Goal: Communication & Community: Answer question/provide support

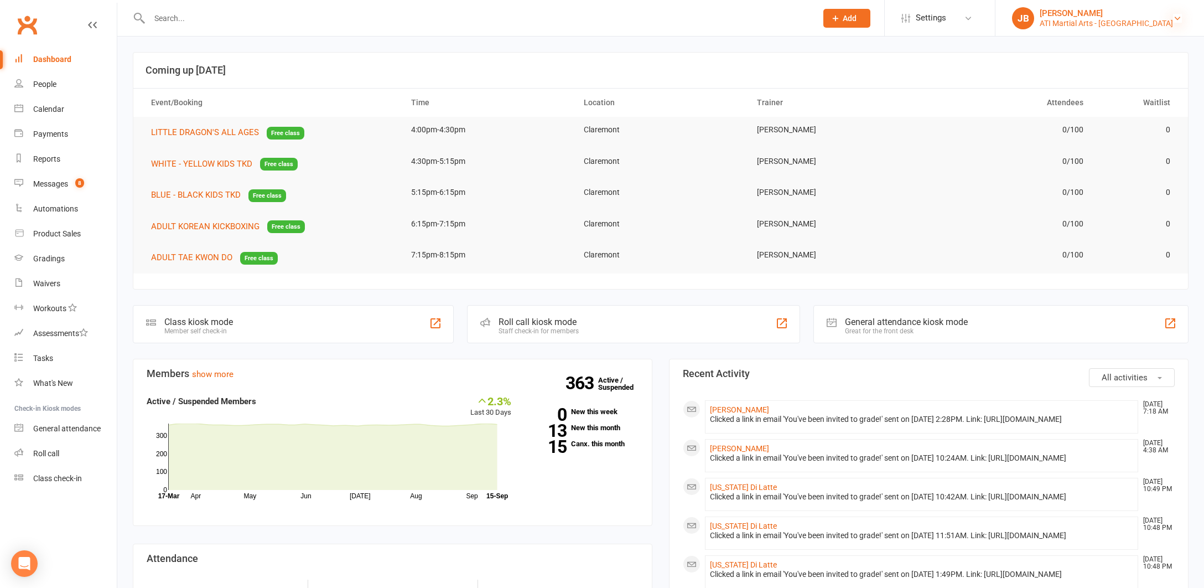
click at [1176, 18] on icon at bounding box center [1177, 18] width 9 height 9
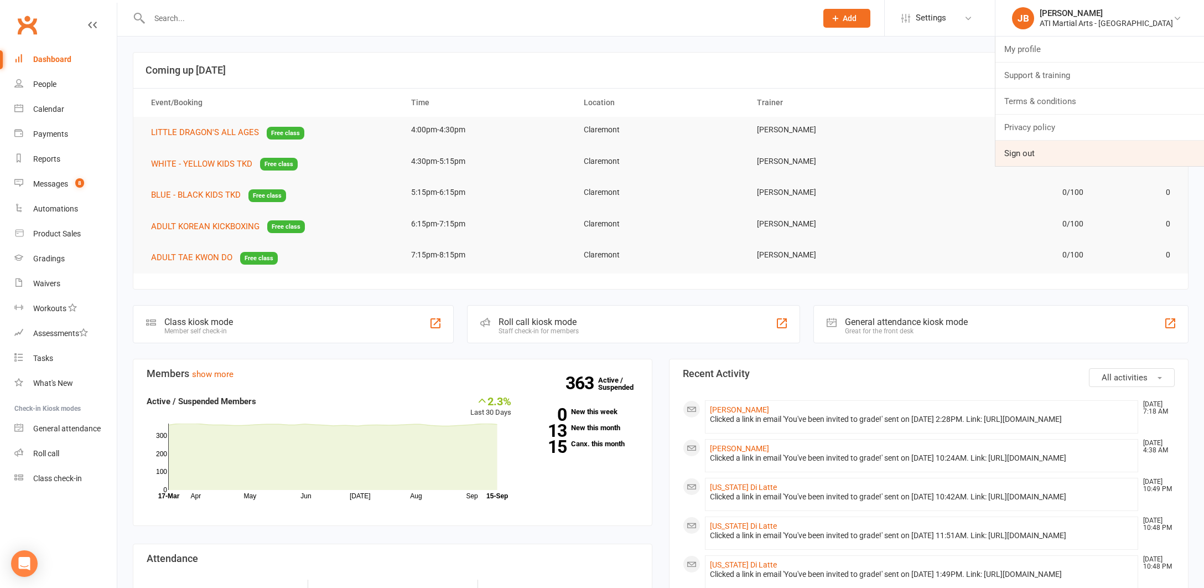
click at [1071, 153] on link "Sign out" at bounding box center [1099, 153] width 209 height 25
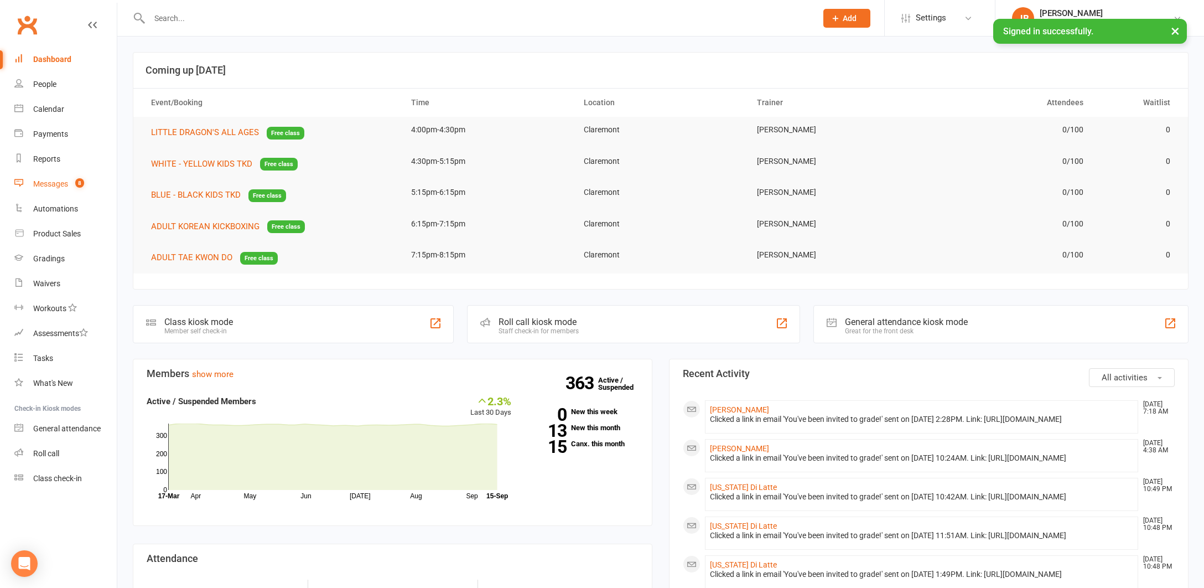
click at [58, 185] on div "Messages" at bounding box center [50, 183] width 35 height 9
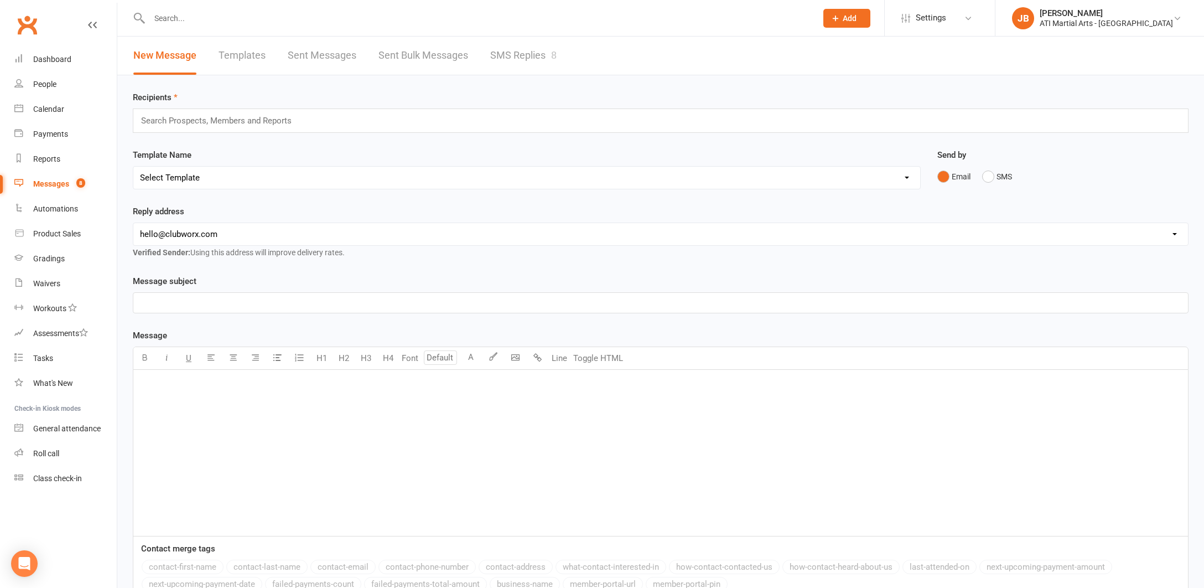
click at [513, 54] on link "SMS Replies 8" at bounding box center [523, 56] width 66 height 38
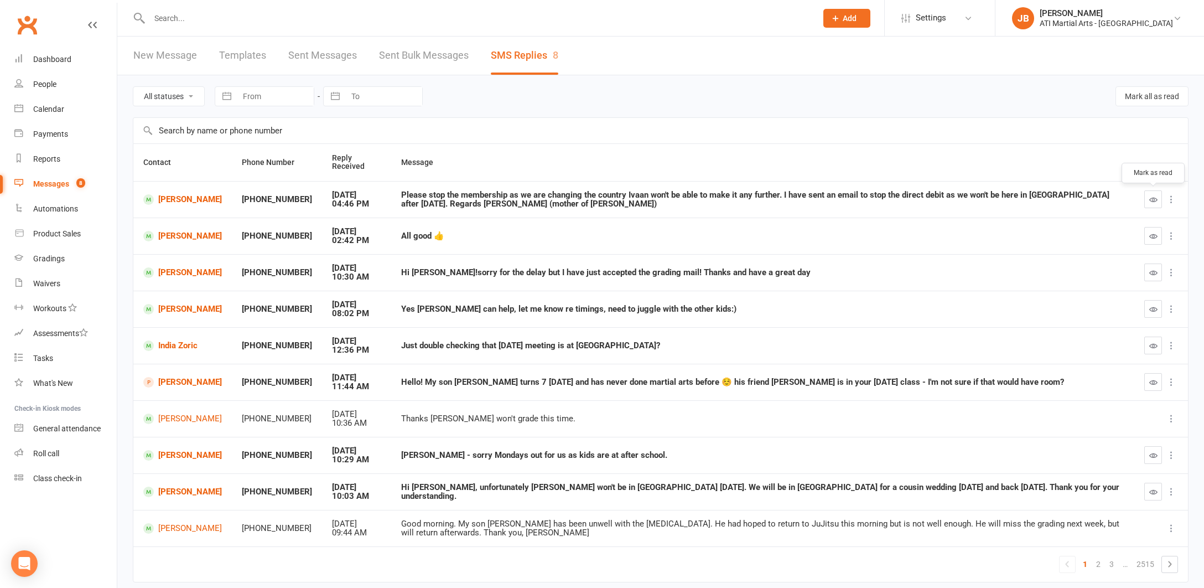
click at [1154, 200] on icon "button" at bounding box center [1153, 199] width 8 height 8
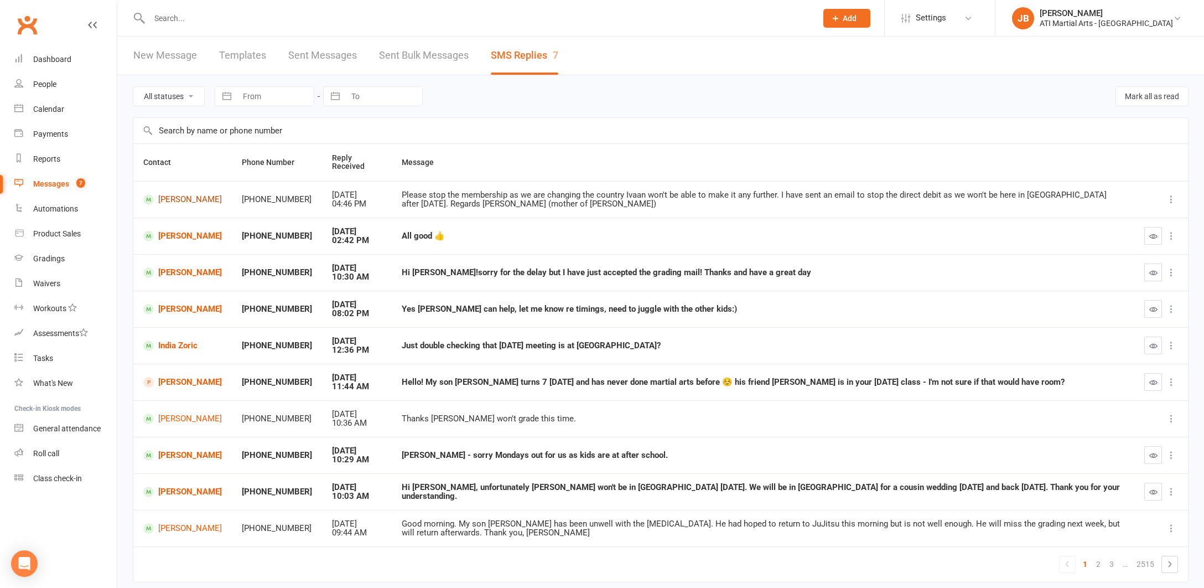
click at [169, 199] on link "Ivaan Guha" at bounding box center [182, 199] width 79 height 11
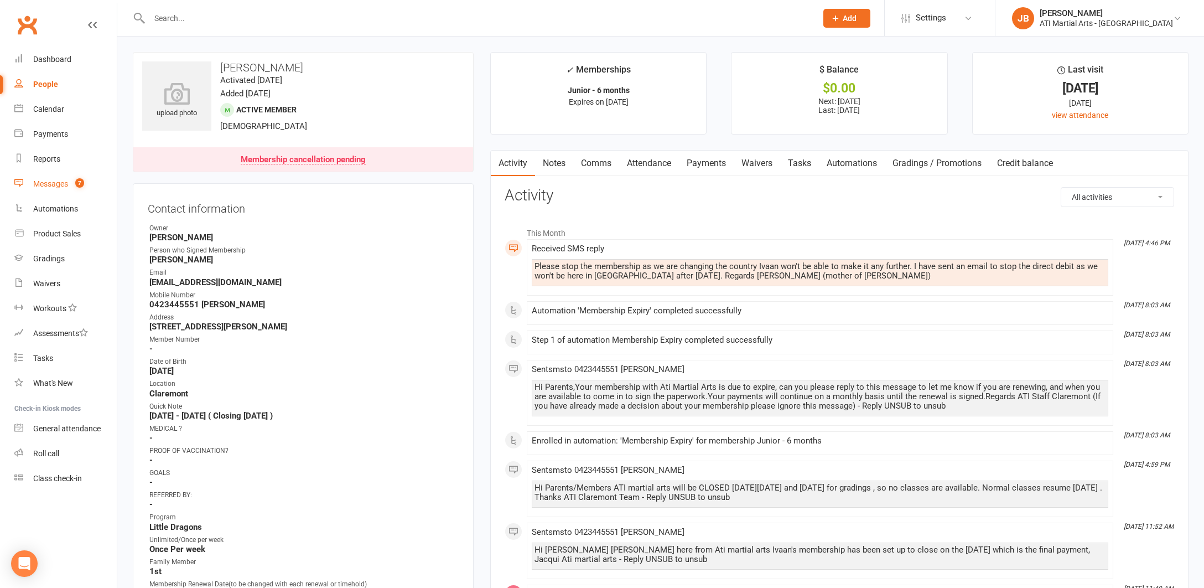
click at [51, 186] on div "Messages" at bounding box center [50, 183] width 35 height 9
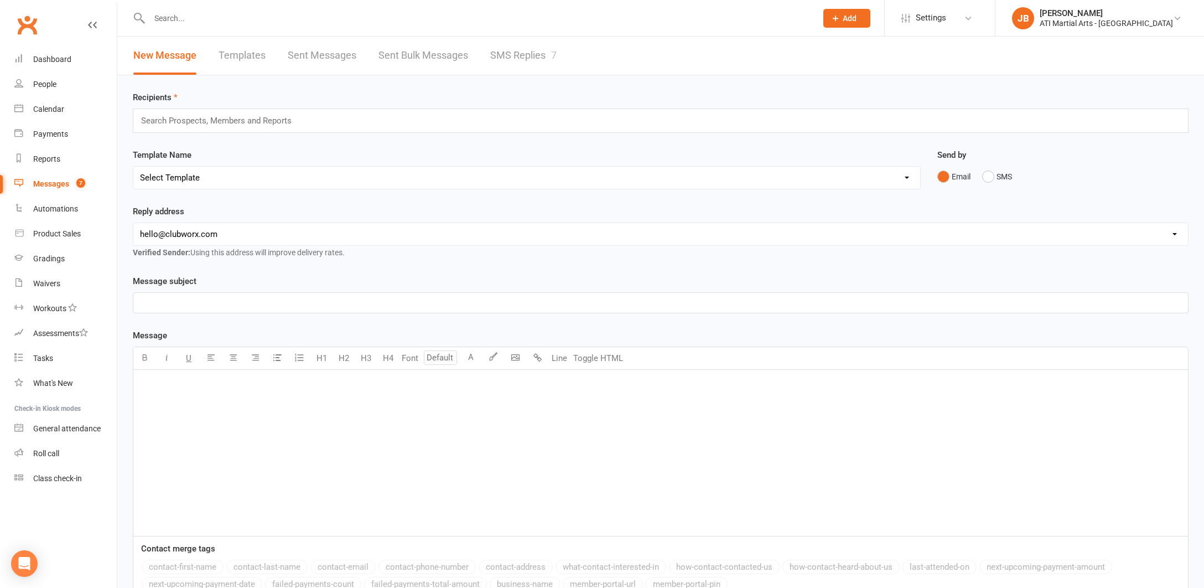
click at [508, 54] on link "SMS Replies 7" at bounding box center [523, 56] width 66 height 38
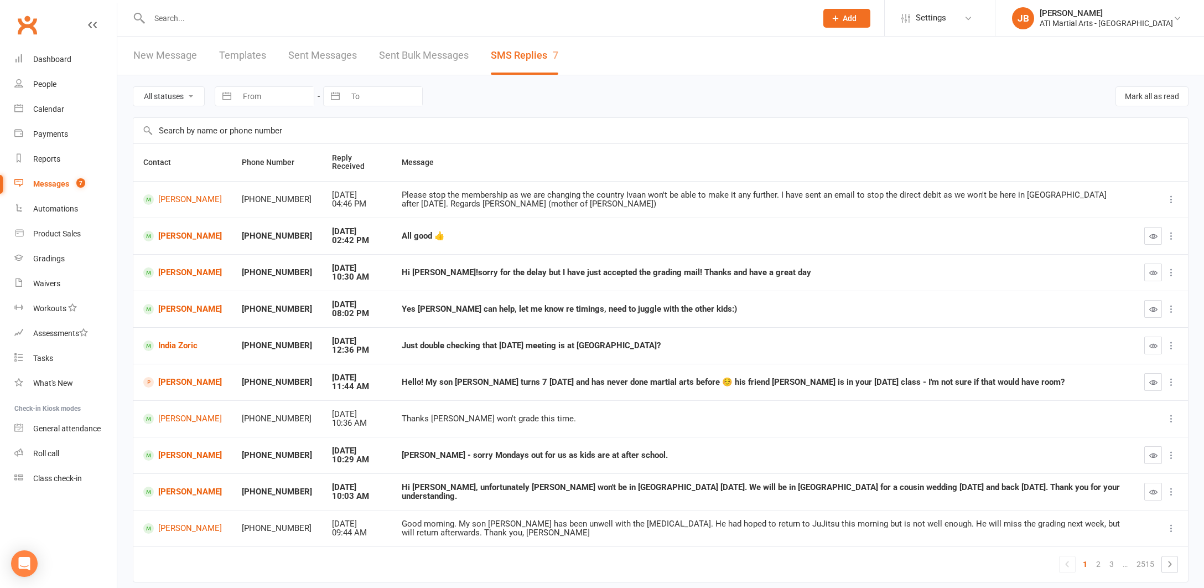
click at [1172, 199] on icon at bounding box center [1171, 199] width 11 height 11
click at [1104, 222] on link "Mark as unread" at bounding box center [1123, 220] width 110 height 22
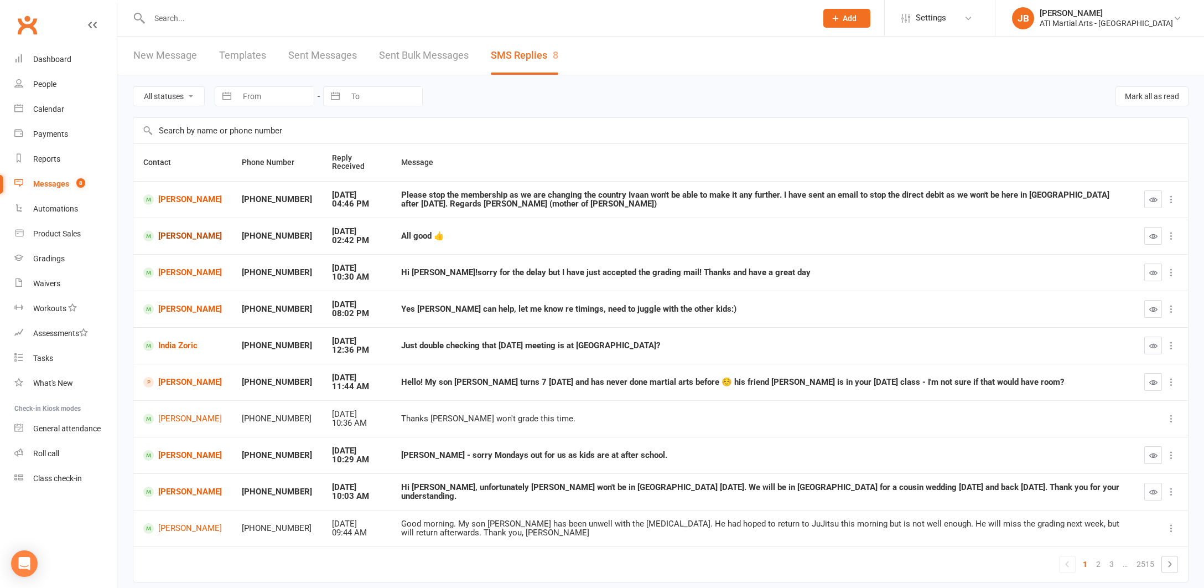
click at [189, 235] on link "[PERSON_NAME]" at bounding box center [182, 236] width 79 height 11
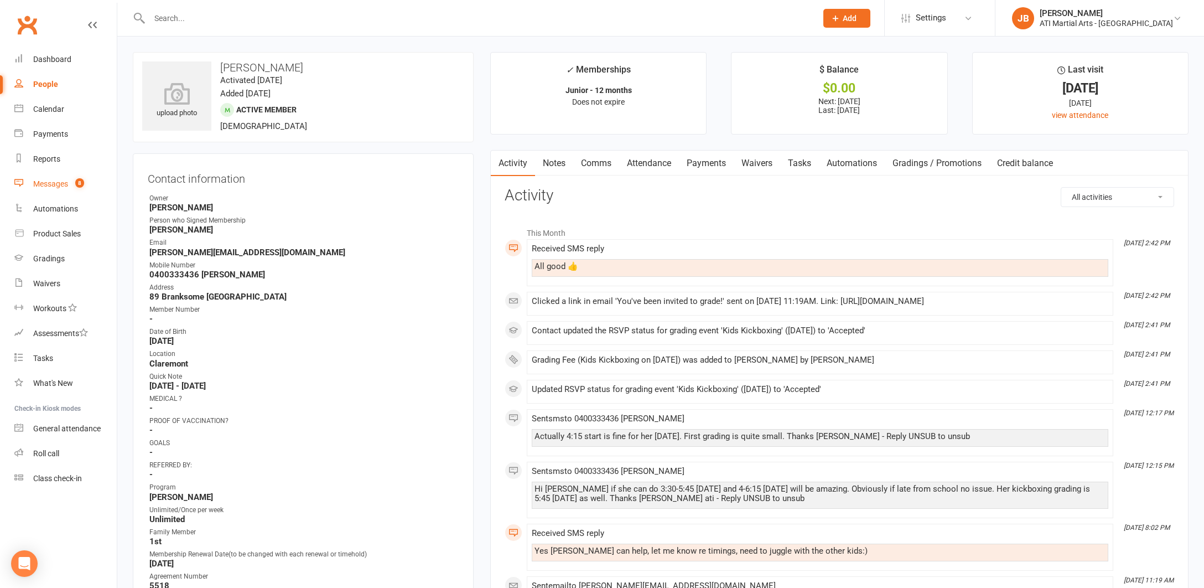
click at [46, 182] on div "Messages" at bounding box center [50, 183] width 35 height 9
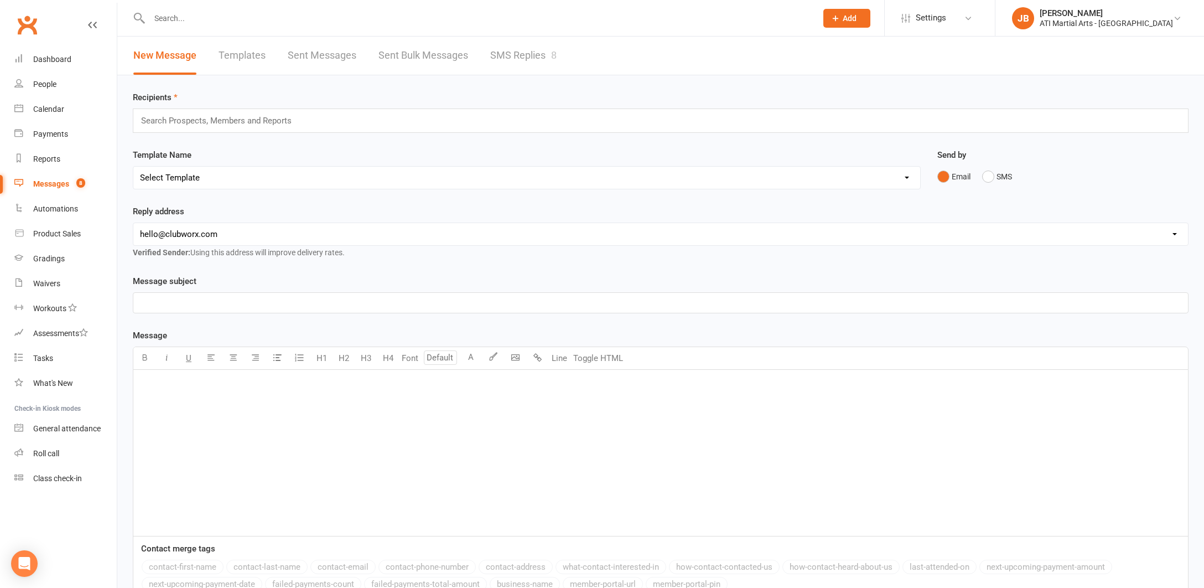
click at [508, 55] on link "SMS Replies 8" at bounding box center [523, 56] width 66 height 38
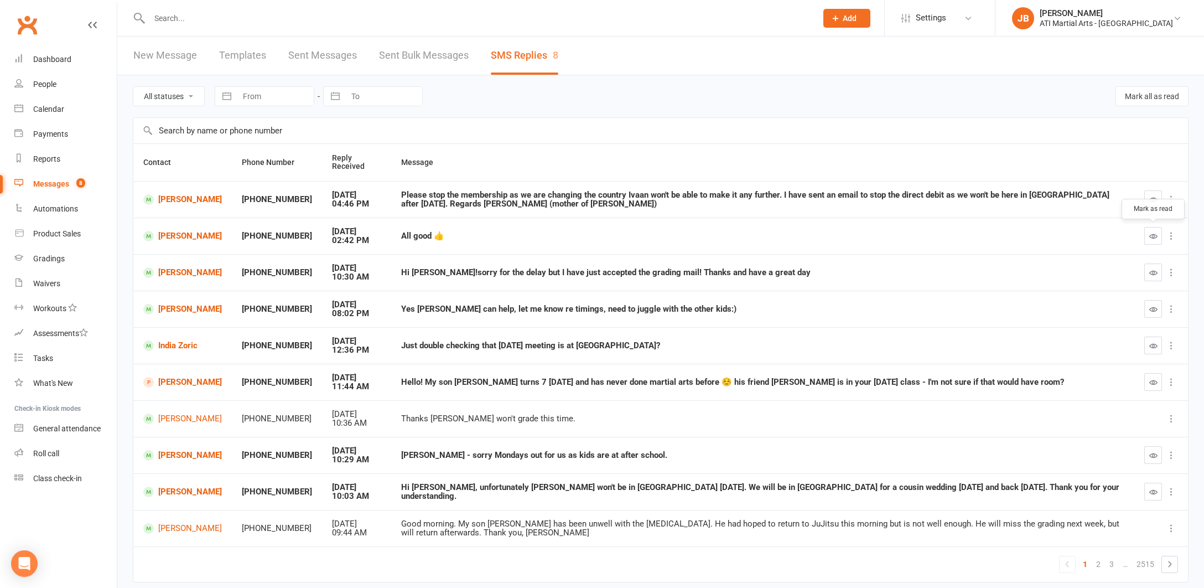
click at [1152, 235] on icon "button" at bounding box center [1153, 236] width 8 height 8
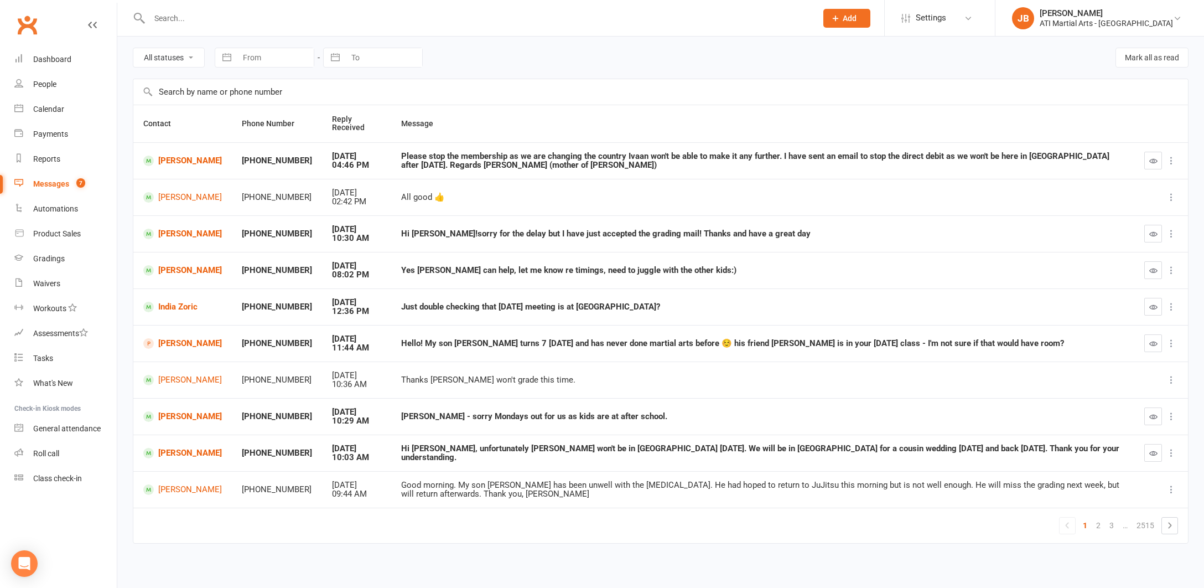
scroll to position [42, 0]
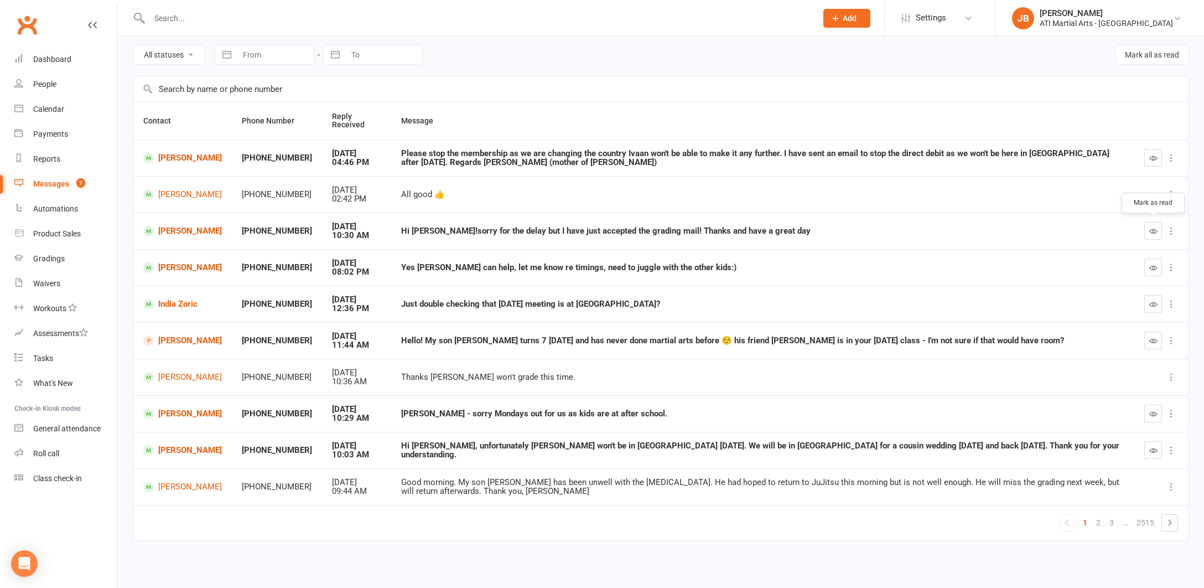
click at [1151, 230] on icon "button" at bounding box center [1153, 231] width 8 height 8
click at [1153, 265] on icon "button" at bounding box center [1153, 267] width 8 height 8
click at [1150, 301] on icon "button" at bounding box center [1153, 304] width 8 height 8
click at [1153, 336] on icon "button" at bounding box center [1153, 340] width 8 height 8
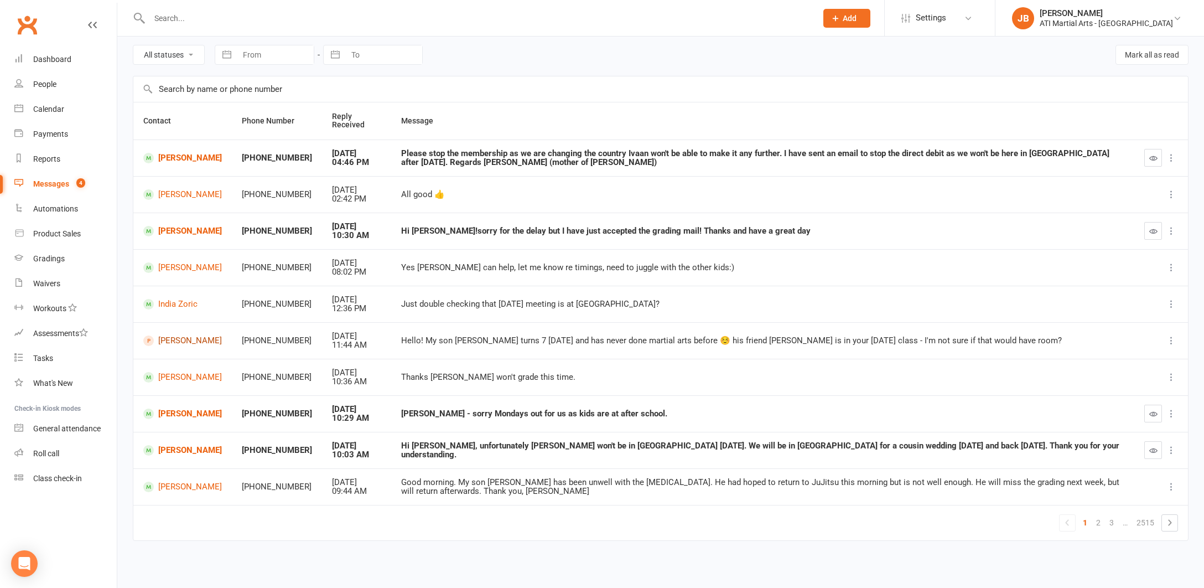
click at [178, 335] on link "Morgan MacQuarrie" at bounding box center [182, 340] width 79 height 11
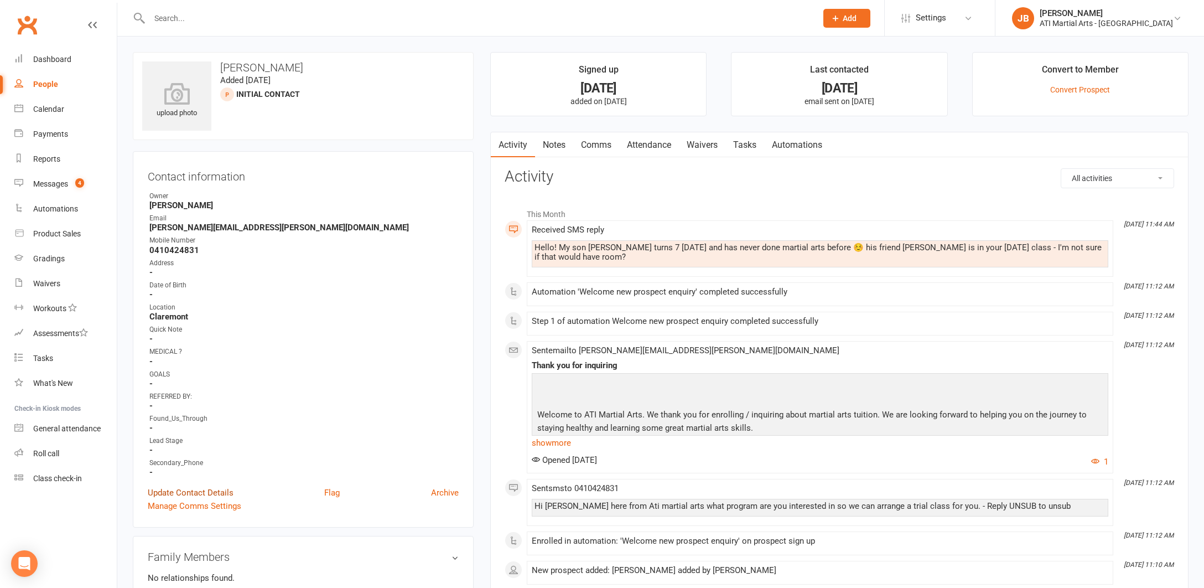
click at [190, 492] on link "Update Contact Details" at bounding box center [191, 492] width 86 height 13
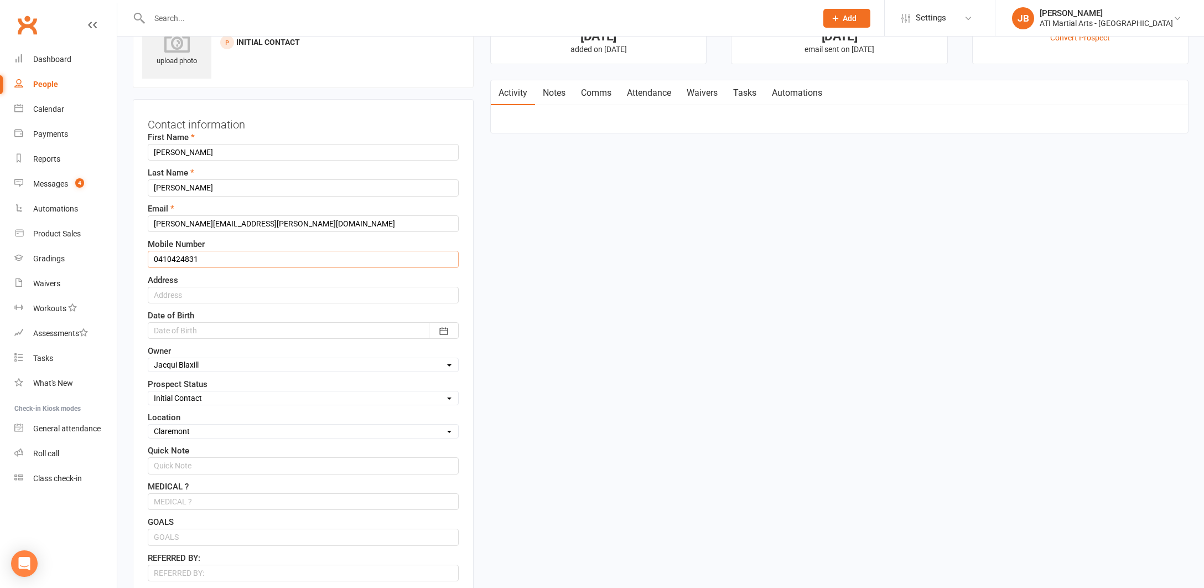
click at [207, 260] on input "0410424831" at bounding box center [303, 259] width 311 height 17
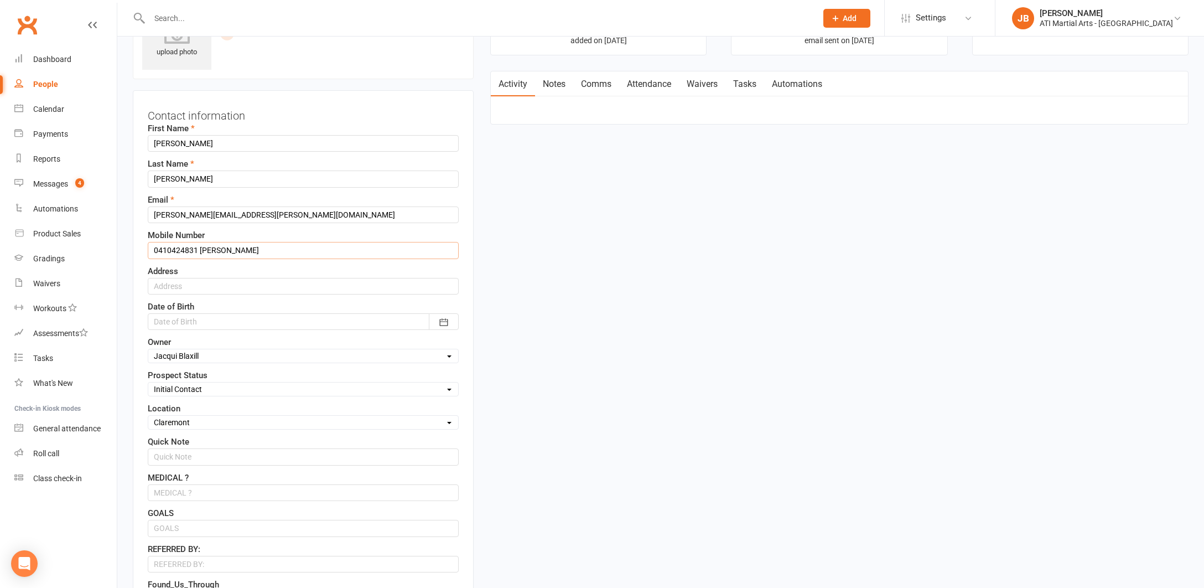
scroll to position [69, 0]
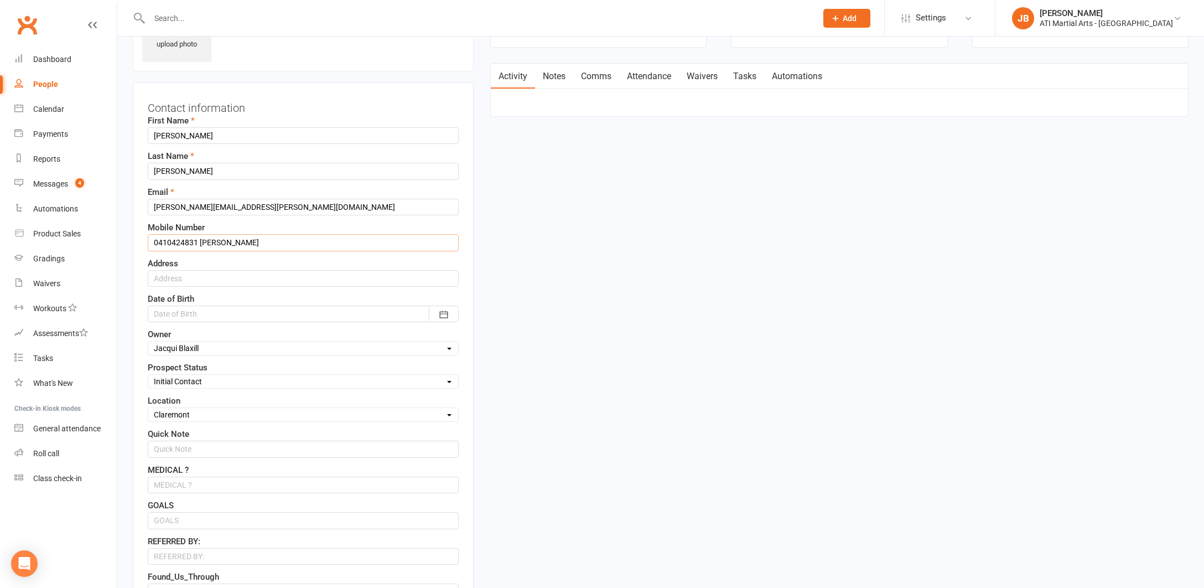
type input "0410424831 Morgan"
click at [186, 134] on input "Morgan" at bounding box center [303, 135] width 311 height 17
type input "M"
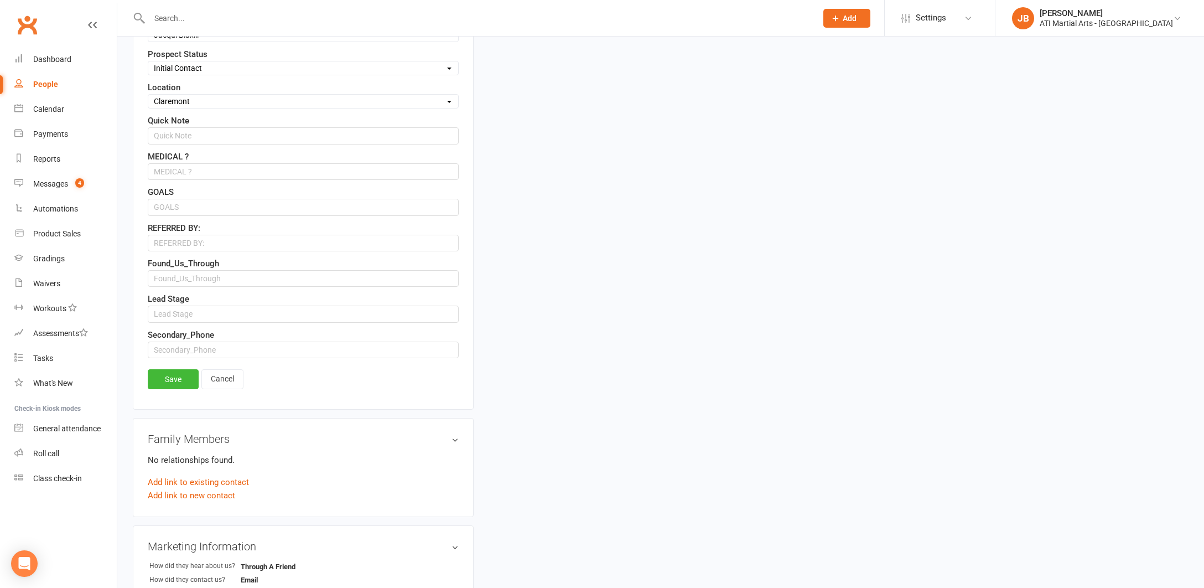
scroll to position [384, 0]
type input "Oliver"
click at [164, 376] on link "Save" at bounding box center [173, 377] width 51 height 20
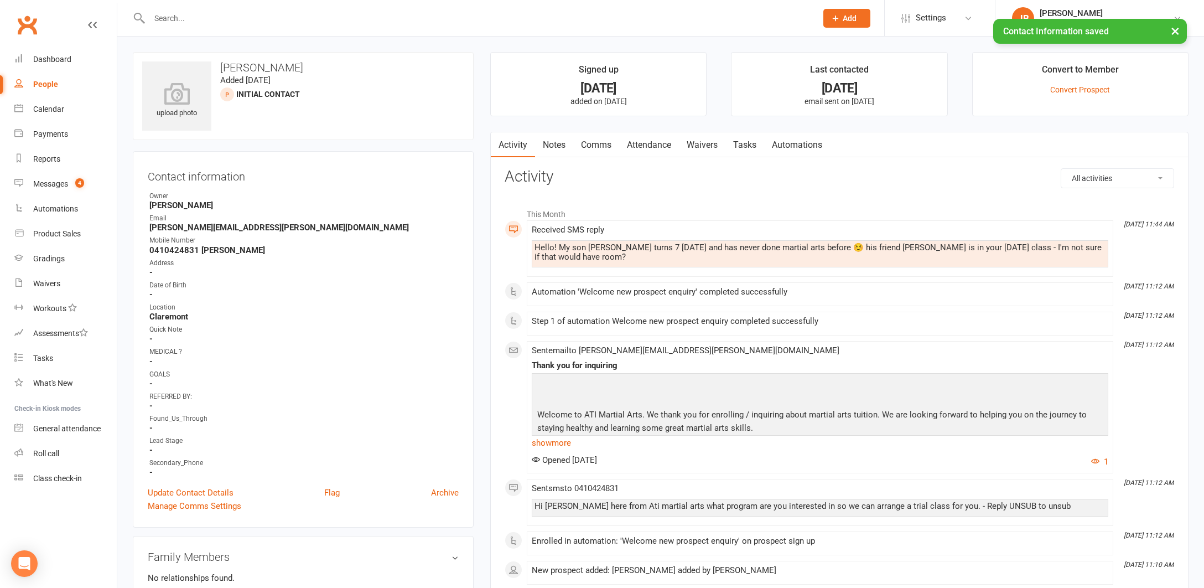
scroll to position [0, 0]
click at [598, 144] on link "Comms" at bounding box center [596, 144] width 46 height 25
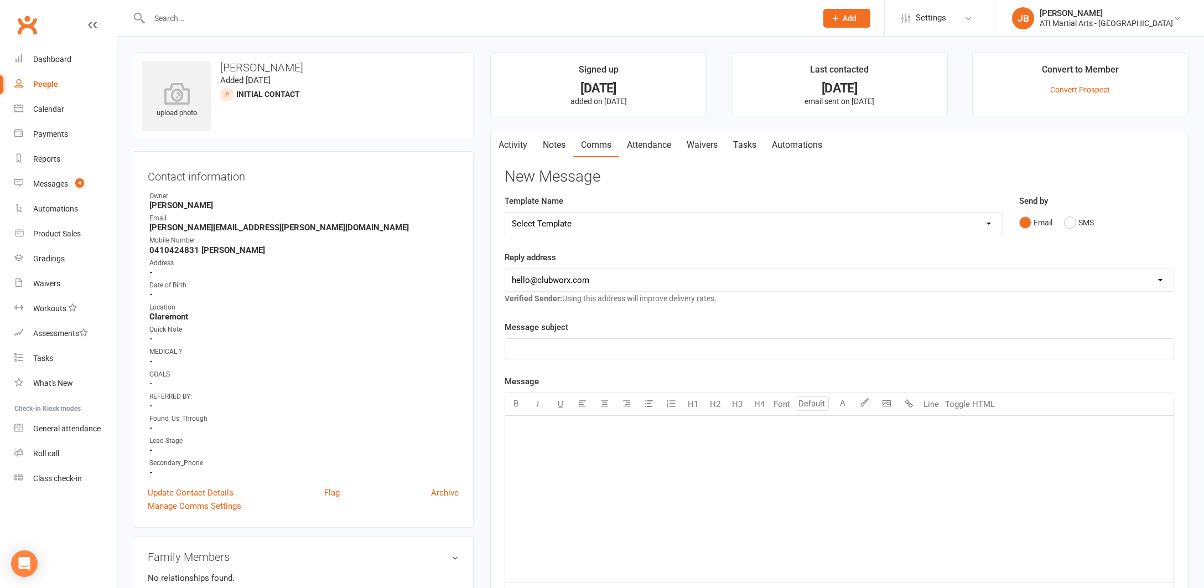
drag, startPoint x: 1071, startPoint y: 223, endPoint x: 1020, endPoint y: 237, distance: 53.4
click at [1068, 223] on button "SMS" at bounding box center [1079, 222] width 30 height 21
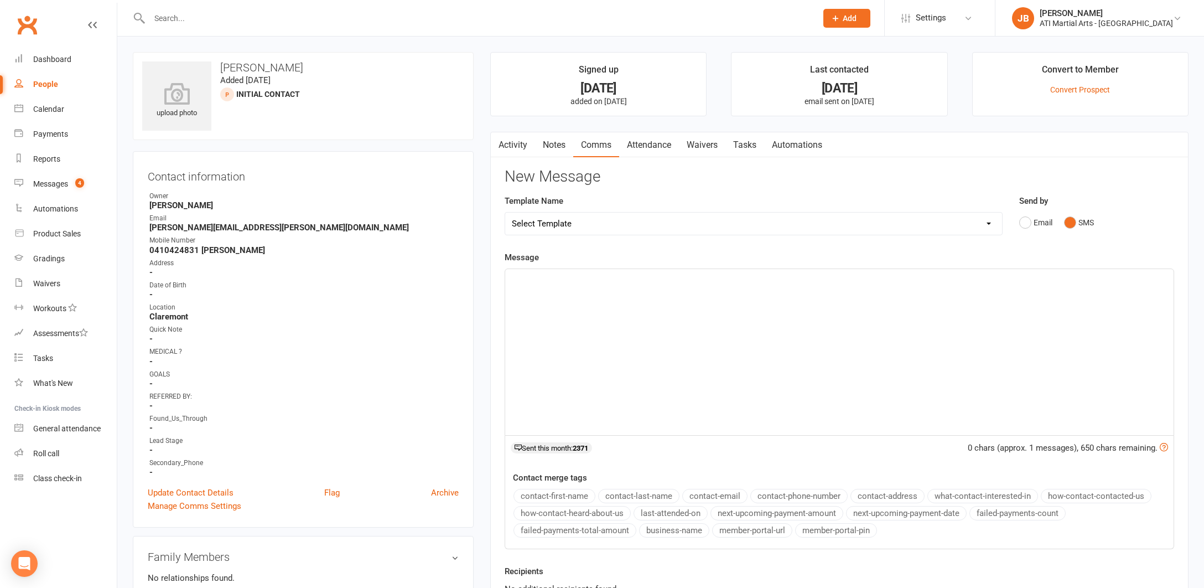
click at [548, 299] on div "﻿" at bounding box center [839, 352] width 668 height 166
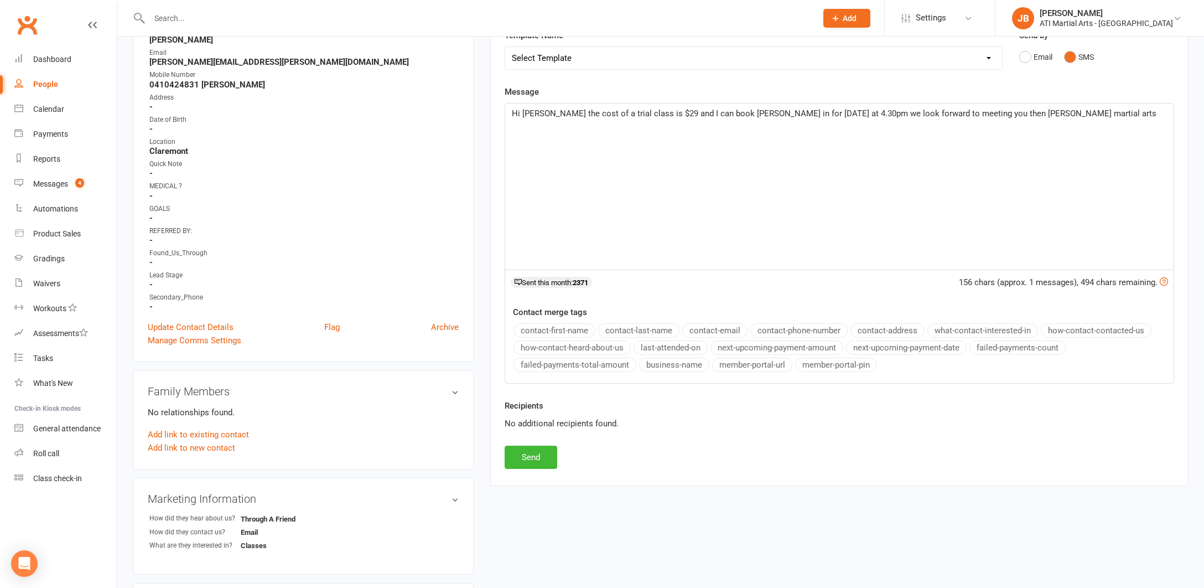
scroll to position [200, 0]
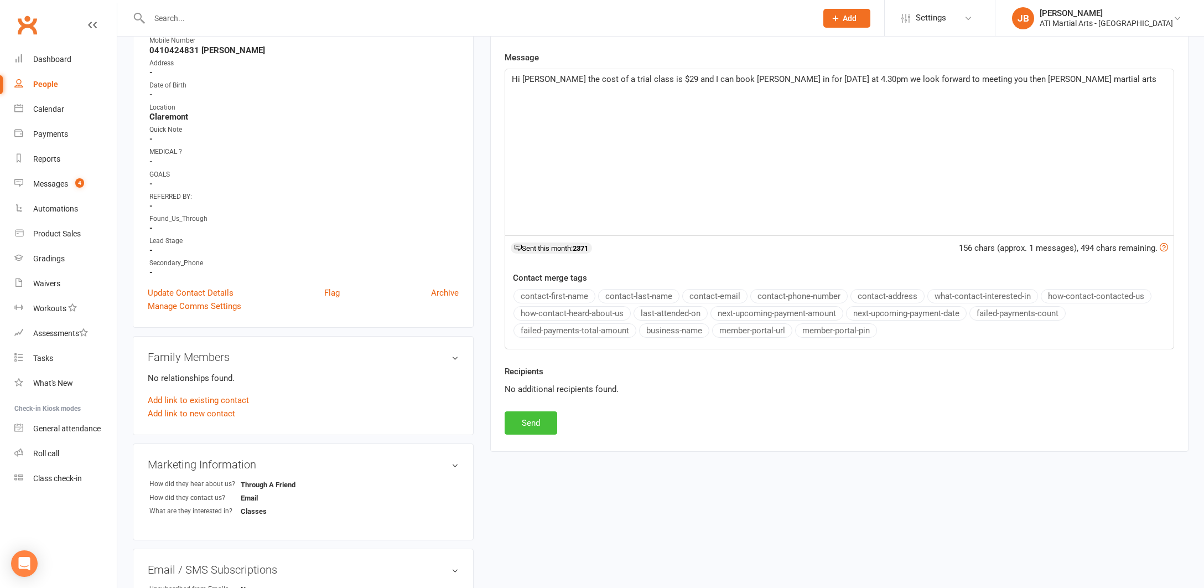
click at [543, 424] on button "Send" at bounding box center [531, 422] width 53 height 23
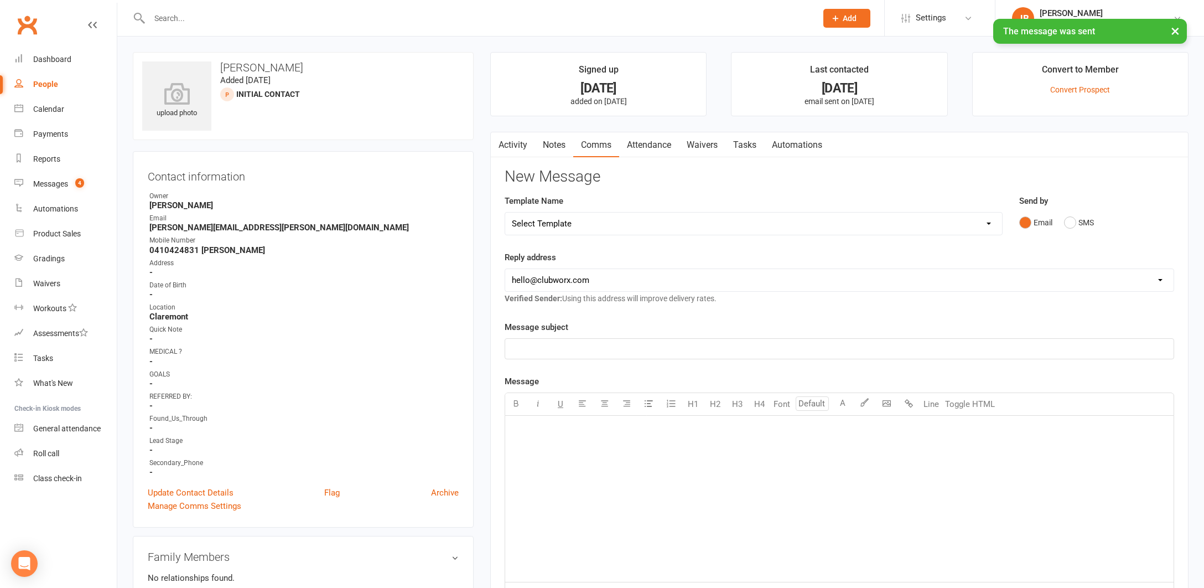
scroll to position [0, 0]
click at [50, 111] on div "Calendar" at bounding box center [48, 109] width 31 height 9
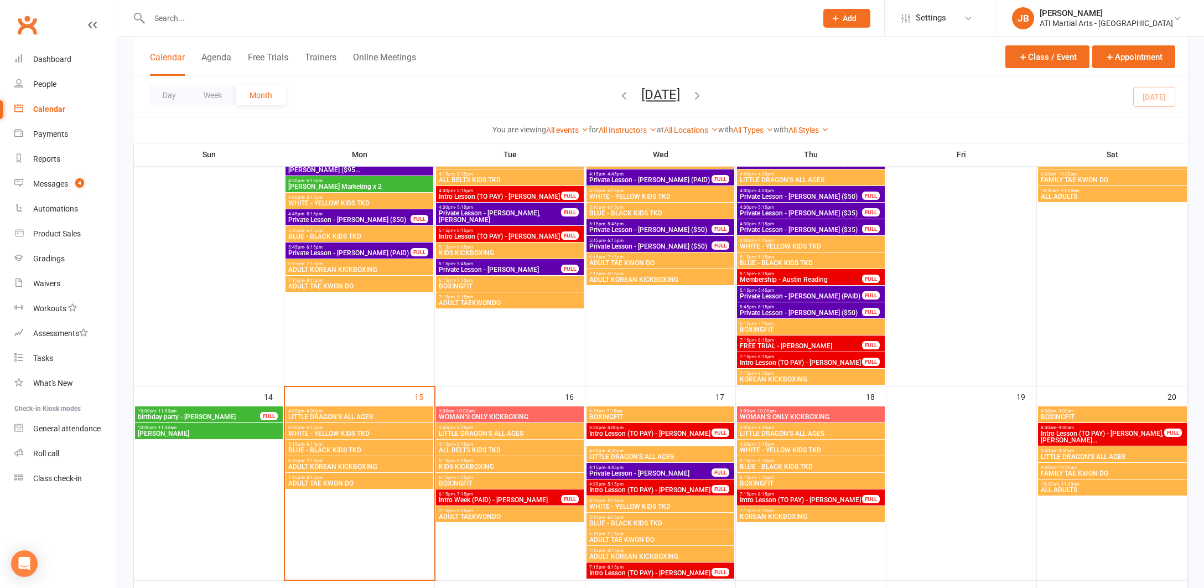
scroll to position [379, 0]
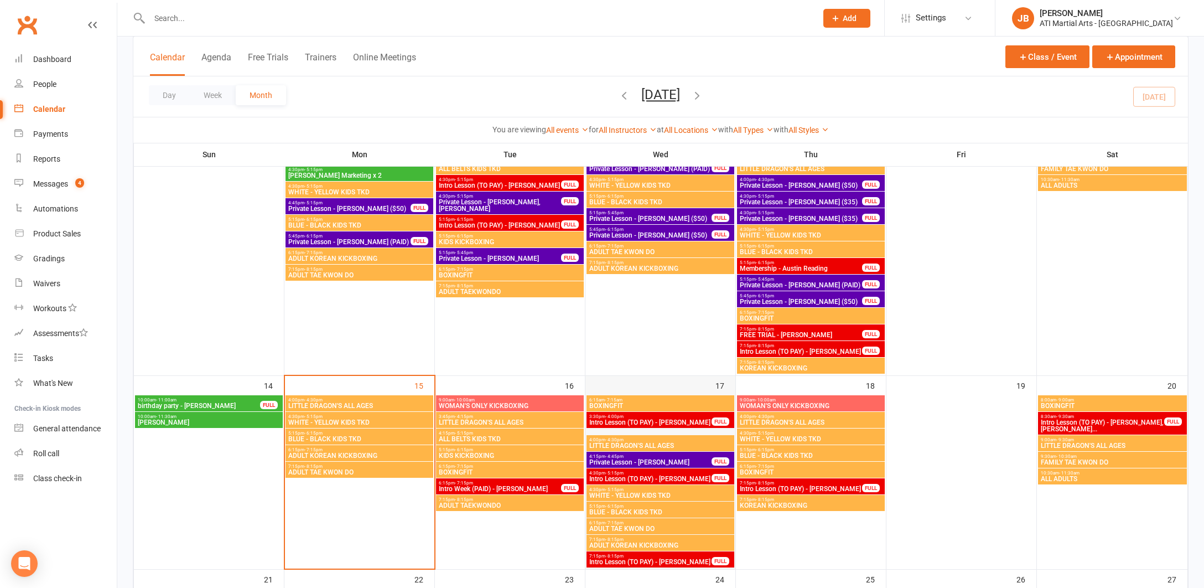
click at [638, 386] on div "17" at bounding box center [660, 472] width 150 height 193
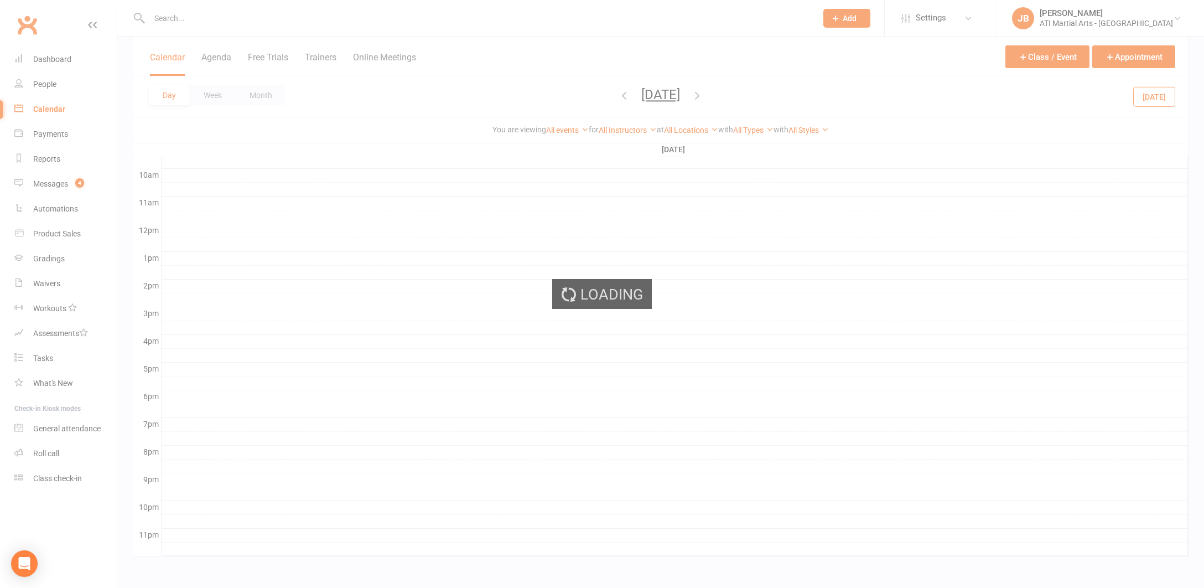
scroll to position [342, 0]
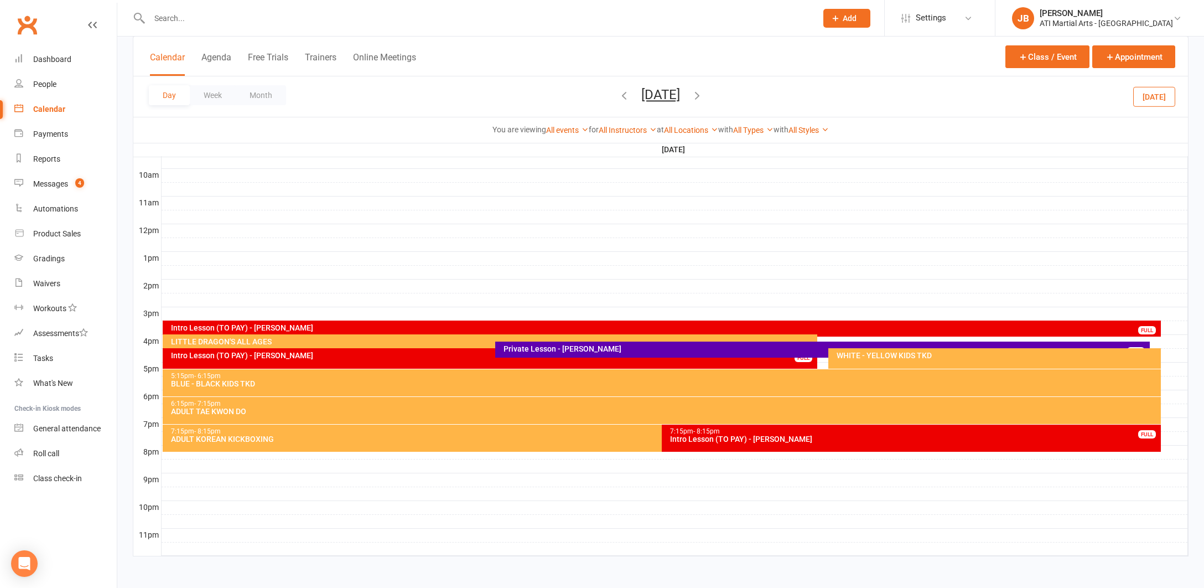
click at [1168, 350] on div at bounding box center [675, 355] width 1026 height 13
click at [1155, 339] on button "Add Appointment" at bounding box center [1168, 341] width 53 height 27
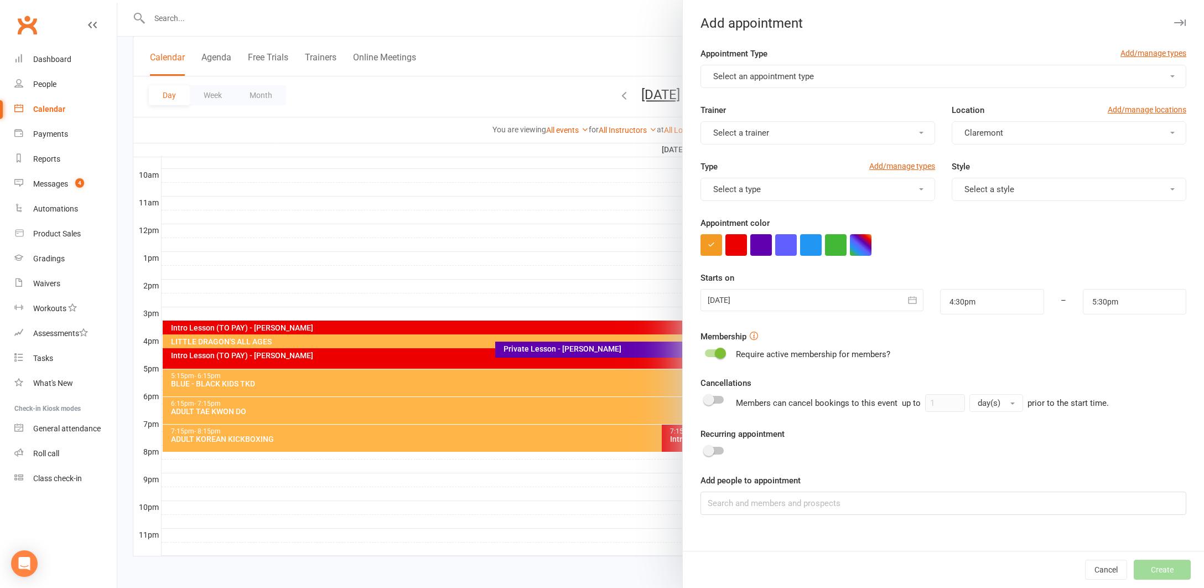
click at [777, 75] on span "Select an appointment type" at bounding box center [763, 76] width 101 height 10
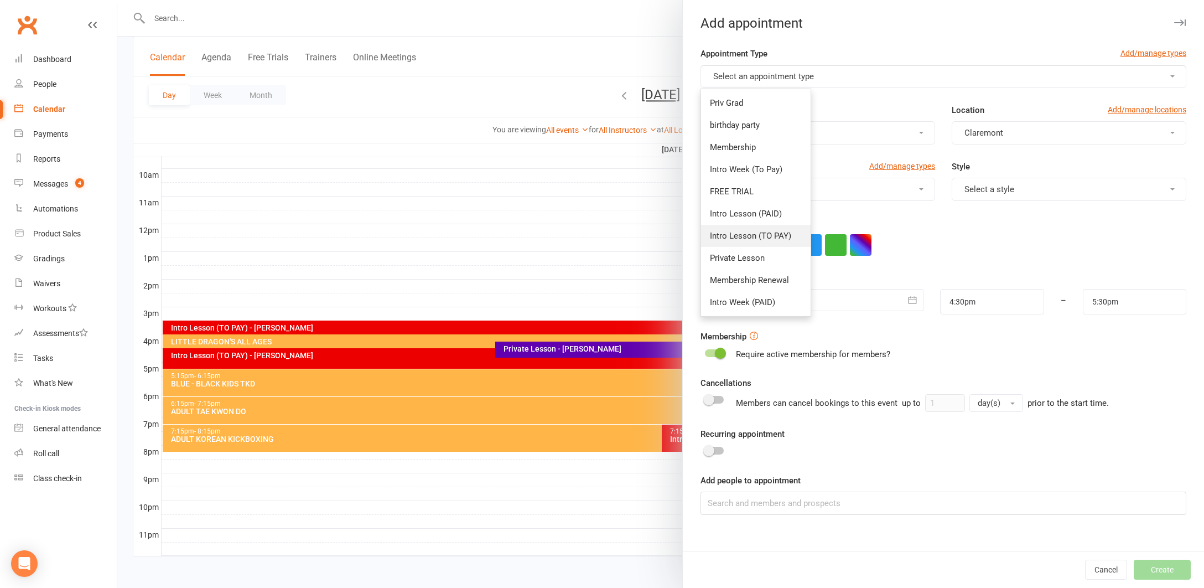
click at [739, 235] on span "Intro Lesson (TO PAY)" at bounding box center [750, 236] width 81 height 10
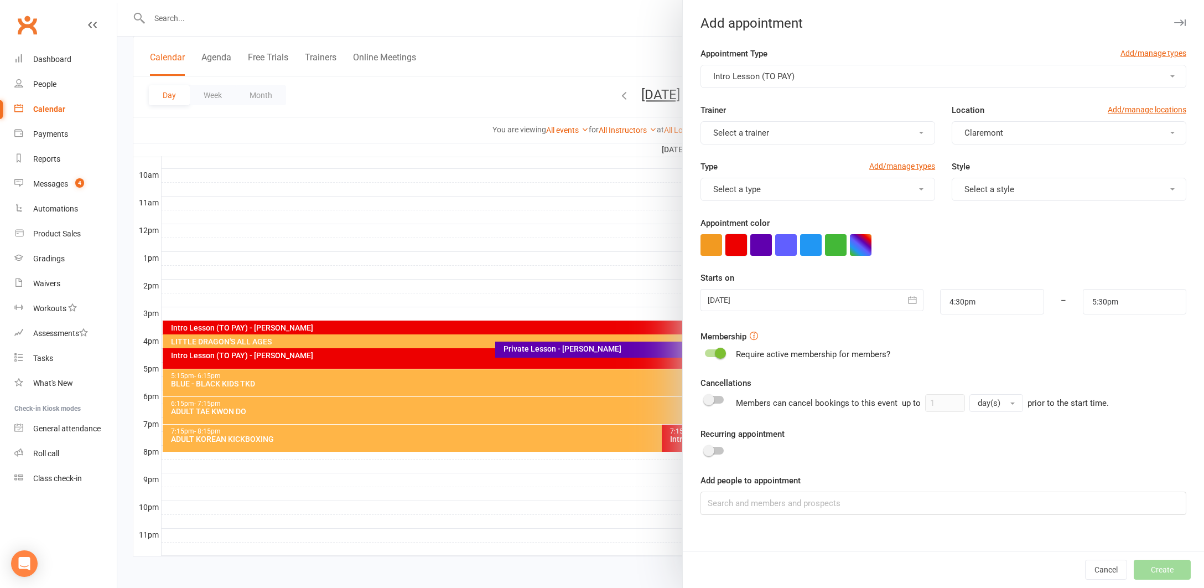
click at [739, 246] on button "button" at bounding box center [736, 245] width 22 height 22
click at [1123, 302] on input "5:30pm" at bounding box center [1134, 301] width 103 height 25
type input "5:15pm"
click at [1106, 325] on li "5:15pm" at bounding box center [1109, 323] width 53 height 17
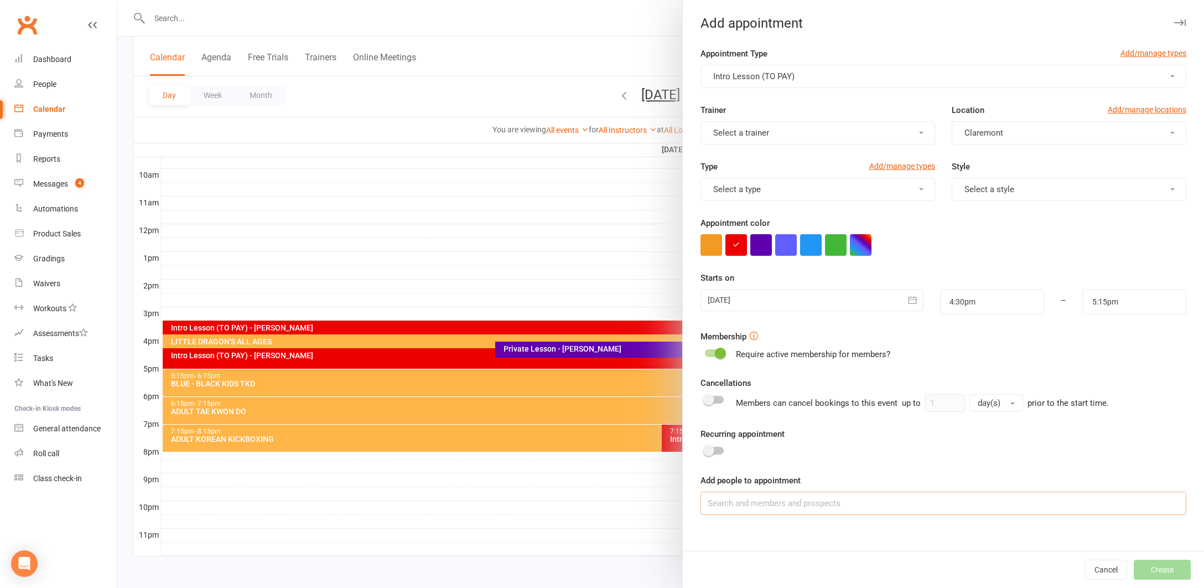
click at [731, 503] on input at bounding box center [943, 502] width 486 height 23
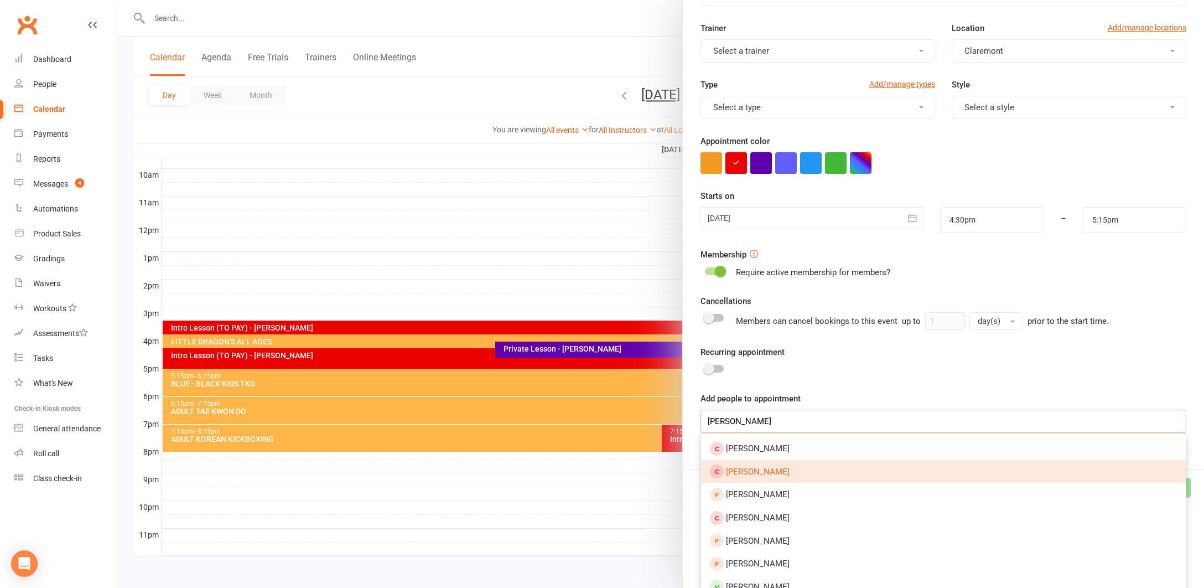
scroll to position [101, 0]
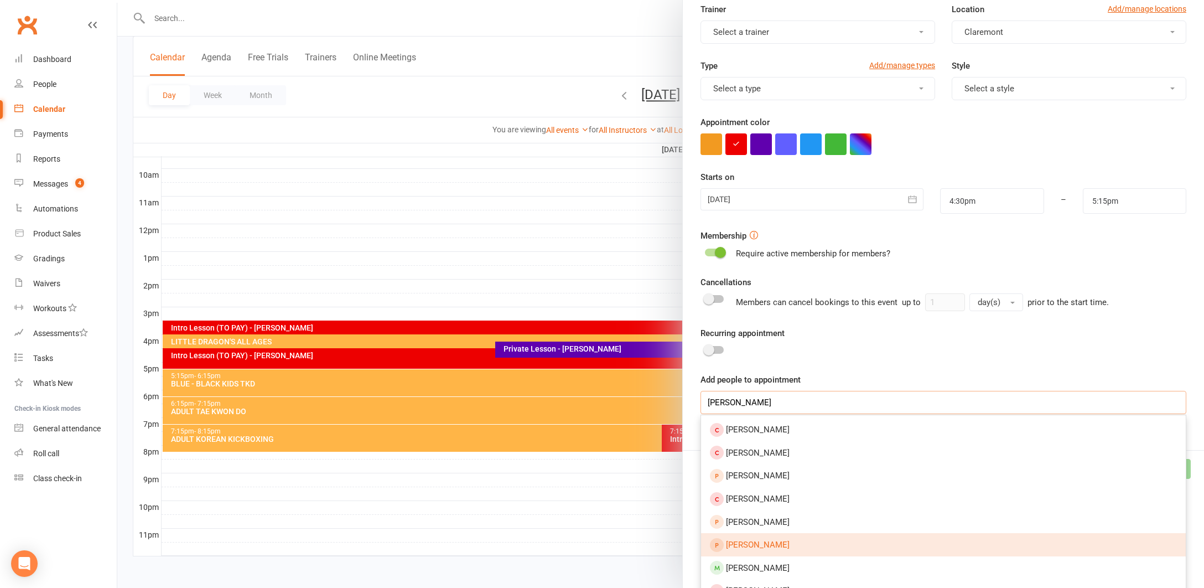
type input "Morgan M"
click at [758, 546] on span "[PERSON_NAME]" at bounding box center [758, 544] width 64 height 10
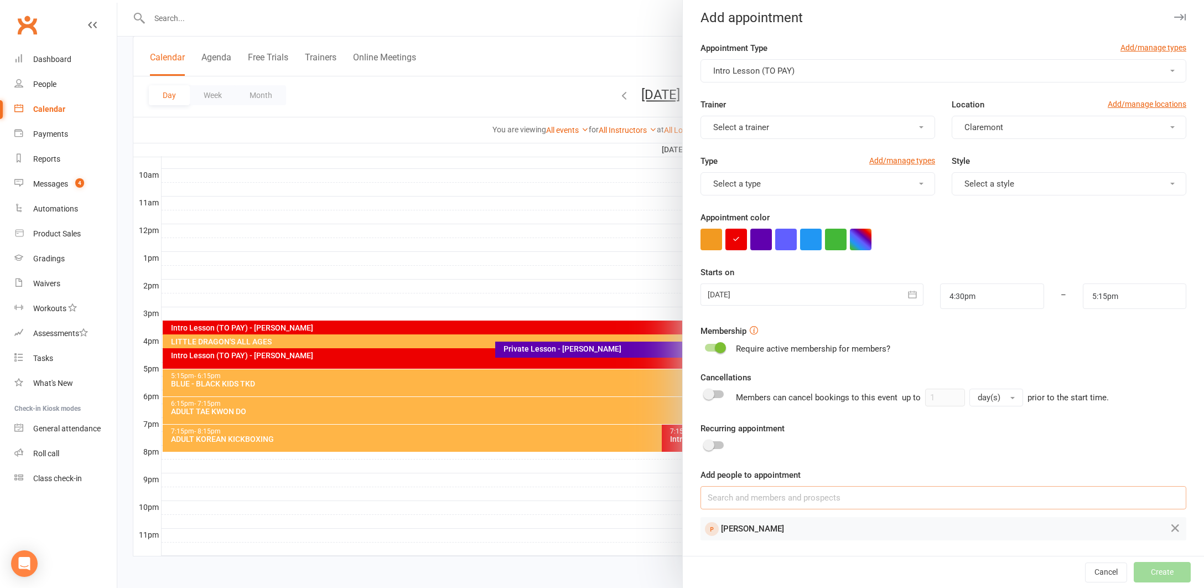
scroll to position [5, 0]
click at [1145, 573] on button "Create" at bounding box center [1162, 572] width 57 height 20
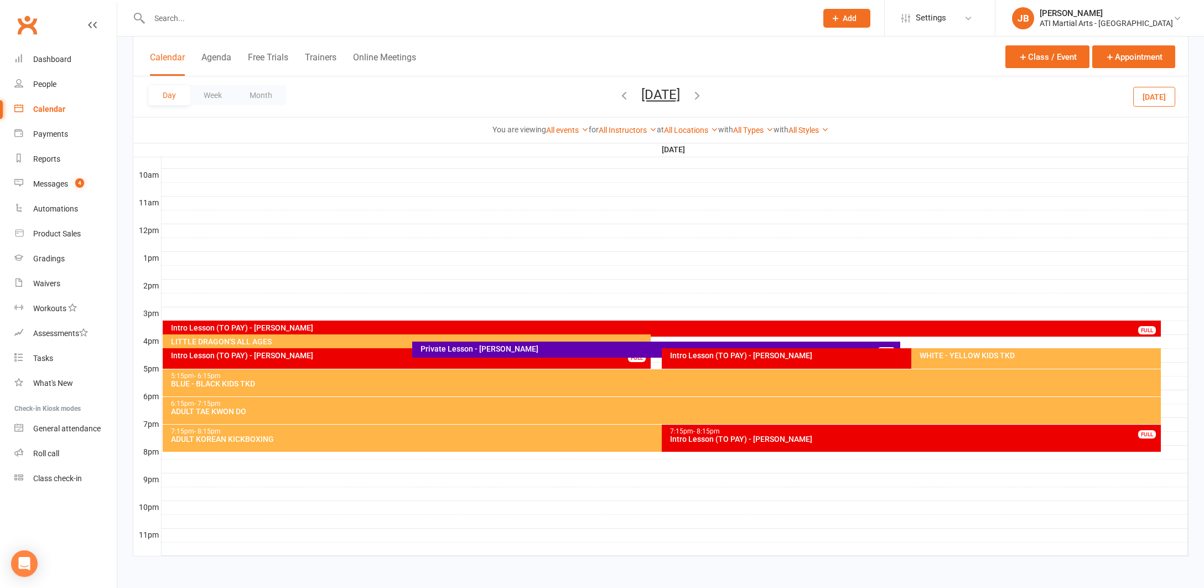
click at [618, 96] on icon "button" at bounding box center [624, 95] width 12 height 12
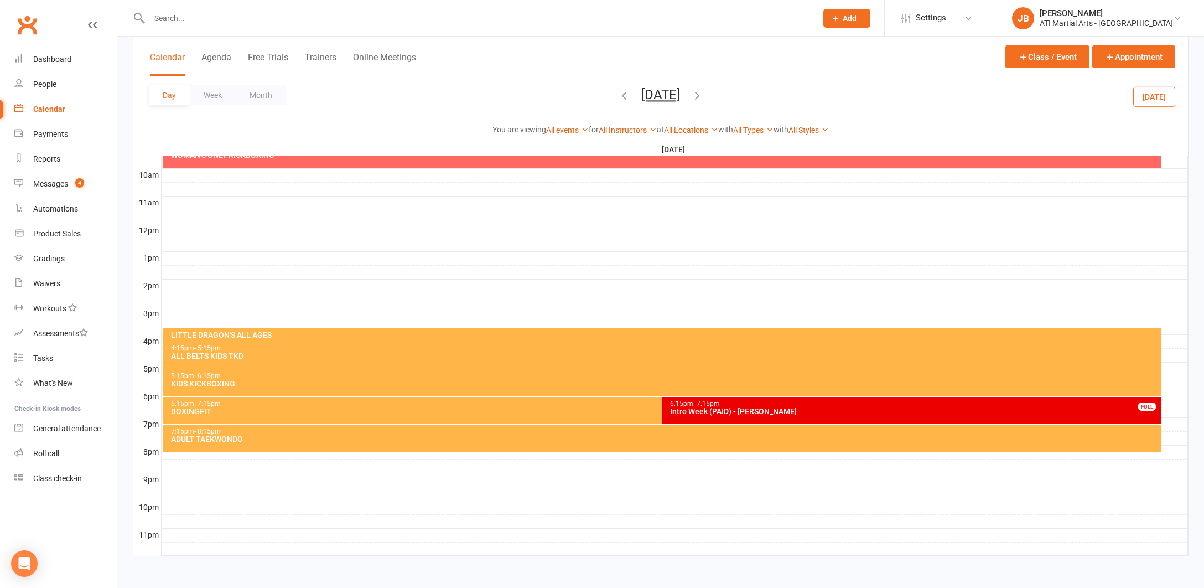
click at [618, 95] on icon "button" at bounding box center [624, 95] width 12 height 12
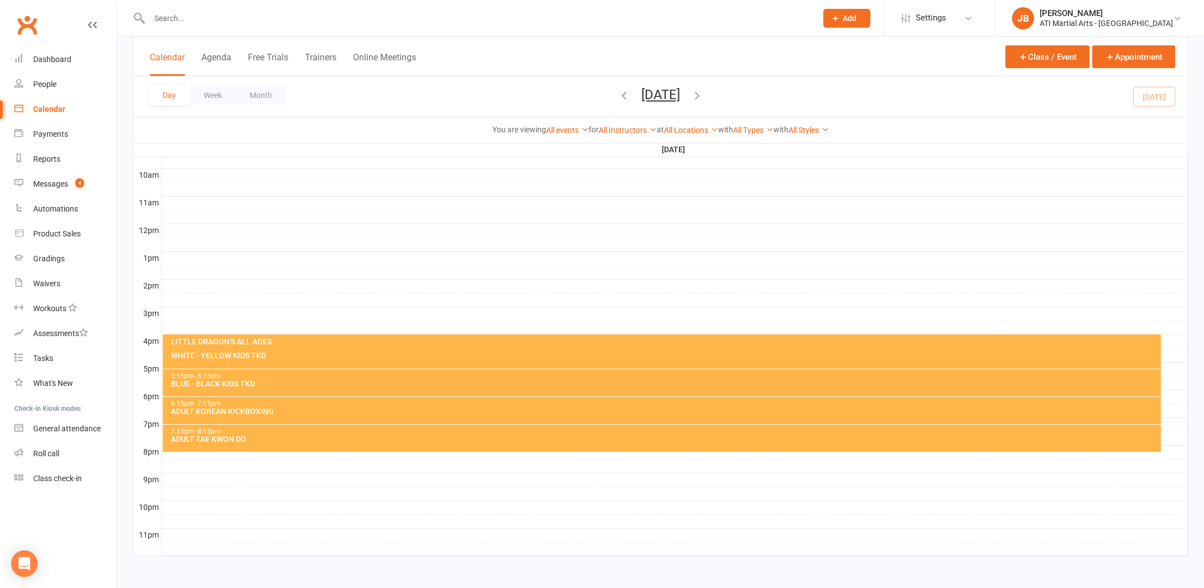
click at [703, 97] on icon "button" at bounding box center [697, 95] width 12 height 12
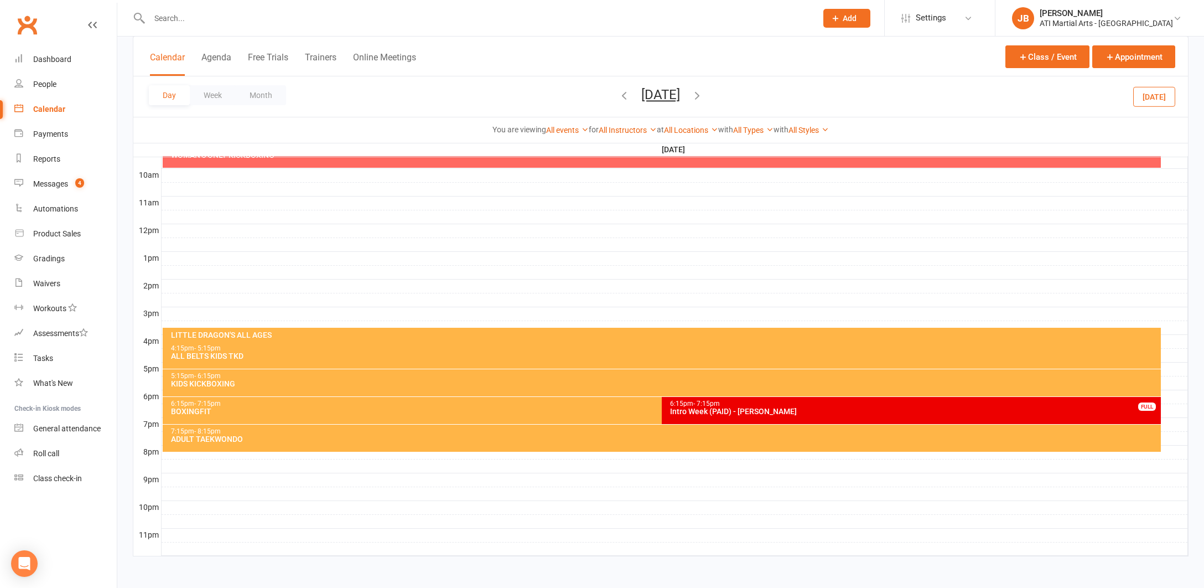
click at [747, 407] on div "Intro Week (PAID) - Kingston Bartlett" at bounding box center [913, 411] width 489 height 8
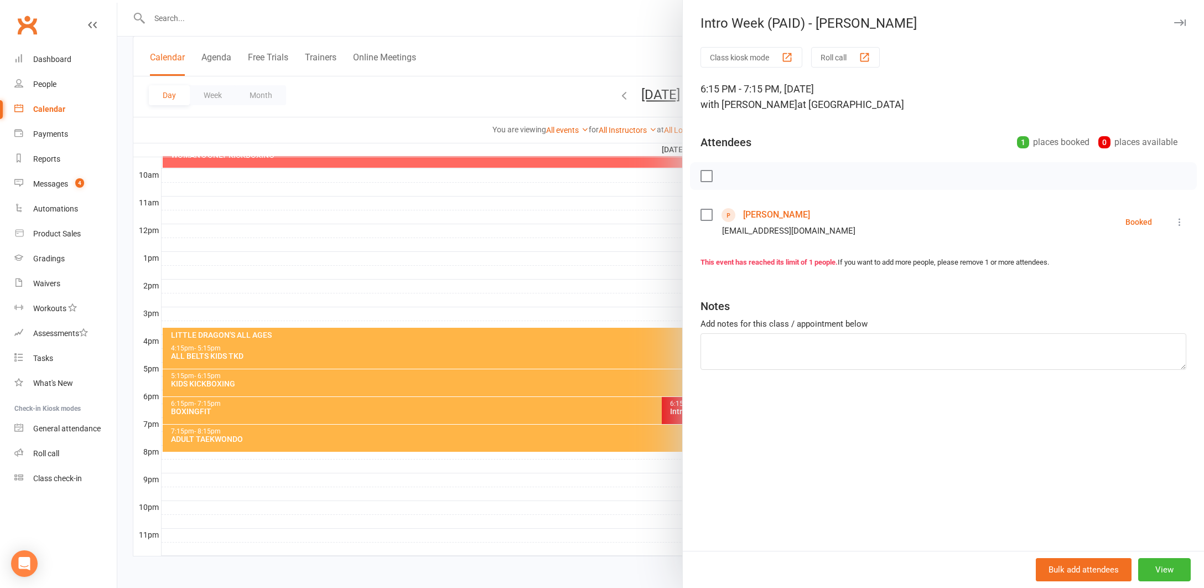
click at [755, 215] on link "Kingston Bartlett" at bounding box center [776, 215] width 67 height 18
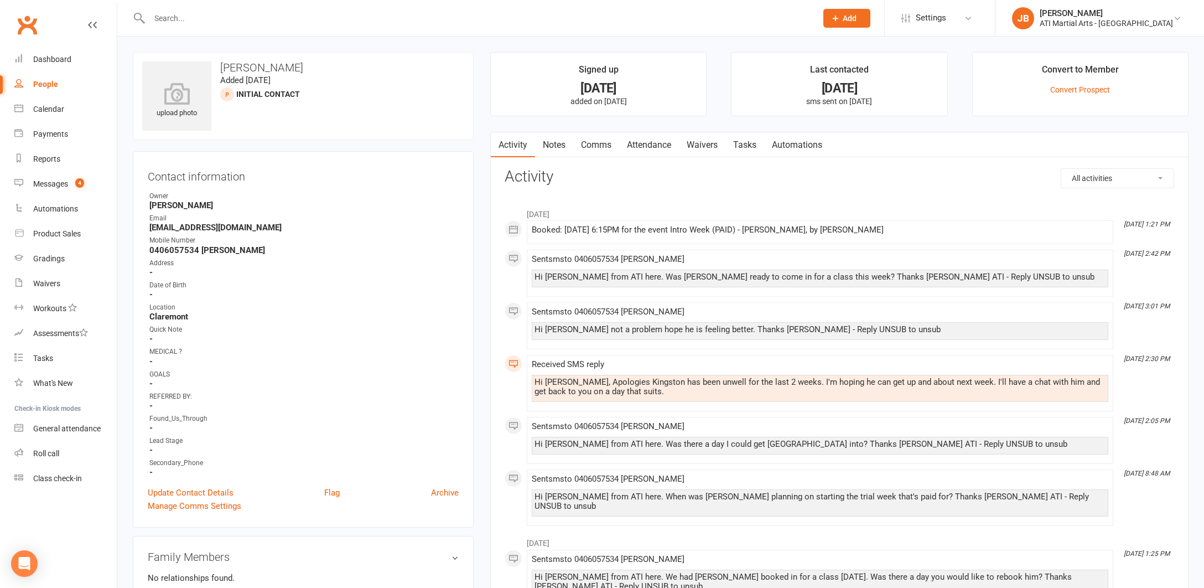
click at [597, 144] on link "Comms" at bounding box center [596, 144] width 46 height 25
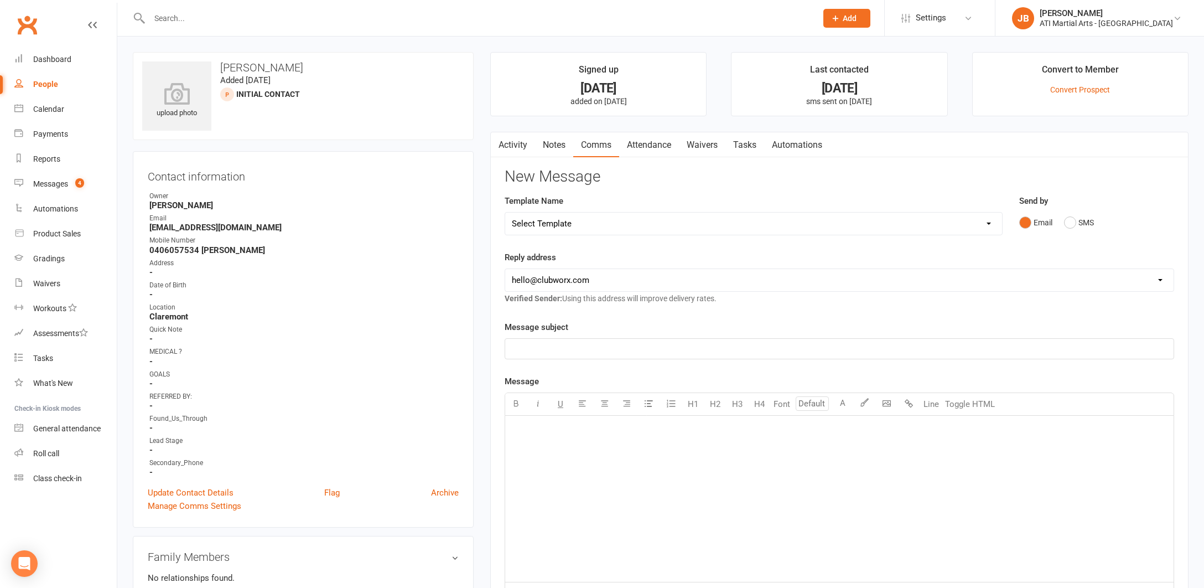
drag, startPoint x: 1070, startPoint y: 223, endPoint x: 1050, endPoint y: 234, distance: 23.3
click at [1070, 223] on button "SMS" at bounding box center [1079, 222] width 30 height 21
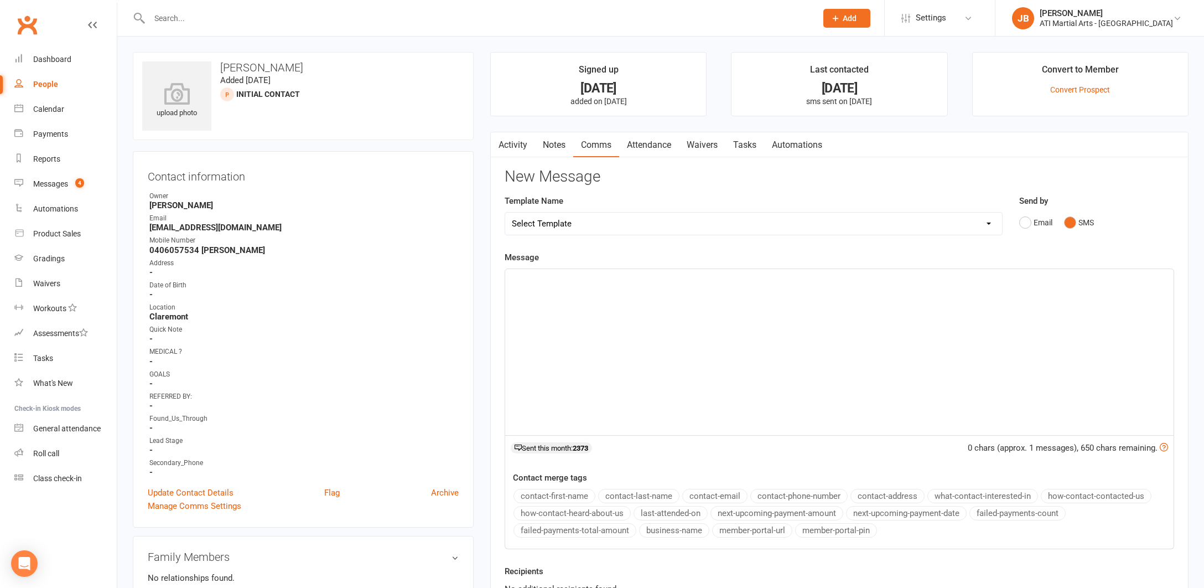
click at [563, 281] on p "﻿" at bounding box center [839, 278] width 655 height 13
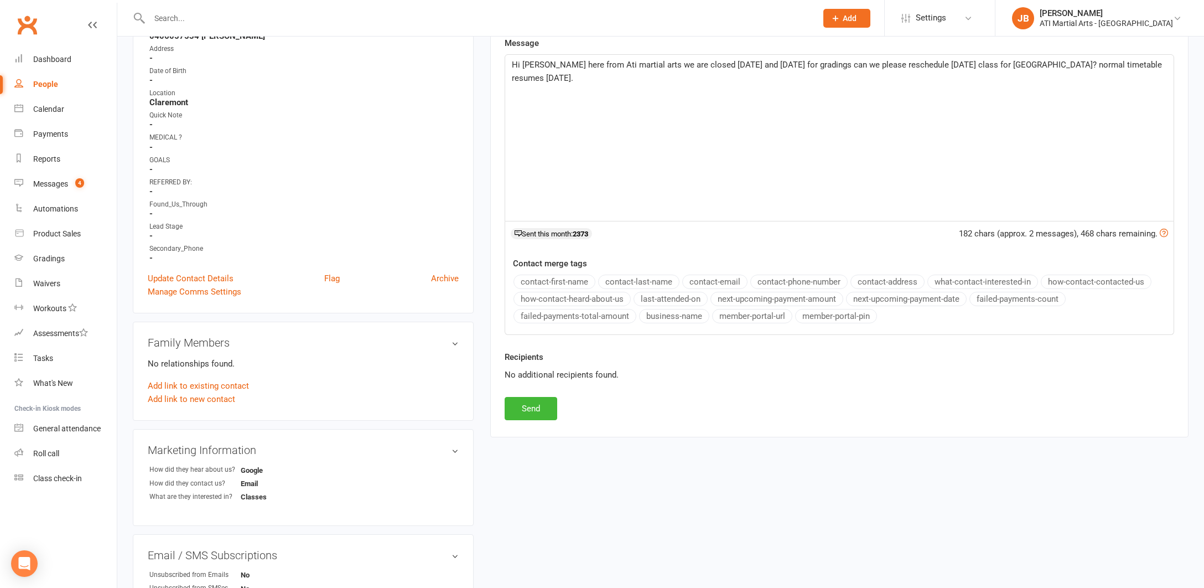
scroll to position [236, 0]
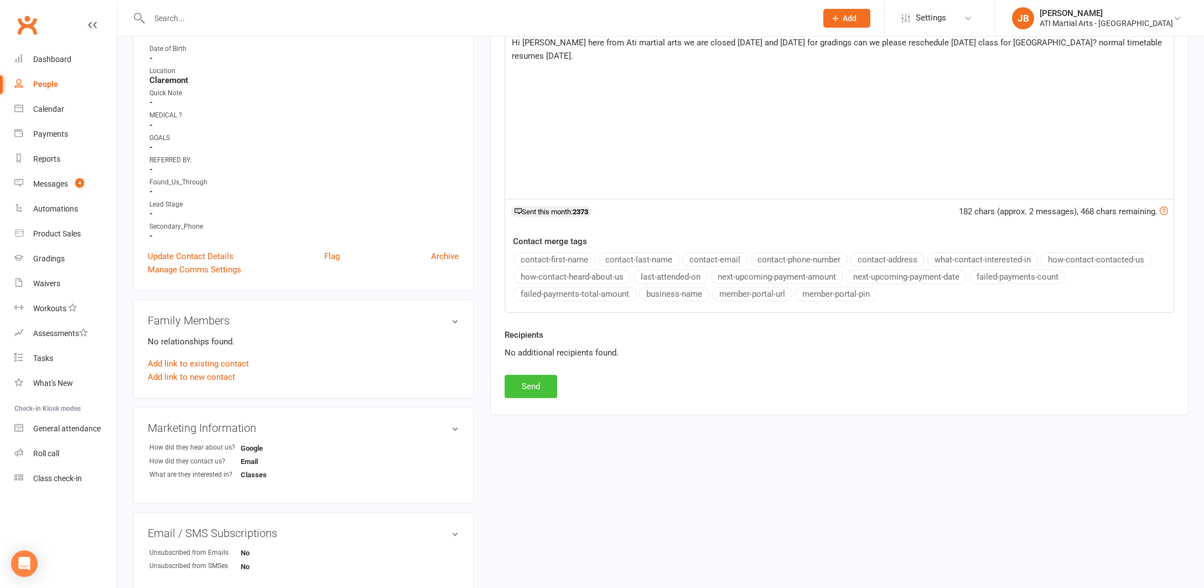
click at [538, 388] on button "Send" at bounding box center [531, 386] width 53 height 23
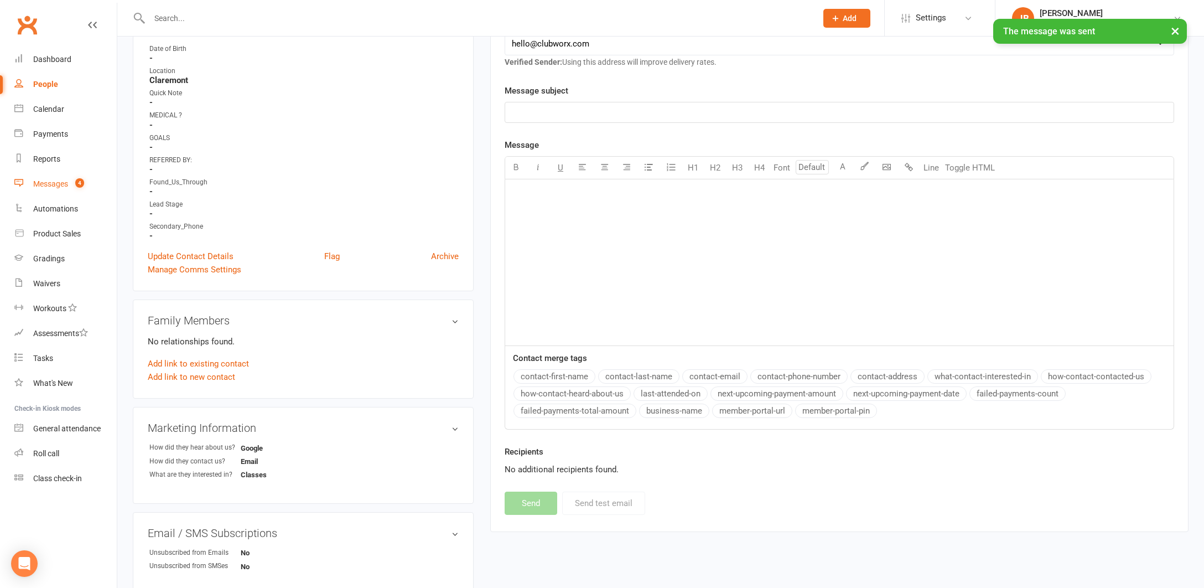
click at [46, 186] on div "Messages" at bounding box center [50, 183] width 35 height 9
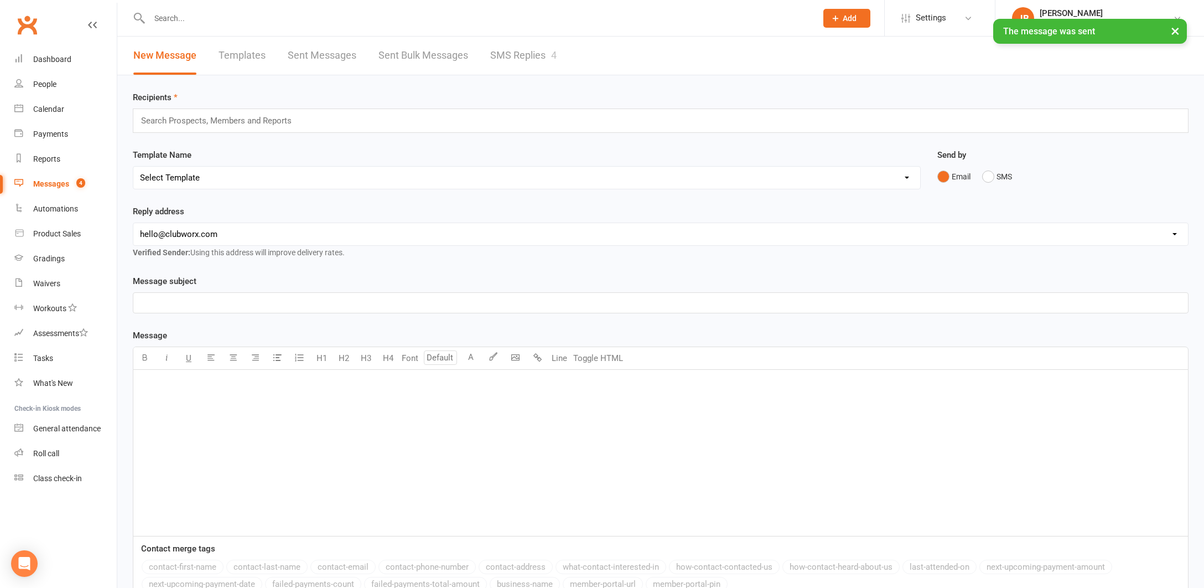
click at [506, 56] on link "SMS Replies 4" at bounding box center [523, 56] width 66 height 38
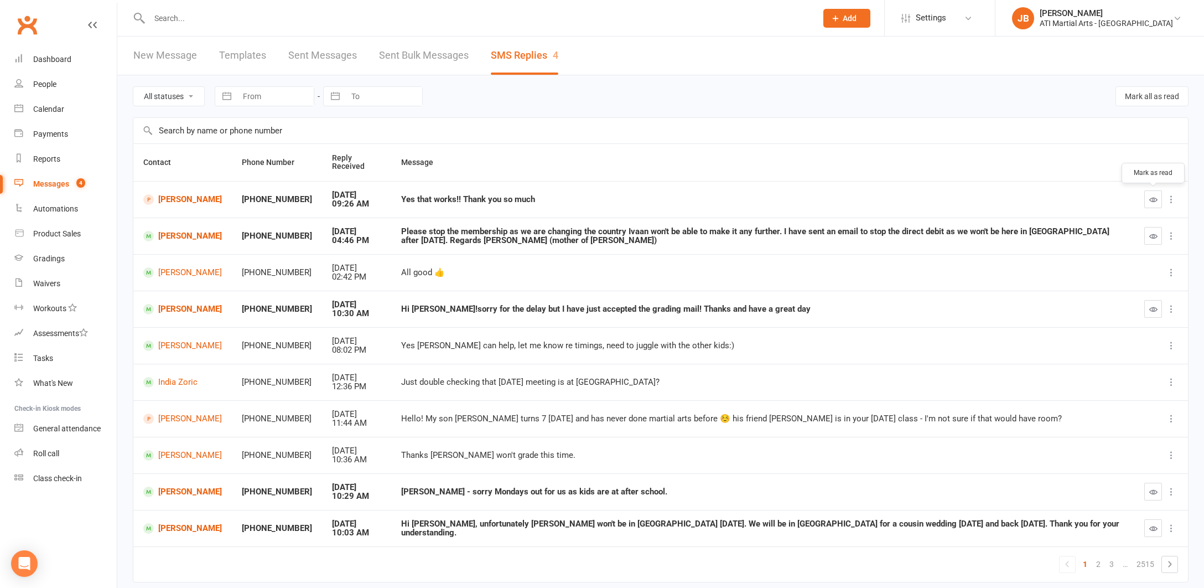
click at [1154, 199] on icon "button" at bounding box center [1153, 199] width 8 height 8
click at [171, 200] on link "[PERSON_NAME]" at bounding box center [182, 199] width 79 height 11
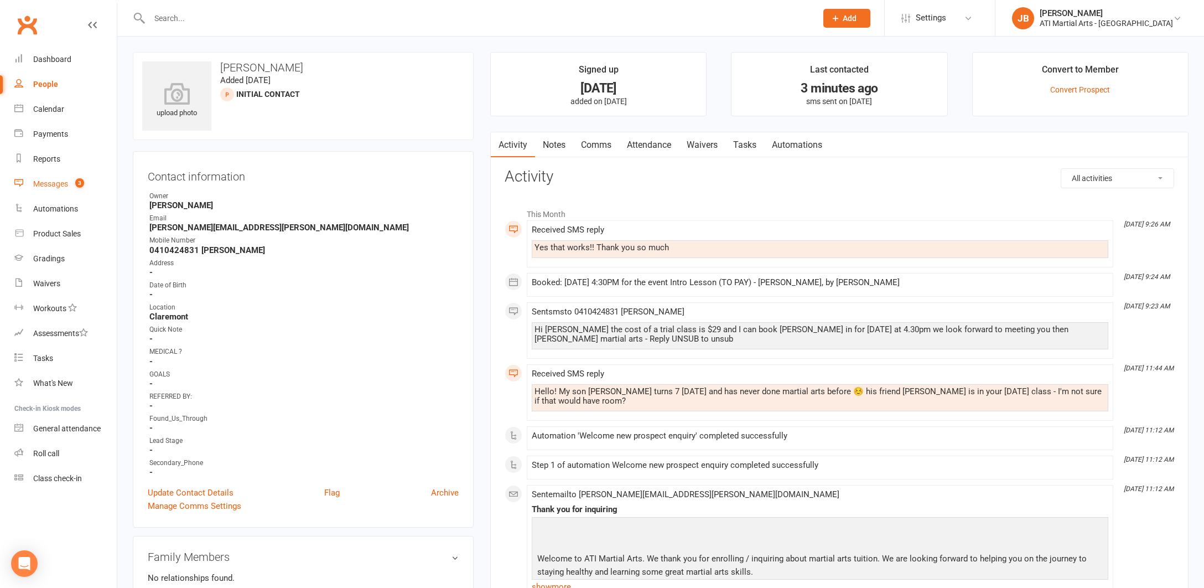
click at [45, 186] on div "Messages" at bounding box center [50, 183] width 35 height 9
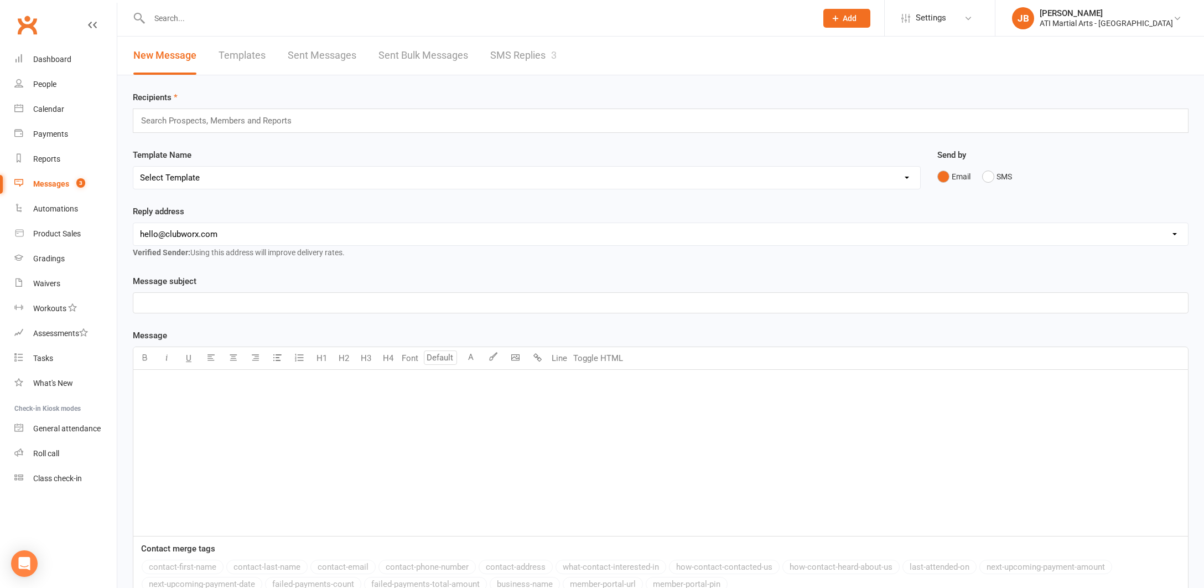
click at [516, 53] on link "SMS Replies 3" at bounding box center [523, 56] width 66 height 38
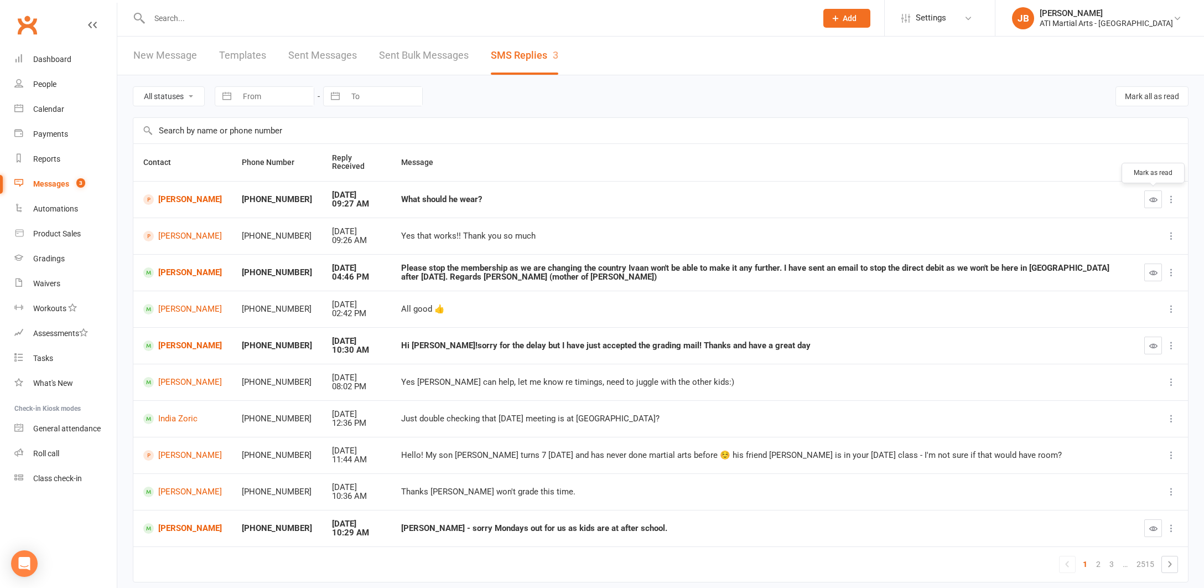
click at [1154, 201] on icon "button" at bounding box center [1153, 199] width 8 height 8
click at [180, 200] on link "[PERSON_NAME]" at bounding box center [182, 199] width 79 height 11
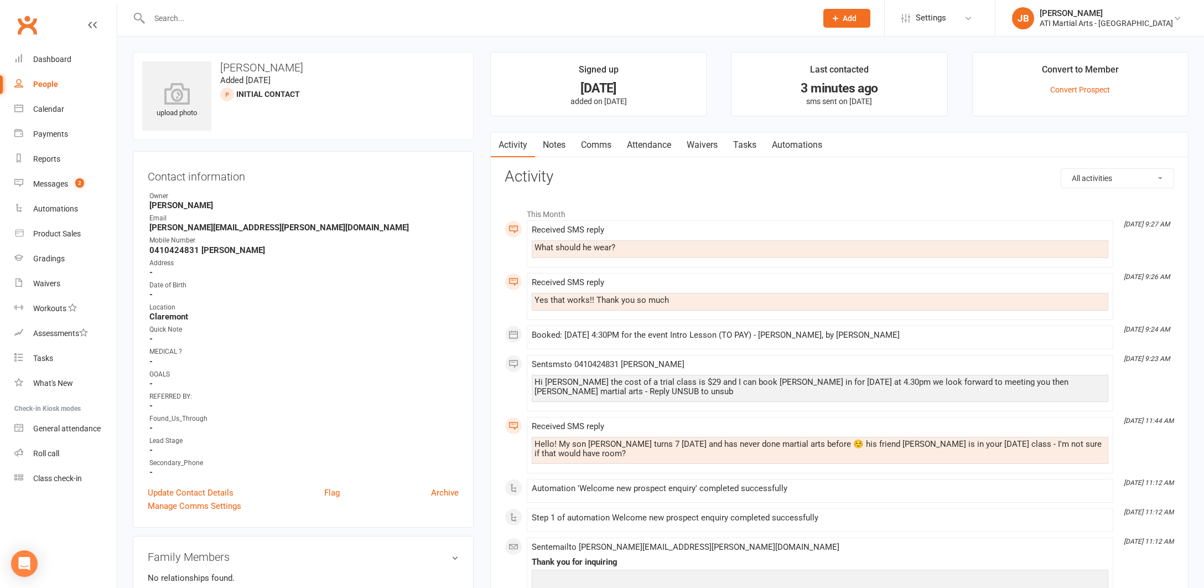
drag, startPoint x: 592, startPoint y: 143, endPoint x: 634, endPoint y: 158, distance: 44.1
click at [592, 143] on link "Comms" at bounding box center [596, 144] width 46 height 25
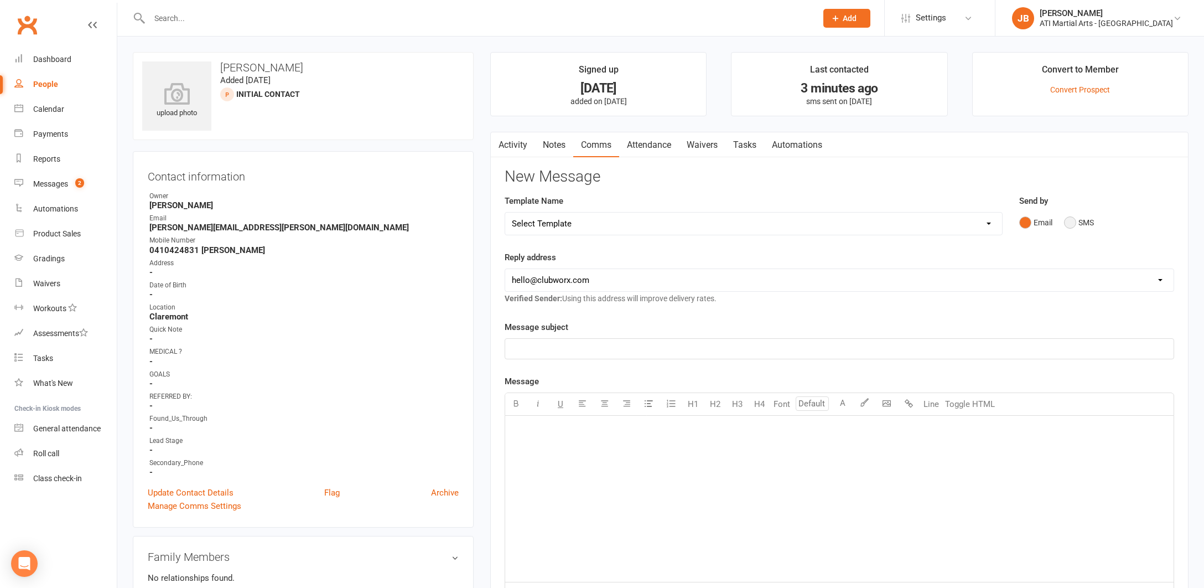
click at [1070, 223] on button "SMS" at bounding box center [1079, 222] width 30 height 21
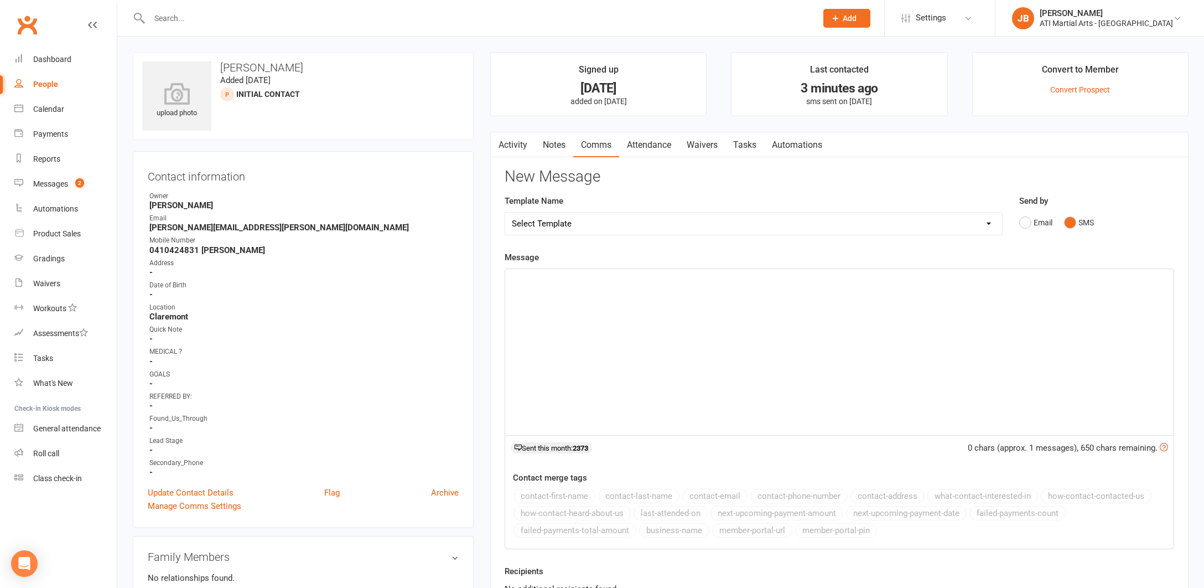
click at [583, 288] on div "﻿" at bounding box center [839, 352] width 668 height 166
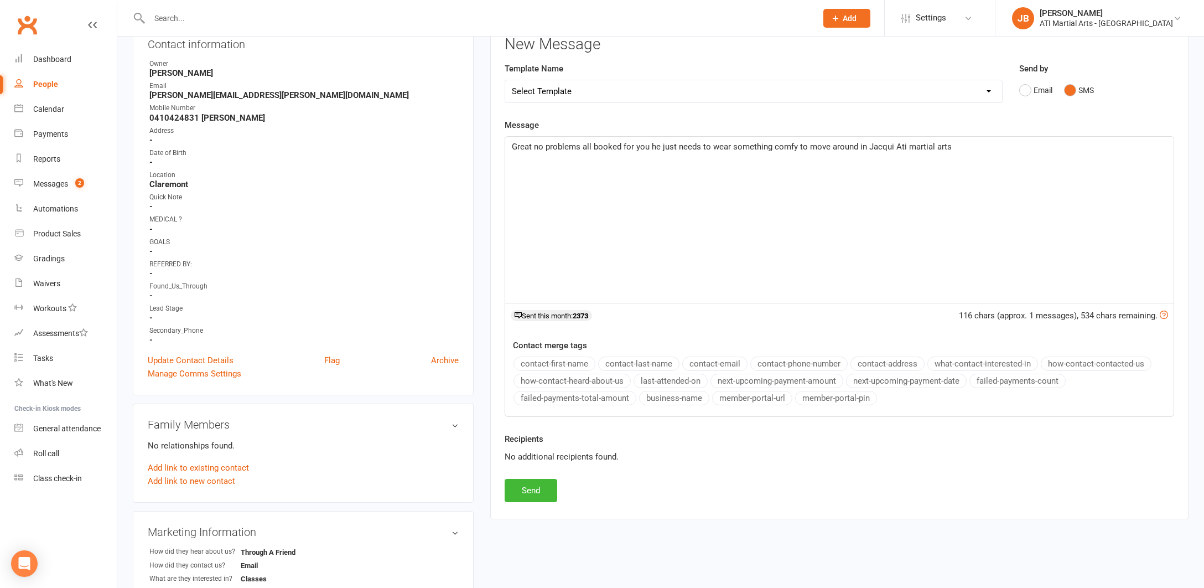
scroll to position [210, 0]
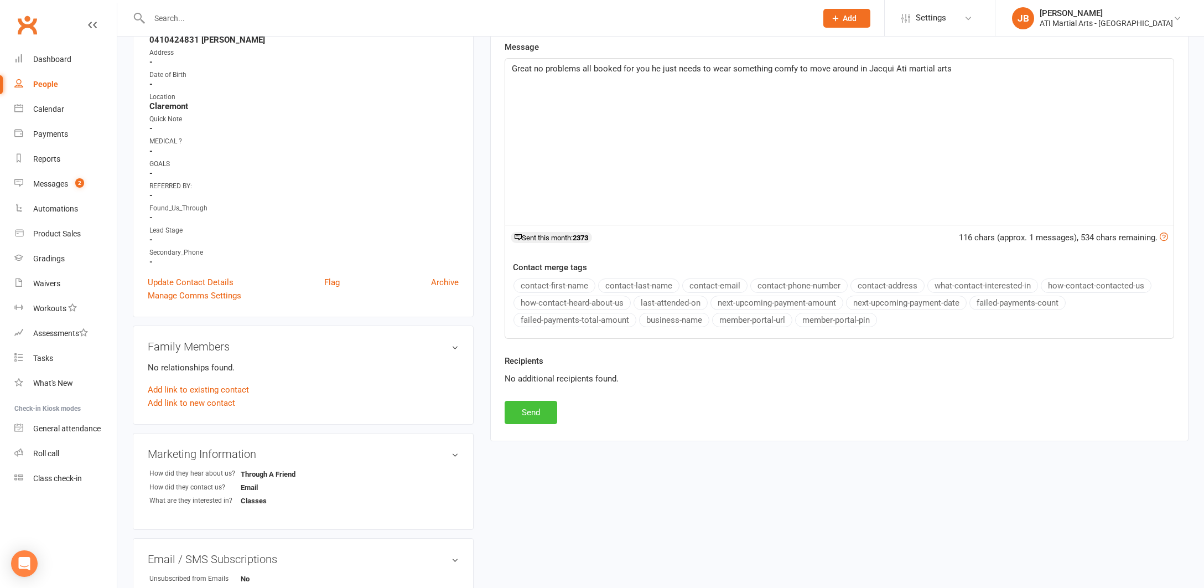
click at [535, 414] on button "Send" at bounding box center [531, 412] width 53 height 23
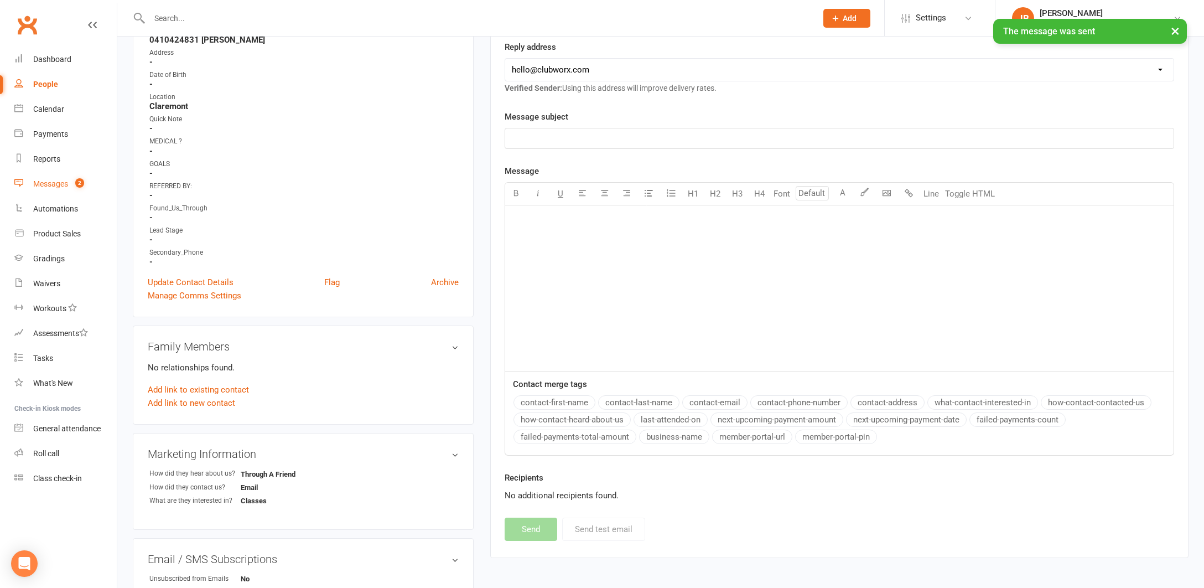
click at [47, 183] on div "Messages" at bounding box center [50, 183] width 35 height 9
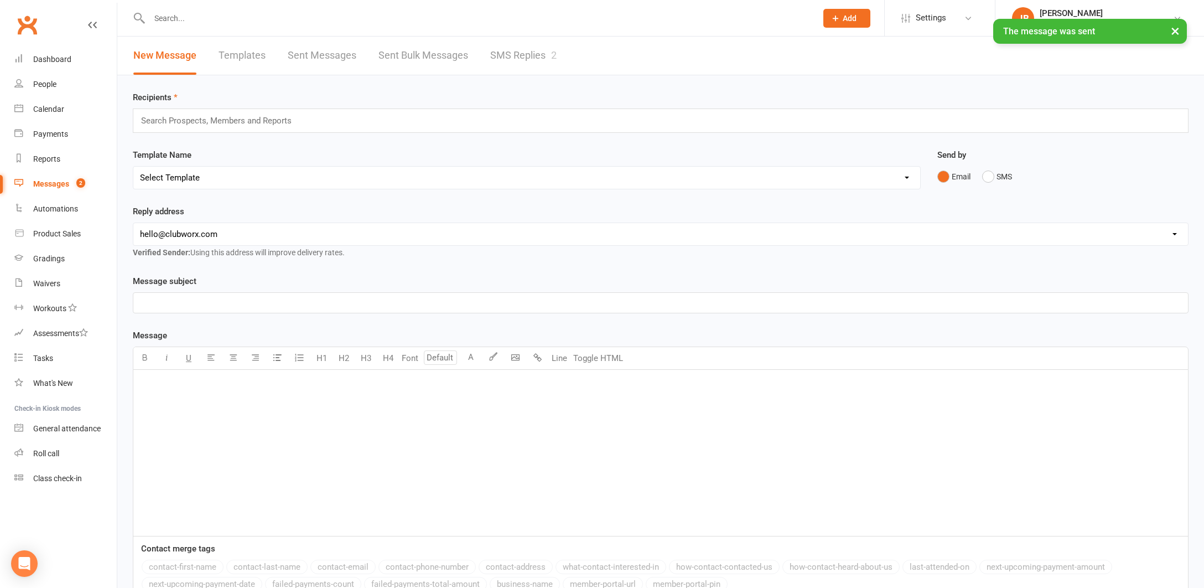
click at [523, 53] on link "SMS Replies 2" at bounding box center [523, 56] width 66 height 38
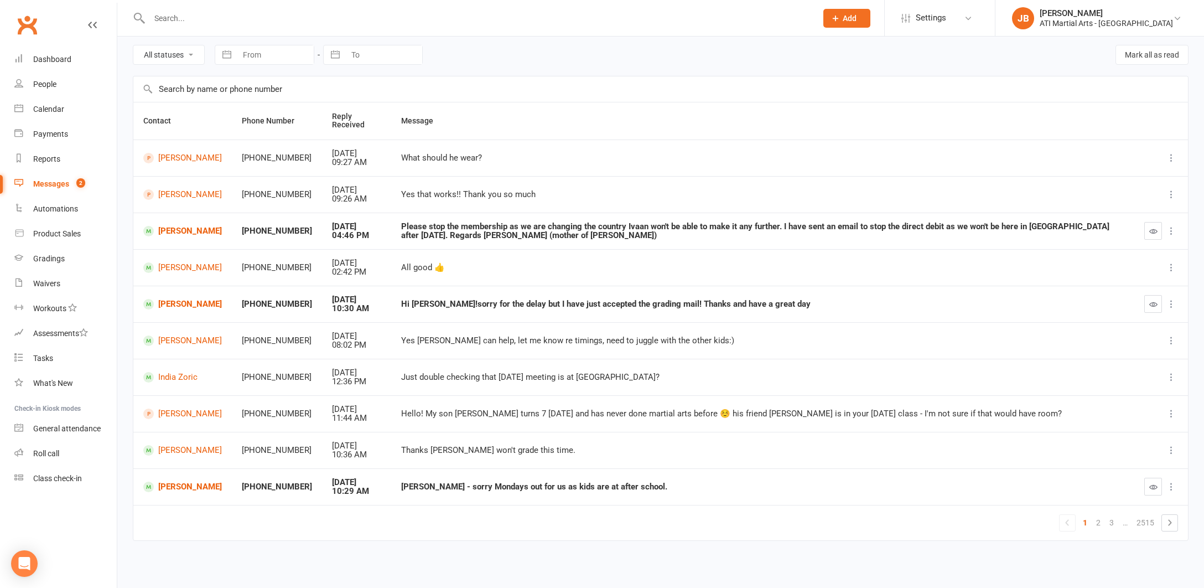
scroll to position [45, 0]
click at [169, 481] on link "[PERSON_NAME]" at bounding box center [182, 486] width 79 height 11
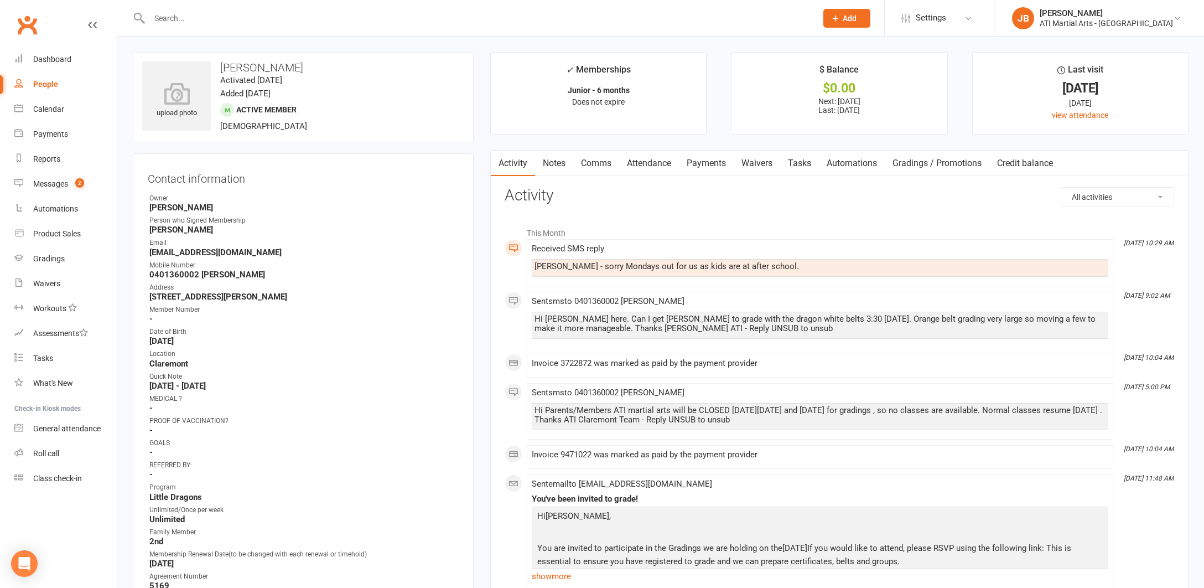
click at [27, 23] on link "Clubworx" at bounding box center [27, 25] width 28 height 28
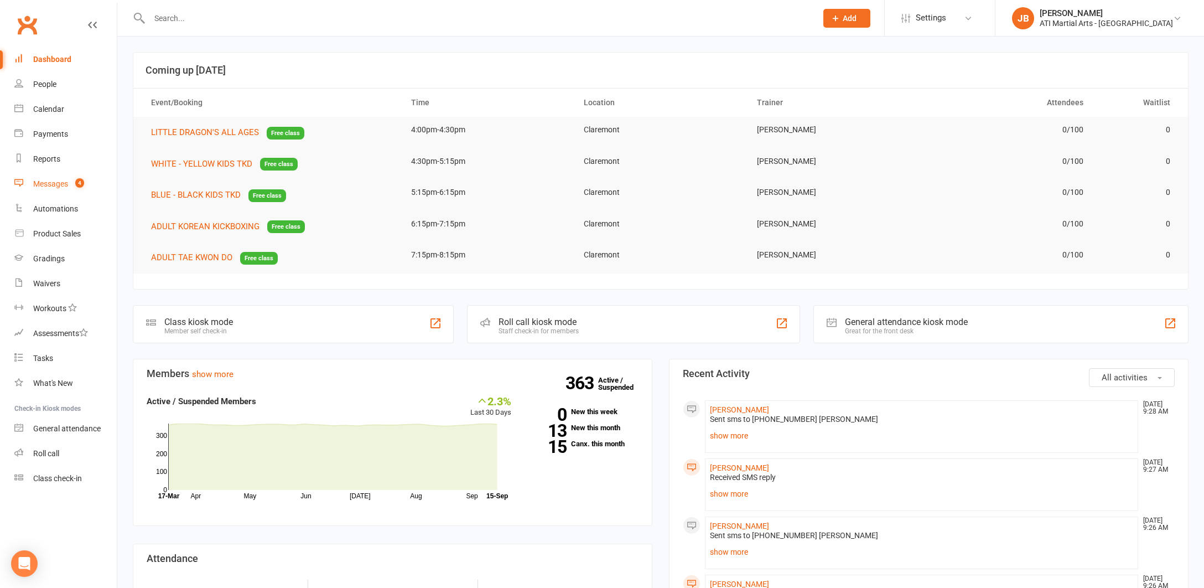
click at [51, 185] on div "Messages" at bounding box center [50, 183] width 35 height 9
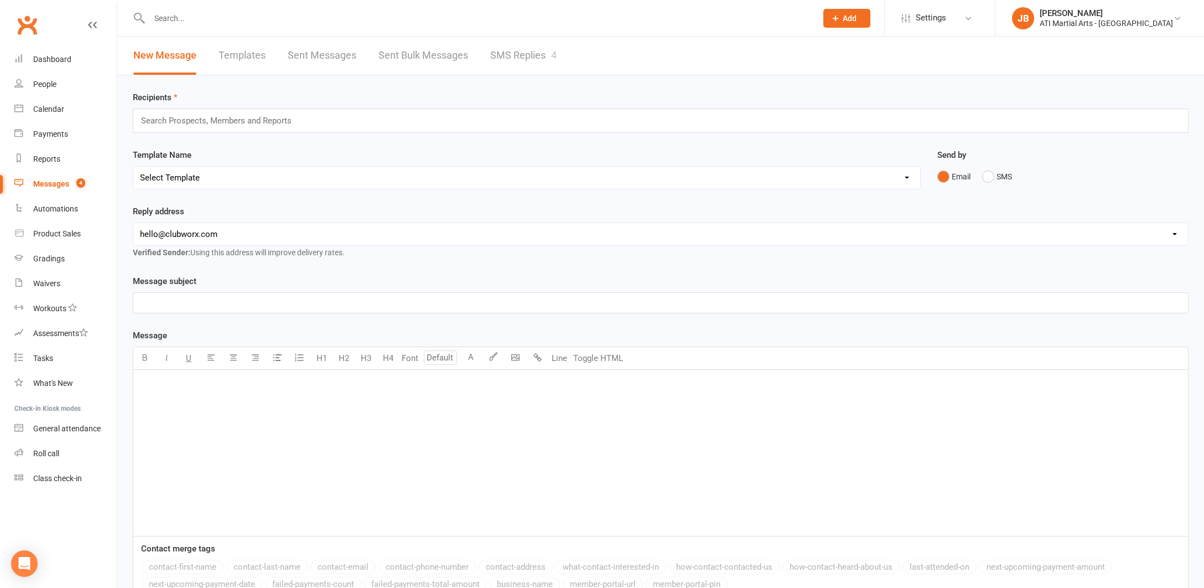
click at [513, 55] on link "SMS Replies 4" at bounding box center [523, 56] width 66 height 38
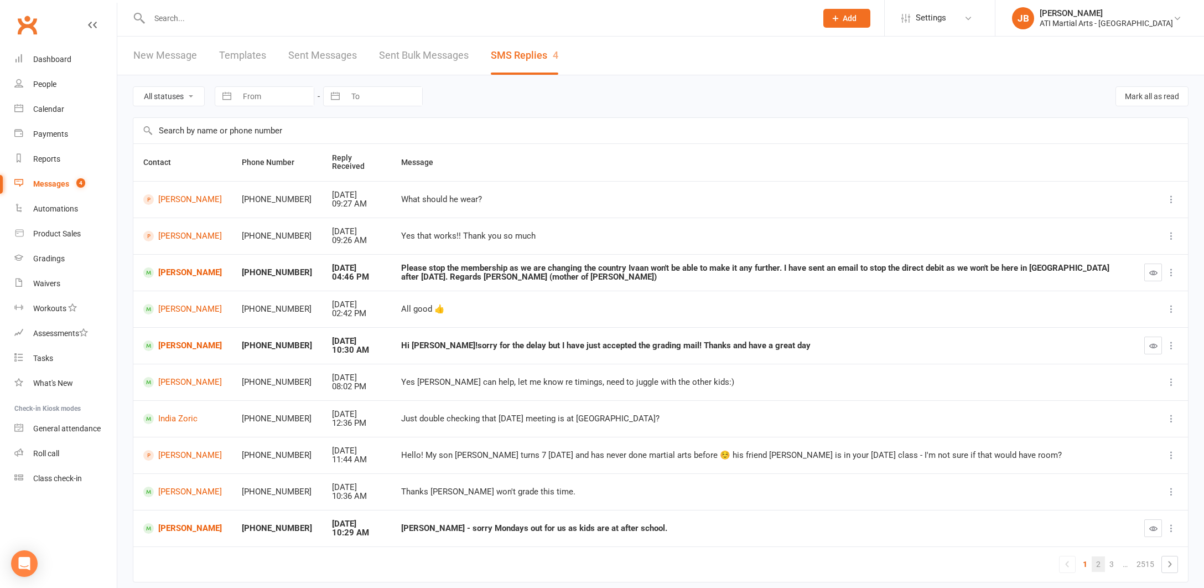
click at [1098, 560] on link "2" at bounding box center [1098, 563] width 13 height 15
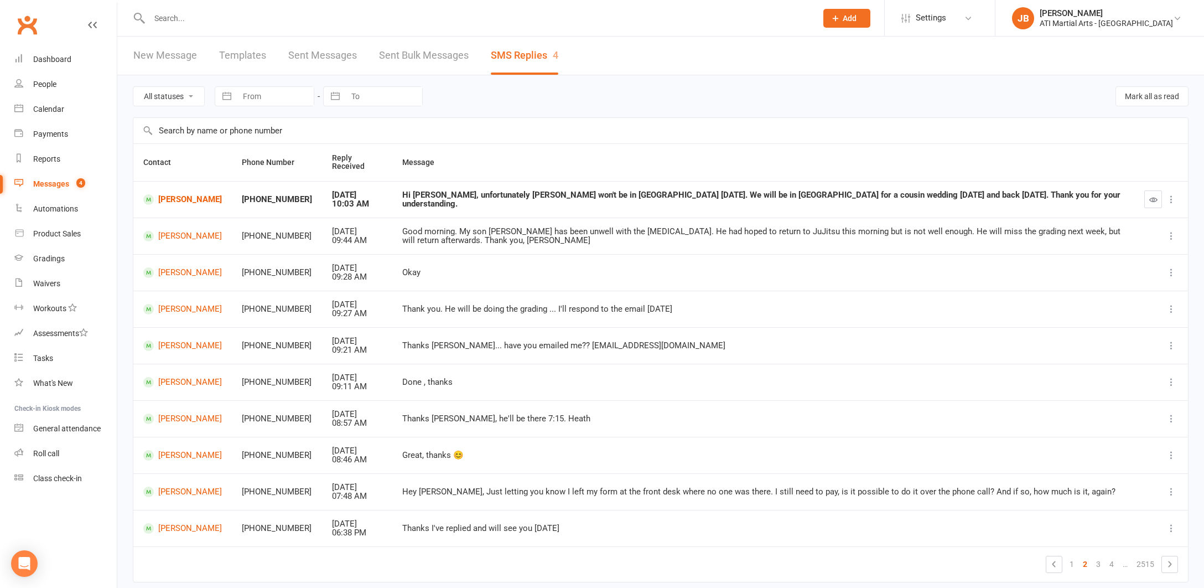
click at [25, 26] on link "Clubworx" at bounding box center [27, 25] width 28 height 28
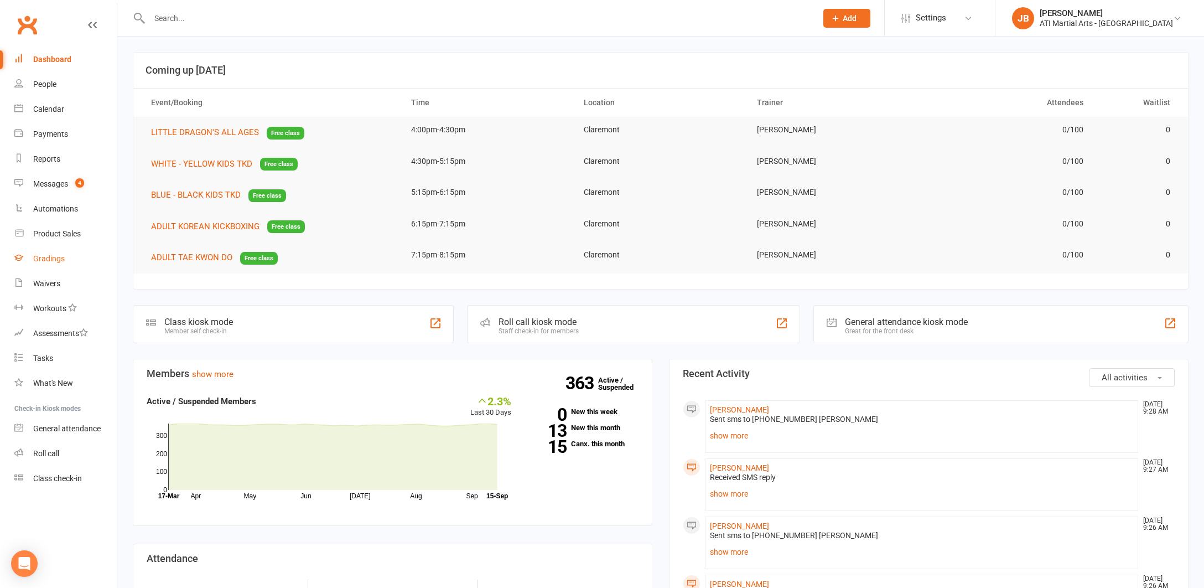
click at [54, 261] on div "Gradings" at bounding box center [49, 258] width 32 height 9
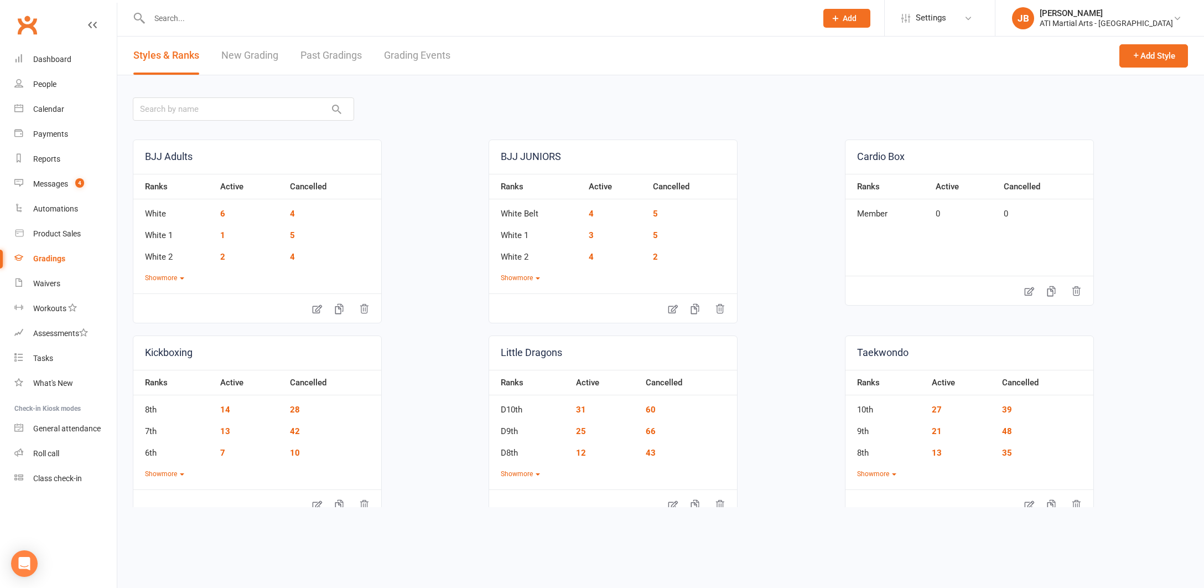
click at [403, 56] on link "Grading Events" at bounding box center [417, 56] width 66 height 38
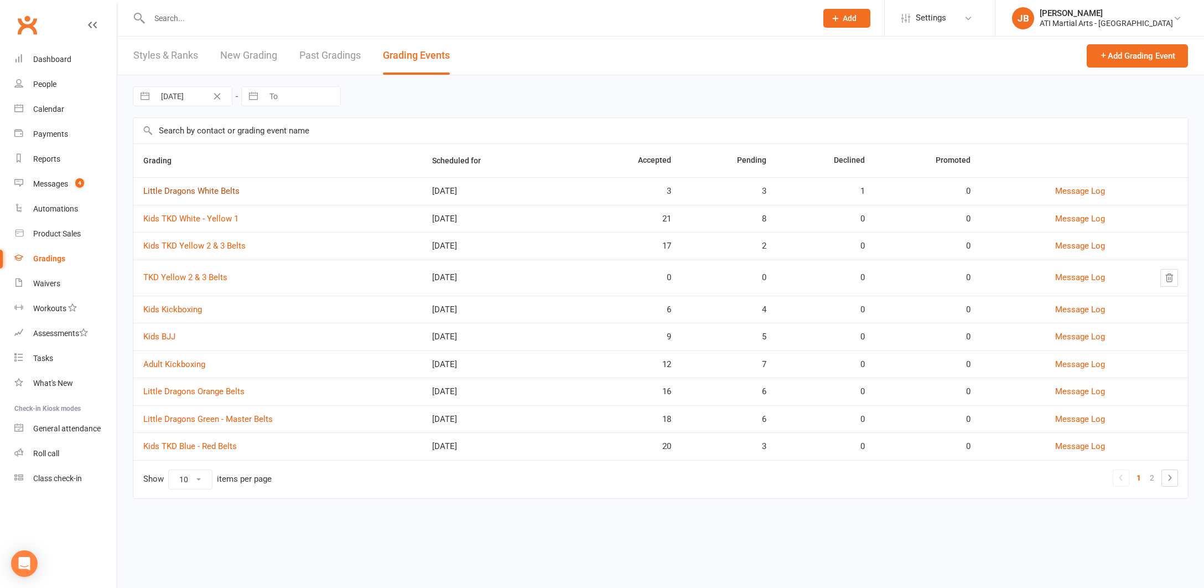
click at [178, 191] on link "Little Dragons White Belts" at bounding box center [191, 191] width 96 height 10
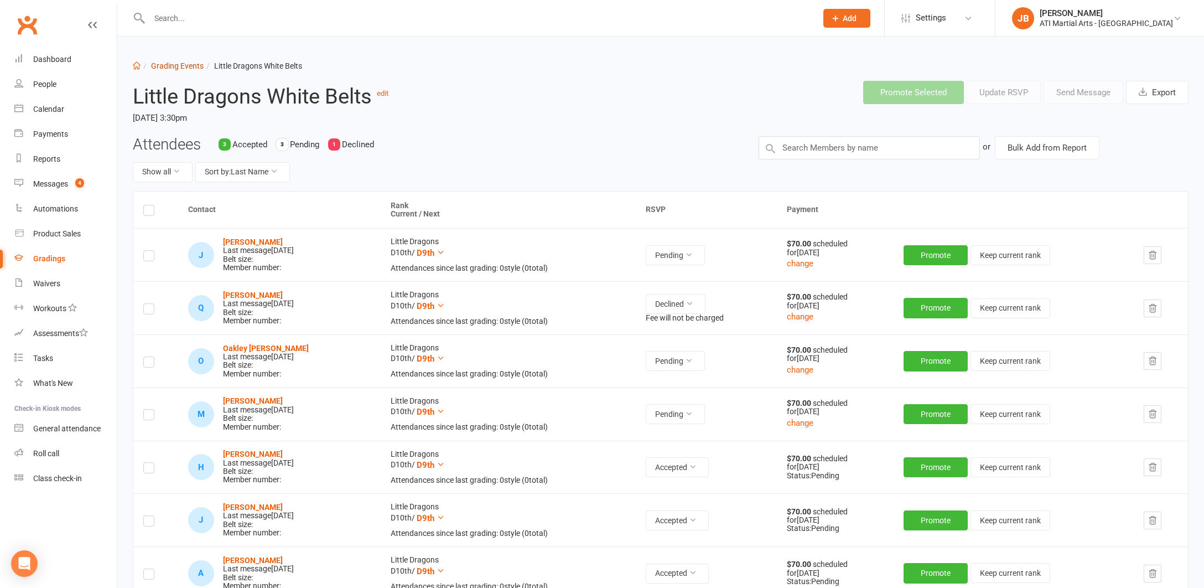
click at [169, 67] on link "Grading Events" at bounding box center [177, 65] width 53 height 9
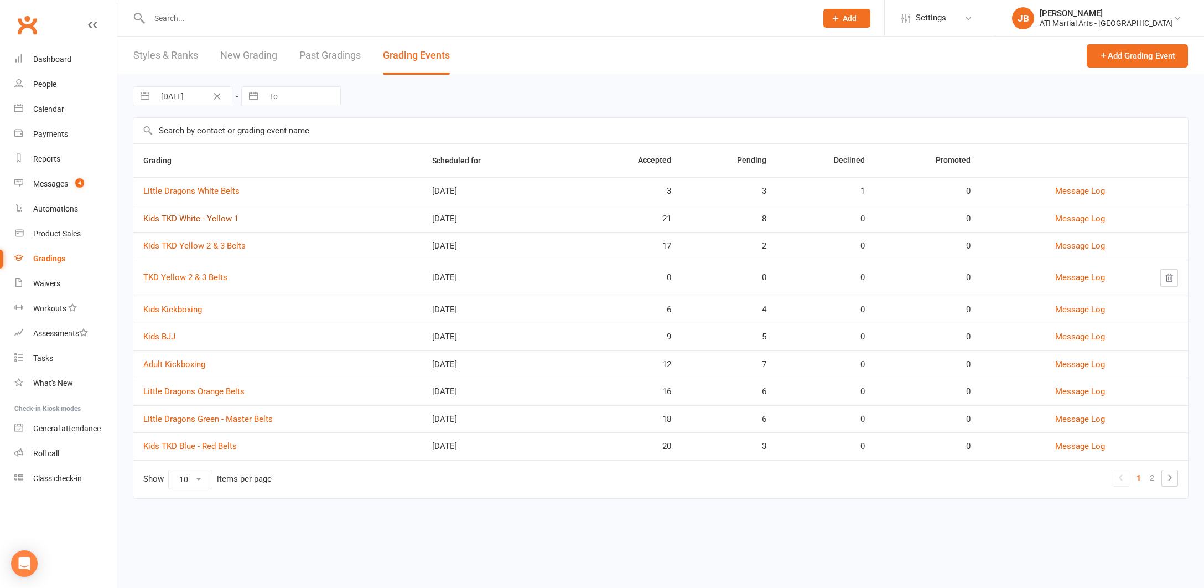
click at [194, 220] on link "Kids TKD White - Yellow 1" at bounding box center [190, 219] width 95 height 10
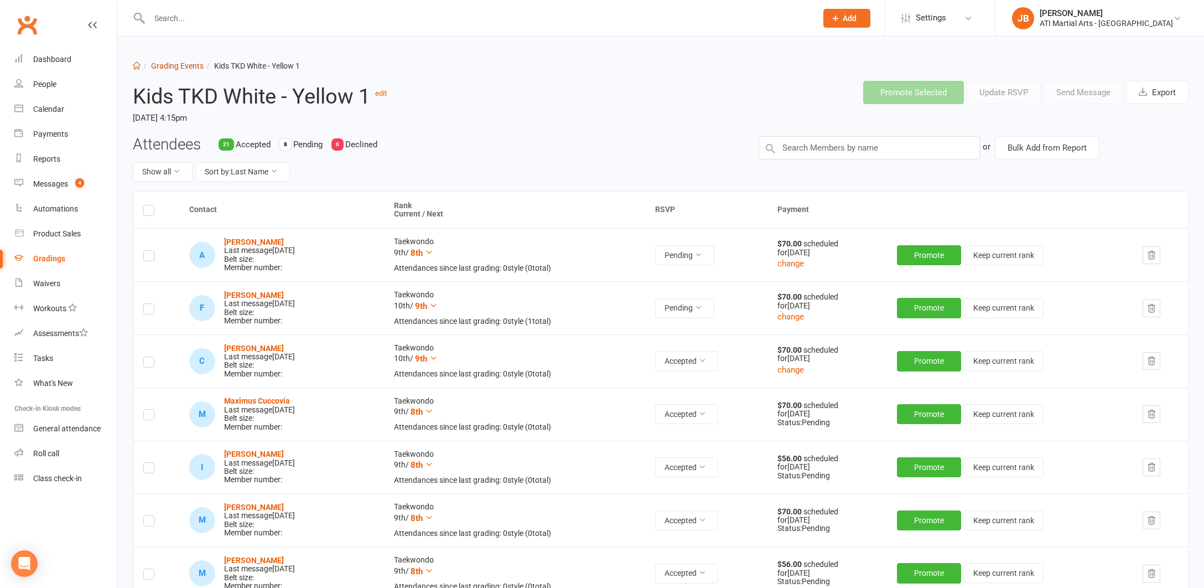
click at [163, 68] on link "Grading Events" at bounding box center [177, 65] width 53 height 9
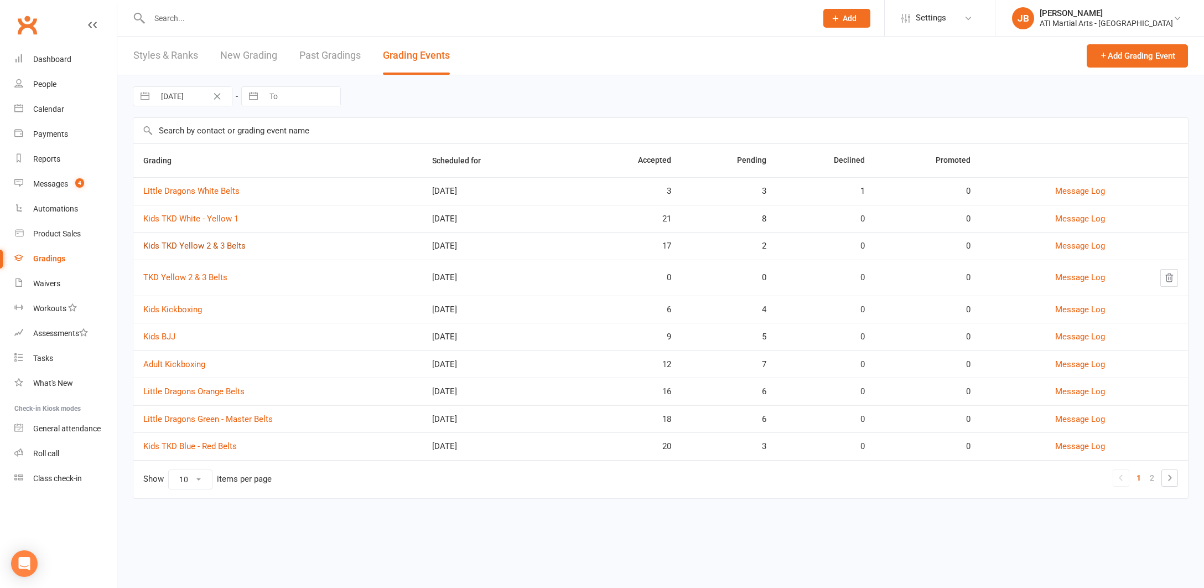
click at [206, 245] on link "Kids TKD Yellow 2 & 3 Belts" at bounding box center [194, 246] width 102 height 10
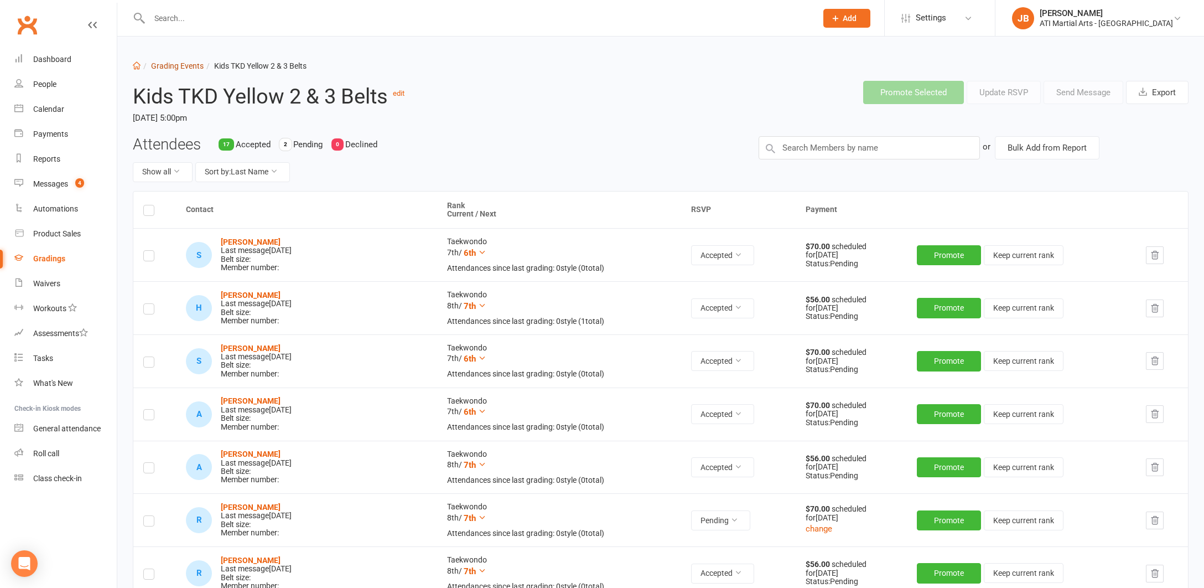
click at [169, 67] on link "Grading Events" at bounding box center [177, 65] width 53 height 9
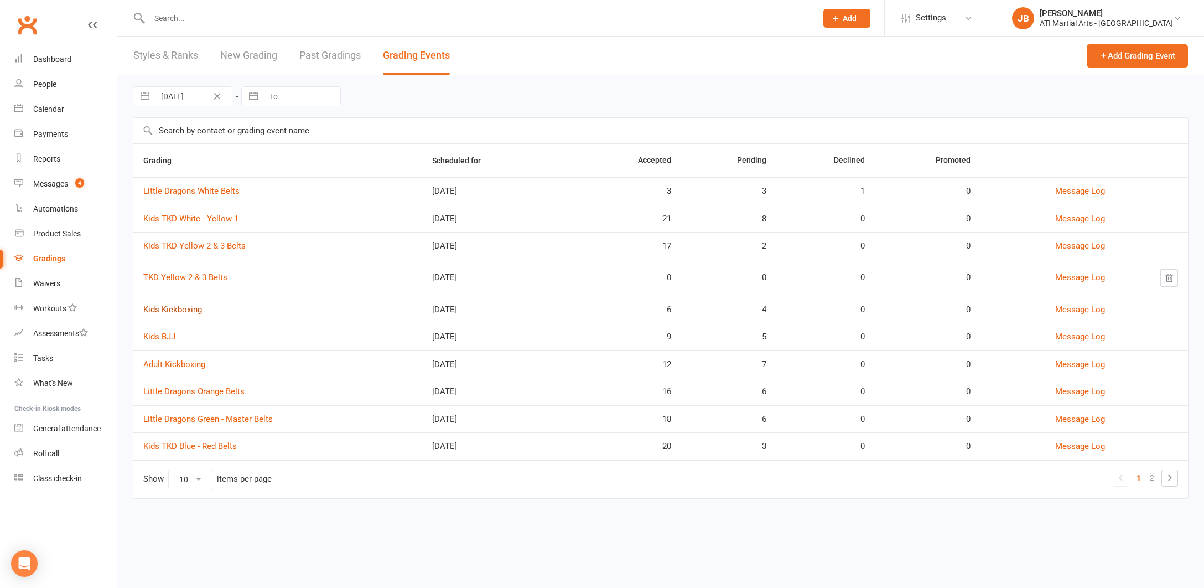
click at [176, 310] on link "Kids Kickboxing" at bounding box center [172, 309] width 59 height 10
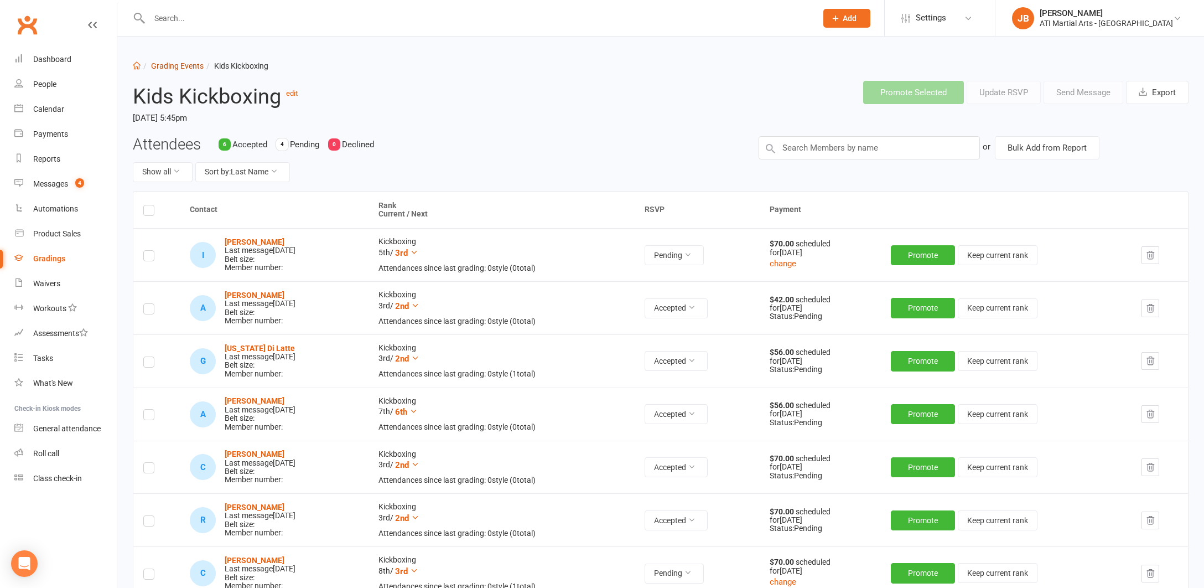
click at [154, 65] on link "Grading Events" at bounding box center [177, 65] width 53 height 9
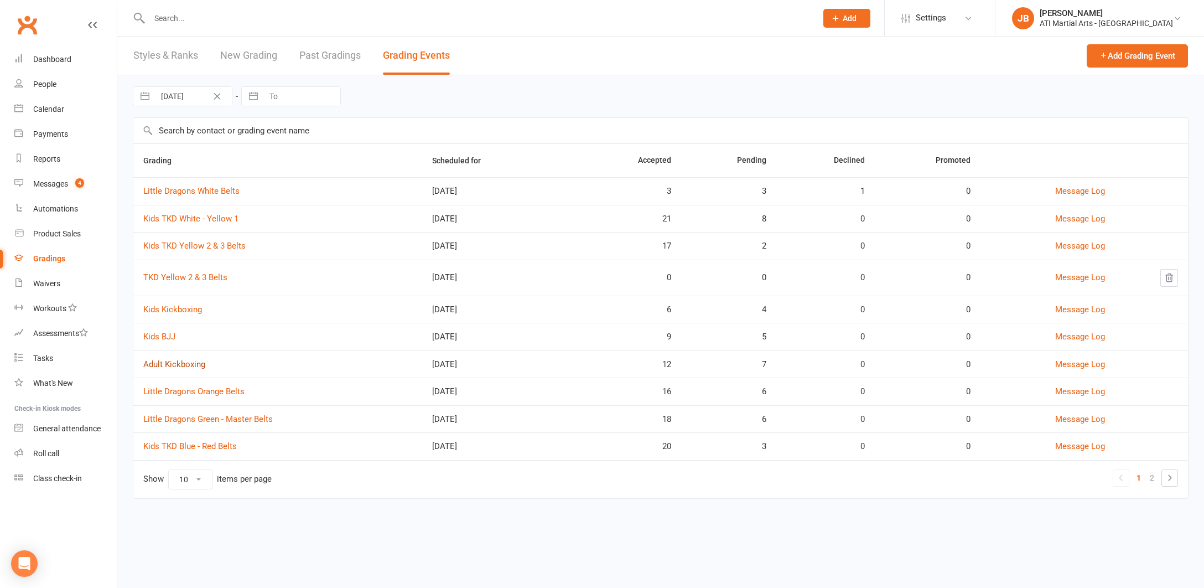
click at [184, 362] on link "Adult Kickboxing" at bounding box center [174, 364] width 62 height 10
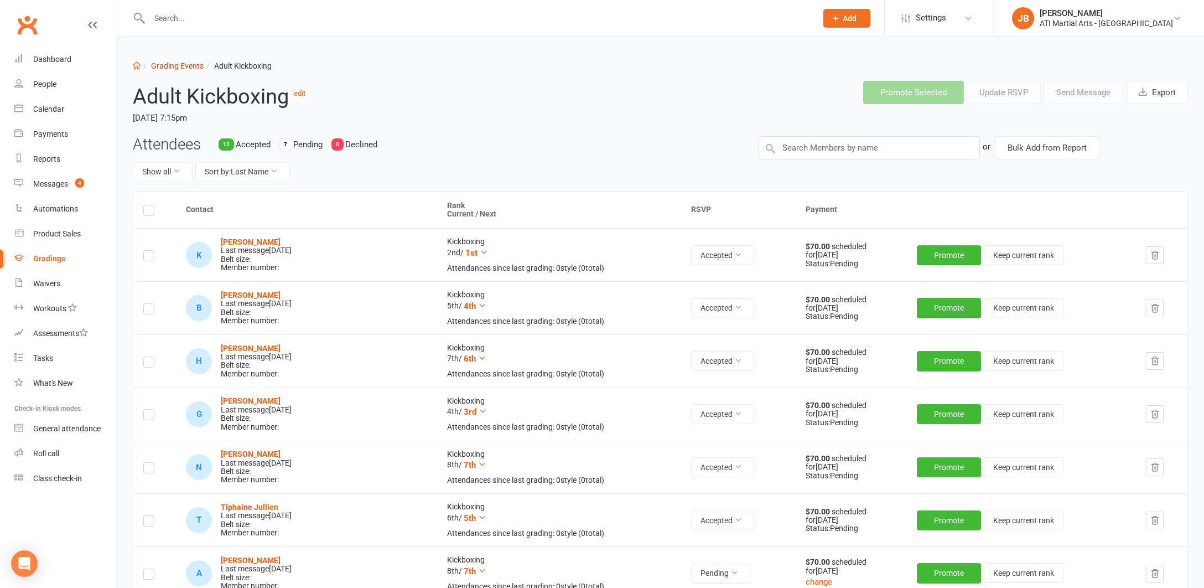
click at [179, 66] on link "Grading Events" at bounding box center [177, 65] width 53 height 9
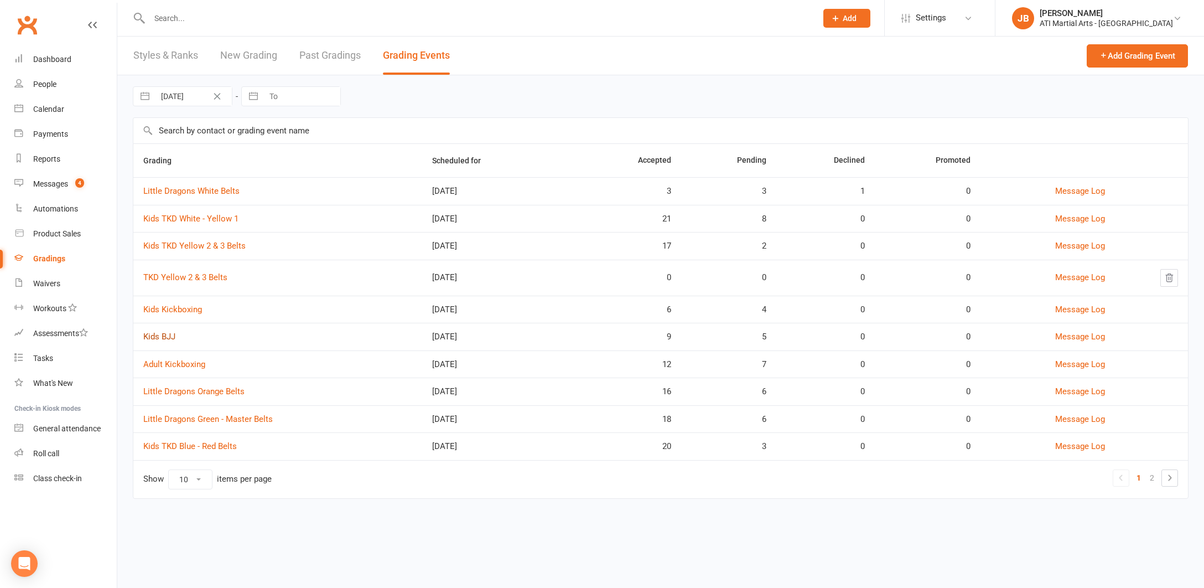
click at [163, 338] on link "Kids BJJ" at bounding box center [159, 336] width 32 height 10
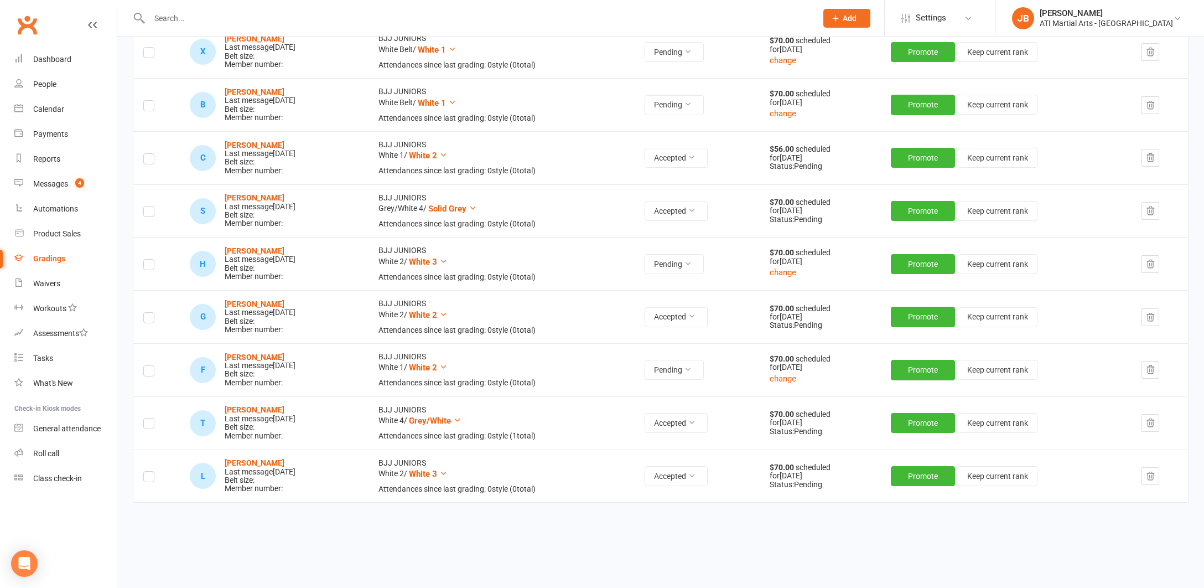
scroll to position [469, 0]
click at [24, 24] on link "Clubworx" at bounding box center [27, 25] width 28 height 28
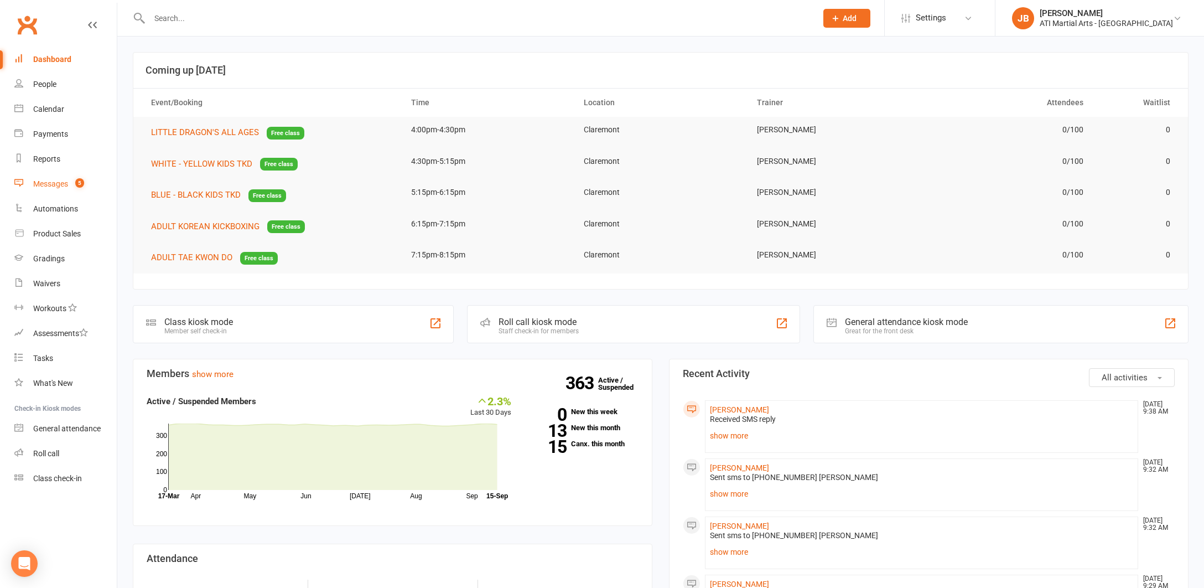
click at [51, 184] on div "Messages" at bounding box center [50, 183] width 35 height 9
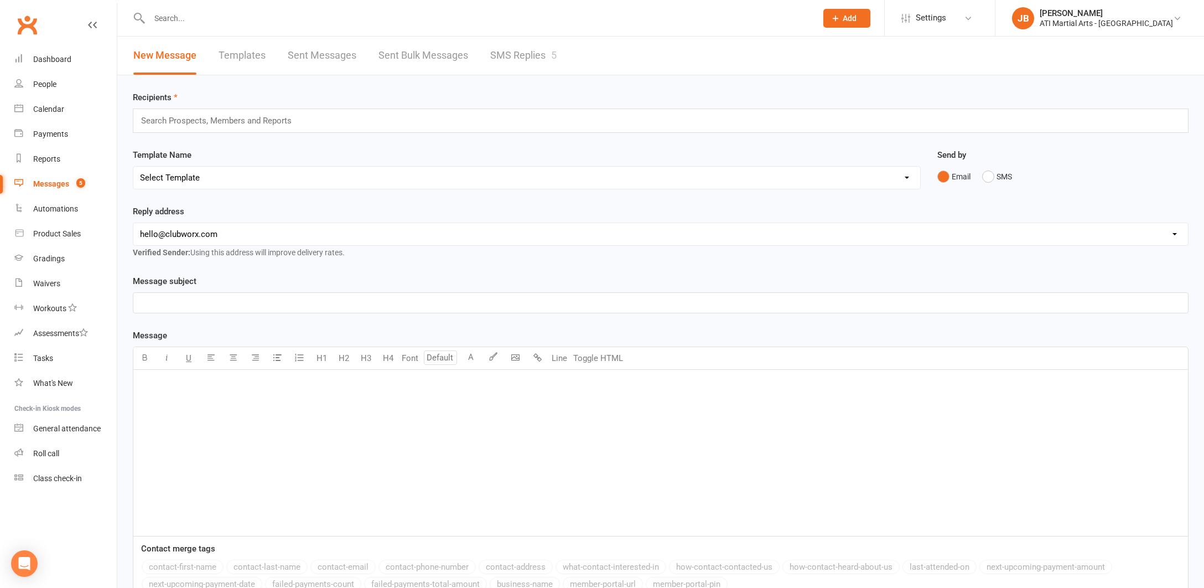
click at [507, 54] on link "SMS Replies 5" at bounding box center [523, 56] width 66 height 38
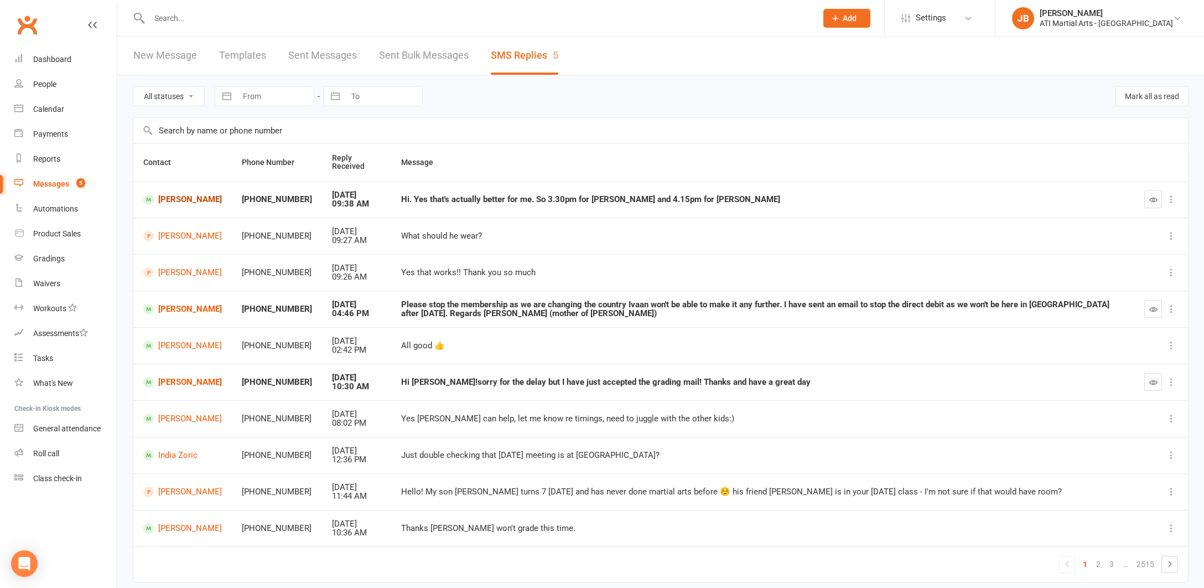
click at [173, 200] on link "[PERSON_NAME]" at bounding box center [182, 199] width 79 height 11
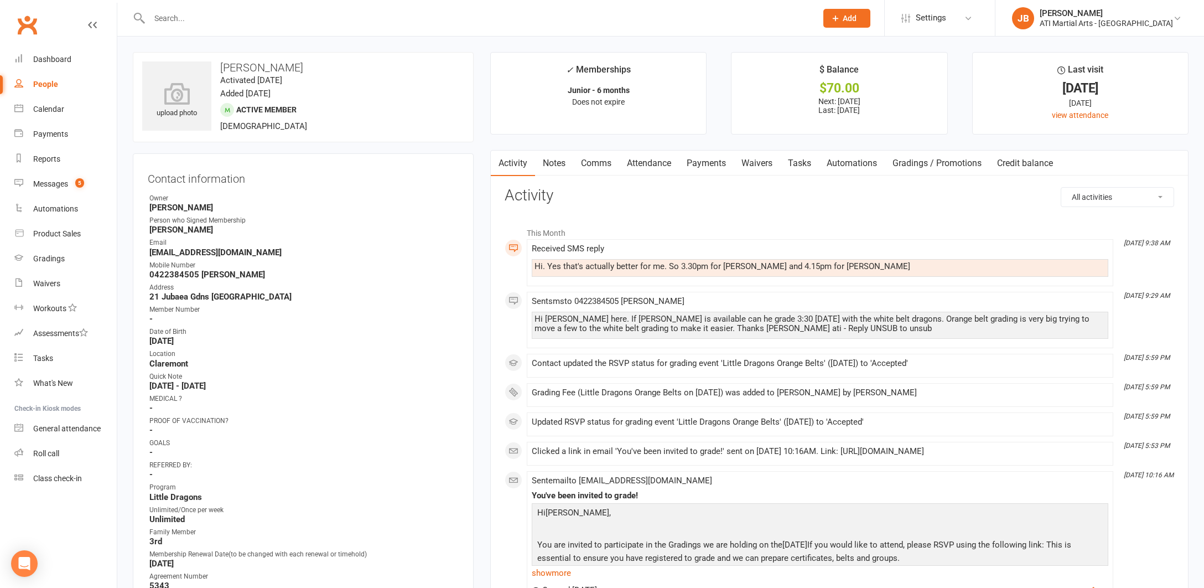
click at [174, 16] on input "text" at bounding box center [477, 18] width 663 height 15
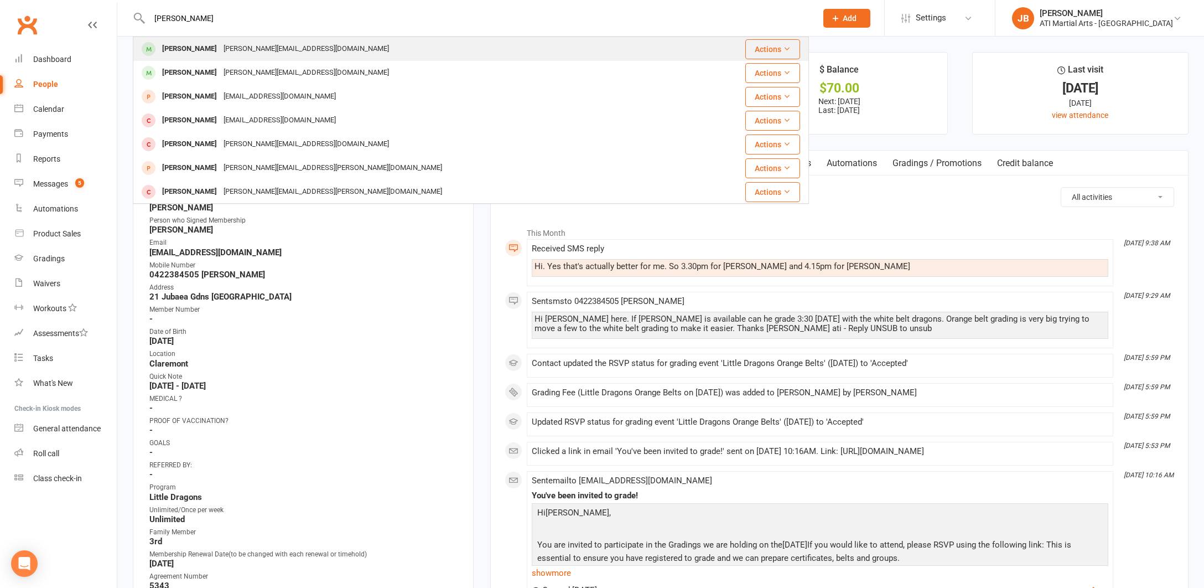
type input "[PERSON_NAME]"
click at [173, 49] on div "[PERSON_NAME]" at bounding box center [189, 49] width 61 height 16
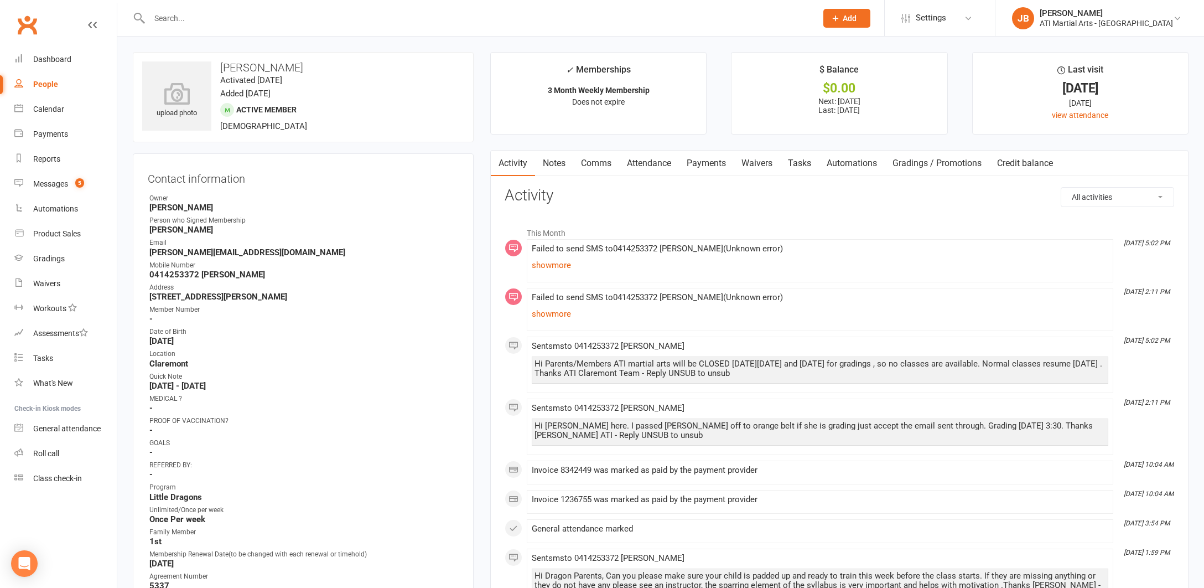
click at [601, 164] on link "Comms" at bounding box center [596, 162] width 46 height 25
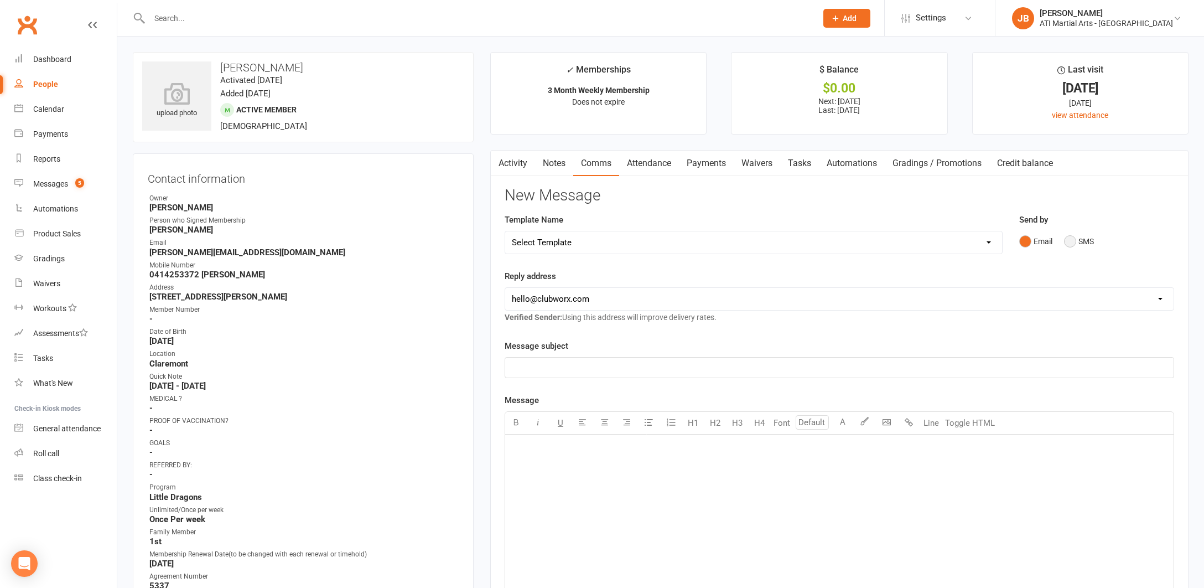
click at [1069, 241] on button "SMS" at bounding box center [1079, 241] width 30 height 21
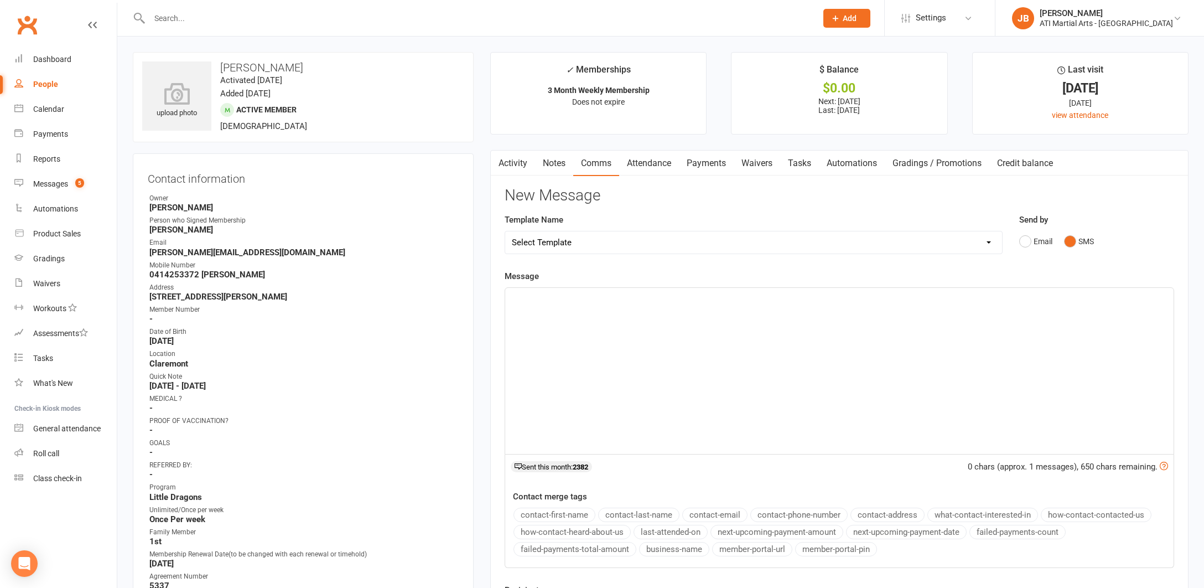
click at [559, 304] on div "﻿" at bounding box center [839, 371] width 668 height 166
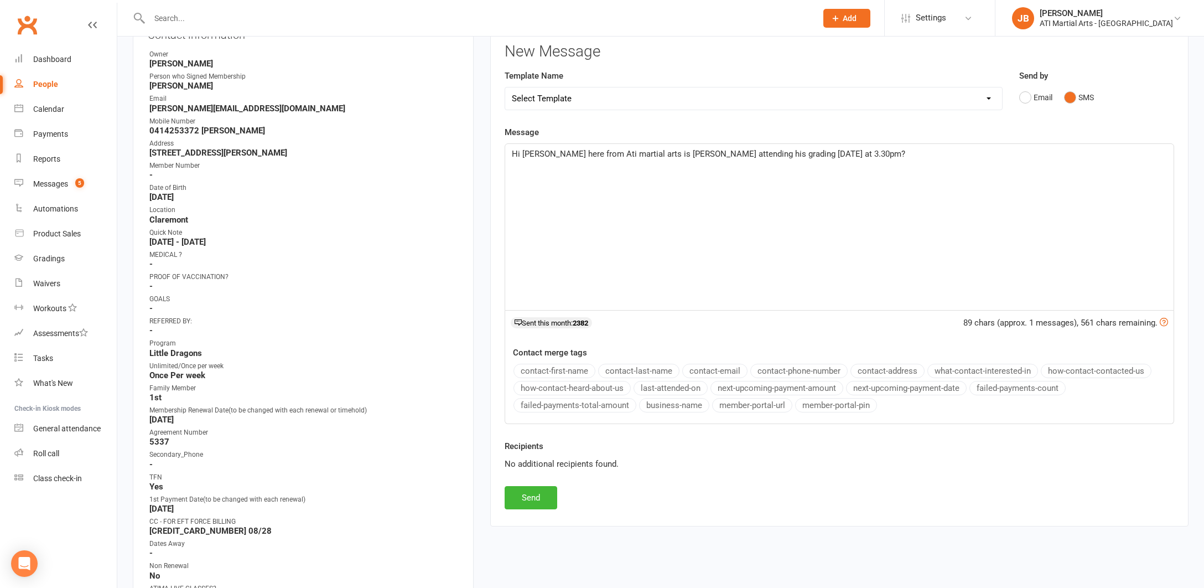
scroll to position [153, 0]
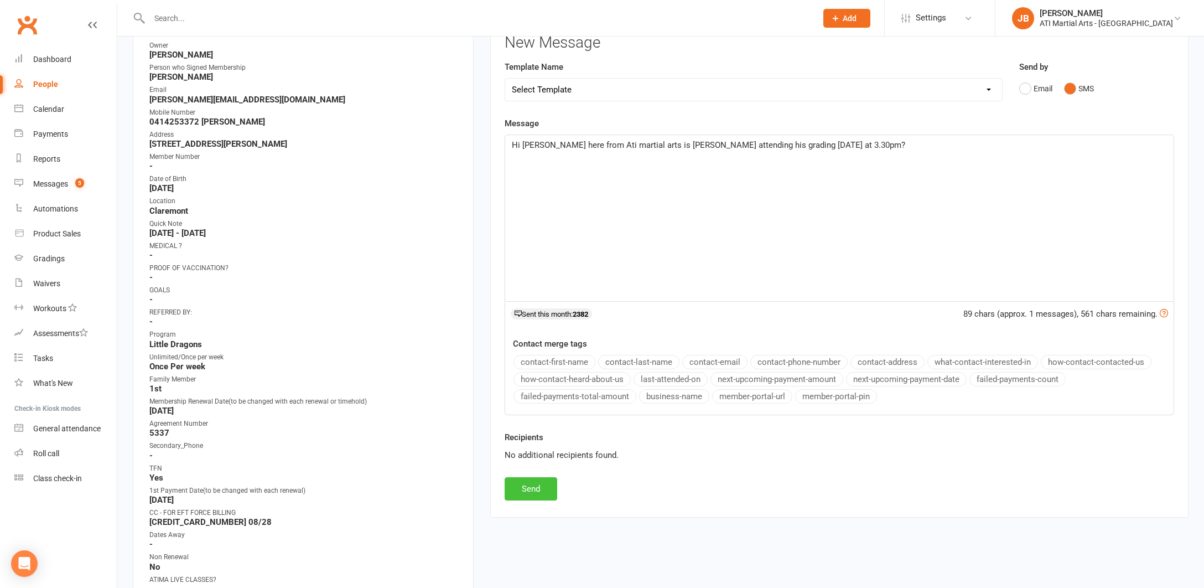
click at [539, 486] on button "Send" at bounding box center [531, 488] width 53 height 23
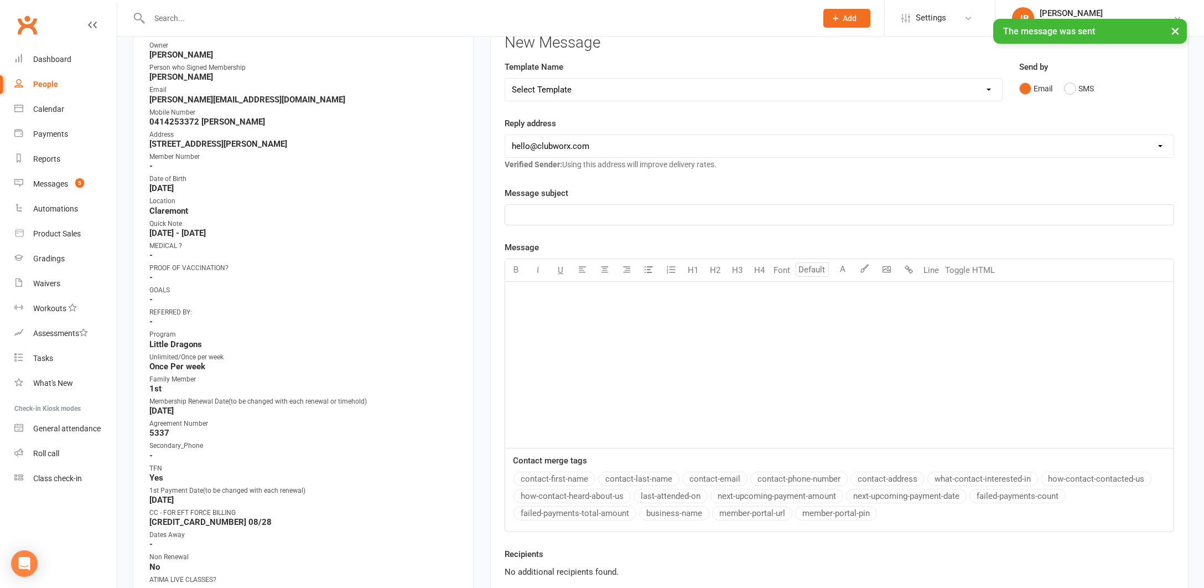
click at [186, 17] on input "text" at bounding box center [477, 18] width 663 height 15
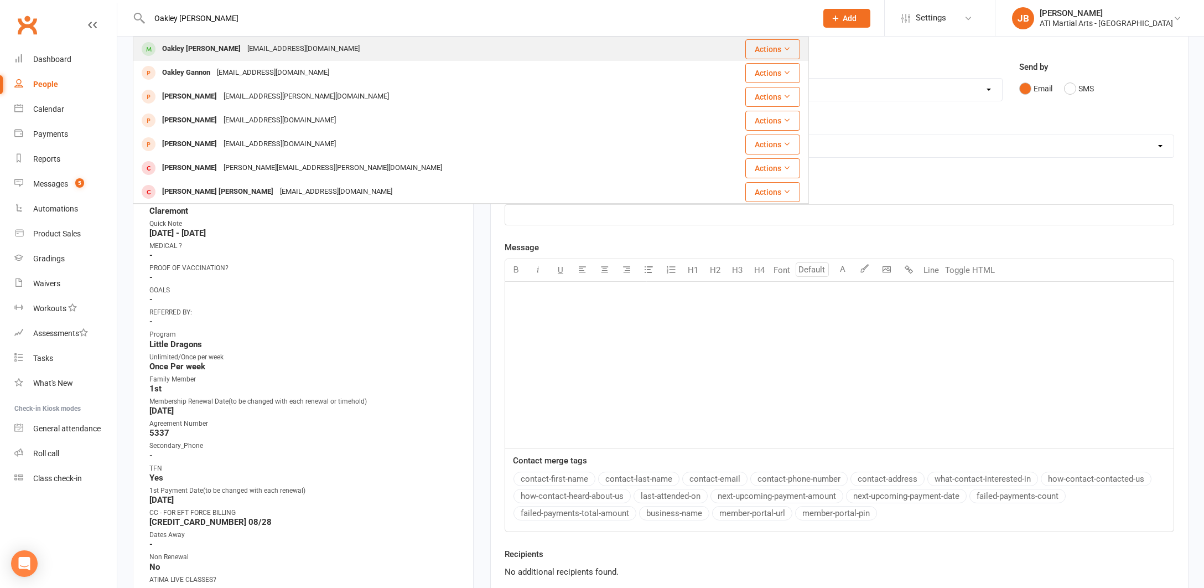
type input "Oakley [PERSON_NAME]"
click at [194, 48] on div "Oakley [PERSON_NAME]" at bounding box center [201, 49] width 85 height 16
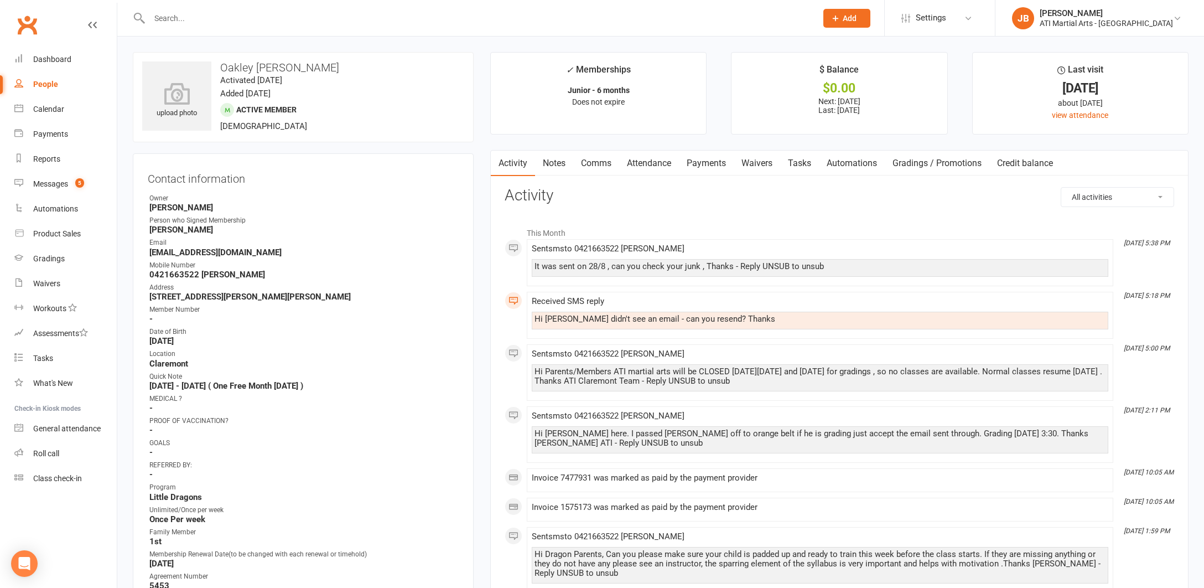
click at [596, 163] on link "Comms" at bounding box center [596, 162] width 46 height 25
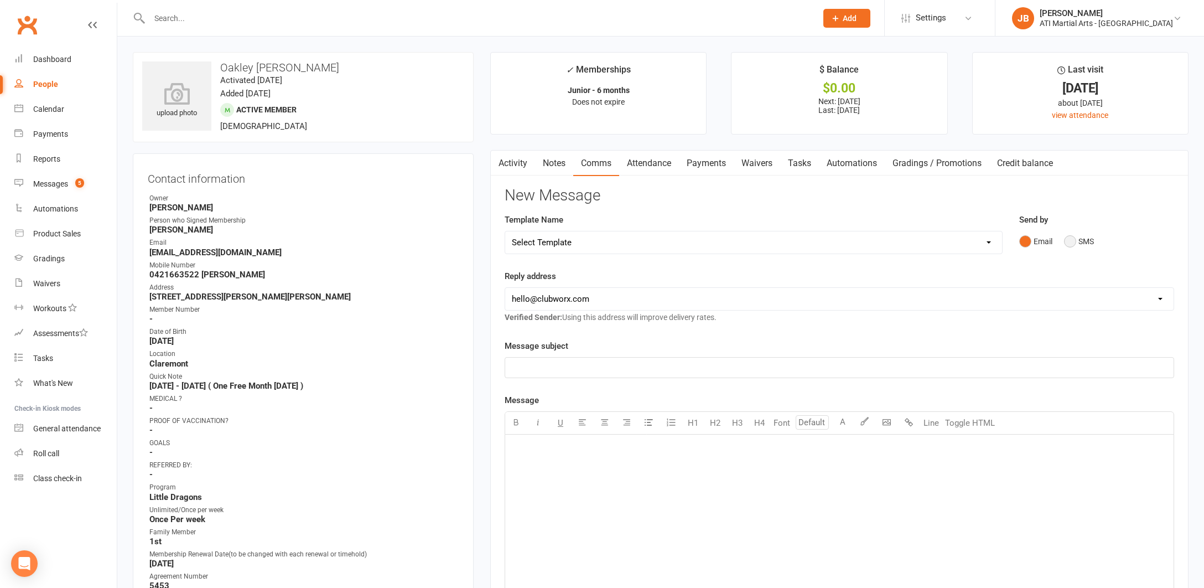
click at [1071, 240] on button "SMS" at bounding box center [1079, 241] width 30 height 21
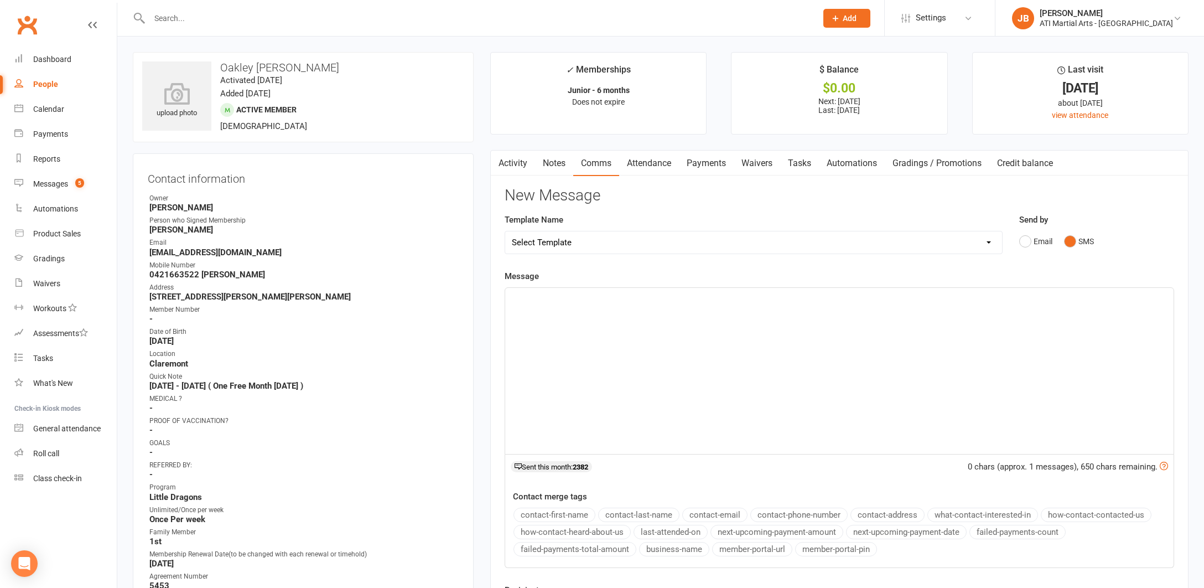
click at [550, 305] on div "﻿" at bounding box center [839, 371] width 668 height 166
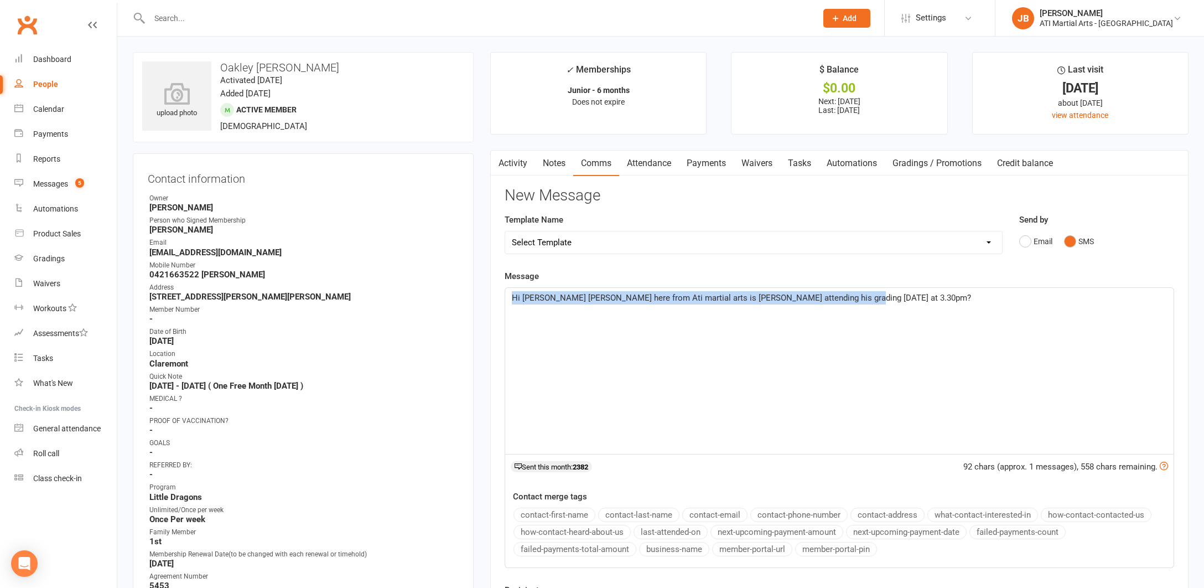
drag, startPoint x: 512, startPoint y: 295, endPoint x: 832, endPoint y: 303, distance: 319.3
click at [830, 303] on div "Hi Claire Jacqui here from Ati martial arts is Oakley attending his grading tod…" at bounding box center [839, 371] width 668 height 166
copy span "Hi Claire Jacqui here from Ati martial arts is Oakley attending his grading tod…"
click at [701, 335] on div "Hi Claire Jacqui here from Ati martial arts is Oakley attending his grading tod…" at bounding box center [839, 371] width 668 height 166
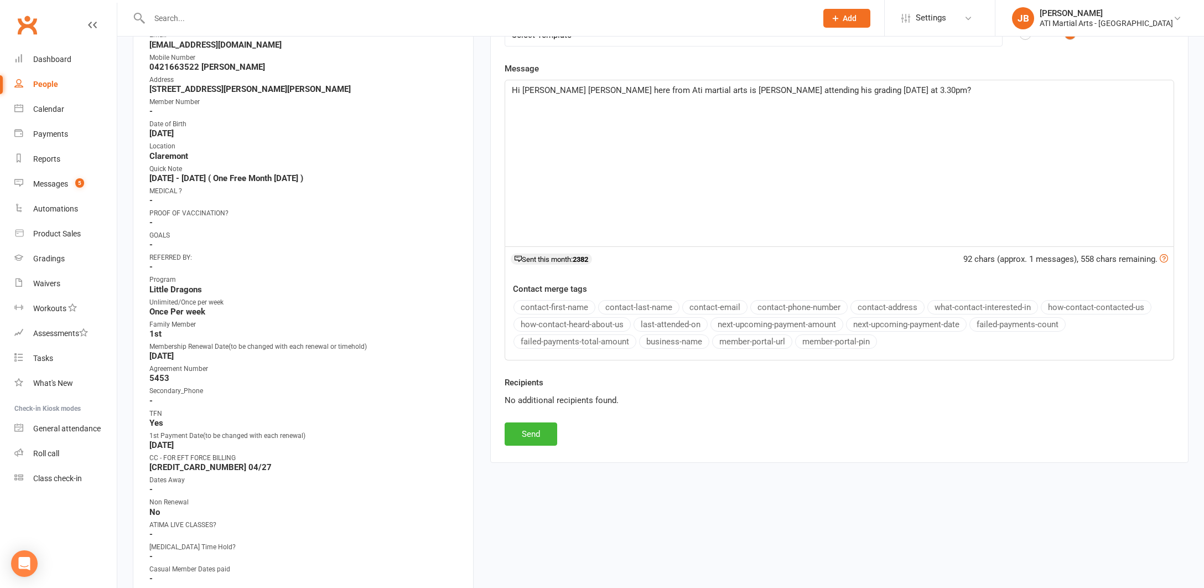
scroll to position [232, 0]
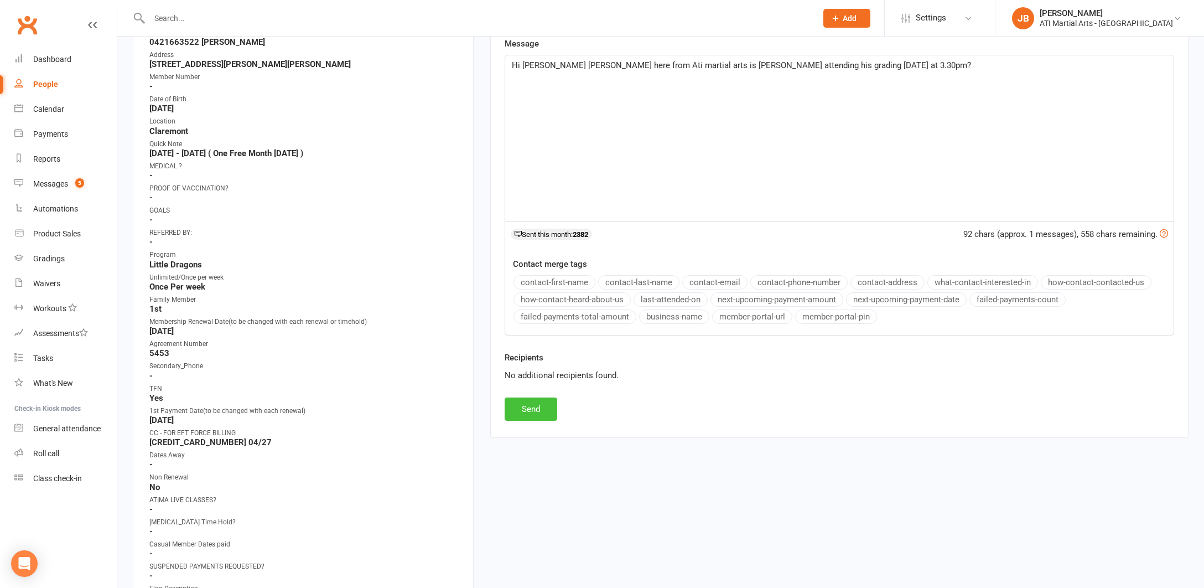
click at [540, 403] on button "Send" at bounding box center [531, 408] width 53 height 23
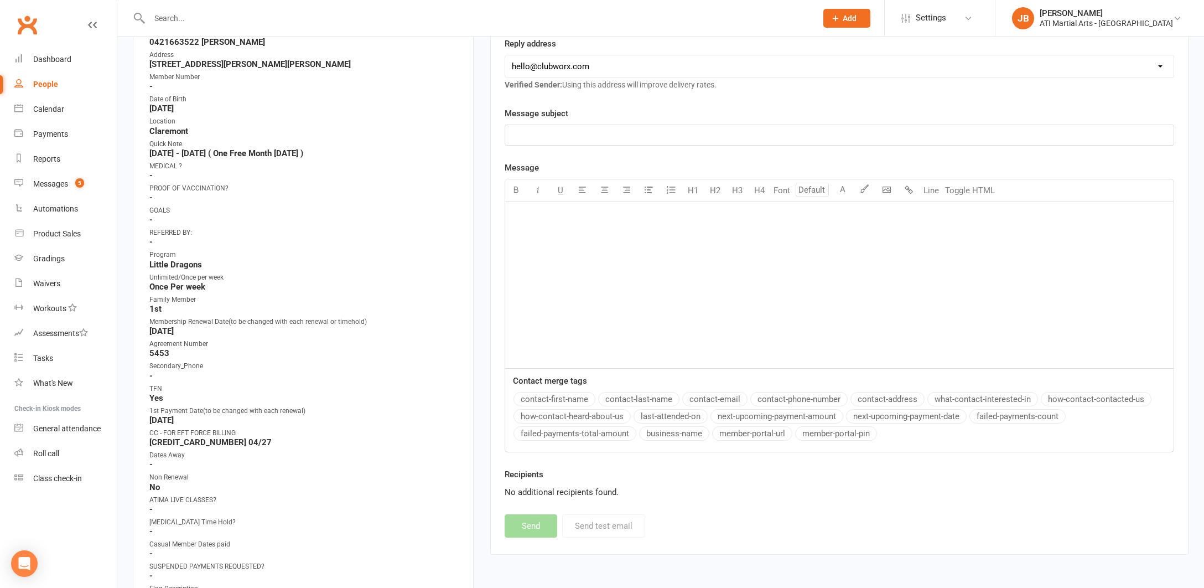
click at [194, 16] on input "text" at bounding box center [477, 18] width 663 height 15
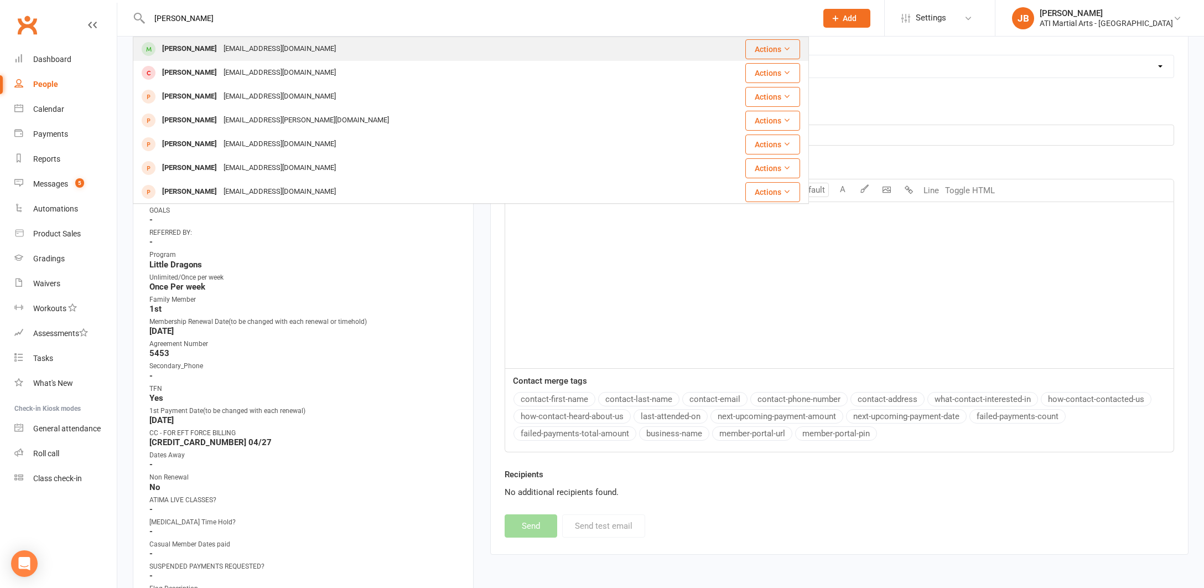
type input "Jack Crommel"
click at [199, 50] on div "[PERSON_NAME]" at bounding box center [189, 49] width 61 height 16
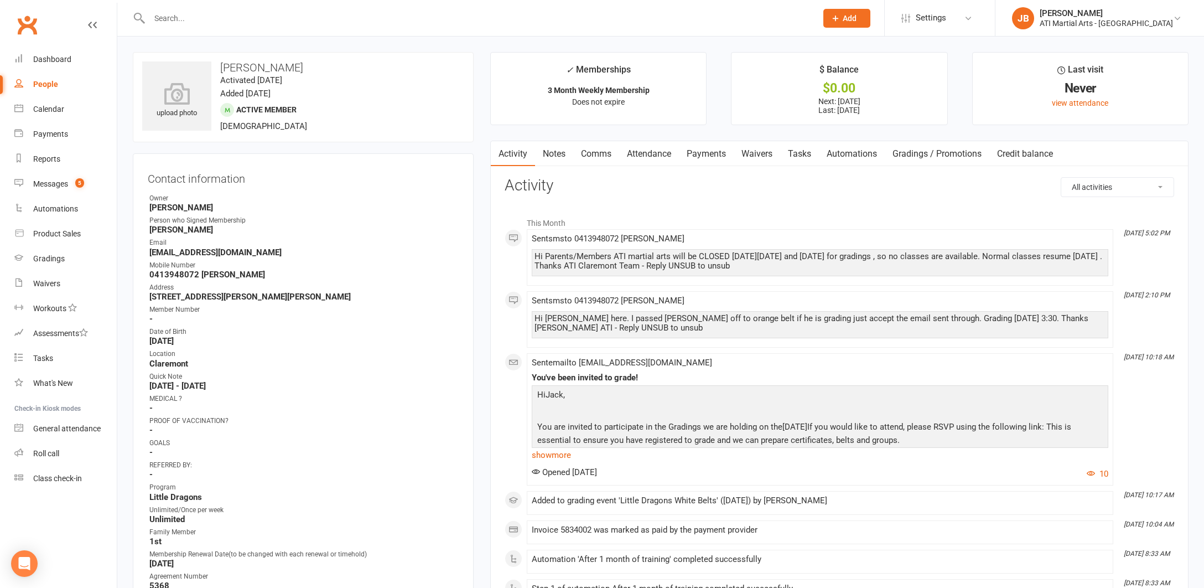
click at [595, 153] on link "Comms" at bounding box center [596, 153] width 46 height 25
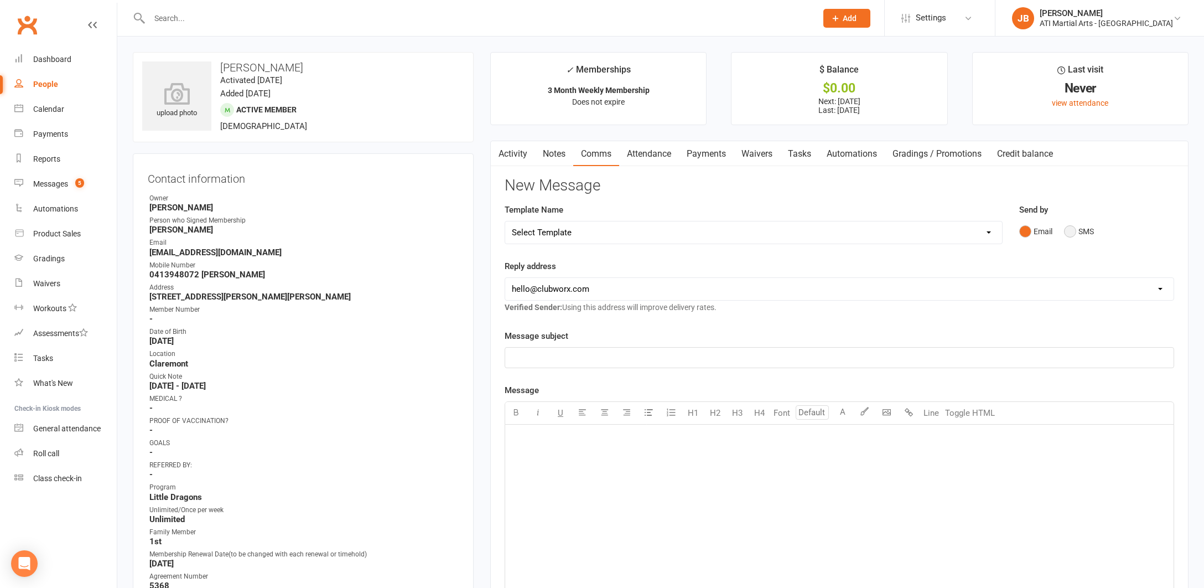
click at [1069, 232] on button "SMS" at bounding box center [1079, 231] width 30 height 21
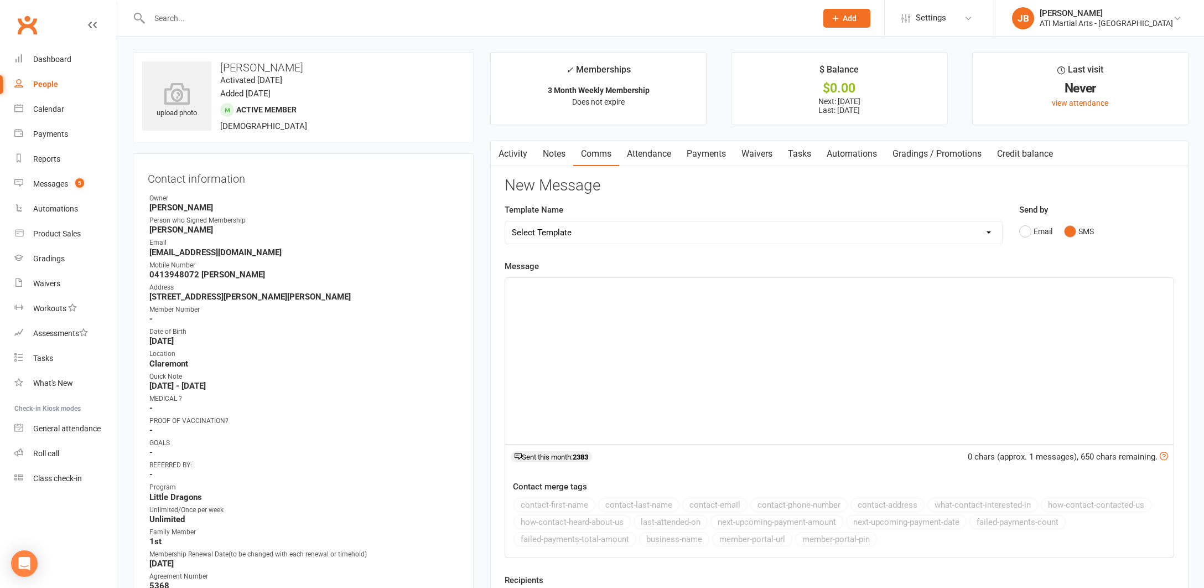
click at [555, 299] on div "﻿" at bounding box center [839, 361] width 668 height 166
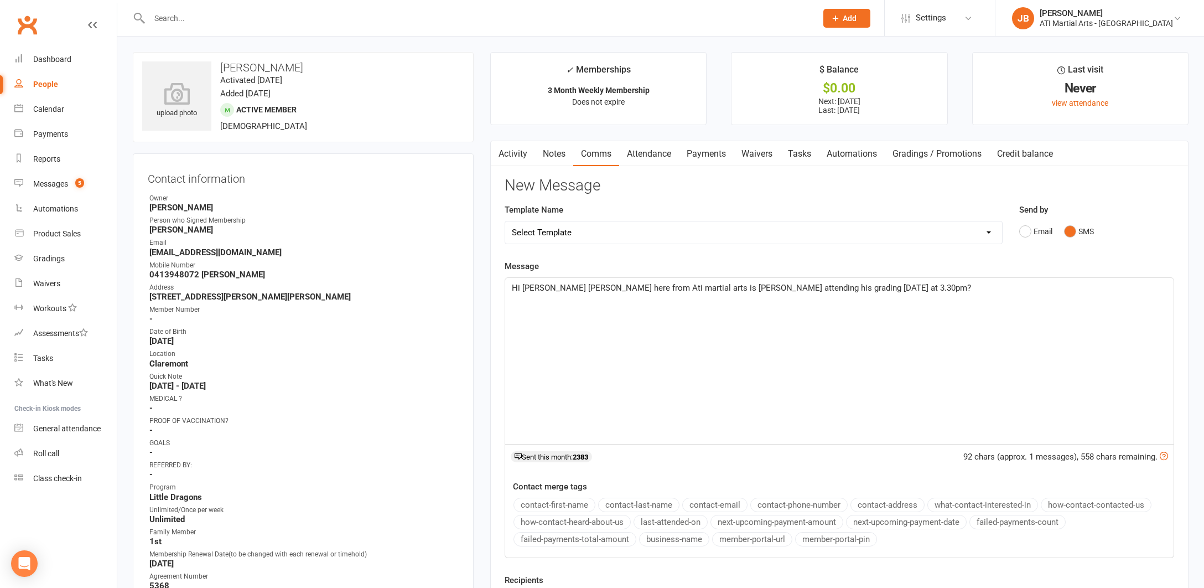
click at [543, 288] on span "Hi Claire Jacqui here from Ati martial arts is Oakley attending his grading tod…" at bounding box center [741, 288] width 459 height 10
click at [713, 287] on span "Hi Katherine Jacqui here from Ati martial arts is Oakley attending his grading …" at bounding box center [741, 288] width 459 height 10
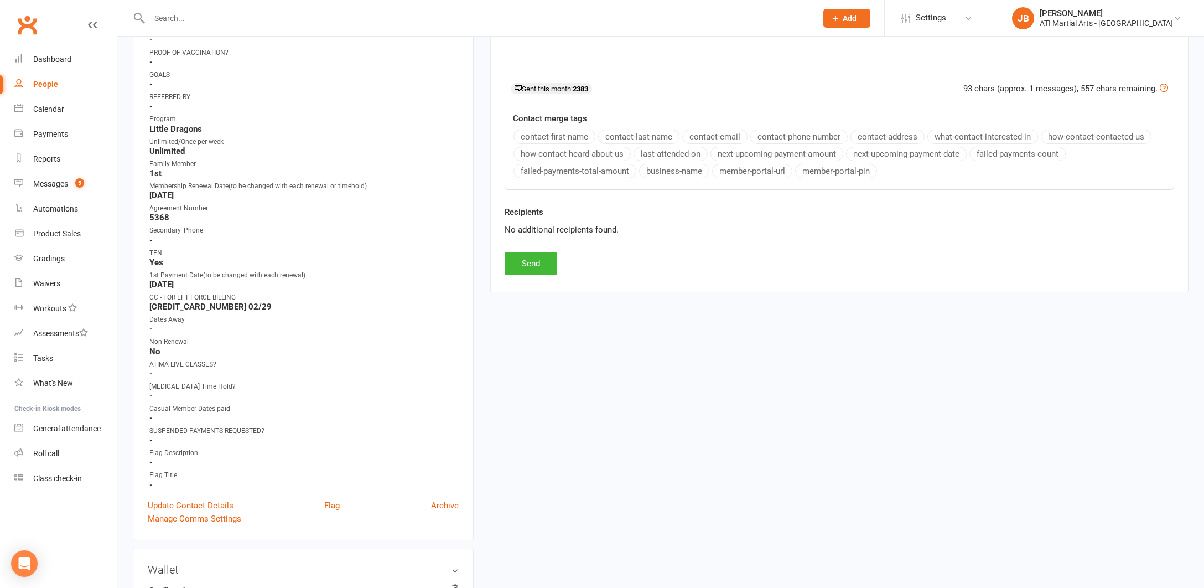
scroll to position [392, 0]
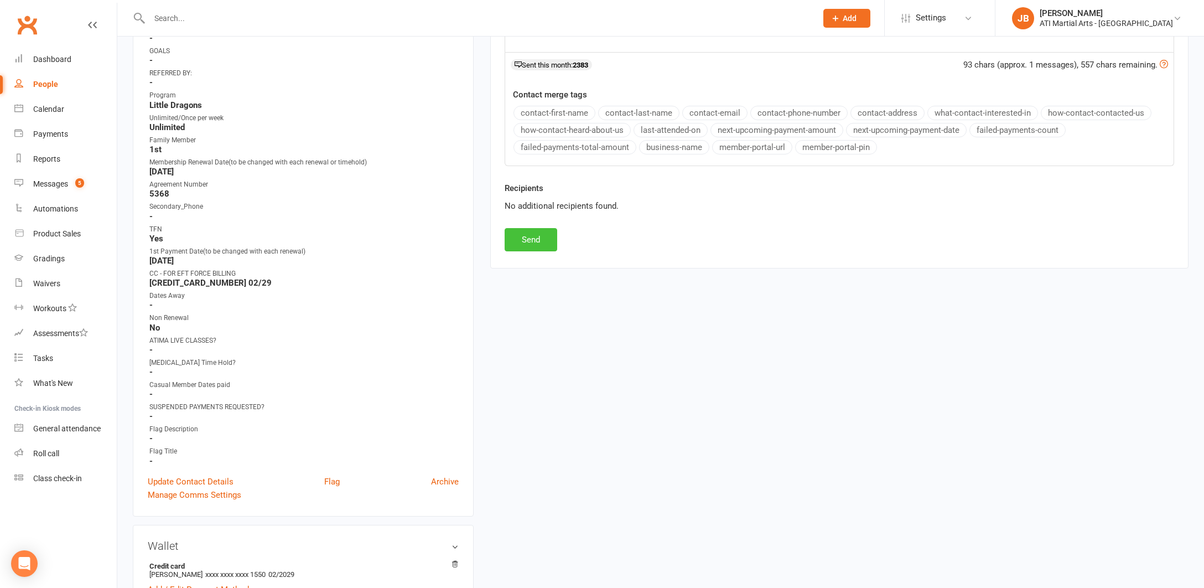
click at [524, 236] on button "Send" at bounding box center [531, 239] width 53 height 23
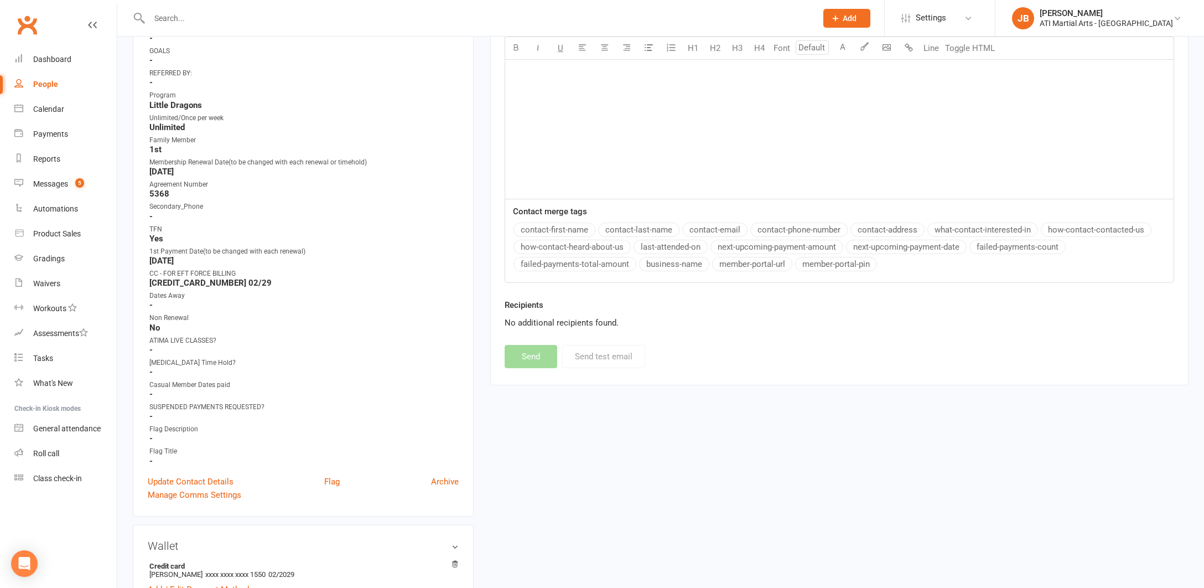
click at [193, 18] on input "text" at bounding box center [477, 18] width 663 height 15
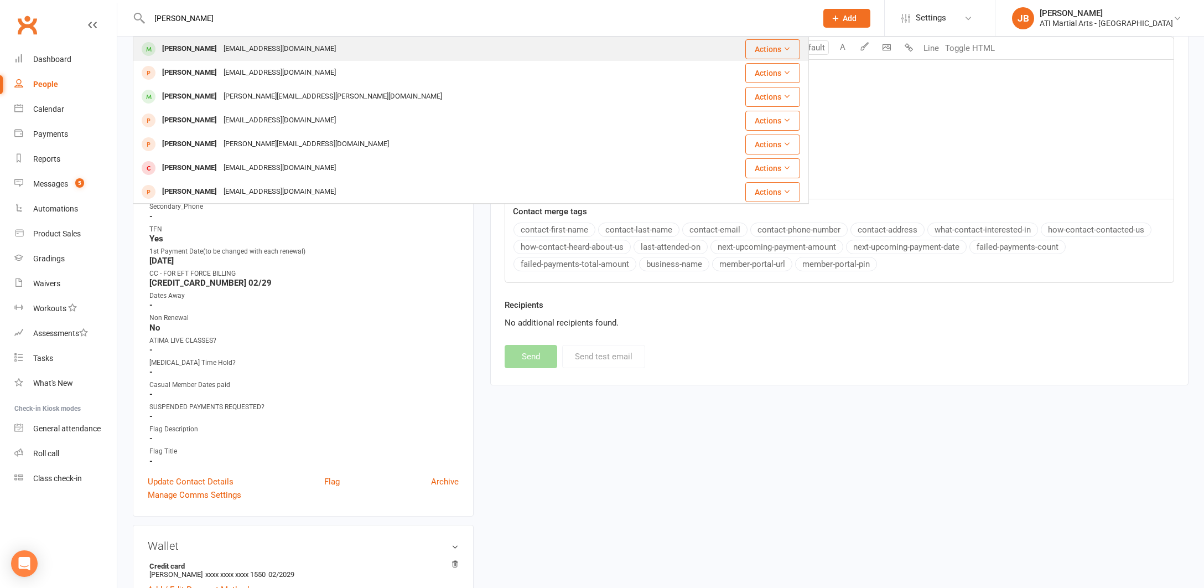
type input "[PERSON_NAME]"
click at [193, 49] on div "[PERSON_NAME]" at bounding box center [189, 49] width 61 height 16
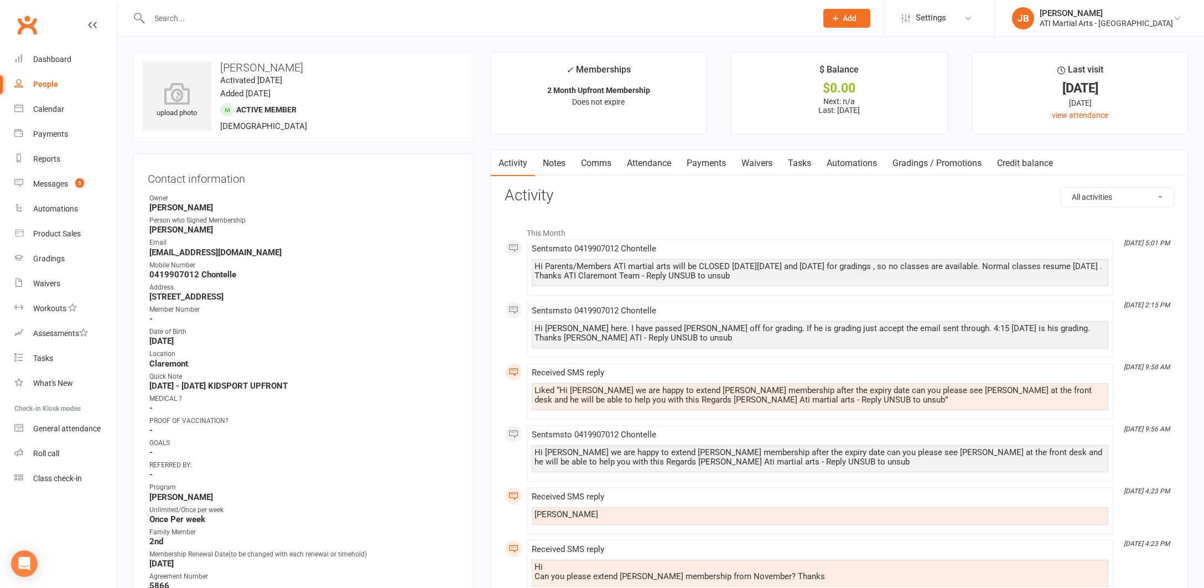
click at [601, 163] on link "Comms" at bounding box center [596, 162] width 46 height 25
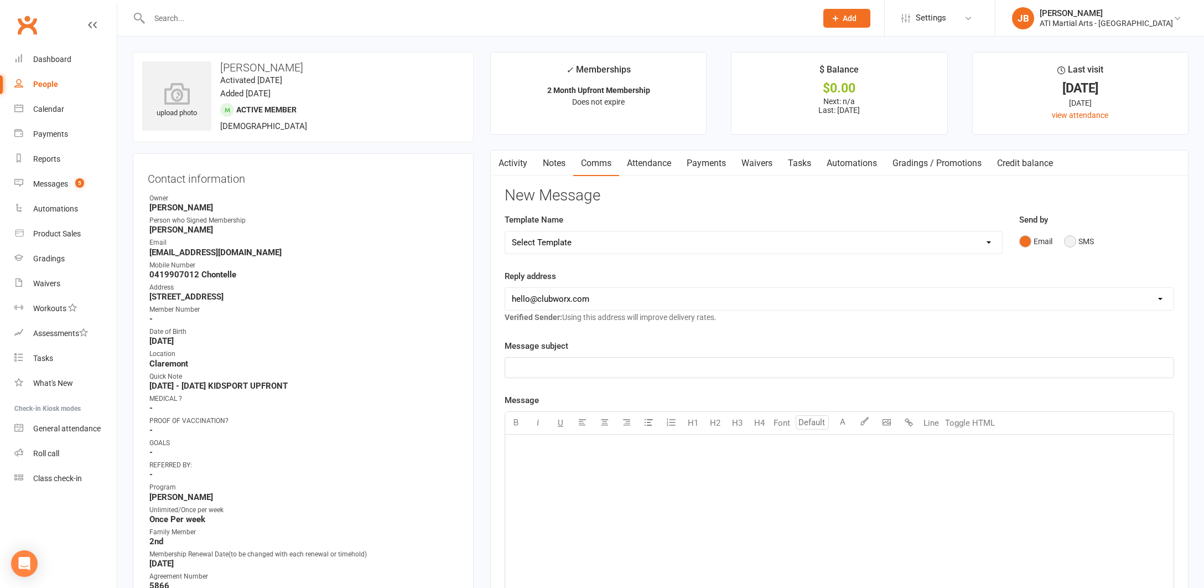
click at [1070, 241] on button "SMS" at bounding box center [1079, 241] width 30 height 21
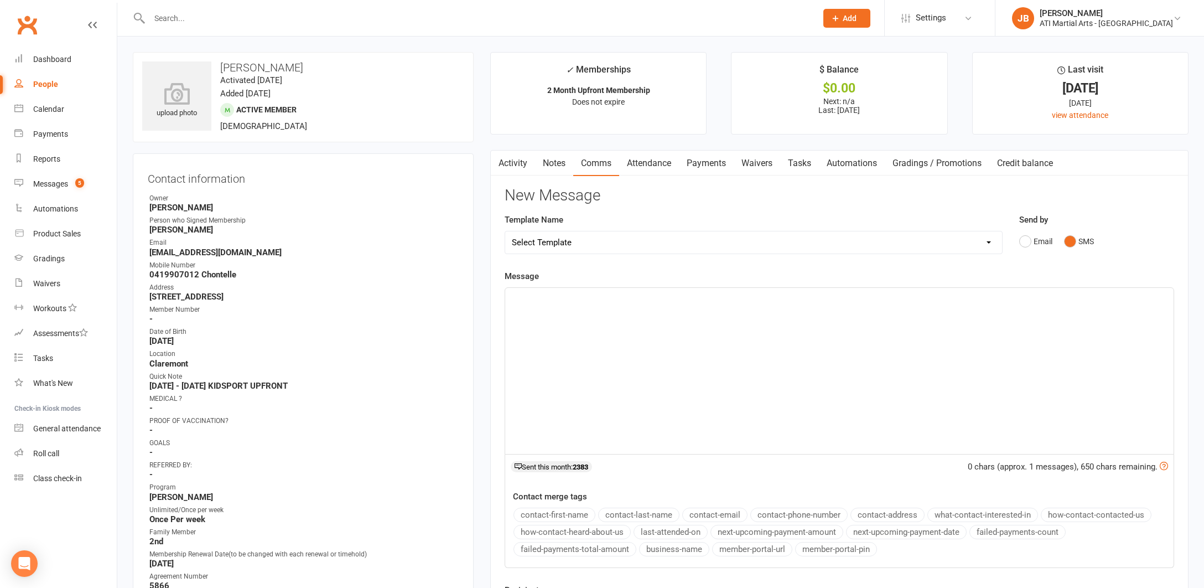
click at [553, 315] on div "﻿" at bounding box center [839, 371] width 668 height 166
click at [543, 296] on span "Hi Claire Jacqui here from Ati martial arts is Oakley attending his grading tod…" at bounding box center [741, 298] width 459 height 10
click at [714, 296] on span "Hi Chontelle Jacqui here from Ati martial arts is Oakley attending his grading …" at bounding box center [708, 298] width 393 height 10
click at [828, 297] on span "Hi Chontelle Jacqui here from Ati martial arts is Oliver attending his grading …" at bounding box center [708, 298] width 393 height 10
click at [839, 296] on span "Hi Chontelle Jacqui here from Ati martial arts is Oliver attending his grading …" at bounding box center [708, 298] width 393 height 10
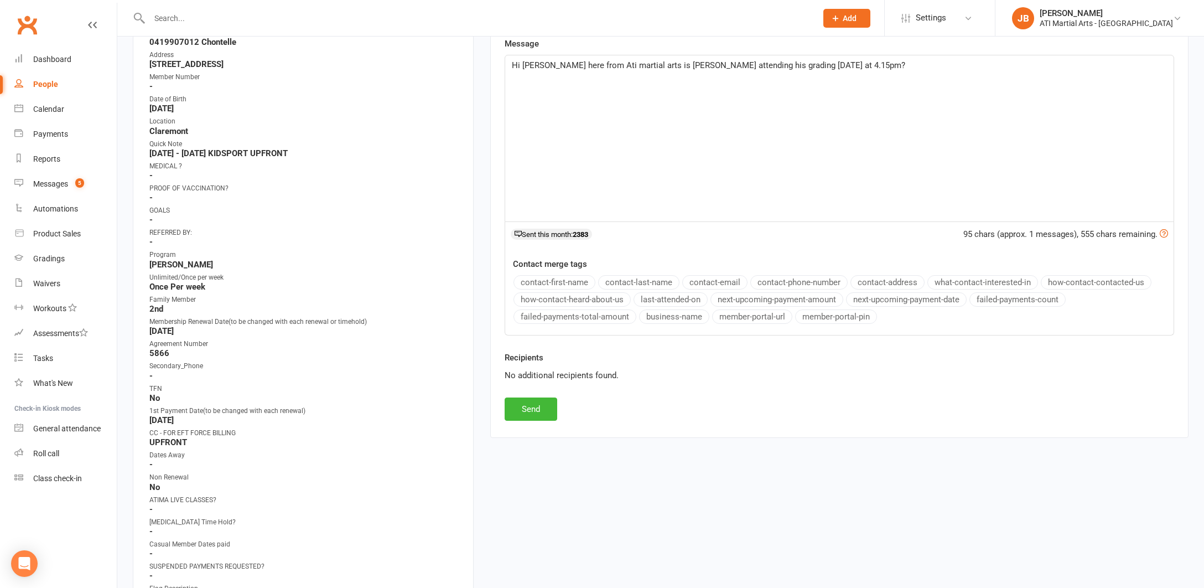
scroll to position [303, 0]
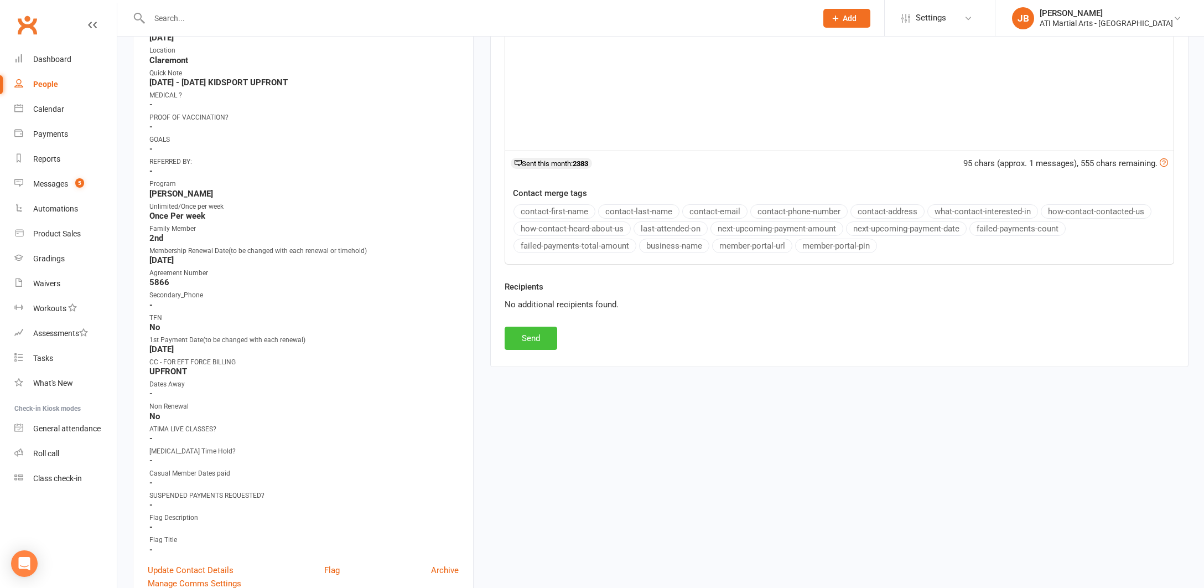
click at [525, 335] on button "Send" at bounding box center [531, 337] width 53 height 23
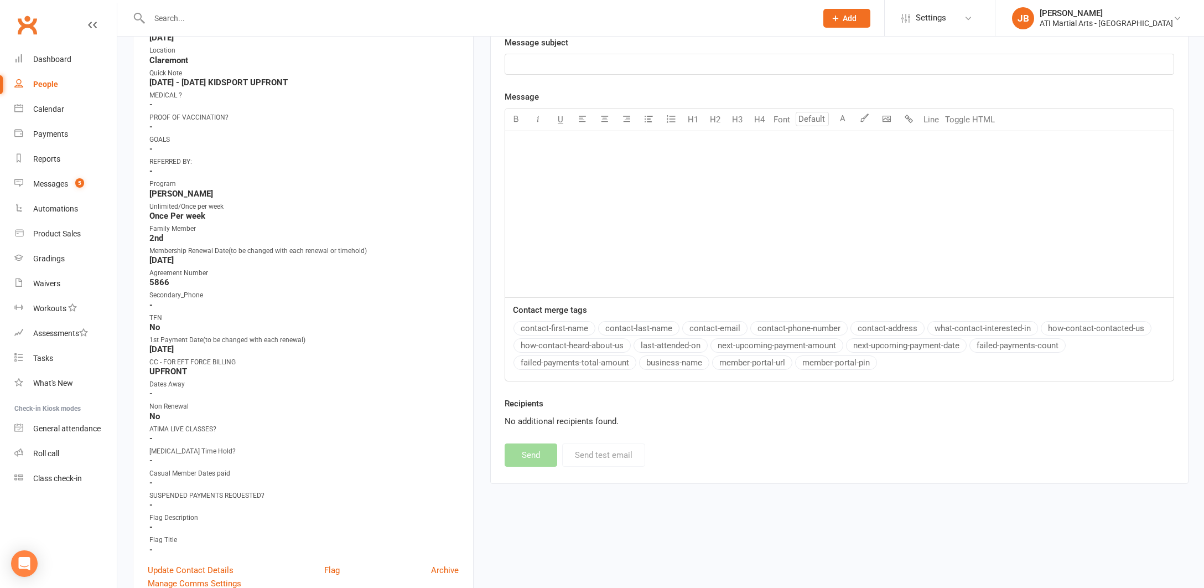
click at [184, 20] on input "text" at bounding box center [477, 18] width 663 height 15
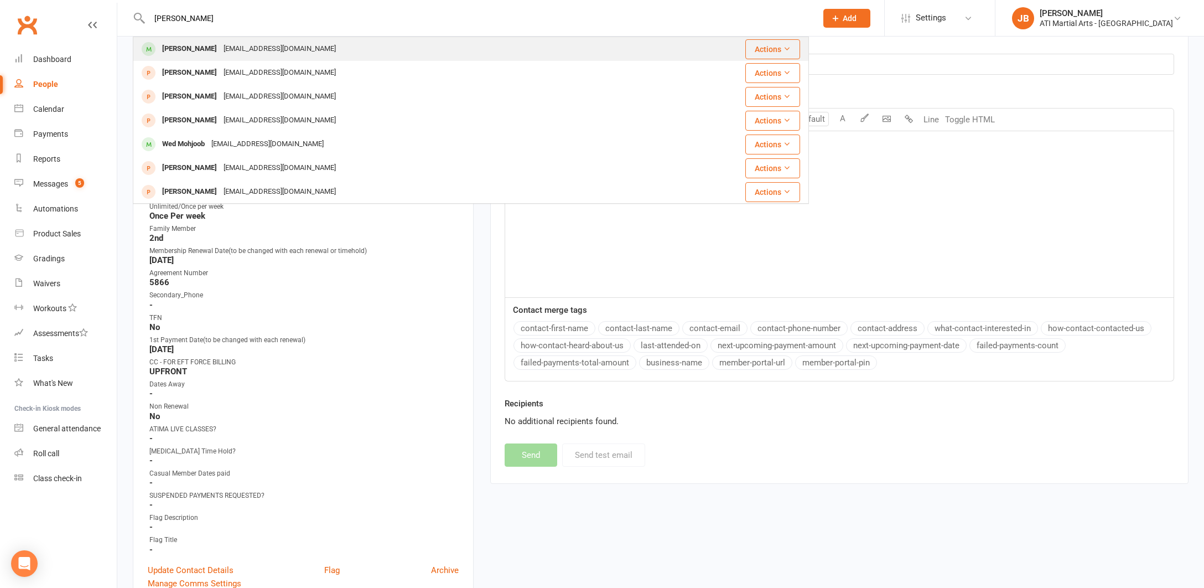
type input "Hassan Mohjoo"
click at [202, 50] on div "[PERSON_NAME]" at bounding box center [189, 49] width 61 height 16
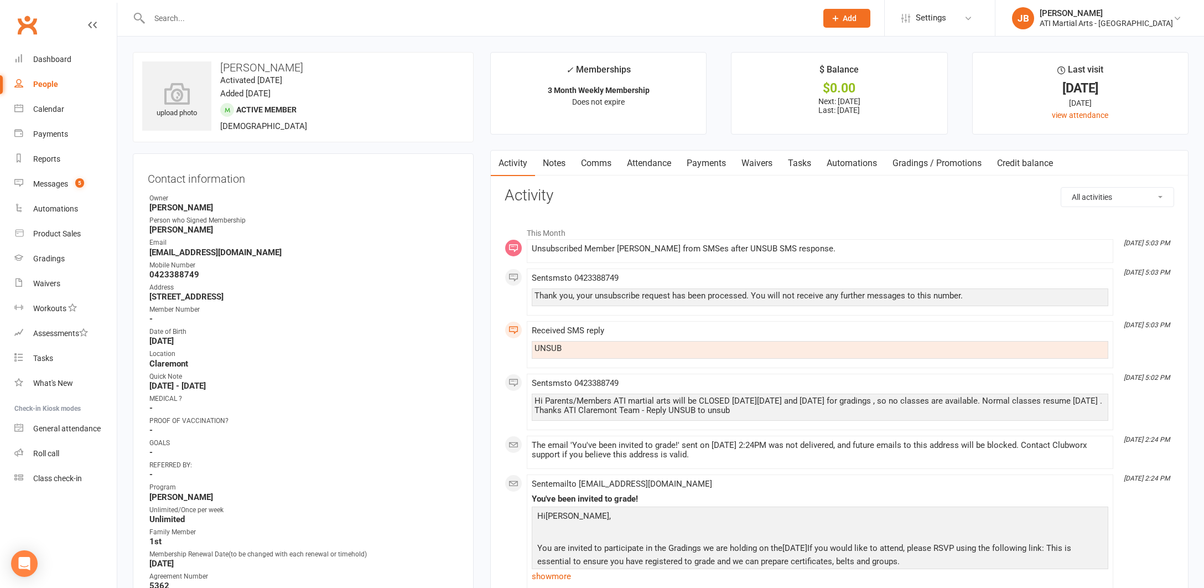
click at [593, 163] on link "Comms" at bounding box center [596, 162] width 46 height 25
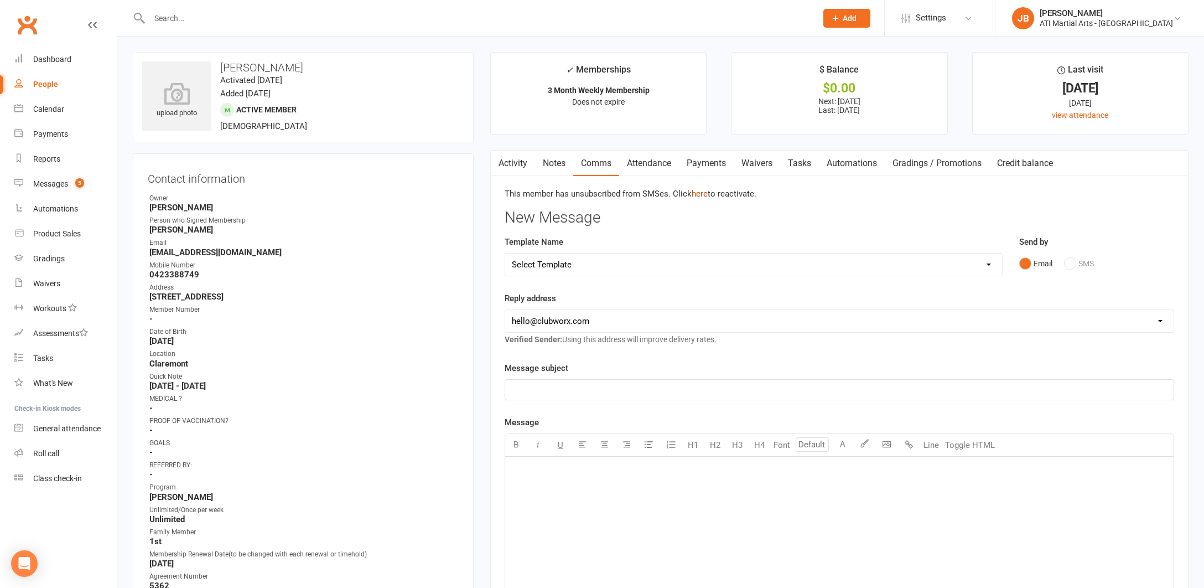
click at [698, 194] on link "here" at bounding box center [700, 194] width 16 height 10
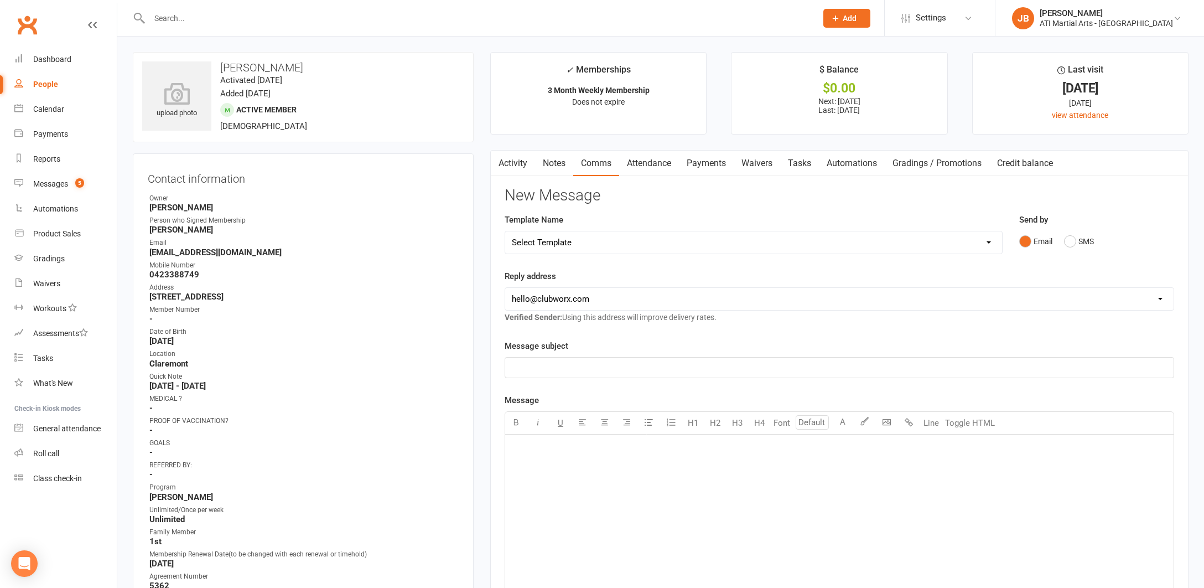
click at [28, 23] on link "Clubworx" at bounding box center [27, 25] width 28 height 28
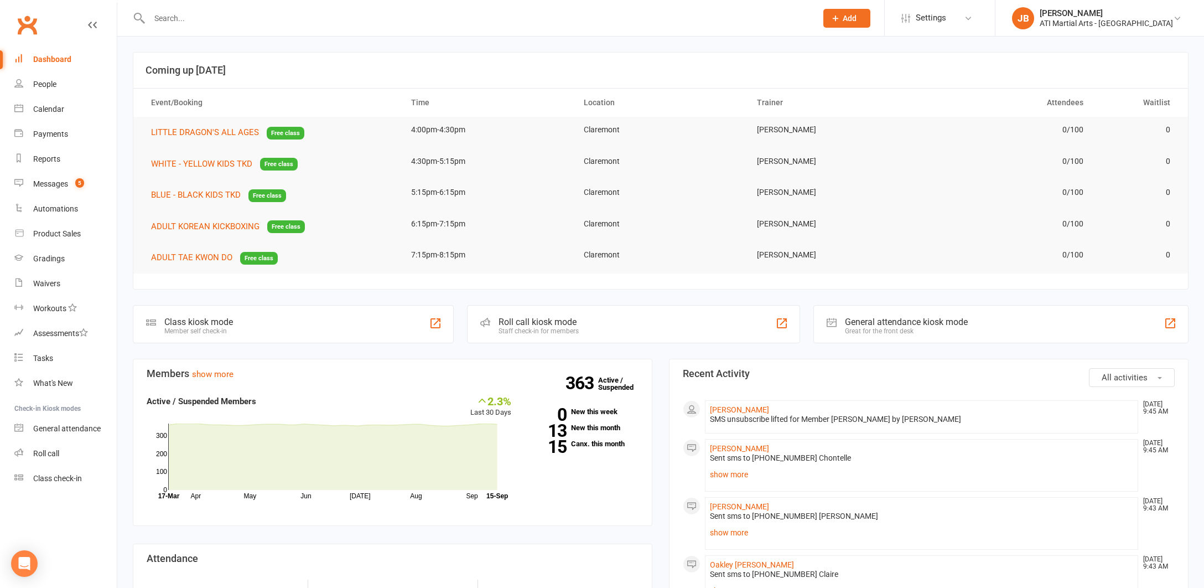
click at [168, 18] on input "text" at bounding box center [477, 18] width 663 height 15
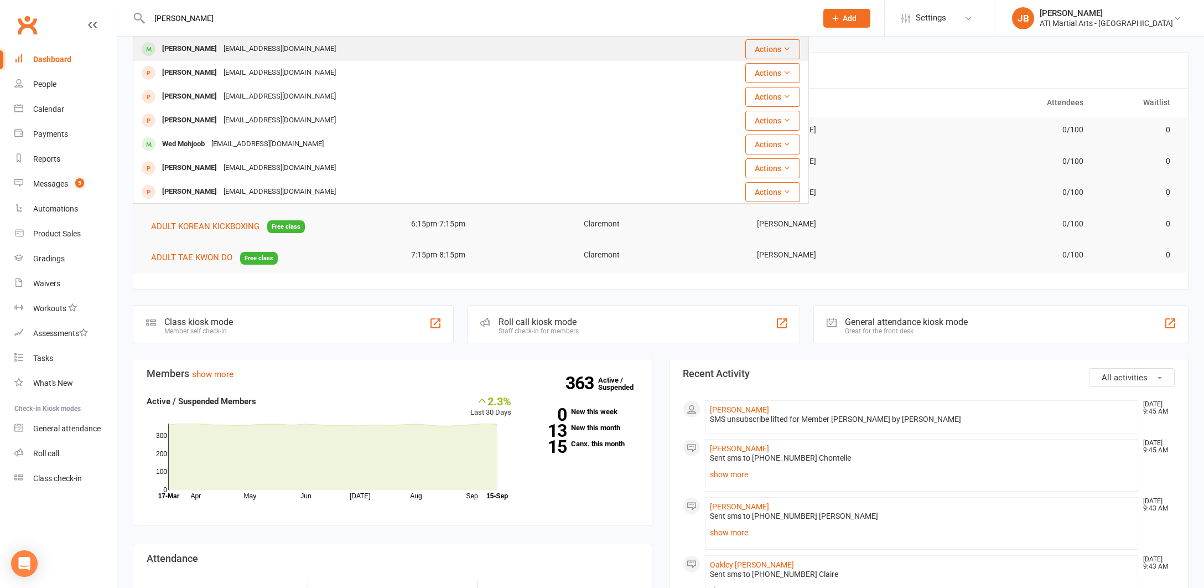
type input "[PERSON_NAME]"
click at [185, 49] on div "[PERSON_NAME]" at bounding box center [189, 49] width 61 height 16
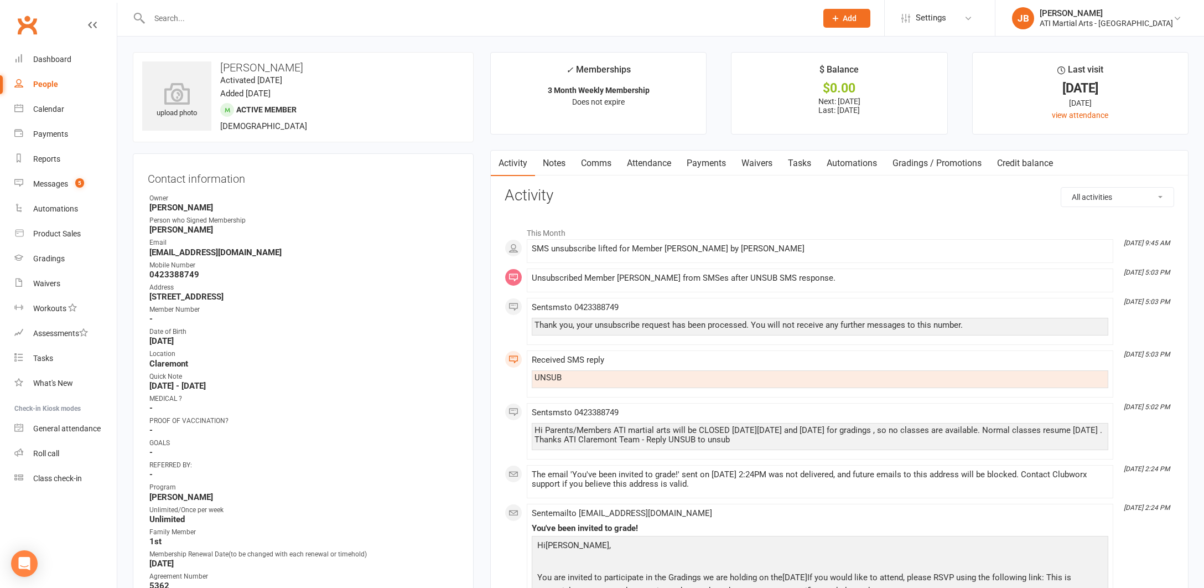
click at [596, 163] on link "Comms" at bounding box center [596, 162] width 46 height 25
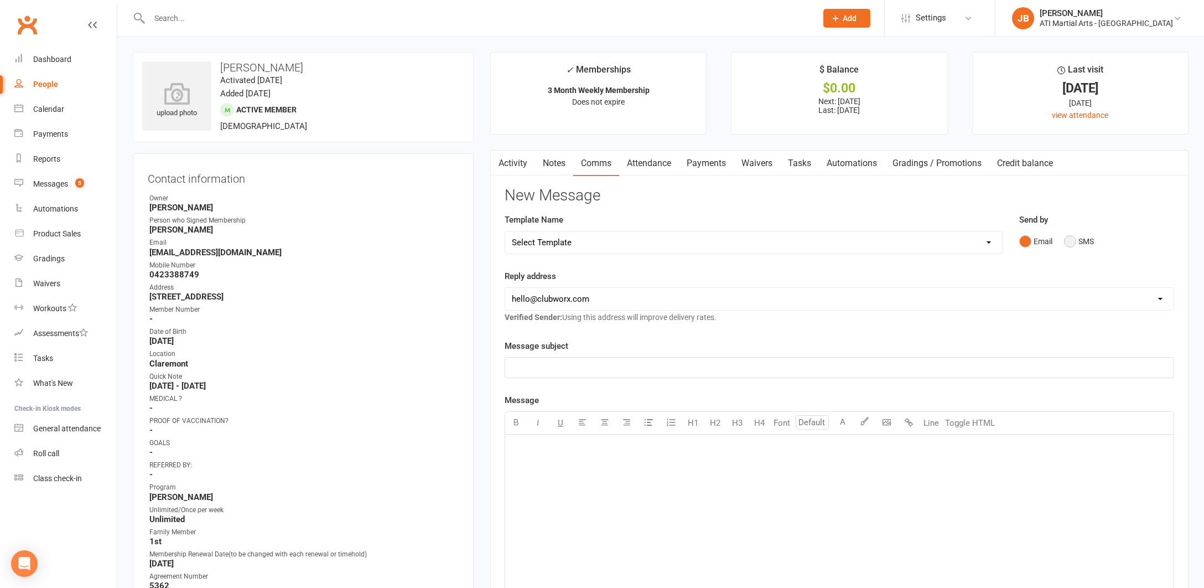
click at [1072, 239] on button "SMS" at bounding box center [1079, 241] width 30 height 21
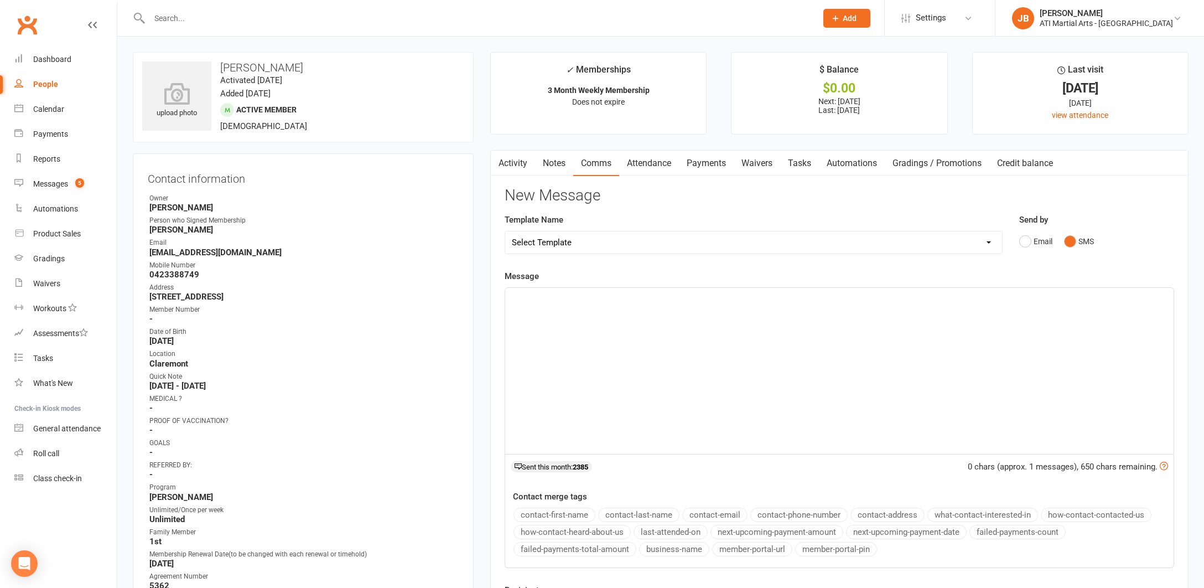
click at [634, 316] on div "﻿" at bounding box center [839, 371] width 668 height 166
click at [542, 297] on span "Hi [PERSON_NAME] [PERSON_NAME] here from Ati martial arts is [PERSON_NAME] atte…" at bounding box center [741, 298] width 459 height 10
click at [698, 294] on span "Hi [PERSON_NAME] here from Ati martial arts is [PERSON_NAME] attending his grad…" at bounding box center [708, 298] width 393 height 10
click at [778, 297] on span "Hi [PERSON_NAME] here from Ati martial arts is [PERSON_NAME] & Wed attending hi…" at bounding box center [721, 298] width 419 height 10
click at [854, 296] on span "Hi [PERSON_NAME] here from Ati martial arts is [PERSON_NAME] & Wed attending th…" at bounding box center [724, 298] width 424 height 10
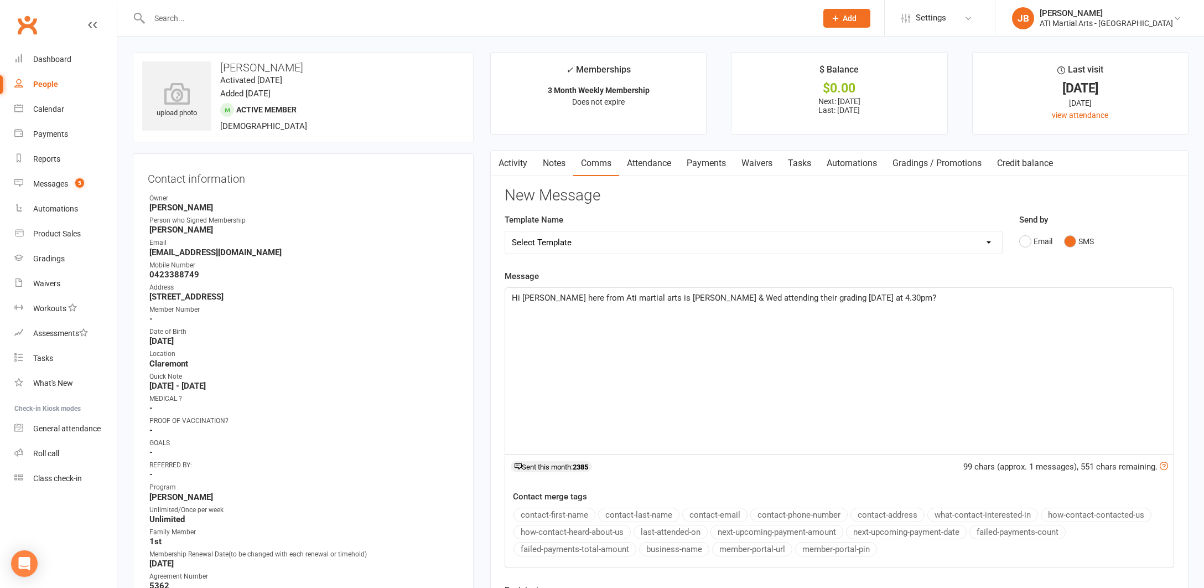
click at [865, 295] on span "Hi [PERSON_NAME] here from Ati martial arts is [PERSON_NAME] & Wed attending th…" at bounding box center [724, 298] width 424 height 10
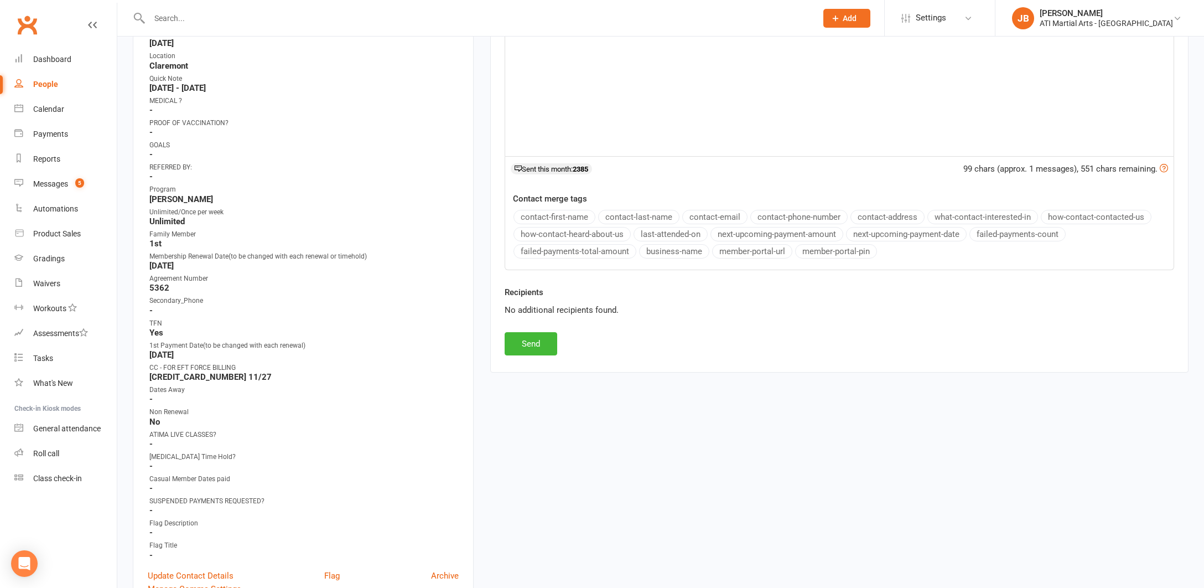
scroll to position [307, 0]
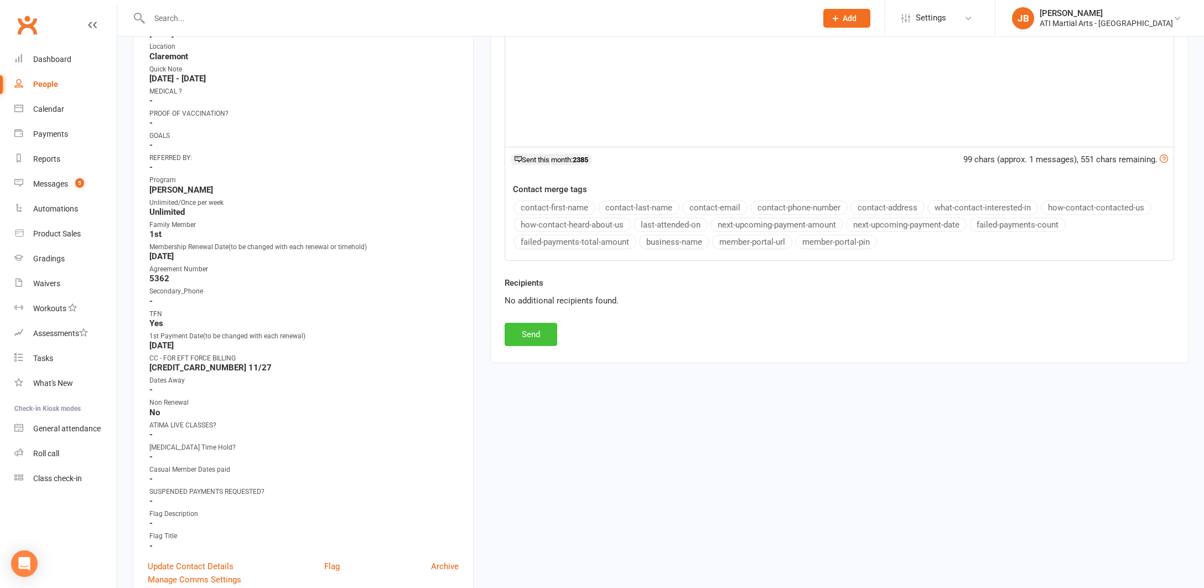
click at [538, 334] on button "Send" at bounding box center [531, 334] width 53 height 23
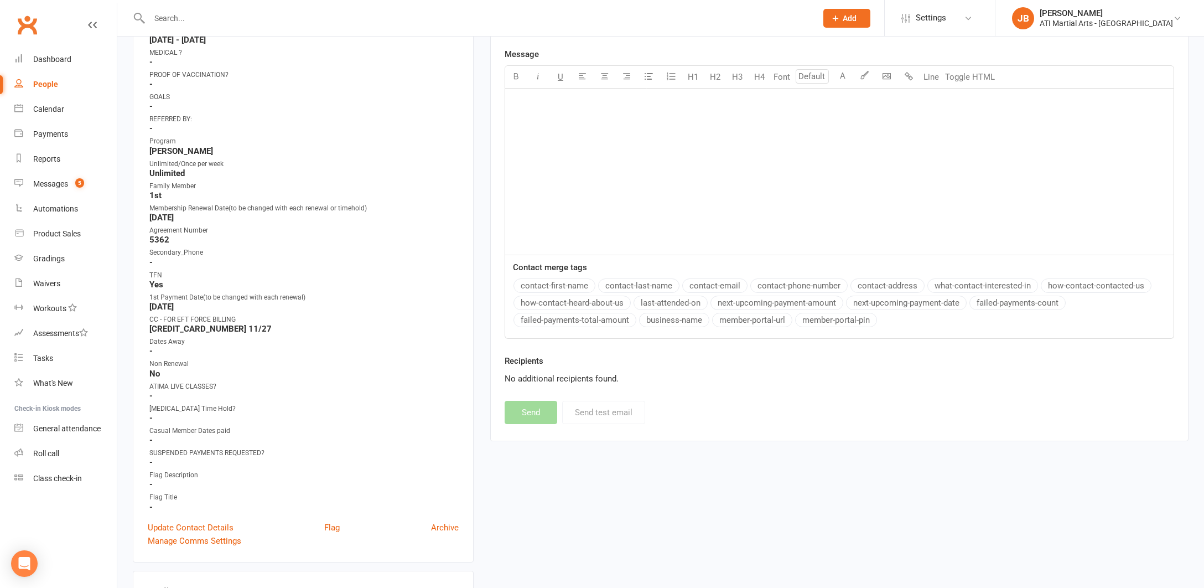
scroll to position [346, 1]
click at [174, 16] on input "text" at bounding box center [477, 18] width 663 height 15
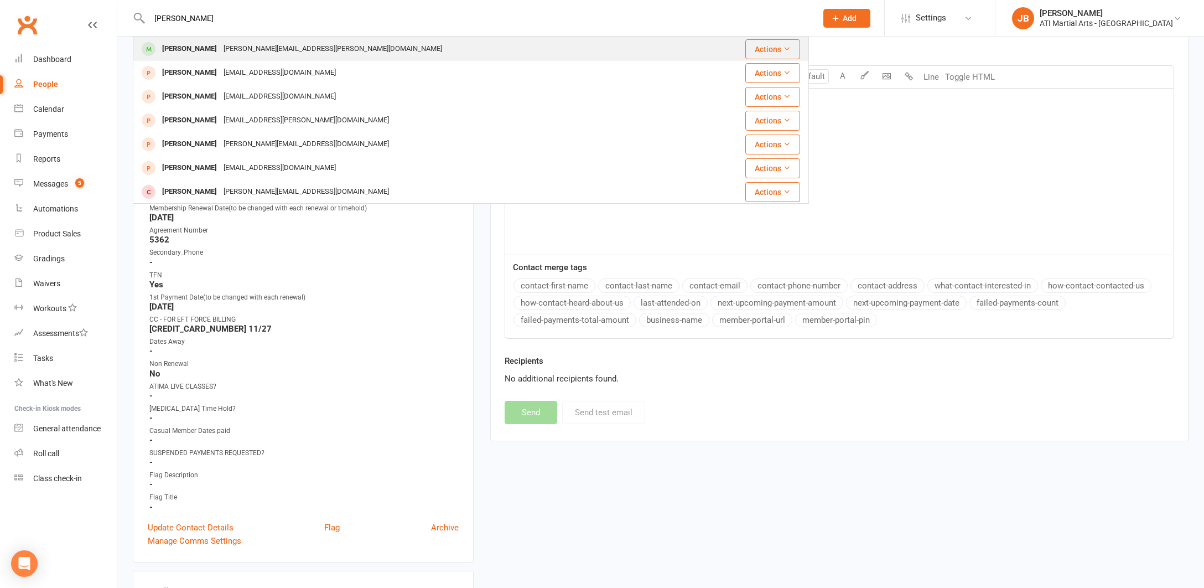
type input "Flora Bo"
click at [188, 48] on div "[PERSON_NAME]" at bounding box center [189, 49] width 61 height 16
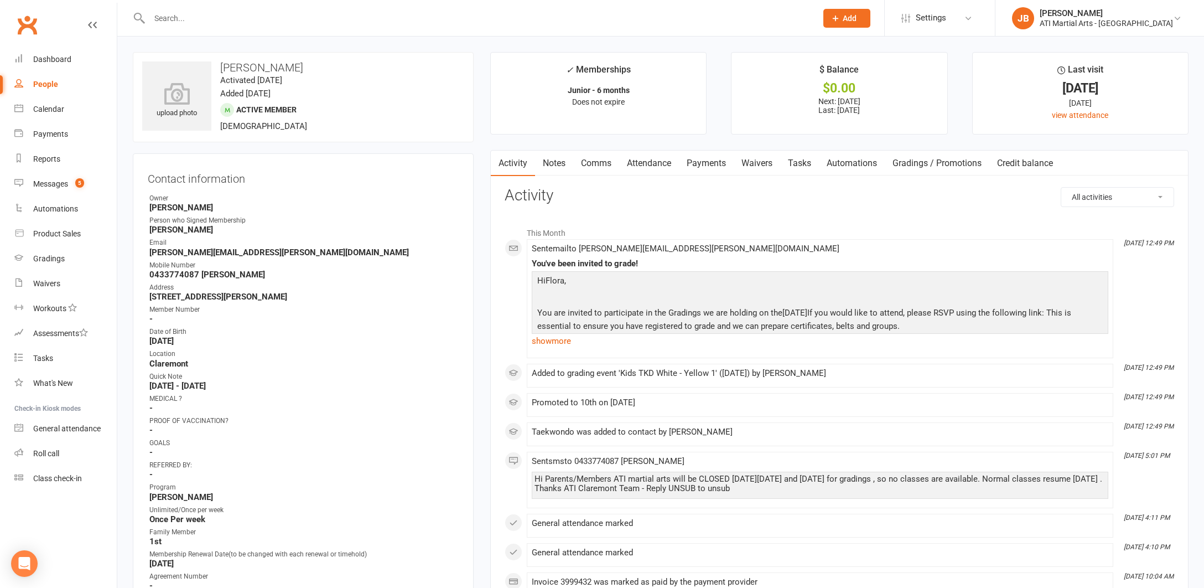
click at [598, 162] on link "Comms" at bounding box center [596, 162] width 46 height 25
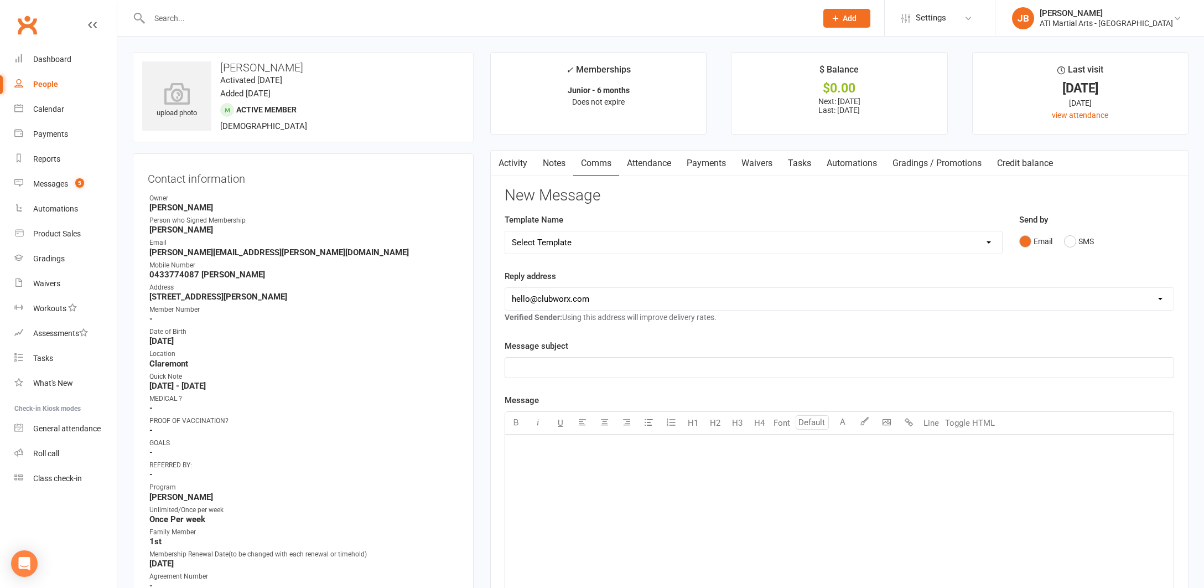
drag, startPoint x: 1071, startPoint y: 238, endPoint x: 1003, endPoint y: 253, distance: 69.3
click at [1071, 238] on button "SMS" at bounding box center [1079, 241] width 30 height 21
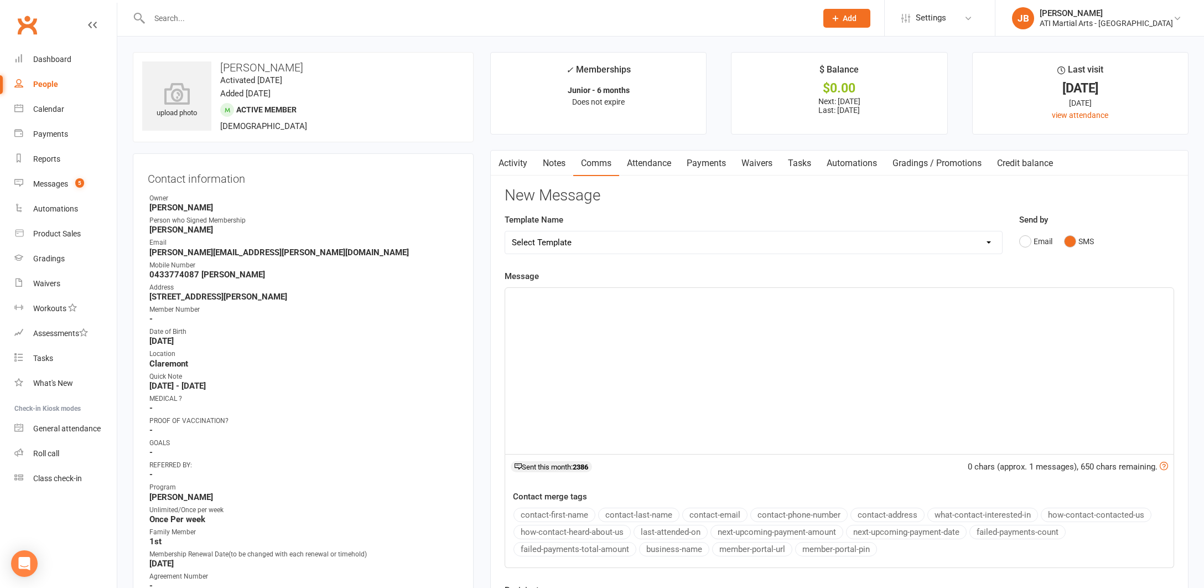
click at [542, 312] on div "﻿" at bounding box center [839, 371] width 668 height 166
click at [542, 297] on span "Hi Claire Jacqui here from Ati martial arts is Oakley attending his grading tod…" at bounding box center [741, 298] width 459 height 10
click at [700, 296] on span "Hi Agnes Jacqui here from Ati martial arts is Oakley attending his grading toda…" at bounding box center [741, 298] width 459 height 10
click at [744, 296] on span "Hi Agnes Jacqui here from Ati martial arts is Flora attending his grading today…" at bounding box center [741, 298] width 459 height 10
click at [814, 295] on span "Hi Agnes Jacqui here from Ati martial arts is Flora attending the grading today…" at bounding box center [719, 298] width 415 height 10
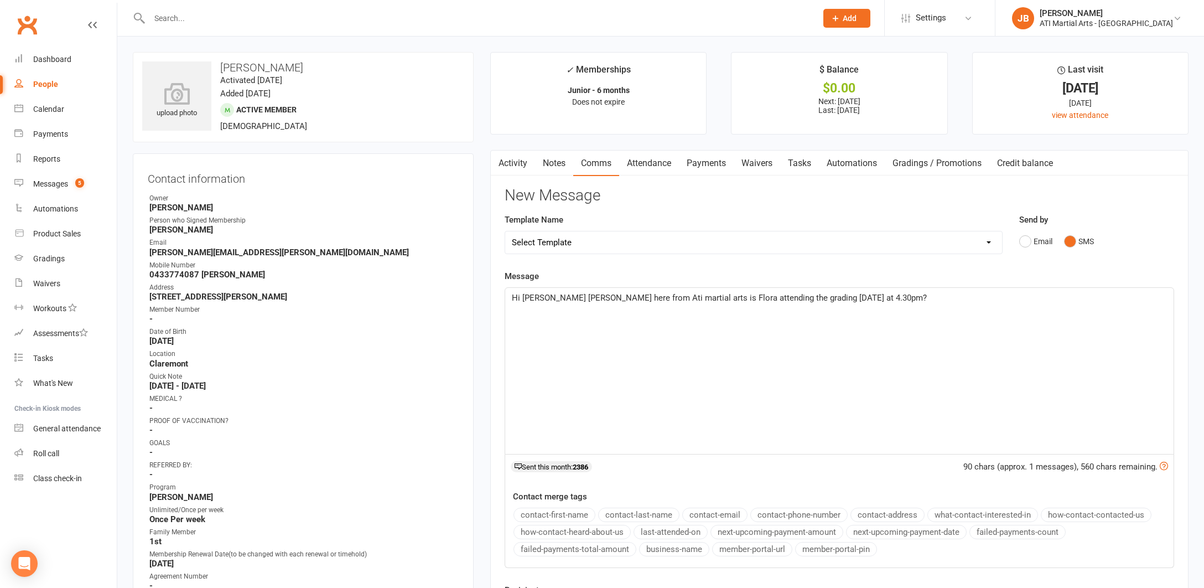
click at [826, 295] on span "Hi Agnes Jacqui here from Ati martial arts is Flora attending the grading today…" at bounding box center [719, 298] width 415 height 10
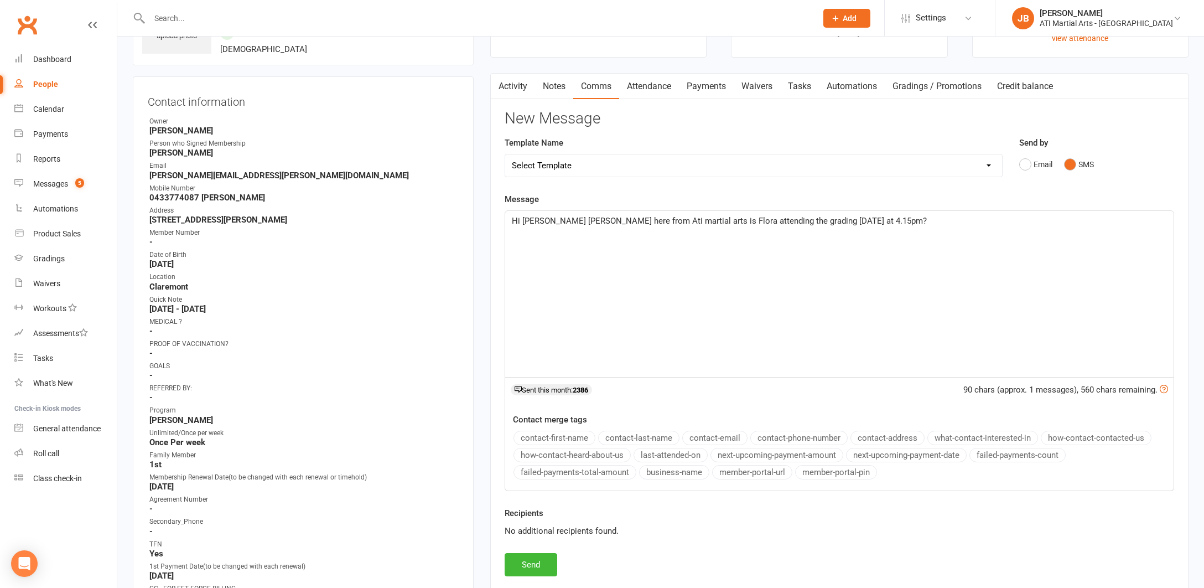
scroll to position [187, 0]
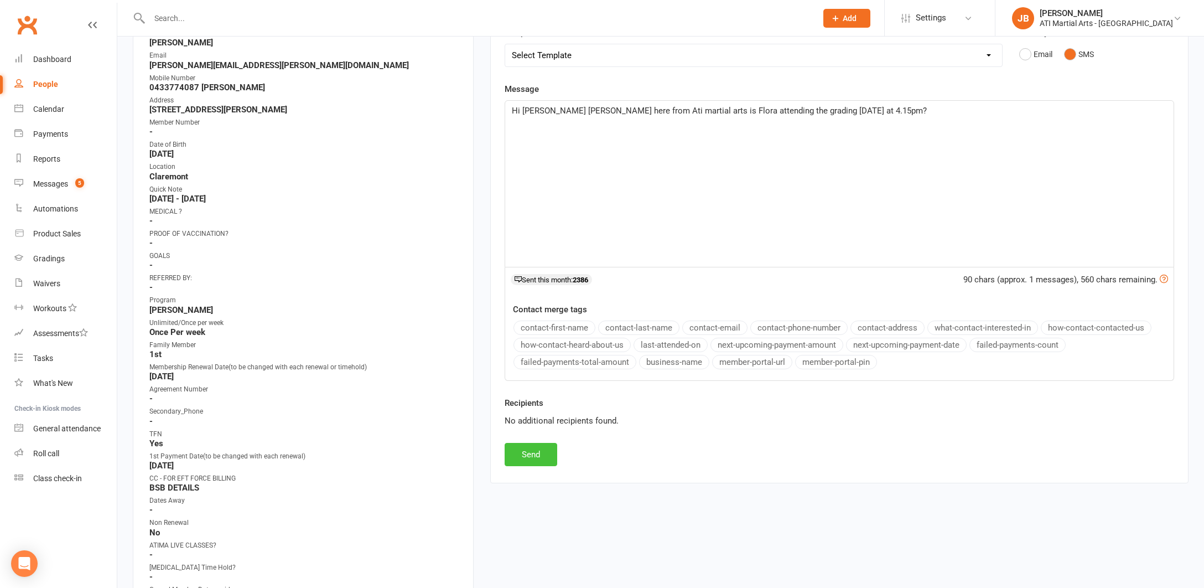
click at [534, 450] on button "Send" at bounding box center [531, 454] width 53 height 23
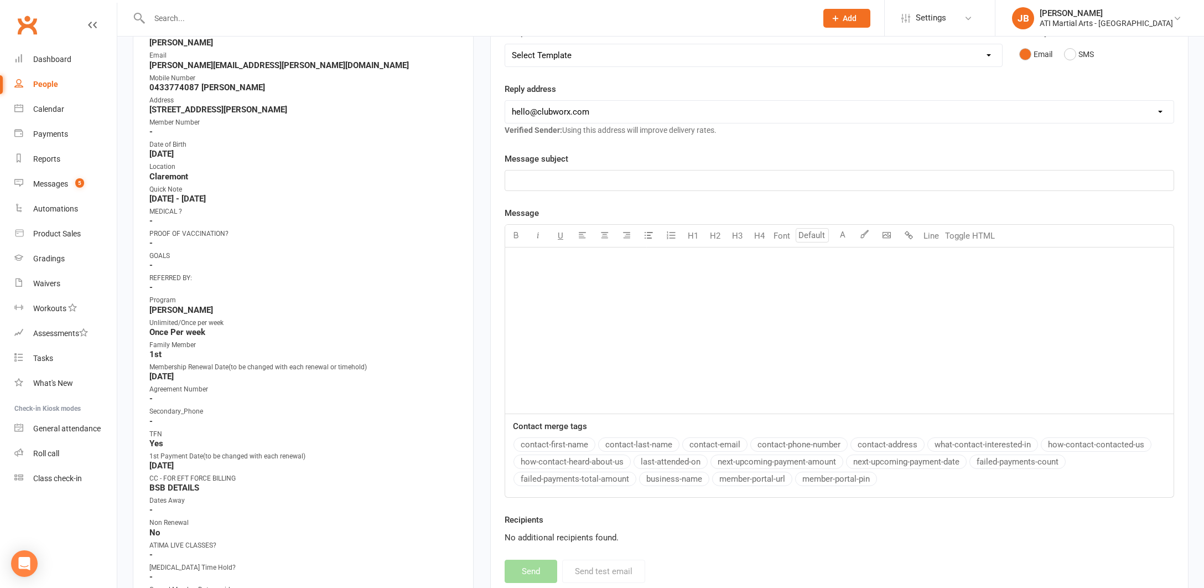
click at [177, 14] on input "text" at bounding box center [477, 18] width 663 height 15
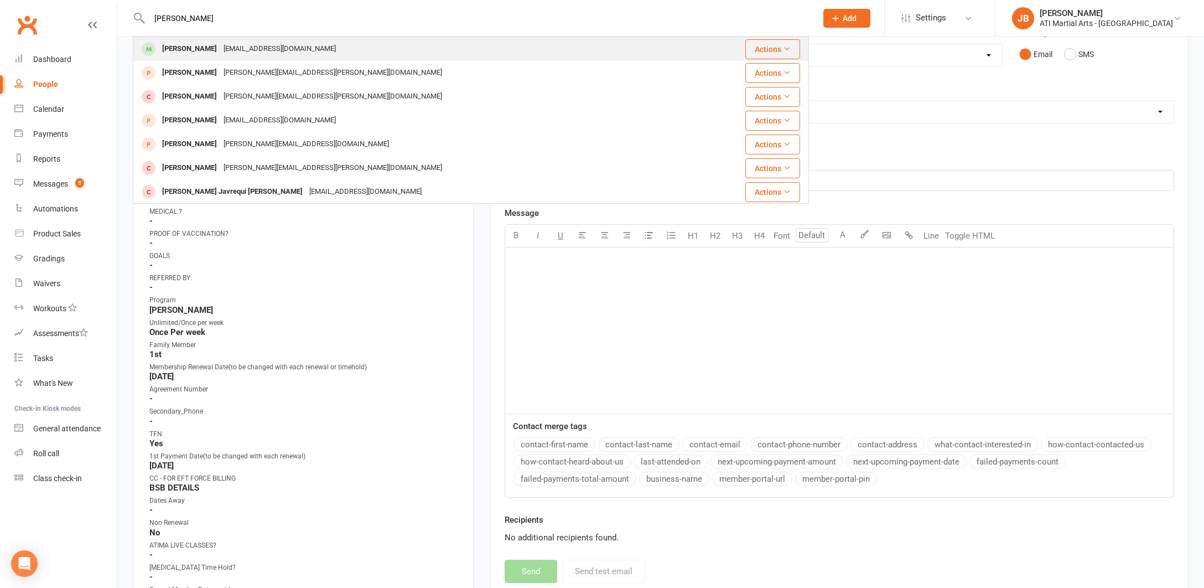
type input "Anthony Mirand"
click at [193, 50] on div "[PERSON_NAME]" at bounding box center [189, 49] width 61 height 16
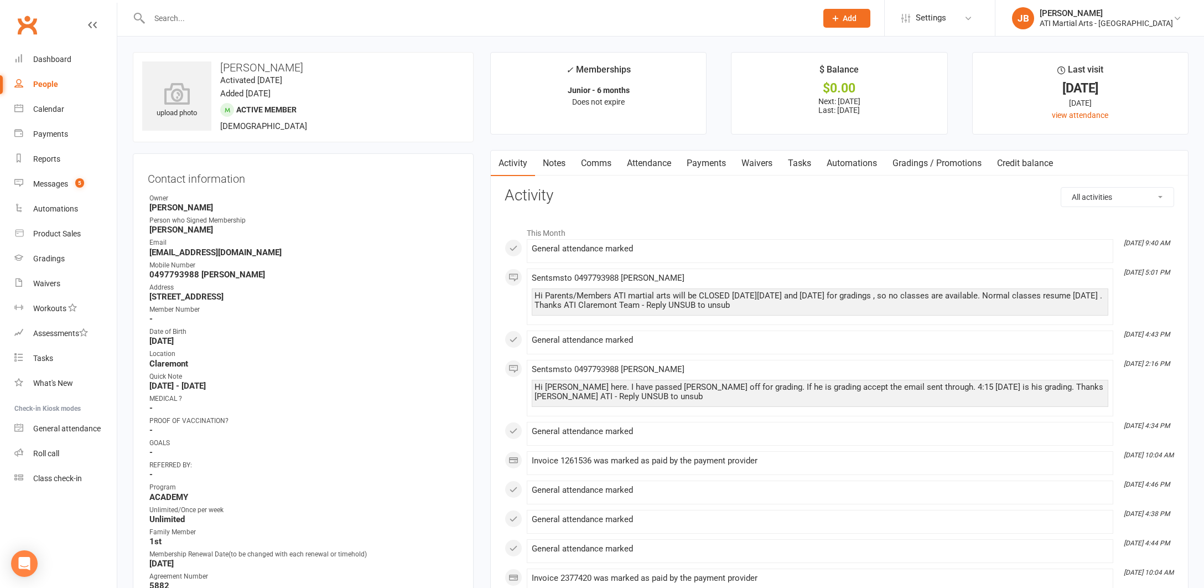
scroll to position [1, 0]
click at [601, 162] on link "Comms" at bounding box center [596, 162] width 46 height 25
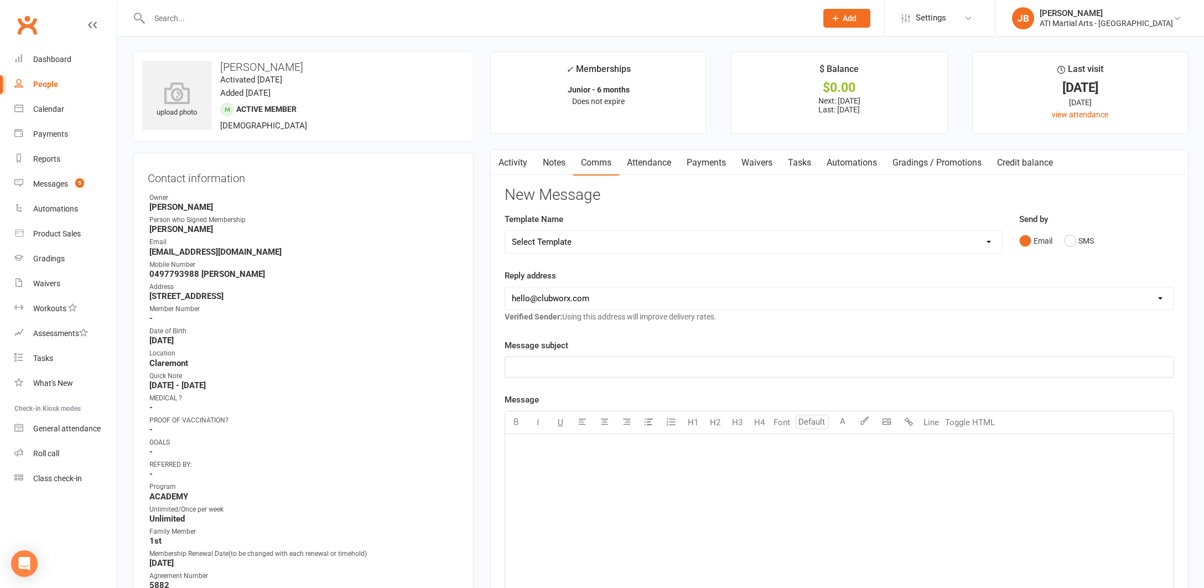
drag, startPoint x: 1071, startPoint y: 241, endPoint x: 978, endPoint y: 267, distance: 96.5
click at [1070, 241] on button "SMS" at bounding box center [1079, 240] width 30 height 21
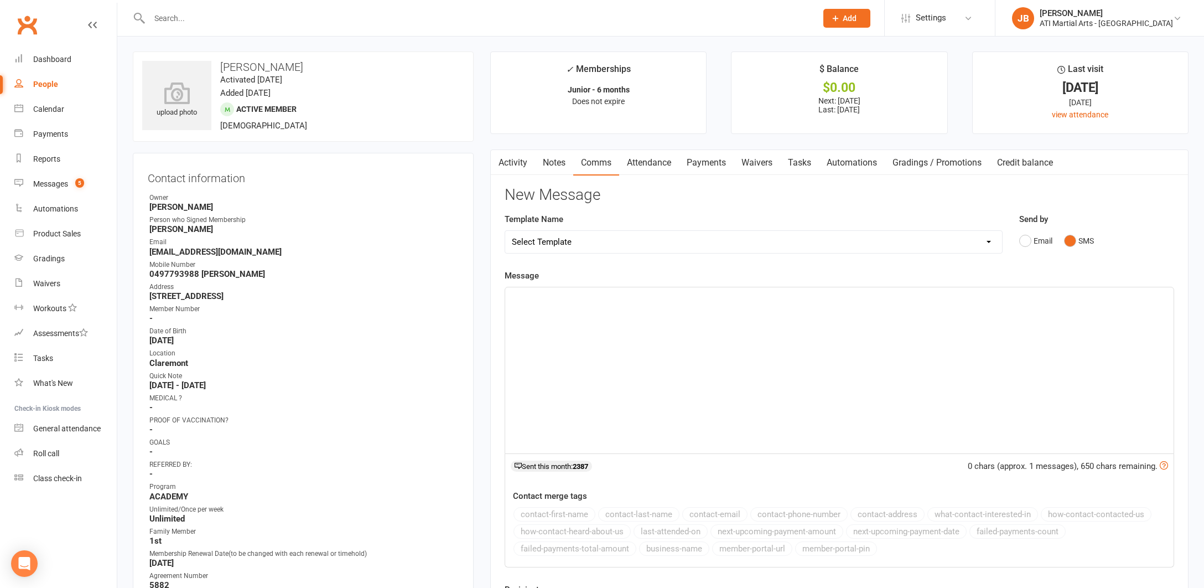
click at [584, 312] on div "﻿" at bounding box center [839, 370] width 668 height 166
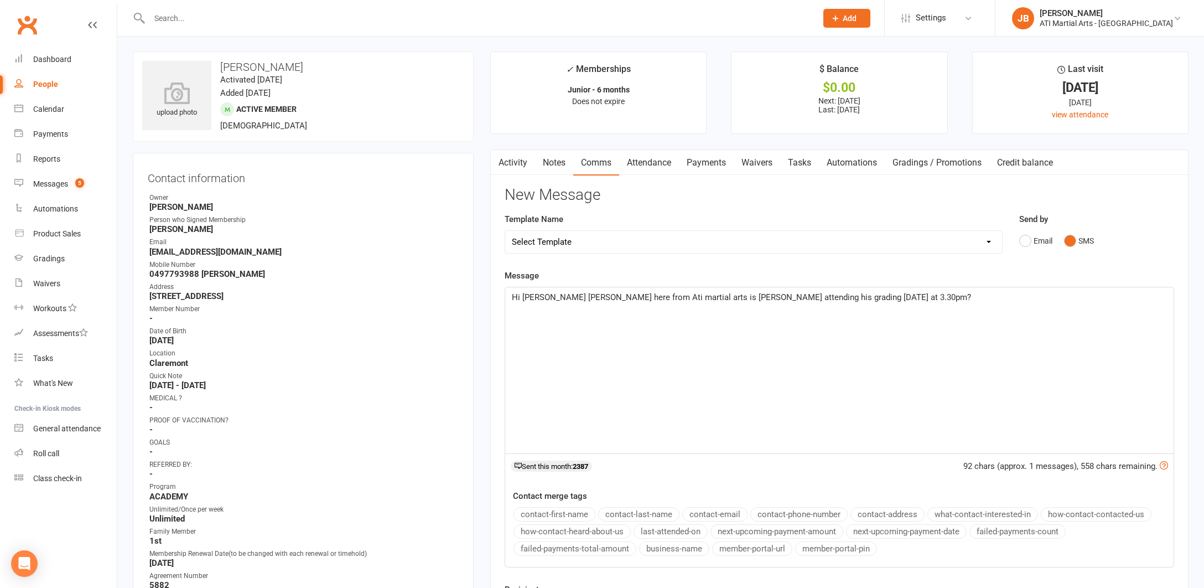
click at [542, 294] on span "Hi Claire Jacqui here from Ati martial arts is Oakley attending his grading tod…" at bounding box center [741, 297] width 459 height 10
click at [707, 297] on span "Hi Marissa Jacqui here from Ati martial arts is Oakley attending his grading to…" at bounding box center [741, 297] width 459 height 10
click at [843, 295] on span "Hi Marissa Jacqui here from Ati martial arts is Anthony attending his grading t…" at bounding box center [741, 297] width 459 height 10
click at [855, 294] on p "Hi Marissa Jacqui here from Ati martial arts is Anthony attending his grading t…" at bounding box center [839, 296] width 655 height 13
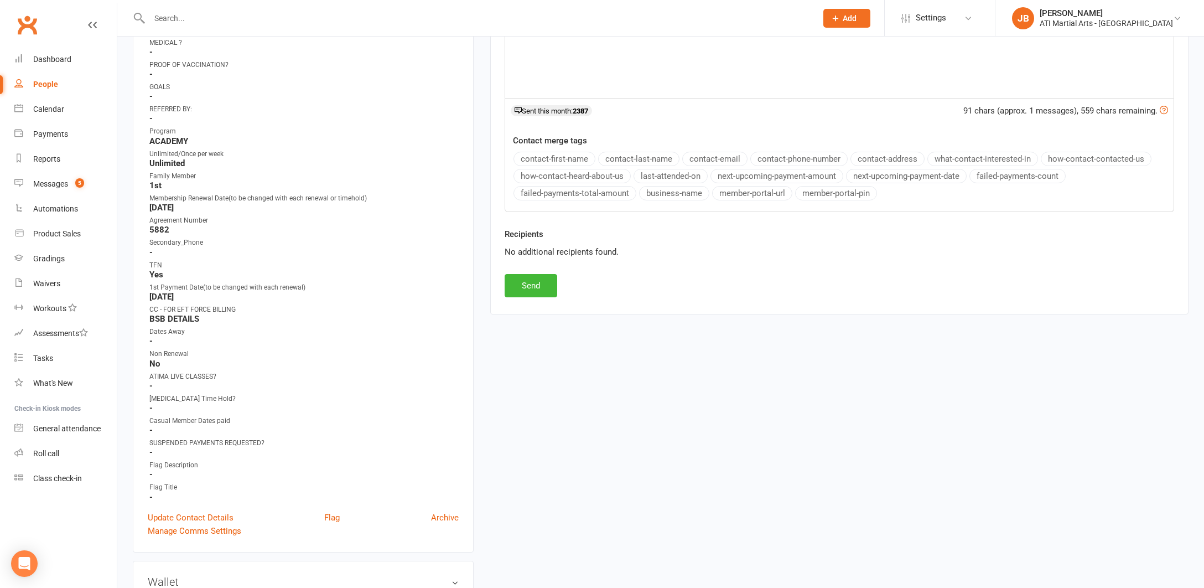
scroll to position [365, 0]
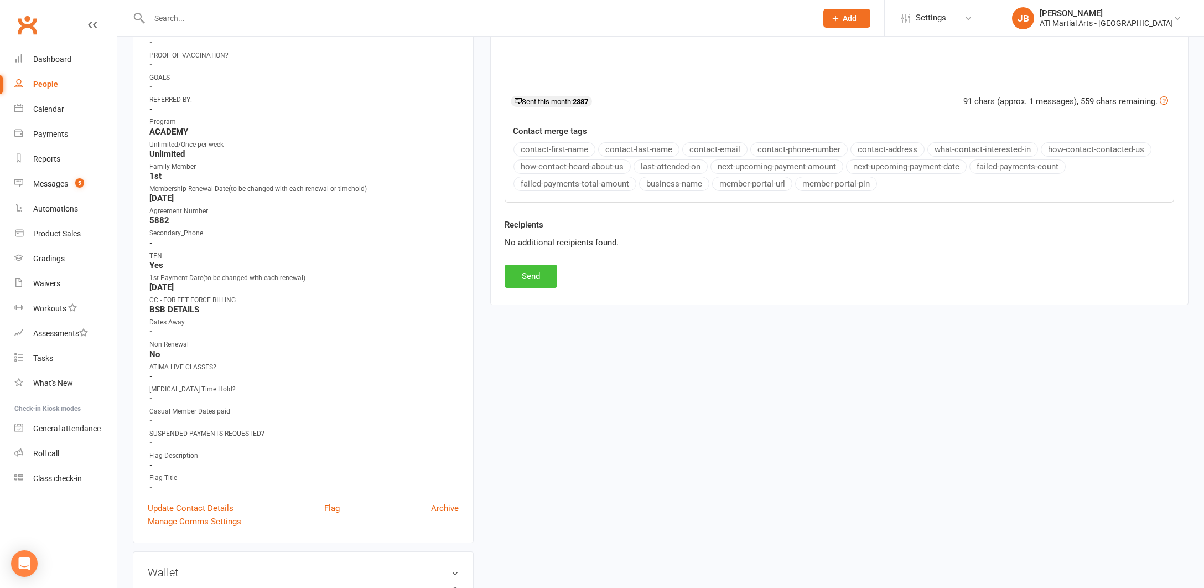
click at [538, 277] on button "Send" at bounding box center [531, 275] width 53 height 23
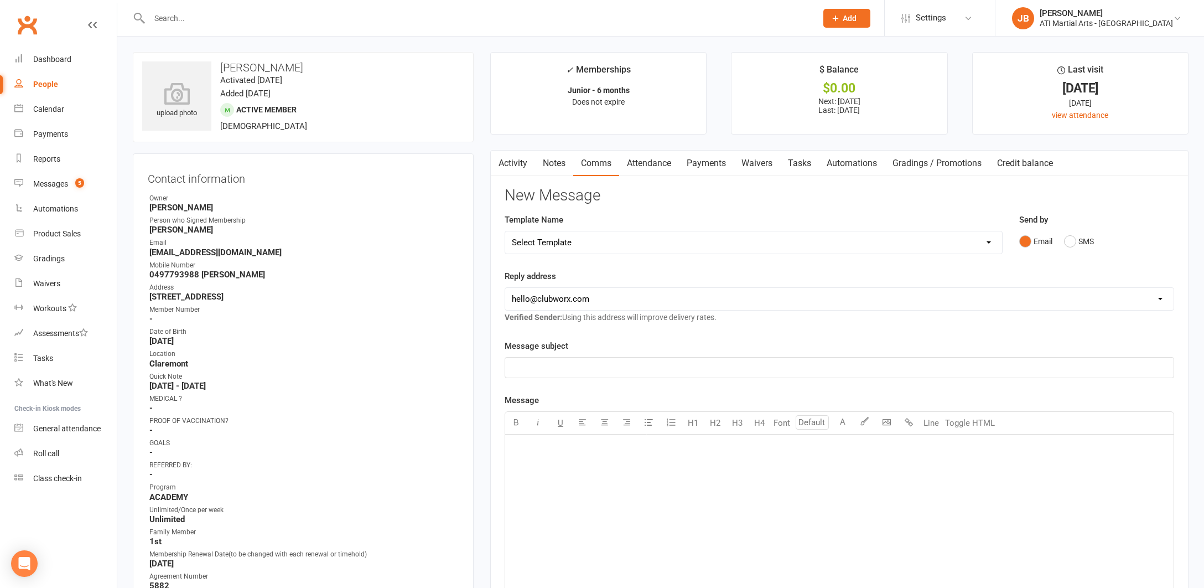
scroll to position [0, 0]
click at [171, 22] on input "text" at bounding box center [477, 18] width 663 height 15
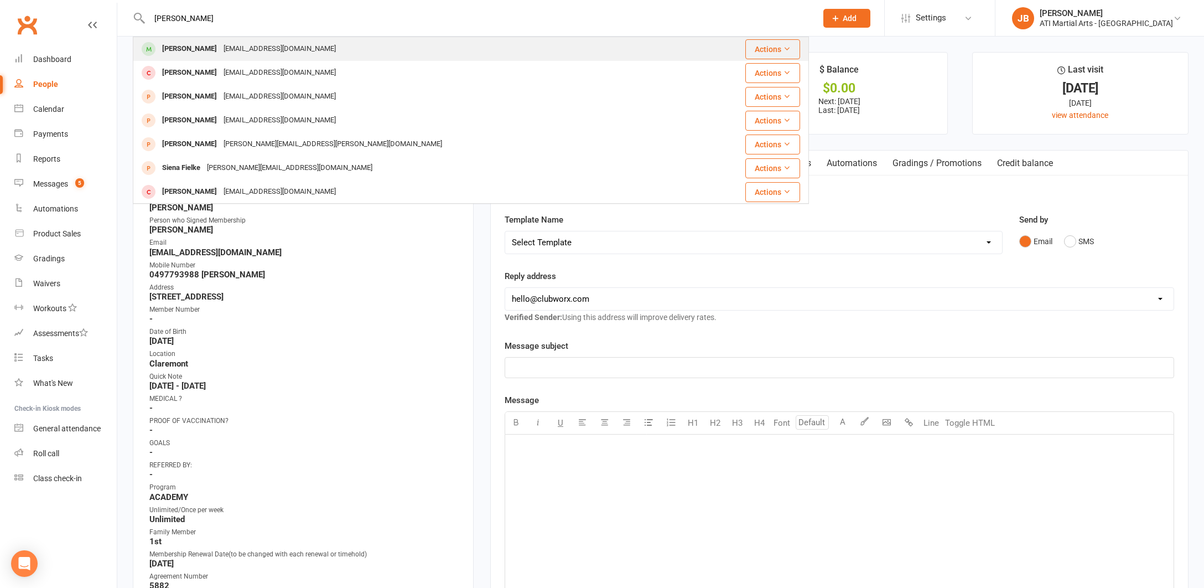
type input "Akiko Sant"
click at [182, 48] on div "[PERSON_NAME]" at bounding box center [189, 49] width 61 height 16
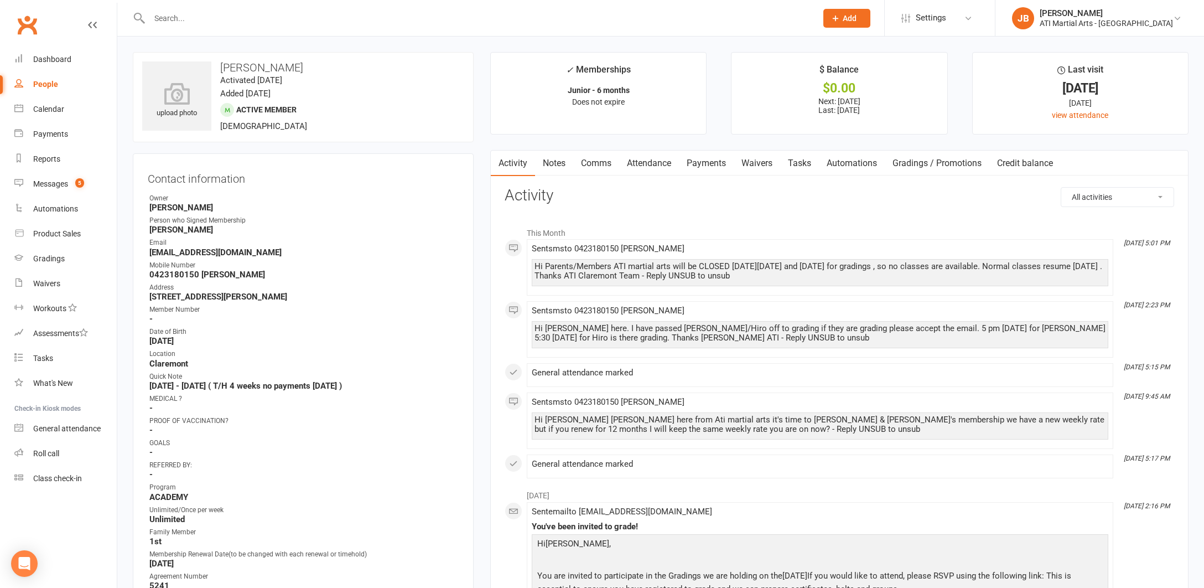
click at [591, 163] on link "Comms" at bounding box center [596, 162] width 46 height 25
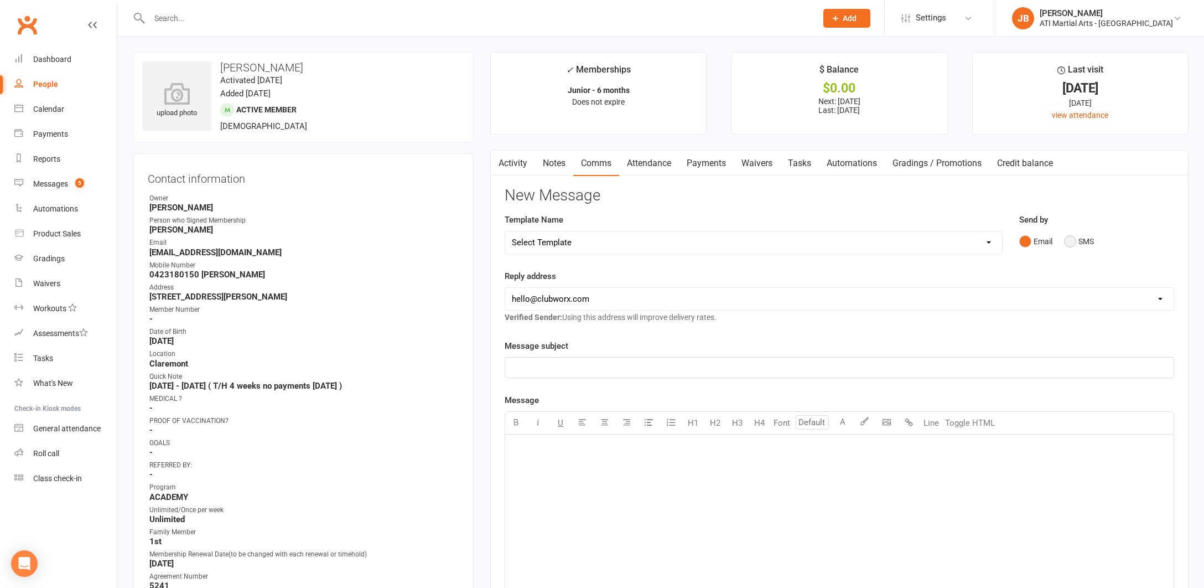
click at [1069, 242] on button "SMS" at bounding box center [1079, 241] width 30 height 21
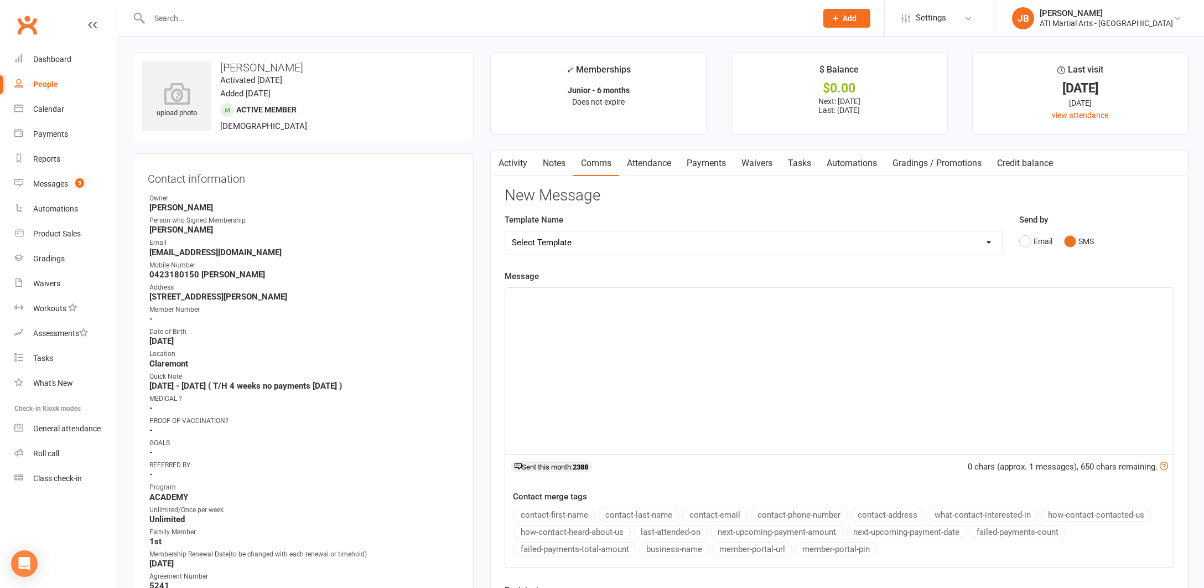
click at [572, 315] on div "﻿" at bounding box center [839, 371] width 668 height 166
click at [543, 295] on span "Hi Claire Jacqui here from Ati martial arts is Oakley attending his grading tod…" at bounding box center [741, 298] width 459 height 10
click at [712, 297] on span "Hi Elisabeth Jacqui here from Ati martial arts is Oakley attending his grading …" at bounding box center [741, 298] width 459 height 10
click at [837, 296] on span "Hi Elisabeth Jacqui here from Ati martial arts is Akiko attending his grading t…" at bounding box center [741, 298] width 459 height 10
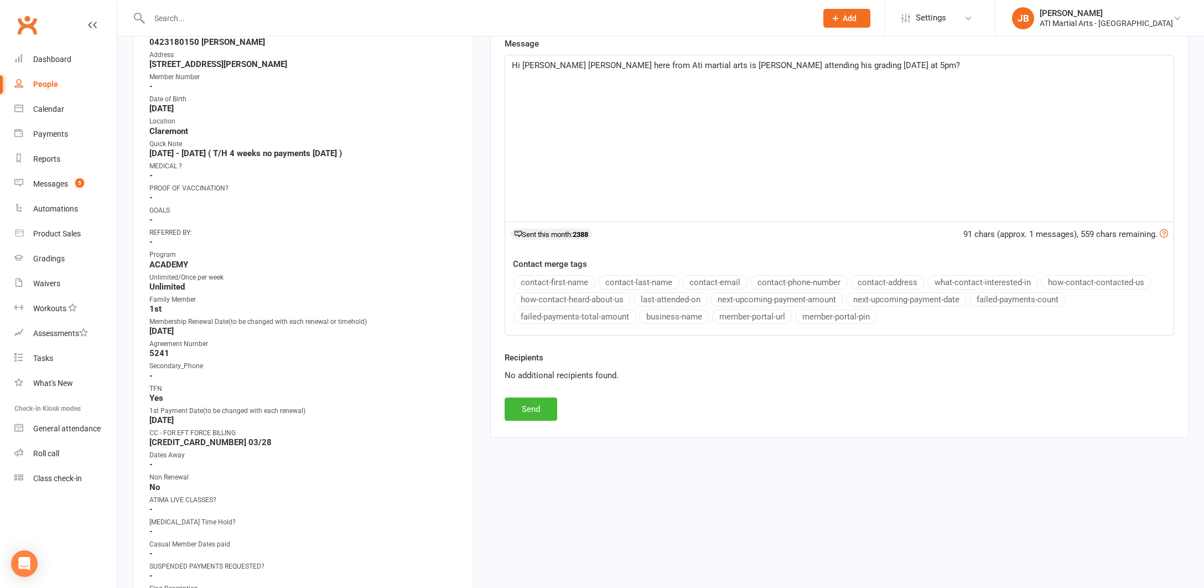
scroll to position [307, 0]
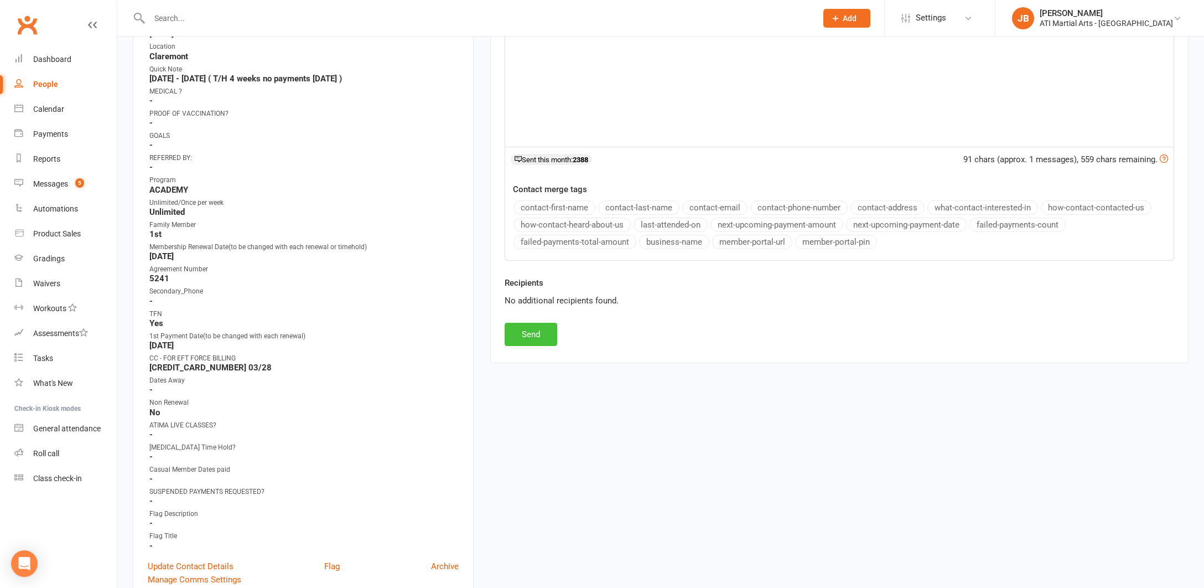
click at [544, 332] on button "Send" at bounding box center [531, 334] width 53 height 23
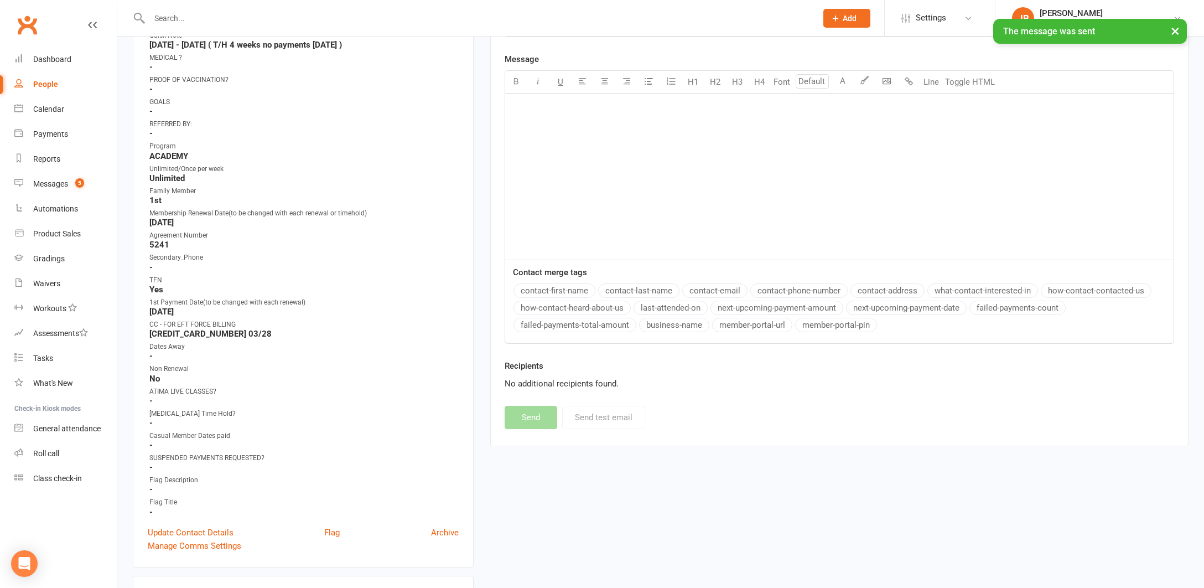
scroll to position [341, 0]
click at [166, 19] on input "text" at bounding box center [477, 18] width 663 height 15
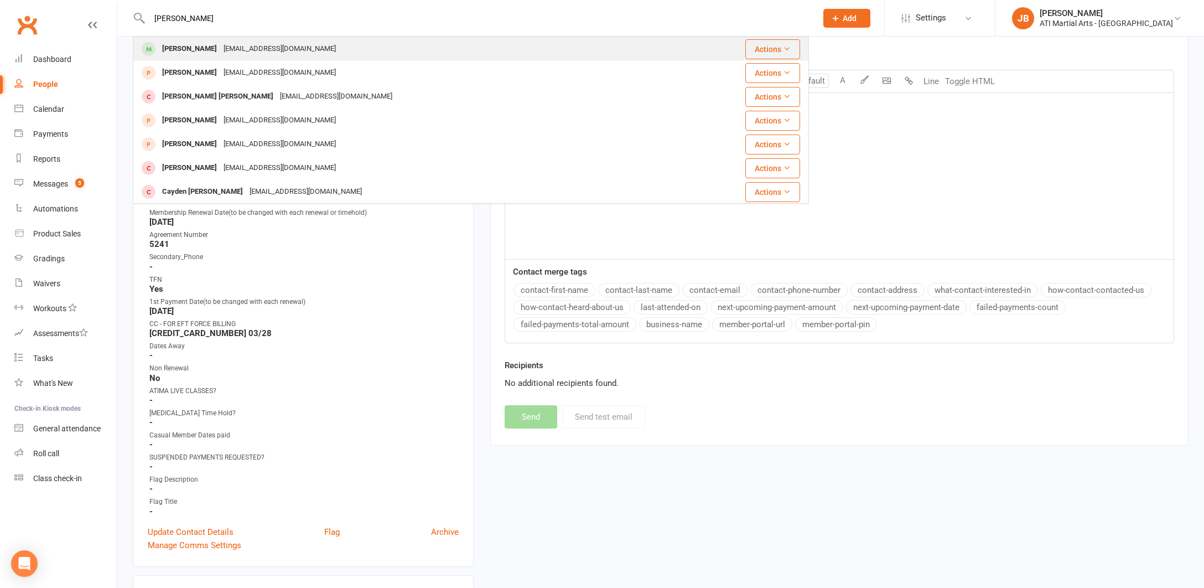
type input "[PERSON_NAME]"
click at [174, 49] on div "[PERSON_NAME]" at bounding box center [189, 49] width 61 height 16
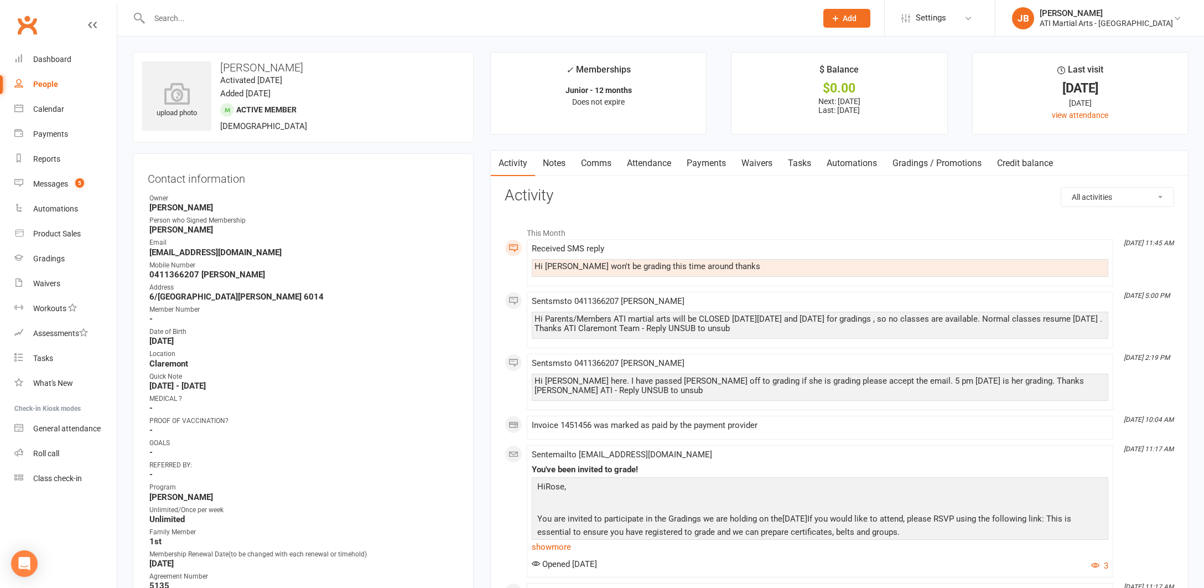
click at [159, 18] on input "text" at bounding box center [477, 18] width 663 height 15
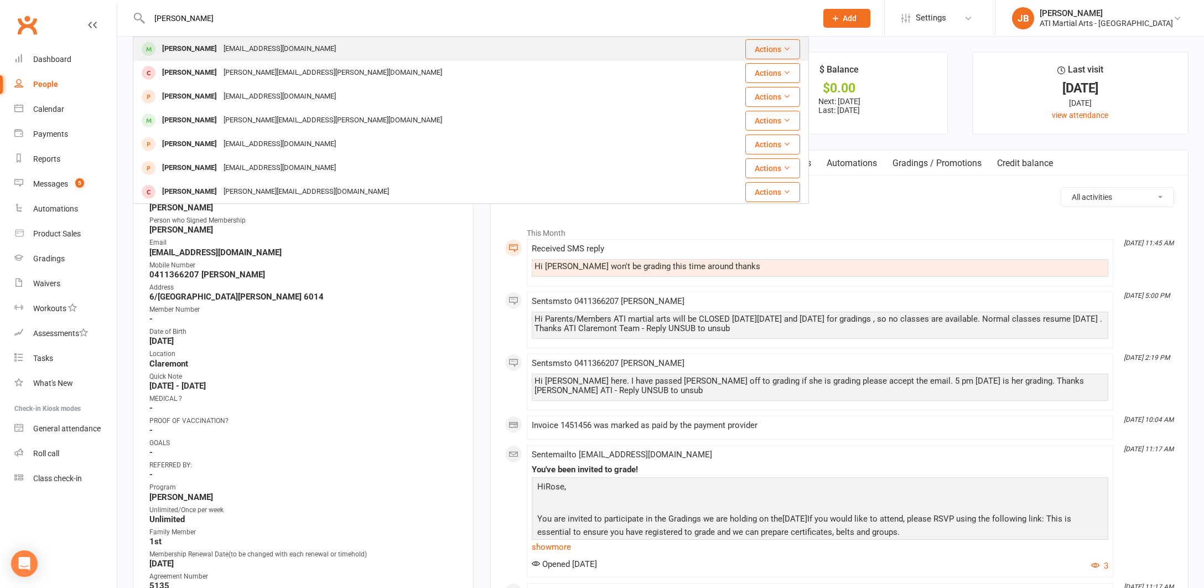
type input "[PERSON_NAME]"
click at [175, 49] on div "[PERSON_NAME]" at bounding box center [189, 49] width 61 height 16
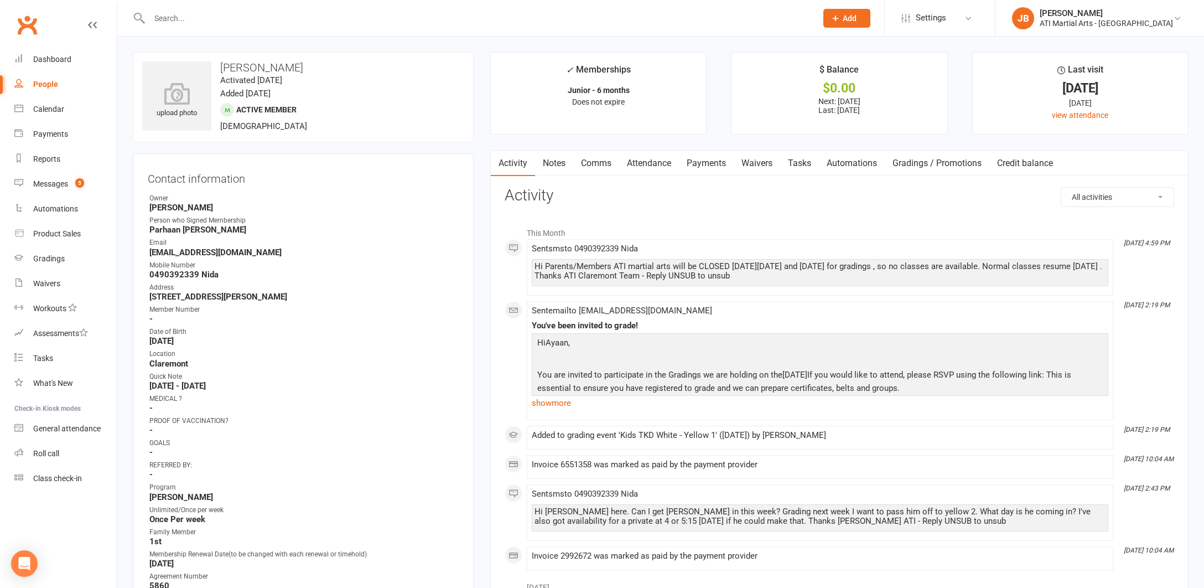
click at [596, 163] on link "Comms" at bounding box center [596, 162] width 46 height 25
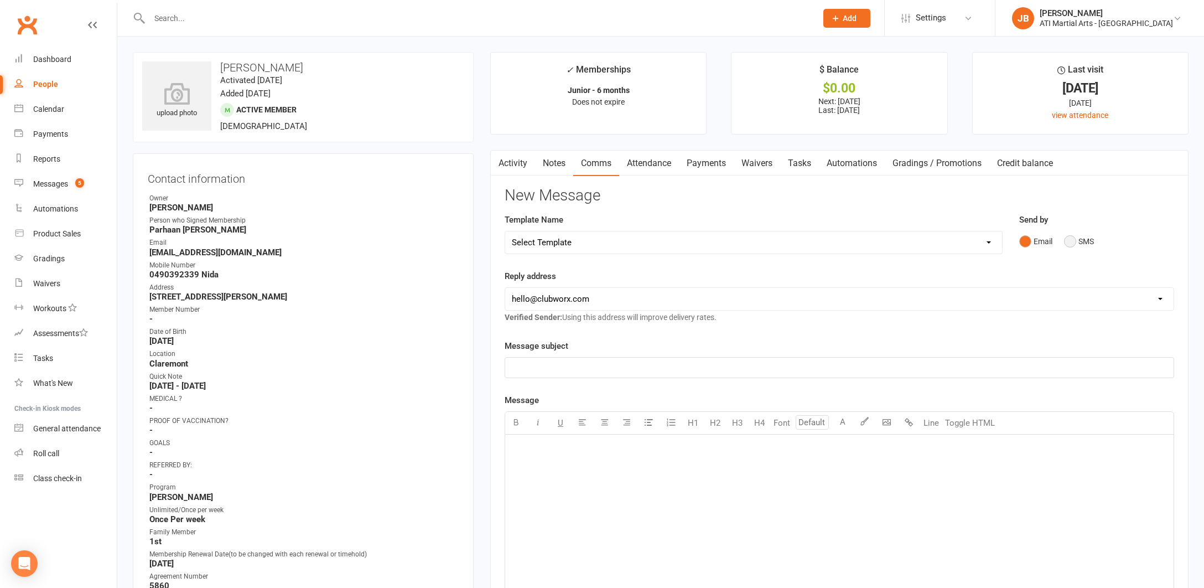
click at [1072, 241] on button "SMS" at bounding box center [1079, 241] width 30 height 21
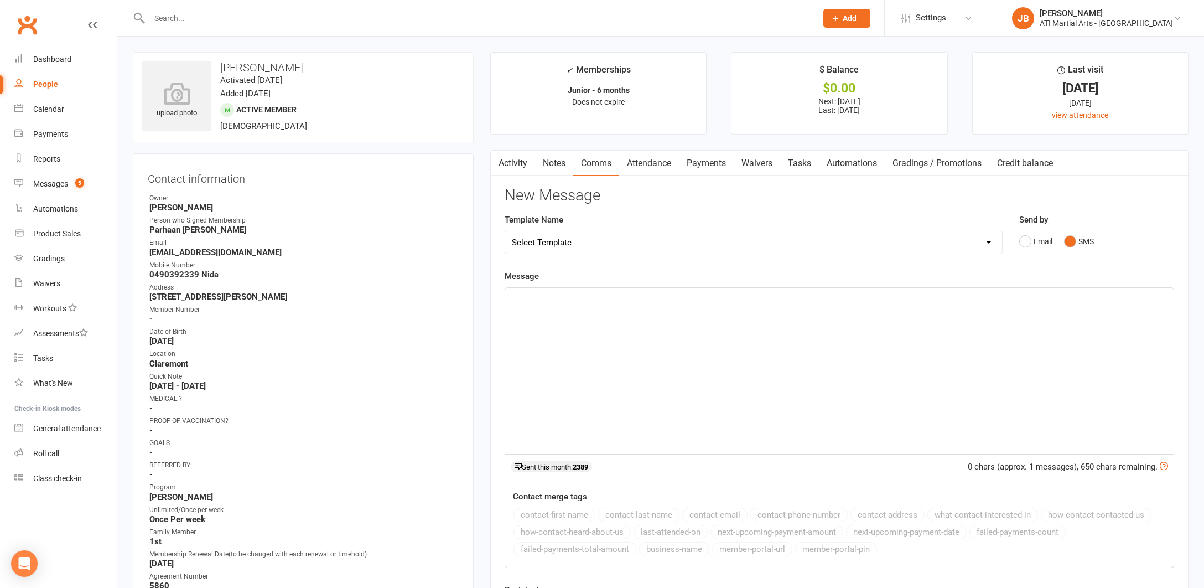
click at [538, 302] on p "﻿" at bounding box center [839, 297] width 655 height 13
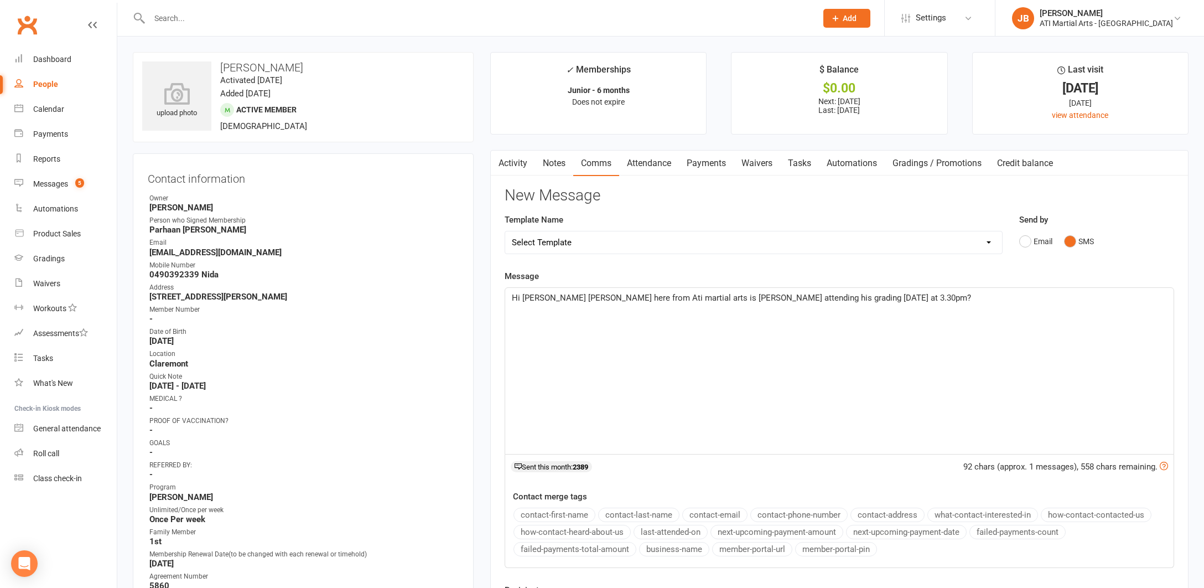
click at [543, 295] on span "Hi Claire Jacqui here from Ati martial arts is Oakley attending his grading tod…" at bounding box center [741, 298] width 459 height 10
click at [696, 295] on span "Hi Nida Jacqui here from Ati martial arts is Oakley attending his grading today…" at bounding box center [708, 298] width 393 height 10
click at [823, 296] on span "Hi Nida Jacqui here from Ati martial arts is Ayaan attending his grading today …" at bounding box center [708, 298] width 393 height 10
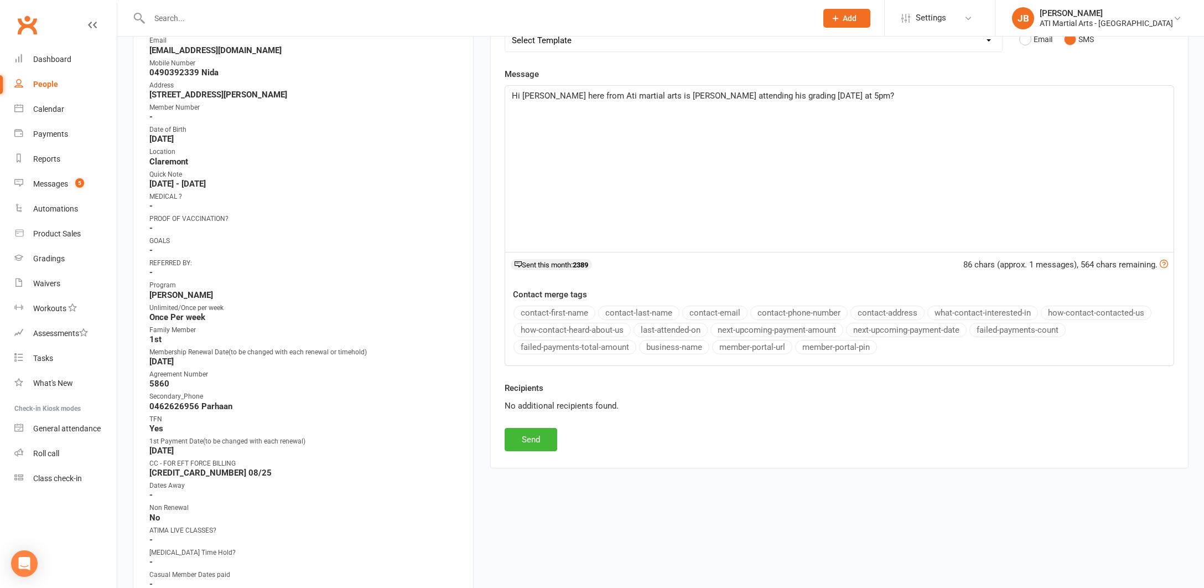
scroll to position [364, 0]
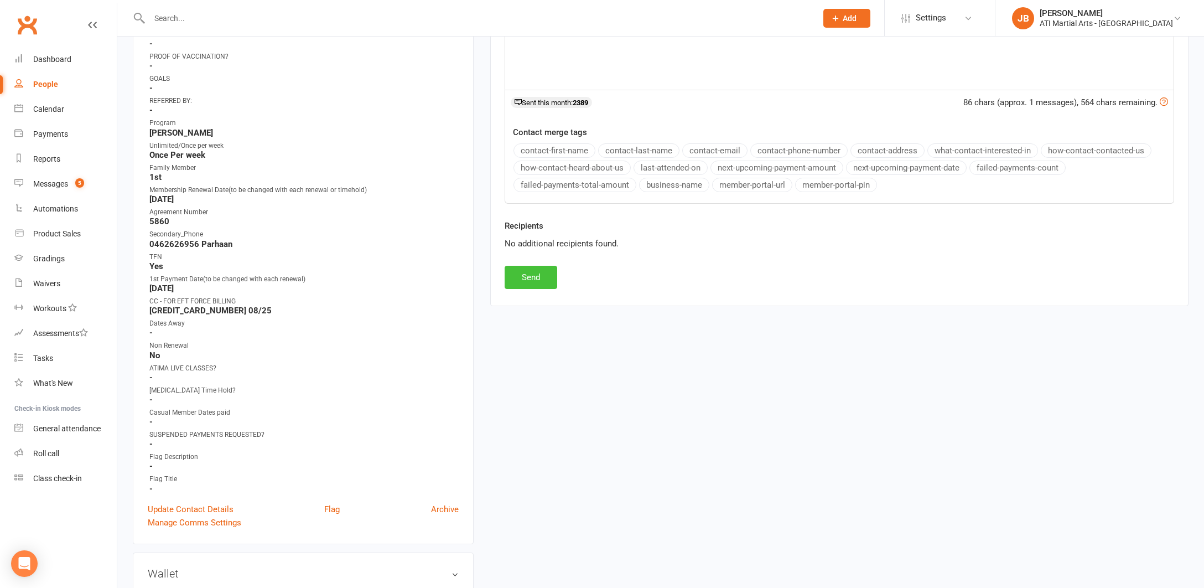
click at [534, 273] on button "Send" at bounding box center [531, 277] width 53 height 23
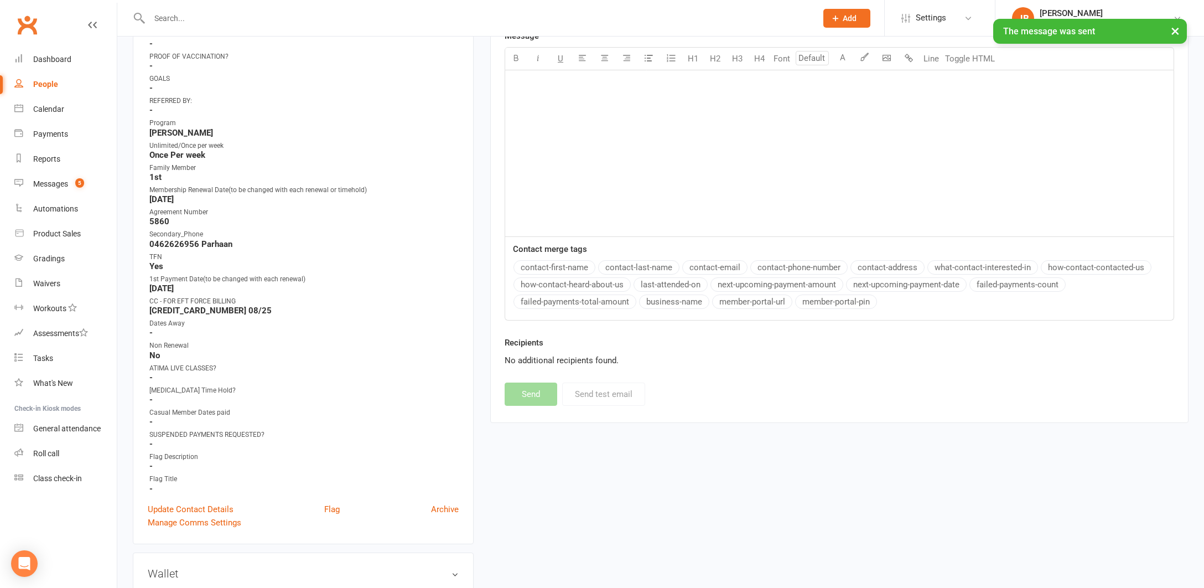
click at [169, 17] on input "text" at bounding box center [477, 18] width 663 height 15
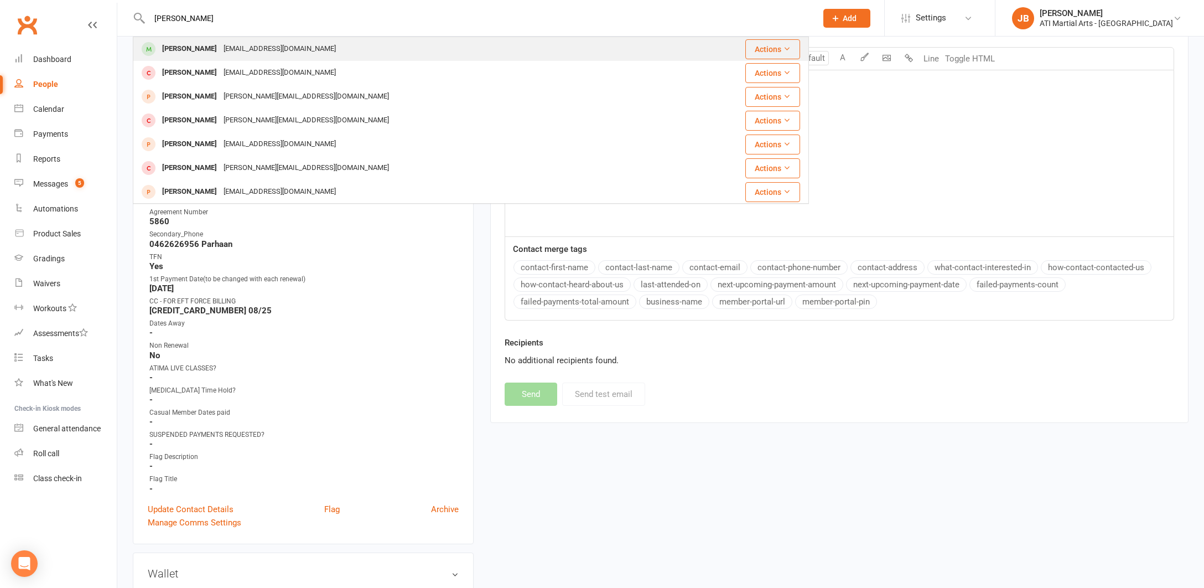
type input "[PERSON_NAME]"
click at [184, 50] on div "[PERSON_NAME]" at bounding box center [189, 49] width 61 height 16
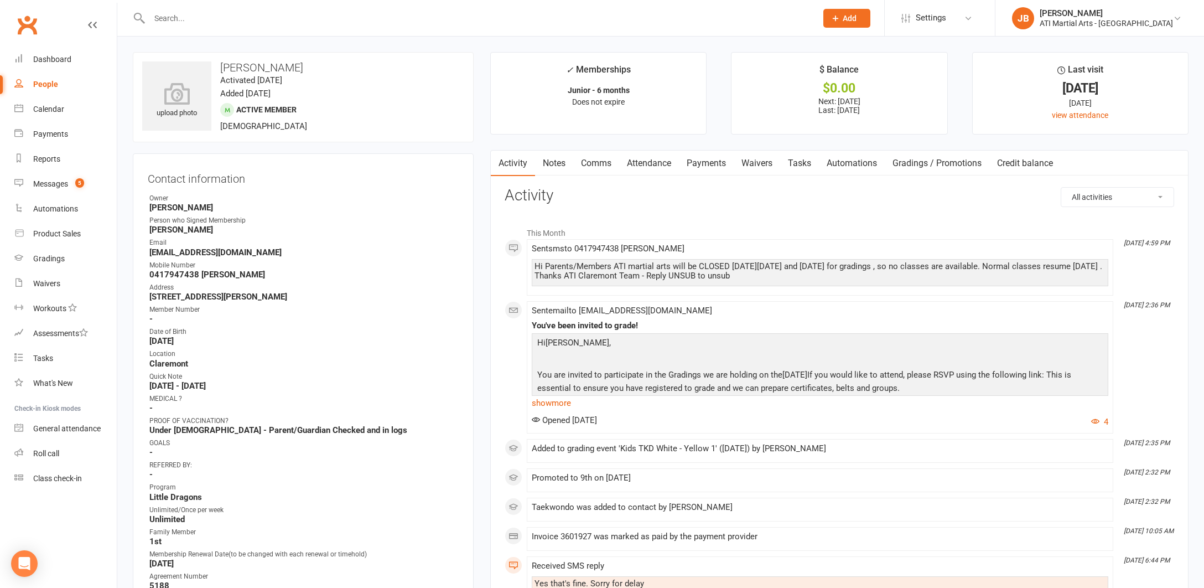
click at [594, 164] on link "Comms" at bounding box center [596, 162] width 46 height 25
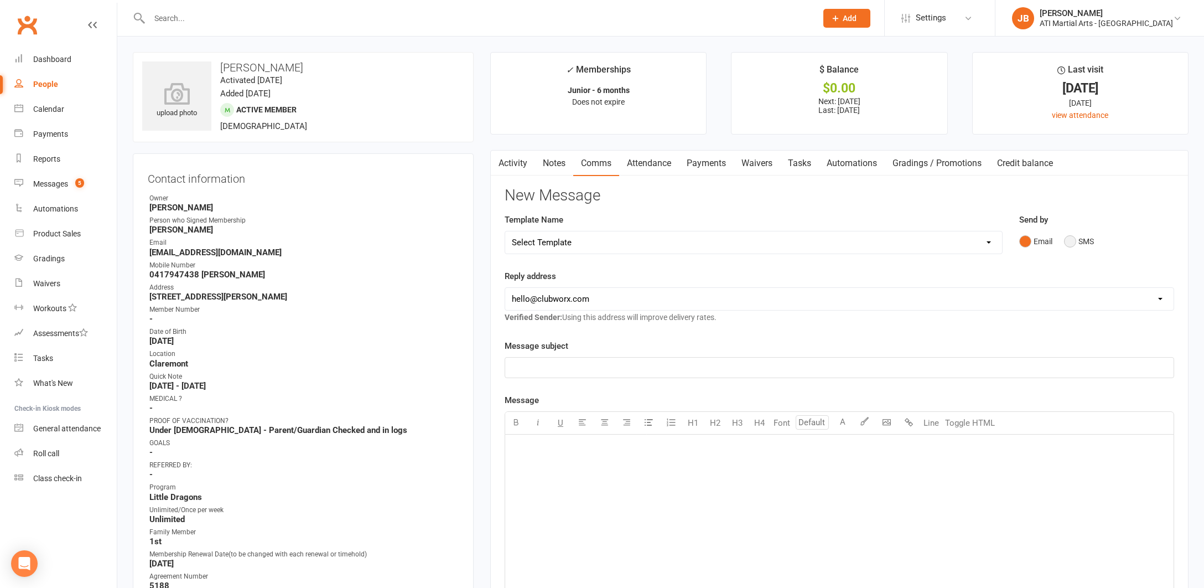
click at [1071, 240] on button "SMS" at bounding box center [1079, 241] width 30 height 21
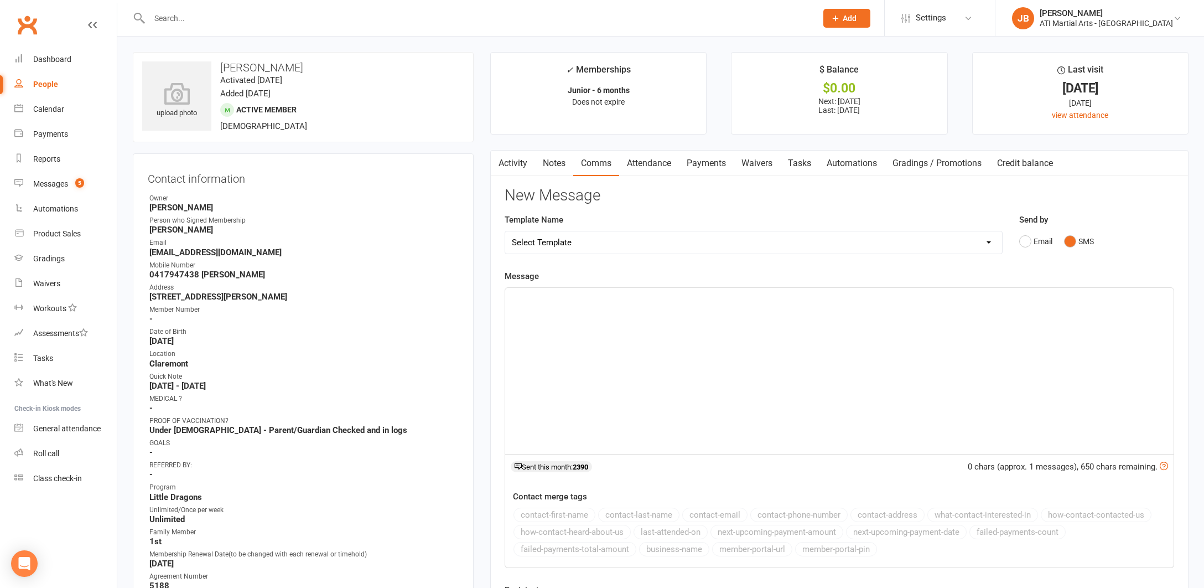
click at [528, 320] on div "﻿" at bounding box center [839, 371] width 668 height 166
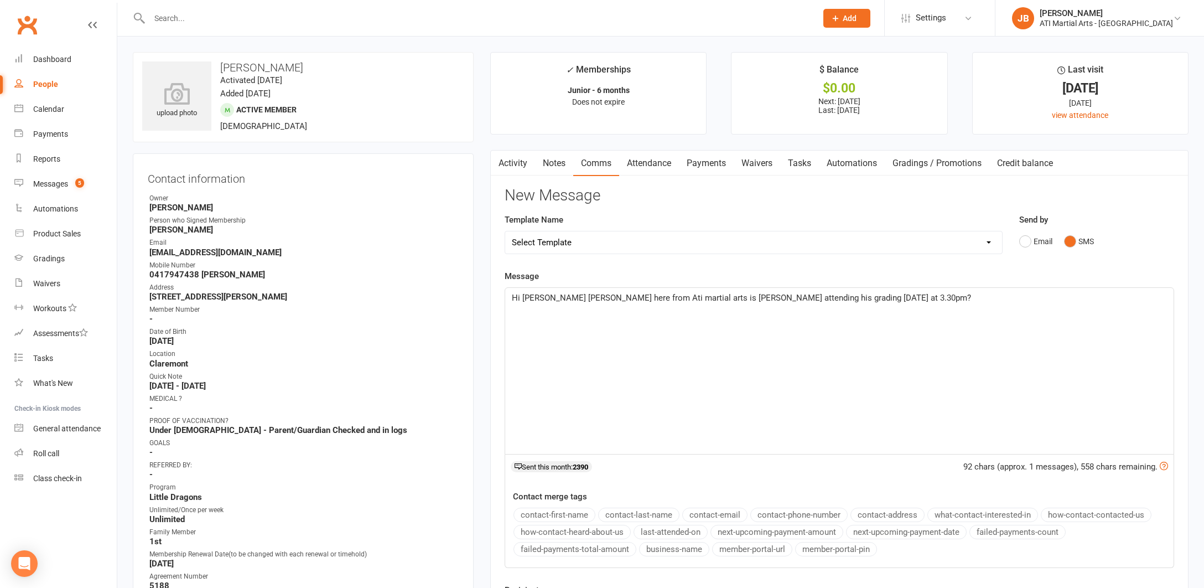
click at [543, 297] on span "Hi Claire Jacqui here from Ati martial arts is Oakley attending his grading tod…" at bounding box center [741, 298] width 459 height 10
click at [696, 297] on span "Hi Mark Jacqui here from Ati martial arts is Oakley attending his grading today…" at bounding box center [741, 298] width 459 height 10
click at [823, 295] on span "Hi Mark Jacqui here from Ati martial arts is Roger attending his grading today …" at bounding box center [741, 298] width 459 height 10
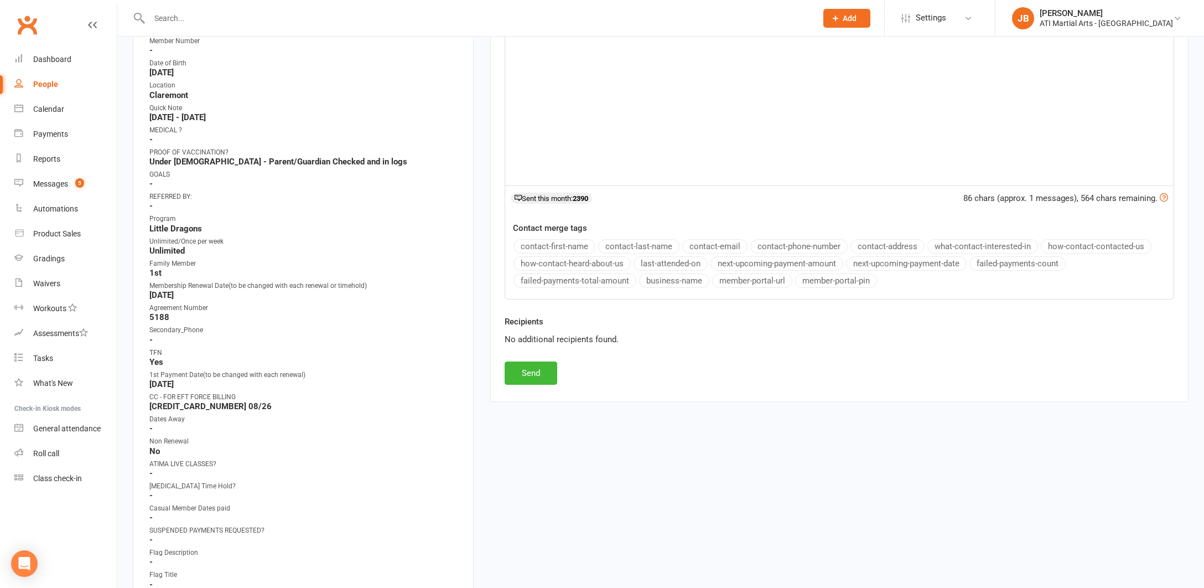
scroll to position [281, 0]
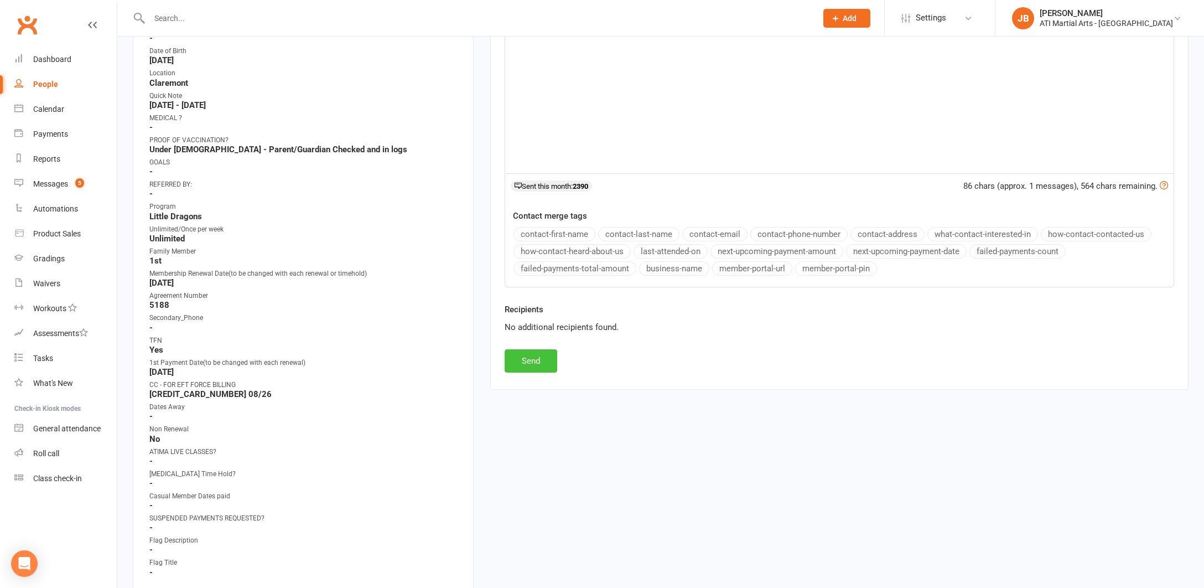
click at [532, 361] on button "Send" at bounding box center [531, 360] width 53 height 23
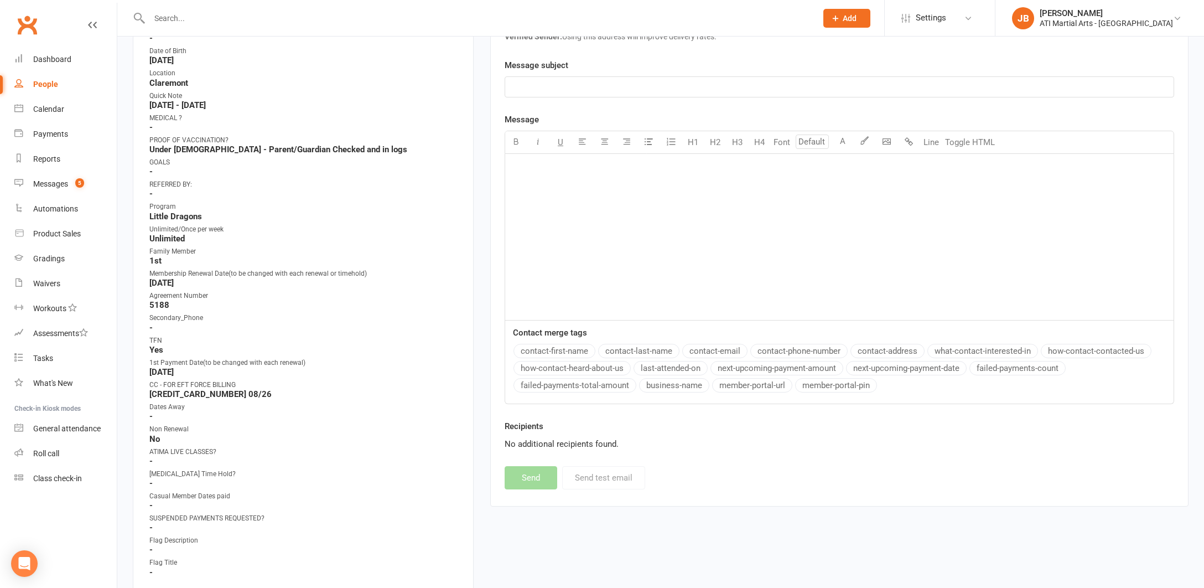
click at [180, 17] on input "text" at bounding box center [477, 18] width 663 height 15
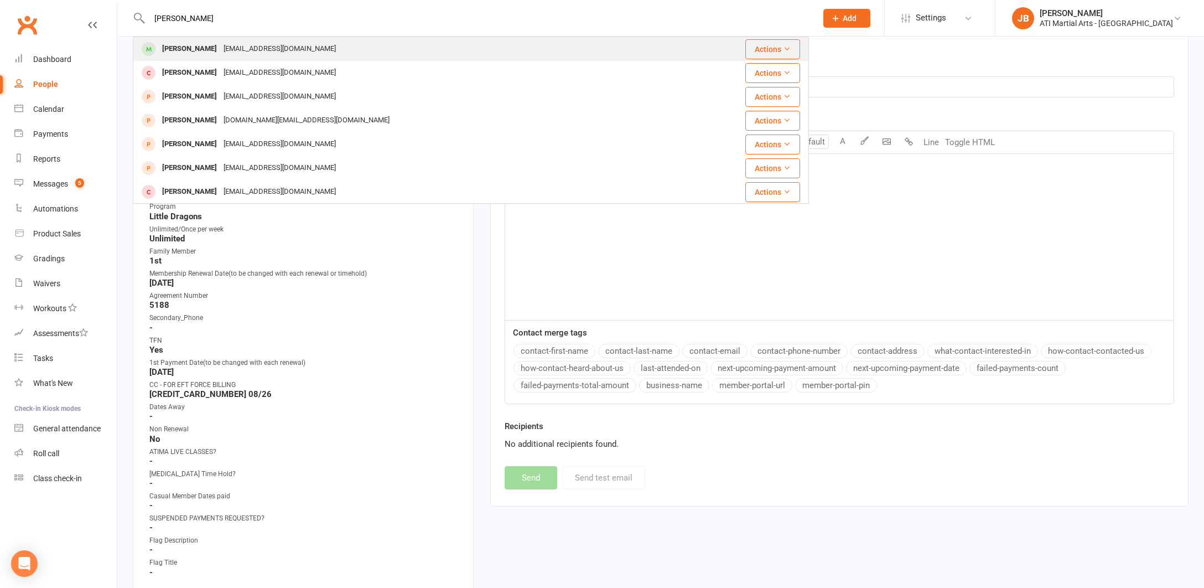
type input "[PERSON_NAME]"
click at [196, 53] on div "[PERSON_NAME]" at bounding box center [189, 49] width 61 height 16
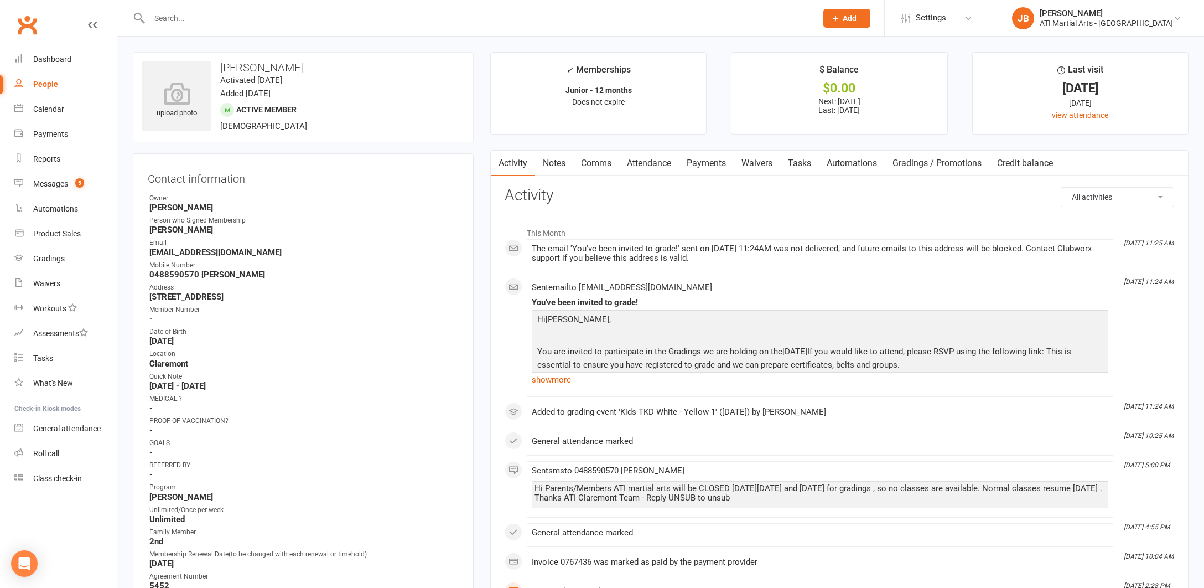
scroll to position [15, 0]
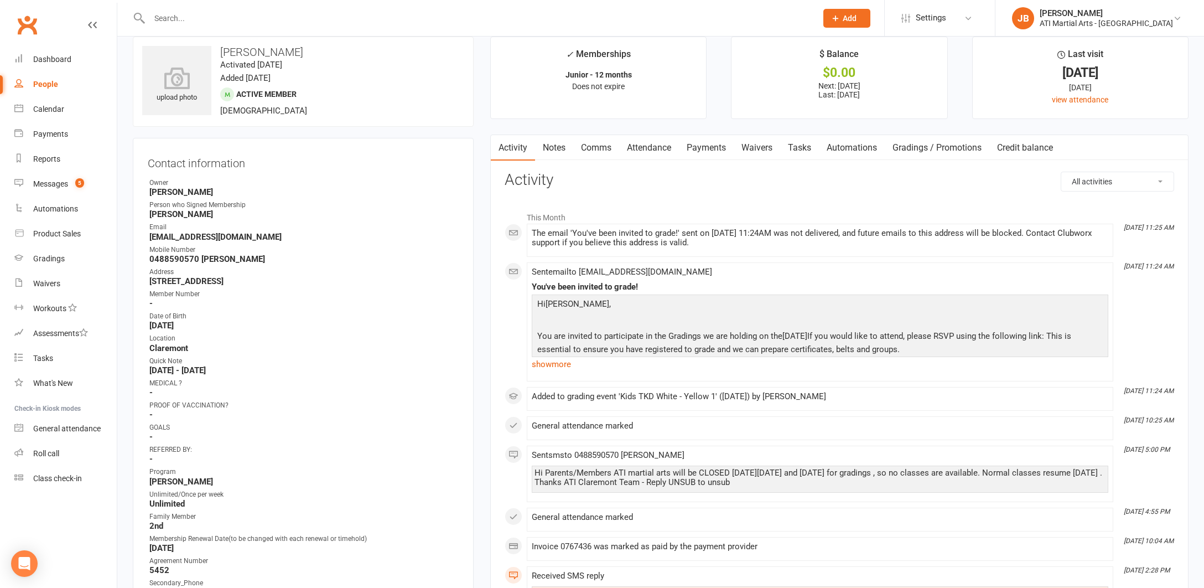
click at [600, 148] on link "Comms" at bounding box center [596, 147] width 46 height 25
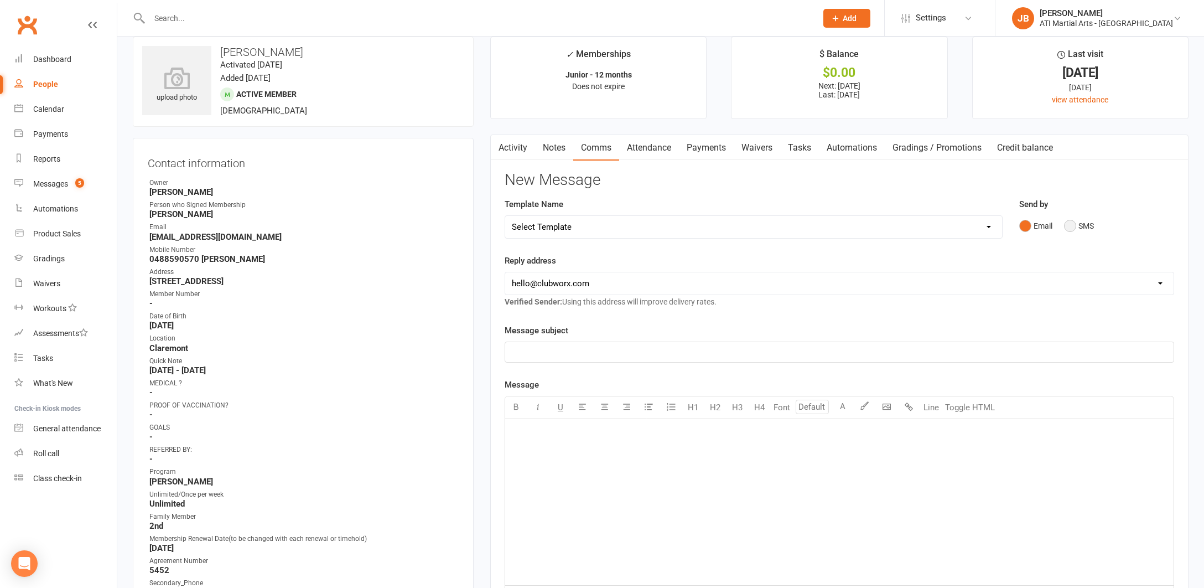
click at [1071, 223] on button "SMS" at bounding box center [1079, 225] width 30 height 21
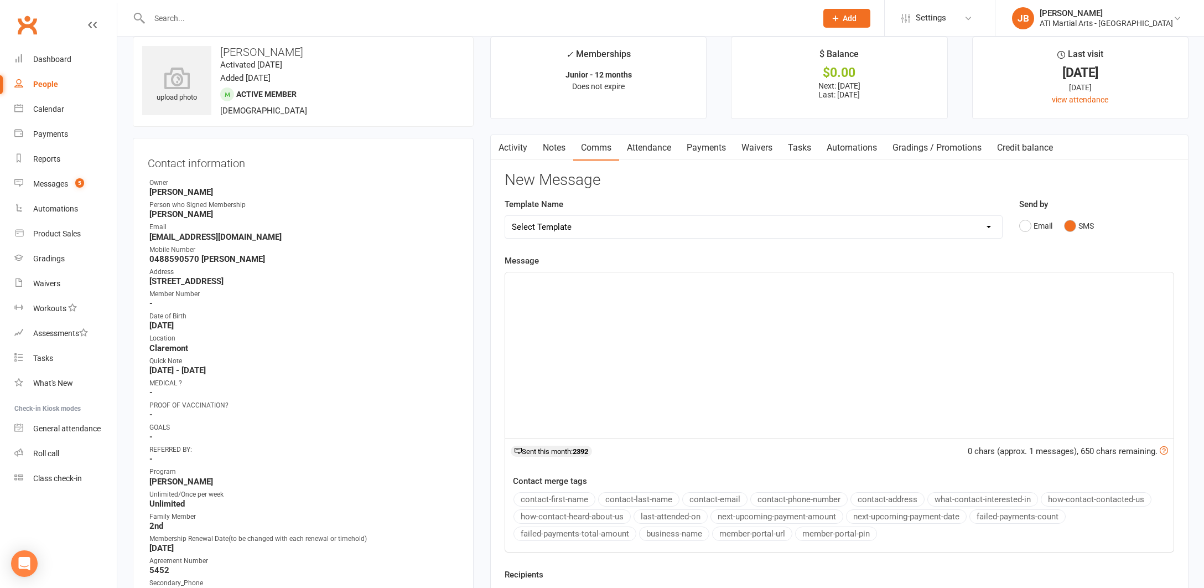
click at [565, 292] on div "﻿" at bounding box center [839, 355] width 668 height 166
click at [542, 282] on span "Hi Claire Jacqui here from Ati martial arts is Oakley attending his grading tod…" at bounding box center [741, 282] width 459 height 10
click at [695, 281] on span "Hi Brad Jacqui here from Ati martial arts is Oakley attending his grading today…" at bounding box center [741, 282] width 459 height 10
click at [743, 282] on span "Hi Brad Jacqui here from Ati martial arts is Selena attending his grading today…" at bounding box center [741, 282] width 459 height 10
click at [744, 281] on span "Hi Brad Jacqui here from Ati martial arts is Selena attending his grading today…" at bounding box center [741, 282] width 459 height 10
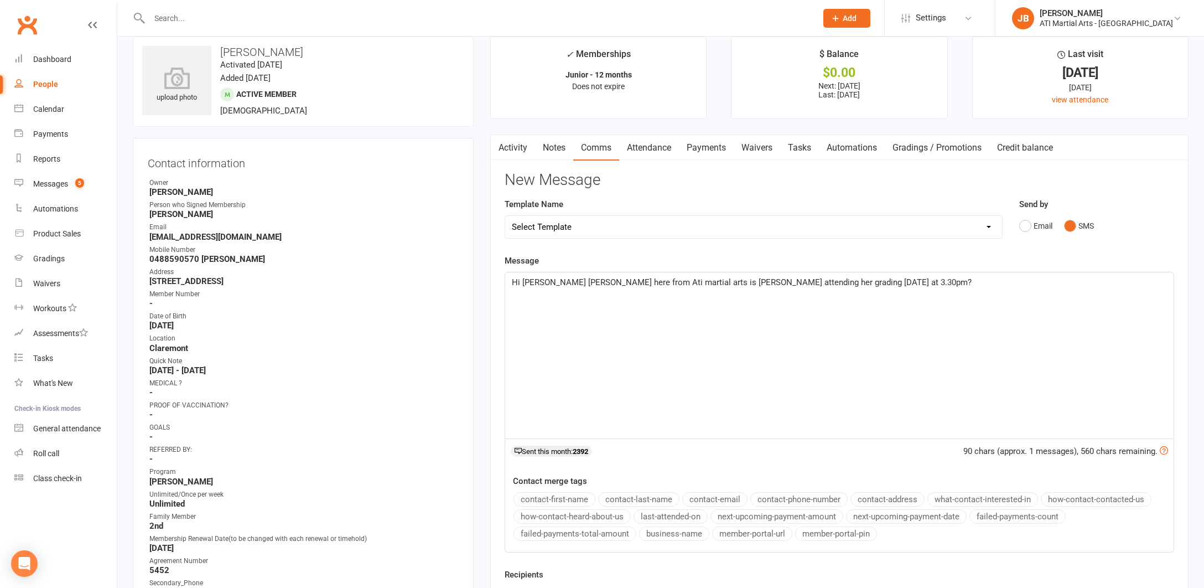
scroll to position [16, 0]
click at [824, 279] on span "Hi Brad Jacqui here from Ati martial arts is Selena attending her grading today…" at bounding box center [742, 282] width 460 height 10
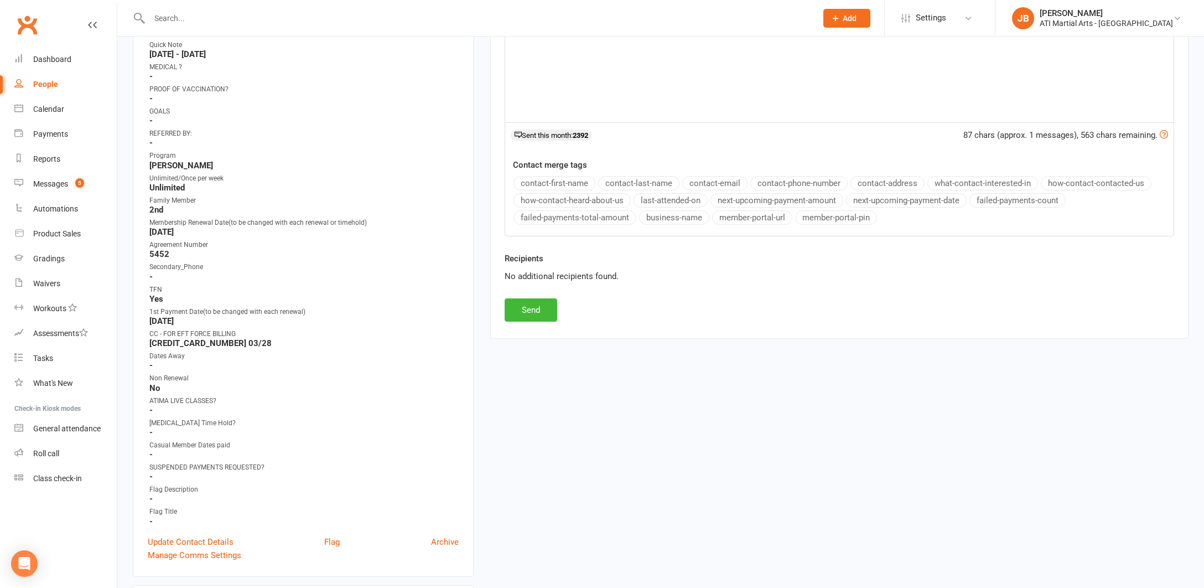
scroll to position [408, 0]
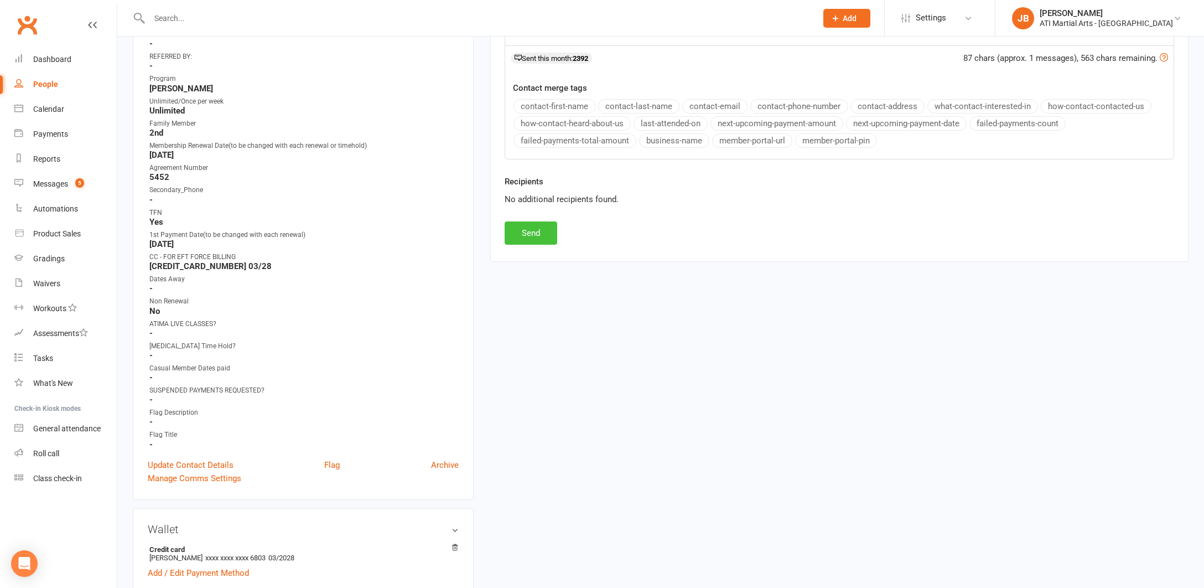
click at [532, 233] on button "Send" at bounding box center [531, 232] width 53 height 23
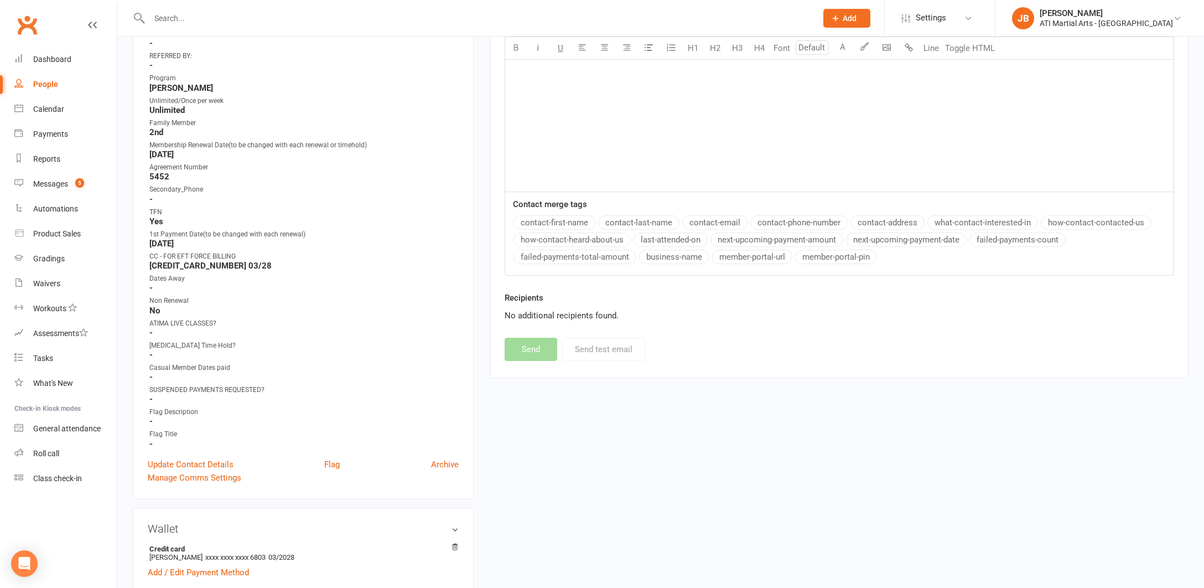
scroll to position [409, 0]
click at [167, 19] on input "text" at bounding box center [477, 18] width 663 height 15
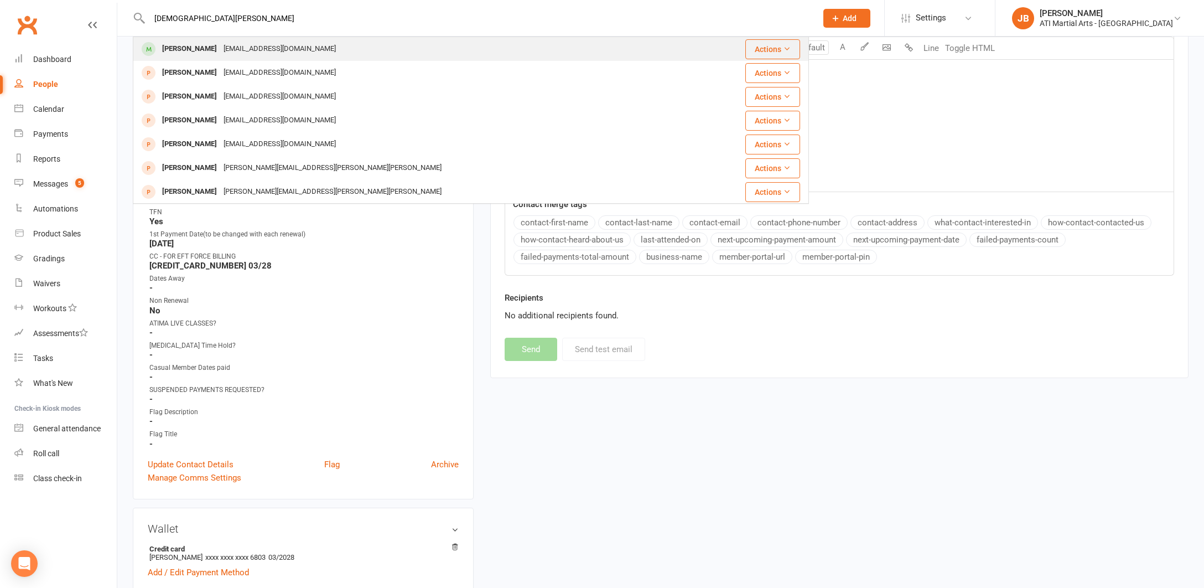
type input "Islim Zara"
click at [187, 47] on div "Islim Zara Aslan" at bounding box center [189, 49] width 61 height 16
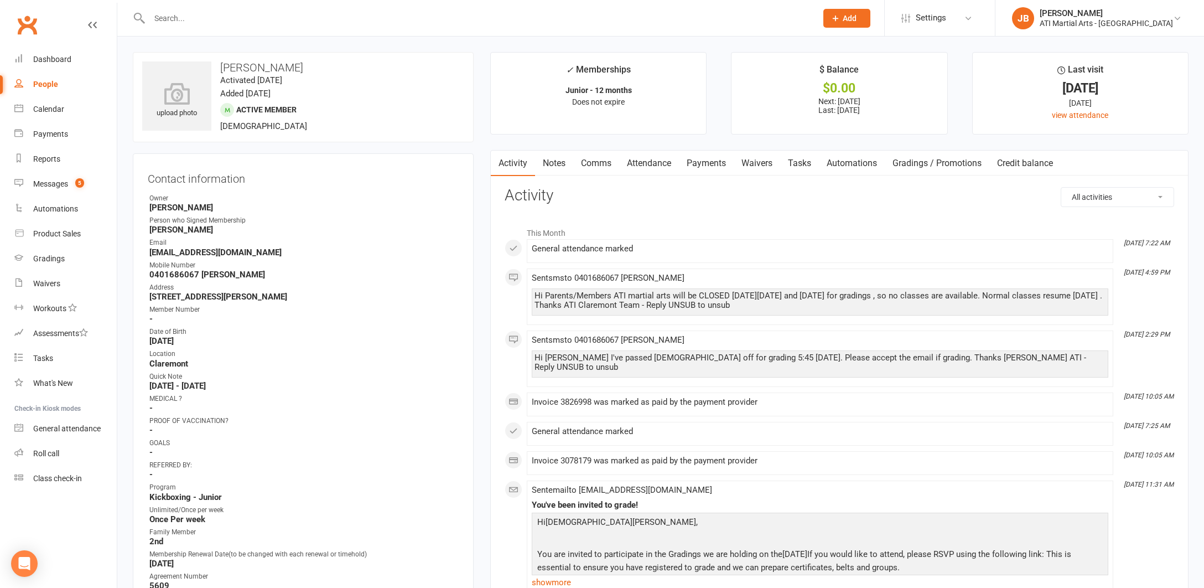
click at [596, 163] on link "Comms" at bounding box center [596, 162] width 46 height 25
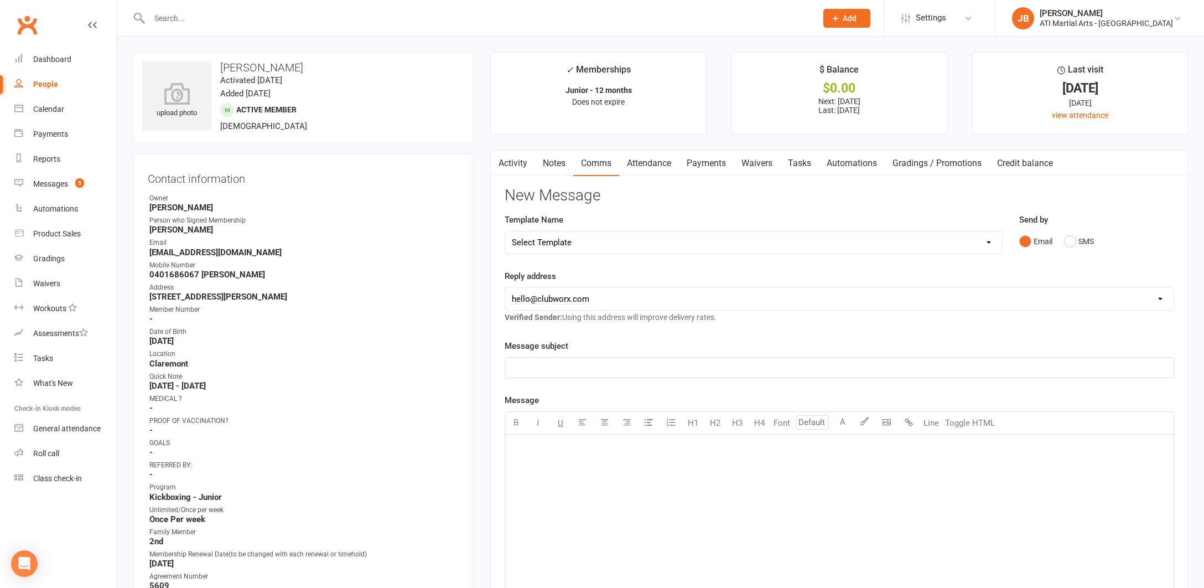
drag, startPoint x: 1071, startPoint y: 241, endPoint x: 1003, endPoint y: 256, distance: 69.7
click at [1068, 241] on button "SMS" at bounding box center [1079, 241] width 30 height 21
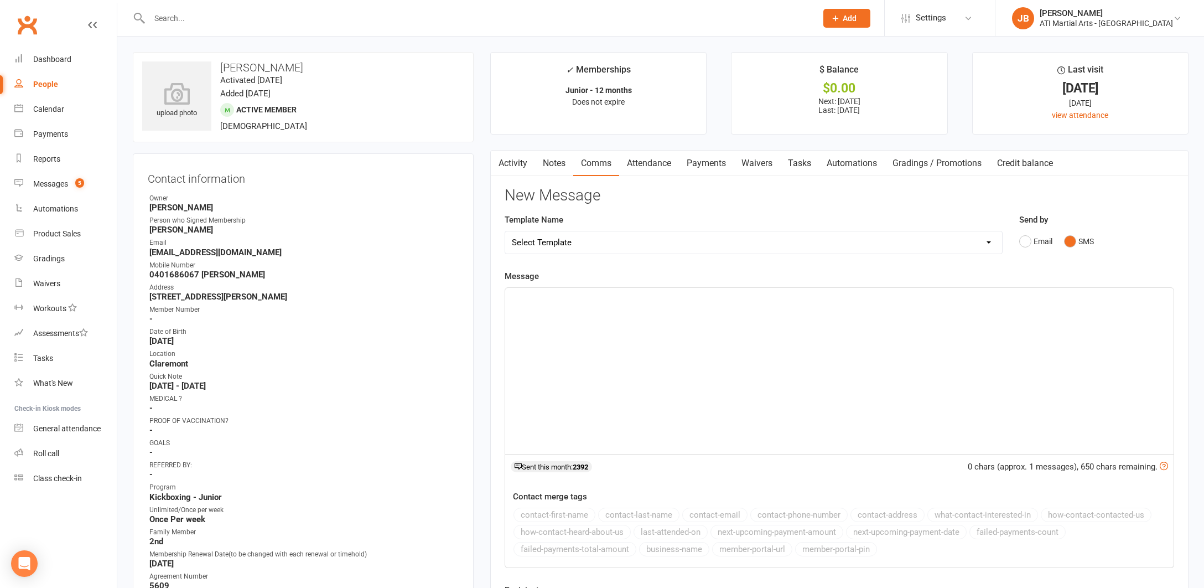
click at [581, 318] on div "﻿" at bounding box center [839, 371] width 668 height 166
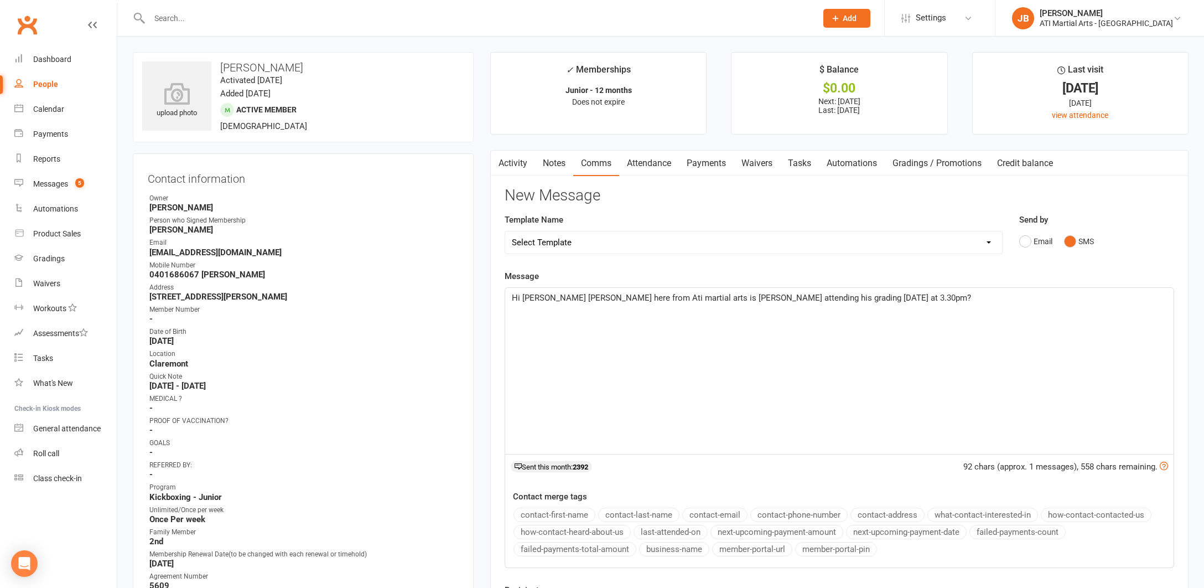
click at [543, 296] on span "Hi Claire Jacqui here from Ati martial arts is Oakley attending his grading tod…" at bounding box center [741, 298] width 459 height 10
click at [698, 296] on span "Hi Ismet Jacqui here from Ati martial arts is Oakley attending his grading toda…" at bounding box center [708, 298] width 393 height 10
click at [741, 295] on span "Hi Ismet Jacqui here from Ati martial arts is Islim attending his grading today…" at bounding box center [720, 298] width 417 height 10
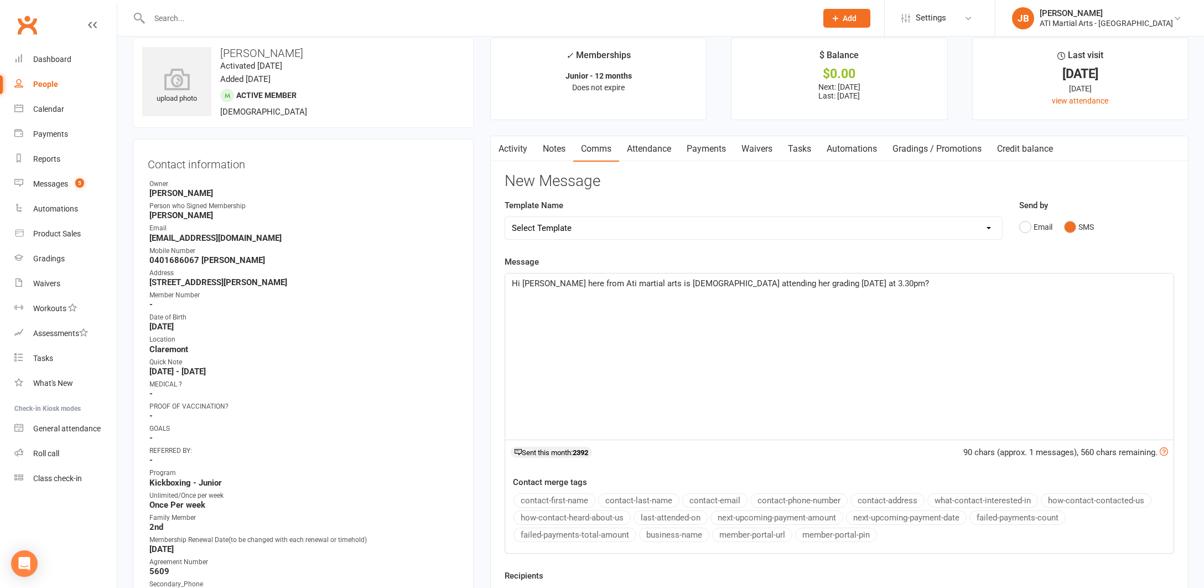
scroll to position [15, 0]
click at [823, 280] on span "Hi Ismet Jacqui here from Ati martial arts is Islim attending her grading today…" at bounding box center [720, 282] width 417 height 10
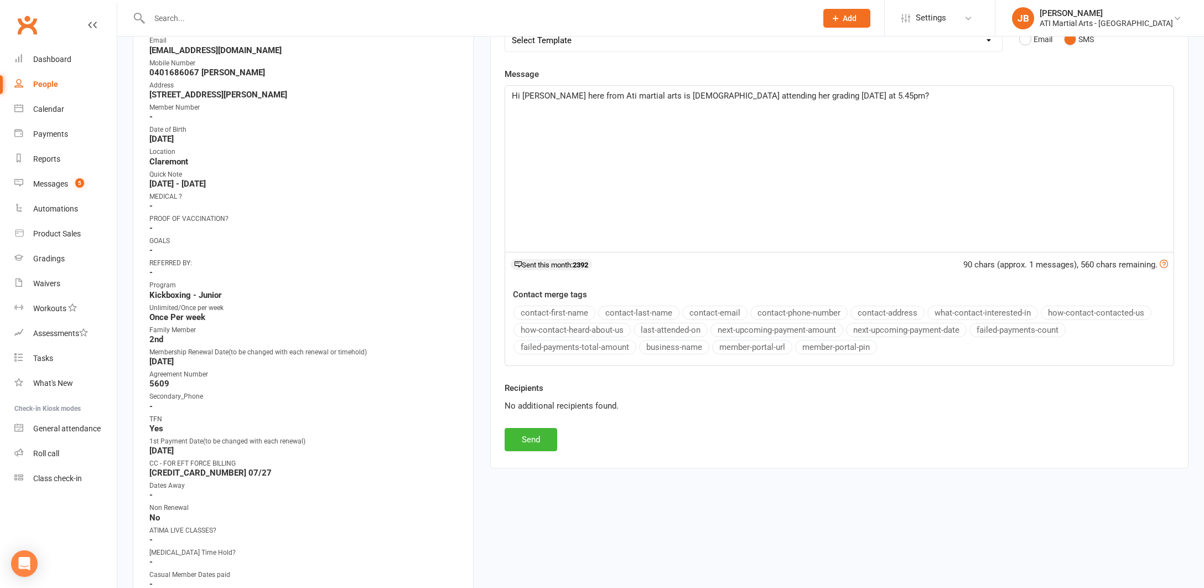
scroll to position [216, 0]
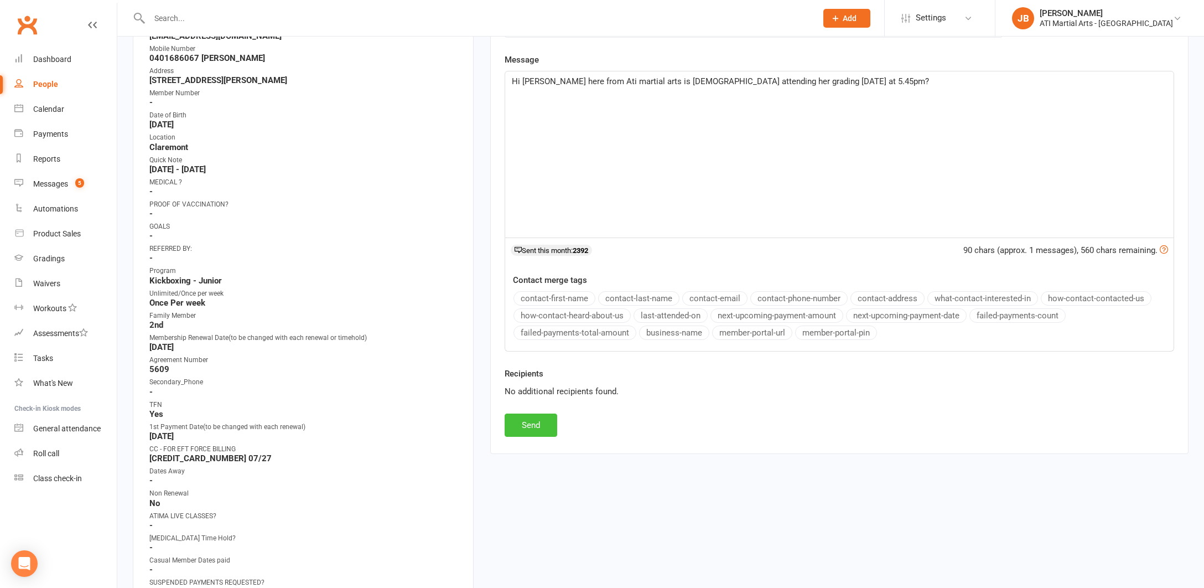
click at [545, 423] on button "Send" at bounding box center [531, 424] width 53 height 23
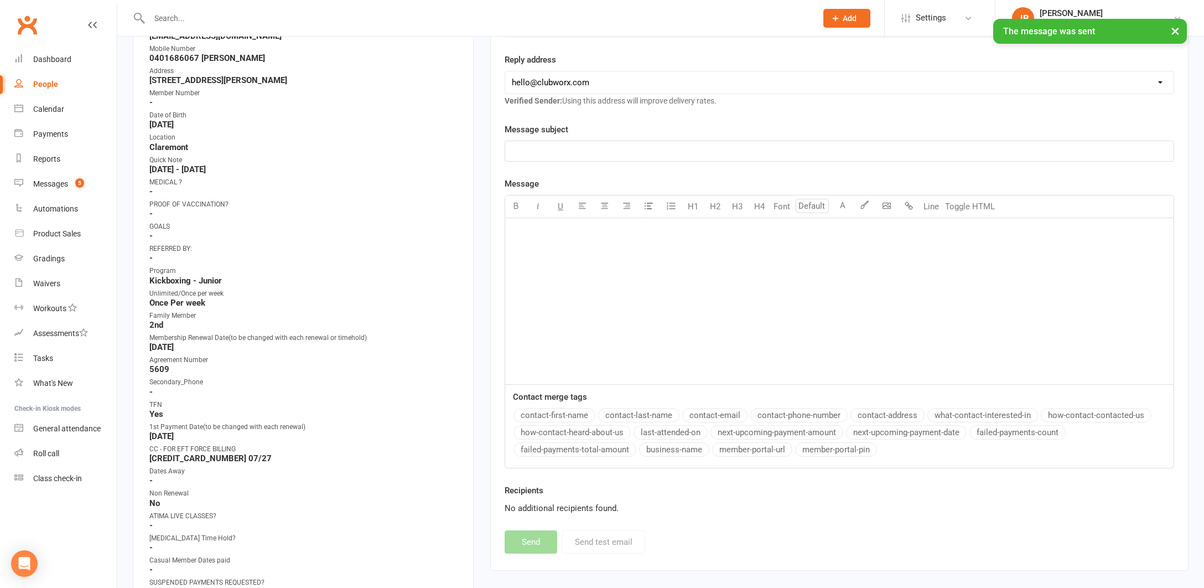
click at [172, 18] on input "text" at bounding box center [477, 18] width 663 height 15
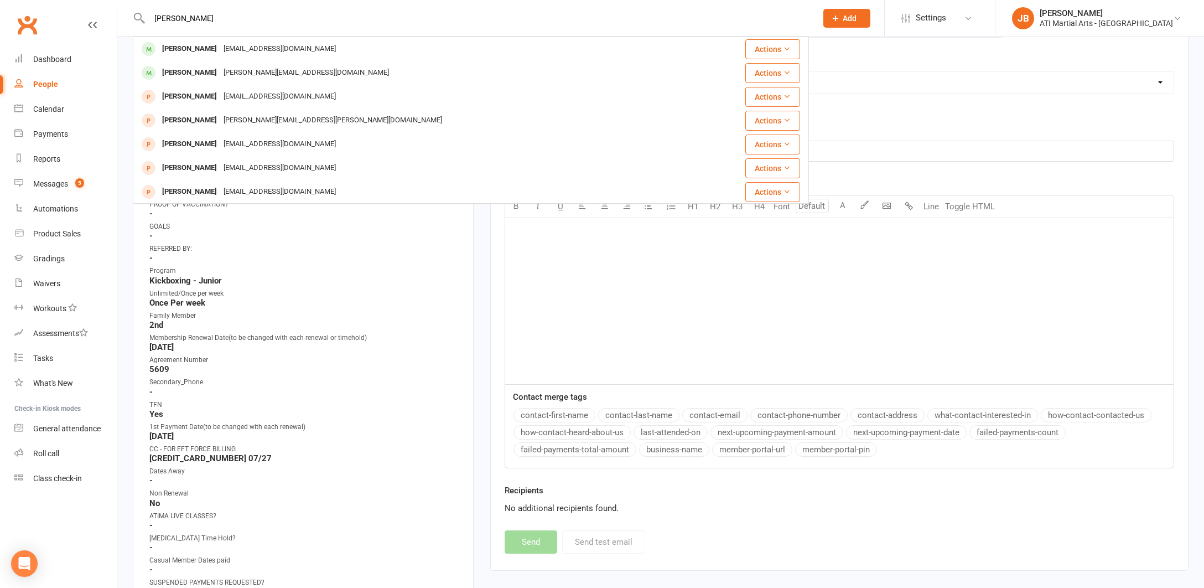
type input "Henry McNama"
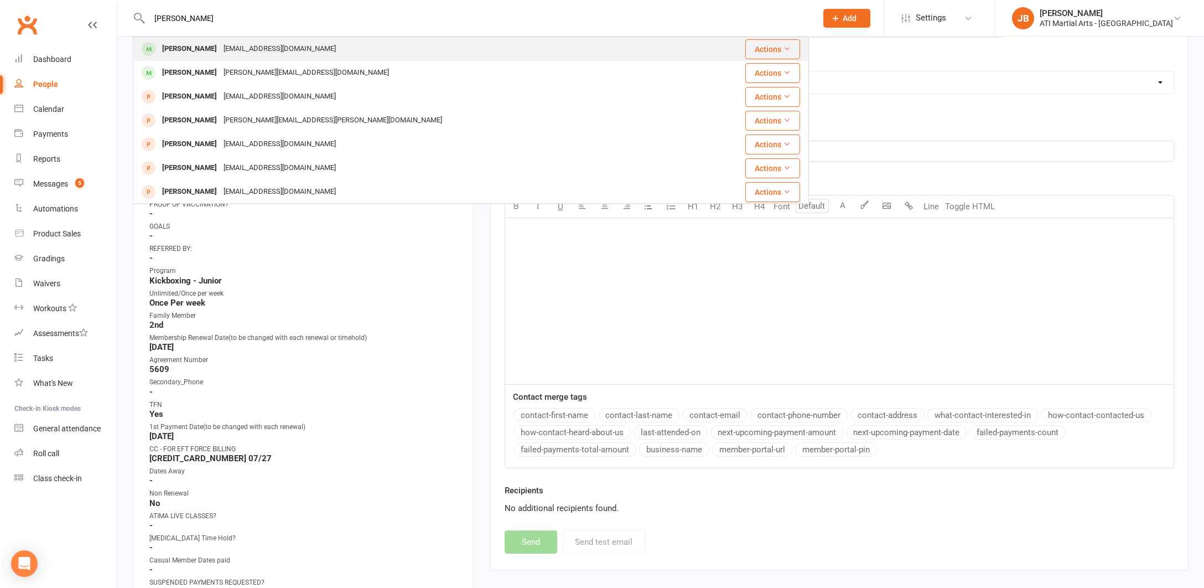
click at [176, 48] on div "[PERSON_NAME]" at bounding box center [189, 49] width 61 height 16
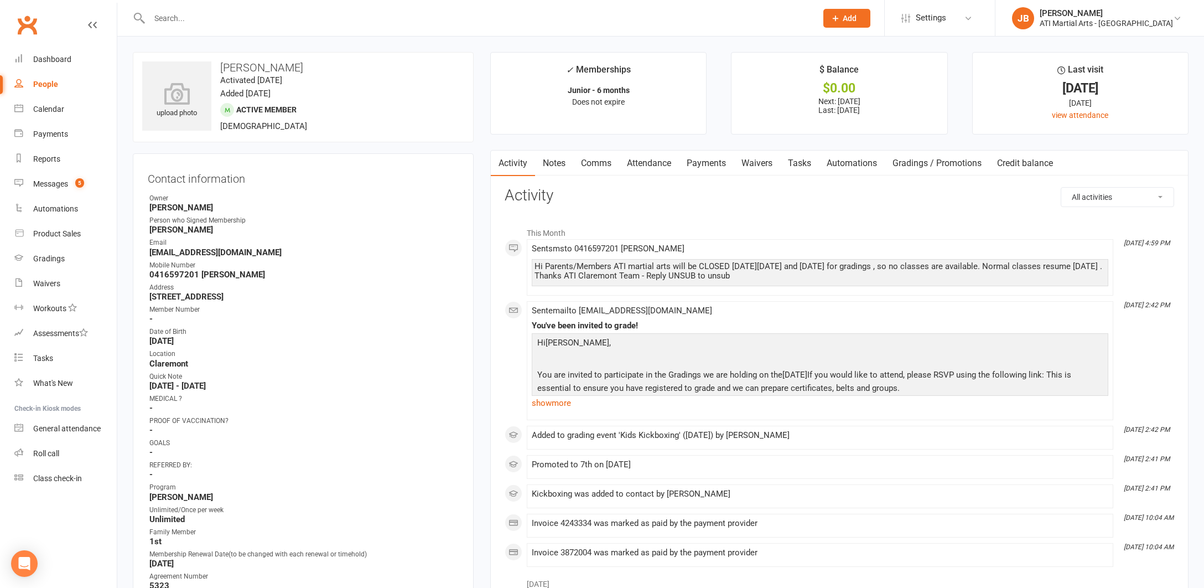
click at [597, 163] on link "Comms" at bounding box center [596, 162] width 46 height 25
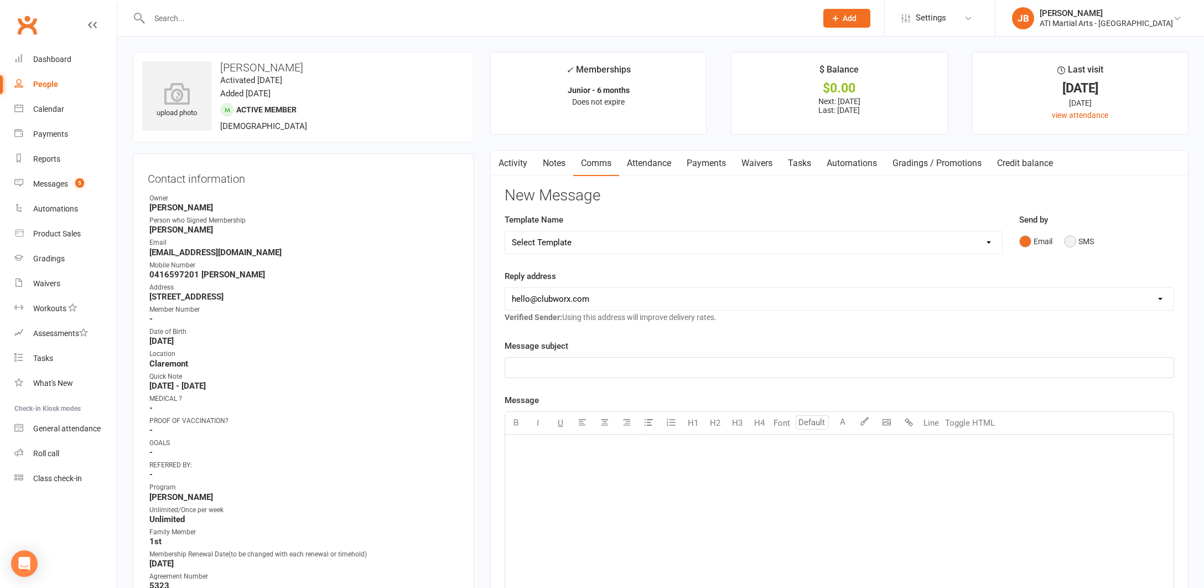
click at [1070, 240] on button "SMS" at bounding box center [1079, 241] width 30 height 21
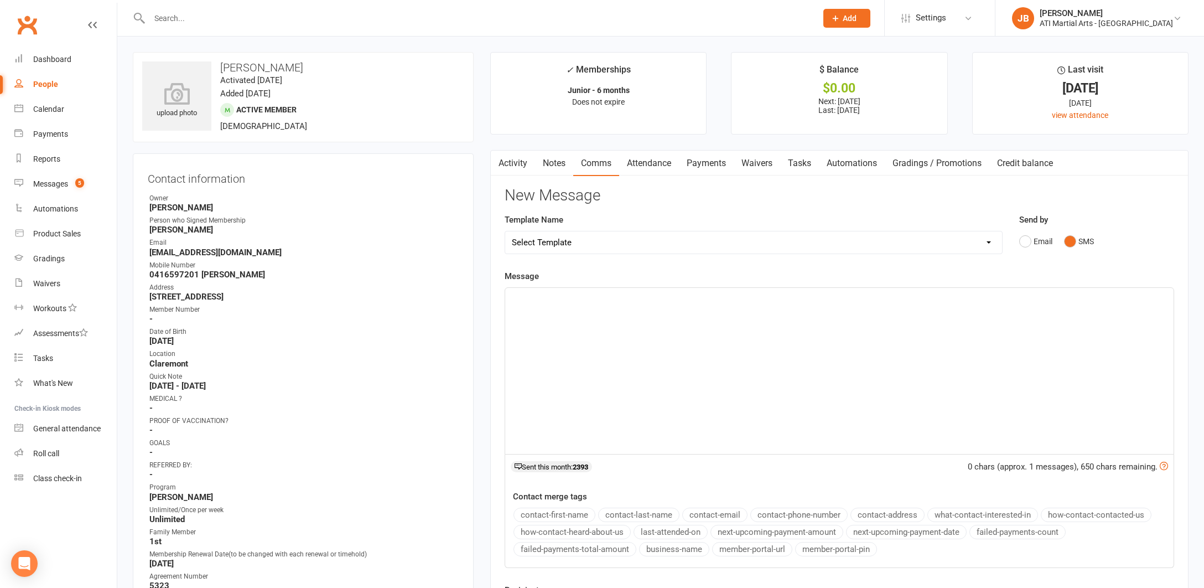
click at [547, 309] on div "﻿" at bounding box center [839, 371] width 668 height 166
click at [542, 296] on span "Hi Claire Jacqui here from Ati martial arts is Oakley attending his grading tod…" at bounding box center [741, 298] width 459 height 10
click at [698, 296] on span "Hi Aaron Jacqui here from Ati martial arts is Oakley attending his grading toda…" at bounding box center [708, 298] width 393 height 10
click at [700, 295] on span "Hi Aaron Jacqui here from Ati martial arts is Oakley attending his grading toda…" at bounding box center [708, 298] width 393 height 10
click at [827, 297] on span "Hi Aaron Jacqui here from Ati martial arts is Henry attending his grading today…" at bounding box center [708, 298] width 393 height 10
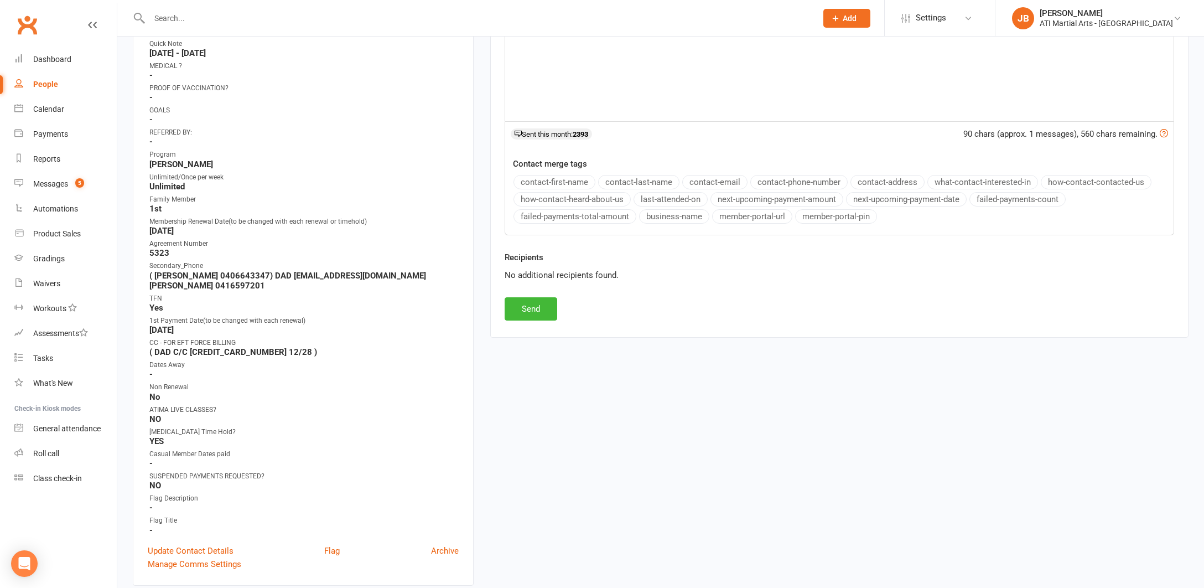
scroll to position [370, 0]
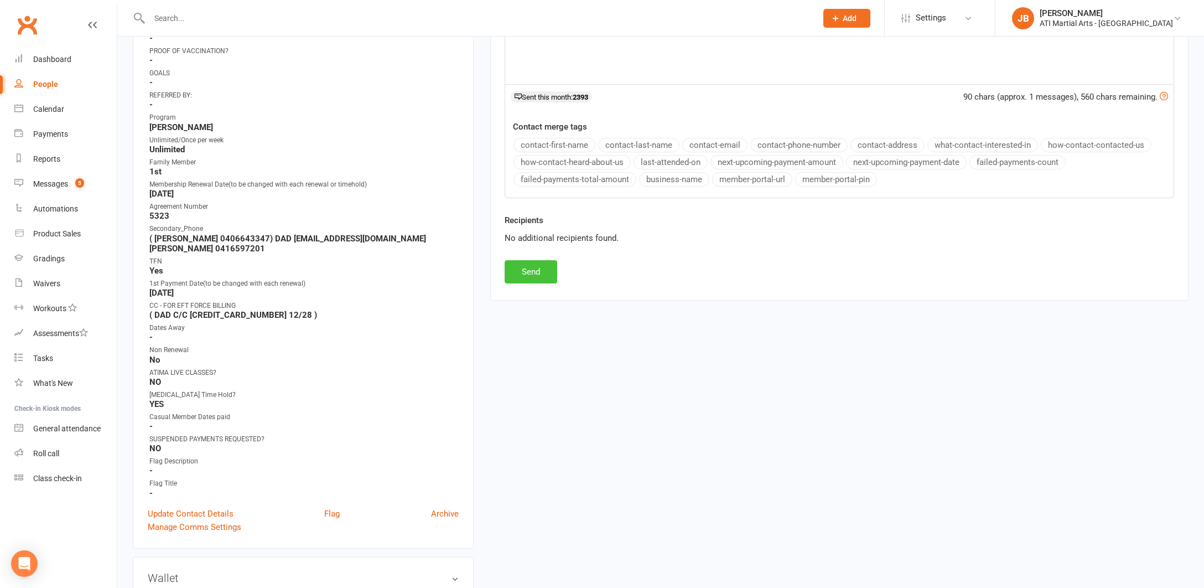
click at [522, 269] on button "Send" at bounding box center [531, 271] width 53 height 23
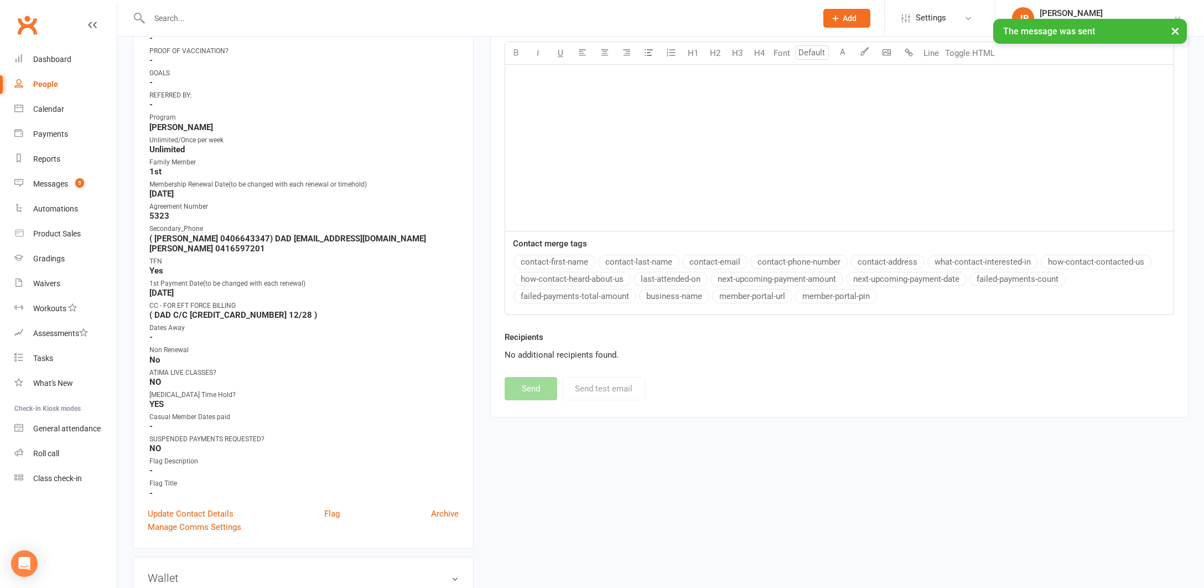
click at [172, 16] on input "text" at bounding box center [477, 18] width 663 height 15
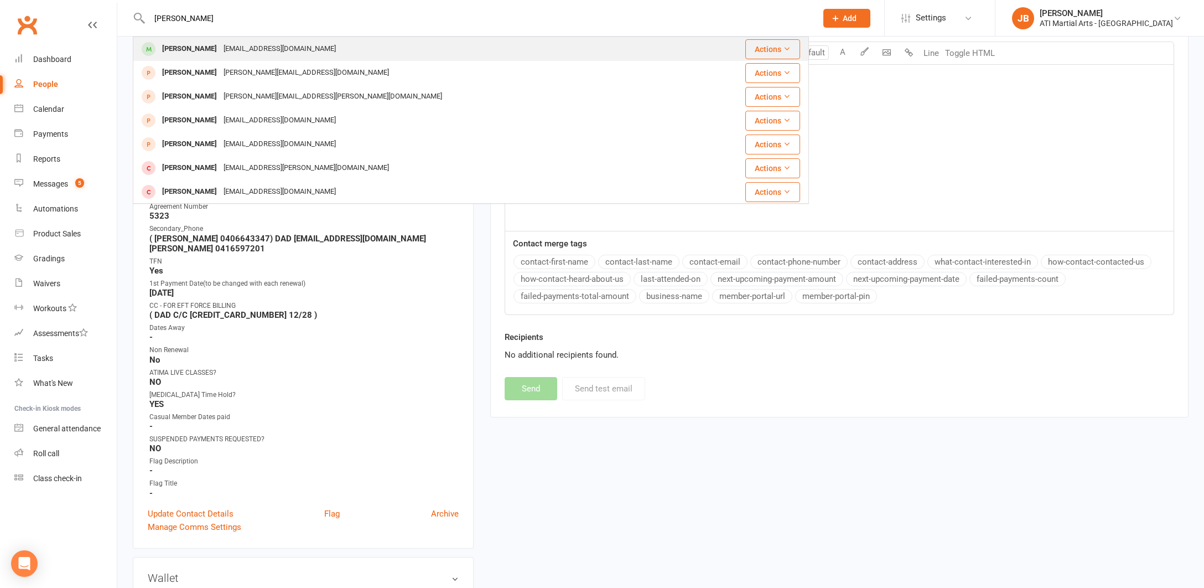
type input "Kate Torp"
click at [179, 50] on div "[PERSON_NAME]" at bounding box center [189, 49] width 61 height 16
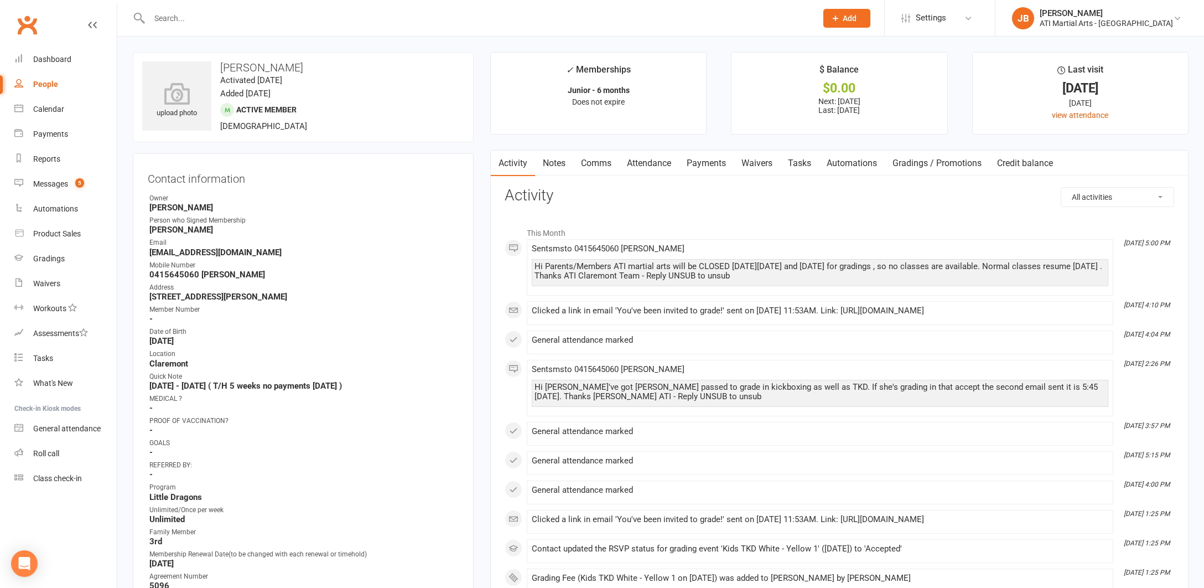
click at [595, 162] on link "Comms" at bounding box center [596, 162] width 46 height 25
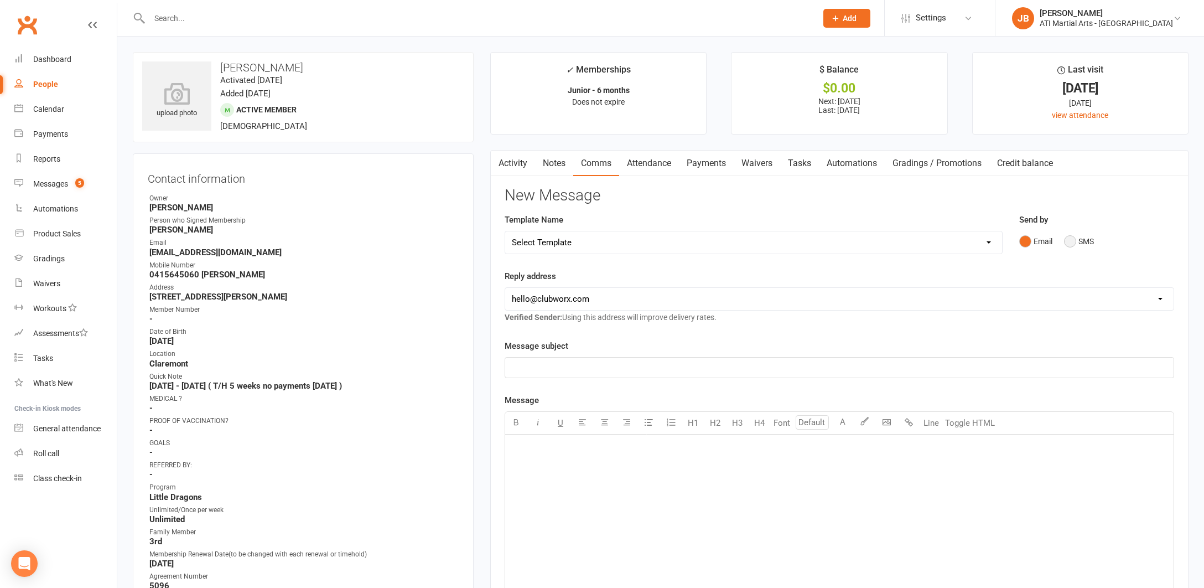
click at [1073, 241] on button "SMS" at bounding box center [1079, 241] width 30 height 21
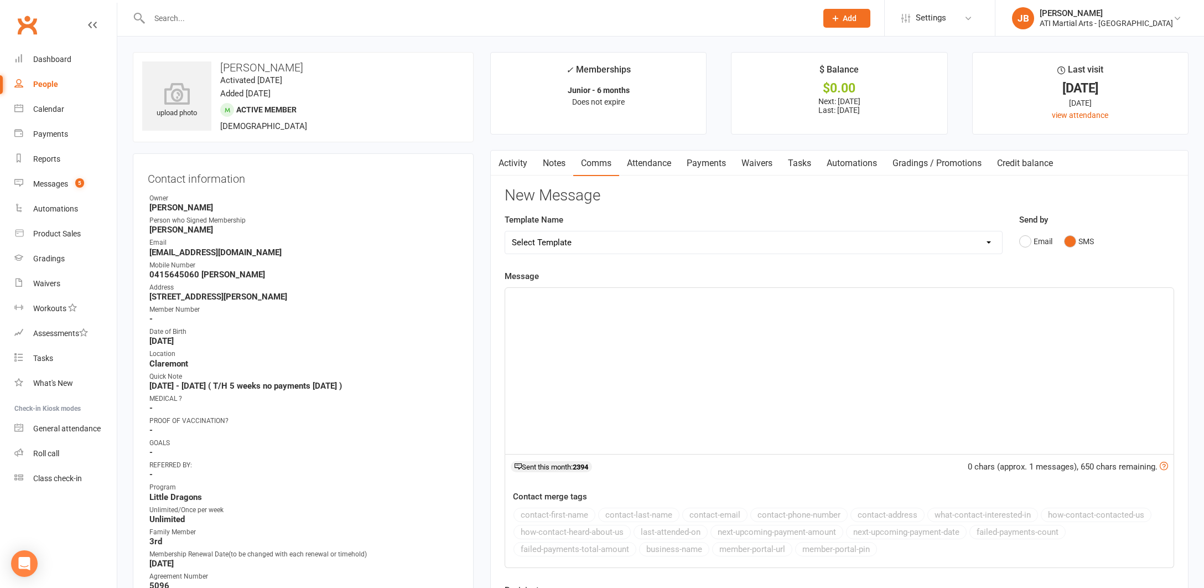
click at [573, 323] on div "﻿" at bounding box center [839, 371] width 668 height 166
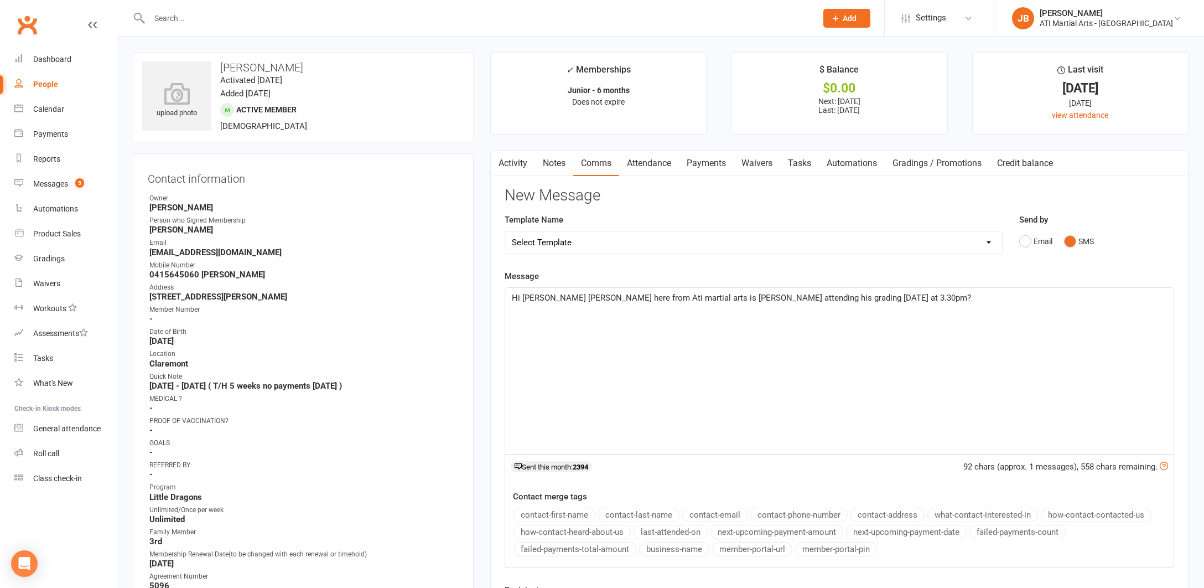
click at [543, 297] on span "Hi Claire Jacqui here from Ati martial arts is Oakley attending his grading tod…" at bounding box center [741, 298] width 459 height 10
click at [698, 297] on span "Hi Brian Jacqui here from Ati martial arts is Oakley attending his grading toda…" at bounding box center [741, 298] width 459 height 10
click at [738, 297] on span "Hi Brian Jacqui here from Ati martial arts is Kate attending his grading today …" at bounding box center [741, 298] width 459 height 10
click at [819, 296] on span "Hi Brian Jacqui here from Ati martial arts is Kate attending her grading today …" at bounding box center [742, 298] width 460 height 10
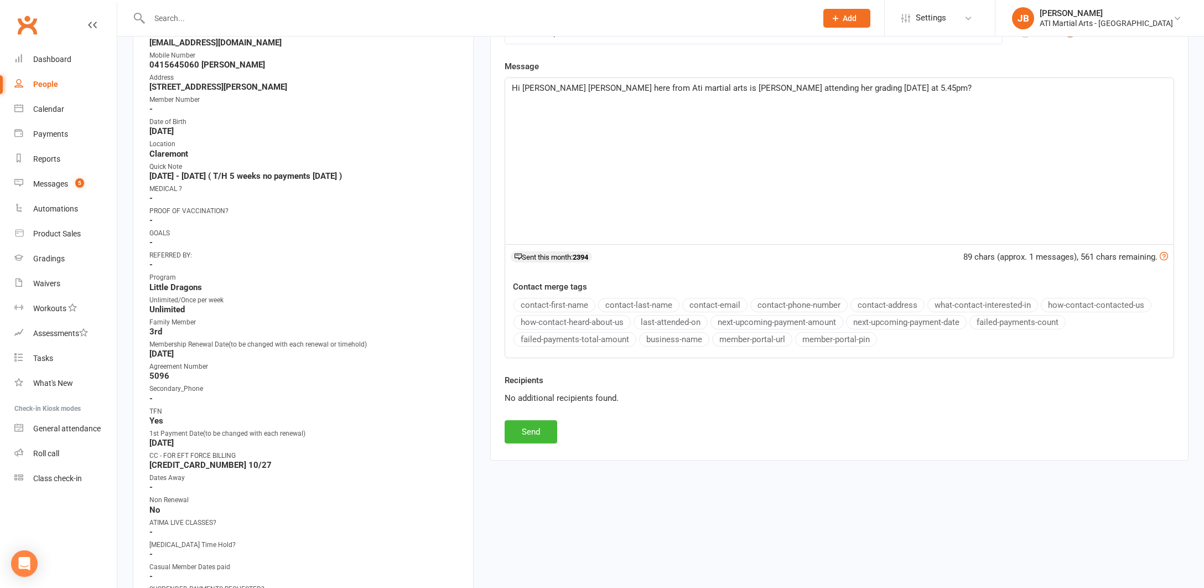
scroll to position [368, 0]
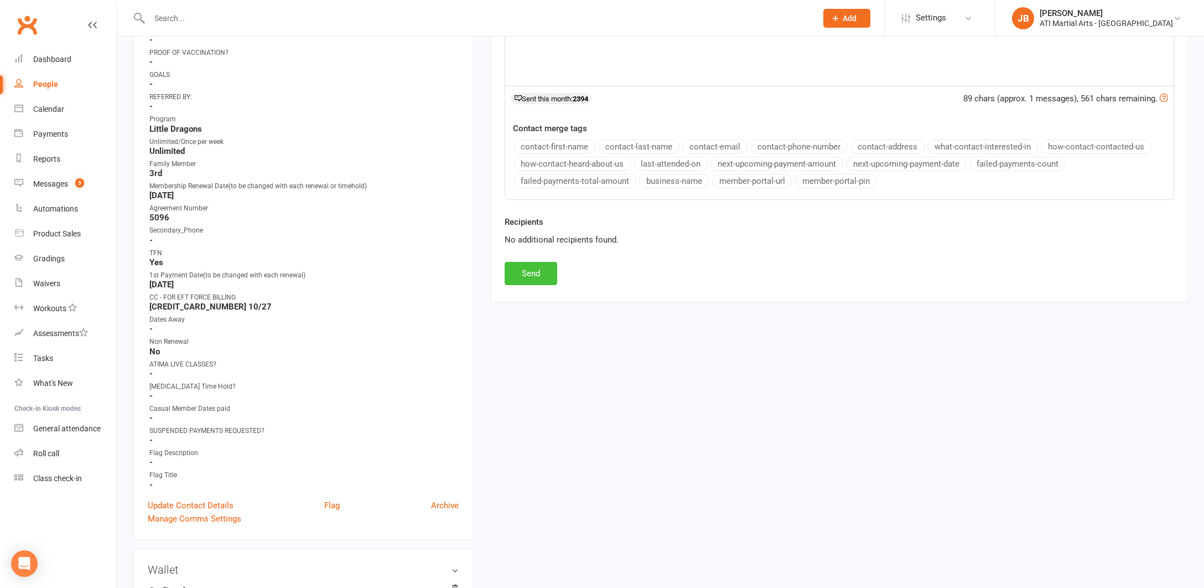
click at [525, 273] on button "Send" at bounding box center [531, 273] width 53 height 23
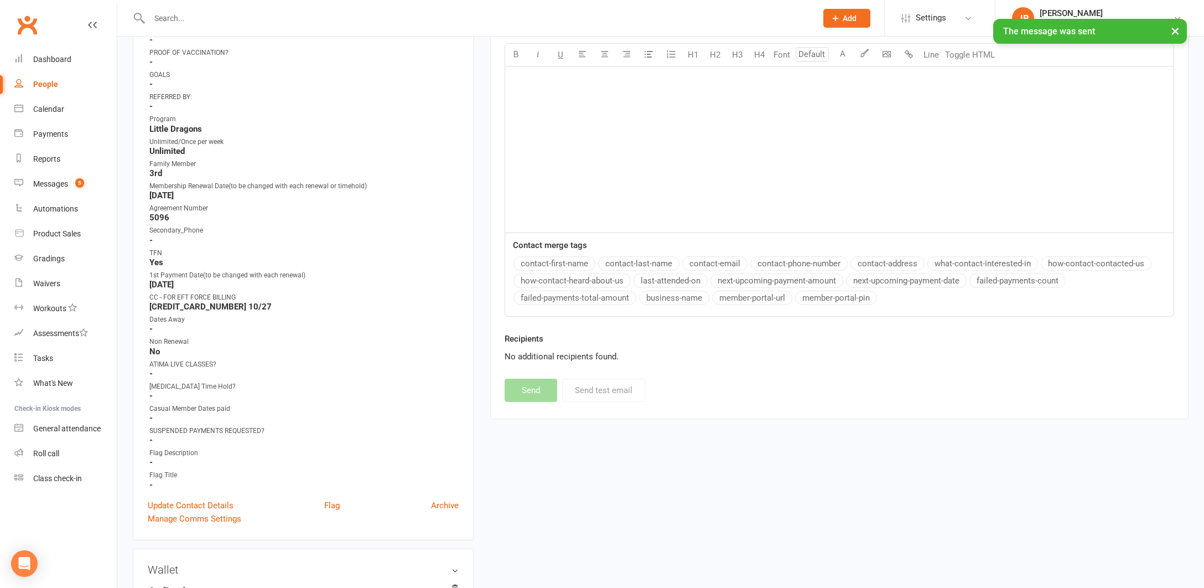
click at [175, 16] on input "text" at bounding box center [477, 18] width 663 height 15
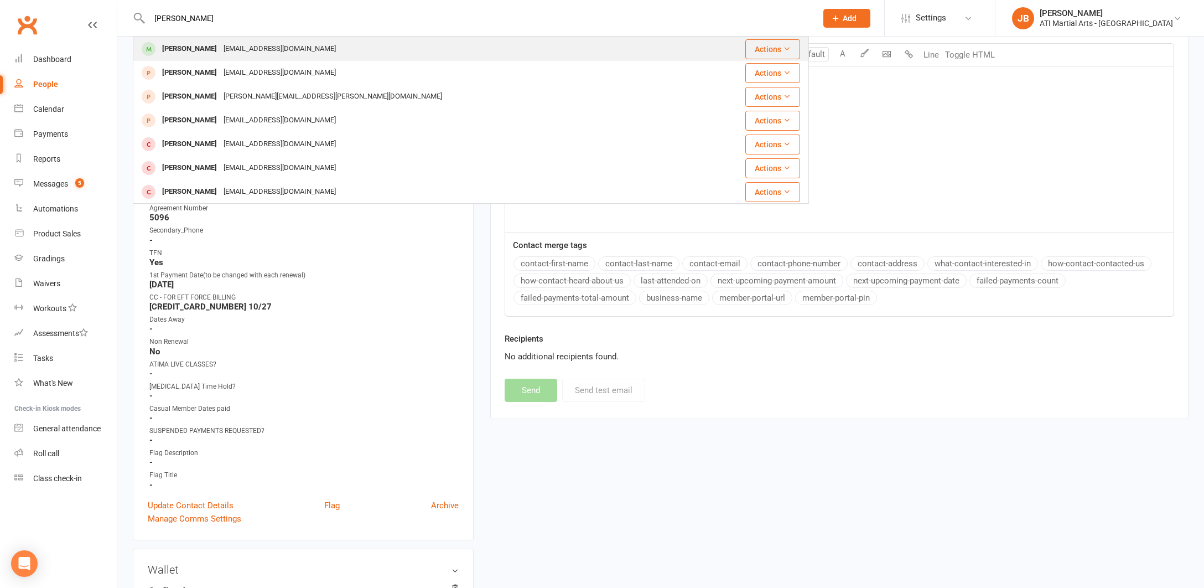
type input "Cecilie Mar"
click at [194, 50] on div "[PERSON_NAME]" at bounding box center [189, 49] width 61 height 16
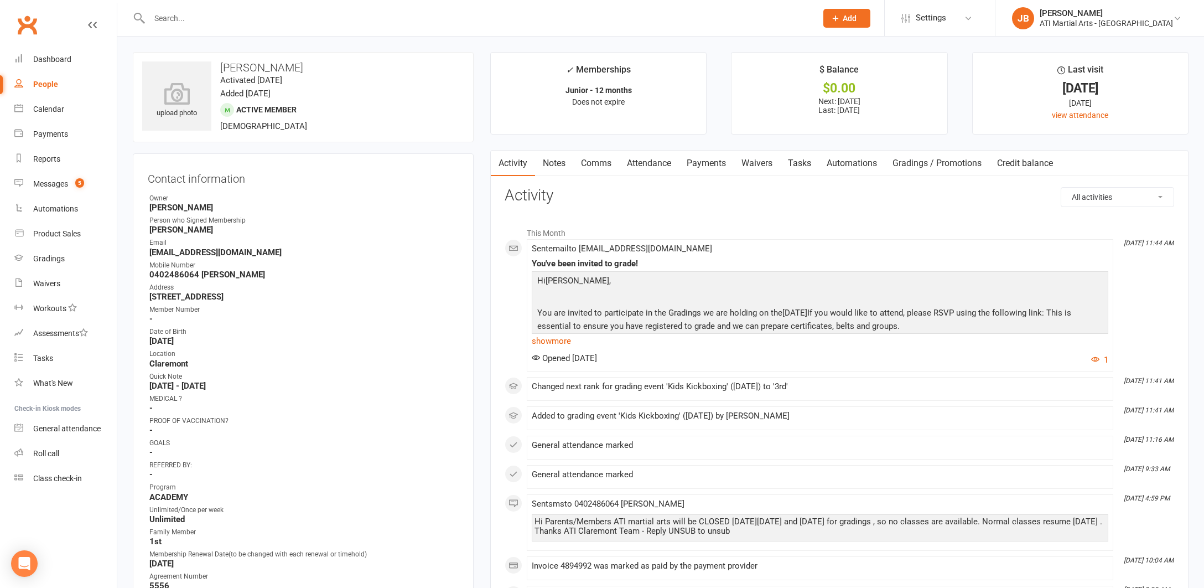
click at [603, 164] on link "Comms" at bounding box center [596, 162] width 46 height 25
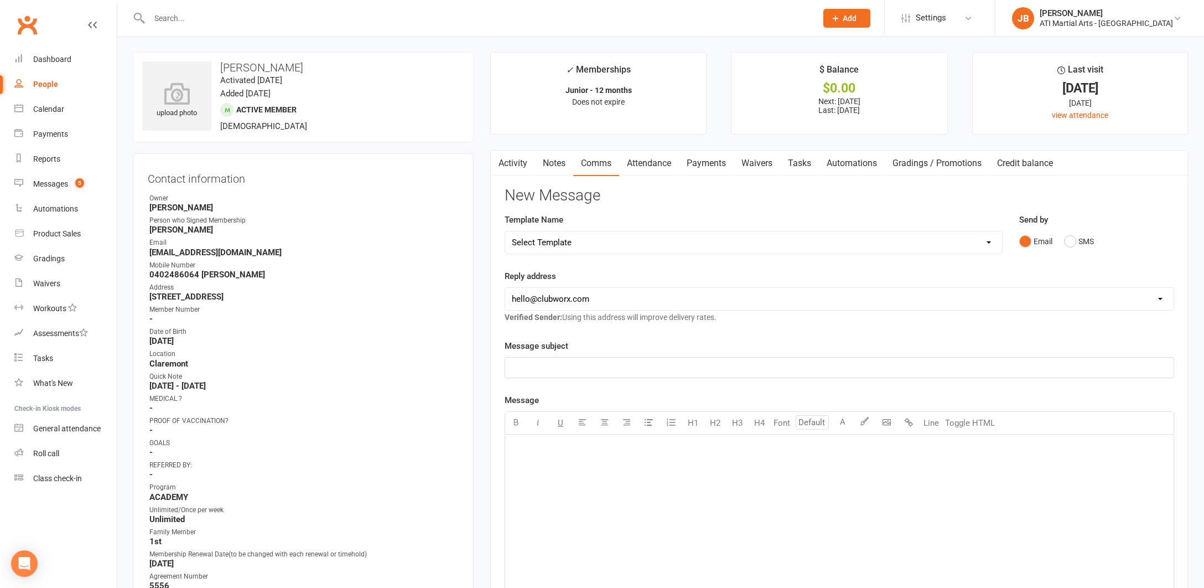
click at [512, 162] on link "Activity" at bounding box center [513, 162] width 44 height 25
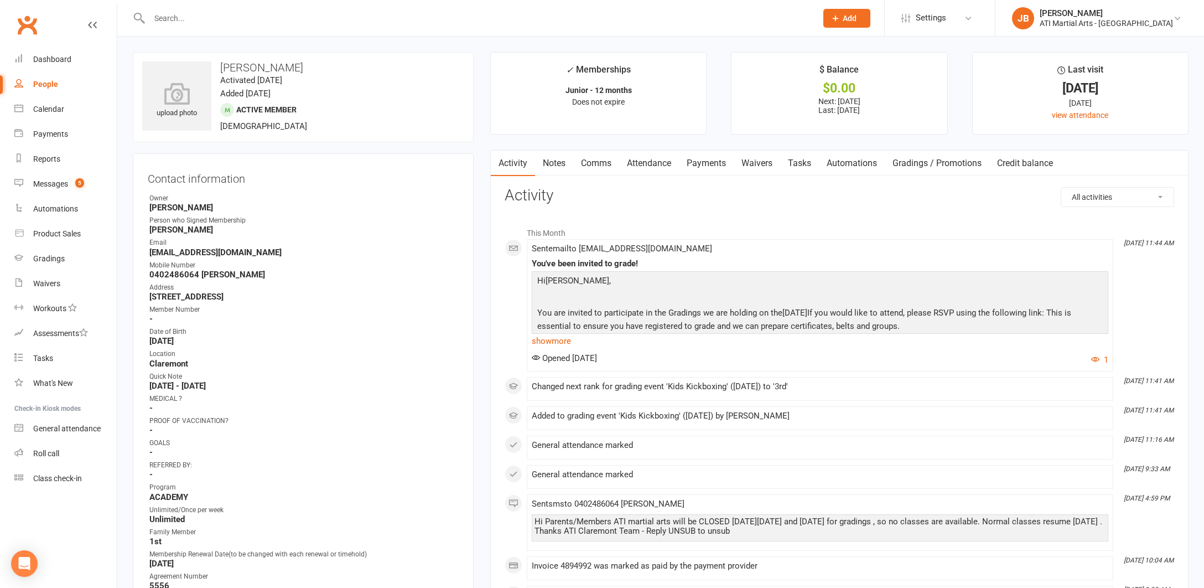
click at [592, 162] on link "Comms" at bounding box center [596, 162] width 46 height 25
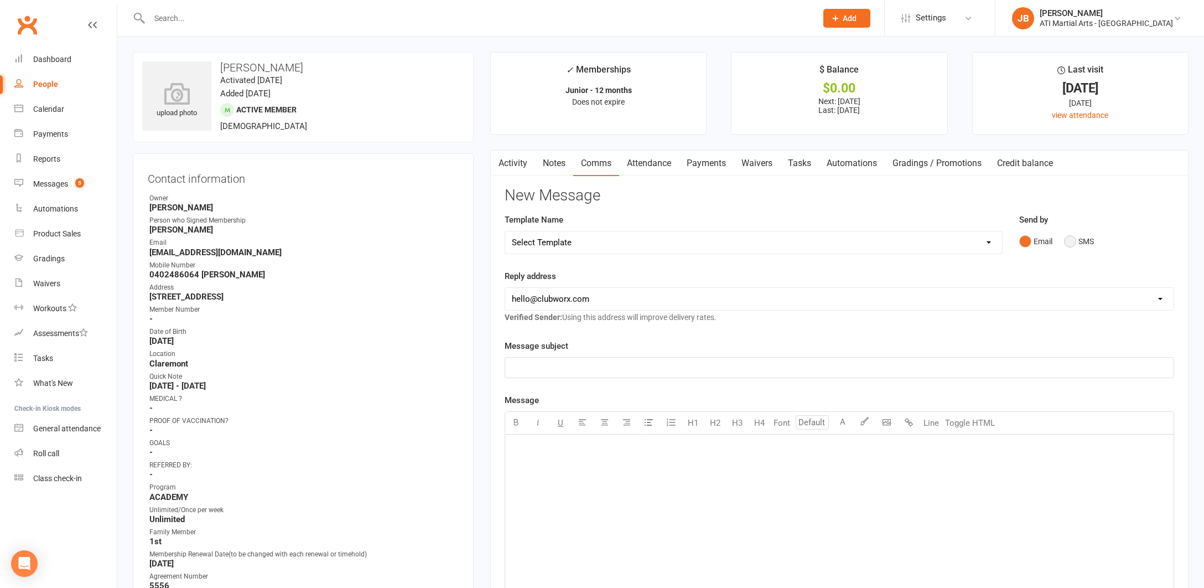
click at [1069, 242] on button "SMS" at bounding box center [1079, 241] width 30 height 21
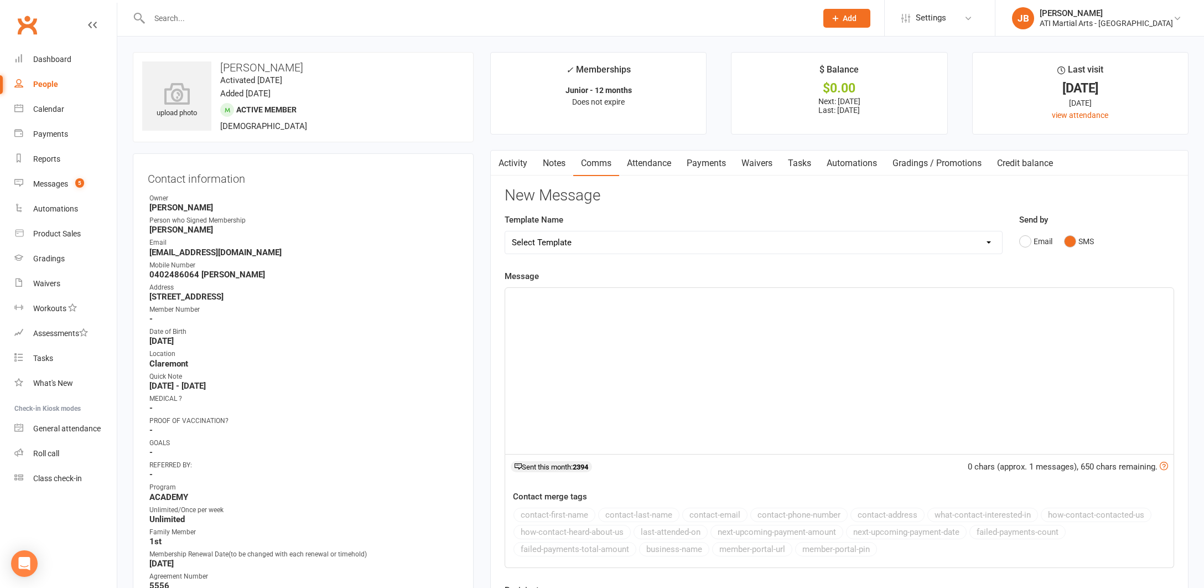
click at [540, 304] on div "﻿" at bounding box center [839, 371] width 668 height 166
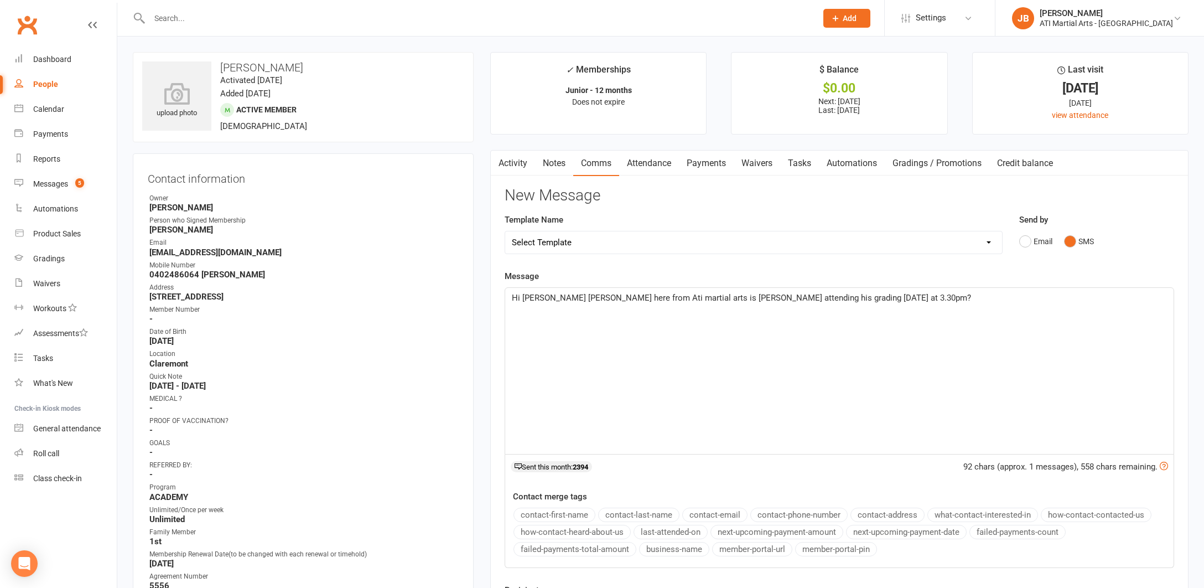
click at [543, 296] on span "Hi Claire Jacqui here from Ati martial arts is Oakley attending his grading tod…" at bounding box center [741, 298] width 459 height 10
click at [699, 297] on span "Hi Helen Jacqui here from Ati martial arts is Oakley attending his grading toda…" at bounding box center [741, 298] width 459 height 10
click at [748, 297] on span "Hi Helen Jacqui here from Ati martial arts is Cecilie attending his grading tod…" at bounding box center [741, 298] width 459 height 10
click at [830, 295] on span "Hi Helen Jacqui here from Ati martial arts is Cecilie attending her grading tod…" at bounding box center [742, 298] width 460 height 10
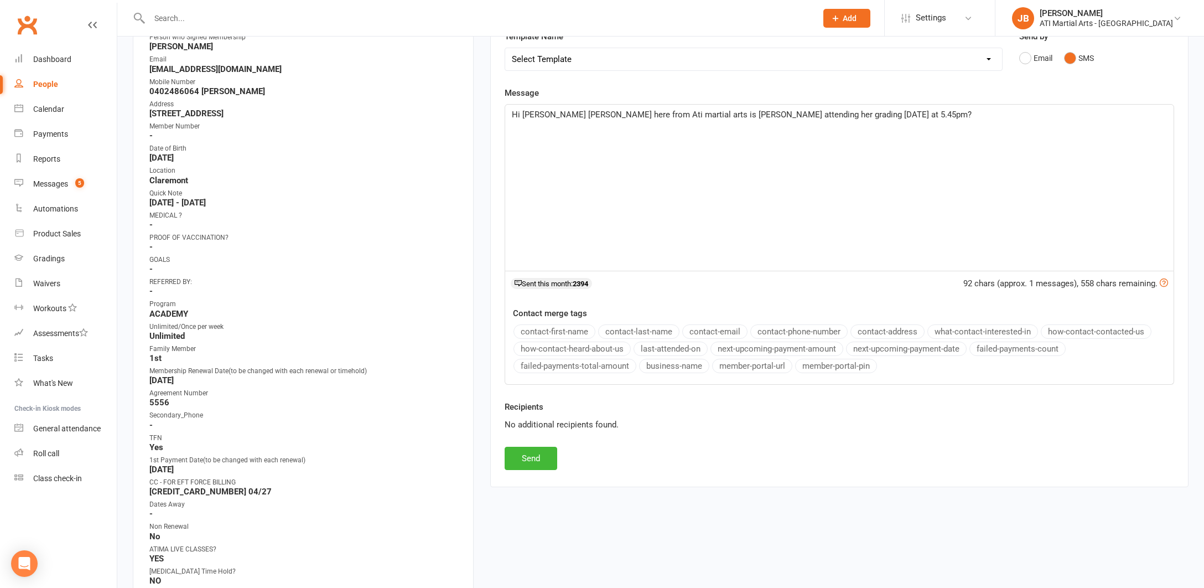
scroll to position [201, 0]
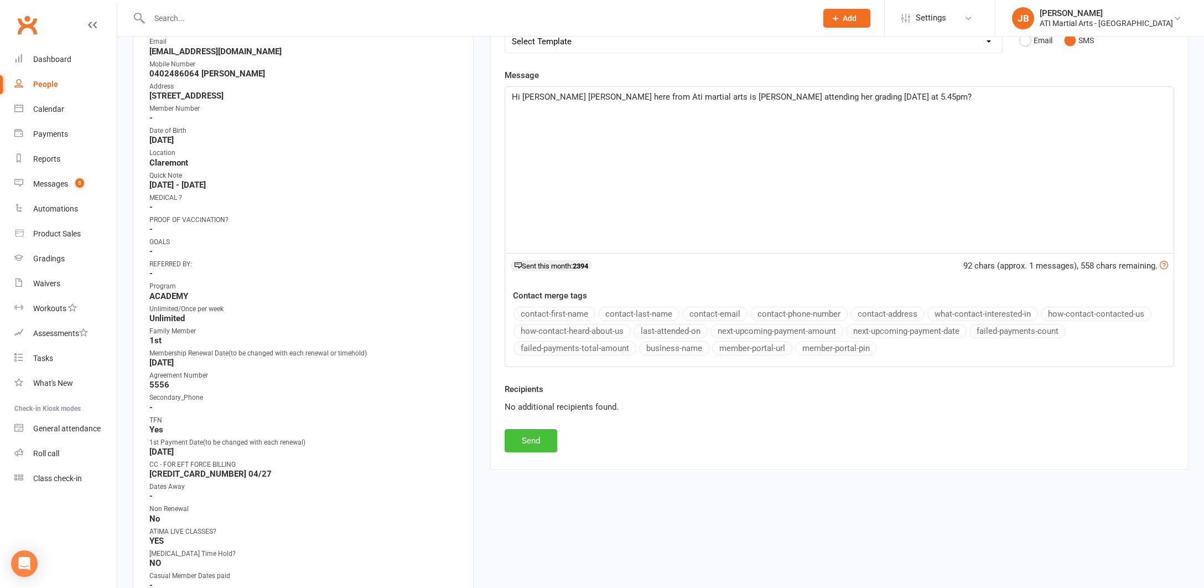
click at [523, 439] on button "Send" at bounding box center [531, 440] width 53 height 23
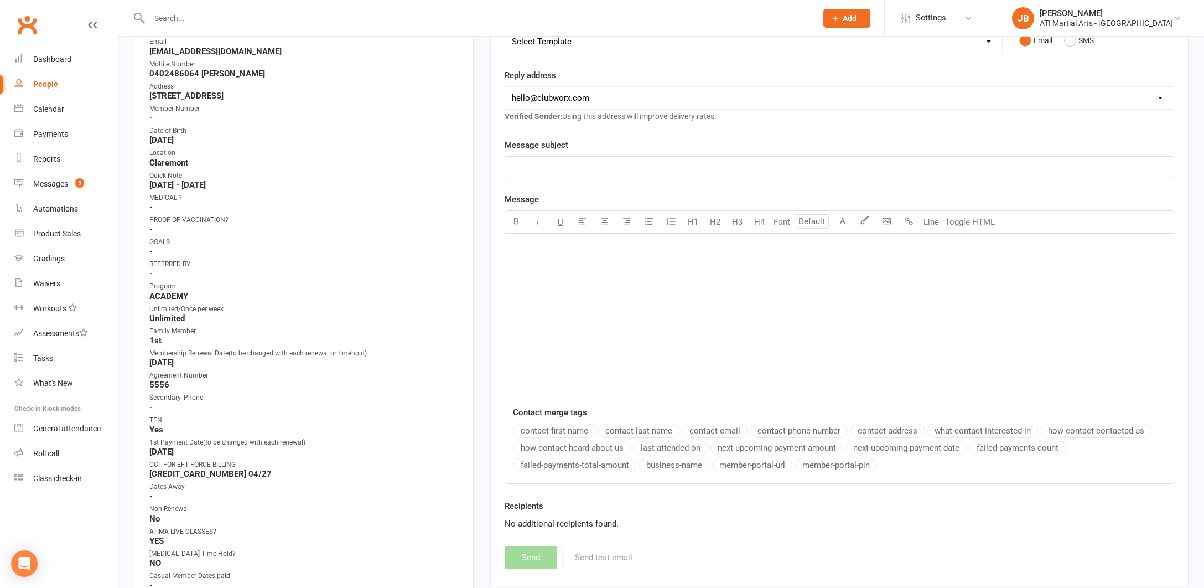
click at [29, 23] on link "Clubworx" at bounding box center [27, 25] width 28 height 28
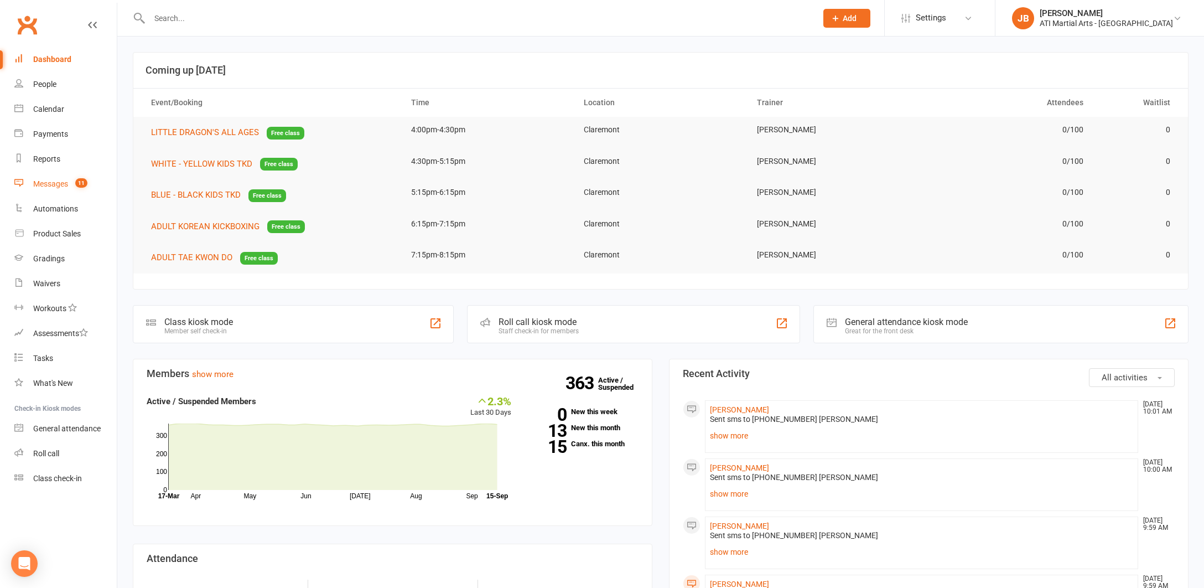
click at [51, 185] on div "Messages" at bounding box center [50, 183] width 35 height 9
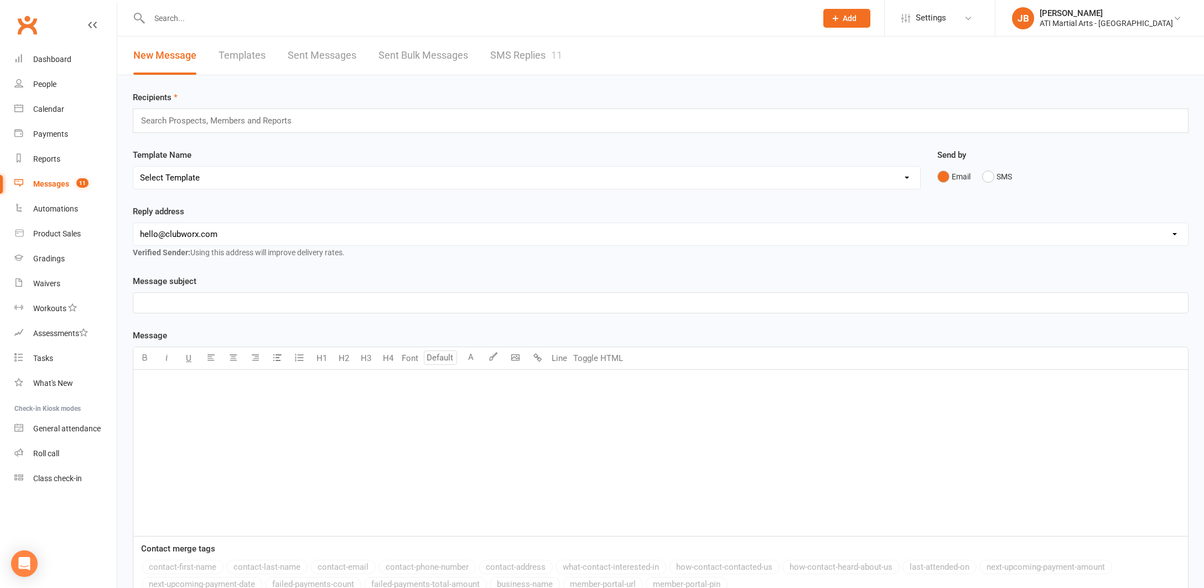
click at [510, 55] on link "SMS Replies 11" at bounding box center [526, 56] width 72 height 38
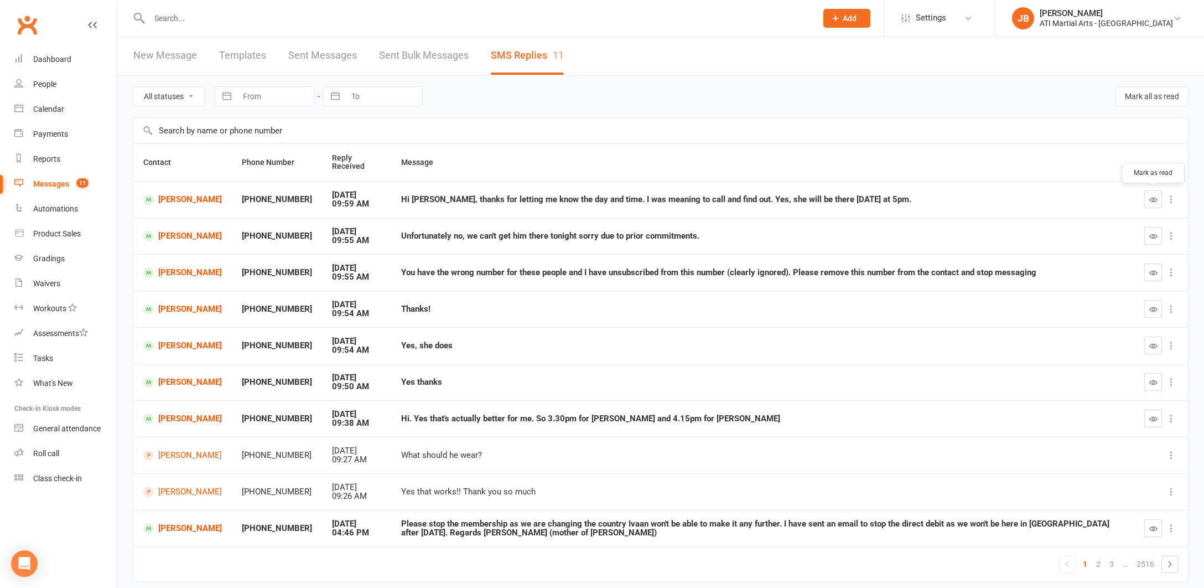
click at [1154, 201] on icon "button" at bounding box center [1153, 199] width 8 height 8
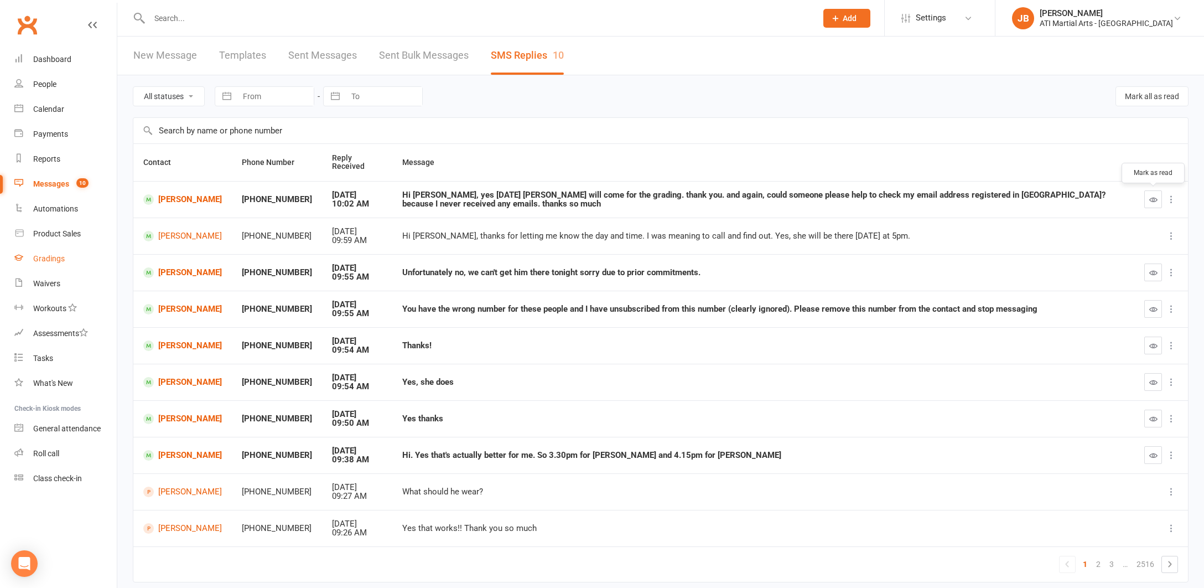
click at [43, 258] on div "Gradings" at bounding box center [49, 258] width 32 height 9
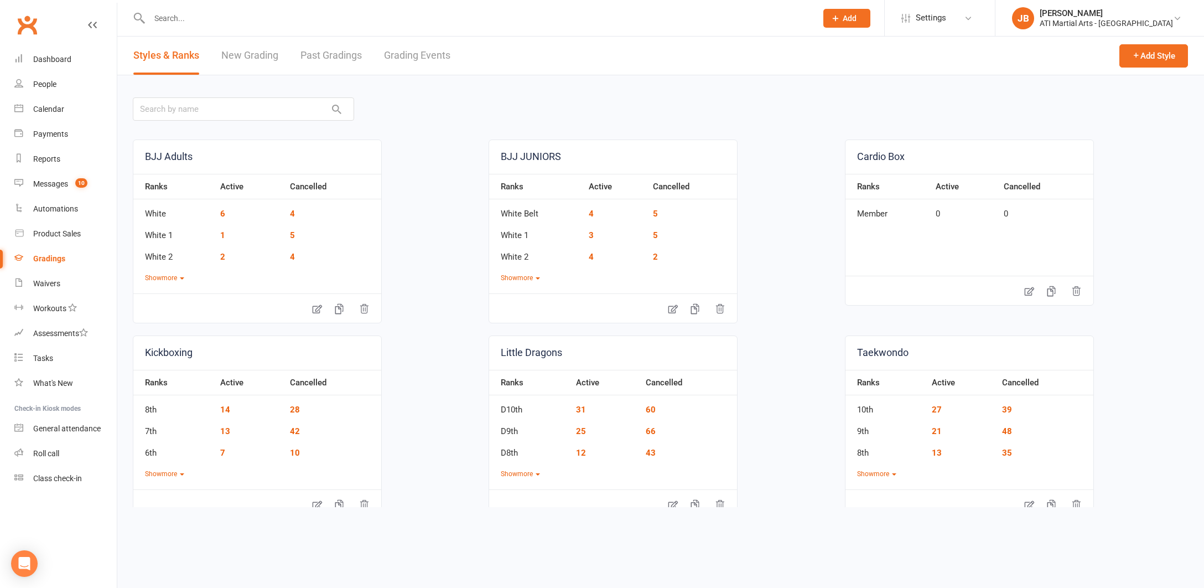
click at [393, 55] on link "Grading Events" at bounding box center [417, 56] width 66 height 38
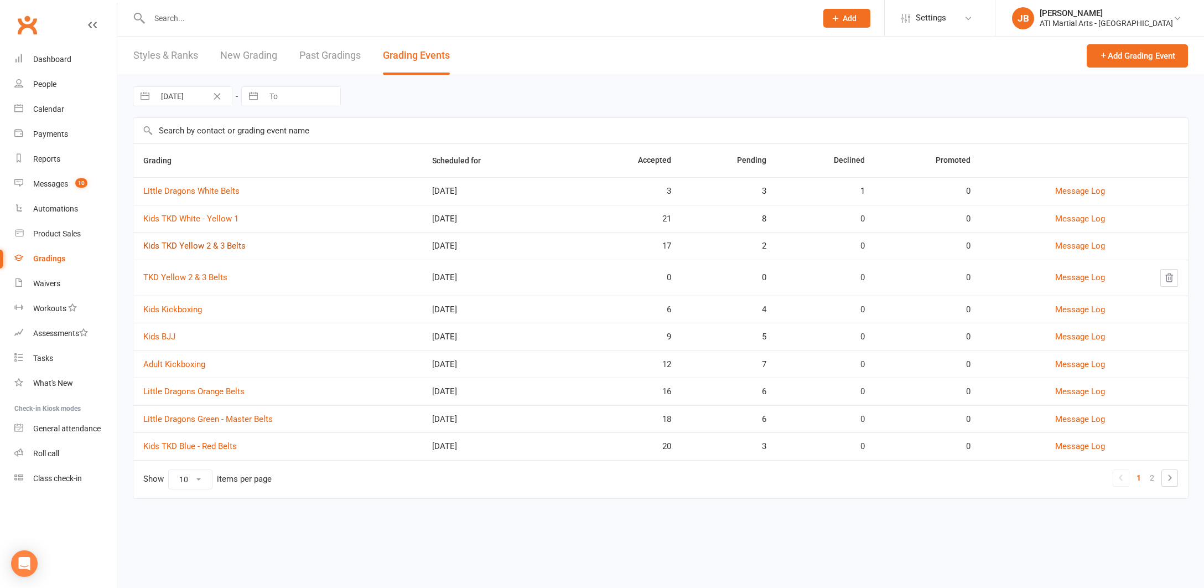
click at [198, 247] on link "Kids TKD Yellow 2 & 3 Belts" at bounding box center [194, 246] width 102 height 10
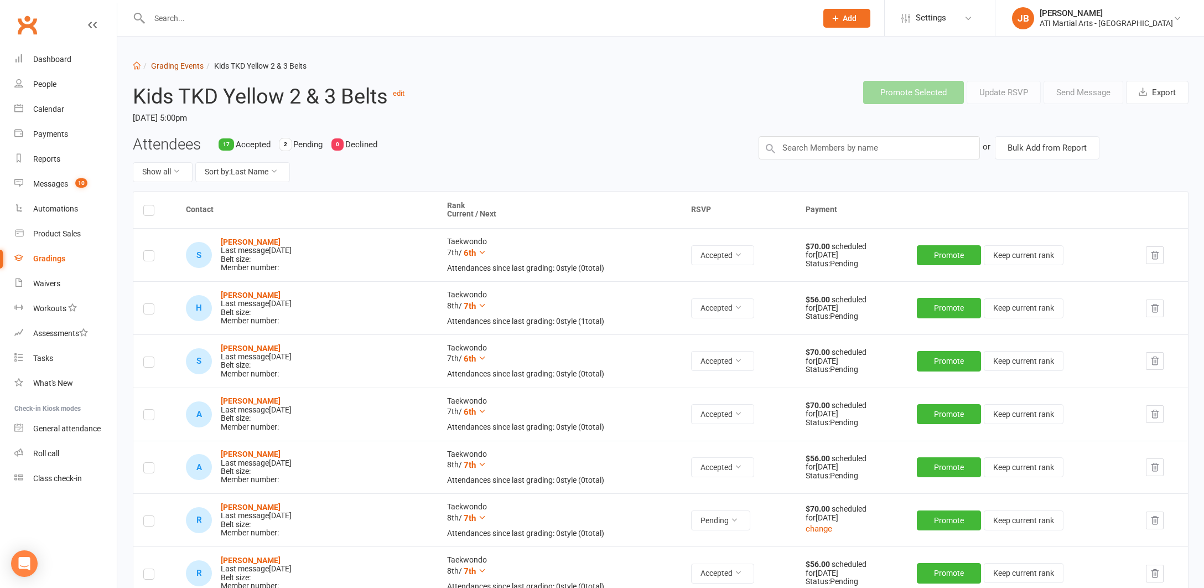
click at [165, 70] on link "Grading Events" at bounding box center [177, 65] width 53 height 9
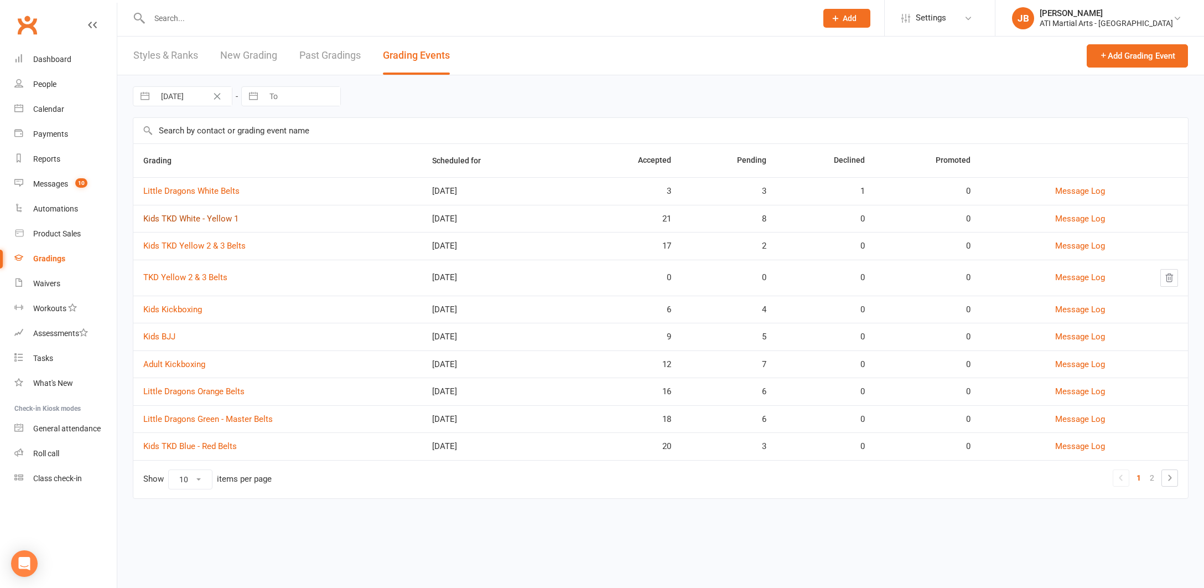
click at [203, 219] on link "Kids TKD White - Yellow 1" at bounding box center [190, 219] width 95 height 10
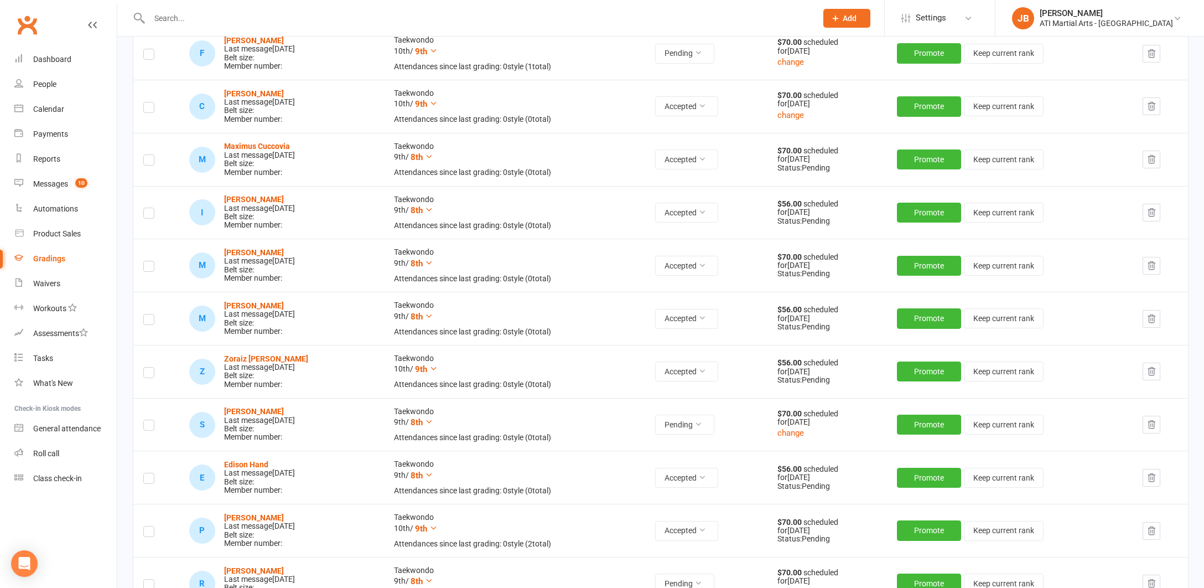
scroll to position [256, 0]
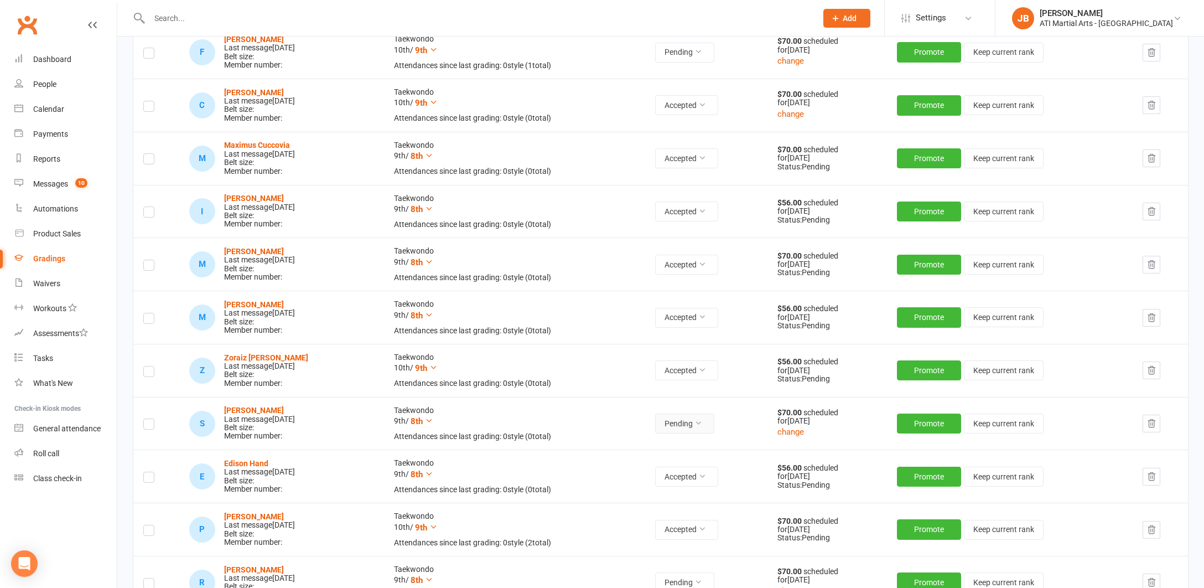
click at [702, 419] on icon at bounding box center [698, 423] width 8 height 8
click at [655, 442] on link "Accepted" at bounding box center [670, 443] width 110 height 22
click at [55, 184] on div "Messages" at bounding box center [50, 183] width 35 height 9
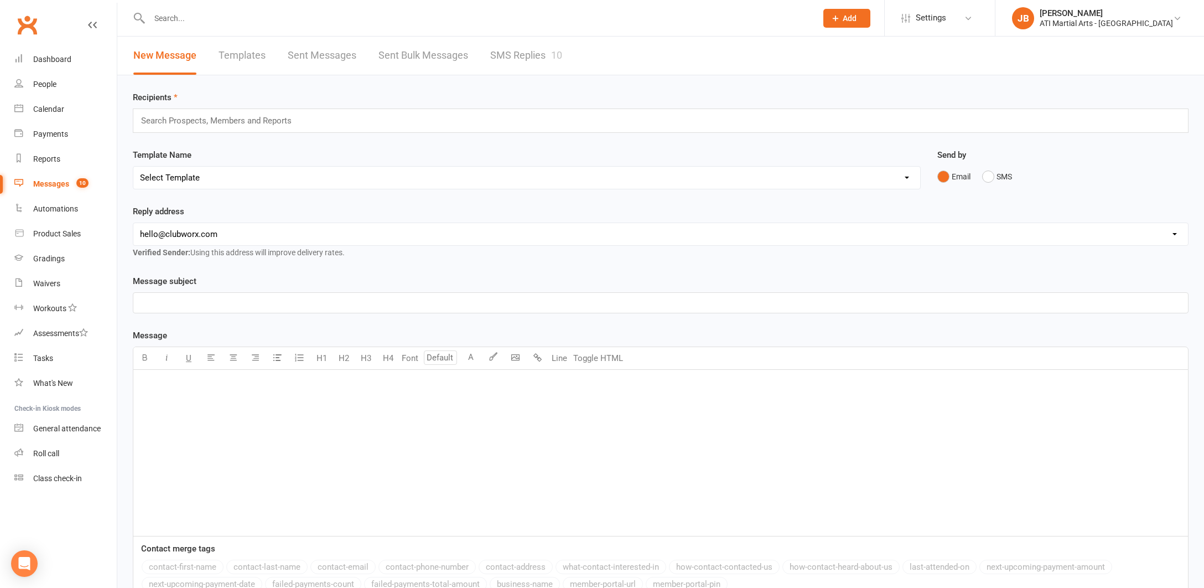
click at [518, 55] on link "SMS Replies 10" at bounding box center [526, 56] width 72 height 38
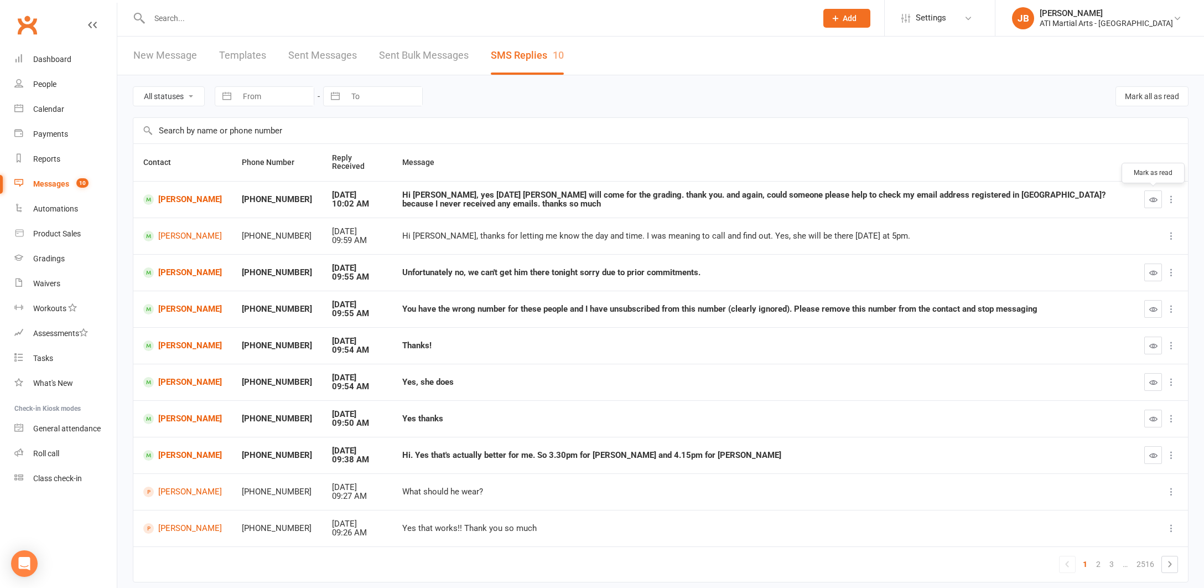
click at [1151, 200] on icon "button" at bounding box center [1153, 199] width 8 height 8
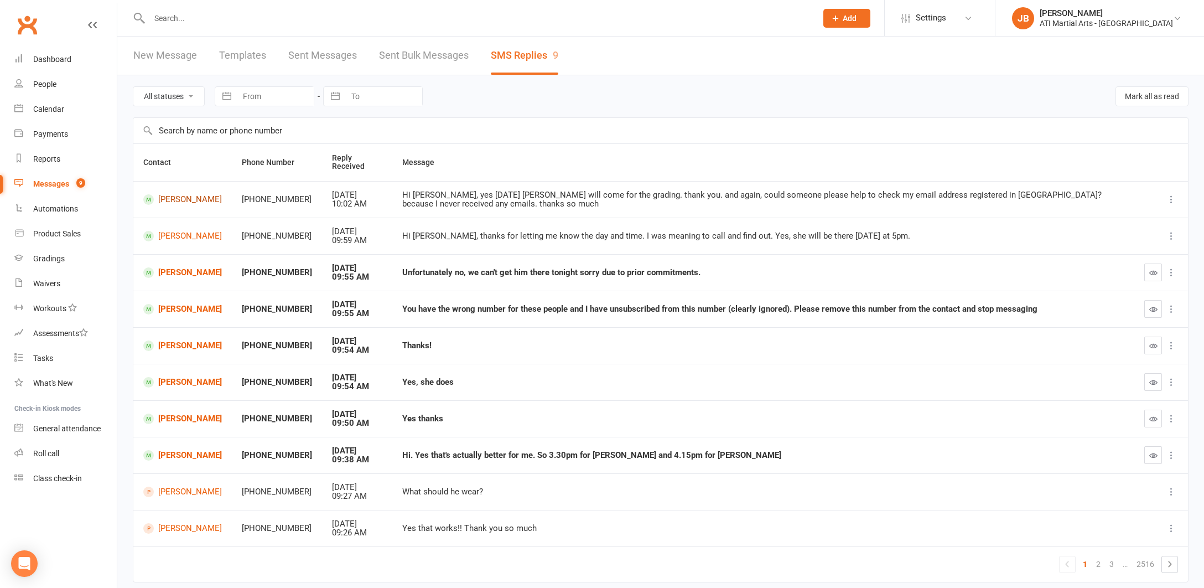
click at [176, 200] on link "[PERSON_NAME]" at bounding box center [182, 199] width 79 height 11
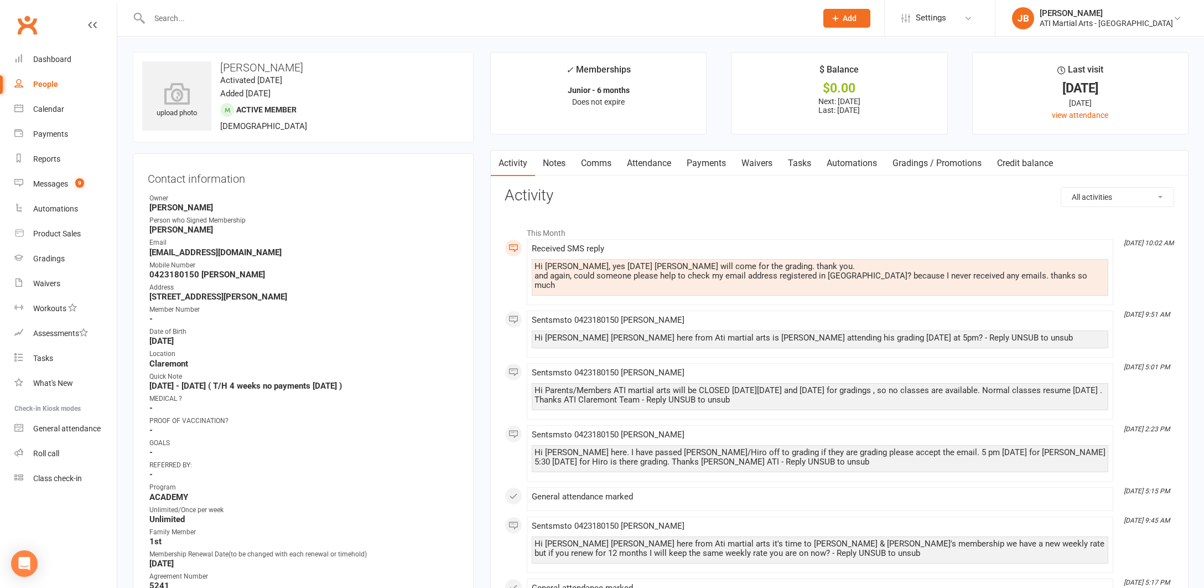
click at [594, 164] on link "Comms" at bounding box center [596, 162] width 46 height 25
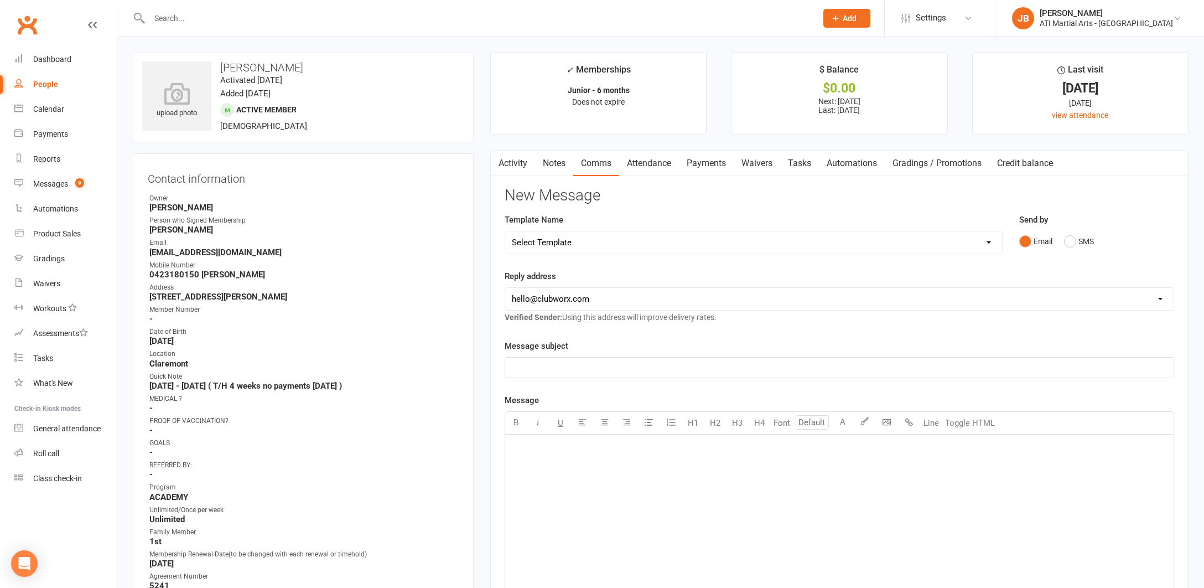
drag, startPoint x: 1073, startPoint y: 240, endPoint x: 952, endPoint y: 262, distance: 123.3
click at [1071, 240] on button "SMS" at bounding box center [1079, 241] width 30 height 21
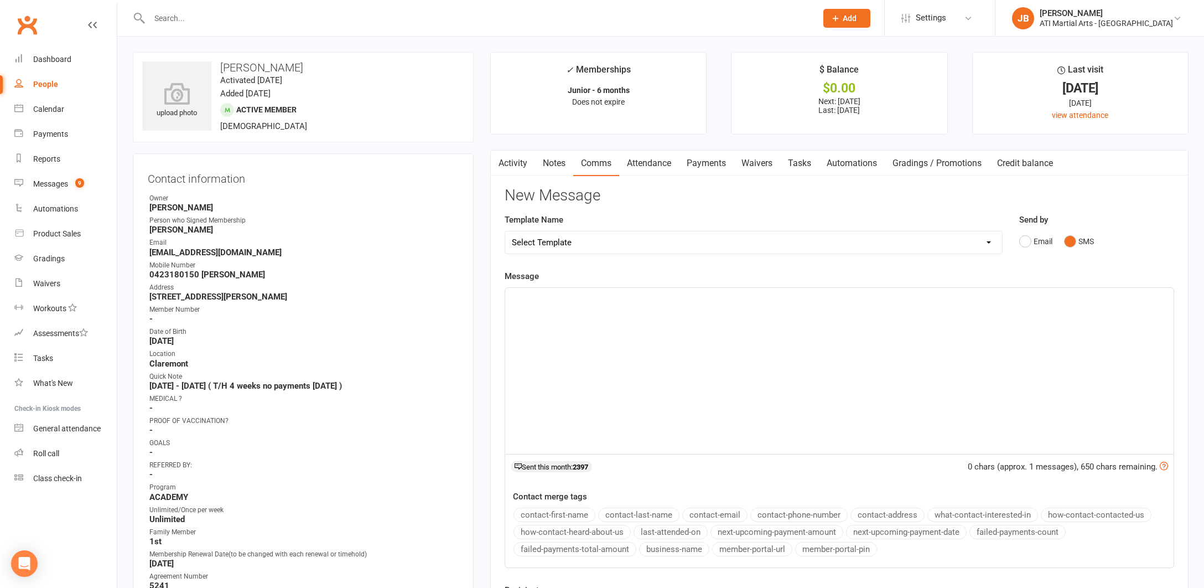
click at [555, 316] on div "﻿" at bounding box center [839, 371] width 668 height 166
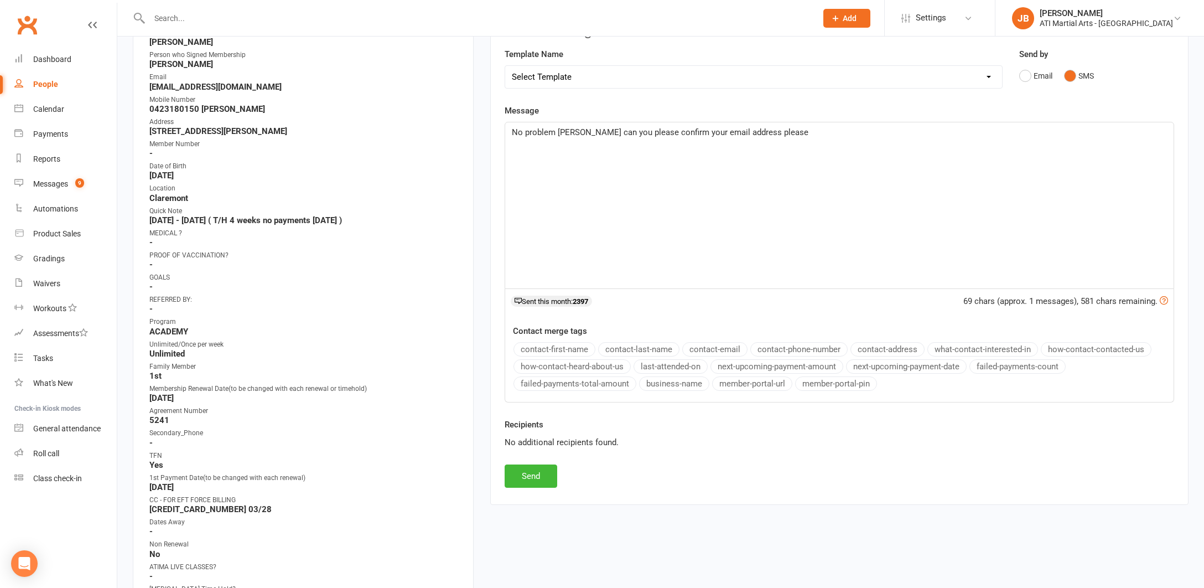
scroll to position [177, 0]
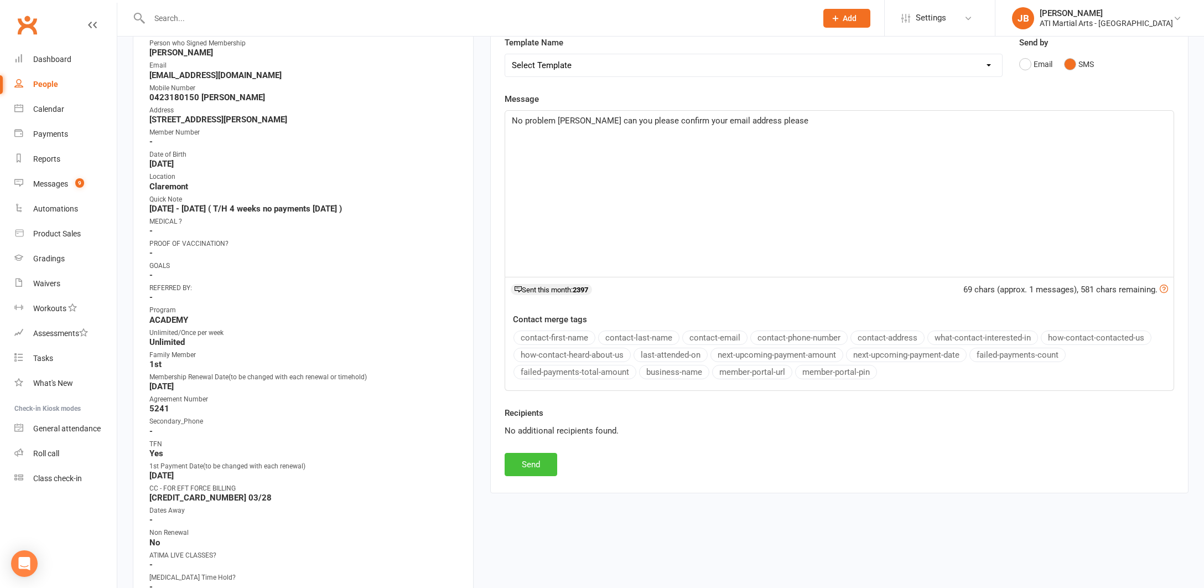
click at [534, 464] on button "Send" at bounding box center [531, 464] width 53 height 23
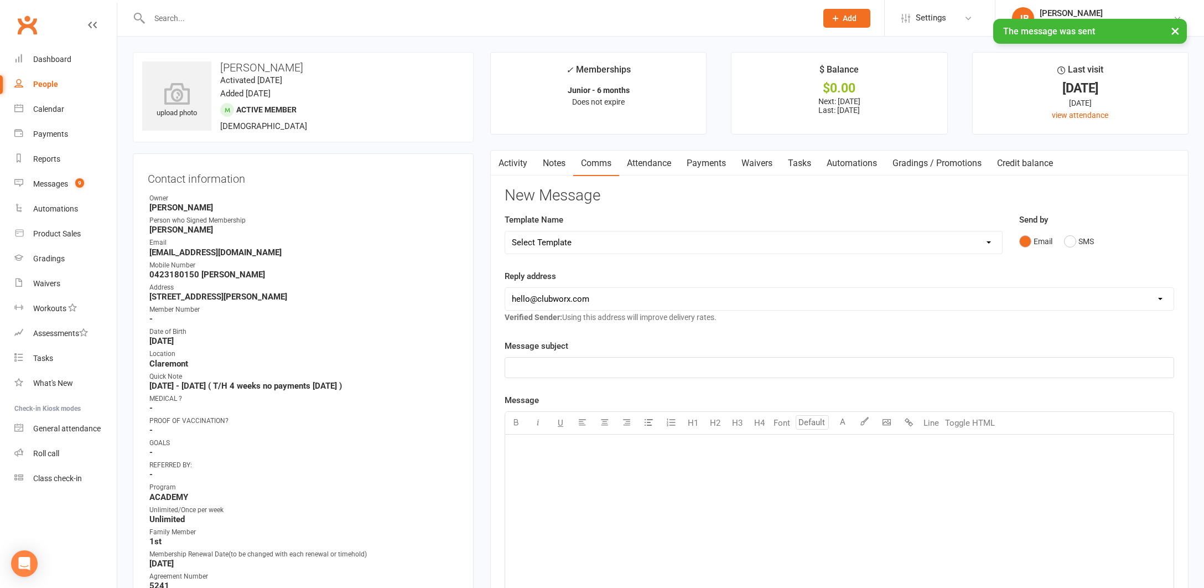
scroll to position [0, 0]
click at [50, 261] on div "Gradings" at bounding box center [49, 258] width 32 height 9
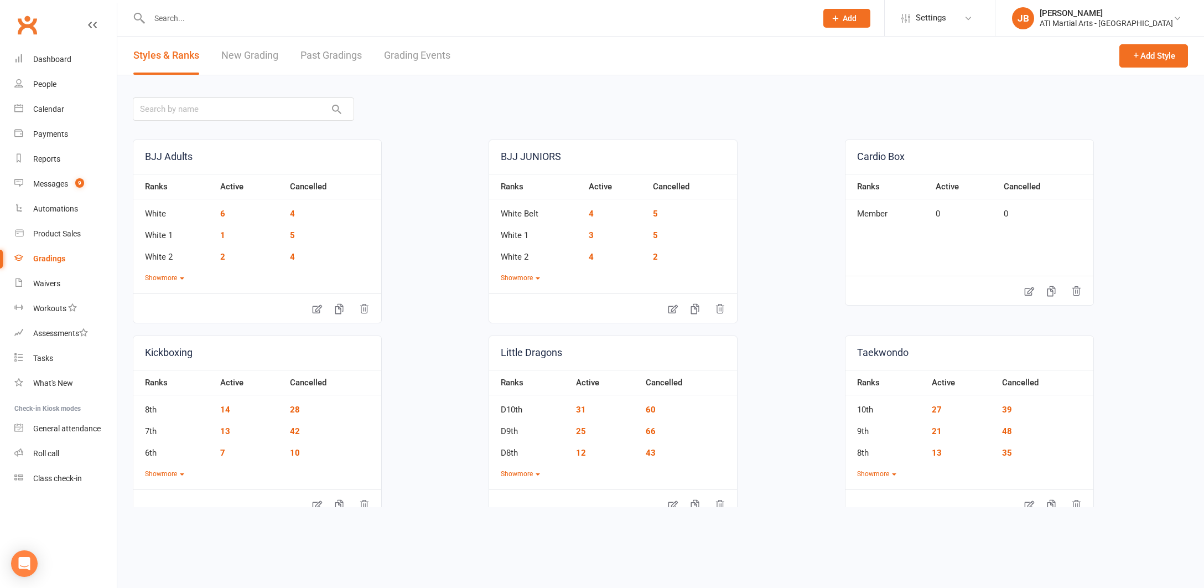
click at [402, 55] on link "Grading Events" at bounding box center [417, 56] width 66 height 38
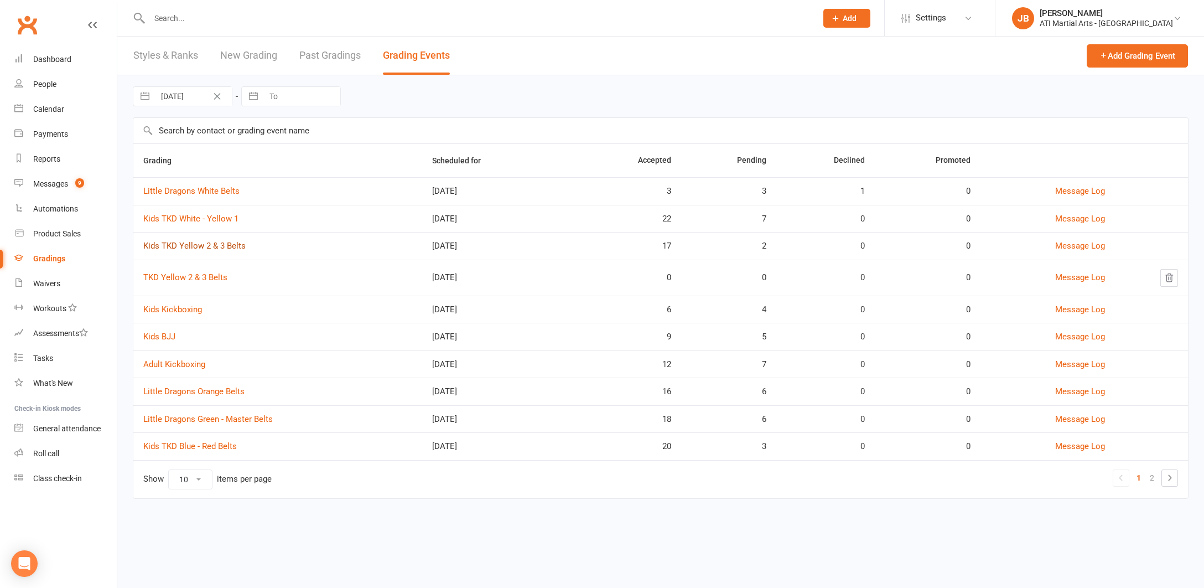
click at [191, 248] on link "Kids TKD Yellow 2 & 3 Belts" at bounding box center [194, 246] width 102 height 10
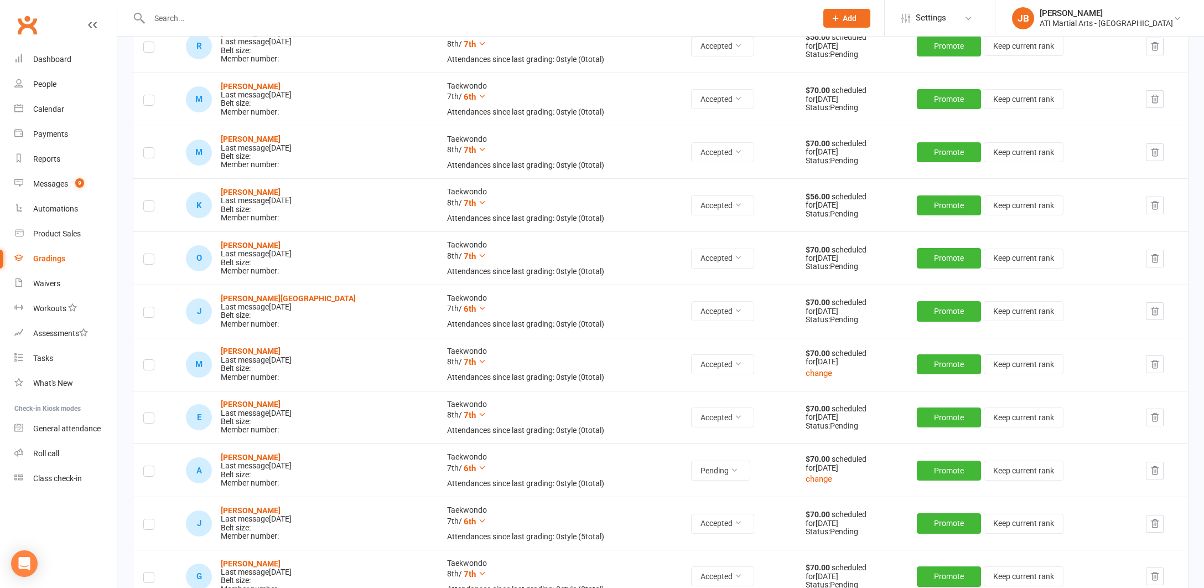
scroll to position [529, 0]
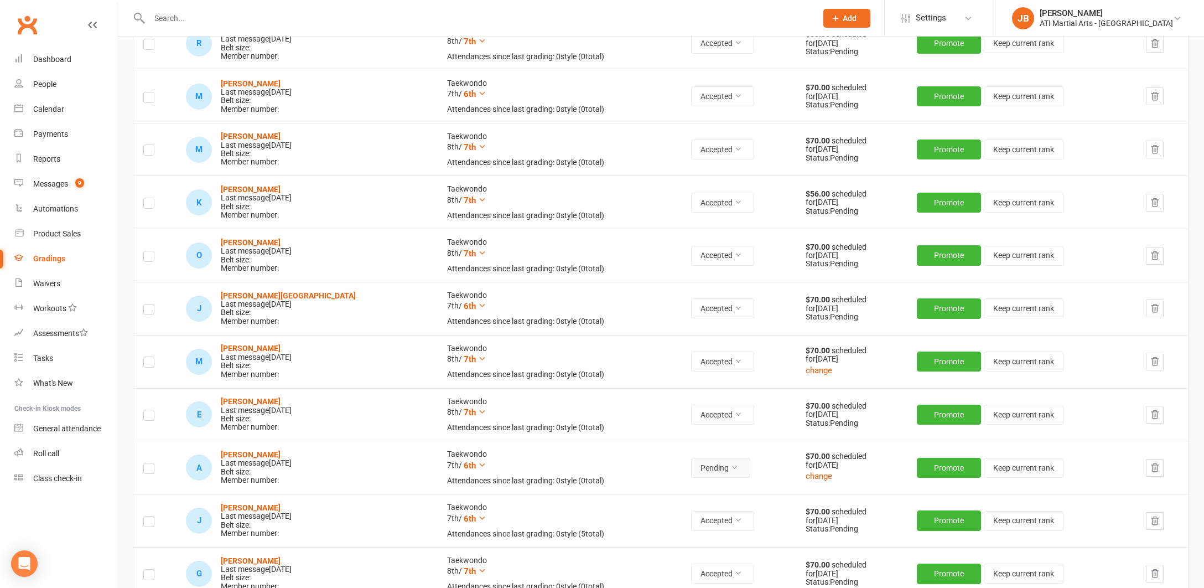
click at [730, 463] on icon at bounding box center [734, 467] width 8 height 8
click at [657, 485] on link "Accepted" at bounding box center [670, 485] width 110 height 22
click at [48, 185] on div "Messages" at bounding box center [50, 183] width 35 height 9
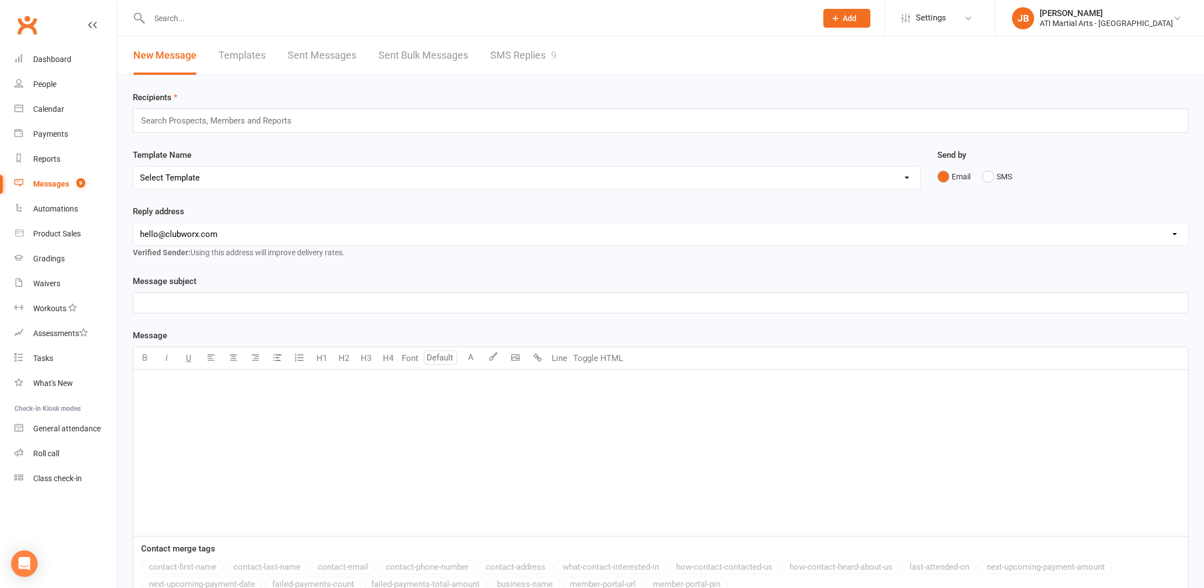
click at [510, 57] on link "SMS Replies 9" at bounding box center [523, 56] width 66 height 38
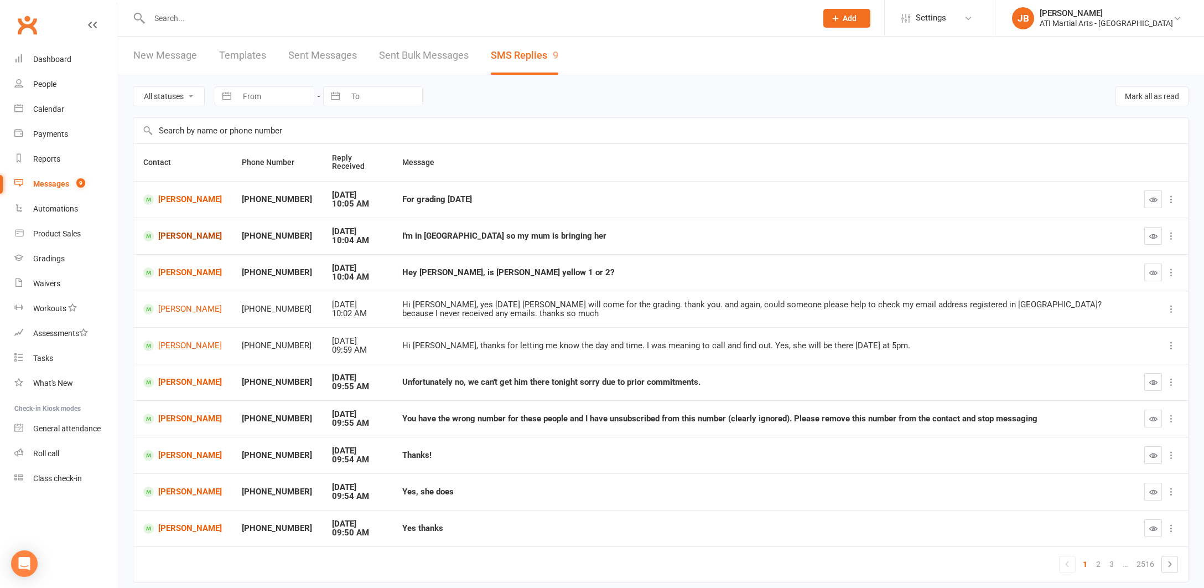
click at [181, 236] on link "[PERSON_NAME]" at bounding box center [182, 236] width 79 height 11
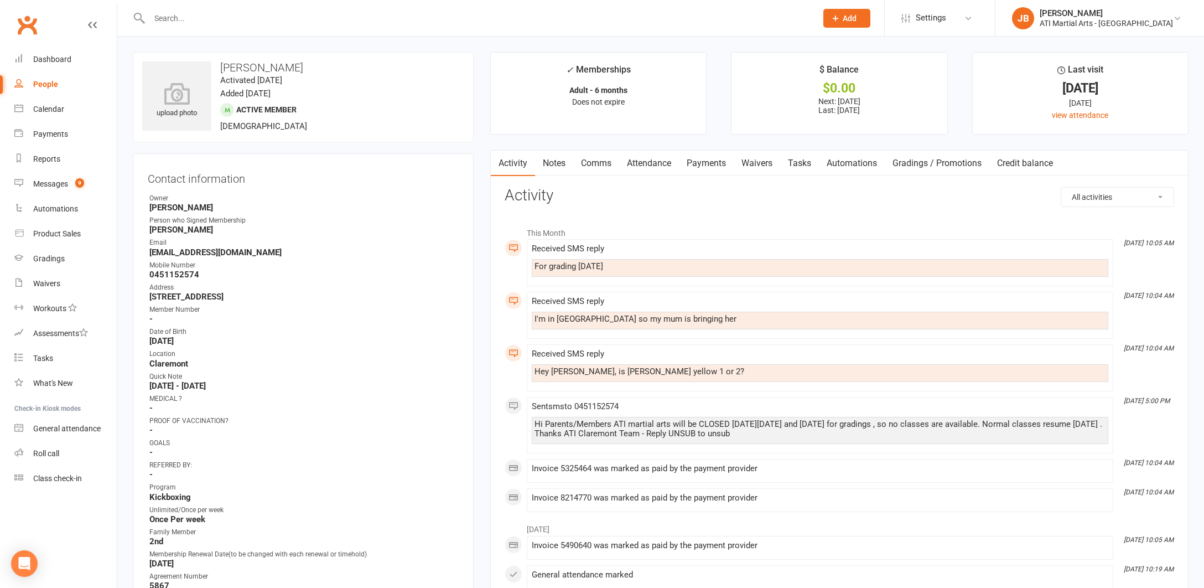
click at [600, 162] on link "Comms" at bounding box center [596, 162] width 46 height 25
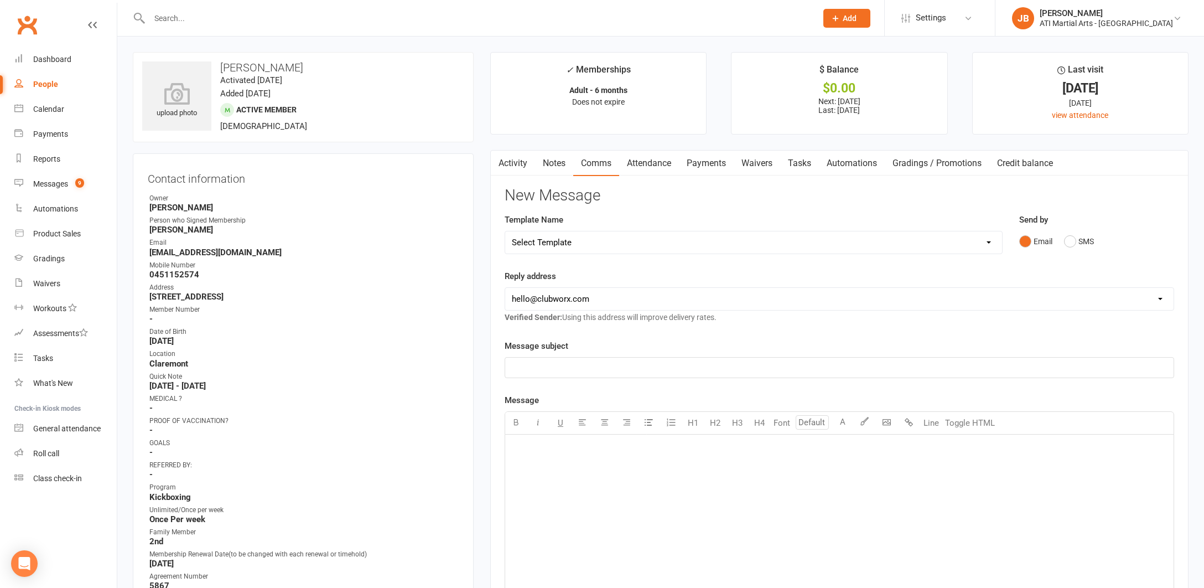
drag, startPoint x: 1070, startPoint y: 241, endPoint x: 1012, endPoint y: 250, distance: 58.8
click at [1069, 241] on button "SMS" at bounding box center [1079, 241] width 30 height 21
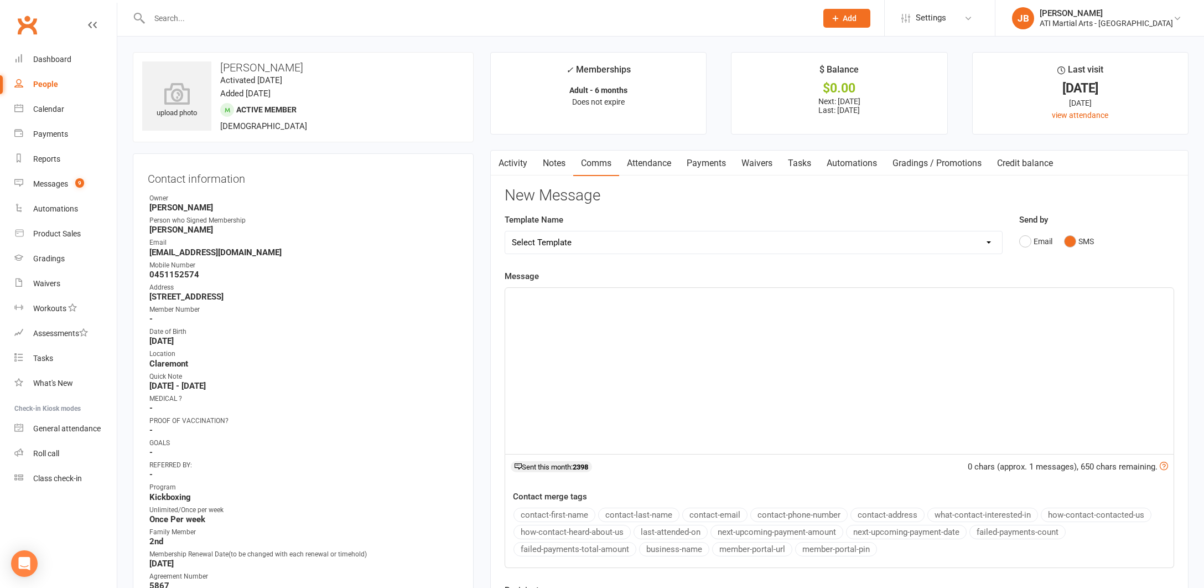
click at [542, 303] on div "﻿" at bounding box center [839, 371] width 668 height 166
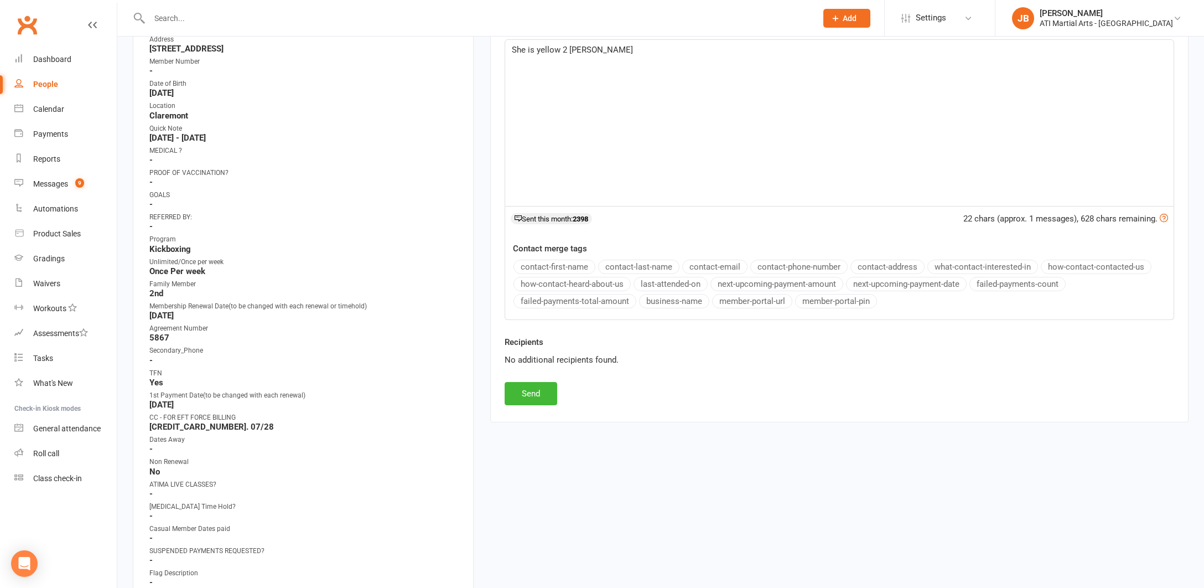
scroll to position [281, 0]
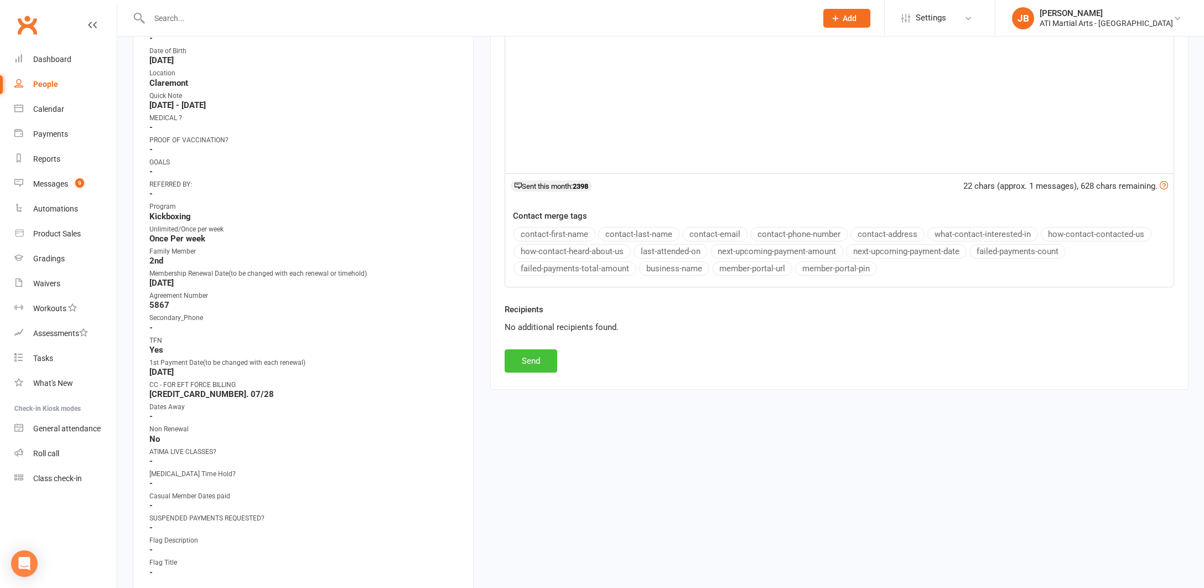
click at [528, 360] on button "Send" at bounding box center [531, 360] width 53 height 23
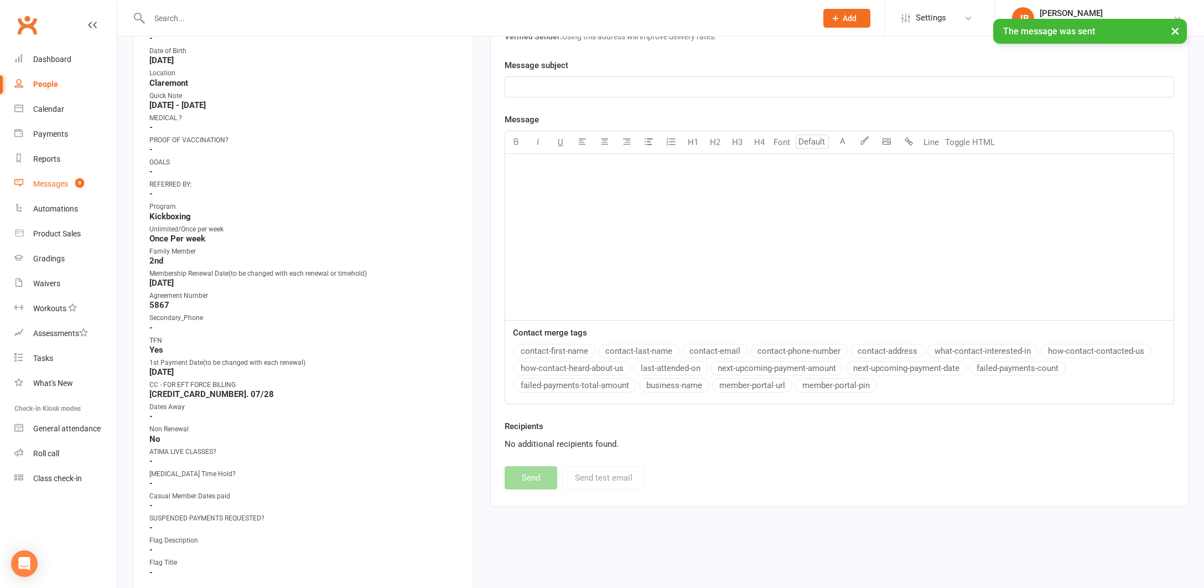
click at [39, 180] on div "Messages" at bounding box center [50, 183] width 35 height 9
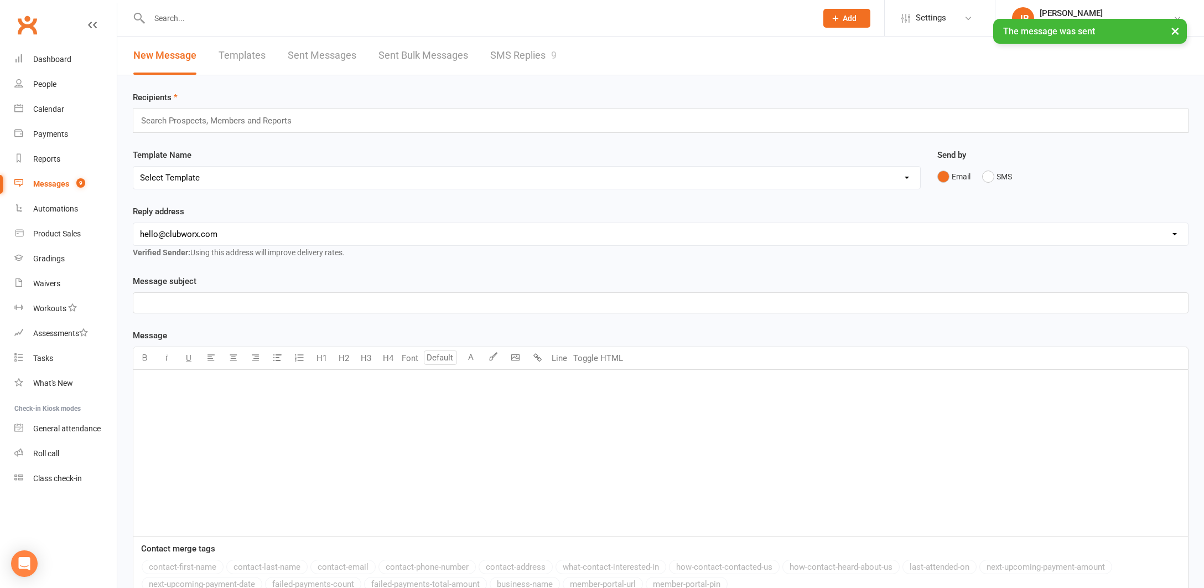
click at [496, 54] on link "SMS Replies 9" at bounding box center [523, 56] width 66 height 38
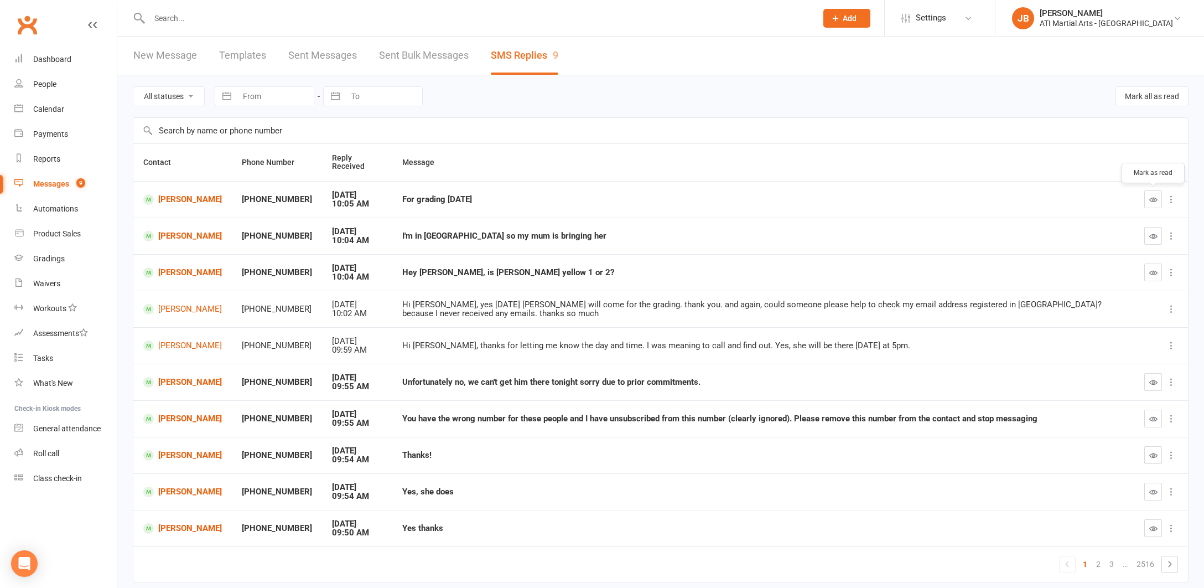
click at [1154, 199] on icon "button" at bounding box center [1153, 199] width 8 height 8
click at [1152, 237] on icon "button" at bounding box center [1153, 236] width 8 height 8
click at [1154, 272] on icon "button" at bounding box center [1153, 272] width 8 height 8
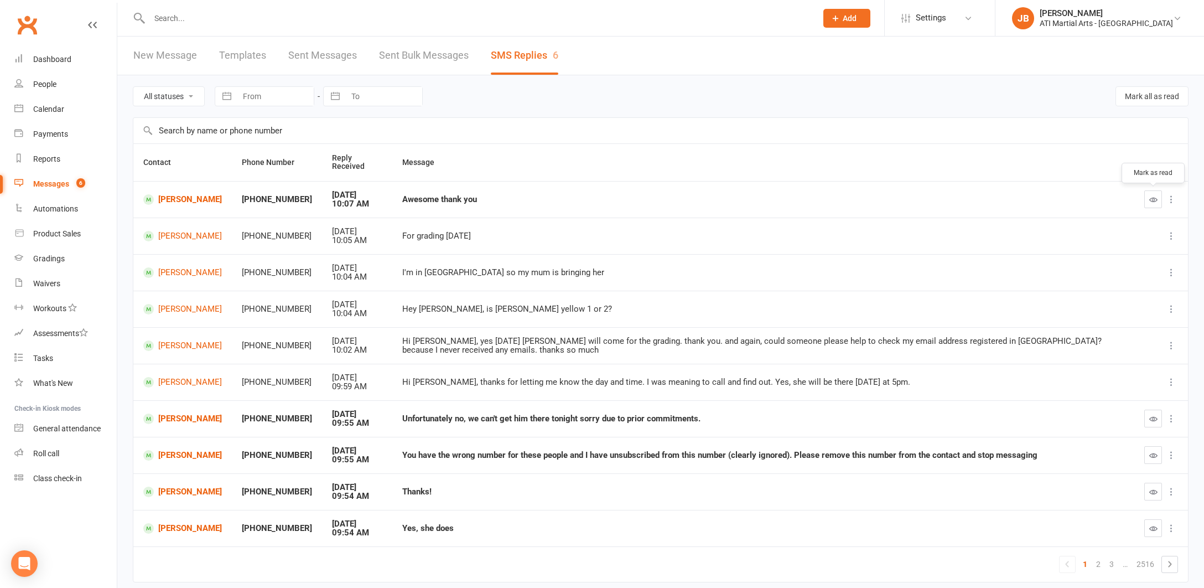
click at [1151, 199] on icon "button" at bounding box center [1153, 199] width 8 height 8
drag, startPoint x: 1151, startPoint y: 416, endPoint x: 591, endPoint y: 334, distance: 566.4
click at [1151, 416] on icon "button" at bounding box center [1153, 418] width 8 height 8
click at [195, 417] on link "[PERSON_NAME]" at bounding box center [182, 418] width 79 height 11
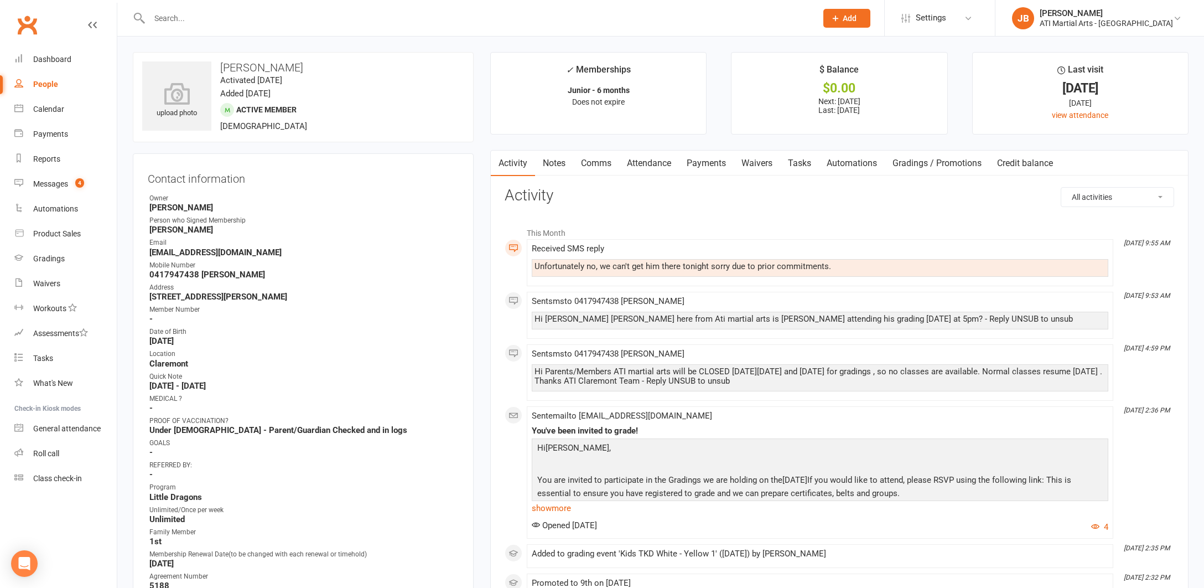
click at [599, 163] on link "Comms" at bounding box center [596, 162] width 46 height 25
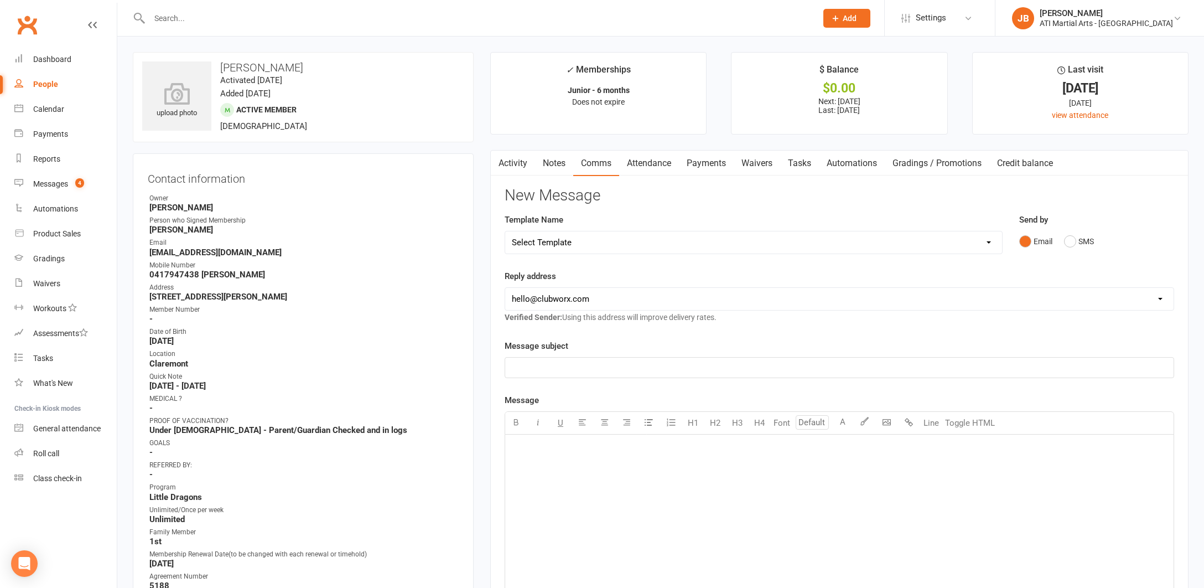
drag, startPoint x: 1070, startPoint y: 241, endPoint x: 1041, endPoint y: 257, distance: 33.7
click at [1068, 242] on button "SMS" at bounding box center [1079, 241] width 30 height 21
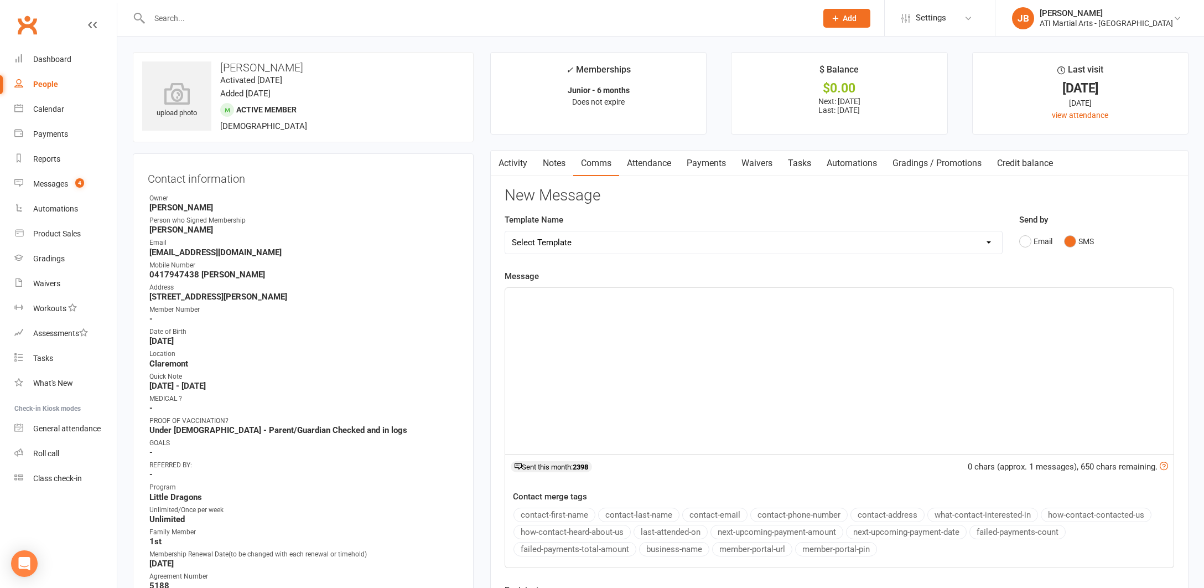
click at [554, 316] on div "﻿" at bounding box center [839, 371] width 668 height 166
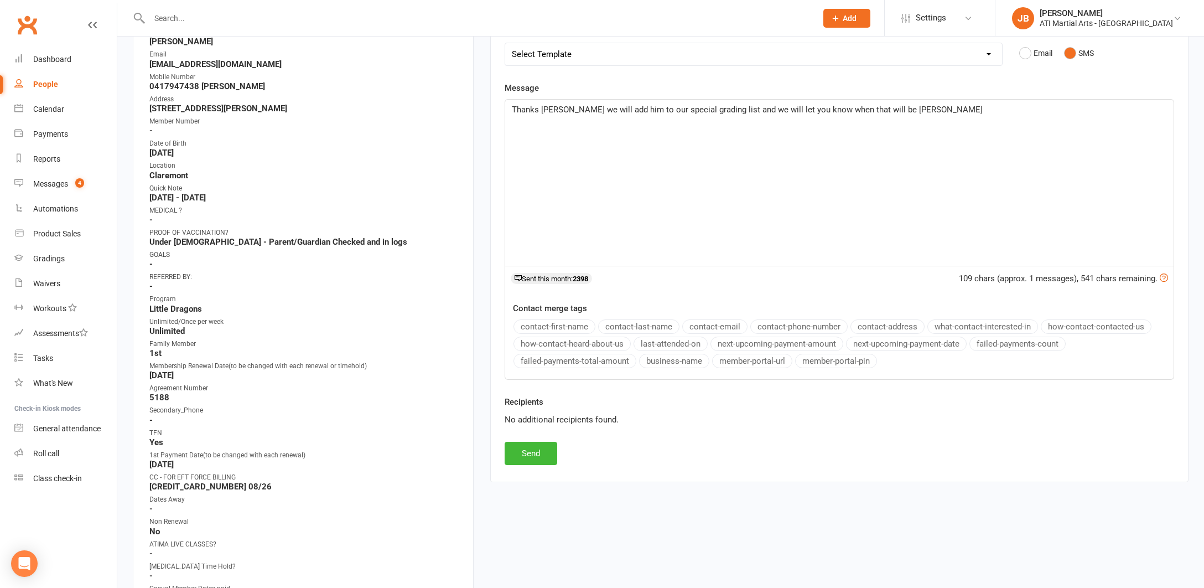
scroll to position [212, 0]
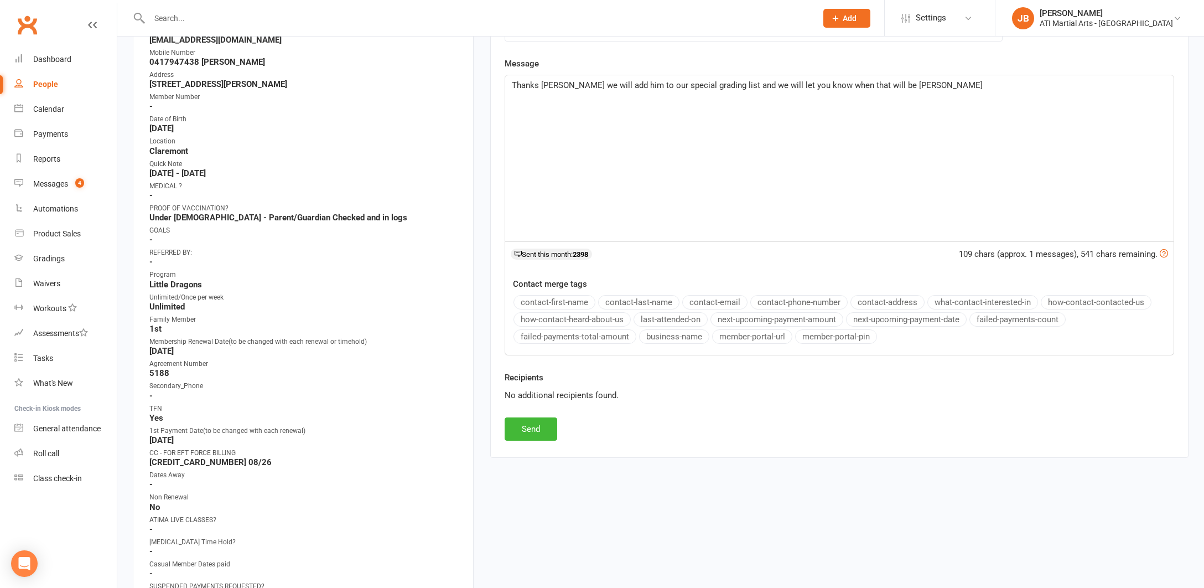
click at [526, 430] on button "Send" at bounding box center [531, 428] width 53 height 23
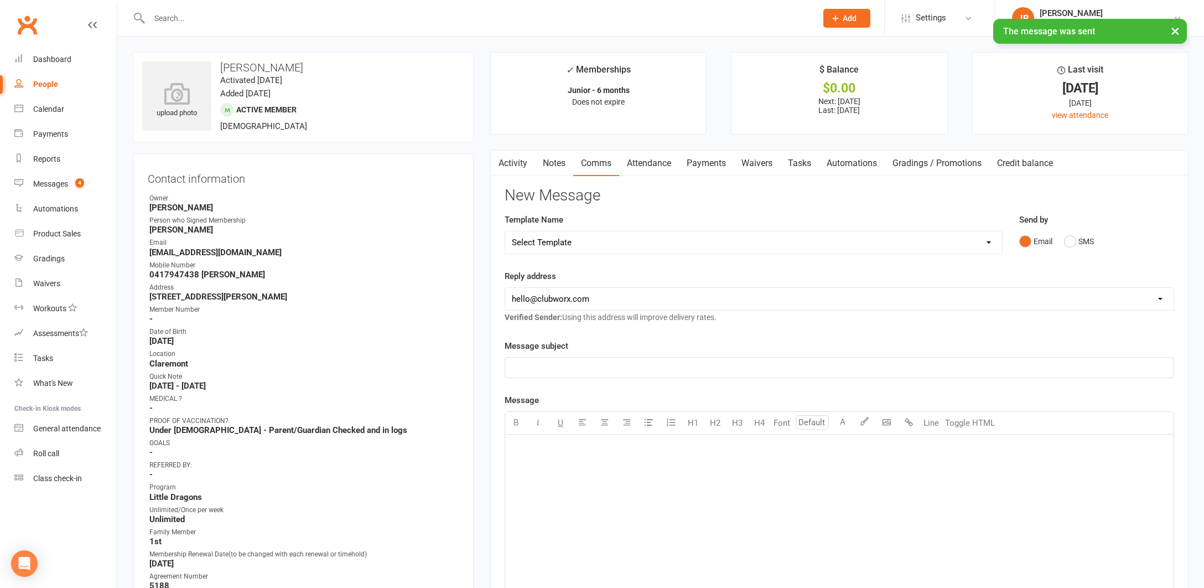
scroll to position [0, 0]
click at [53, 185] on div "Messages" at bounding box center [50, 183] width 35 height 9
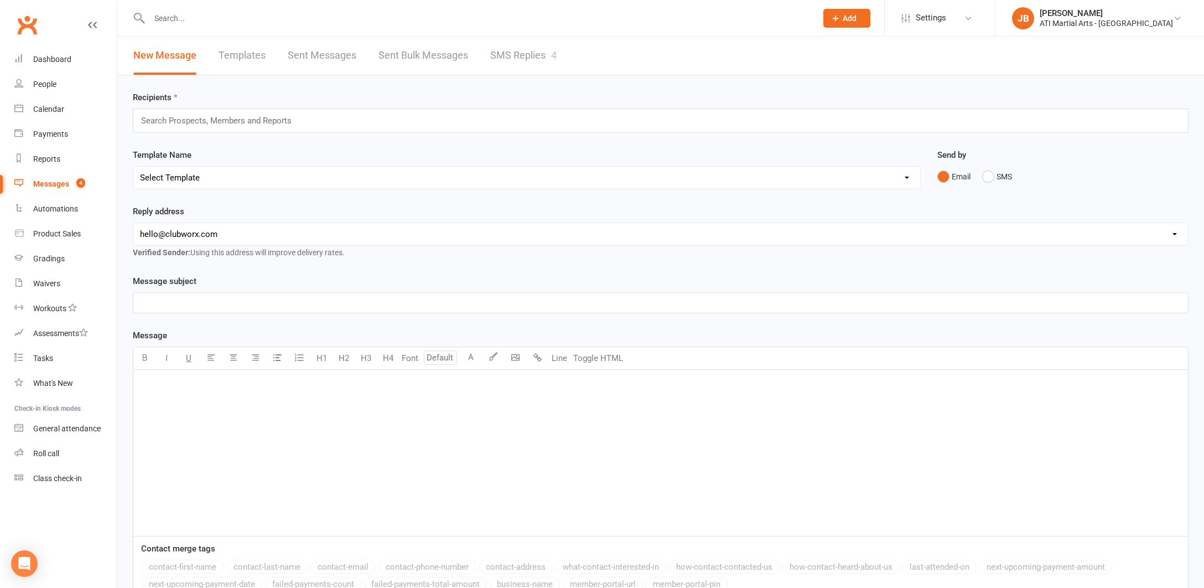
click at [507, 56] on link "SMS Replies 4" at bounding box center [523, 56] width 66 height 38
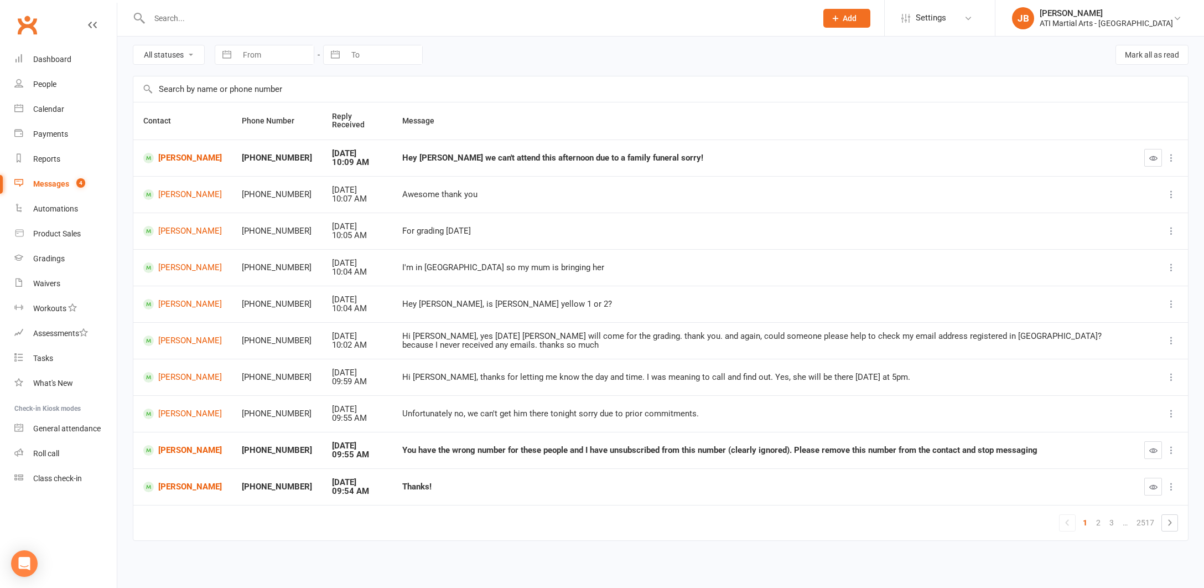
scroll to position [45, 0]
click at [1152, 154] on icon "button" at bounding box center [1153, 158] width 8 height 8
click at [174, 154] on link "[PERSON_NAME]" at bounding box center [182, 158] width 79 height 11
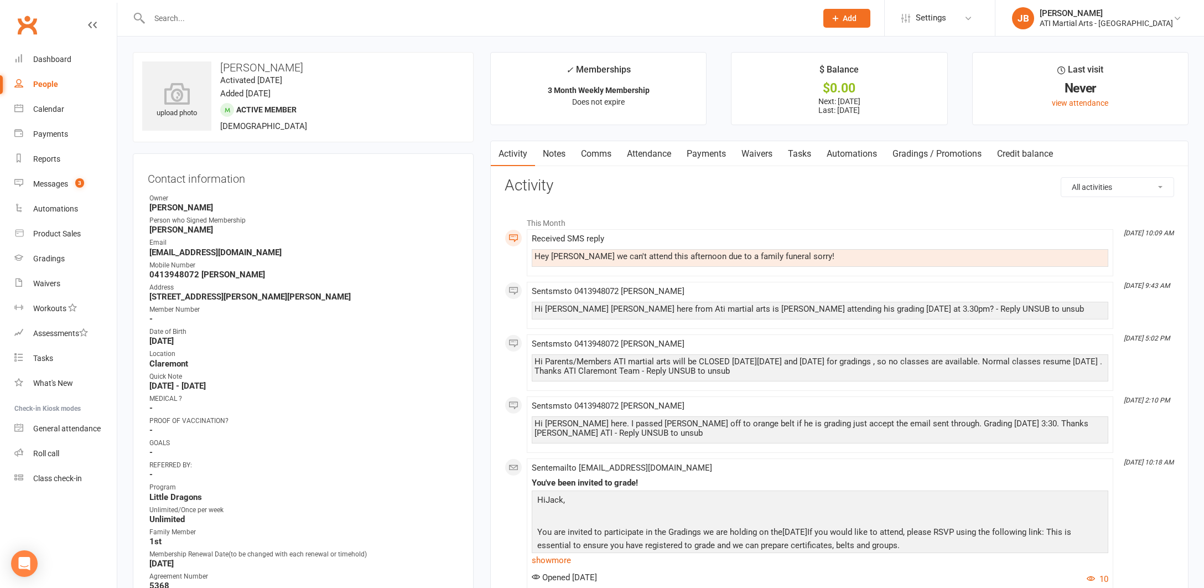
click at [593, 153] on link "Comms" at bounding box center [596, 153] width 46 height 25
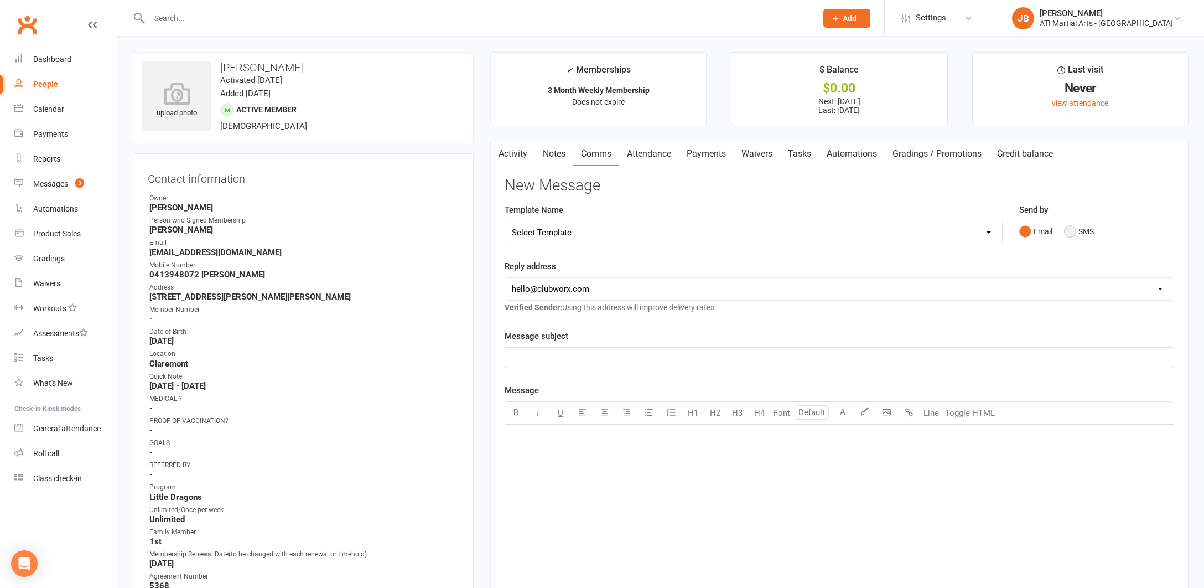
click at [1072, 230] on button "SMS" at bounding box center [1079, 231] width 30 height 21
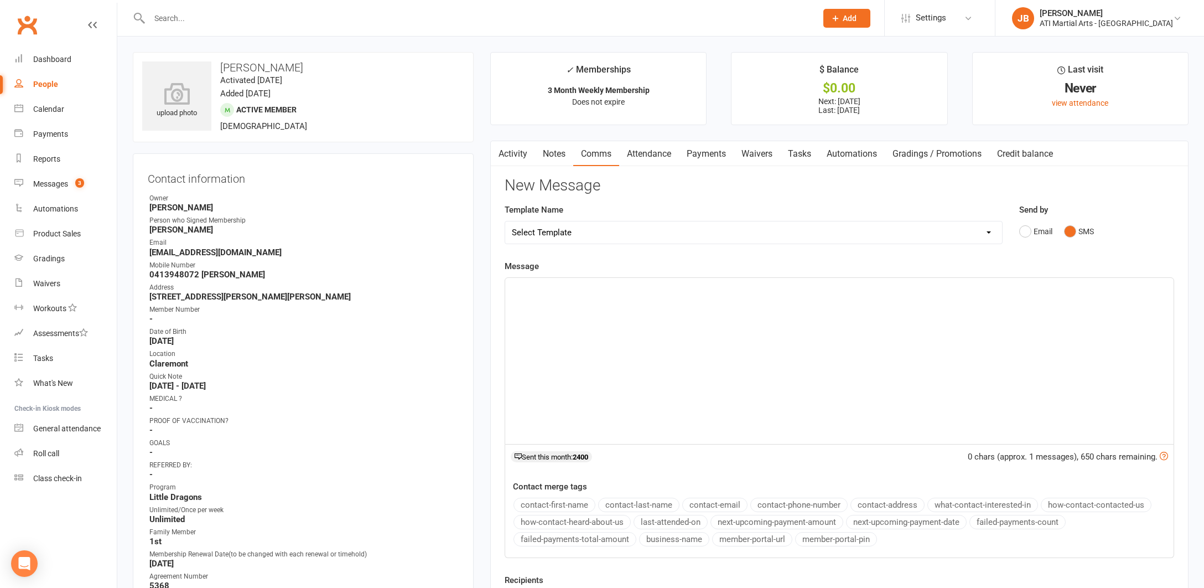
click at [554, 288] on p "﻿" at bounding box center [839, 287] width 655 height 13
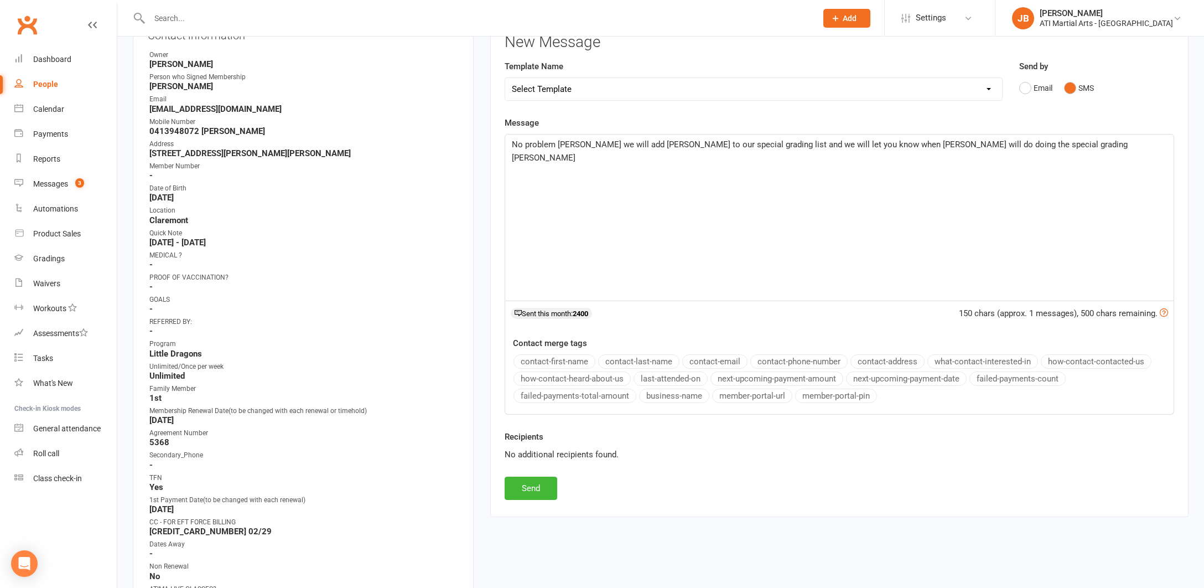
scroll to position [158, 0]
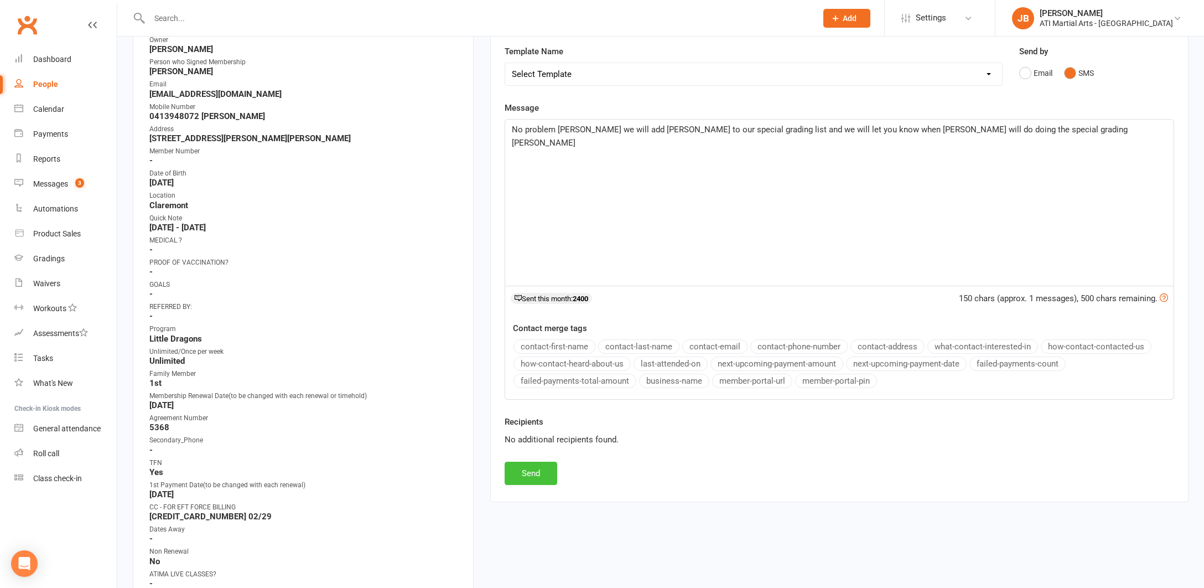
click at [525, 475] on button "Send" at bounding box center [531, 472] width 53 height 23
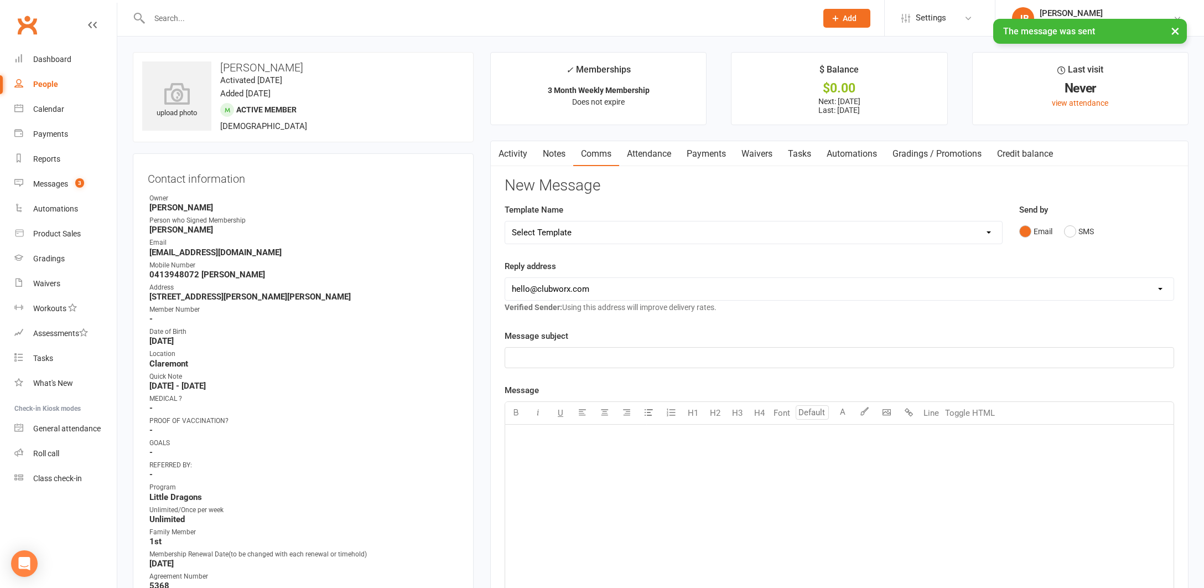
scroll to position [0, 0]
click at [50, 184] on div "Messages" at bounding box center [50, 183] width 35 height 9
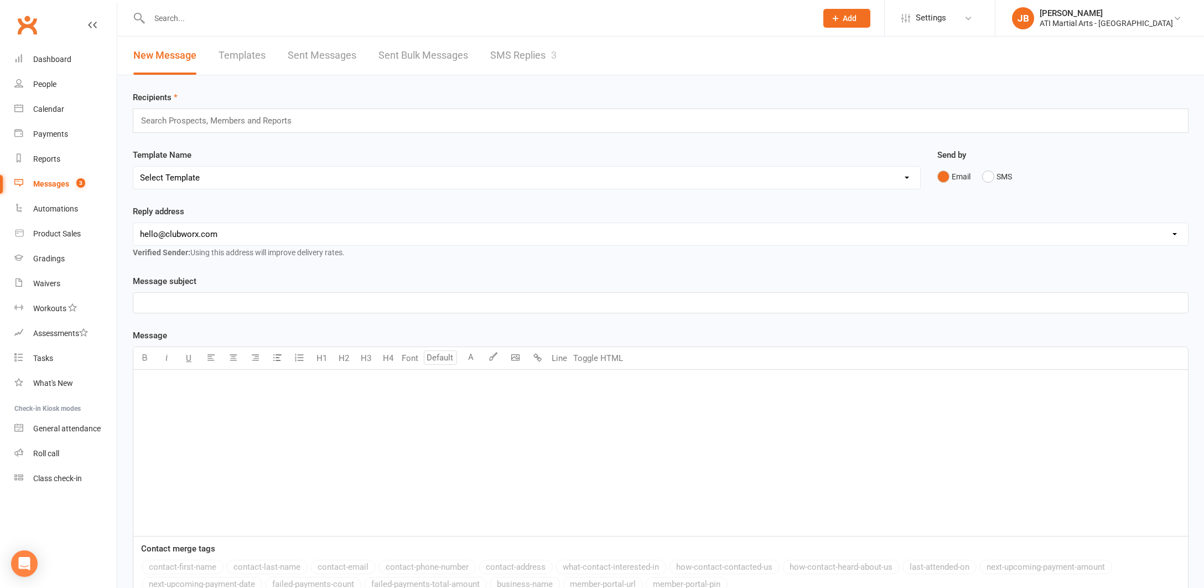
click at [502, 54] on link "SMS Replies 3" at bounding box center [523, 56] width 66 height 38
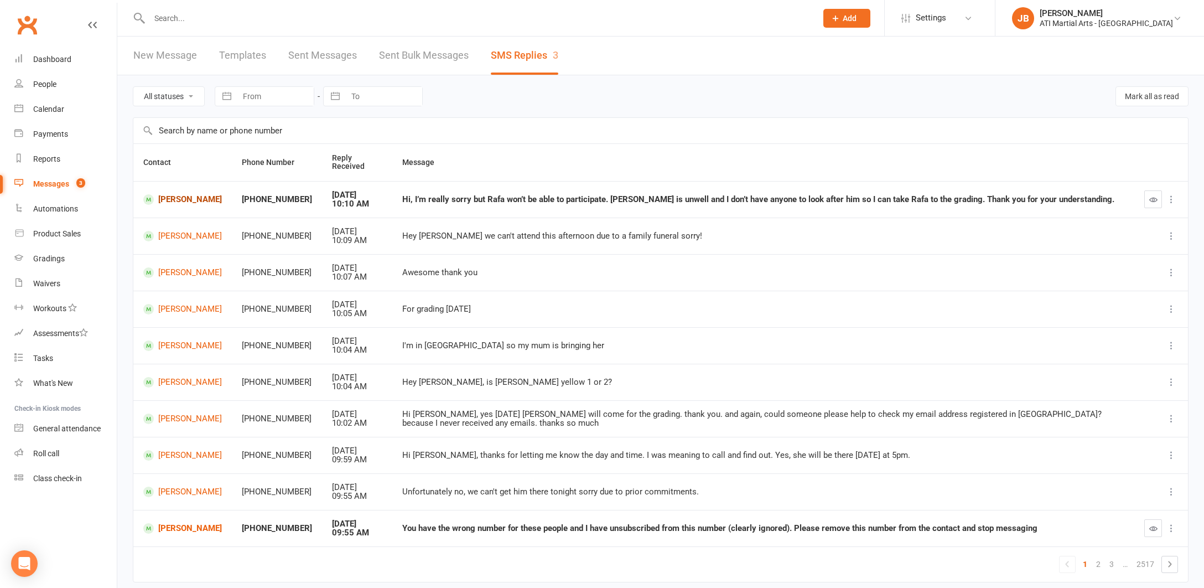
click at [165, 196] on link "[PERSON_NAME]" at bounding box center [182, 199] width 79 height 11
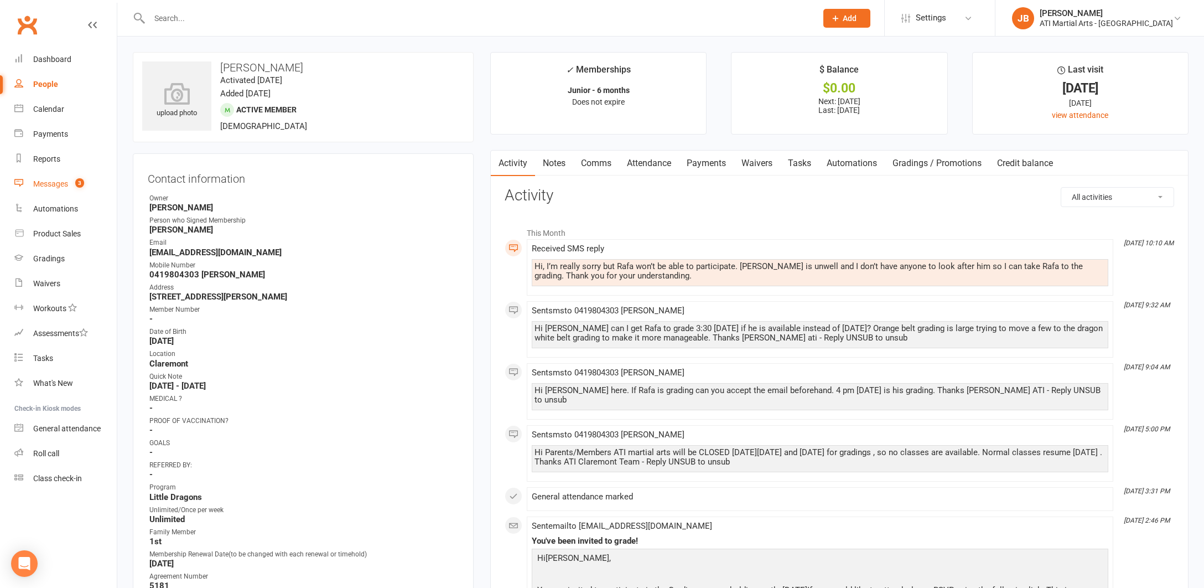
click at [43, 184] on div "Messages" at bounding box center [50, 183] width 35 height 9
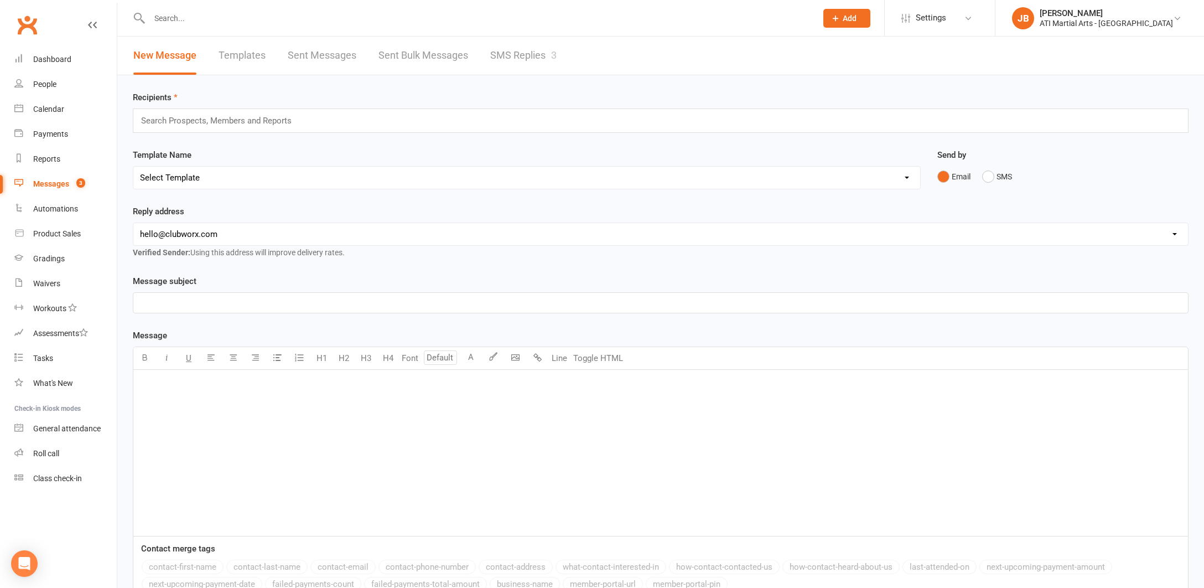
click at [502, 54] on link "SMS Replies 3" at bounding box center [523, 56] width 66 height 38
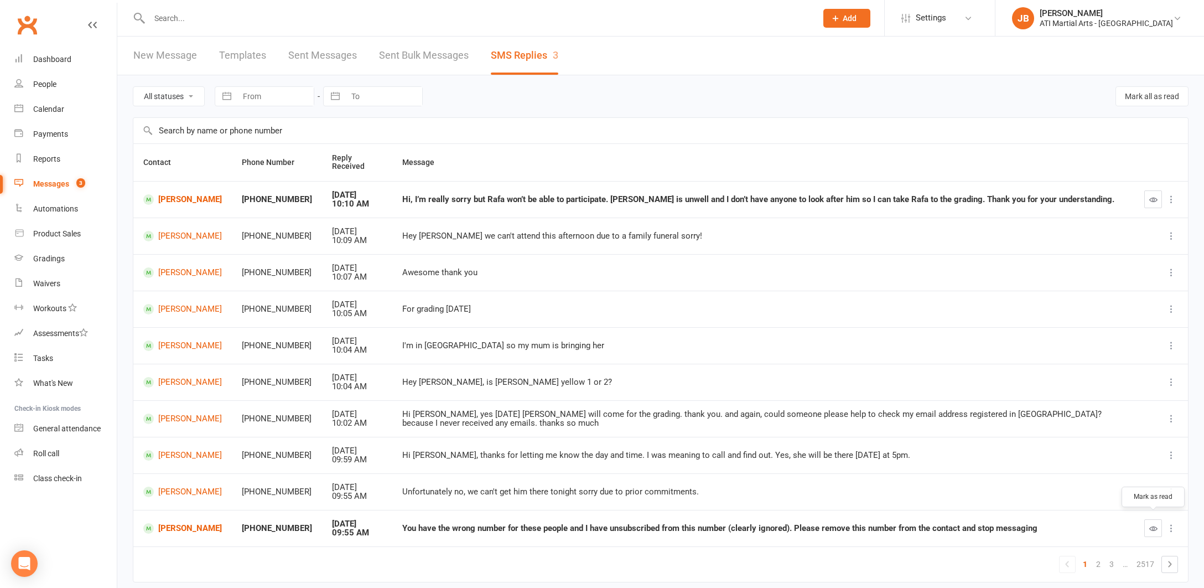
click at [1152, 524] on icon "button" at bounding box center [1153, 528] width 8 height 8
click at [182, 525] on link "Hassan Mohjoob" at bounding box center [182, 528] width 79 height 11
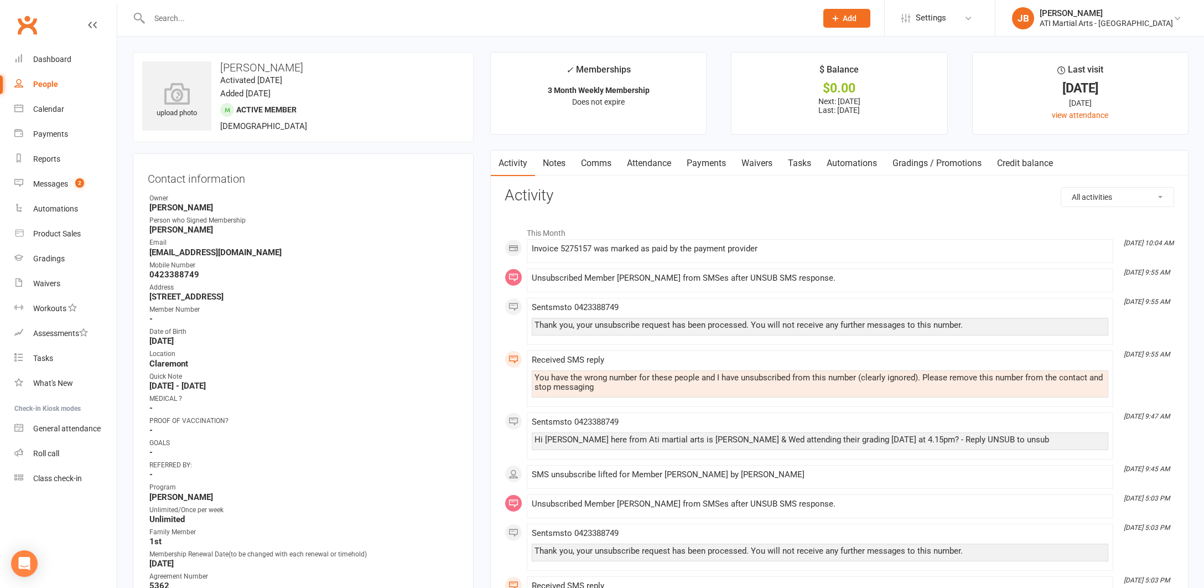
click at [26, 23] on link "Clubworx" at bounding box center [27, 25] width 28 height 28
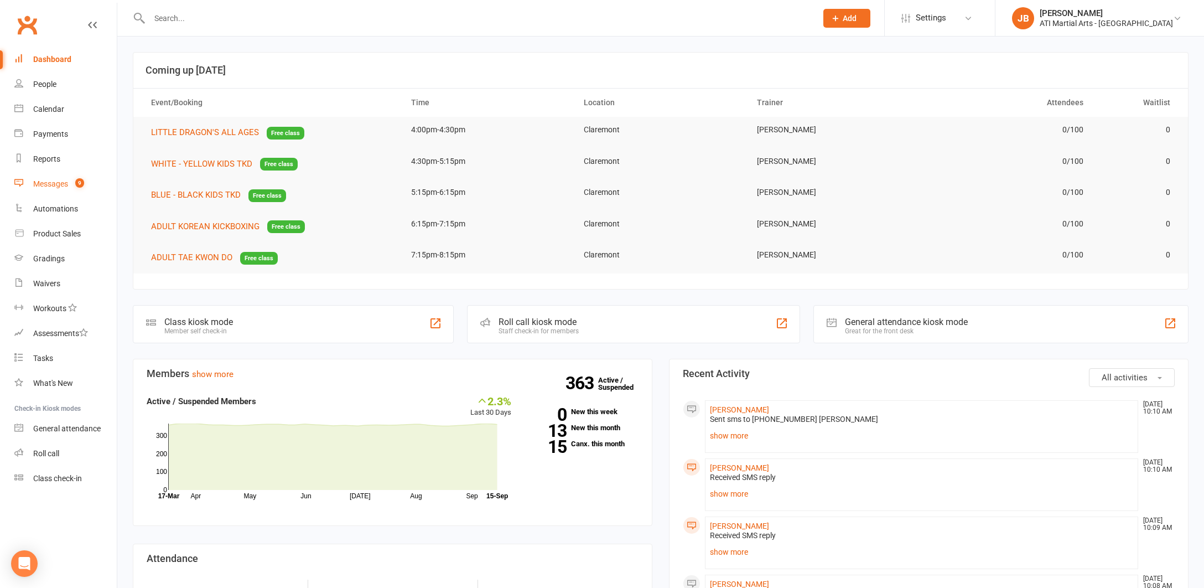
click at [50, 184] on div "Messages" at bounding box center [50, 183] width 35 height 9
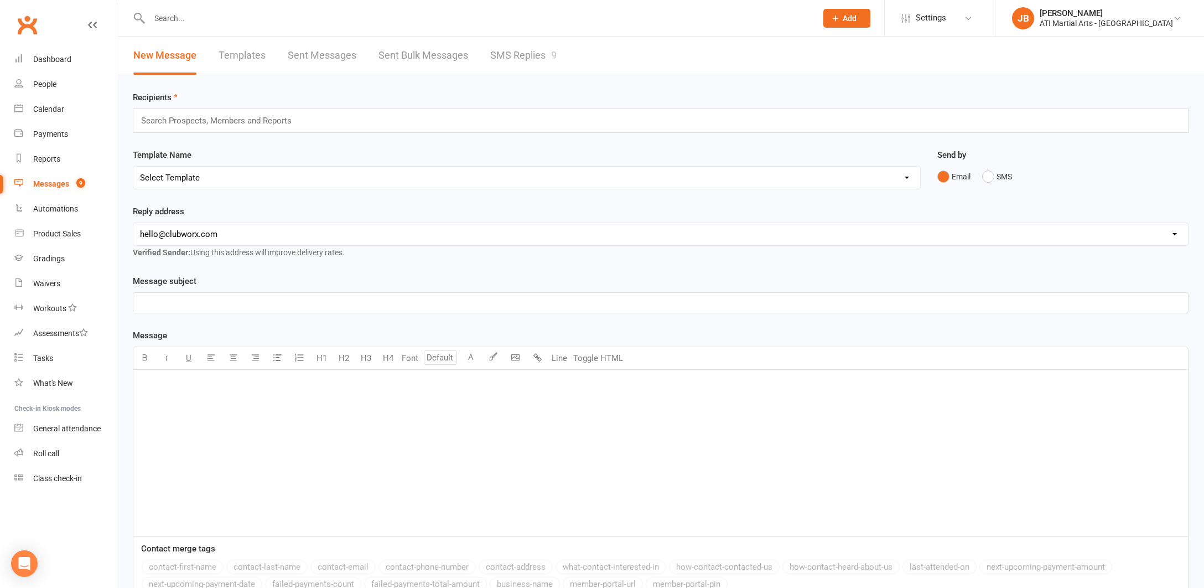
click at [508, 55] on link "SMS Replies 9" at bounding box center [523, 56] width 66 height 38
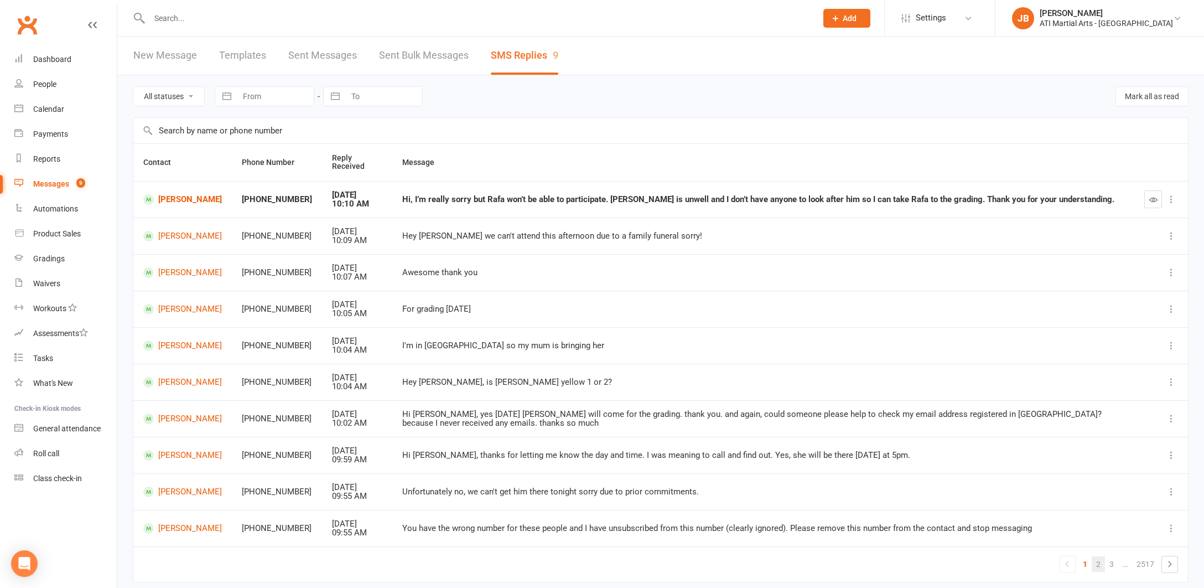
click at [1099, 559] on link "2" at bounding box center [1098, 563] width 13 height 15
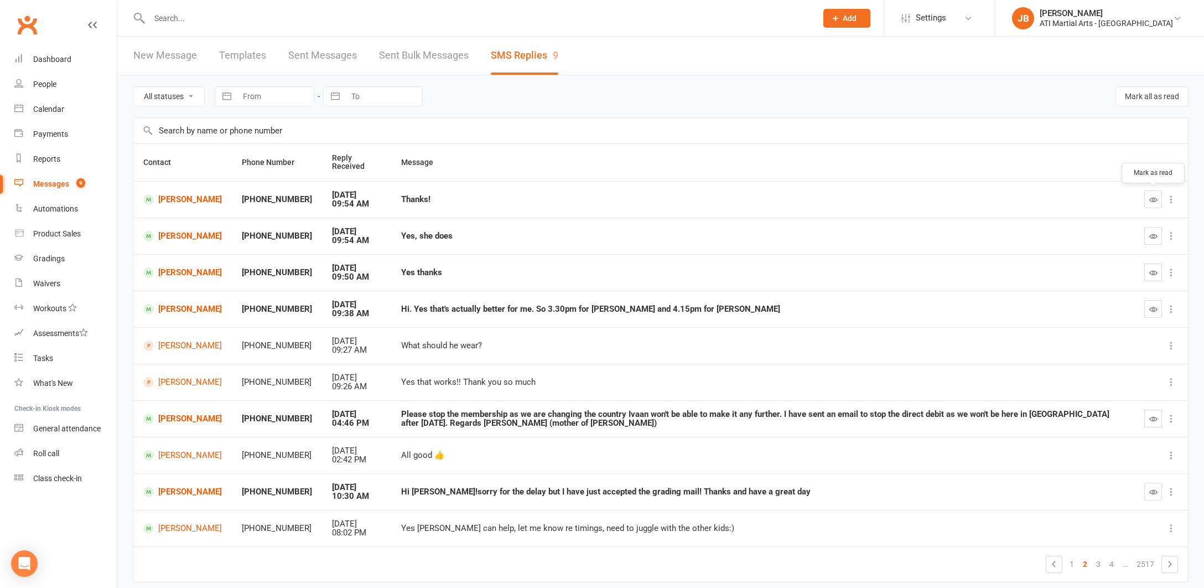
click at [1151, 199] on icon "button" at bounding box center [1153, 199] width 8 height 8
click at [1152, 236] on icon "button" at bounding box center [1153, 236] width 8 height 8
click at [173, 233] on link "[PERSON_NAME]" at bounding box center [182, 236] width 79 height 11
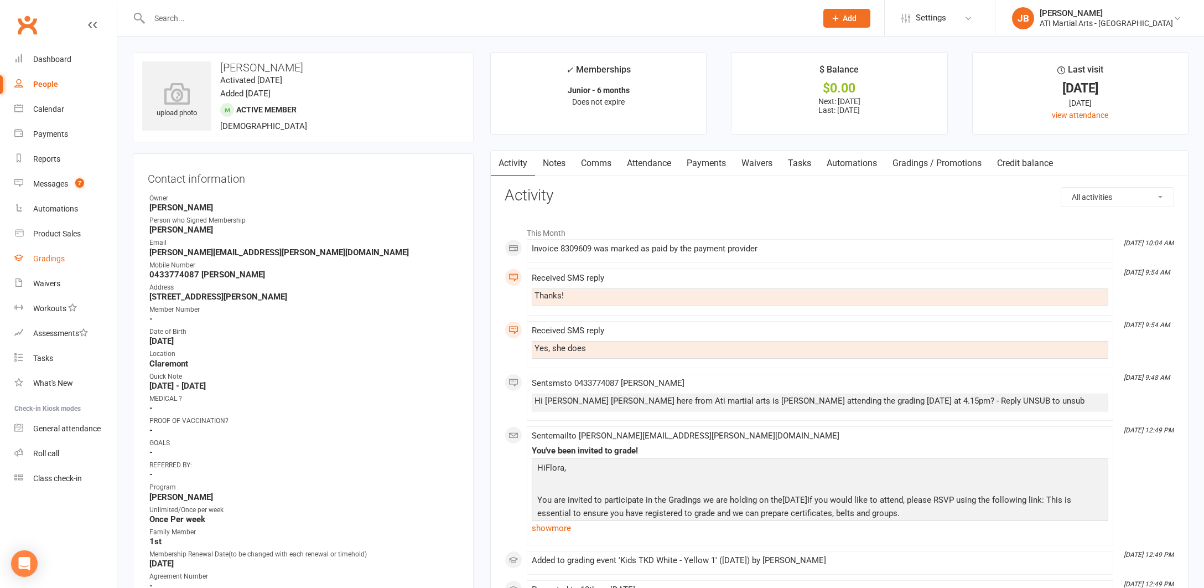
click at [44, 258] on div "Gradings" at bounding box center [49, 258] width 32 height 9
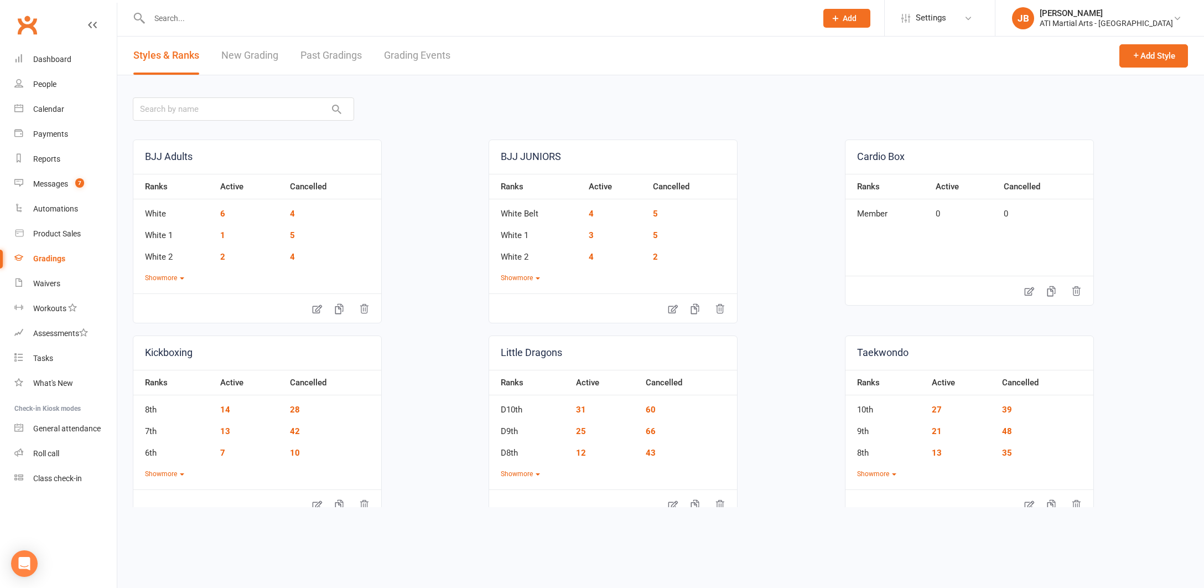
click at [426, 56] on link "Grading Events" at bounding box center [417, 56] width 66 height 38
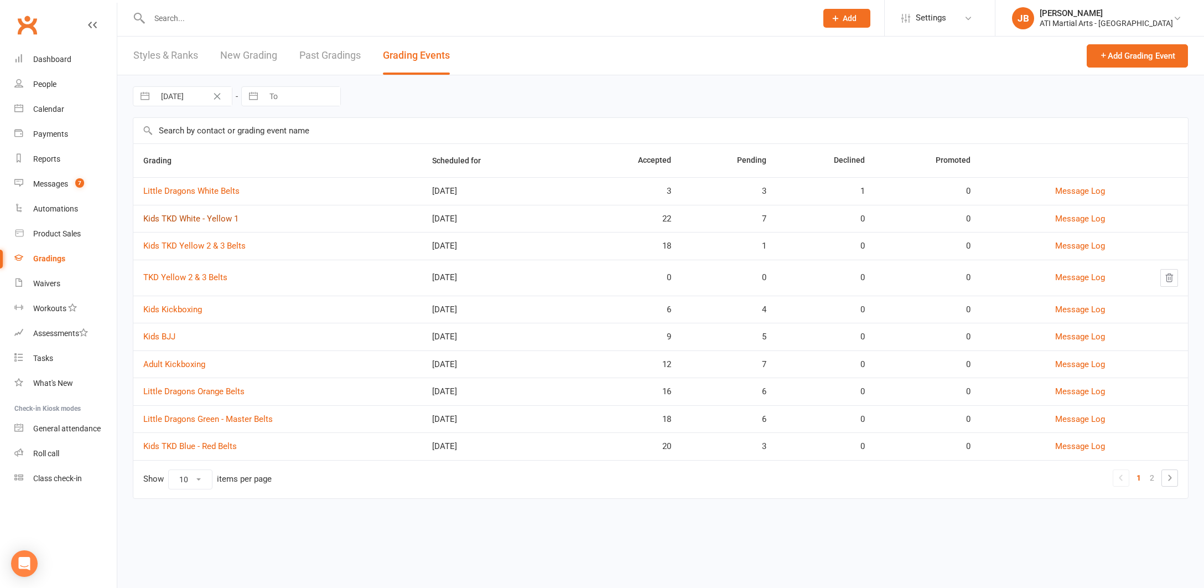
click at [190, 219] on link "Kids TKD White - Yellow 1" at bounding box center [190, 219] width 95 height 10
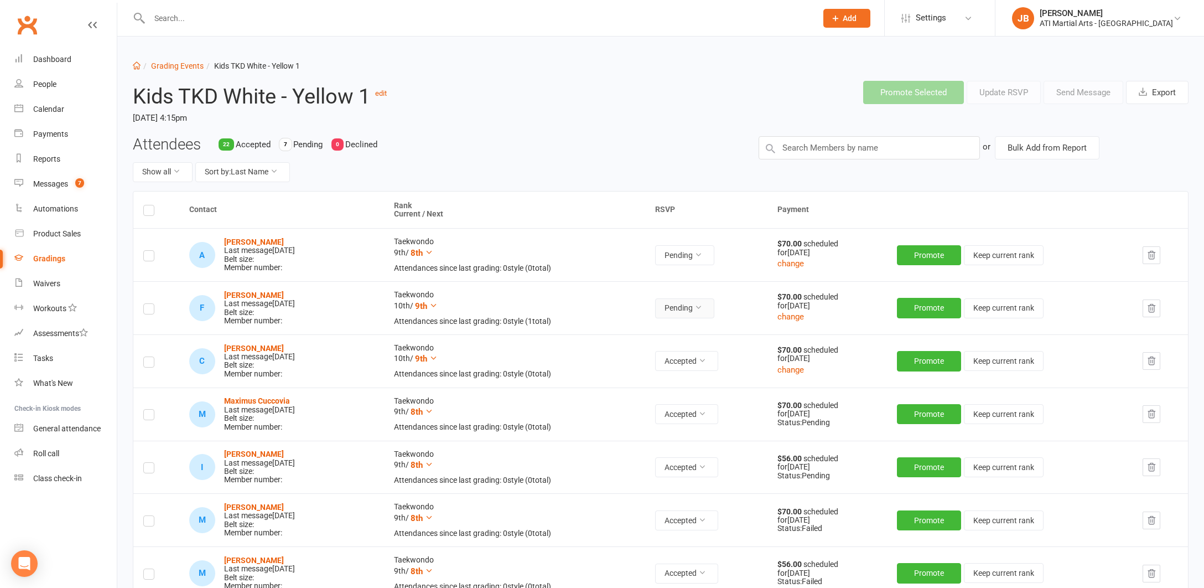
click at [702, 307] on icon at bounding box center [698, 307] width 8 height 8
click at [653, 330] on link "Accepted" at bounding box center [670, 331] width 110 height 22
click at [48, 185] on div "Messages" at bounding box center [50, 183] width 35 height 9
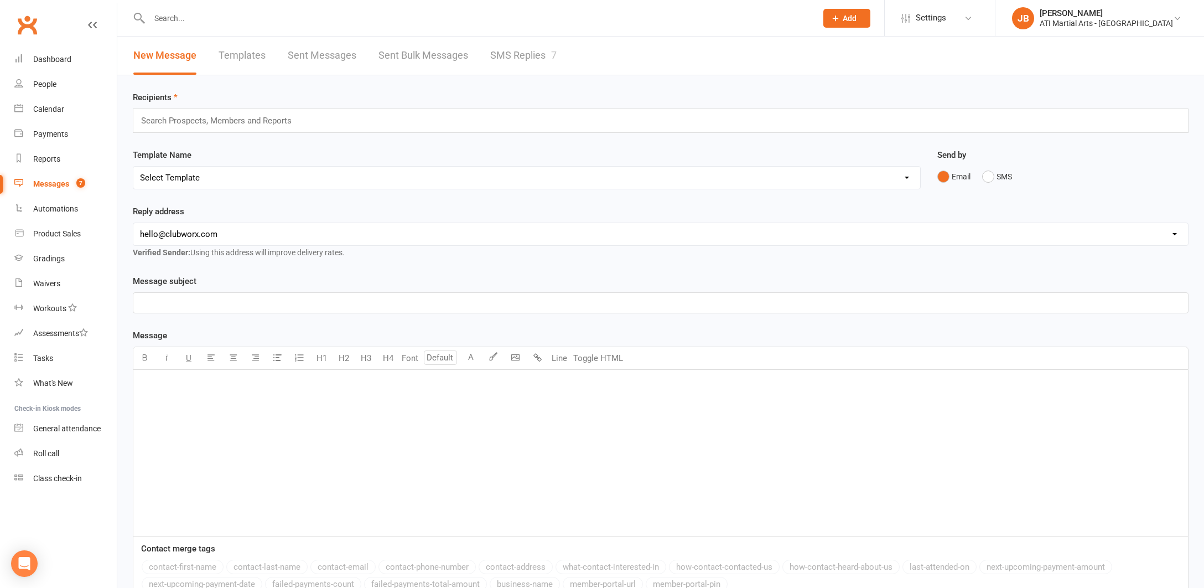
click at [502, 56] on link "SMS Replies 7" at bounding box center [523, 56] width 66 height 38
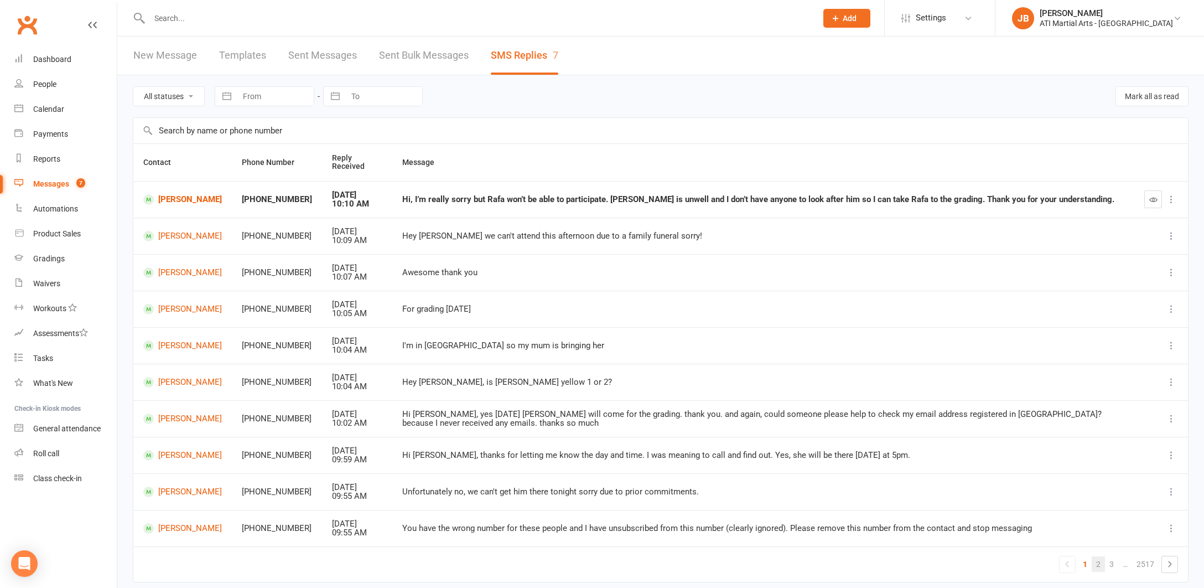
click at [1099, 559] on link "2" at bounding box center [1098, 563] width 13 height 15
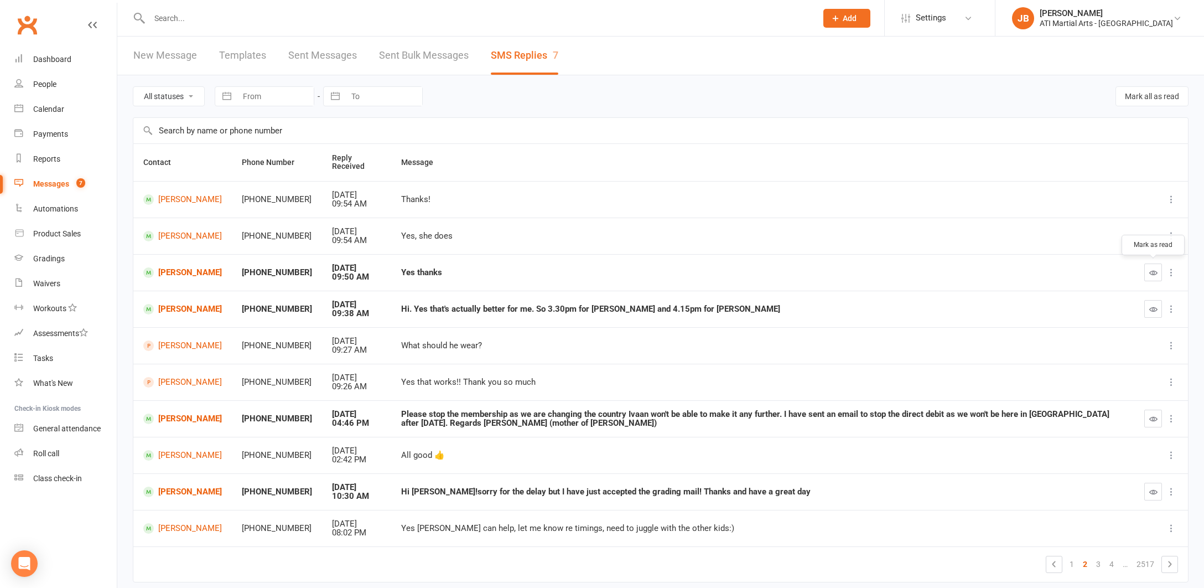
click at [1152, 271] on icon "button" at bounding box center [1153, 272] width 8 height 8
click at [168, 271] on link "Oliver Ismail" at bounding box center [182, 272] width 79 height 11
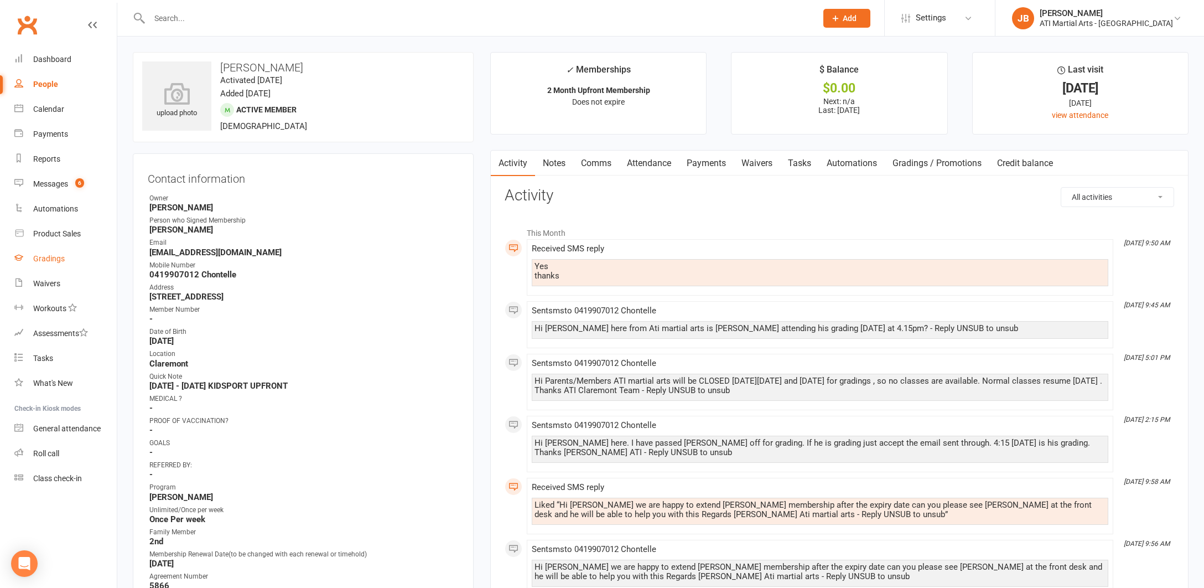
click at [50, 259] on div "Gradings" at bounding box center [49, 258] width 32 height 9
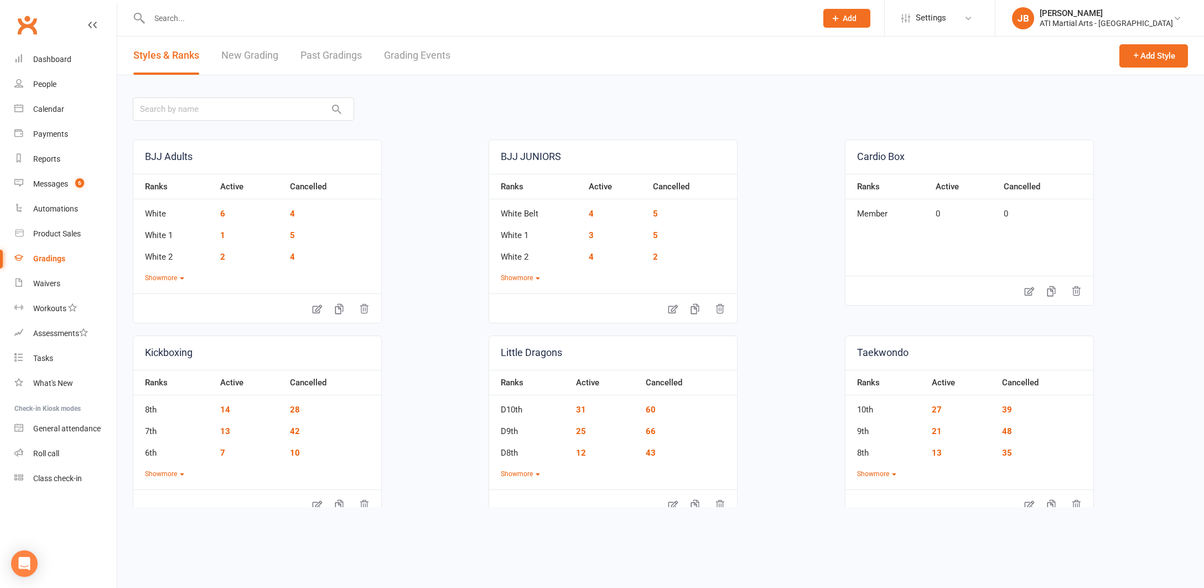
click at [407, 57] on link "Grading Events" at bounding box center [417, 56] width 66 height 38
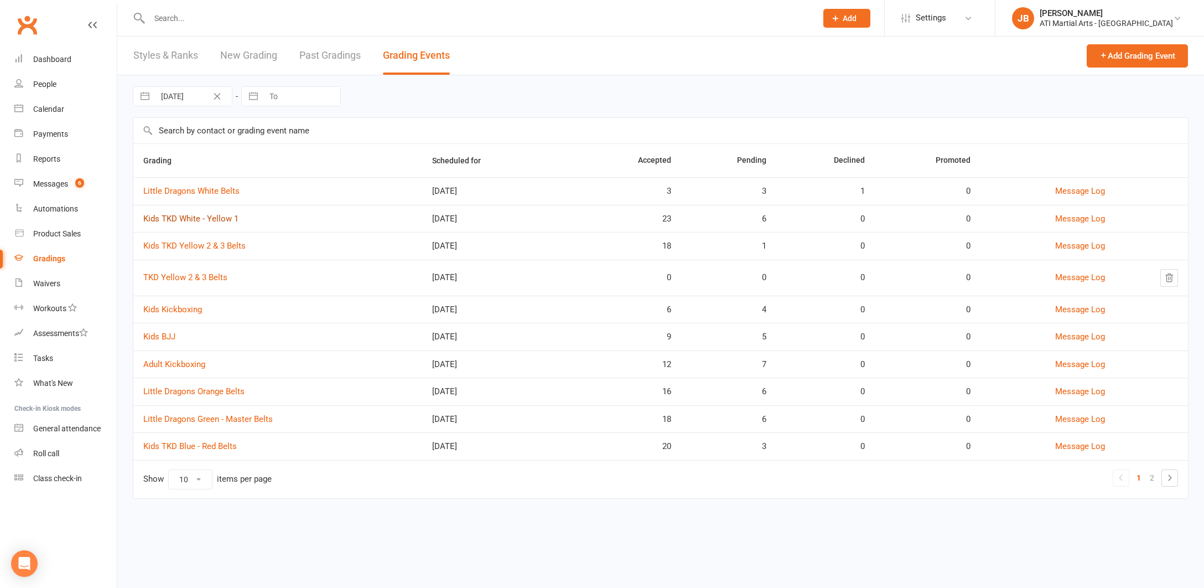
click at [194, 218] on link "Kids TKD White - Yellow 1" at bounding box center [190, 219] width 95 height 10
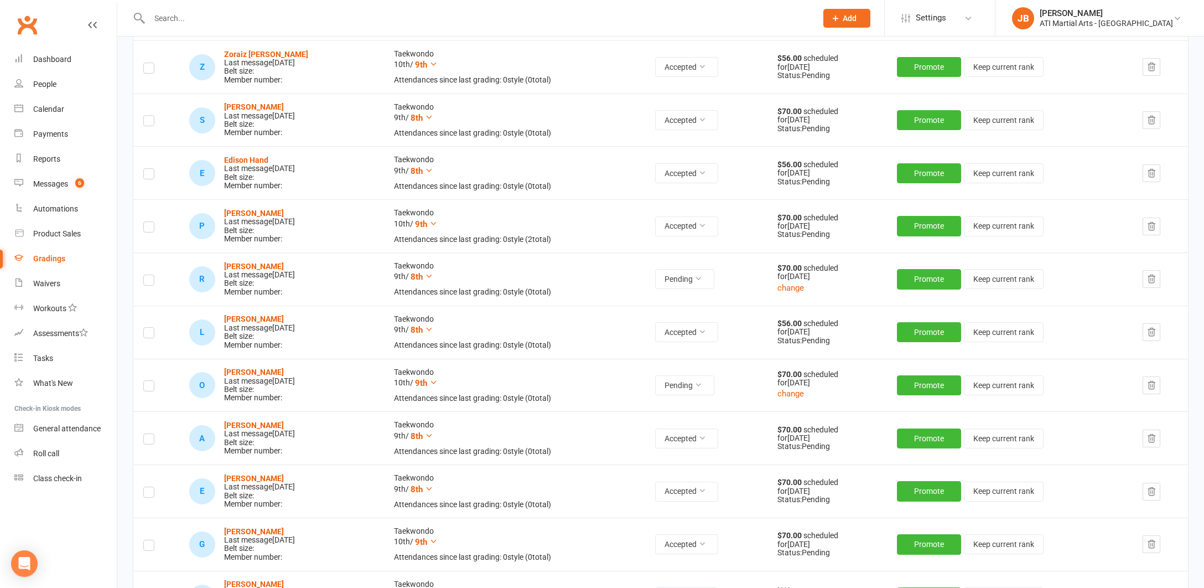
scroll to position [562, 0]
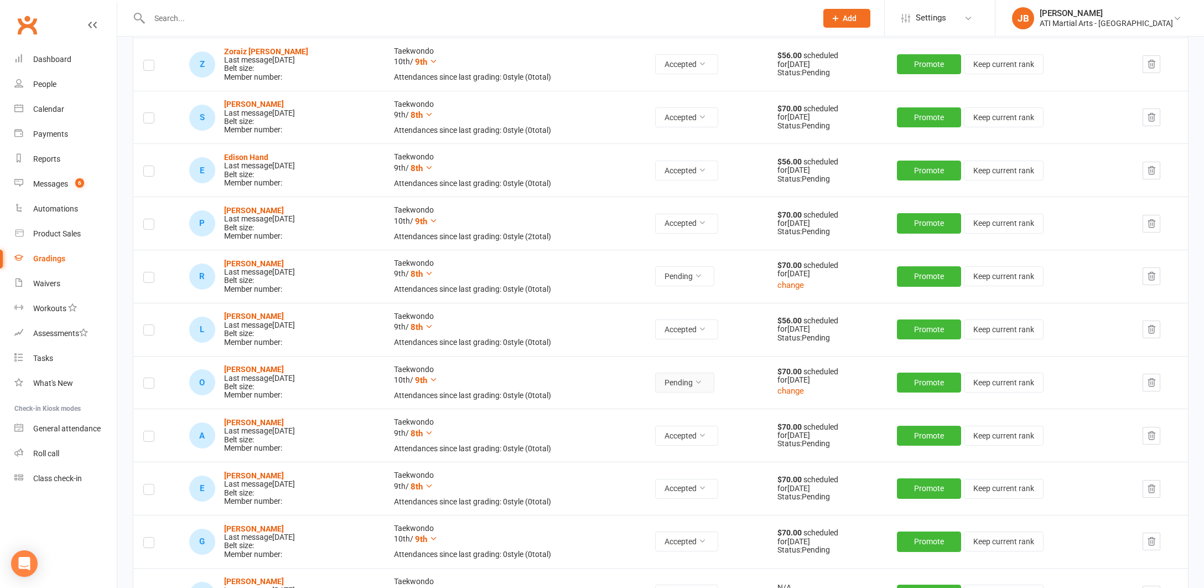
click at [702, 378] on icon at bounding box center [698, 382] width 8 height 8
click at [652, 398] on link "Accepted" at bounding box center [670, 400] width 110 height 22
click at [53, 186] on div "Messages" at bounding box center [50, 183] width 35 height 9
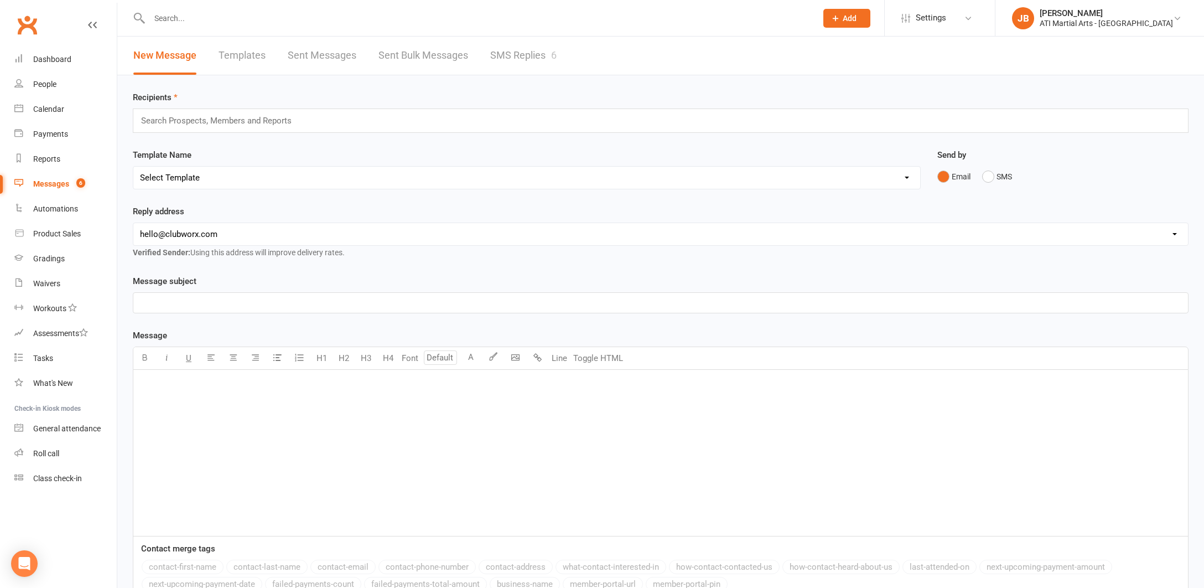
click at [506, 56] on link "SMS Replies 6" at bounding box center [523, 56] width 66 height 38
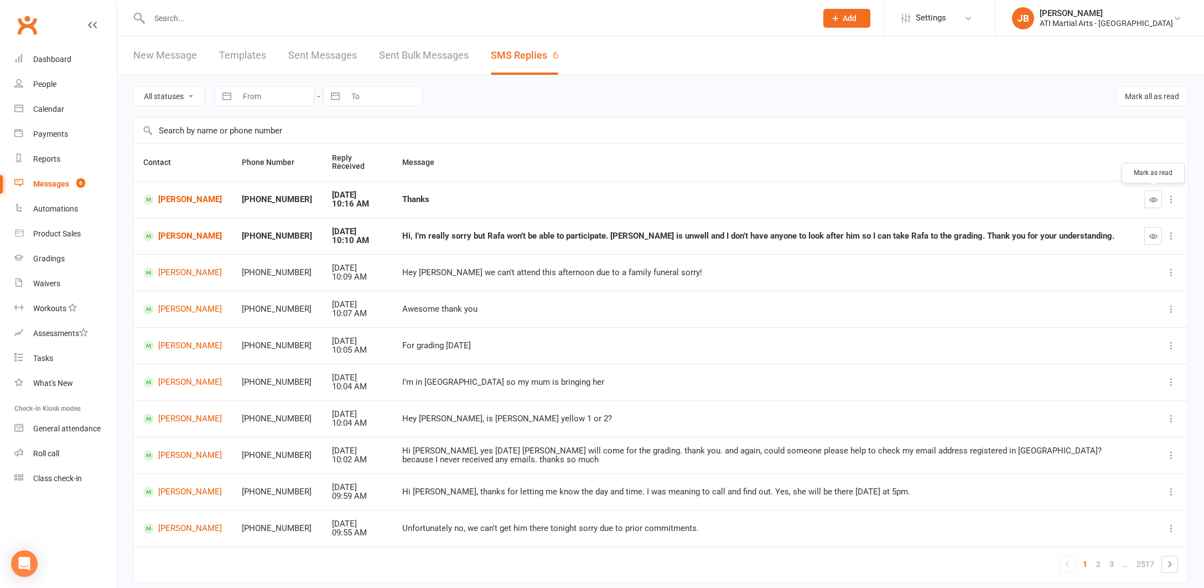
click at [1151, 199] on icon "button" at bounding box center [1153, 199] width 8 height 8
click at [1100, 560] on link "2" at bounding box center [1098, 563] width 13 height 15
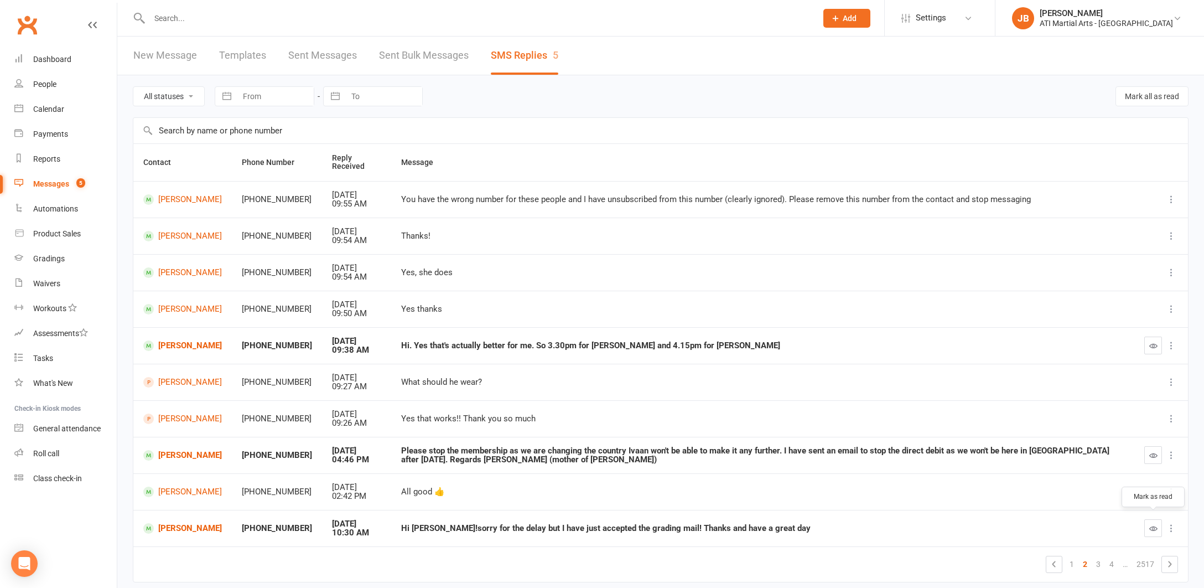
click at [1150, 524] on icon "button" at bounding box center [1153, 528] width 8 height 8
click at [1099, 560] on link "3" at bounding box center [1098, 563] width 13 height 15
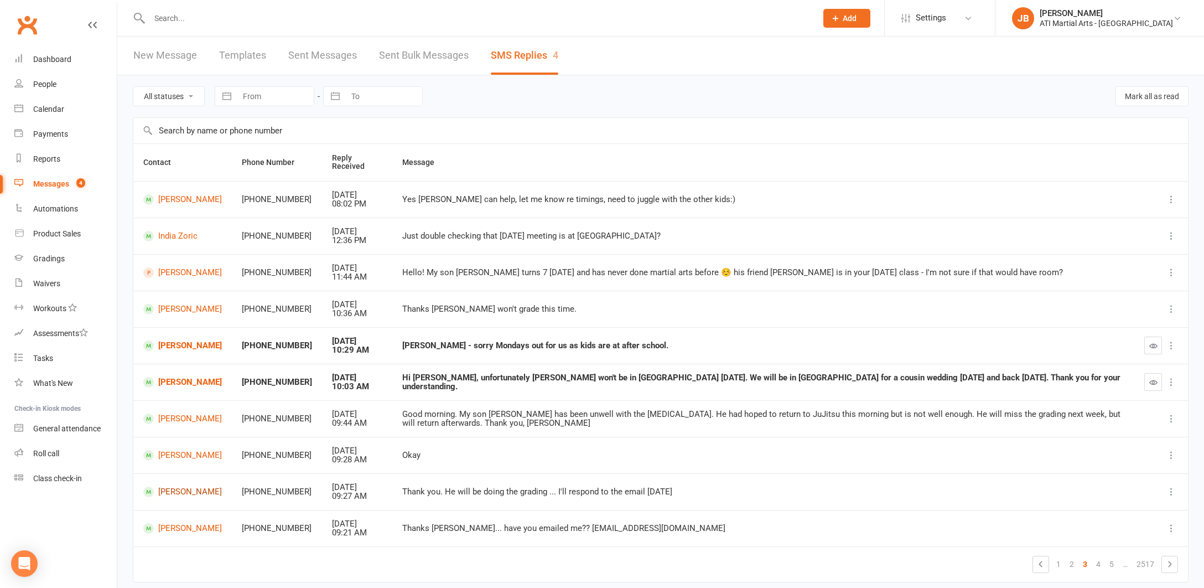
click at [181, 487] on link "Eli Henri" at bounding box center [182, 491] width 79 height 11
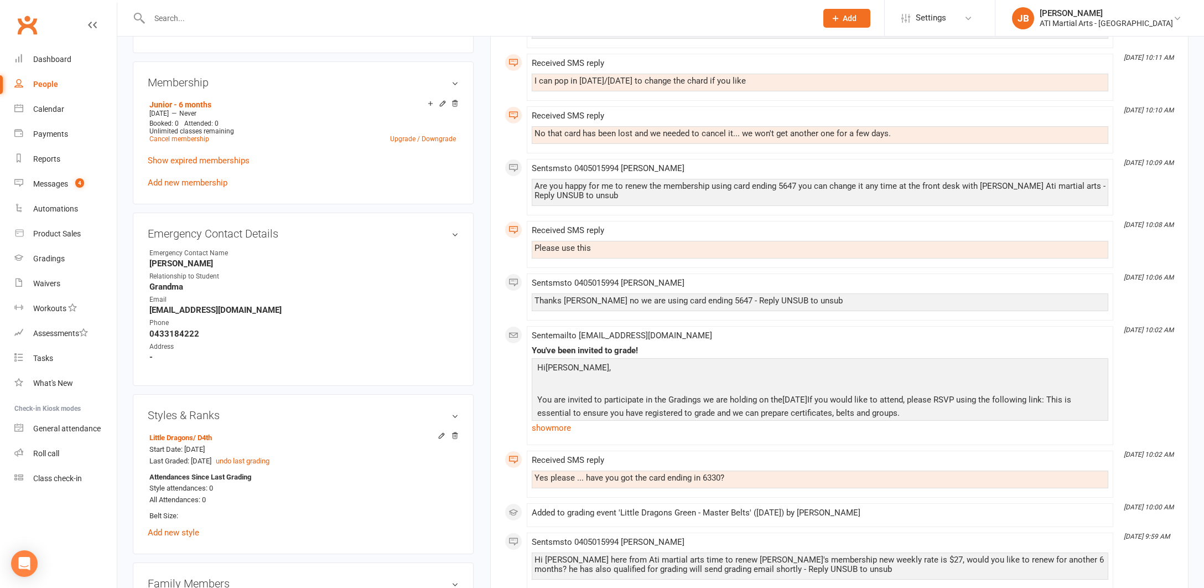
scroll to position [951, 0]
click at [50, 261] on div "Gradings" at bounding box center [49, 258] width 32 height 9
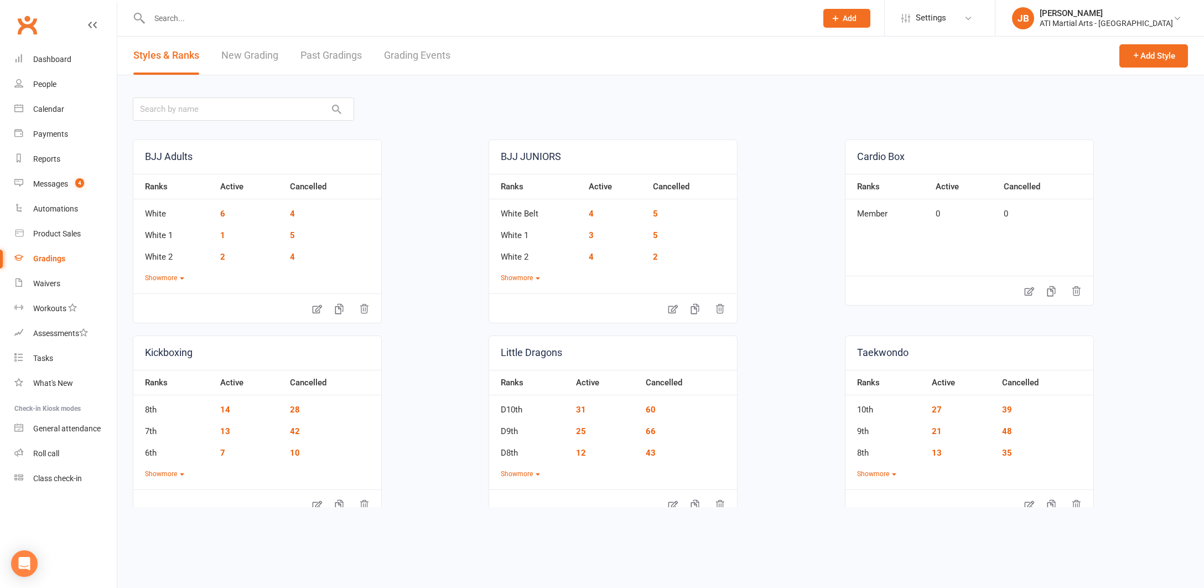
click at [400, 56] on link "Grading Events" at bounding box center [417, 56] width 66 height 38
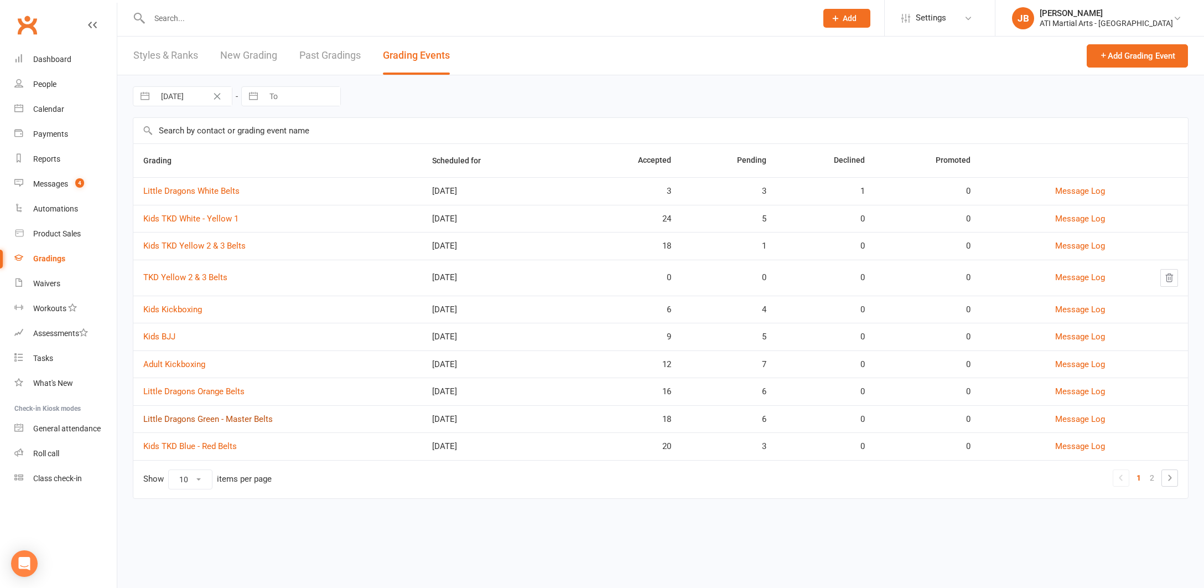
click at [196, 418] on link "Little Dragons Green - Master Belts" at bounding box center [207, 419] width 129 height 10
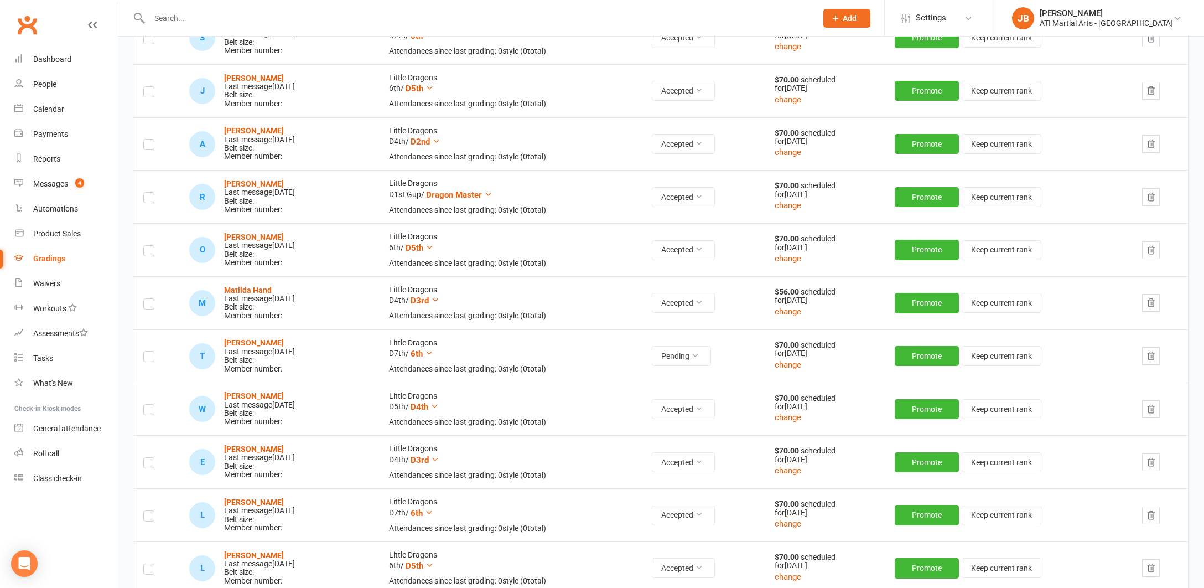
scroll to position [534, 0]
click at [29, 24] on link "Clubworx" at bounding box center [27, 25] width 28 height 28
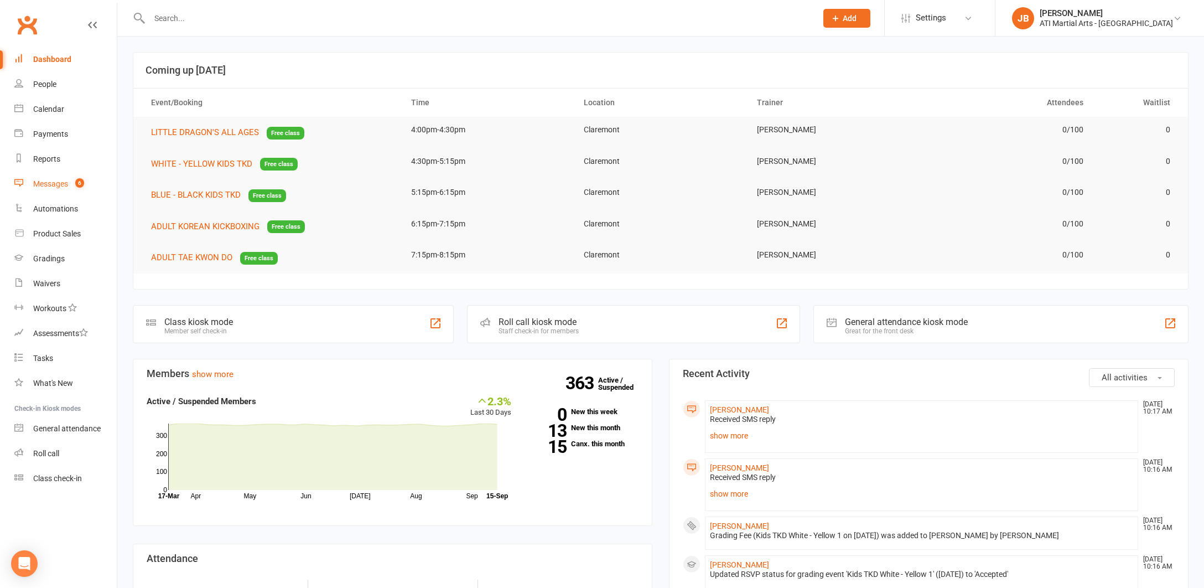
click at [48, 186] on div "Messages" at bounding box center [50, 183] width 35 height 9
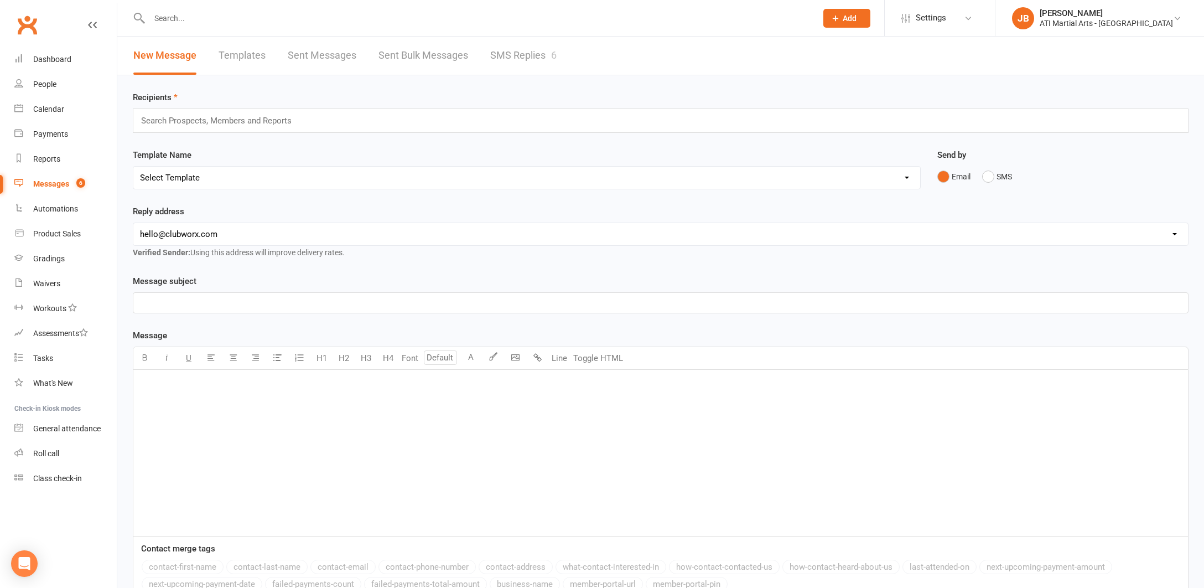
click at [526, 55] on link "SMS Replies 6" at bounding box center [523, 56] width 66 height 38
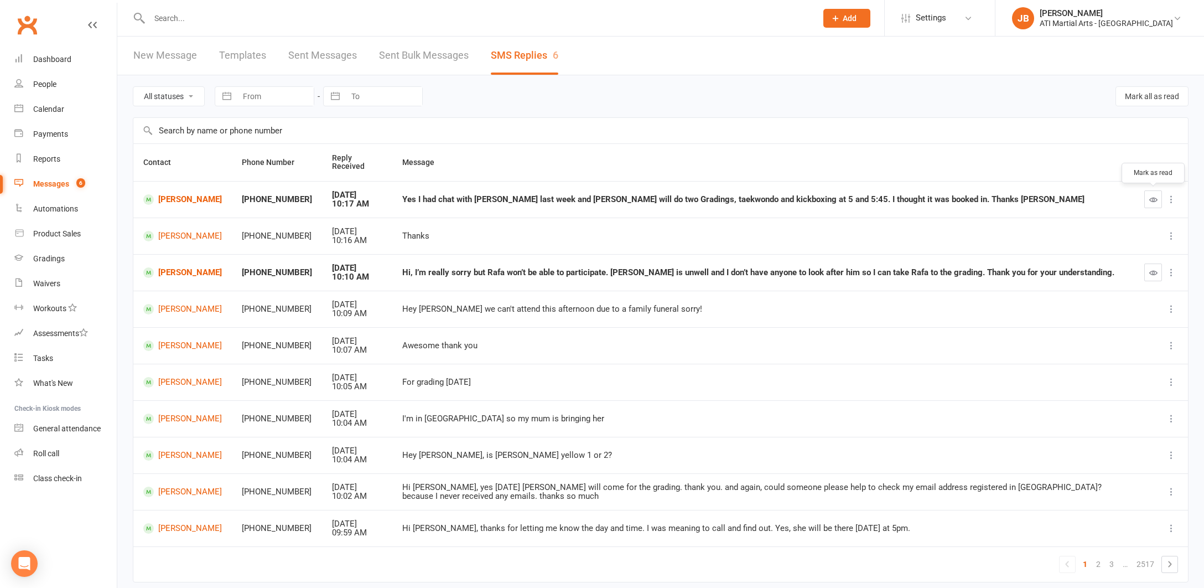
click at [1156, 199] on icon "button" at bounding box center [1153, 199] width 8 height 8
click at [183, 200] on link "[PERSON_NAME]" at bounding box center [182, 199] width 79 height 11
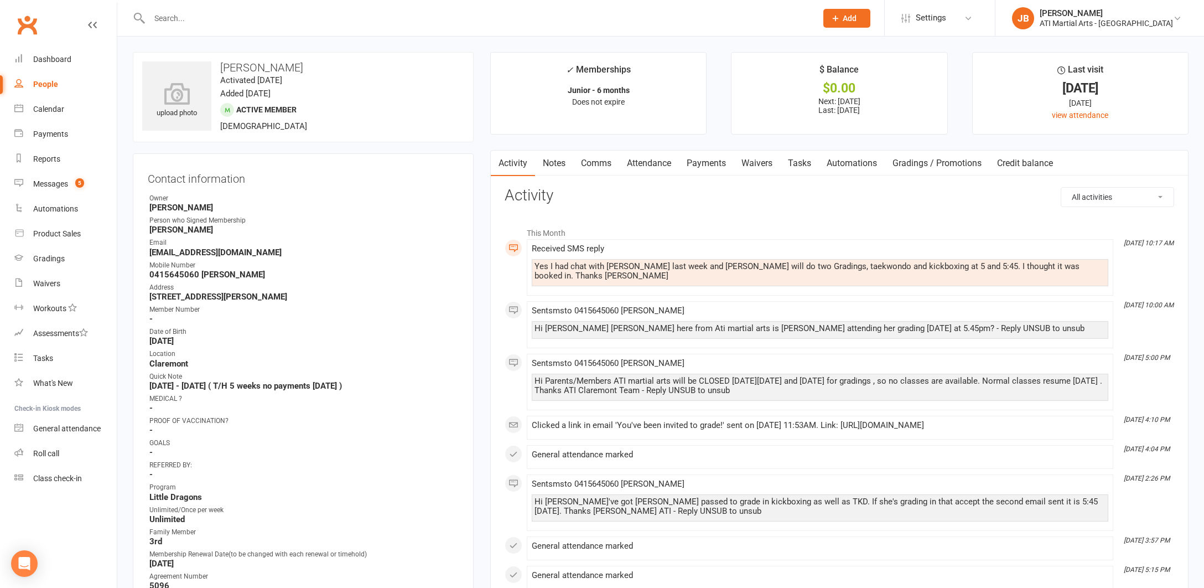
click at [600, 163] on link "Comms" at bounding box center [596, 162] width 46 height 25
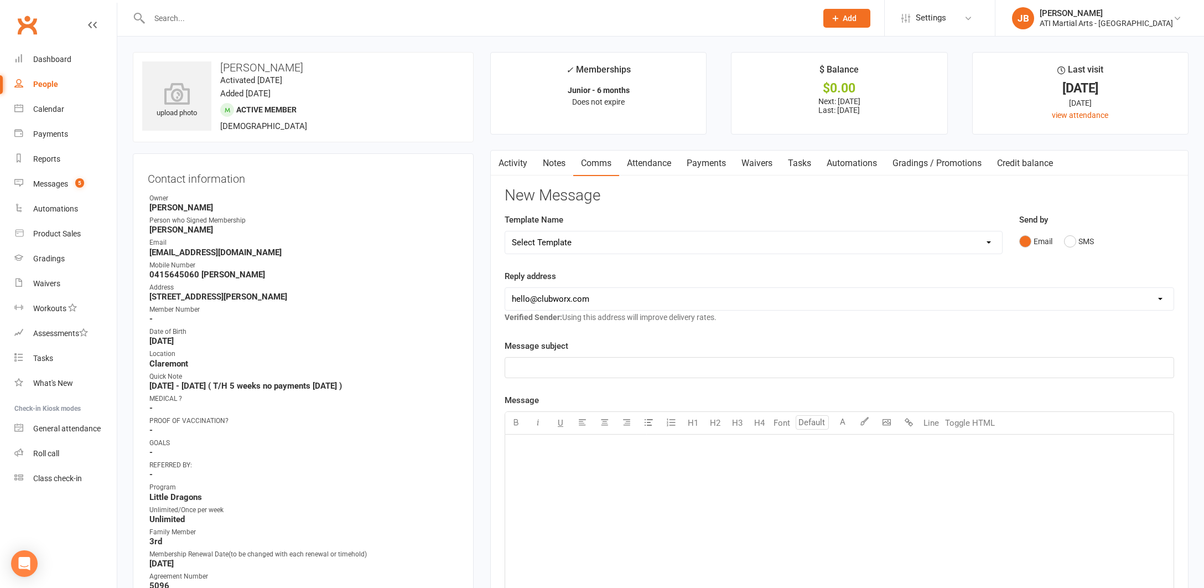
drag, startPoint x: 1071, startPoint y: 241, endPoint x: 953, endPoint y: 255, distance: 118.2
click at [1070, 241] on button "SMS" at bounding box center [1079, 241] width 30 height 21
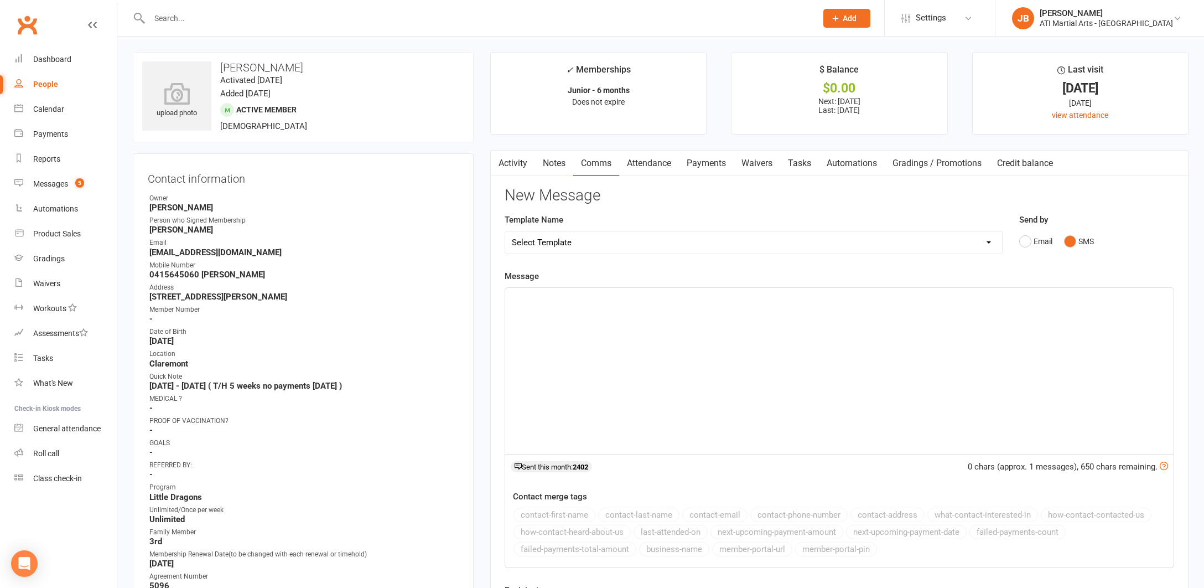
click at [547, 300] on p "﻿" at bounding box center [839, 297] width 655 height 13
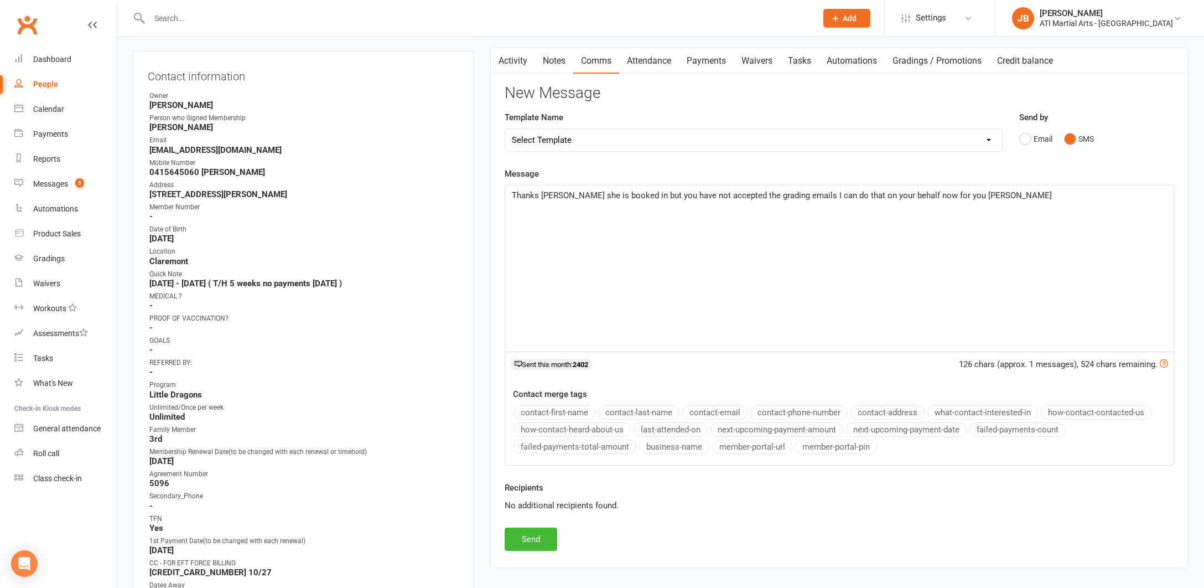
scroll to position [110, 0]
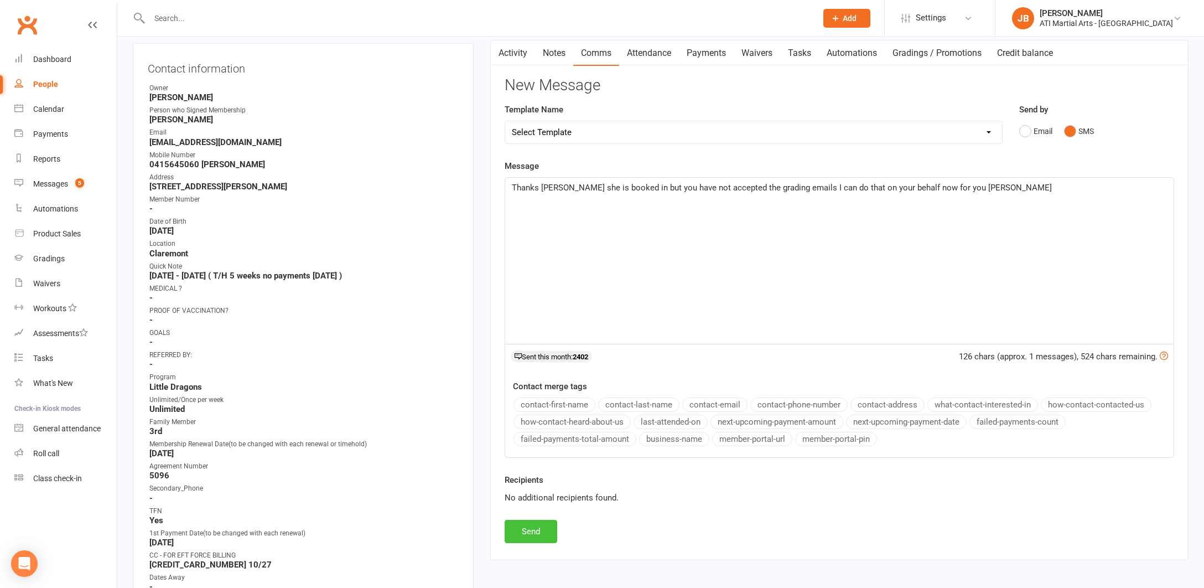
click at [539, 532] on button "Send" at bounding box center [531, 531] width 53 height 23
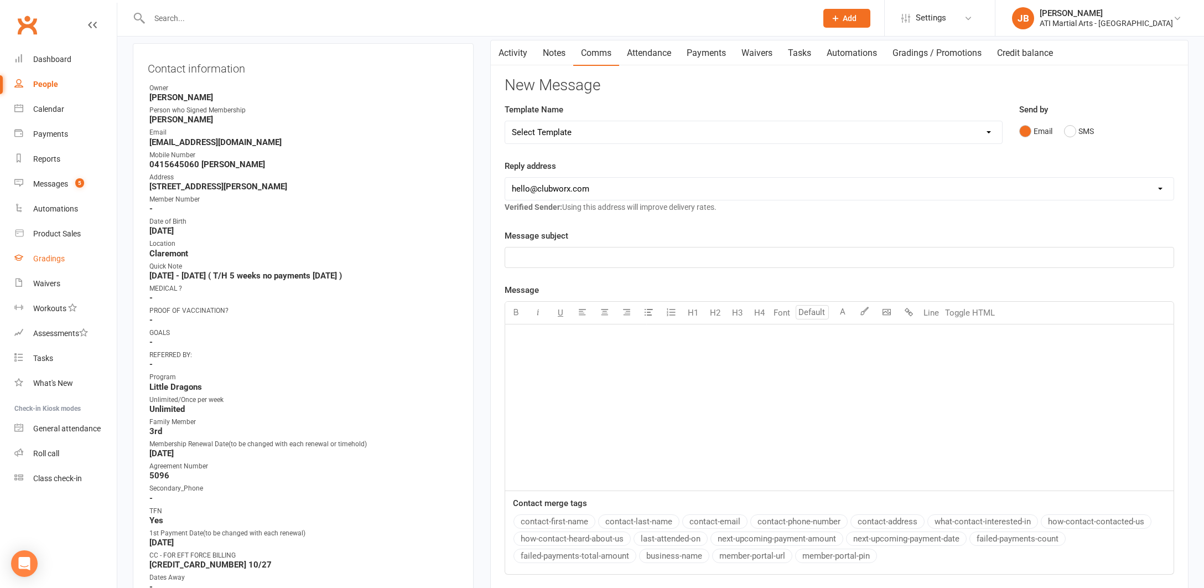
click at [49, 258] on div "Gradings" at bounding box center [49, 258] width 32 height 9
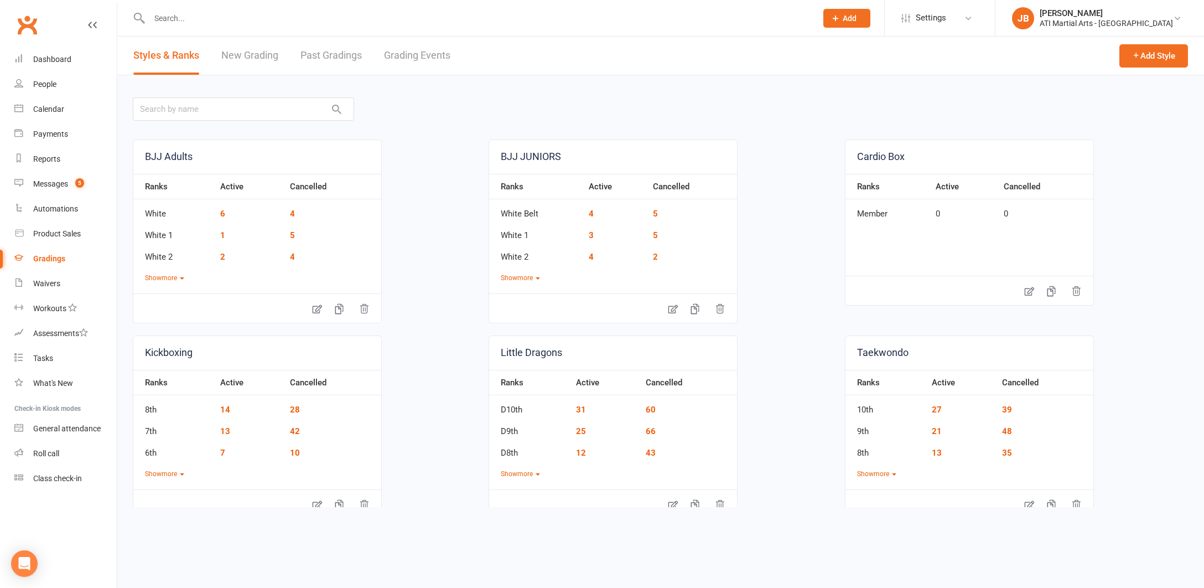
click at [406, 55] on link "Grading Events" at bounding box center [417, 56] width 66 height 38
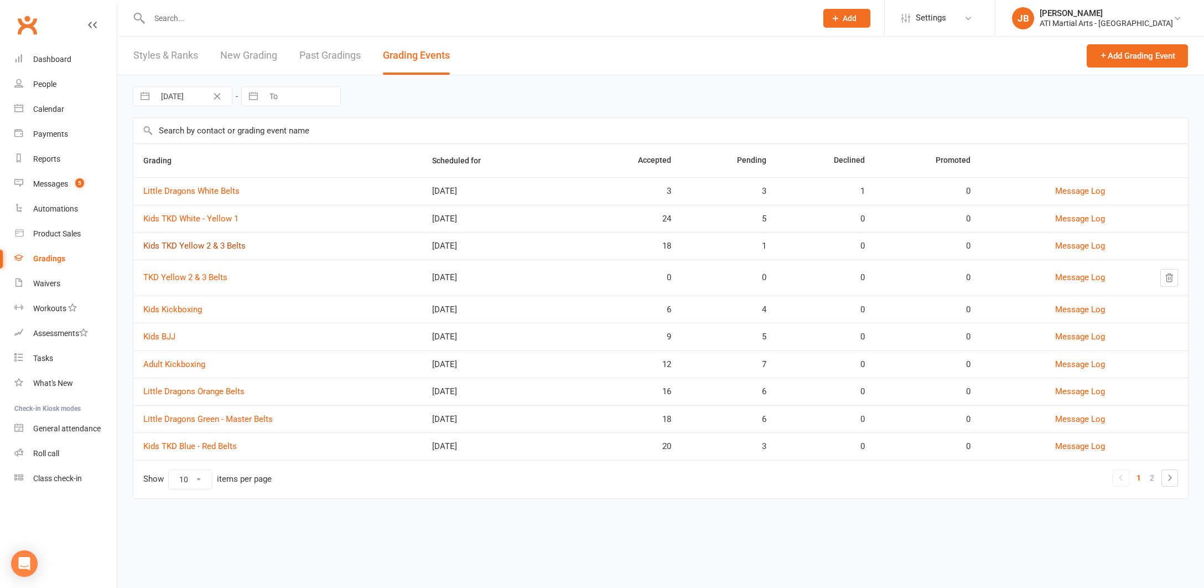
click at [185, 247] on link "Kids TKD Yellow 2 & 3 Belts" at bounding box center [194, 246] width 102 height 10
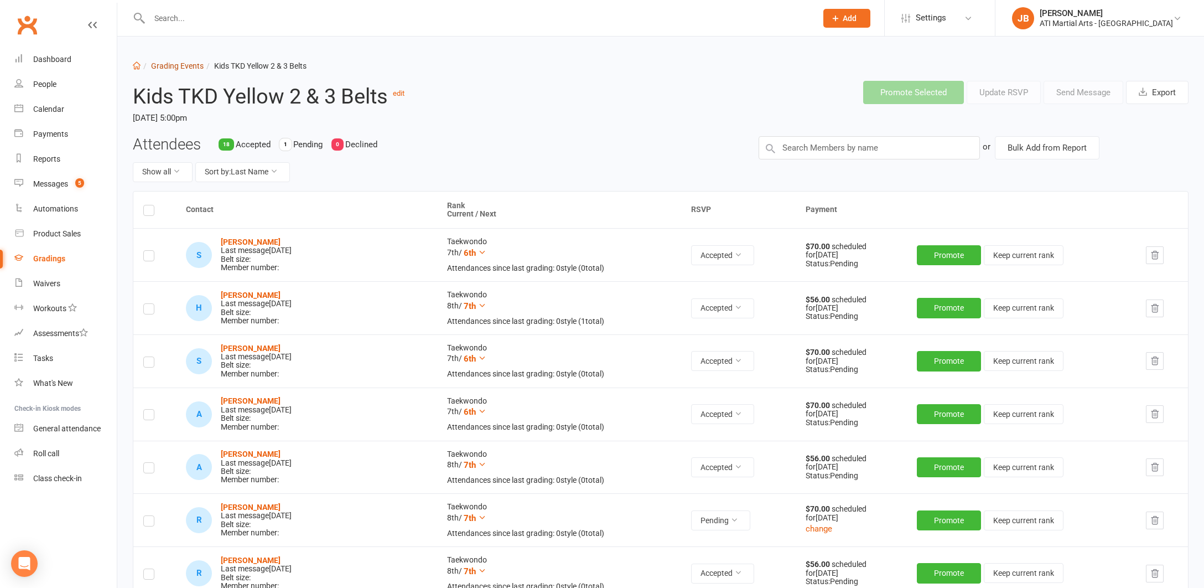
click at [169, 66] on link "Grading Events" at bounding box center [177, 65] width 53 height 9
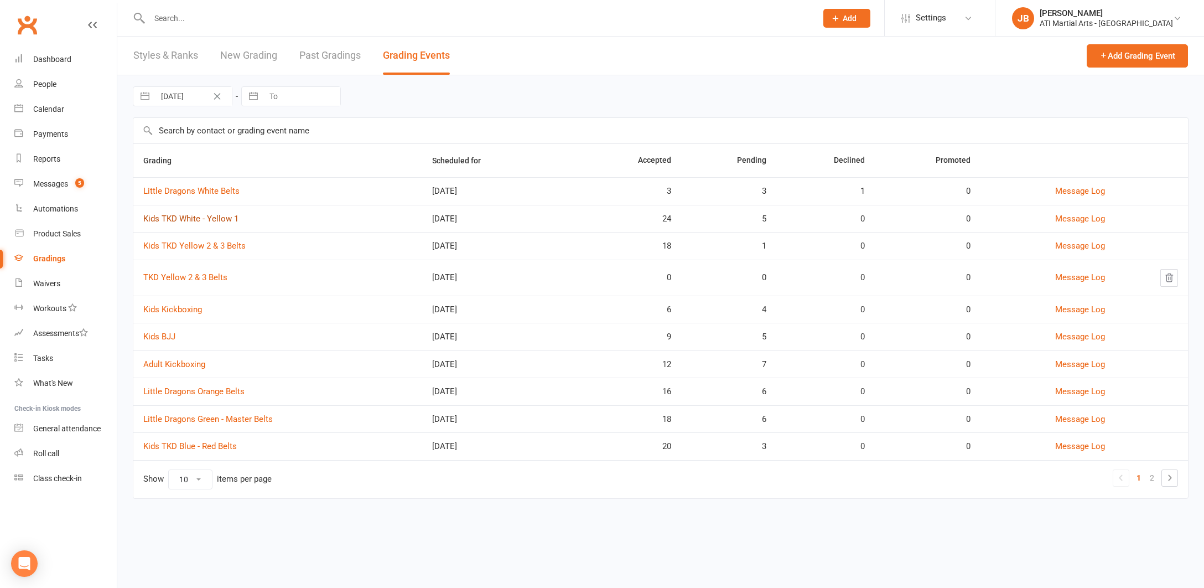
click at [209, 220] on link "Kids TKD White - Yellow 1" at bounding box center [190, 219] width 95 height 10
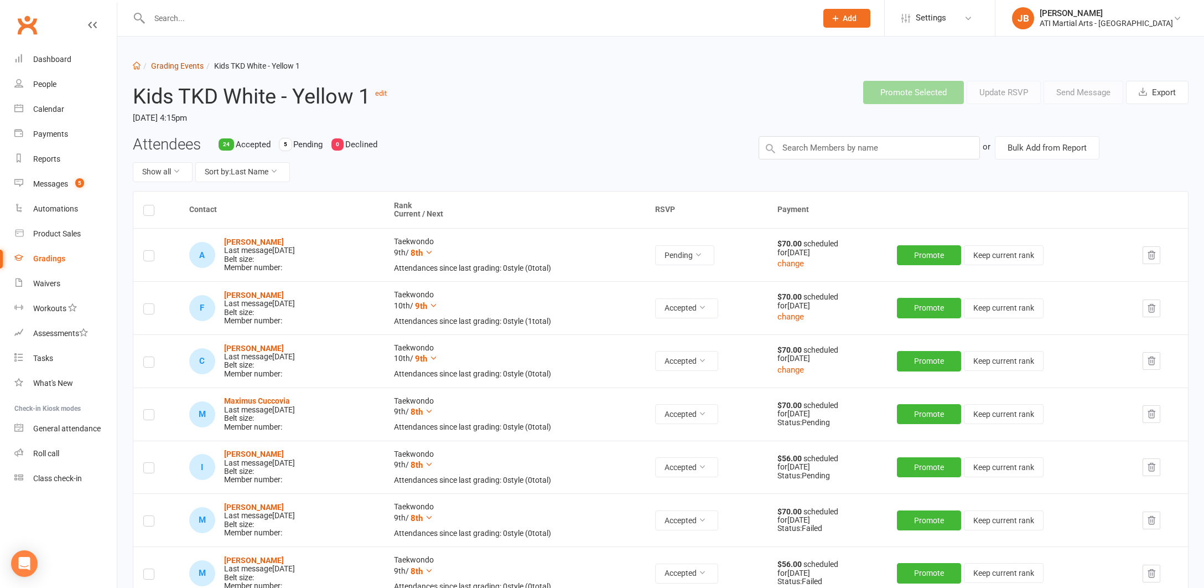
click at [164, 66] on link "Grading Events" at bounding box center [177, 65] width 53 height 9
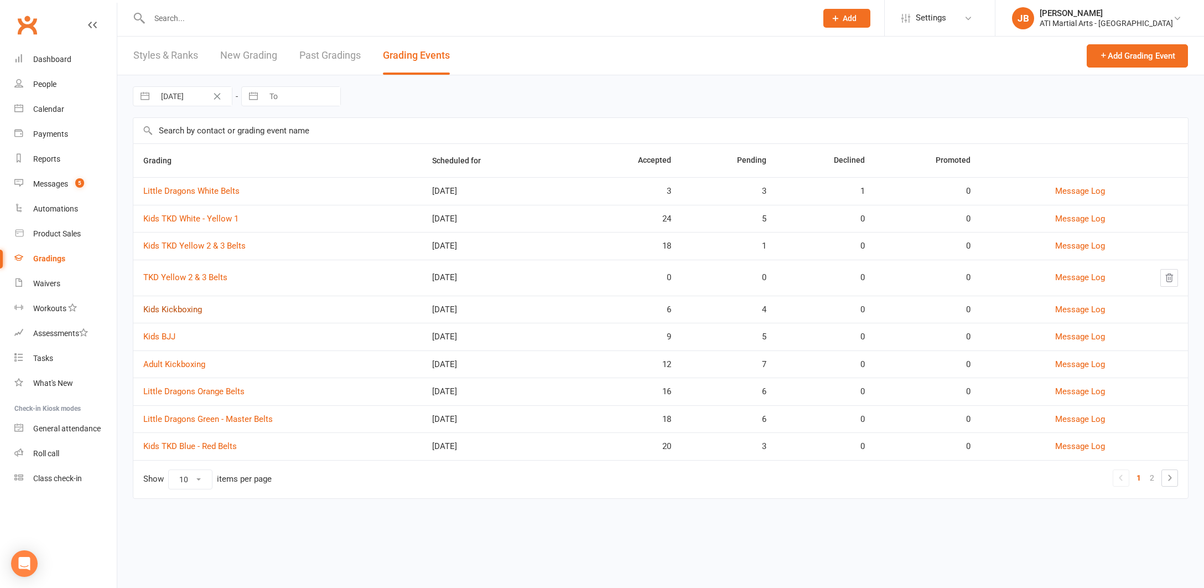
click at [179, 310] on link "Kids Kickboxing" at bounding box center [172, 309] width 59 height 10
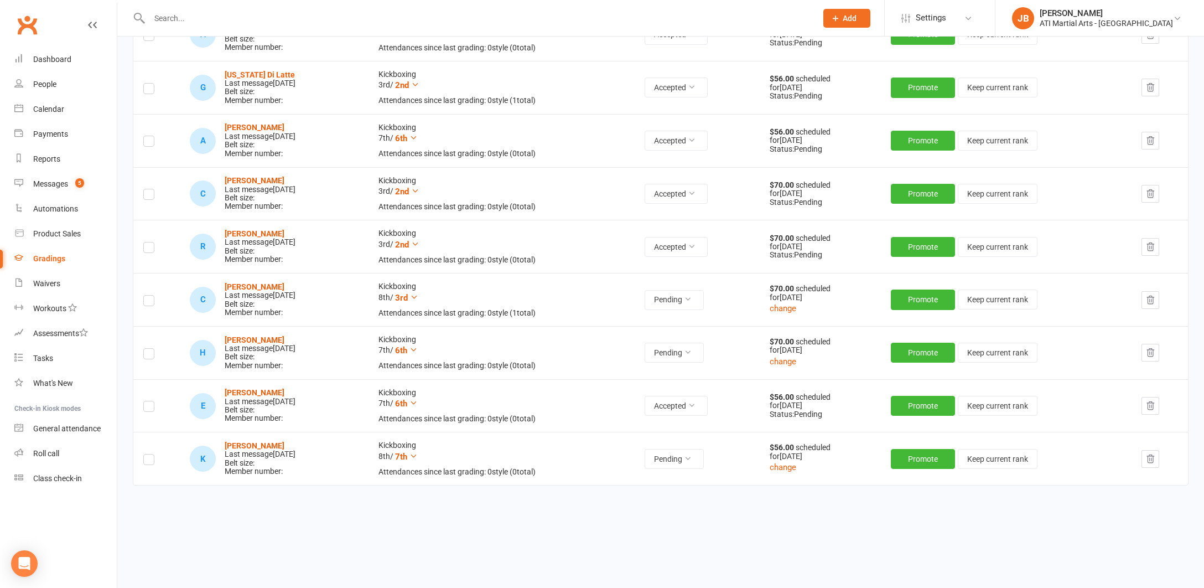
scroll to position [277, 0]
click at [692, 454] on icon at bounding box center [688, 458] width 8 height 8
click at [658, 473] on link "Accepted" at bounding box center [670, 478] width 110 height 22
click at [56, 183] on div "Messages" at bounding box center [50, 183] width 35 height 9
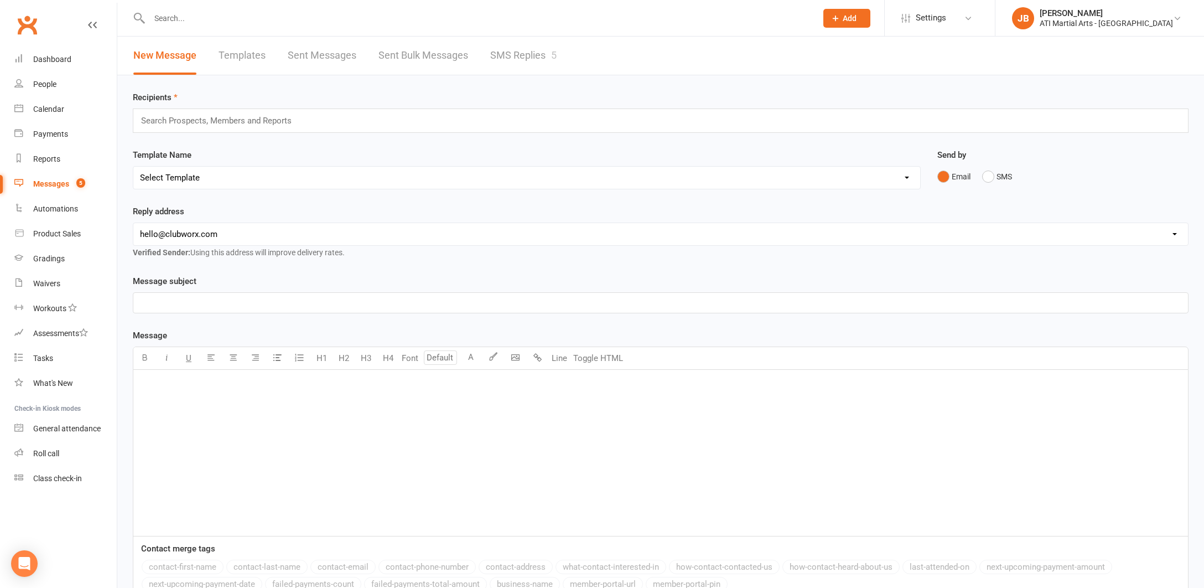
click at [512, 56] on link "SMS Replies 5" at bounding box center [523, 56] width 66 height 38
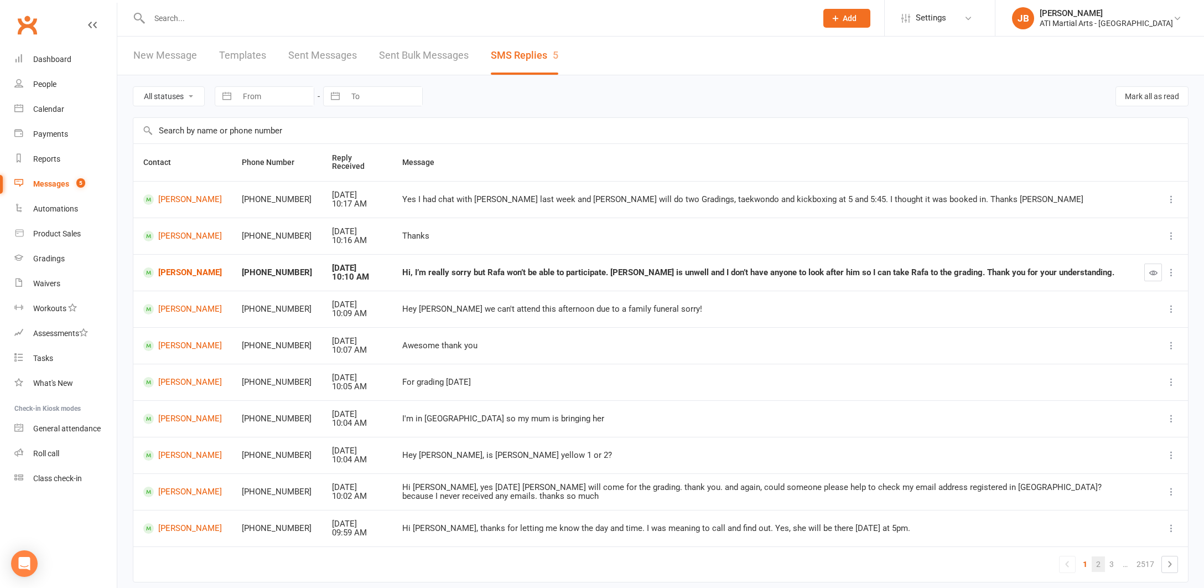
click at [1099, 559] on link "2" at bounding box center [1098, 563] width 13 height 15
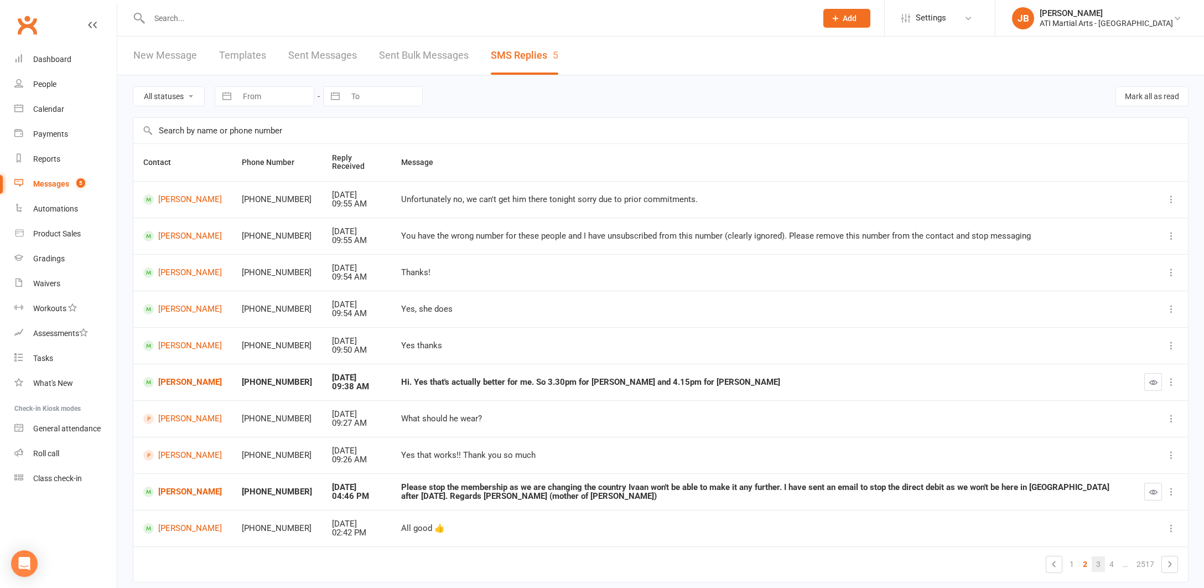
click at [1099, 559] on link "3" at bounding box center [1098, 563] width 13 height 15
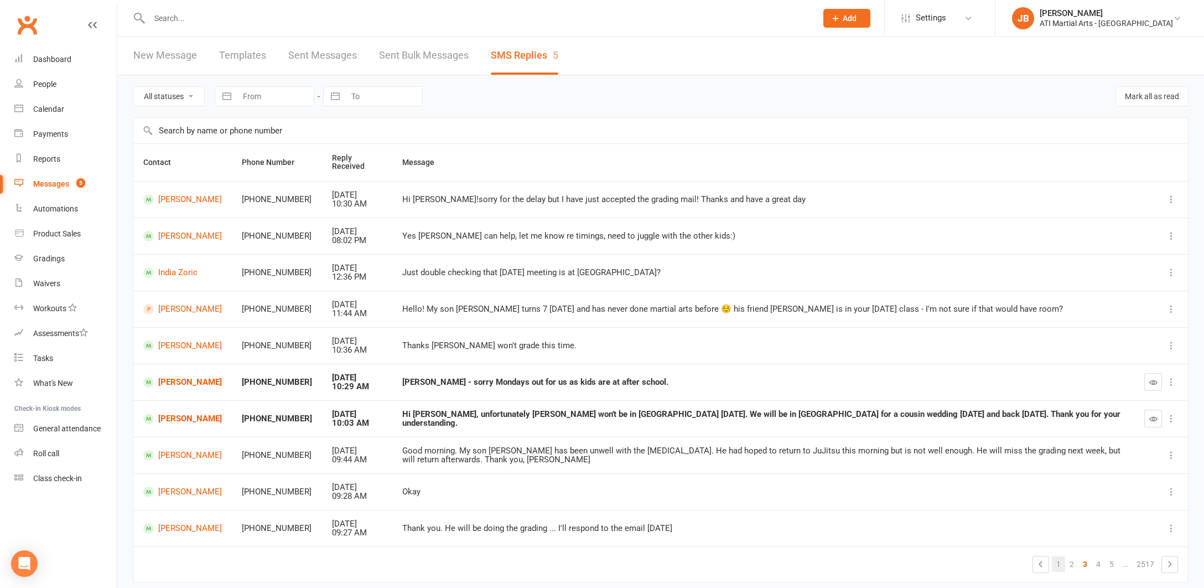
click at [1060, 560] on link "1" at bounding box center [1058, 563] width 13 height 15
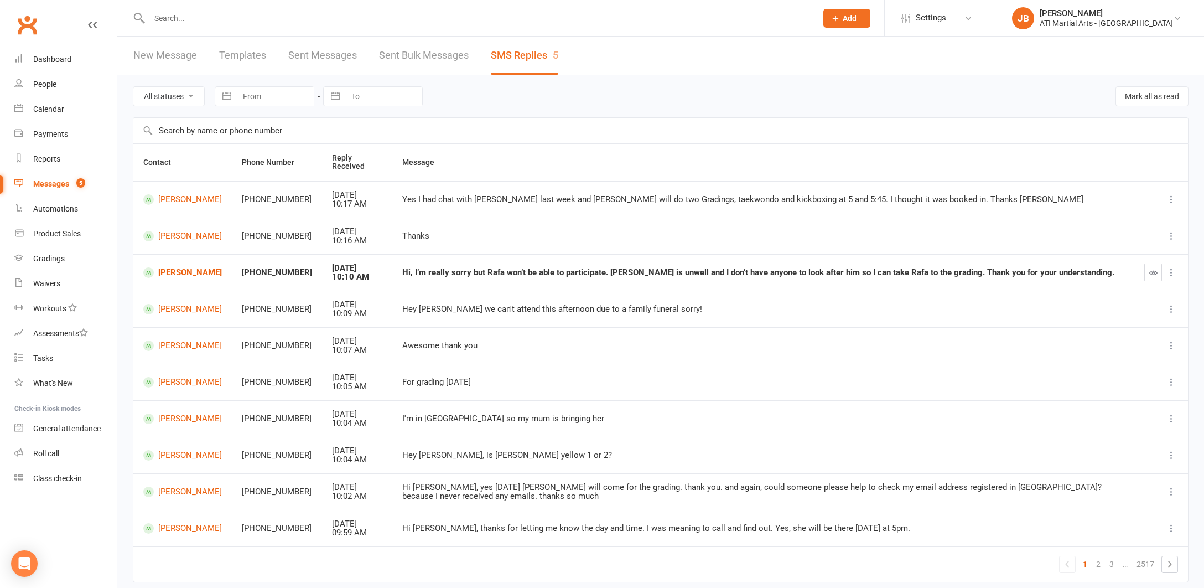
click at [25, 24] on link "Clubworx" at bounding box center [27, 25] width 28 height 28
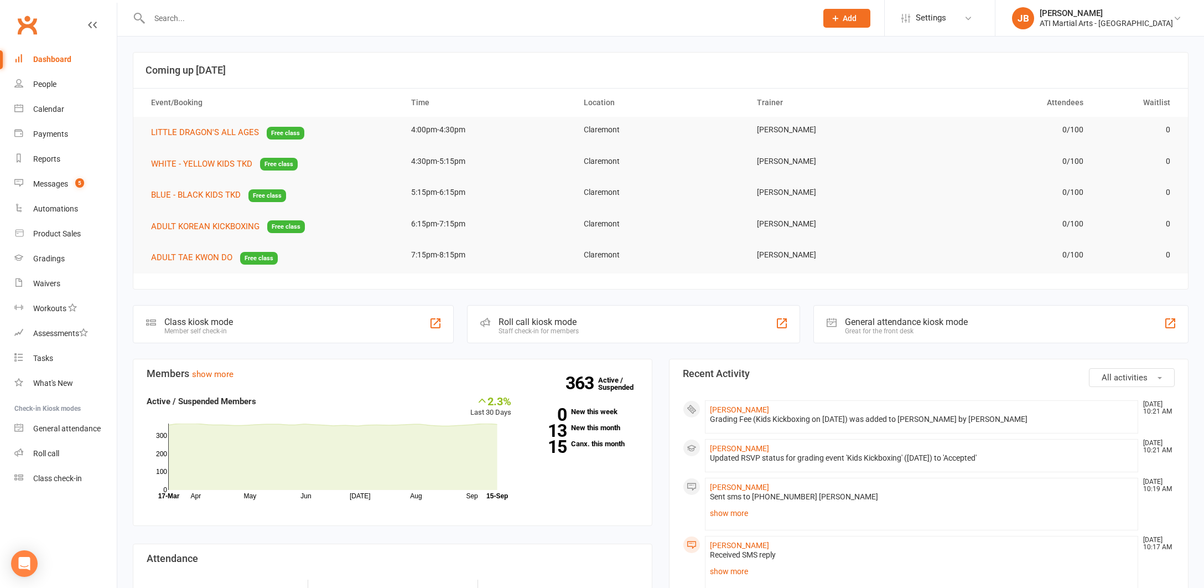
click at [178, 16] on input "text" at bounding box center [477, 18] width 663 height 15
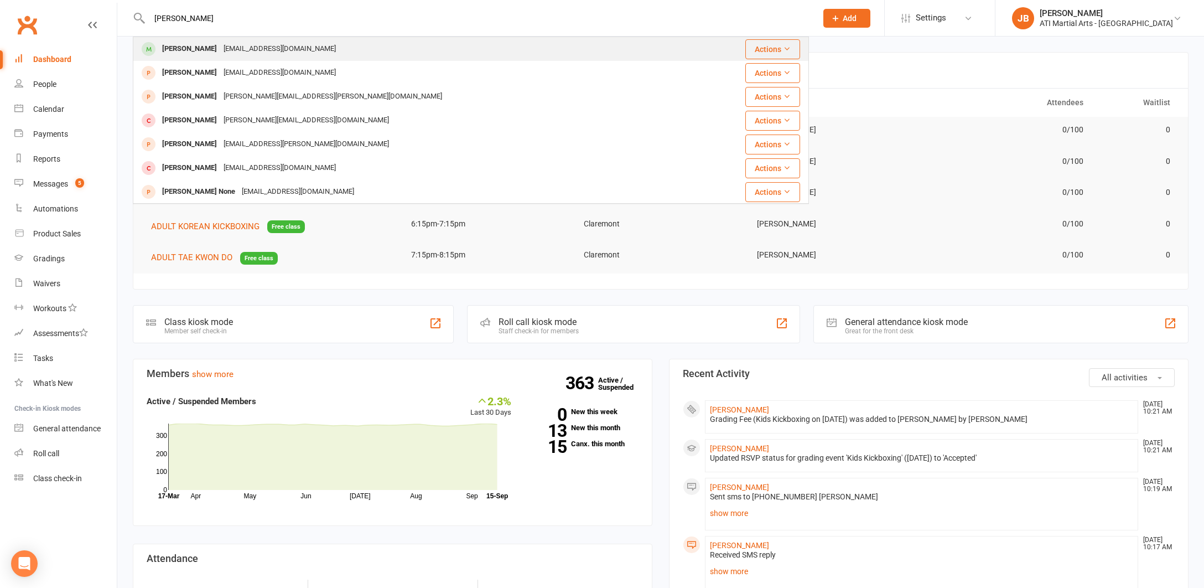
type input "[PERSON_NAME]"
click at [193, 48] on div "[PERSON_NAME]" at bounding box center [189, 49] width 61 height 16
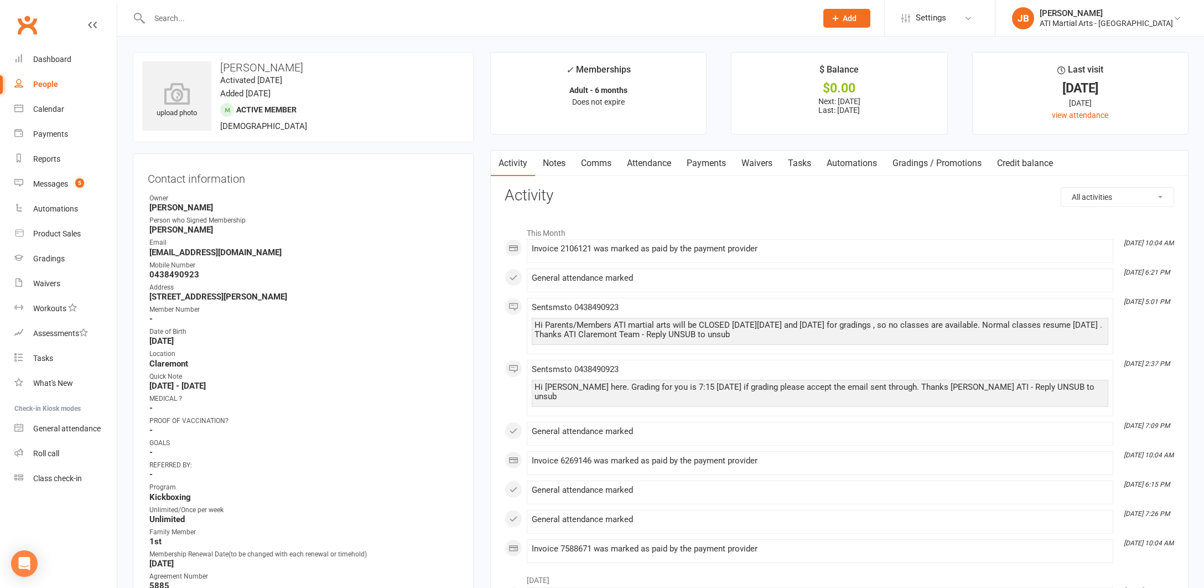
click at [597, 162] on link "Comms" at bounding box center [596, 162] width 46 height 25
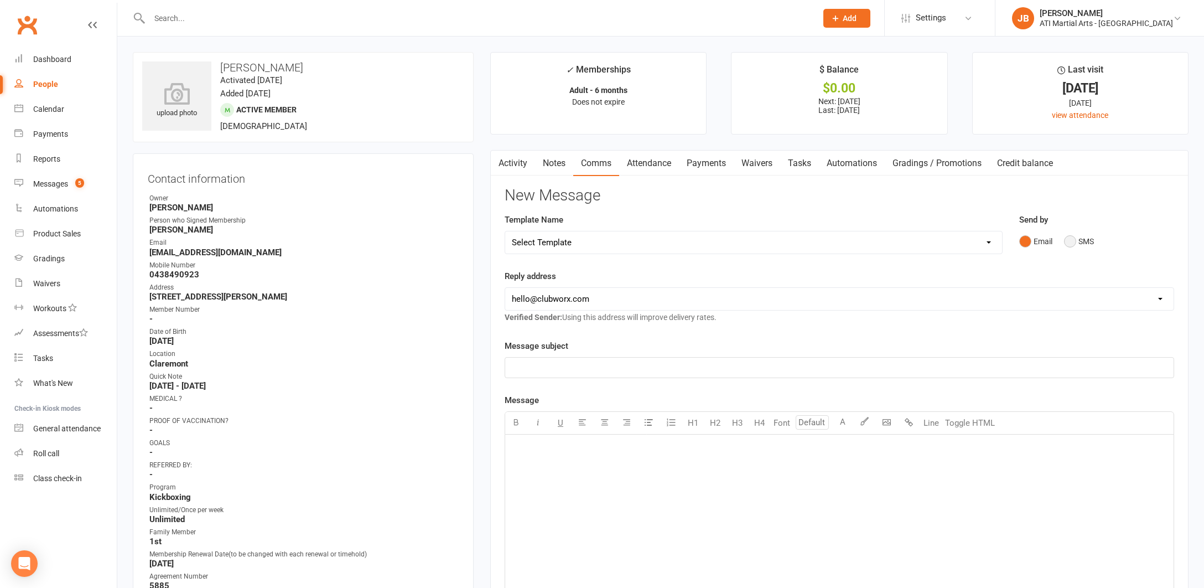
click at [1069, 240] on button "SMS" at bounding box center [1079, 241] width 30 height 21
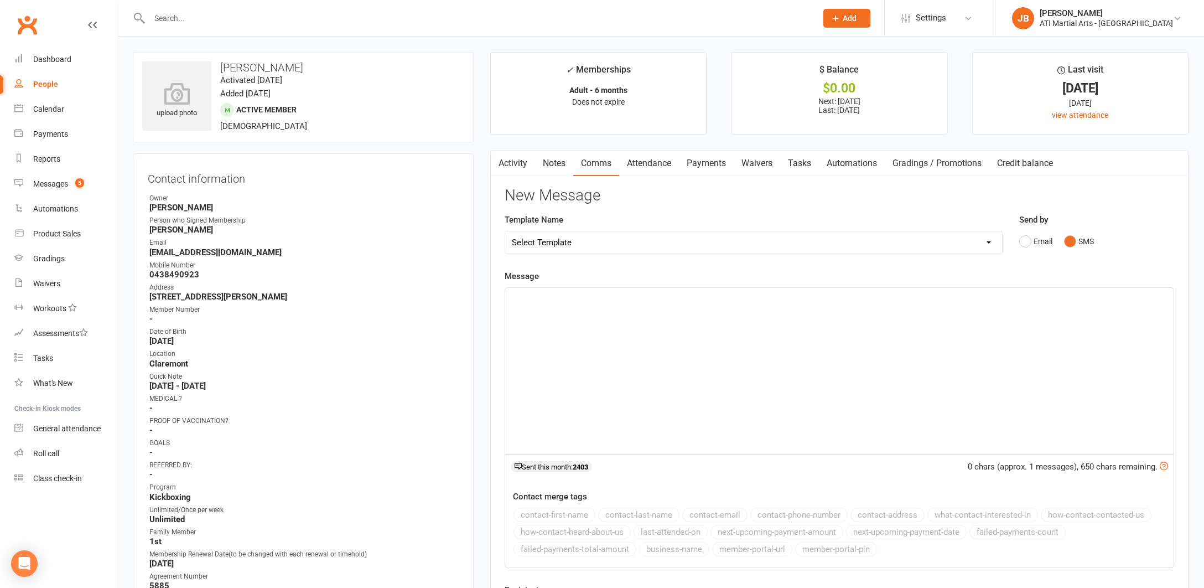
click at [549, 313] on div "﻿" at bounding box center [839, 371] width 668 height 166
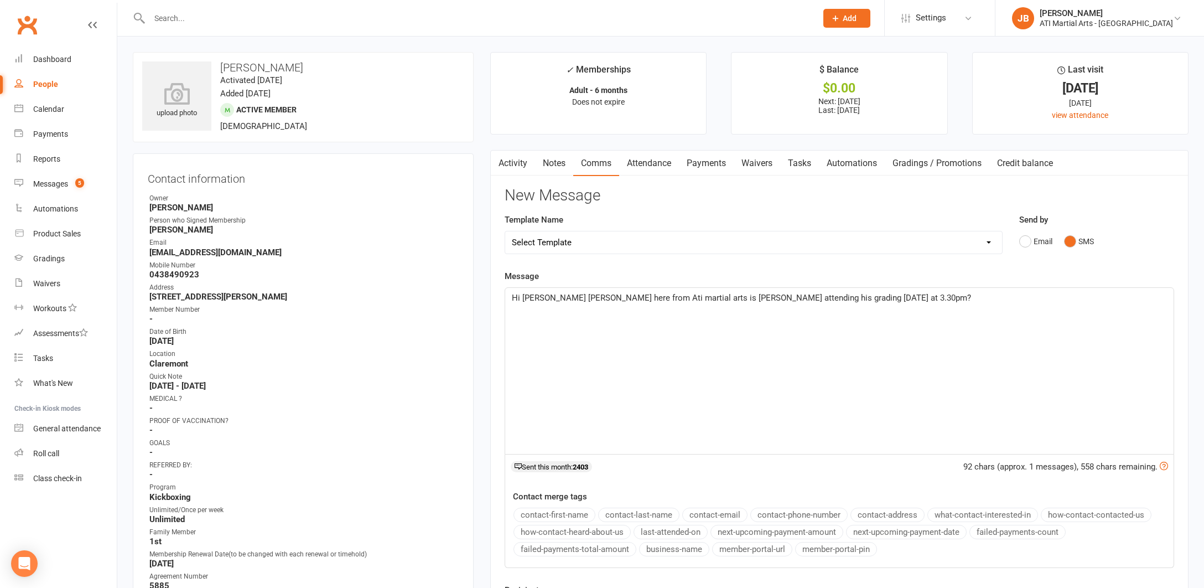
click at [543, 298] on span "Hi Claire Jacqui here from Ati martial arts is Oakley attending his grading tod…" at bounding box center [741, 298] width 459 height 10
click at [699, 297] on span "Hi Aidan Jacqui here from Ati martial arts is Oakley attending his grading toda…" at bounding box center [708, 298] width 393 height 10
click at [729, 296] on span "Hi Aidan Jacqui here from Ati martial arts you attending his grading today at 3…" at bounding box center [679, 298] width 334 height 10
click at [824, 295] on span "Hi Aidan Jacqui here from Ati martial arts you attending your kk grading today …" at bounding box center [687, 298] width 350 height 10
drag, startPoint x: 512, startPoint y: 295, endPoint x: 820, endPoint y: 300, distance: 308.2
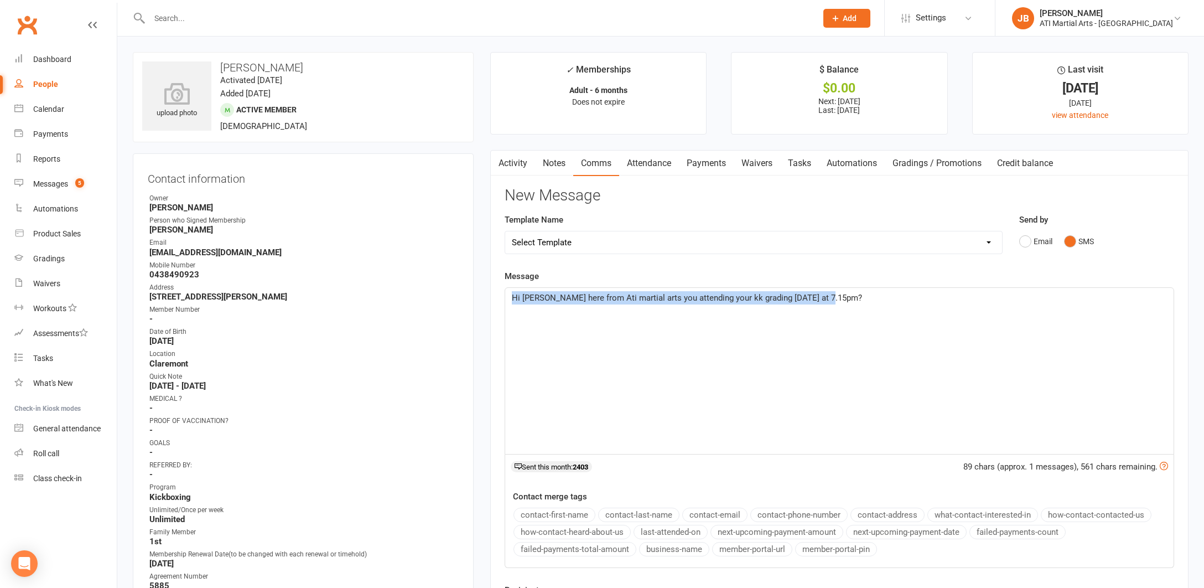
click at [820, 300] on span "Hi Aidan Jacqui here from Ati martial arts you attending your kk grading today …" at bounding box center [687, 298] width 350 height 10
drag, startPoint x: 819, startPoint y: 300, endPoint x: 840, endPoint y: 299, distance: 20.5
click at [840, 299] on span "Hi Aidan Jacqui here from Ati martial arts you attending your kk grading today …" at bounding box center [687, 298] width 350 height 10
click at [801, 314] on div "Hi Aidan Jacqui here from Ati martial arts you attending your kk grading today …" at bounding box center [839, 371] width 668 height 166
drag, startPoint x: 508, startPoint y: 294, endPoint x: 852, endPoint y: 299, distance: 344.2
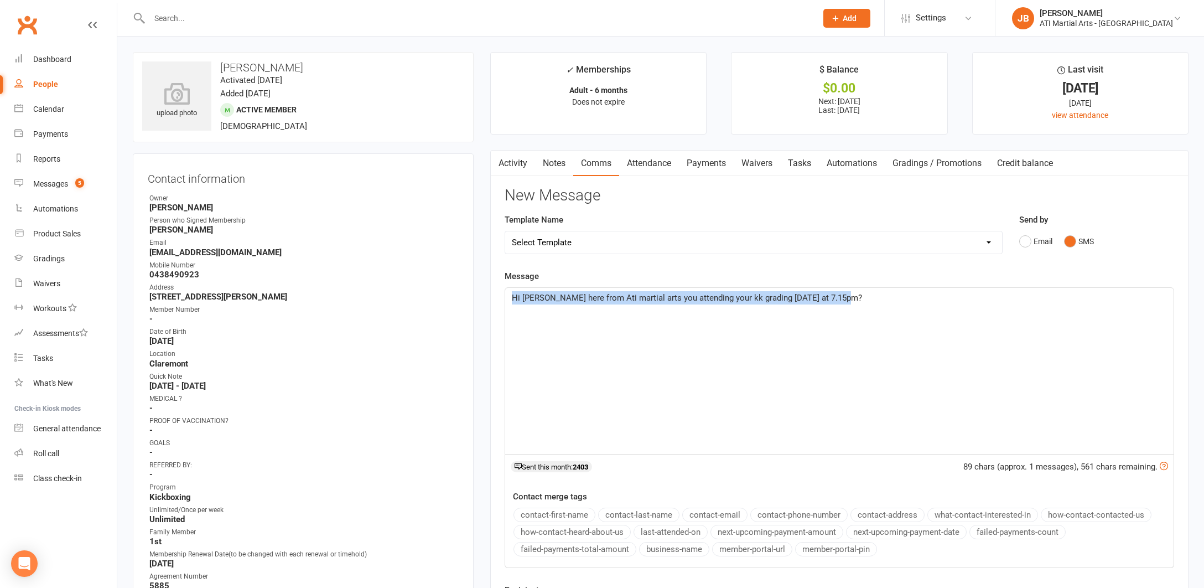
click at [852, 299] on div "Hi Aidan Jacqui here from Ati martial arts you attending your kk grading today …" at bounding box center [839, 371] width 668 height 166
copy span "Hi Aidan Jacqui here from Ati martial arts you attending your kk grading today …"
click at [607, 334] on div "Hi Aidan Jacqui here from Ati martial arts you attending your kk grading today …" at bounding box center [839, 371] width 668 height 166
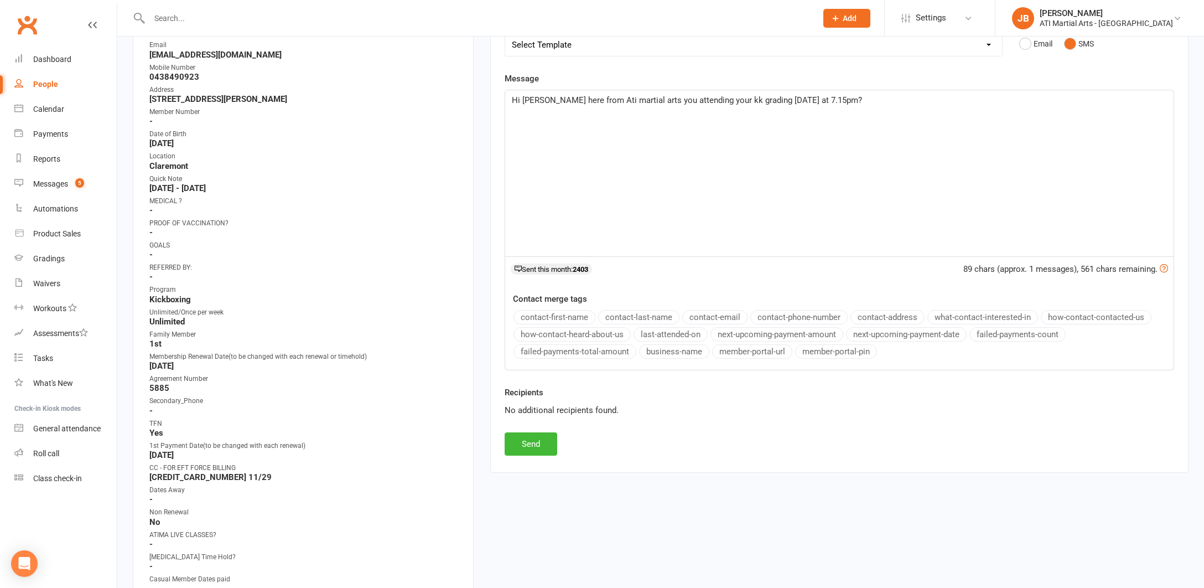
scroll to position [235, 0]
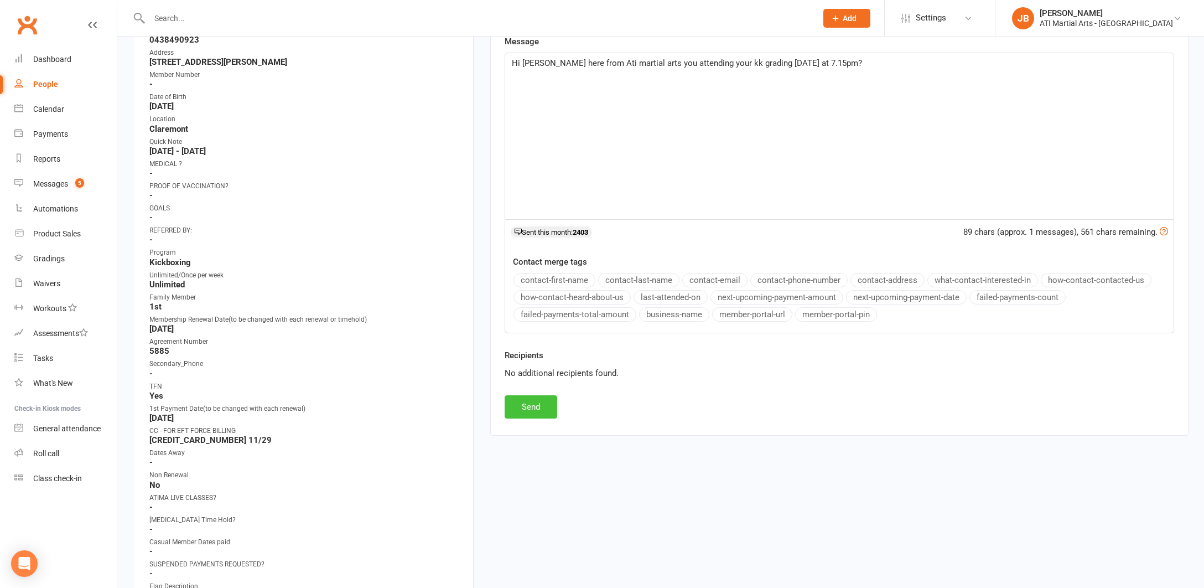
click at [537, 403] on button "Send" at bounding box center [531, 406] width 53 height 23
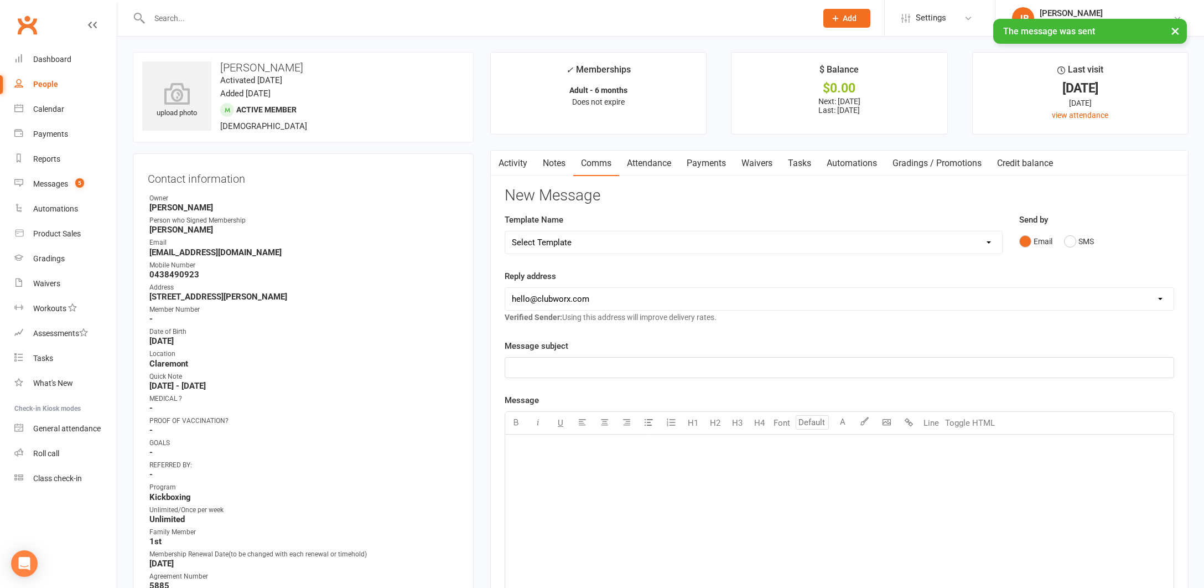
scroll to position [0, 0]
click at [162, 18] on input "text" at bounding box center [477, 18] width 663 height 15
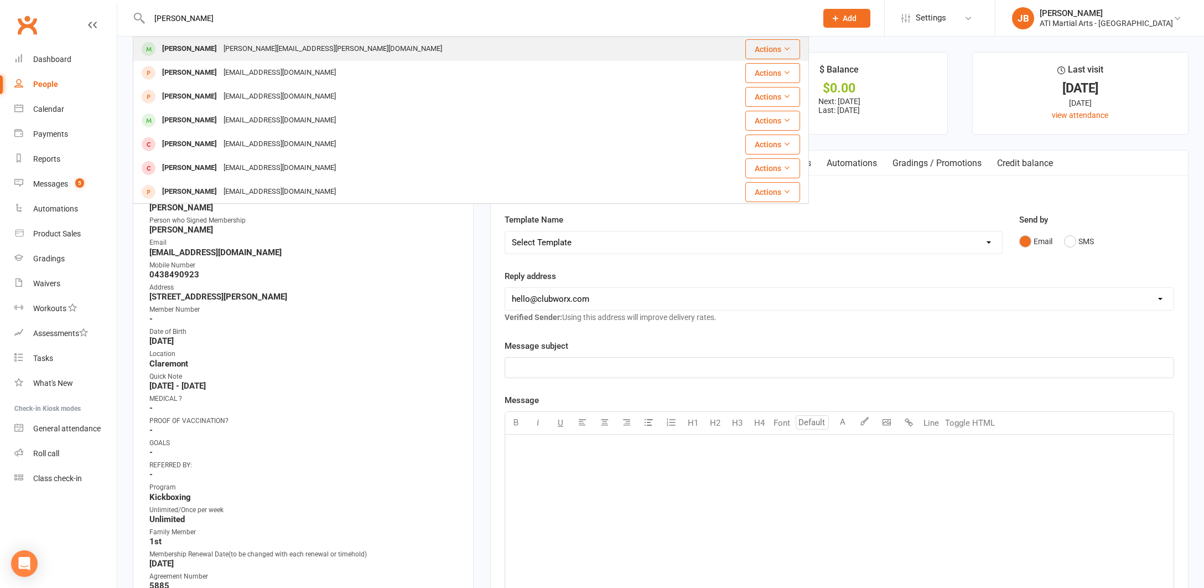
type input "[PERSON_NAME]"
click at [176, 51] on div "[PERSON_NAME]" at bounding box center [189, 49] width 61 height 16
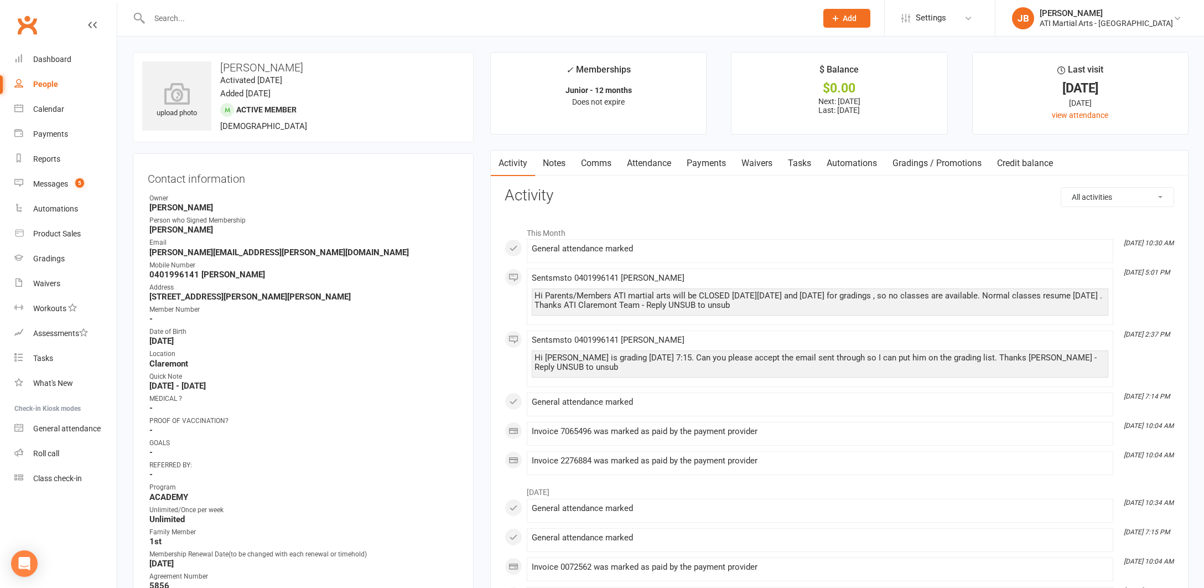
click at [594, 164] on link "Comms" at bounding box center [596, 162] width 46 height 25
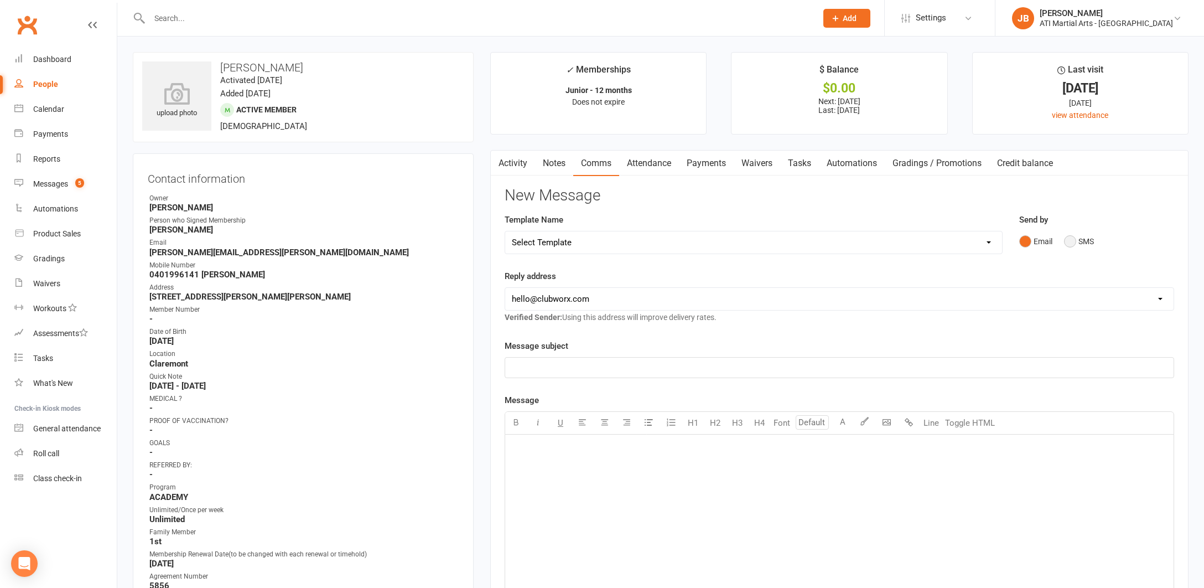
click at [1072, 241] on button "SMS" at bounding box center [1079, 241] width 30 height 21
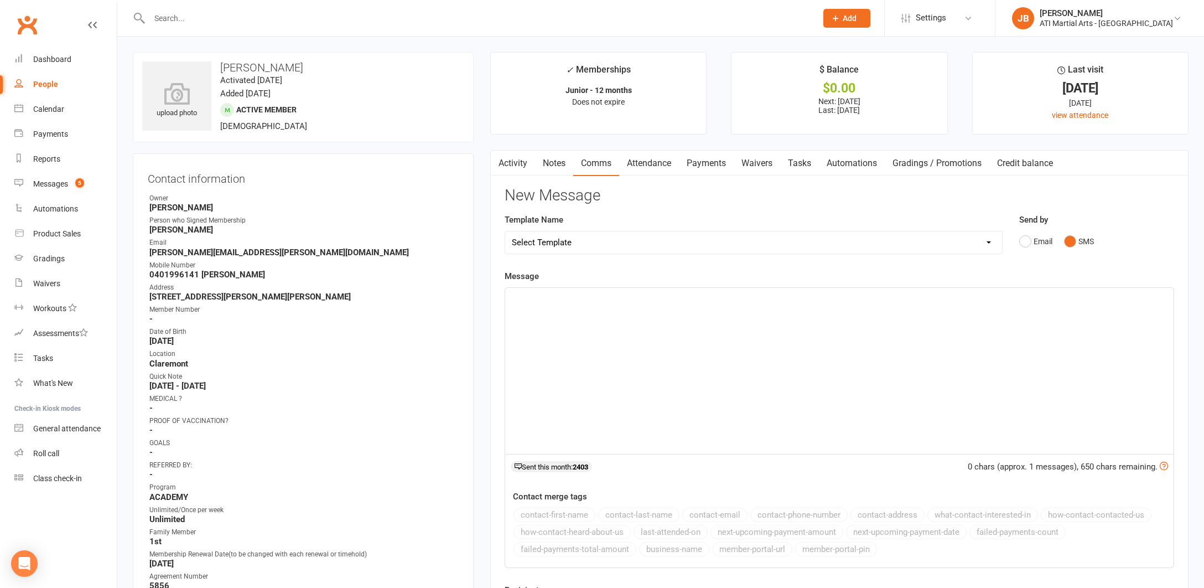
click at [569, 311] on div "﻿" at bounding box center [839, 371] width 668 height 166
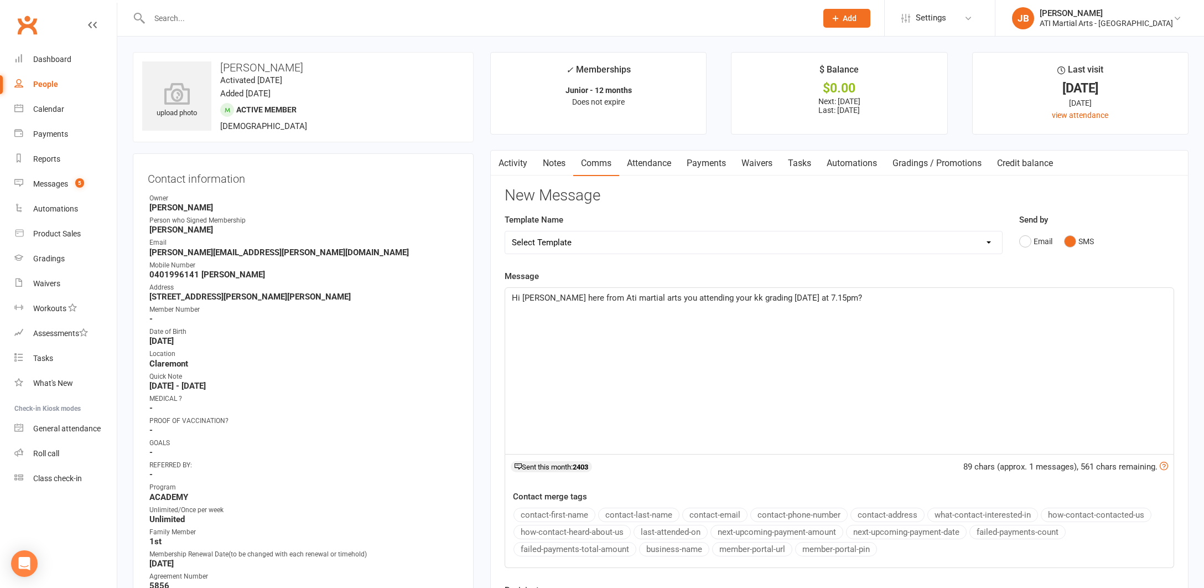
click at [543, 295] on span "Hi Aidan Jacqui here from Ati martial arts you attending your kk grading today …" at bounding box center [687, 298] width 350 height 10
click at [671, 297] on span "Hi Natalie Jacqui here from Ati martial arts you attending your kk grading toda…" at bounding box center [720, 298] width 416 height 10
click at [713, 296] on span "Hi Natalie Jacqui here from Ati martial arts is Toby you attending your kk grad…" at bounding box center [757, 298] width 491 height 10
click at [755, 295] on span "Hi Natalie Jacqui here from Ati martial arts is Toby attending your kk grading …" at bounding box center [750, 298] width 477 height 10
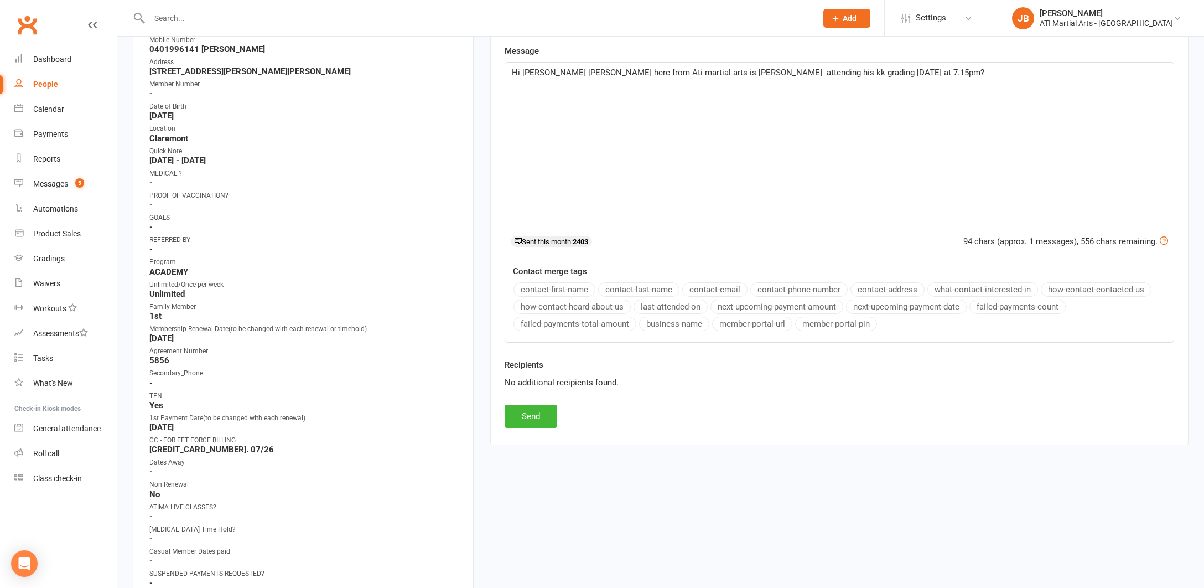
scroll to position [247, 0]
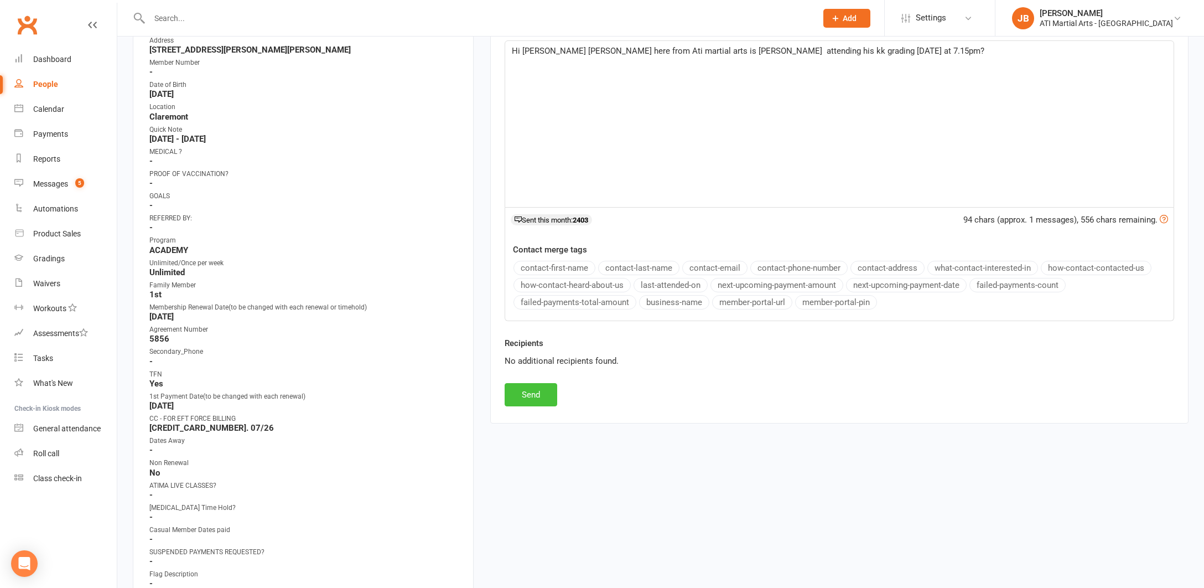
click at [546, 394] on button "Send" at bounding box center [531, 394] width 53 height 23
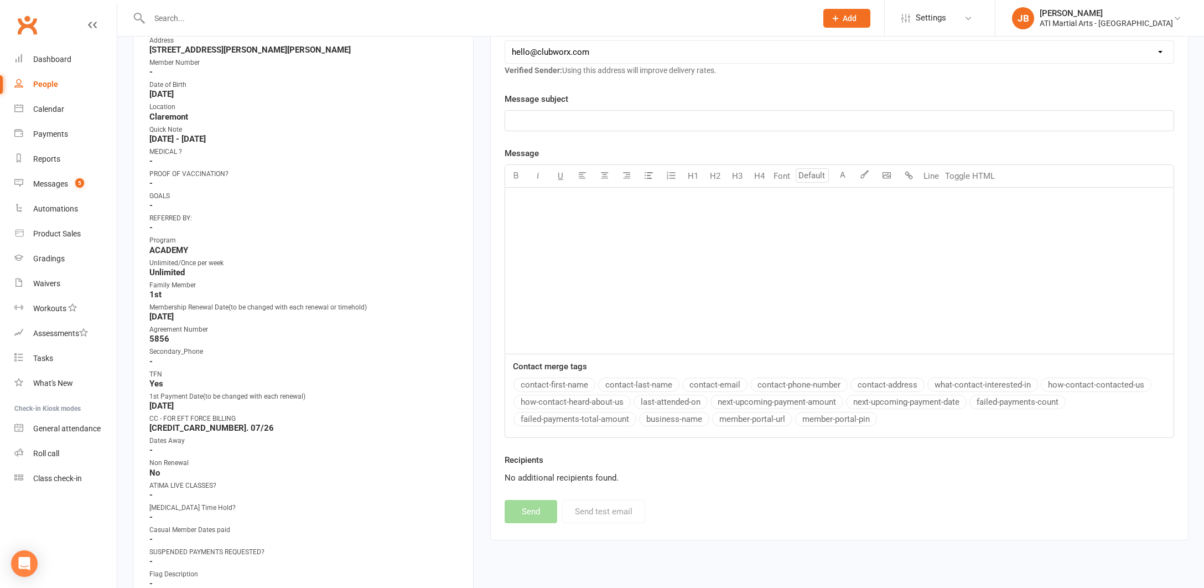
click at [165, 20] on input "text" at bounding box center [477, 18] width 663 height 15
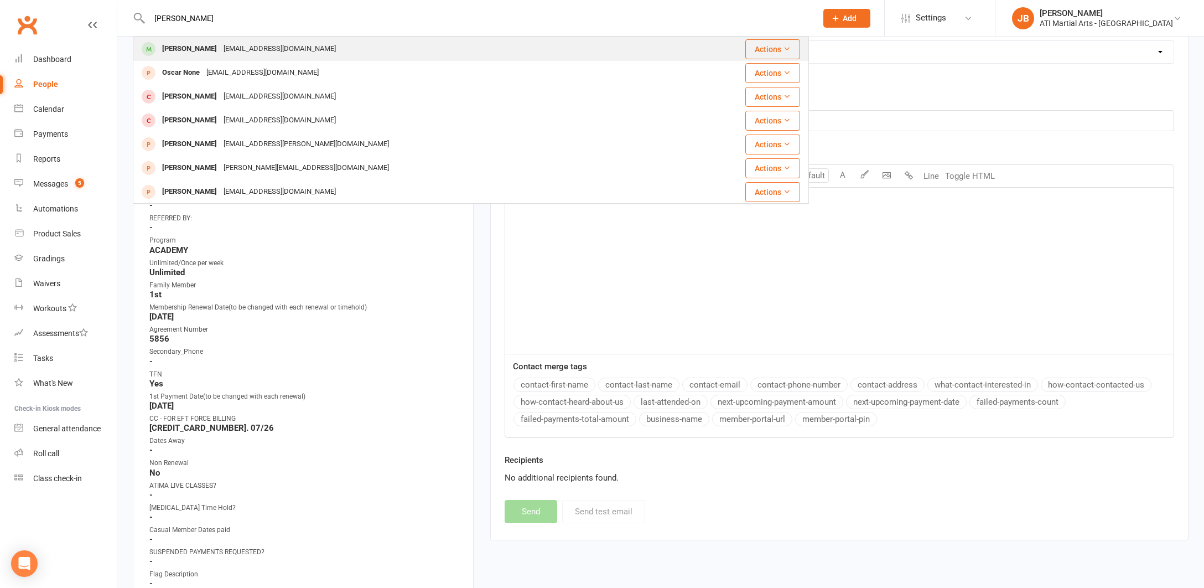
type input "Alvise Scar"
click at [181, 47] on div "[PERSON_NAME]" at bounding box center [189, 49] width 61 height 16
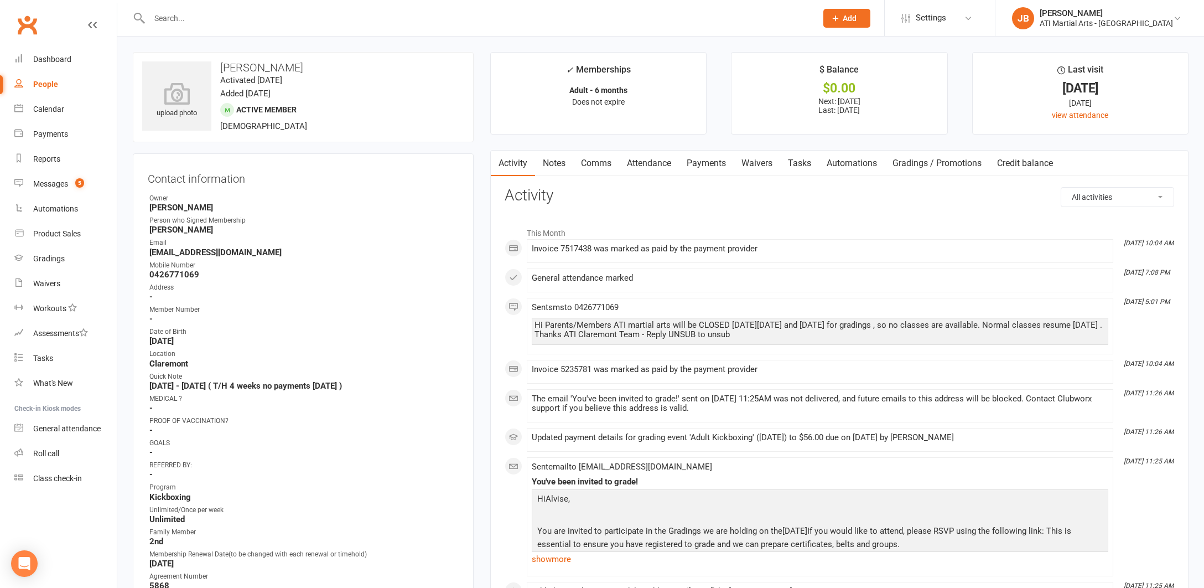
click at [601, 162] on link "Comms" at bounding box center [596, 162] width 46 height 25
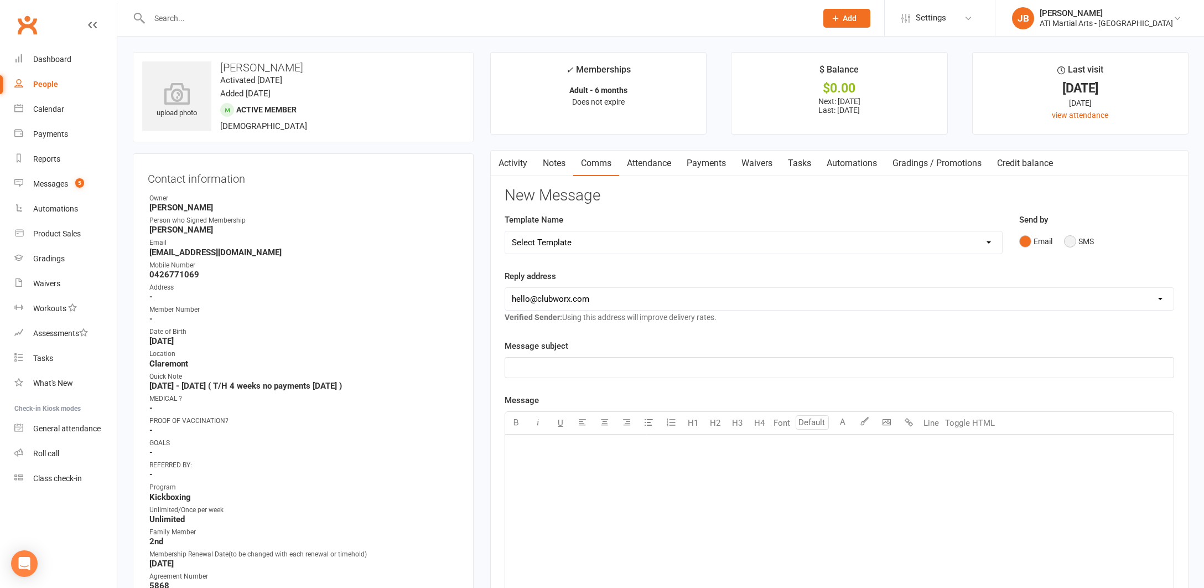
click at [1070, 239] on button "SMS" at bounding box center [1079, 241] width 30 height 21
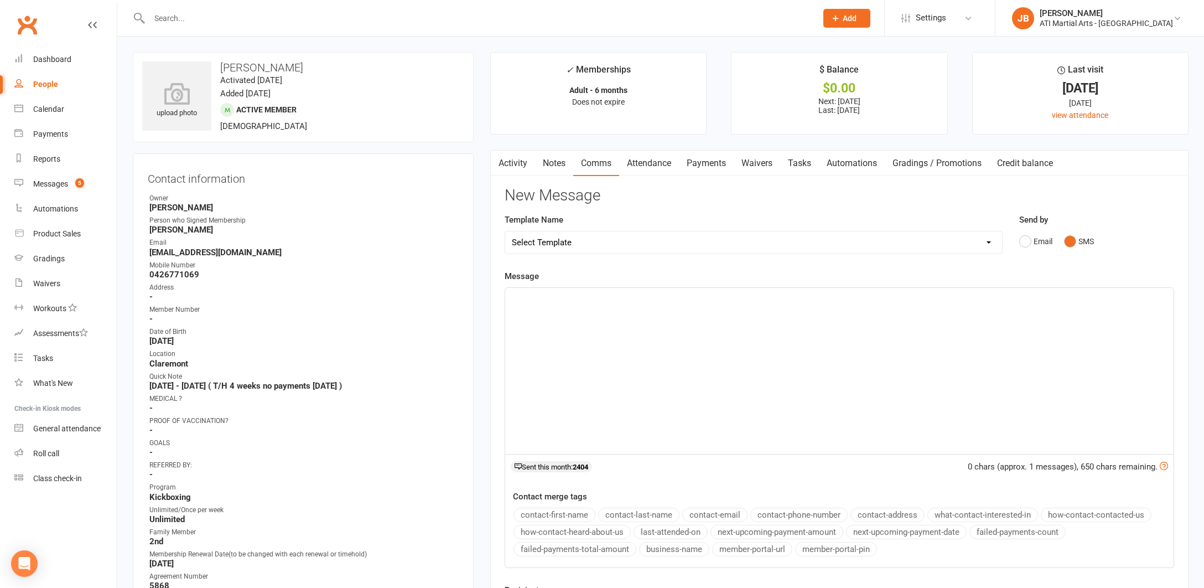
click at [605, 313] on div "﻿" at bounding box center [839, 371] width 668 height 166
click at [542, 295] on span "Hi Aidan Jacqui here from Ati martial arts you attending your kk grading today …" at bounding box center [687, 298] width 350 height 10
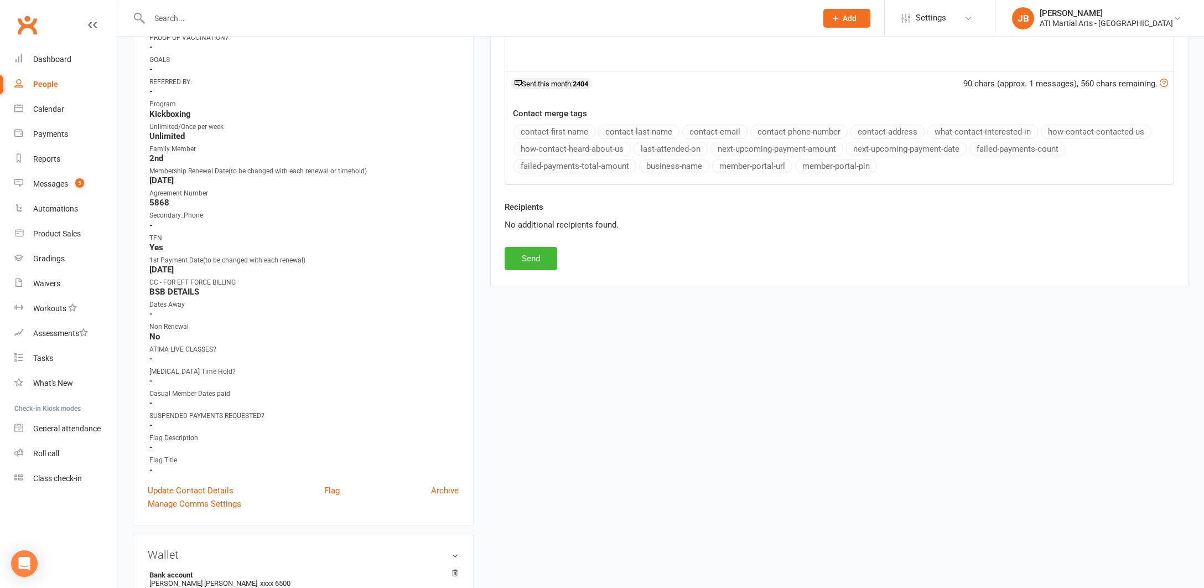
scroll to position [419, 0]
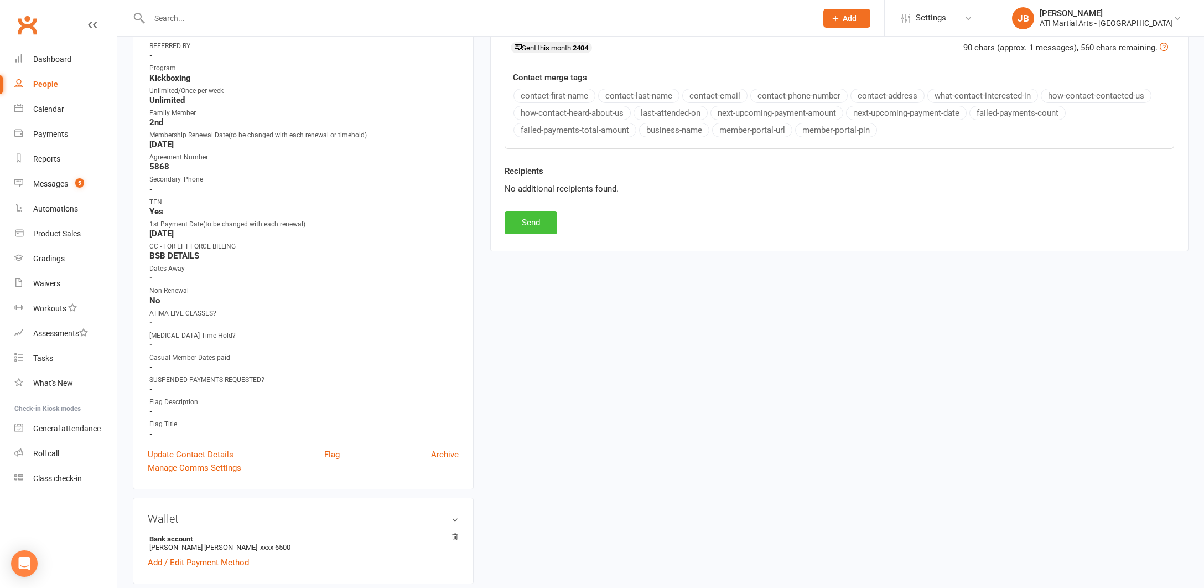
click at [528, 221] on button "Send" at bounding box center [531, 222] width 53 height 23
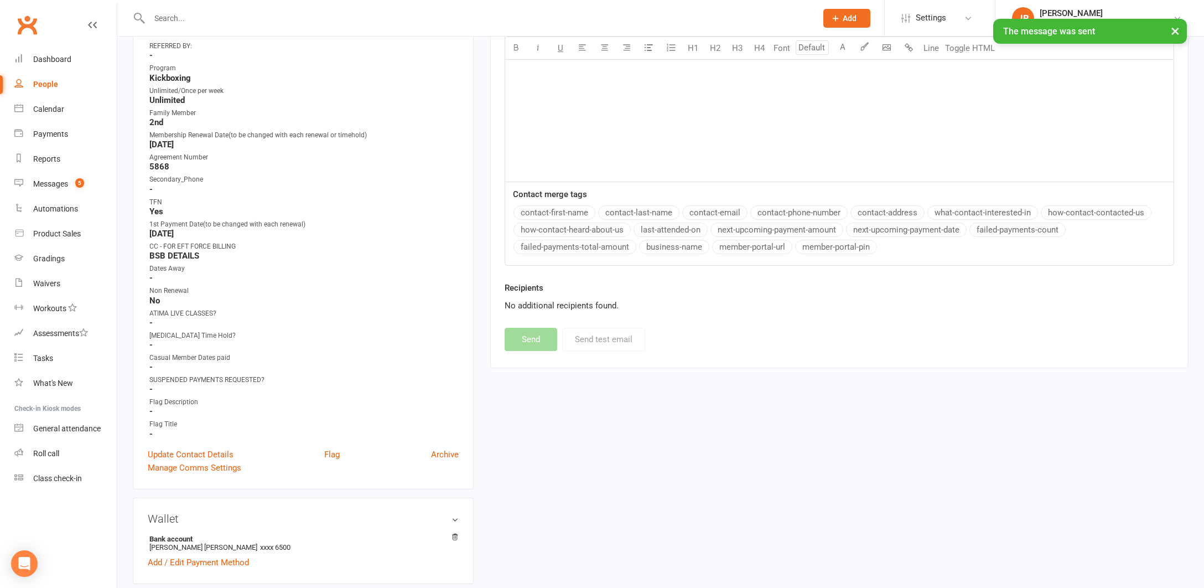
click at [181, 18] on input "text" at bounding box center [477, 18] width 663 height 15
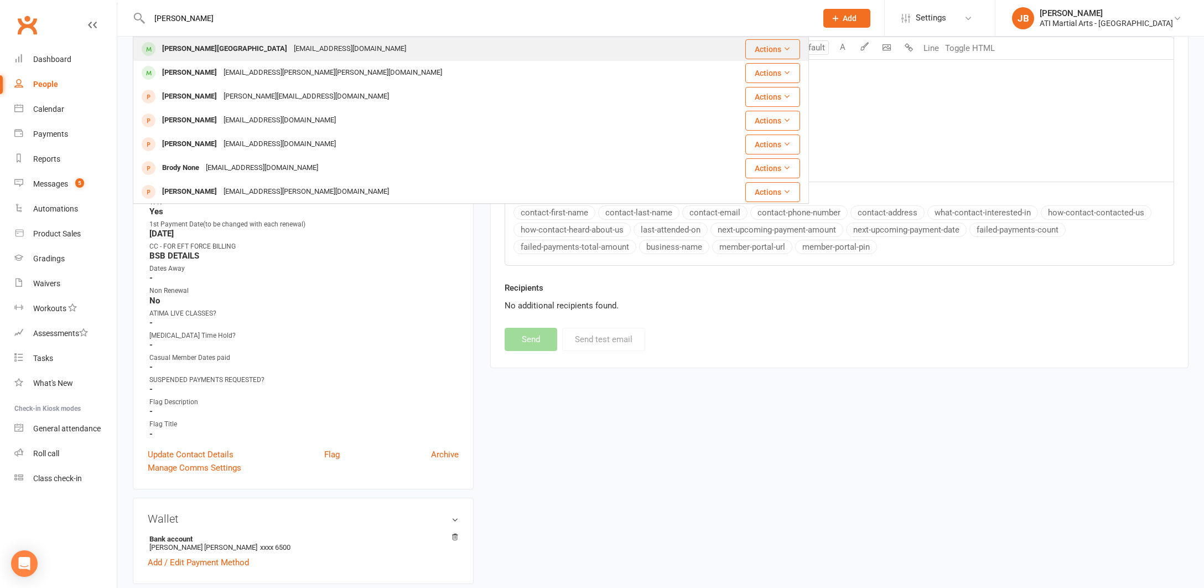
type input "Brodie Stratf"
click at [196, 51] on div "[PERSON_NAME][GEOGRAPHIC_DATA]" at bounding box center [225, 49] width 132 height 16
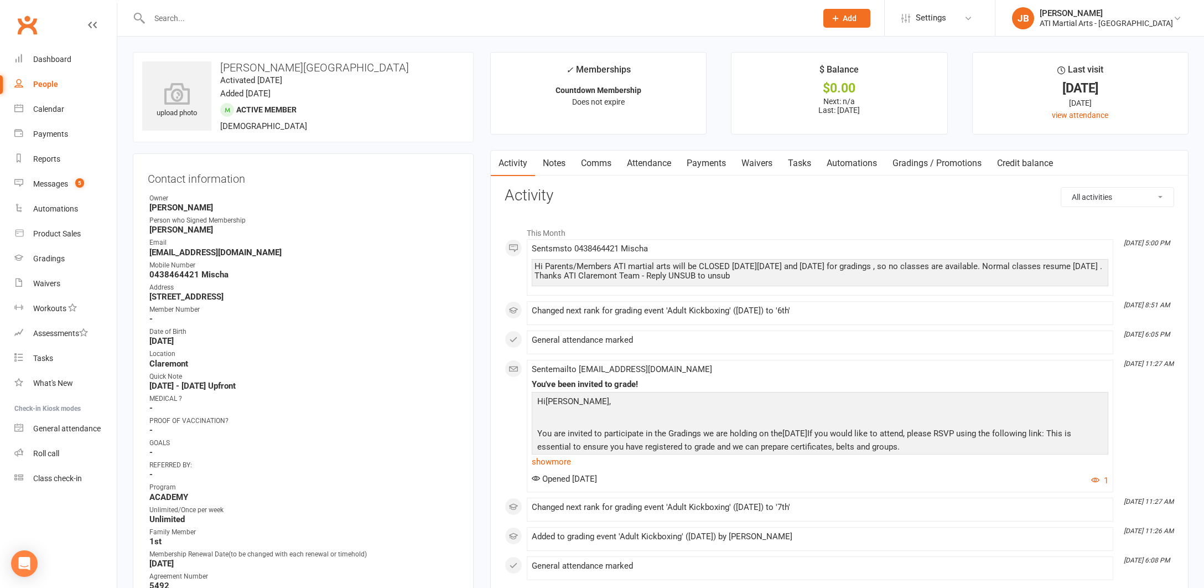
click at [595, 162] on link "Comms" at bounding box center [596, 162] width 46 height 25
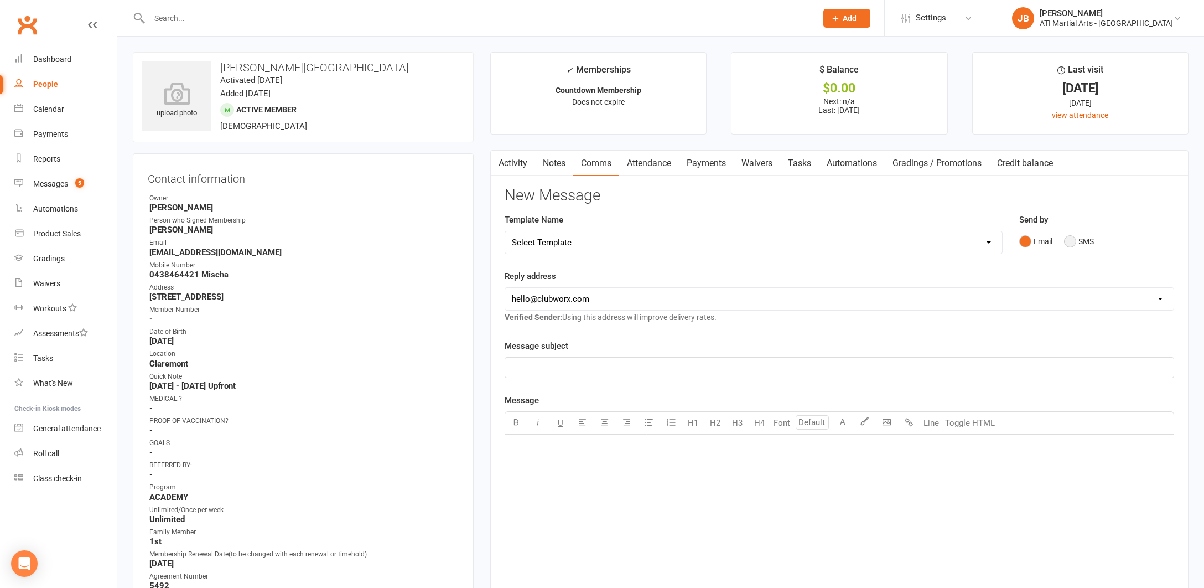
click at [1069, 243] on button "SMS" at bounding box center [1079, 241] width 30 height 21
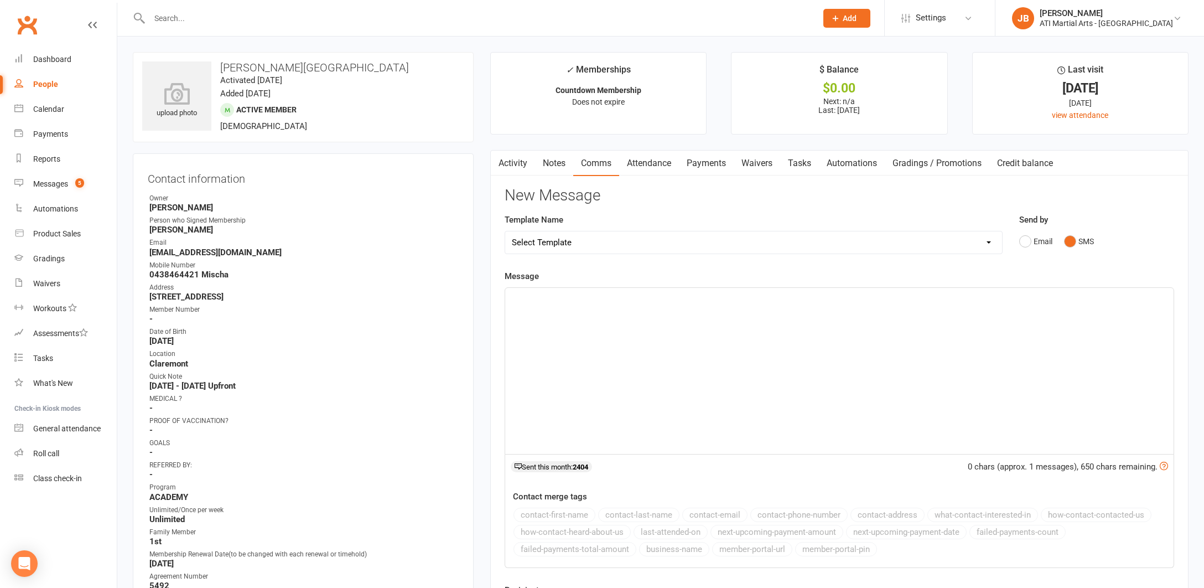
click at [568, 313] on div "﻿" at bounding box center [839, 371] width 668 height 166
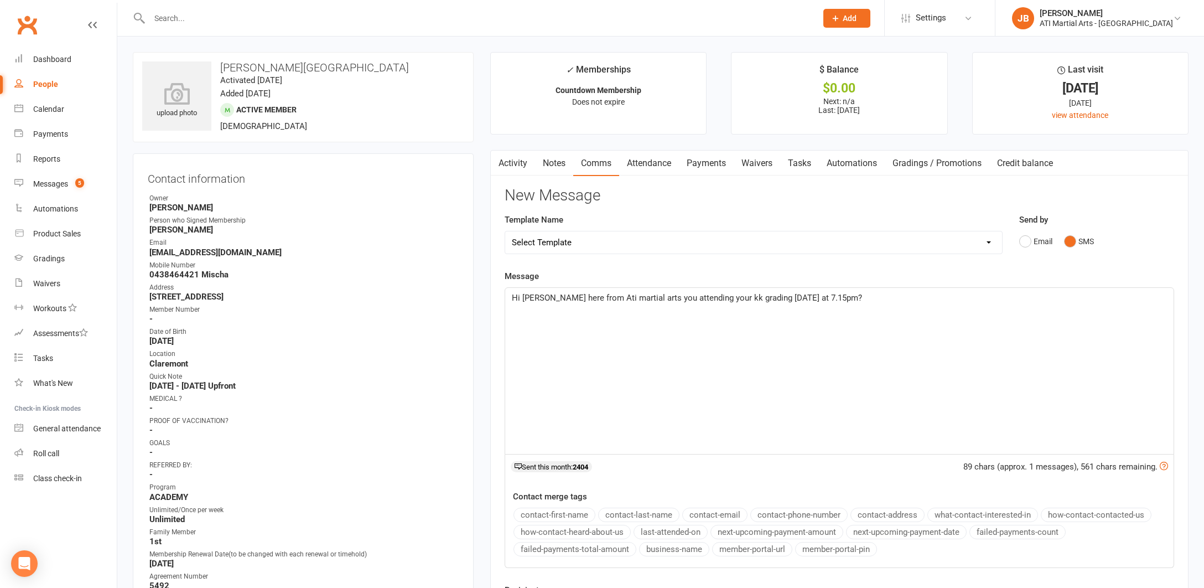
click at [543, 299] on span "Hi Aidan Jacqui here from Ati martial arts you attending your kk grading today …" at bounding box center [687, 298] width 350 height 10
click at [672, 295] on span "Hi Mischa Jacqui here from Ati martial arts you attending your kk grading today…" at bounding box center [687, 298] width 350 height 10
click at [717, 297] on span "Hi Mischa Jacqui here from Ati martial arts is Brodieyou attending your kk grad…" at bounding box center [703, 298] width 383 height 10
click at [759, 298] on span "Hi Mischa Jacqui here from Ati martial arts is Brodie attending your kk grading…" at bounding box center [716, 298] width 409 height 10
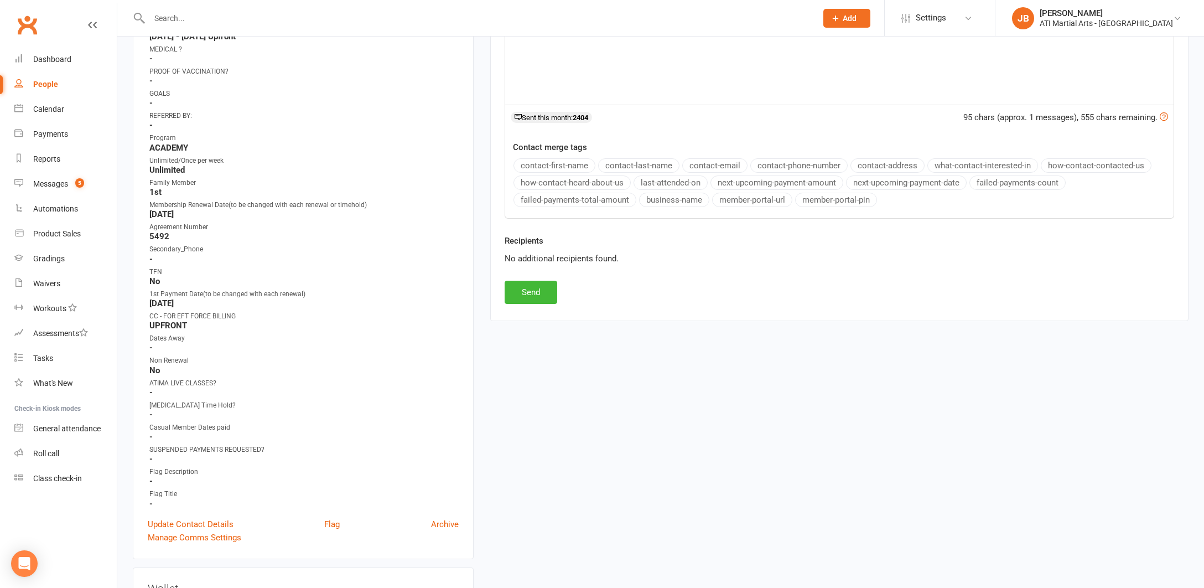
scroll to position [355, 0]
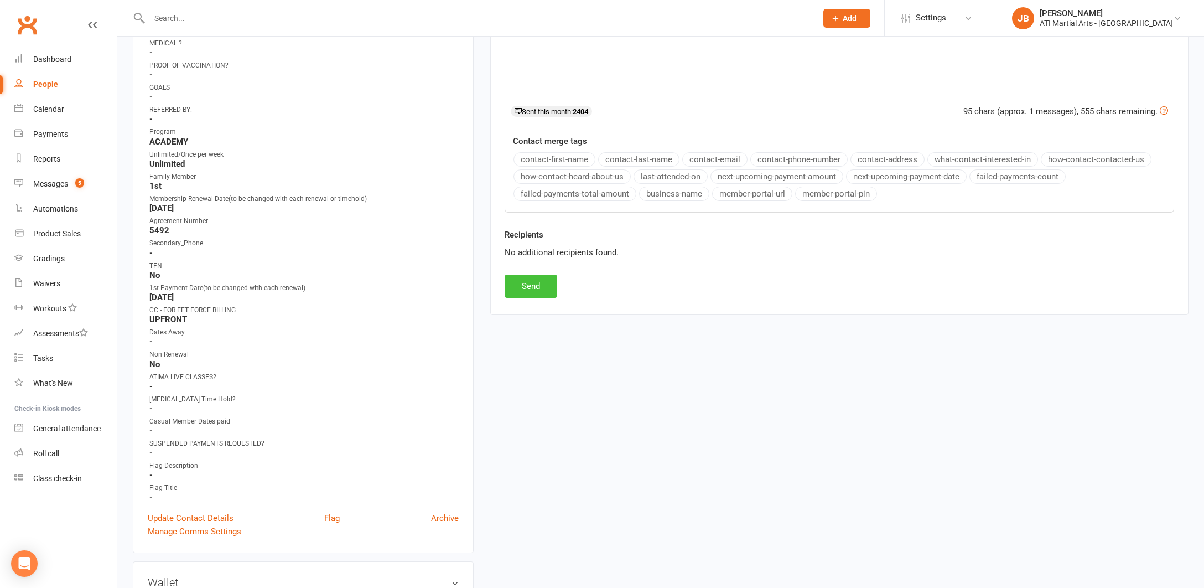
click at [538, 288] on button "Send" at bounding box center [531, 285] width 53 height 23
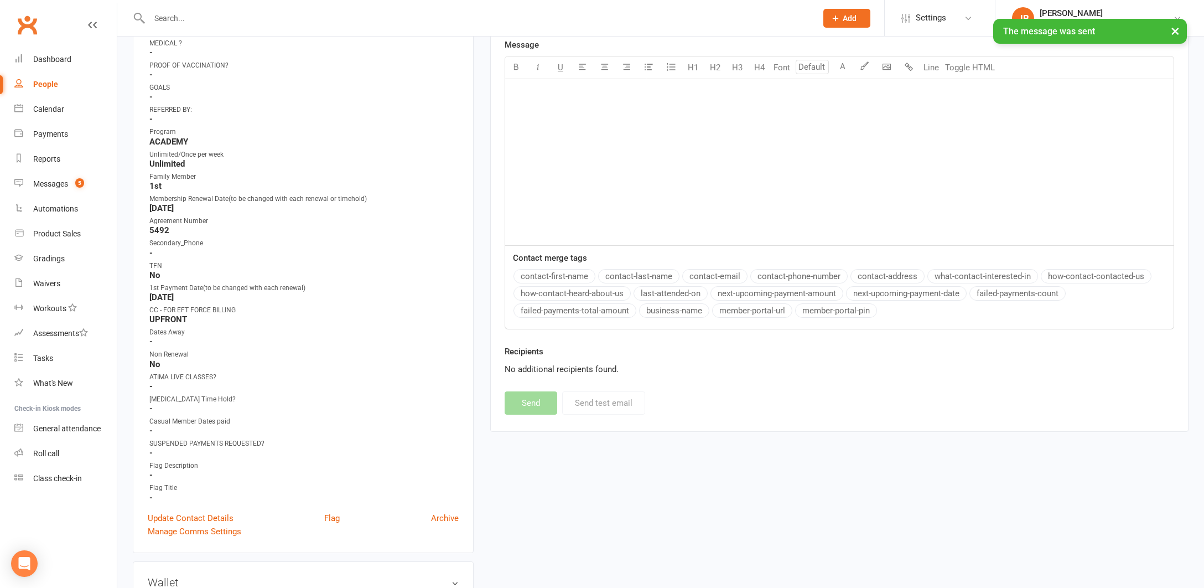
click at [163, 19] on div "× The message was sent" at bounding box center [595, 19] width 1190 height 0
click at [167, 18] on input "text" at bounding box center [477, 18] width 663 height 15
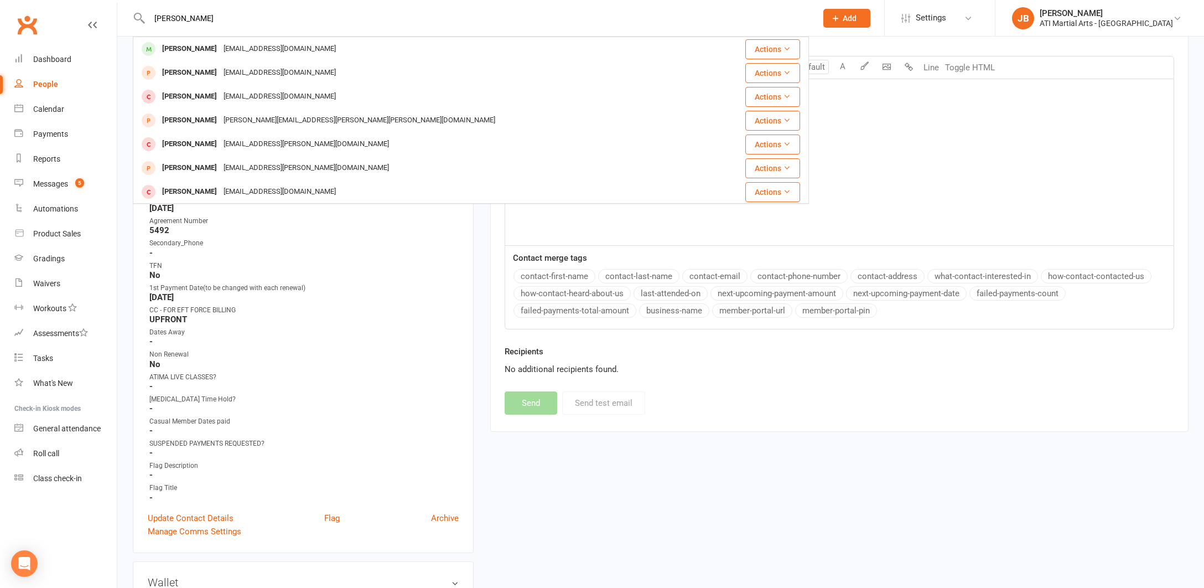
type input "Gabriel Vervain"
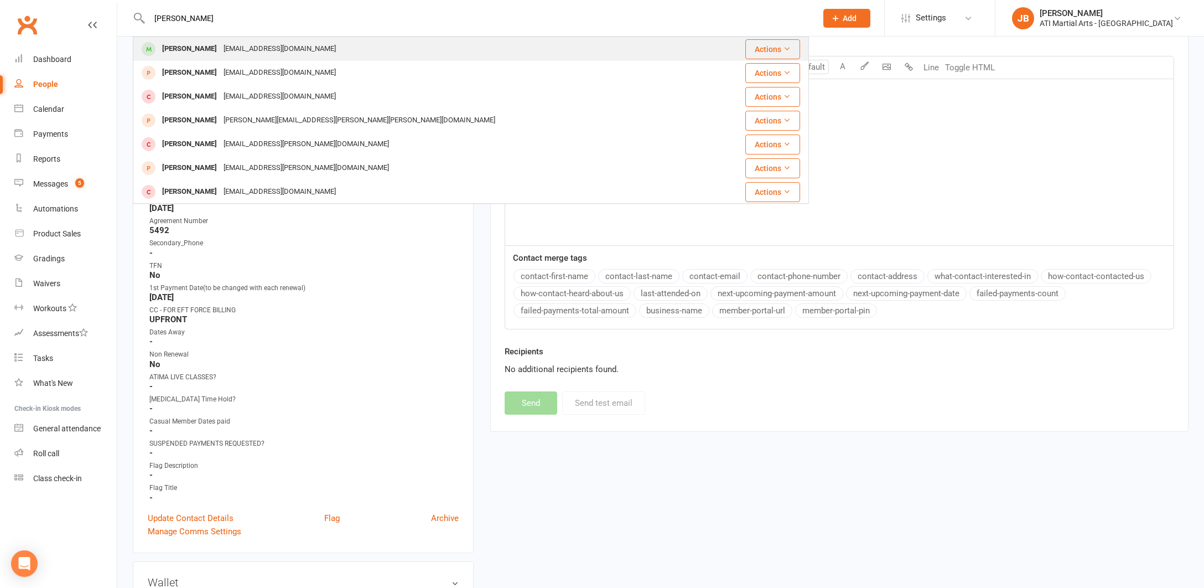
drag, startPoint x: 167, startPoint y: 18, endPoint x: 182, endPoint y: 51, distance: 37.1
click at [182, 51] on div "[PERSON_NAME]" at bounding box center [189, 49] width 61 height 16
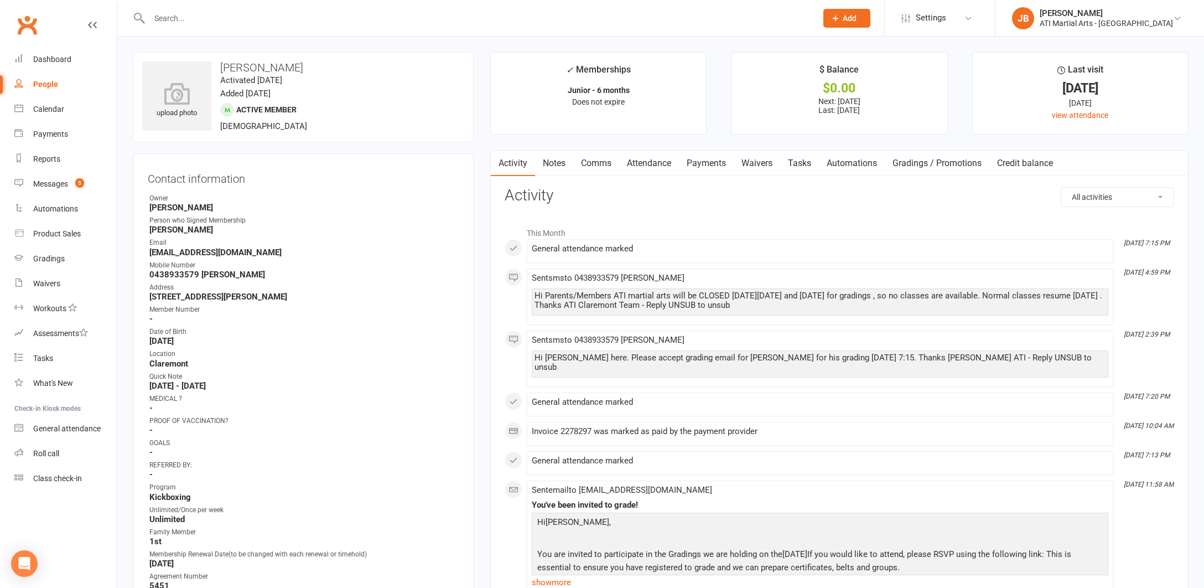
click at [601, 163] on link "Comms" at bounding box center [596, 162] width 46 height 25
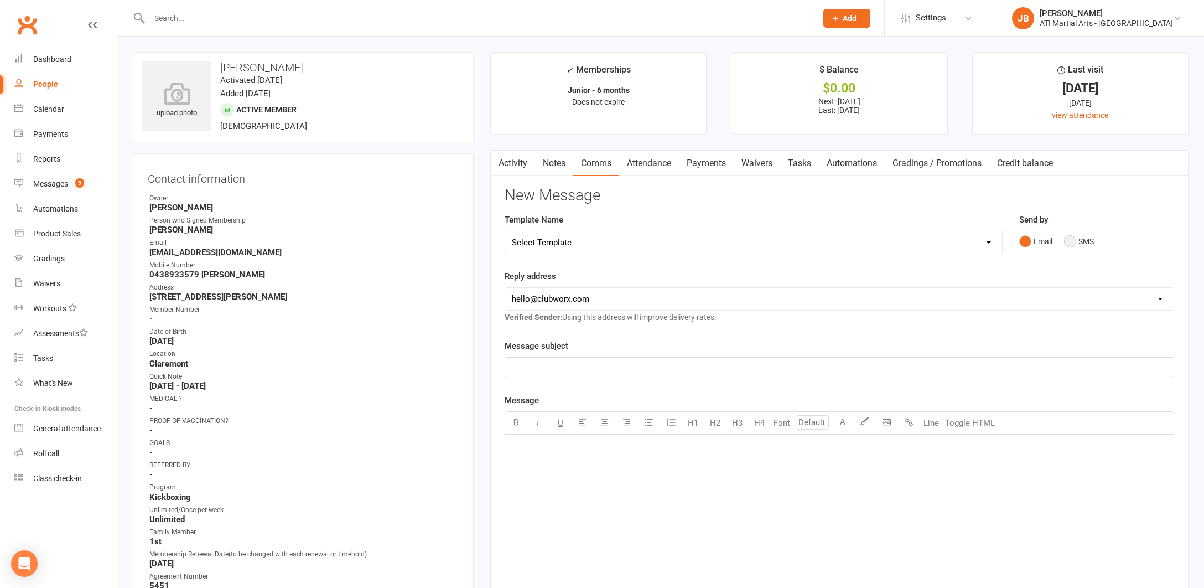
click at [1071, 240] on button "SMS" at bounding box center [1079, 241] width 30 height 21
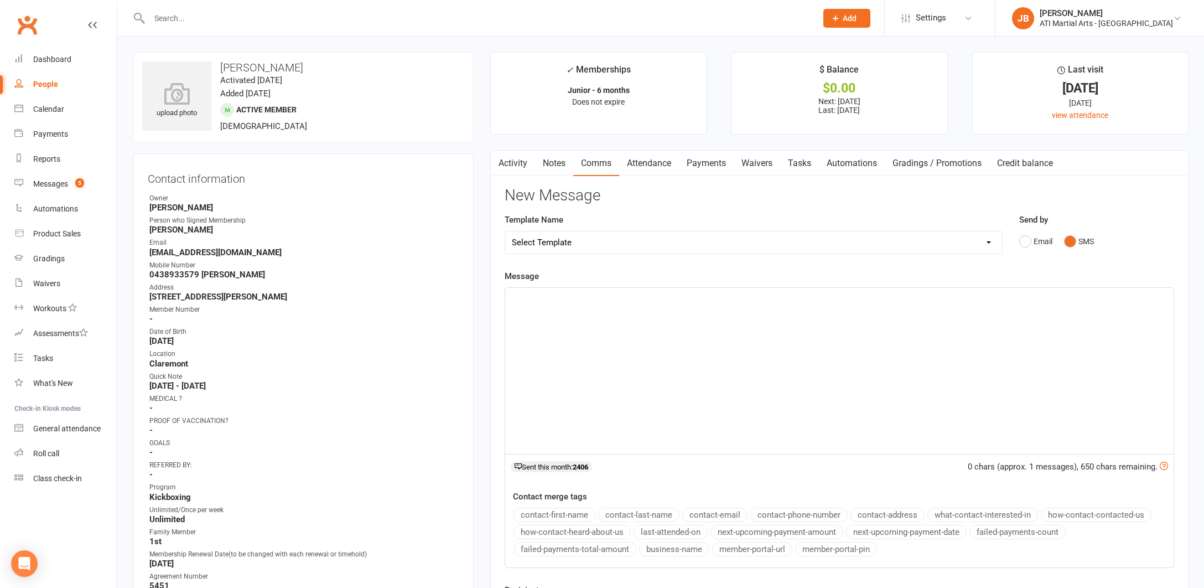
click at [566, 305] on div "﻿" at bounding box center [839, 371] width 668 height 166
click at [543, 295] on span "Hi [PERSON_NAME] here from Ati martial arts you attending your kk grading [DATE…" at bounding box center [687, 298] width 350 height 10
click at [682, 298] on span "Hi Rachel Jacqui here from Ati martial arts you attending your kk grading today…" at bounding box center [720, 298] width 416 height 10
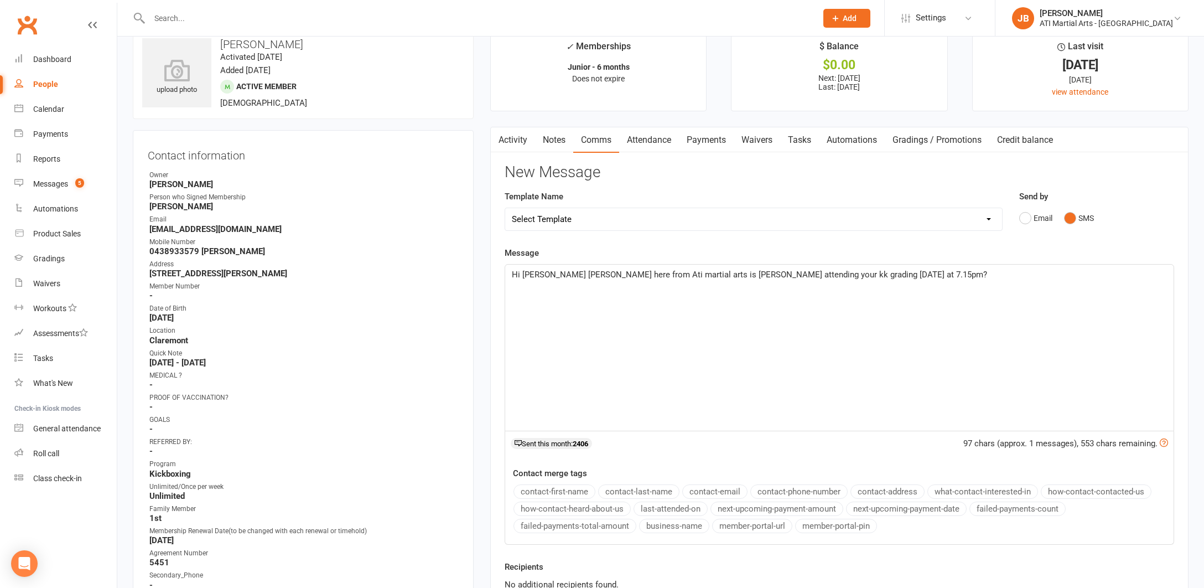
scroll to position [25, 0]
click at [759, 271] on span "Hi Rachel Jacqui here from Ati martial arts is Gabriel attending your kk gradin…" at bounding box center [749, 273] width 475 height 10
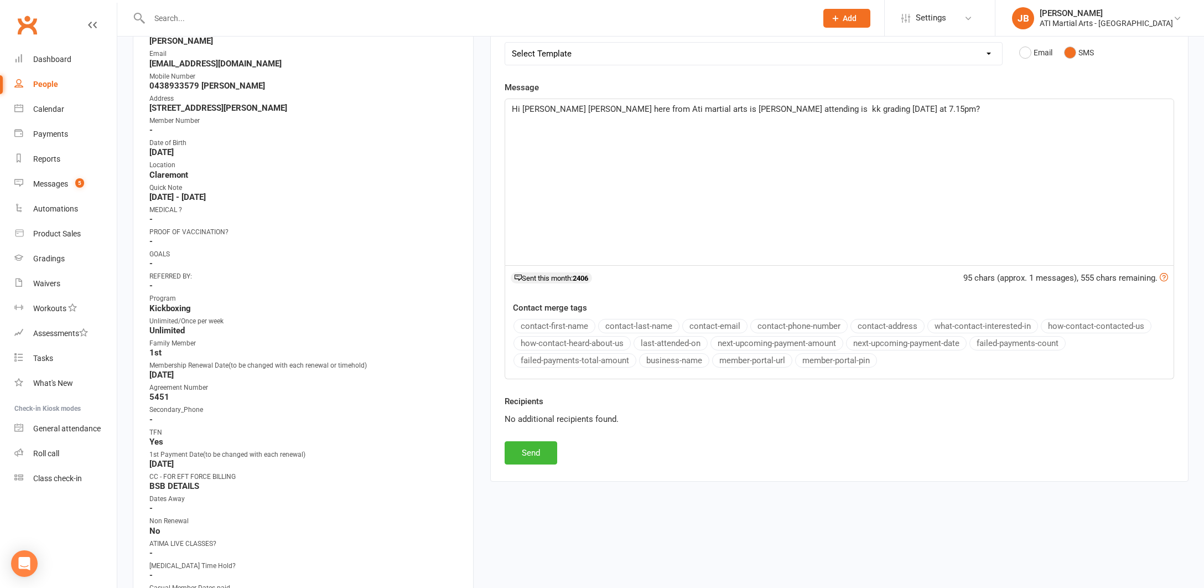
scroll to position [333, 0]
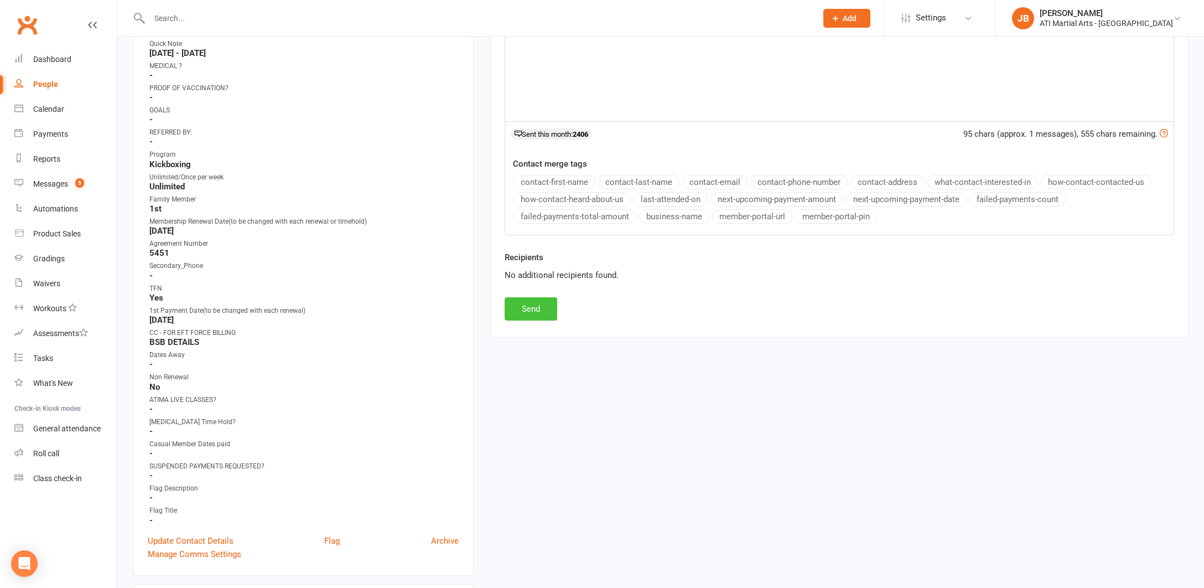
click at [543, 307] on button "Send" at bounding box center [531, 308] width 53 height 23
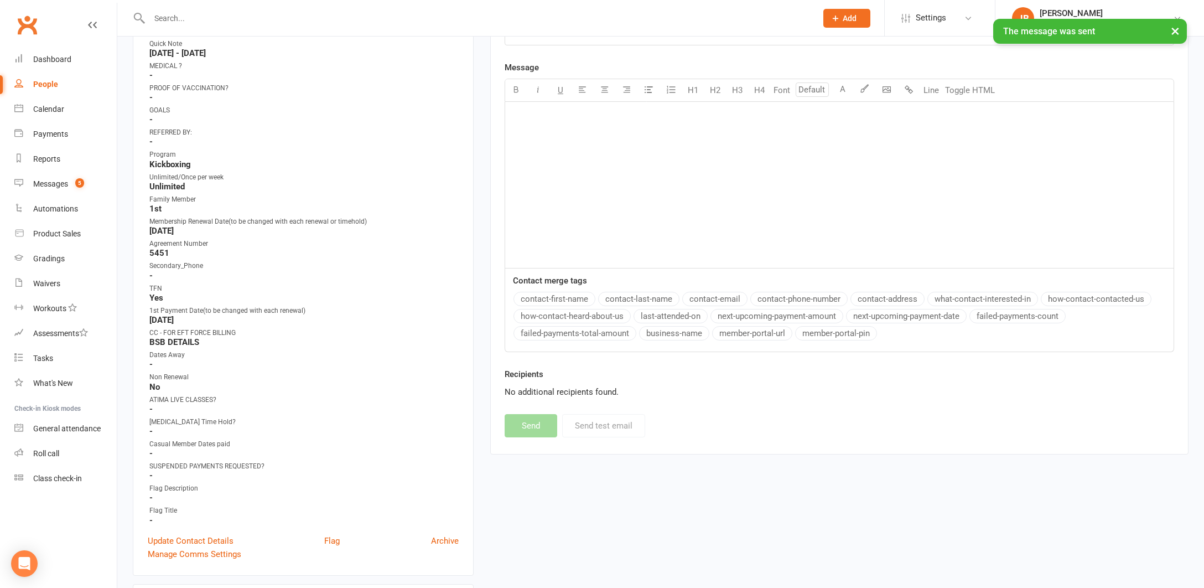
click at [175, 17] on input "text" at bounding box center [477, 18] width 663 height 15
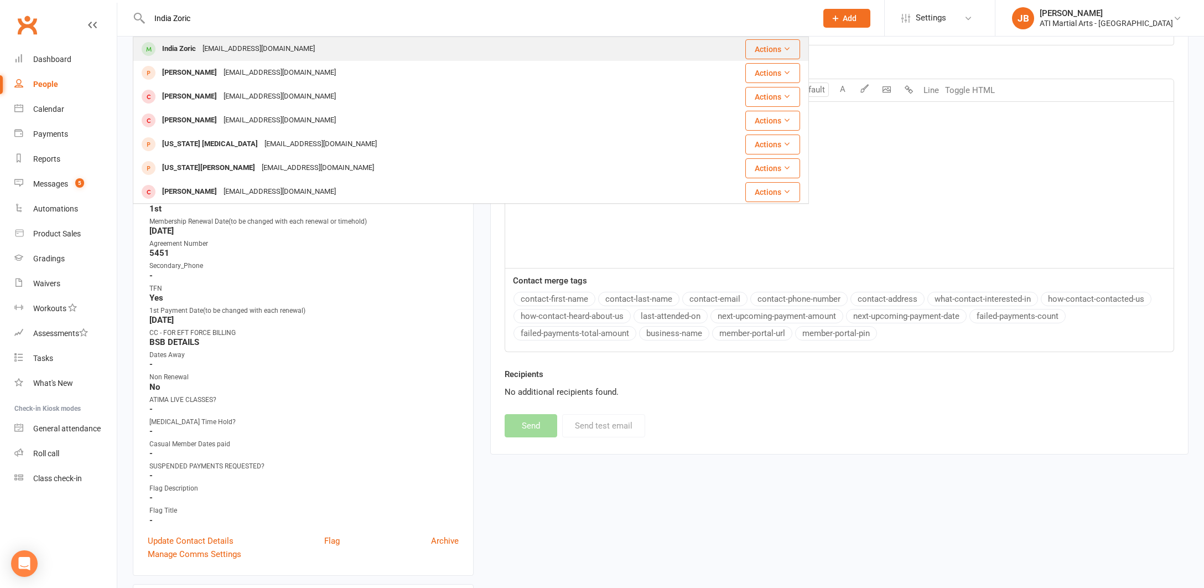
type input "India Zoric"
click at [183, 45] on div "India Zoric" at bounding box center [179, 49] width 40 height 16
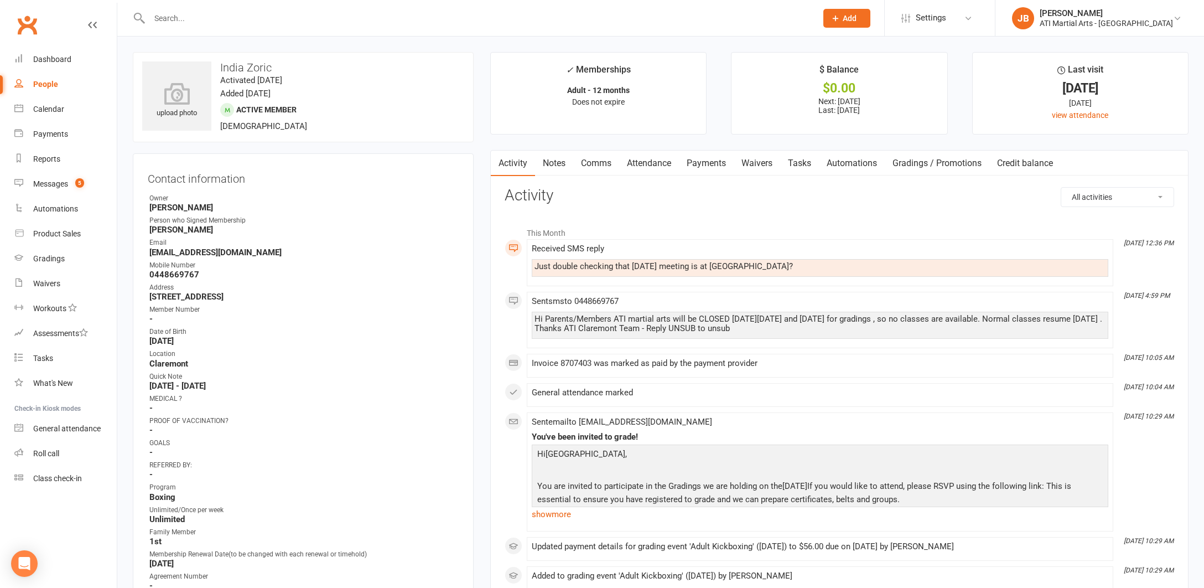
click at [596, 163] on link "Comms" at bounding box center [596, 162] width 46 height 25
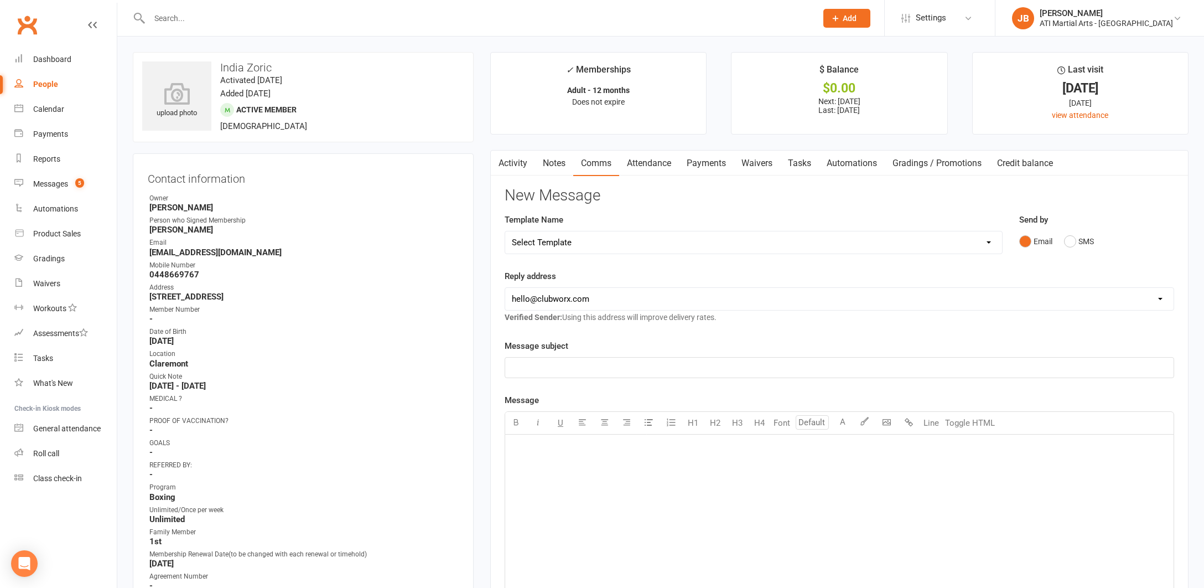
drag, startPoint x: 1070, startPoint y: 238, endPoint x: 1025, endPoint y: 252, distance: 47.3
click at [1070, 238] on button "SMS" at bounding box center [1079, 241] width 30 height 21
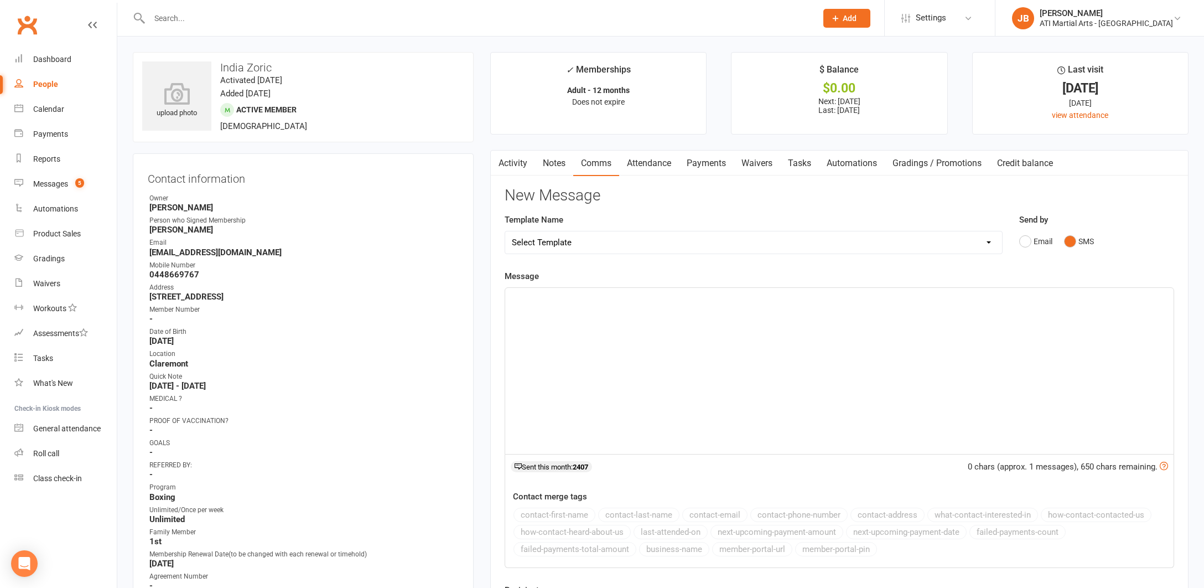
click at [565, 310] on div "﻿" at bounding box center [839, 371] width 668 height 166
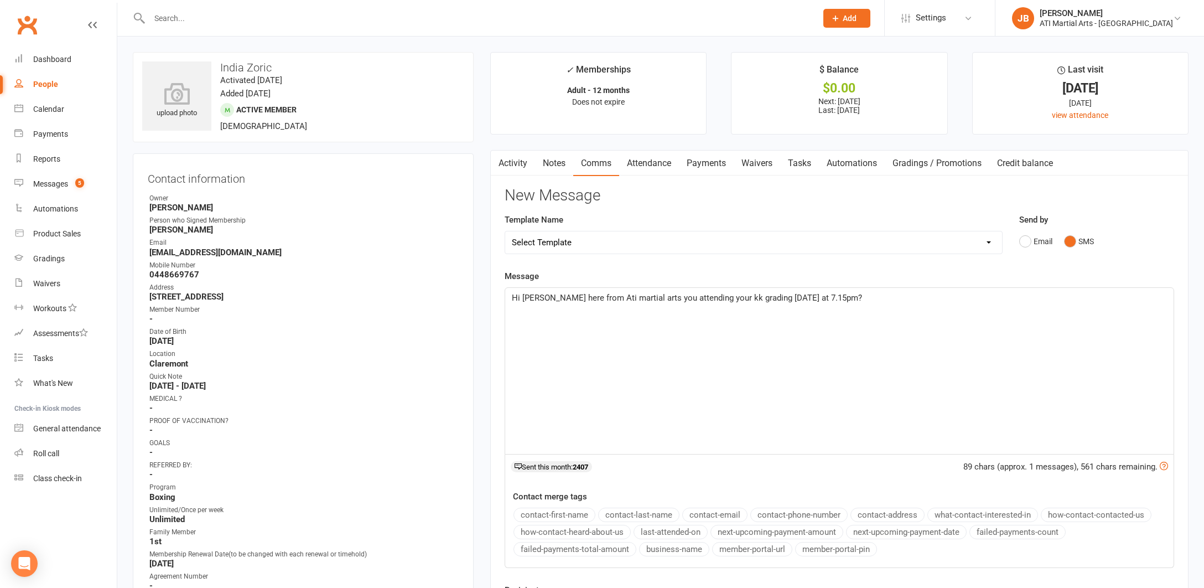
click at [542, 298] on span "Hi [PERSON_NAME] here from Ati martial arts you attending your kk grading [DATE…" at bounding box center [687, 298] width 350 height 10
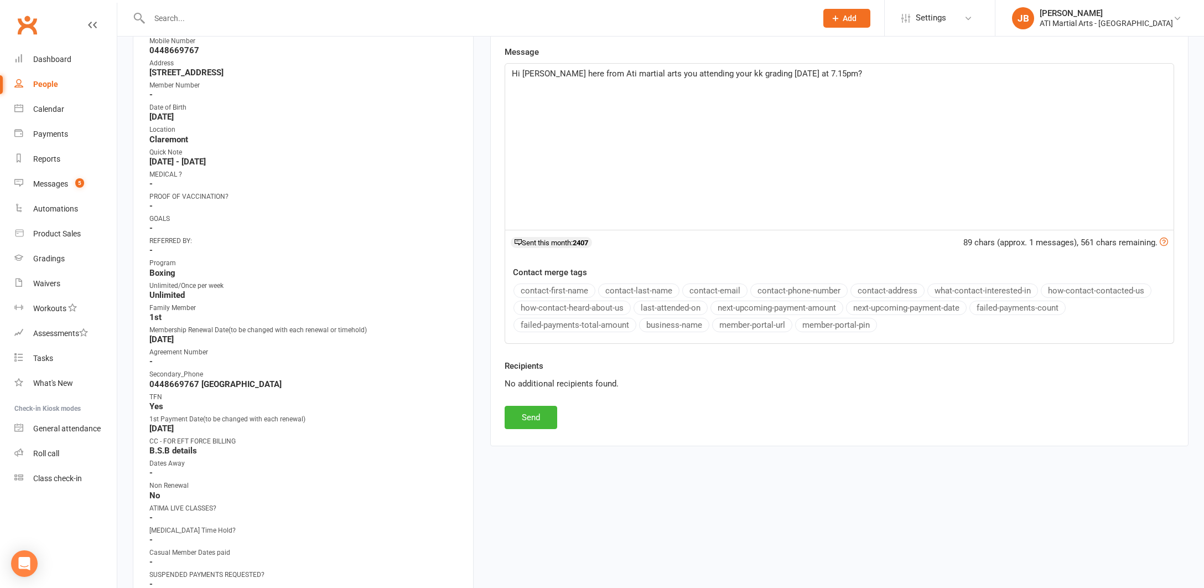
scroll to position [288, 0]
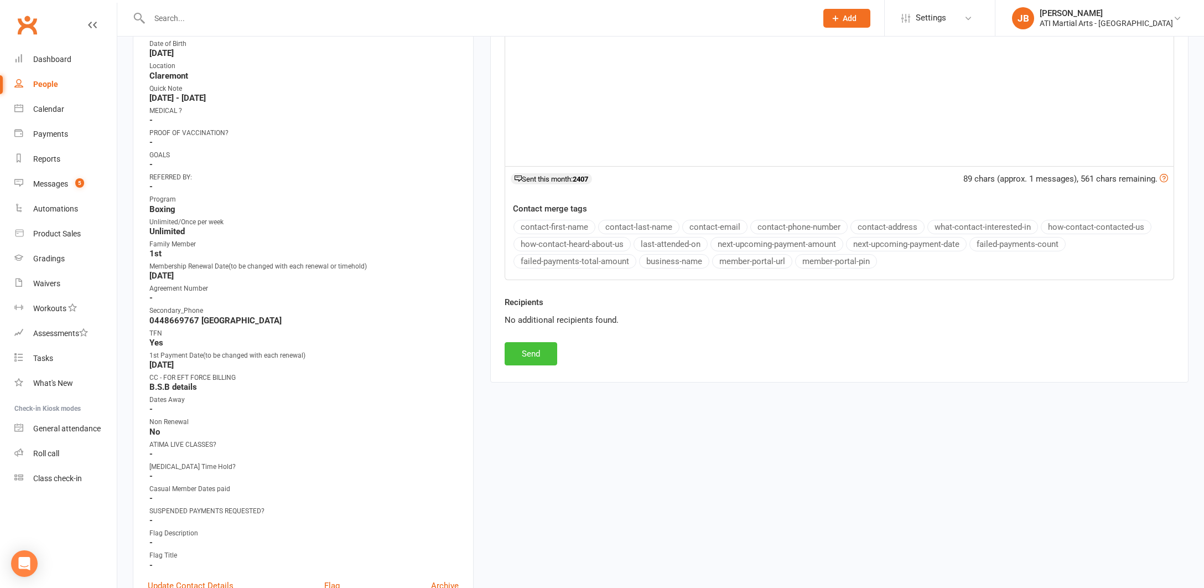
click at [532, 348] on button "Send" at bounding box center [531, 353] width 53 height 23
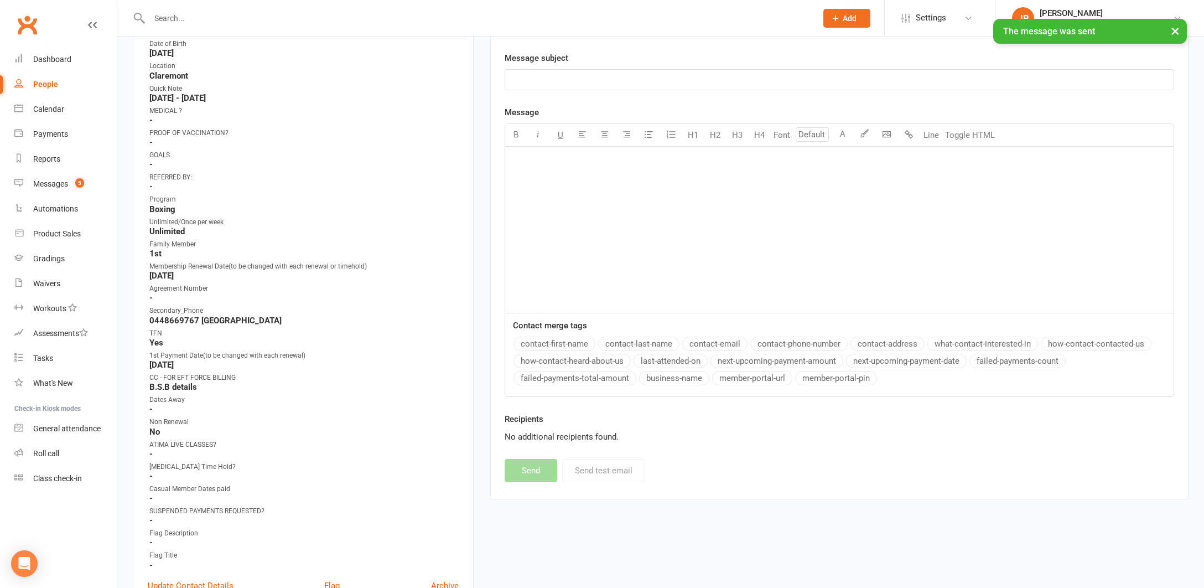
click at [173, 15] on input "text" at bounding box center [477, 18] width 663 height 15
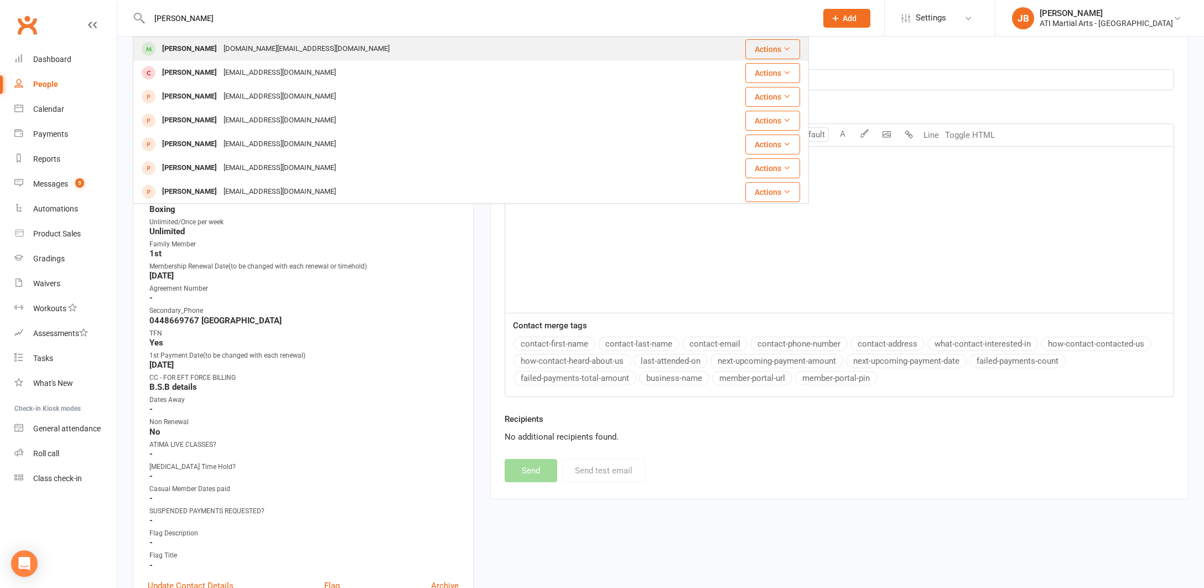
type input "[PERSON_NAME]"
click at [182, 49] on div "[PERSON_NAME]" at bounding box center [189, 49] width 61 height 16
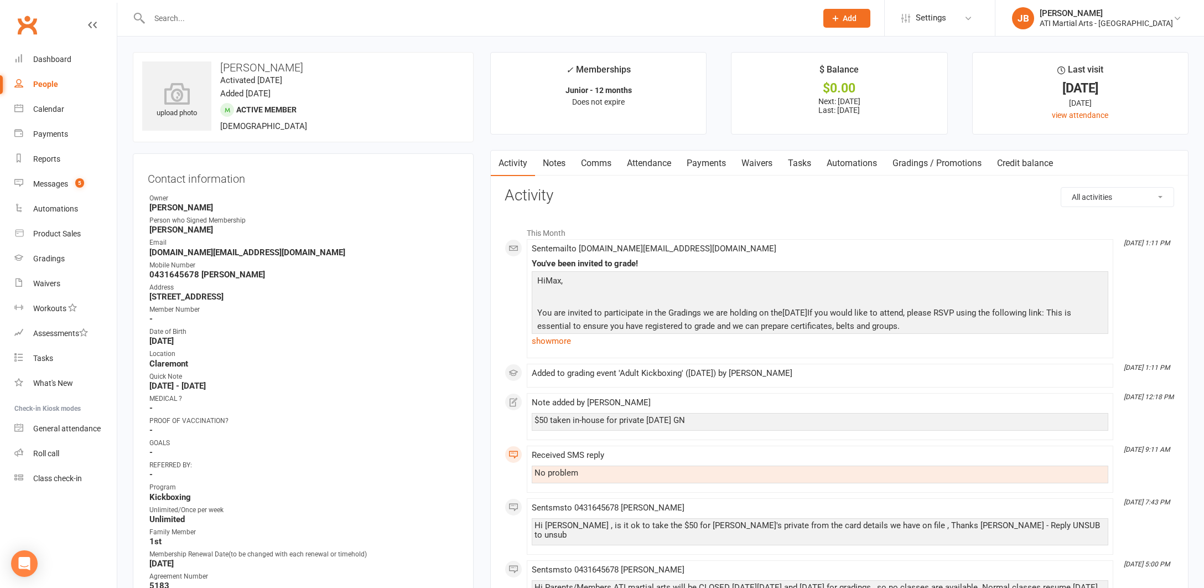
click at [600, 163] on link "Comms" at bounding box center [596, 162] width 46 height 25
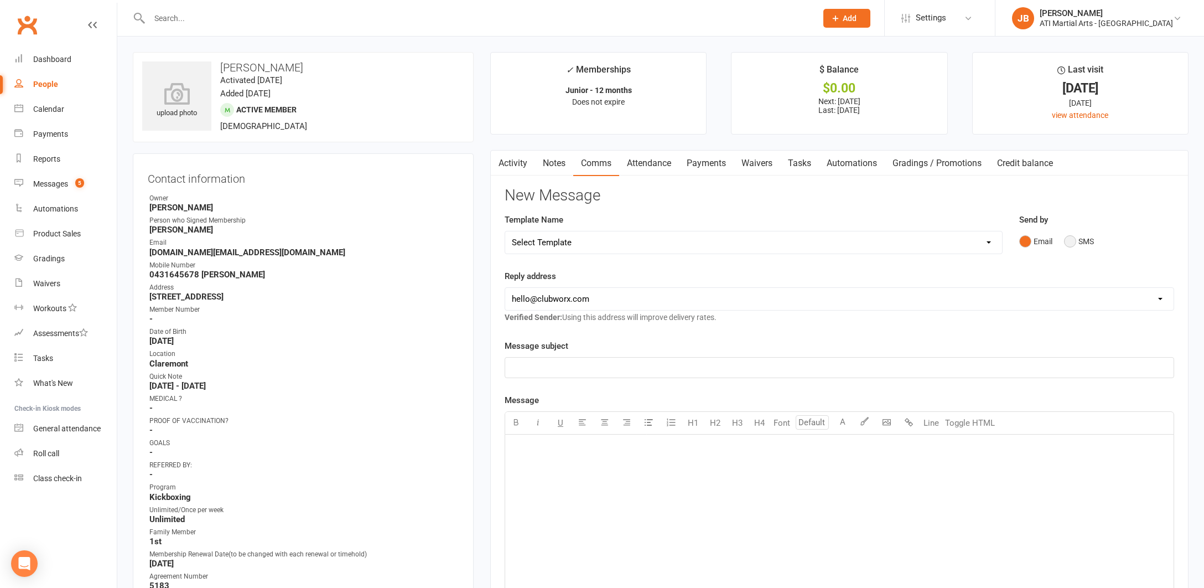
click at [1071, 242] on button "SMS" at bounding box center [1079, 241] width 30 height 21
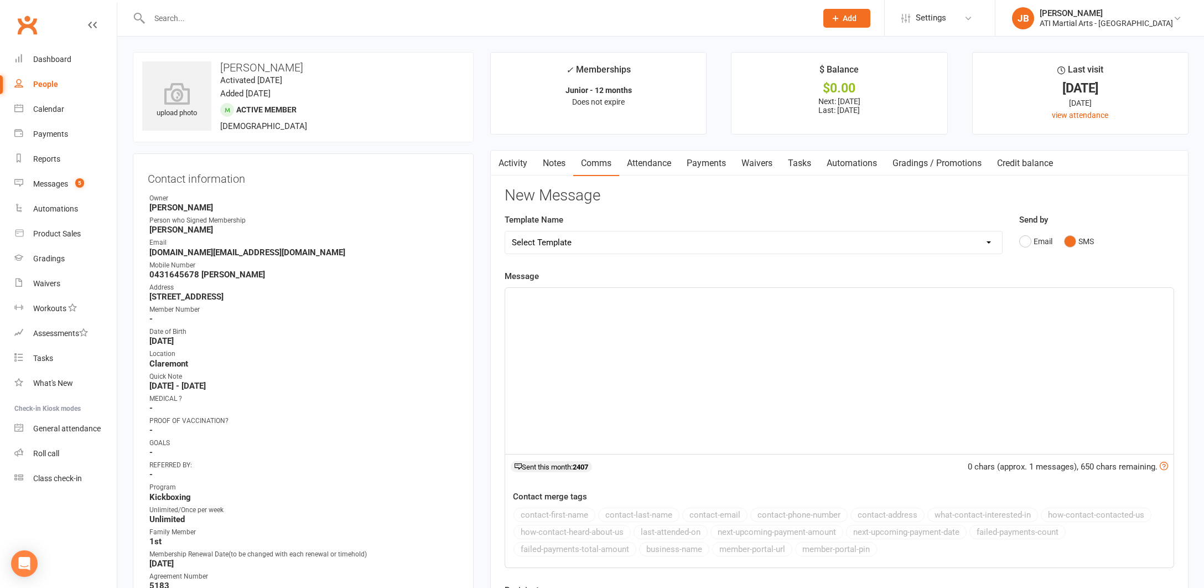
click at [578, 307] on div "﻿" at bounding box center [839, 371] width 668 height 166
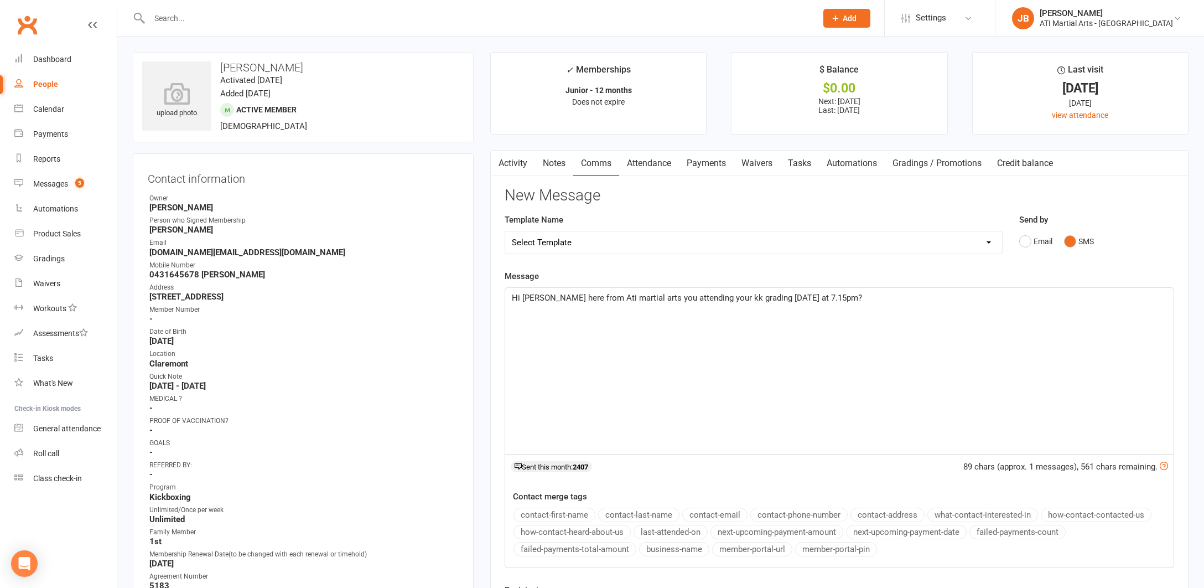
click at [542, 297] on span "Hi [PERSON_NAME] here from Ati martial arts you attending your kk grading [DATE…" at bounding box center [687, 298] width 350 height 10
click at [663, 296] on span "Hi Karri Jacqui here from Ati martial arts you attending your kk grading today …" at bounding box center [687, 298] width 350 height 10
click at [703, 296] on span "Hi Karri Jacqui here from Ati martial arts is Max you attending your kk grading…" at bounding box center [700, 298] width 377 height 10
click at [744, 296] on span "Hi Karri Jacqui here from Ati martial arts is Max attending your kk grading tod…" at bounding box center [694, 298] width 364 height 10
click at [749, 296] on span "Hi Karri Jacqui here from Ati martial arts is Max attending his kk grading toda…" at bounding box center [715, 298] width 407 height 10
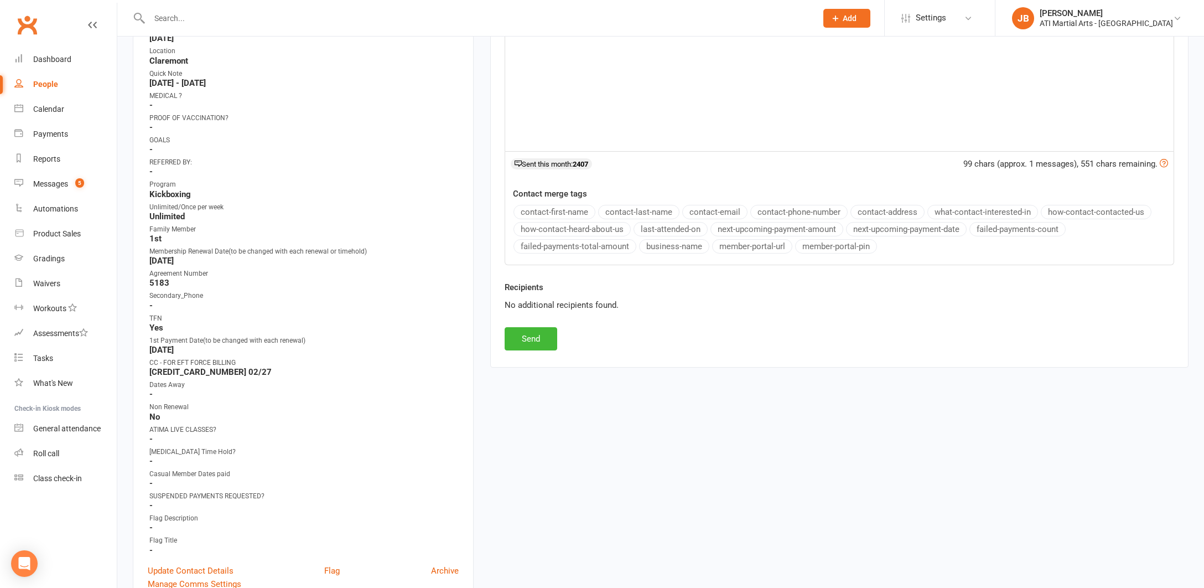
scroll to position [323, 0]
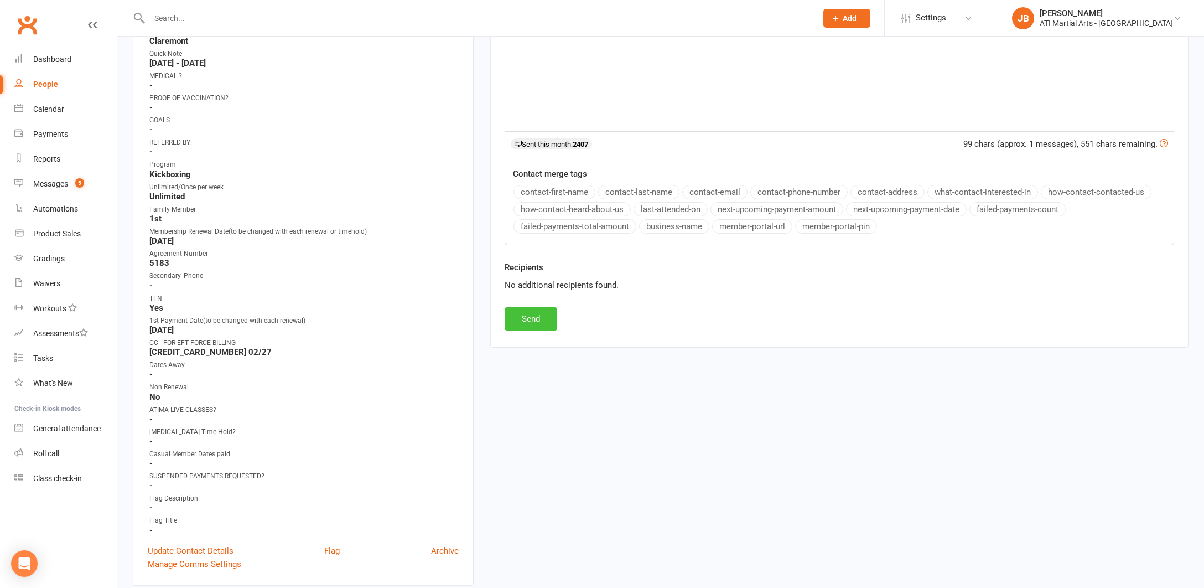
click at [547, 319] on button "Send" at bounding box center [531, 318] width 53 height 23
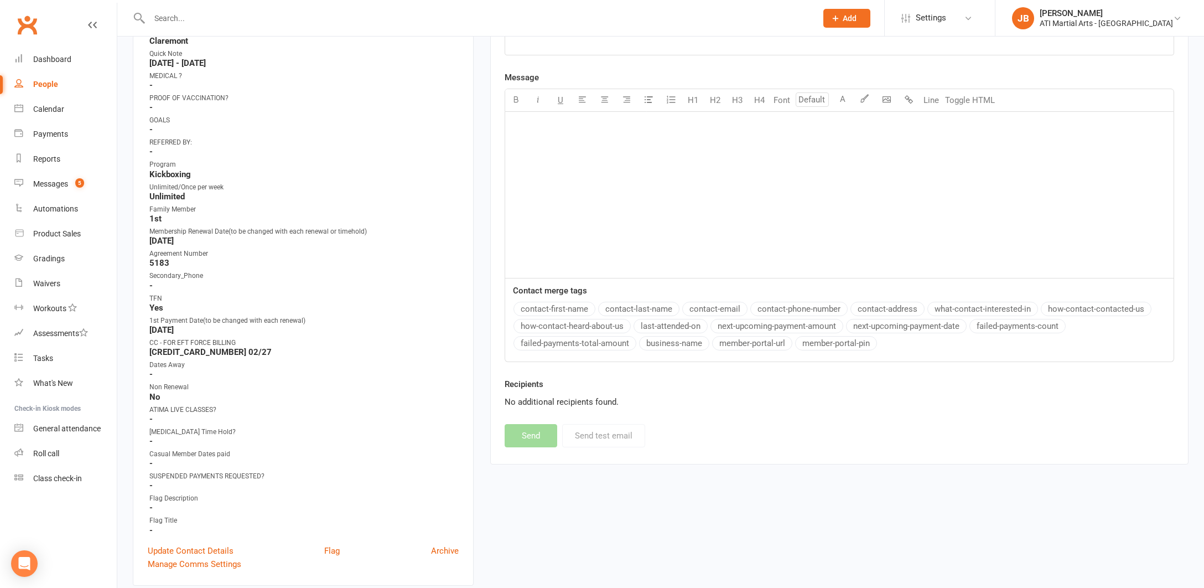
click at [27, 24] on link "Clubworx" at bounding box center [27, 25] width 28 height 28
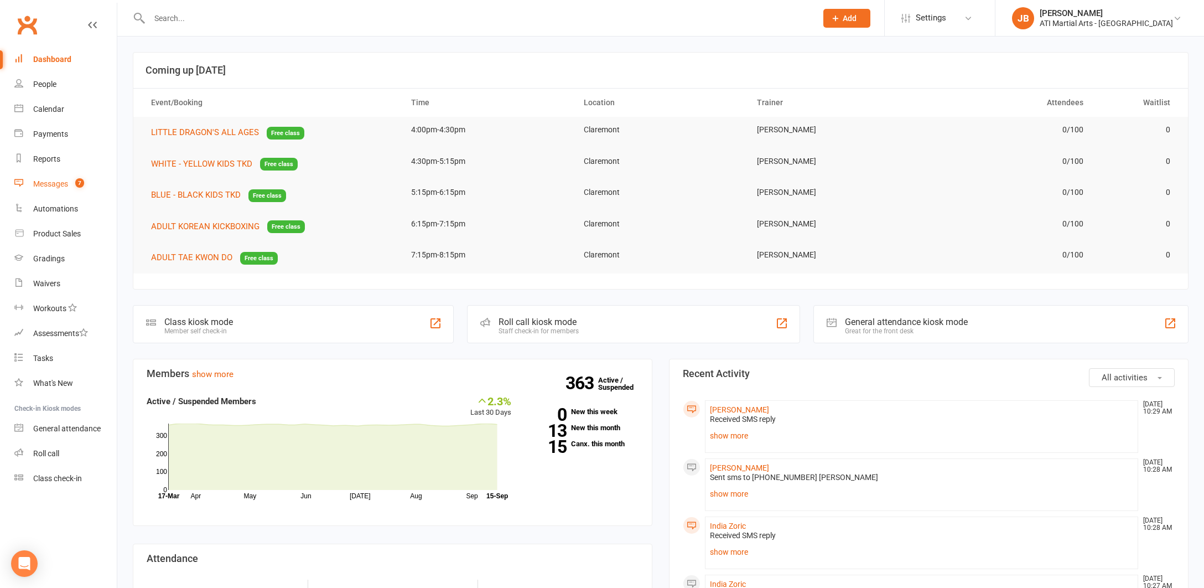
click at [54, 184] on div "Messages" at bounding box center [50, 183] width 35 height 9
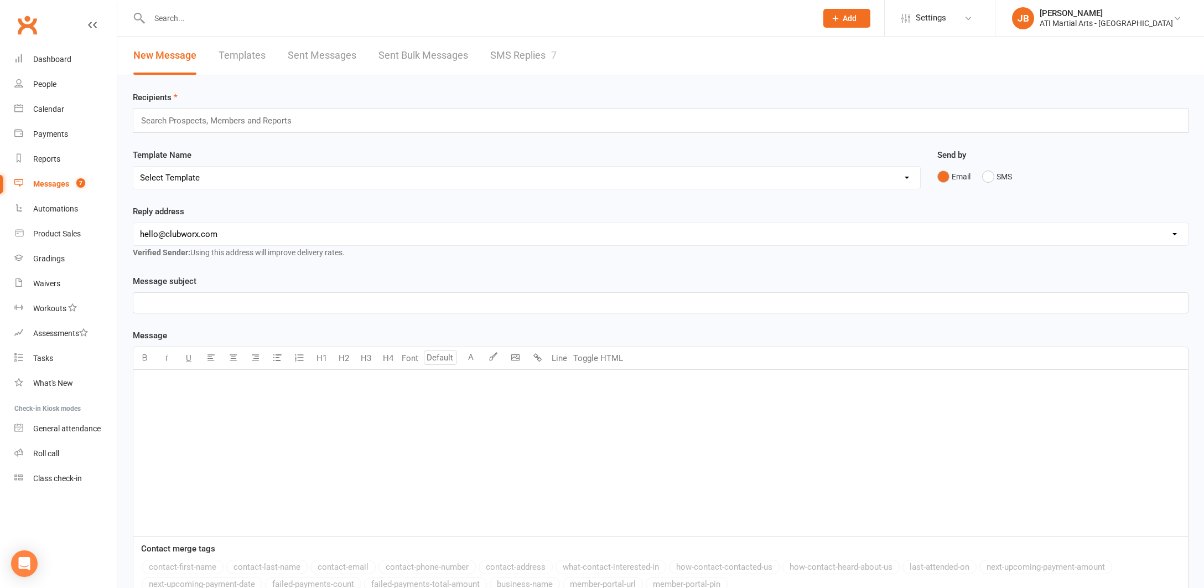
click at [515, 56] on link "SMS Replies 7" at bounding box center [523, 56] width 66 height 38
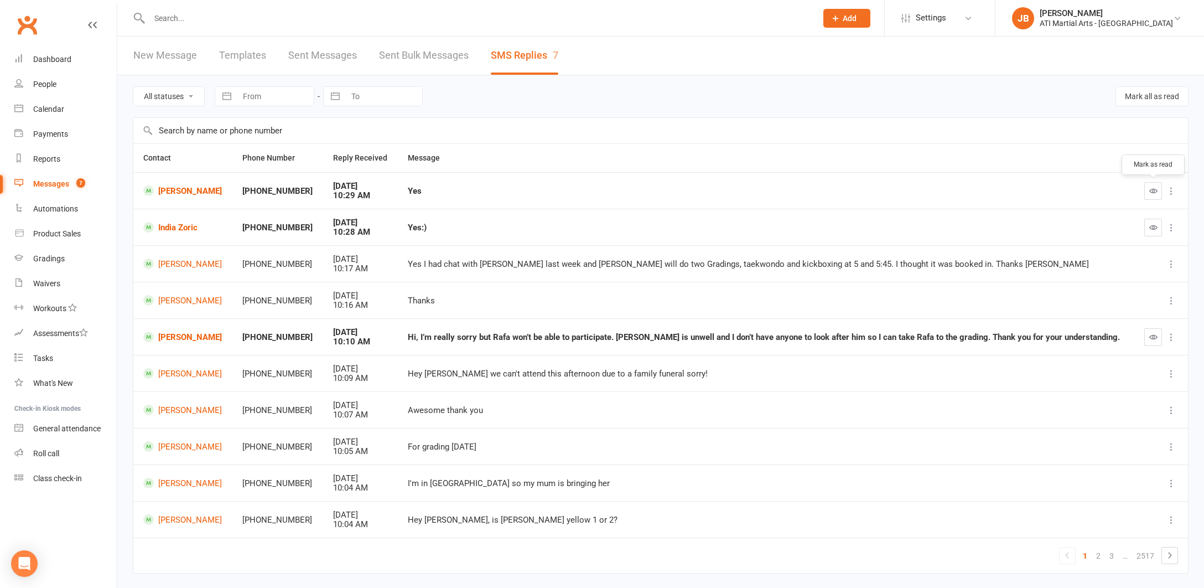
click at [1152, 191] on icon "button" at bounding box center [1153, 190] width 8 height 8
click at [54, 261] on div "Gradings" at bounding box center [49, 258] width 32 height 9
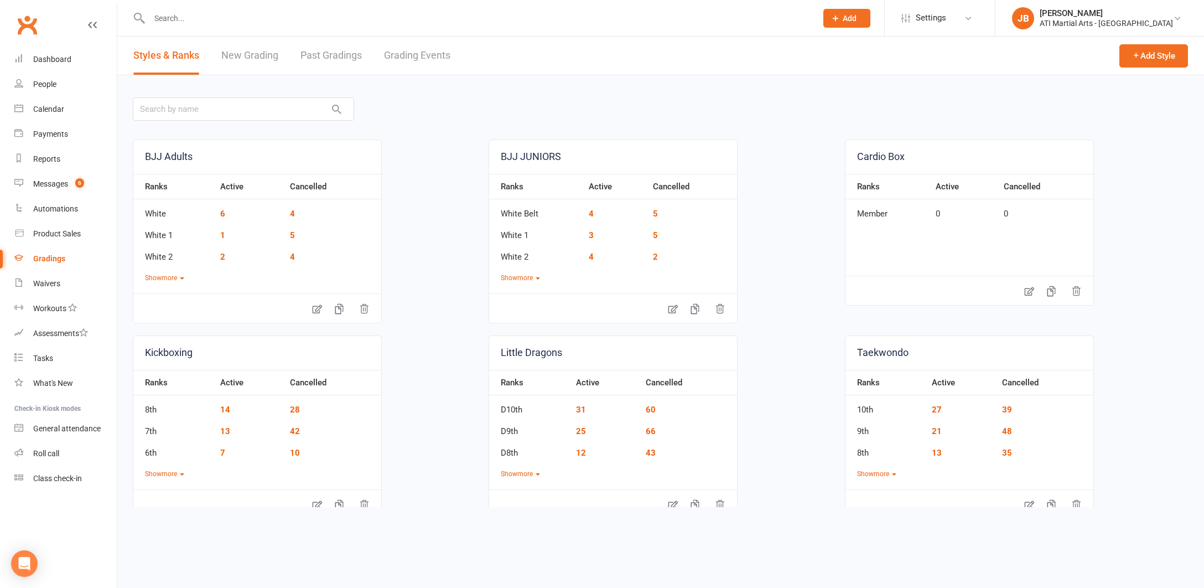
click at [403, 54] on link "Grading Events" at bounding box center [417, 56] width 66 height 38
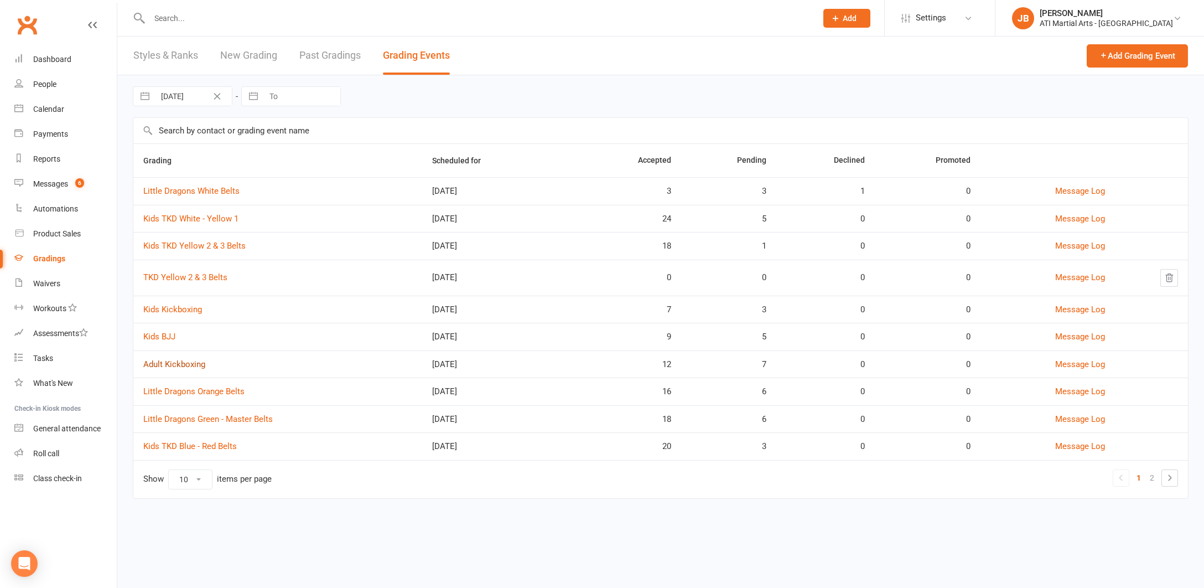
click at [179, 366] on link "Adult Kickboxing" at bounding box center [174, 364] width 62 height 10
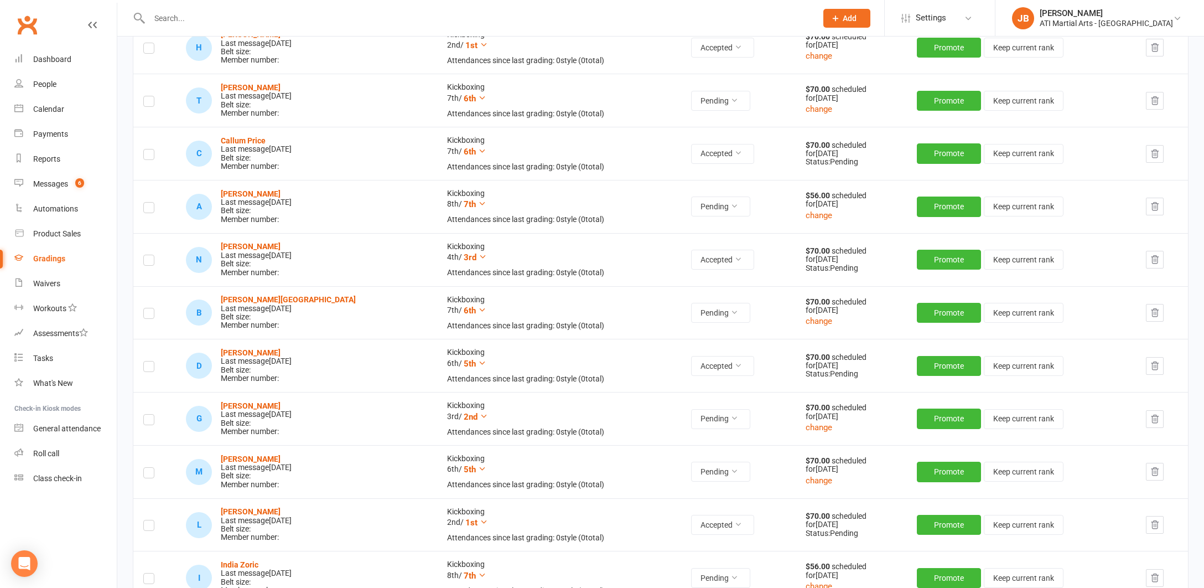
scroll to position [633, 0]
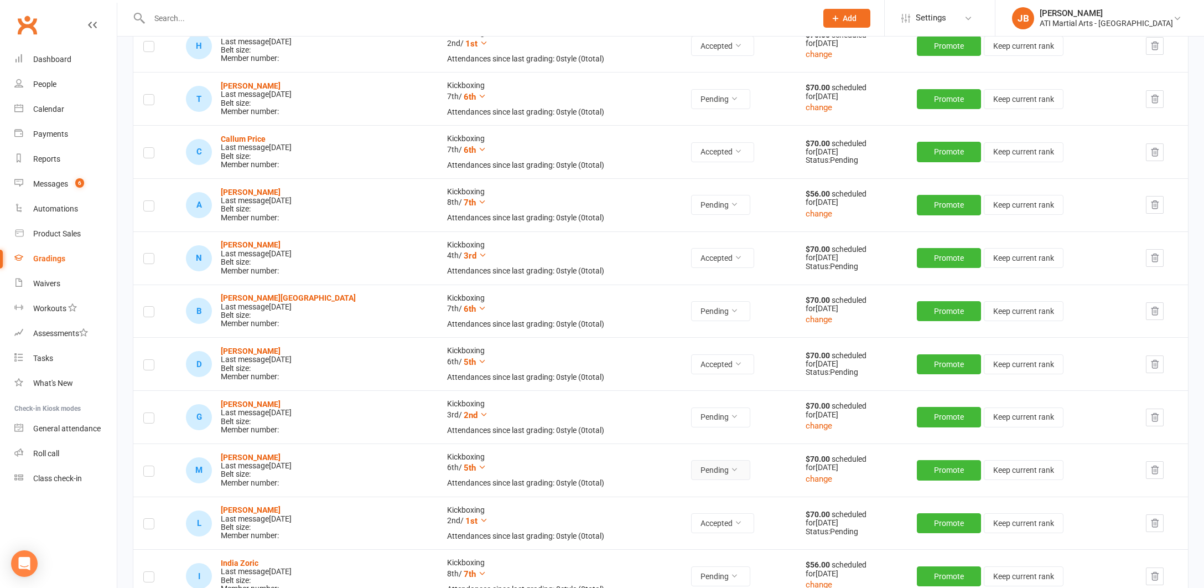
click at [730, 465] on icon at bounding box center [734, 469] width 8 height 8
click at [655, 488] on link "Accepted" at bounding box center [670, 486] width 110 height 22
click at [53, 185] on div "Messages" at bounding box center [50, 183] width 35 height 9
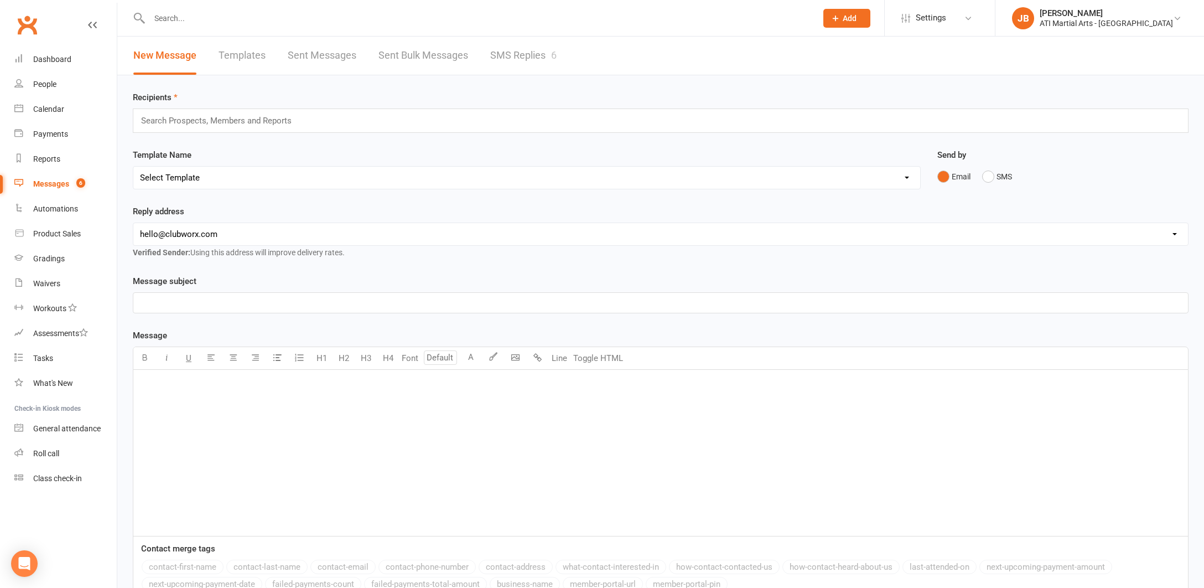
click at [498, 55] on link "SMS Replies 6" at bounding box center [523, 56] width 66 height 38
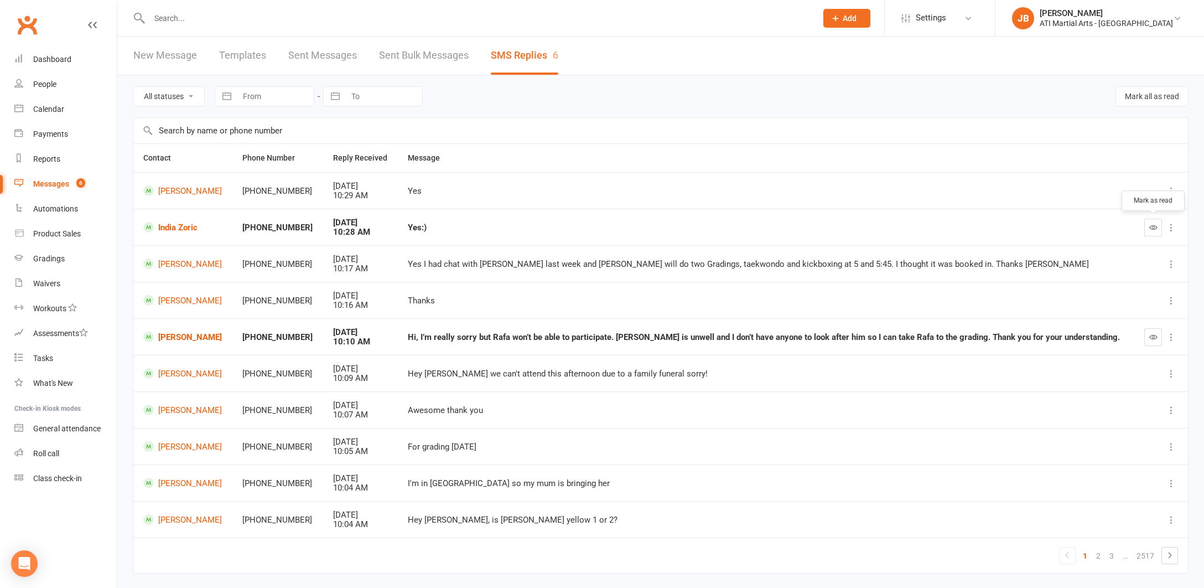
click at [1153, 226] on icon "button" at bounding box center [1153, 227] width 8 height 8
click at [53, 261] on div "Gradings" at bounding box center [49, 258] width 32 height 9
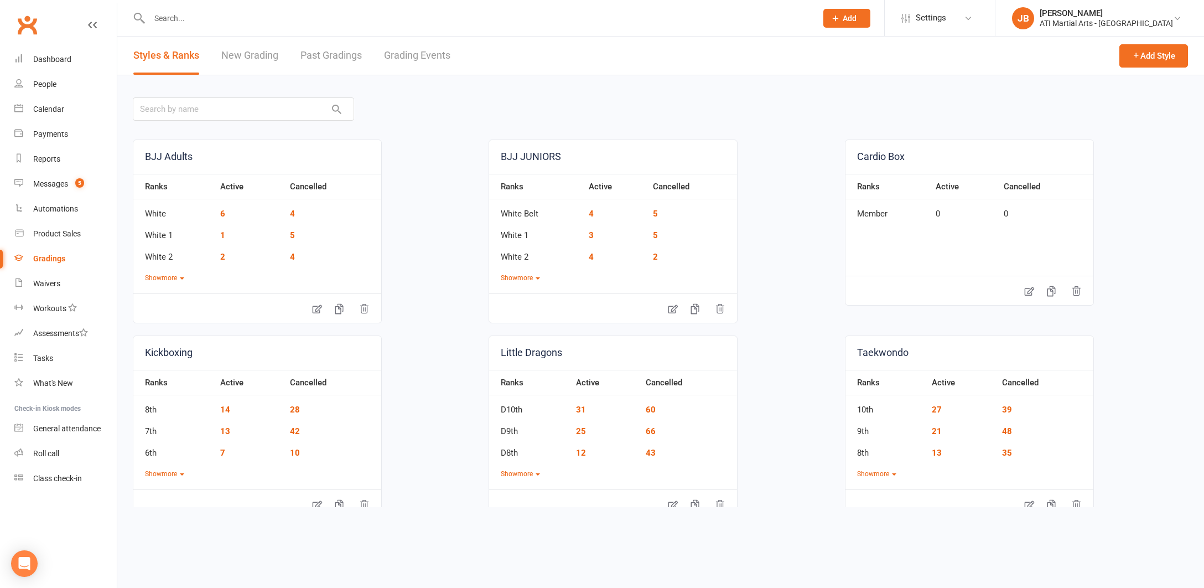
click at [403, 57] on link "Grading Events" at bounding box center [417, 56] width 66 height 38
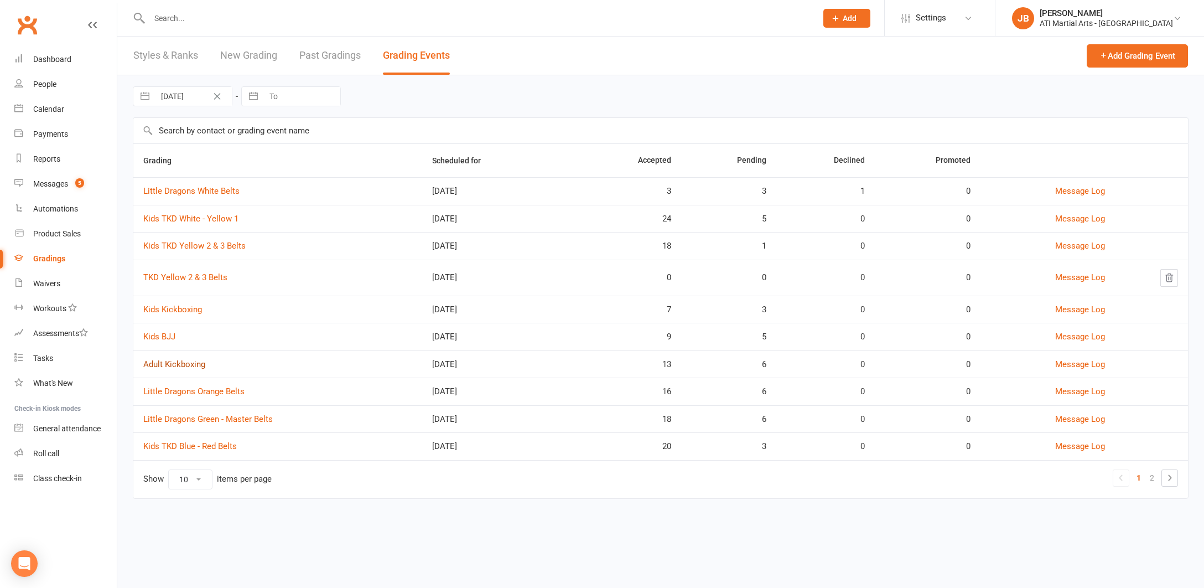
click at [183, 364] on link "Adult Kickboxing" at bounding box center [174, 364] width 62 height 10
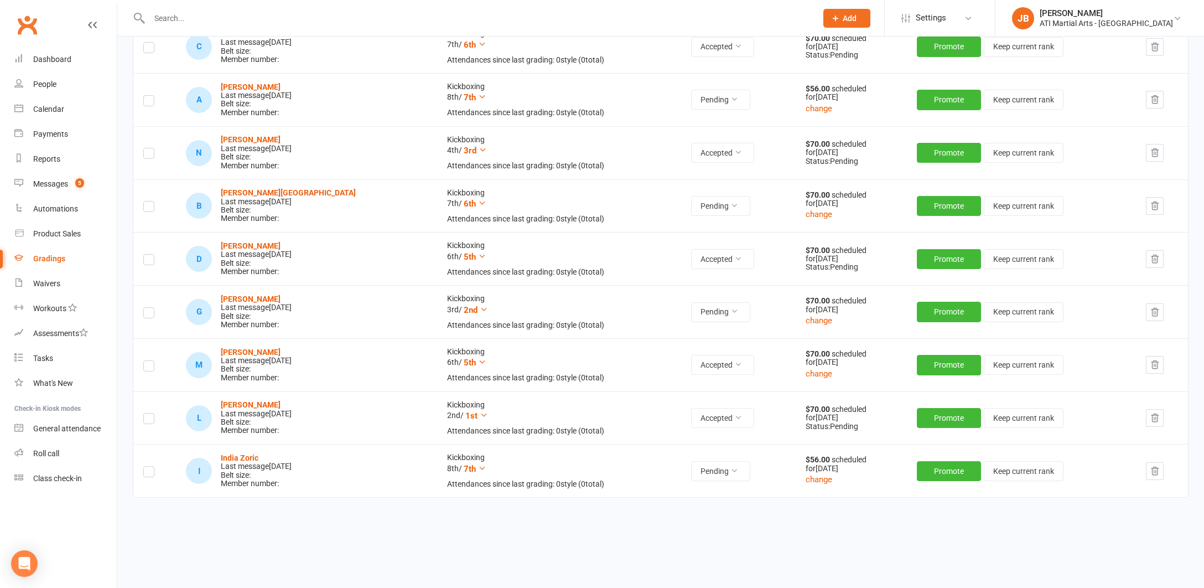
scroll to position [741, 0]
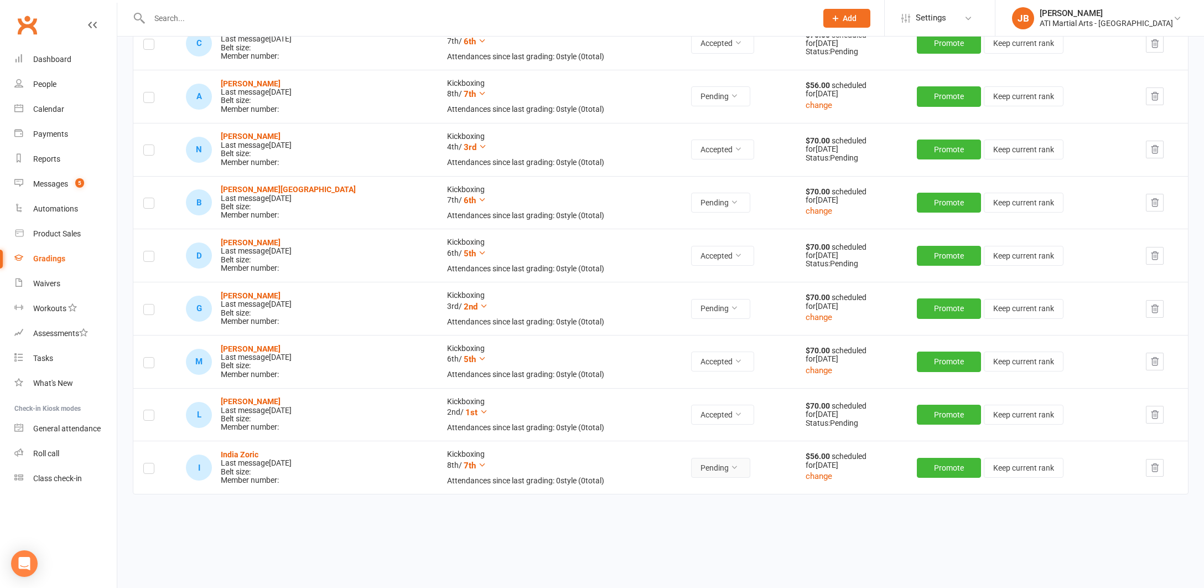
click at [730, 463] on icon at bounding box center [734, 467] width 8 height 8
click at [648, 483] on link "Accepted" at bounding box center [670, 483] width 110 height 22
click at [29, 24] on link "Clubworx" at bounding box center [27, 25] width 28 height 28
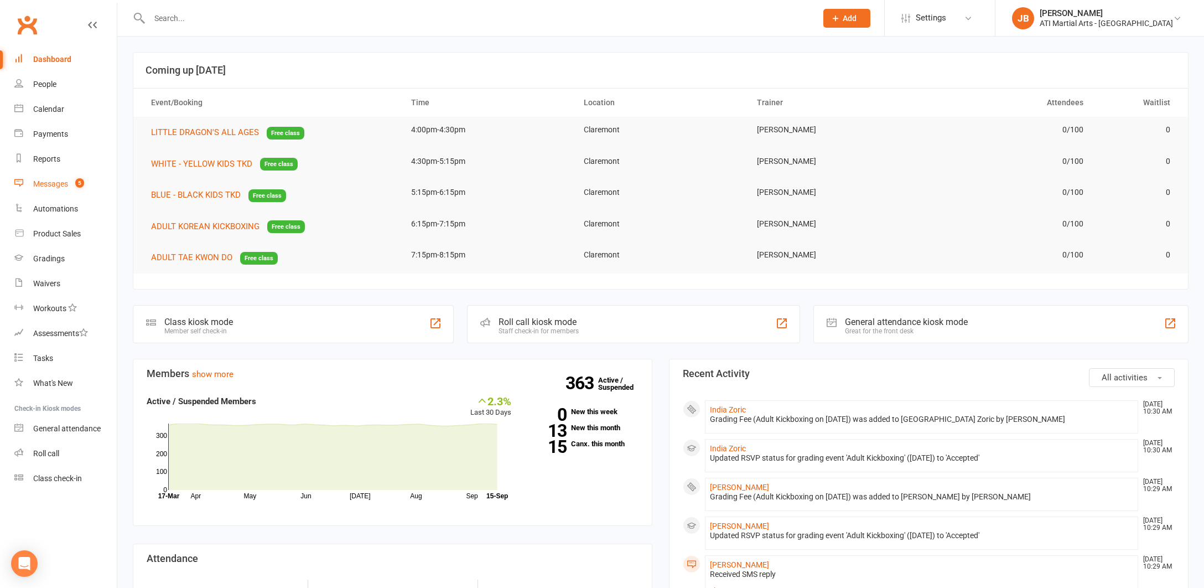
click at [50, 185] on div "Messages" at bounding box center [50, 183] width 35 height 9
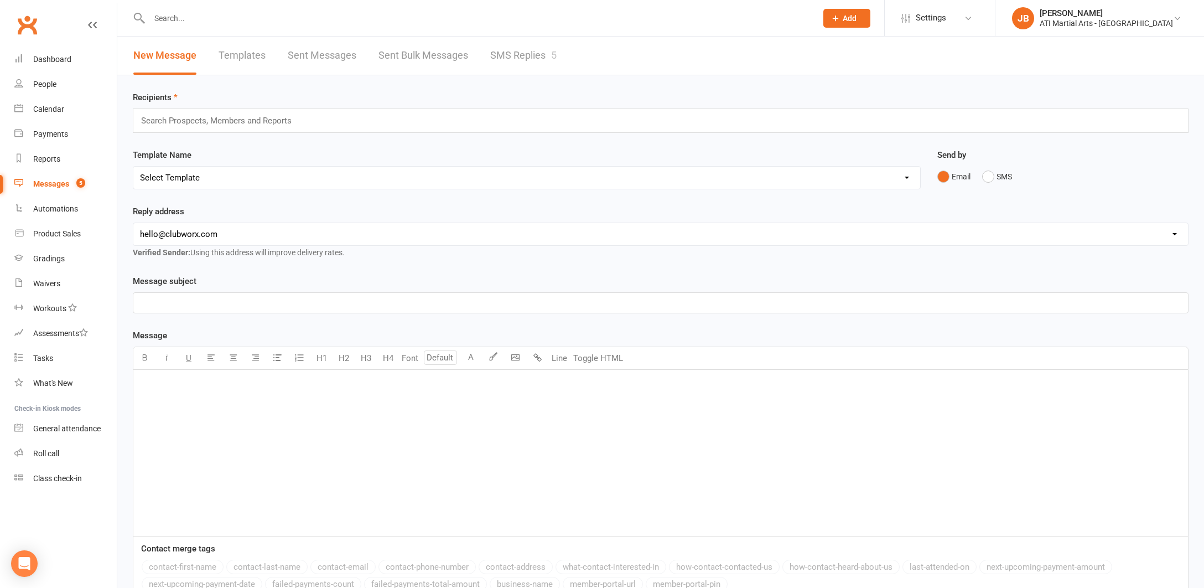
click at [511, 54] on link "SMS Replies 5" at bounding box center [523, 56] width 66 height 38
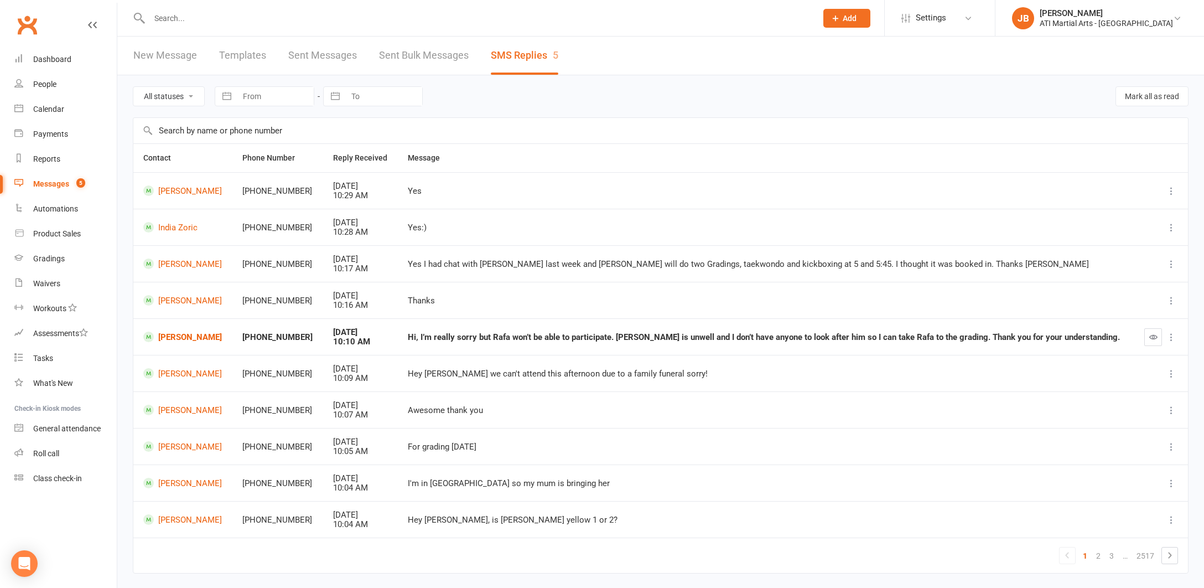
click at [163, 17] on input "text" at bounding box center [477, 18] width 663 height 15
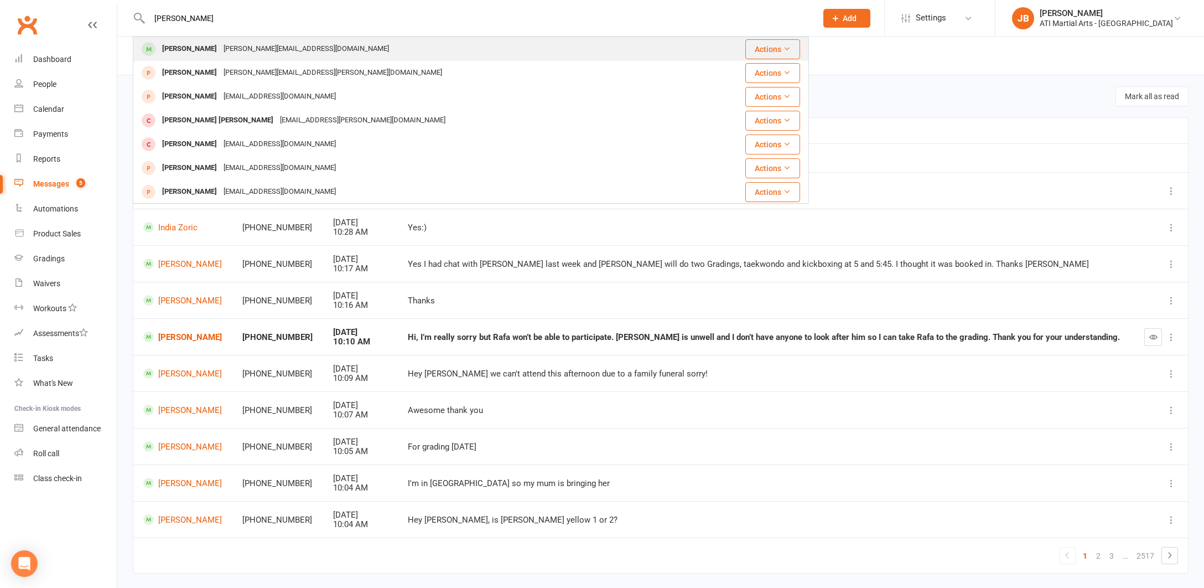
type input "Henry Mackosk"
click at [176, 48] on div "[PERSON_NAME]" at bounding box center [189, 49] width 61 height 16
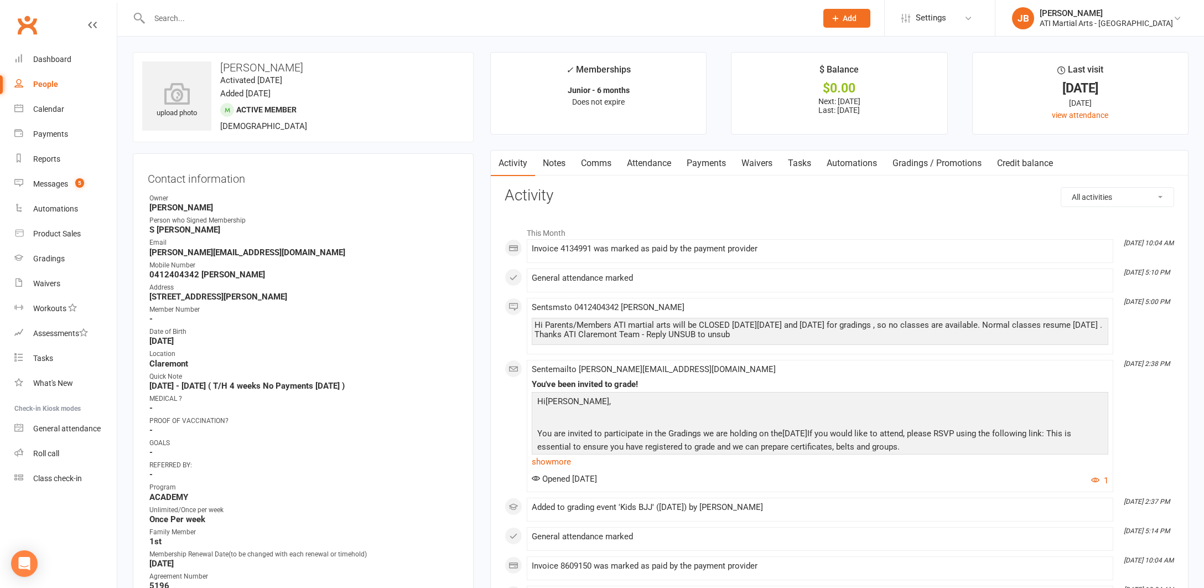
click at [601, 164] on link "Comms" at bounding box center [596, 162] width 46 height 25
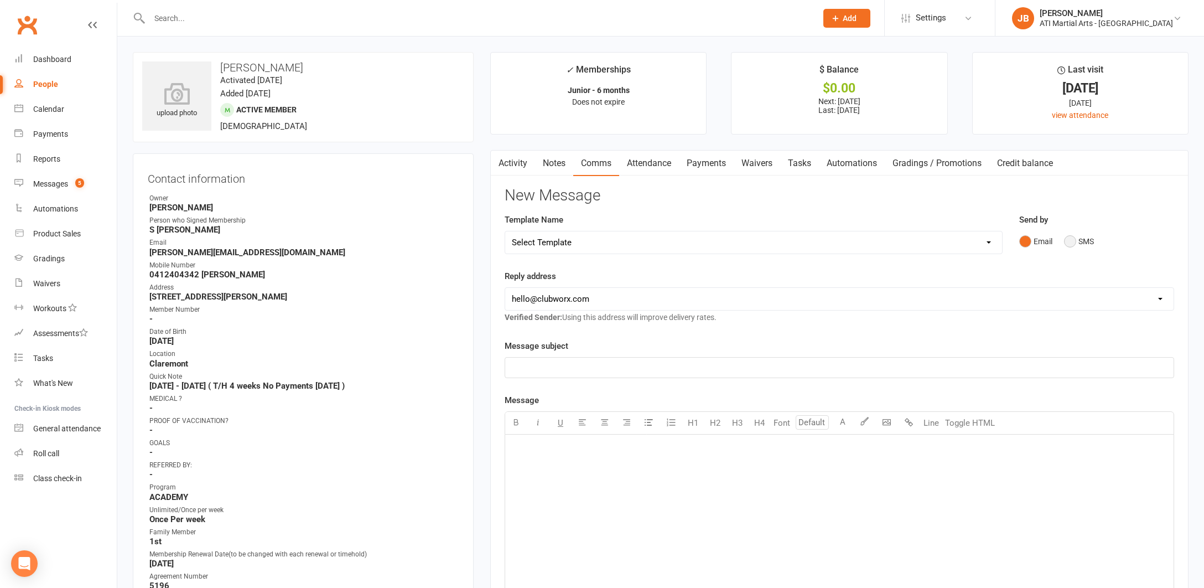
click at [1073, 241] on button "SMS" at bounding box center [1079, 241] width 30 height 21
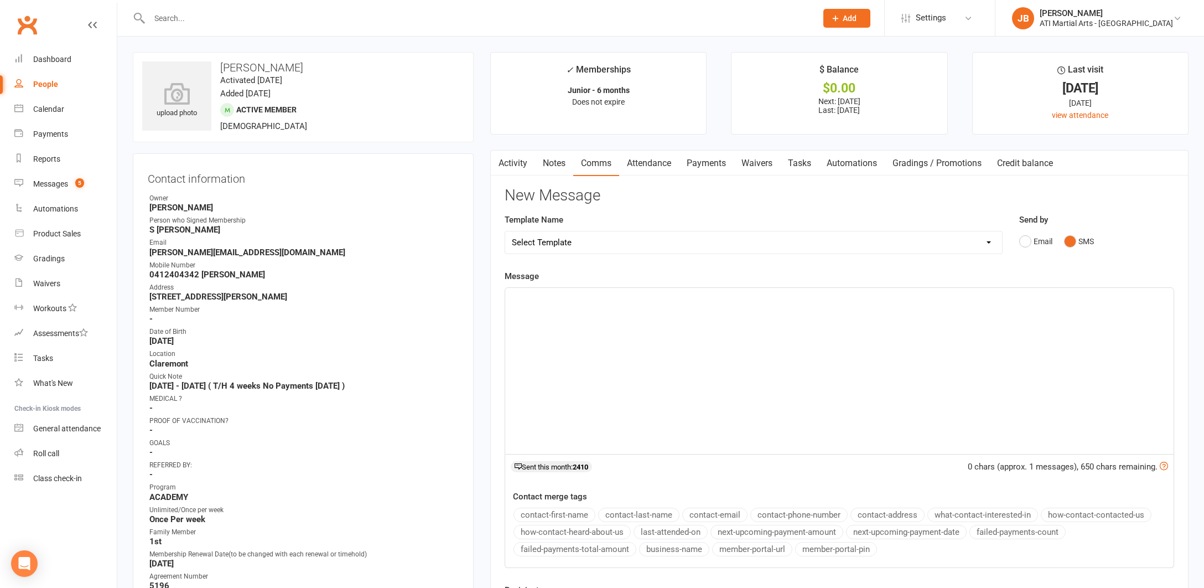
click at [572, 311] on div "﻿" at bounding box center [839, 371] width 668 height 166
click at [544, 297] on span "Hi Aidan Jacqui here from Ati martial arts you attending your kk grading today …" at bounding box center [687, 298] width 350 height 10
click at [662, 298] on span "Hi Kate Jacqui here from Ati martial arts you attending your kk grading today a…" at bounding box center [720, 298] width 416 height 10
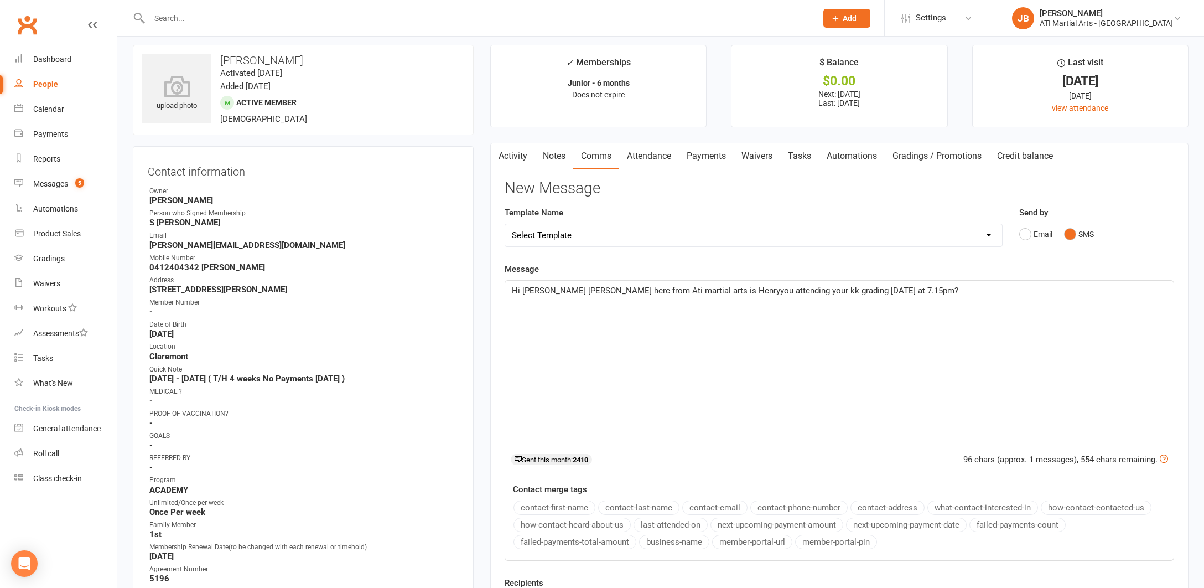
scroll to position [8, 0]
click at [703, 290] on span "Hi Kate Jacqui here from Ati martial arts is Henryyou attending your kk grading…" at bounding box center [735, 289] width 446 height 10
click at [758, 287] on span "Hi Kate Jacqui here from Ati martial arts is Henry attending your kk grading to…" at bounding box center [749, 289] width 475 height 10
click at [838, 287] on span "Hi Kate Jacqui here from Ati martial arts is Henry attending his BJJ grading to…" at bounding box center [749, 289] width 475 height 10
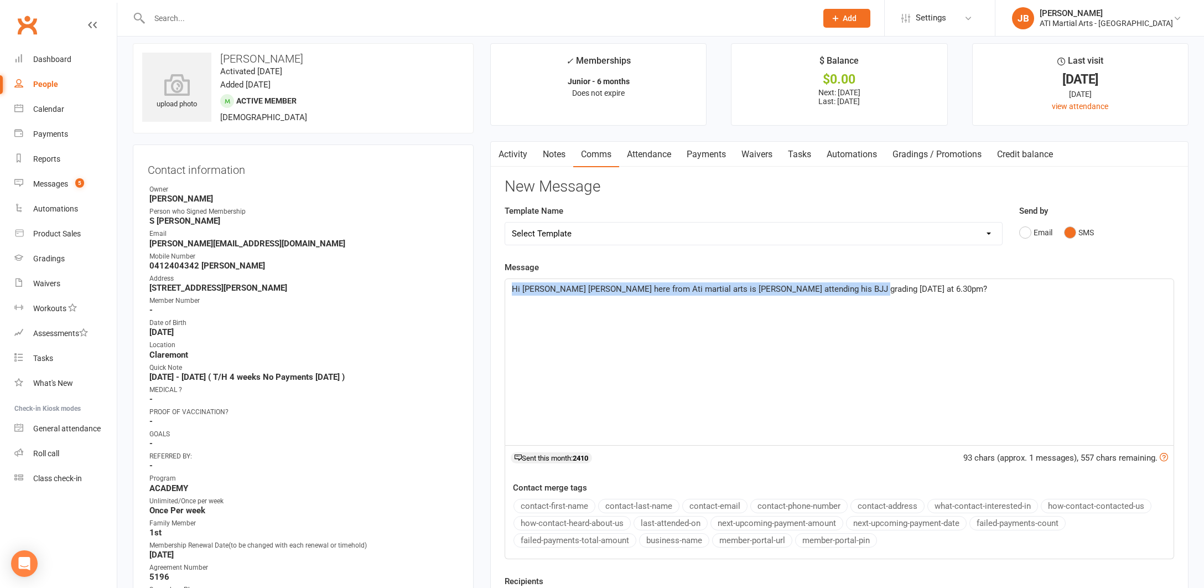
drag, startPoint x: 513, startPoint y: 286, endPoint x: 855, endPoint y: 289, distance: 342.5
click at [855, 289] on p "Hi Kate Jacqui here from Ati martial arts is Henry attending his BJJ grading to…" at bounding box center [839, 288] width 655 height 13
copy span "Hi Kate Jacqui here from Ati martial arts is Henry attending his BJJ grading to…"
click at [630, 365] on div "Hi Kate Jacqui here from Ati martial arts is Henry attending his BJJ grading to…" at bounding box center [839, 362] width 668 height 166
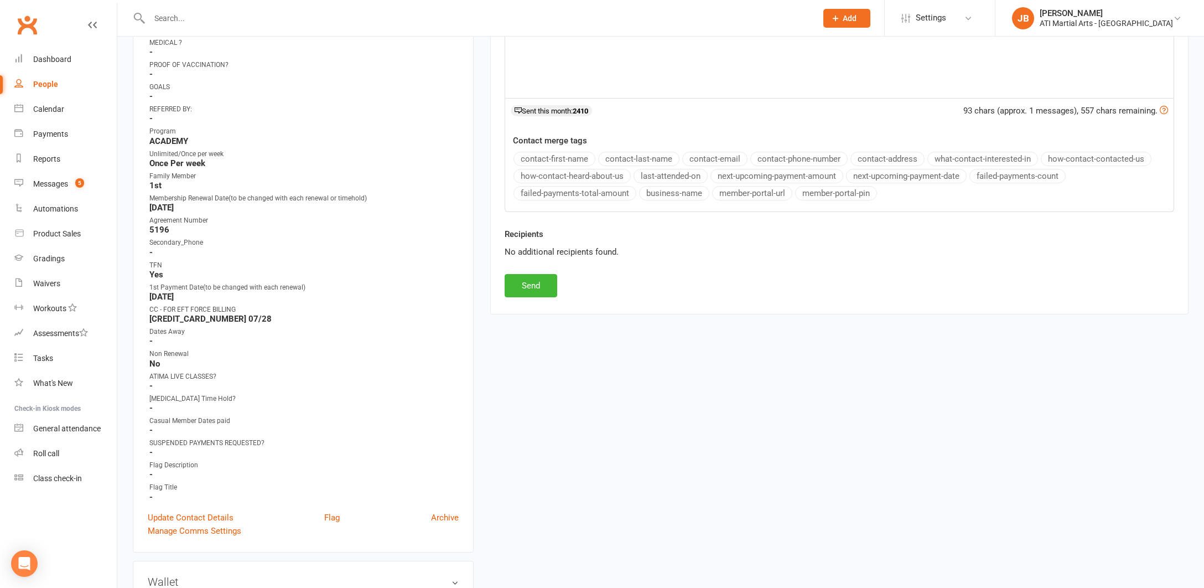
scroll to position [425, 0]
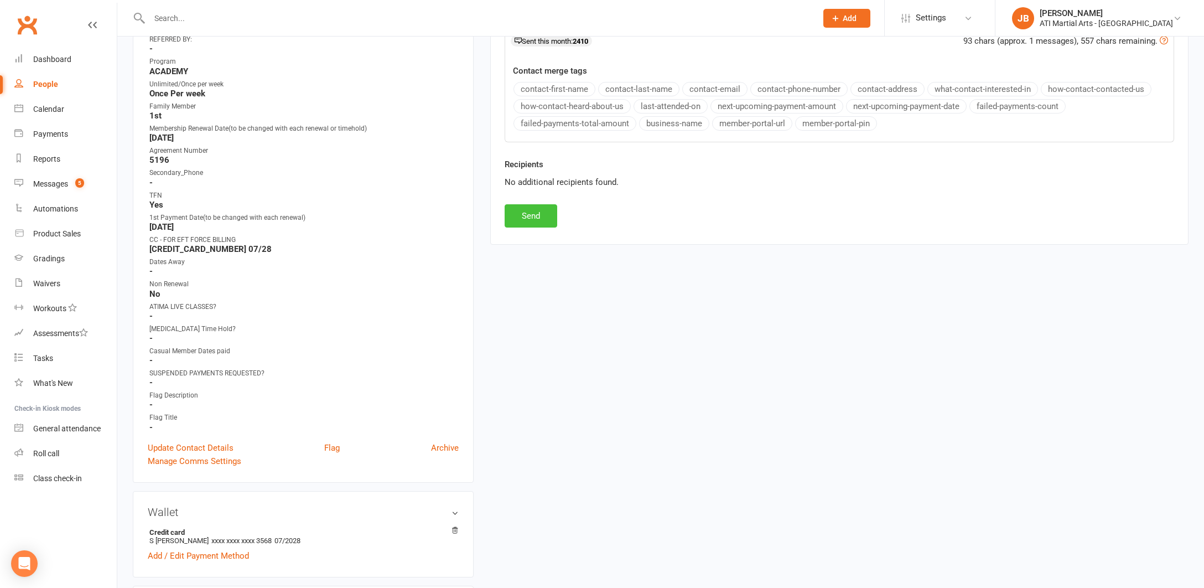
click at [533, 214] on button "Send" at bounding box center [531, 215] width 53 height 23
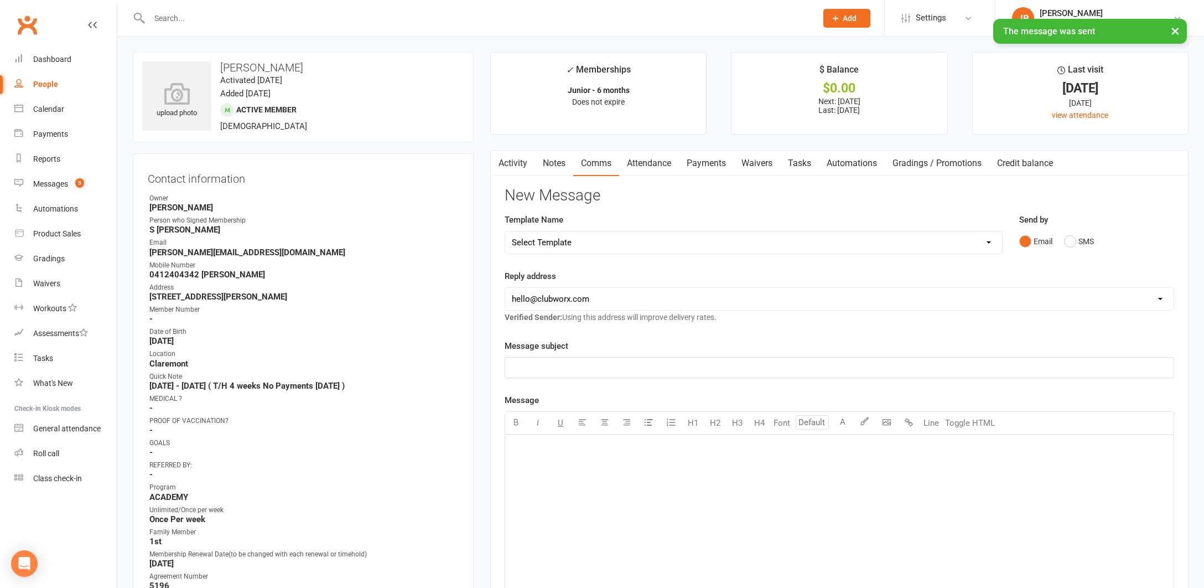
scroll to position [0, 0]
click at [162, 17] on input "text" at bounding box center [477, 18] width 663 height 15
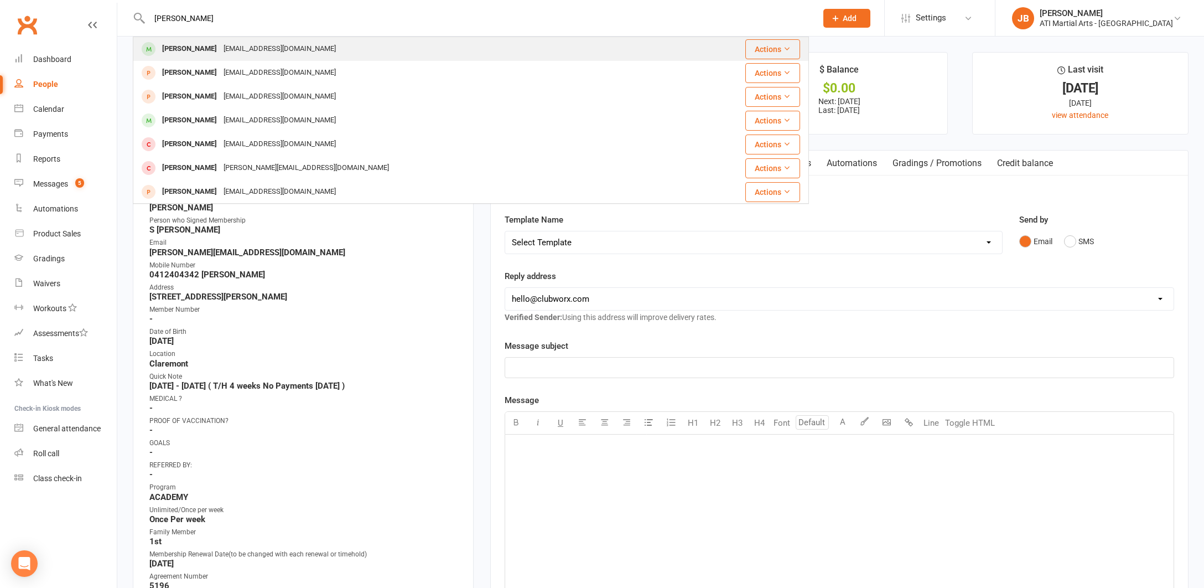
type input "Xavier Gons"
click at [175, 50] on div "[PERSON_NAME]" at bounding box center [189, 49] width 61 height 16
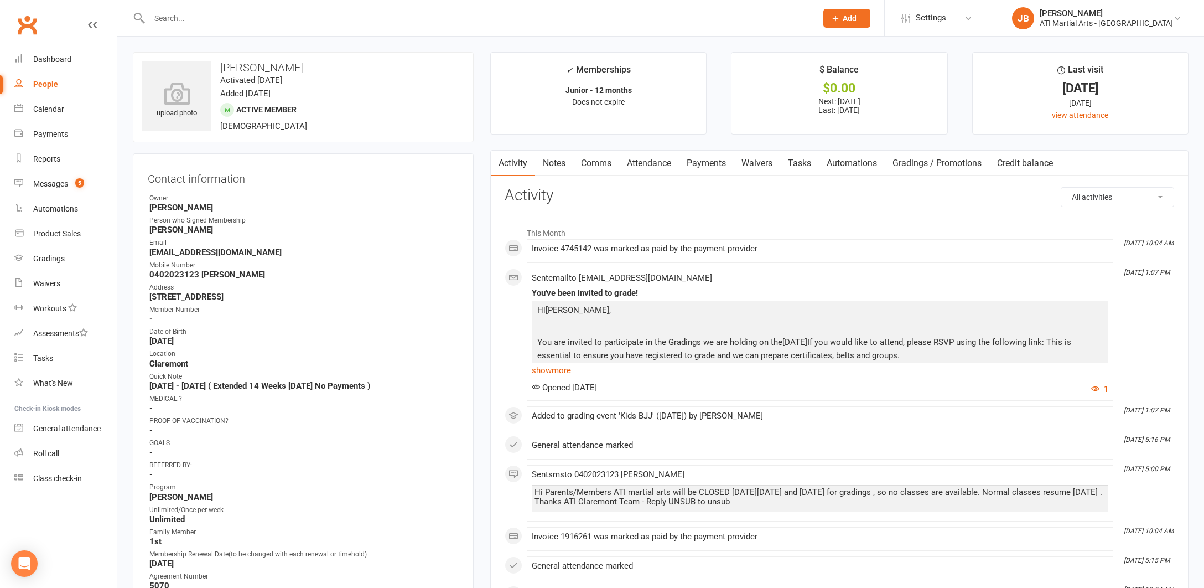
click at [599, 164] on link "Comms" at bounding box center [596, 162] width 46 height 25
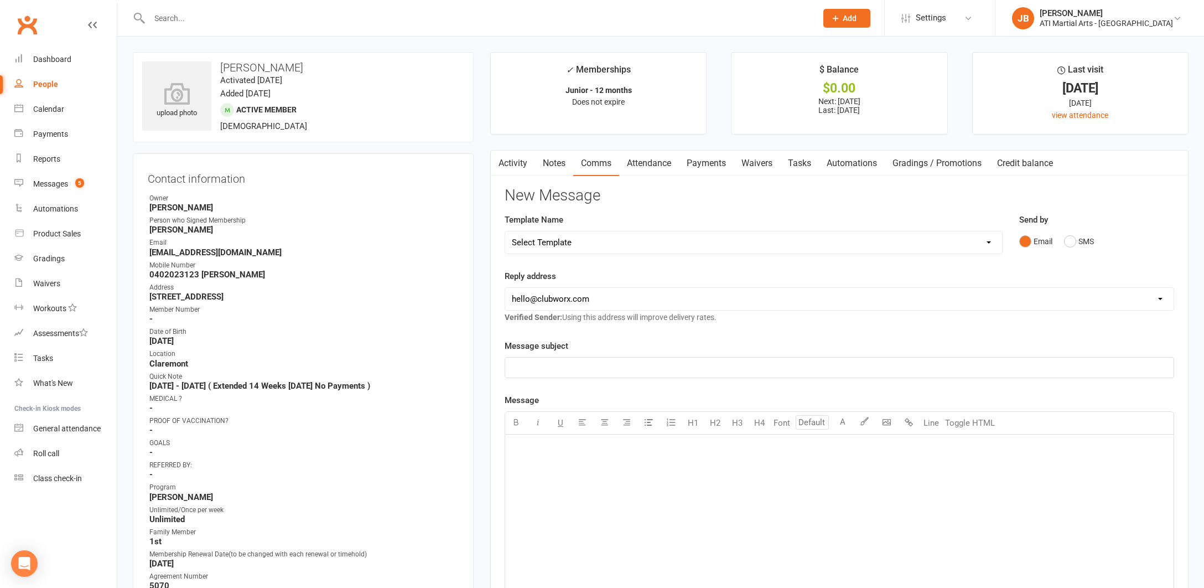
drag, startPoint x: 1072, startPoint y: 240, endPoint x: 1028, endPoint y: 251, distance: 45.6
click at [1072, 240] on button "SMS" at bounding box center [1079, 241] width 30 height 21
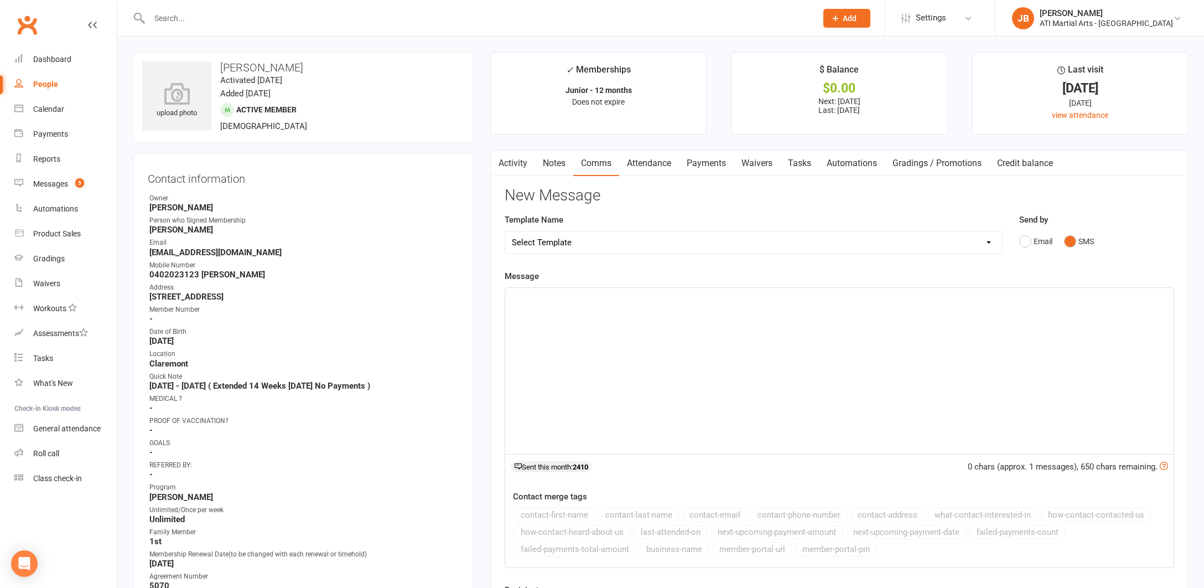
click at [578, 320] on div "﻿" at bounding box center [839, 371] width 668 height 166
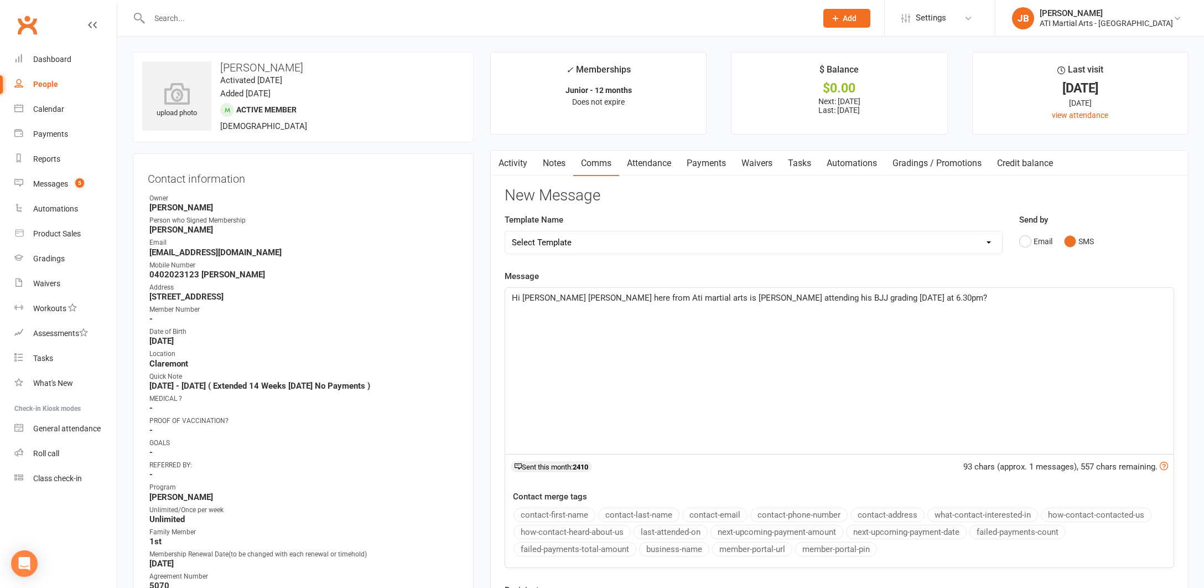
click at [539, 295] on span "Hi Kate Jacqui here from Ati martial arts is Henry attending his BJJ grading to…" at bounding box center [749, 298] width 475 height 10
click at [700, 295] on span "Hi Monita Jacqui here from Ati martial arts is Henry attending his BJJ grading …" at bounding box center [716, 298] width 409 height 10
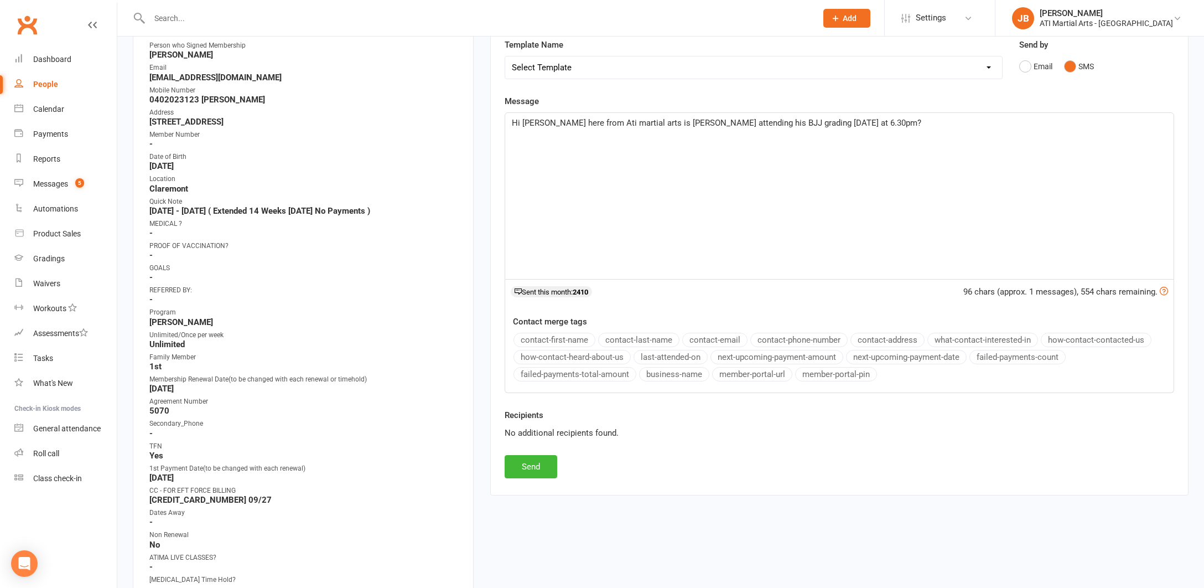
scroll to position [175, 0]
click at [543, 464] on button "Send" at bounding box center [531, 465] width 53 height 23
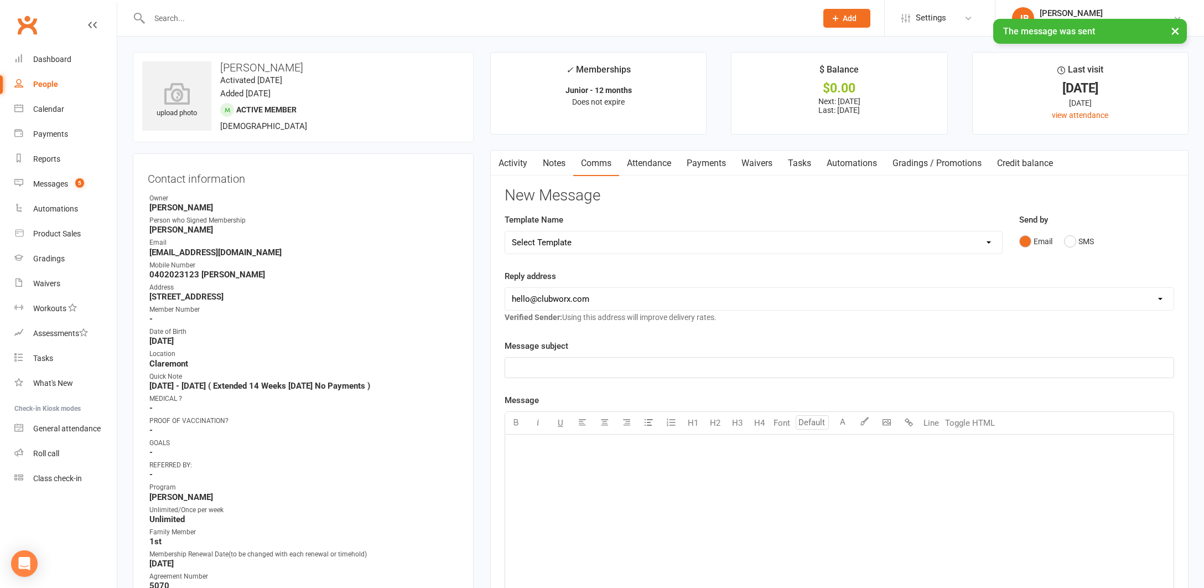
scroll to position [0, 0]
click at [169, 15] on input "text" at bounding box center [477, 18] width 663 height 15
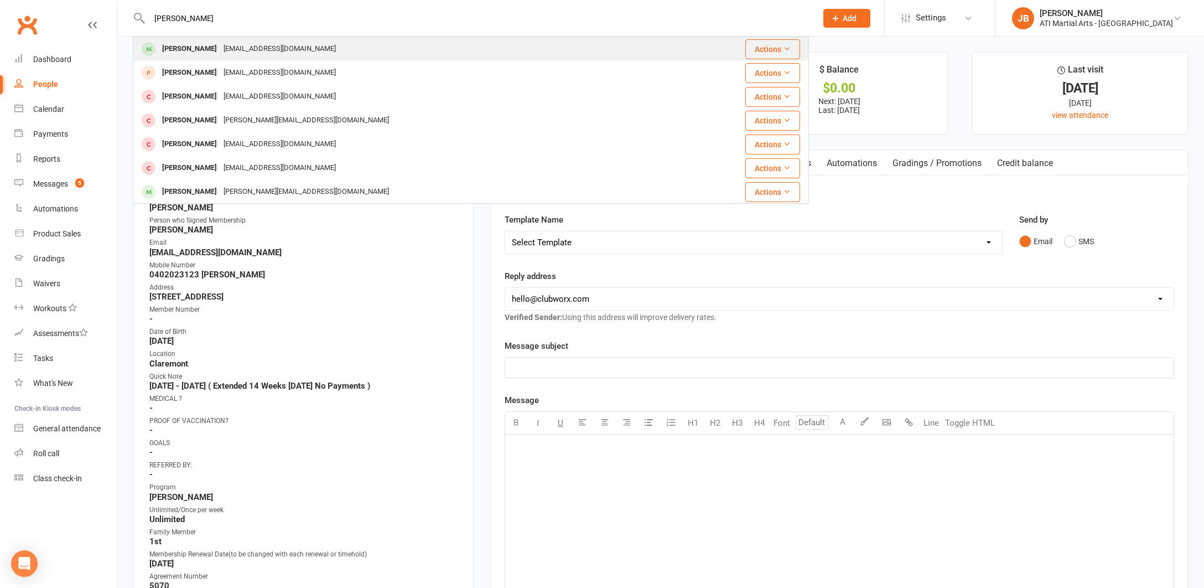
type input "Harlow Dav"
click at [173, 49] on div "Harlow Davis" at bounding box center [189, 49] width 61 height 16
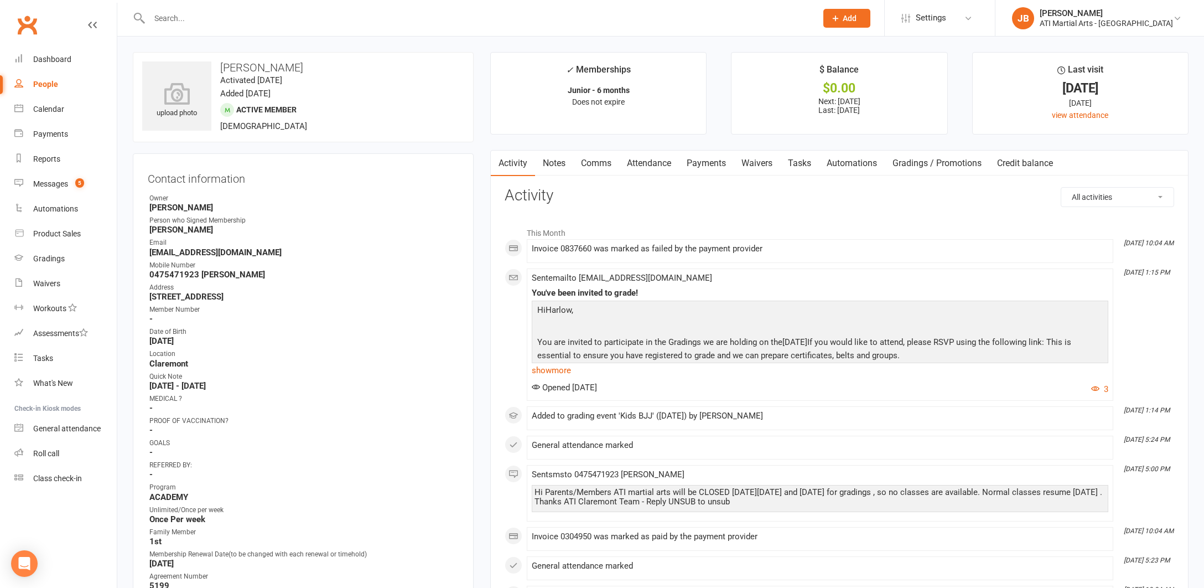
click at [599, 162] on link "Comms" at bounding box center [596, 162] width 46 height 25
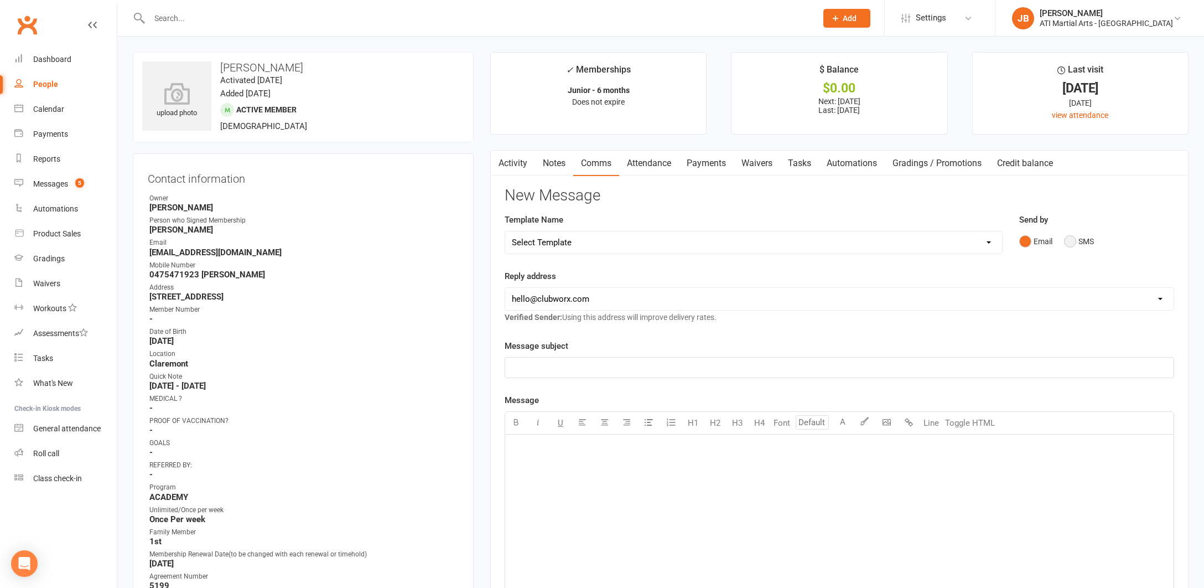
click at [1072, 240] on button "SMS" at bounding box center [1079, 241] width 30 height 21
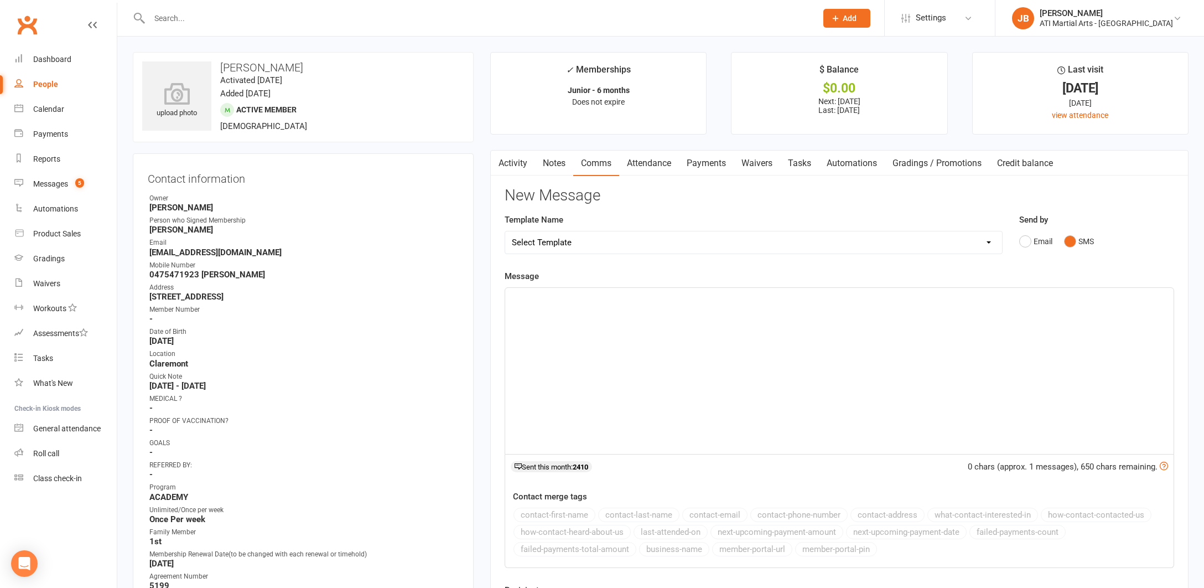
click at [580, 323] on div "﻿" at bounding box center [839, 371] width 668 height 166
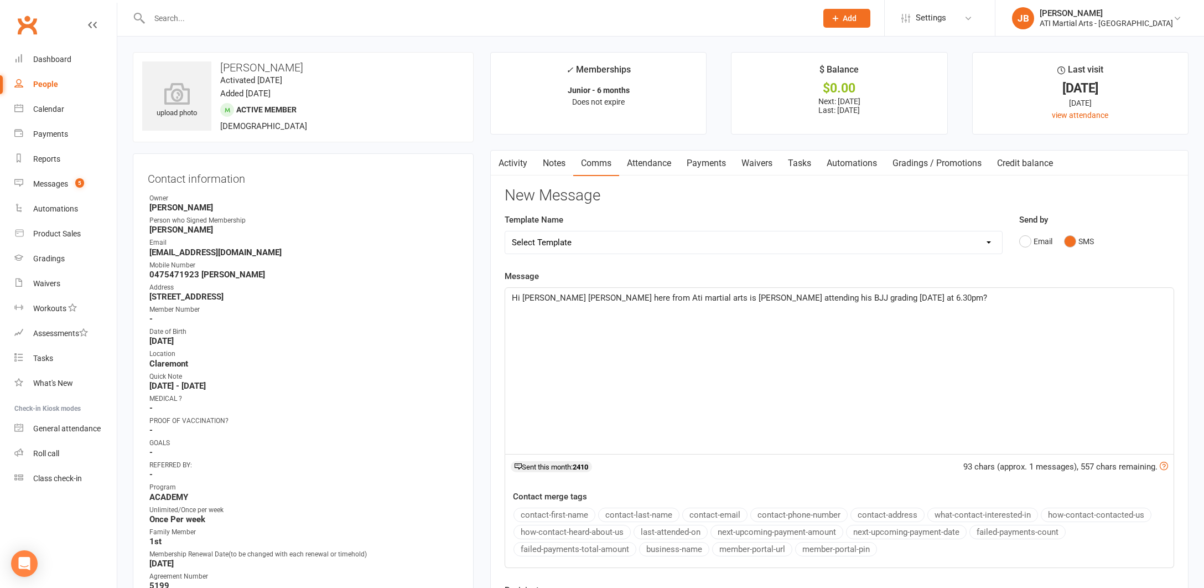
click at [538, 297] on span "Hi Kate Jacqui here from Ati martial arts is Henry attending his BJJ grading to…" at bounding box center [749, 298] width 475 height 10
click at [697, 295] on span "Hi Claire Jacqui here from Ati martial arts is Henry attending his BJJ grading …" at bounding box center [749, 298] width 475 height 10
click at [751, 297] on span "Hi Claire Jacqui here from Ati martial arts is Harlow attending his BJJ grading…" at bounding box center [749, 298] width 475 height 10
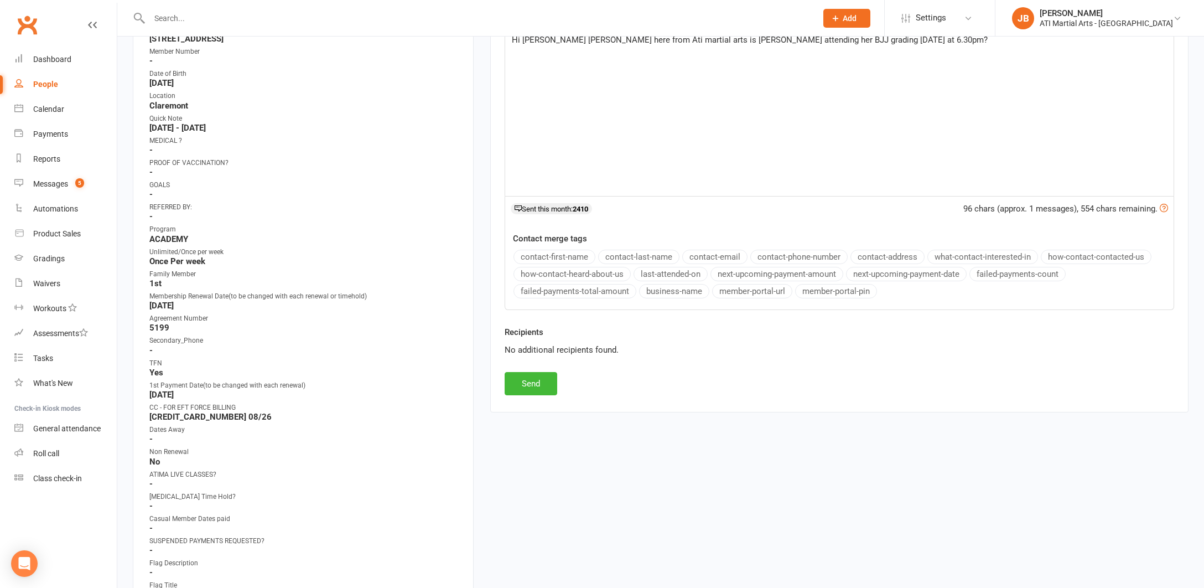
scroll to position [323, 0]
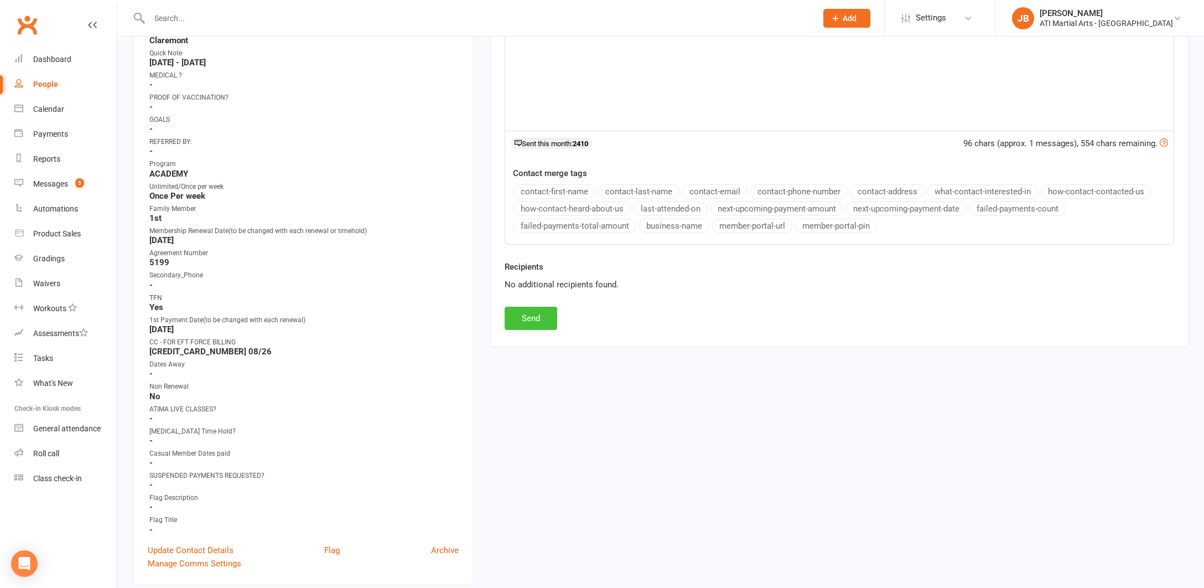
click at [542, 321] on button "Send" at bounding box center [531, 318] width 53 height 23
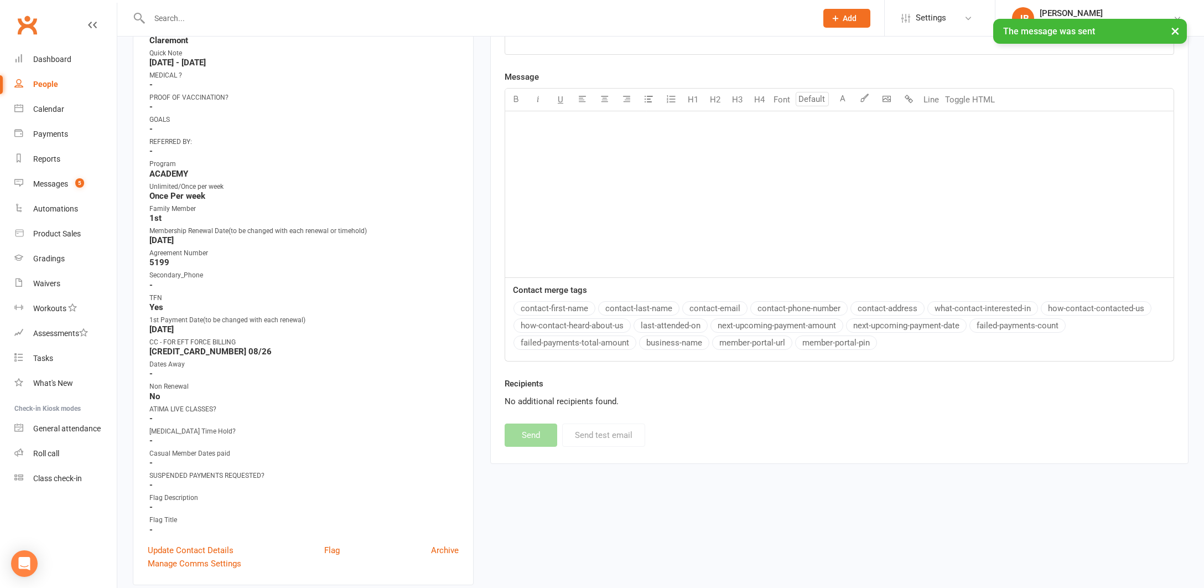
click at [175, 17] on input "text" at bounding box center [477, 18] width 663 height 15
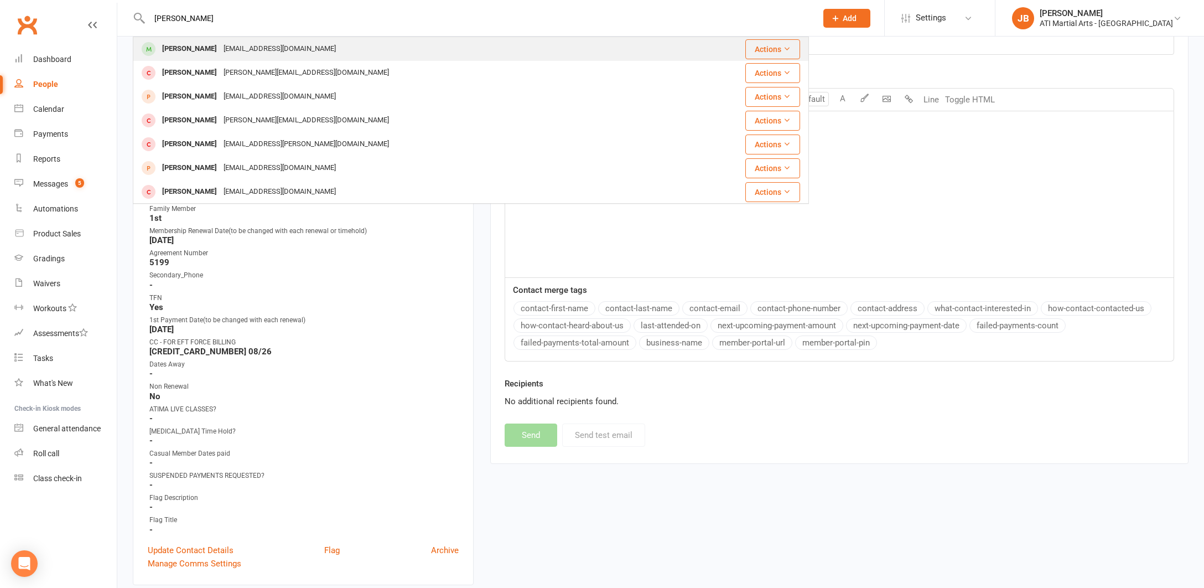
type input "Billie Green"
drag, startPoint x: 187, startPoint y: 37, endPoint x: 195, endPoint y: 50, distance: 15.4
click at [195, 50] on div "Billie Greenaway" at bounding box center [189, 49] width 61 height 16
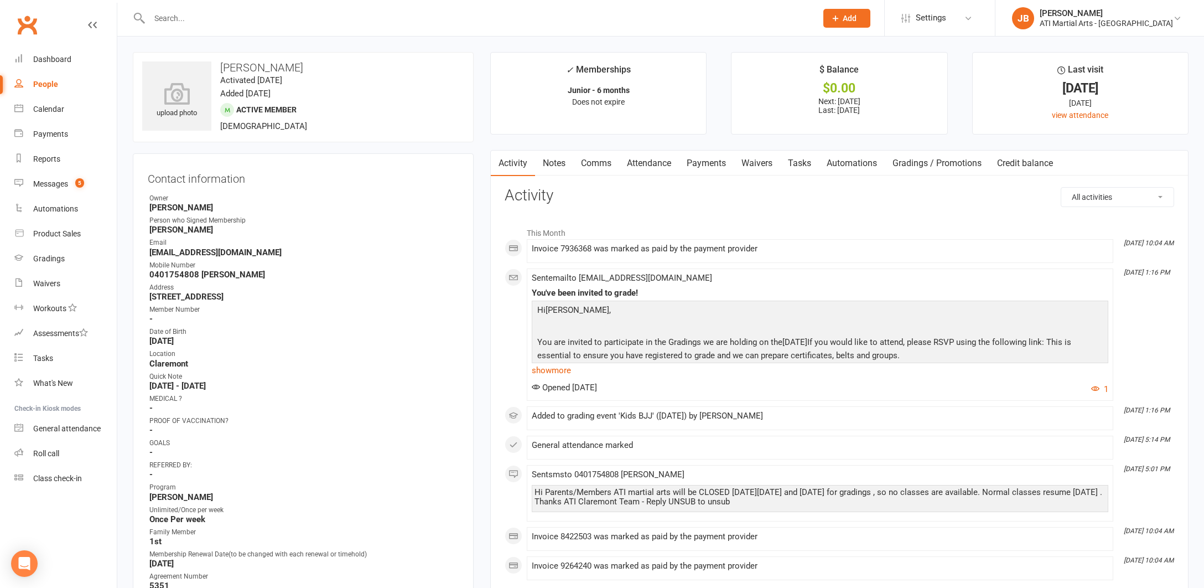
click at [594, 163] on link "Comms" at bounding box center [596, 162] width 46 height 25
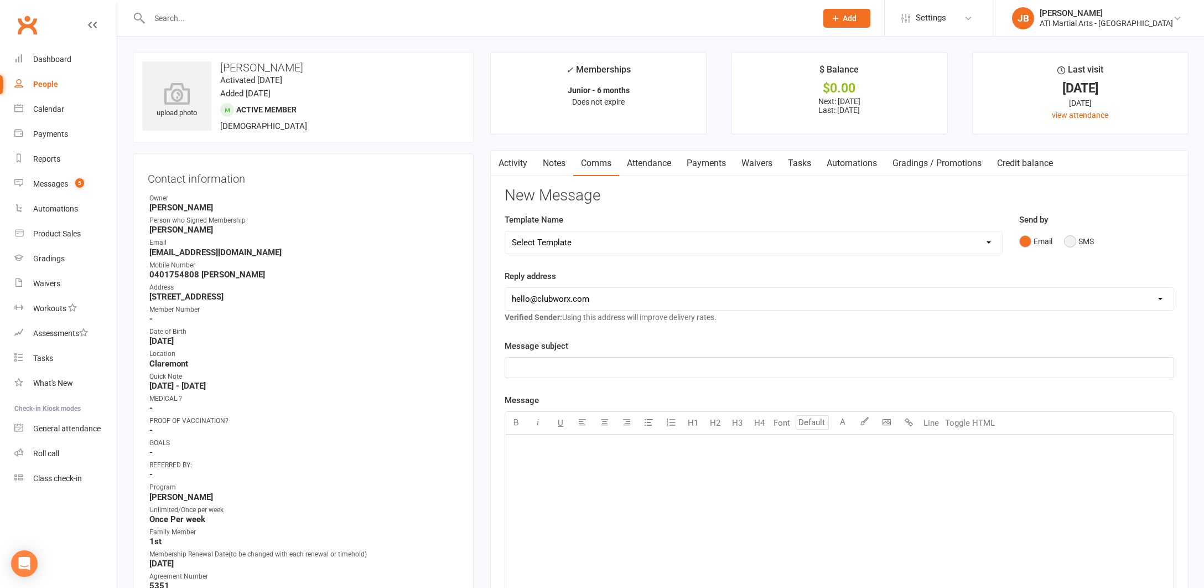
click at [1068, 241] on button "SMS" at bounding box center [1079, 241] width 30 height 21
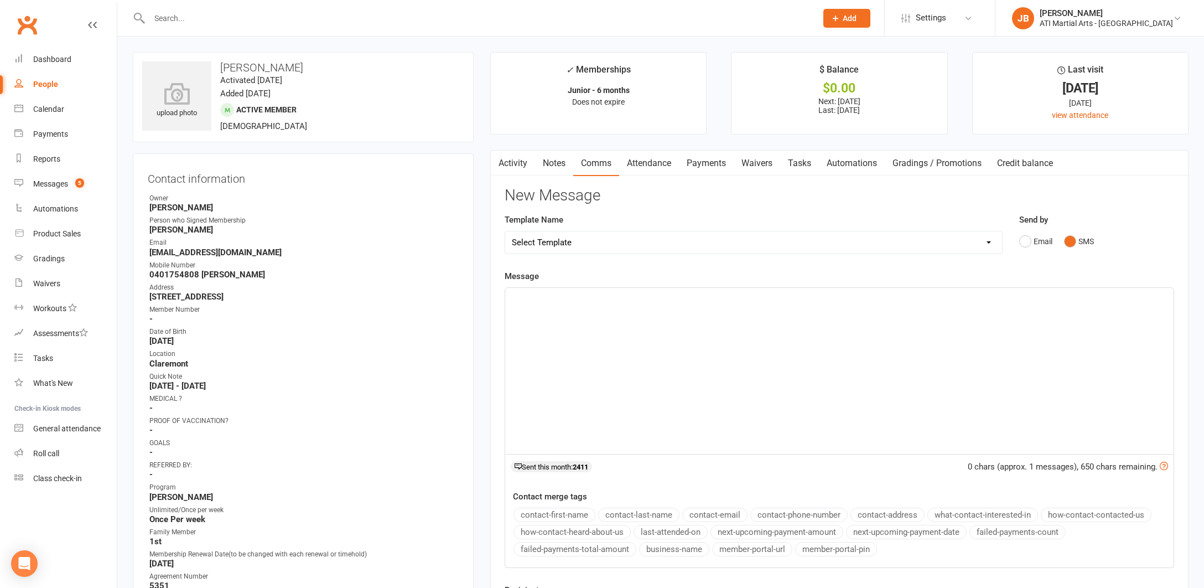
click at [565, 321] on div "﻿" at bounding box center [839, 371] width 668 height 166
click at [538, 297] on span "Hi Kate Jacqui here from Ati martial arts is Henry attending his BJJ grading to…" at bounding box center [749, 298] width 475 height 10
click at [699, 297] on span "Hi Emma Jacqui here from Ati martial arts is Henry attending his BJJ grading to…" at bounding box center [749, 298] width 475 height 10
click at [745, 298] on span "Hi Emma Jacqui here from Ati martial arts is Billie attending his BJJ grading t…" at bounding box center [749, 298] width 475 height 10
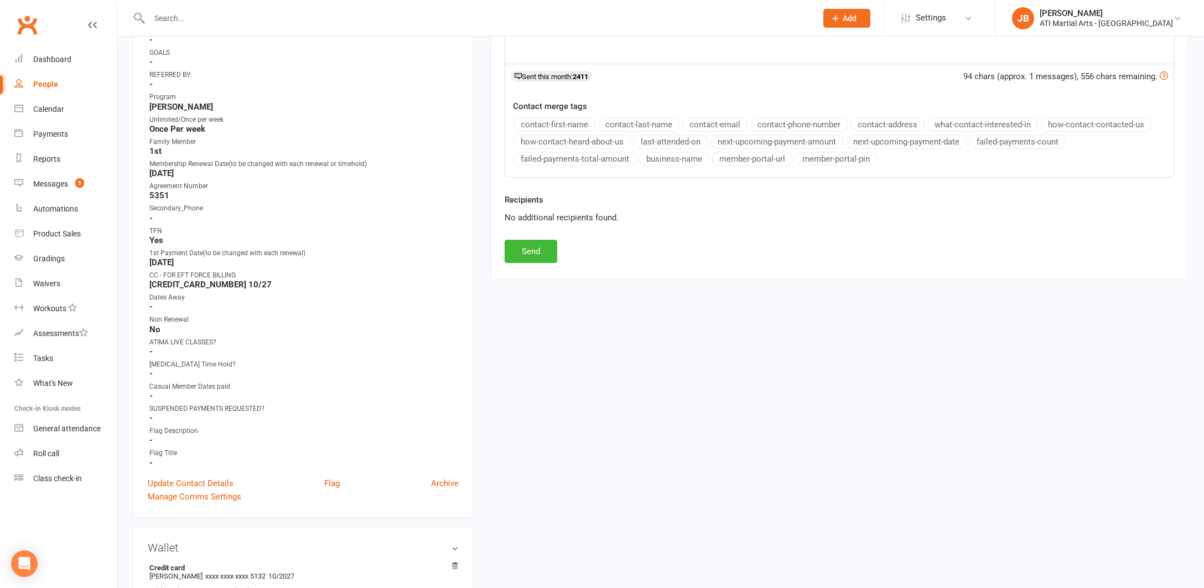
scroll to position [406, 0]
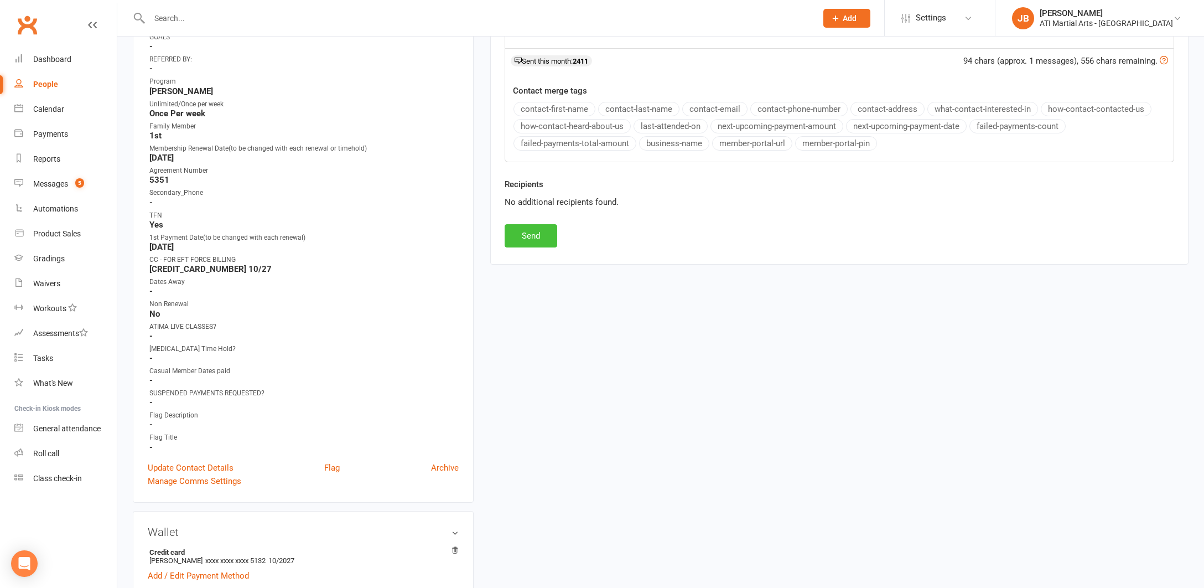
click at [544, 238] on button "Send" at bounding box center [531, 235] width 53 height 23
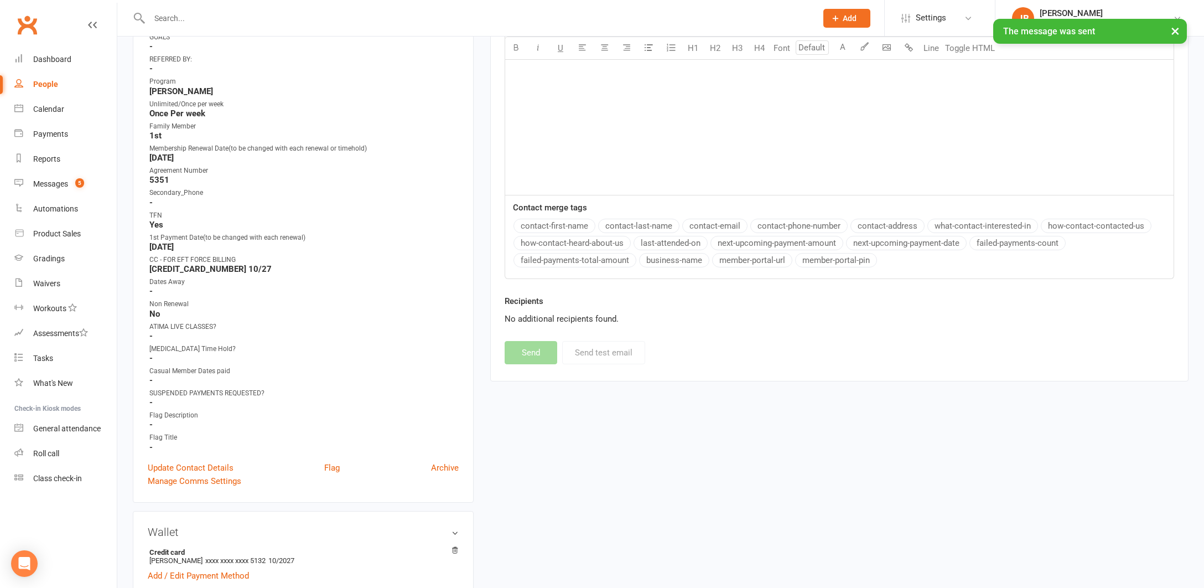
click at [176, 18] on input "text" at bounding box center [477, 18] width 663 height 15
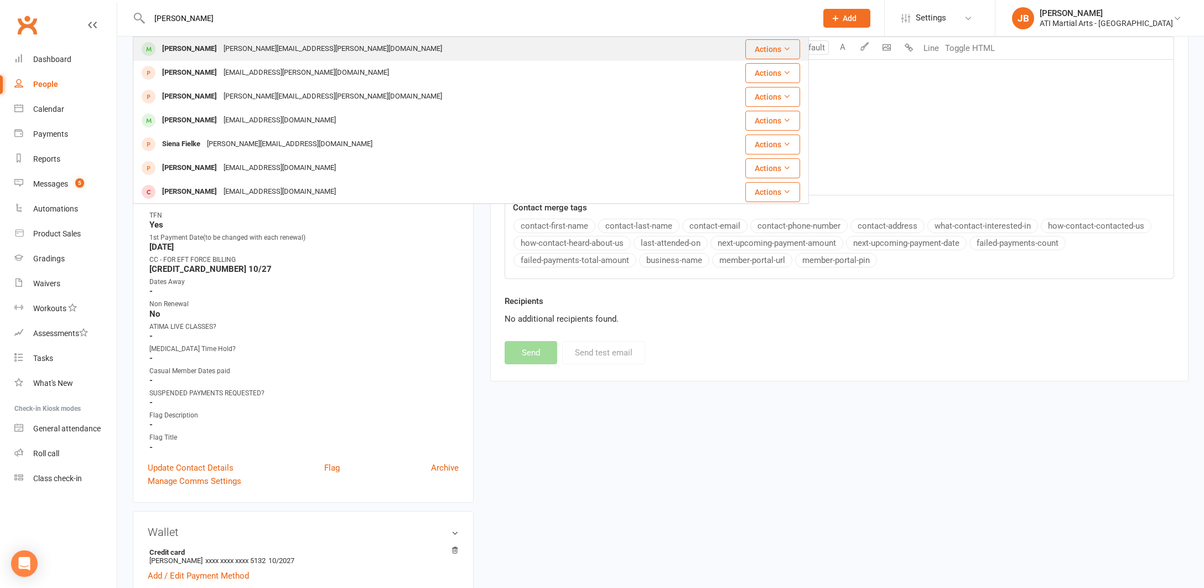
type input "Filomena"
click at [185, 51] on div "Filomena Tripodi" at bounding box center [189, 49] width 61 height 16
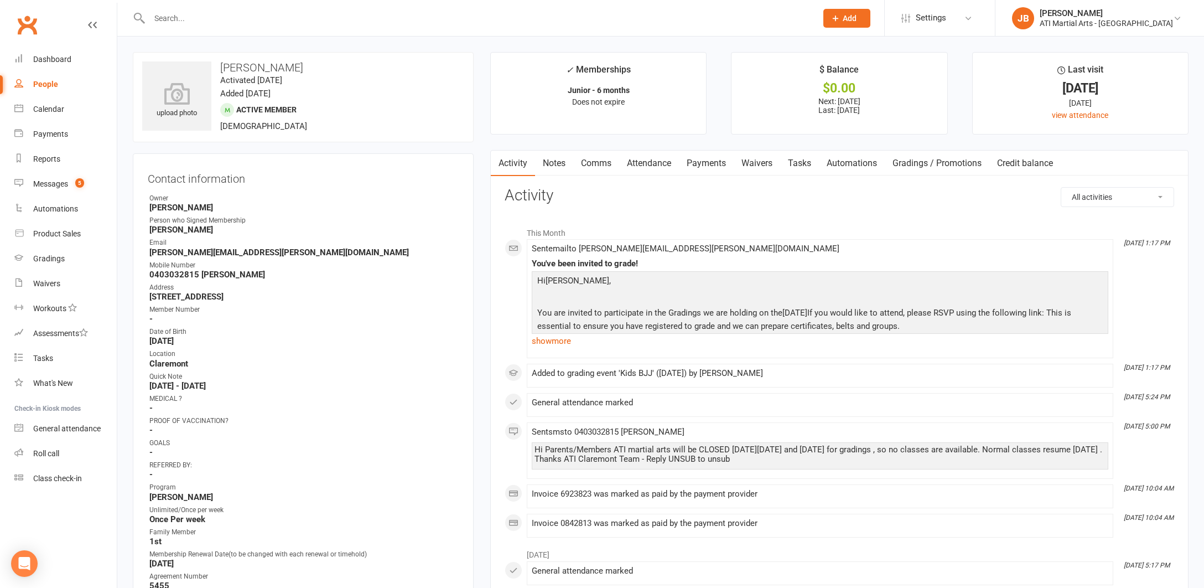
click at [599, 163] on link "Comms" at bounding box center [596, 162] width 46 height 25
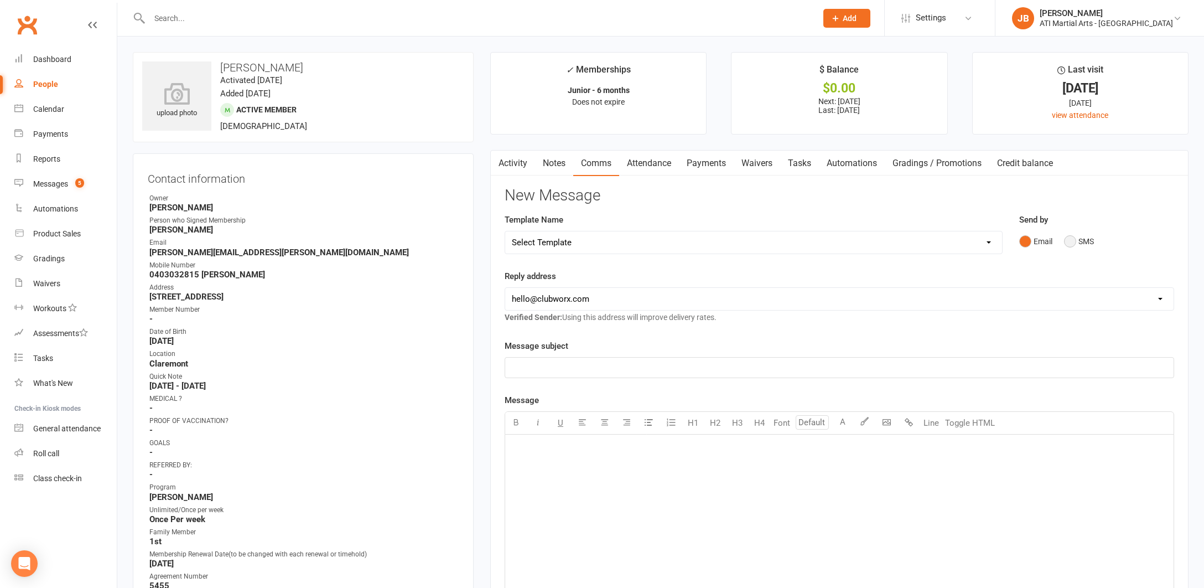
click at [1071, 241] on button "SMS" at bounding box center [1079, 241] width 30 height 21
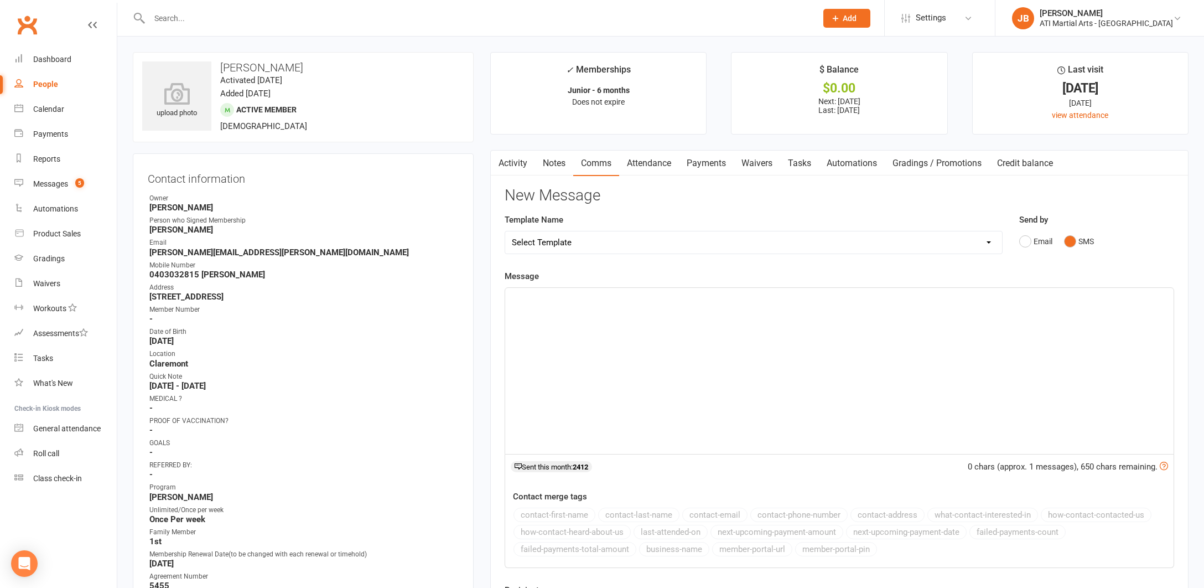
click at [560, 319] on div "﻿" at bounding box center [839, 371] width 668 height 166
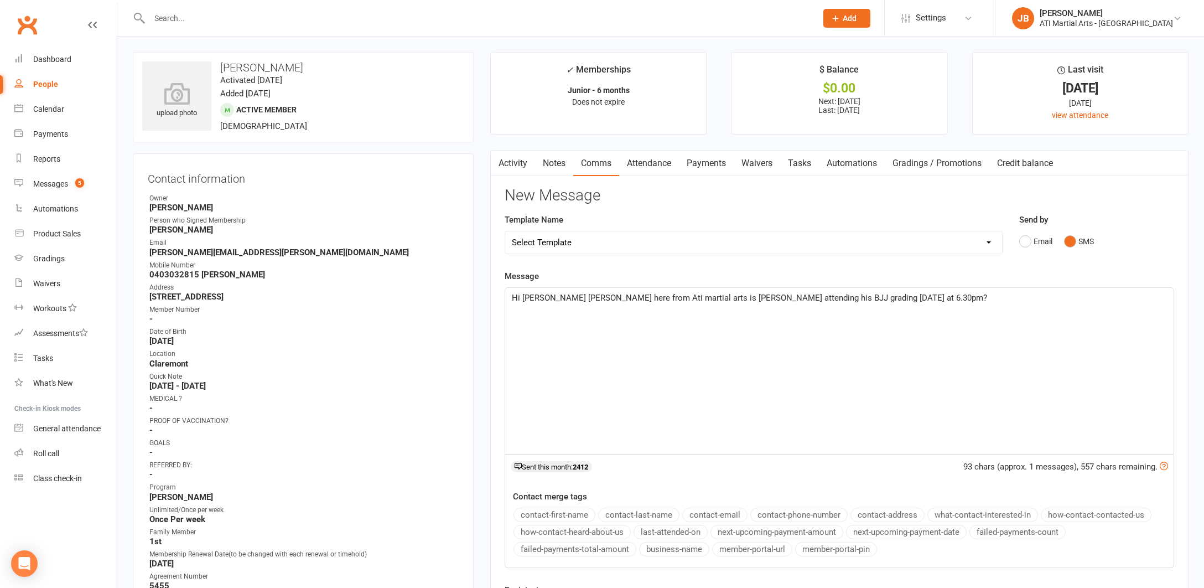
click at [539, 297] on span "Hi Kate Jacqui here from Ati martial arts is Henry attending his BJJ grading to…" at bounding box center [749, 298] width 475 height 10
click at [707, 297] on span "Hi Nicholas Jacqui here from Ati martial arts is Henry attending his BJJ gradin…" at bounding box center [716, 298] width 409 height 10
click at [770, 297] on span "Hi Nicholas Jacqui here from Ati martial arts is Filomena attending his BJJ gra…" at bounding box center [716, 298] width 409 height 10
click at [896, 294] on p "Hi Nicholas Jacqui here from Ati martial arts is Filomena attending the BJJ gra…" at bounding box center [839, 297] width 655 height 13
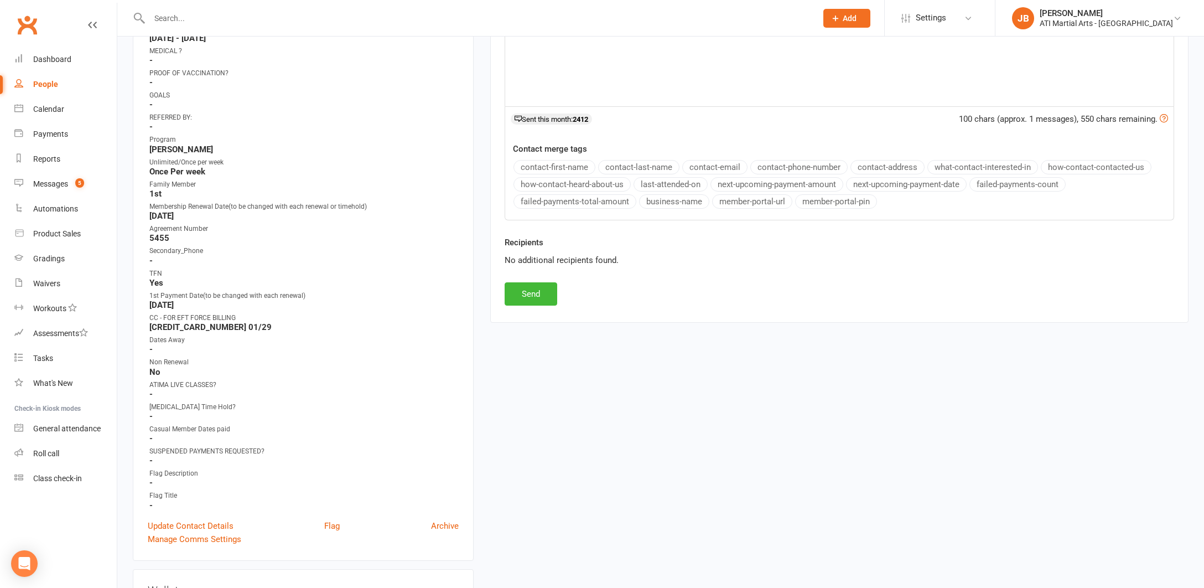
scroll to position [360, 0]
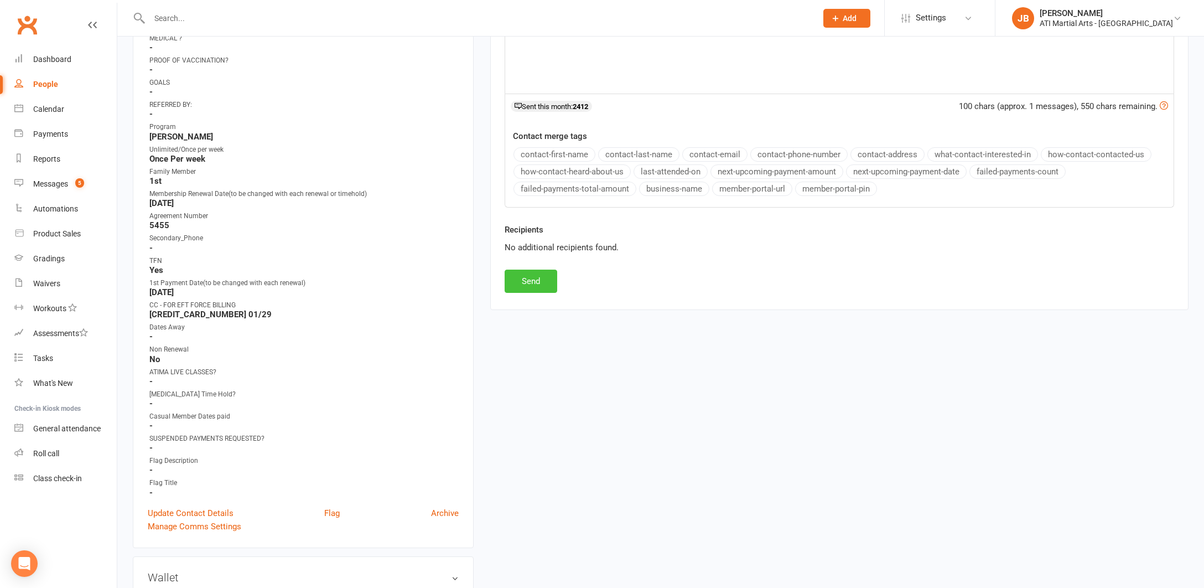
click at [540, 281] on button "Send" at bounding box center [531, 280] width 53 height 23
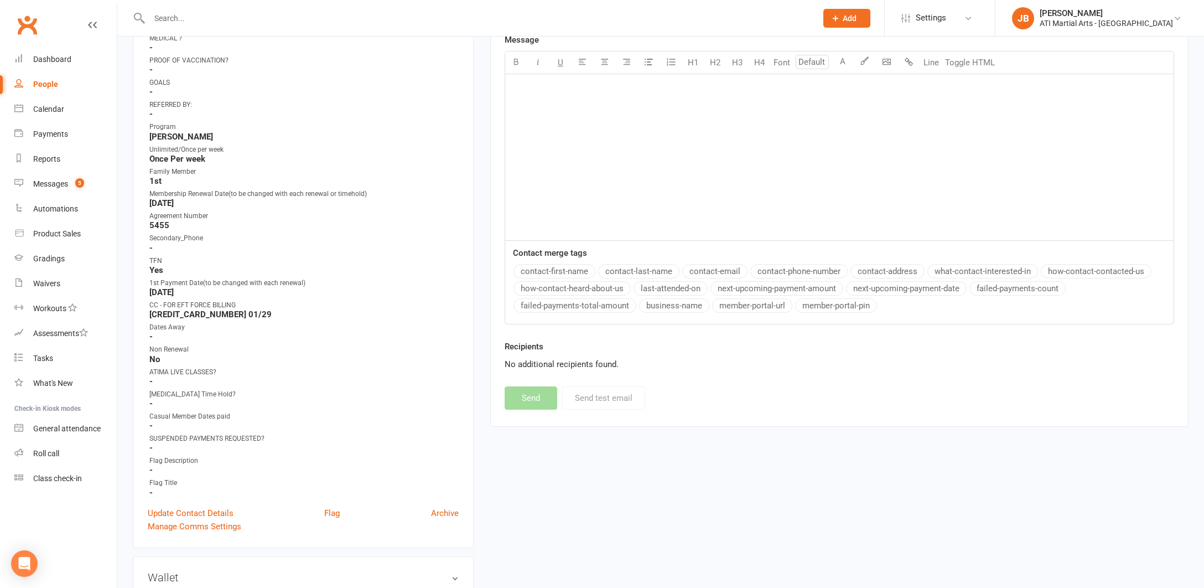
click at [26, 23] on link "Clubworx" at bounding box center [27, 25] width 28 height 28
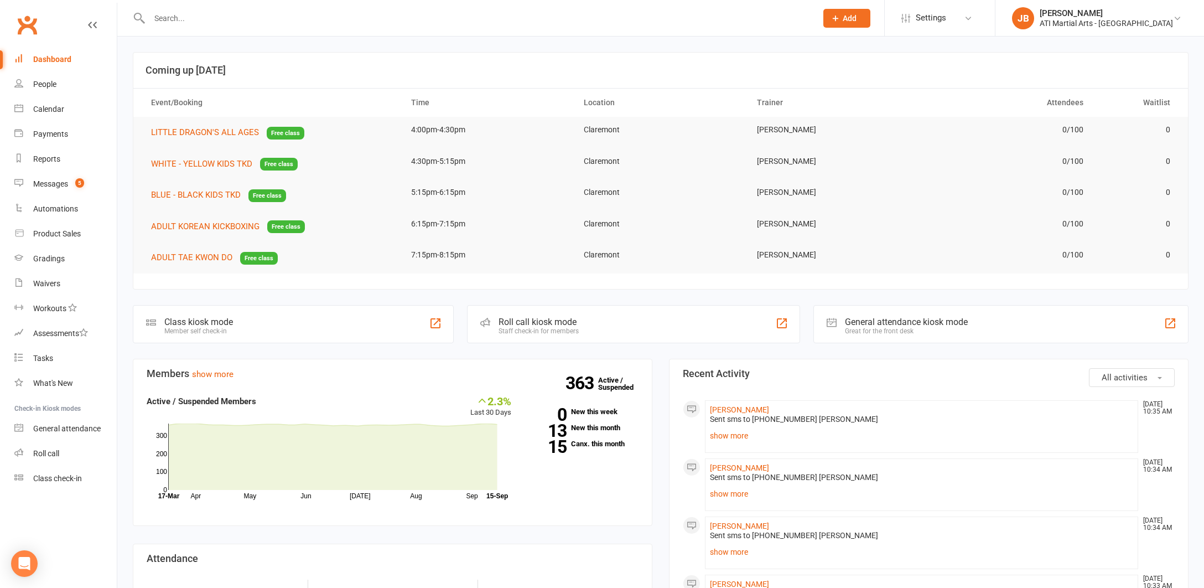
click at [24, 25] on link "Clubworx" at bounding box center [27, 25] width 28 height 28
click at [27, 24] on link "Clubworx" at bounding box center [27, 25] width 28 height 28
click at [27, 25] on link "Clubworx" at bounding box center [27, 25] width 28 height 28
click at [55, 185] on div "Messages" at bounding box center [50, 183] width 35 height 9
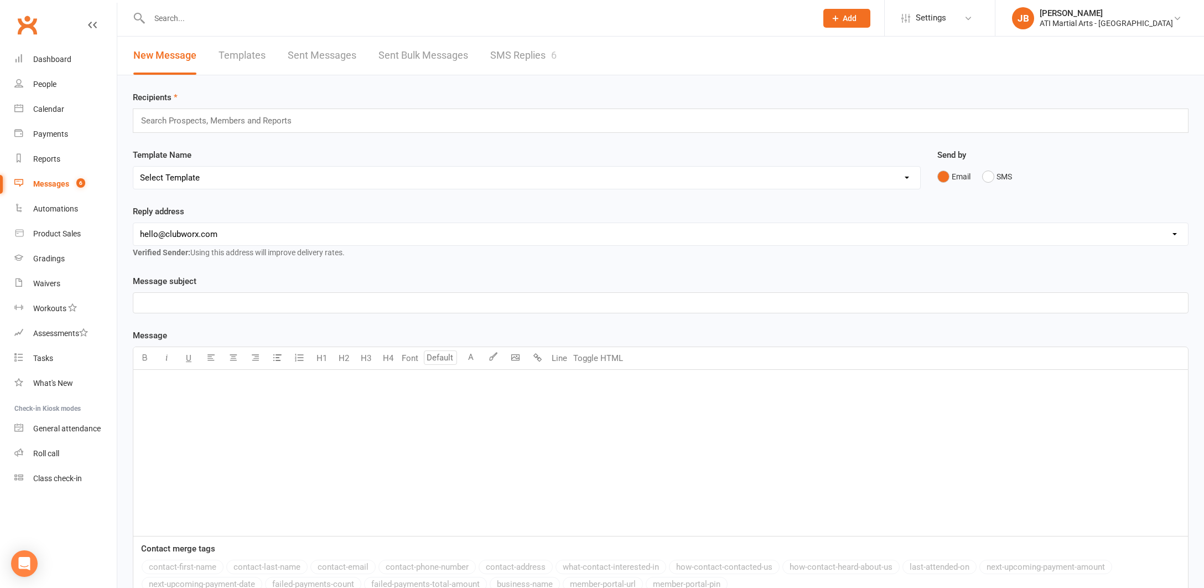
click at [502, 54] on link "SMS Replies 6" at bounding box center [523, 56] width 66 height 38
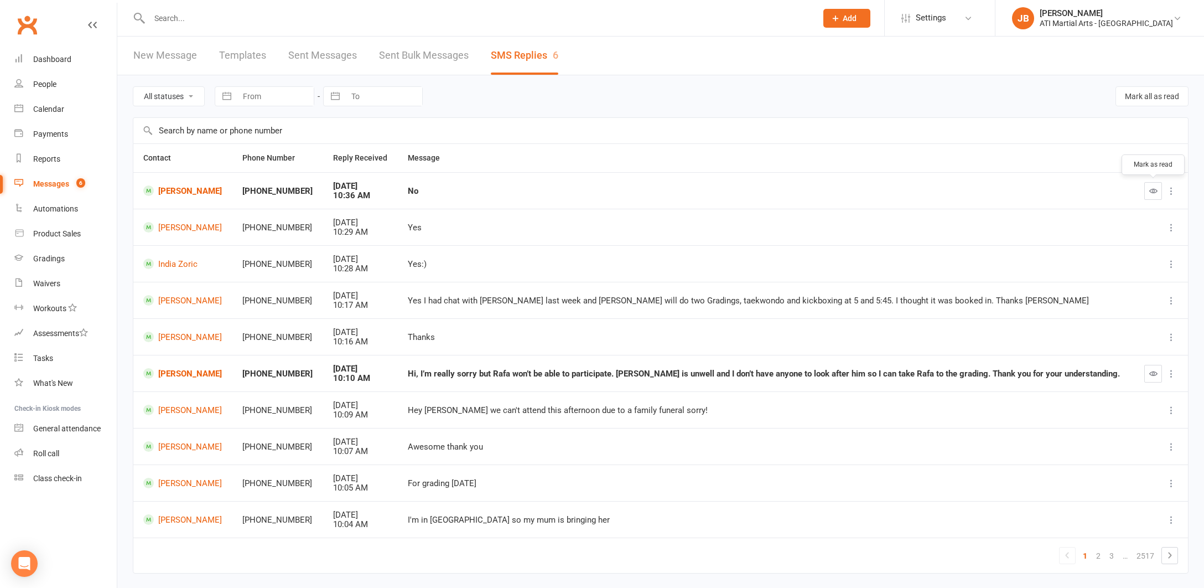
click at [1153, 191] on icon "button" at bounding box center [1153, 190] width 8 height 8
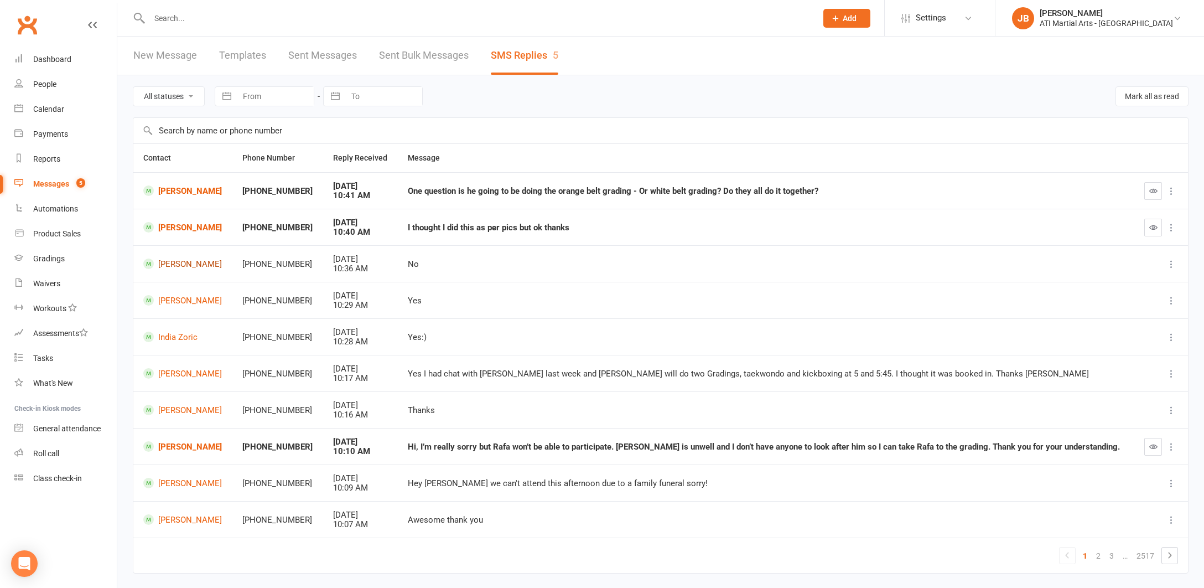
click at [188, 263] on link "[PERSON_NAME]" at bounding box center [182, 263] width 79 height 11
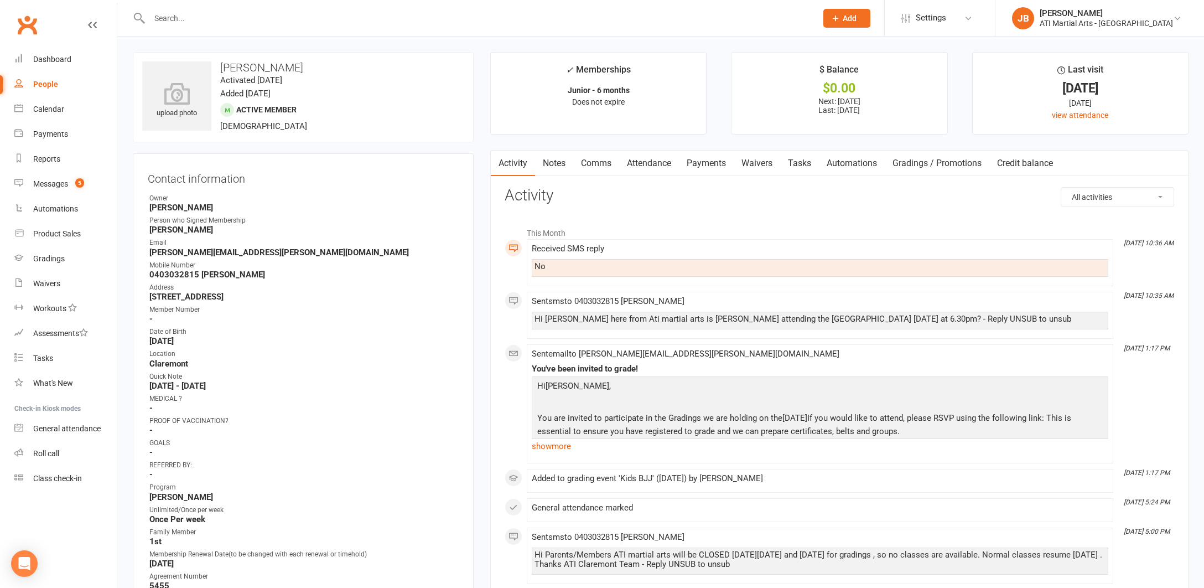
click at [594, 162] on link "Comms" at bounding box center [596, 162] width 46 height 25
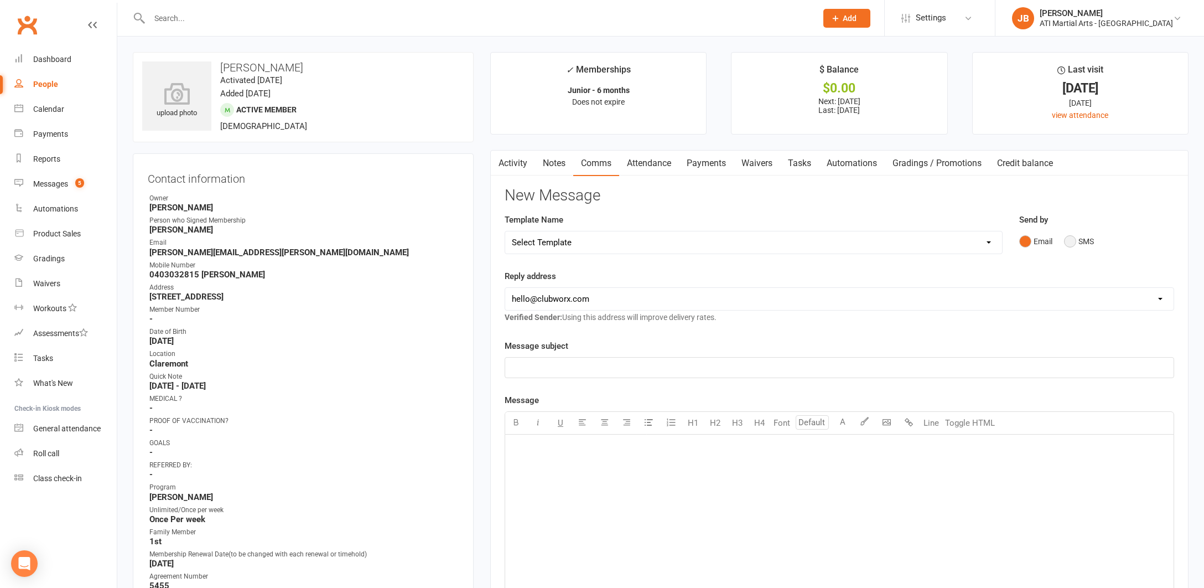
click at [1068, 242] on button "SMS" at bounding box center [1079, 241] width 30 height 21
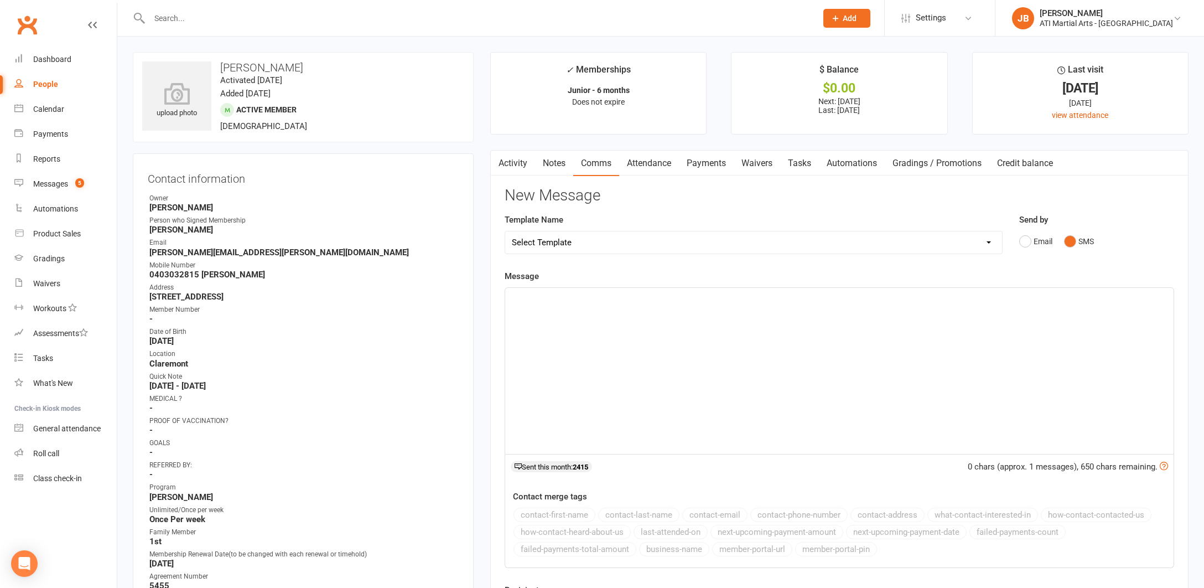
click at [533, 304] on div "﻿" at bounding box center [839, 371] width 668 height 166
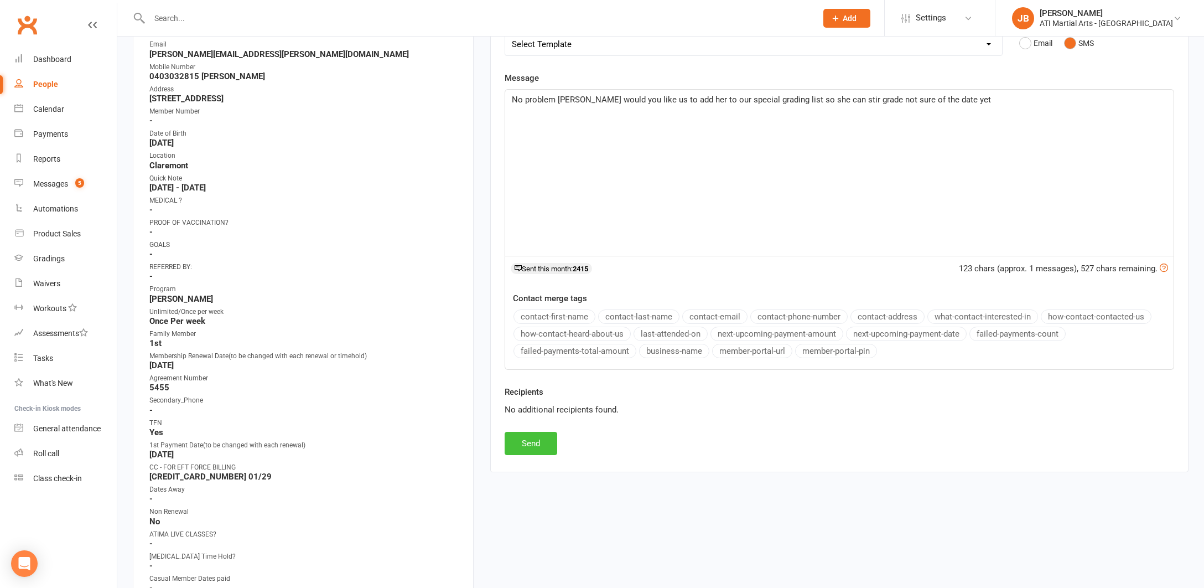
scroll to position [200, 0]
click at [522, 441] on button "Send" at bounding box center [531, 440] width 53 height 23
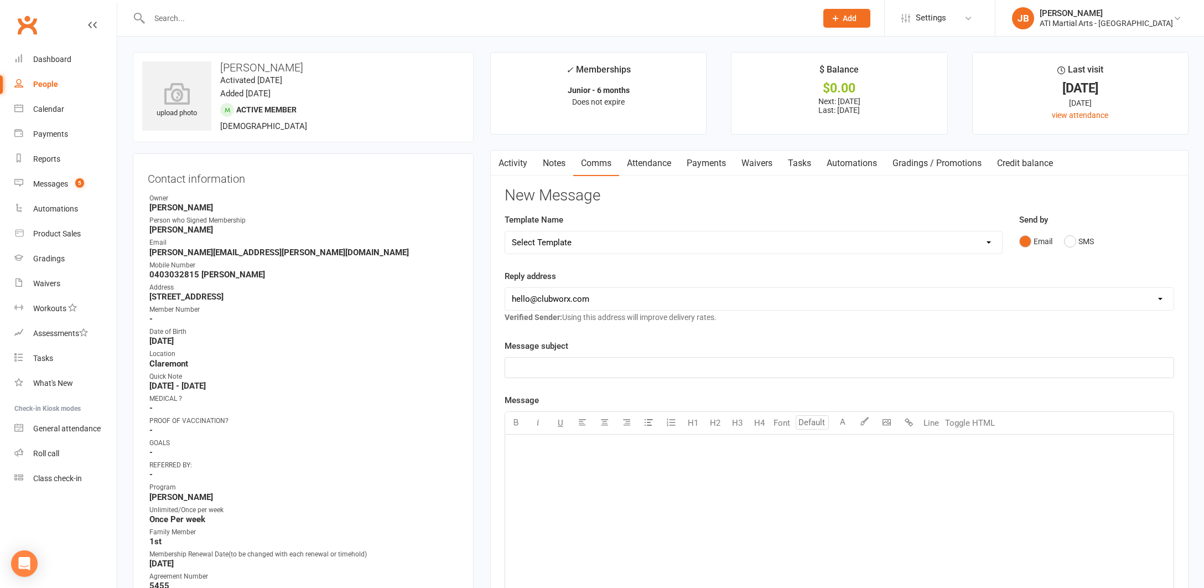
scroll to position [0, 0]
click at [29, 26] on link "Clubworx" at bounding box center [27, 25] width 28 height 28
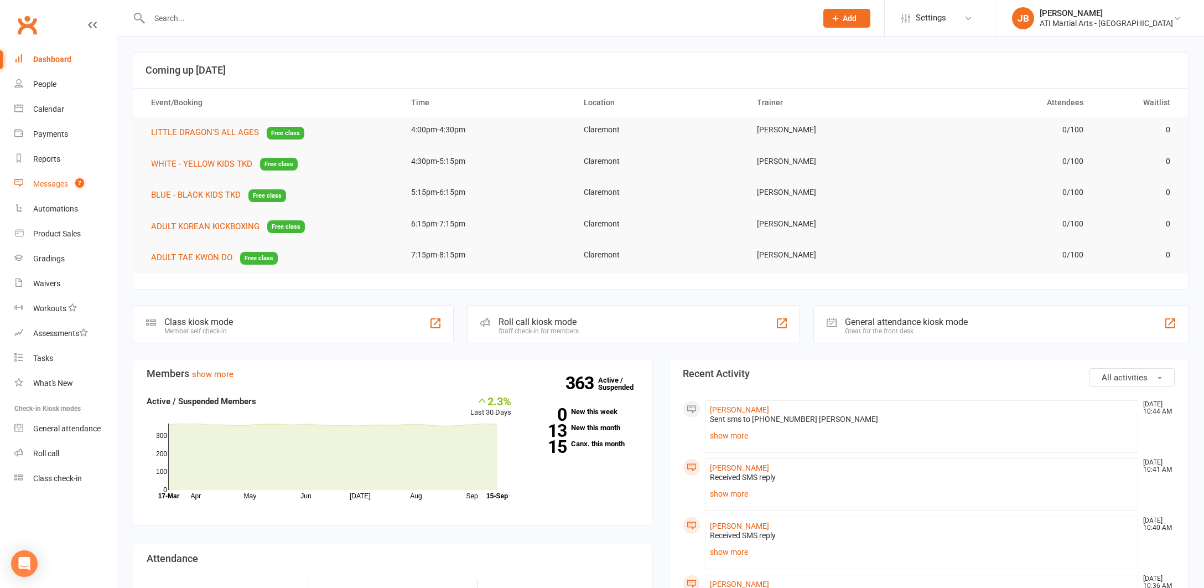
click at [54, 186] on div "Messages" at bounding box center [50, 183] width 35 height 9
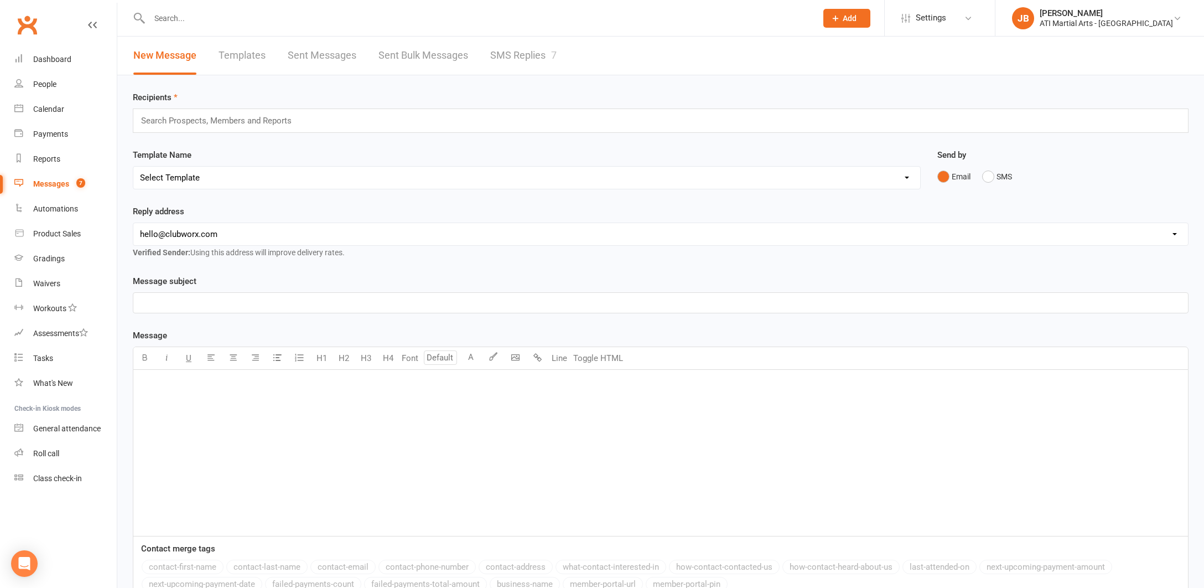
click at [508, 55] on link "SMS Replies 7" at bounding box center [523, 56] width 66 height 38
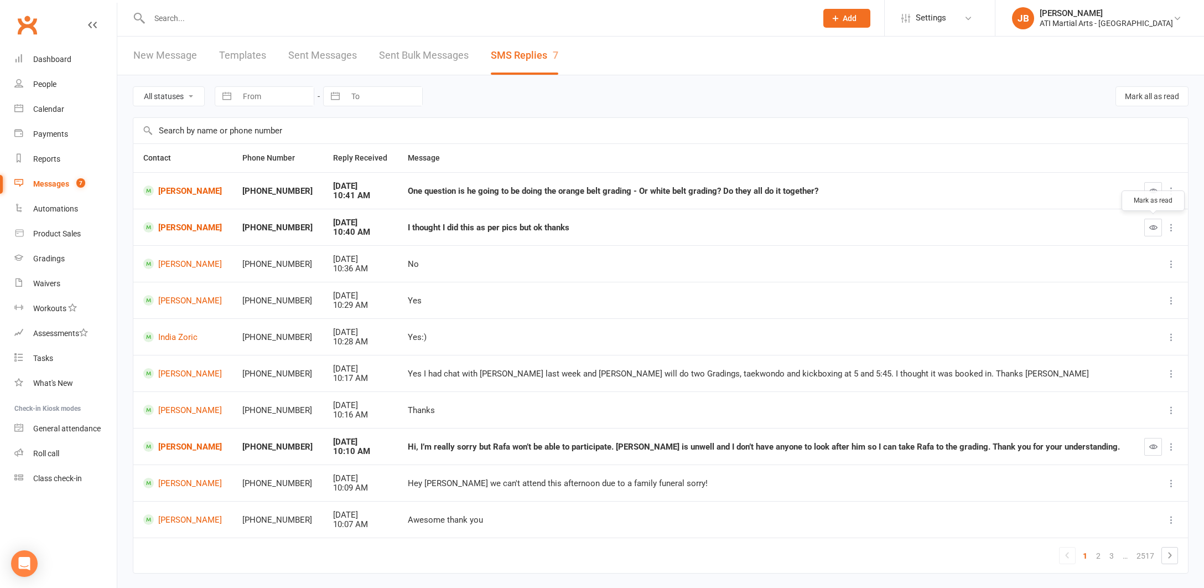
click at [1152, 226] on icon "button" at bounding box center [1153, 227] width 8 height 8
click at [183, 225] on link "[PERSON_NAME]" at bounding box center [182, 227] width 79 height 11
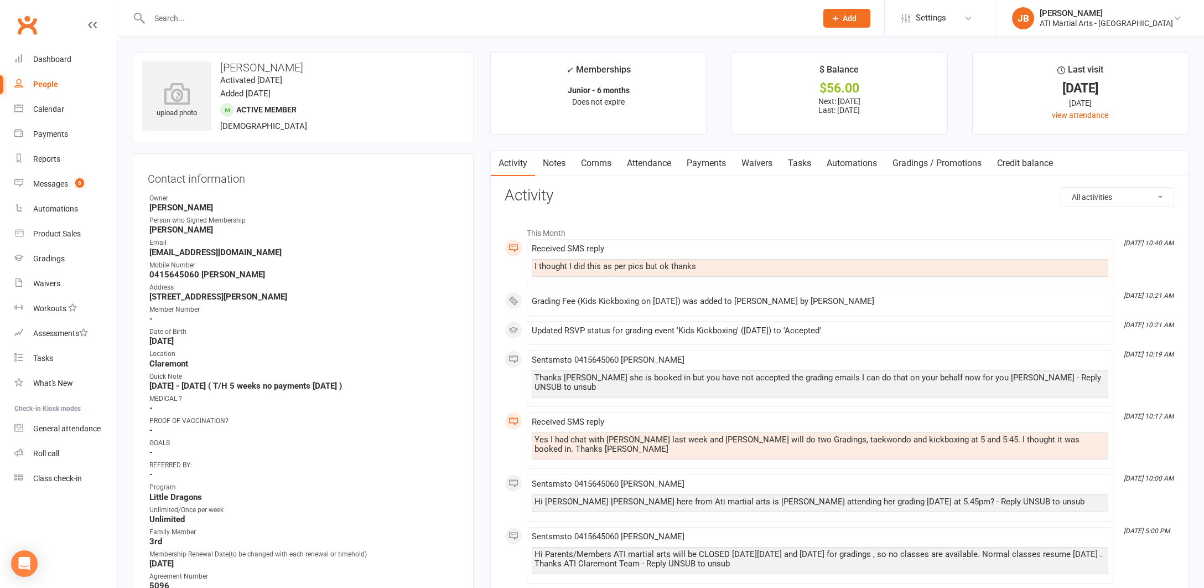
click at [595, 162] on link "Comms" at bounding box center [596, 162] width 46 height 25
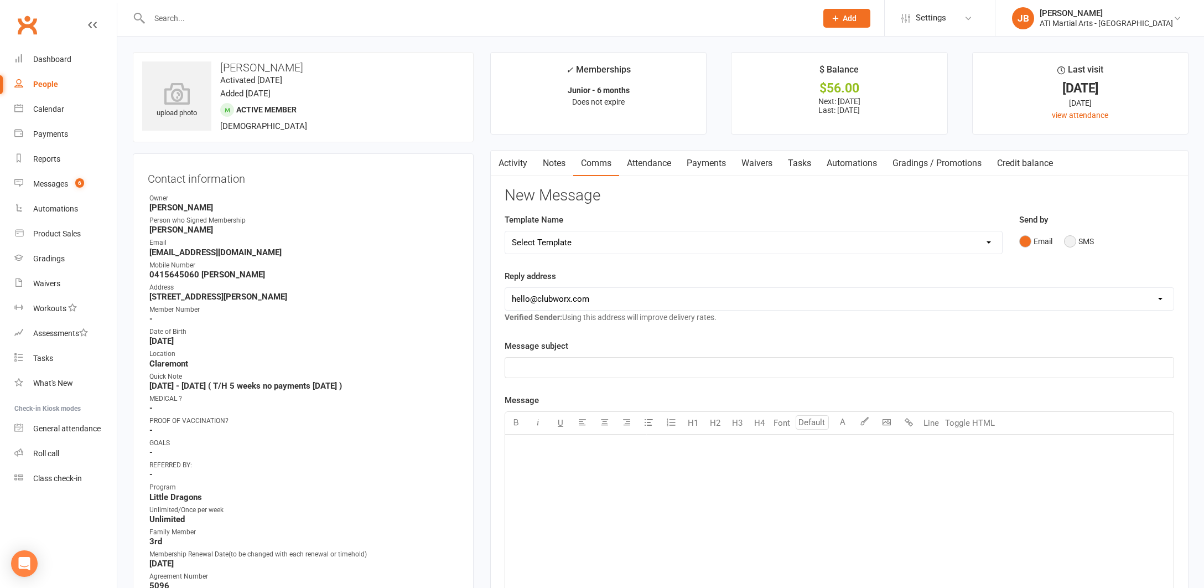
click at [1069, 243] on button "SMS" at bounding box center [1079, 241] width 30 height 21
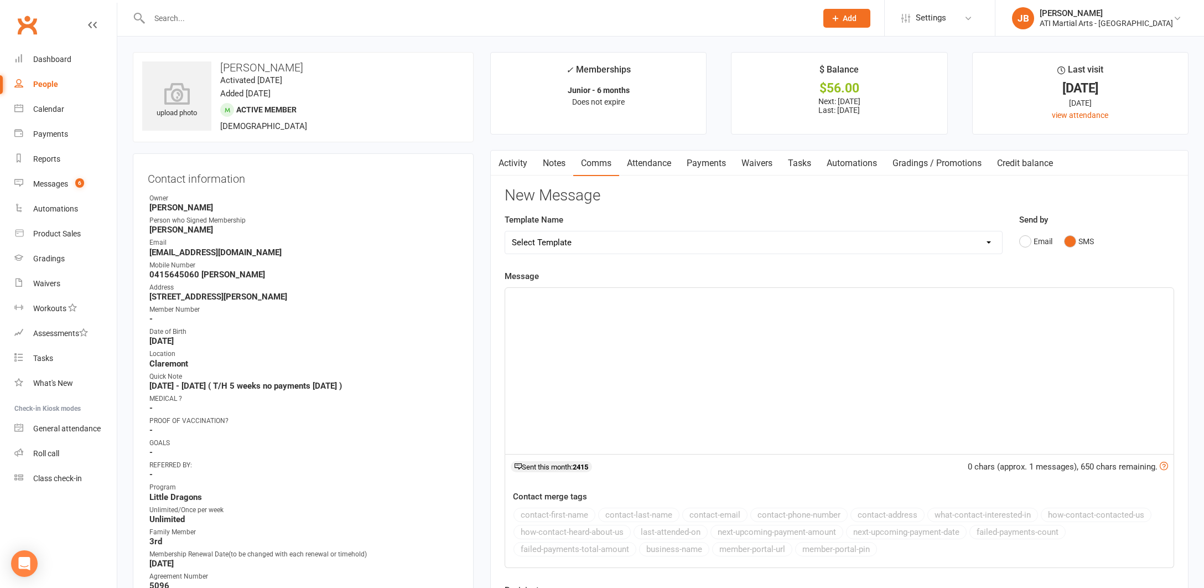
click at [573, 304] on div "﻿" at bounding box center [839, 371] width 668 height 166
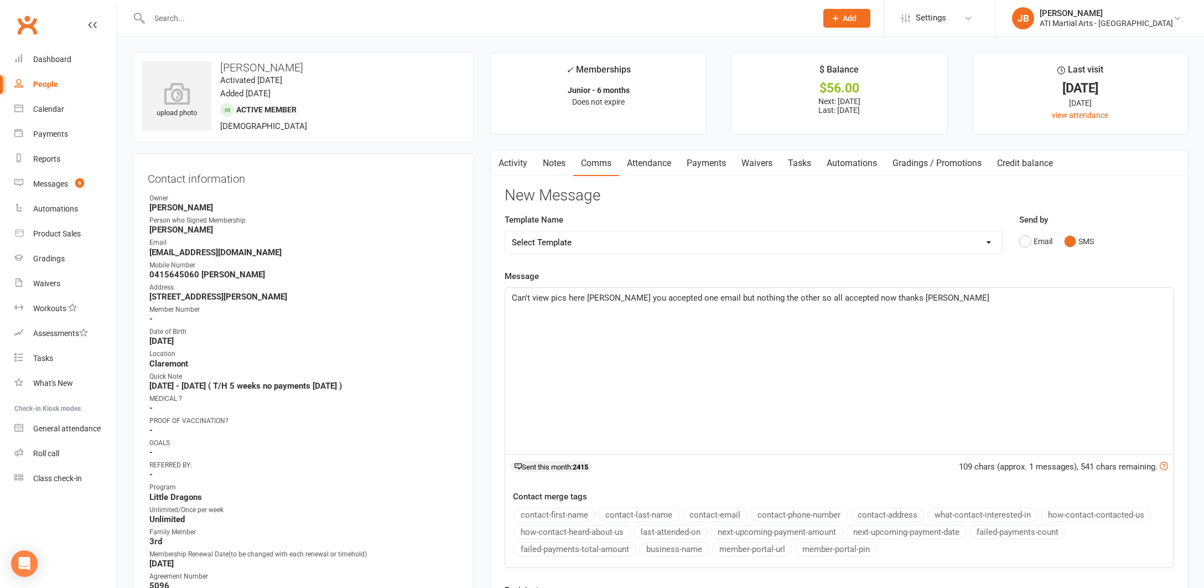
click at [724, 295] on span "Can't view pics here [PERSON_NAME] you accepted one email but nothing the other…" at bounding box center [750, 298] width 477 height 10
click at [740, 295] on span "Can't view pics here [PERSON_NAME] you accepted one email but not hing the othe…" at bounding box center [752, 298] width 480 height 10
click at [907, 297] on p "Can't view pics here [PERSON_NAME] you accepted one email but not the other so …" at bounding box center [839, 297] width 655 height 13
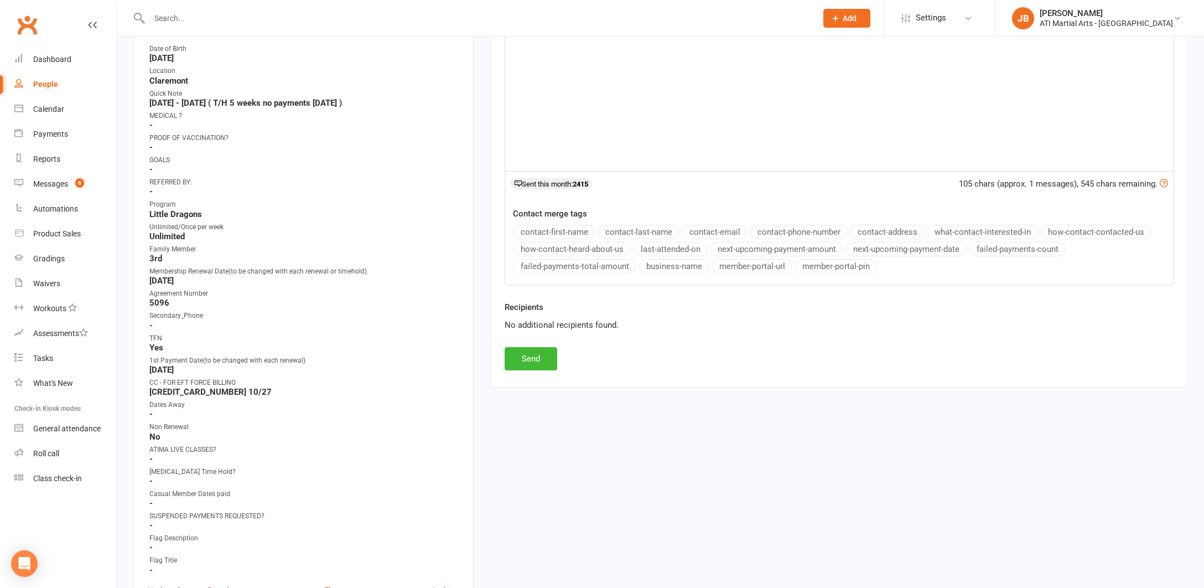
scroll to position [423, 0]
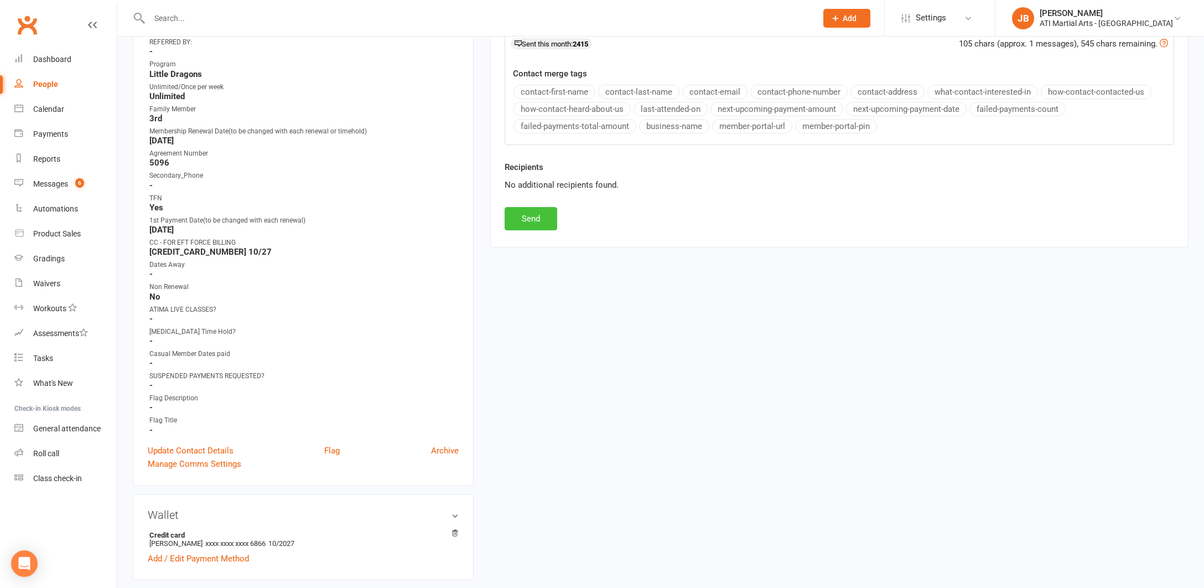
click at [529, 216] on button "Send" at bounding box center [531, 218] width 53 height 23
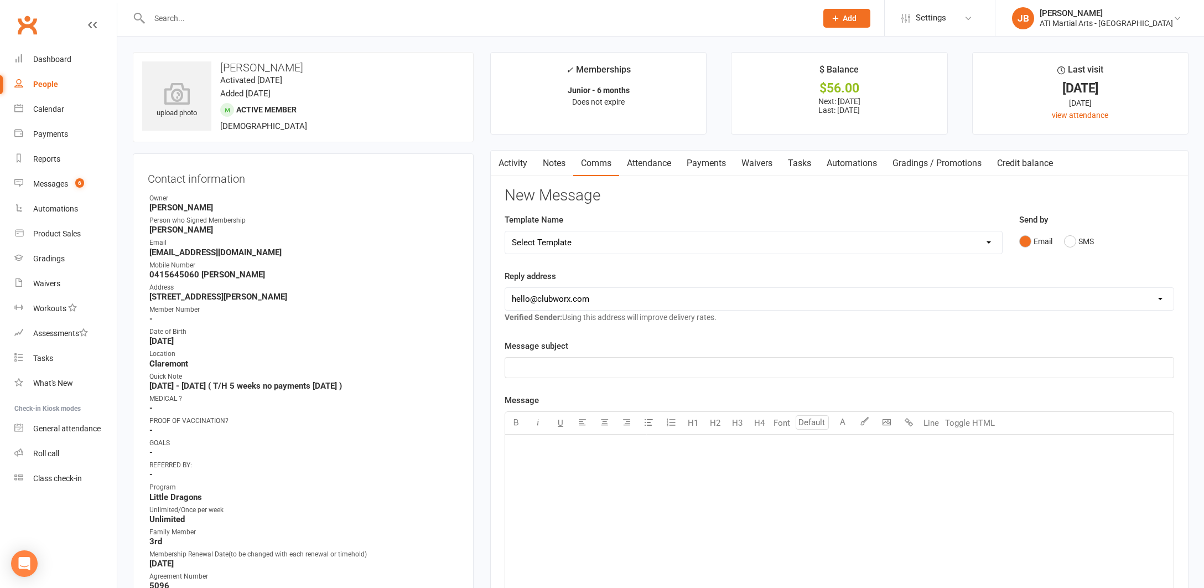
scroll to position [0, 0]
click at [22, 26] on link "Clubworx" at bounding box center [27, 25] width 28 height 28
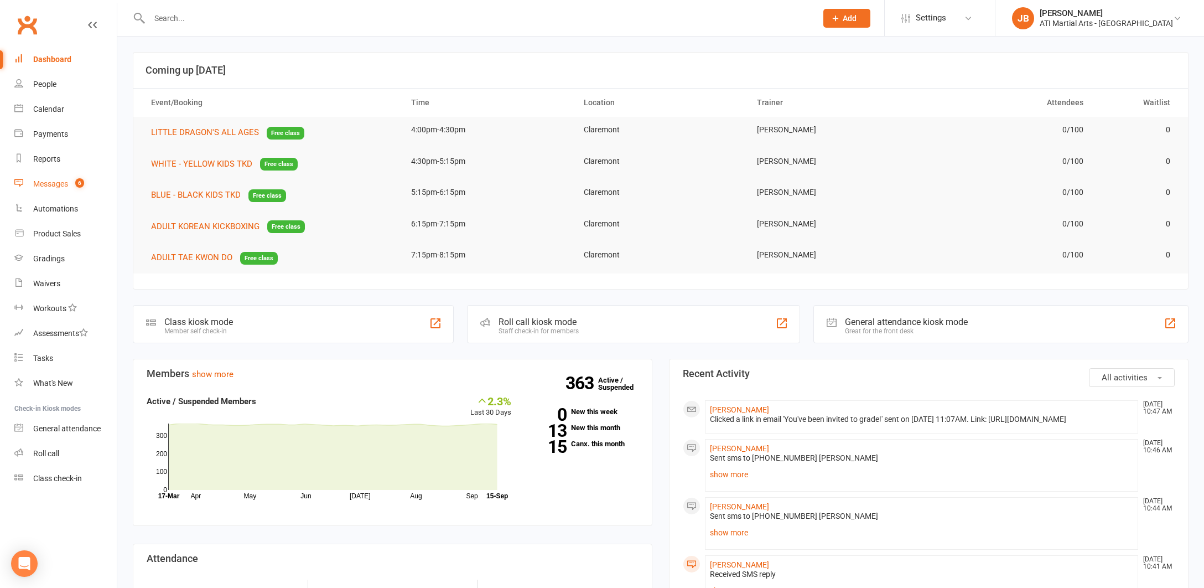
click at [50, 184] on div "Messages" at bounding box center [50, 183] width 35 height 9
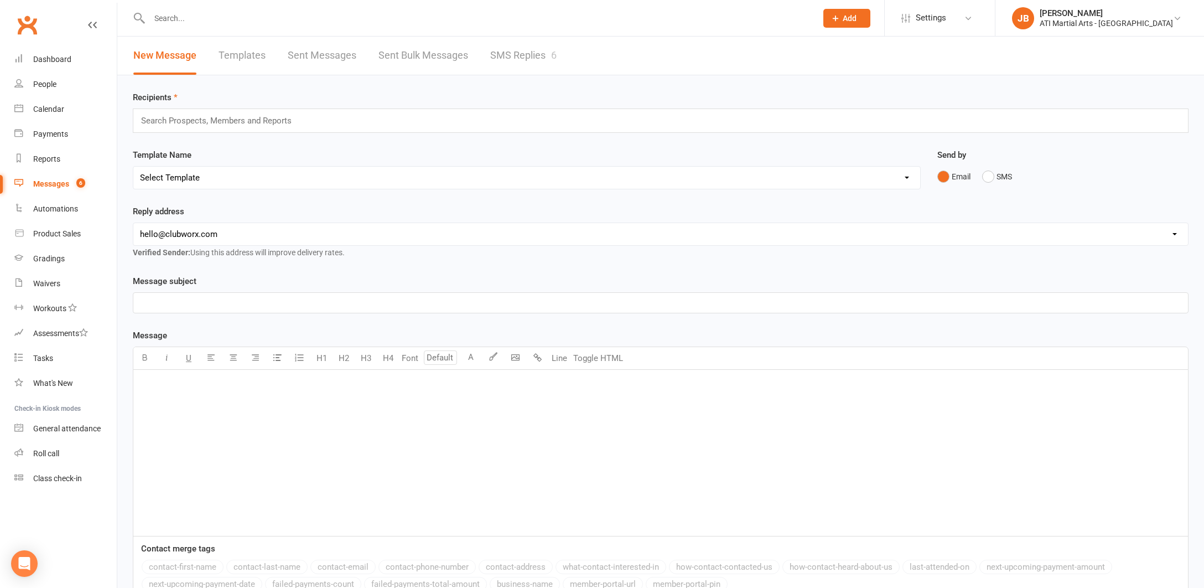
click at [523, 58] on link "SMS Replies 6" at bounding box center [523, 56] width 66 height 38
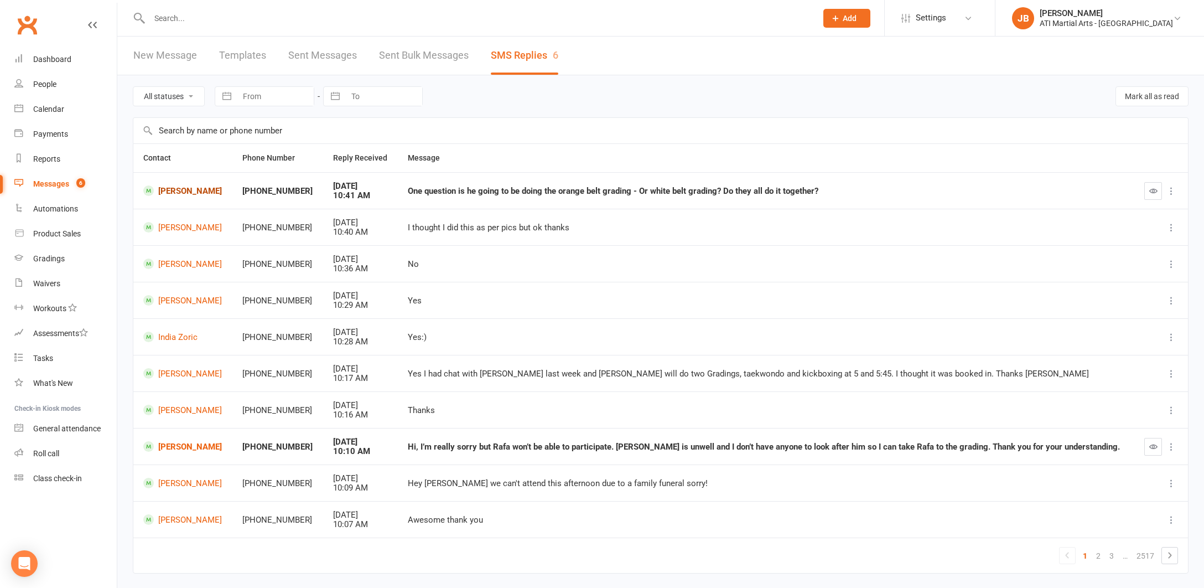
click at [172, 190] on link "[PERSON_NAME]" at bounding box center [182, 190] width 79 height 11
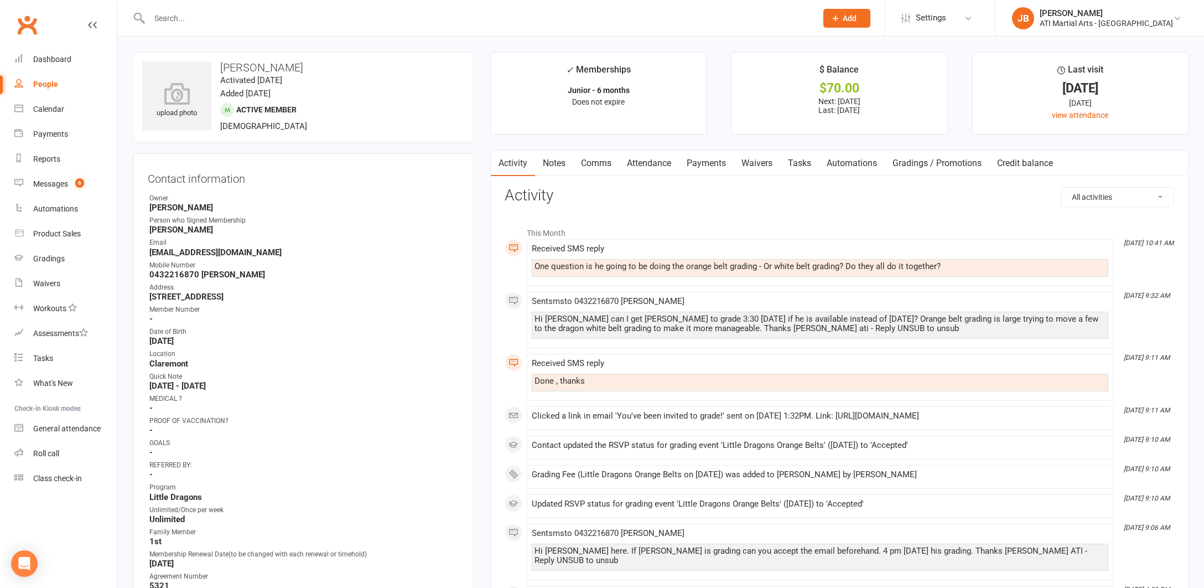
click at [27, 21] on link "Clubworx" at bounding box center [27, 25] width 28 height 28
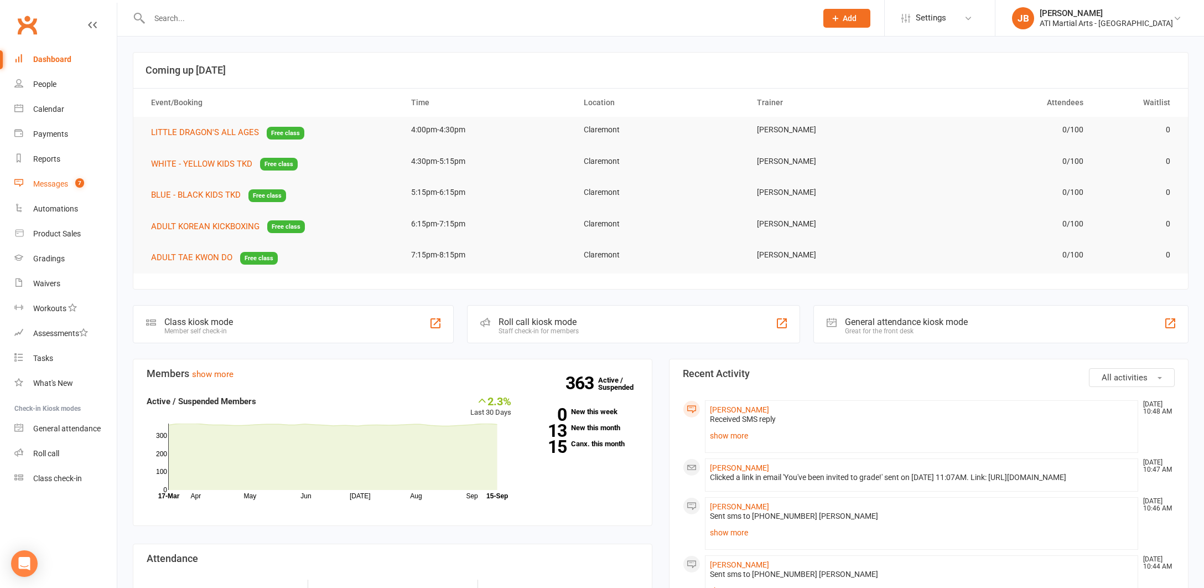
click at [55, 184] on div "Messages" at bounding box center [50, 183] width 35 height 9
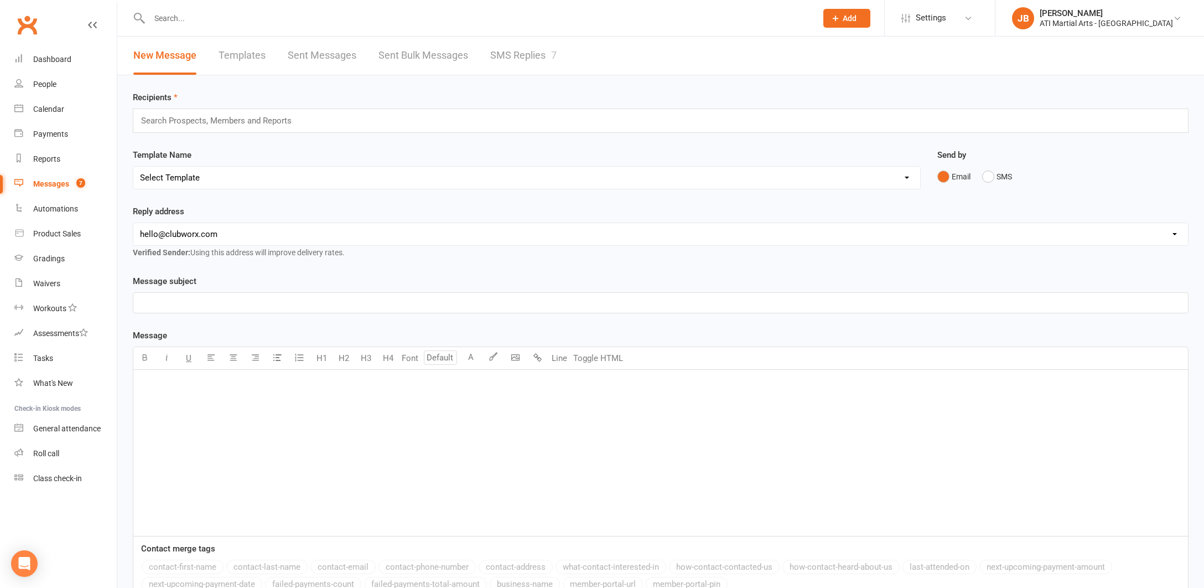
click at [521, 54] on link "SMS Replies 7" at bounding box center [523, 56] width 66 height 38
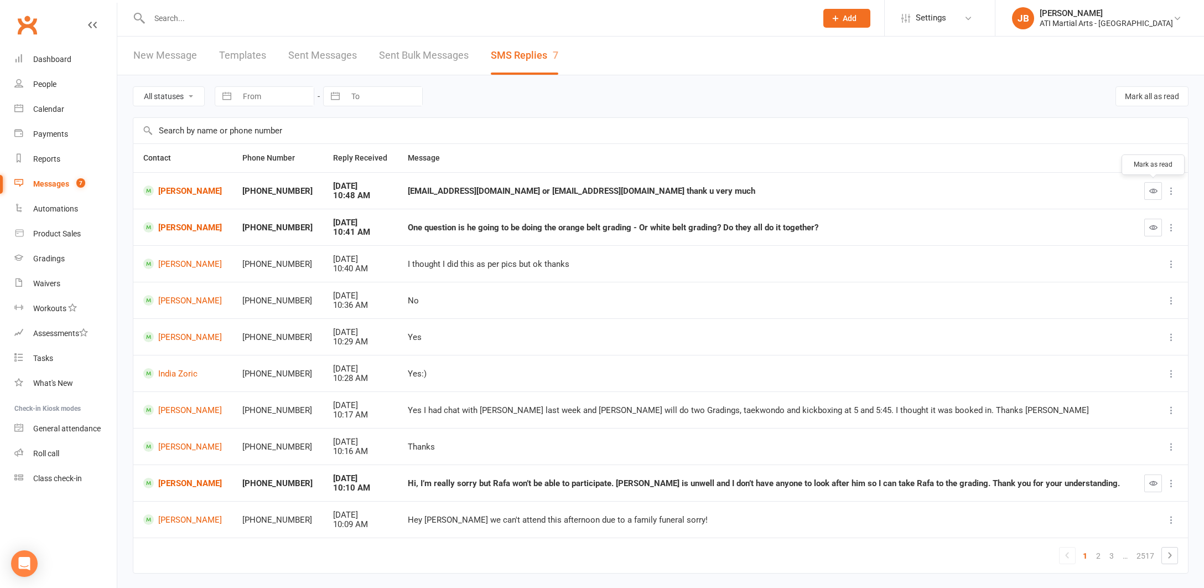
click at [1153, 193] on icon "button" at bounding box center [1153, 190] width 8 height 8
click at [171, 190] on link "[PERSON_NAME]" at bounding box center [182, 190] width 79 height 11
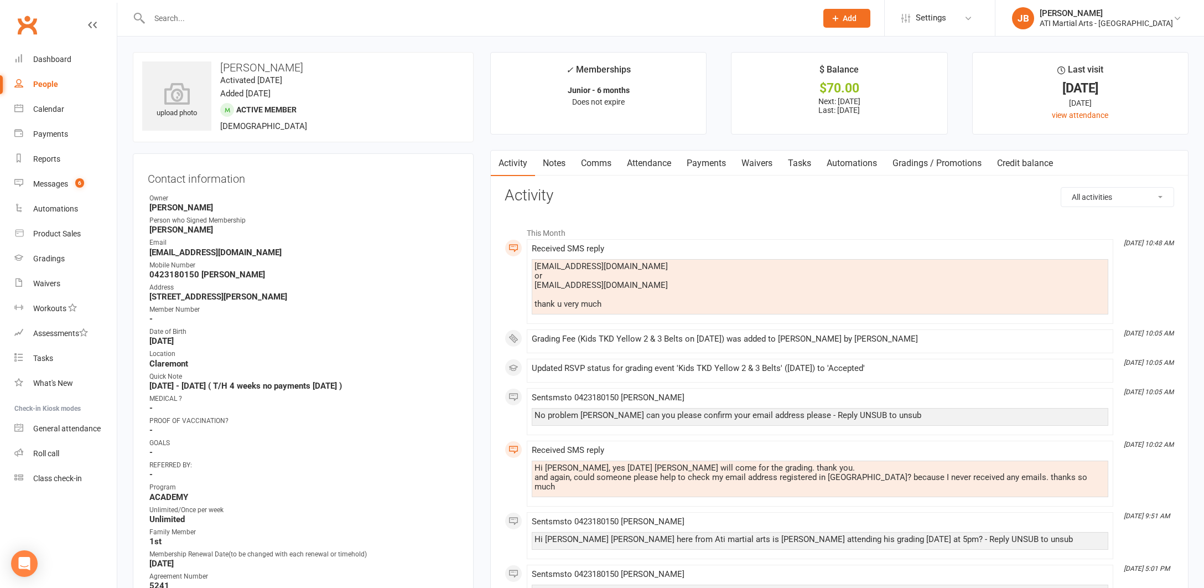
click at [594, 163] on link "Comms" at bounding box center [596, 162] width 46 height 25
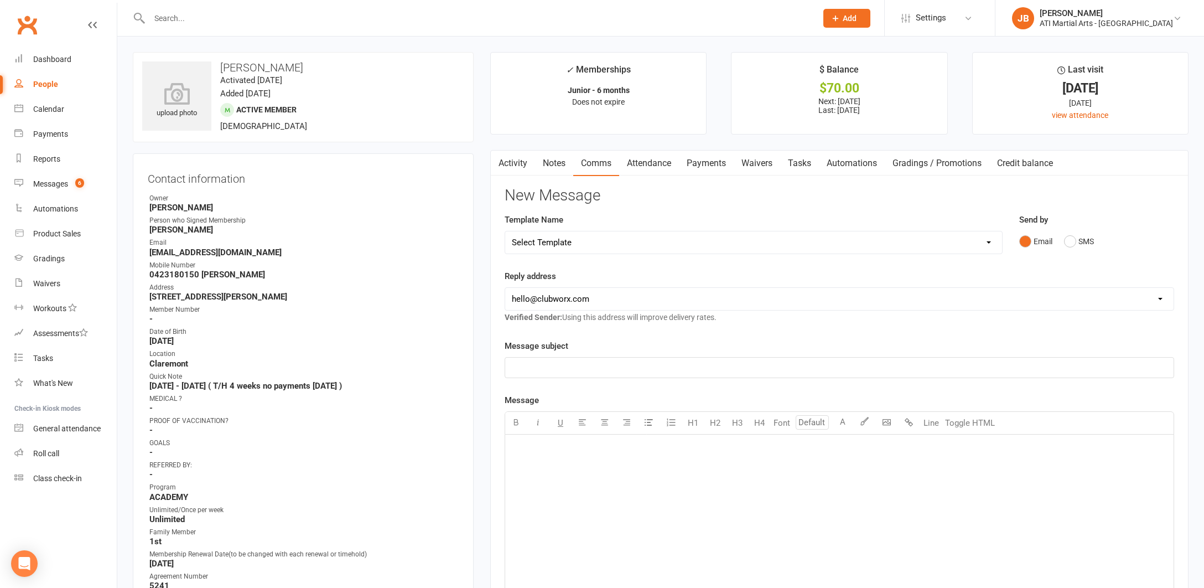
drag, startPoint x: 1072, startPoint y: 241, endPoint x: 1053, endPoint y: 247, distance: 19.1
click at [1071, 242] on button "SMS" at bounding box center [1079, 241] width 30 height 21
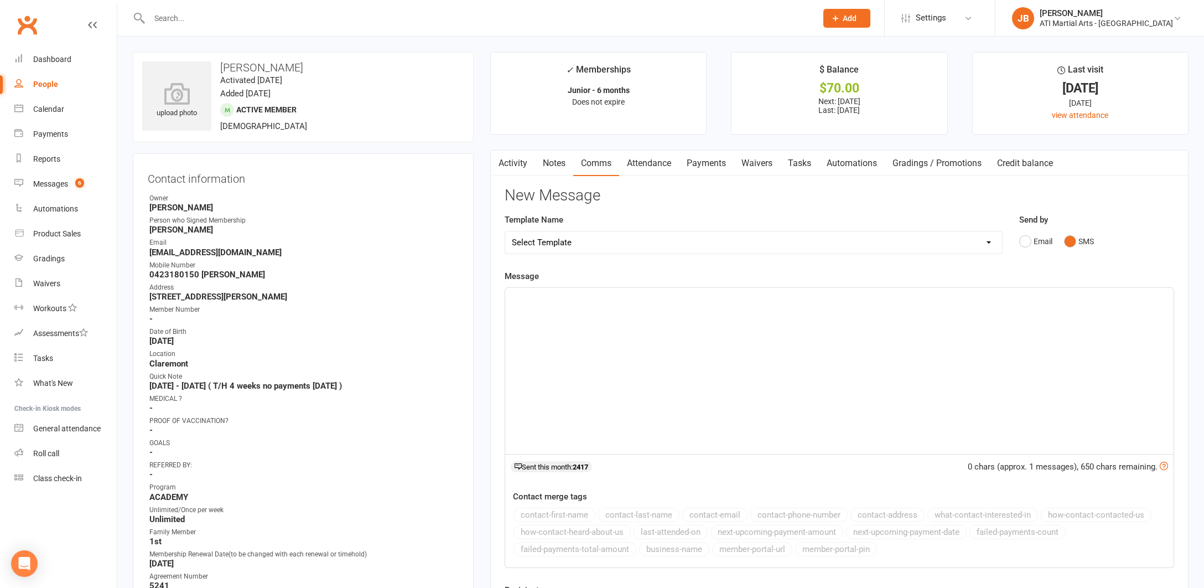
drag, startPoint x: 522, startPoint y: 311, endPoint x: 527, endPoint y: 305, distance: 7.4
click at [522, 310] on div "﻿" at bounding box center [839, 371] width 668 height 166
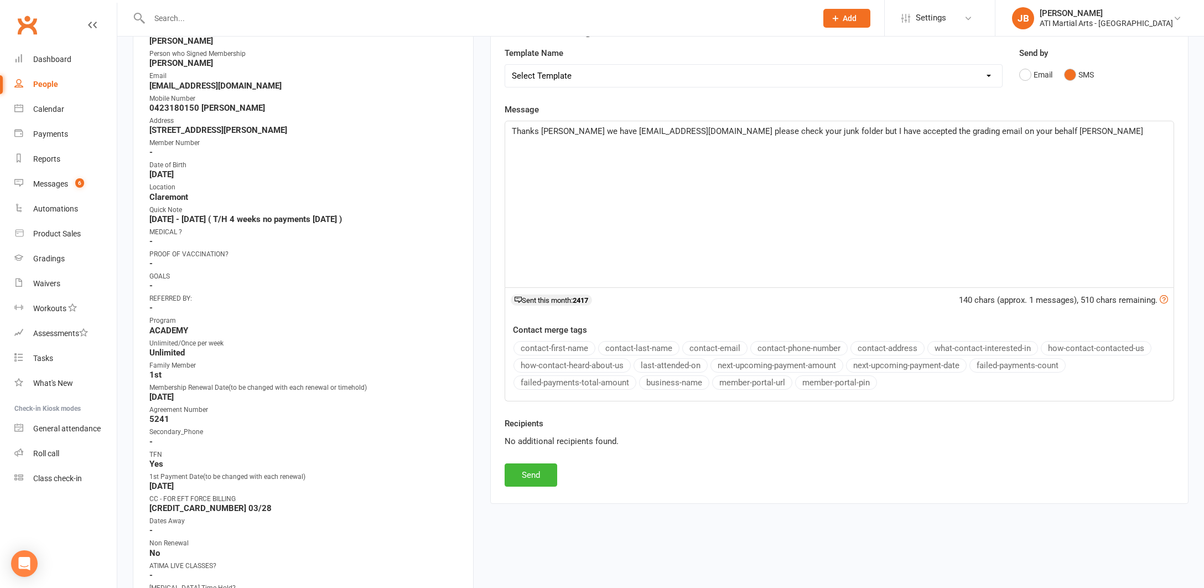
scroll to position [177, 0]
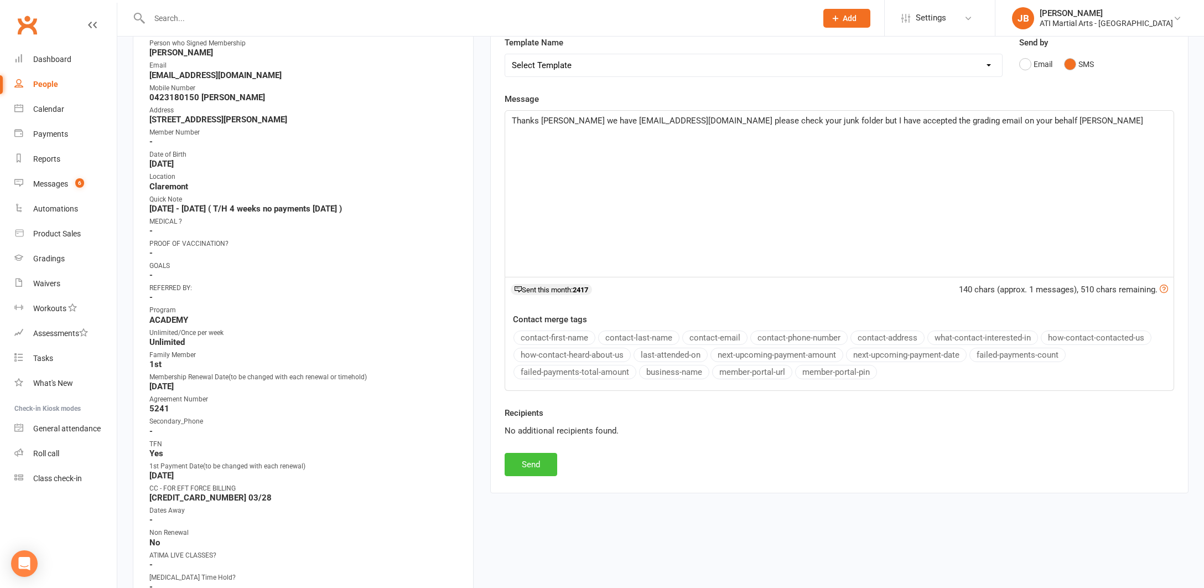
click at [539, 462] on button "Send" at bounding box center [531, 464] width 53 height 23
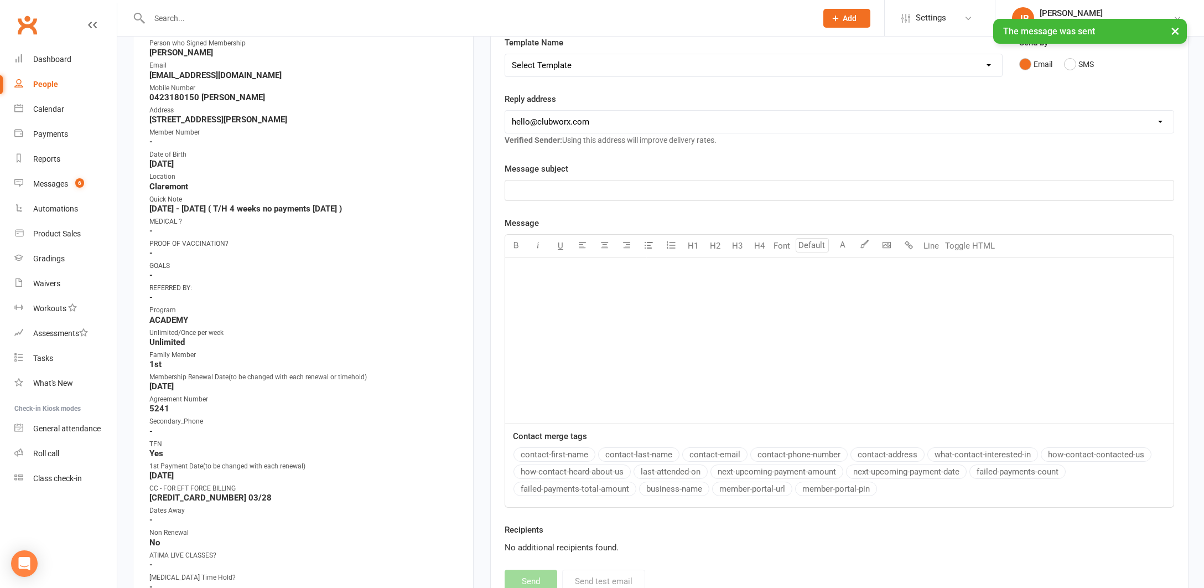
click at [28, 19] on div "× The message was sent" at bounding box center [595, 19] width 1190 height 0
click at [26, 25] on link "Clubworx" at bounding box center [27, 25] width 28 height 28
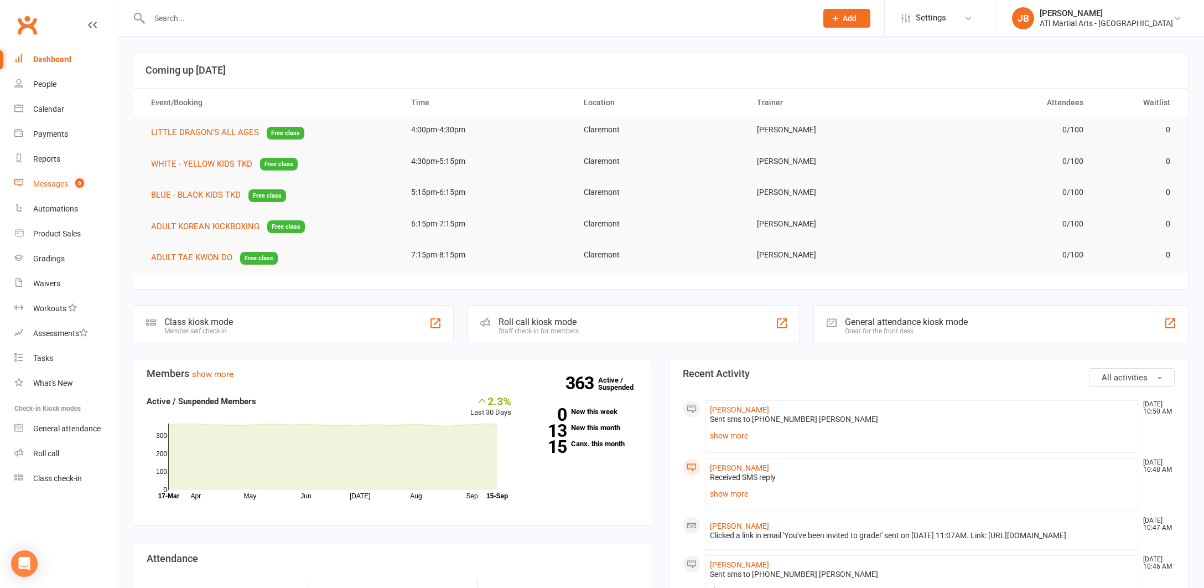
click at [44, 184] on div "Messages" at bounding box center [50, 183] width 35 height 9
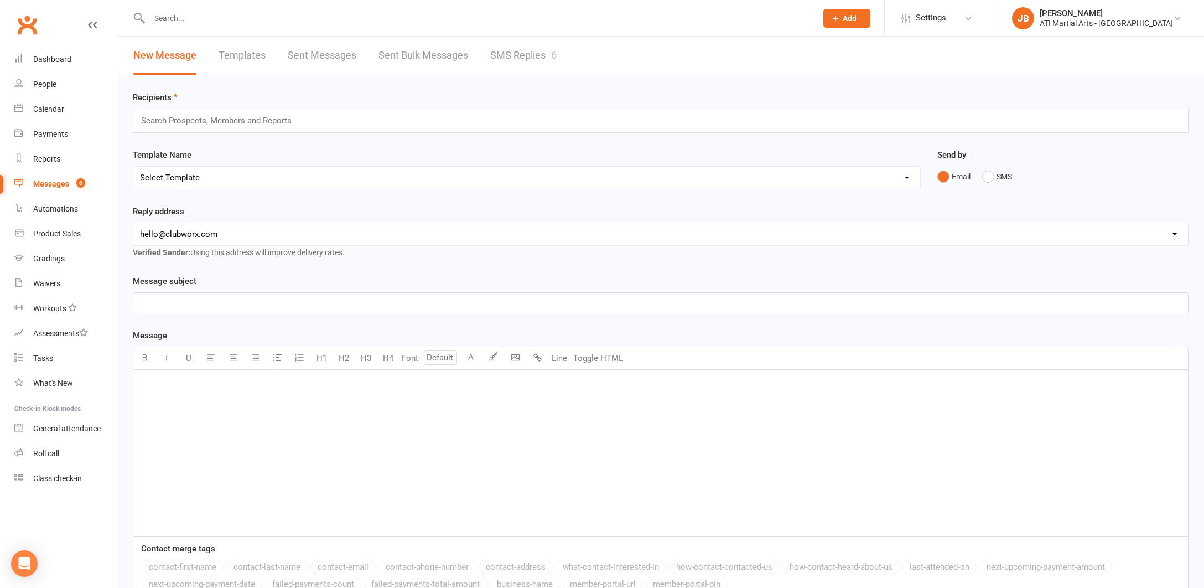
click at [525, 55] on link "SMS Replies 6" at bounding box center [523, 56] width 66 height 38
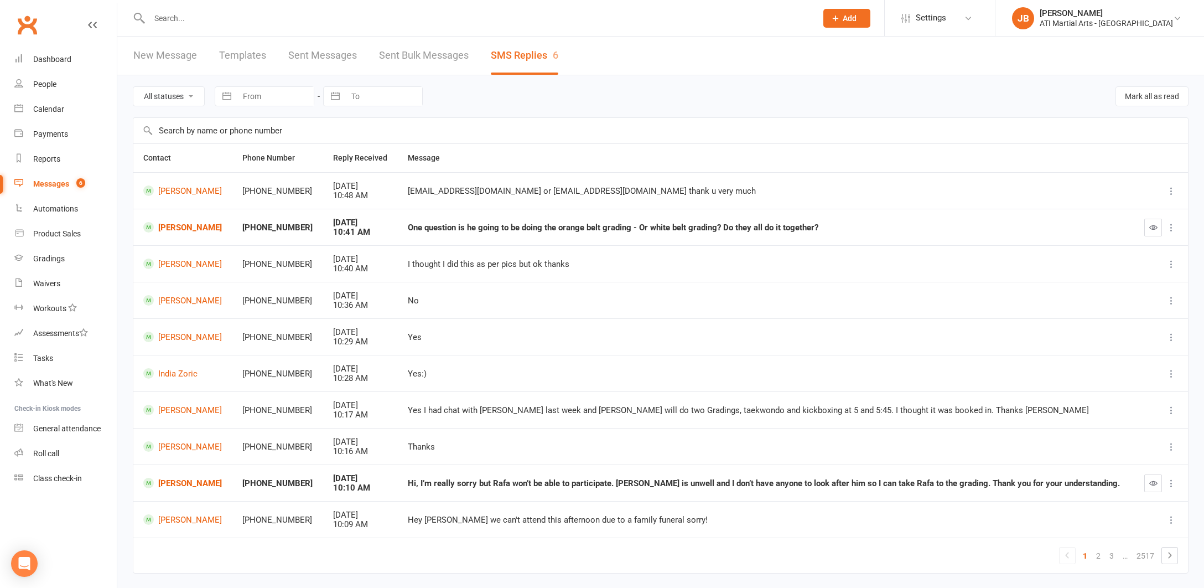
click at [28, 23] on link "Clubworx" at bounding box center [27, 25] width 28 height 28
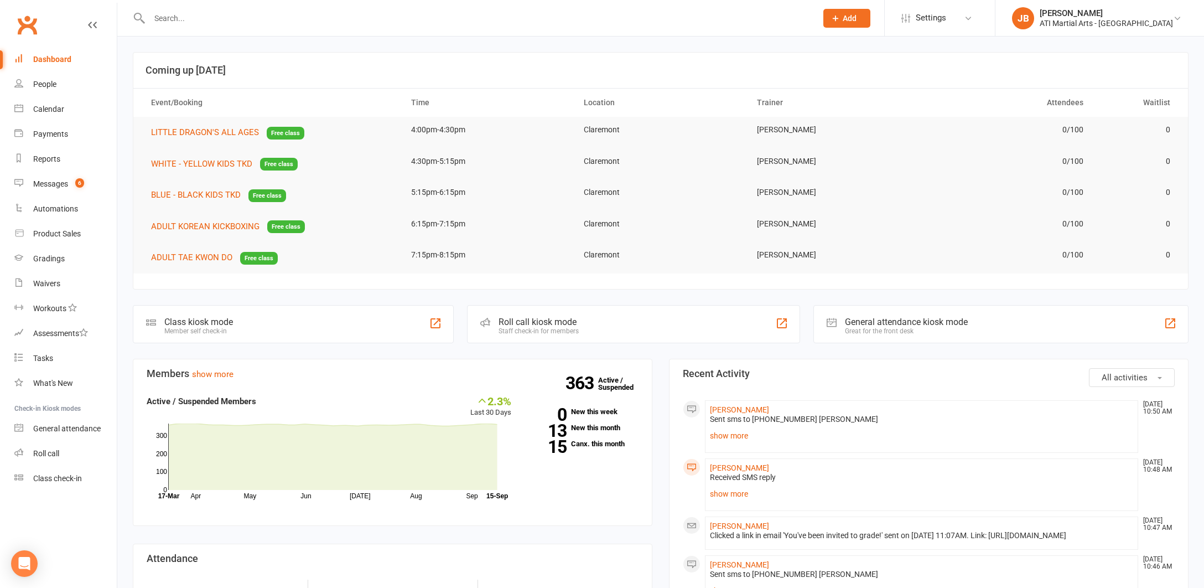
click at [31, 26] on link "Clubworx" at bounding box center [27, 25] width 28 height 28
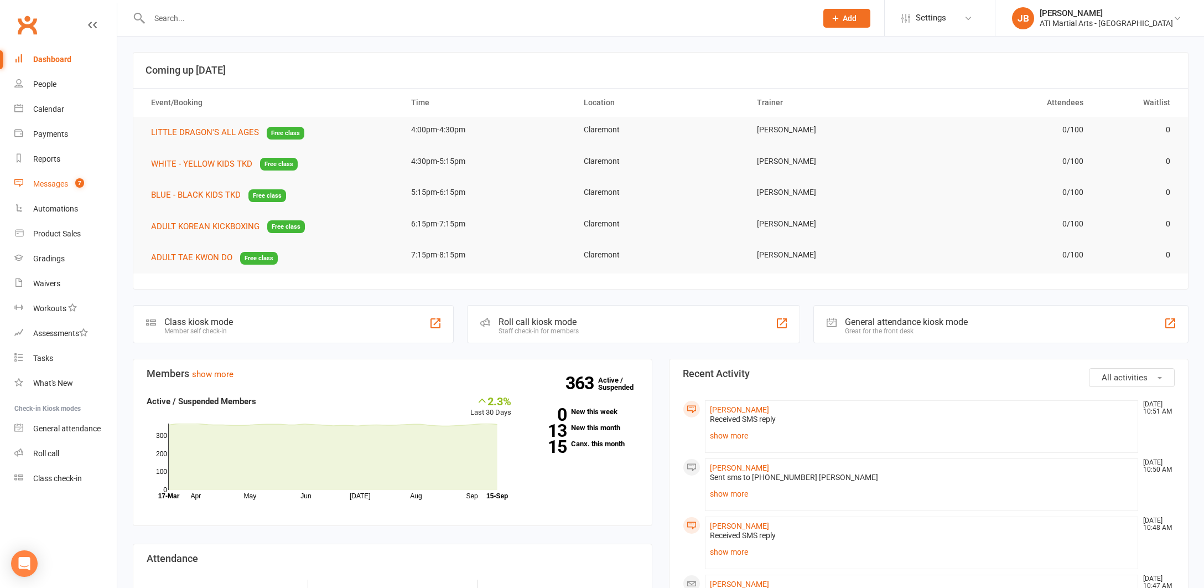
click at [55, 185] on div "Messages" at bounding box center [50, 183] width 35 height 9
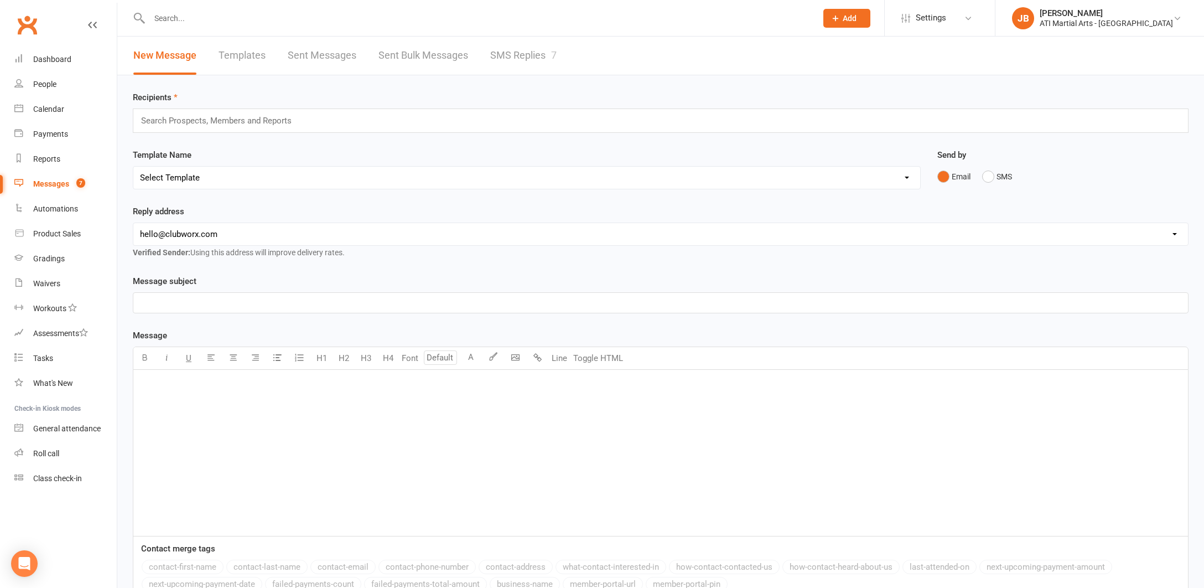
click at [504, 55] on link "SMS Replies 7" at bounding box center [523, 56] width 66 height 38
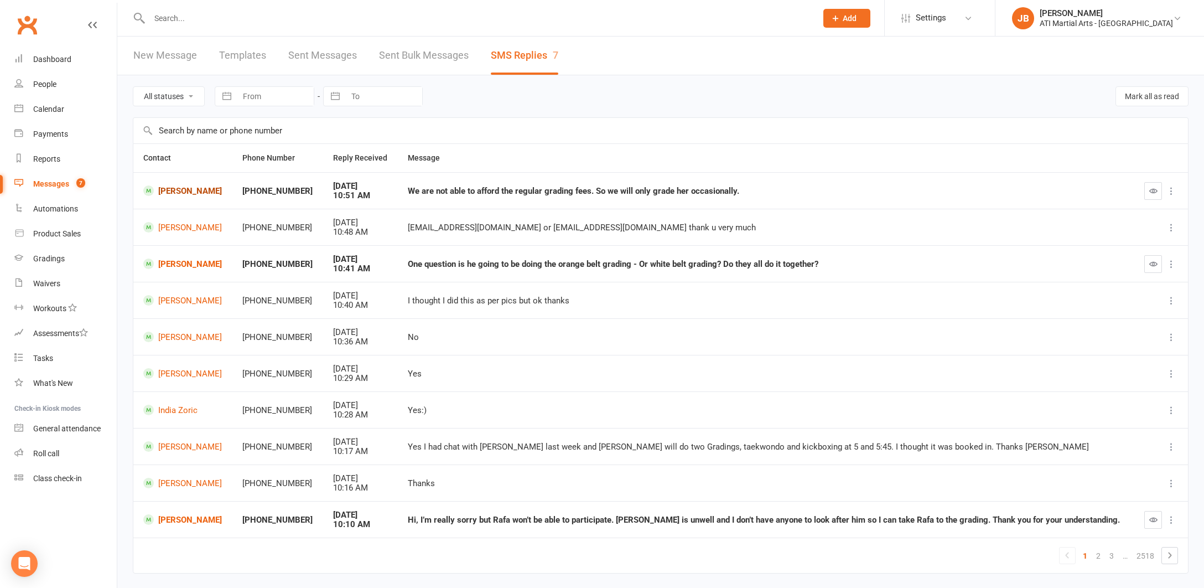
click at [178, 192] on link "[PERSON_NAME]" at bounding box center [182, 190] width 79 height 11
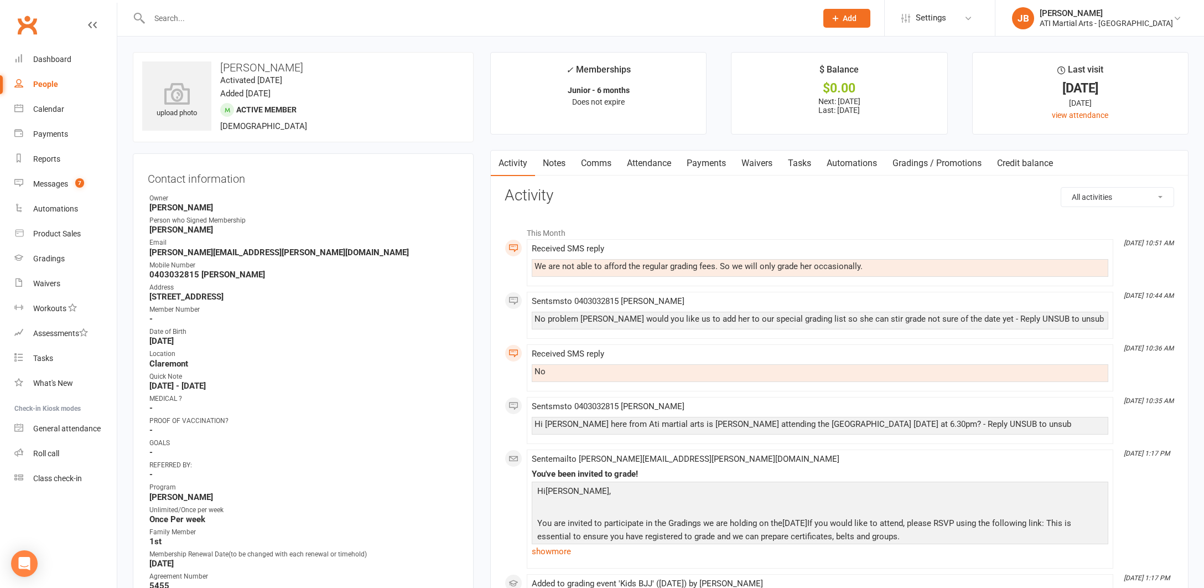
click at [594, 163] on link "Comms" at bounding box center [596, 162] width 46 height 25
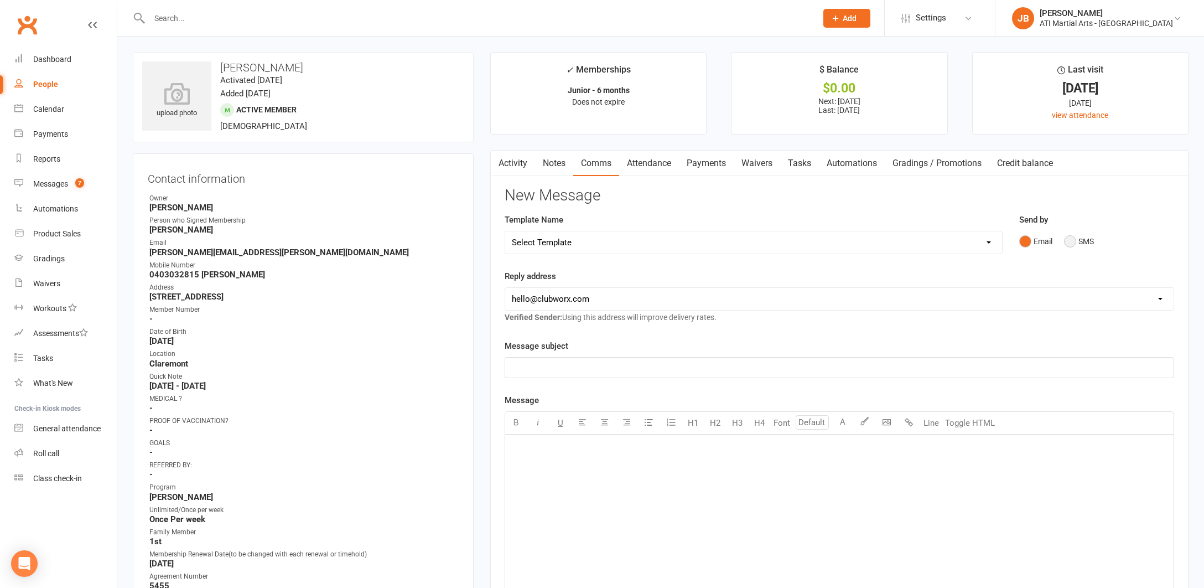
click at [1071, 241] on button "SMS" at bounding box center [1079, 241] width 30 height 21
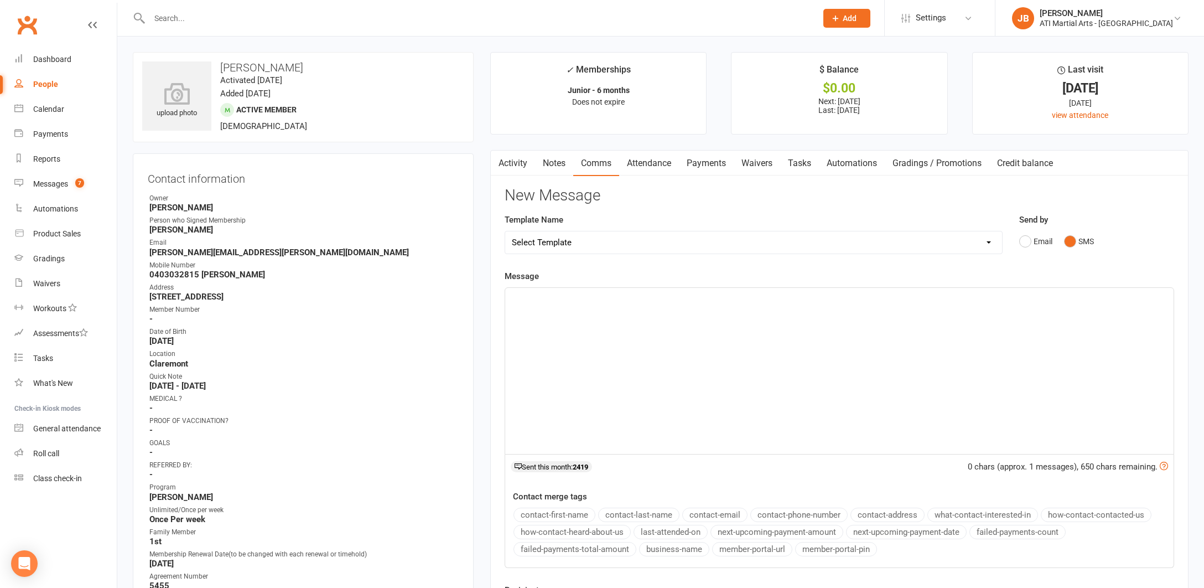
click at [525, 307] on div "﻿" at bounding box center [839, 371] width 668 height 166
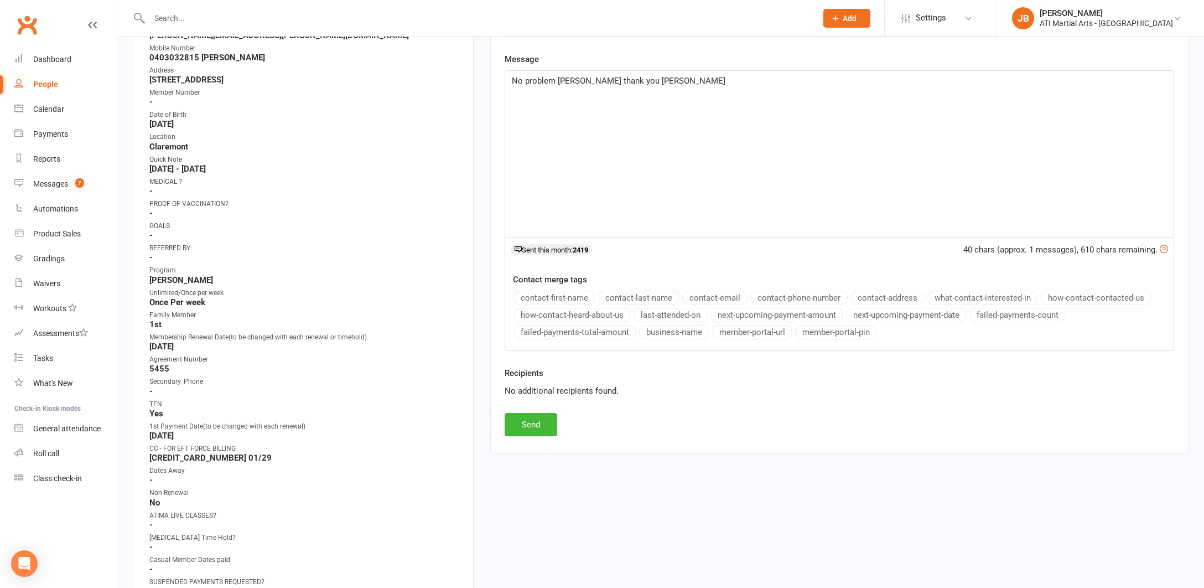
scroll to position [243, 0]
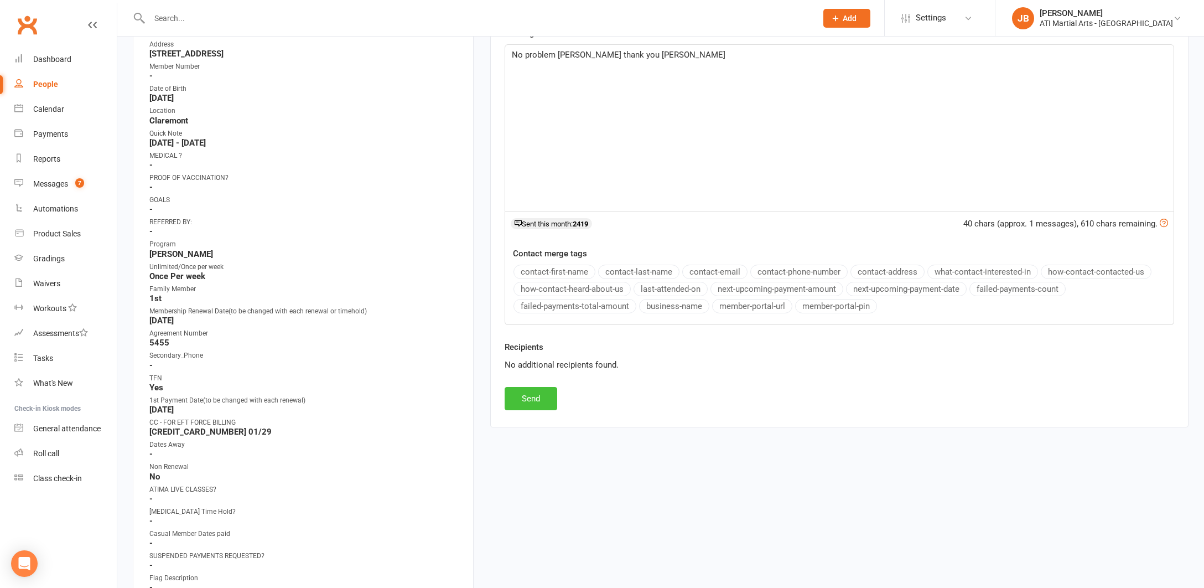
click at [544, 397] on button "Send" at bounding box center [531, 398] width 53 height 23
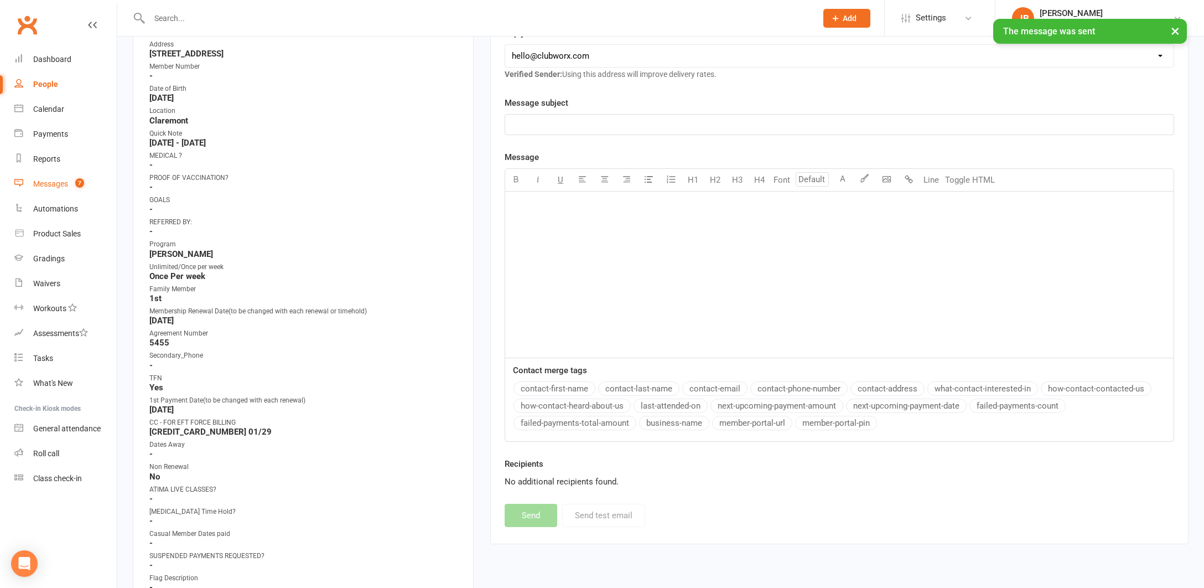
click at [54, 185] on div "Messages" at bounding box center [50, 183] width 35 height 9
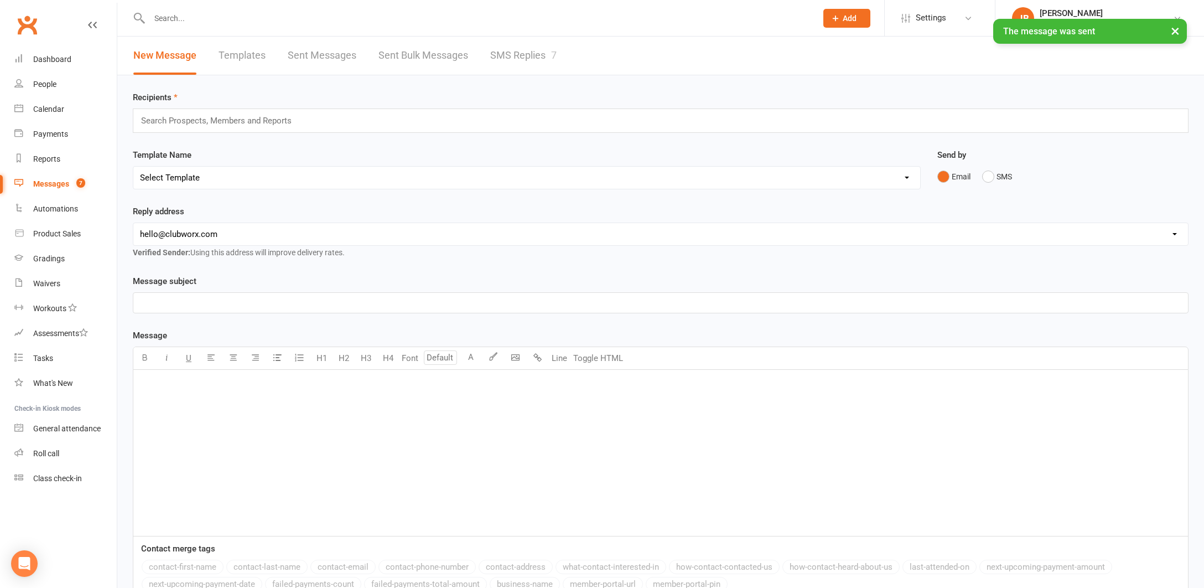
click at [498, 53] on link "SMS Replies 7" at bounding box center [523, 56] width 66 height 38
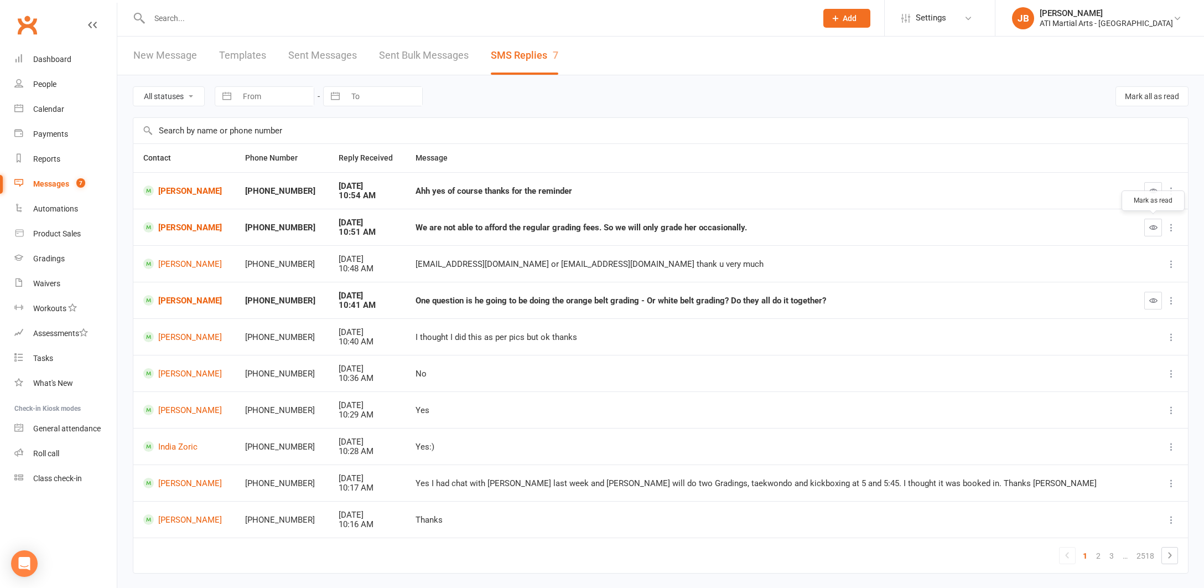
click at [1154, 225] on icon "button" at bounding box center [1153, 227] width 8 height 8
click at [1152, 192] on icon "button" at bounding box center [1153, 190] width 8 height 8
click at [49, 260] on div "Gradings" at bounding box center [49, 258] width 32 height 9
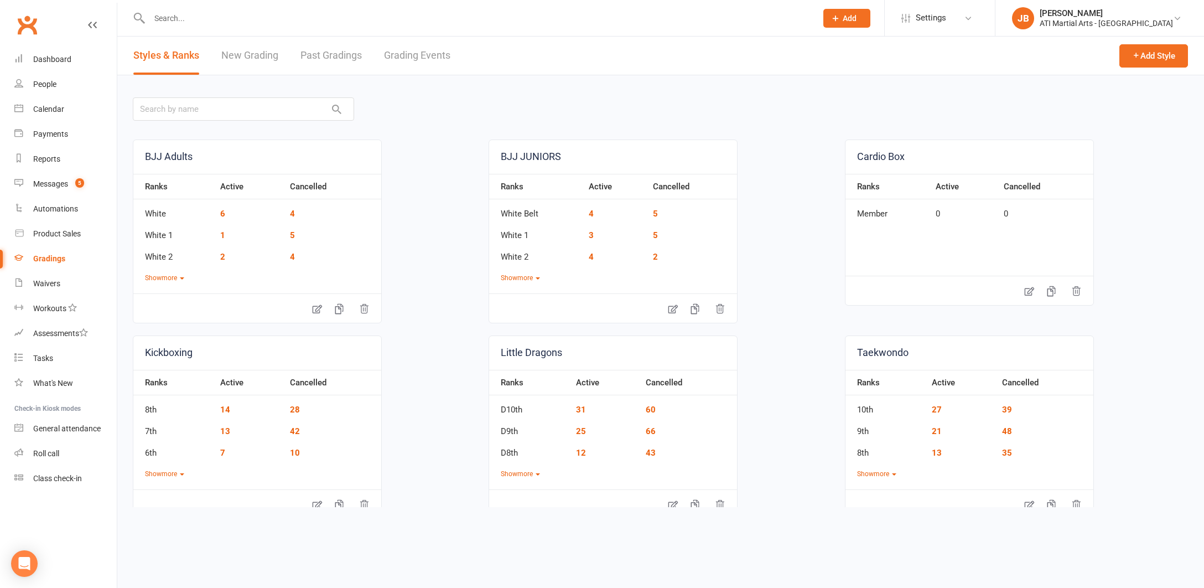
click at [412, 55] on link "Grading Events" at bounding box center [417, 56] width 66 height 38
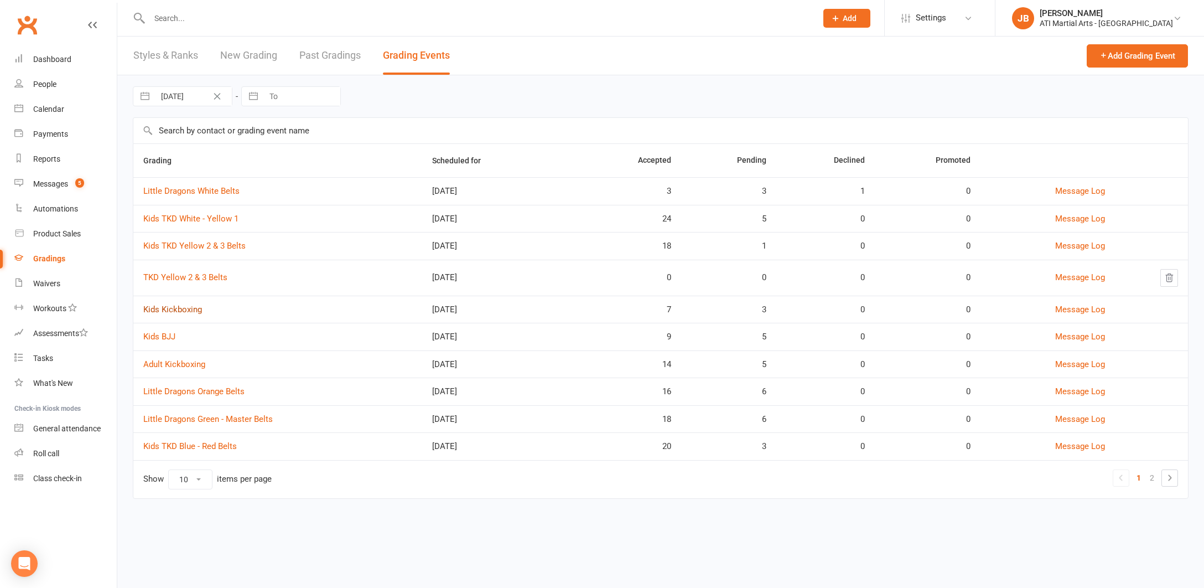
click at [178, 309] on link "Kids Kickboxing" at bounding box center [172, 309] width 59 height 10
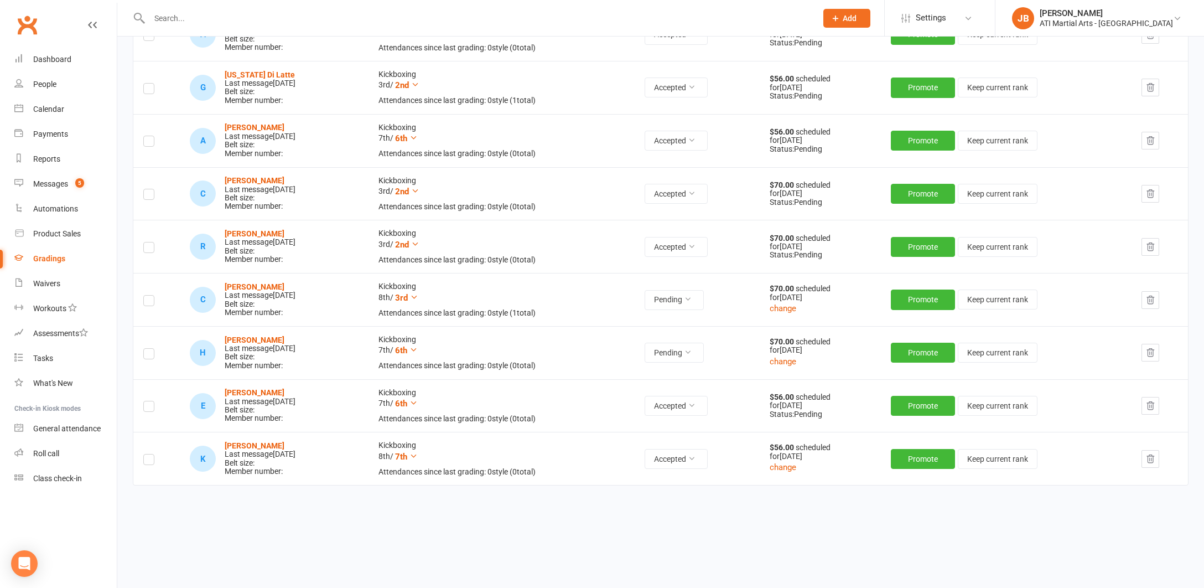
scroll to position [277, 0]
click at [692, 348] on icon at bounding box center [688, 352] width 8 height 8
click at [637, 371] on link "Accepted" at bounding box center [670, 373] width 110 height 22
click at [30, 25] on link "Clubworx" at bounding box center [27, 25] width 28 height 28
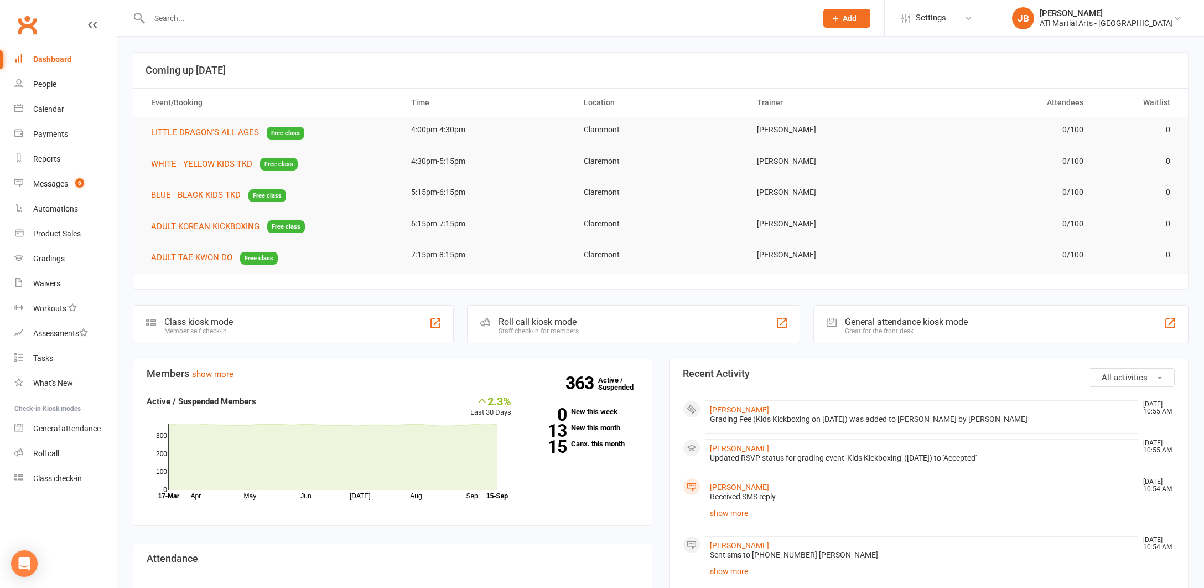
click at [27, 23] on link "Clubworx" at bounding box center [27, 25] width 28 height 28
click at [51, 186] on div "Messages" at bounding box center [50, 183] width 35 height 9
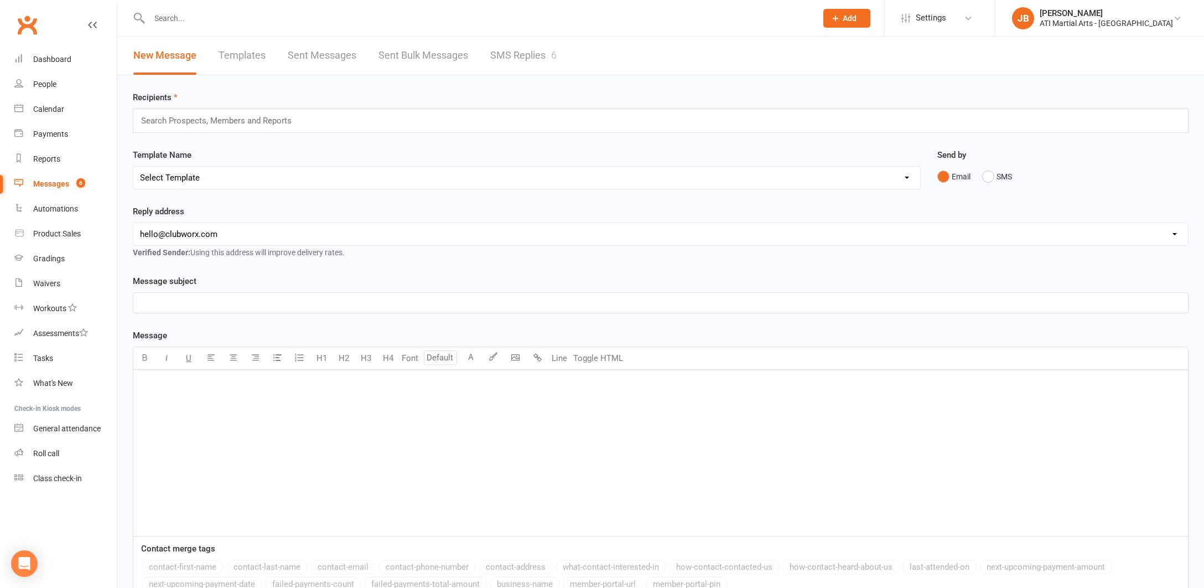
click at [503, 55] on link "SMS Replies 6" at bounding box center [523, 56] width 66 height 38
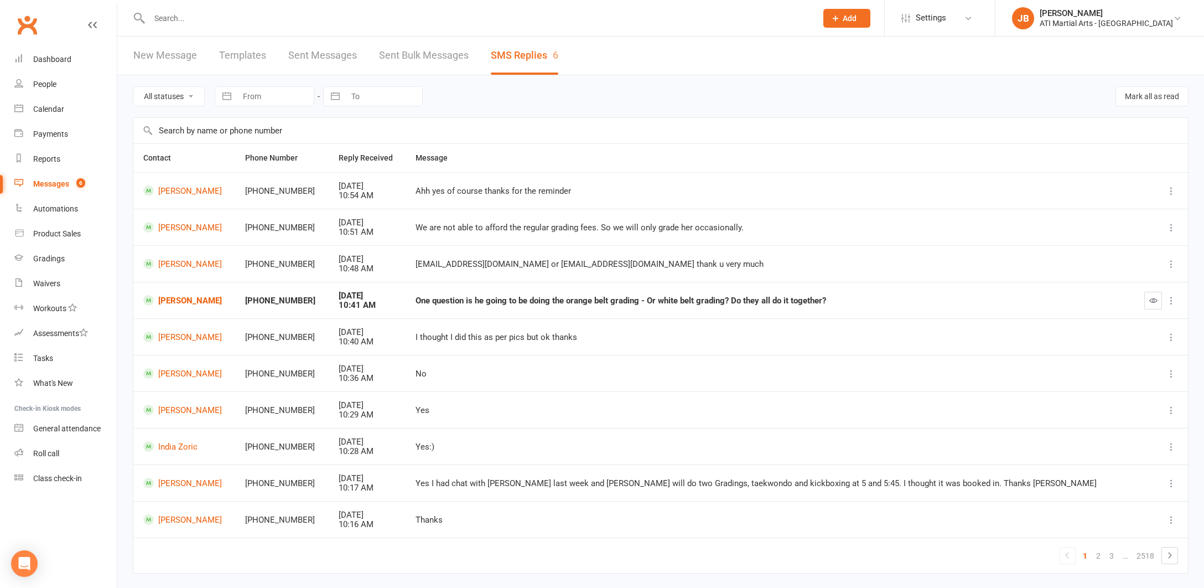
click at [23, 25] on link "Clubworx" at bounding box center [27, 25] width 28 height 28
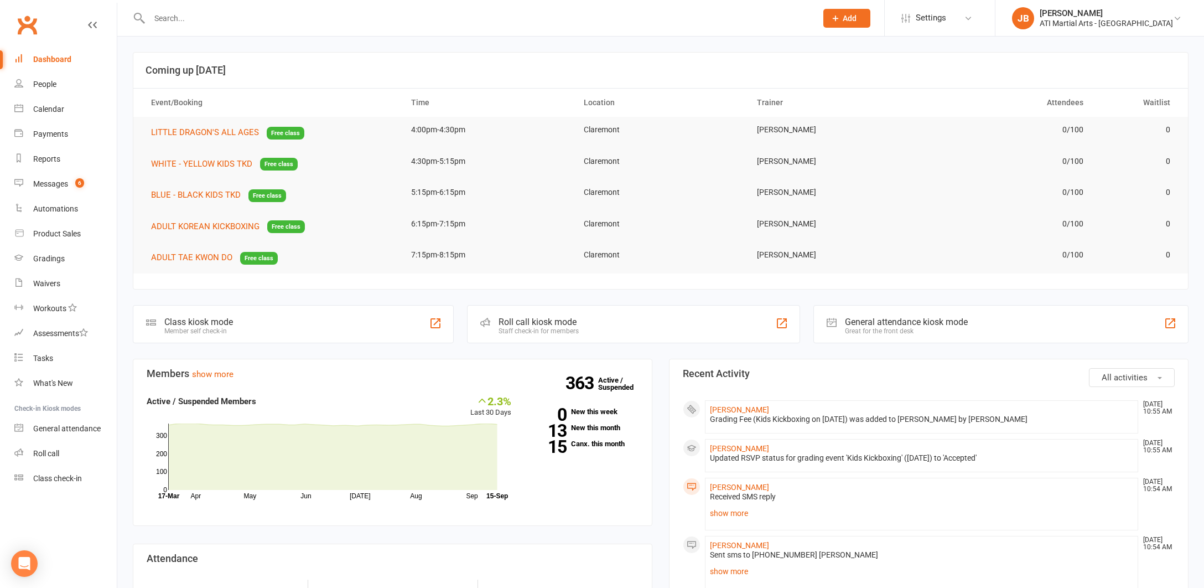
click at [25, 26] on link "Clubworx" at bounding box center [27, 25] width 28 height 28
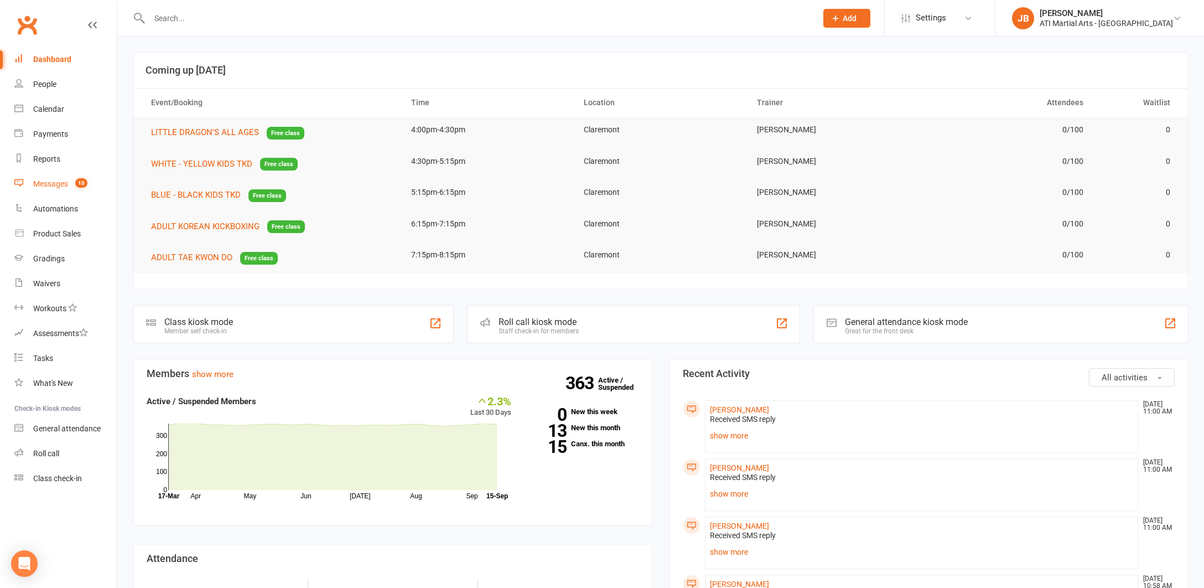
click at [55, 186] on div "Messages" at bounding box center [50, 183] width 35 height 9
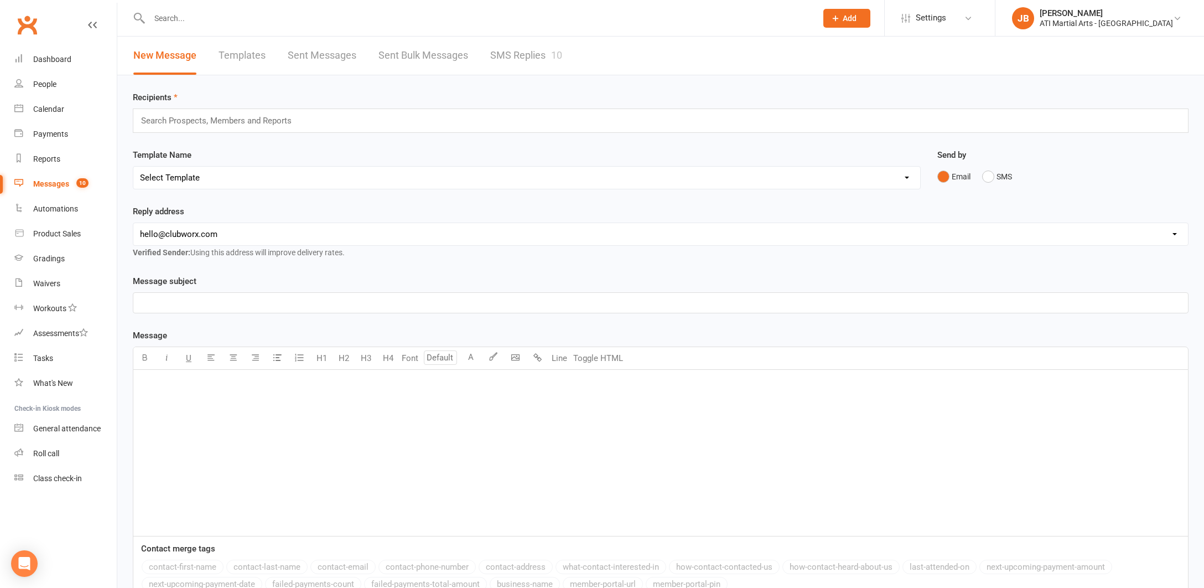
click at [500, 56] on link "SMS Replies 10" at bounding box center [526, 56] width 72 height 38
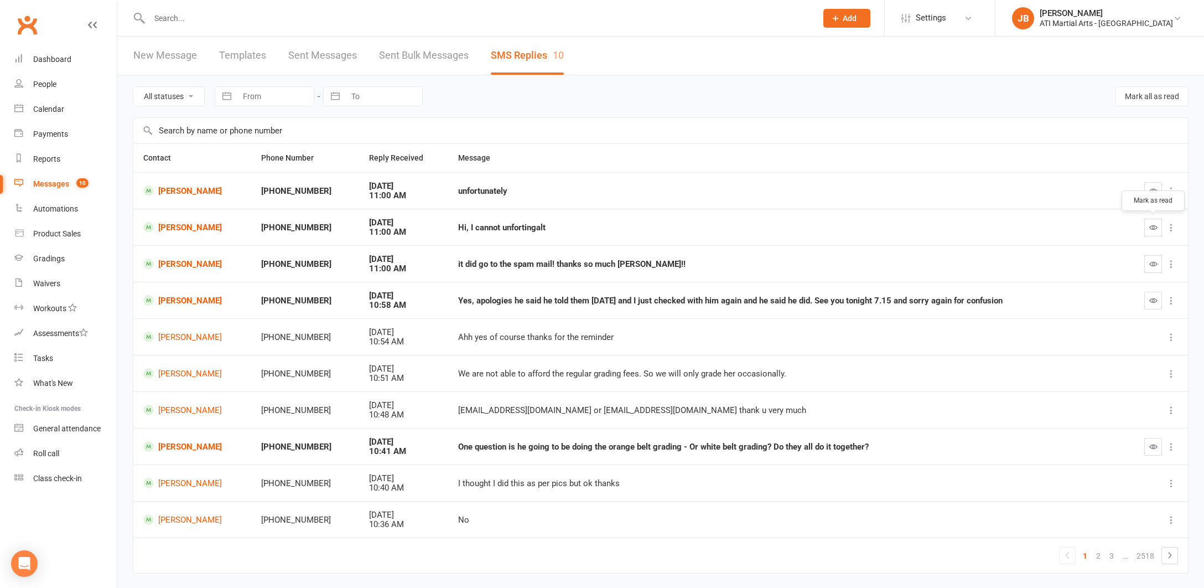
click at [1152, 226] on icon "button" at bounding box center [1153, 227] width 8 height 8
drag, startPoint x: 1154, startPoint y: 189, endPoint x: 707, endPoint y: 278, distance: 455.2
click at [1153, 189] on icon "button" at bounding box center [1153, 190] width 8 height 8
click at [183, 192] on link "[PERSON_NAME]" at bounding box center [192, 190] width 98 height 11
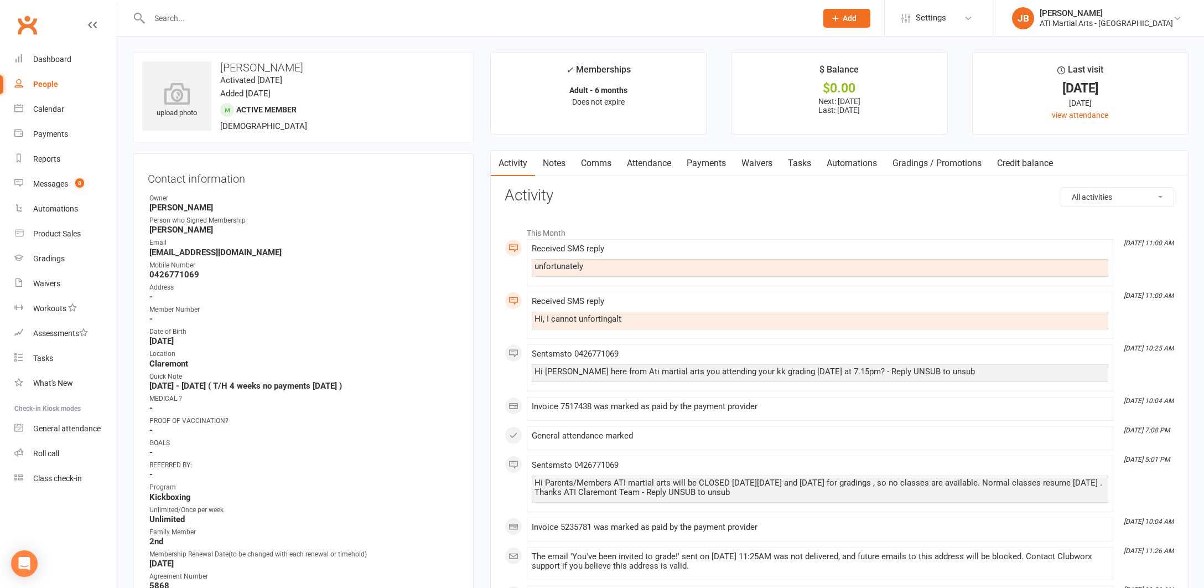
click at [595, 163] on link "Comms" at bounding box center [596, 162] width 46 height 25
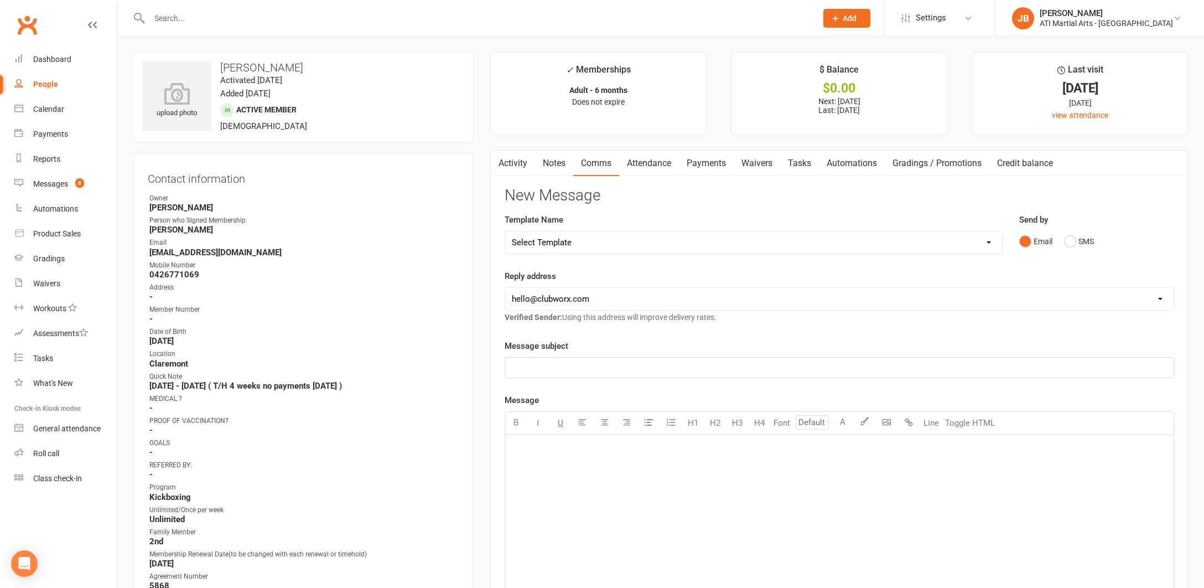
drag, startPoint x: 1071, startPoint y: 241, endPoint x: 1012, endPoint y: 254, distance: 60.0
click at [1067, 242] on button "SMS" at bounding box center [1079, 241] width 30 height 21
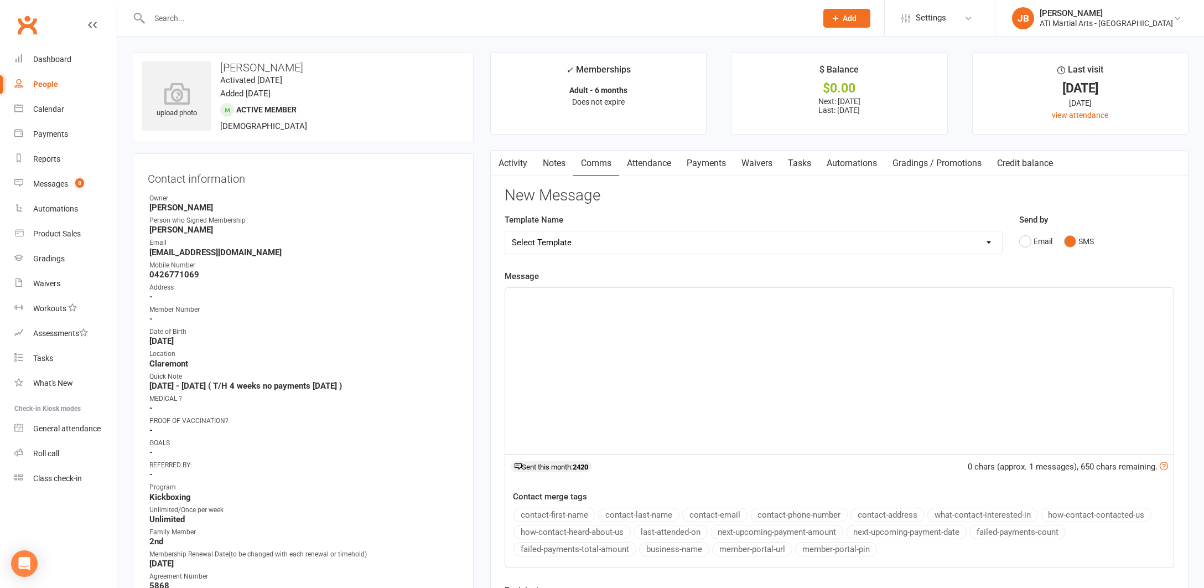
drag, startPoint x: 519, startPoint y: 303, endPoint x: 513, endPoint y: 292, distance: 12.6
click at [519, 303] on div "﻿" at bounding box center [839, 371] width 668 height 166
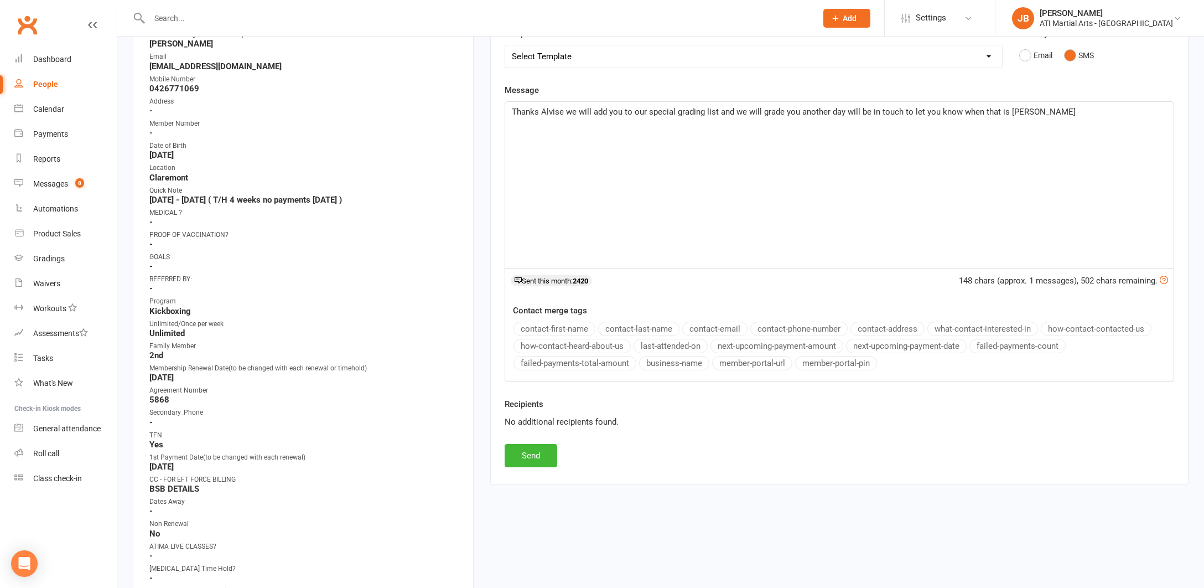
scroll to position [206, 0]
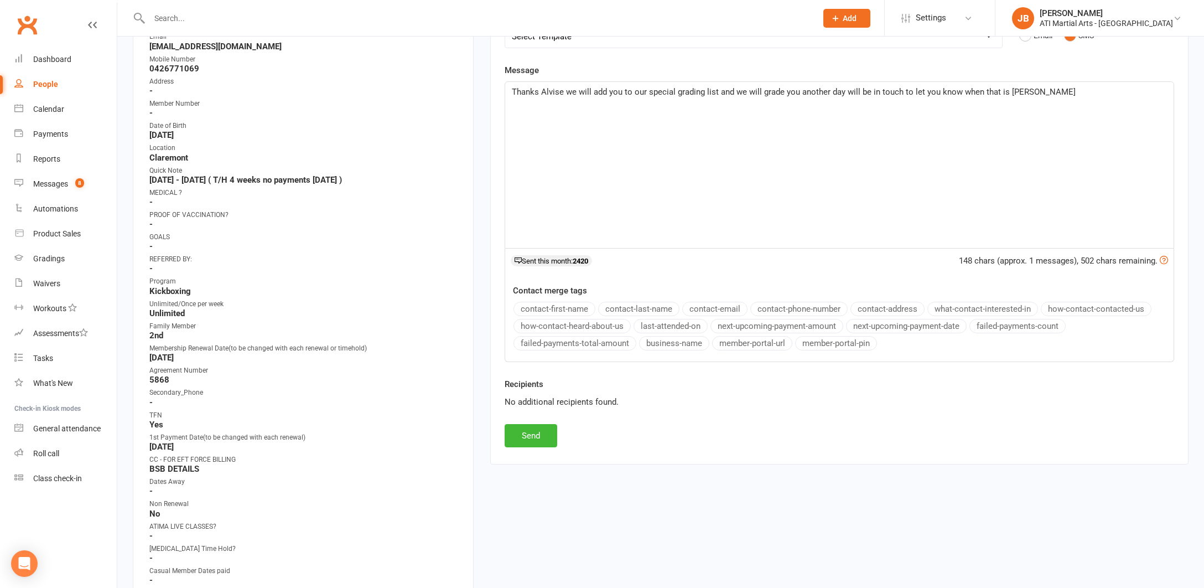
click at [530, 433] on button "Send" at bounding box center [531, 435] width 53 height 23
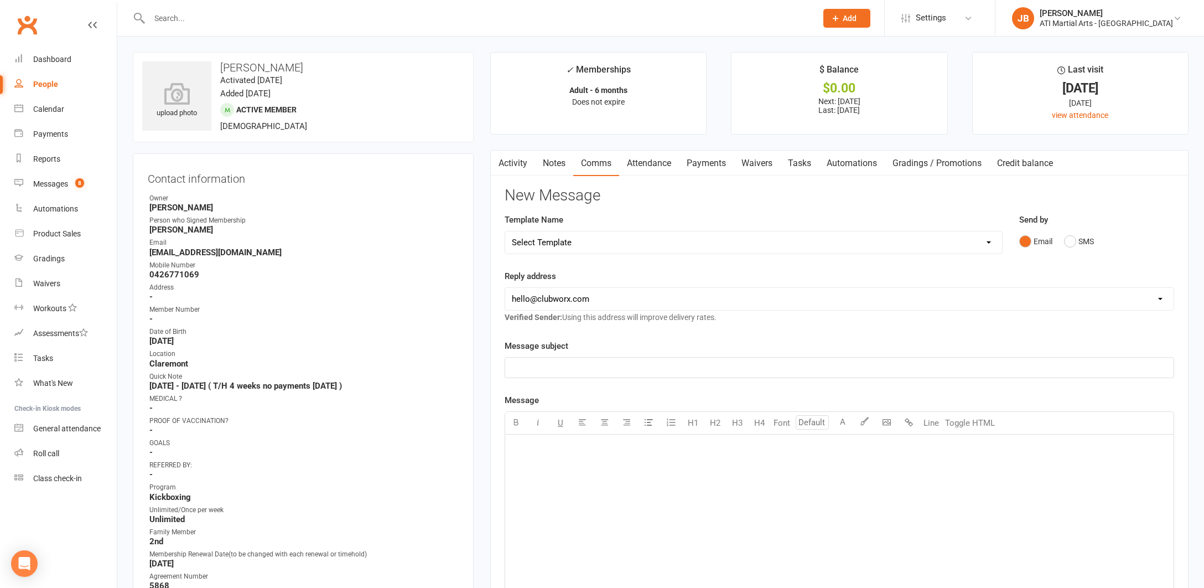
scroll to position [0, 0]
click at [23, 26] on link "Clubworx" at bounding box center [27, 25] width 28 height 28
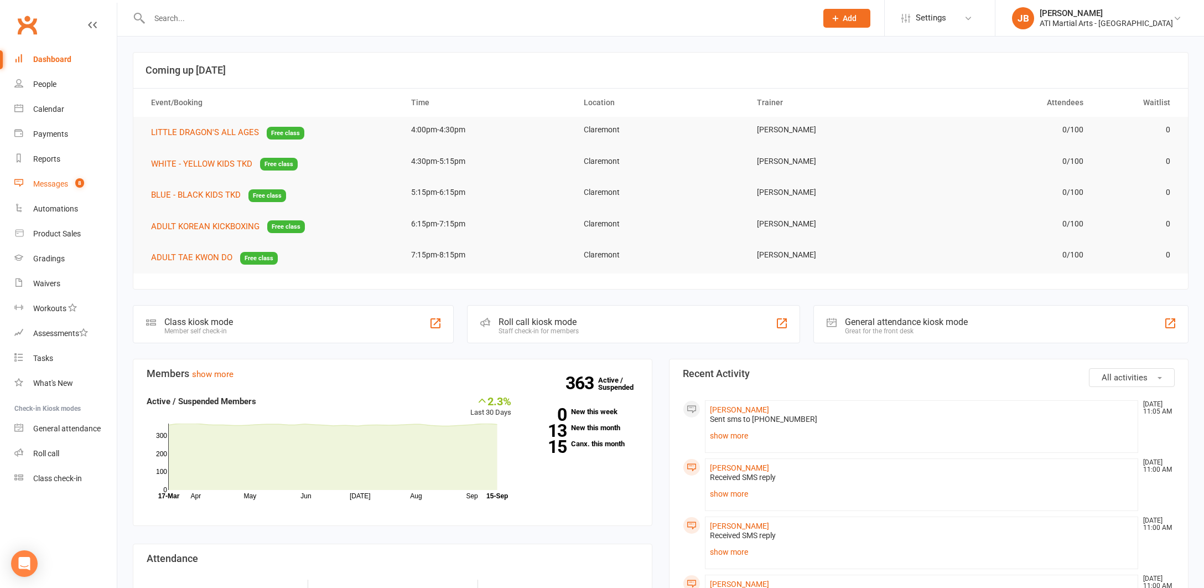
click at [56, 184] on div "Messages" at bounding box center [50, 183] width 35 height 9
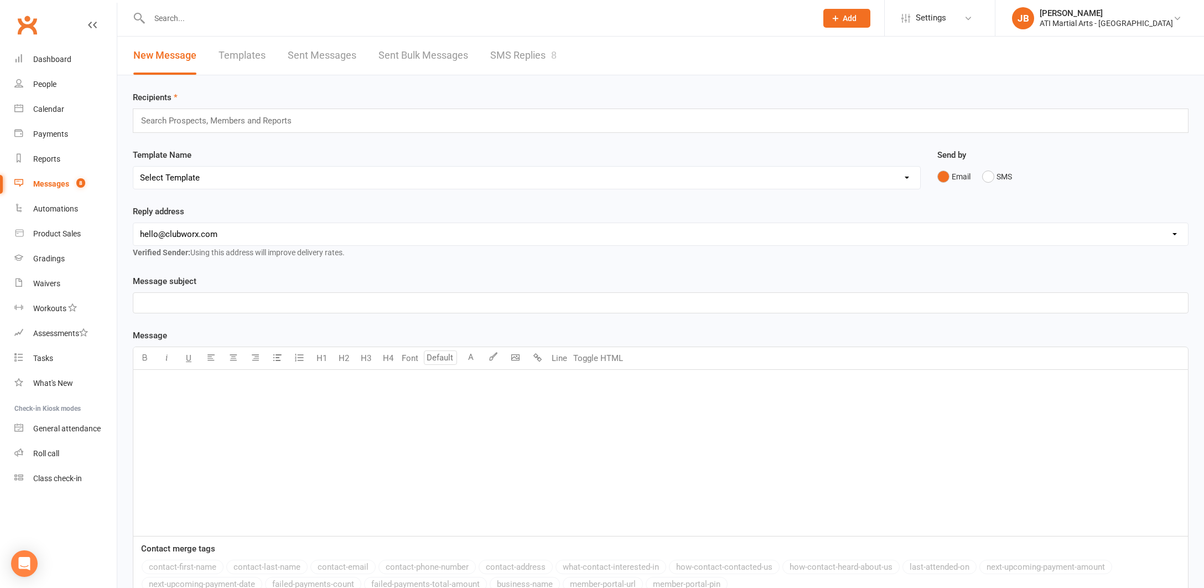
click at [527, 55] on link "SMS Replies 8" at bounding box center [523, 56] width 66 height 38
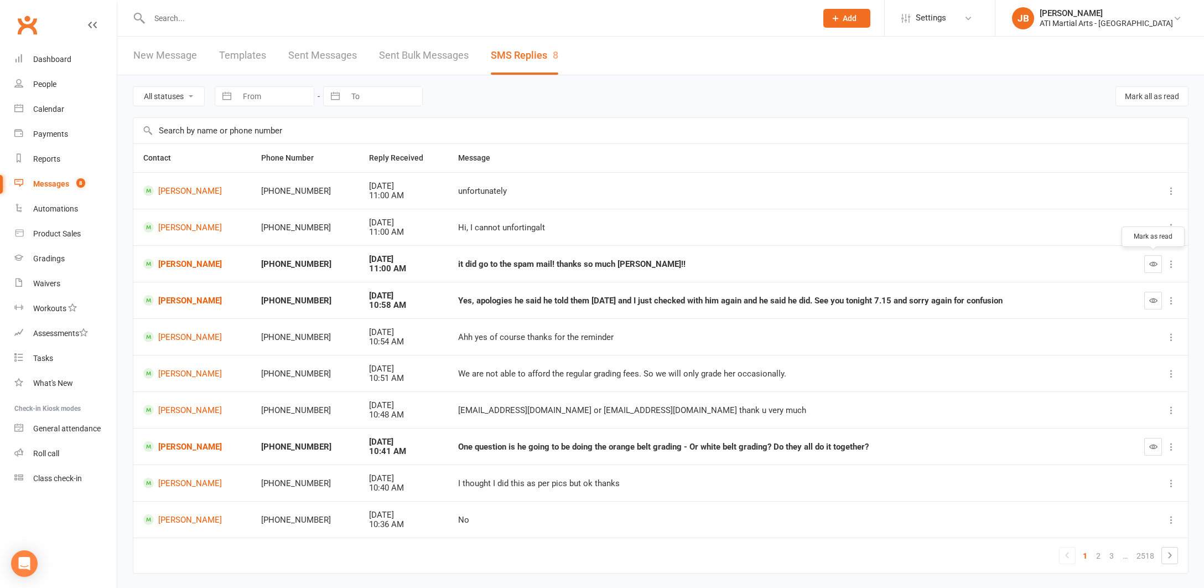
click at [1151, 262] on icon "button" at bounding box center [1153, 263] width 8 height 8
click at [170, 263] on link "[PERSON_NAME]" at bounding box center [192, 263] width 98 height 11
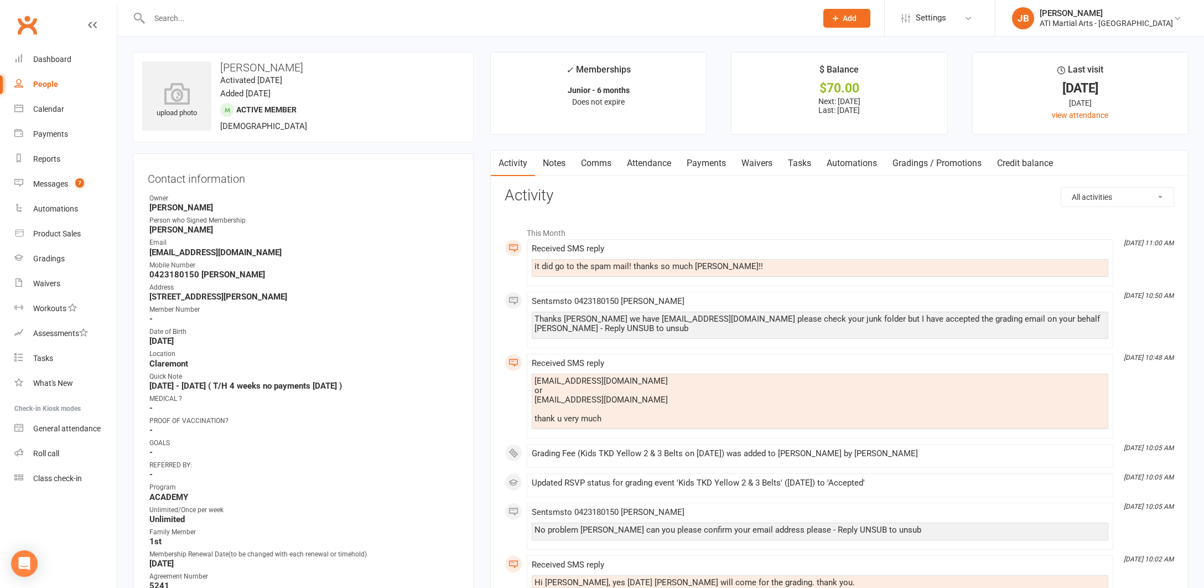
click at [596, 164] on link "Comms" at bounding box center [596, 162] width 46 height 25
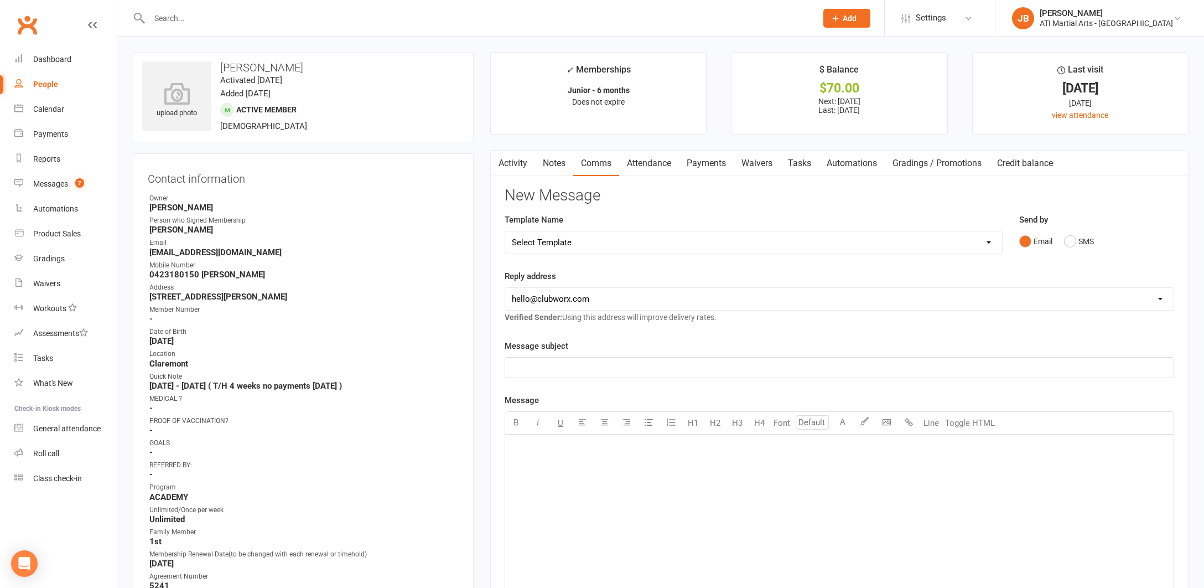
drag, startPoint x: 1072, startPoint y: 241, endPoint x: 1001, endPoint y: 268, distance: 75.8
click at [1071, 241] on button "SMS" at bounding box center [1079, 241] width 30 height 21
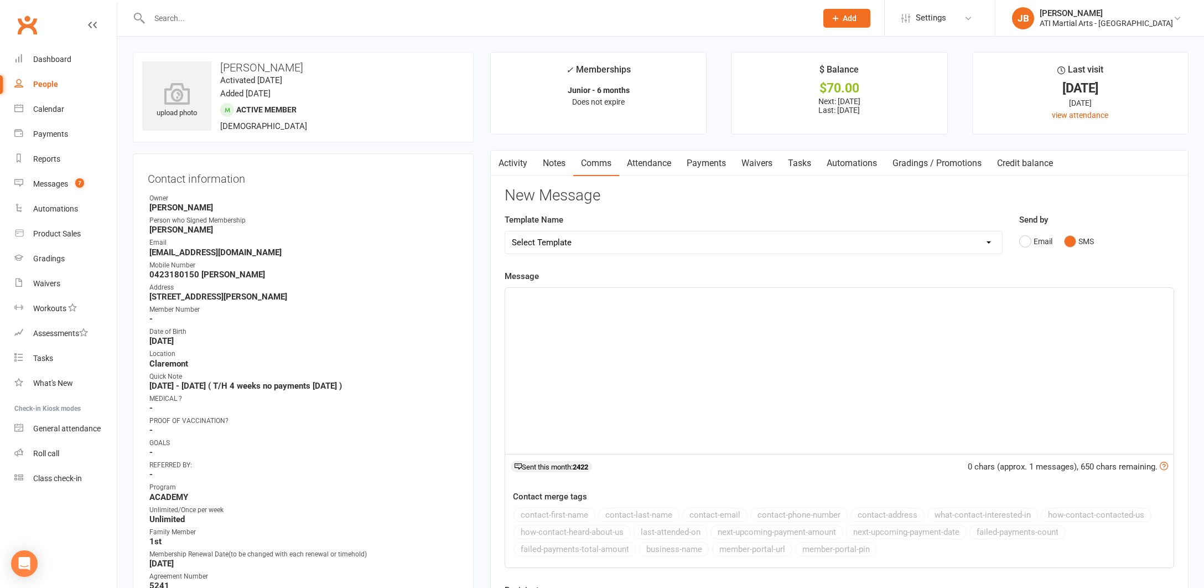
click at [596, 310] on div "﻿" at bounding box center [839, 371] width 668 height 166
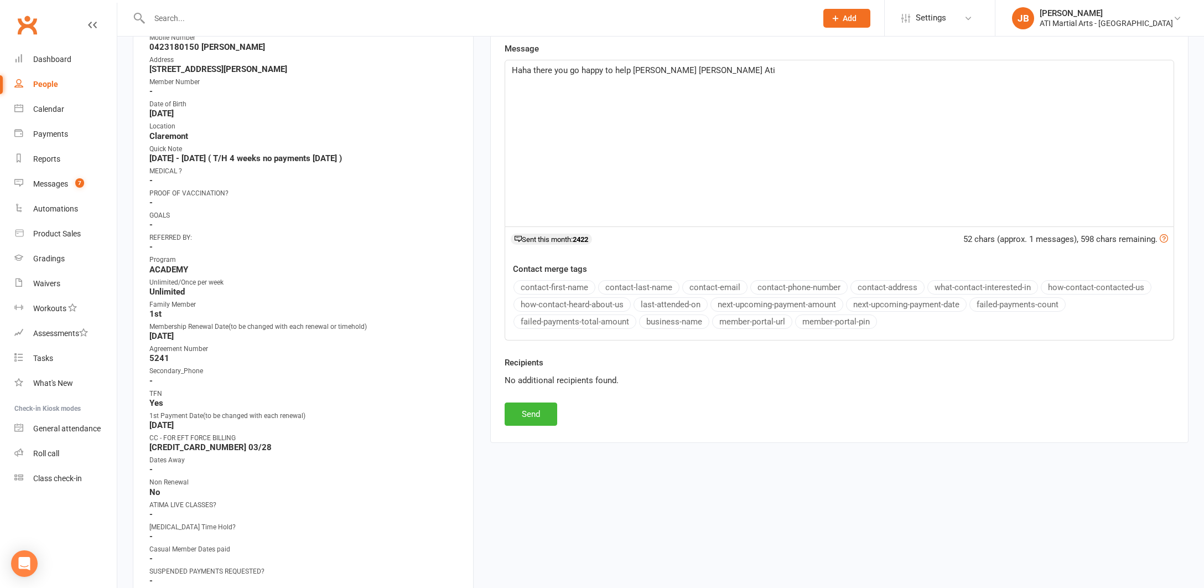
scroll to position [319, 0]
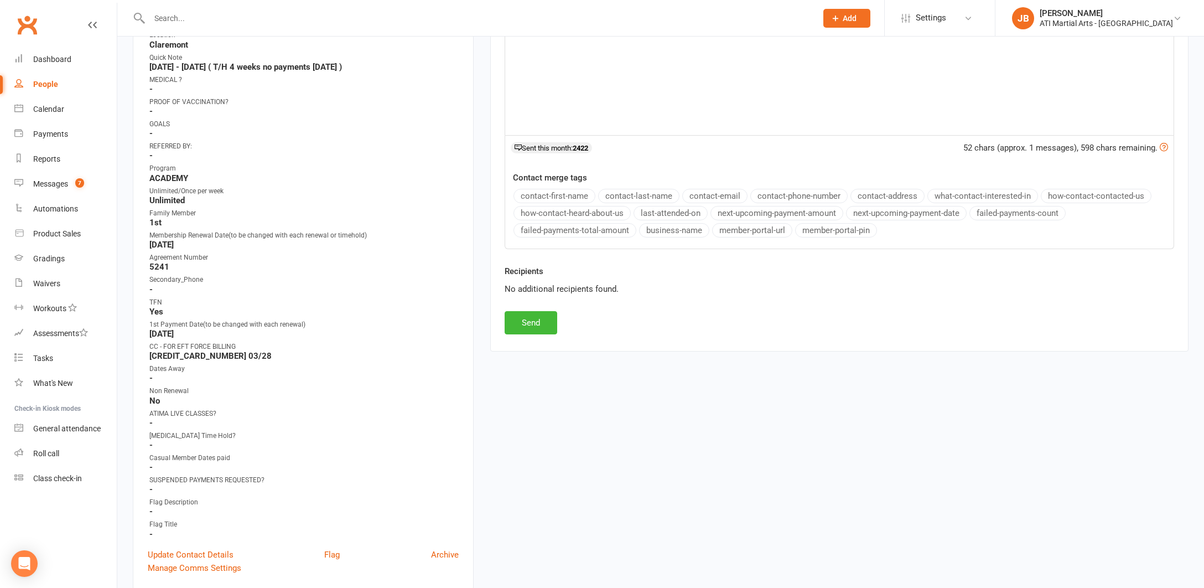
click at [534, 327] on button "Send" at bounding box center [531, 322] width 53 height 23
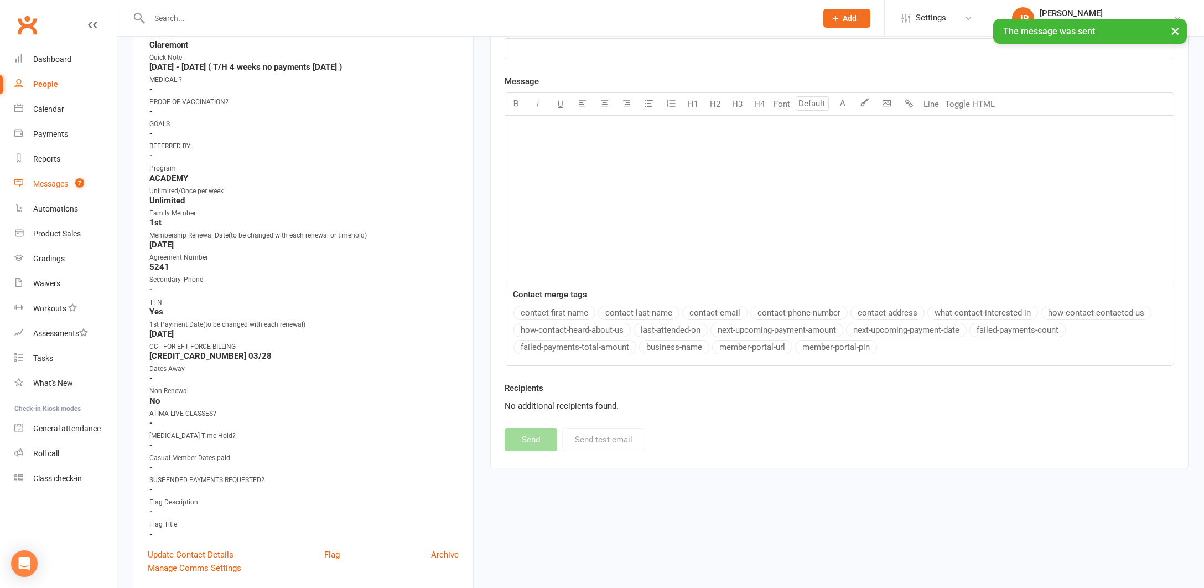
click at [41, 186] on div "Messages" at bounding box center [50, 183] width 35 height 9
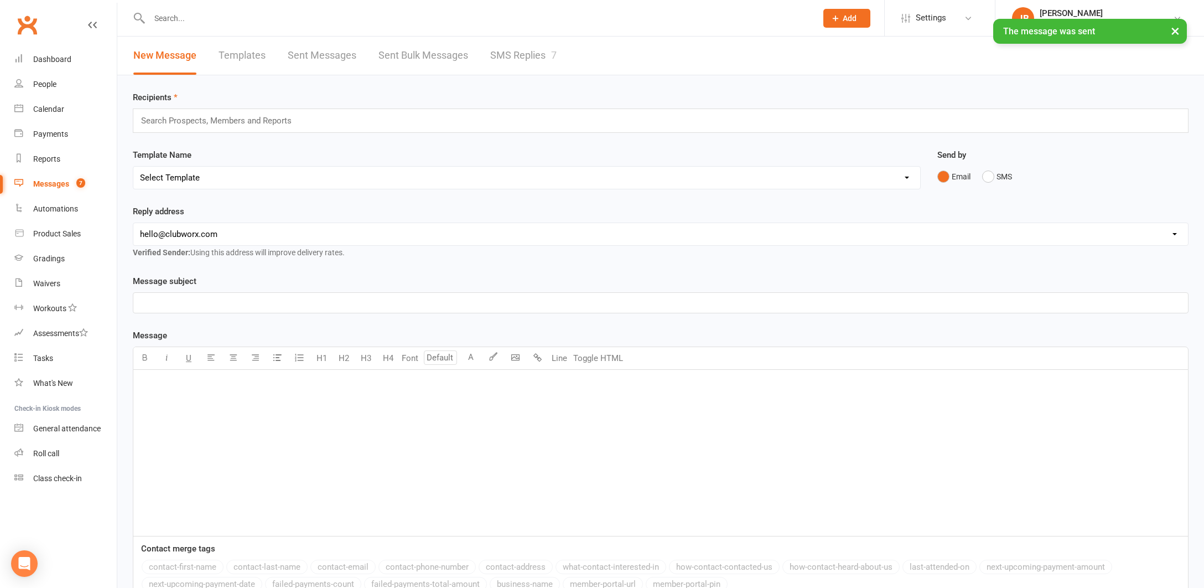
click at [502, 56] on link "SMS Replies 7" at bounding box center [523, 56] width 66 height 38
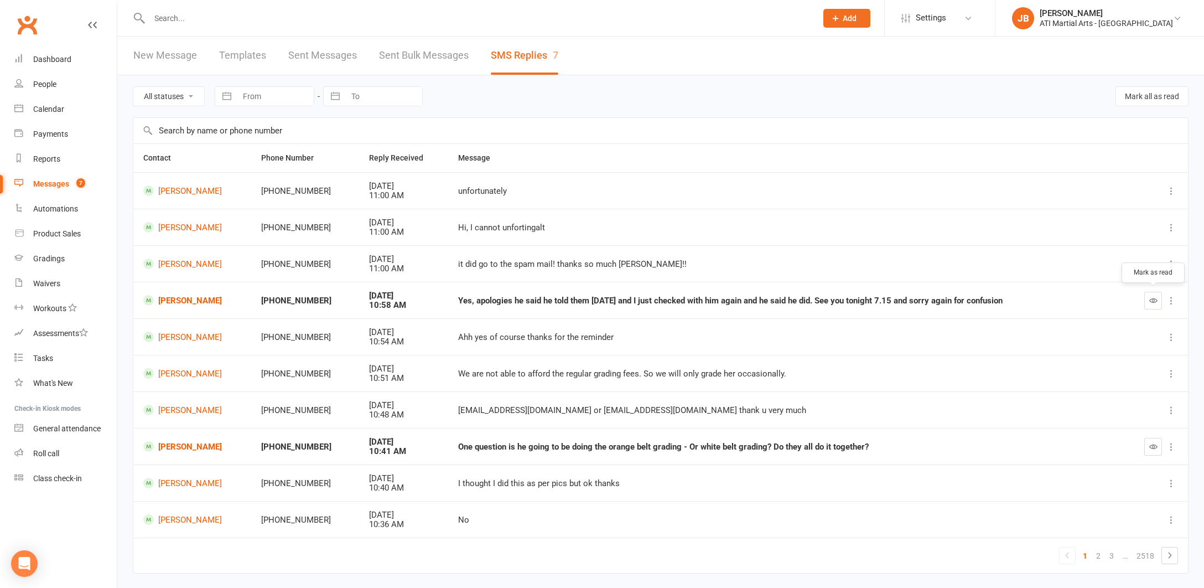
click at [1153, 300] on icon "button" at bounding box center [1153, 300] width 8 height 8
click at [181, 298] on link "[PERSON_NAME]" at bounding box center [192, 300] width 98 height 11
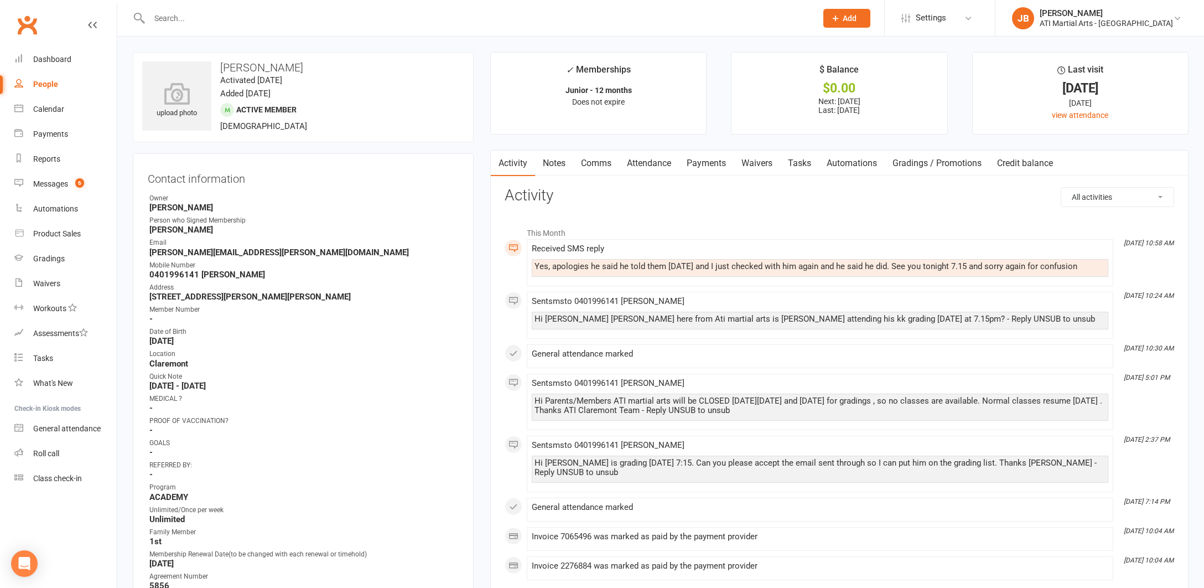
click at [603, 163] on link "Comms" at bounding box center [596, 162] width 46 height 25
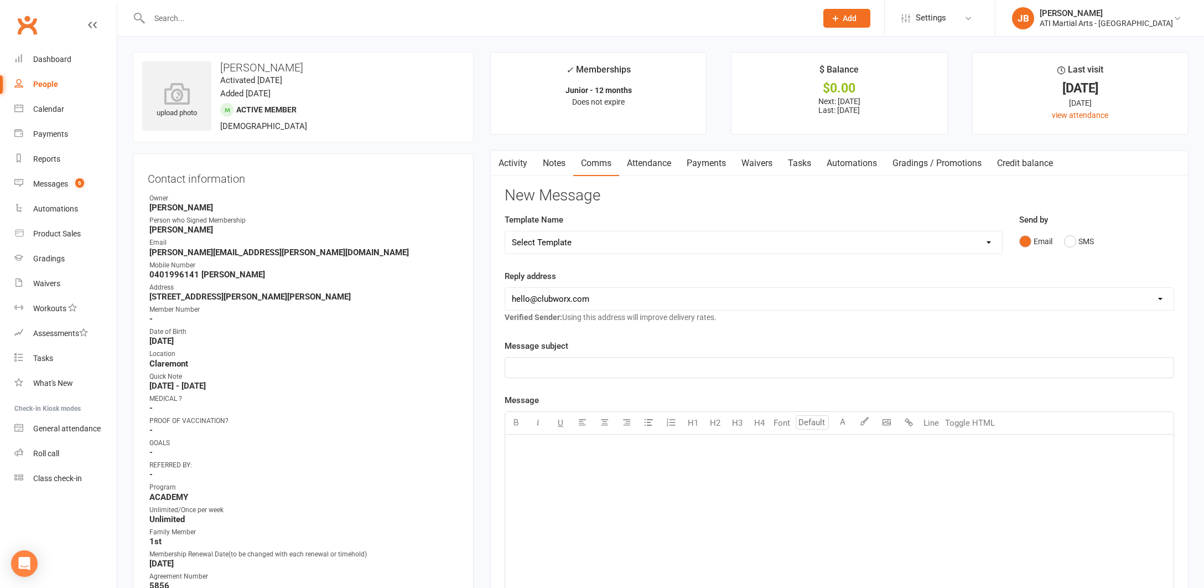
drag, startPoint x: 1071, startPoint y: 241, endPoint x: 1006, endPoint y: 264, distance: 68.8
click at [1069, 241] on button "SMS" at bounding box center [1079, 241] width 30 height 21
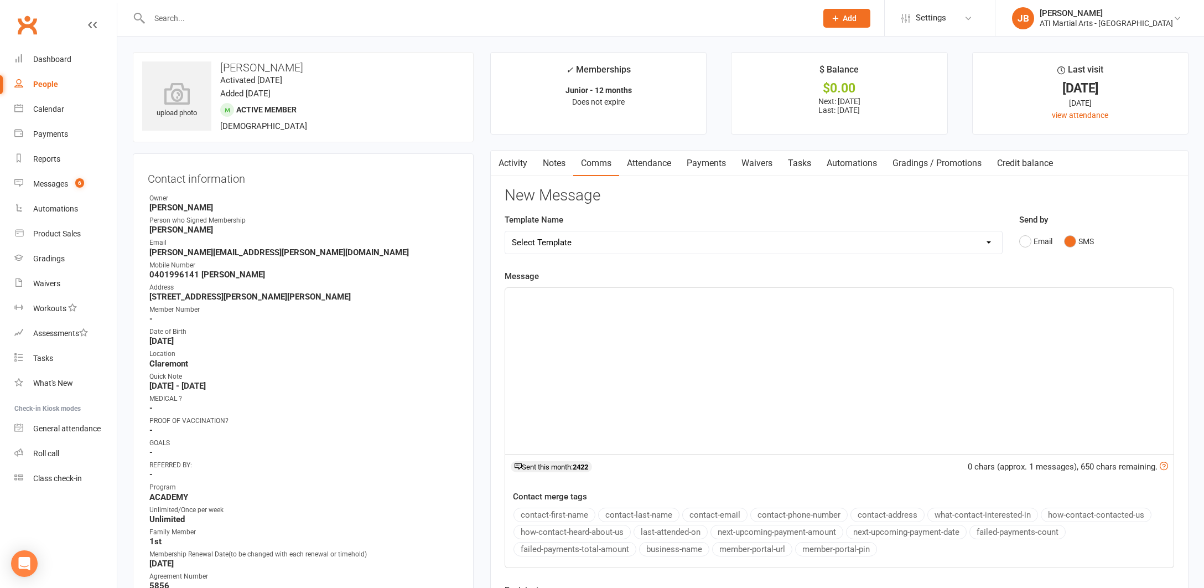
click at [574, 314] on div "﻿" at bounding box center [839, 371] width 668 height 166
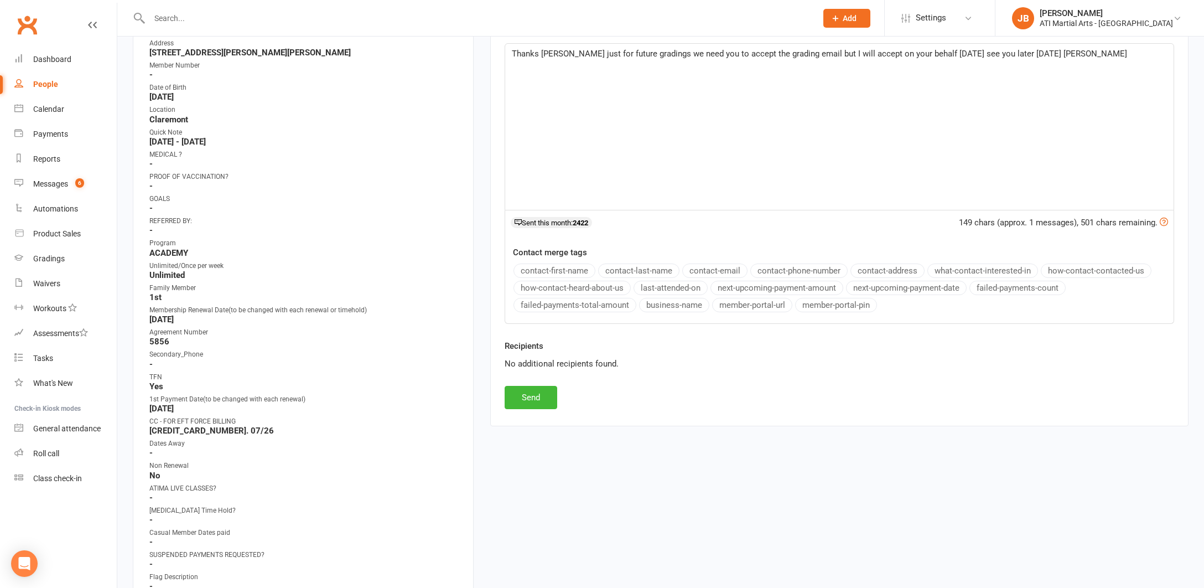
scroll to position [257, 0]
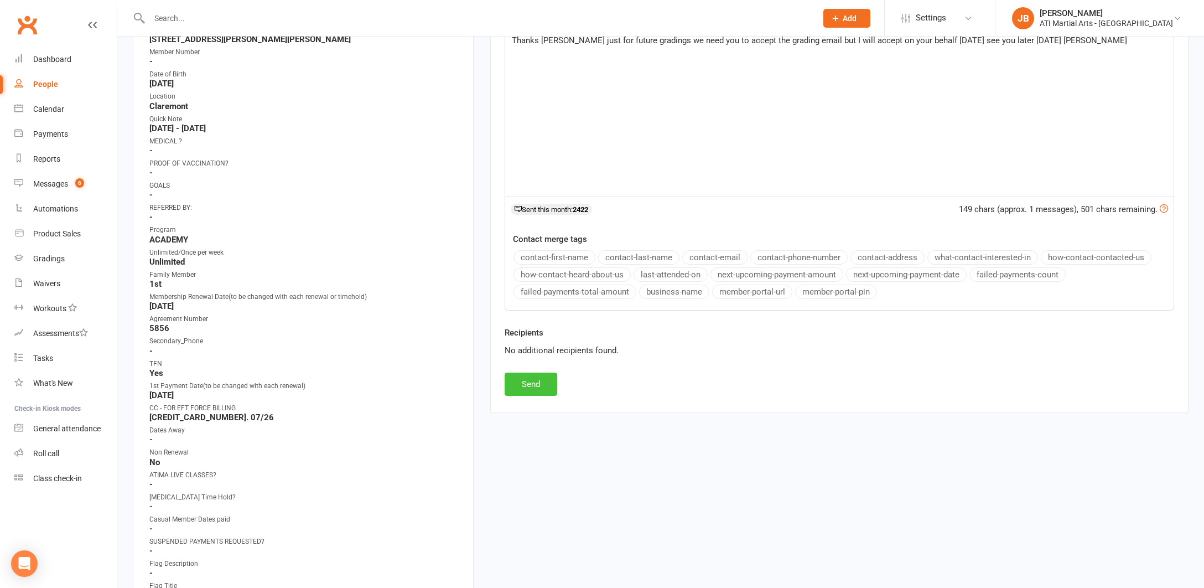
click at [546, 381] on button "Send" at bounding box center [531, 383] width 53 height 23
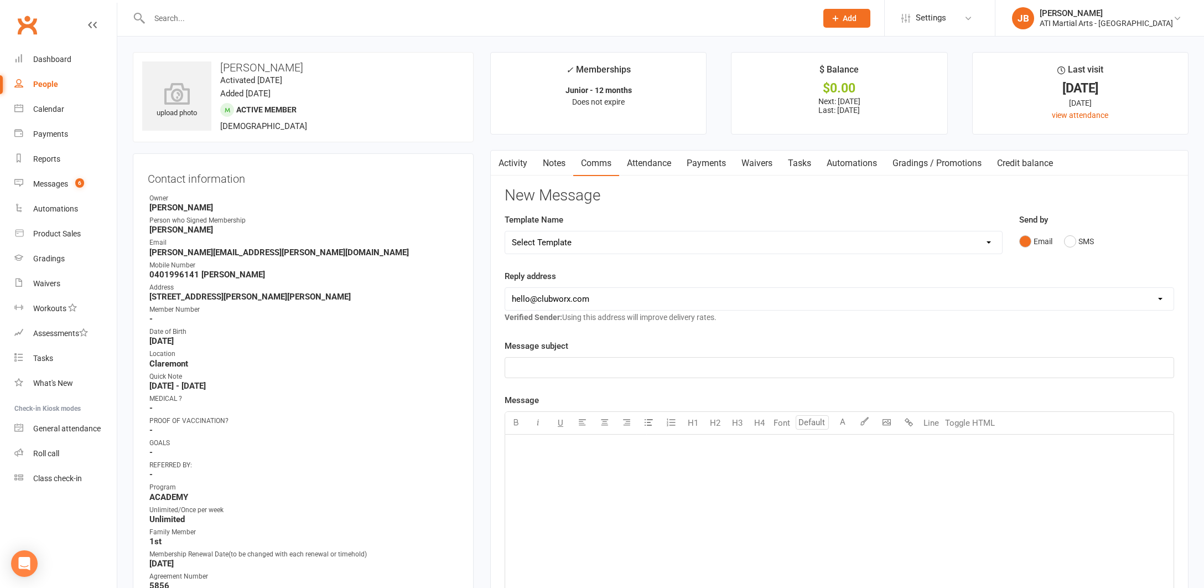
scroll to position [0, 0]
click at [50, 259] on div "Gradings" at bounding box center [49, 258] width 32 height 9
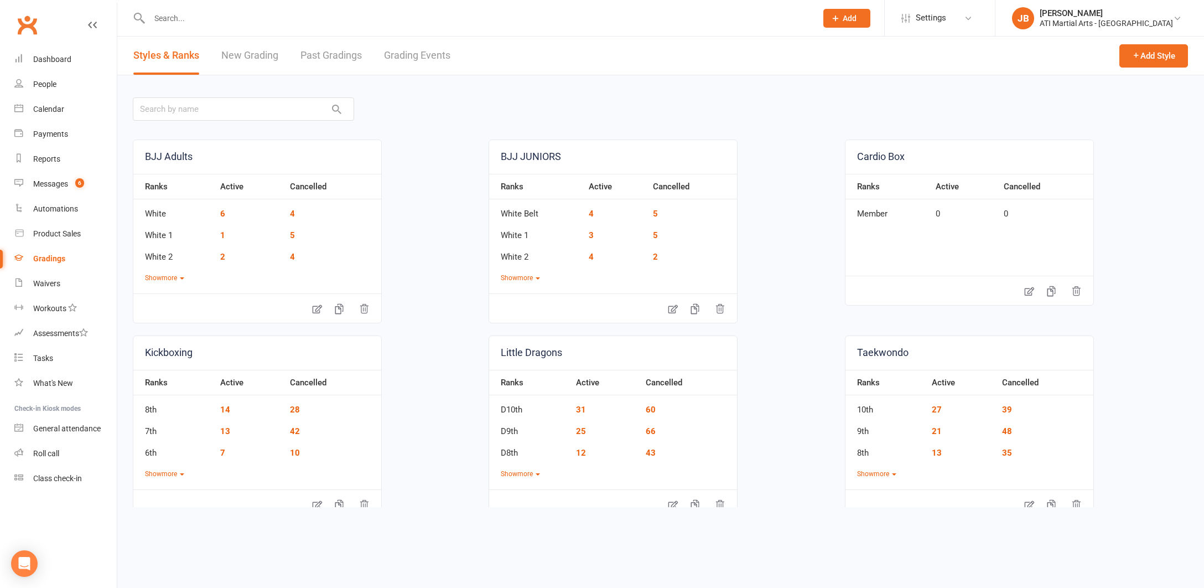
click at [402, 57] on link "Grading Events" at bounding box center [417, 56] width 66 height 38
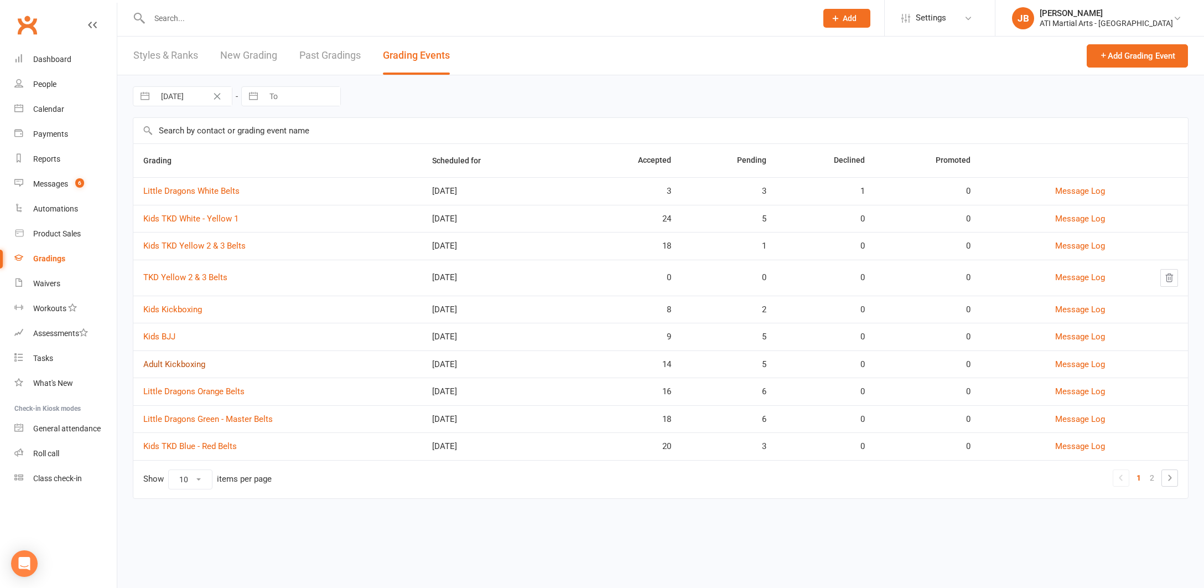
click at [182, 365] on link "Adult Kickboxing" at bounding box center [174, 364] width 62 height 10
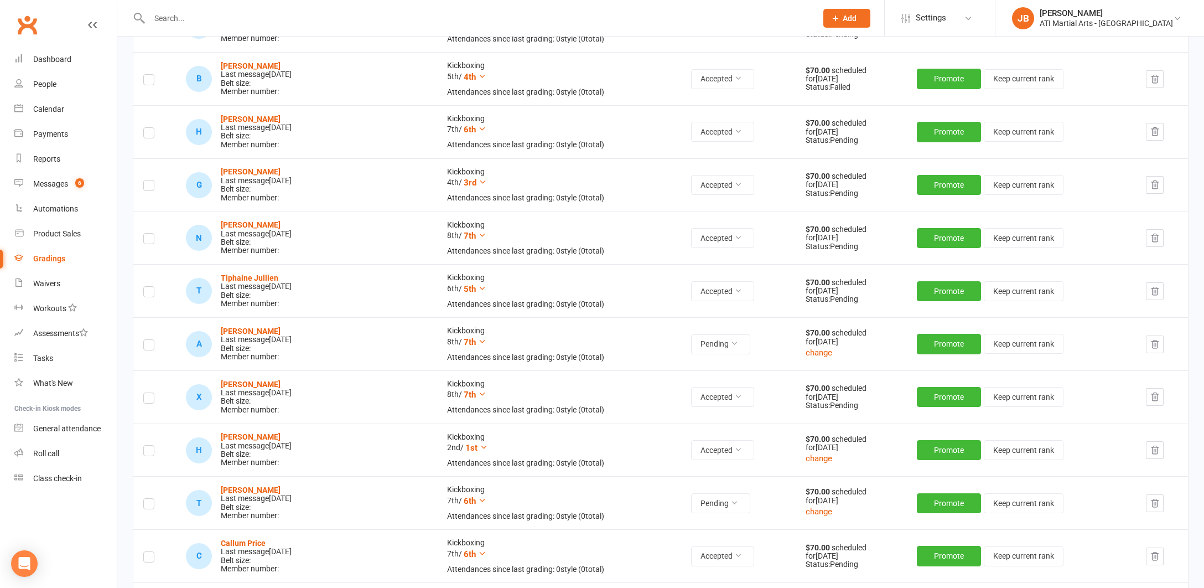
scroll to position [230, 0]
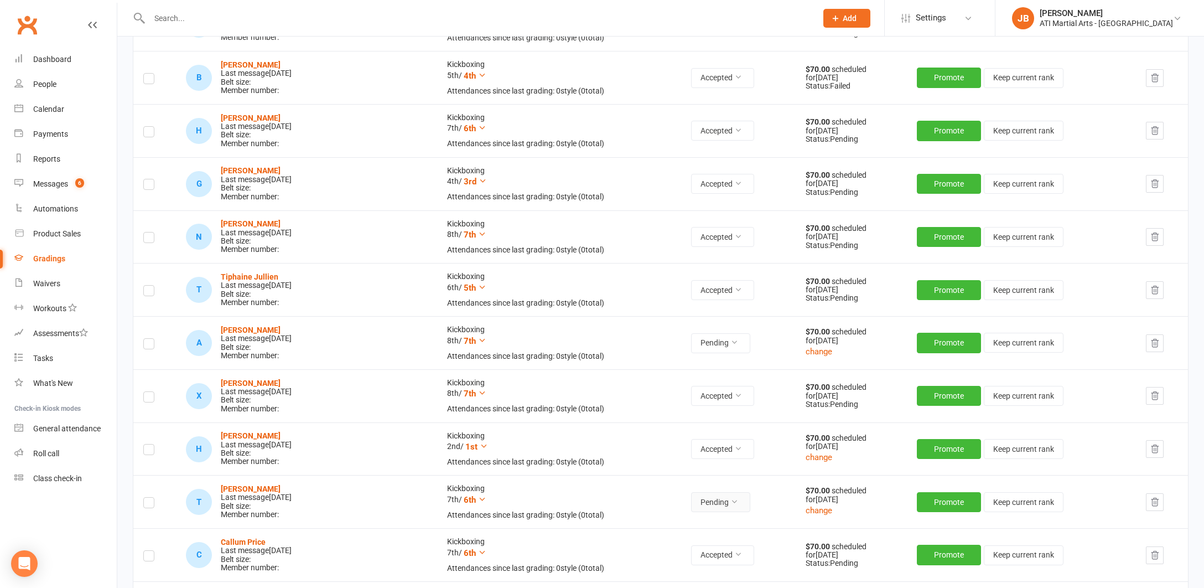
click at [730, 497] on icon at bounding box center [734, 501] width 8 height 8
click at [658, 522] on link "Accepted" at bounding box center [670, 521] width 110 height 22
click at [30, 24] on link "Clubworx" at bounding box center [27, 25] width 28 height 28
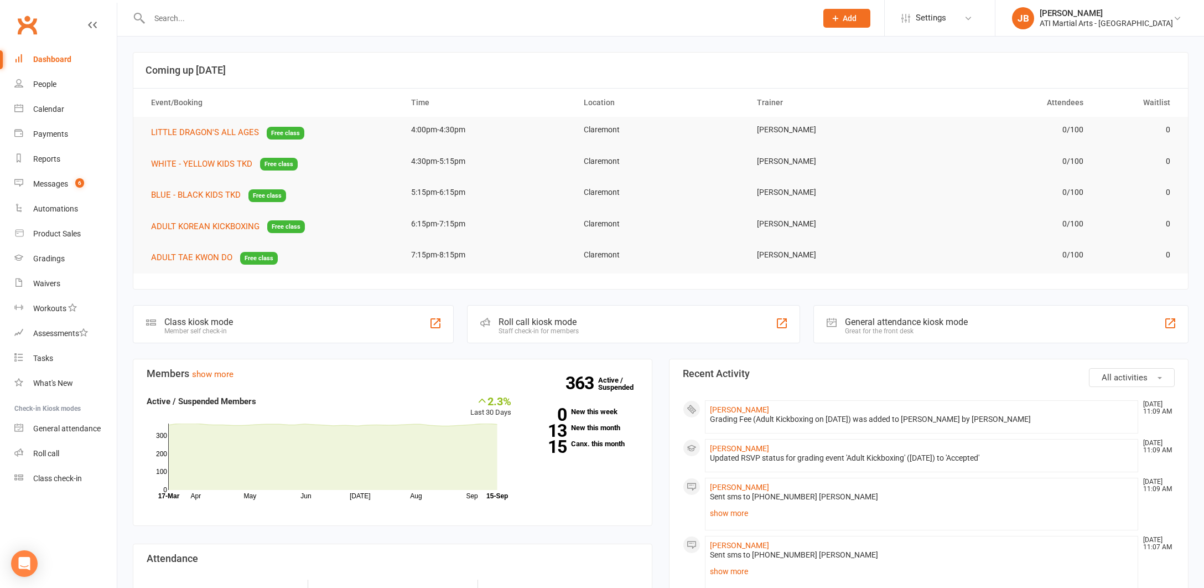
click at [29, 26] on link "Clubworx" at bounding box center [27, 25] width 28 height 28
click at [58, 185] on div "Messages" at bounding box center [50, 183] width 35 height 9
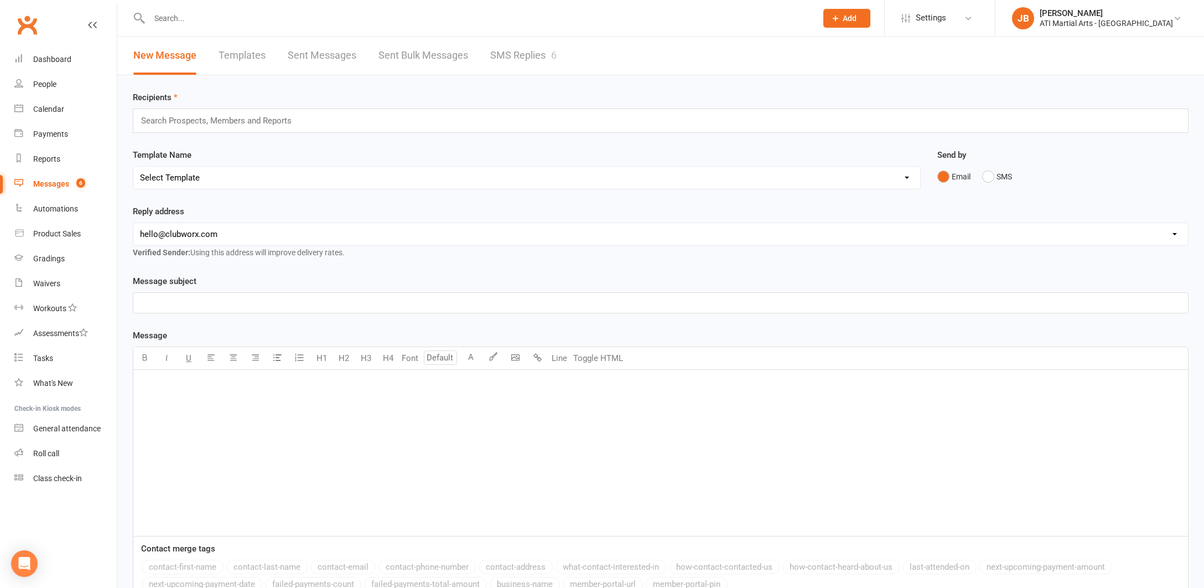
click at [501, 55] on link "SMS Replies 6" at bounding box center [523, 56] width 66 height 38
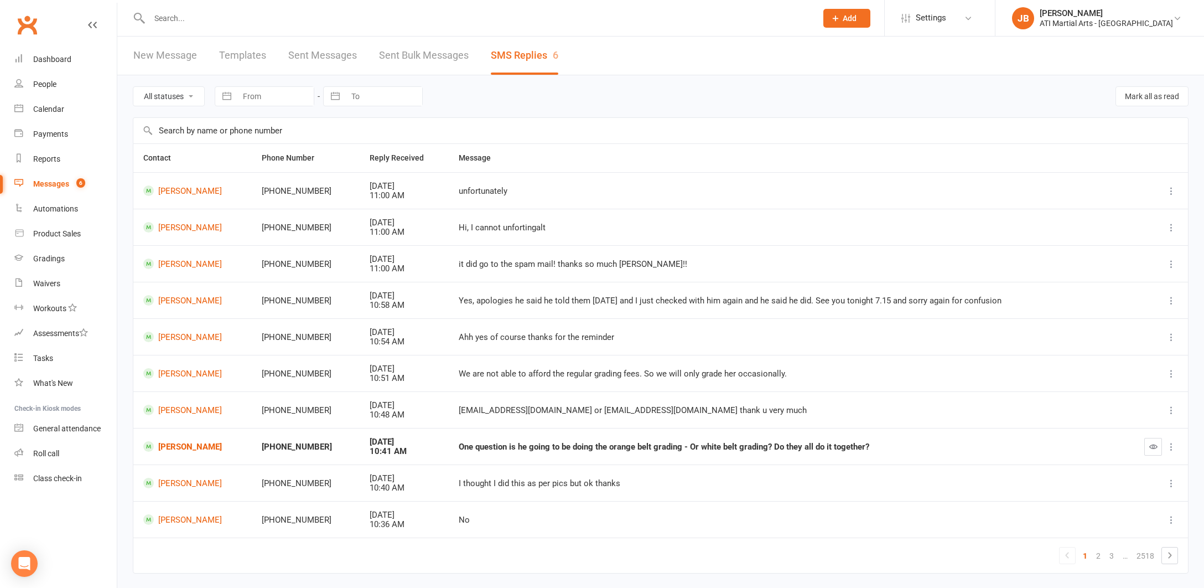
click at [27, 24] on link "Clubworx" at bounding box center [27, 25] width 28 height 28
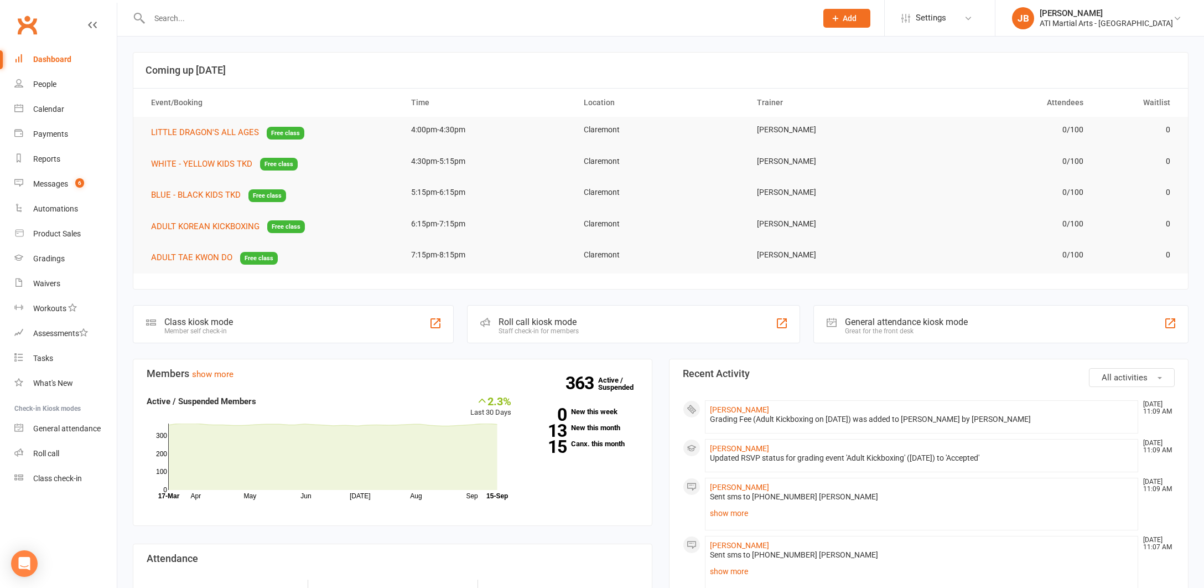
click at [25, 27] on link "Clubworx" at bounding box center [27, 25] width 28 height 28
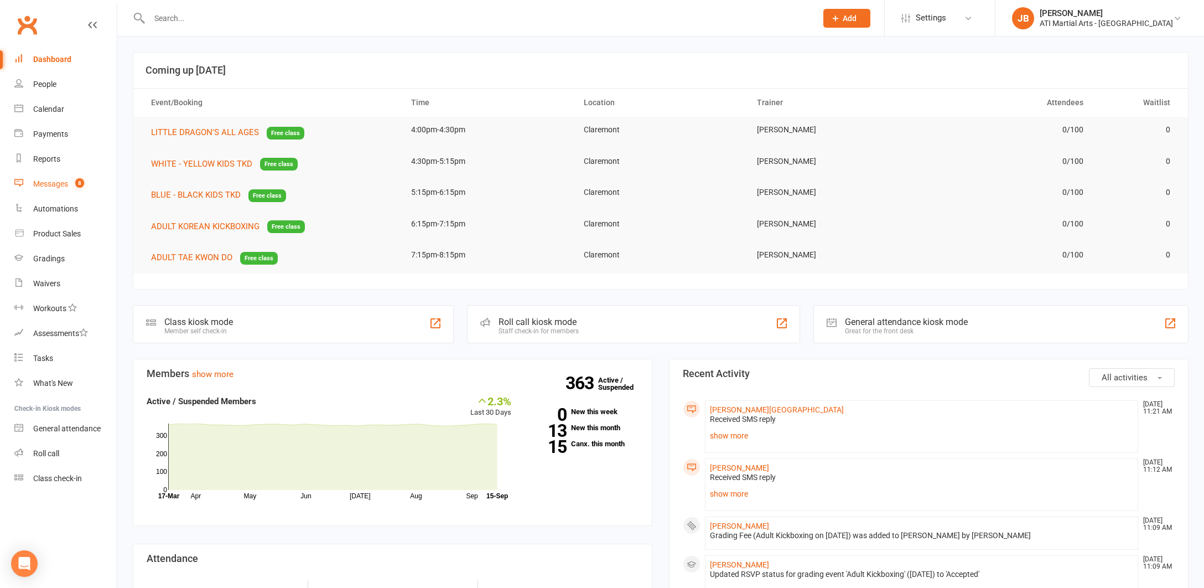
click at [54, 185] on div "Messages" at bounding box center [50, 183] width 35 height 9
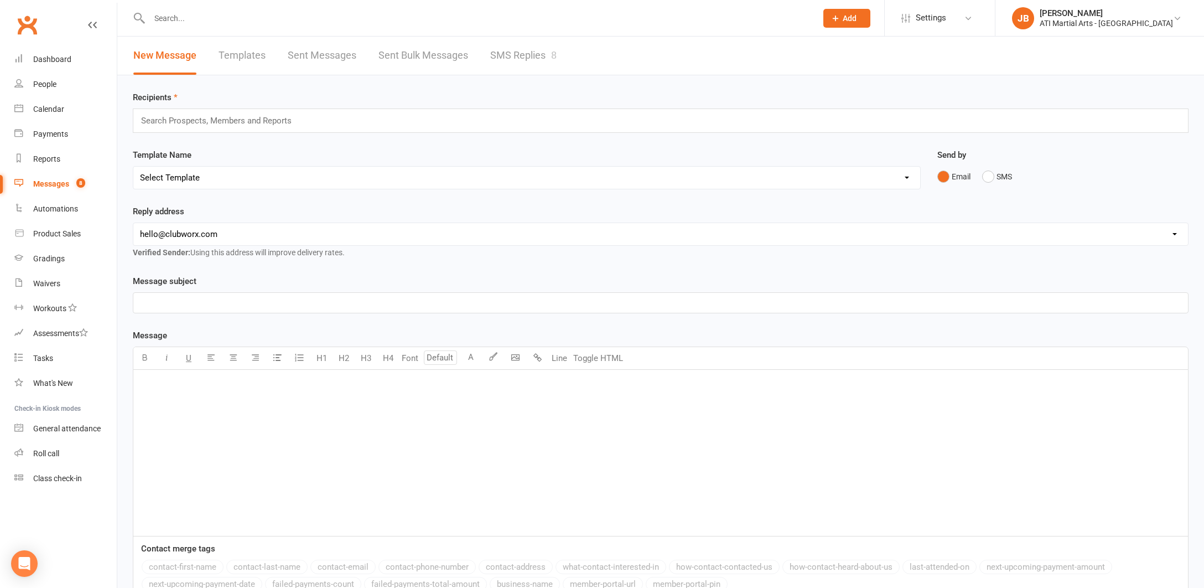
click at [524, 53] on link "SMS Replies 8" at bounding box center [523, 56] width 66 height 38
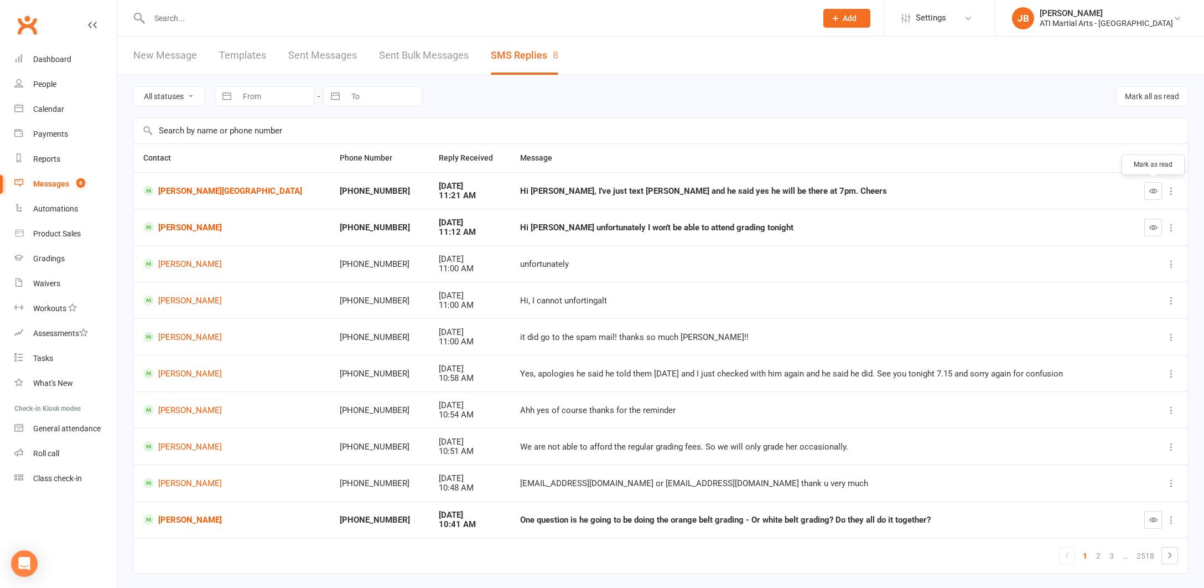
click at [1154, 192] on icon "button" at bounding box center [1153, 190] width 8 height 8
click at [171, 188] on link "[PERSON_NAME][GEOGRAPHIC_DATA]" at bounding box center [231, 190] width 176 height 11
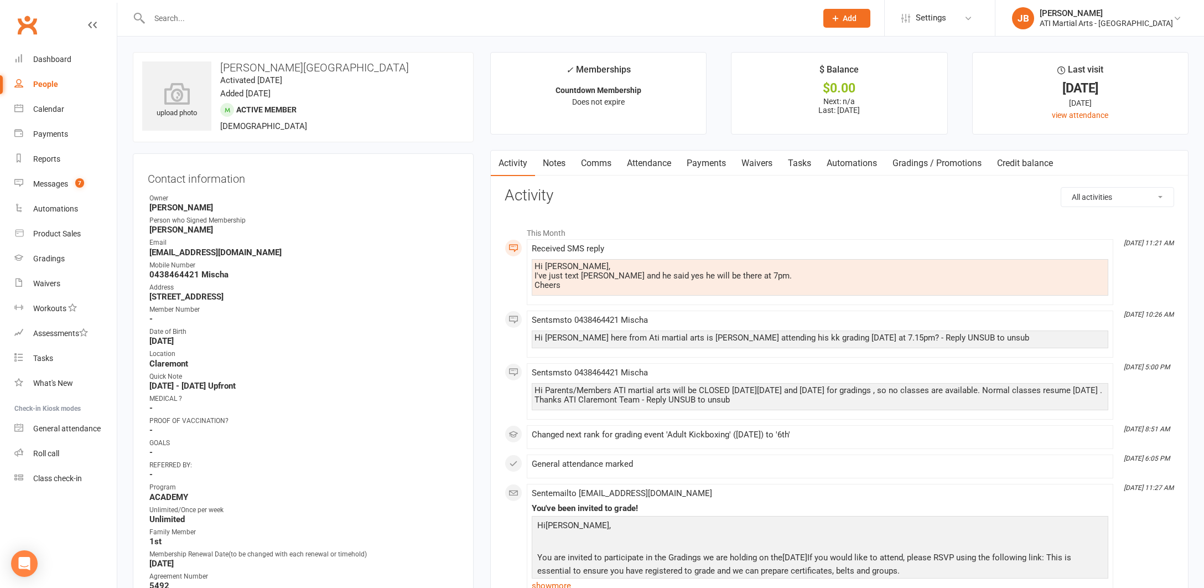
click at [599, 163] on link "Comms" at bounding box center [596, 162] width 46 height 25
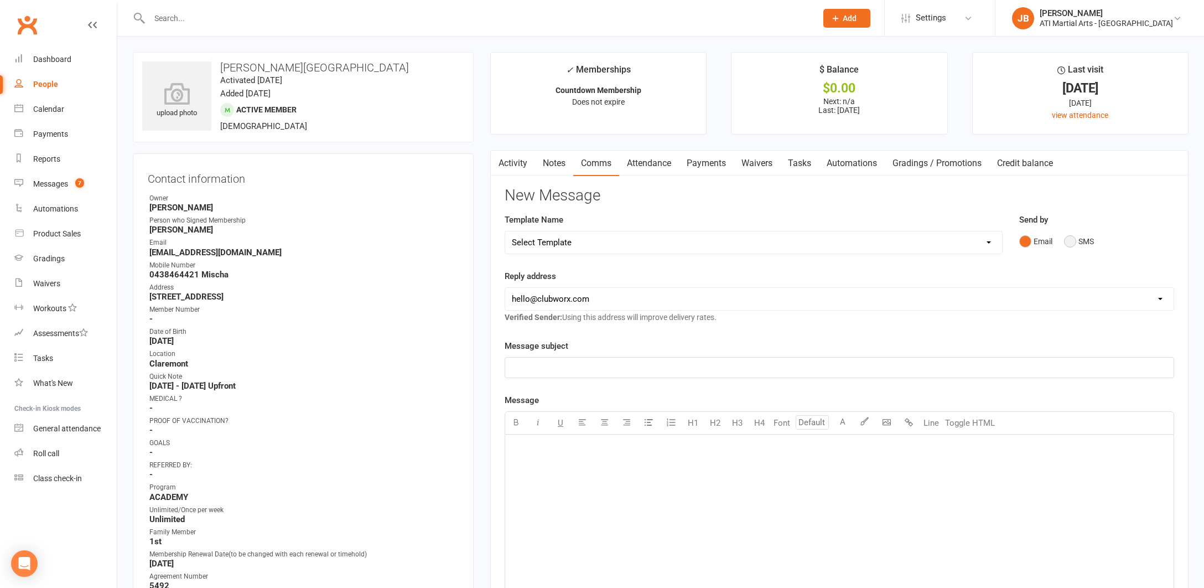
click at [1070, 240] on button "SMS" at bounding box center [1079, 241] width 30 height 21
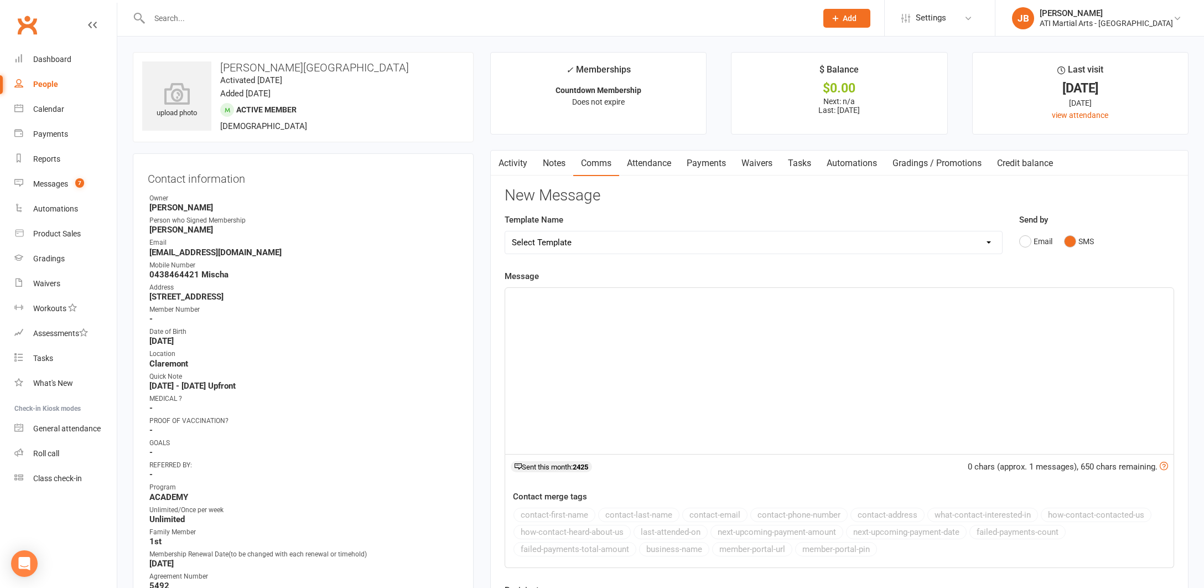
click at [572, 309] on div "﻿" at bounding box center [839, 371] width 668 height 166
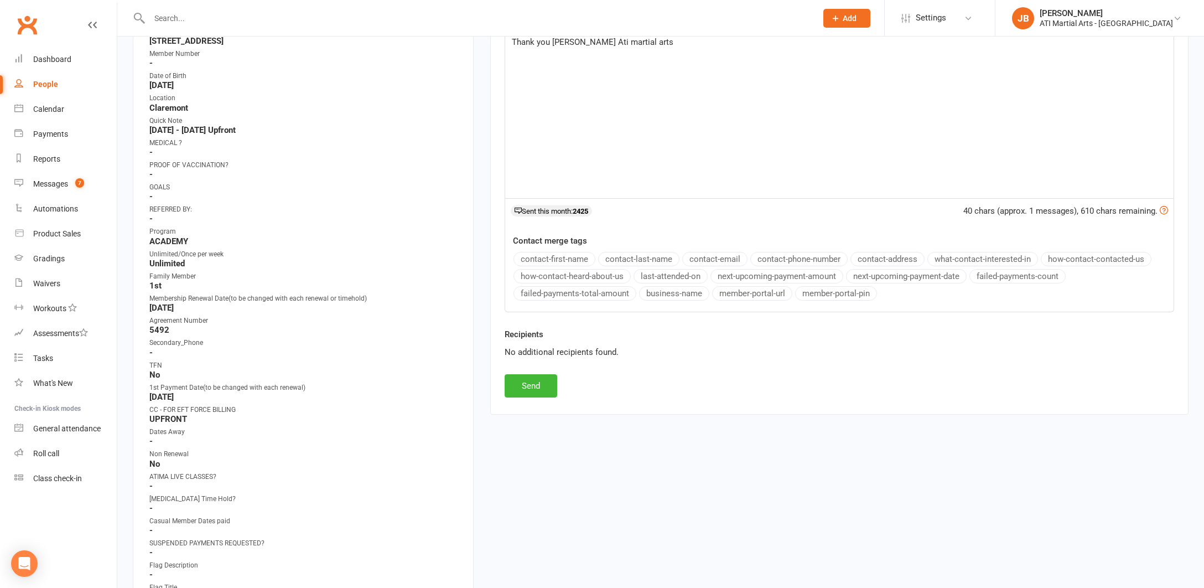
scroll to position [349, 0]
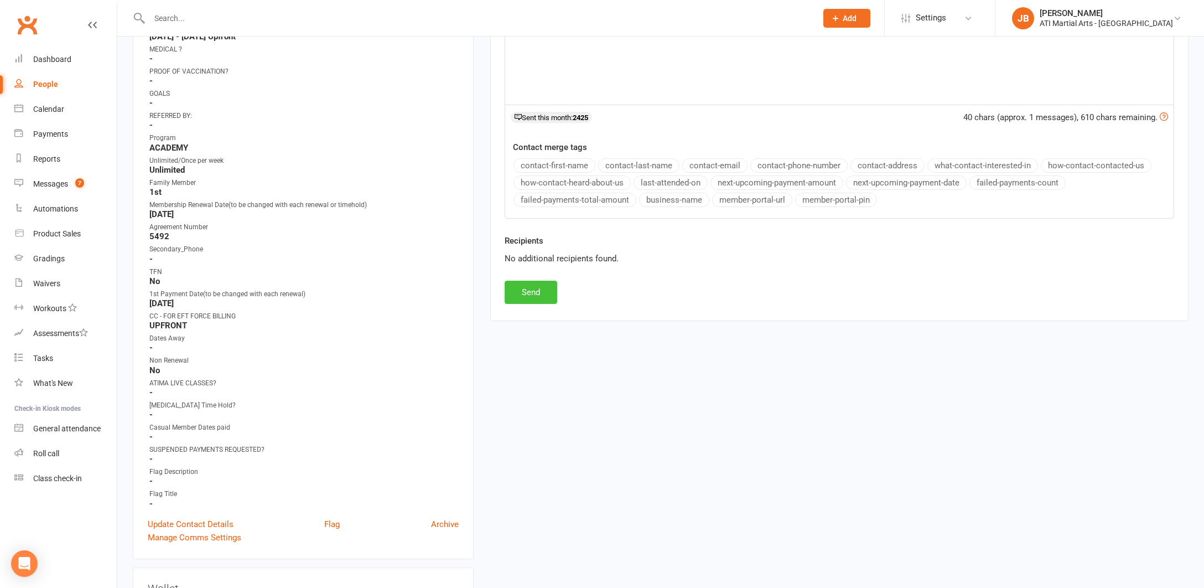
click at [536, 290] on button "Send" at bounding box center [531, 292] width 53 height 23
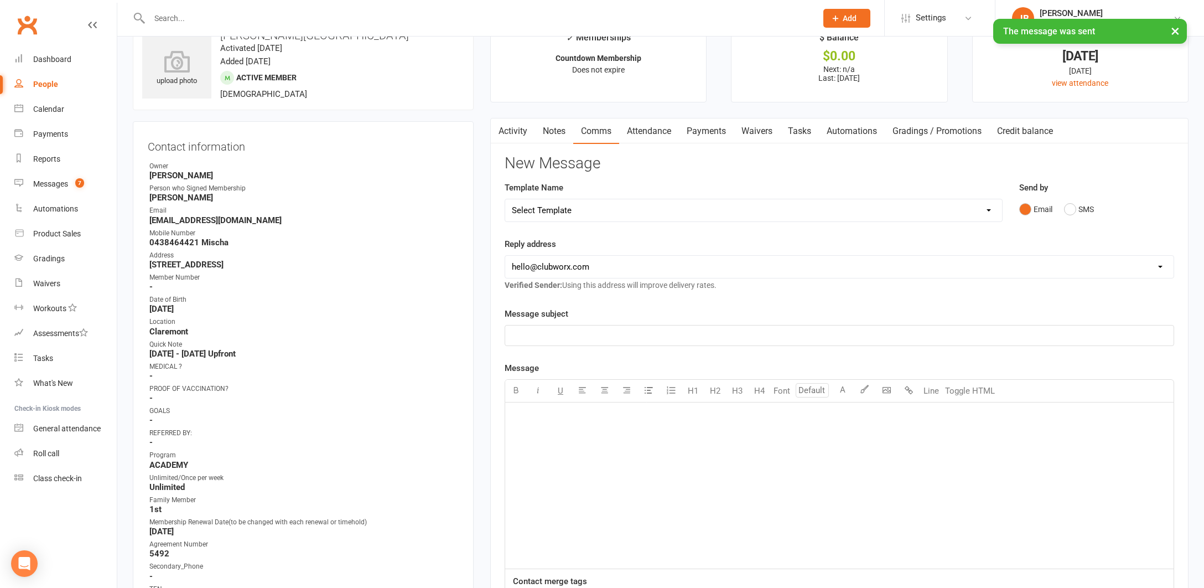
scroll to position [22, 0]
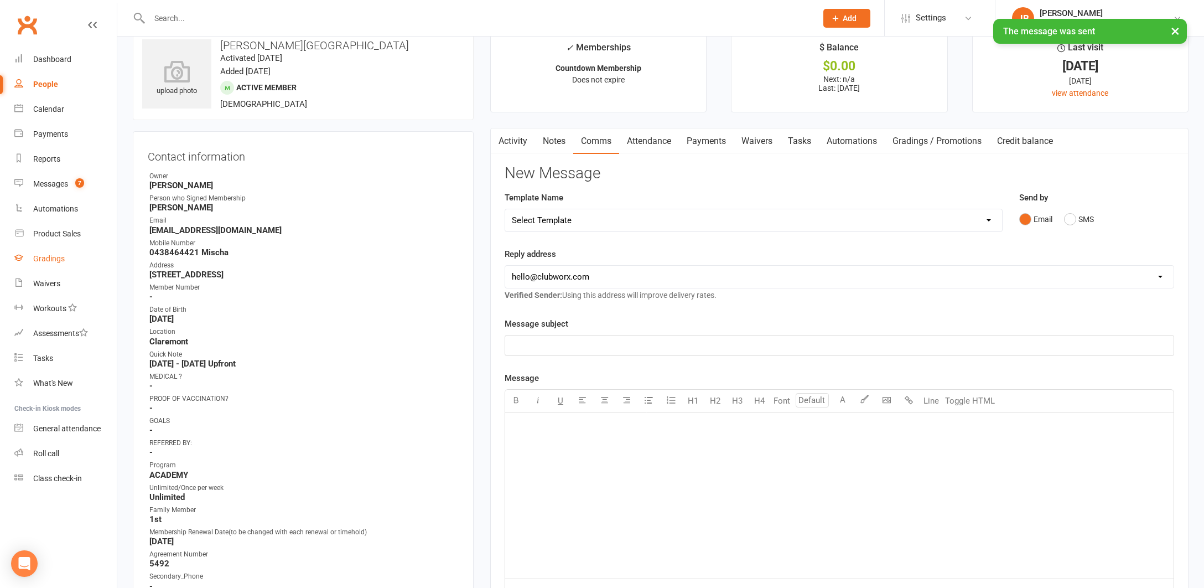
click at [54, 259] on div "Gradings" at bounding box center [49, 258] width 32 height 9
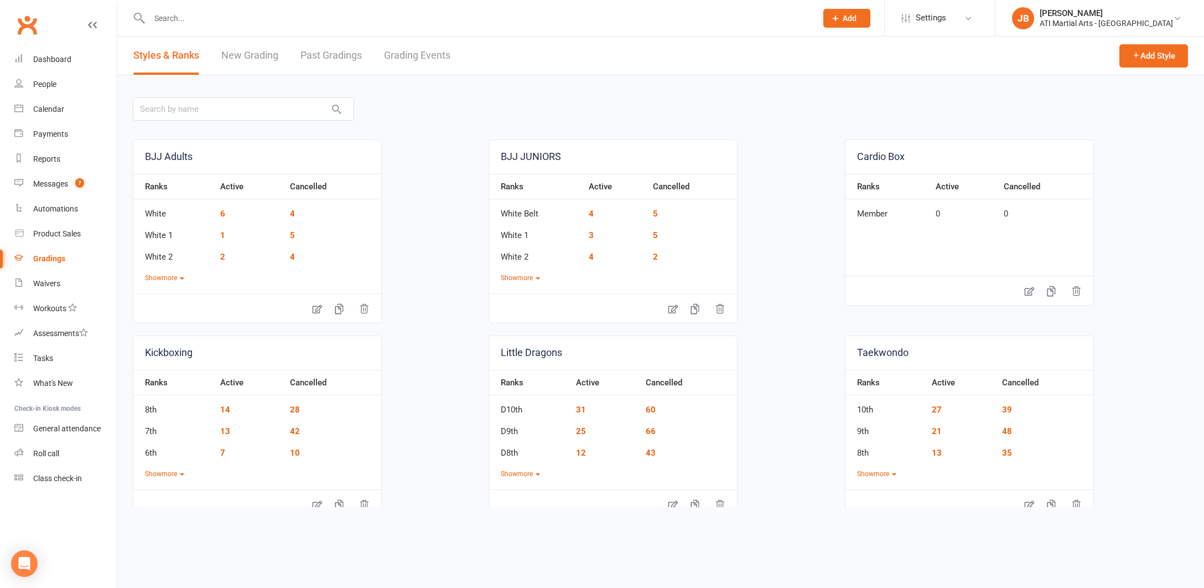
click at [393, 58] on link "Grading Events" at bounding box center [417, 56] width 66 height 38
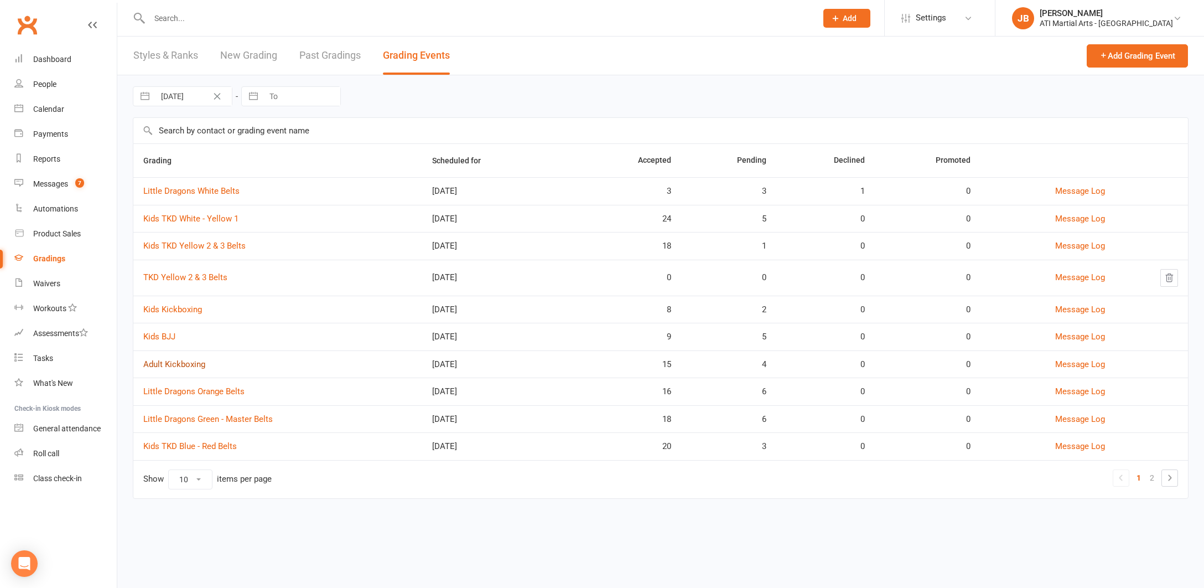
click at [180, 363] on link "Adult Kickboxing" at bounding box center [174, 364] width 62 height 10
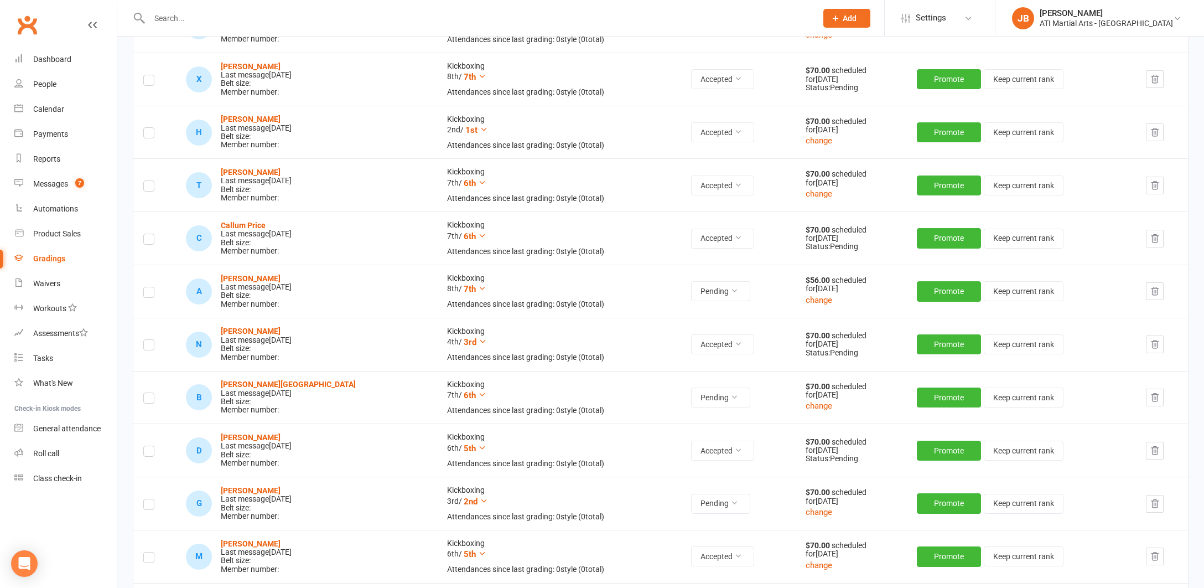
scroll to position [547, 0]
click at [730, 392] on icon at bounding box center [734, 396] width 8 height 8
click at [641, 416] on link "Accepted" at bounding box center [670, 414] width 110 height 22
click at [48, 185] on div "Messages" at bounding box center [50, 183] width 35 height 9
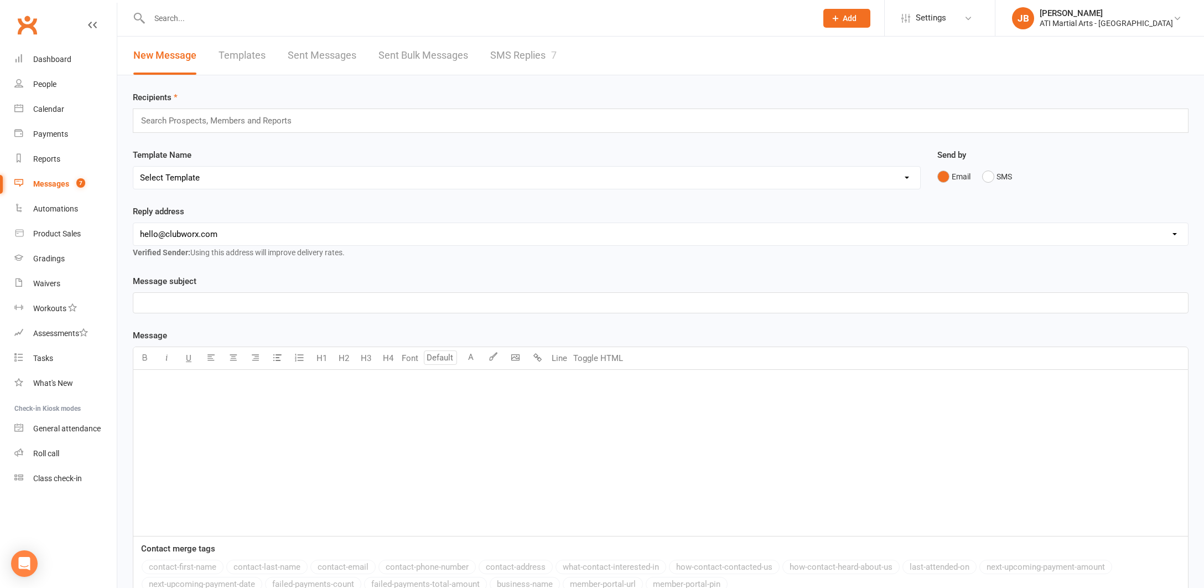
click at [508, 55] on link "SMS Replies 7" at bounding box center [523, 56] width 66 height 38
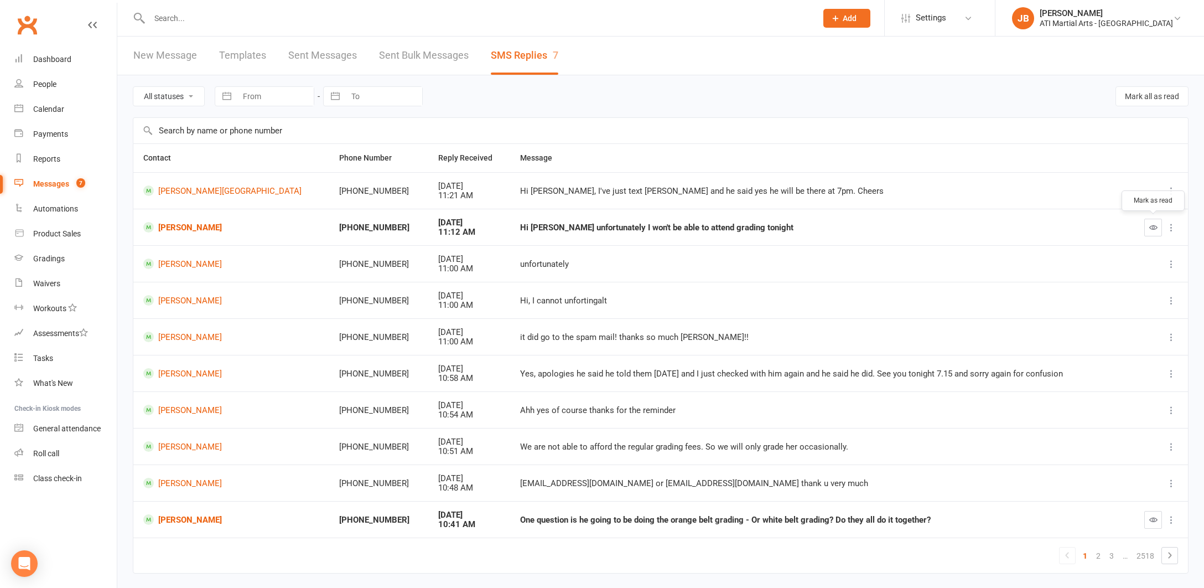
click at [1155, 226] on icon "button" at bounding box center [1153, 227] width 8 height 8
click at [170, 229] on link "[PERSON_NAME]" at bounding box center [231, 227] width 176 height 11
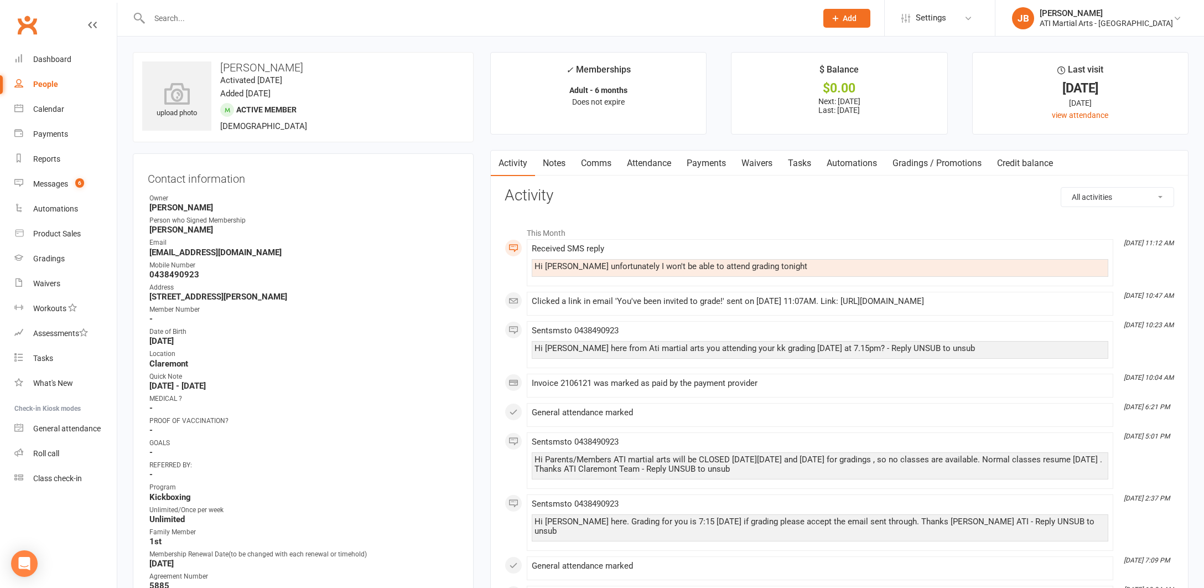
click at [593, 163] on link "Comms" at bounding box center [596, 162] width 46 height 25
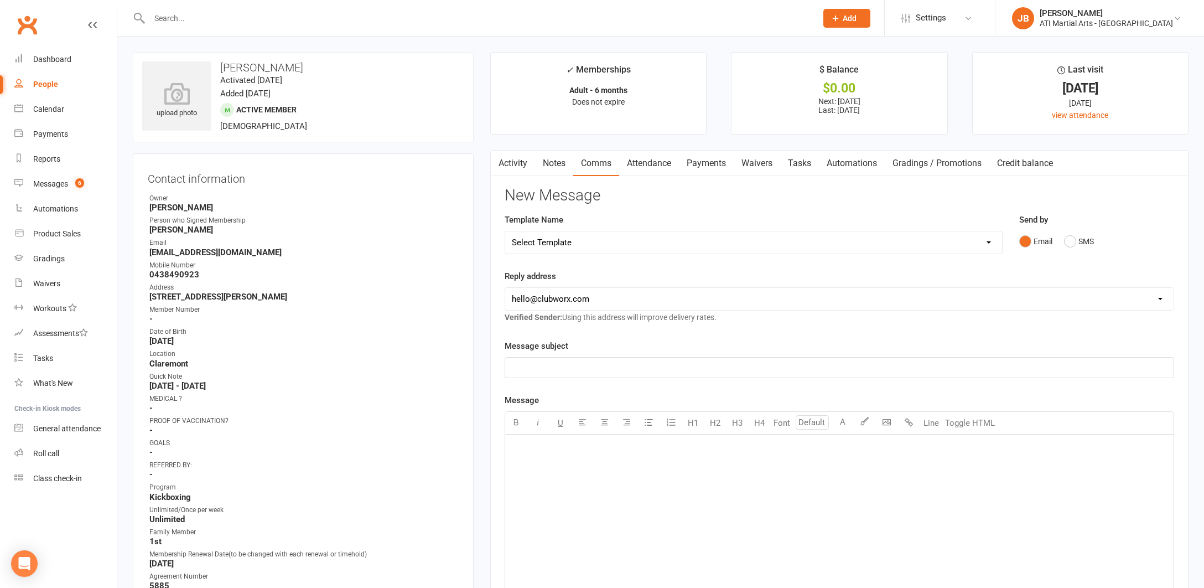
drag, startPoint x: 1072, startPoint y: 240, endPoint x: 1010, endPoint y: 257, distance: 64.7
click at [1066, 242] on button "SMS" at bounding box center [1079, 241] width 30 height 21
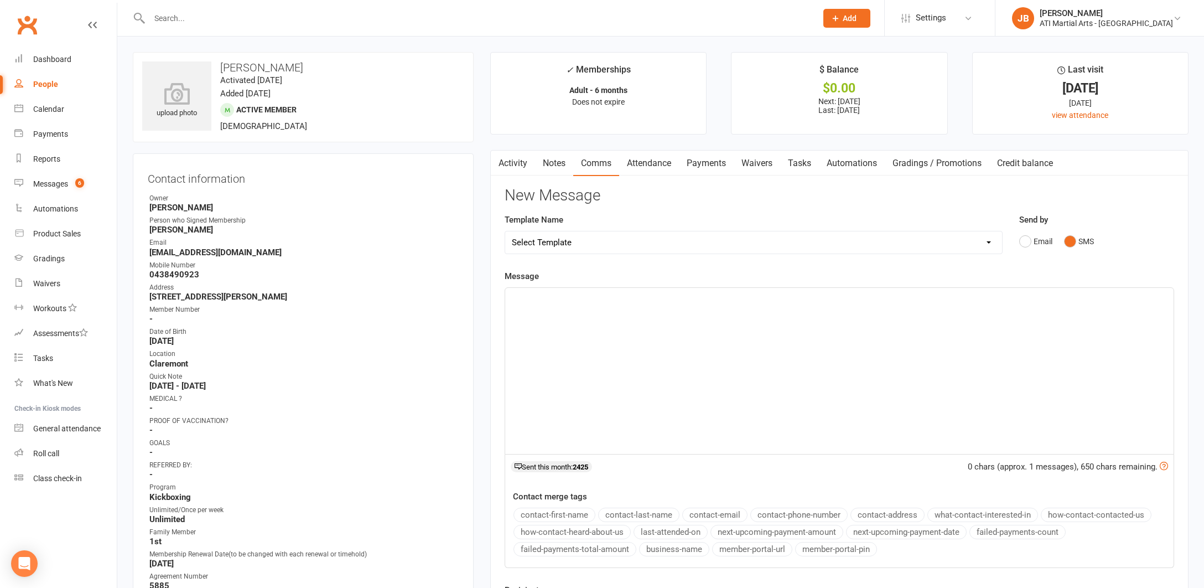
click at [517, 309] on div "﻿" at bounding box center [839, 371] width 668 height 166
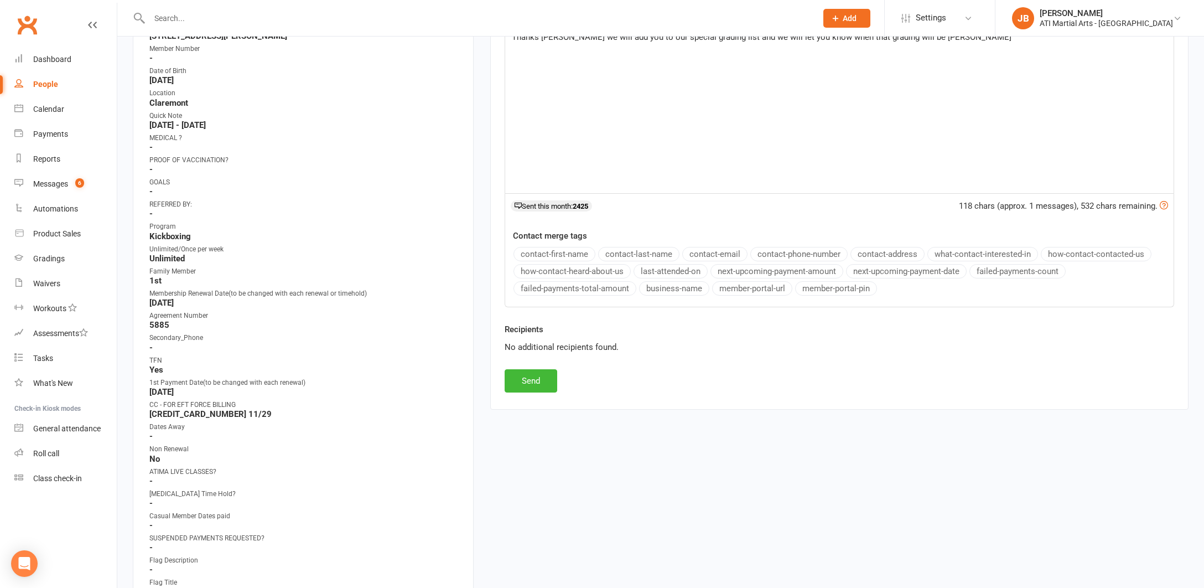
scroll to position [267, 0]
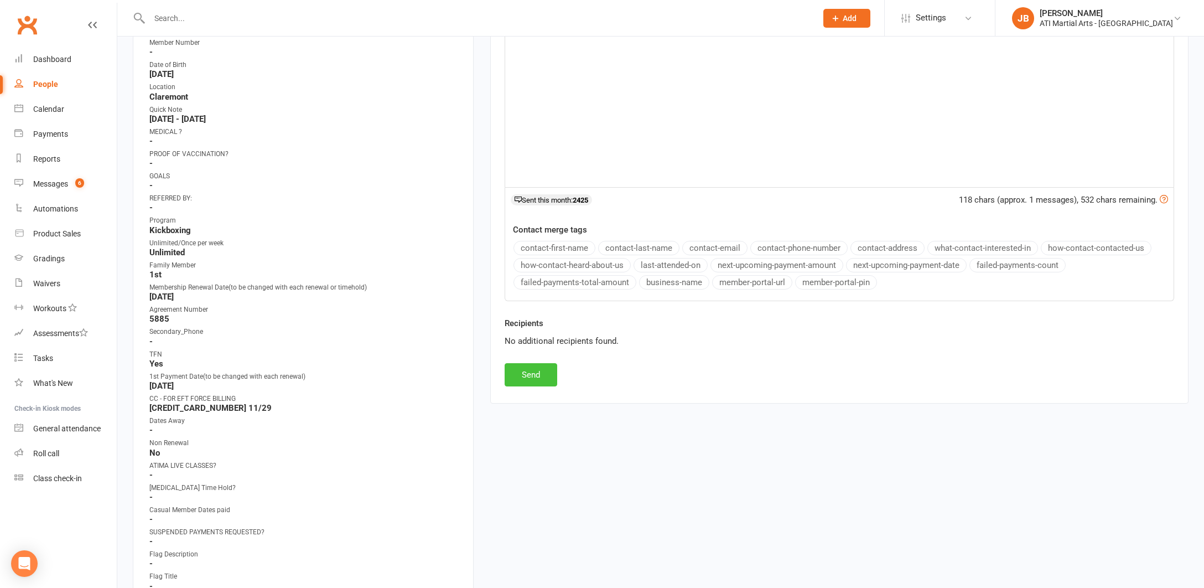
click at [519, 374] on button "Send" at bounding box center [531, 374] width 53 height 23
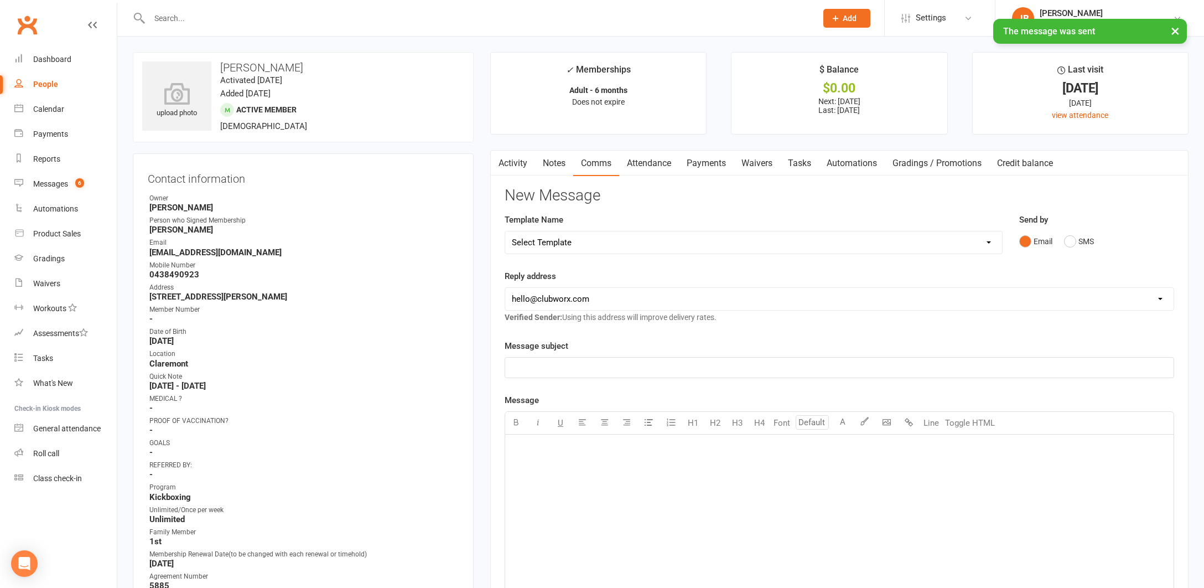
scroll to position [0, 0]
click at [30, 24] on link "Clubworx" at bounding box center [27, 25] width 28 height 28
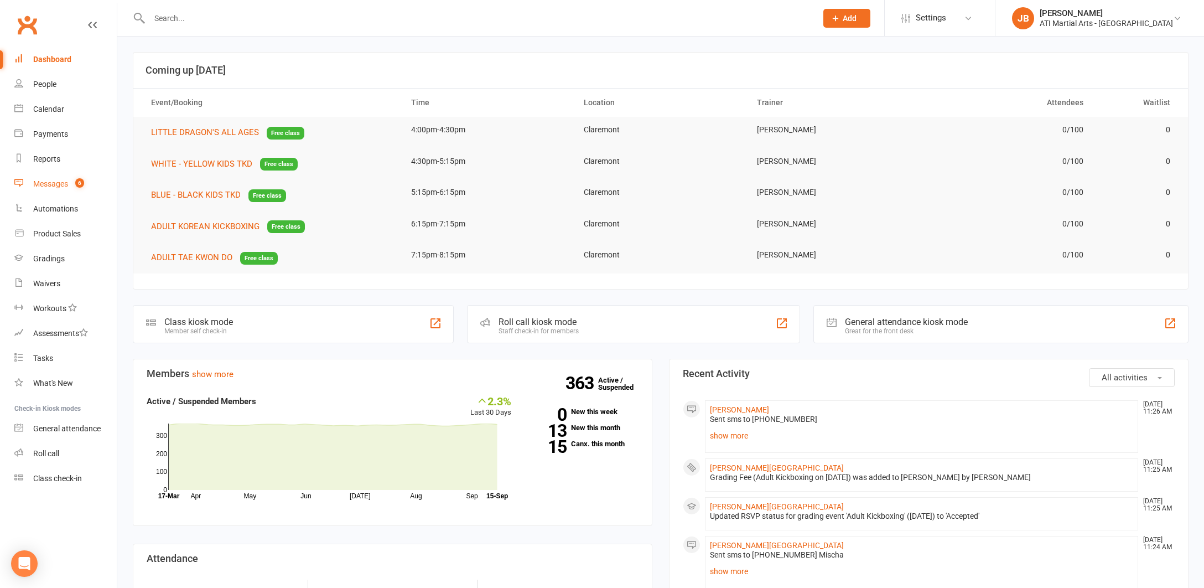
click at [55, 186] on div "Messages" at bounding box center [50, 183] width 35 height 9
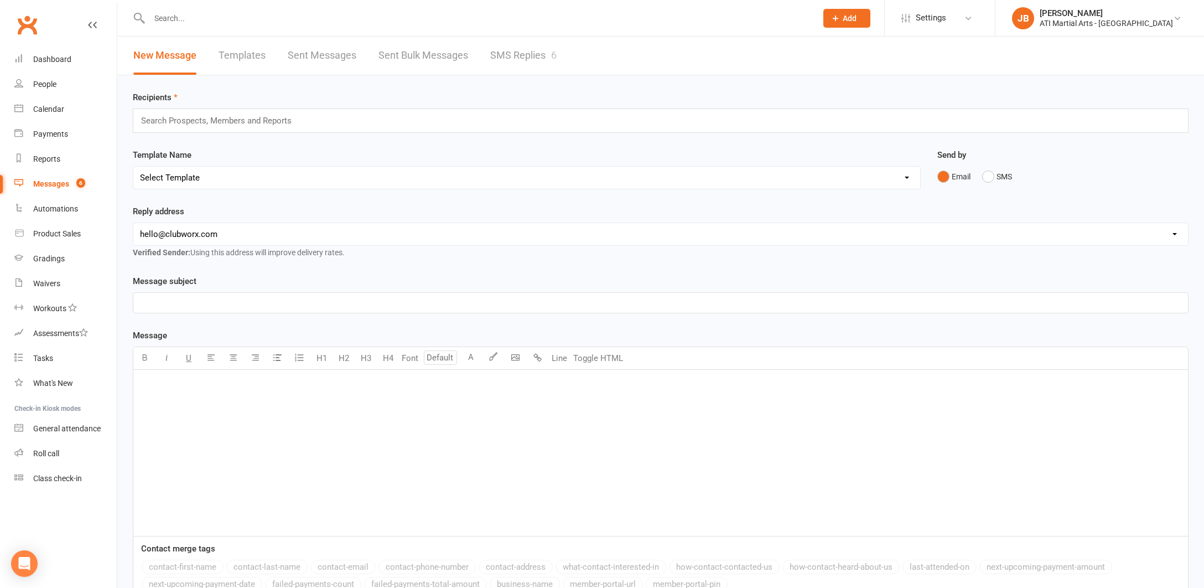
click at [515, 54] on link "SMS Replies 6" at bounding box center [523, 56] width 66 height 38
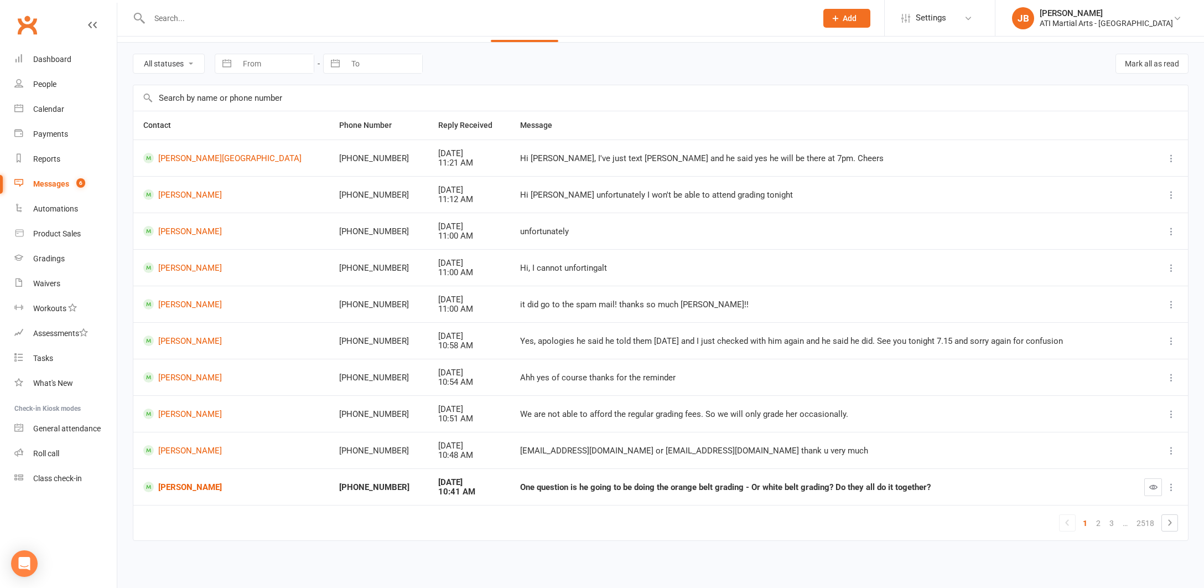
scroll to position [37, 0]
click at [168, 481] on link "[PERSON_NAME]" at bounding box center [231, 486] width 176 height 11
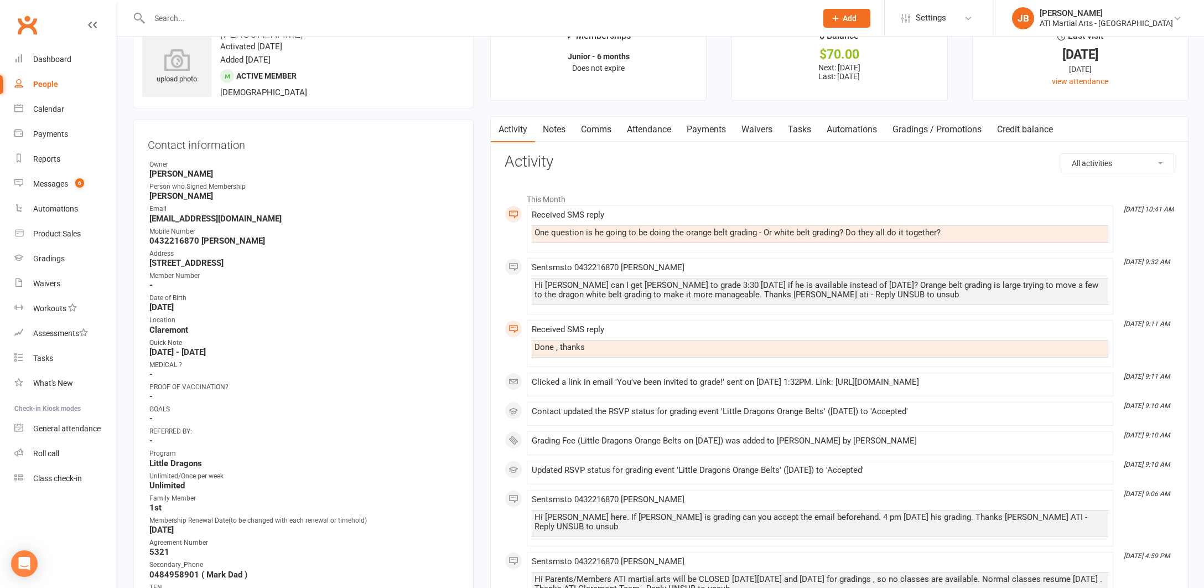
scroll to position [38, 0]
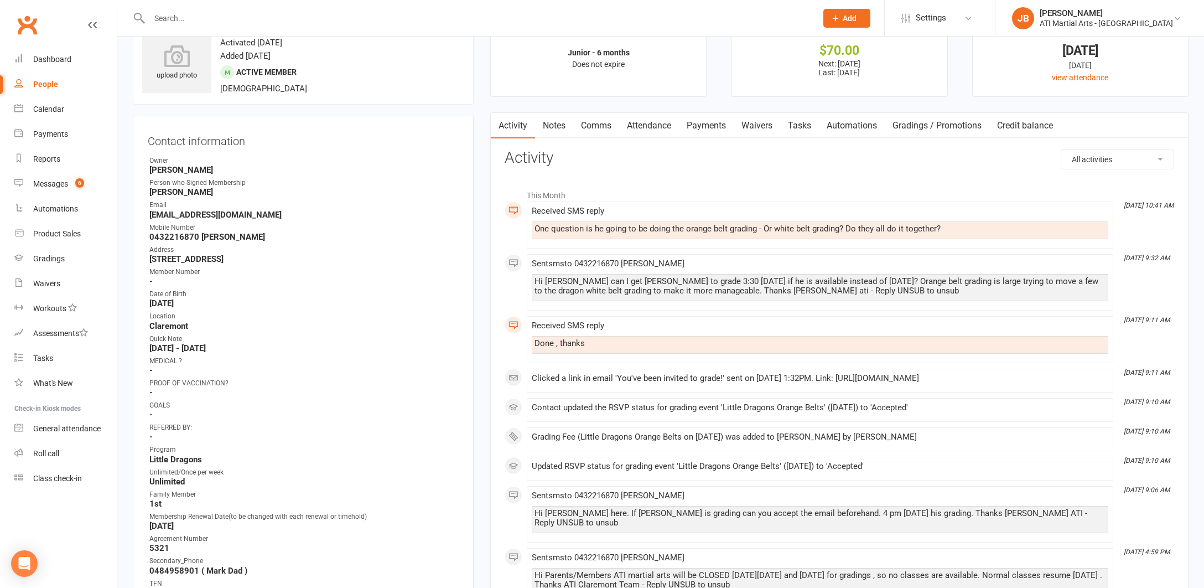
click at [594, 124] on link "Comms" at bounding box center [596, 125] width 46 height 25
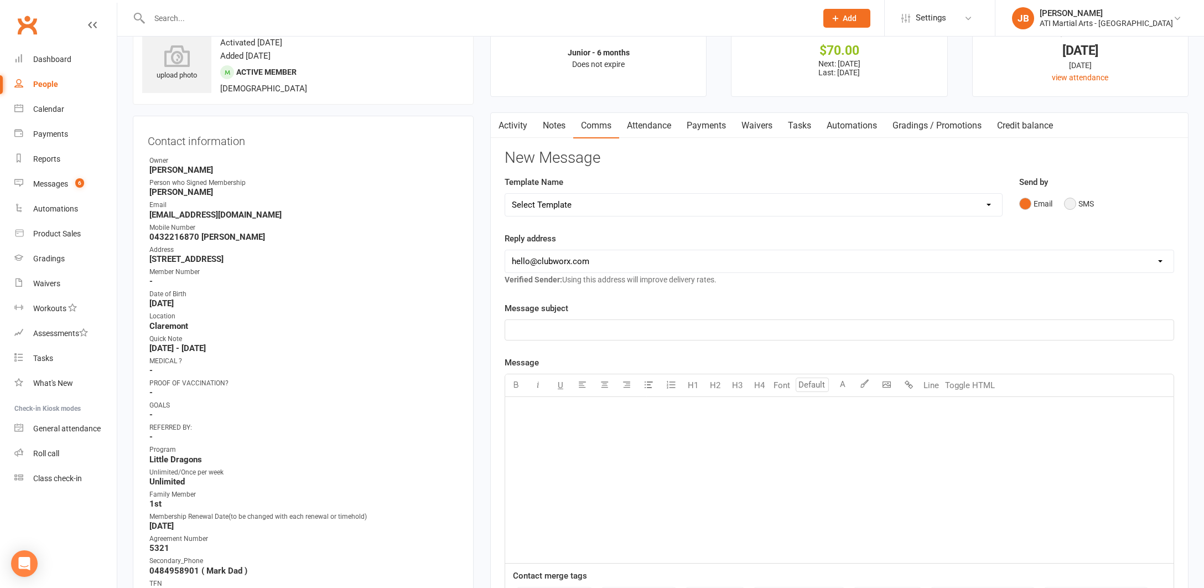
click at [1070, 204] on button "SMS" at bounding box center [1079, 203] width 30 height 21
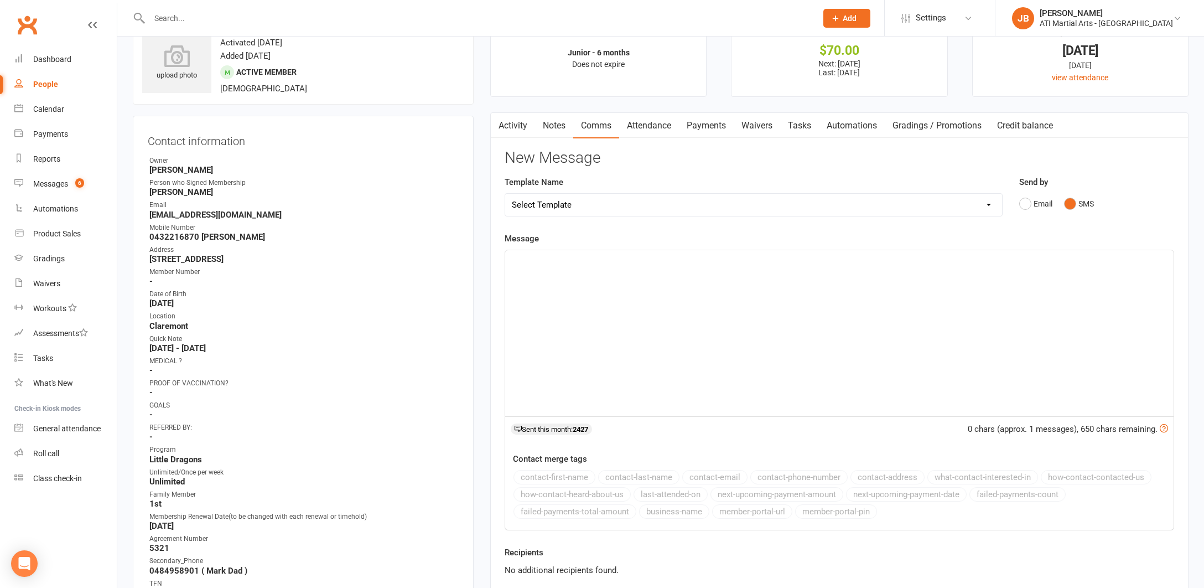
click at [572, 278] on div "﻿" at bounding box center [839, 333] width 668 height 166
click at [701, 258] on span "He will grade as an orange belt but in the white bely grading" at bounding box center [621, 260] width 219 height 10
click at [738, 260] on p "He will grade as an orange belt but in the white belt grading" at bounding box center [839, 259] width 655 height 13
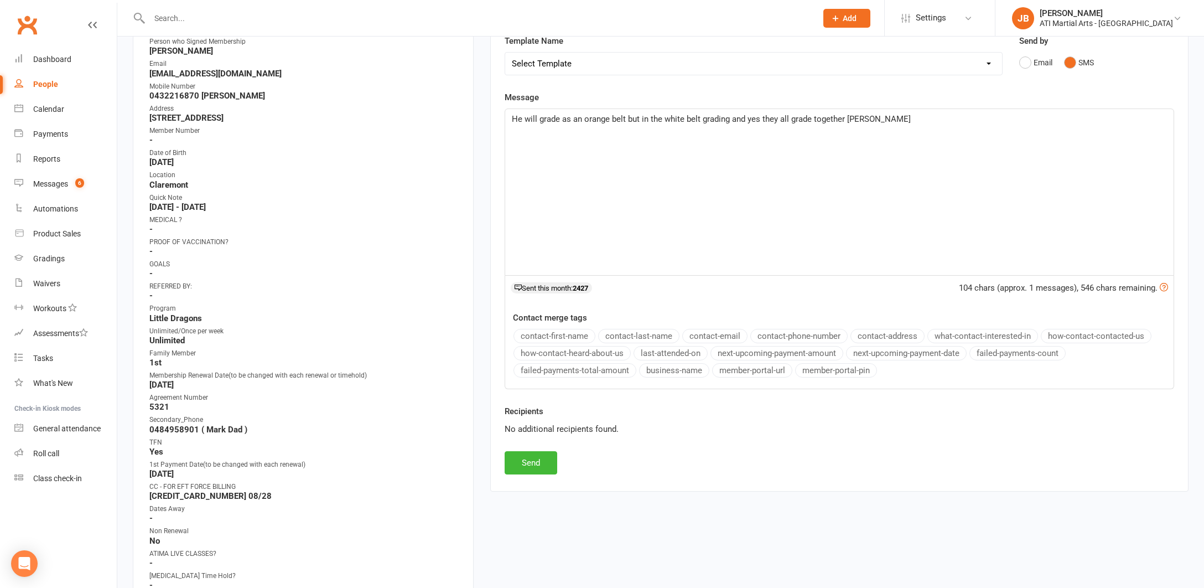
scroll to position [209, 0]
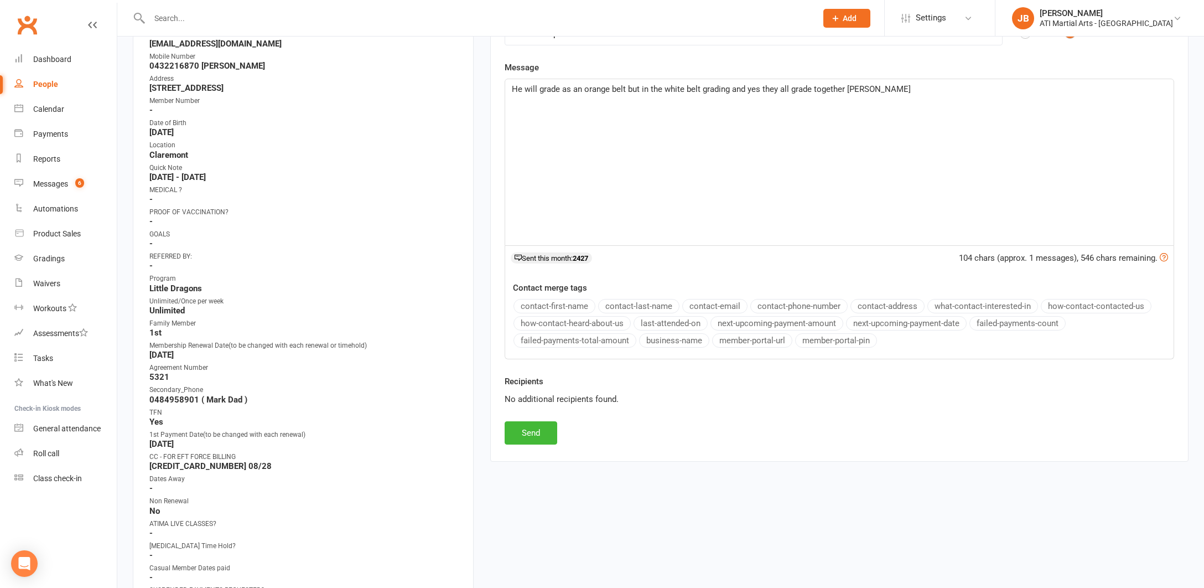
click at [540, 429] on button "Send" at bounding box center [531, 432] width 53 height 23
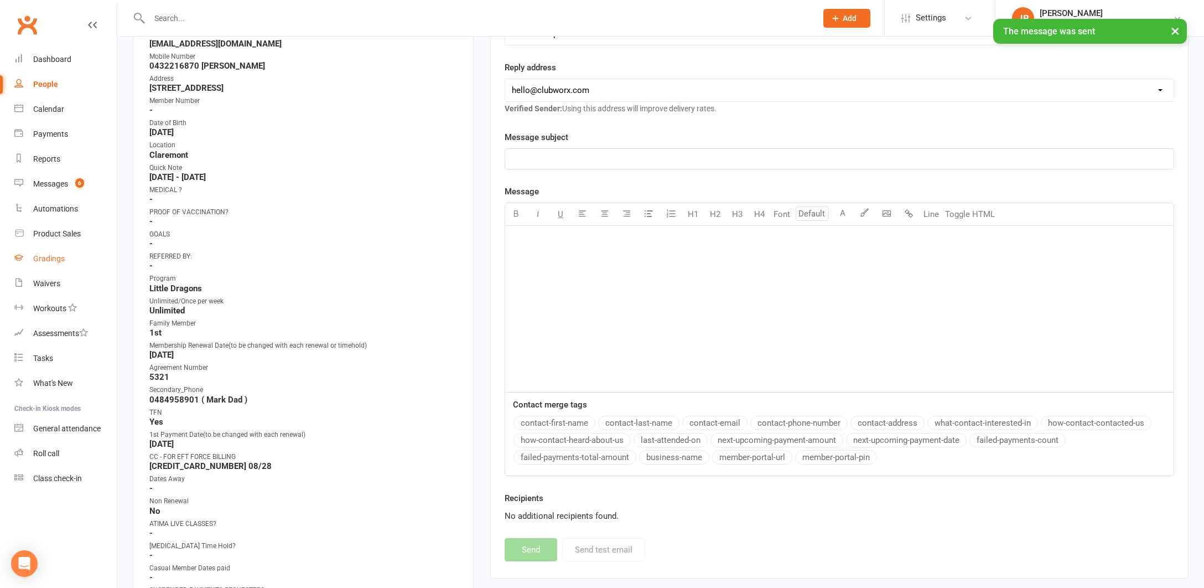
click at [46, 260] on div "Gradings" at bounding box center [49, 258] width 32 height 9
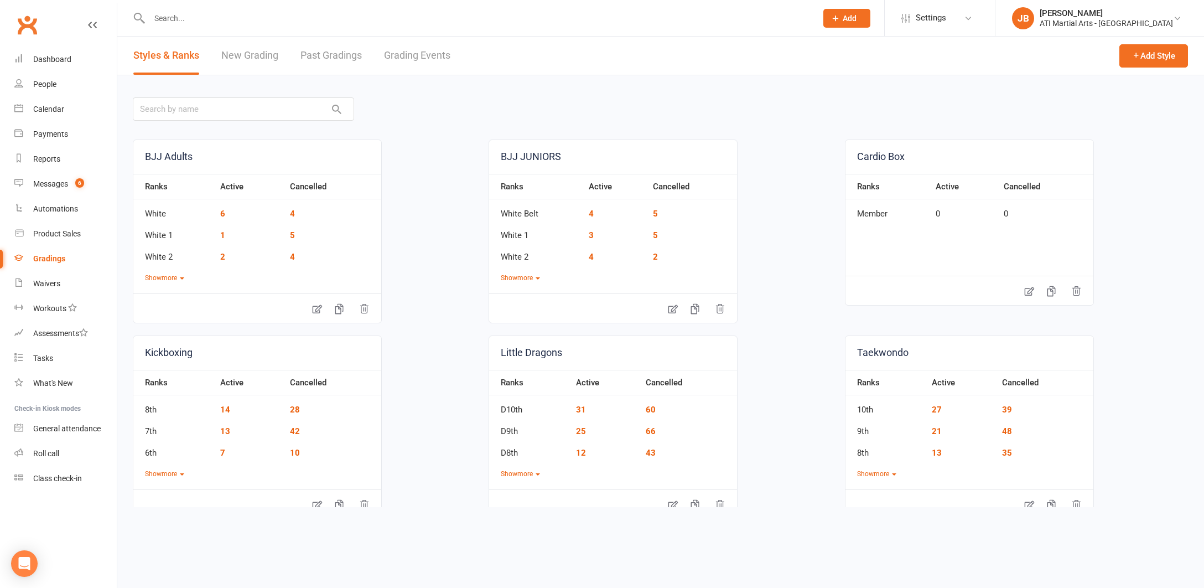
click at [403, 56] on link "Grading Events" at bounding box center [417, 56] width 66 height 38
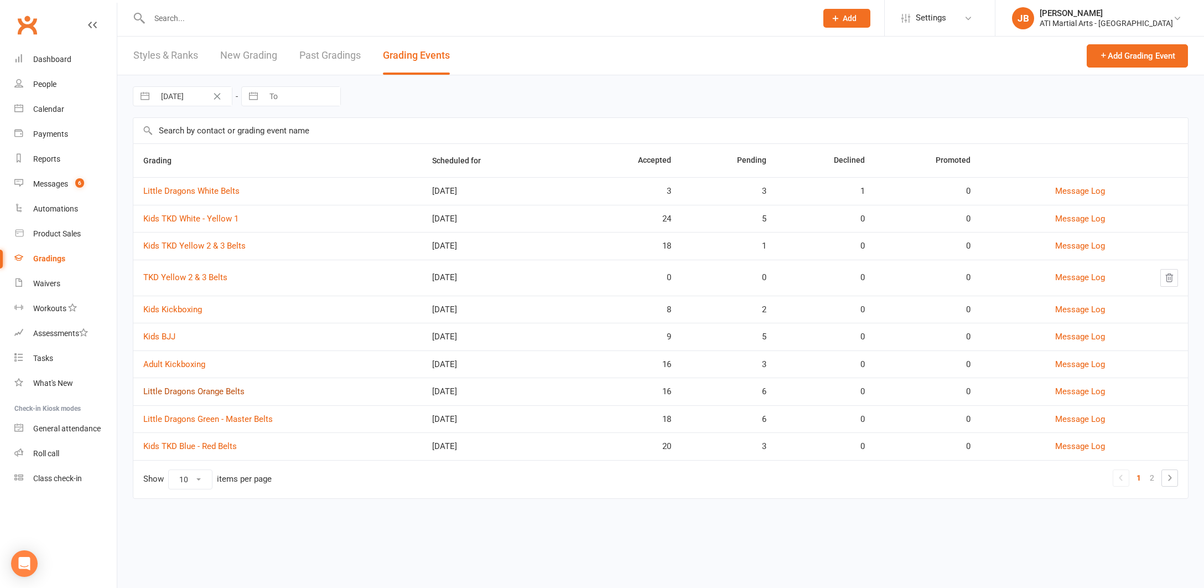
click at [204, 391] on link "Little Dragons Orange Belts" at bounding box center [193, 391] width 101 height 10
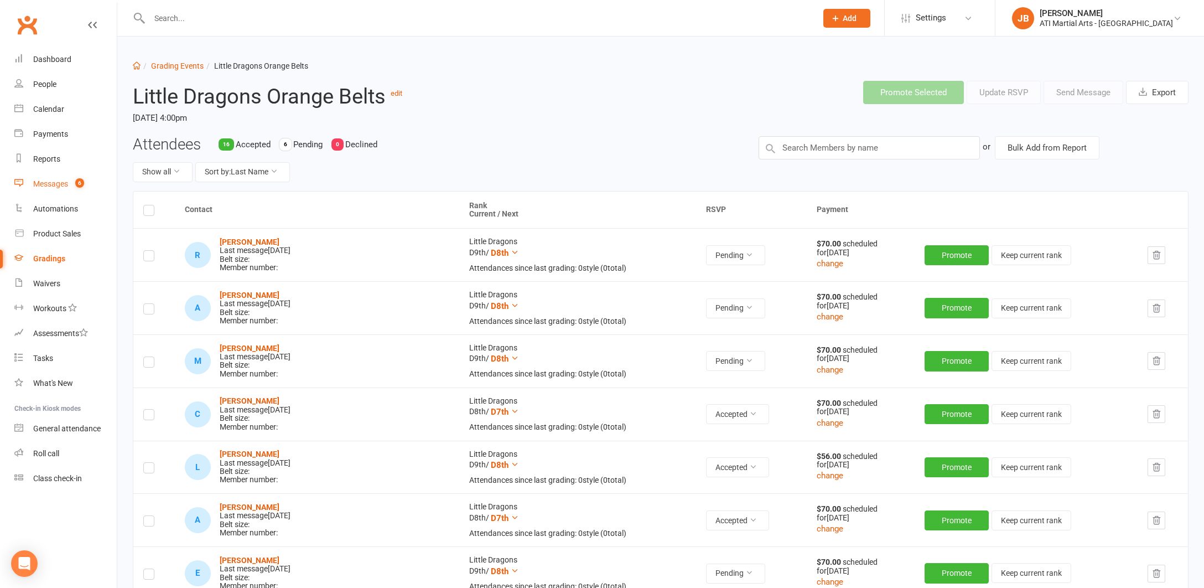
click at [55, 185] on div "Messages" at bounding box center [50, 183] width 35 height 9
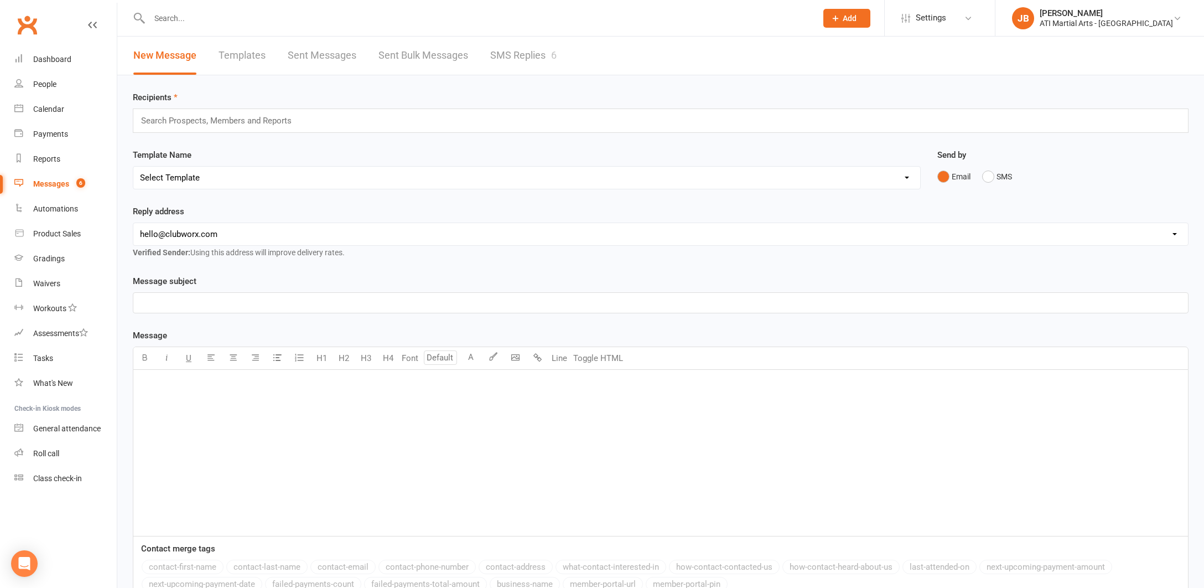
click at [500, 57] on link "SMS Replies 6" at bounding box center [523, 56] width 66 height 38
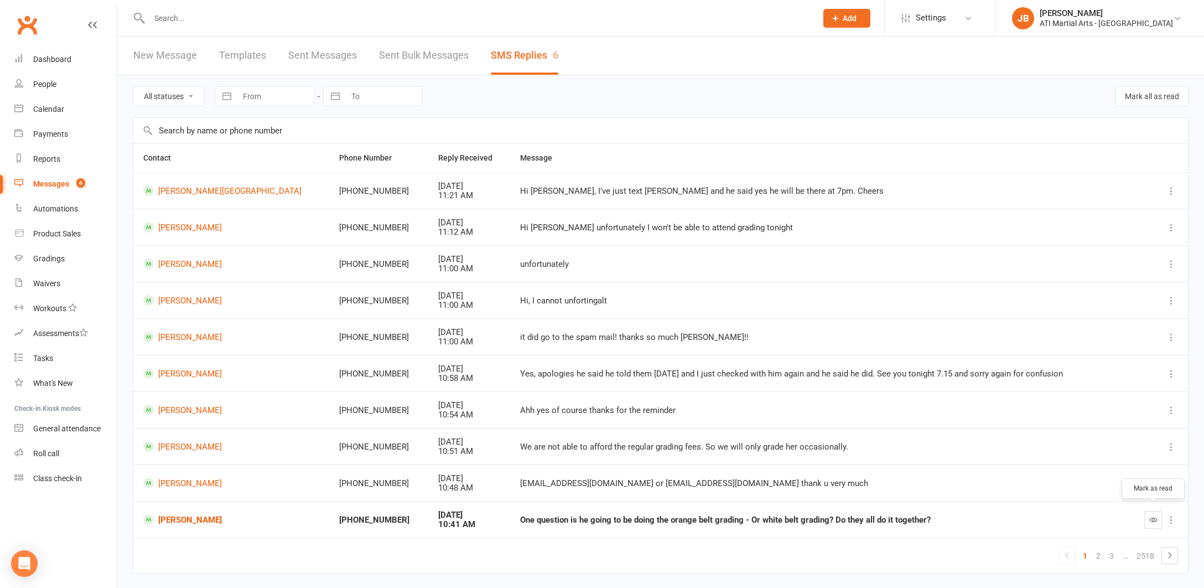
click at [1153, 516] on icon "button" at bounding box center [1153, 519] width 8 height 8
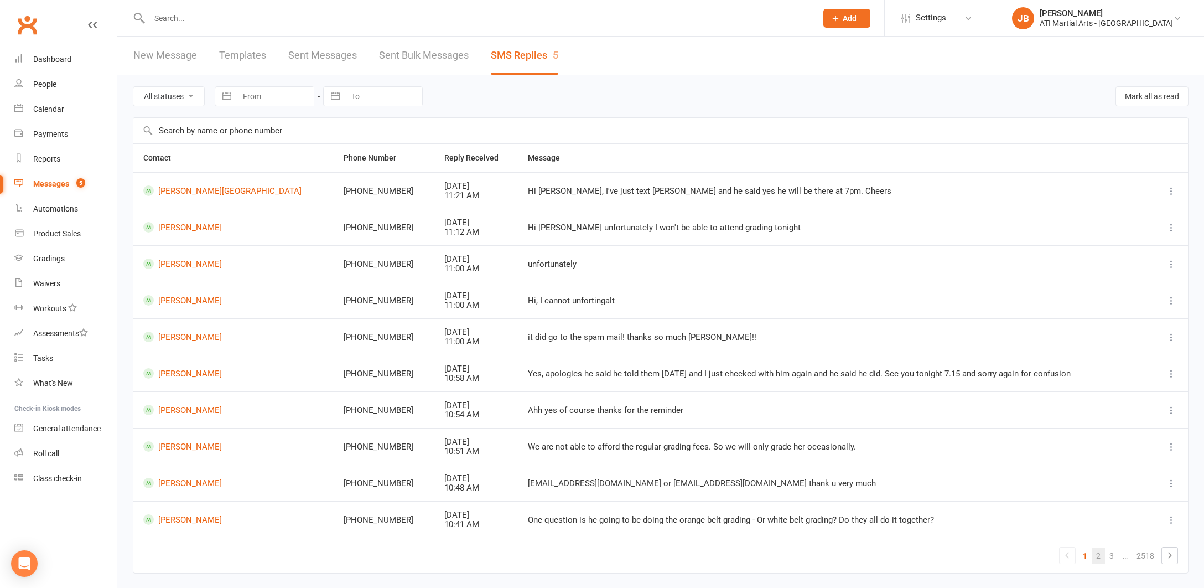
click at [1098, 552] on link "2" at bounding box center [1098, 555] width 13 height 15
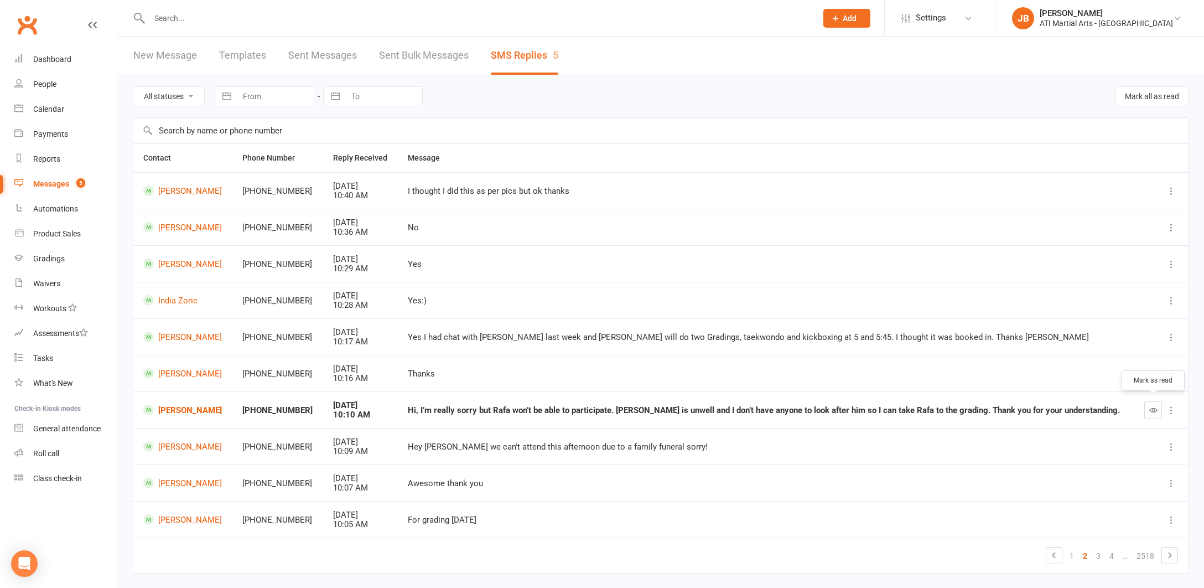
click at [1154, 407] on icon "button" at bounding box center [1153, 410] width 8 height 8
click at [186, 408] on link "[PERSON_NAME]" at bounding box center [183, 409] width 81 height 11
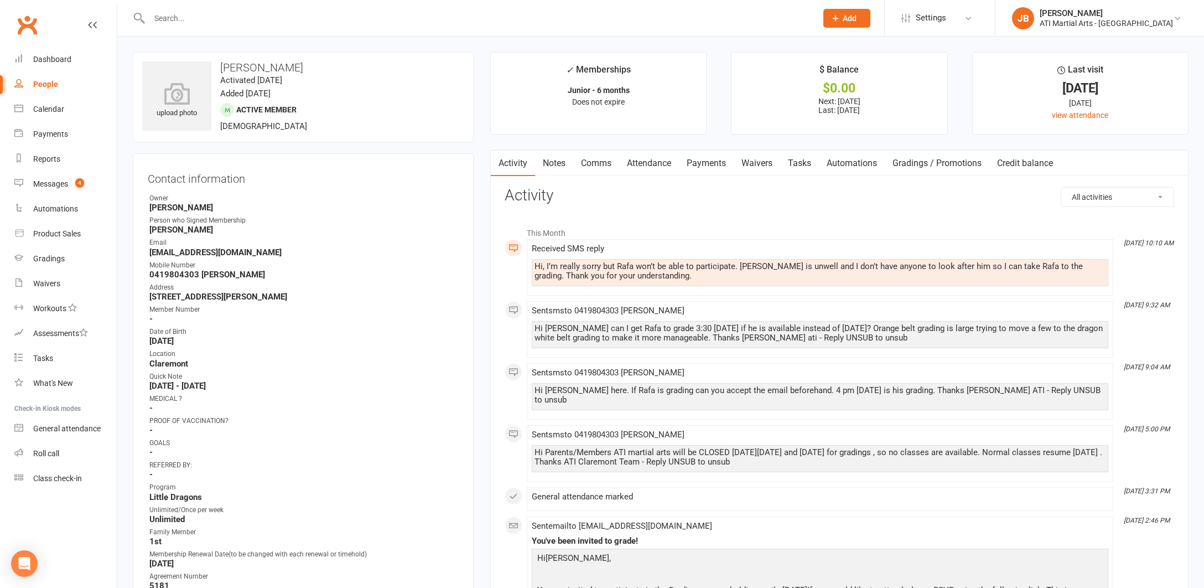
click at [596, 161] on link "Comms" at bounding box center [596, 162] width 46 height 25
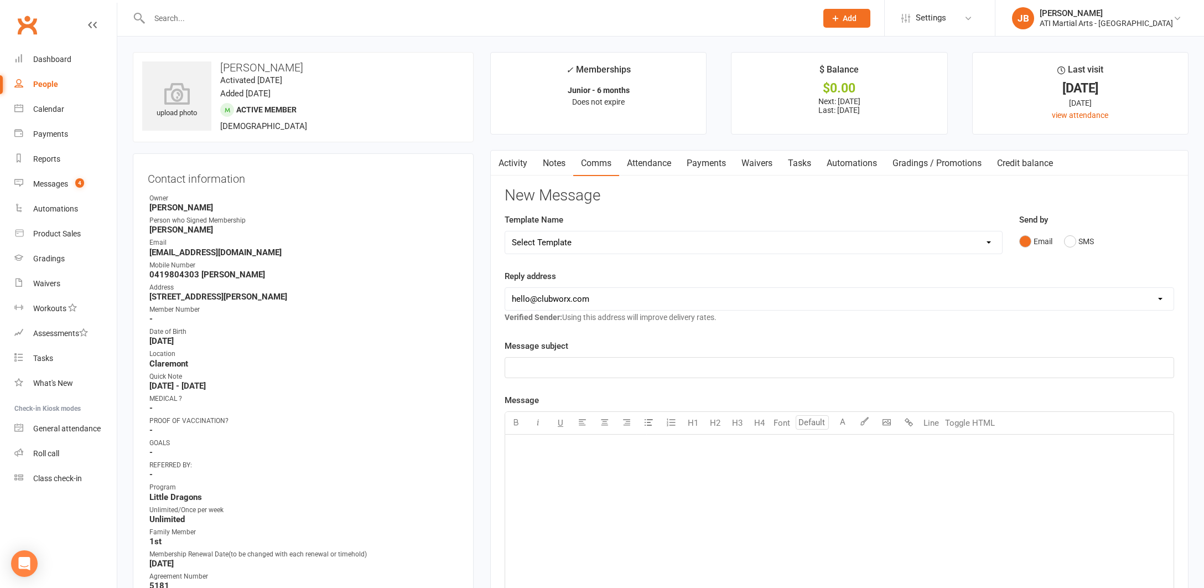
drag, startPoint x: 1071, startPoint y: 242, endPoint x: 1032, endPoint y: 266, distance: 45.0
click at [1070, 243] on button "SMS" at bounding box center [1079, 241] width 30 height 21
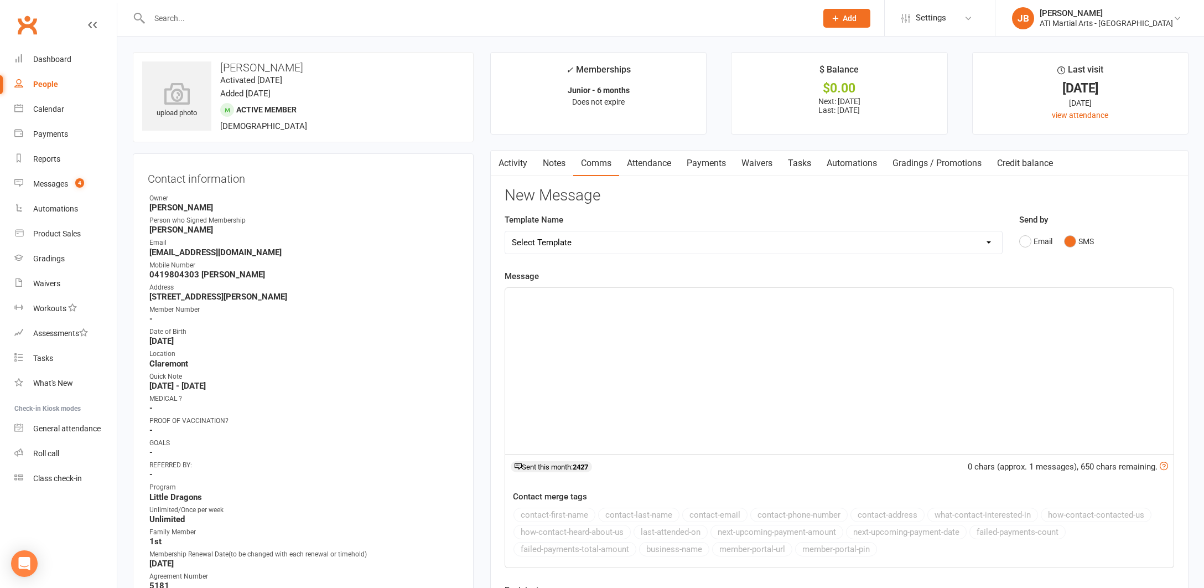
click at [530, 305] on div "﻿" at bounding box center [839, 371] width 668 height 166
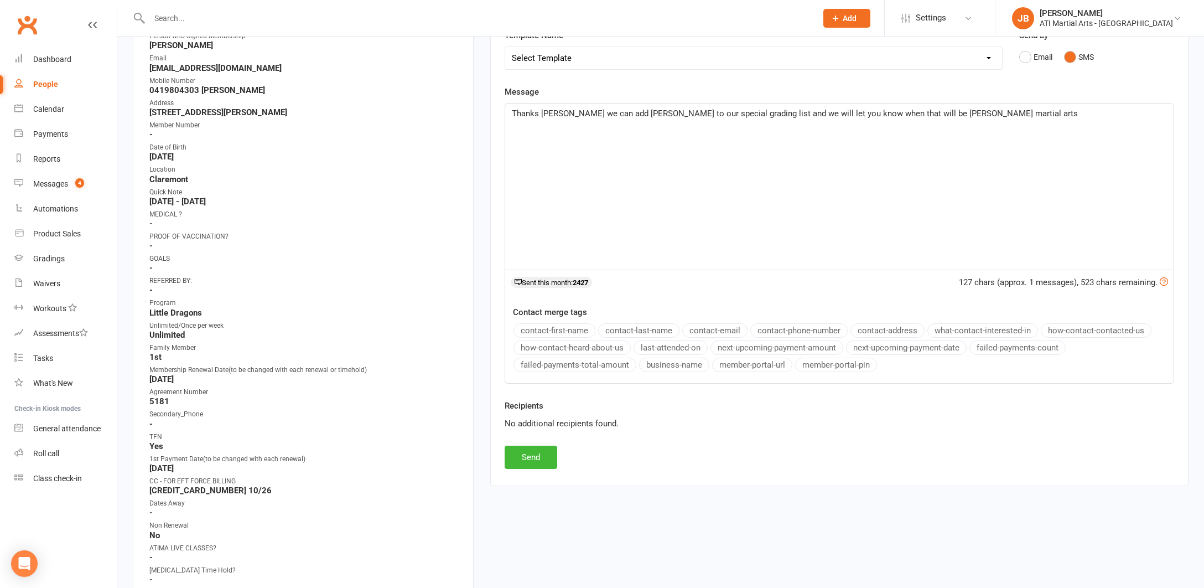
scroll to position [188, 0]
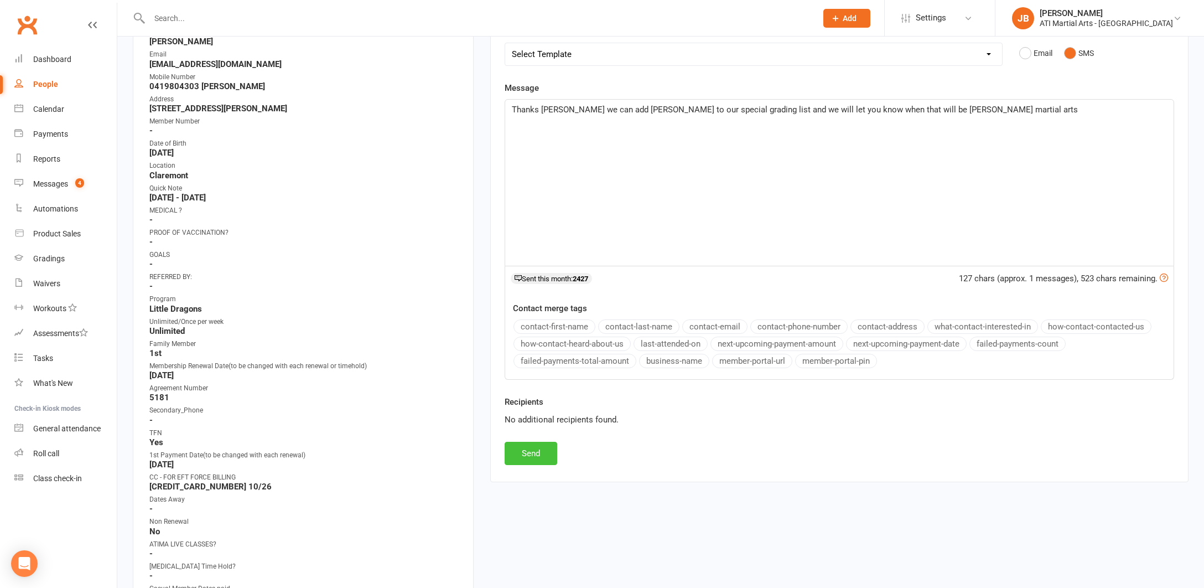
click at [545, 450] on button "Send" at bounding box center [531, 453] width 53 height 23
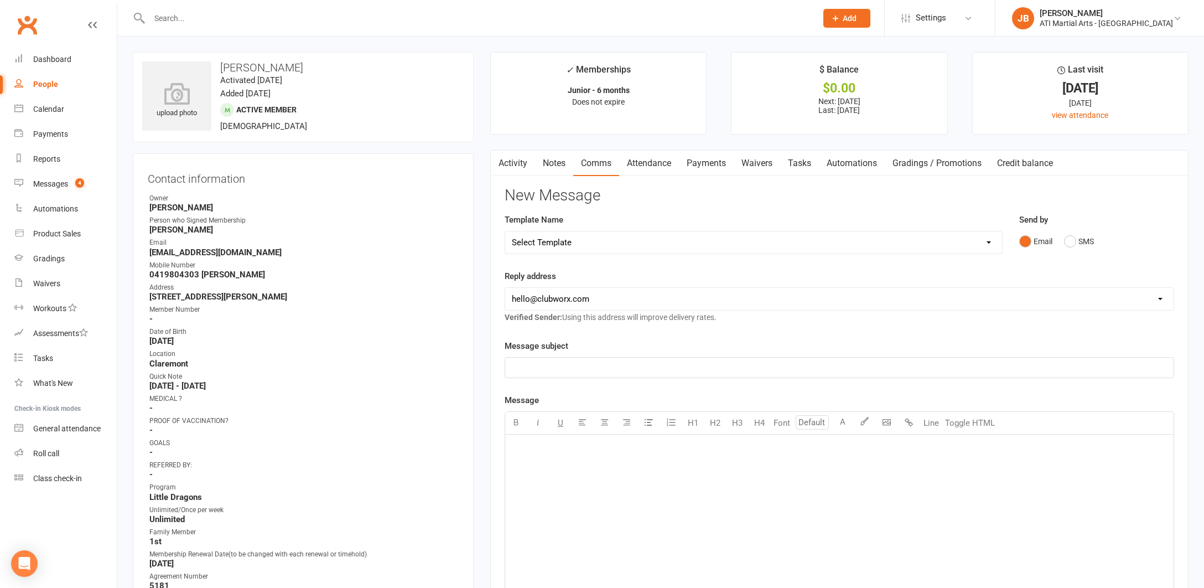
scroll to position [0, 0]
click at [25, 26] on link "Clubworx" at bounding box center [27, 25] width 28 height 28
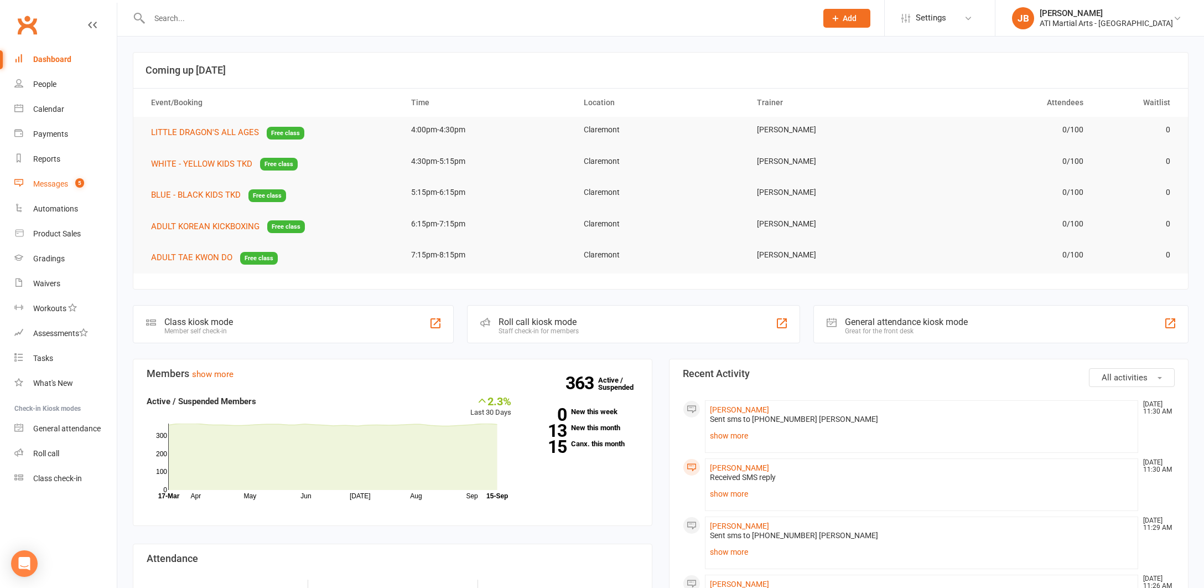
click at [50, 185] on div "Messages" at bounding box center [50, 183] width 35 height 9
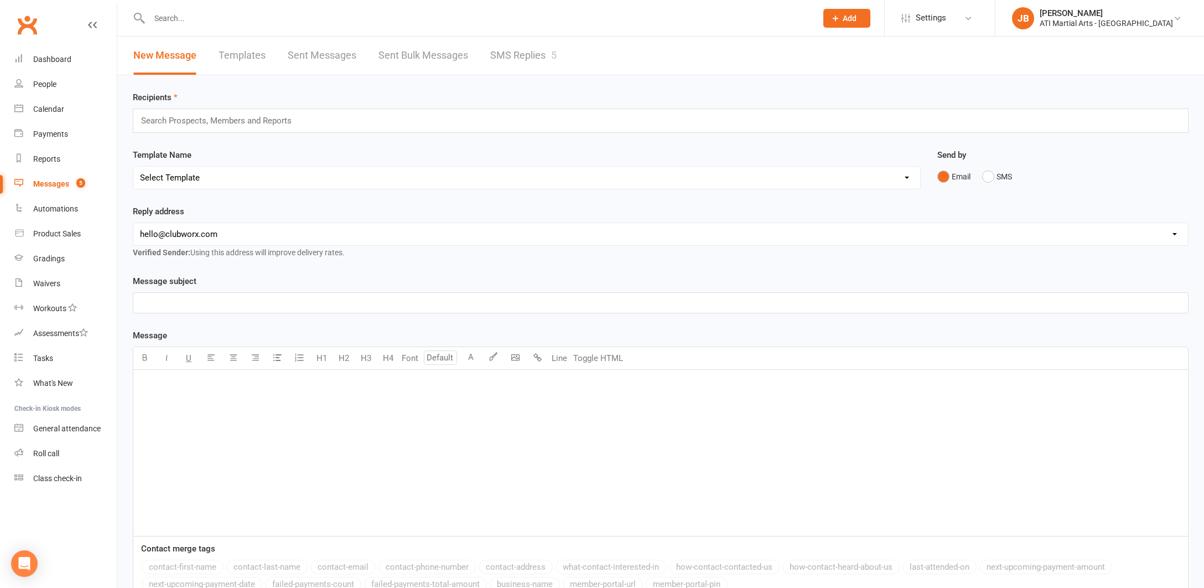
click at [508, 54] on link "SMS Replies 5" at bounding box center [523, 56] width 66 height 38
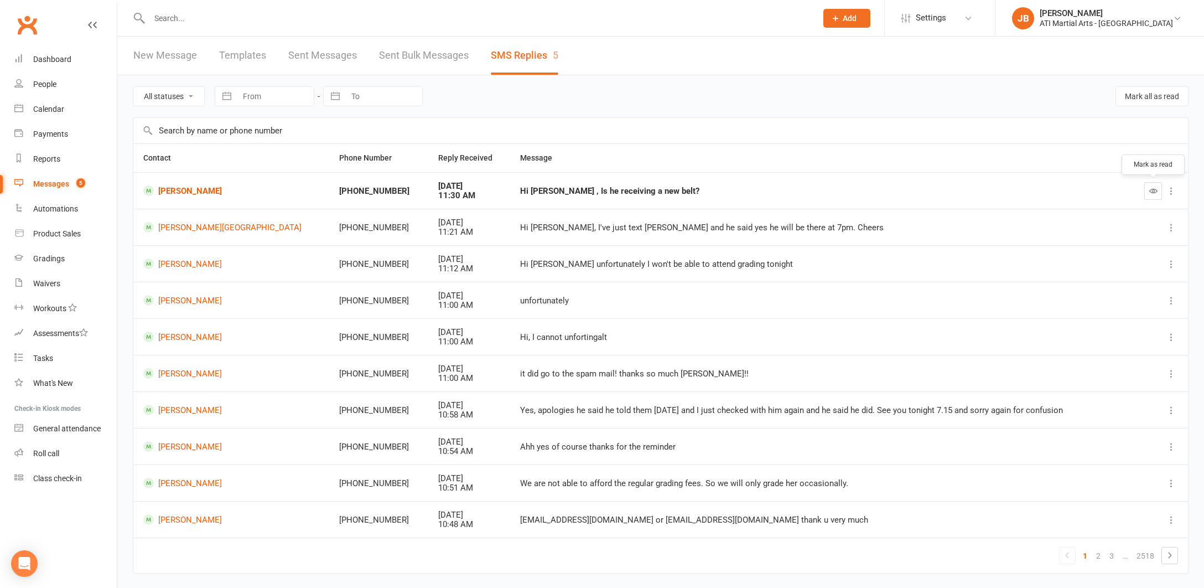
click at [1153, 191] on icon "button" at bounding box center [1153, 190] width 8 height 8
click at [184, 192] on link "[PERSON_NAME]" at bounding box center [233, 190] width 180 height 11
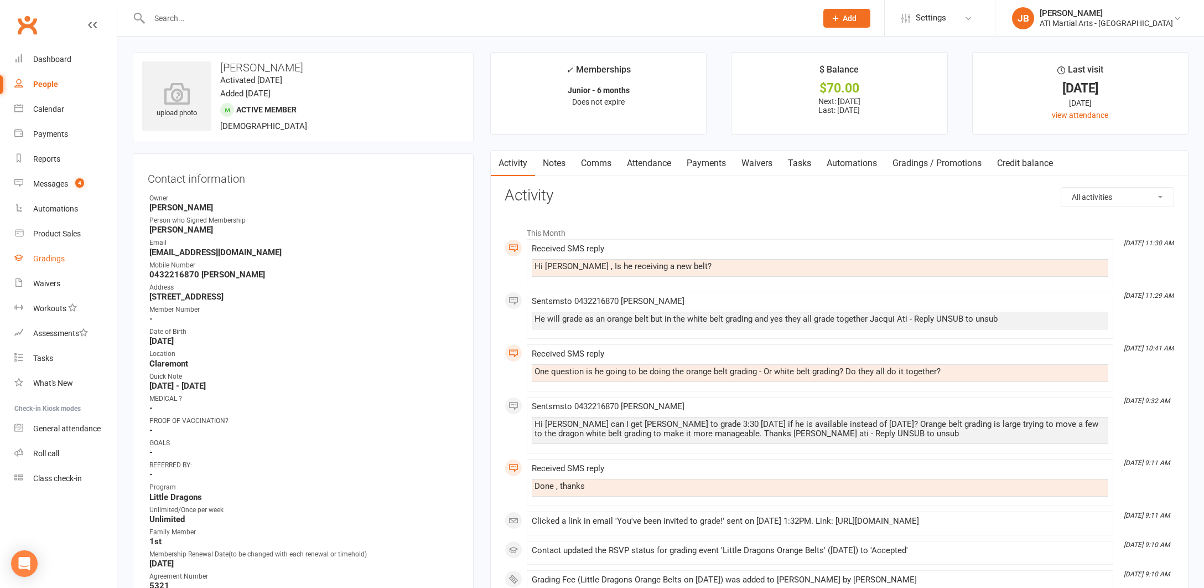
click at [49, 261] on div "Gradings" at bounding box center [49, 258] width 32 height 9
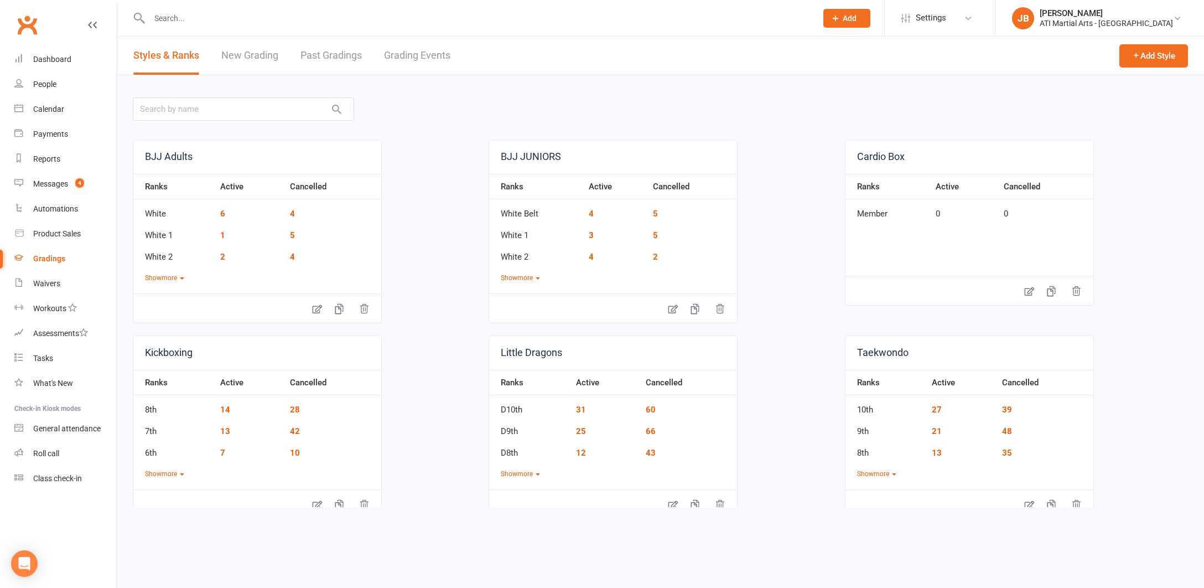
click at [393, 57] on link "Grading Events" at bounding box center [417, 56] width 66 height 38
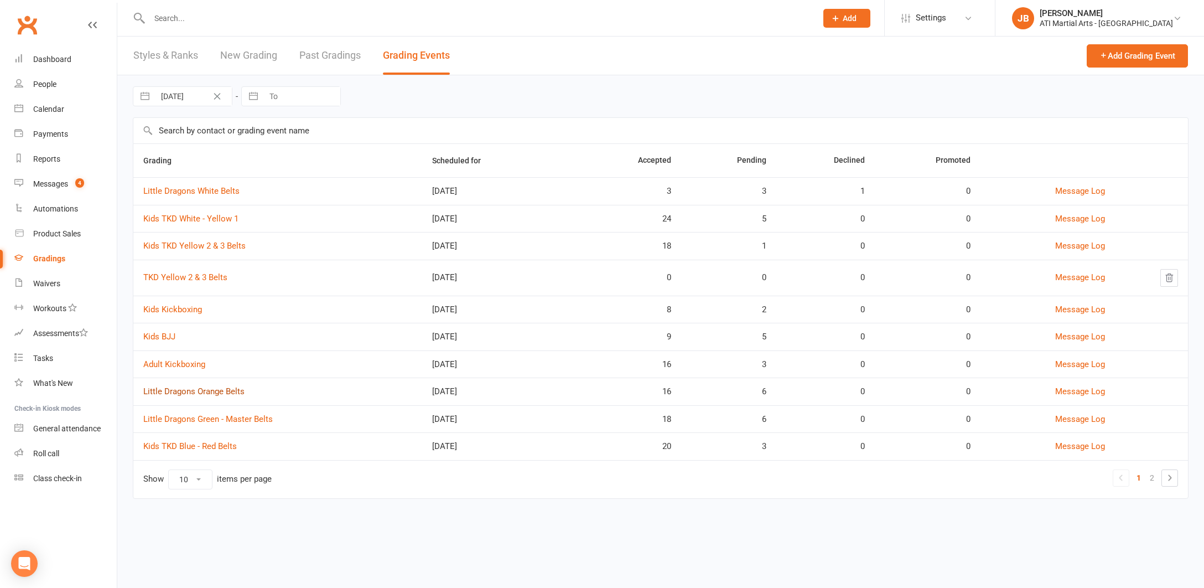
click at [194, 391] on link "Little Dragons Orange Belts" at bounding box center [193, 391] width 101 height 10
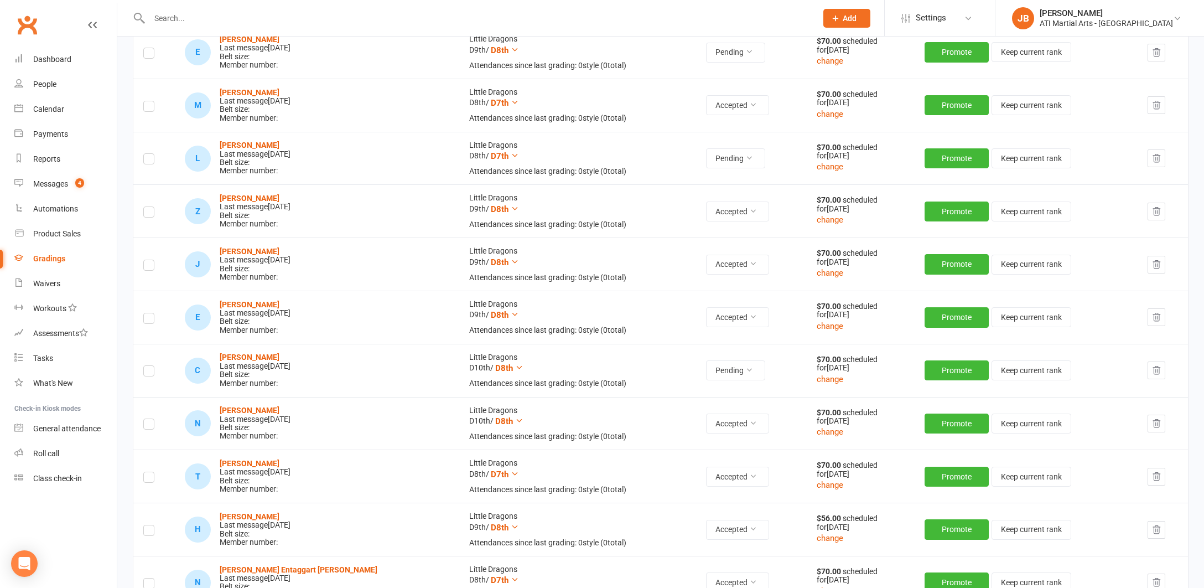
scroll to position [521, 0]
click at [233, 405] on strong "[PERSON_NAME]" at bounding box center [250, 409] width 60 height 9
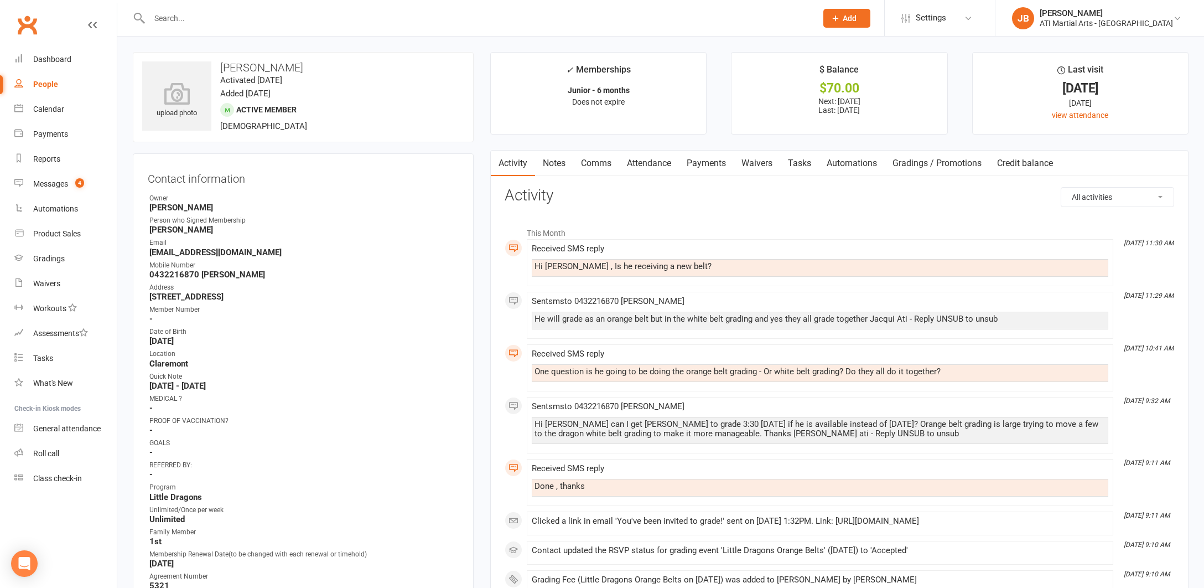
click at [599, 164] on link "Comms" at bounding box center [596, 162] width 46 height 25
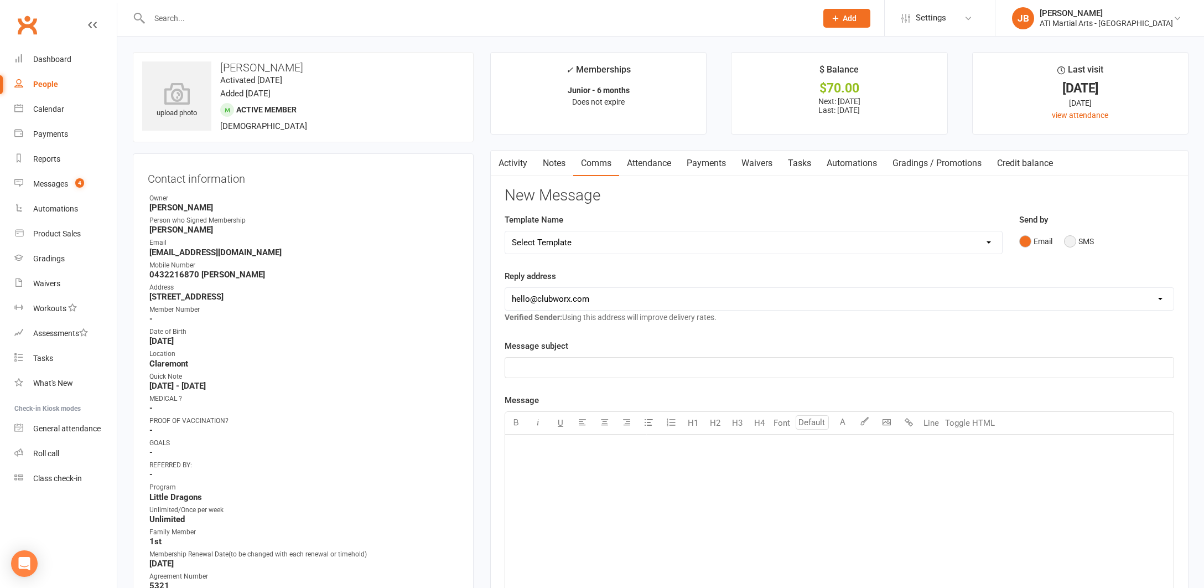
click at [1070, 242] on button "SMS" at bounding box center [1079, 241] width 30 height 21
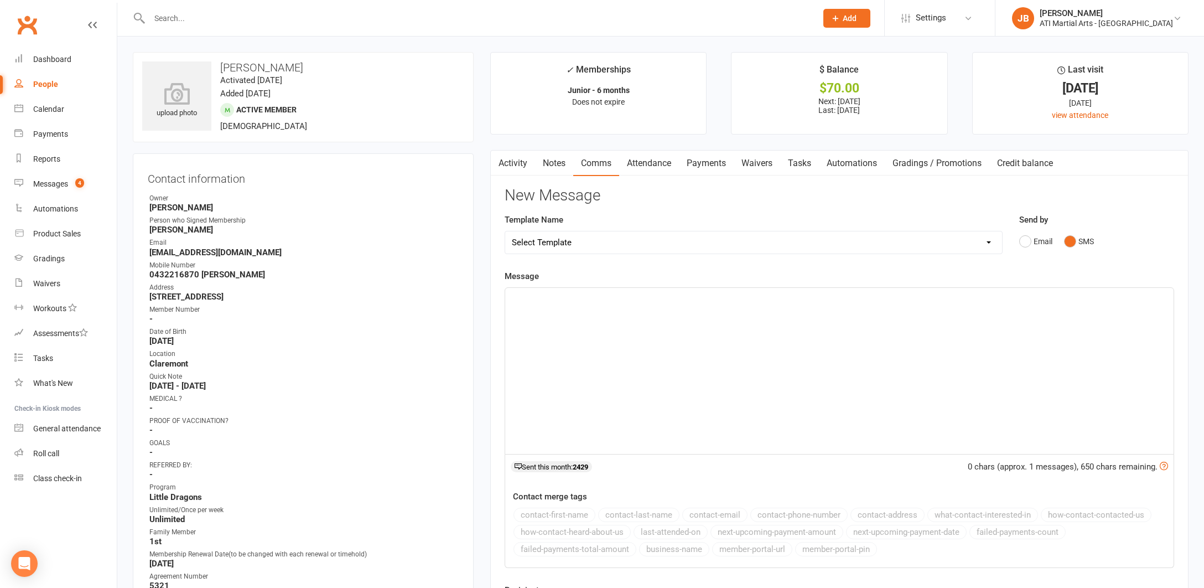
click at [565, 303] on div "﻿" at bounding box center [839, 371] width 668 height 166
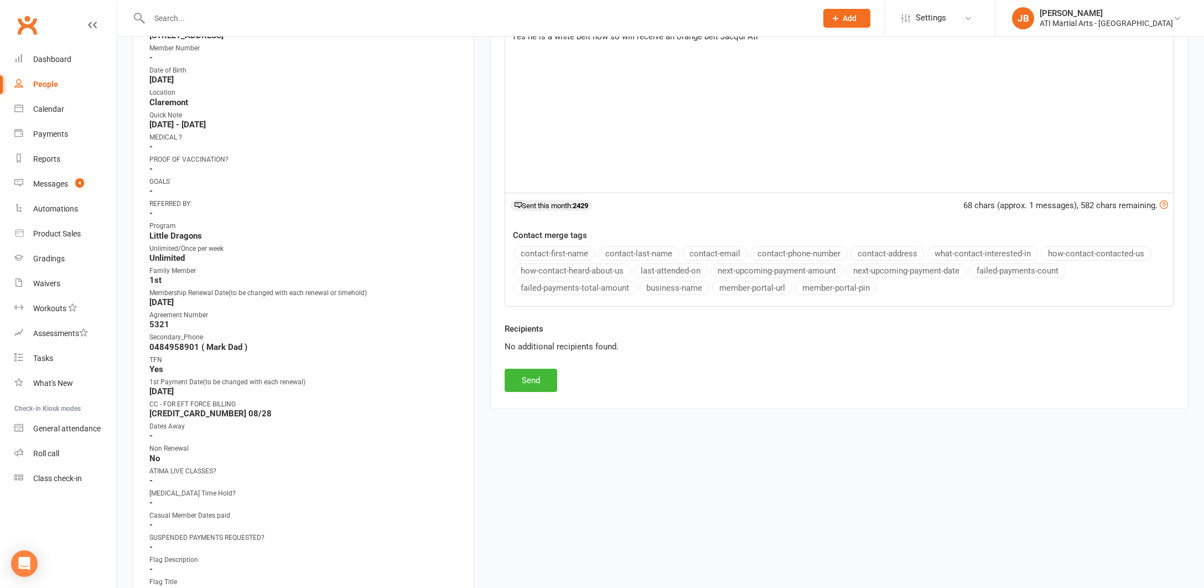
scroll to position [276, 0]
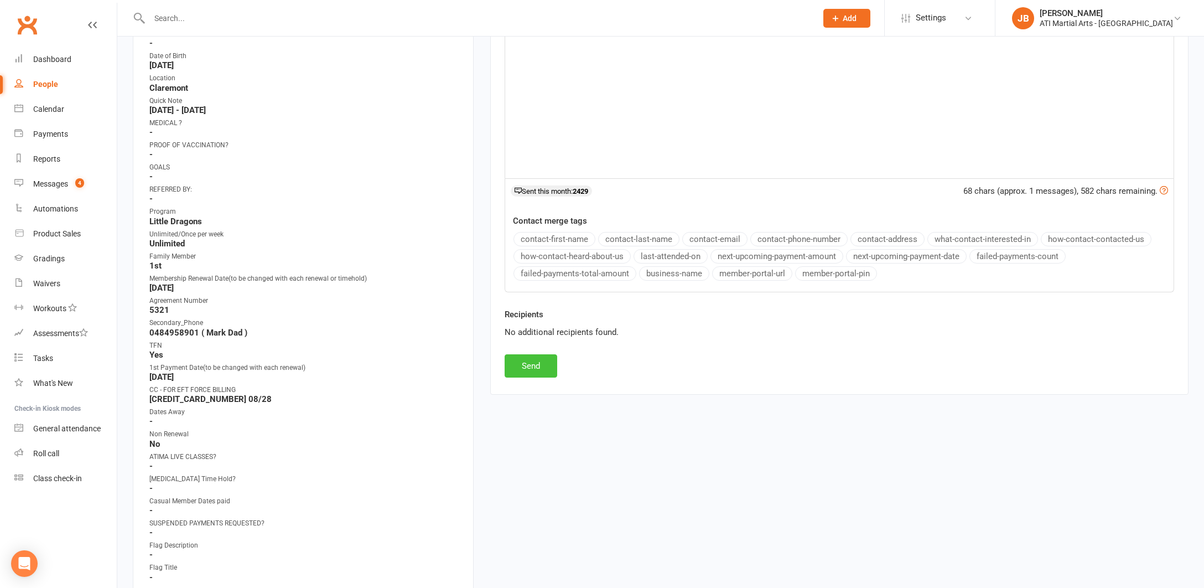
click at [540, 361] on button "Send" at bounding box center [531, 365] width 53 height 23
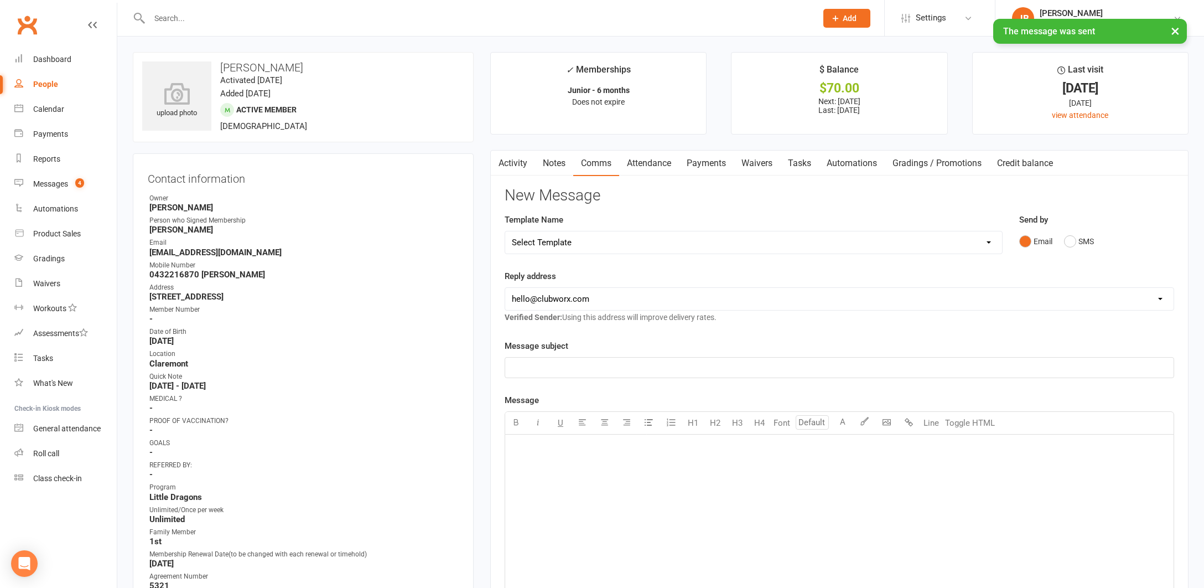
scroll to position [0, 0]
click at [48, 186] on div "Messages" at bounding box center [50, 183] width 35 height 9
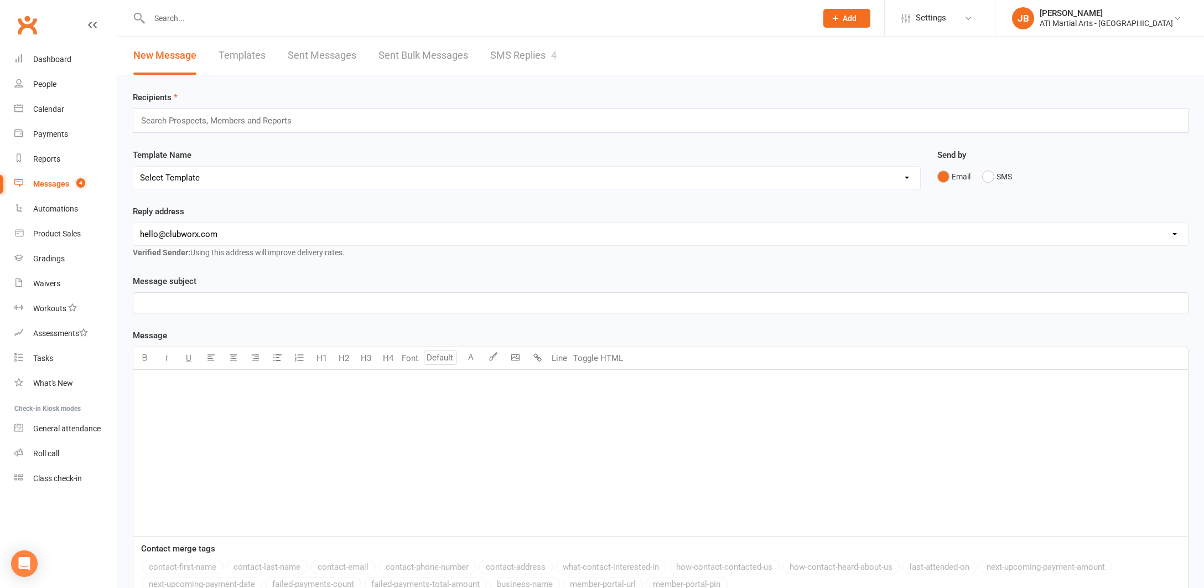
click at [514, 50] on link "SMS Replies 4" at bounding box center [523, 56] width 66 height 38
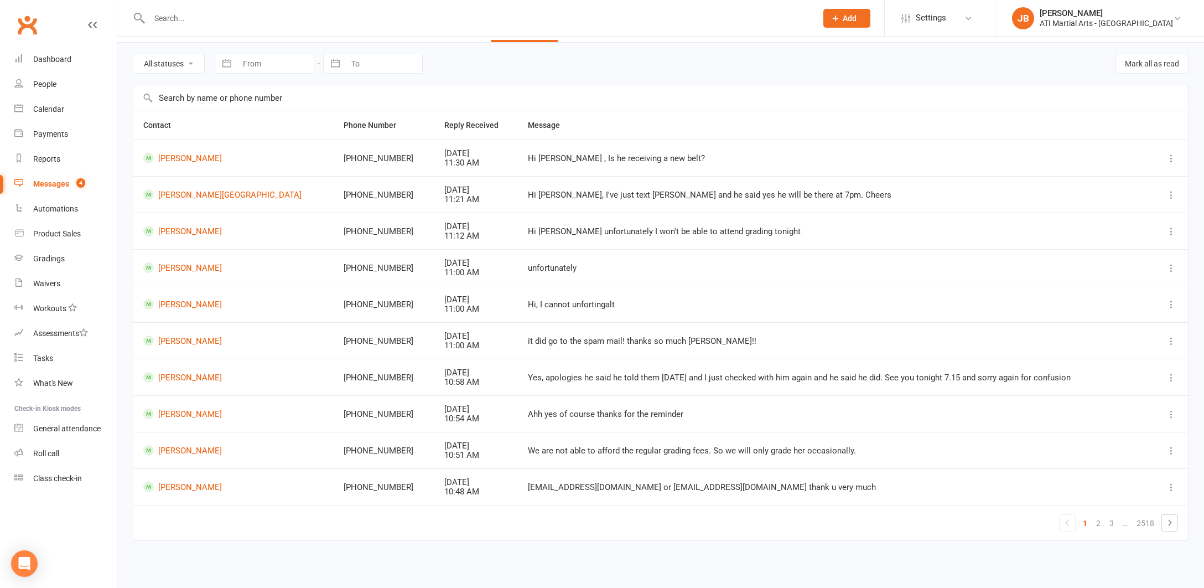
scroll to position [37, 0]
click at [1099, 515] on link "2" at bounding box center [1098, 522] width 13 height 15
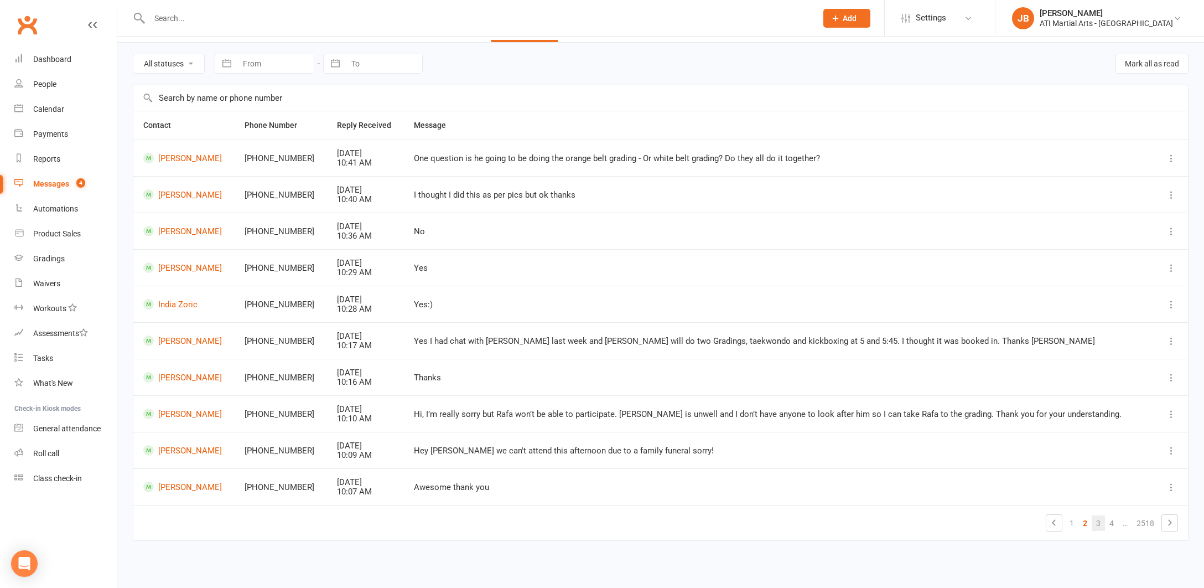
click at [1099, 515] on link "3" at bounding box center [1098, 522] width 13 height 15
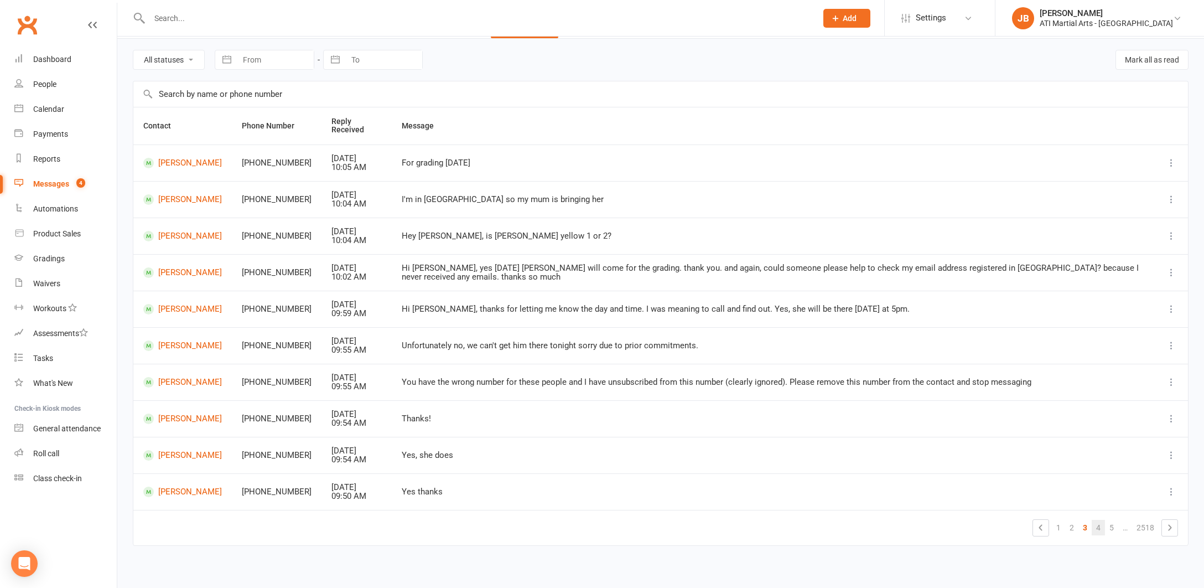
click at [1099, 520] on link "4" at bounding box center [1098, 527] width 13 height 15
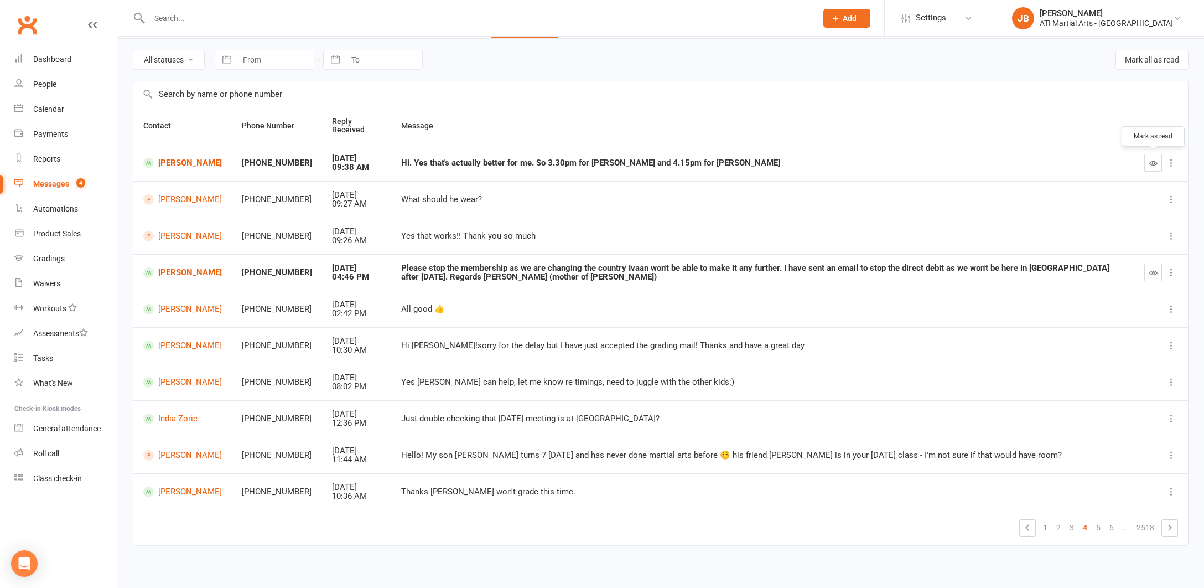
click at [1154, 161] on icon "button" at bounding box center [1153, 163] width 8 height 8
click at [1098, 522] on link "5" at bounding box center [1098, 527] width 13 height 15
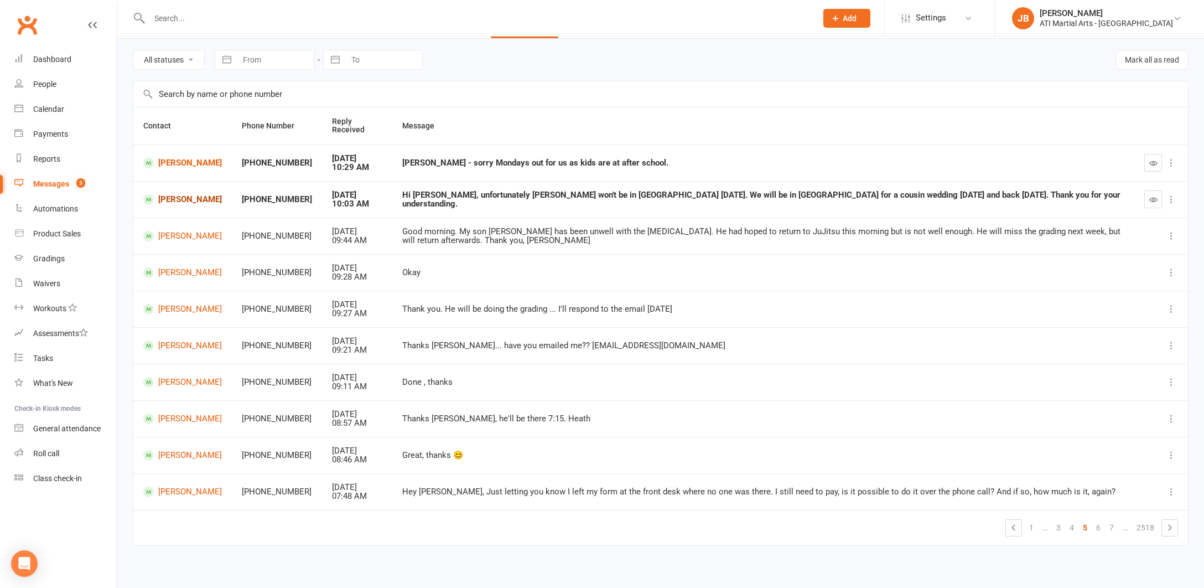
click at [173, 197] on link "[PERSON_NAME]" at bounding box center [182, 199] width 79 height 11
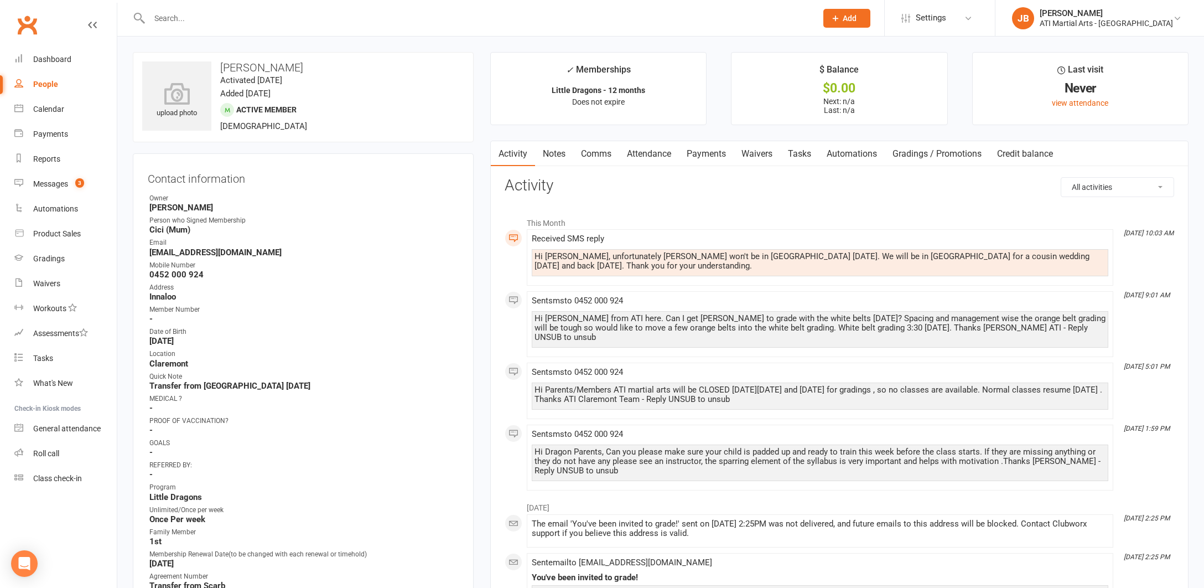
click at [596, 155] on link "Comms" at bounding box center [596, 153] width 46 height 25
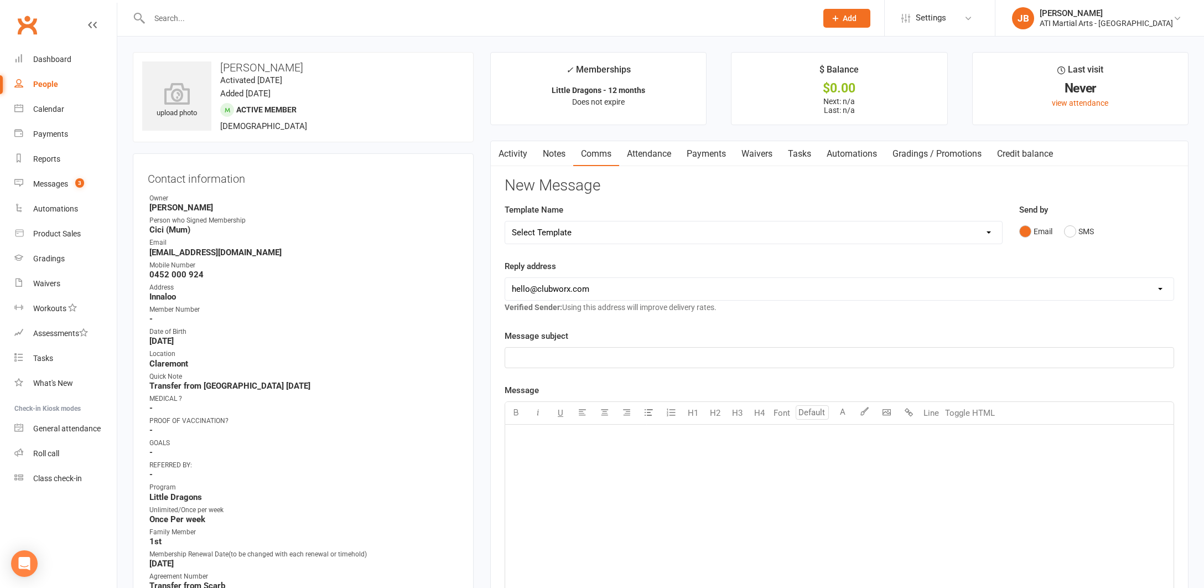
drag, startPoint x: 1071, startPoint y: 233, endPoint x: 1038, endPoint y: 244, distance: 34.5
click at [1070, 233] on button "SMS" at bounding box center [1079, 231] width 30 height 21
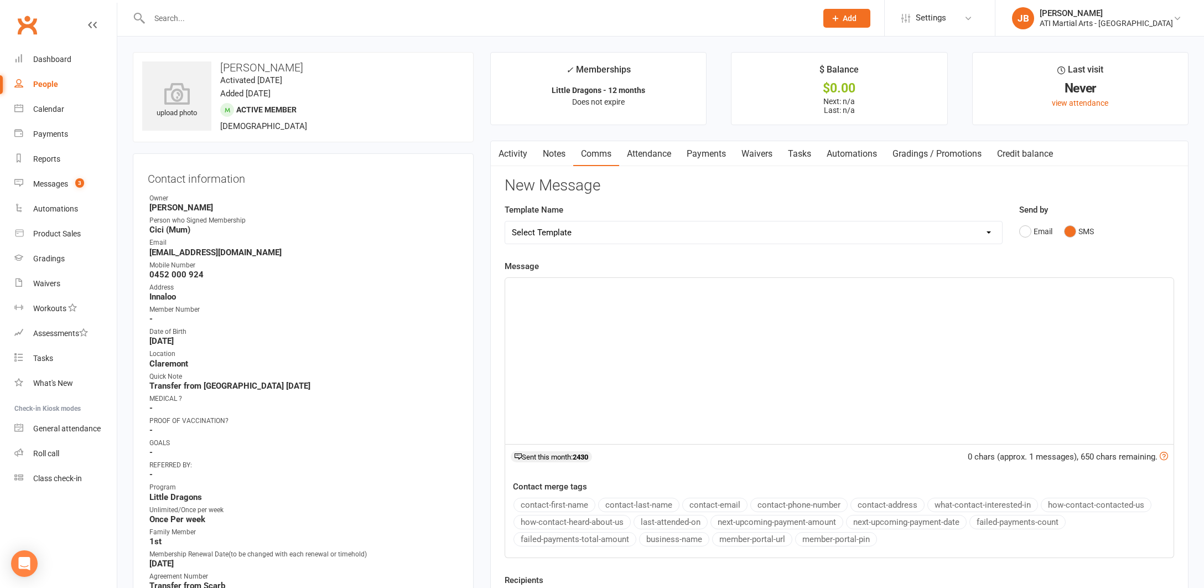
click at [525, 295] on div "﻿" at bounding box center [839, 361] width 668 height 166
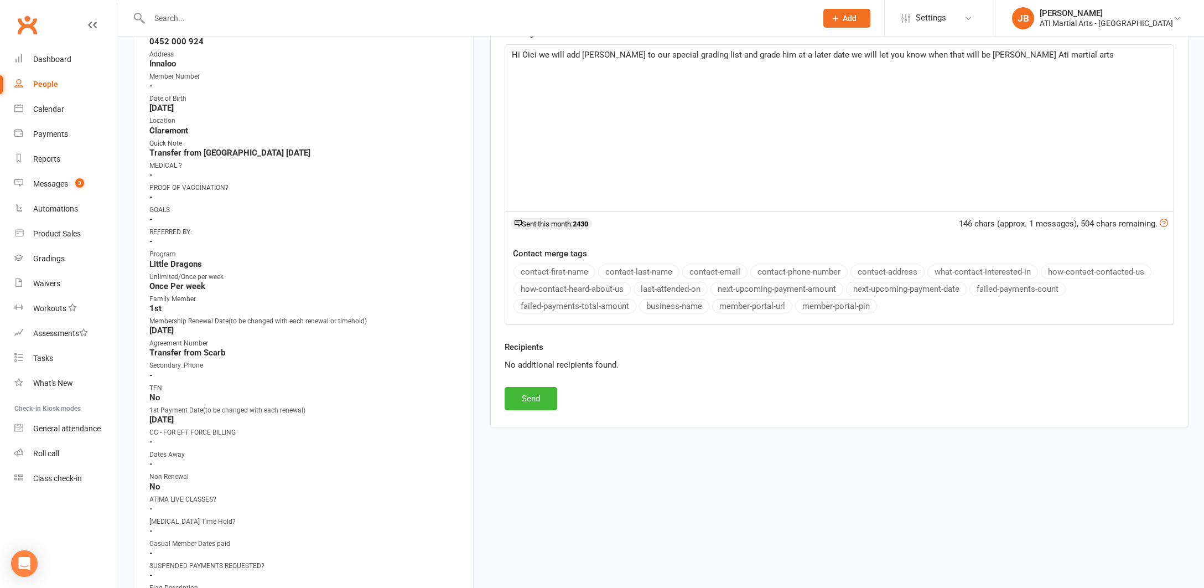
scroll to position [266, 0]
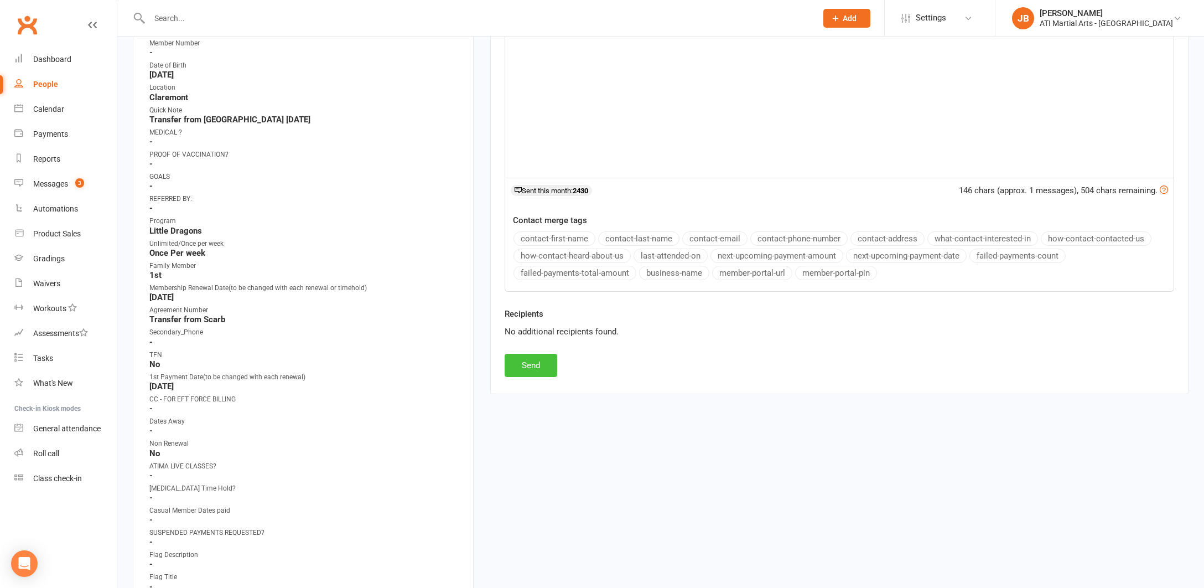
click at [531, 361] on button "Send" at bounding box center [531, 365] width 53 height 23
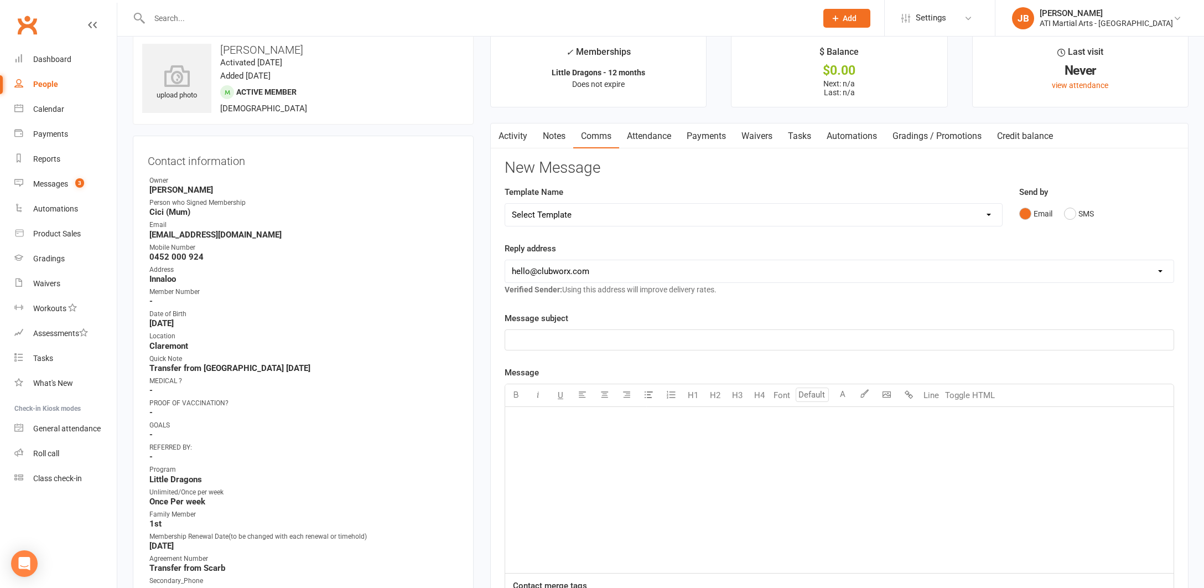
scroll to position [19, 0]
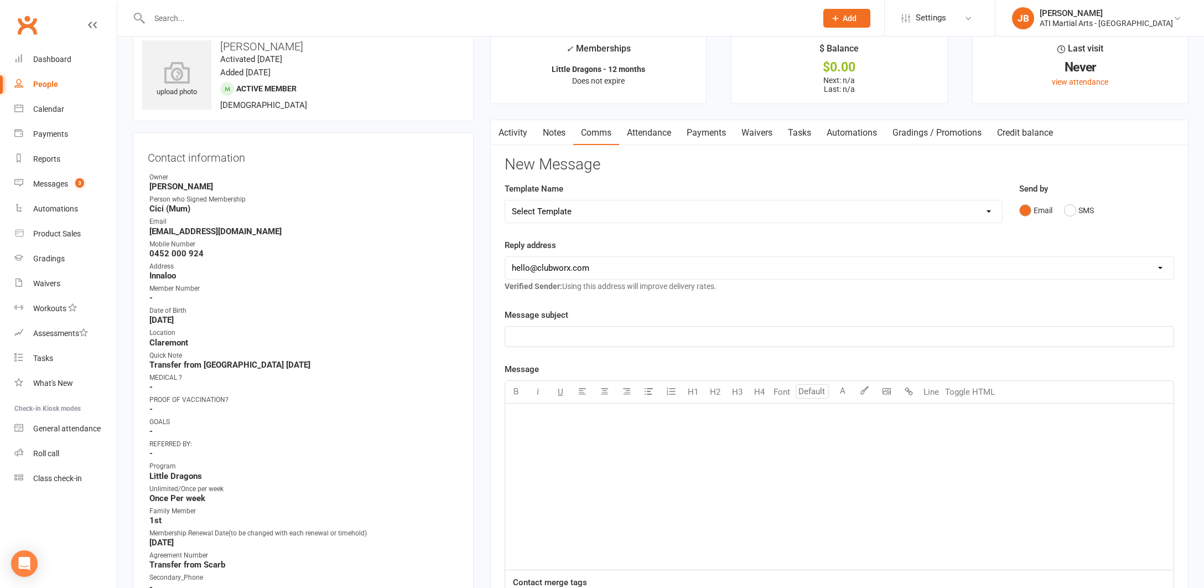
click at [515, 134] on link "Activity" at bounding box center [513, 132] width 44 height 25
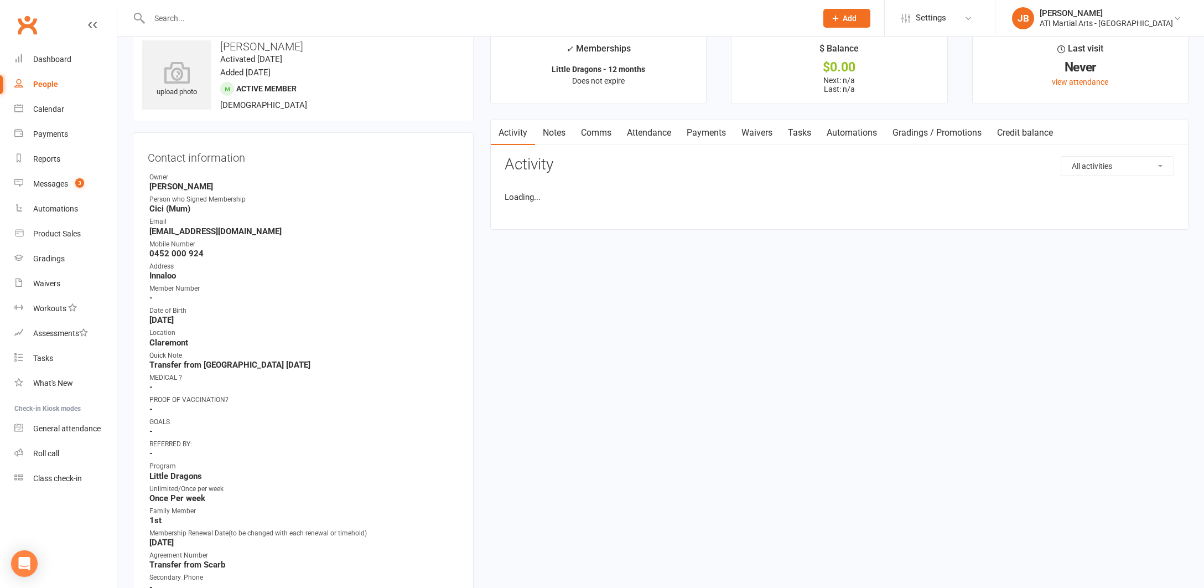
scroll to position [20, 0]
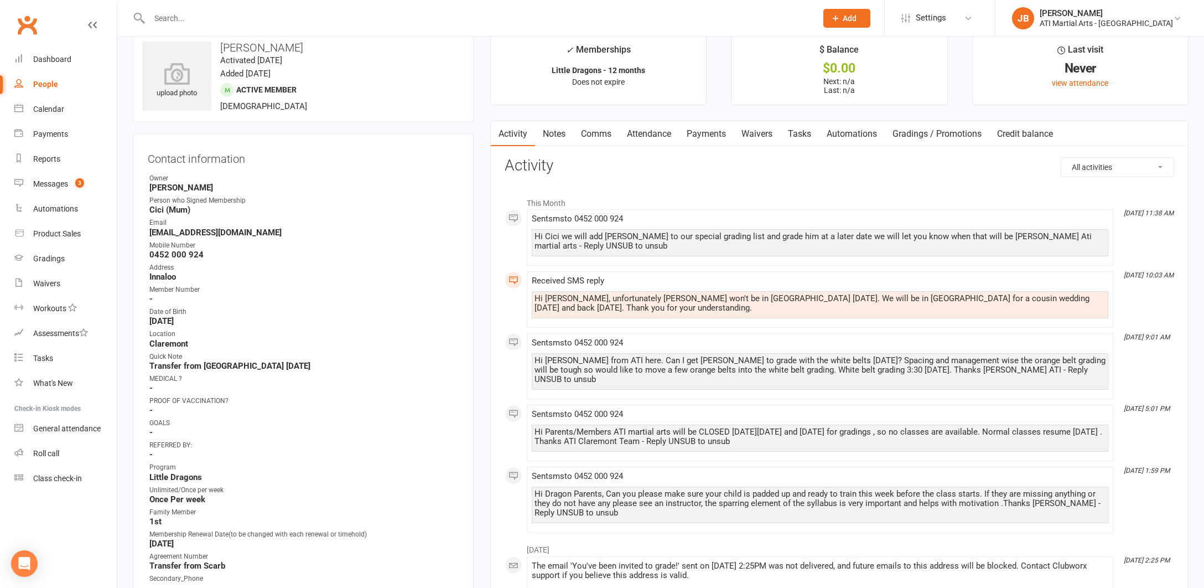
click at [23, 23] on link "Clubworx" at bounding box center [27, 25] width 28 height 28
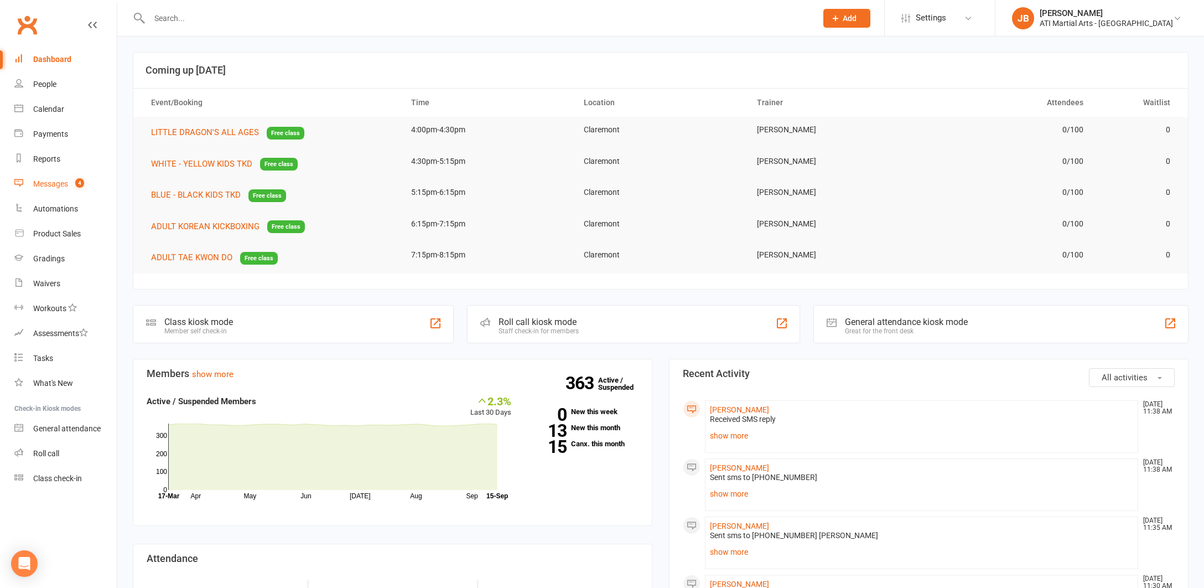
click at [50, 184] on div "Messages" at bounding box center [50, 183] width 35 height 9
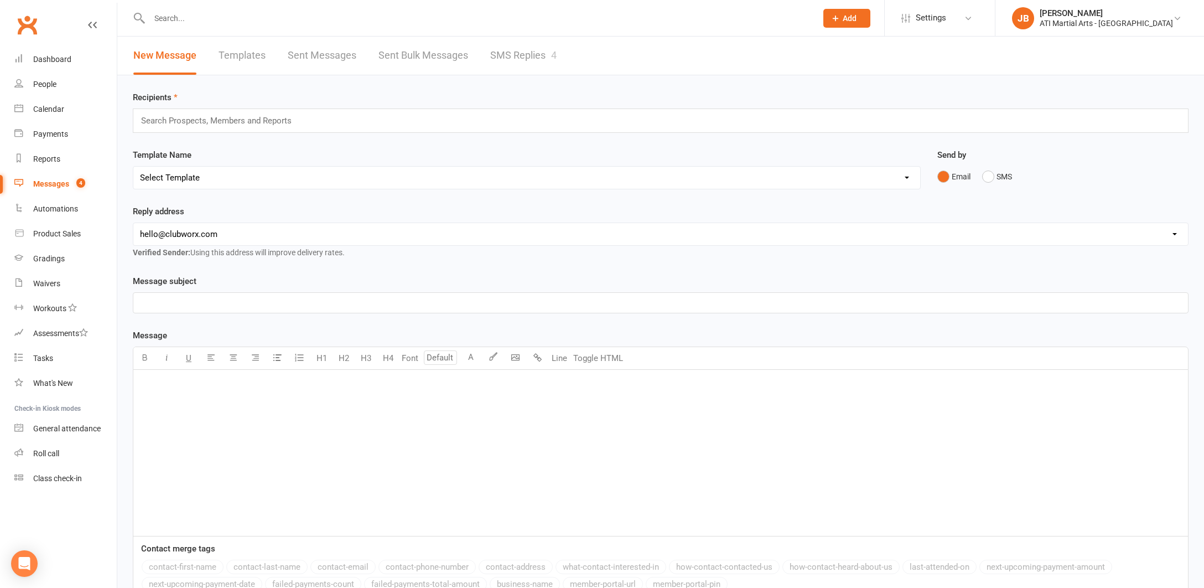
click at [501, 55] on link "SMS Replies 4" at bounding box center [523, 56] width 66 height 38
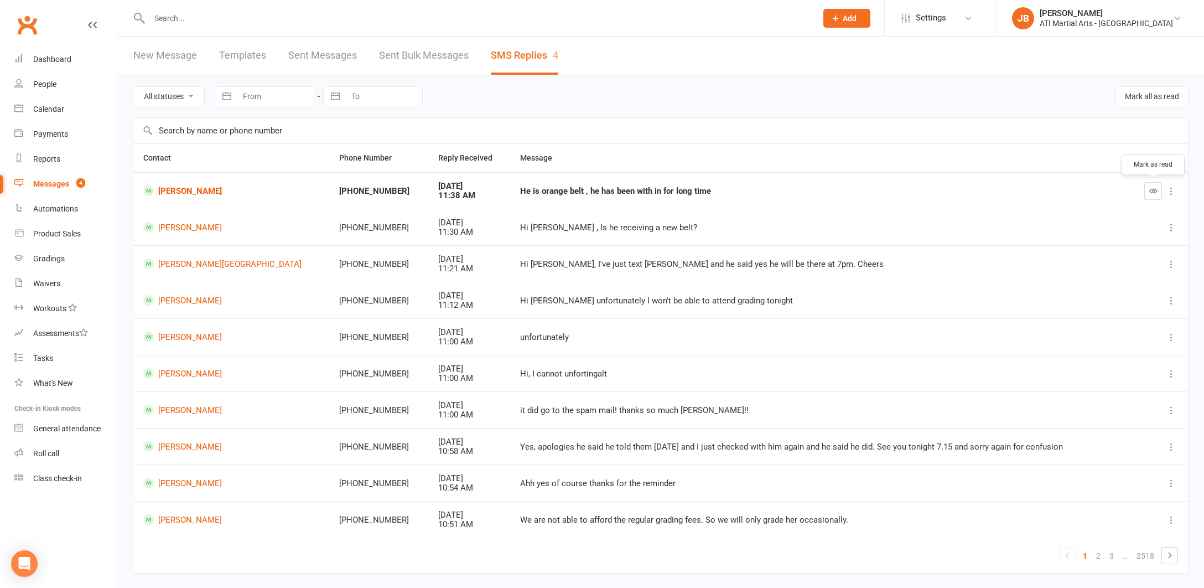
click at [1151, 191] on icon "button" at bounding box center [1153, 190] width 8 height 8
click at [189, 191] on link "[PERSON_NAME]" at bounding box center [233, 190] width 180 height 11
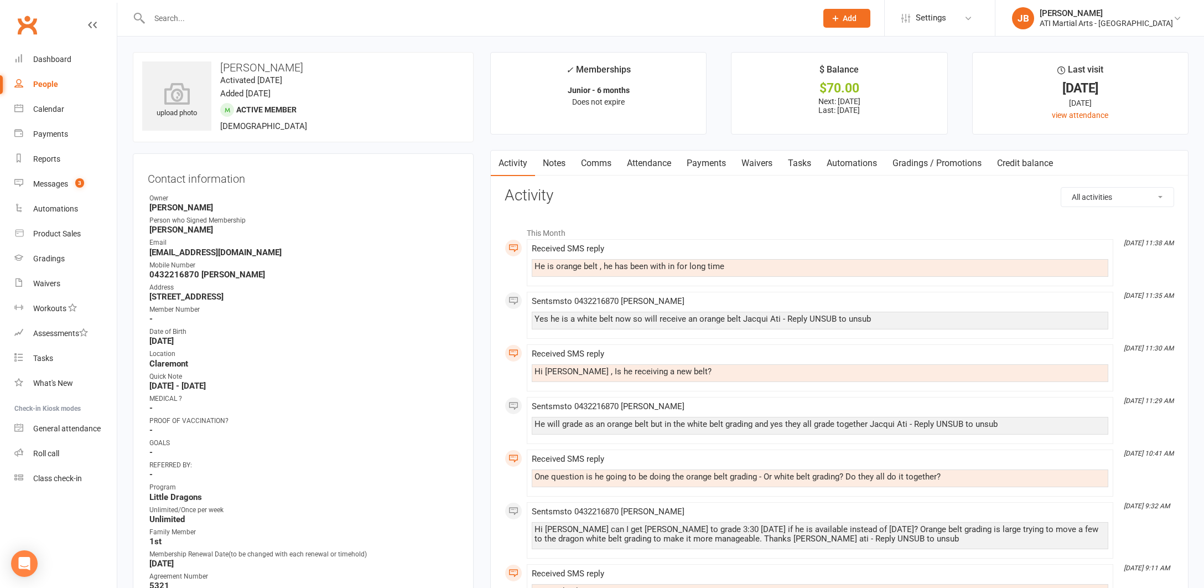
drag, startPoint x: 595, startPoint y: 163, endPoint x: 626, endPoint y: 176, distance: 33.5
click at [596, 163] on link "Comms" at bounding box center [596, 162] width 46 height 25
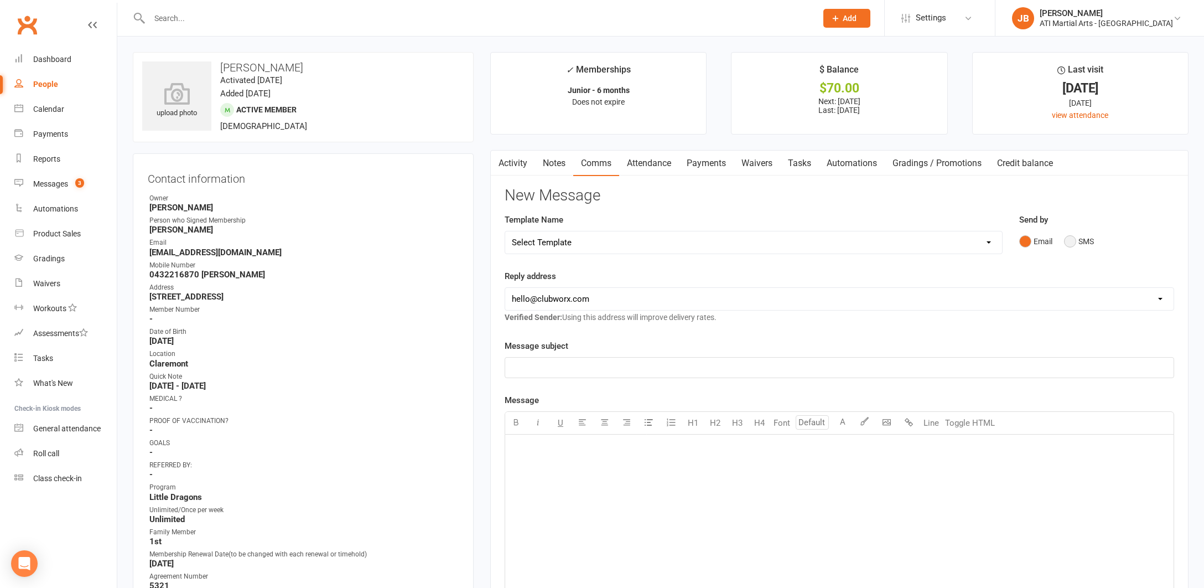
click at [1070, 238] on button "SMS" at bounding box center [1079, 241] width 30 height 21
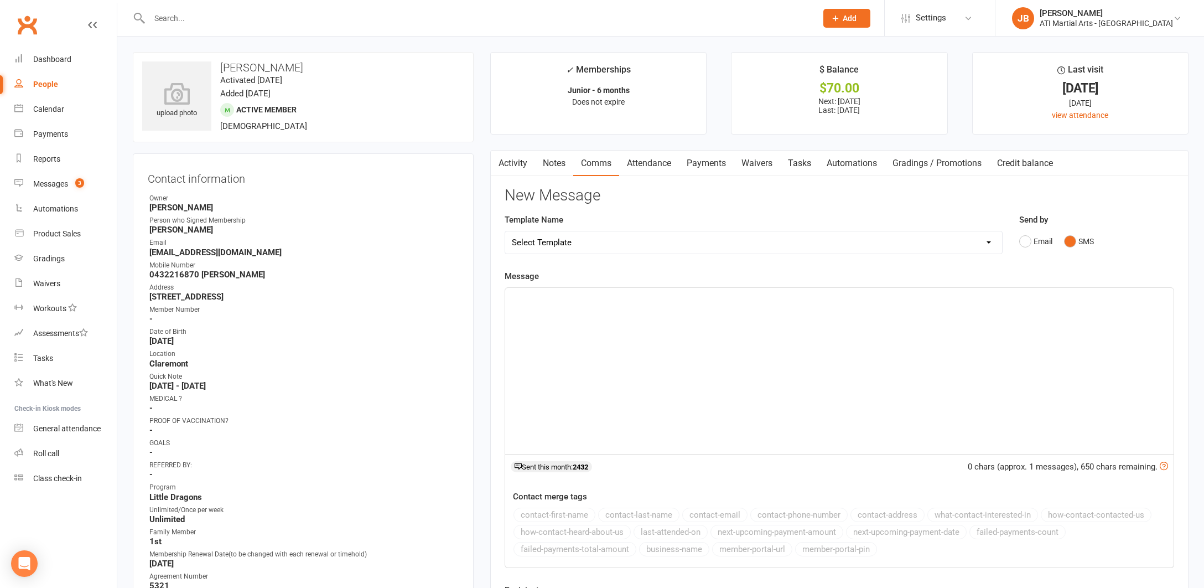
click at [555, 300] on p "﻿" at bounding box center [839, 297] width 655 height 13
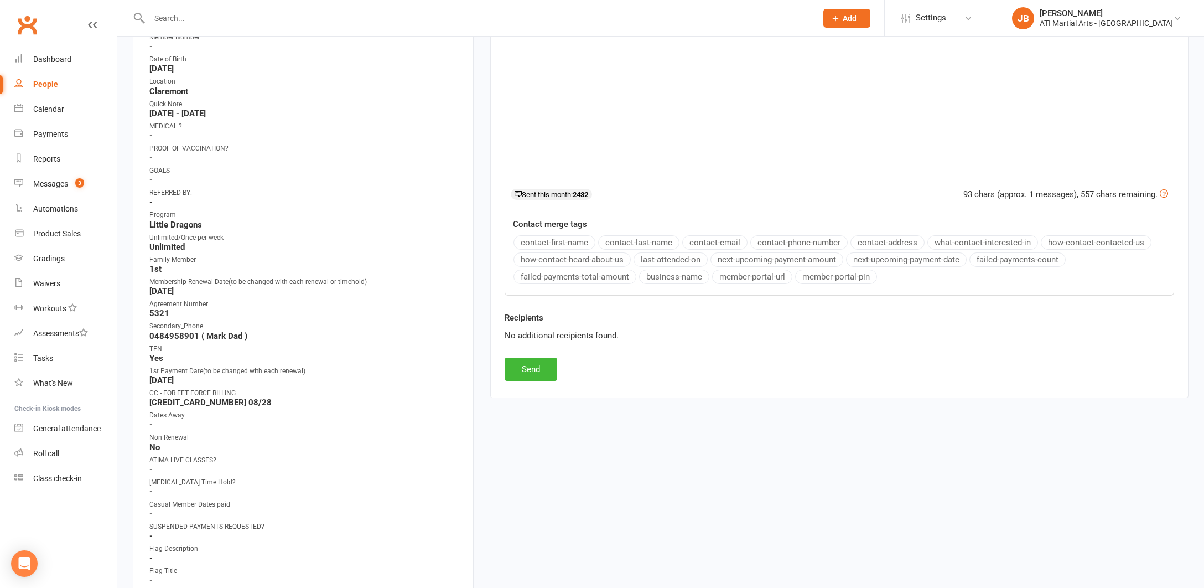
scroll to position [326, 0]
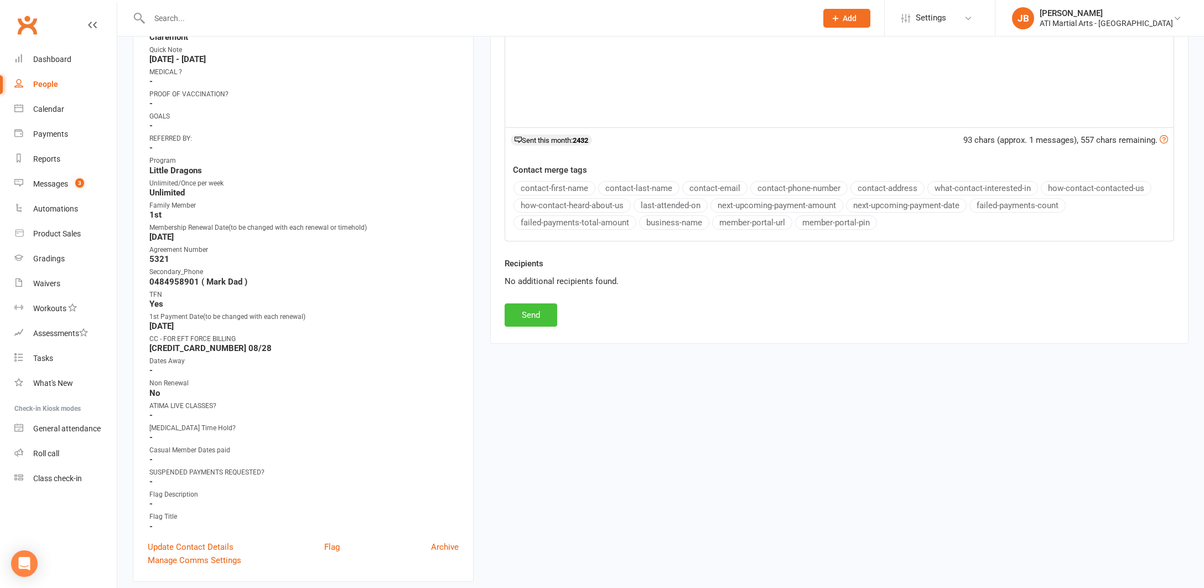
click at [534, 319] on button "Send" at bounding box center [531, 314] width 53 height 23
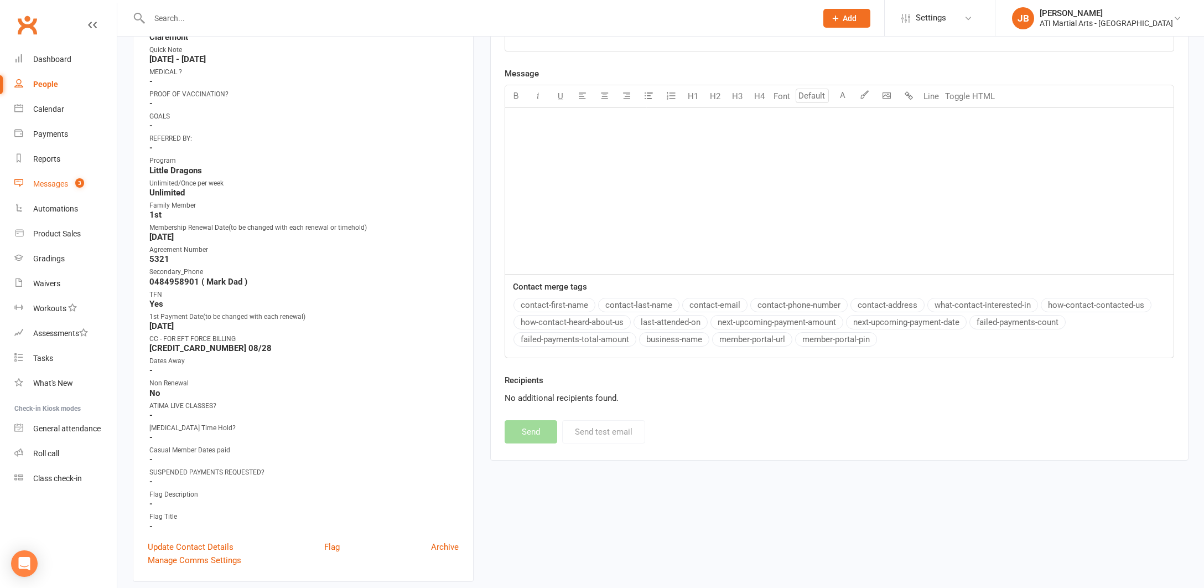
click at [48, 185] on div "Messages" at bounding box center [50, 183] width 35 height 9
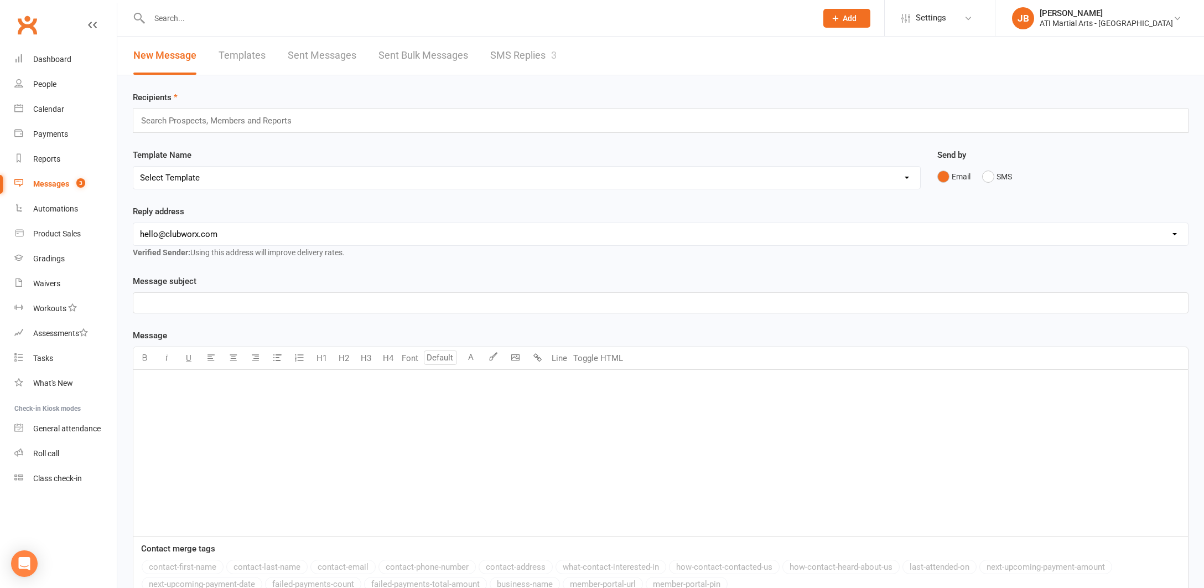
click at [520, 54] on link "SMS Replies 3" at bounding box center [523, 56] width 66 height 38
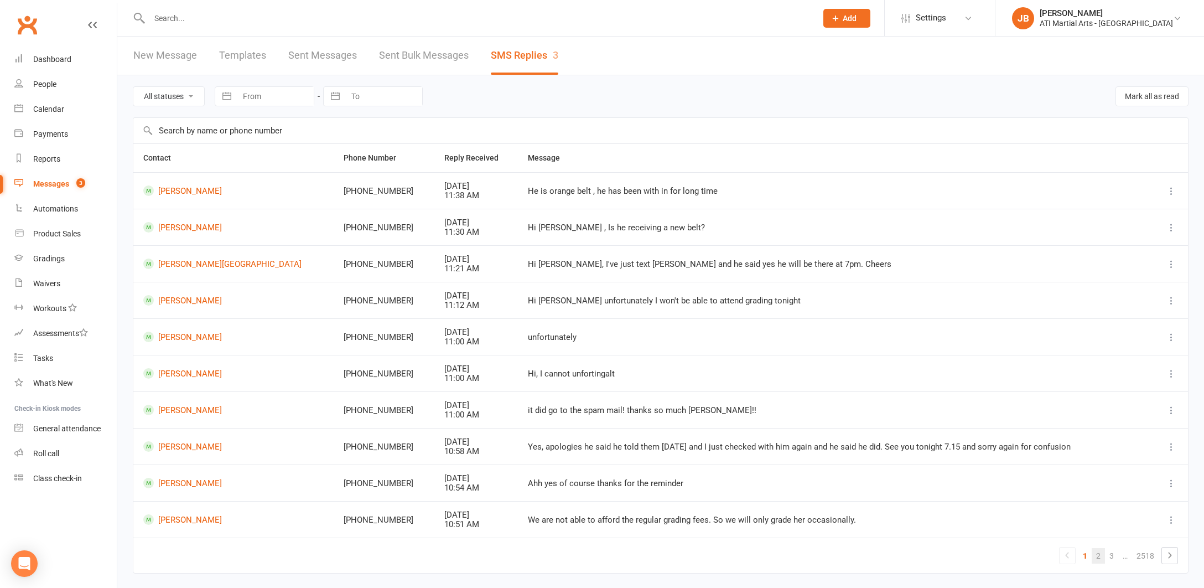
click at [1099, 552] on link "2" at bounding box center [1098, 555] width 13 height 15
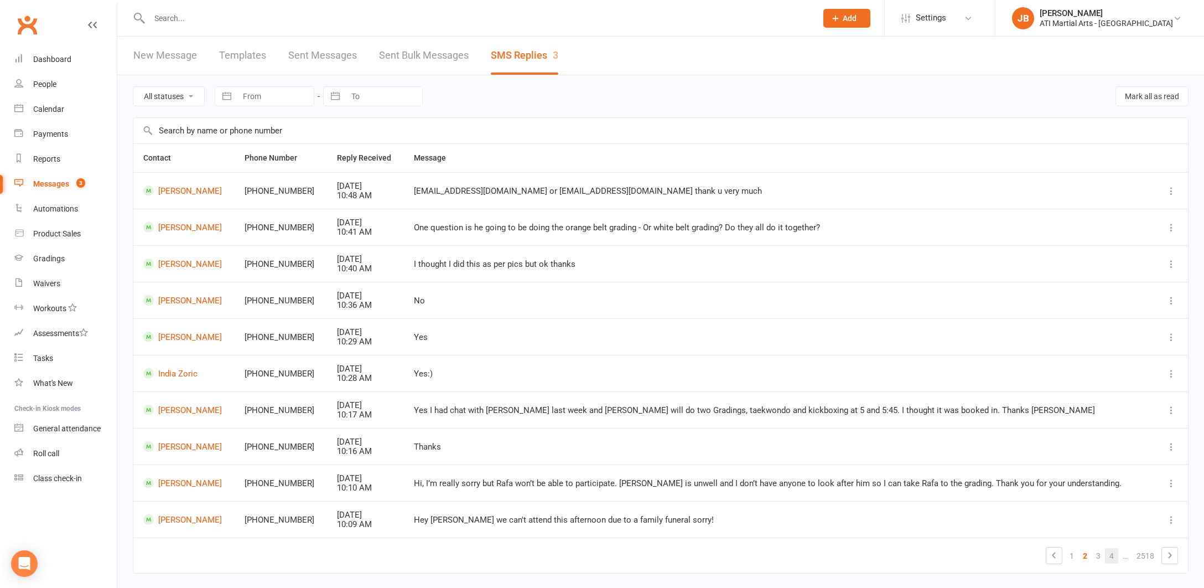
click at [1112, 552] on link "4" at bounding box center [1111, 555] width 13 height 15
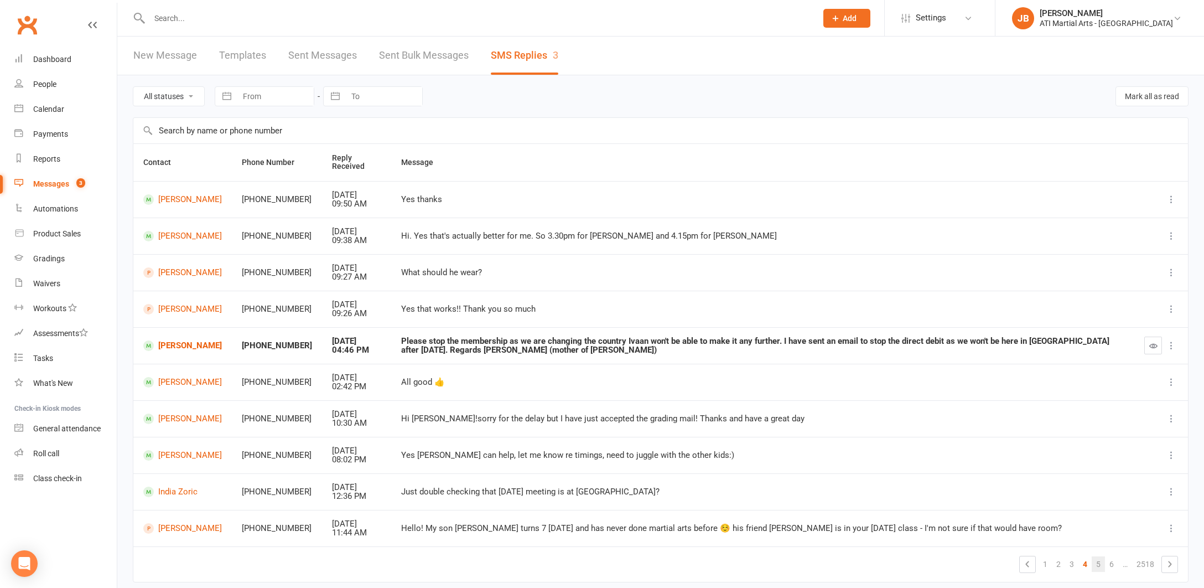
click at [1100, 557] on link "5" at bounding box center [1098, 563] width 13 height 15
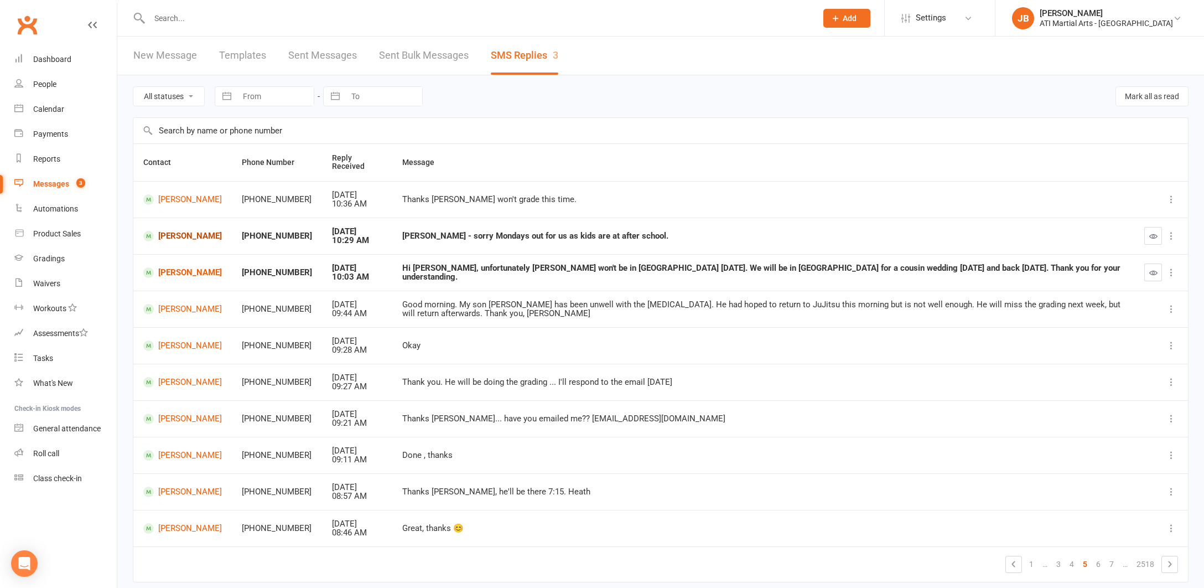
click at [168, 231] on link "[PERSON_NAME]" at bounding box center [182, 236] width 79 height 11
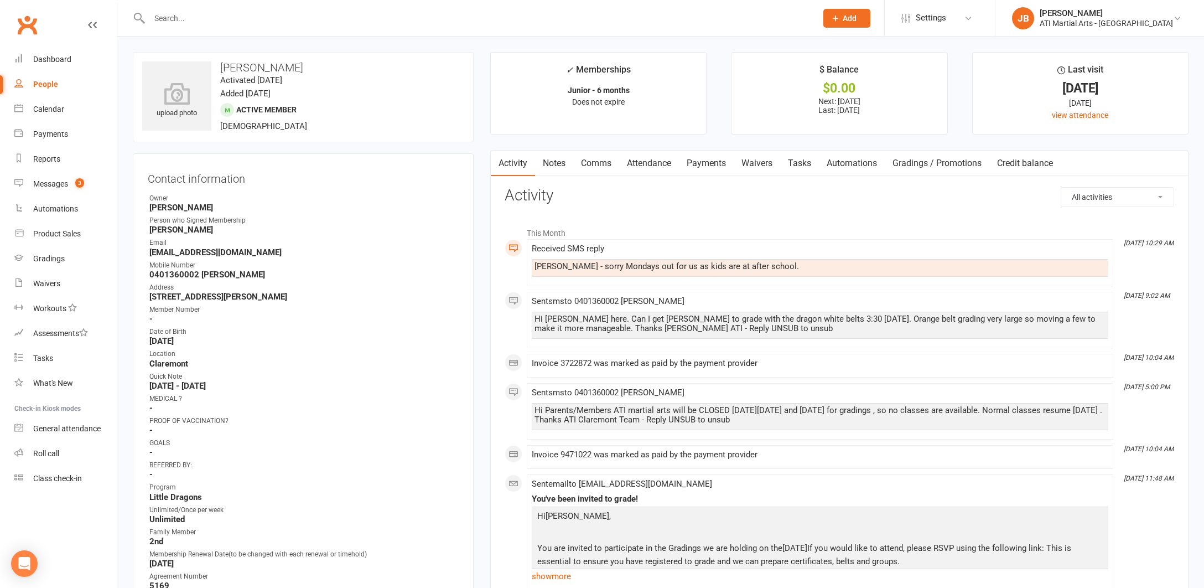
click at [594, 162] on link "Comms" at bounding box center [596, 162] width 46 height 25
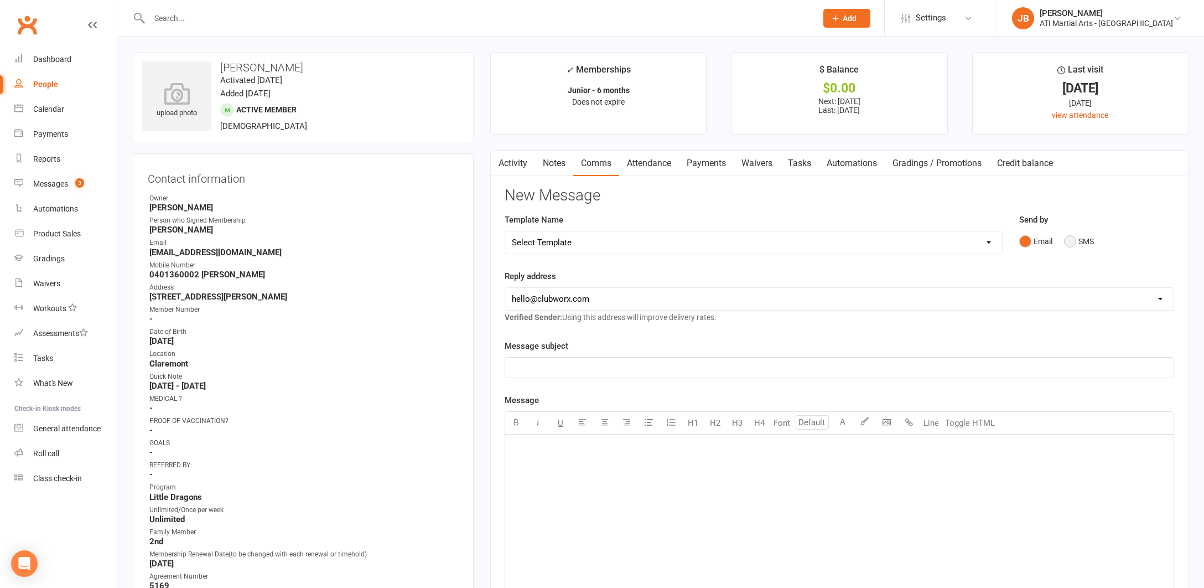
drag, startPoint x: 1072, startPoint y: 239, endPoint x: 927, endPoint y: 264, distance: 146.5
click at [1066, 240] on button "SMS" at bounding box center [1079, 241] width 30 height 21
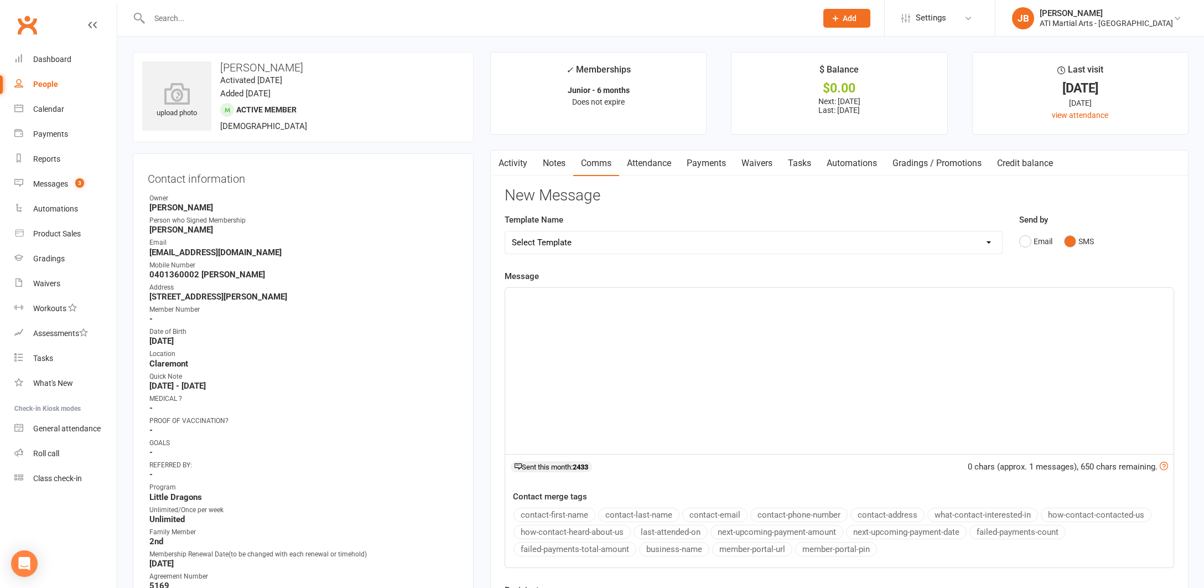
click at [569, 300] on p "﻿" at bounding box center [839, 297] width 655 height 13
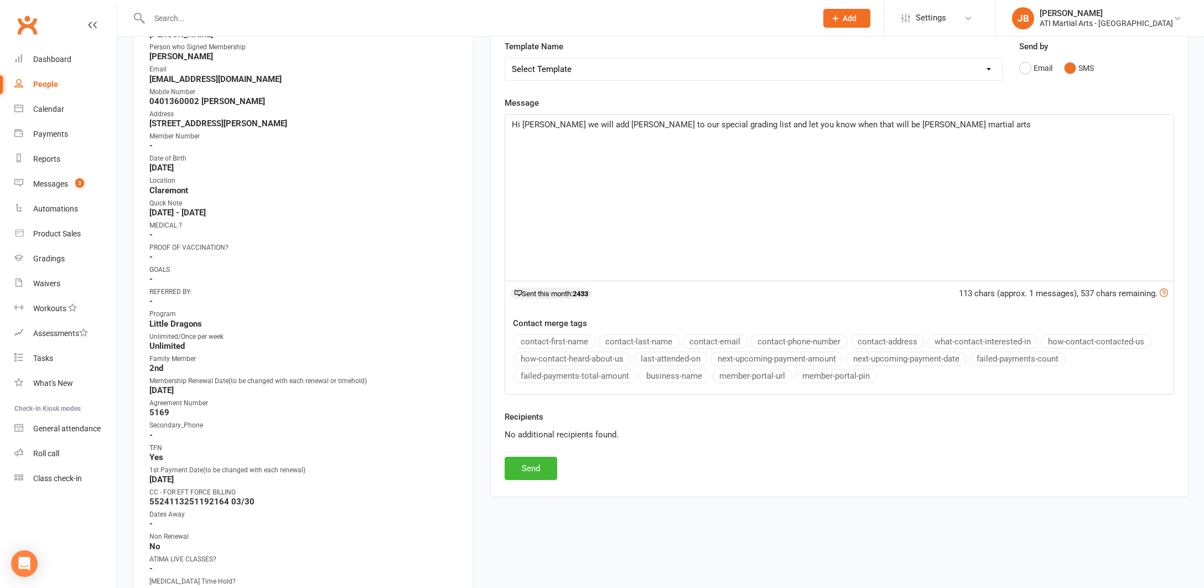
scroll to position [232, 0]
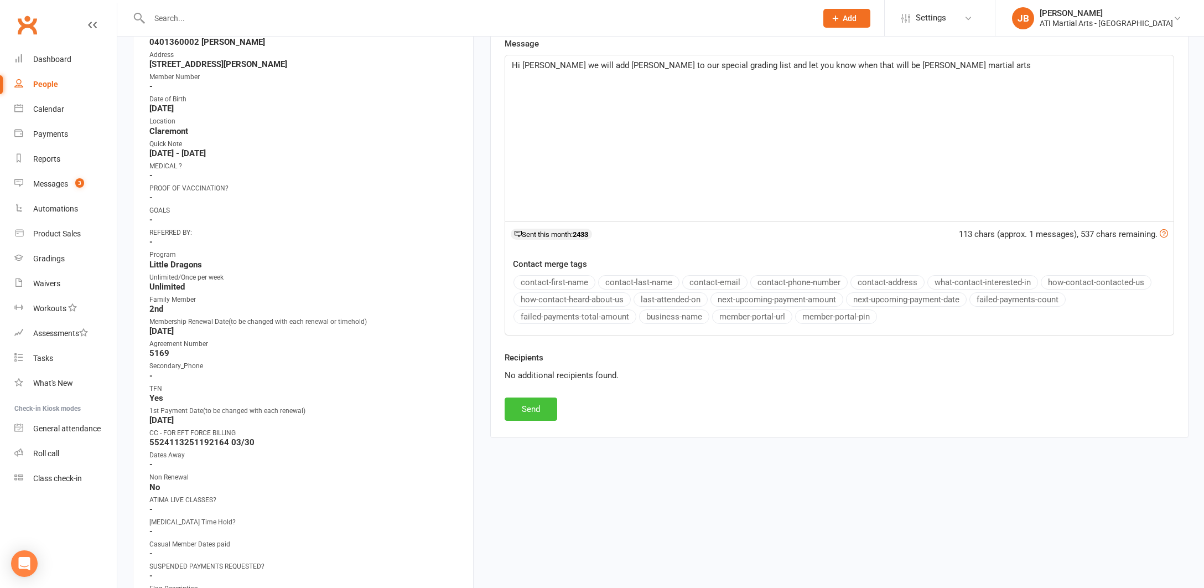
click at [532, 408] on button "Send" at bounding box center [531, 408] width 53 height 23
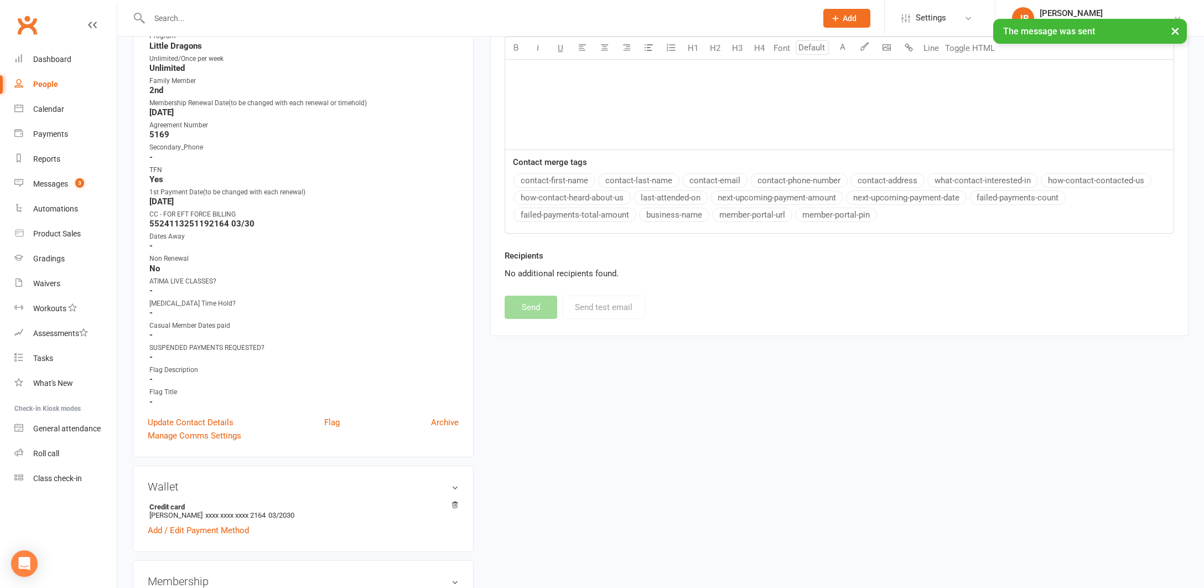
scroll to position [491, 0]
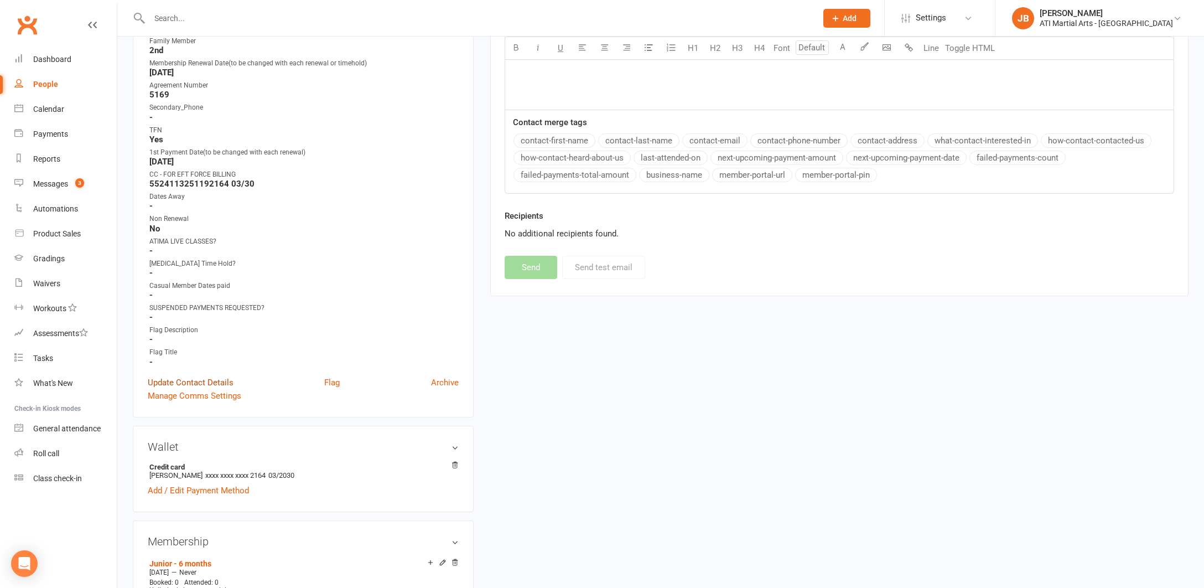
click at [194, 381] on link "Update Contact Details" at bounding box center [191, 382] width 86 height 13
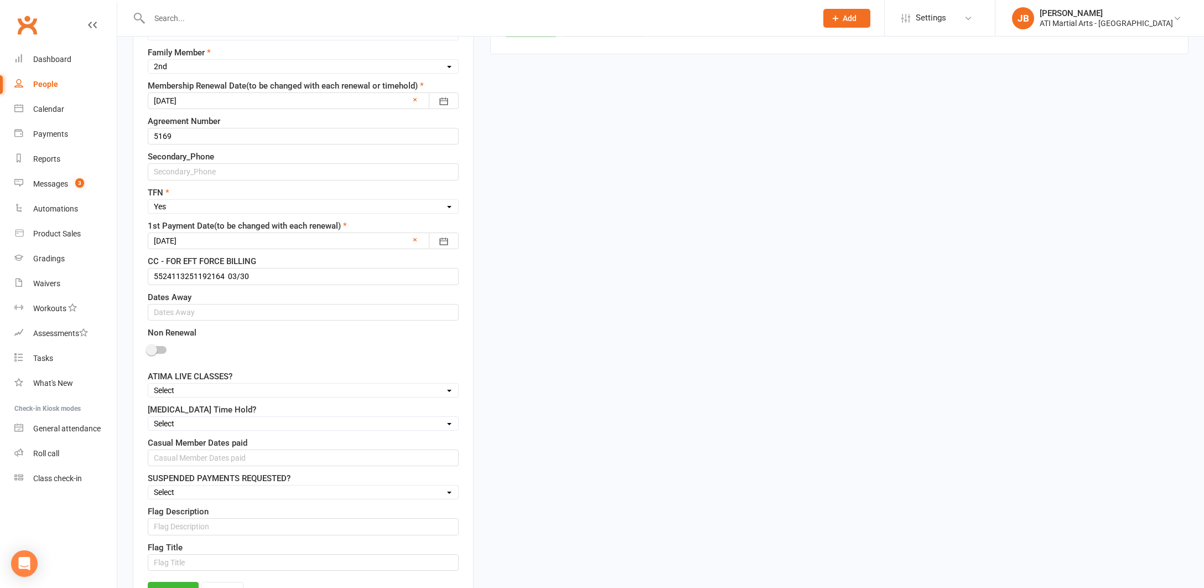
scroll to position [747, 0]
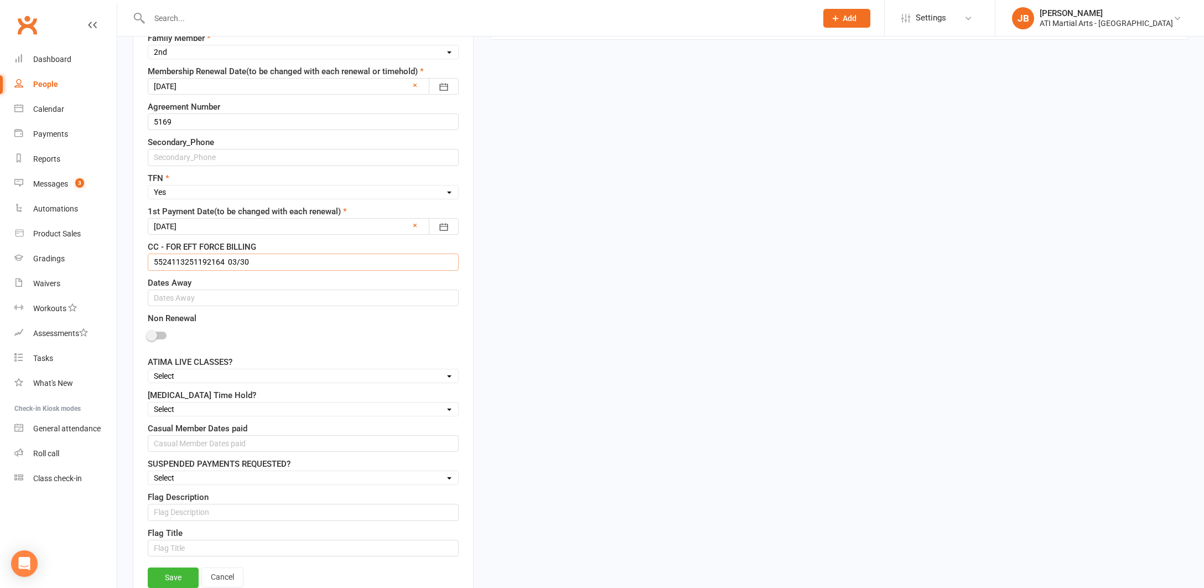
click at [172, 262] on input "5524113251192164 03/30" at bounding box center [303, 261] width 311 height 17
click at [190, 263] on input "5524 113251192164 03/30" at bounding box center [303, 261] width 311 height 17
click at [210, 263] on input "5524 1132 51192164 03/30" at bounding box center [303, 261] width 311 height 17
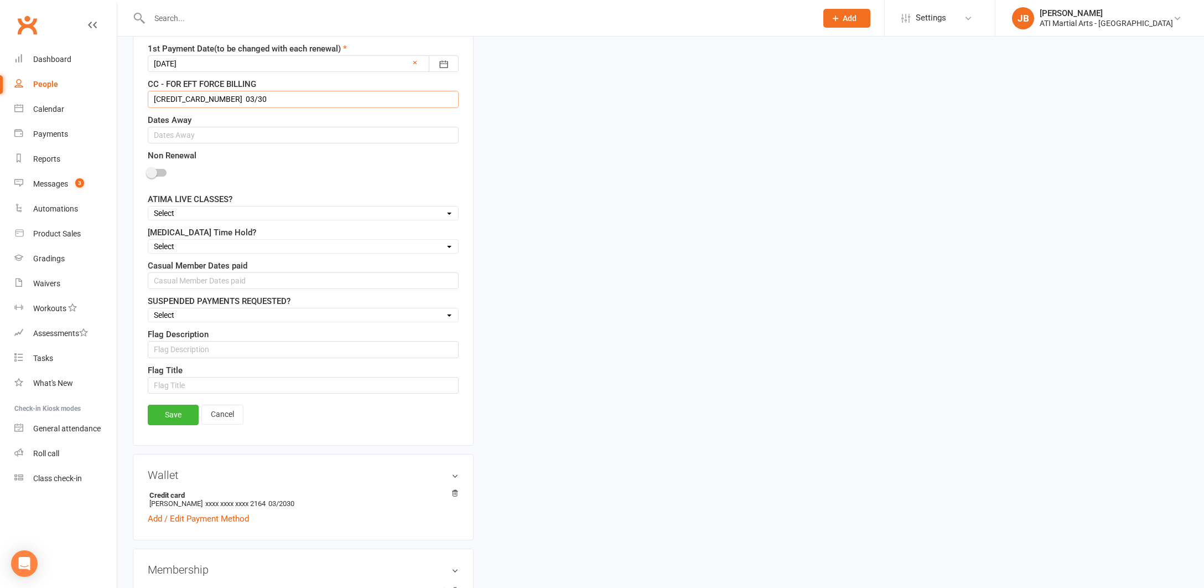
scroll to position [916, 0]
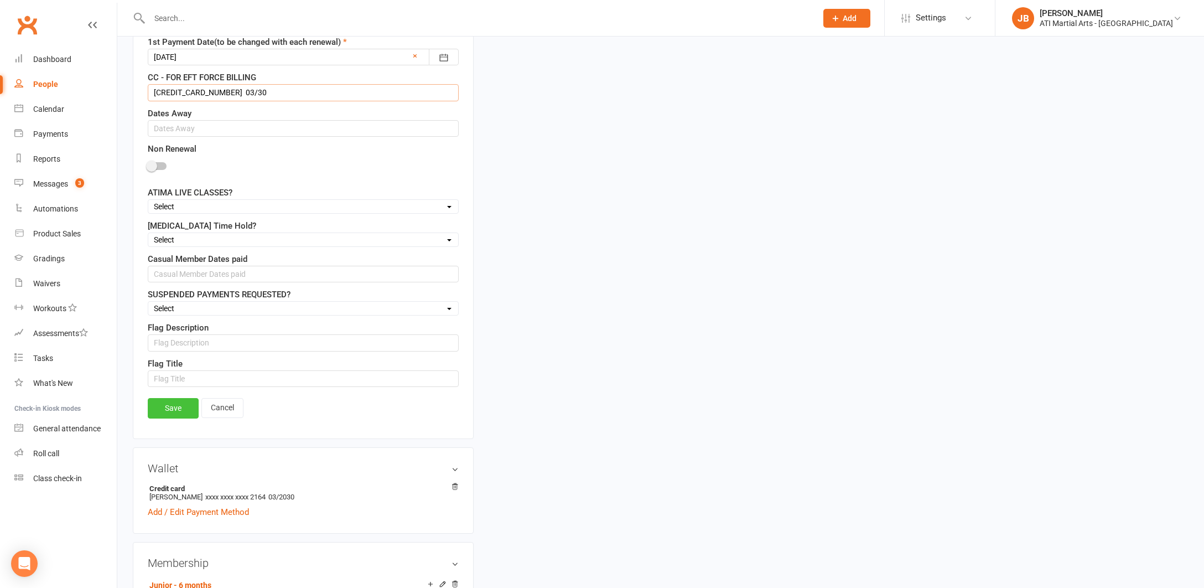
type input "[CREDIT_CARD_NUMBER] 03/30"
click at [179, 406] on link "Save" at bounding box center [173, 408] width 51 height 20
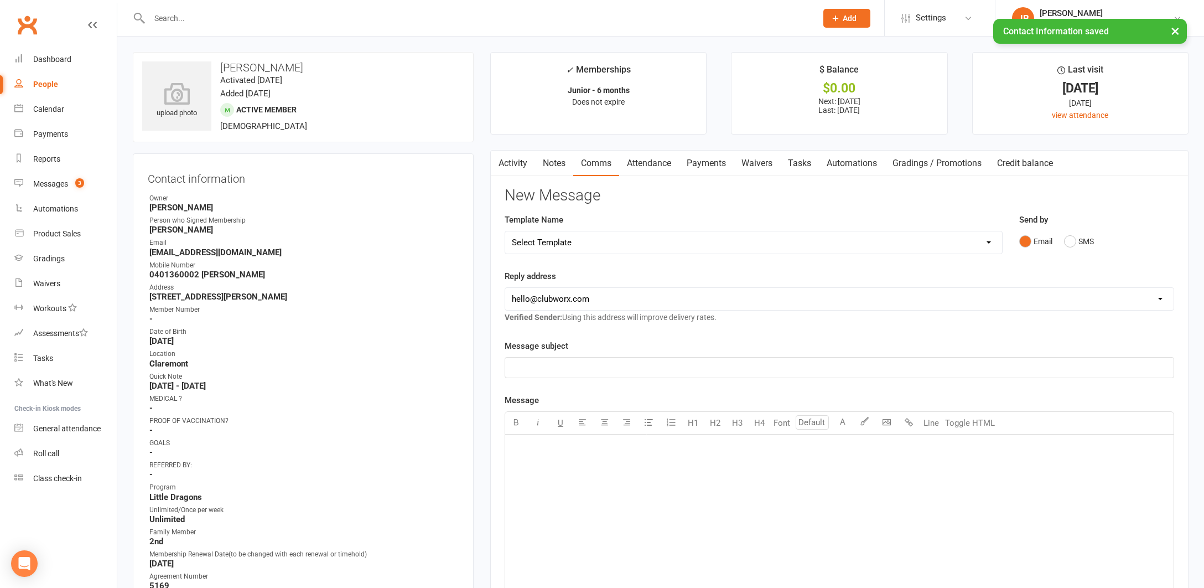
scroll to position [0, 0]
click at [516, 164] on link "Activity" at bounding box center [513, 162] width 44 height 25
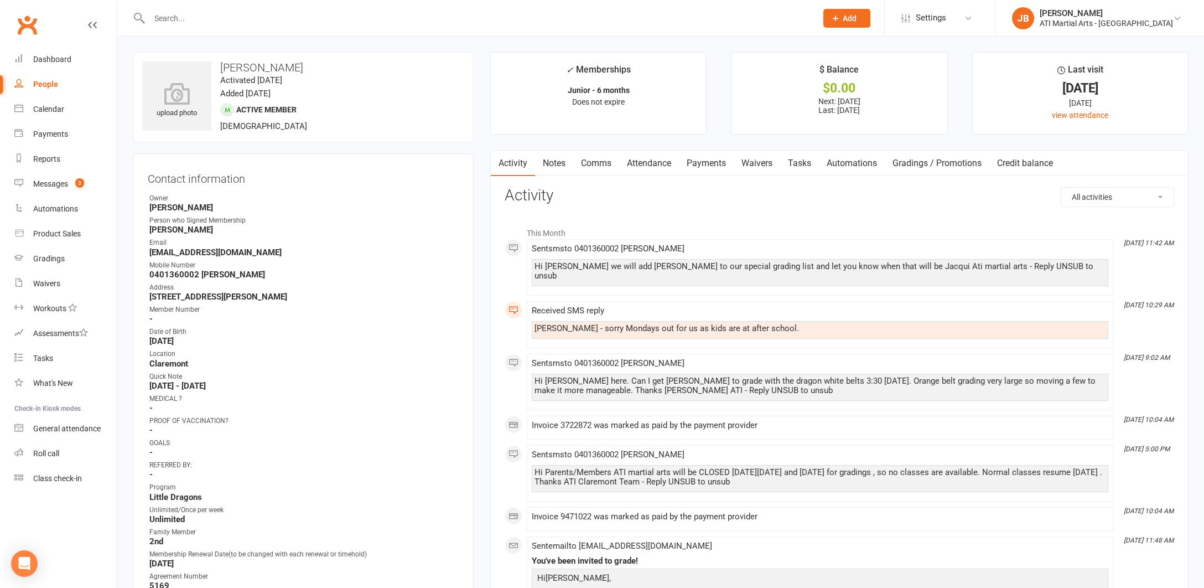
click at [600, 163] on link "Comms" at bounding box center [596, 162] width 46 height 25
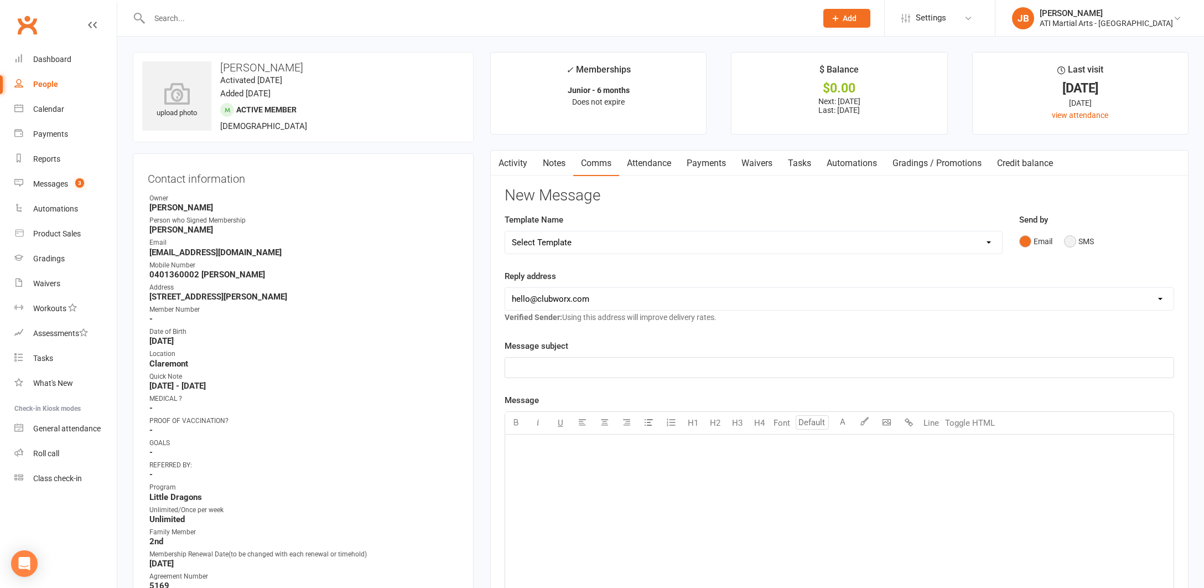
click at [1069, 241] on button "SMS" at bounding box center [1079, 241] width 30 height 21
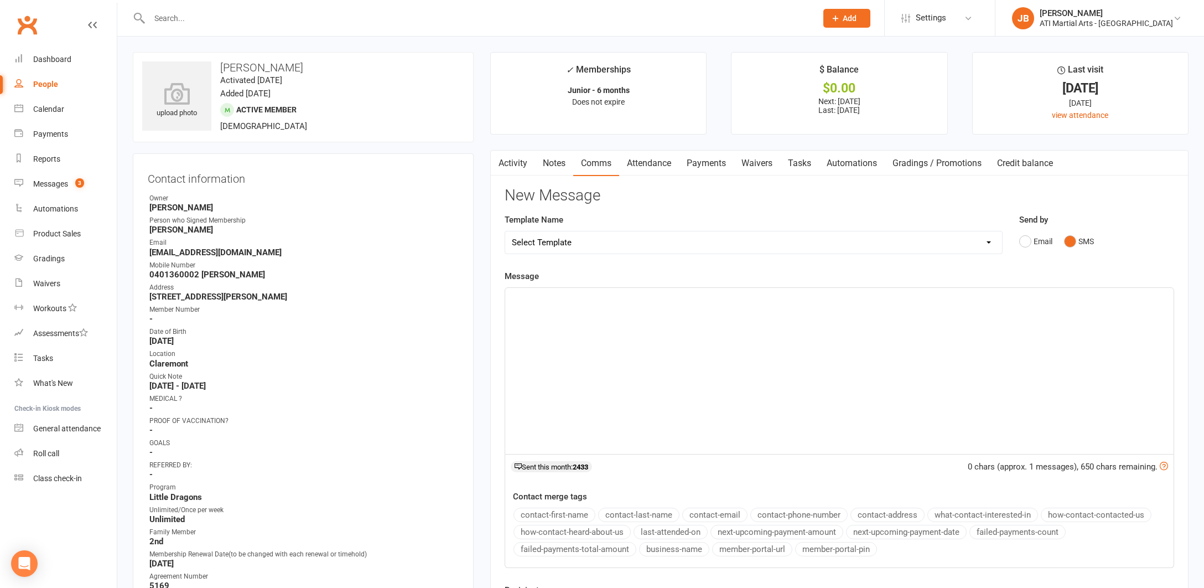
click at [565, 298] on p "﻿" at bounding box center [839, 297] width 655 height 13
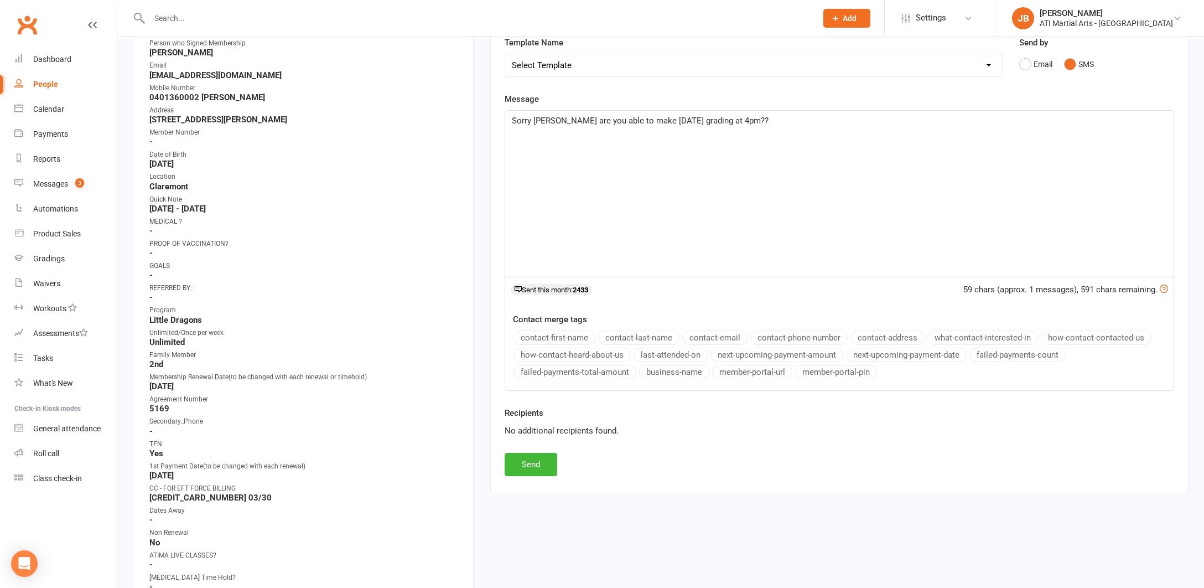
scroll to position [270, 0]
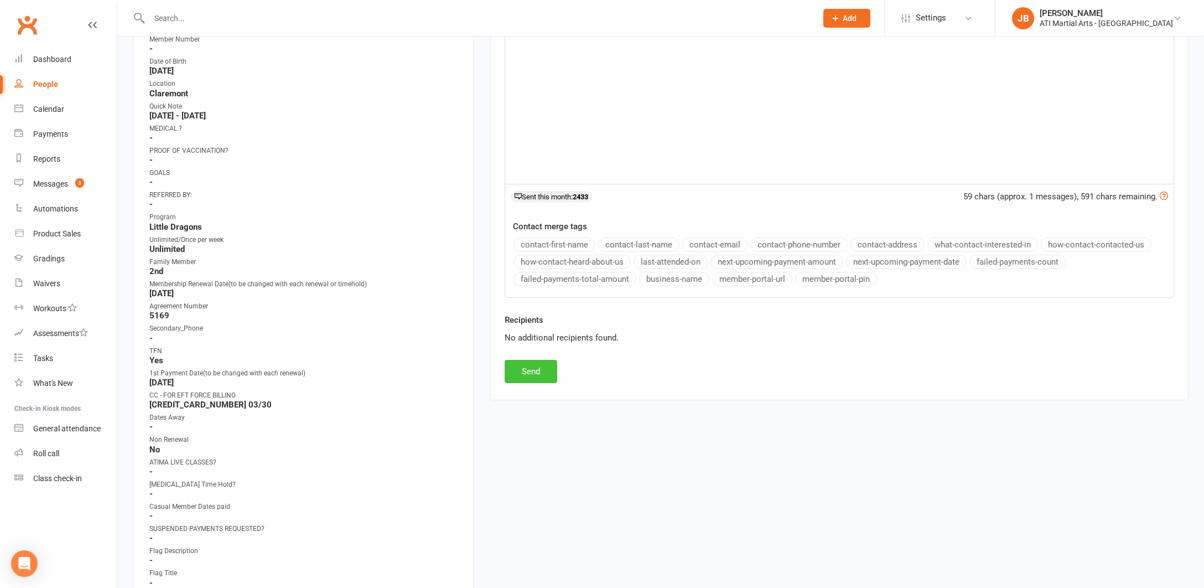
click at [546, 369] on button "Send" at bounding box center [531, 371] width 53 height 23
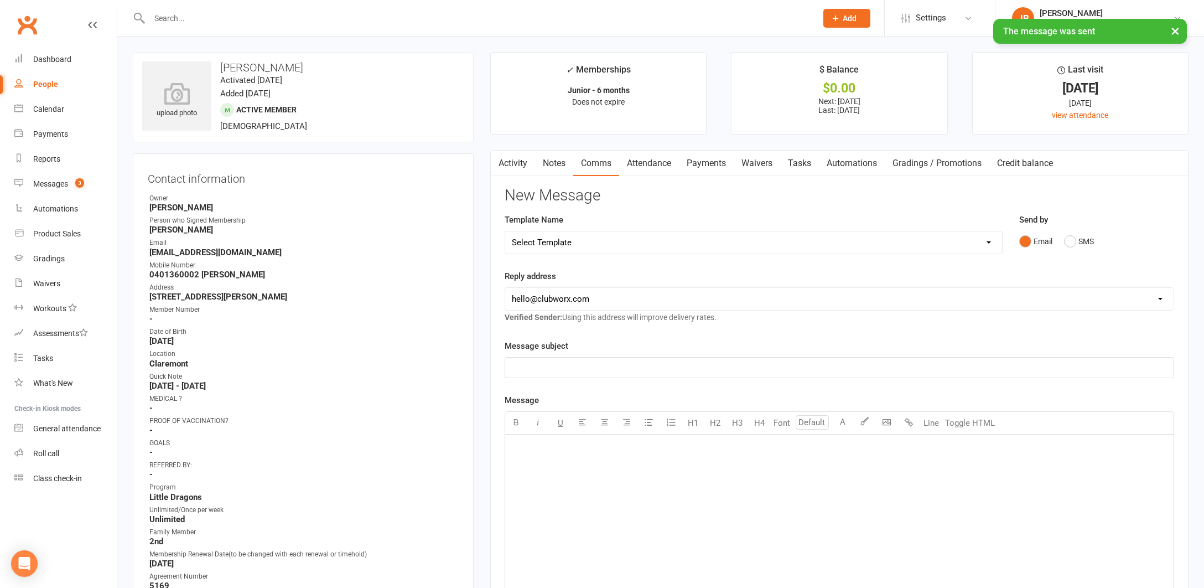
scroll to position [0, 2]
click at [24, 22] on link "Clubworx" at bounding box center [27, 25] width 28 height 28
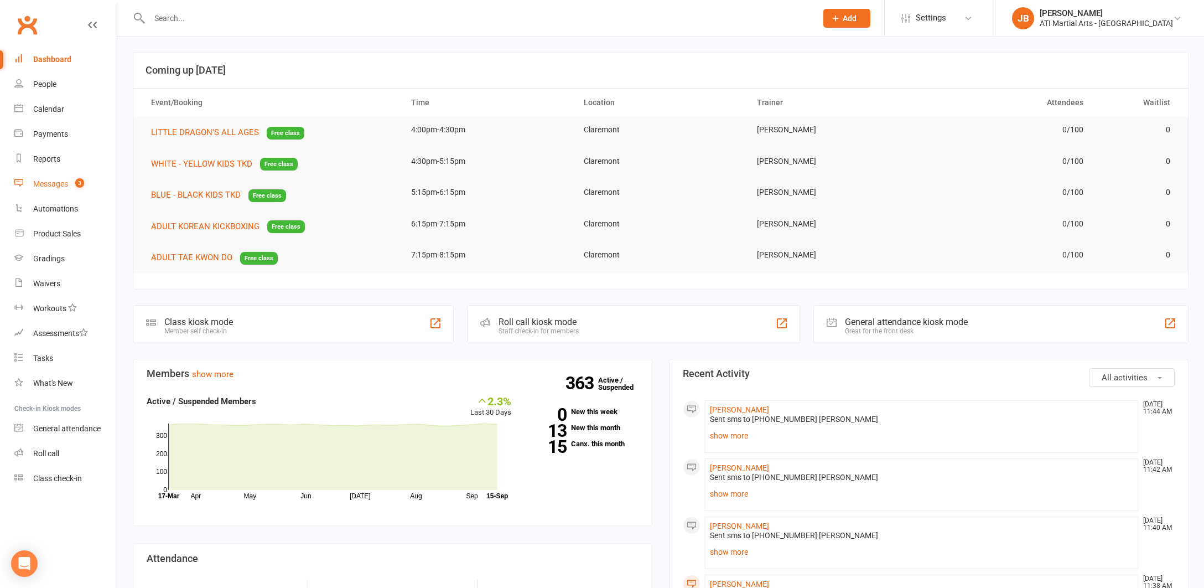
click at [54, 184] on div "Messages" at bounding box center [50, 183] width 35 height 9
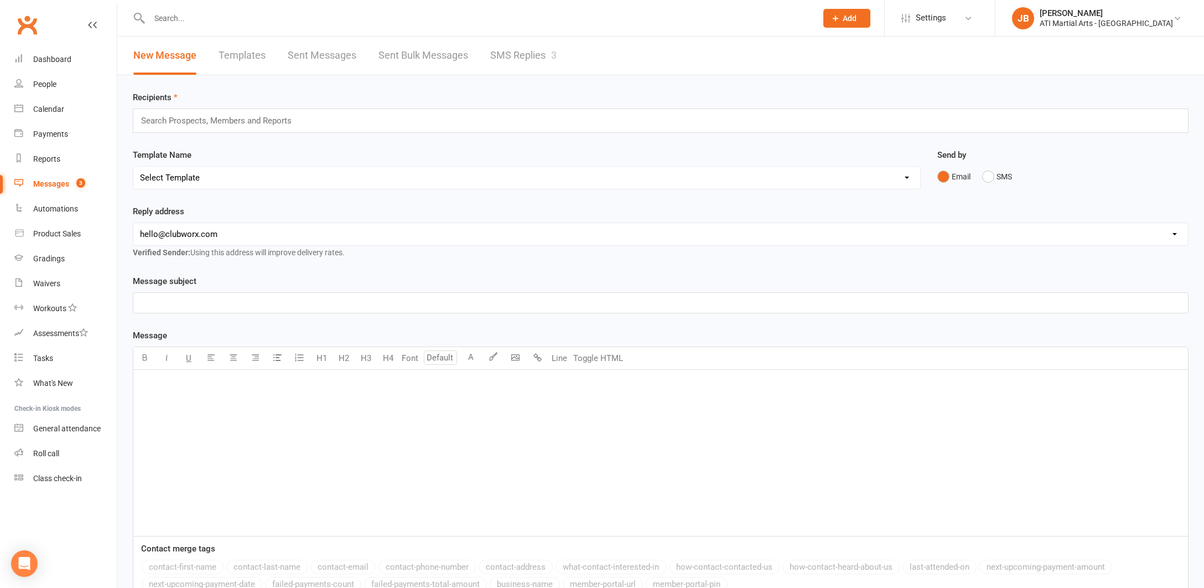
click at [505, 55] on link "SMS Replies 3" at bounding box center [523, 56] width 66 height 38
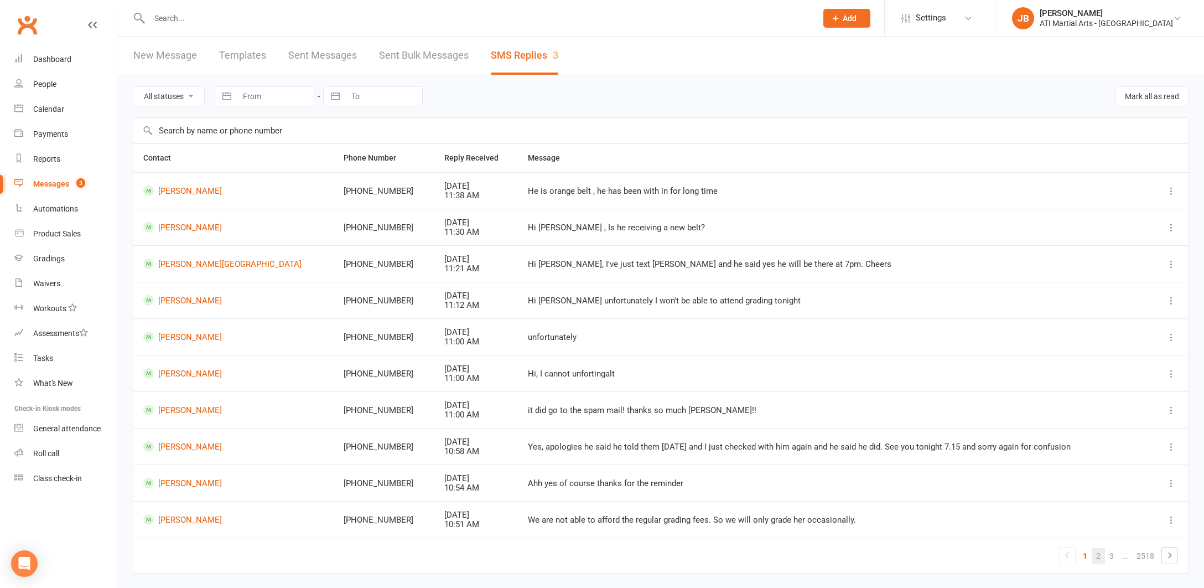
click at [1099, 551] on link "2" at bounding box center [1098, 555] width 13 height 15
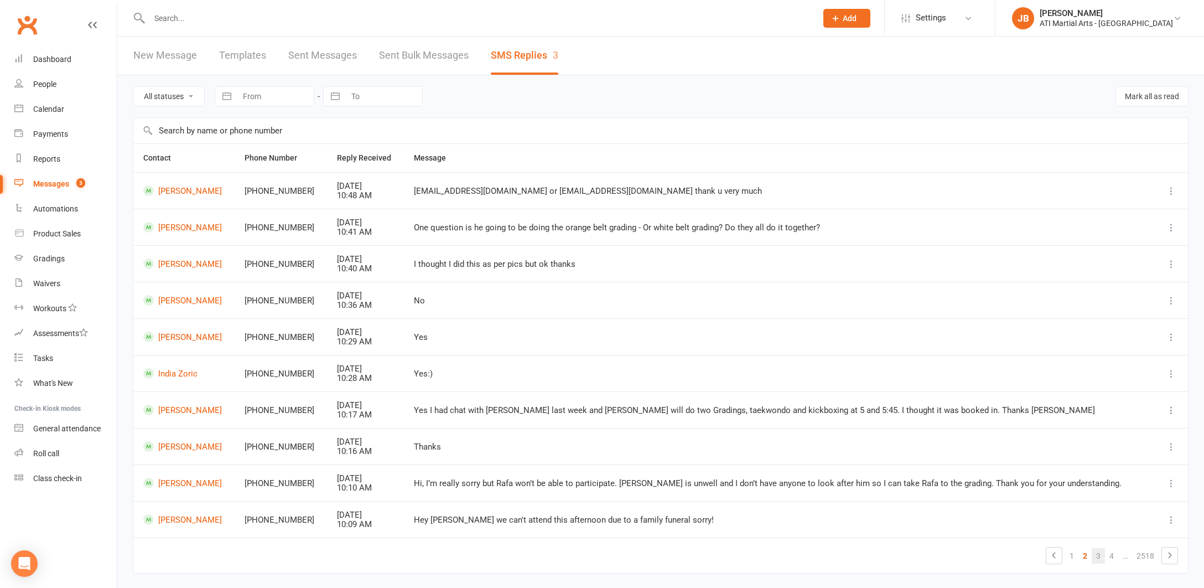
click at [1100, 552] on link "3" at bounding box center [1098, 555] width 13 height 15
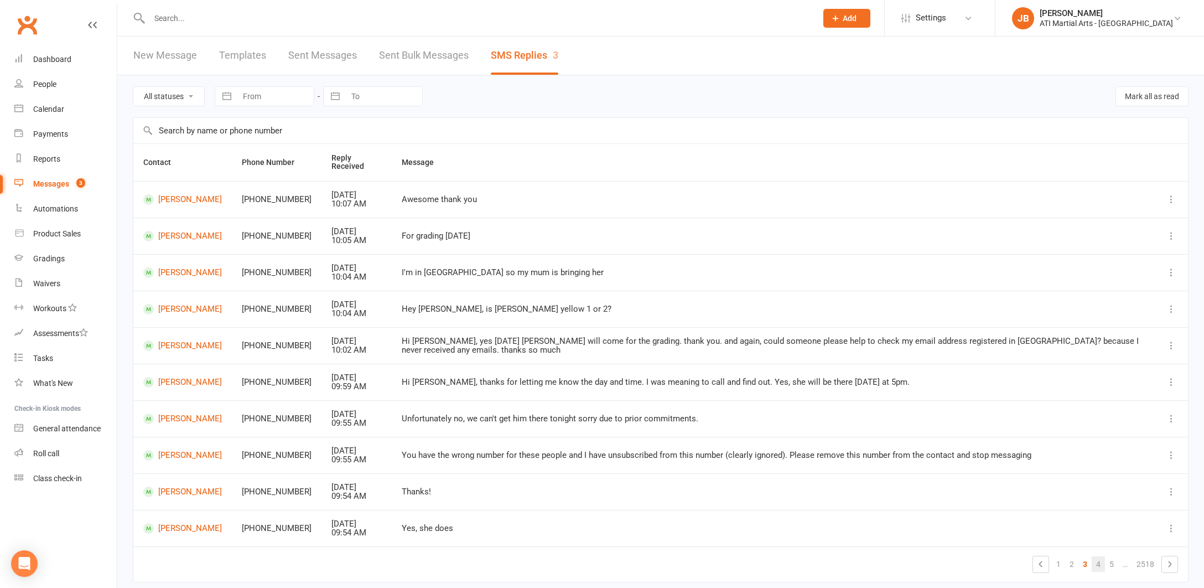
click at [1100, 556] on link "4" at bounding box center [1098, 563] width 13 height 15
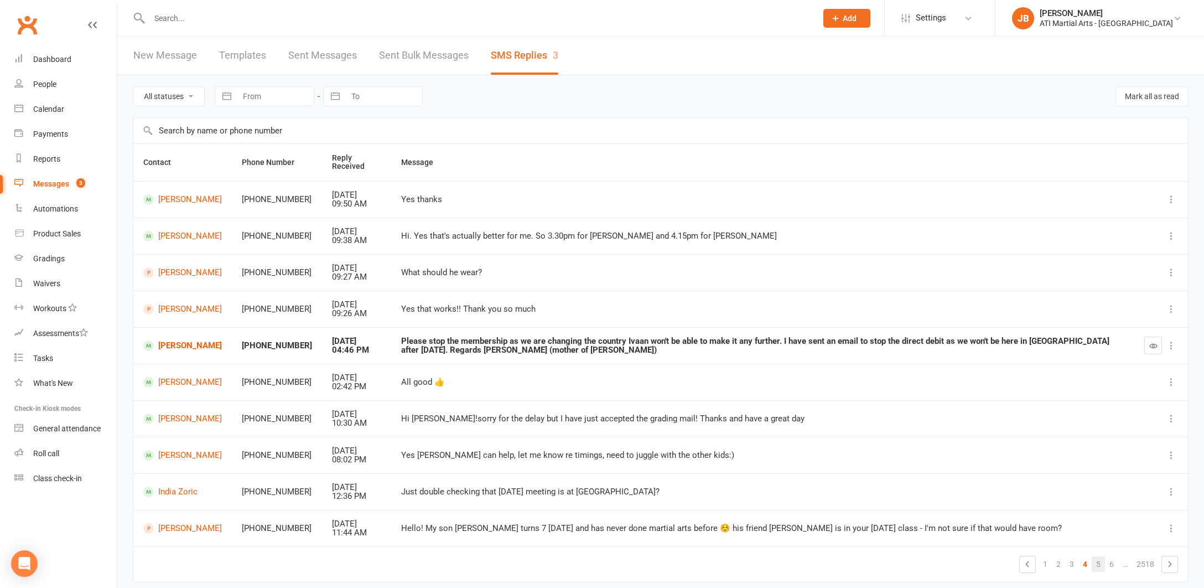
click at [1098, 560] on link "5" at bounding box center [1098, 563] width 13 height 15
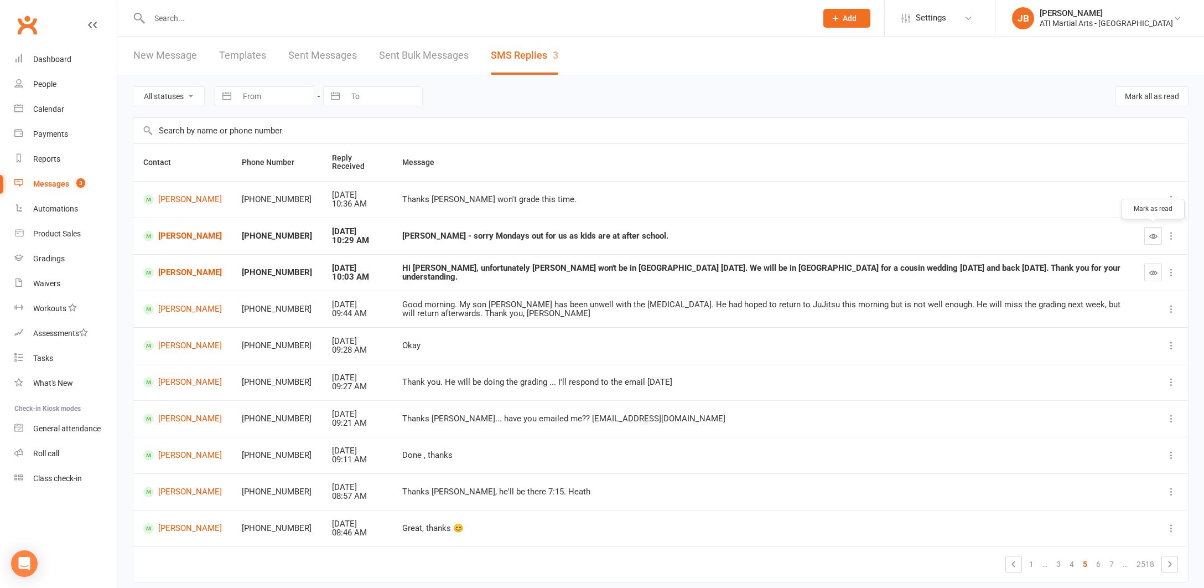
click at [1151, 236] on icon "button" at bounding box center [1153, 236] width 8 height 8
click at [1152, 272] on icon "button" at bounding box center [1153, 272] width 8 height 8
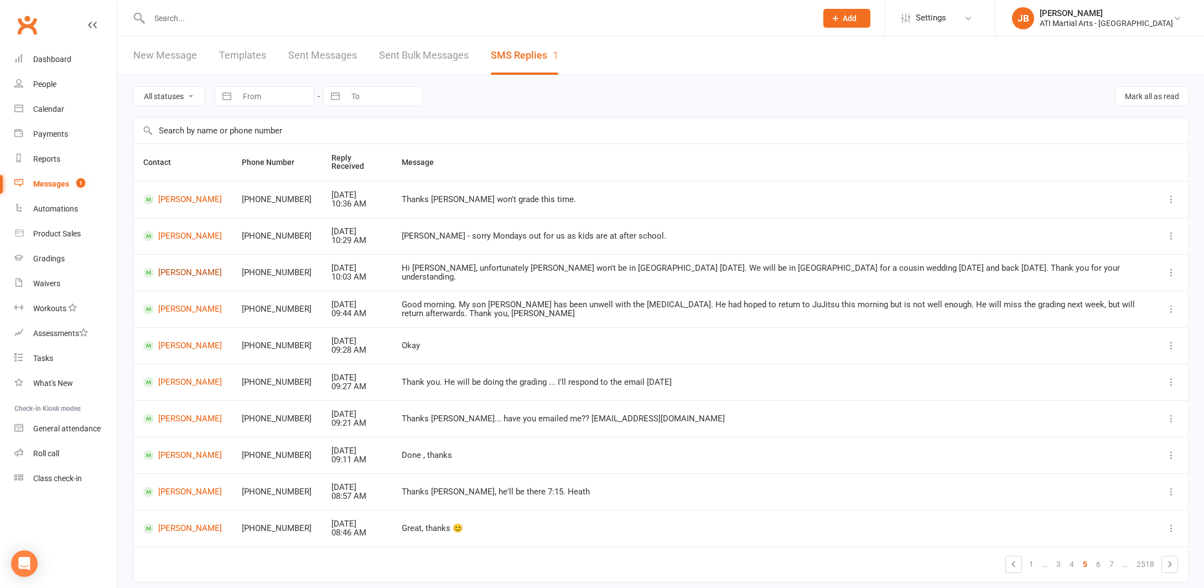
click at [180, 273] on link "[PERSON_NAME]" at bounding box center [182, 272] width 79 height 11
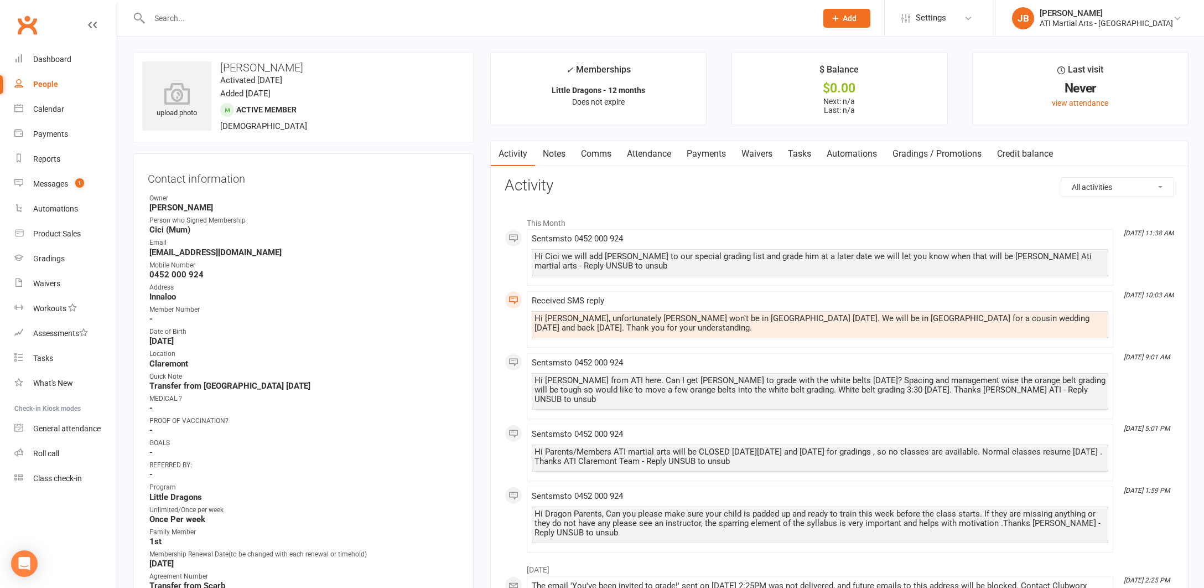
click at [24, 24] on link "Clubworx" at bounding box center [27, 25] width 28 height 28
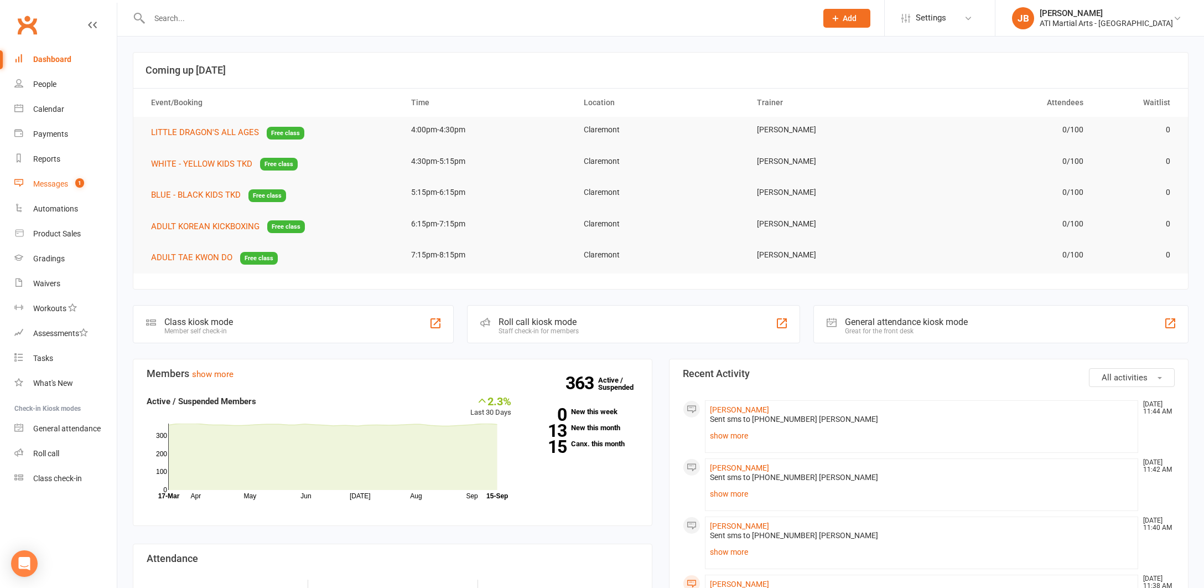
click at [50, 185] on div "Messages" at bounding box center [50, 183] width 35 height 9
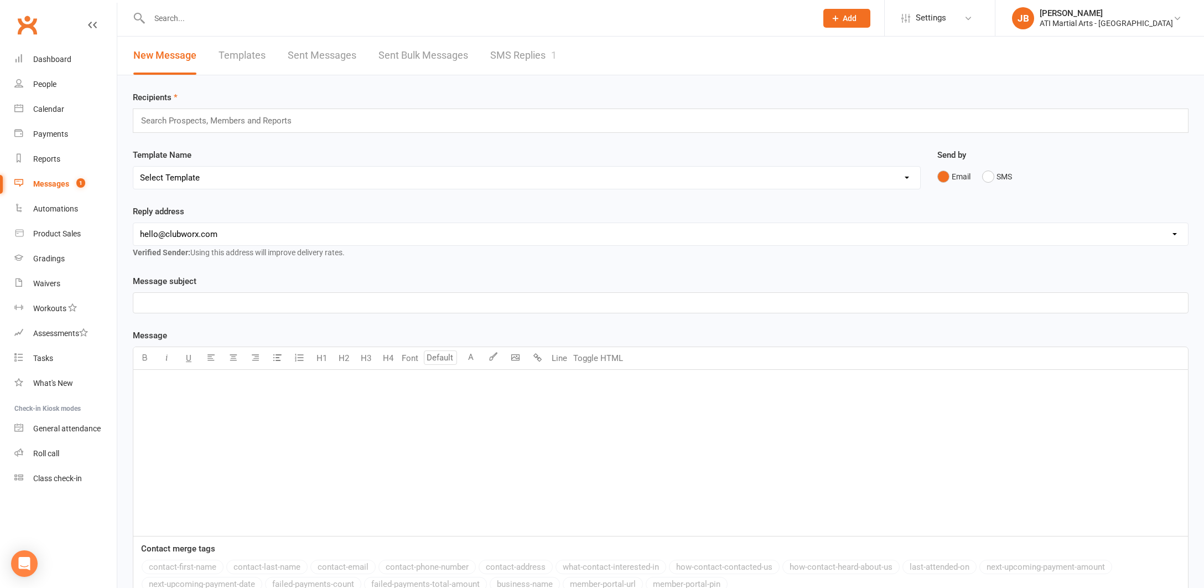
click at [503, 58] on link "SMS Replies 1" at bounding box center [523, 56] width 66 height 38
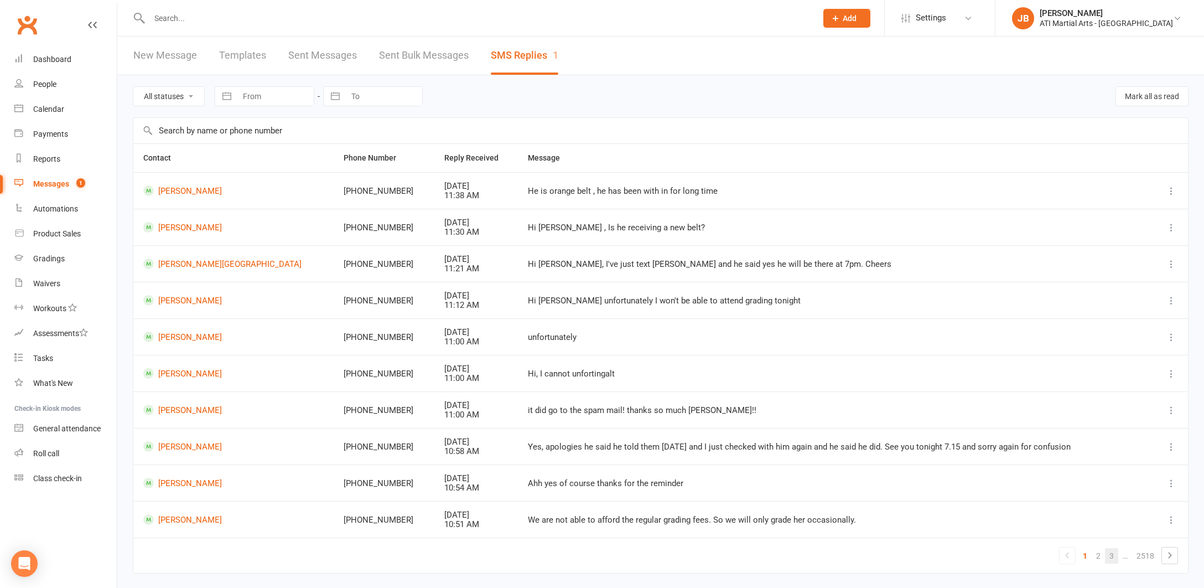
click at [1113, 551] on link "3" at bounding box center [1111, 555] width 13 height 15
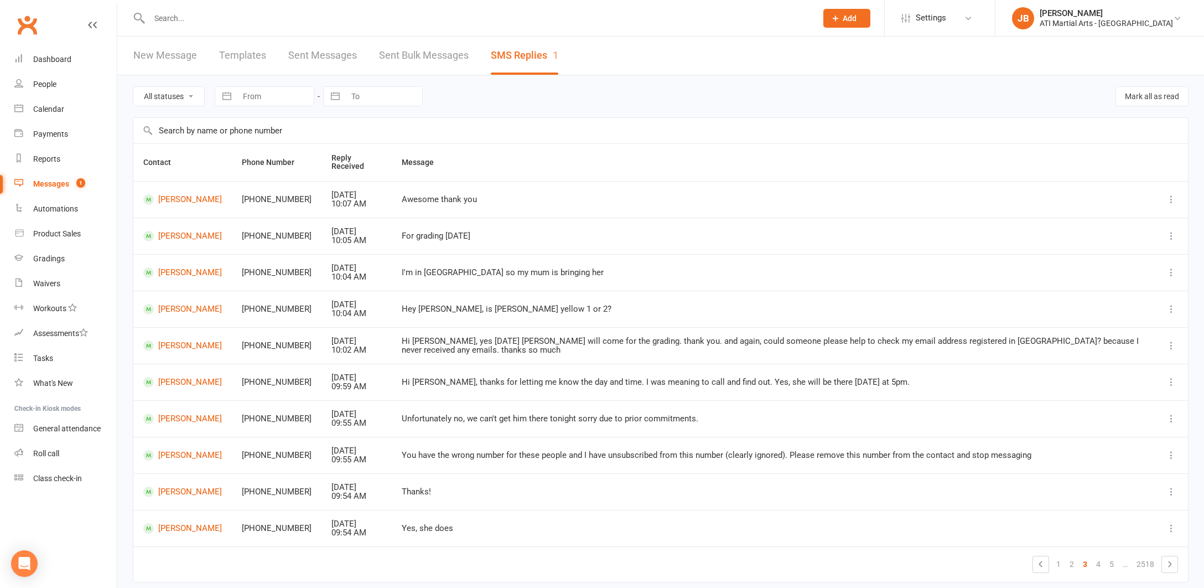
click at [24, 20] on link "Clubworx" at bounding box center [27, 25] width 28 height 28
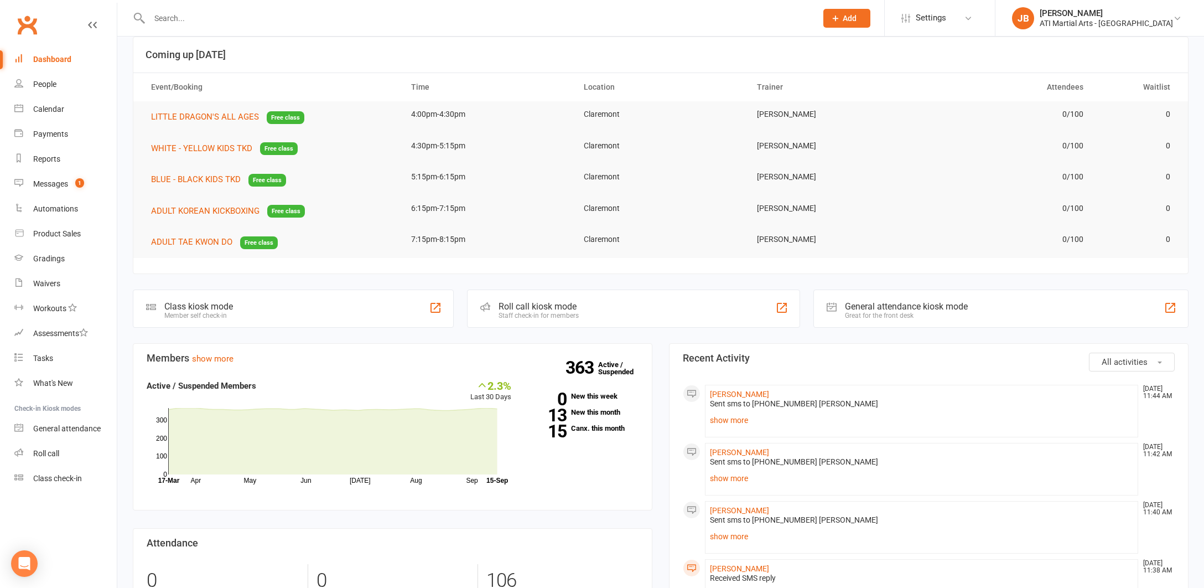
scroll to position [19, 0]
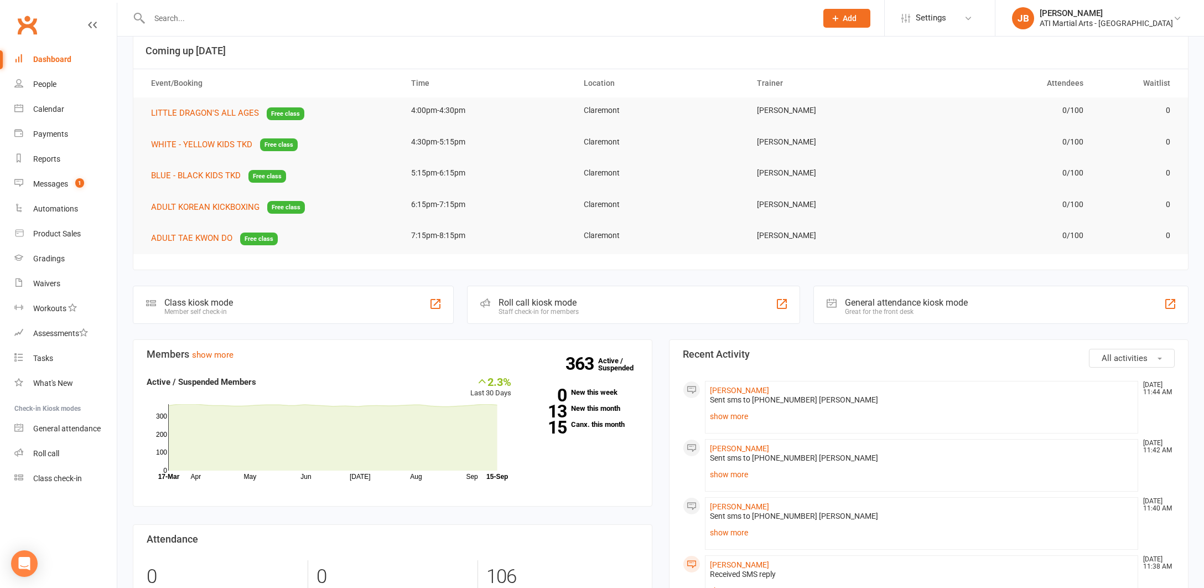
click at [27, 26] on link "Clubworx" at bounding box center [27, 25] width 28 height 28
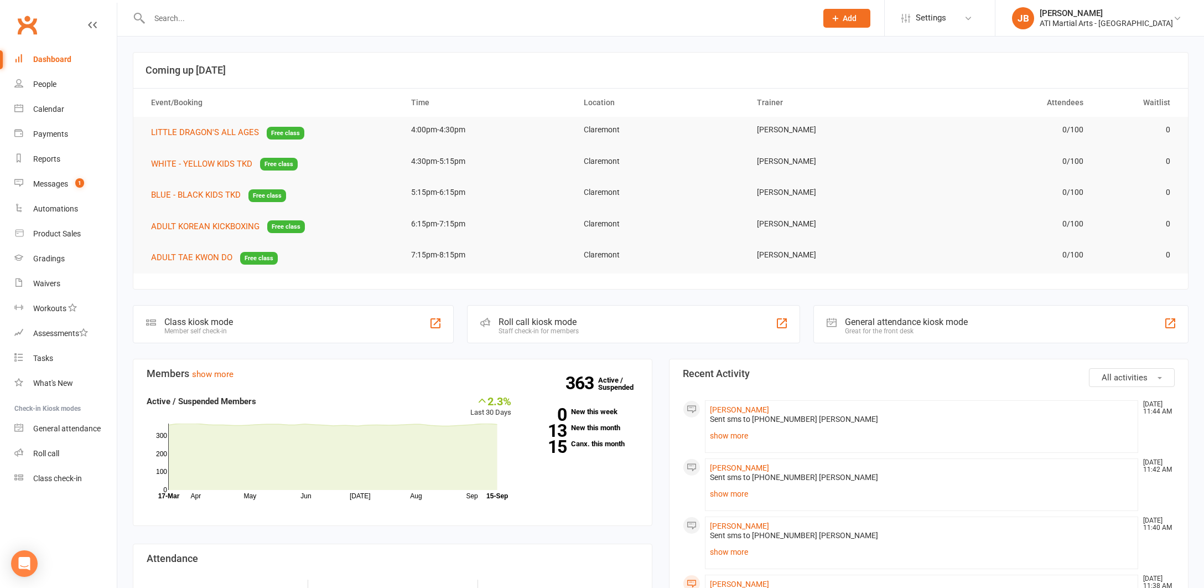
click at [25, 23] on link "Clubworx" at bounding box center [27, 25] width 28 height 28
click at [28, 25] on link "Clubworx" at bounding box center [27, 25] width 28 height 28
click at [29, 25] on link "Clubworx" at bounding box center [27, 25] width 28 height 28
click at [29, 28] on link "Clubworx" at bounding box center [27, 25] width 28 height 28
click at [759, 408] on link "[PERSON_NAME]" at bounding box center [739, 409] width 59 height 9
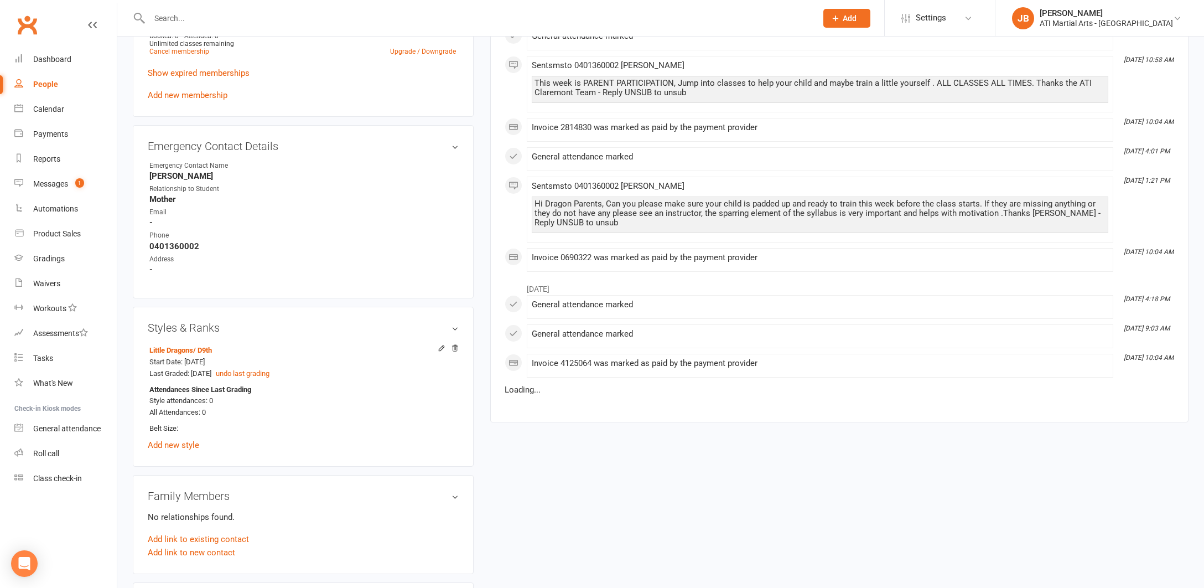
scroll to position [1045, 0]
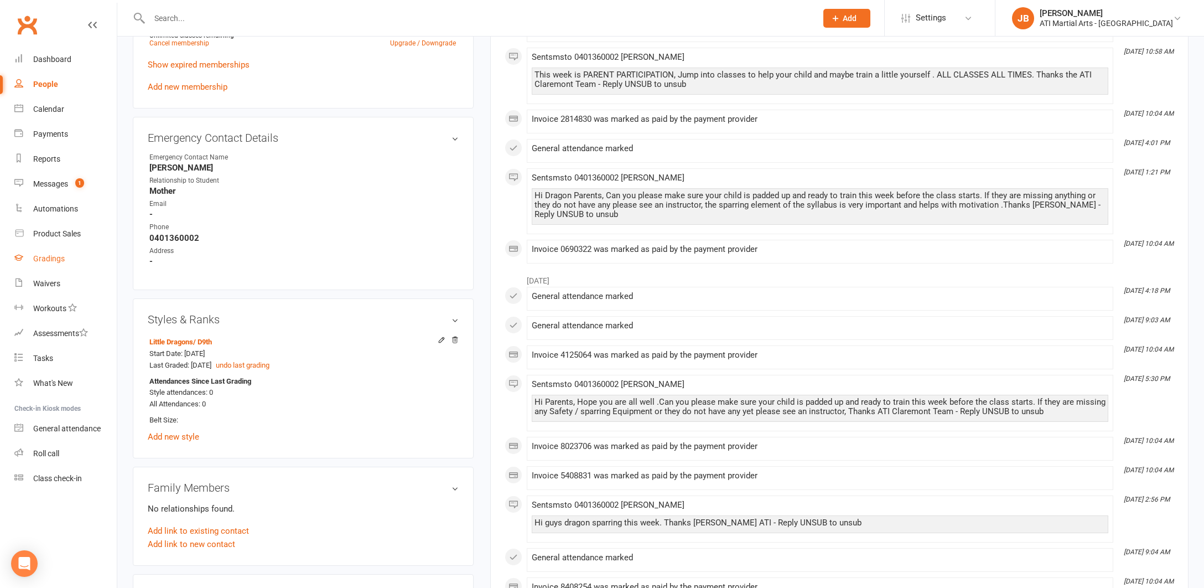
click at [46, 261] on div "Gradings" at bounding box center [49, 258] width 32 height 9
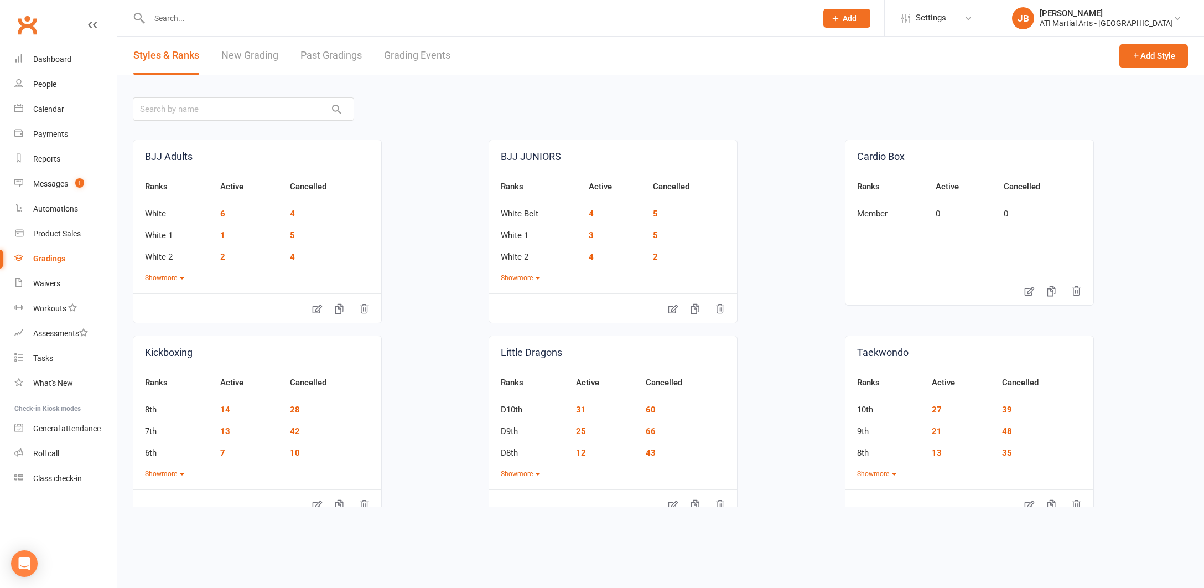
click at [412, 55] on link "Grading Events" at bounding box center [417, 56] width 66 height 38
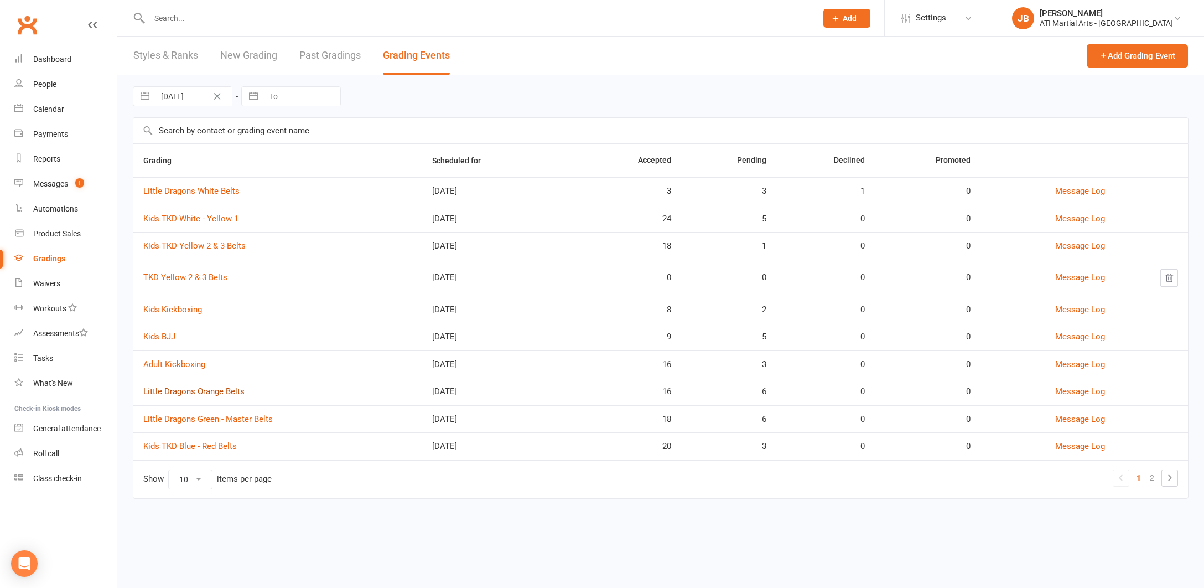
click at [208, 392] on link "Little Dragons Orange Belts" at bounding box center [193, 391] width 101 height 10
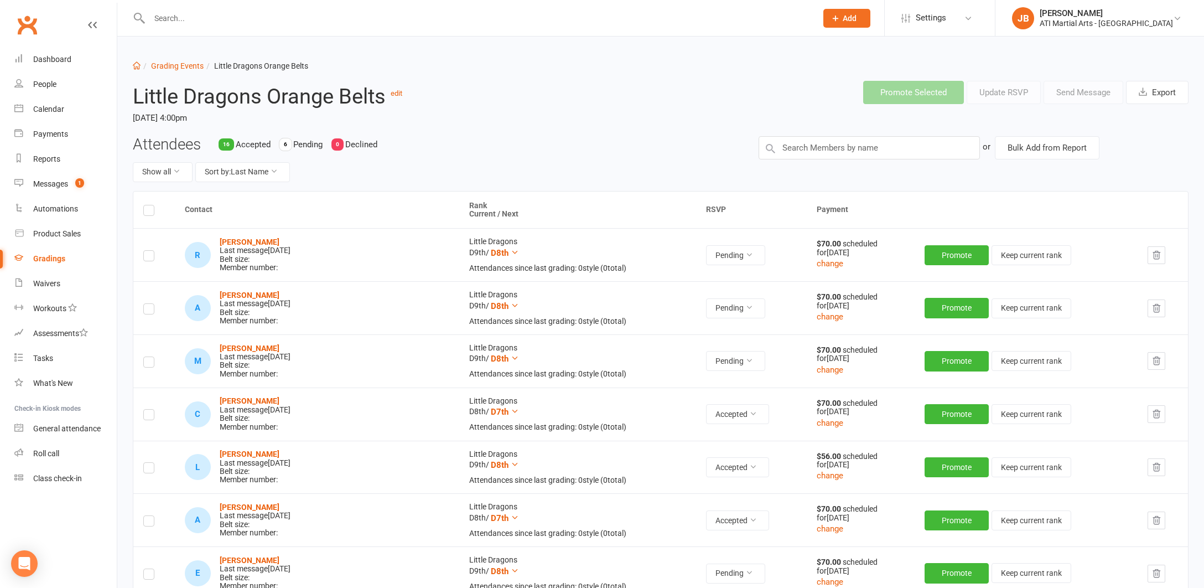
click at [29, 23] on link "Clubworx" at bounding box center [27, 25] width 28 height 28
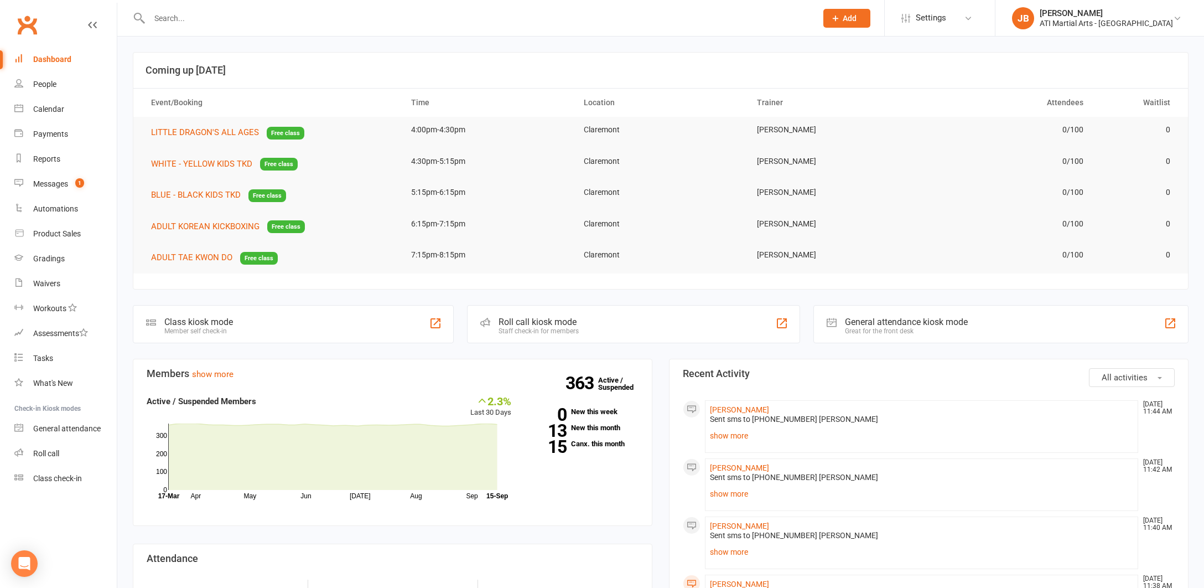
click at [25, 23] on link "Clubworx" at bounding box center [27, 25] width 28 height 28
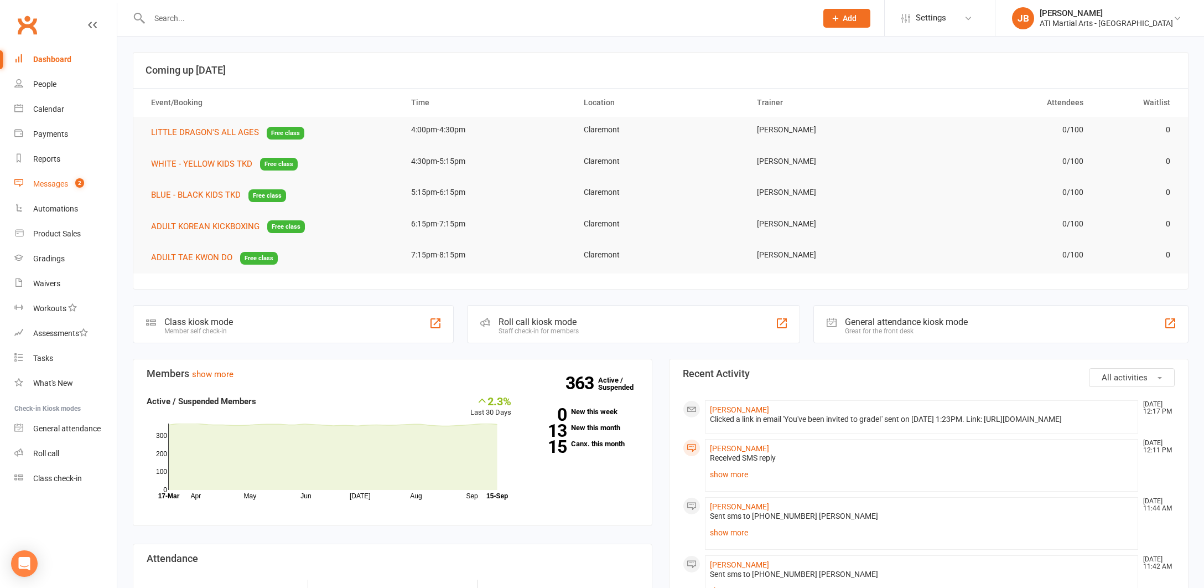
click at [50, 186] on div "Messages" at bounding box center [50, 183] width 35 height 9
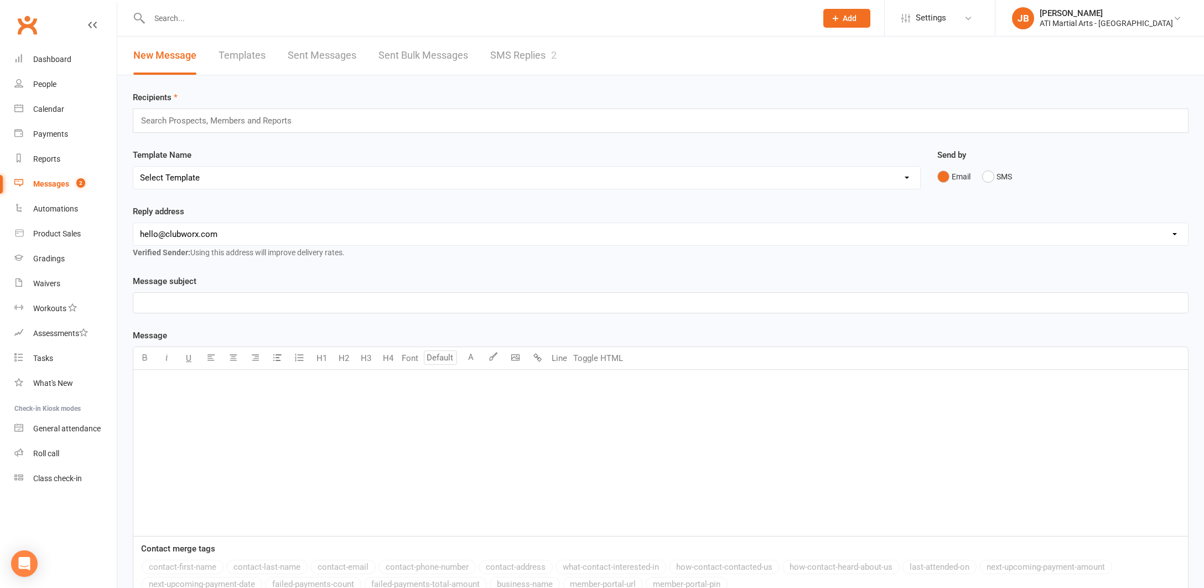
click at [517, 55] on link "SMS Replies 2" at bounding box center [523, 56] width 66 height 38
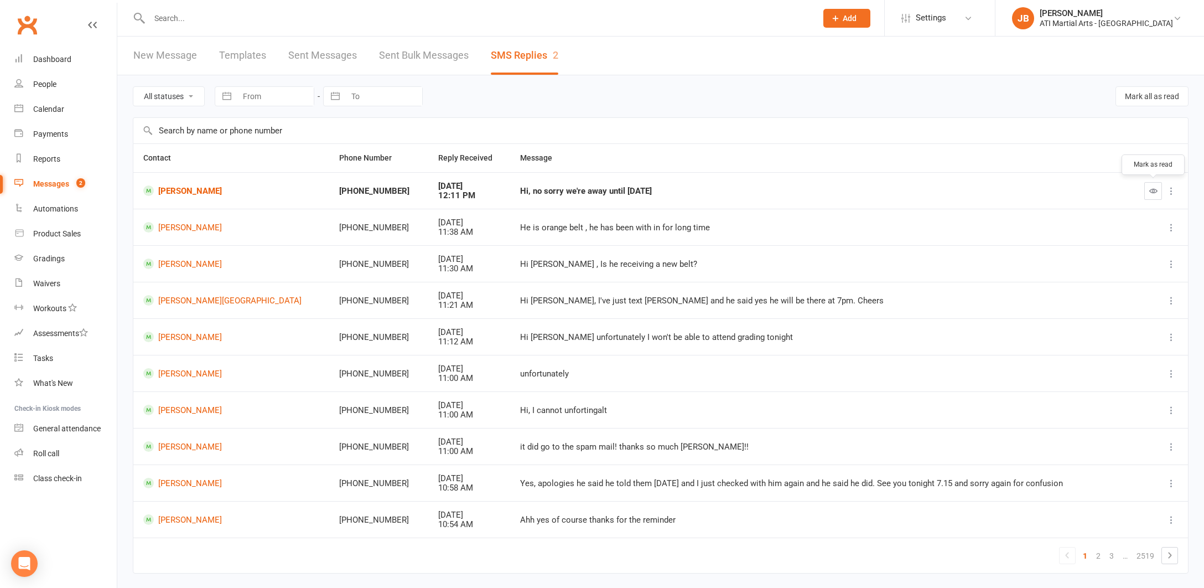
click at [1152, 190] on icon "button" at bounding box center [1153, 190] width 8 height 8
click at [193, 190] on link "[PERSON_NAME]" at bounding box center [233, 190] width 180 height 11
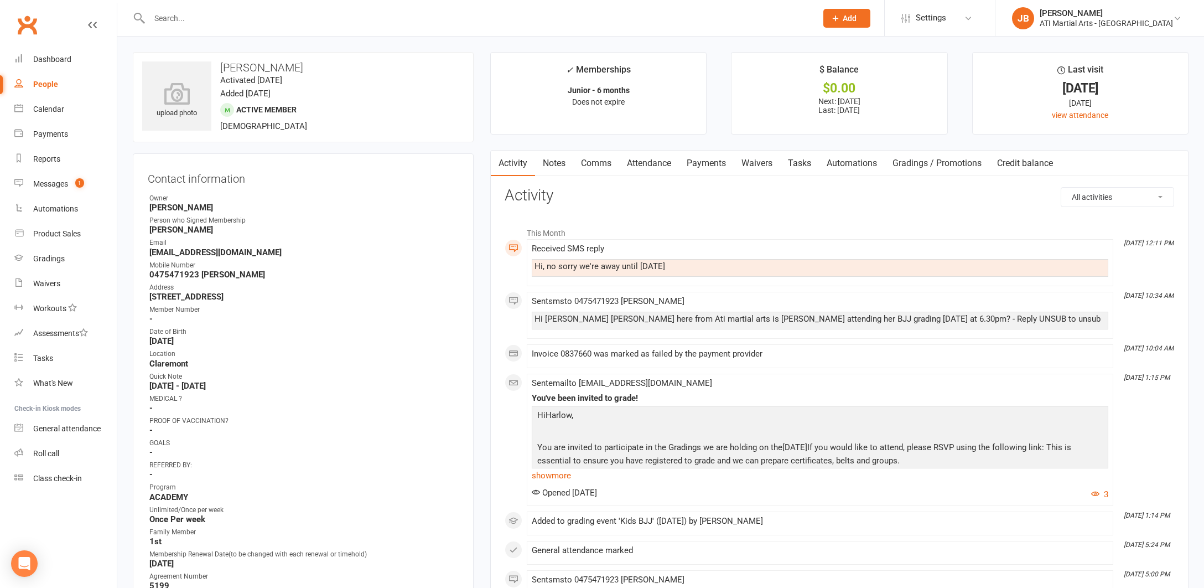
click at [598, 163] on link "Comms" at bounding box center [596, 162] width 46 height 25
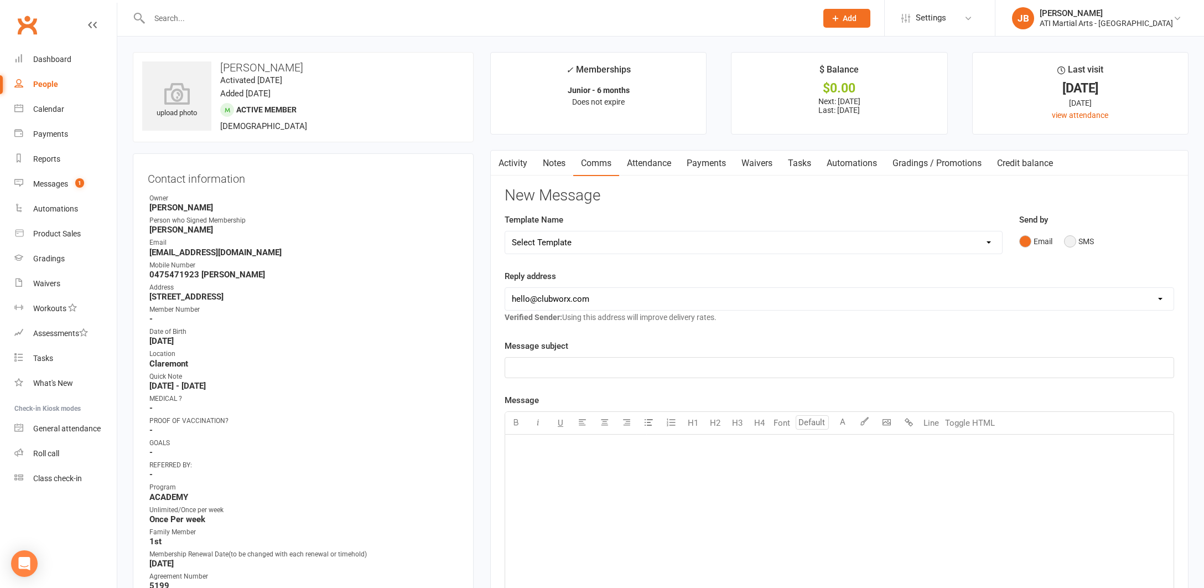
click at [1072, 241] on button "SMS" at bounding box center [1079, 241] width 30 height 21
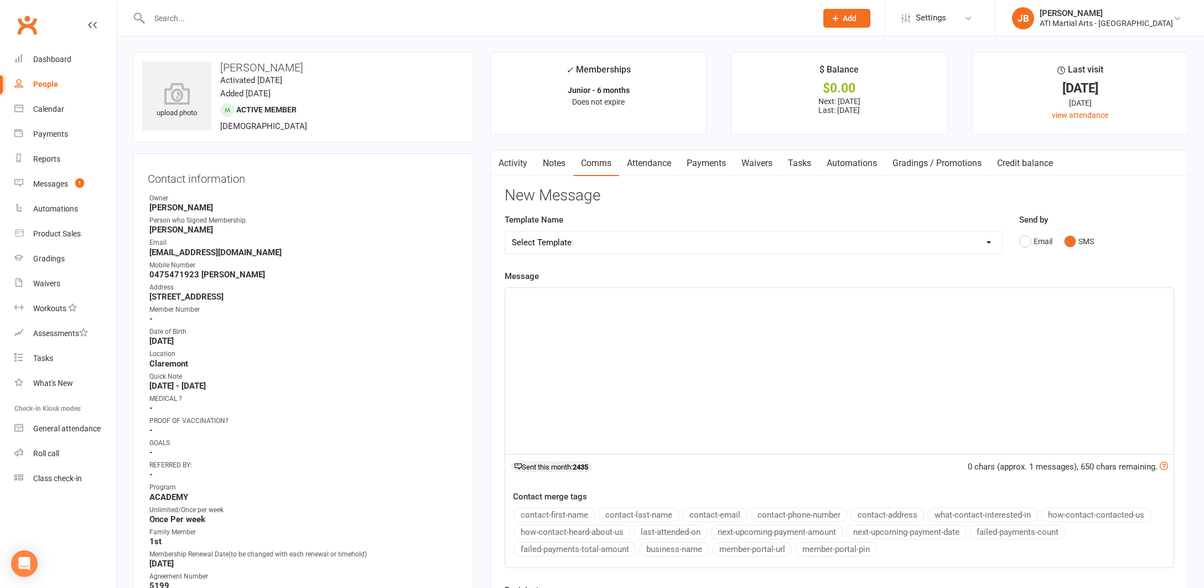
click at [538, 302] on p "﻿" at bounding box center [839, 297] width 655 height 13
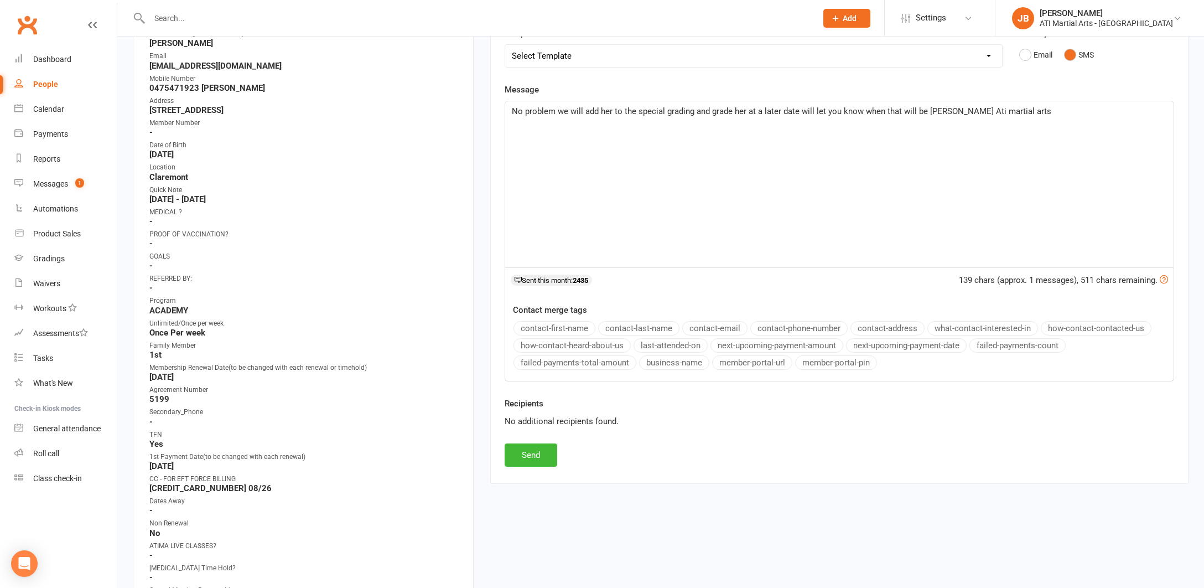
scroll to position [251, 0]
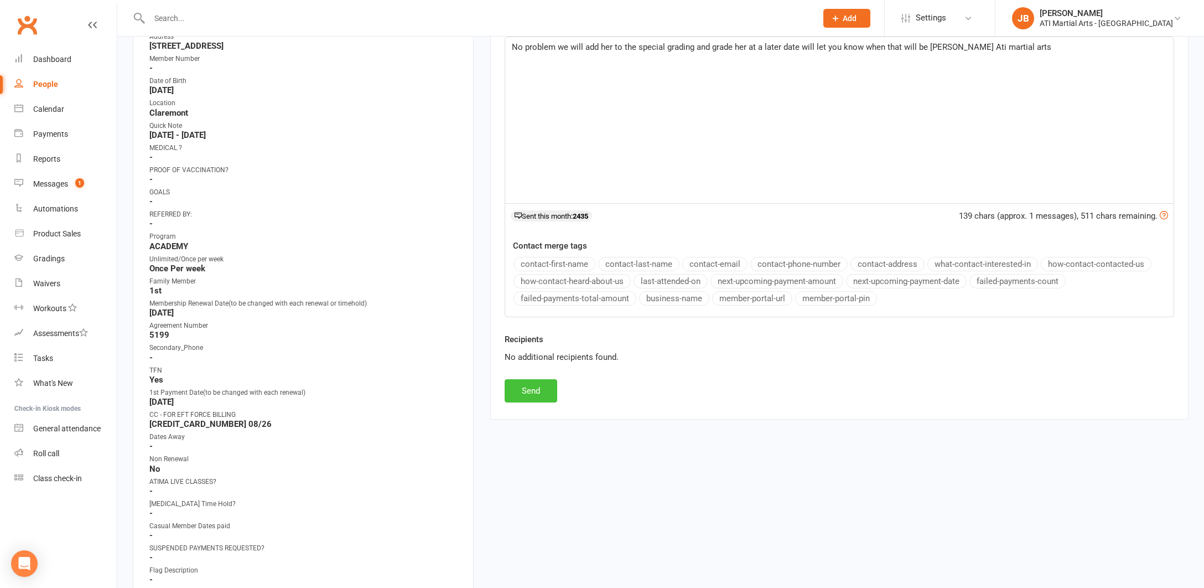
click at [522, 384] on button "Send" at bounding box center [531, 390] width 53 height 23
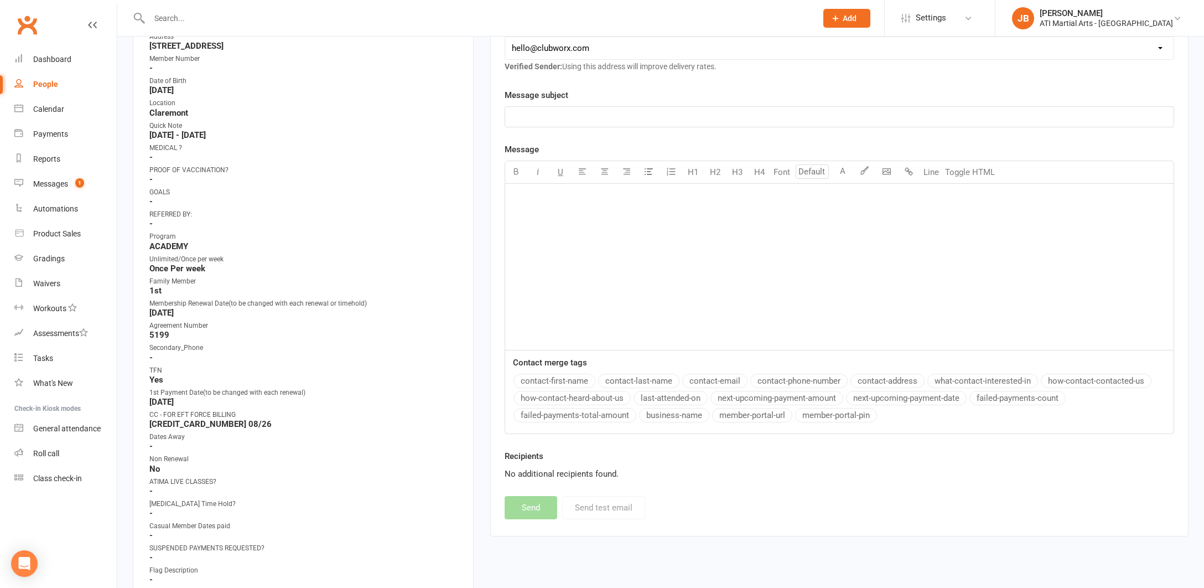
click at [26, 25] on link "Clubworx" at bounding box center [27, 25] width 28 height 28
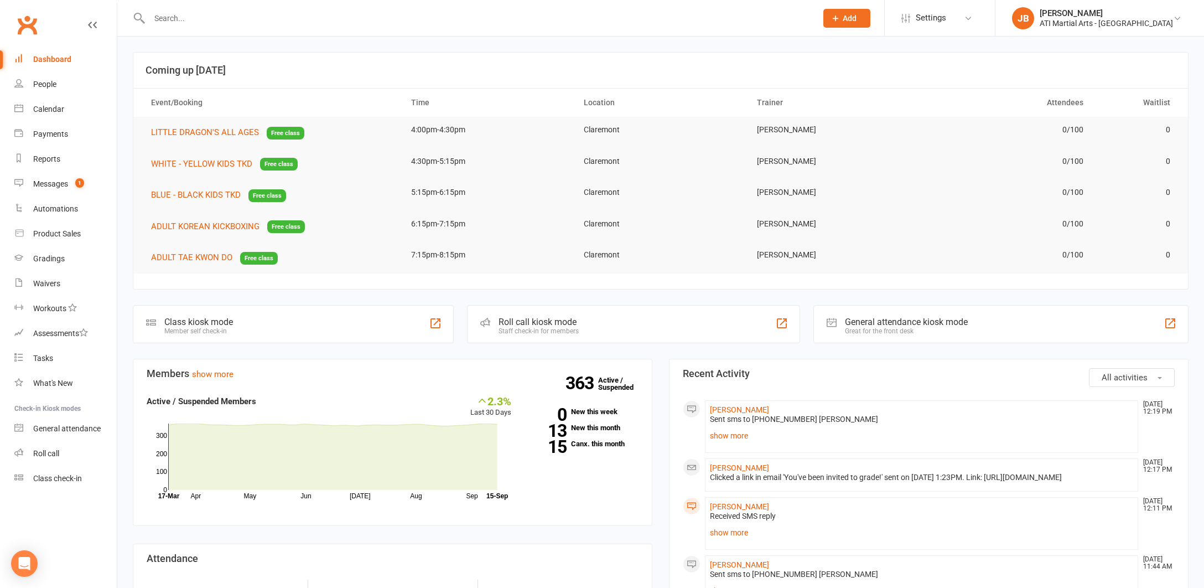
click at [27, 24] on link "Clubworx" at bounding box center [27, 25] width 28 height 28
click at [26, 24] on link "Clubworx" at bounding box center [27, 25] width 28 height 28
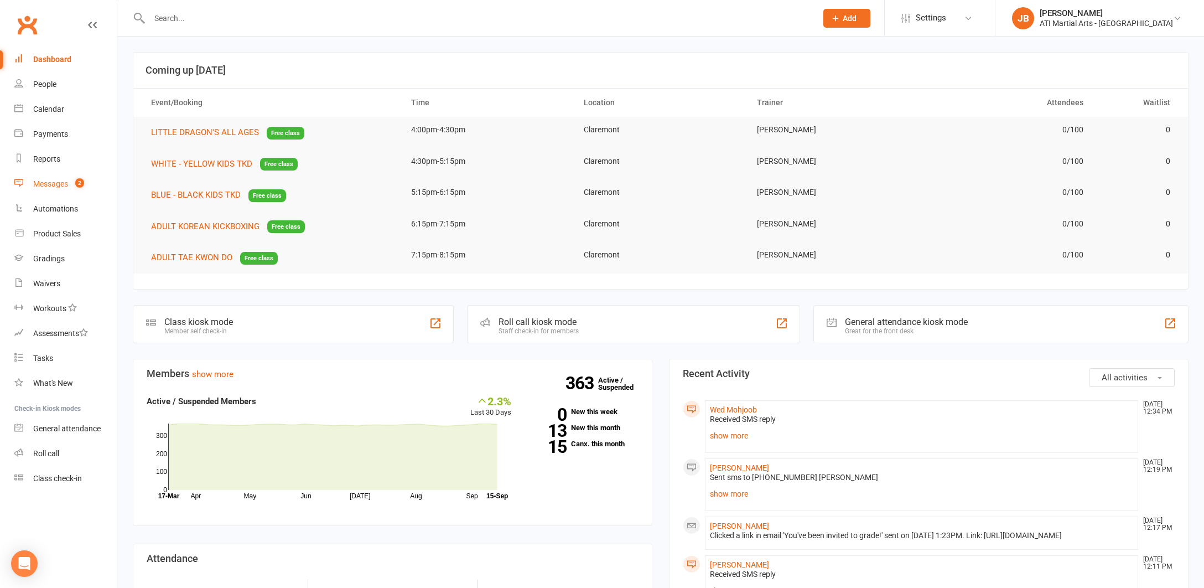
click at [52, 186] on div "Messages" at bounding box center [50, 183] width 35 height 9
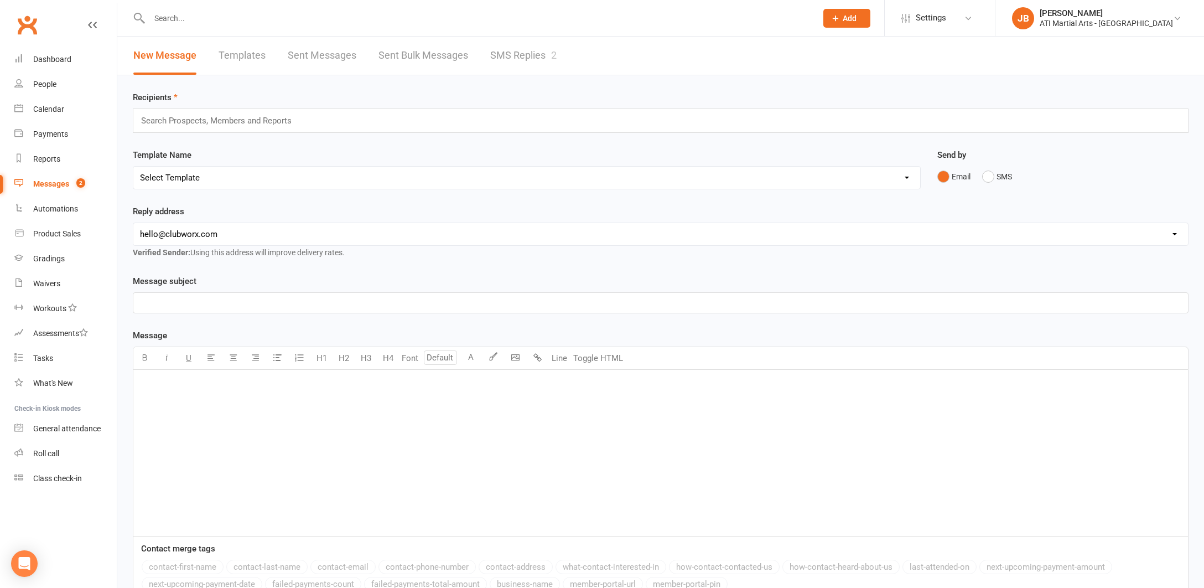
click at [503, 56] on link "SMS Replies 2" at bounding box center [523, 56] width 66 height 38
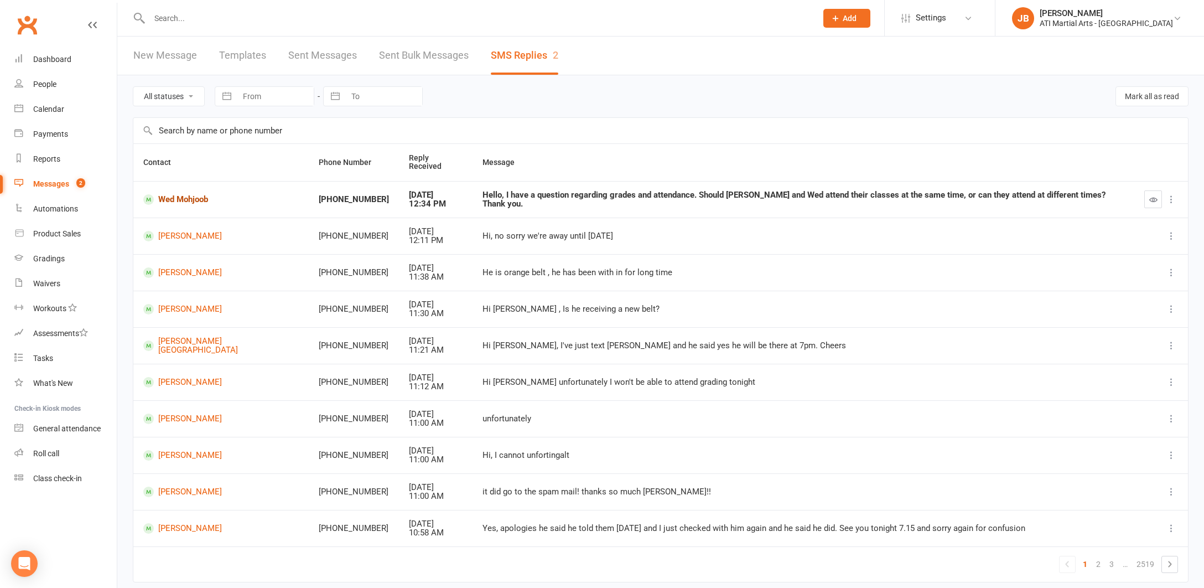
click at [183, 194] on link "Wed Mohjoob" at bounding box center [220, 199] width 155 height 11
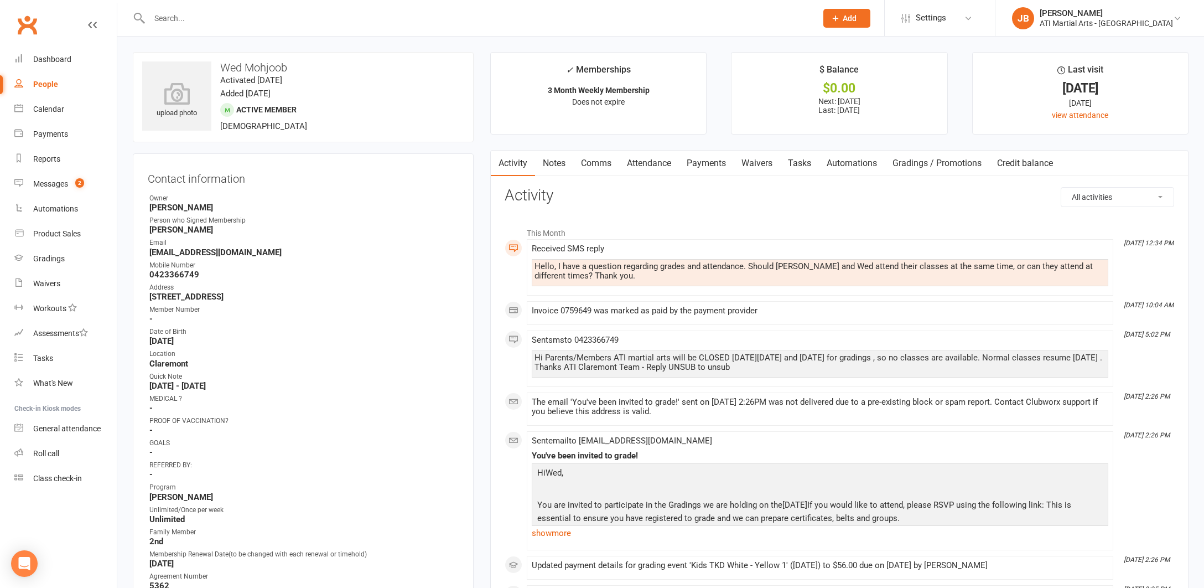
click at [172, 18] on input "text" at bounding box center [477, 18] width 663 height 15
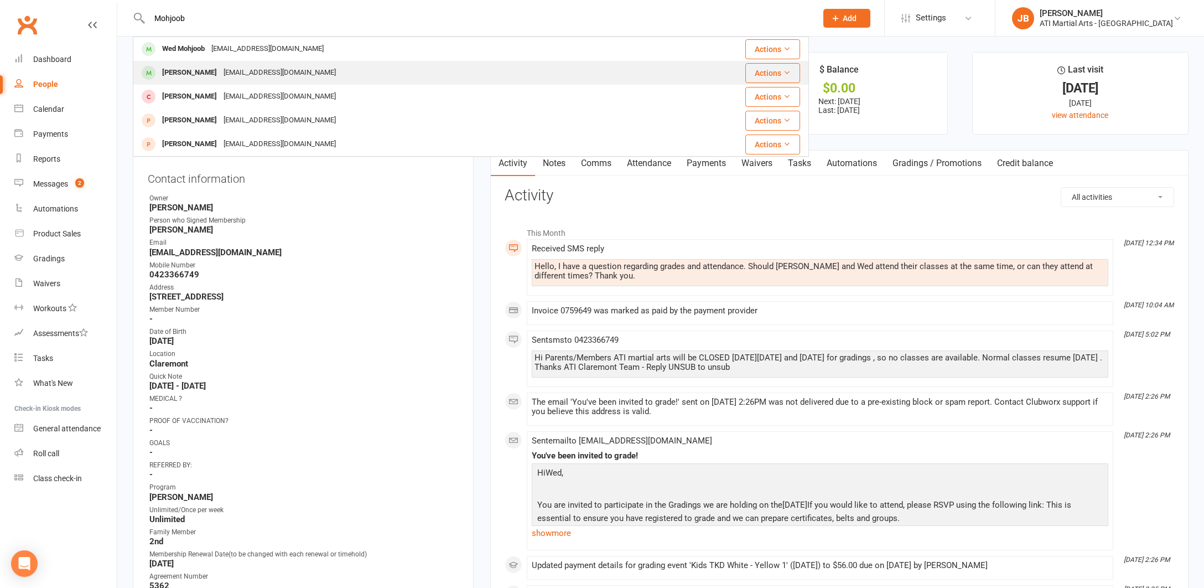
type input "Mohjoob"
click at [190, 74] on div "[PERSON_NAME]" at bounding box center [189, 73] width 61 height 16
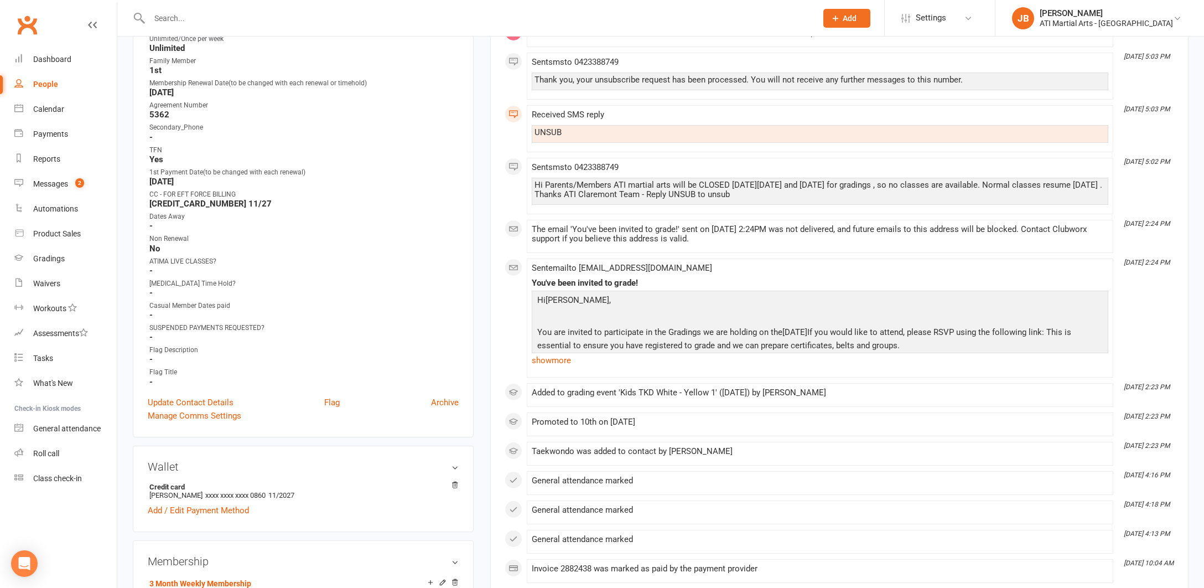
scroll to position [518, 0]
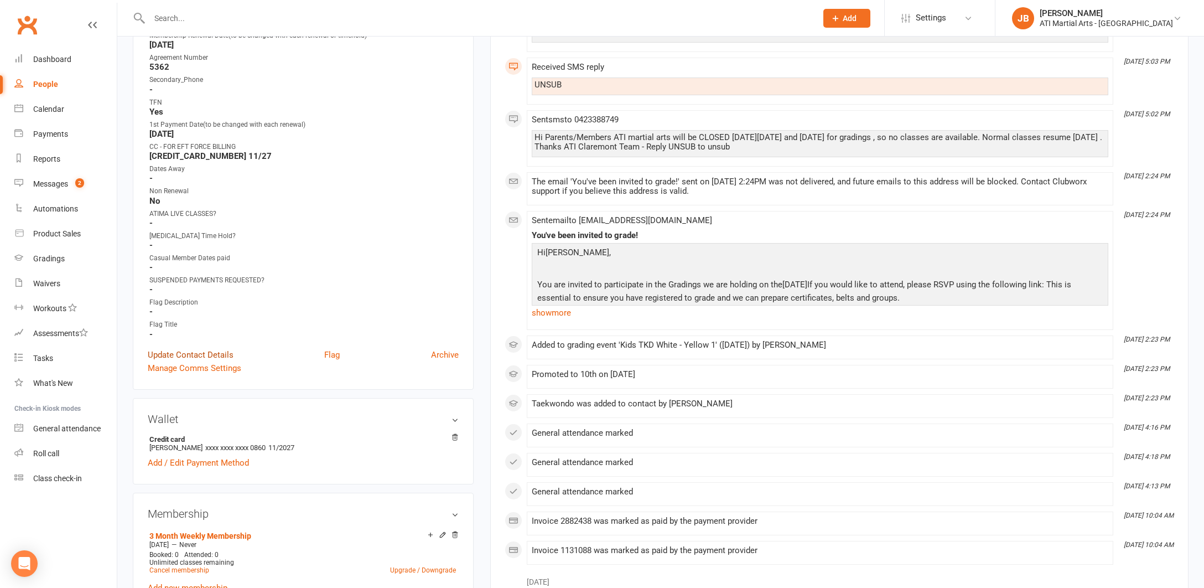
click at [190, 354] on link "Update Contact Details" at bounding box center [191, 354] width 86 height 13
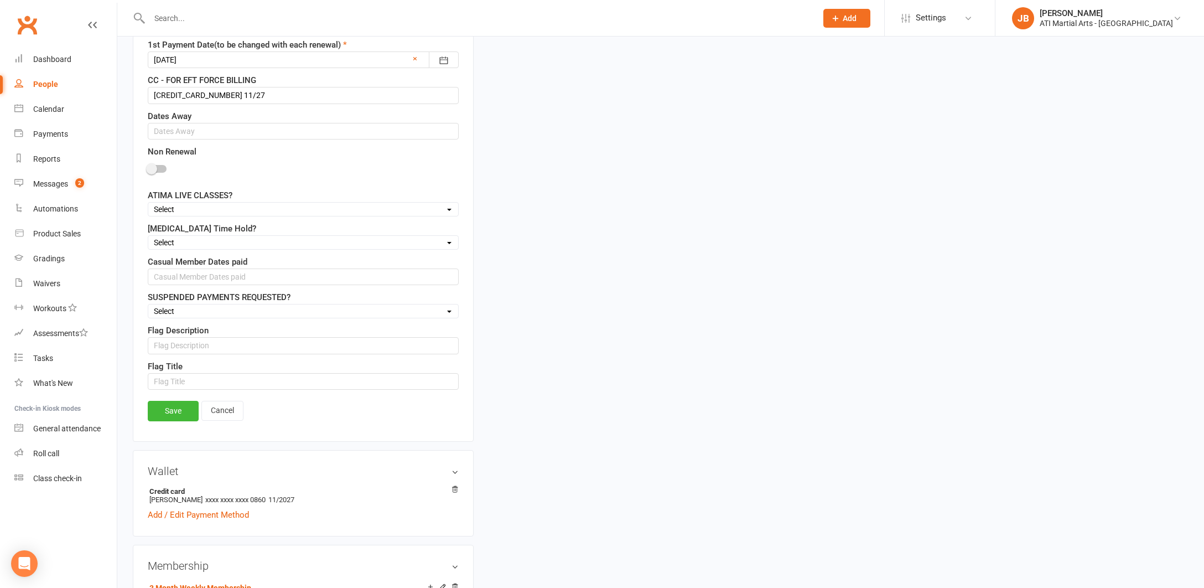
scroll to position [1006, 0]
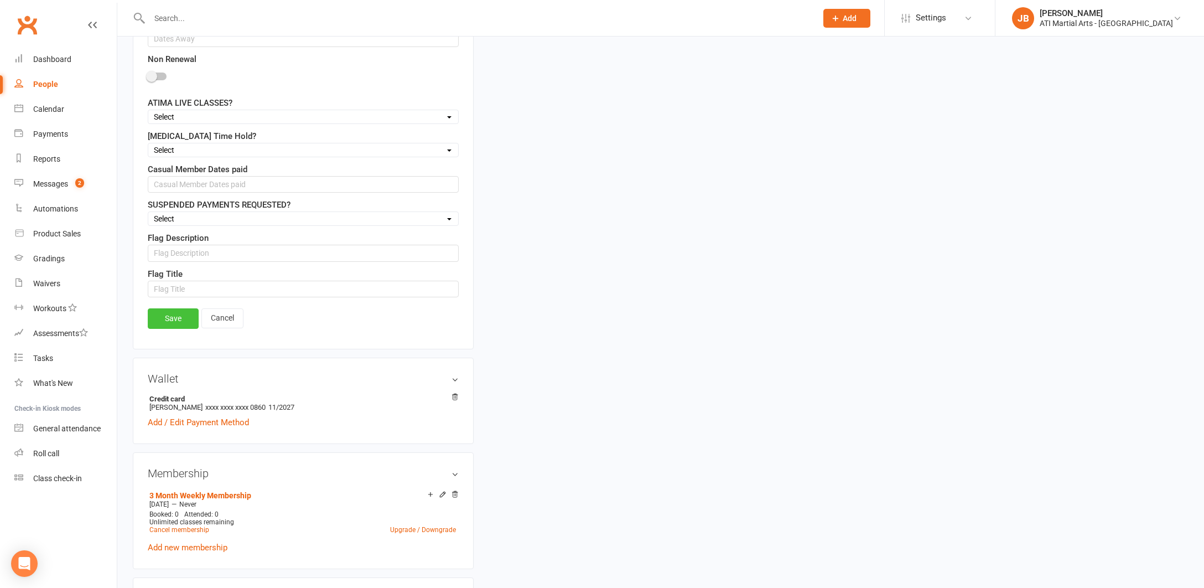
type input "0423366749"
click at [183, 319] on link "Save" at bounding box center [173, 318] width 51 height 20
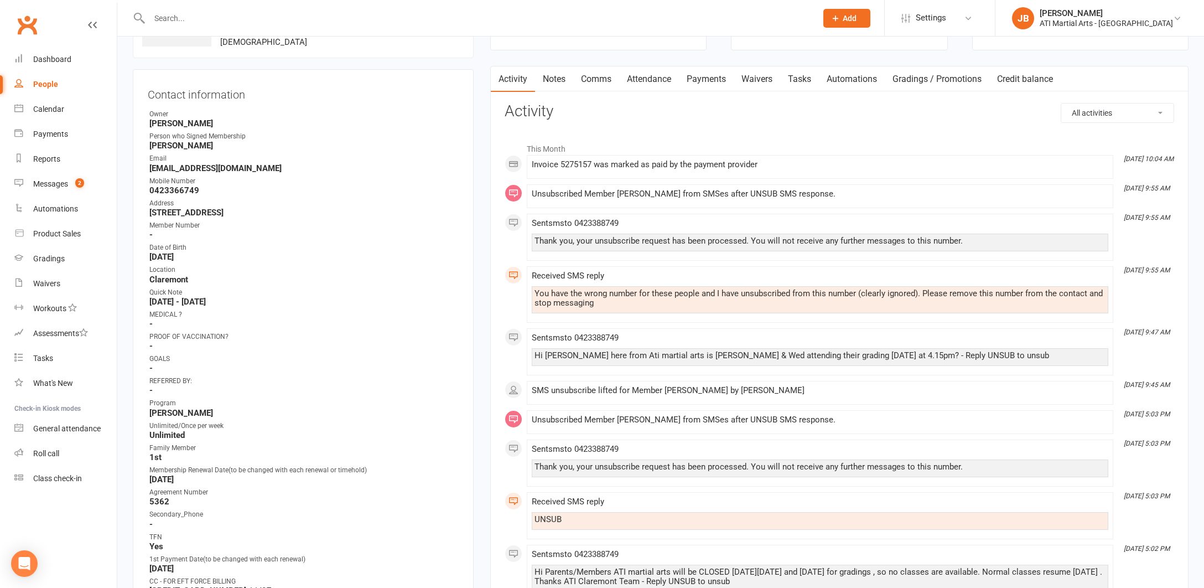
scroll to position [89, 0]
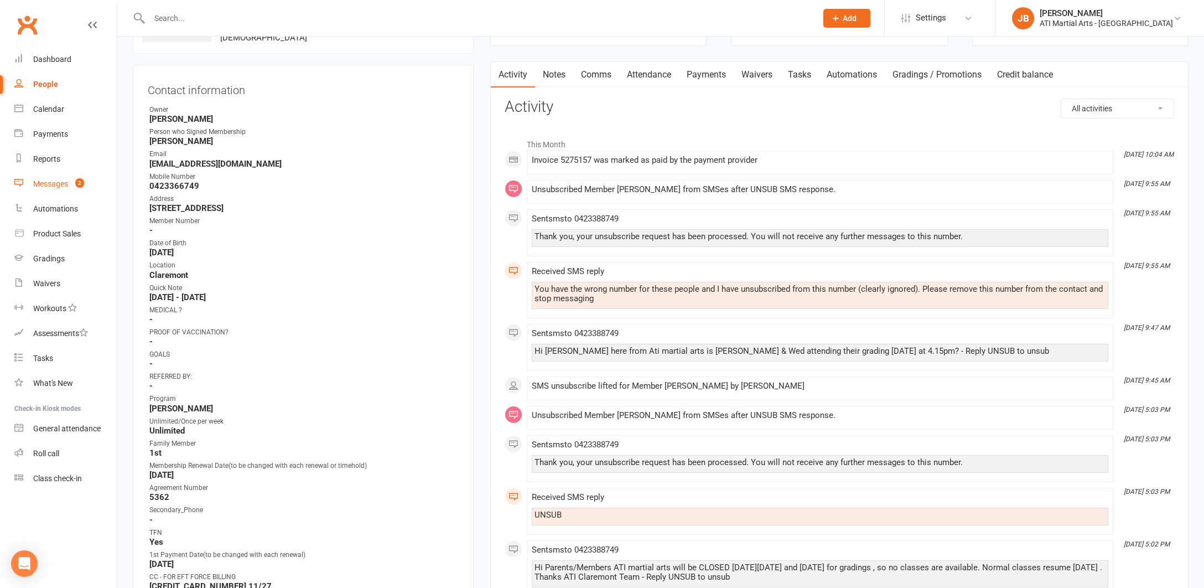
click at [53, 186] on div "Messages" at bounding box center [50, 183] width 35 height 9
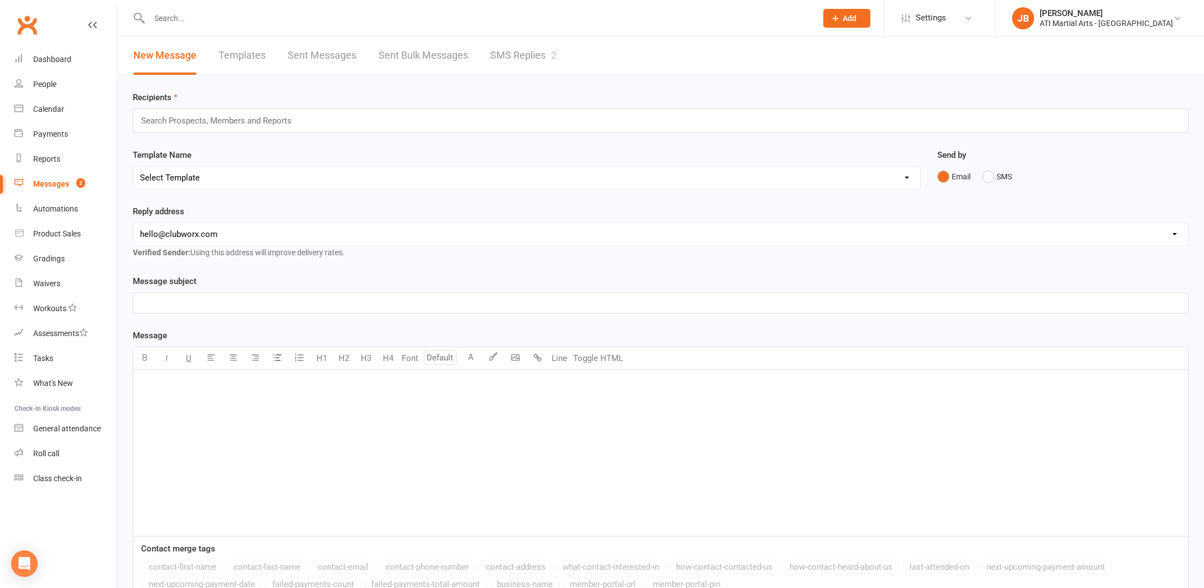
click at [528, 53] on link "SMS Replies 2" at bounding box center [523, 56] width 66 height 38
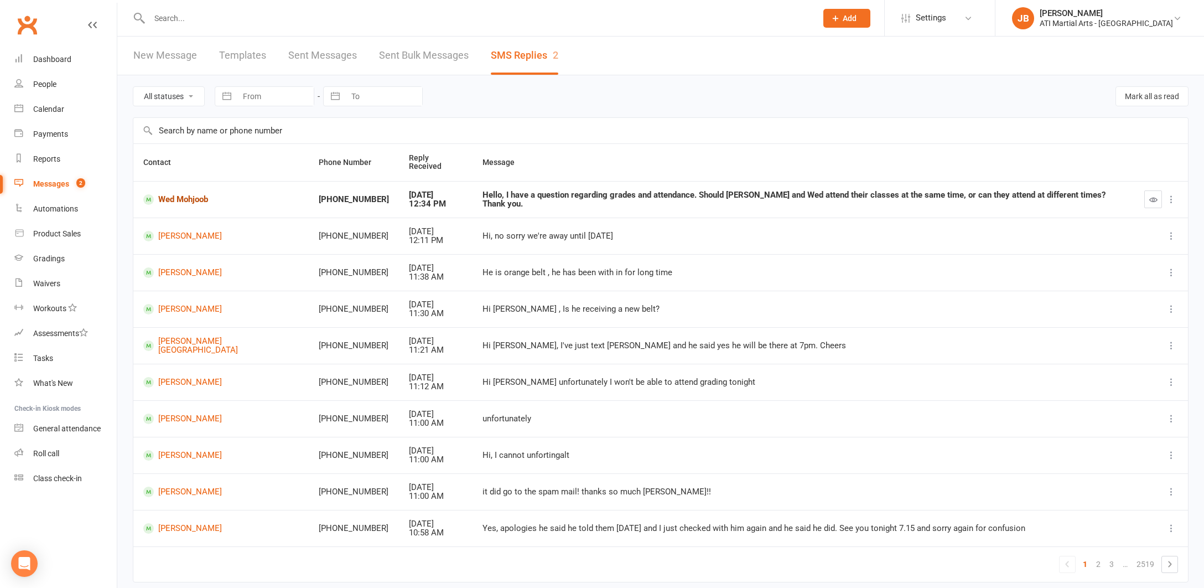
click at [189, 194] on link "Wed Mohjoob" at bounding box center [220, 199] width 155 height 11
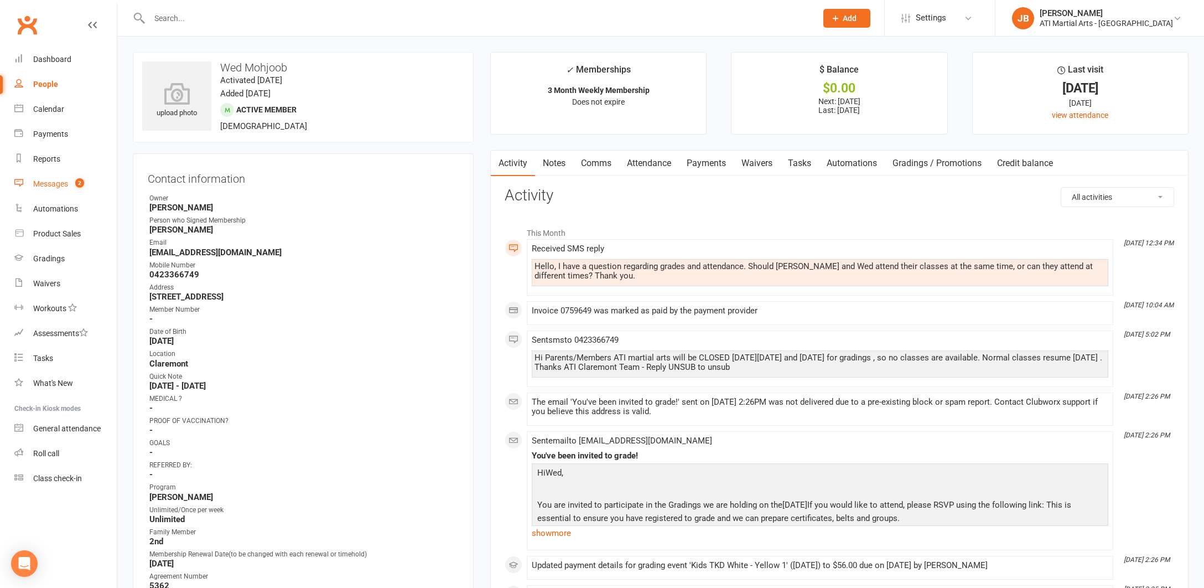
click at [60, 185] on div "Messages" at bounding box center [50, 183] width 35 height 9
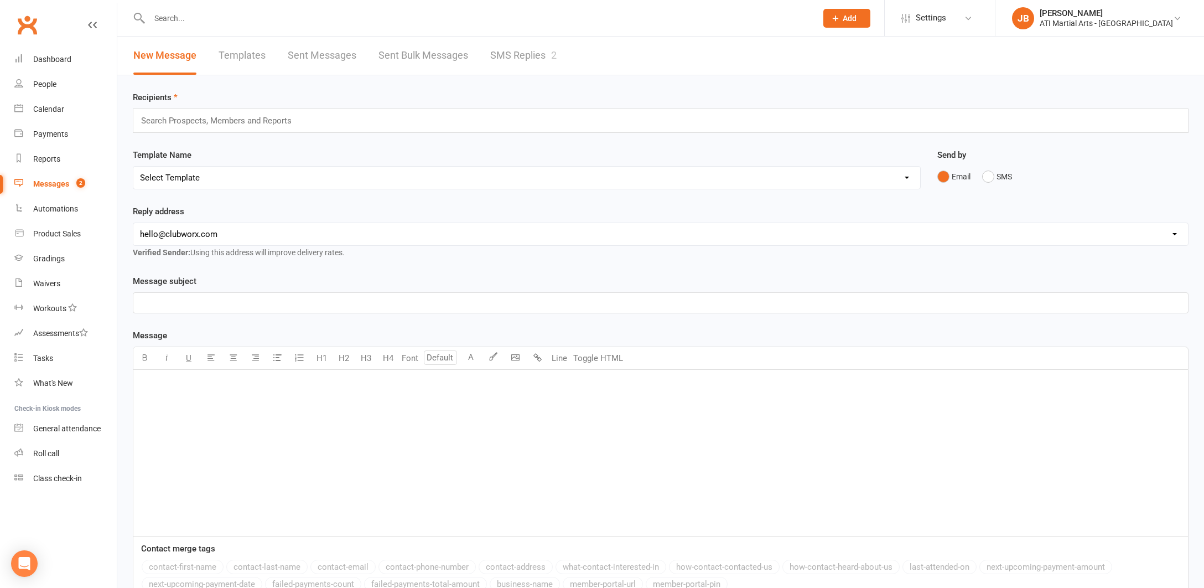
click at [499, 54] on link "SMS Replies 2" at bounding box center [523, 56] width 66 height 38
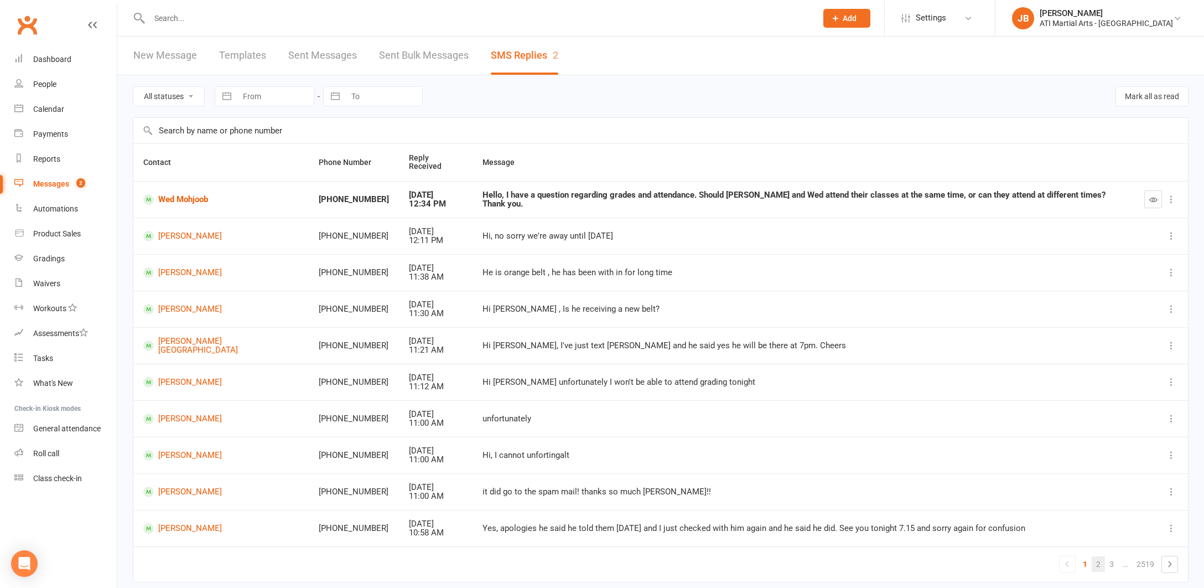
click at [1099, 556] on link "2" at bounding box center [1098, 563] width 13 height 15
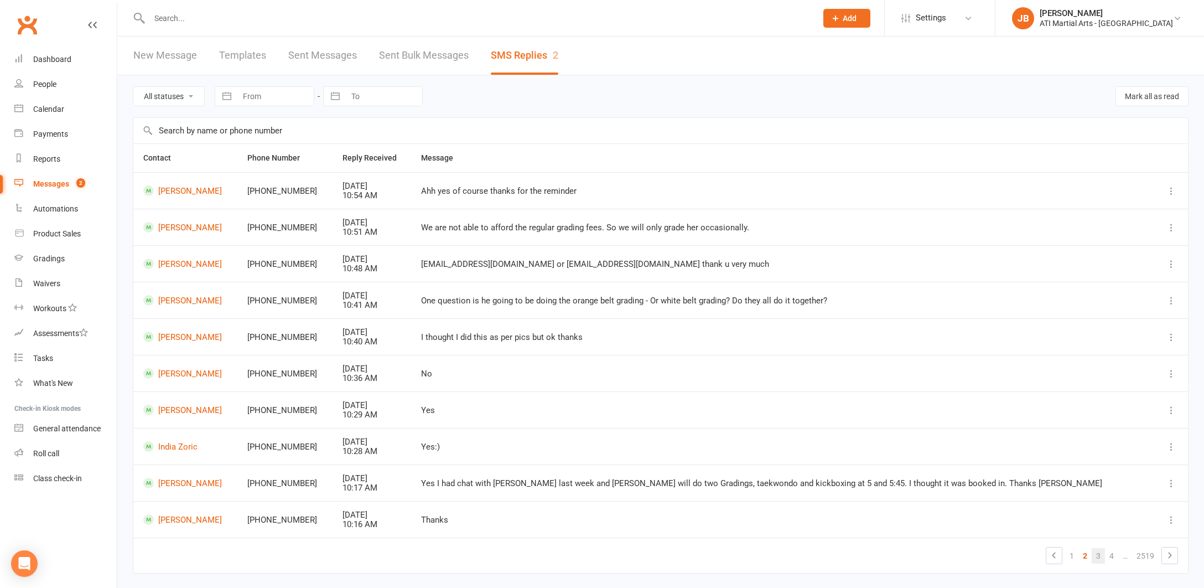
click at [1097, 551] on link "3" at bounding box center [1098, 555] width 13 height 15
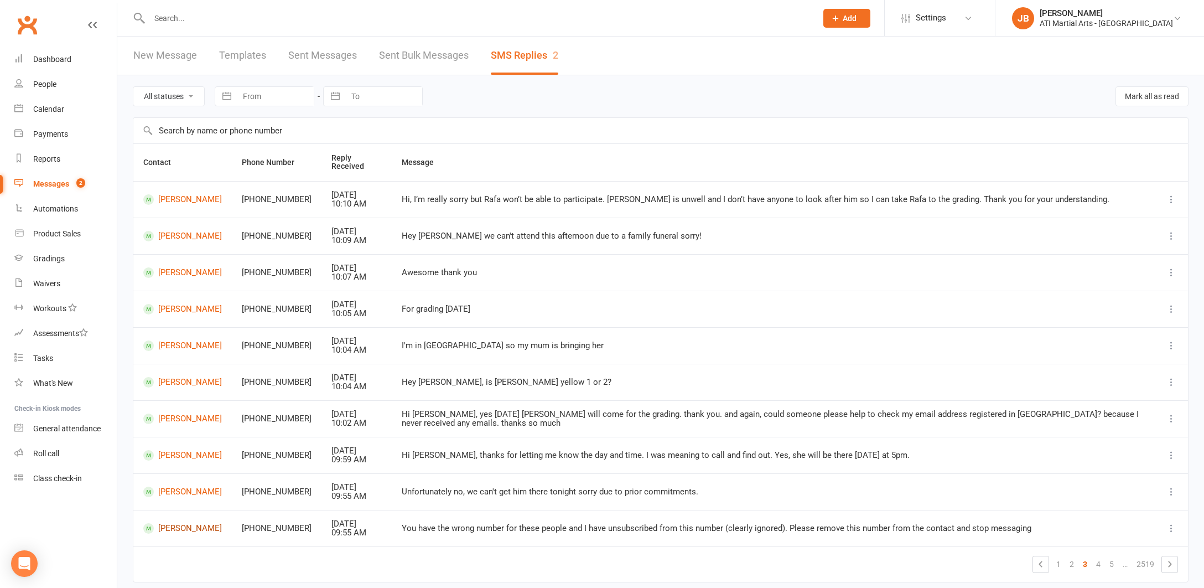
click at [179, 523] on link "Hassan Mohjoob" at bounding box center [182, 528] width 79 height 11
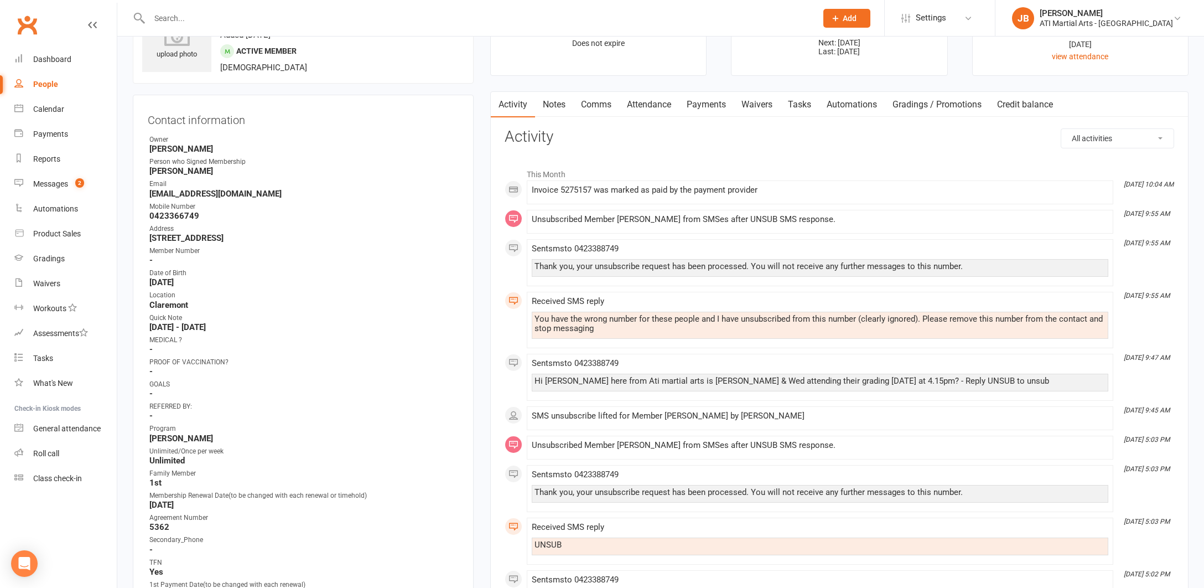
scroll to position [60, 0]
drag, startPoint x: 534, startPoint y: 376, endPoint x: 904, endPoint y: 378, distance: 369.6
click at [904, 378] on div "Hi Hosni Jacqui here from Ati martial arts is Hassan & Wed attending their grad…" at bounding box center [819, 379] width 571 height 9
copy div "Hi Hosni Jacqui here from Ati martial arts is Hassan & Wed attending their grad…"
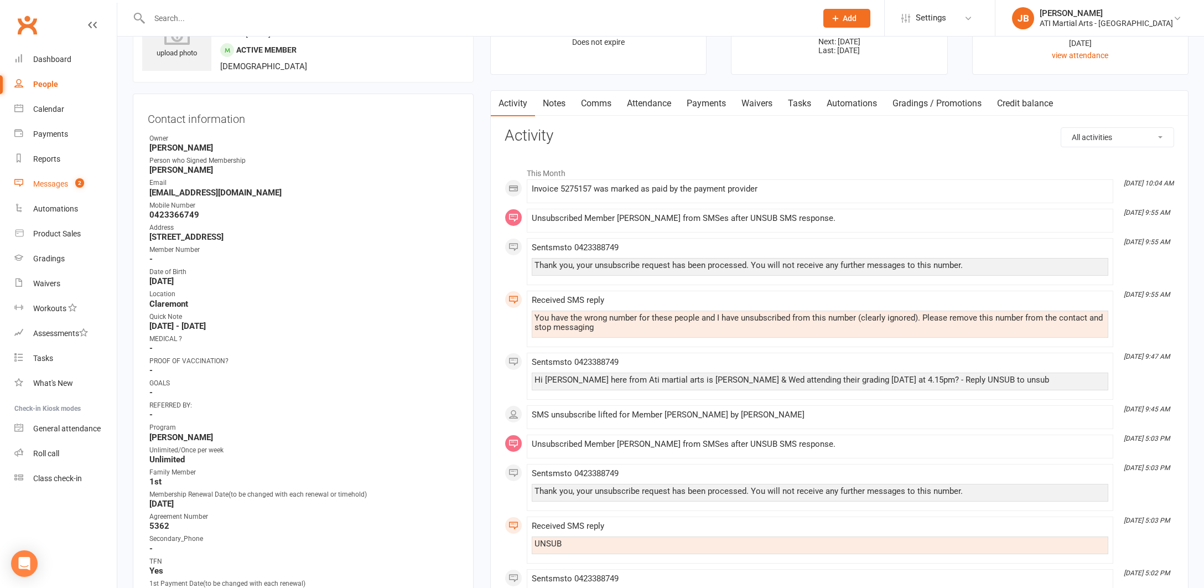
click at [48, 184] on div "Messages" at bounding box center [50, 183] width 35 height 9
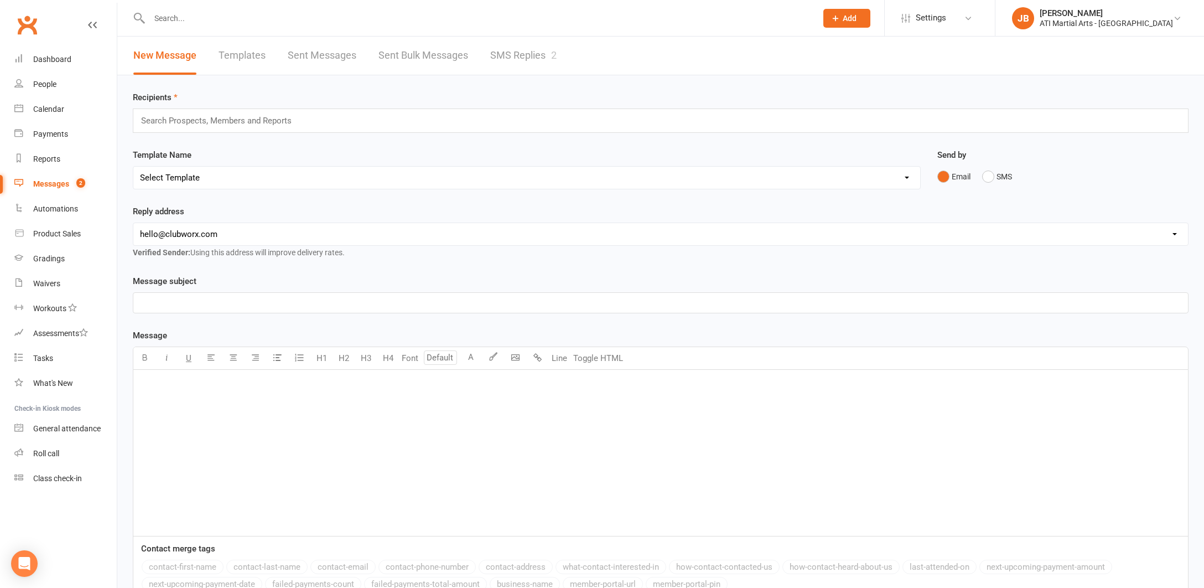
click at [494, 56] on link "SMS Replies 2" at bounding box center [523, 56] width 66 height 38
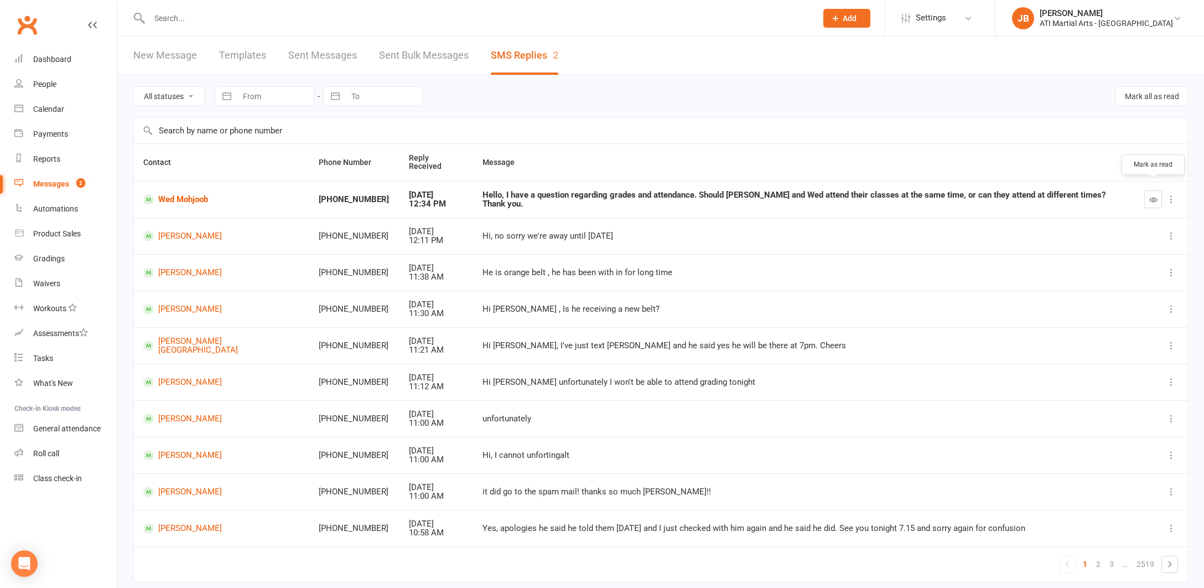
click at [1151, 195] on icon "button" at bounding box center [1153, 199] width 8 height 8
click at [189, 194] on link "Wed Mohjoob" at bounding box center [222, 199] width 158 height 11
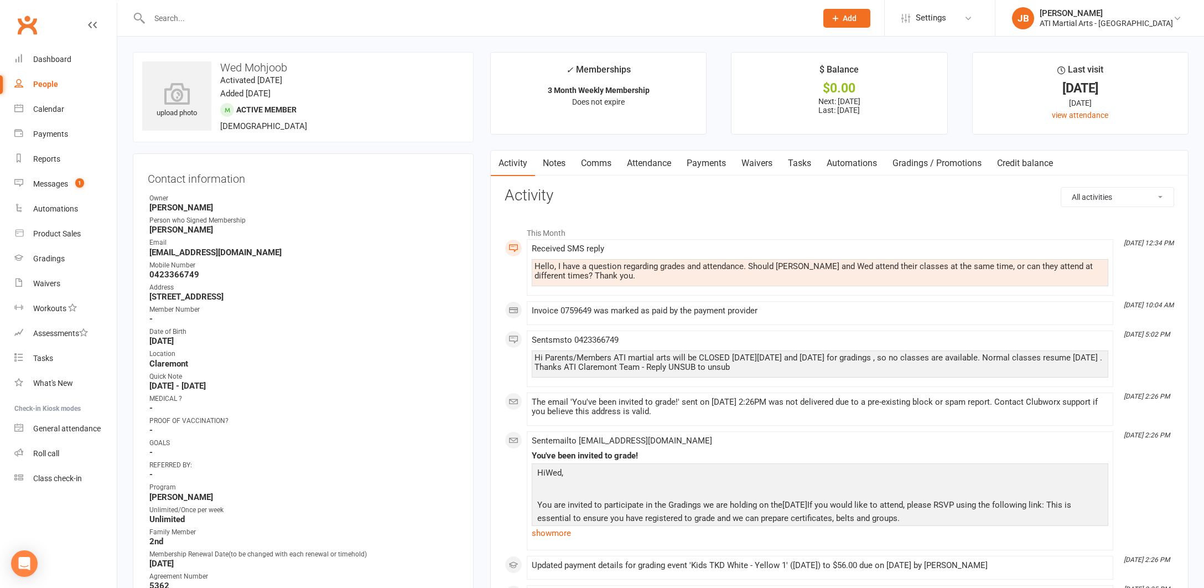
click at [594, 163] on link "Comms" at bounding box center [596, 162] width 46 height 25
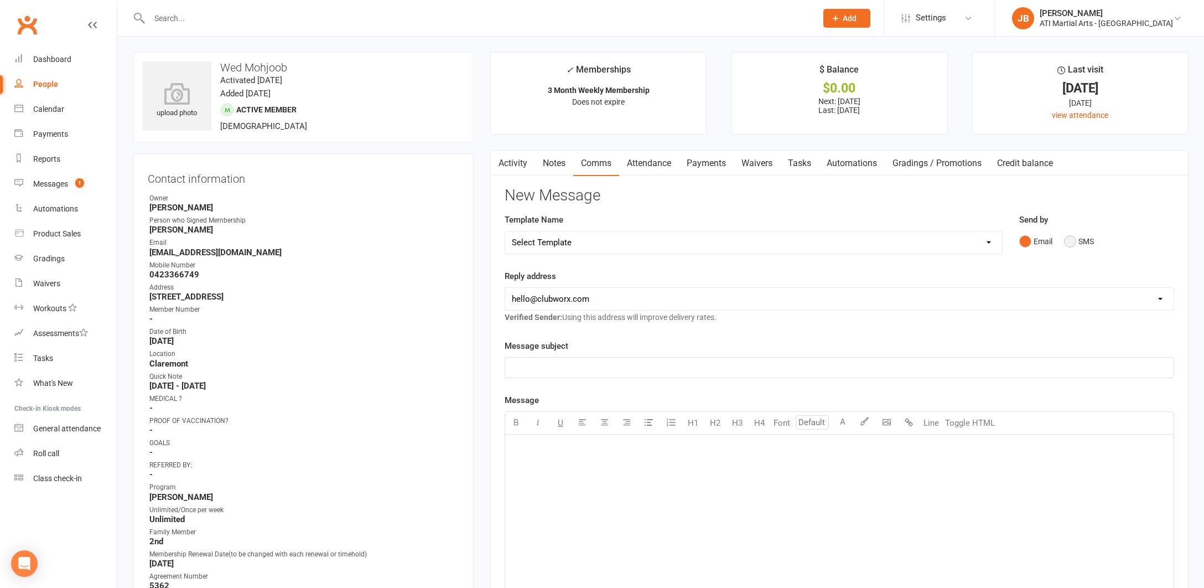
click at [1070, 240] on button "SMS" at bounding box center [1079, 241] width 30 height 21
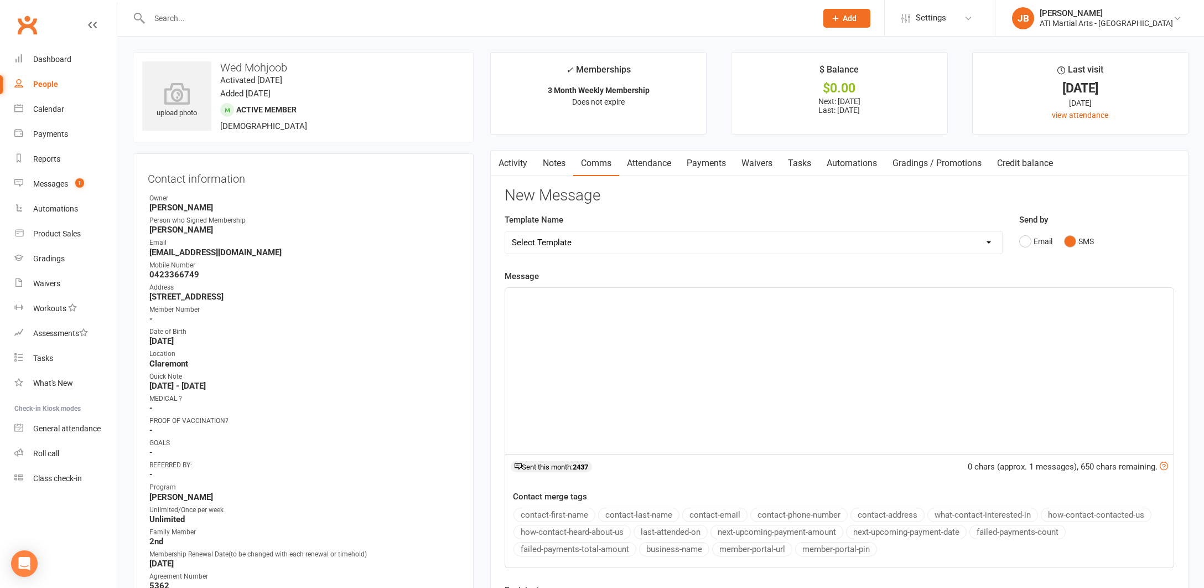
click at [556, 307] on div "﻿" at bounding box center [839, 371] width 668 height 166
paste div
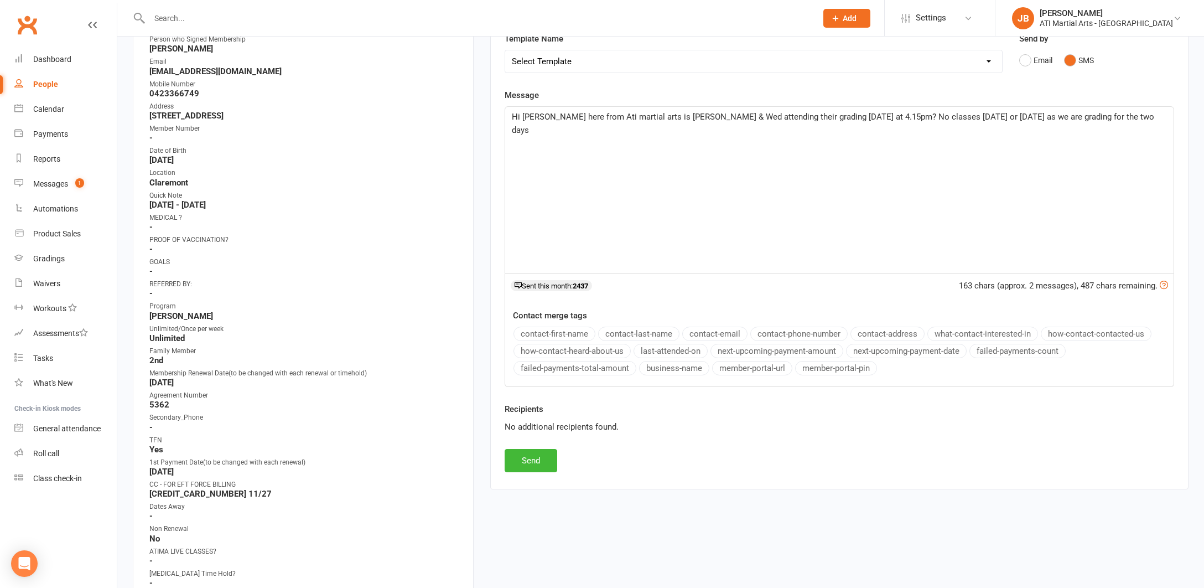
scroll to position [198, 0]
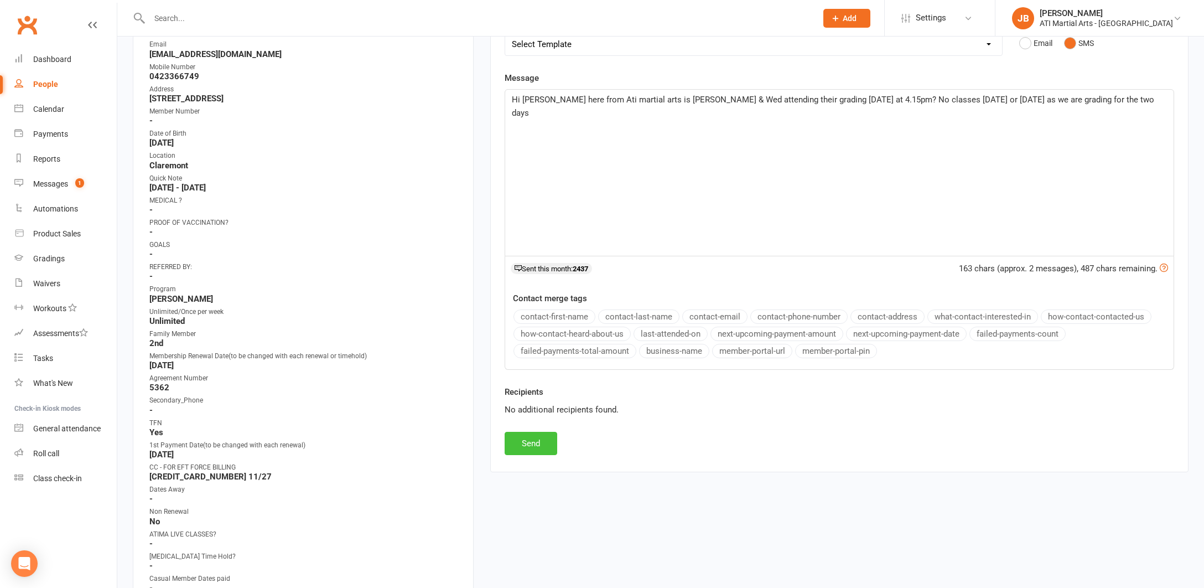
click at [534, 445] on button "Send" at bounding box center [531, 443] width 53 height 23
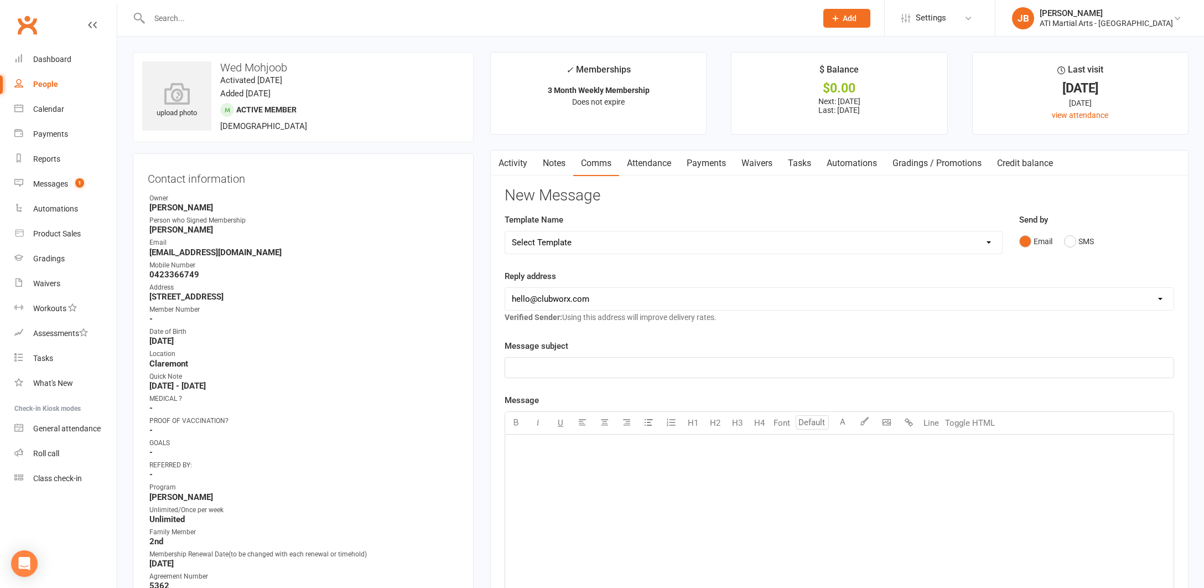
scroll to position [0, 0]
click at [29, 27] on link "Clubworx" at bounding box center [27, 25] width 28 height 28
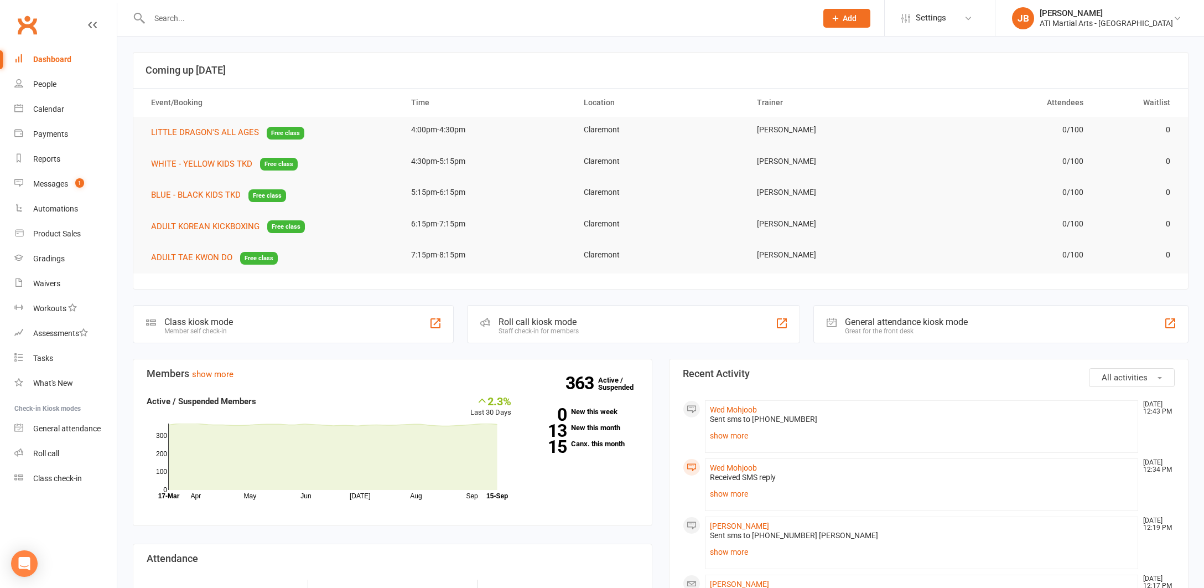
scroll to position [1, 0]
click at [27, 24] on link "Clubworx" at bounding box center [27, 25] width 28 height 28
click at [52, 187] on div "Messages" at bounding box center [50, 183] width 35 height 9
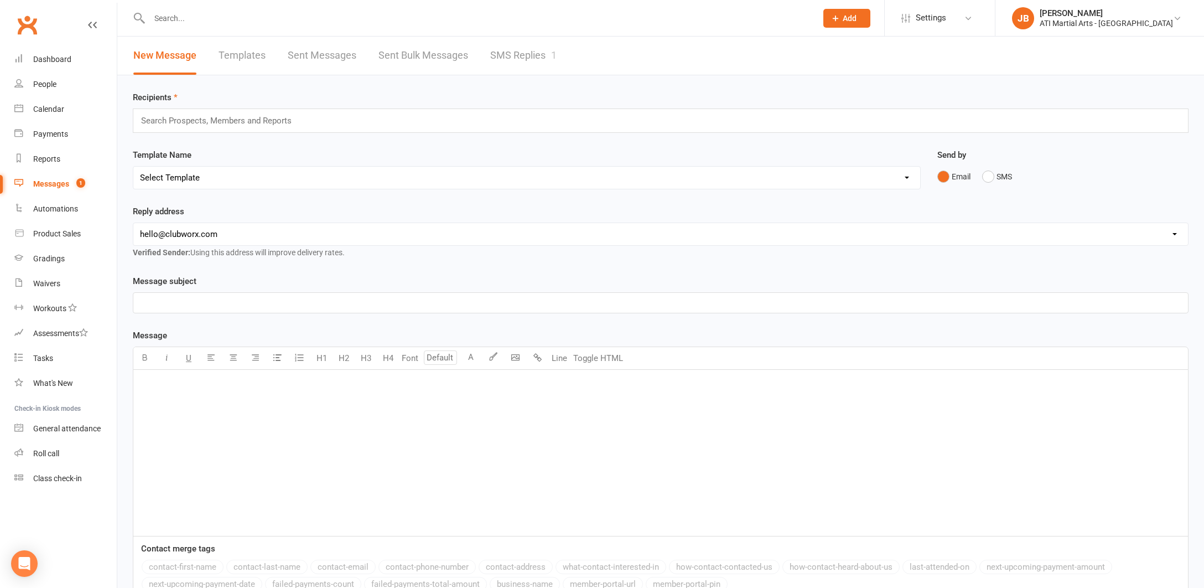
click at [522, 54] on link "SMS Replies 1" at bounding box center [523, 56] width 66 height 38
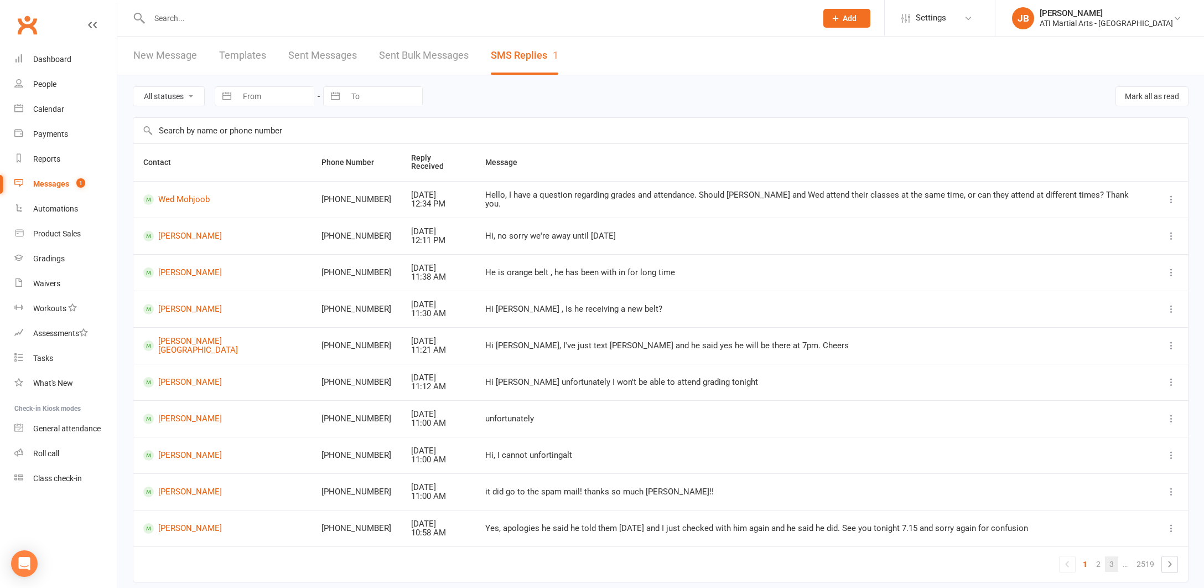
click at [1113, 556] on link "3" at bounding box center [1111, 563] width 13 height 15
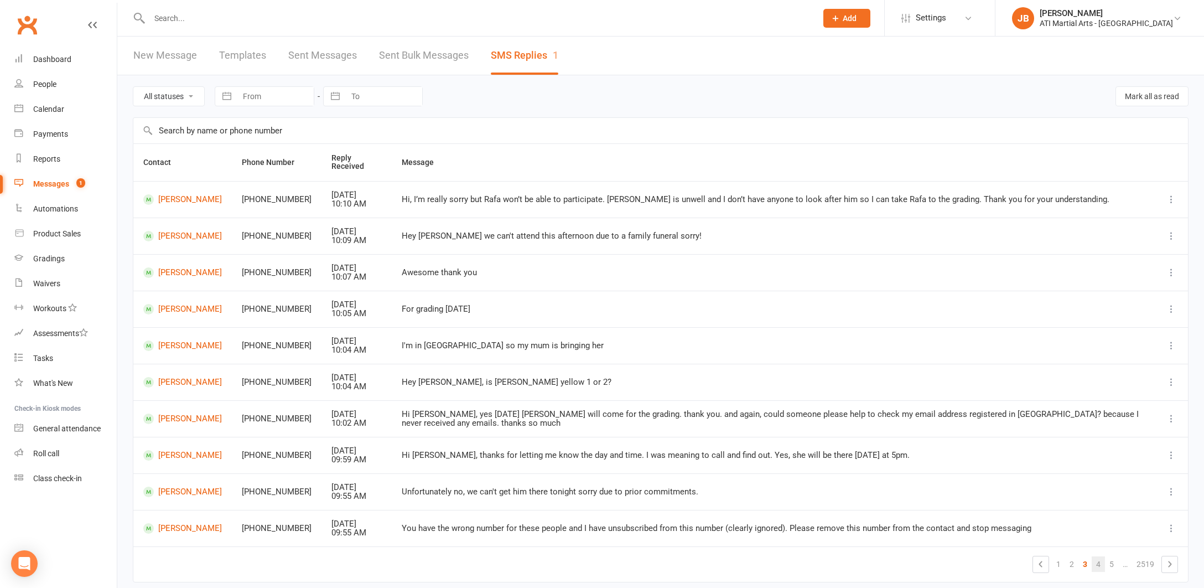
click at [1101, 556] on link "4" at bounding box center [1098, 563] width 13 height 15
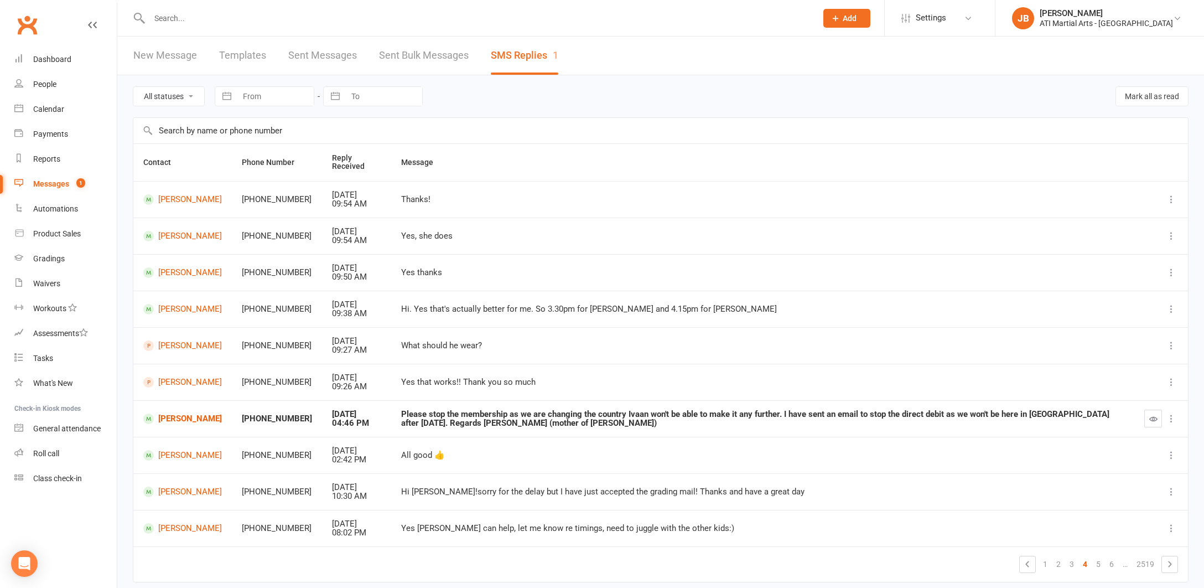
click at [25, 23] on link "Clubworx" at bounding box center [27, 25] width 28 height 28
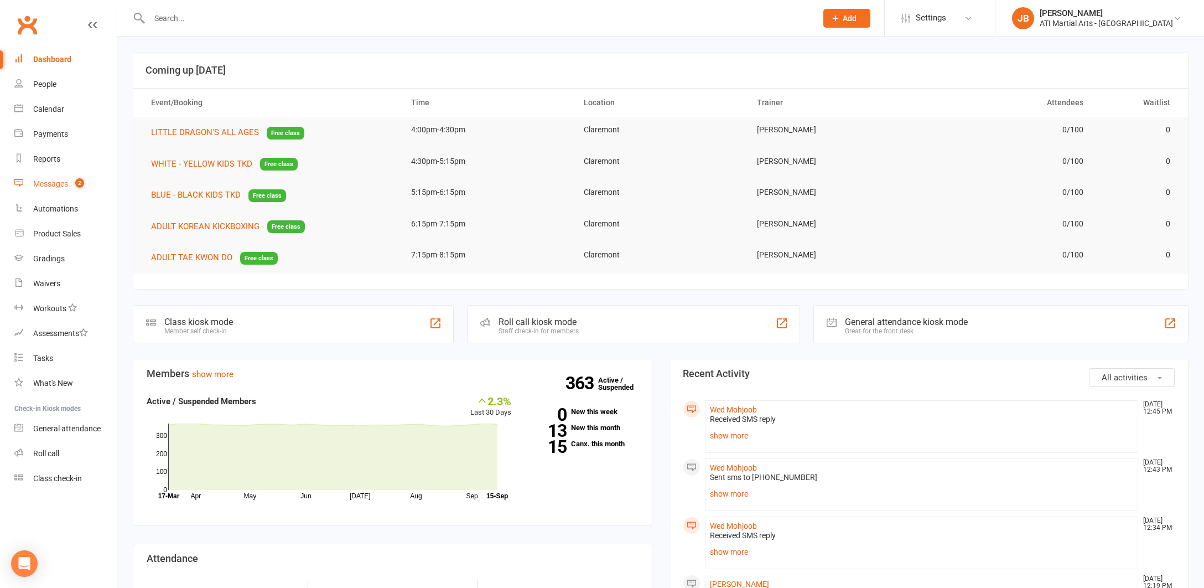
click at [51, 184] on div "Messages" at bounding box center [50, 183] width 35 height 9
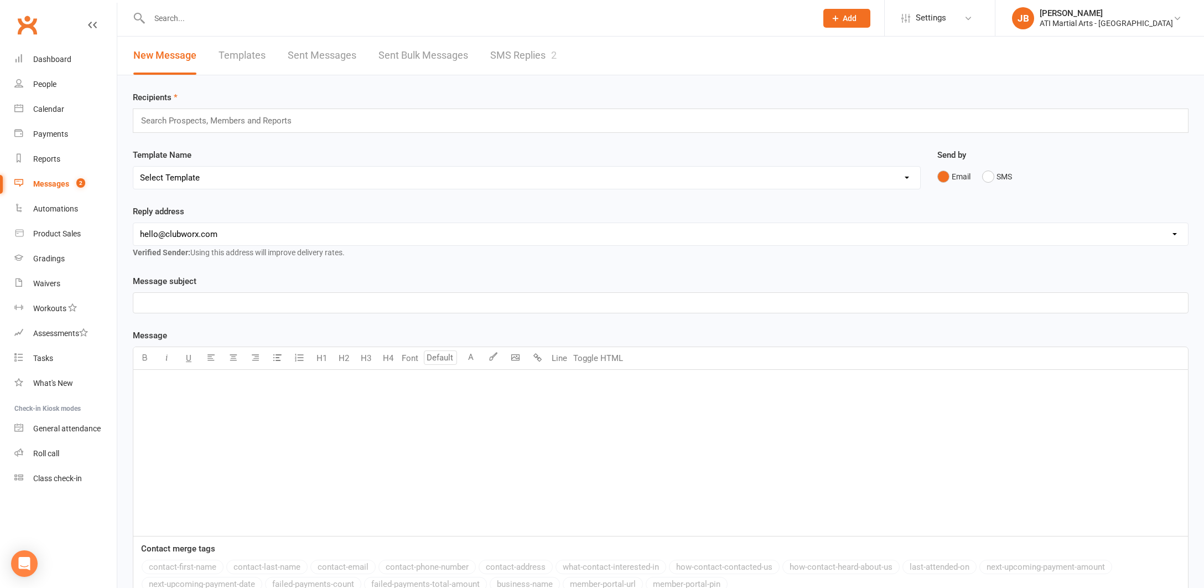
click at [521, 53] on link "SMS Replies 2" at bounding box center [523, 56] width 66 height 38
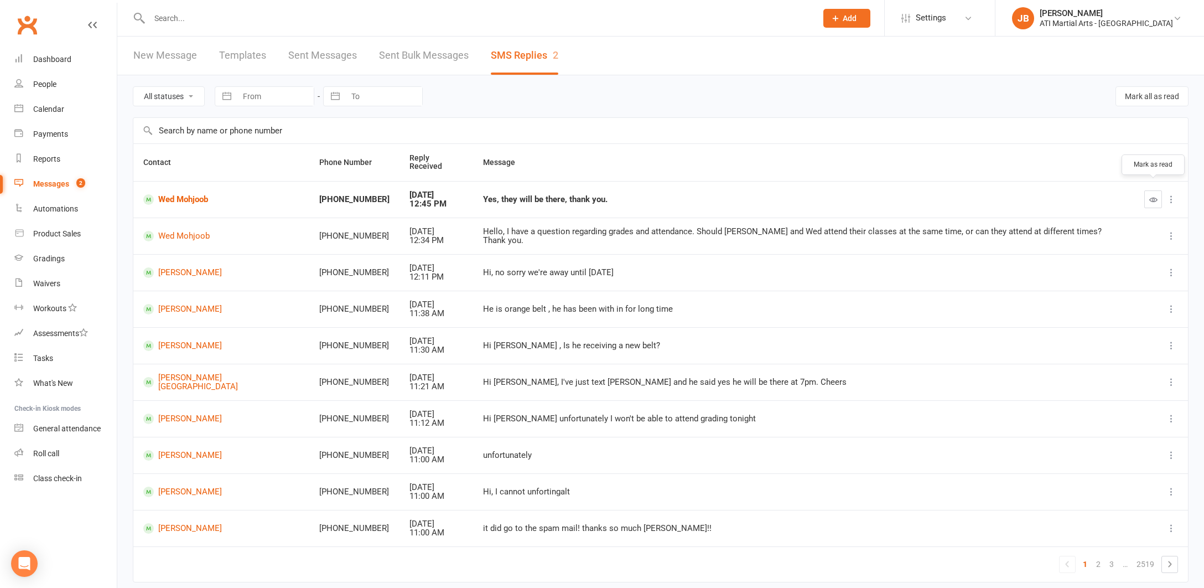
click at [1151, 195] on icon "button" at bounding box center [1153, 199] width 8 height 8
click at [40, 259] on div "Gradings" at bounding box center [49, 258] width 32 height 9
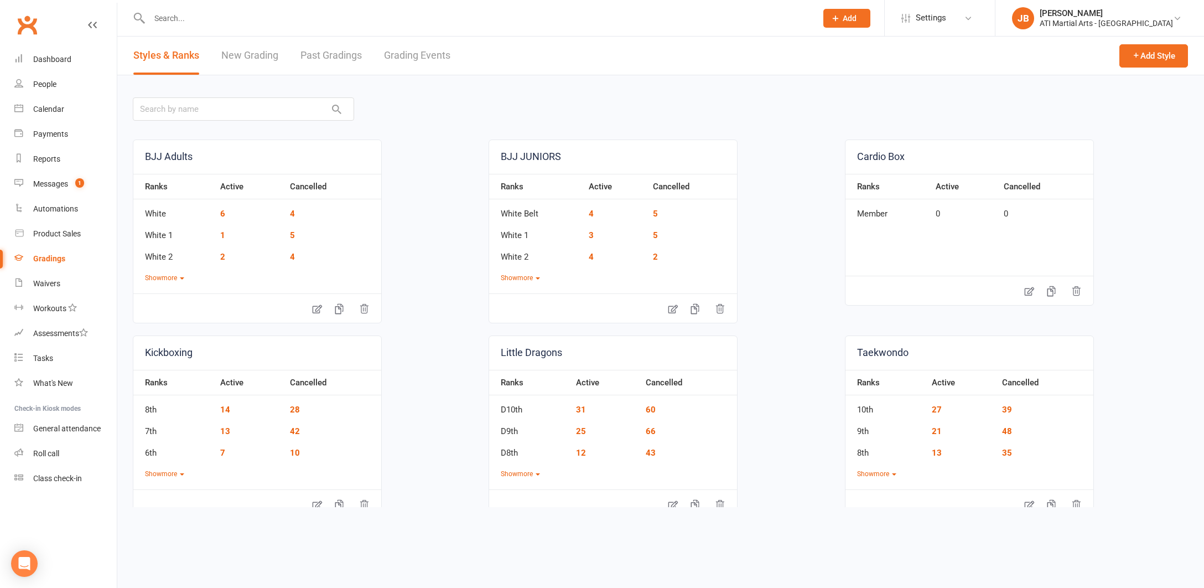
click at [400, 55] on link "Grading Events" at bounding box center [417, 56] width 66 height 38
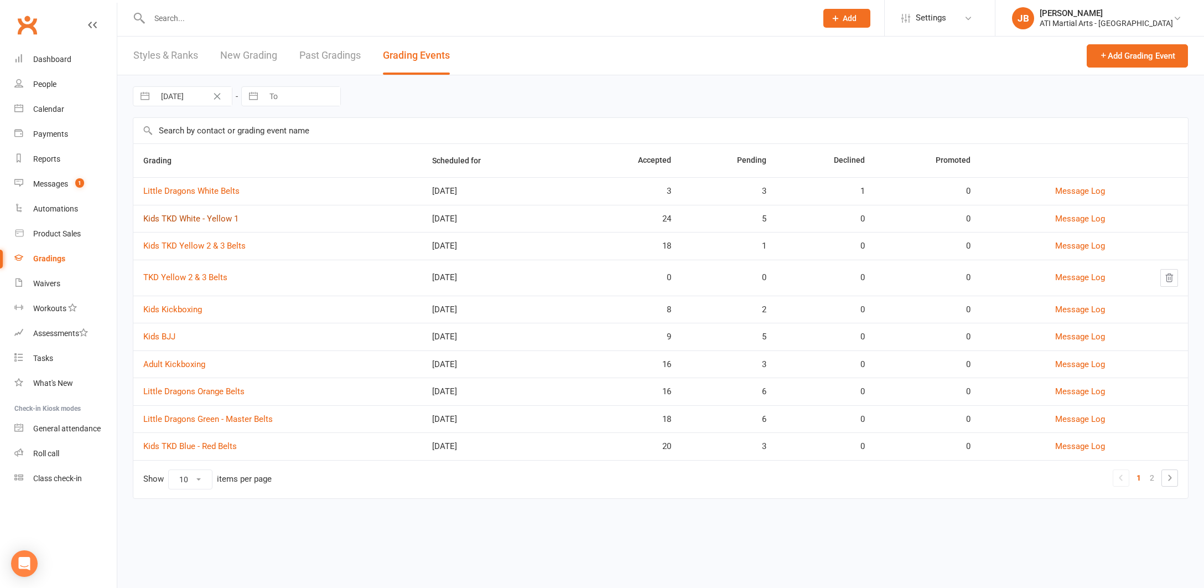
click at [200, 220] on link "Kids TKD White - Yellow 1" at bounding box center [190, 219] width 95 height 10
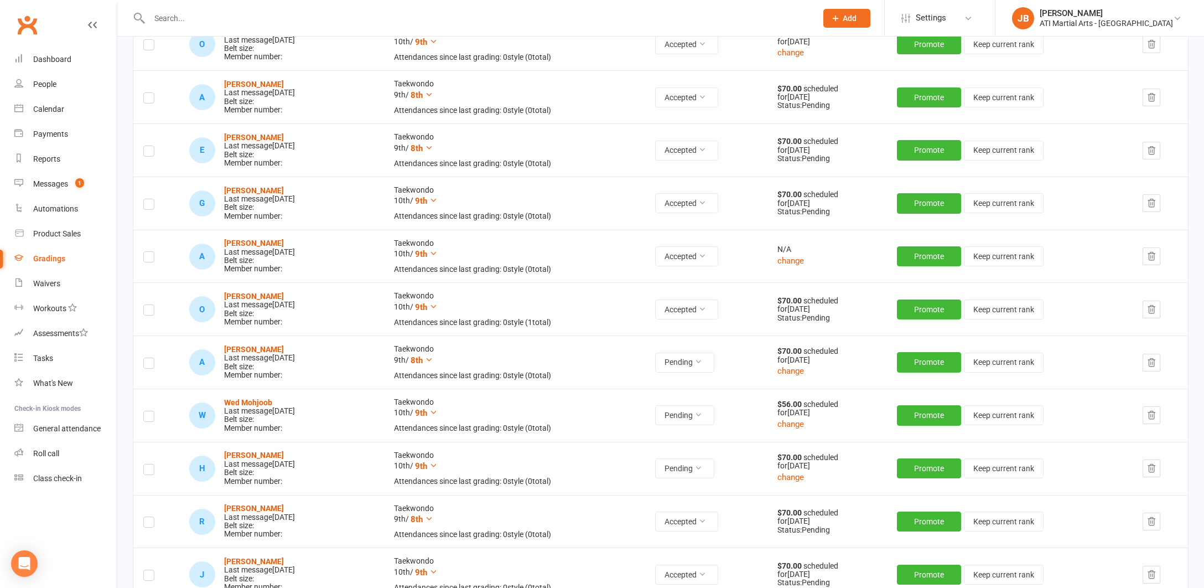
scroll to position [900, 0]
click at [702, 410] on icon at bounding box center [698, 414] width 8 height 8
click at [650, 430] on link "Accepted" at bounding box center [670, 429] width 110 height 22
click at [702, 463] on icon at bounding box center [698, 467] width 8 height 8
click at [657, 481] on link "Accepted" at bounding box center [670, 482] width 110 height 22
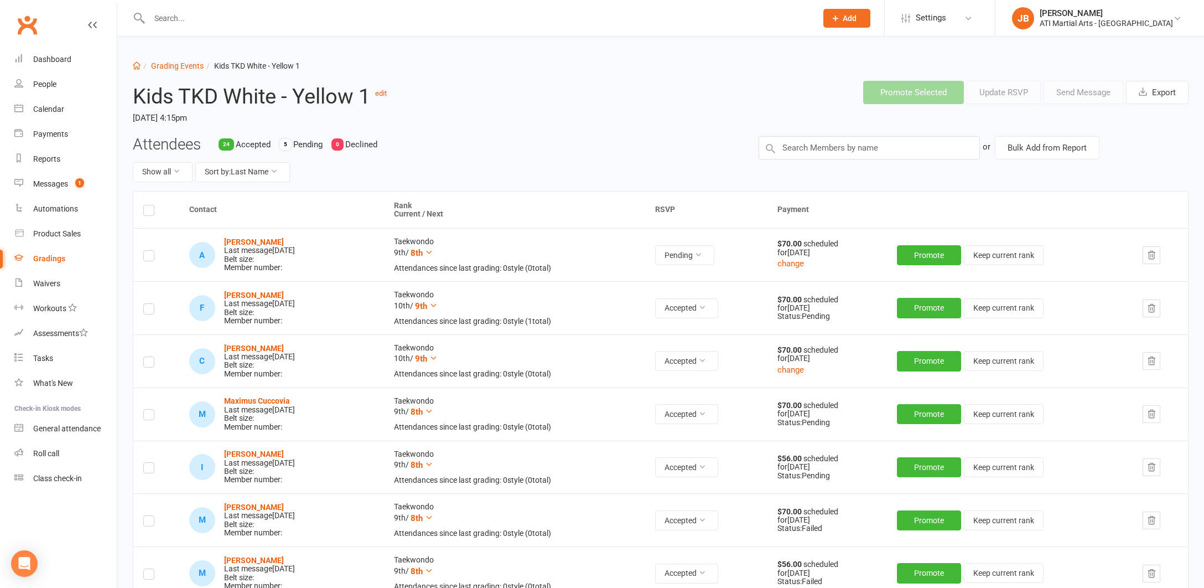
scroll to position [0, 0]
click at [29, 25] on link "Clubworx" at bounding box center [27, 25] width 28 height 28
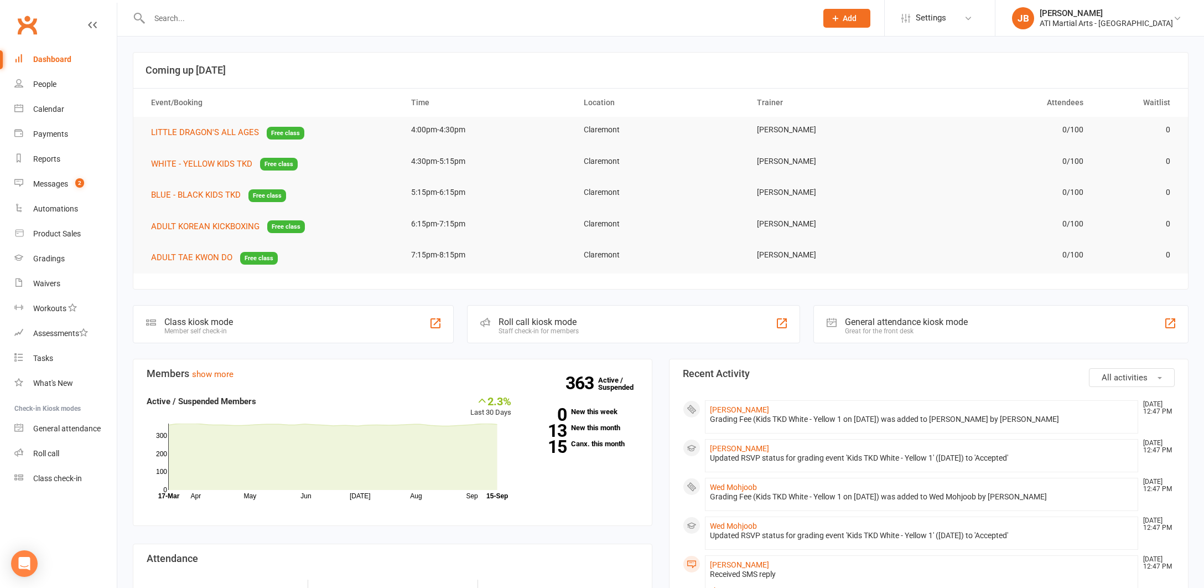
click at [27, 27] on link "Clubworx" at bounding box center [27, 25] width 28 height 28
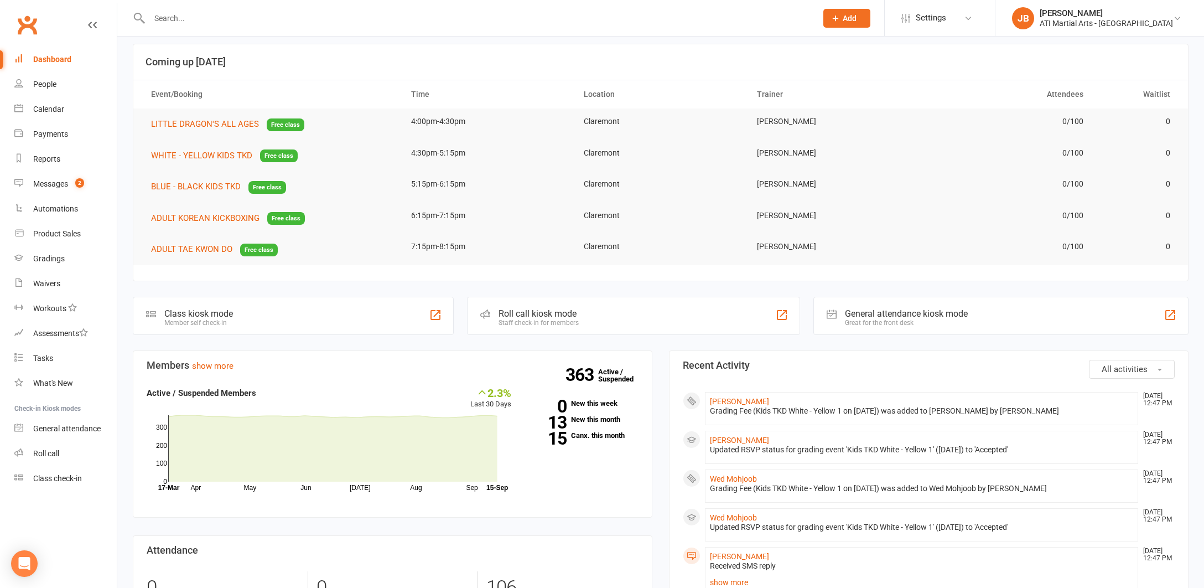
scroll to position [10, 0]
click at [27, 24] on link "Clubworx" at bounding box center [27, 25] width 28 height 28
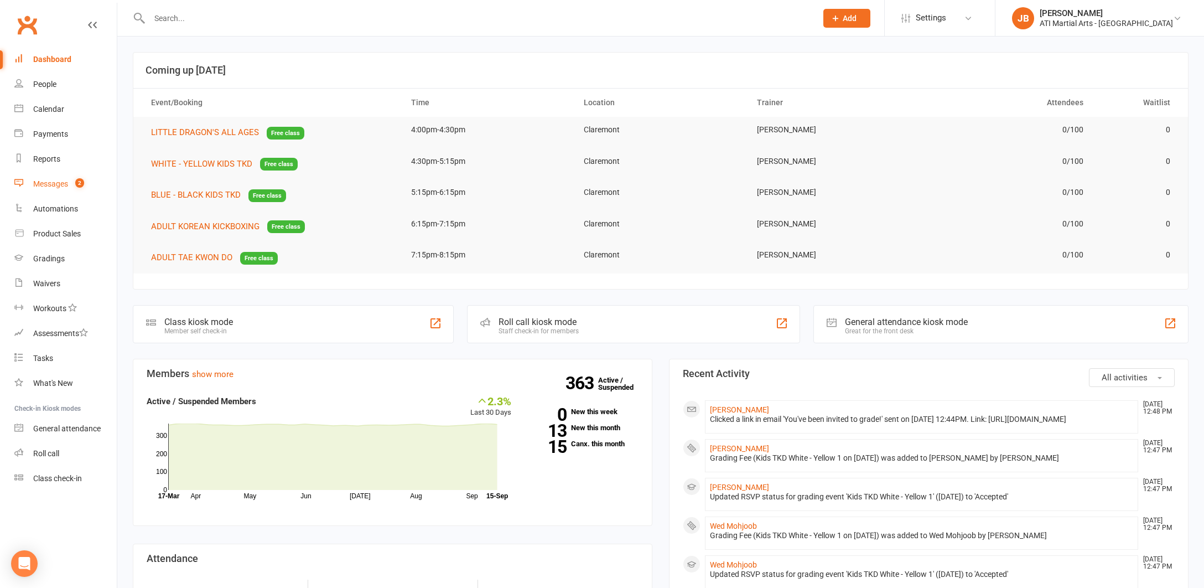
click at [45, 183] on div "Messages" at bounding box center [50, 183] width 35 height 9
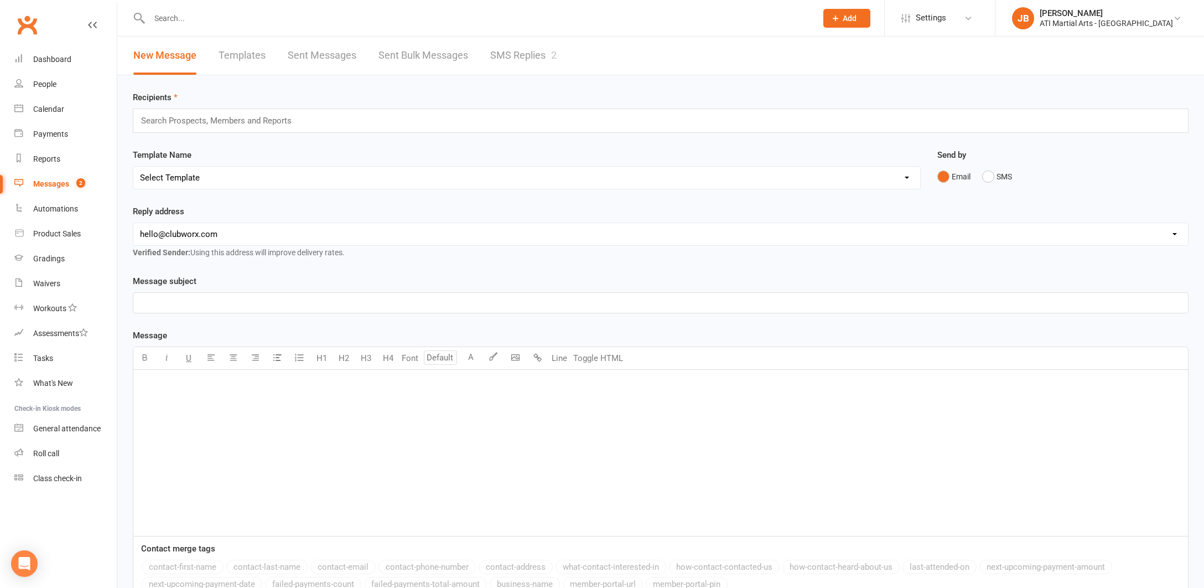
click at [521, 57] on link "SMS Replies 2" at bounding box center [523, 56] width 66 height 38
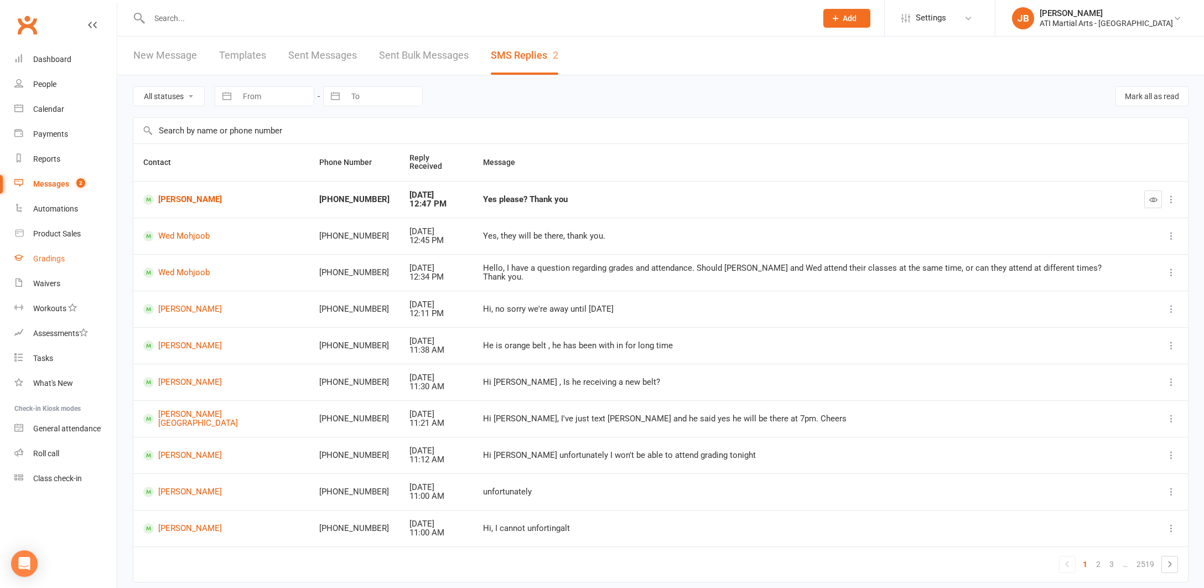
click at [50, 260] on div "Gradings" at bounding box center [49, 258] width 32 height 9
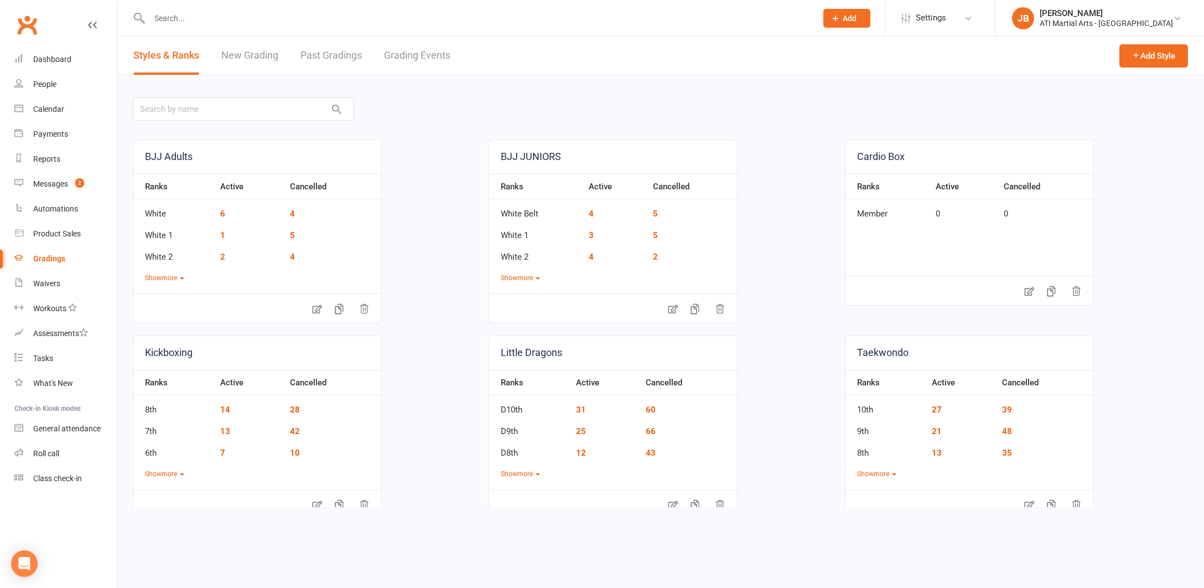
click at [403, 56] on link "Grading Events" at bounding box center [417, 56] width 66 height 38
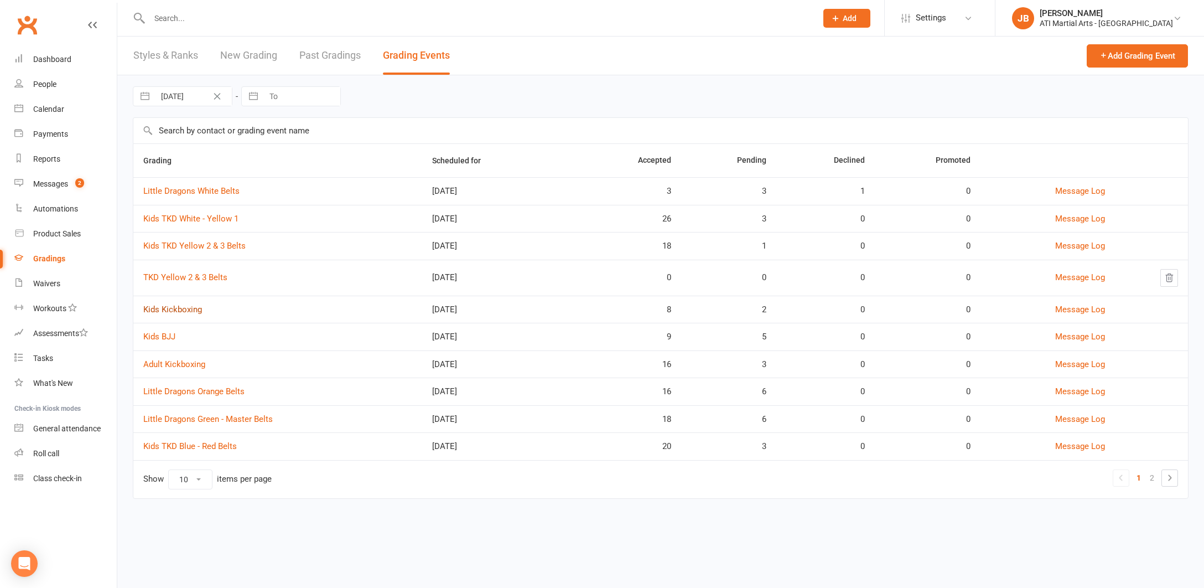
click at [174, 311] on link "Kids Kickboxing" at bounding box center [172, 309] width 59 height 10
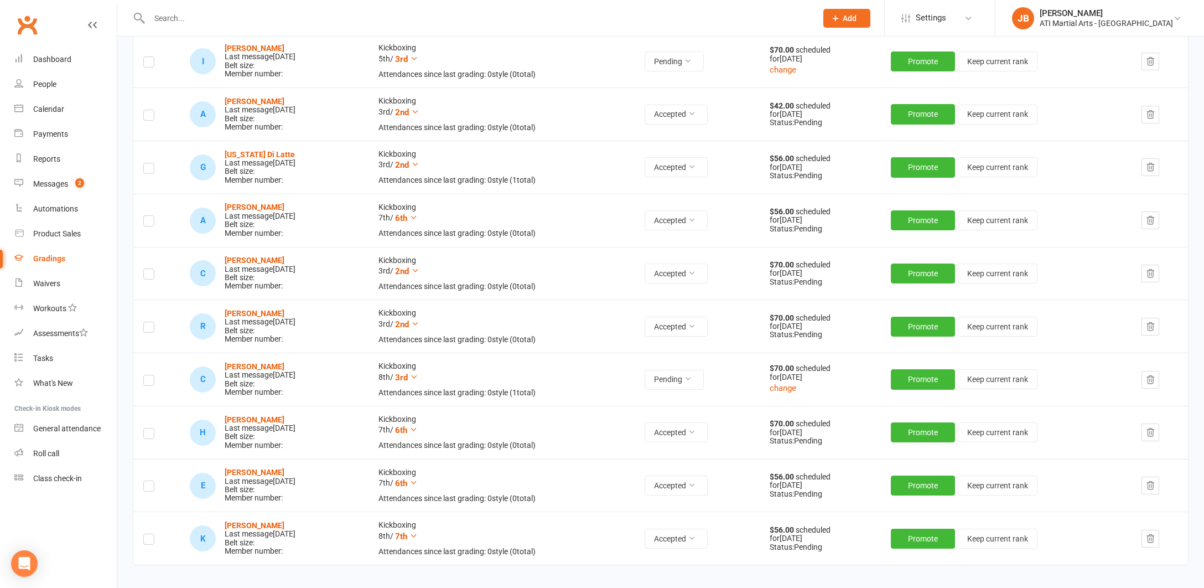
scroll to position [196, 0]
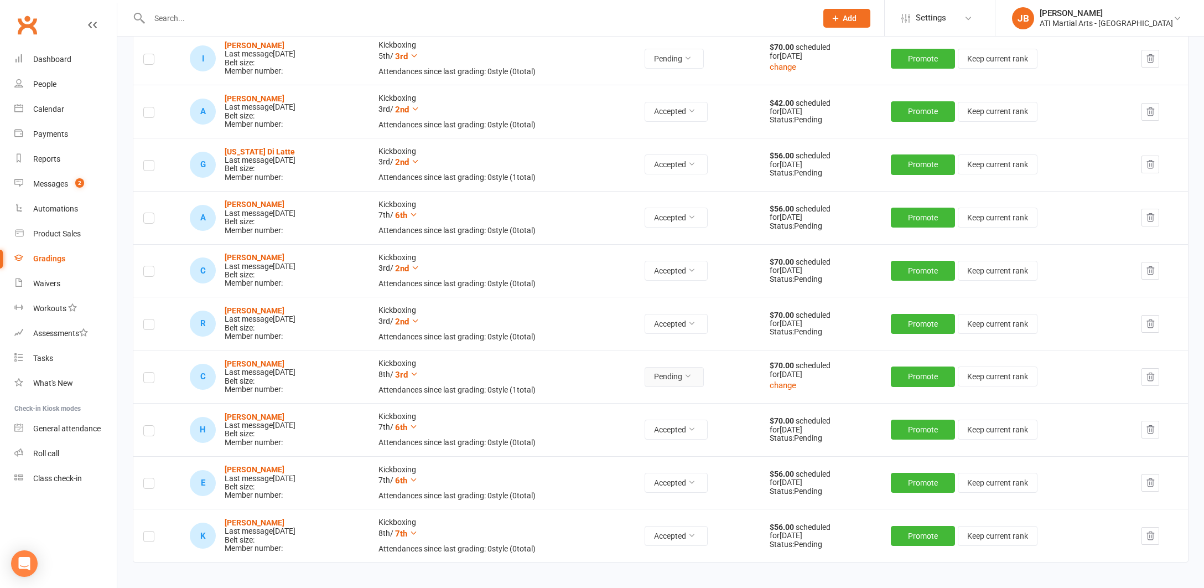
click at [692, 373] on icon at bounding box center [688, 376] width 8 height 8
click at [660, 397] on link "Accepted" at bounding box center [670, 397] width 110 height 22
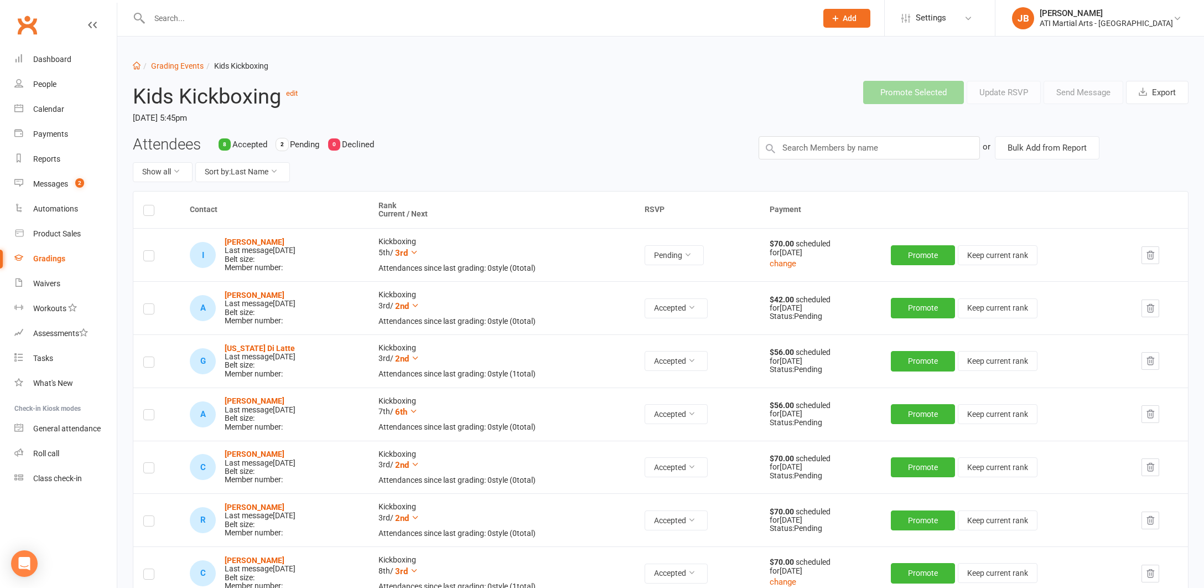
scroll to position [0, 0]
click at [54, 183] on div "Messages" at bounding box center [50, 183] width 35 height 9
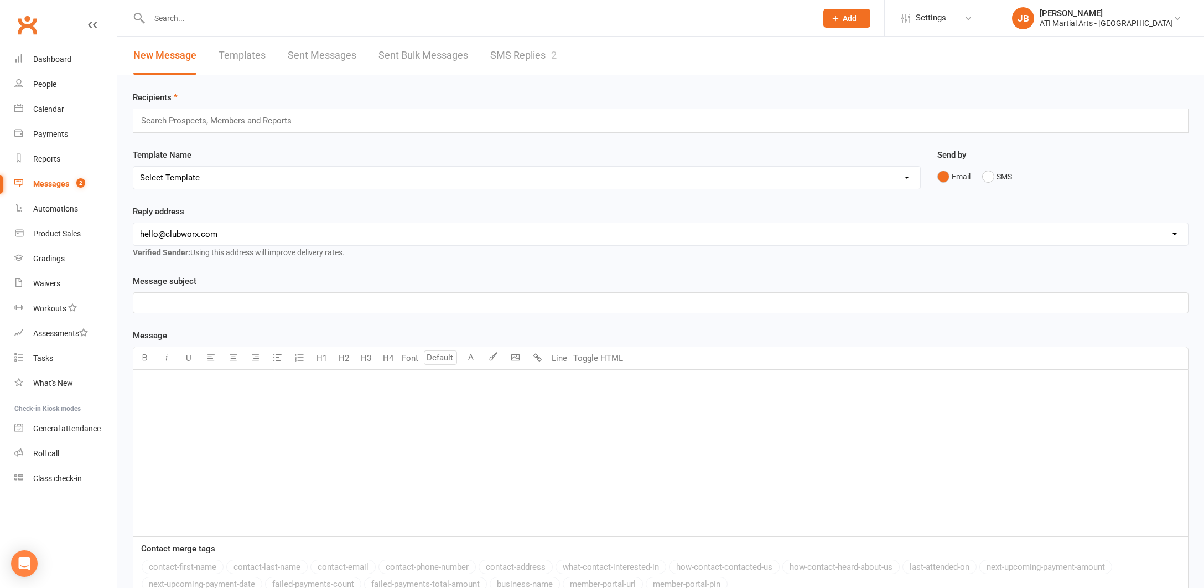
click at [510, 55] on link "SMS Replies 2" at bounding box center [523, 56] width 66 height 38
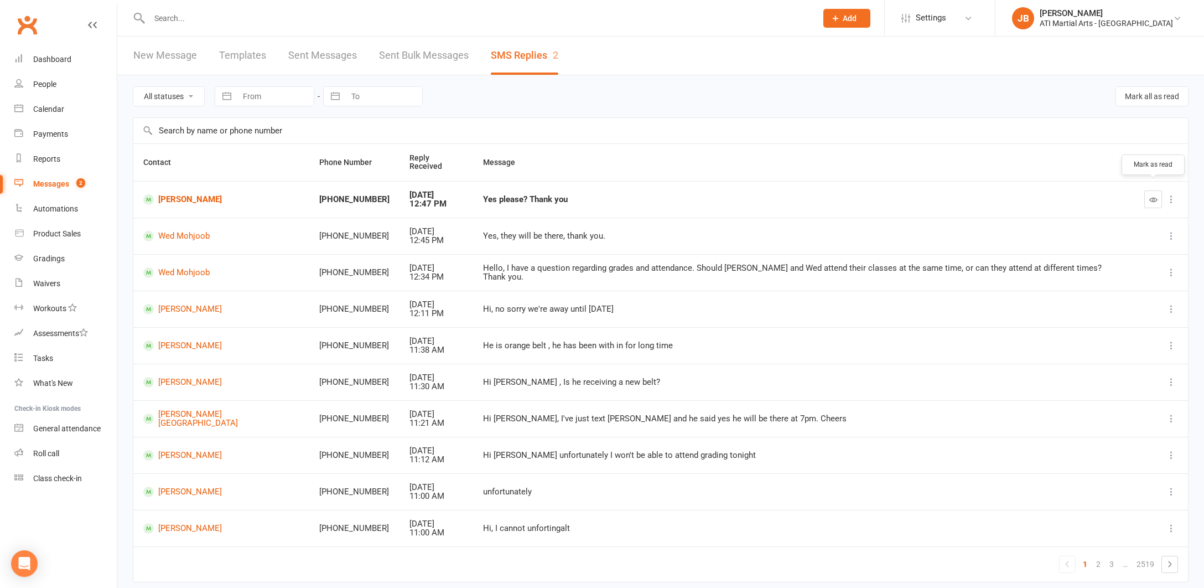
click at [1152, 195] on icon "button" at bounding box center [1153, 199] width 8 height 8
click at [1113, 556] on link "3" at bounding box center [1111, 563] width 13 height 15
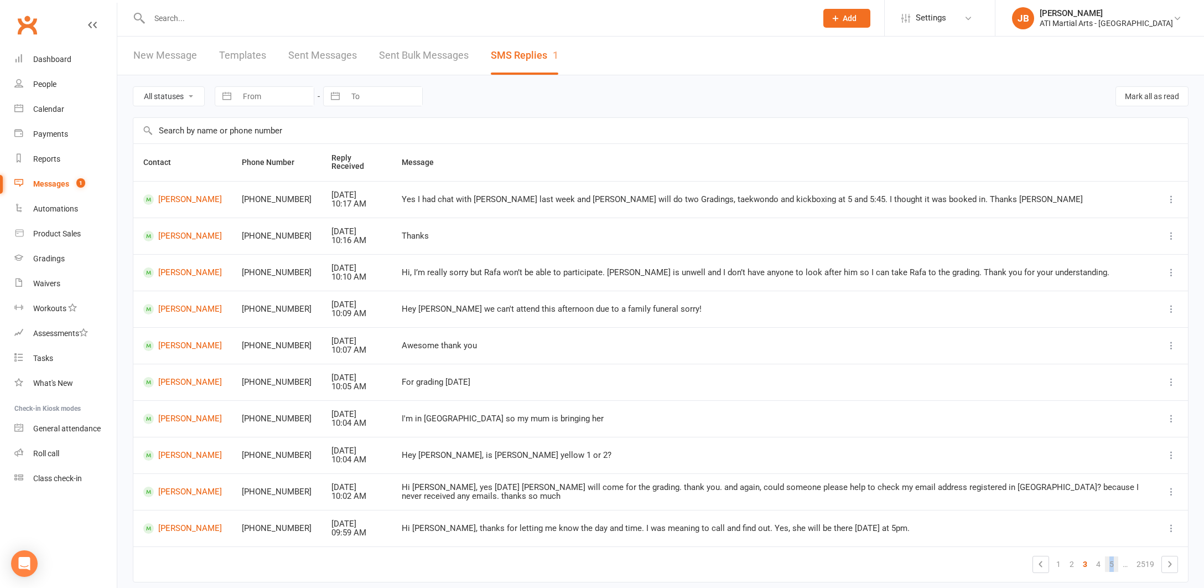
click at [1112, 556] on link "5" at bounding box center [1111, 563] width 13 height 15
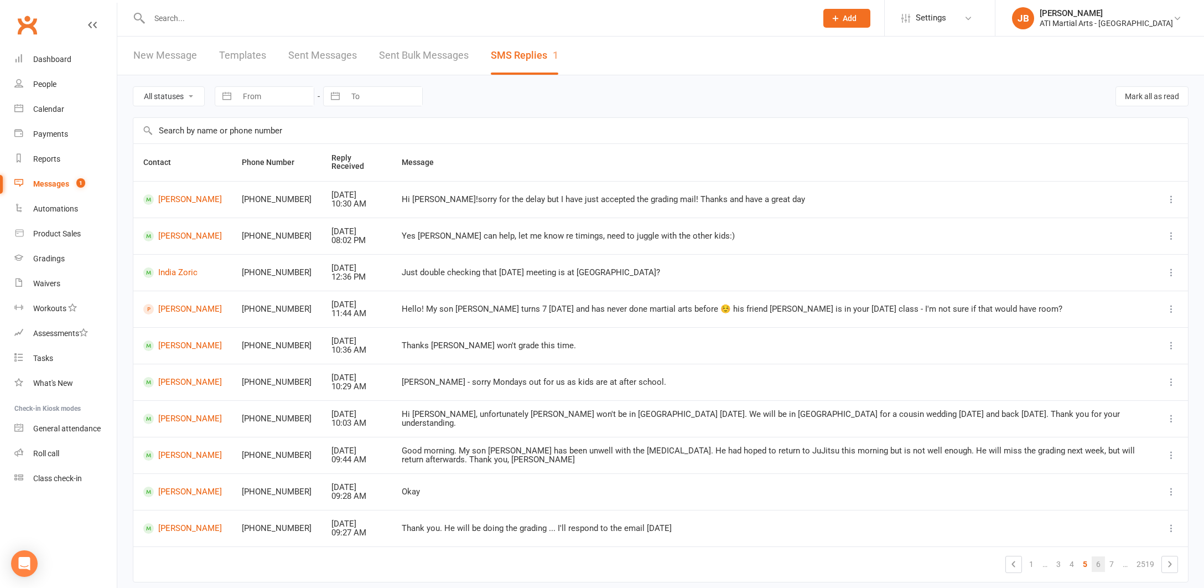
click at [1098, 558] on link "6" at bounding box center [1098, 563] width 13 height 15
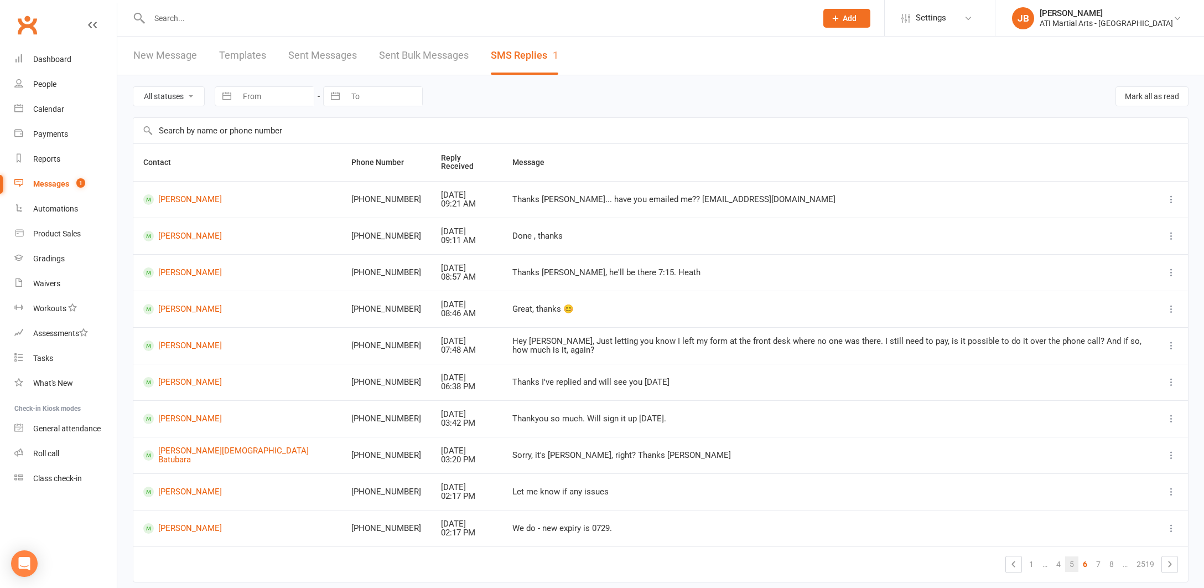
click at [1073, 556] on link "5" at bounding box center [1071, 563] width 13 height 15
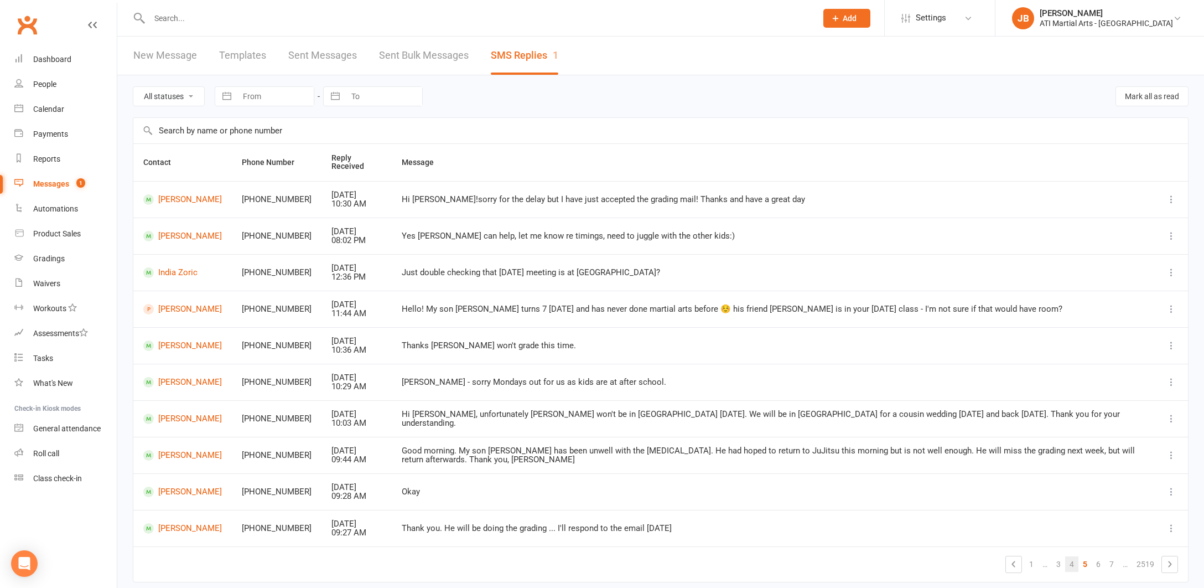
click at [1072, 559] on link "4" at bounding box center [1071, 563] width 13 height 15
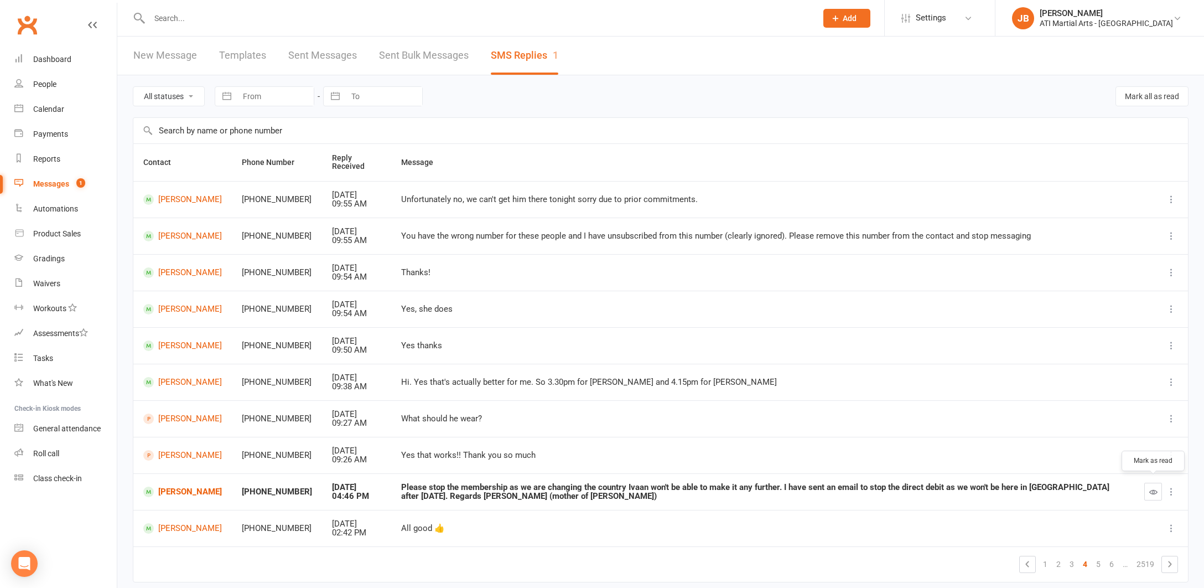
click at [1152, 488] on icon "button" at bounding box center [1153, 491] width 8 height 8
click at [169, 488] on link "[PERSON_NAME]" at bounding box center [182, 491] width 79 height 11
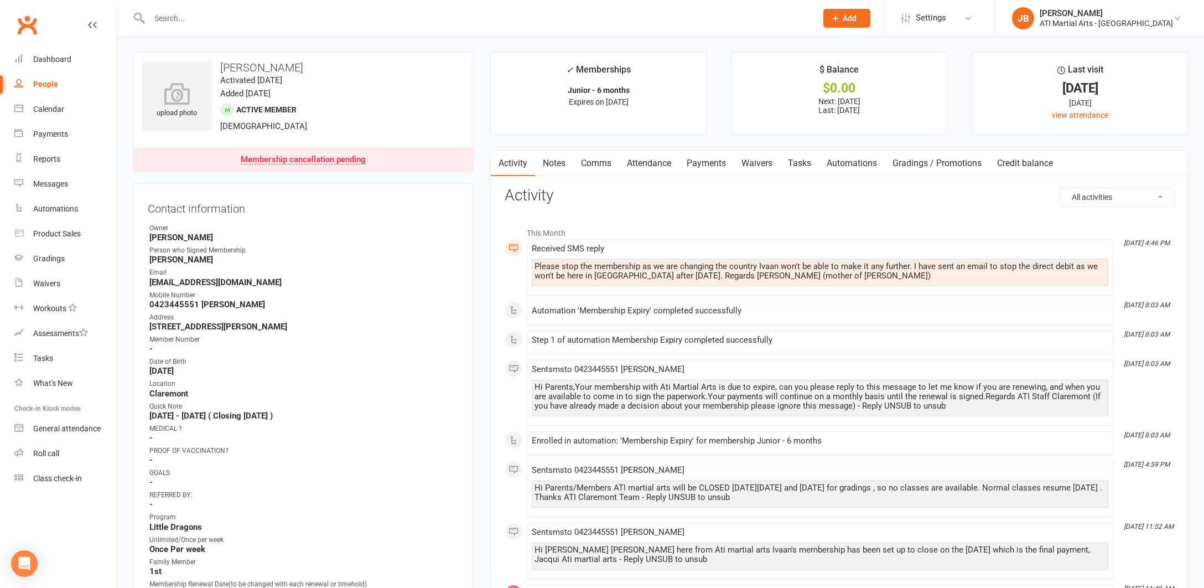
click at [594, 163] on link "Comms" at bounding box center [596, 162] width 46 height 25
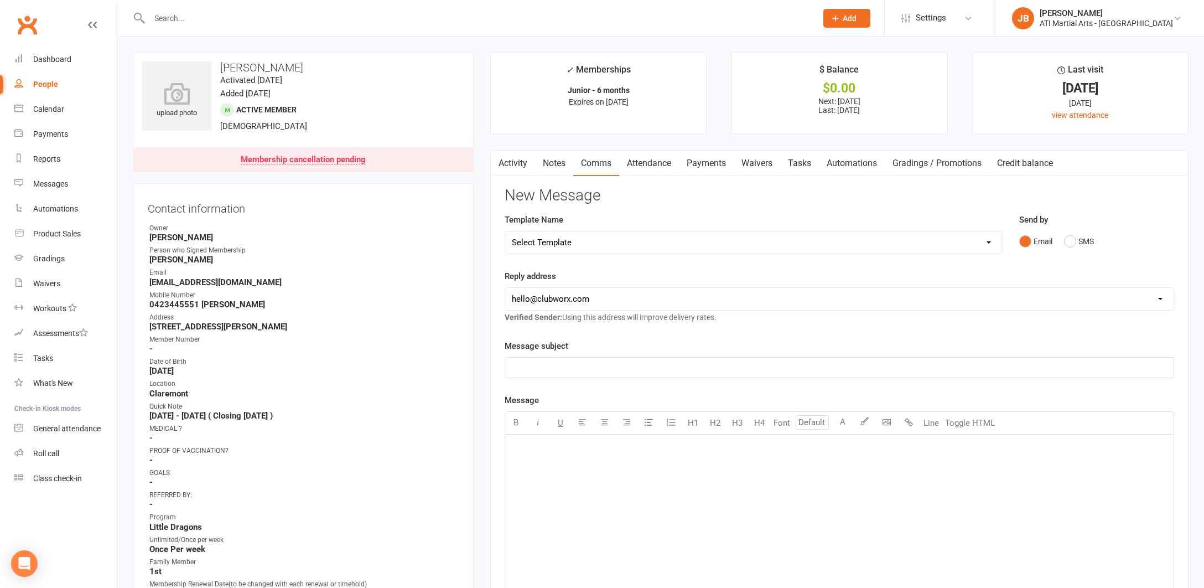
drag, startPoint x: 1072, startPoint y: 239, endPoint x: 999, endPoint y: 276, distance: 81.4
click at [1071, 240] on button "SMS" at bounding box center [1079, 241] width 30 height 21
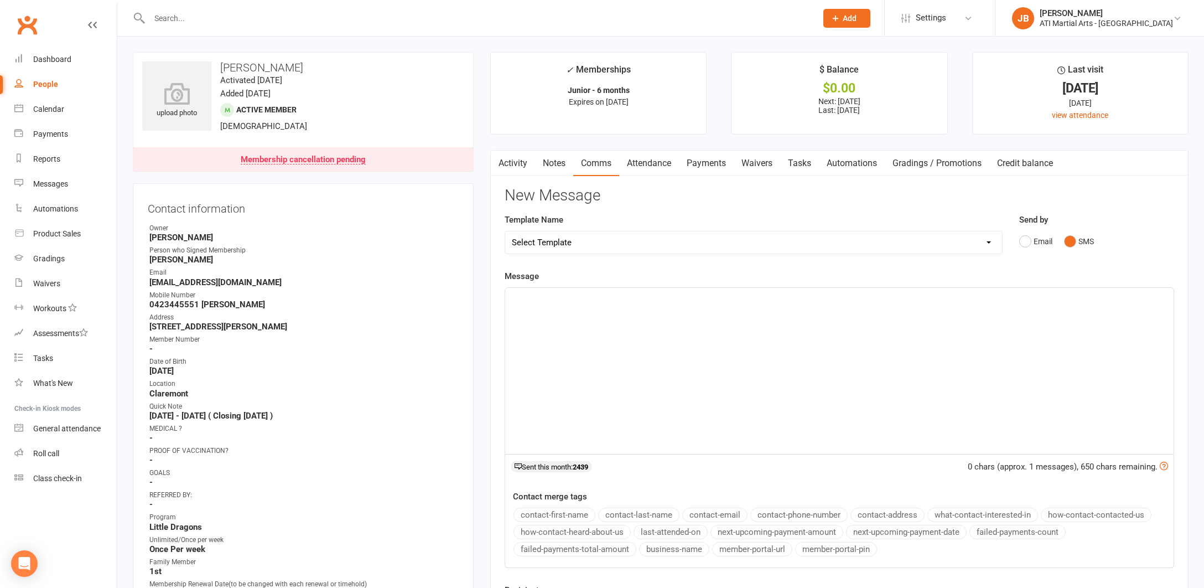
click at [533, 305] on div "﻿" at bounding box center [839, 371] width 668 height 166
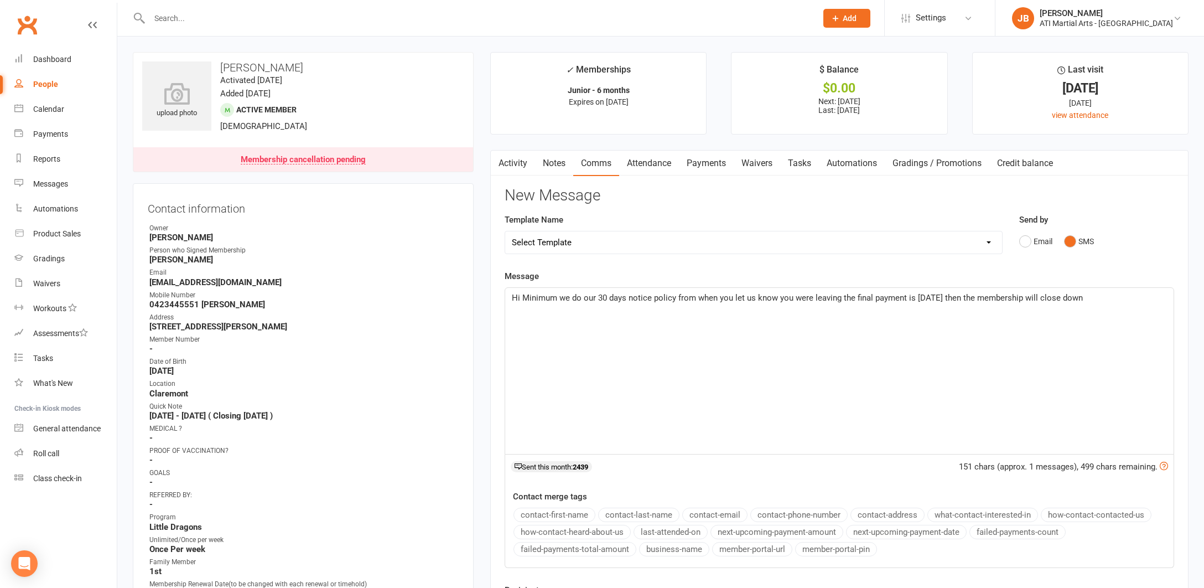
click at [580, 295] on span "Hi Minimum we do our 30 days notice policy from when you let us know you were l…" at bounding box center [797, 298] width 571 height 10
click at [1101, 300] on p "Hi Minimum we did our 30 days notice policy from when you let us know you were …" at bounding box center [839, 297] width 655 height 13
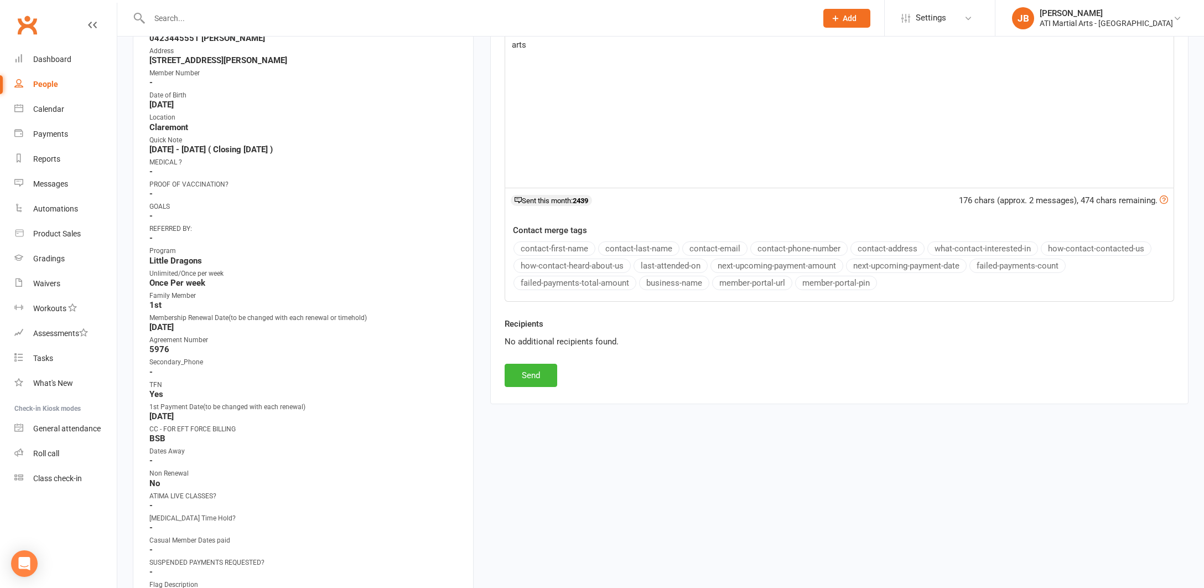
scroll to position [362, 0]
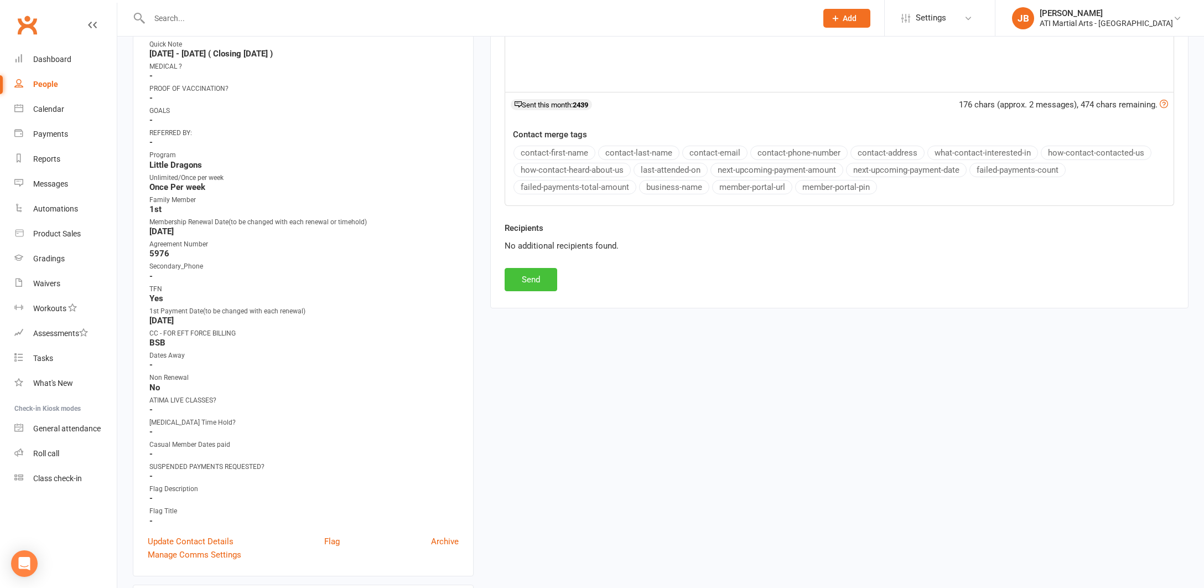
click at [530, 278] on button "Send" at bounding box center [531, 279] width 53 height 23
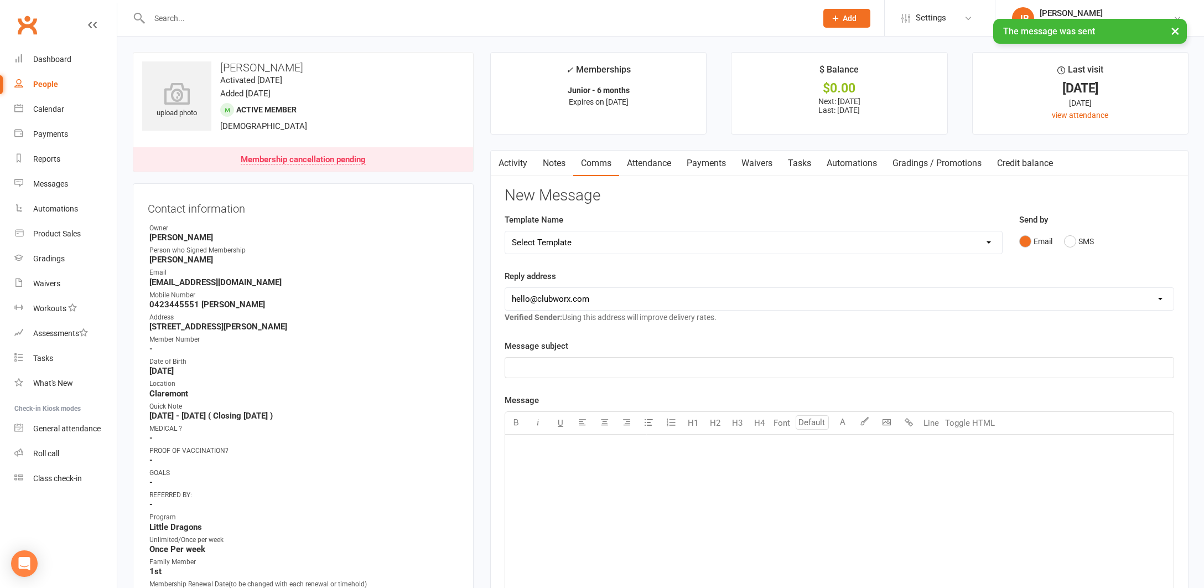
scroll to position [0, 0]
click at [28, 24] on link "Clubworx" at bounding box center [27, 25] width 28 height 28
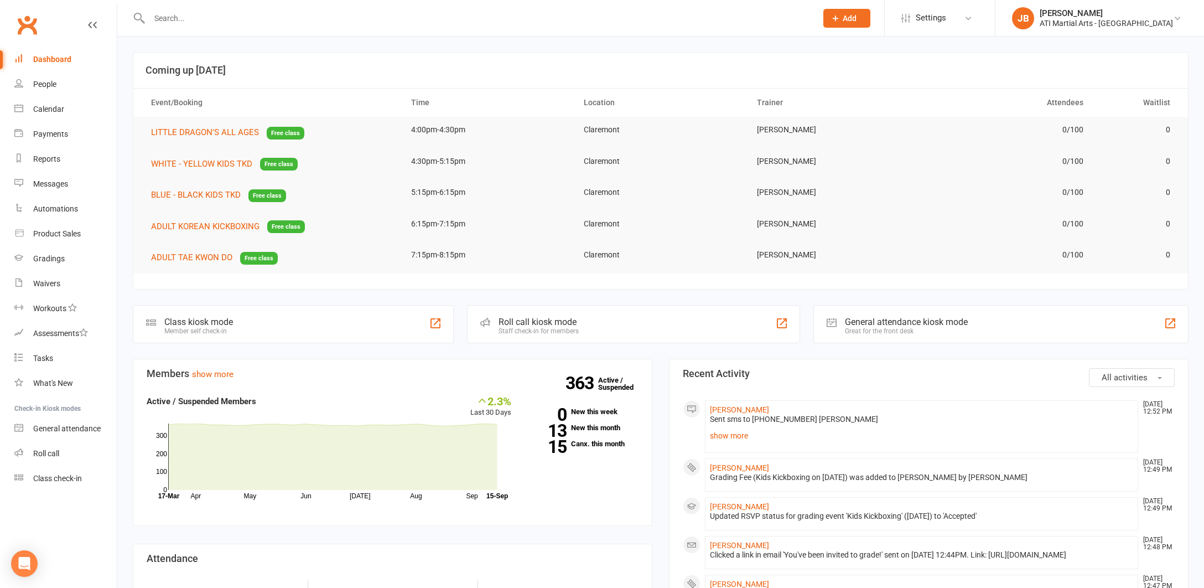
click at [28, 23] on link "Clubworx" at bounding box center [27, 25] width 28 height 28
click at [25, 24] on link "Clubworx" at bounding box center [27, 25] width 28 height 28
click at [29, 25] on link "Clubworx" at bounding box center [27, 25] width 28 height 28
click at [26, 25] on link "Clubworx" at bounding box center [27, 25] width 28 height 28
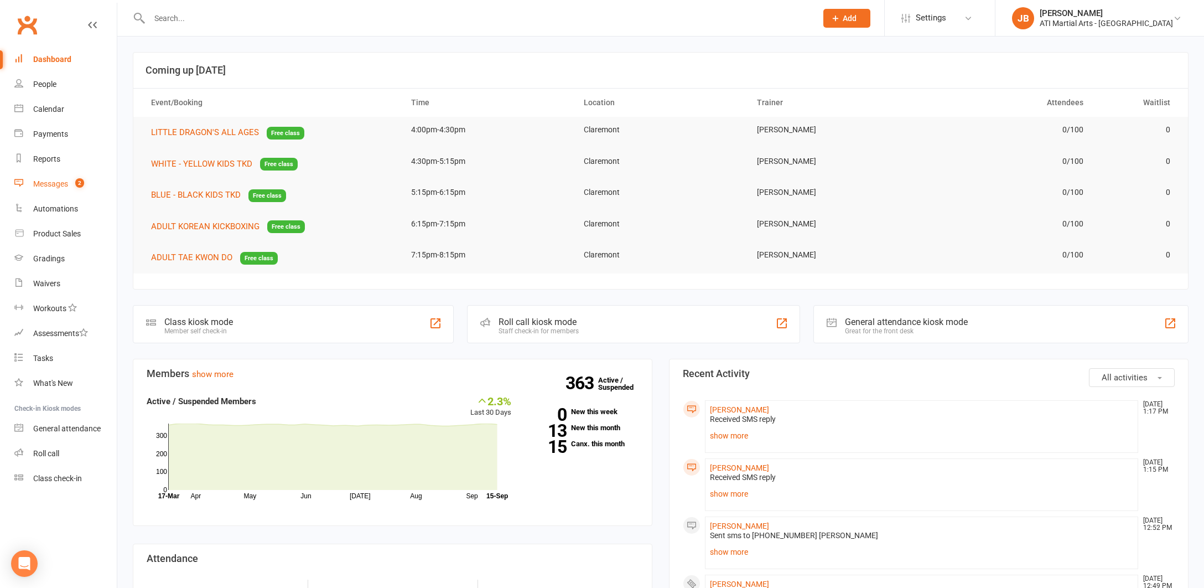
click at [54, 185] on div "Messages" at bounding box center [50, 183] width 35 height 9
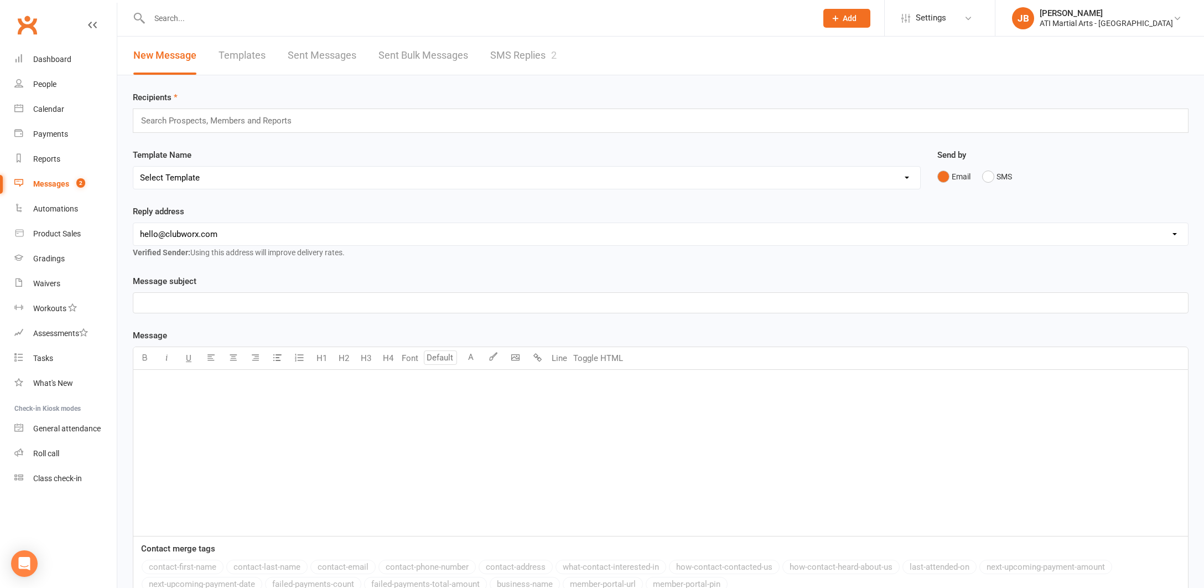
click at [507, 55] on link "SMS Replies 2" at bounding box center [523, 56] width 66 height 38
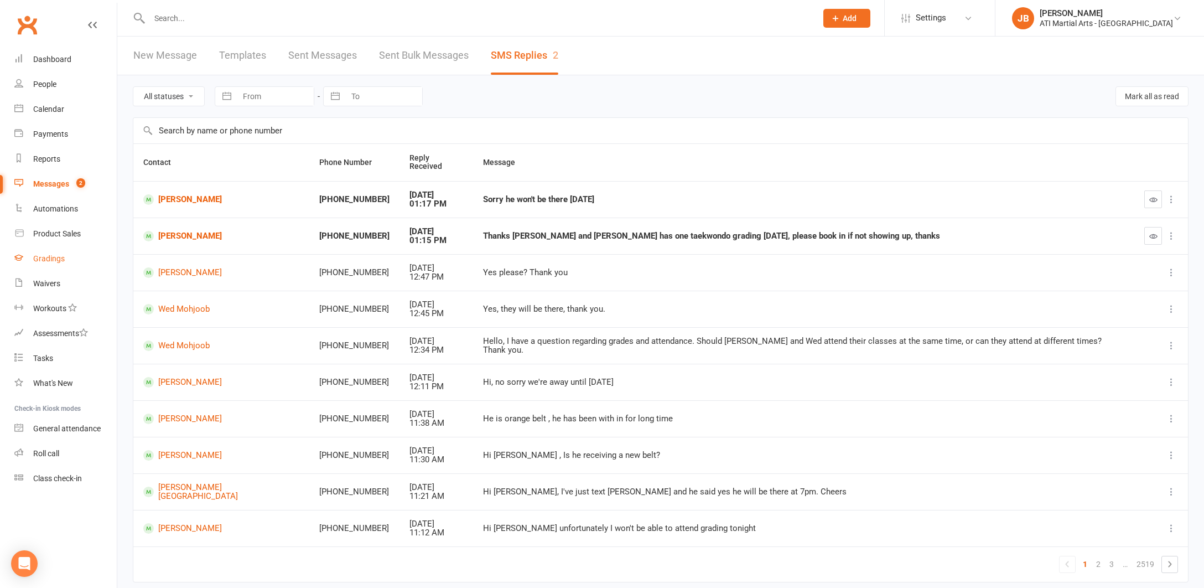
click at [53, 261] on div "Gradings" at bounding box center [49, 258] width 32 height 9
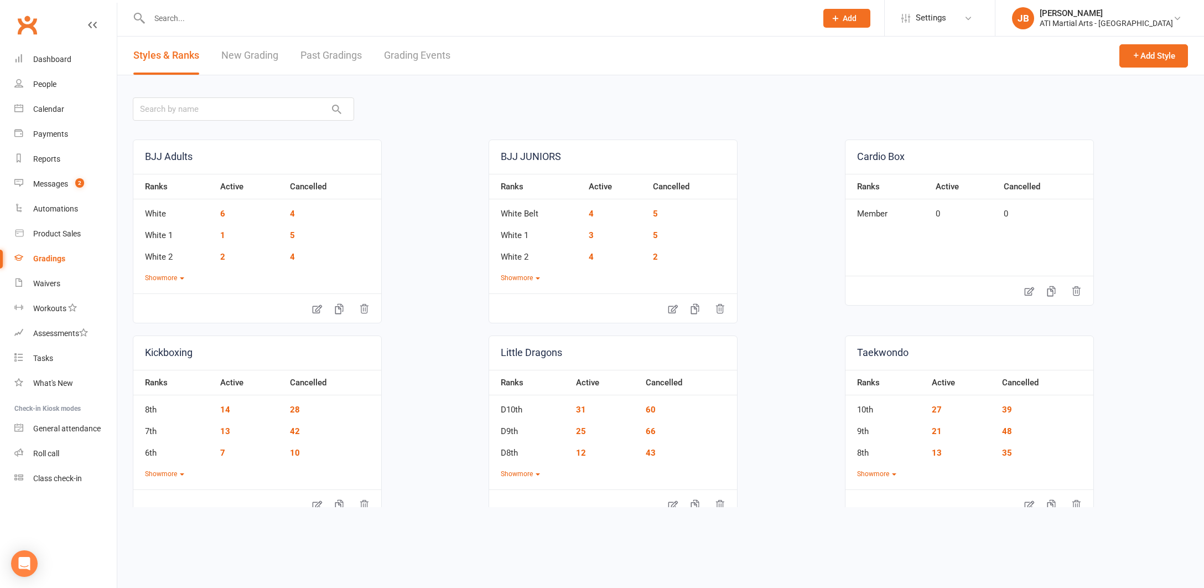
click at [399, 55] on link "Grading Events" at bounding box center [417, 56] width 66 height 38
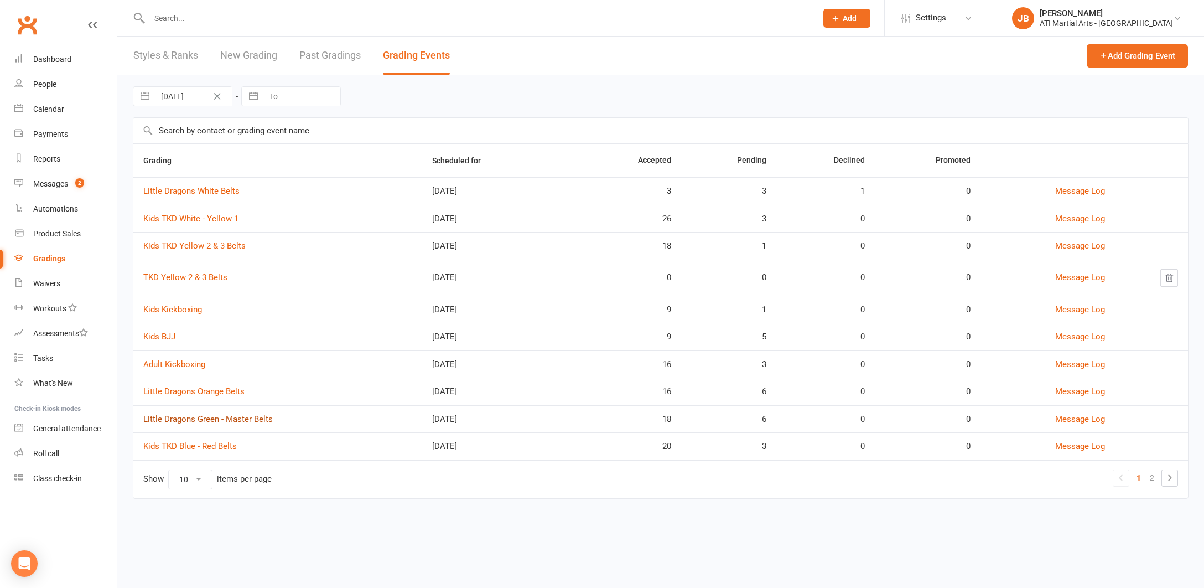
click at [178, 419] on link "Little Dragons Green - Master Belts" at bounding box center [207, 419] width 129 height 10
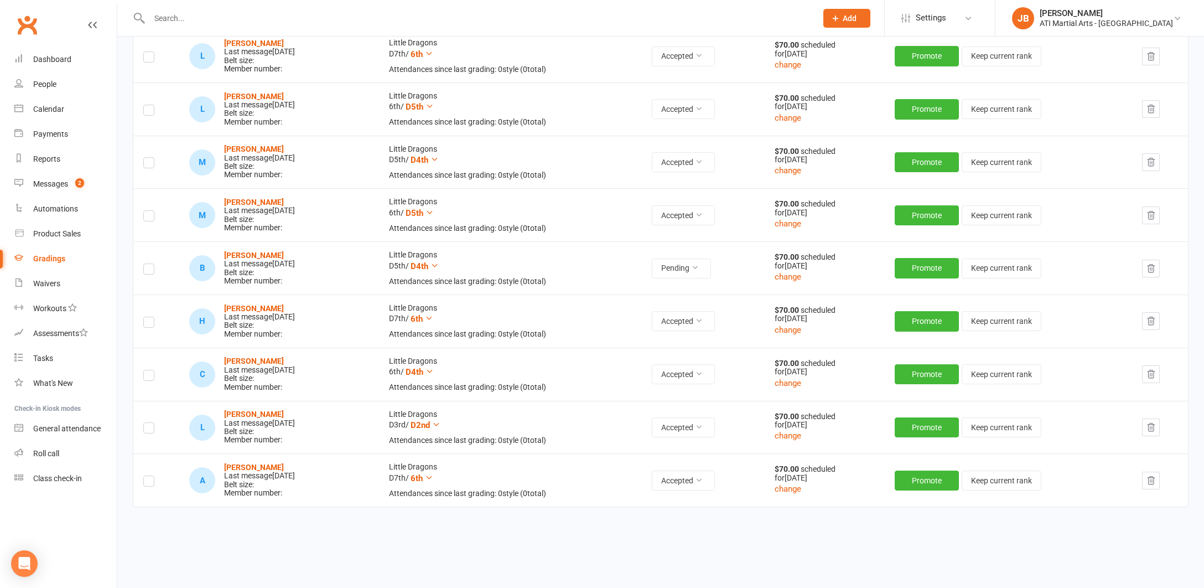
scroll to position [994, 0]
click at [50, 185] on div "Messages" at bounding box center [50, 183] width 35 height 9
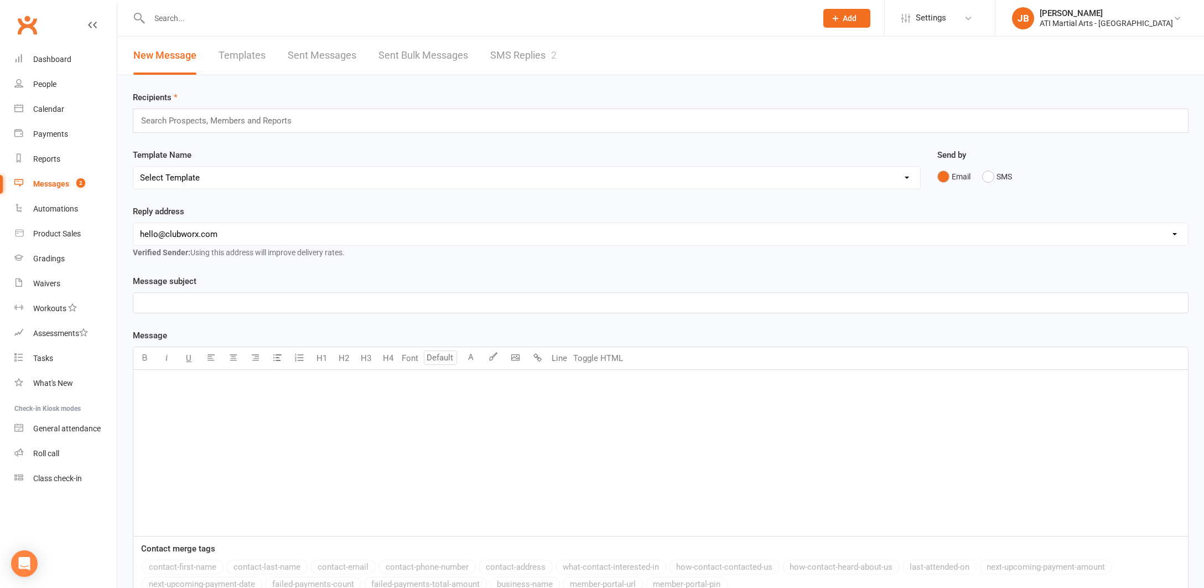
click at [528, 57] on link "SMS Replies 2" at bounding box center [523, 56] width 66 height 38
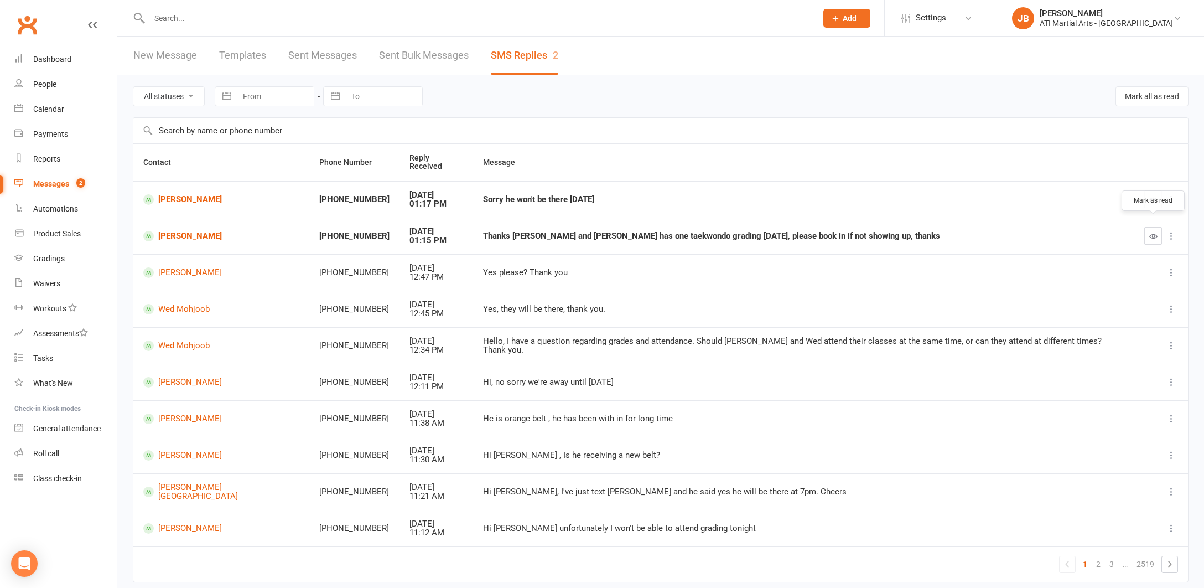
click at [1154, 232] on icon "button" at bounding box center [1153, 236] width 8 height 8
click at [176, 226] on ui-view "Prospect Member Non-attending contact Class / event Appointment Grading event T…" at bounding box center [602, 308] width 1204 height 610
click at [186, 231] on link "[PERSON_NAME]" at bounding box center [221, 236] width 156 height 11
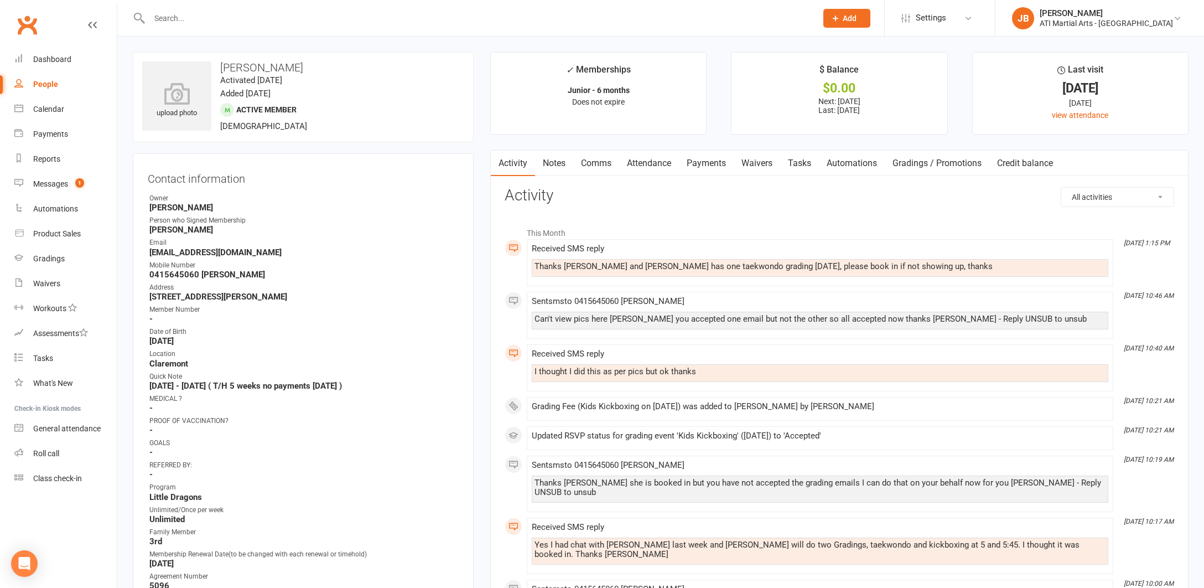
click at [594, 163] on link "Comms" at bounding box center [596, 162] width 46 height 25
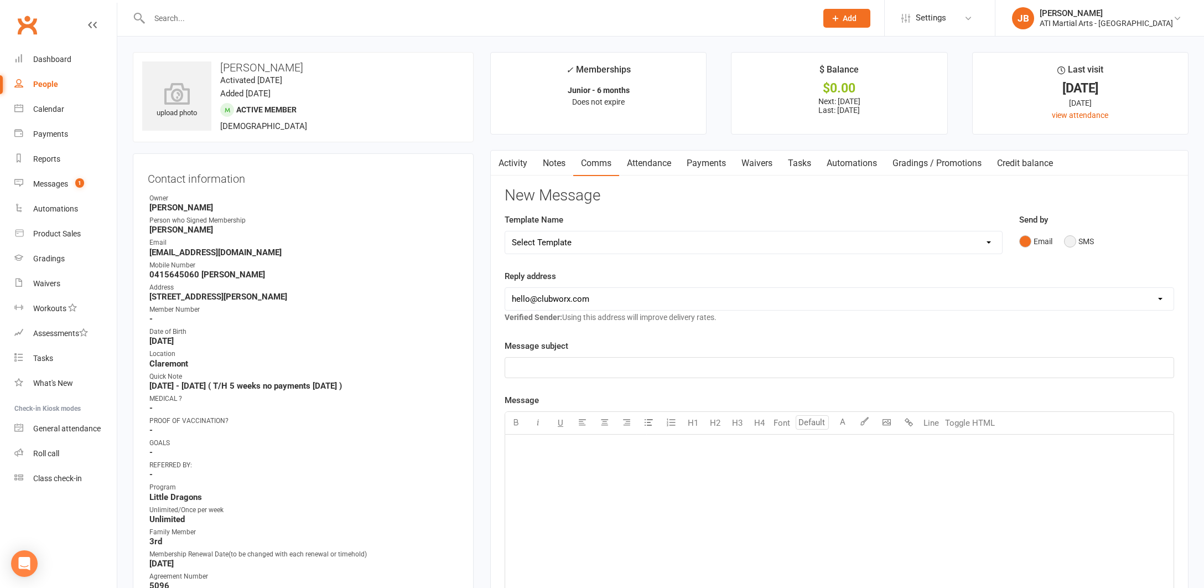
click at [1071, 240] on button "SMS" at bounding box center [1079, 241] width 30 height 21
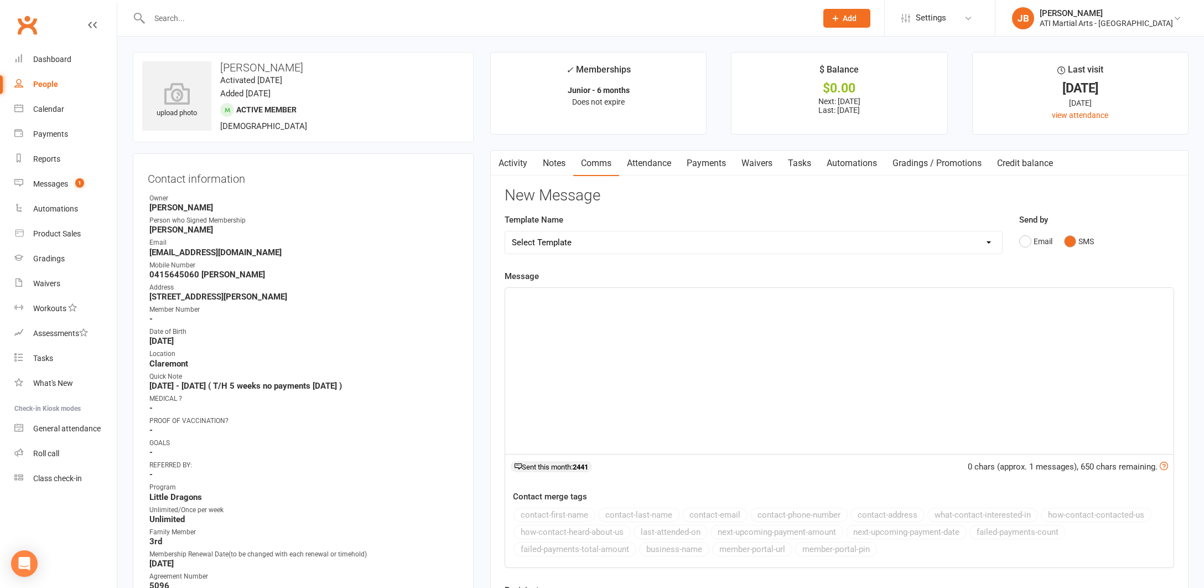
click at [526, 302] on p "﻿" at bounding box center [839, 297] width 655 height 13
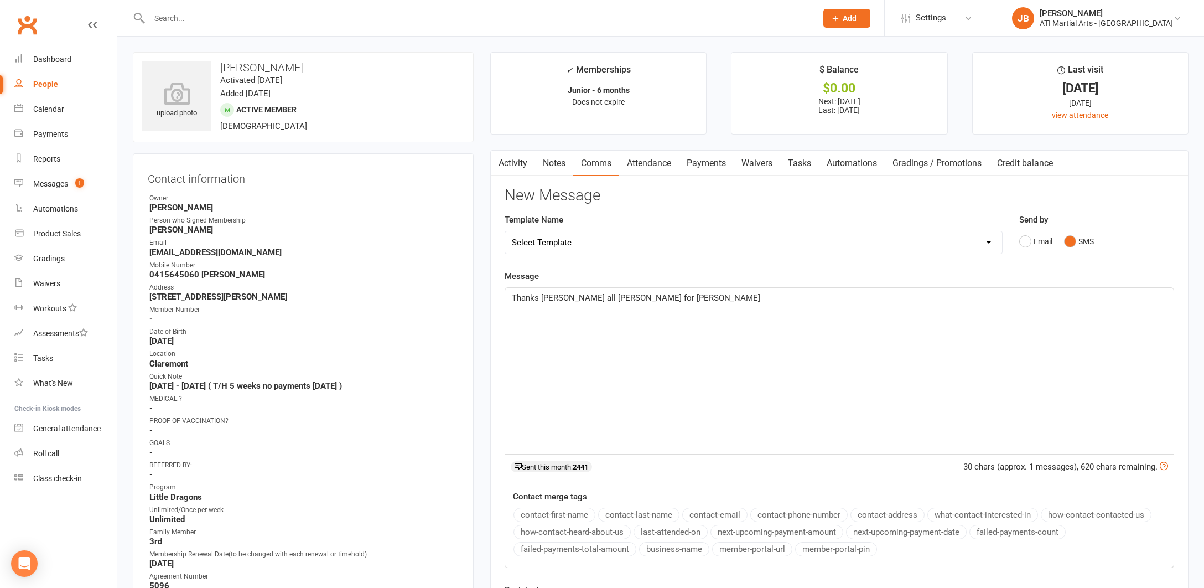
click at [590, 297] on span "Thanks Brian all goos for Alex" at bounding box center [636, 298] width 248 height 10
click at [635, 295] on p "Thanks Brian all good for Alex" at bounding box center [839, 297] width 655 height 13
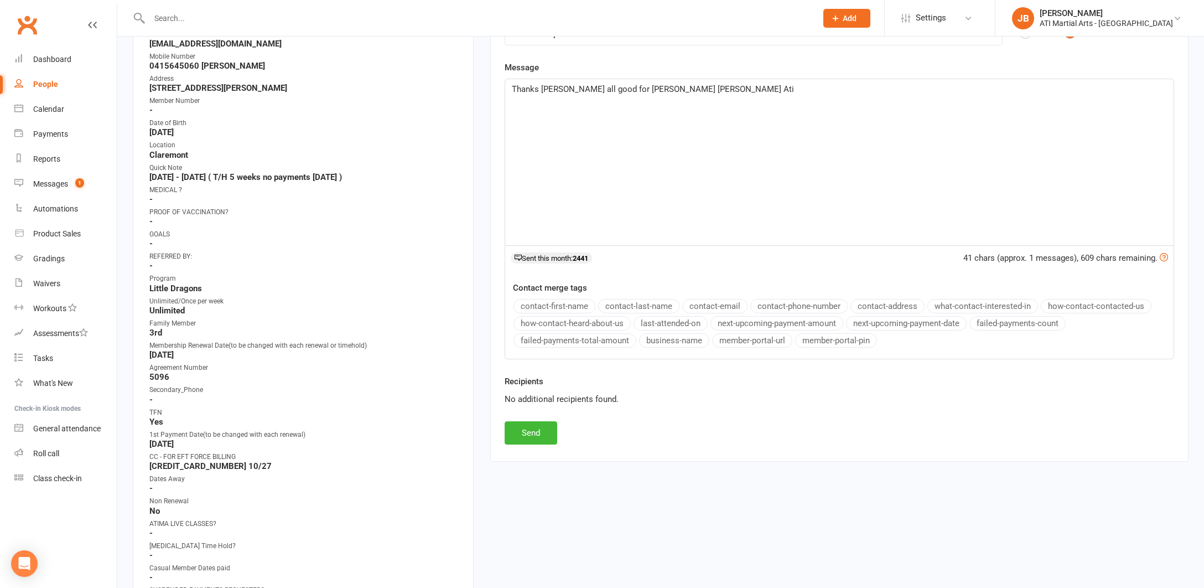
scroll to position [212, 0]
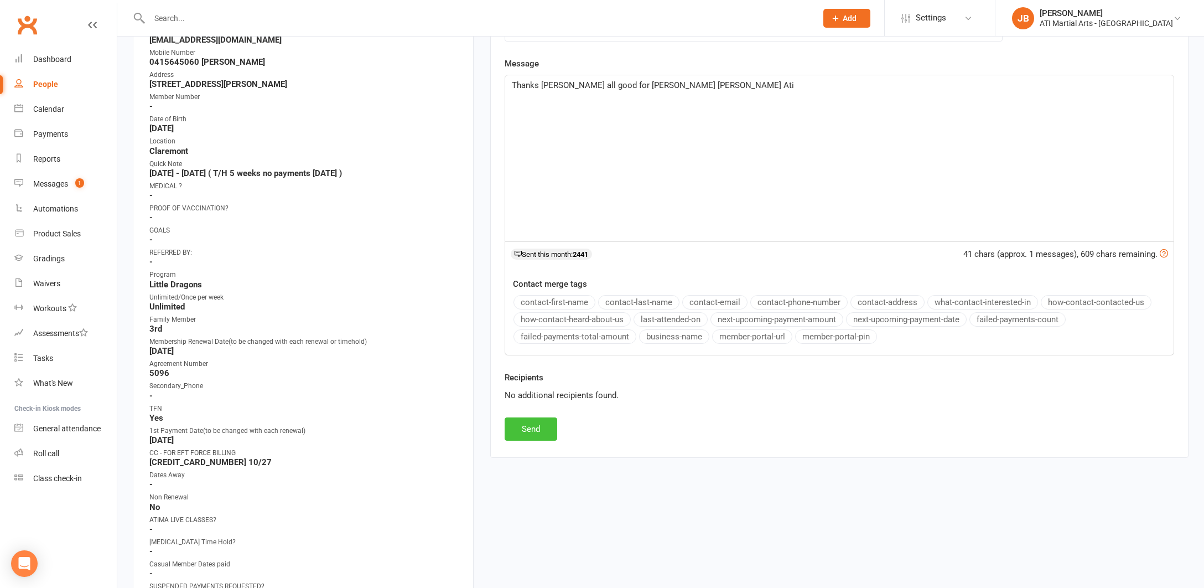
click at [536, 431] on button "Send" at bounding box center [531, 428] width 53 height 23
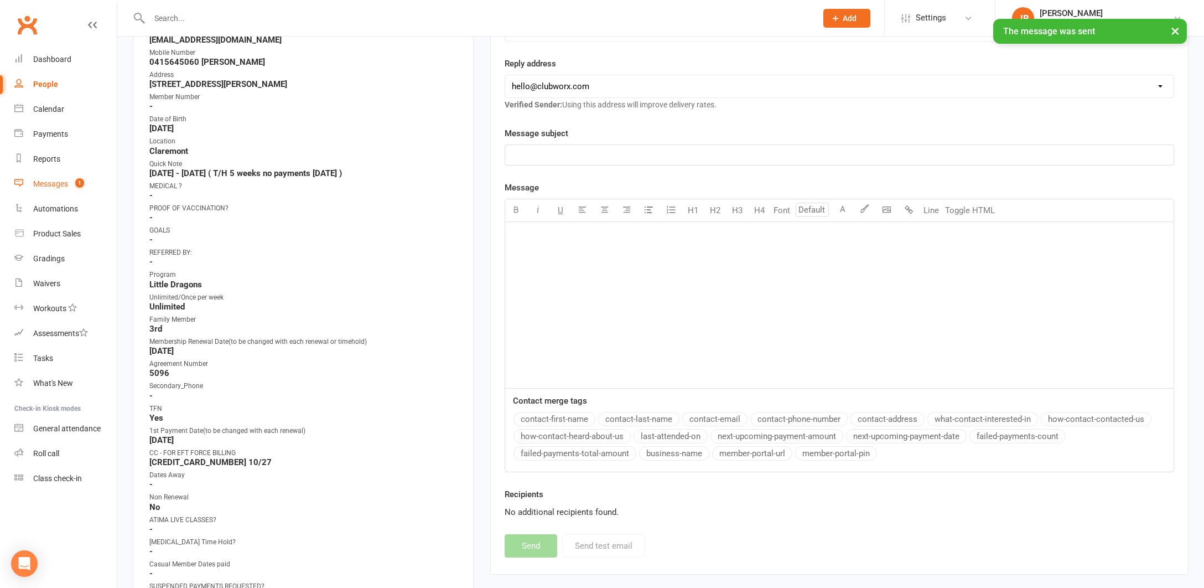
click at [58, 185] on div "Messages" at bounding box center [50, 183] width 35 height 9
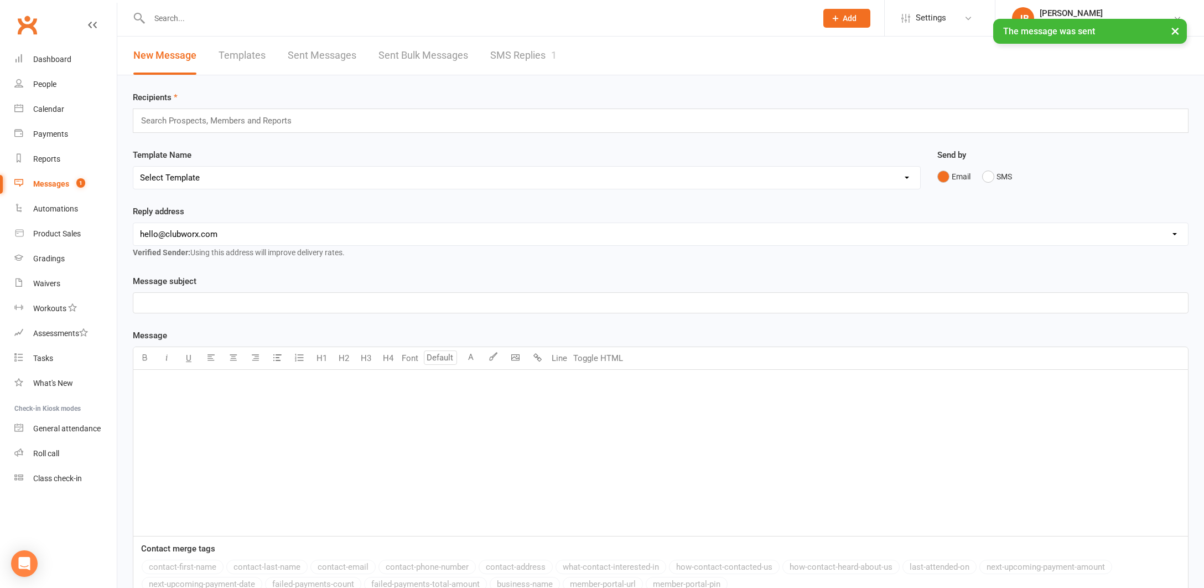
click at [516, 54] on link "SMS Replies 1" at bounding box center [523, 56] width 66 height 38
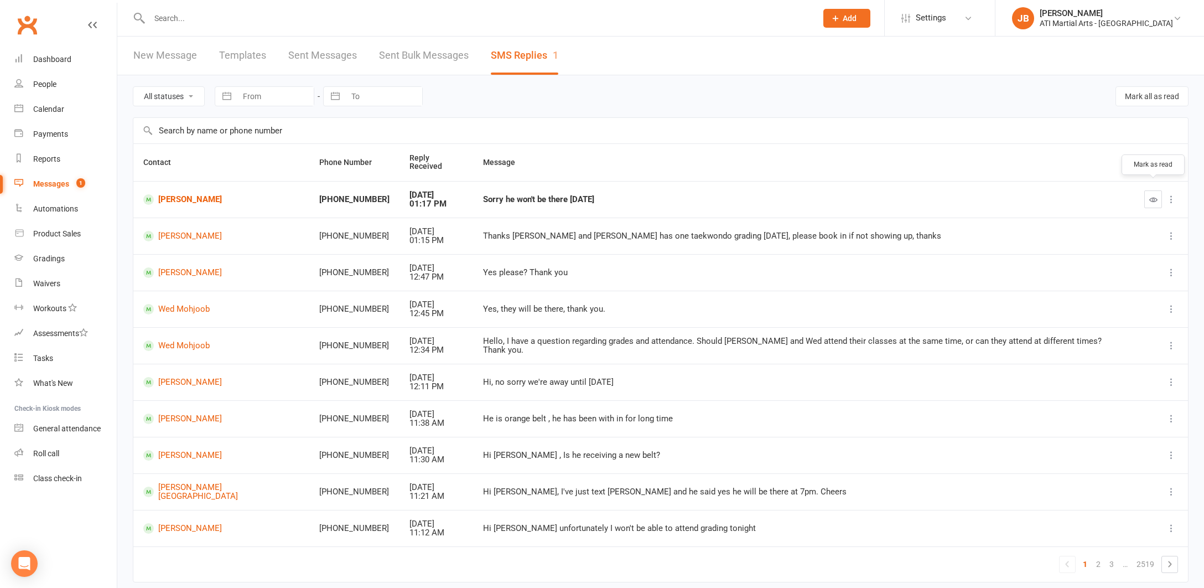
click at [1151, 195] on icon "button" at bounding box center [1153, 199] width 8 height 8
click at [184, 194] on link "Anthony Miranda" at bounding box center [222, 199] width 158 height 11
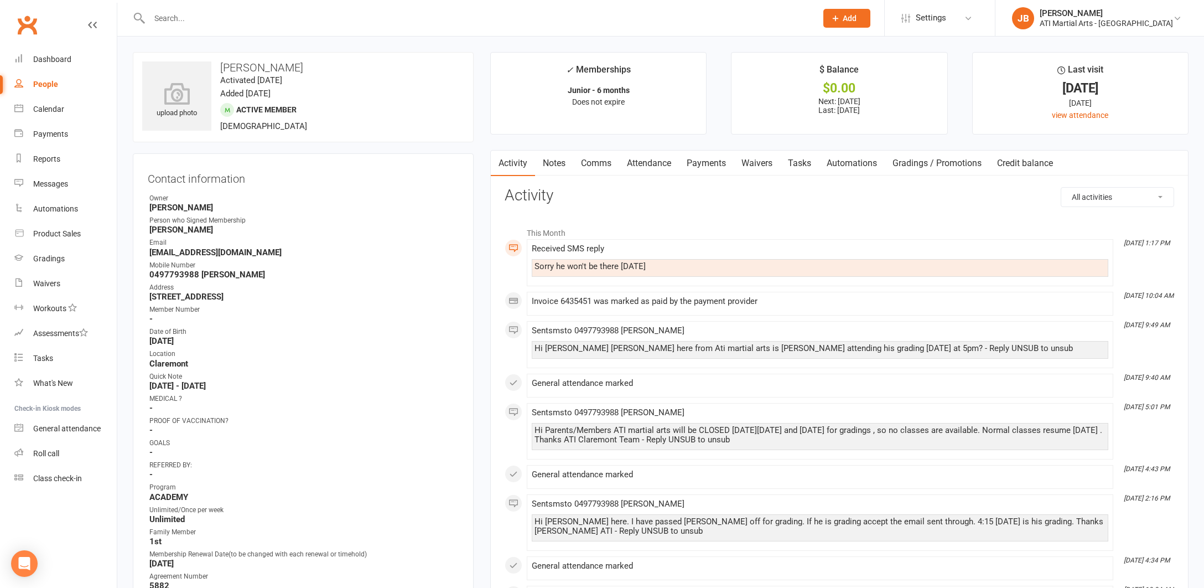
click at [595, 164] on link "Comms" at bounding box center [596, 162] width 46 height 25
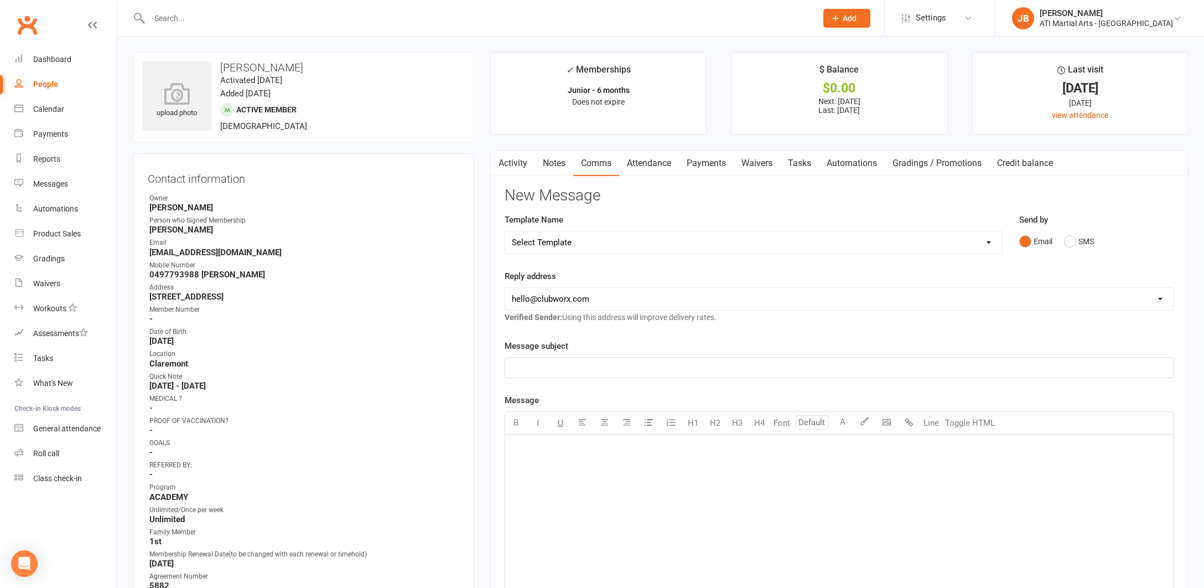
drag, startPoint x: 1071, startPoint y: 238, endPoint x: 1022, endPoint y: 250, distance: 49.5
click at [1069, 239] on button "SMS" at bounding box center [1079, 241] width 30 height 21
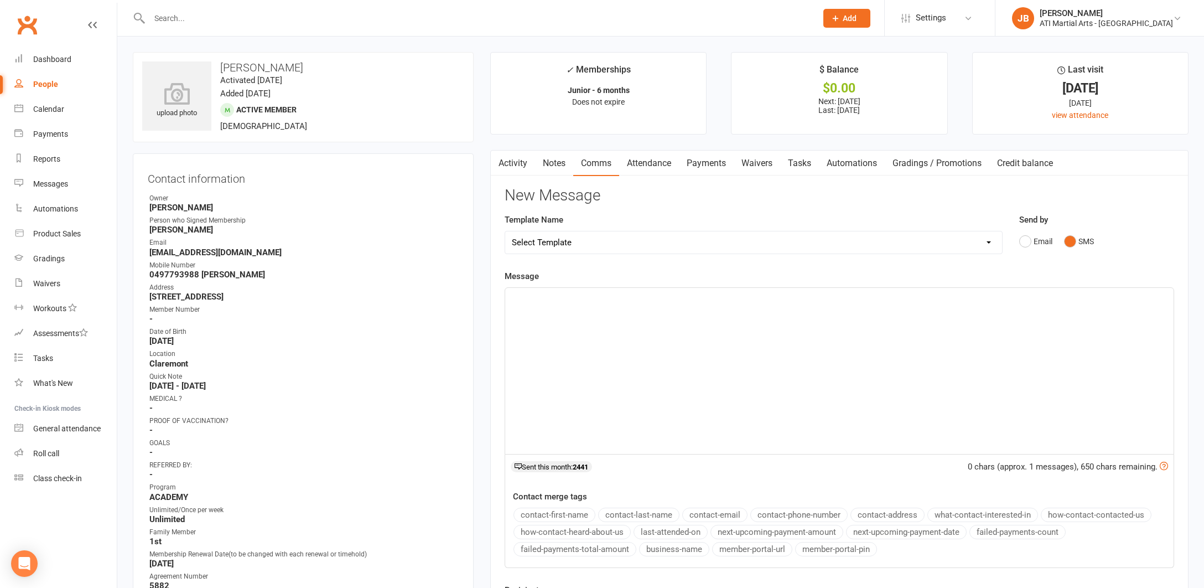
click at [568, 300] on p "﻿" at bounding box center [839, 297] width 655 height 13
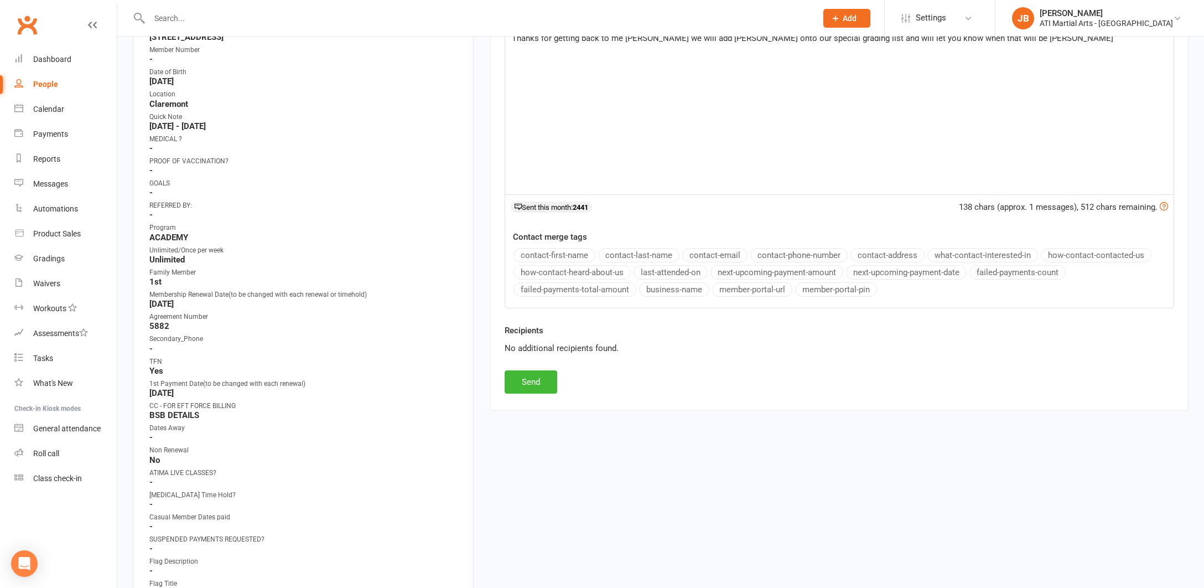
scroll to position [276, 0]
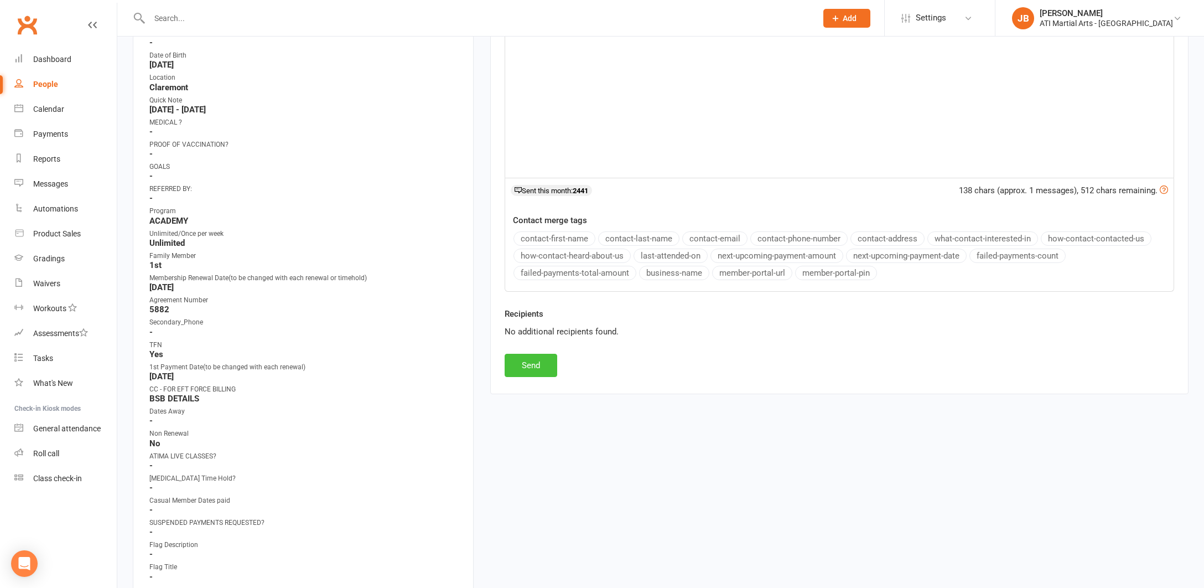
click at [531, 368] on button "Send" at bounding box center [531, 365] width 53 height 23
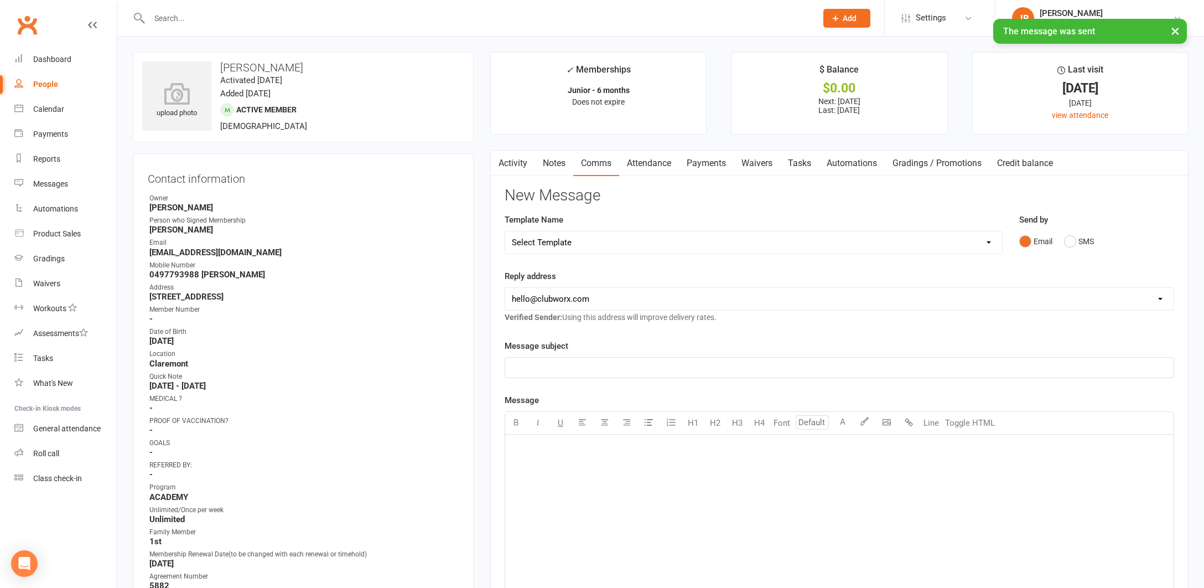
scroll to position [0, 0]
click at [27, 25] on link "Clubworx" at bounding box center [27, 25] width 28 height 28
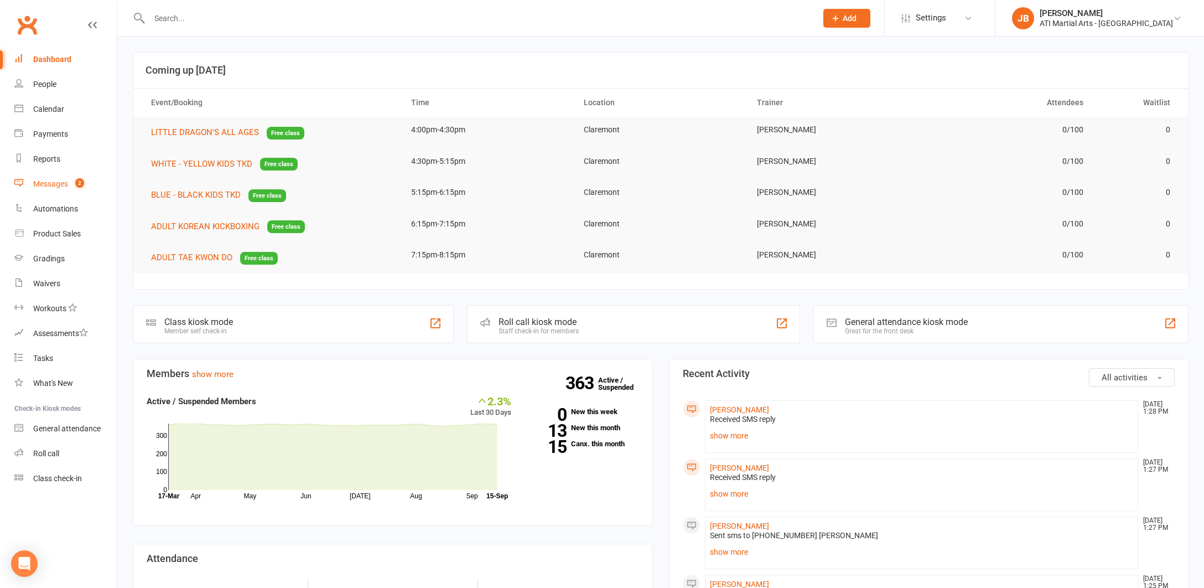
click at [50, 185] on div "Messages" at bounding box center [50, 183] width 35 height 9
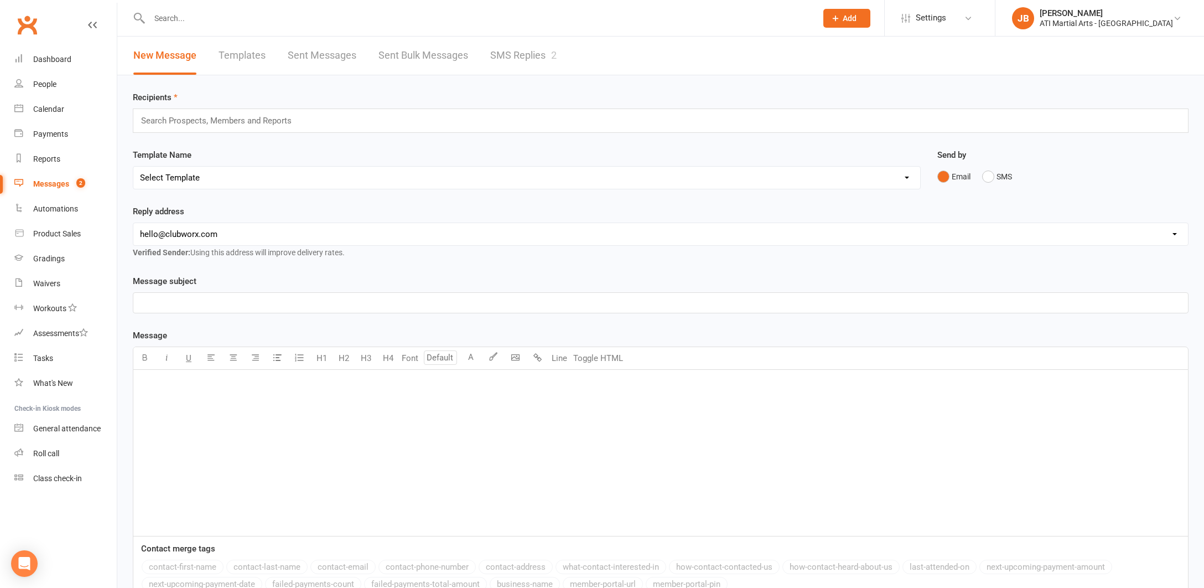
click at [501, 57] on link "SMS Replies 2" at bounding box center [523, 56] width 66 height 38
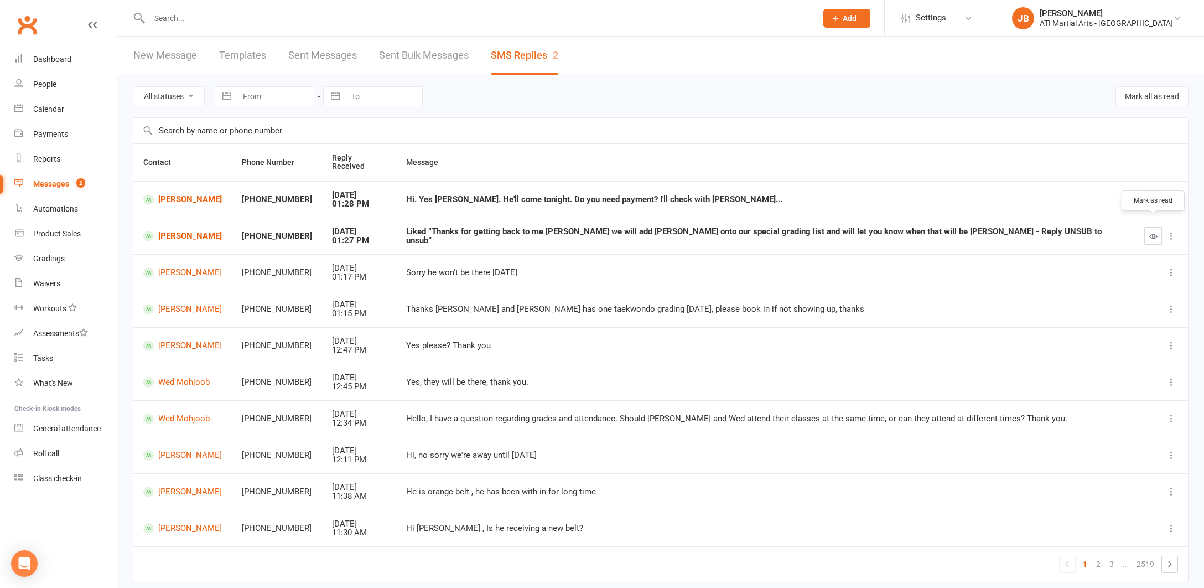
click at [1153, 232] on icon "button" at bounding box center [1153, 236] width 8 height 8
click at [1153, 195] on icon "button" at bounding box center [1153, 199] width 8 height 8
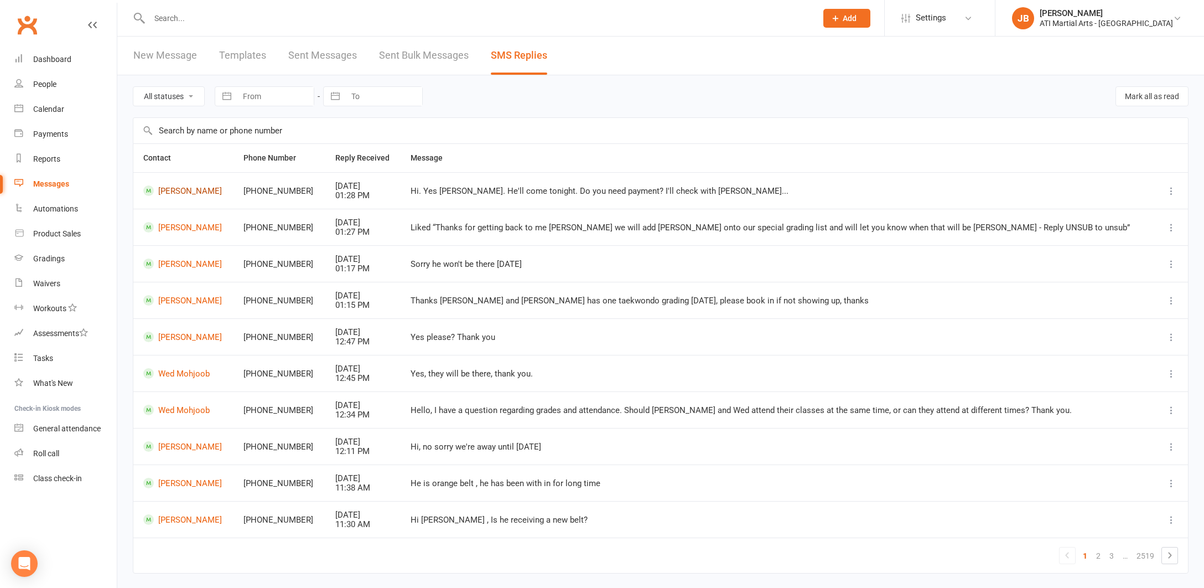
click at [183, 191] on link "[PERSON_NAME]" at bounding box center [183, 190] width 80 height 11
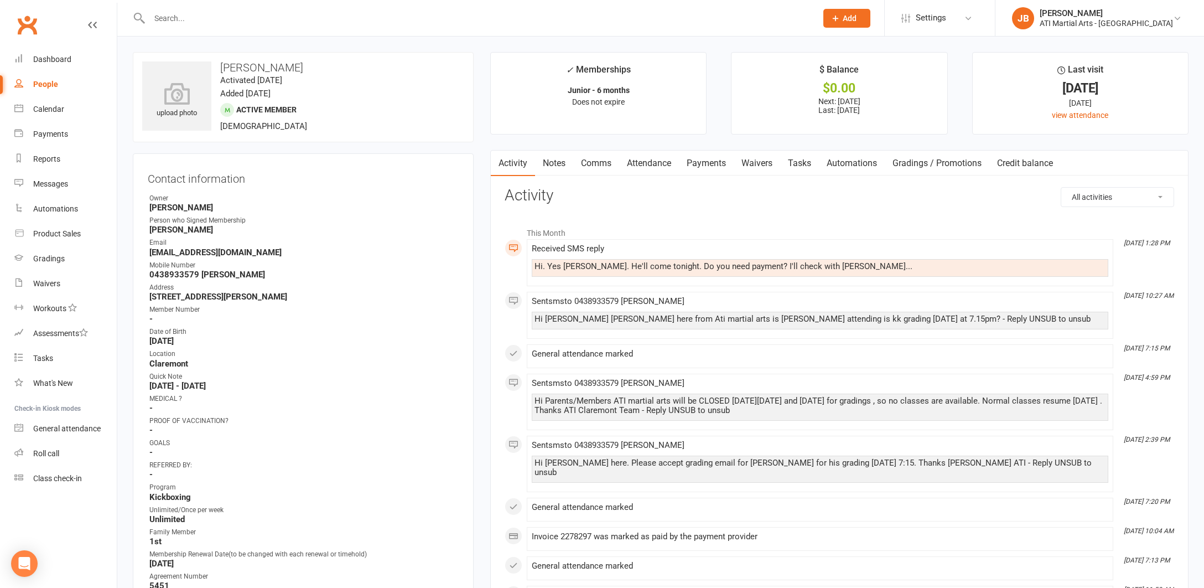
drag, startPoint x: 594, startPoint y: 162, endPoint x: 605, endPoint y: 165, distance: 11.7
click at [594, 161] on link "Comms" at bounding box center [596, 162] width 46 height 25
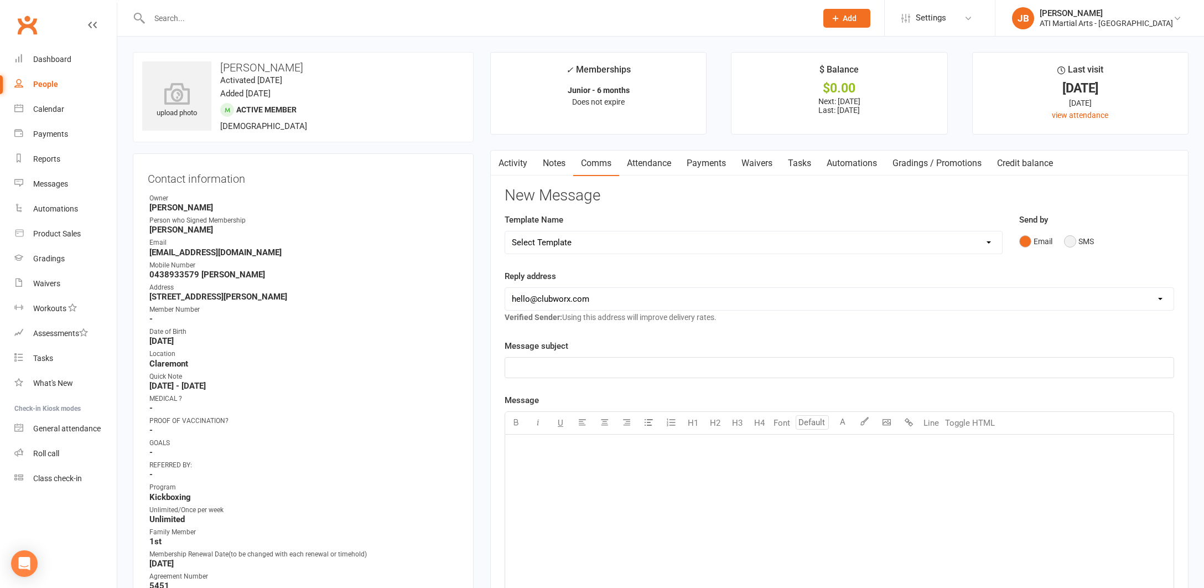
click at [1071, 240] on button "SMS" at bounding box center [1079, 241] width 30 height 21
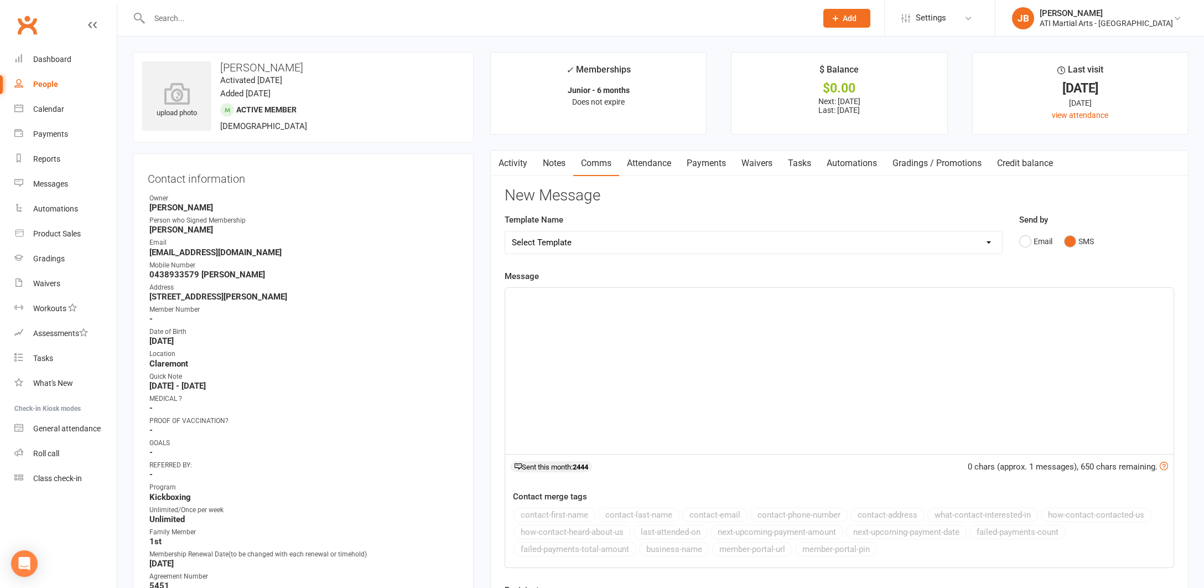
click at [594, 304] on div "﻿" at bounding box center [839, 371] width 668 height 166
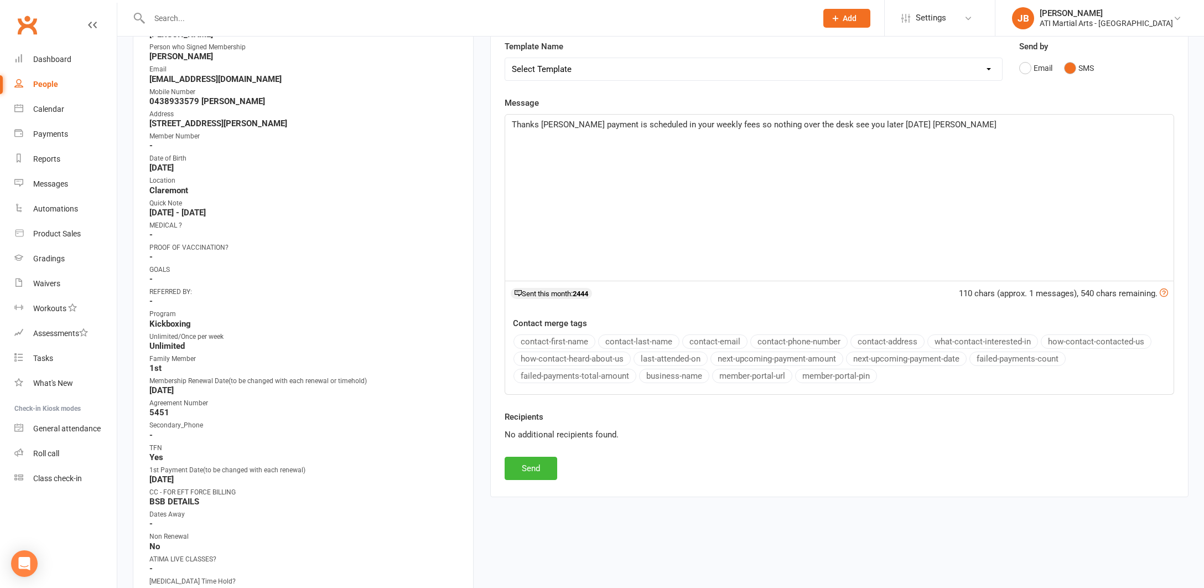
scroll to position [321, 0]
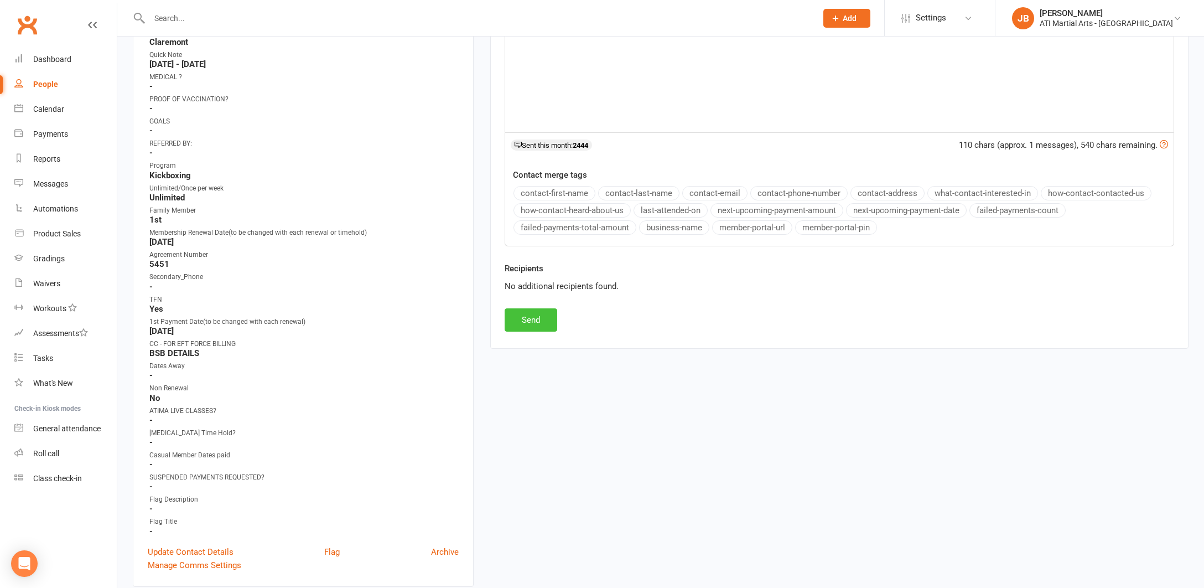
click at [540, 320] on button "Send" at bounding box center [531, 319] width 53 height 23
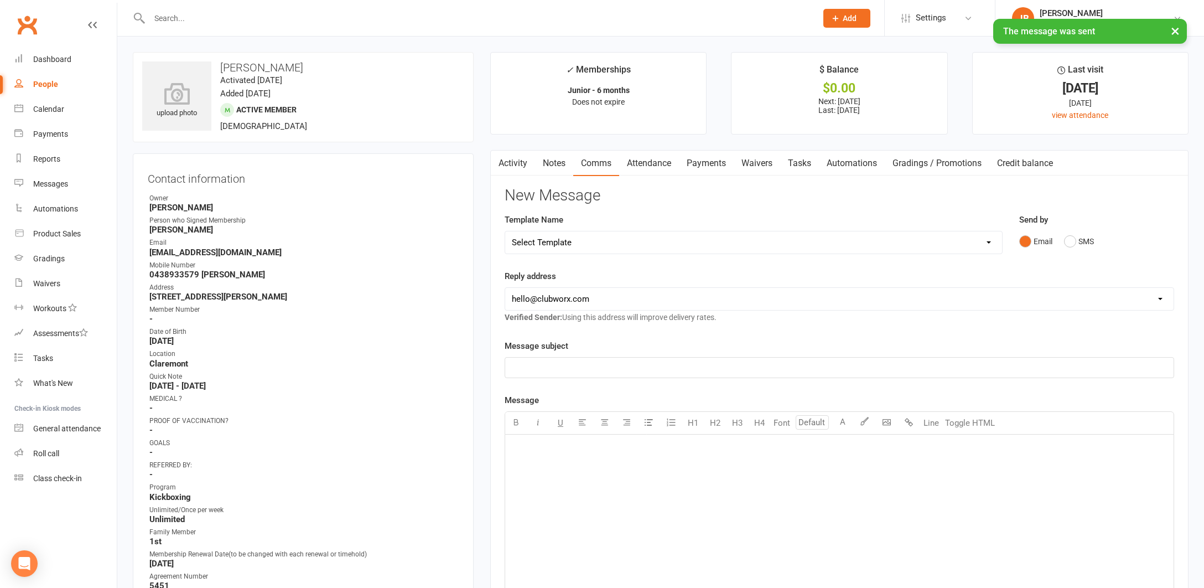
scroll to position [0, 0]
click at [44, 259] on div "Gradings" at bounding box center [49, 258] width 32 height 9
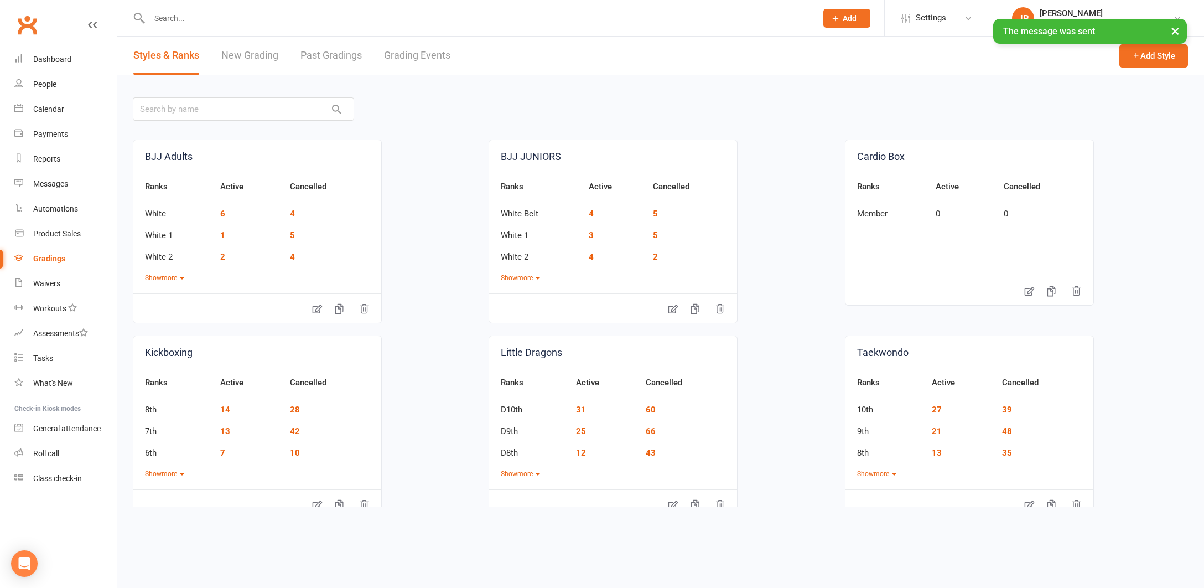
click at [398, 58] on link "Grading Events" at bounding box center [417, 56] width 66 height 38
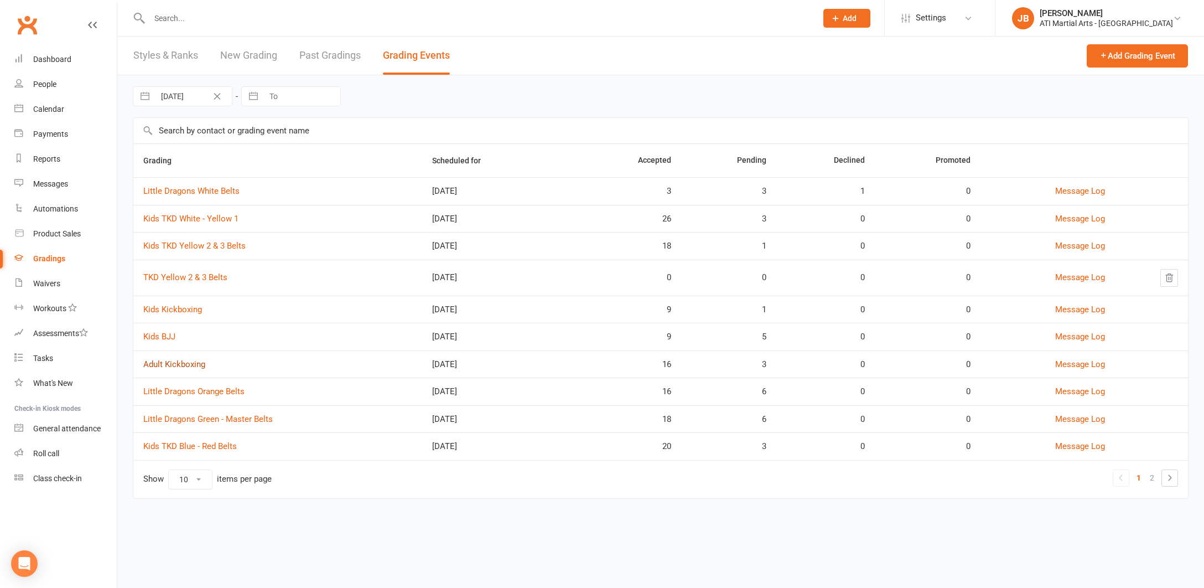
click at [182, 362] on link "Adult Kickboxing" at bounding box center [174, 364] width 62 height 10
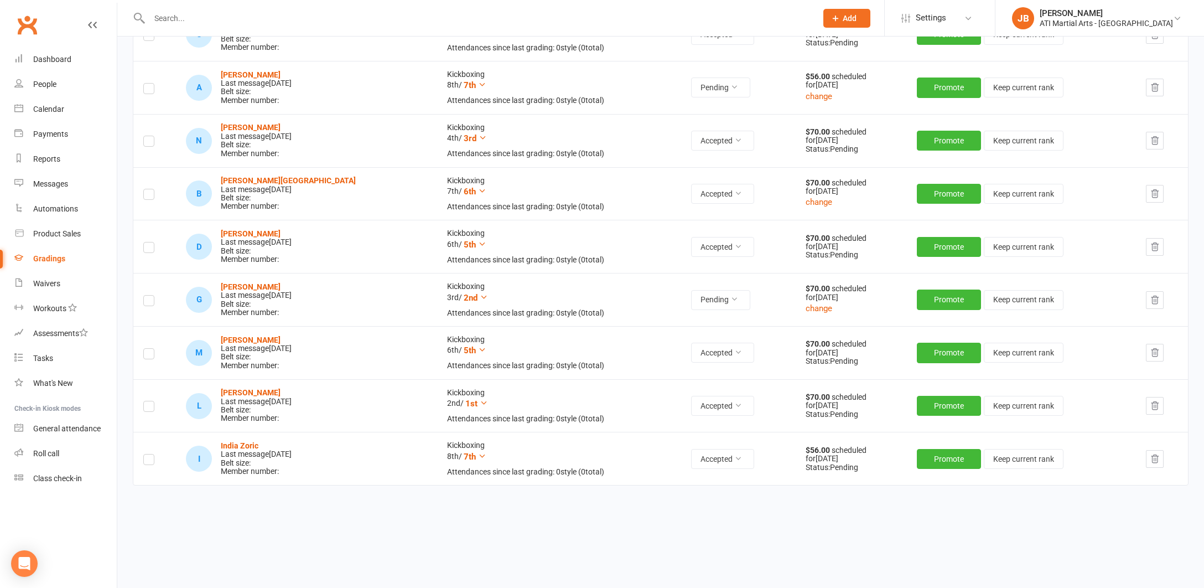
scroll to position [750, 0]
click at [730, 295] on icon at bounding box center [734, 299] width 8 height 8
click at [656, 320] on link "Accepted" at bounding box center [670, 316] width 110 height 22
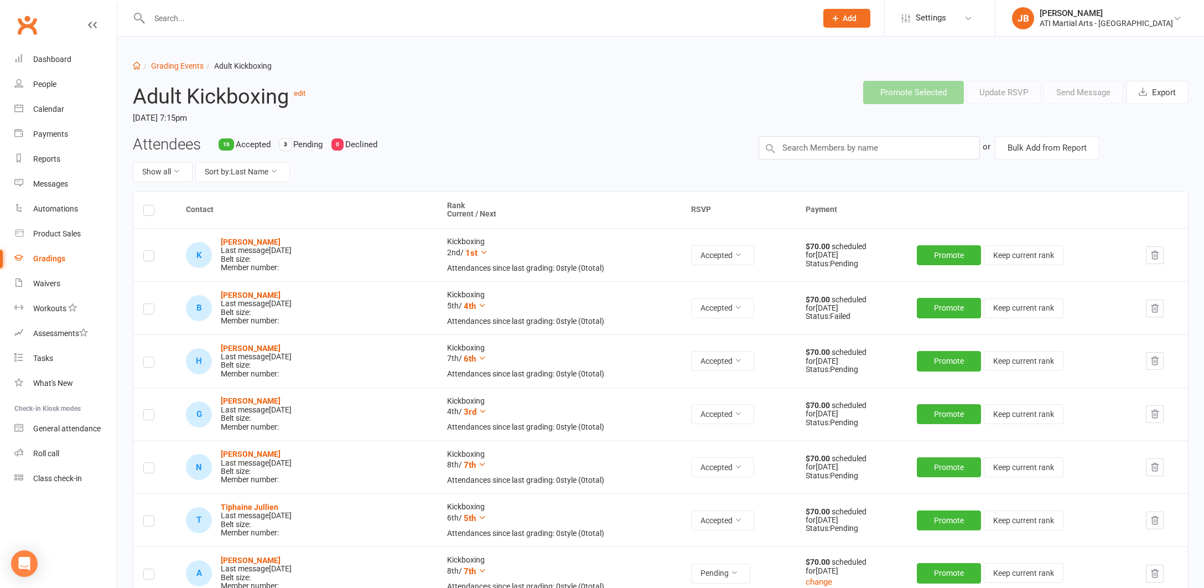
scroll to position [0, 0]
click at [30, 24] on link "Clubworx" at bounding box center [27, 25] width 28 height 28
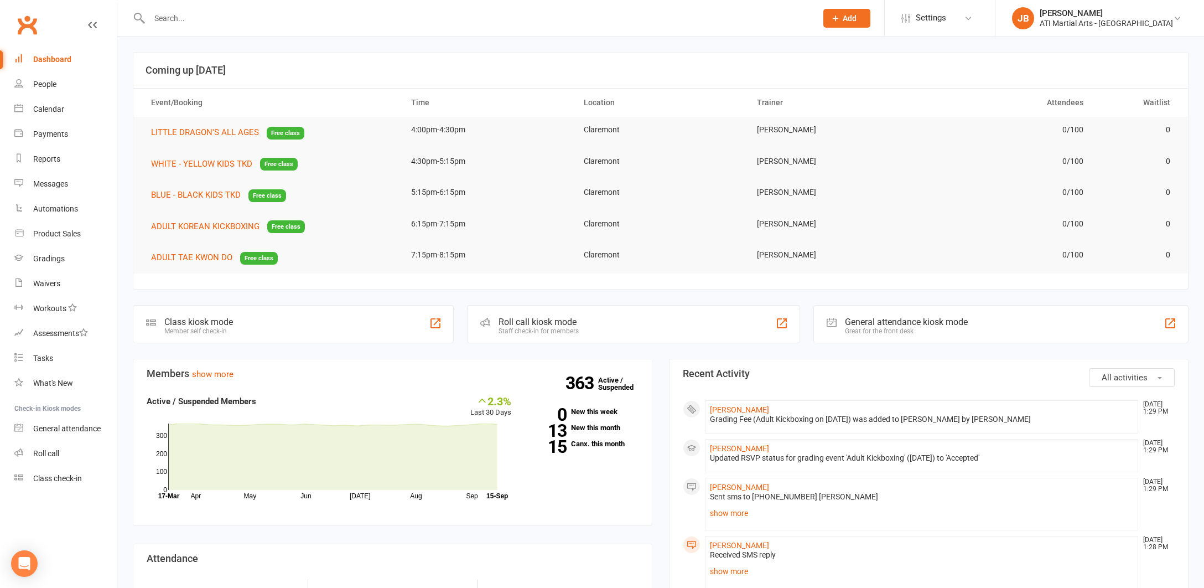
click at [164, 20] on input "text" at bounding box center [477, 18] width 663 height 15
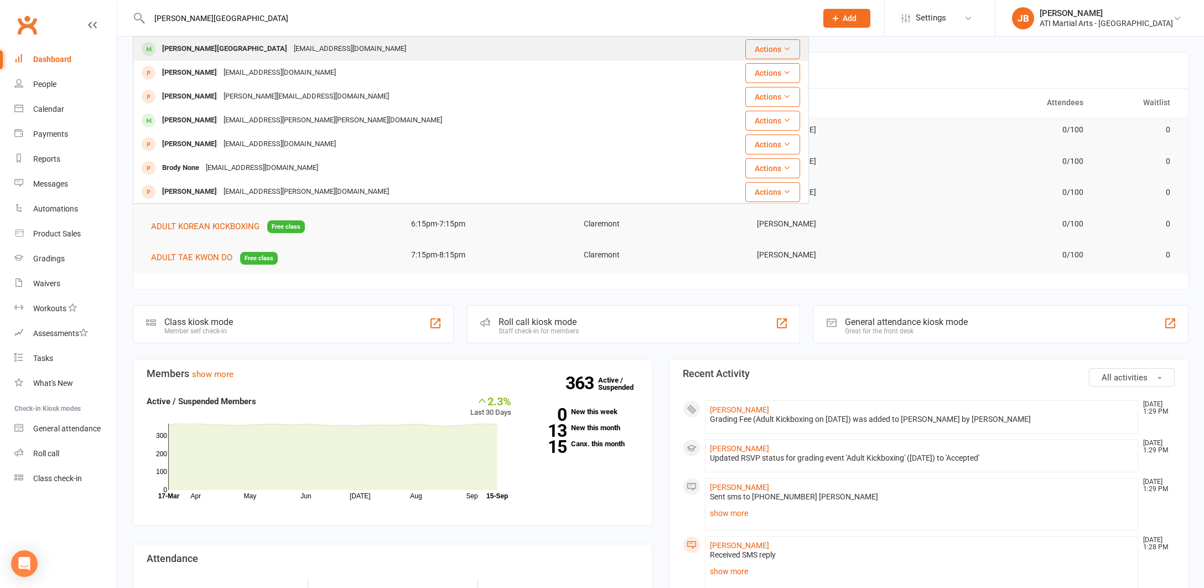
type input "[PERSON_NAME][GEOGRAPHIC_DATA]"
click at [199, 49] on div "Brodie Stratford" at bounding box center [225, 49] width 132 height 16
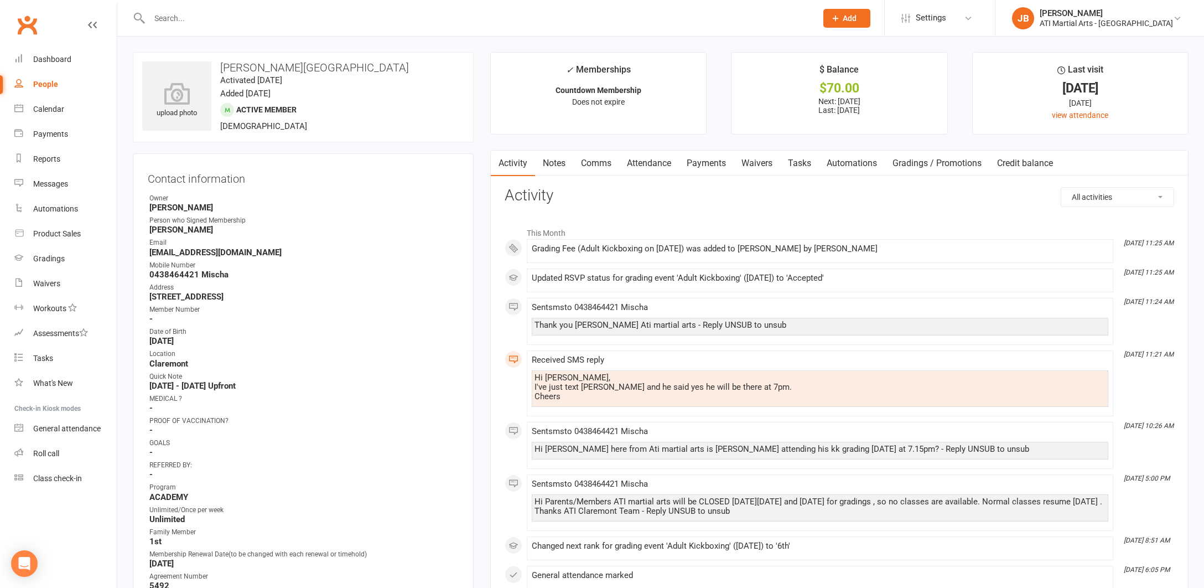
click at [26, 25] on link "Clubworx" at bounding box center [27, 25] width 28 height 28
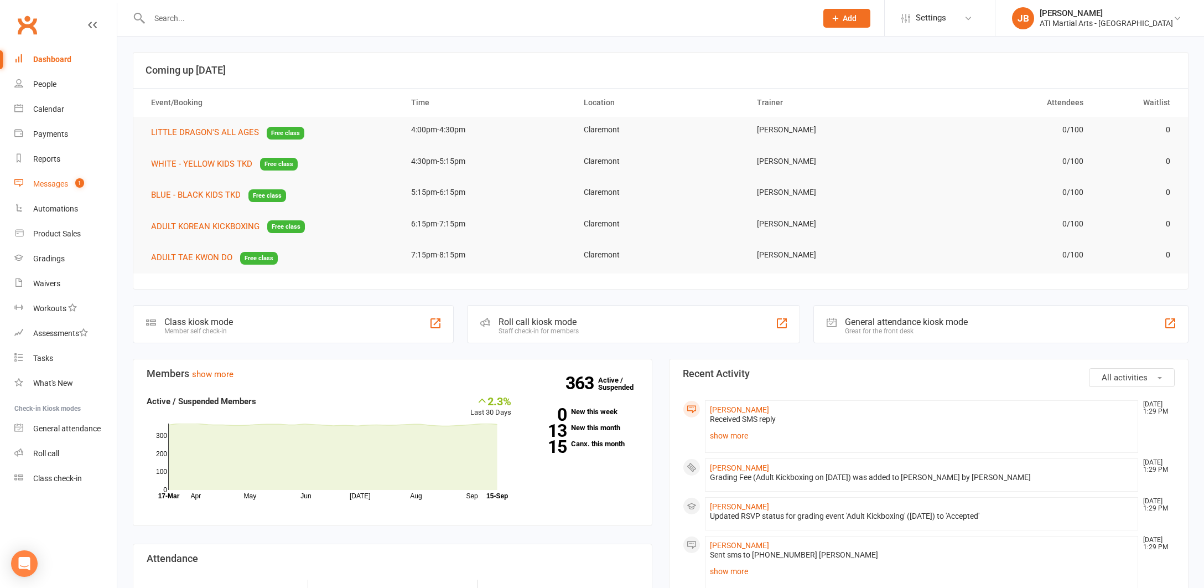
click at [51, 185] on div "Messages" at bounding box center [50, 183] width 35 height 9
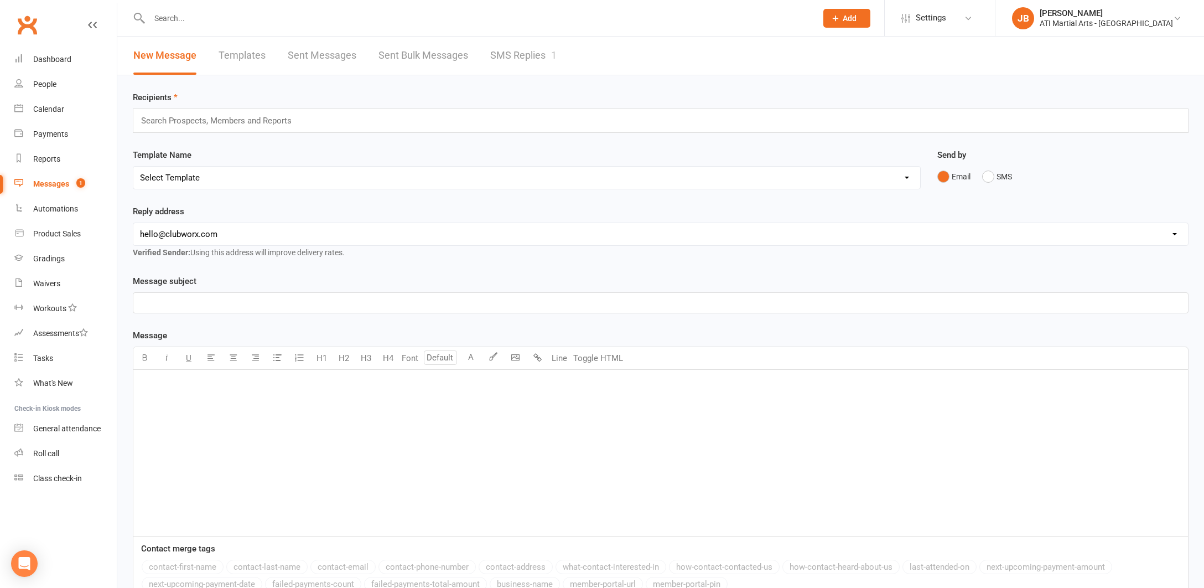
click at [505, 58] on link "SMS Replies 1" at bounding box center [523, 56] width 66 height 38
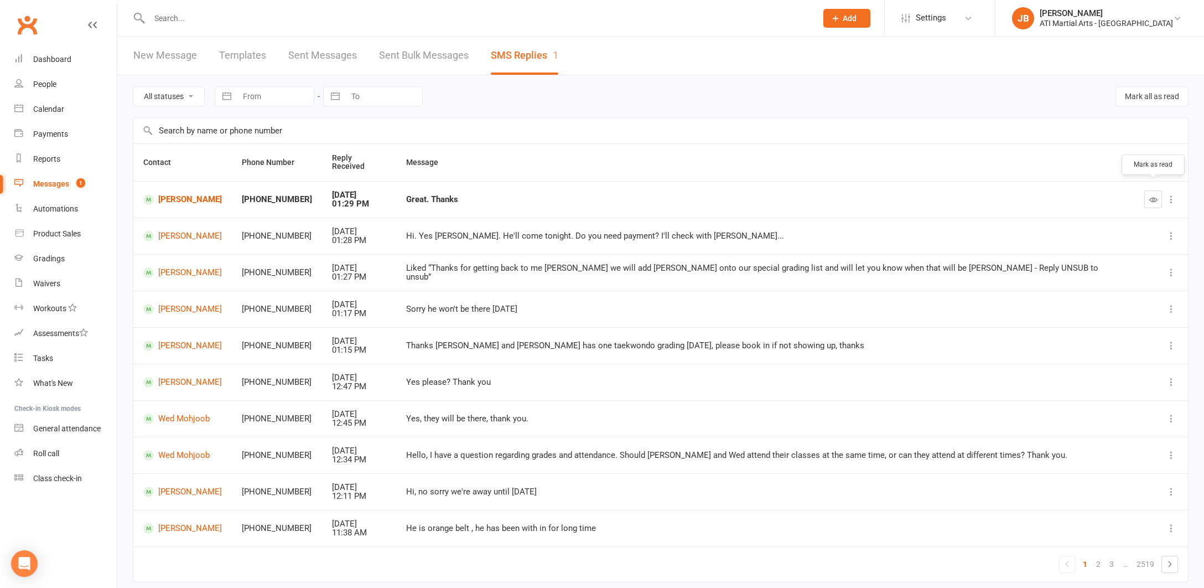
click at [1152, 195] on icon "button" at bounding box center [1153, 199] width 8 height 8
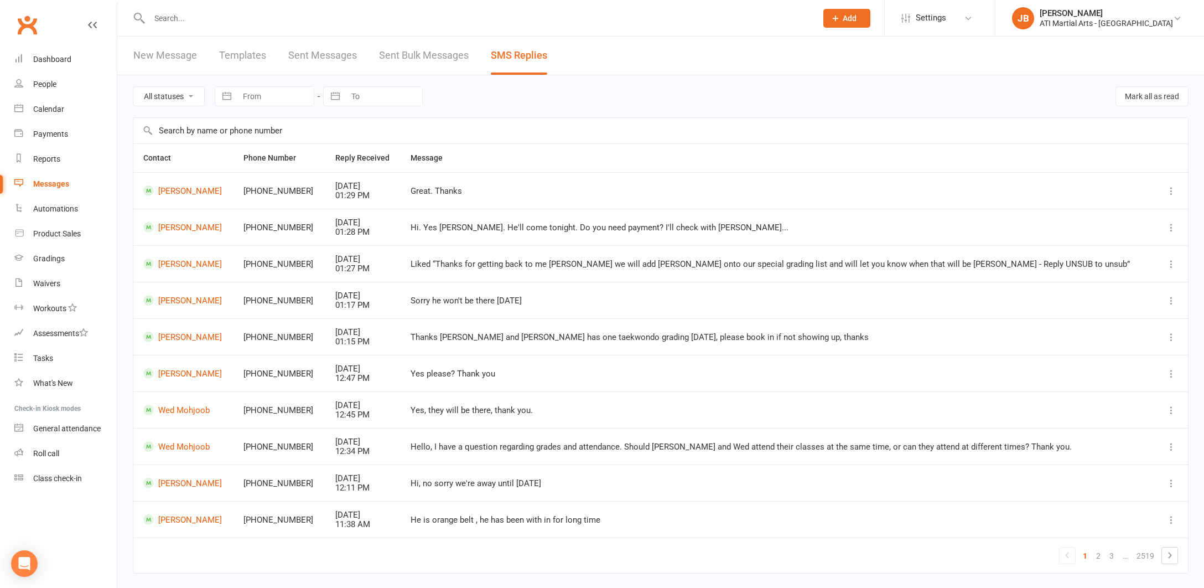
click at [25, 25] on link "Clubworx" at bounding box center [27, 25] width 28 height 28
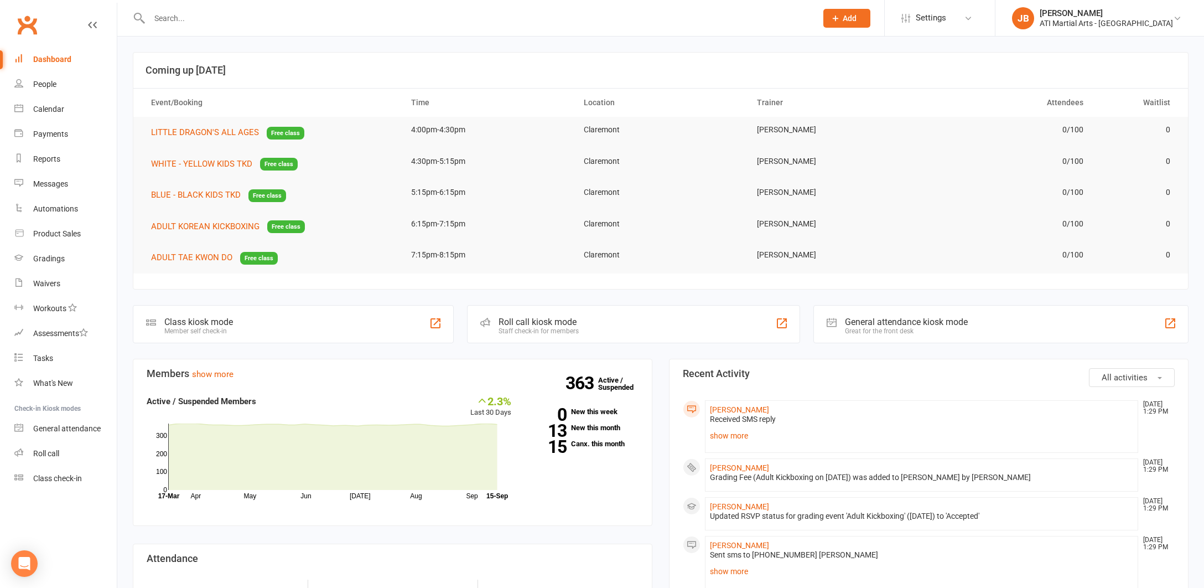
click at [28, 25] on link "Clubworx" at bounding box center [27, 25] width 28 height 28
click at [1178, 19] on icon at bounding box center [1177, 18] width 9 height 9
click at [1065, 155] on link "Sign out" at bounding box center [1099, 153] width 209 height 25
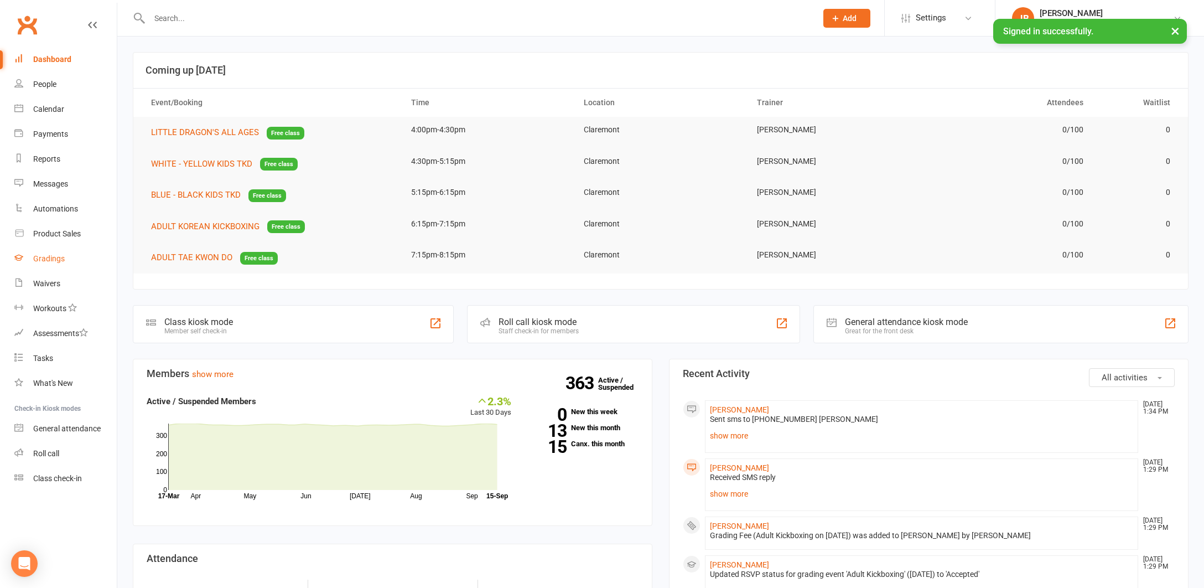
click at [56, 261] on div "Gradings" at bounding box center [49, 258] width 32 height 9
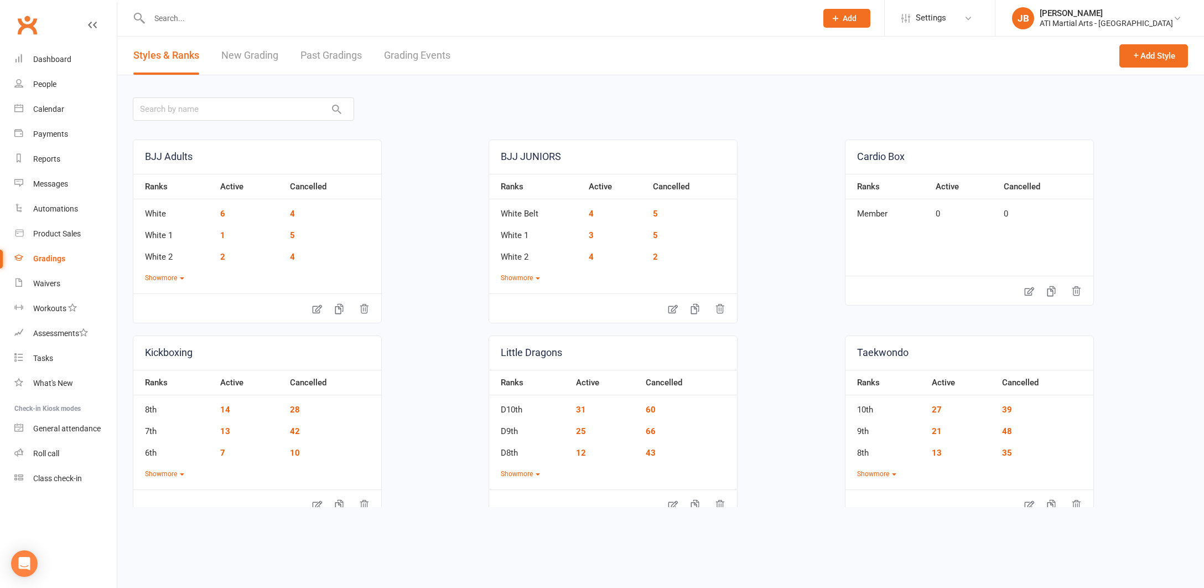
click at [399, 56] on link "Grading Events" at bounding box center [417, 56] width 66 height 38
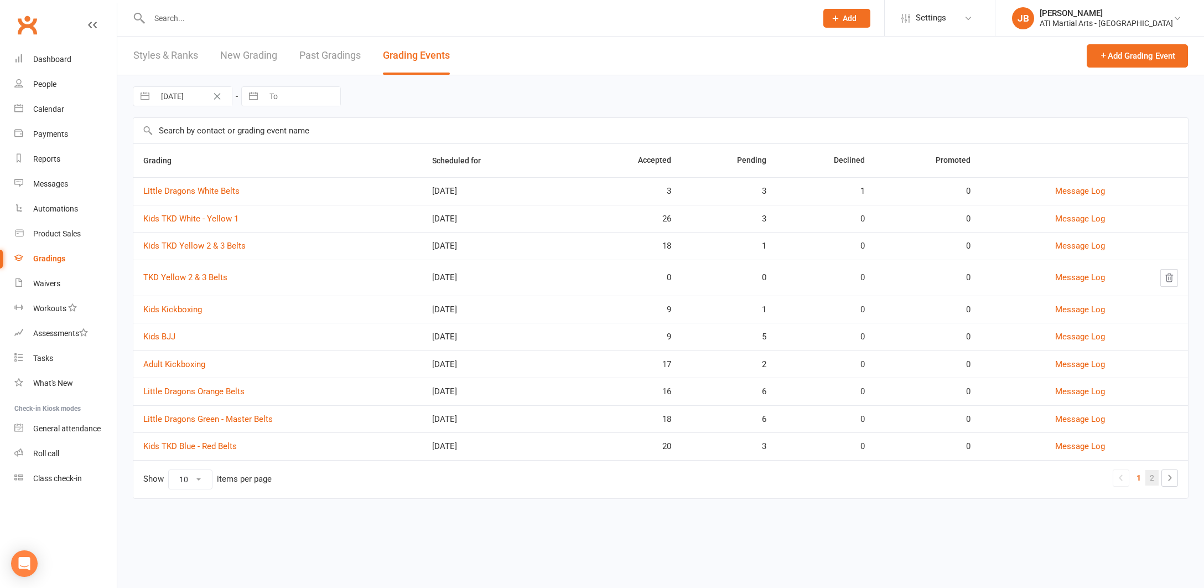
click at [1152, 476] on link "2" at bounding box center [1151, 477] width 13 height 15
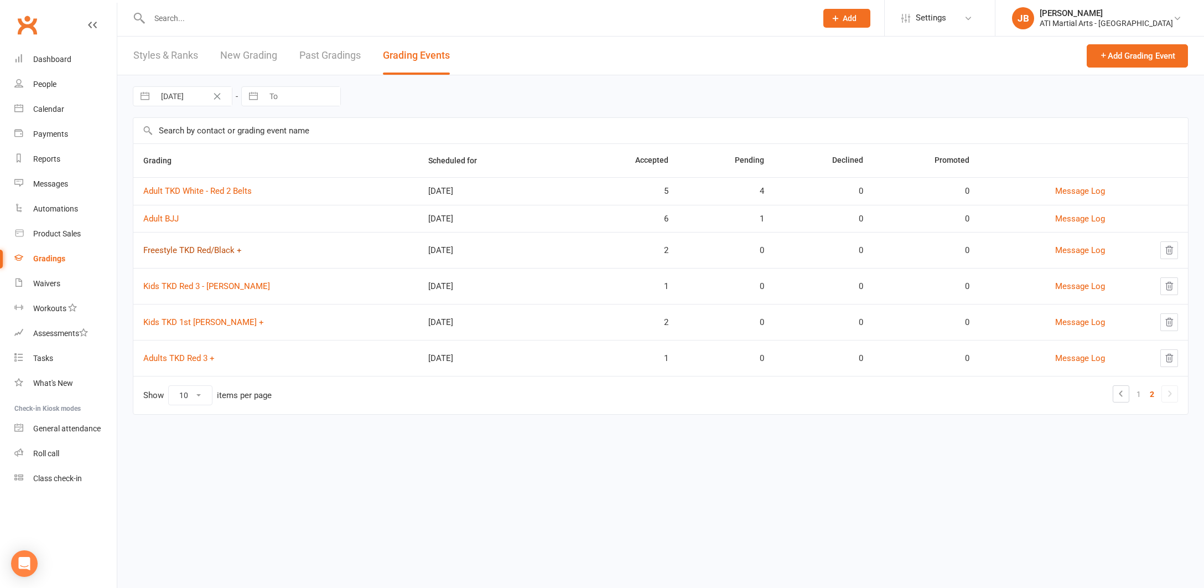
click at [192, 251] on link "Freestyle TKD Red/Black +" at bounding box center [192, 250] width 98 height 10
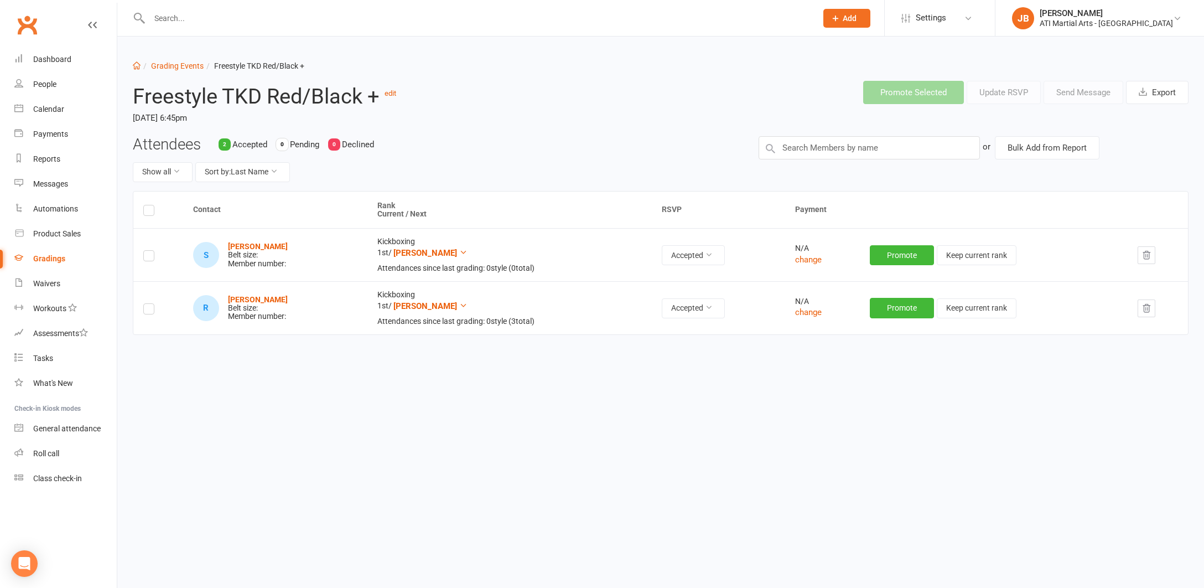
click at [26, 23] on link "Clubworx" at bounding box center [27, 25] width 28 height 28
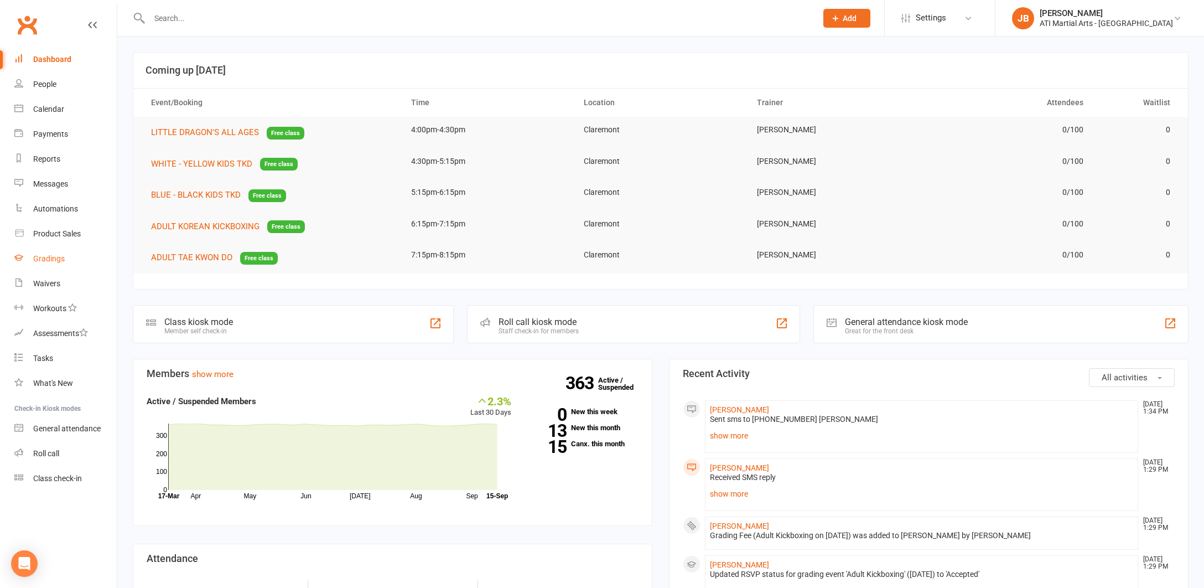
click at [56, 261] on div "Gradings" at bounding box center [49, 258] width 32 height 9
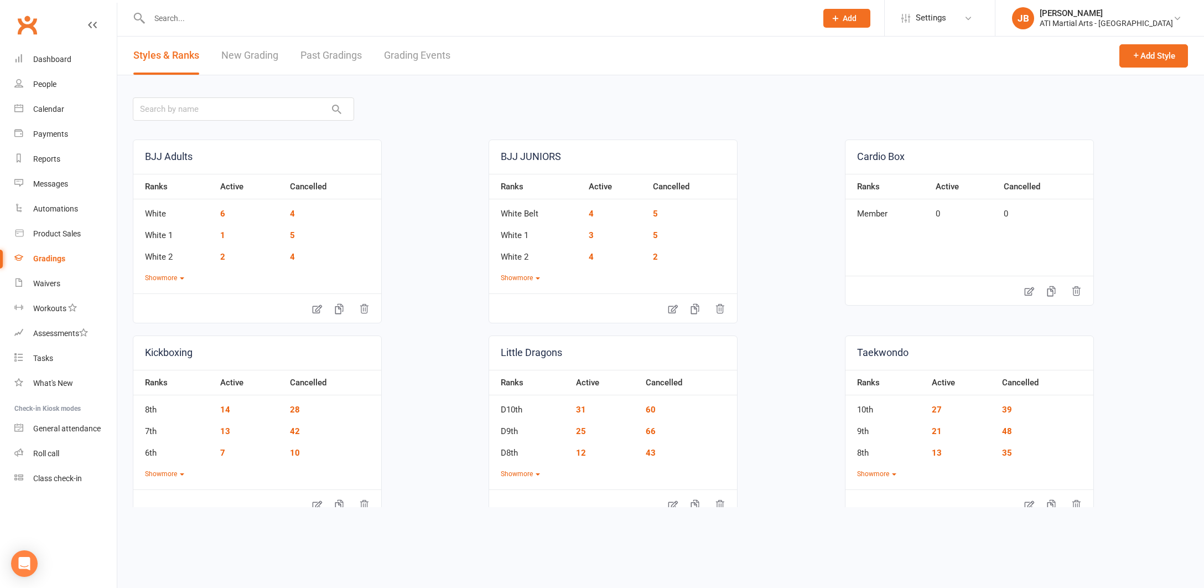
click at [401, 58] on link "Grading Events" at bounding box center [417, 56] width 66 height 38
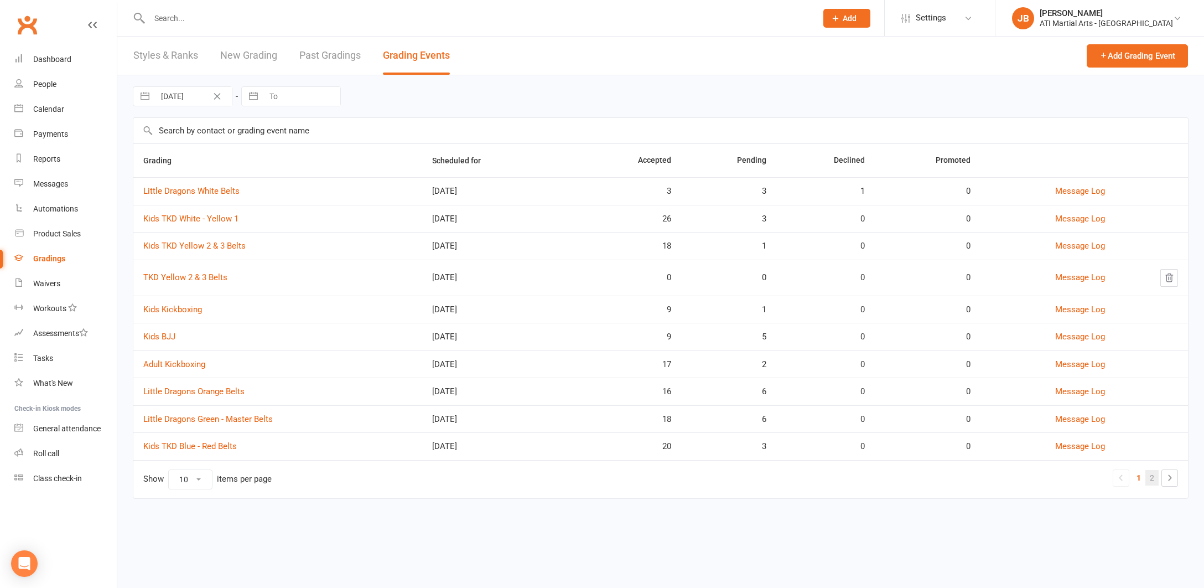
click at [1152, 477] on link "2" at bounding box center [1151, 477] width 13 height 15
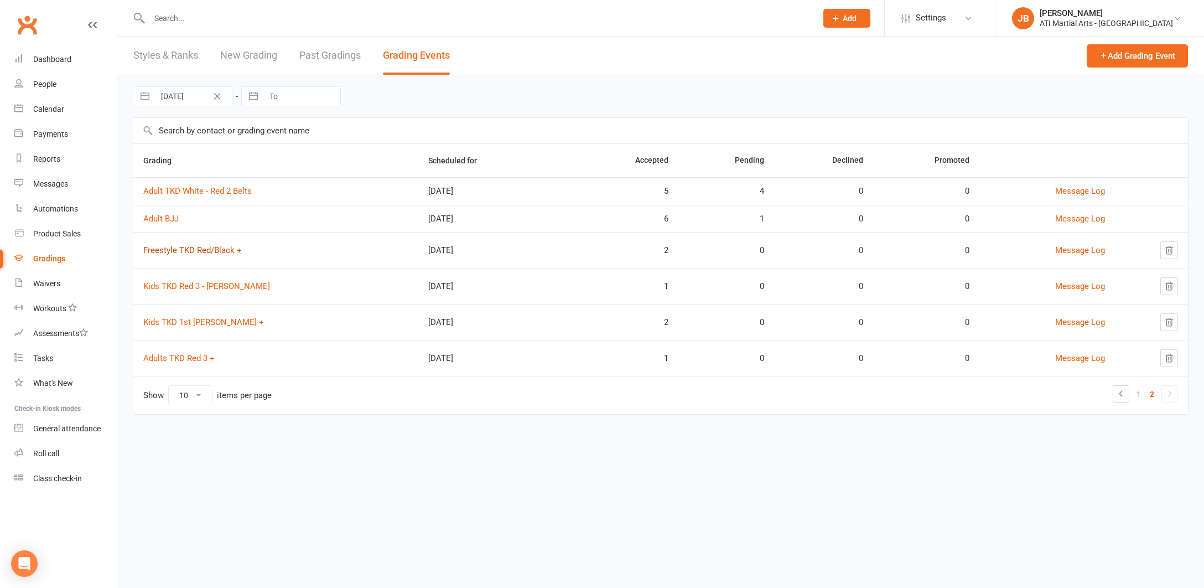
click at [179, 251] on link "Freestyle TKD Red/Black +" at bounding box center [192, 250] width 98 height 10
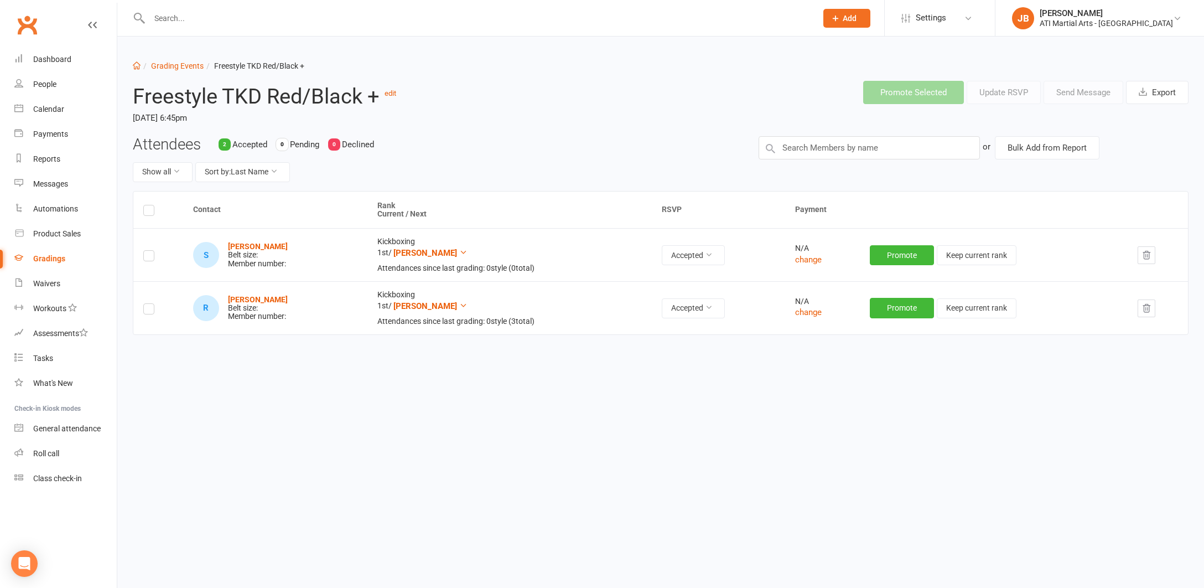
click at [30, 22] on link "Clubworx" at bounding box center [27, 25] width 28 height 28
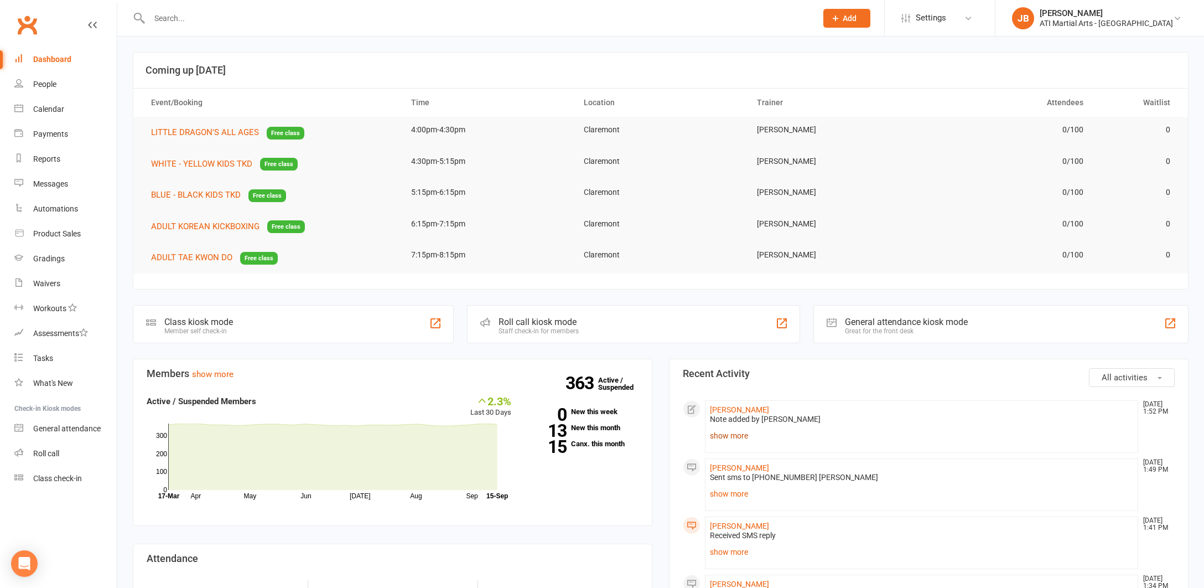
click at [721, 435] on link "show more" at bounding box center [921, 435] width 423 height 15
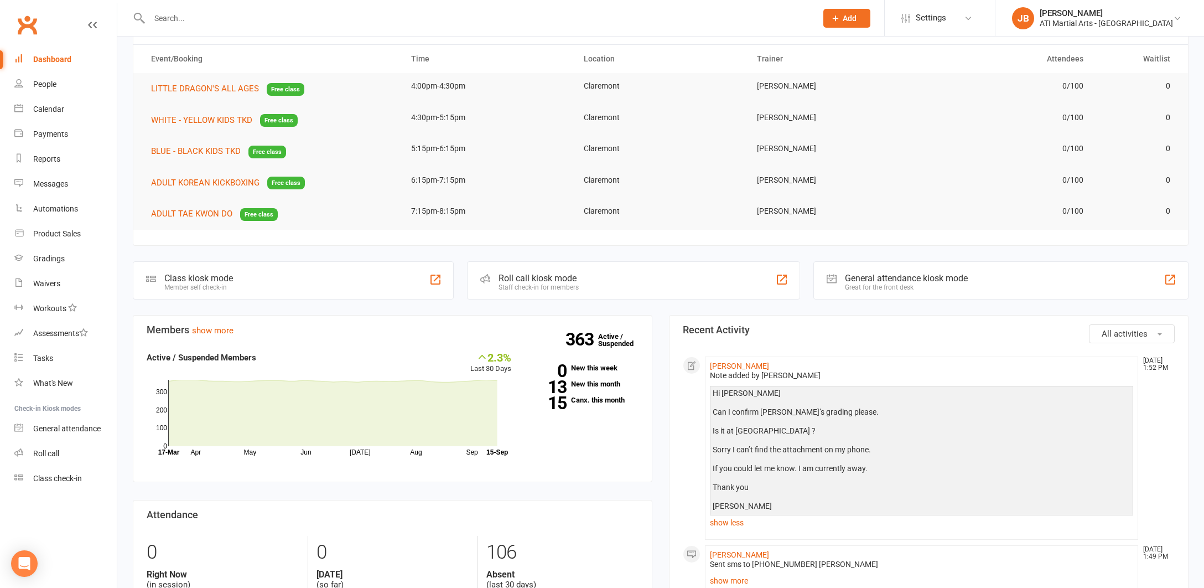
scroll to position [45, 0]
click at [746, 364] on link "[PERSON_NAME]" at bounding box center [739, 364] width 59 height 9
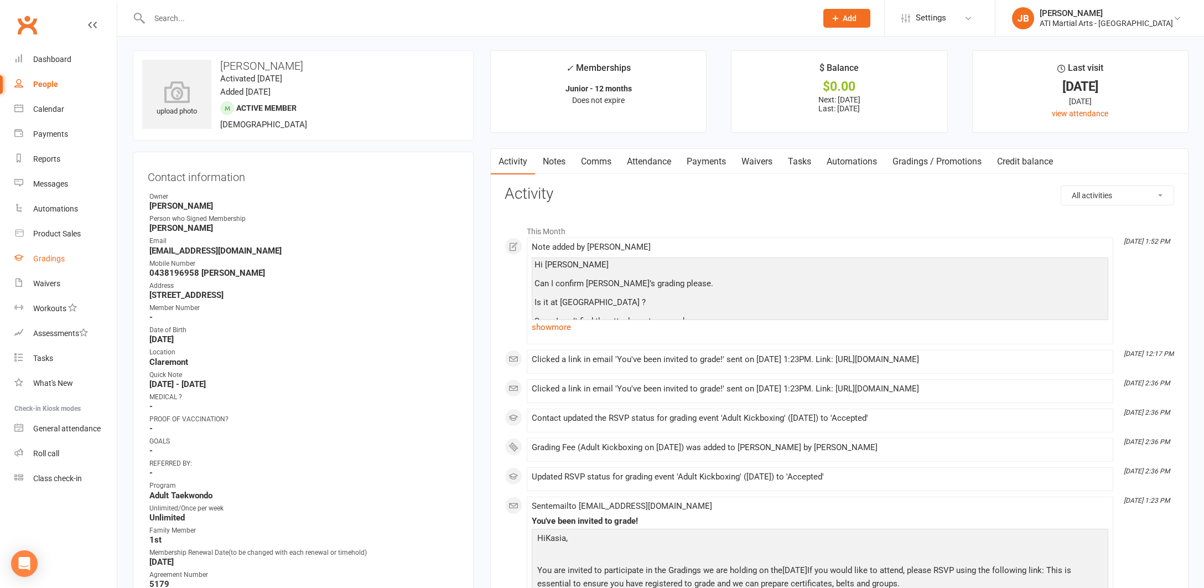
scroll to position [4, 0]
click at [53, 259] on div "Gradings" at bounding box center [49, 258] width 32 height 9
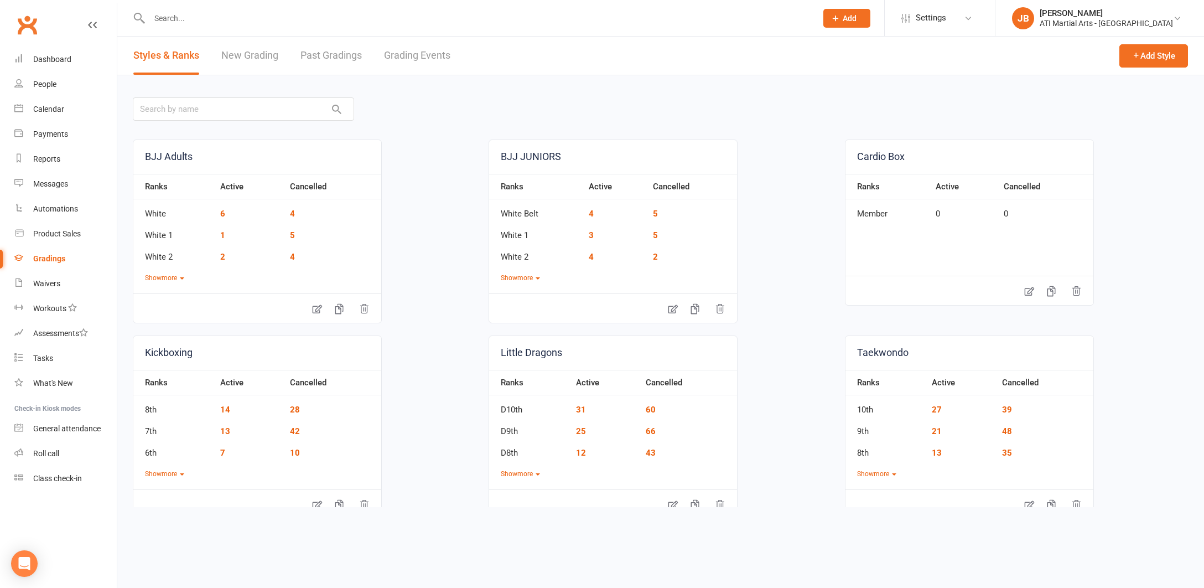
scroll to position [3, 0]
click at [404, 56] on link "Grading Events" at bounding box center [417, 52] width 66 height 38
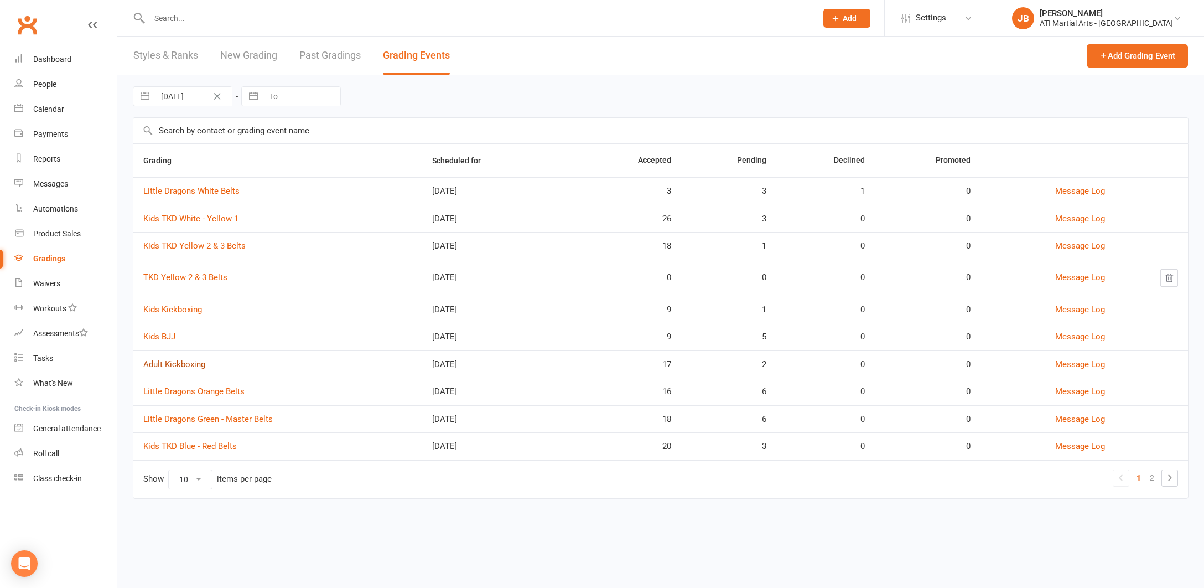
click at [186, 363] on link "Adult Kickboxing" at bounding box center [174, 364] width 62 height 10
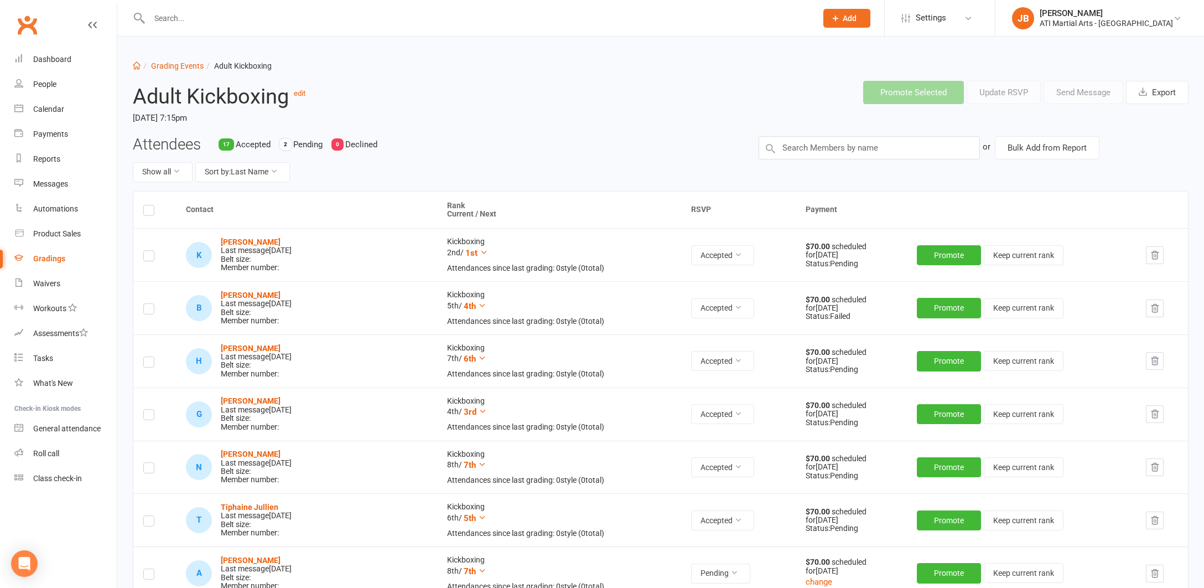
scroll to position [0, 1]
click at [256, 241] on strong "[PERSON_NAME]" at bounding box center [251, 241] width 60 height 9
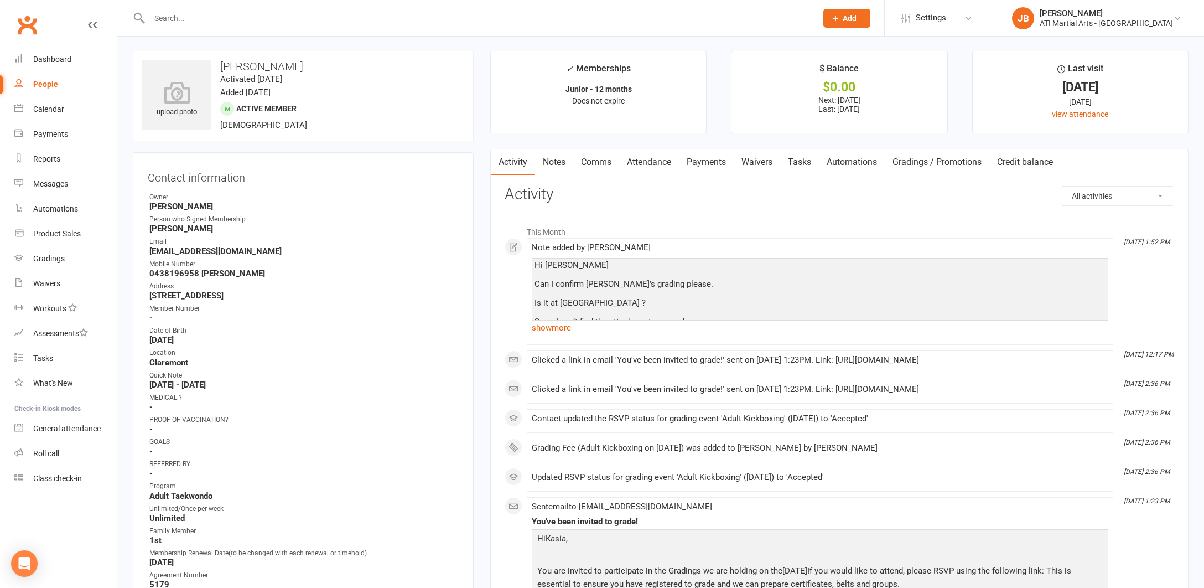
scroll to position [0, 1]
click at [598, 163] on link "Comms" at bounding box center [596, 161] width 46 height 25
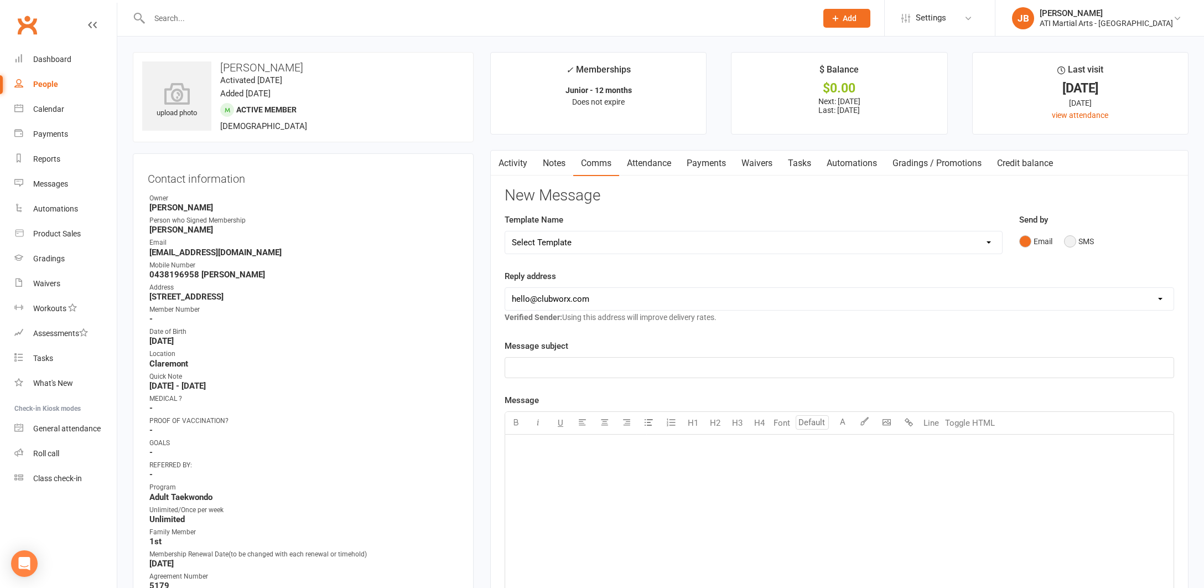
click at [1069, 239] on button "SMS" at bounding box center [1079, 241] width 30 height 21
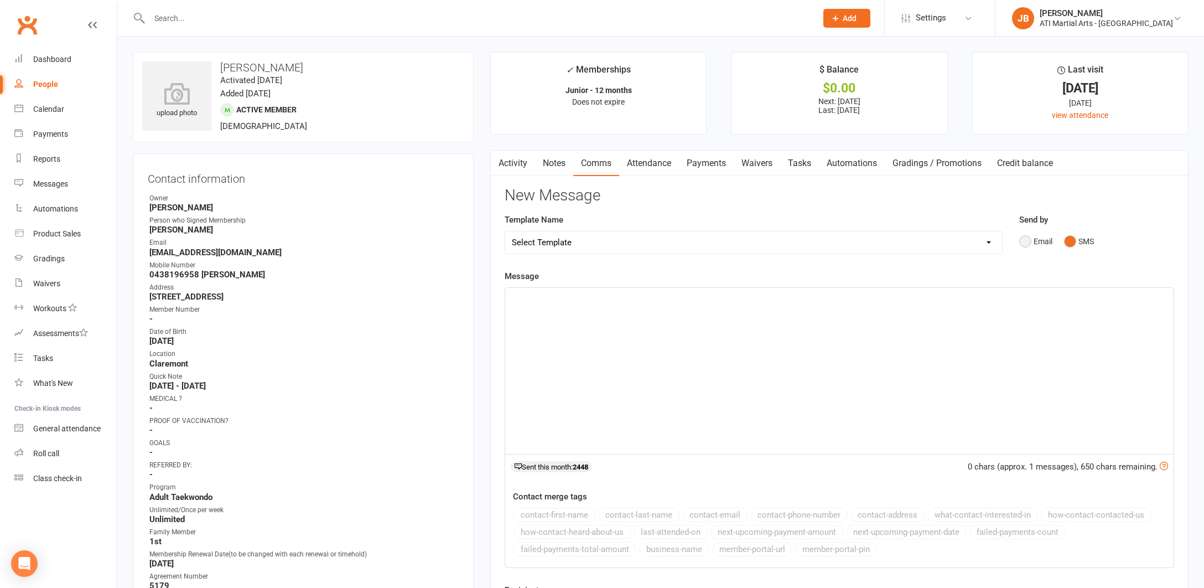
scroll to position [1, 1]
click at [534, 295] on p "﻿" at bounding box center [839, 296] width 655 height 13
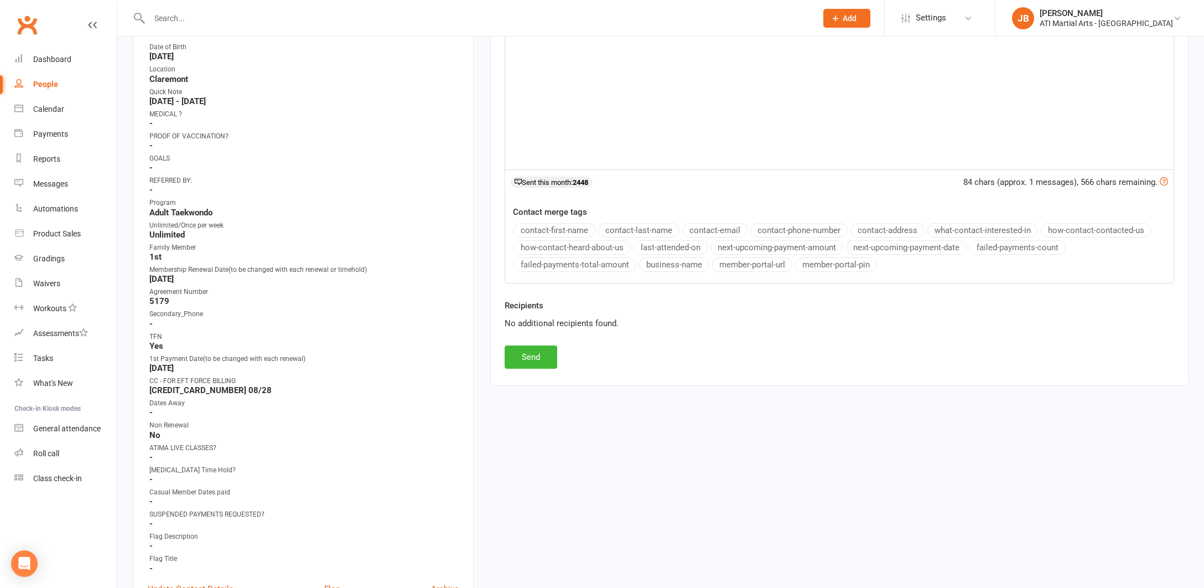
scroll to position [301, 0]
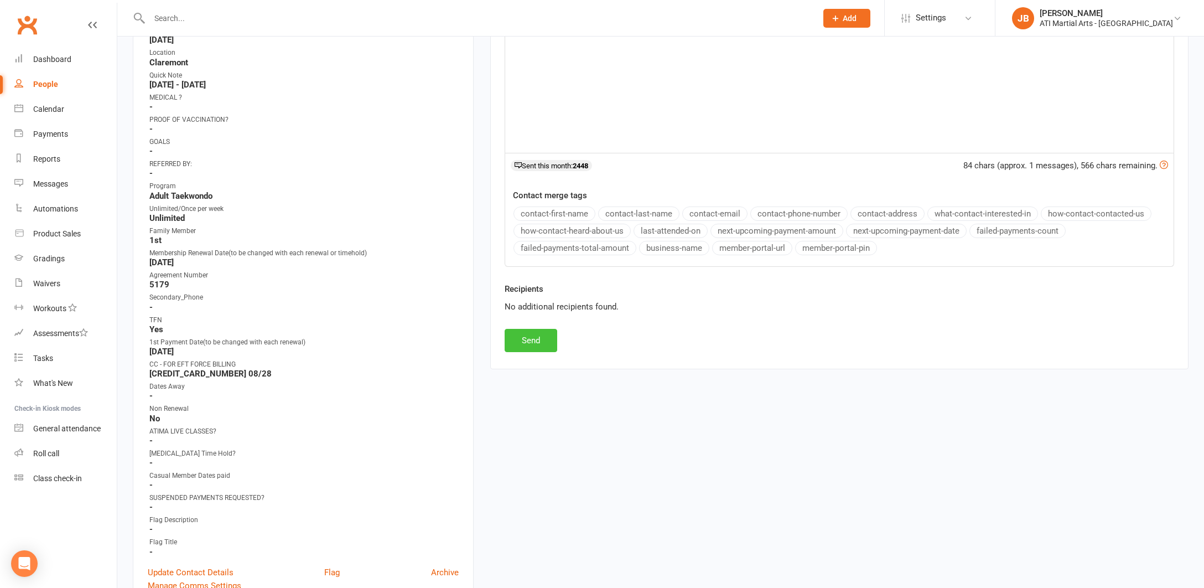
click at [529, 343] on button "Send" at bounding box center [531, 340] width 53 height 23
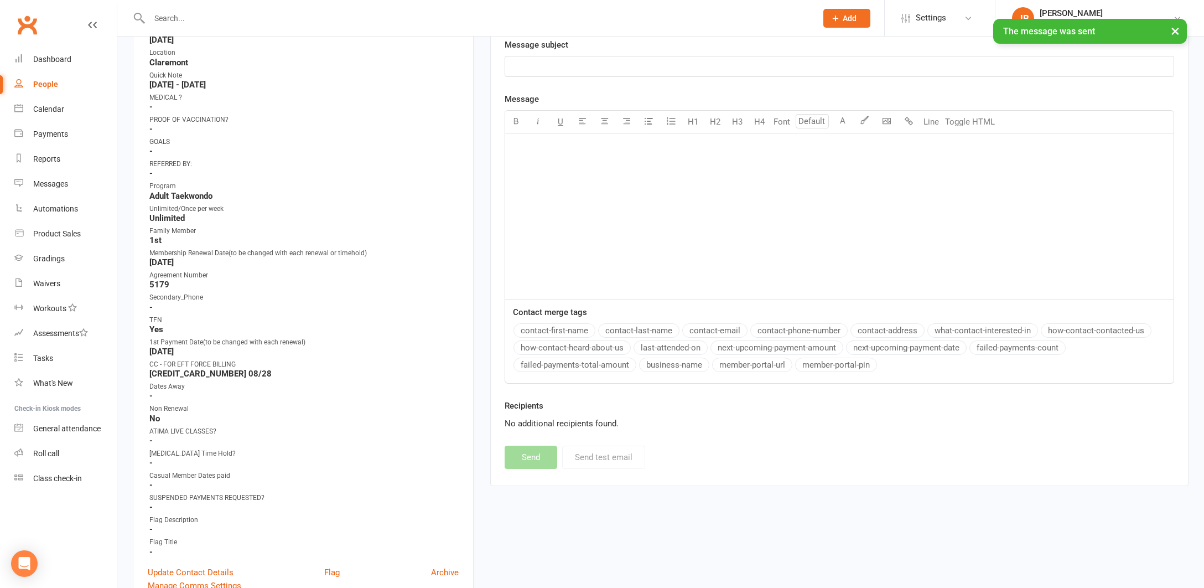
click at [27, 19] on div "× The message was sent" at bounding box center [595, 19] width 1190 height 0
click at [25, 23] on link "Clubworx" at bounding box center [27, 25] width 28 height 28
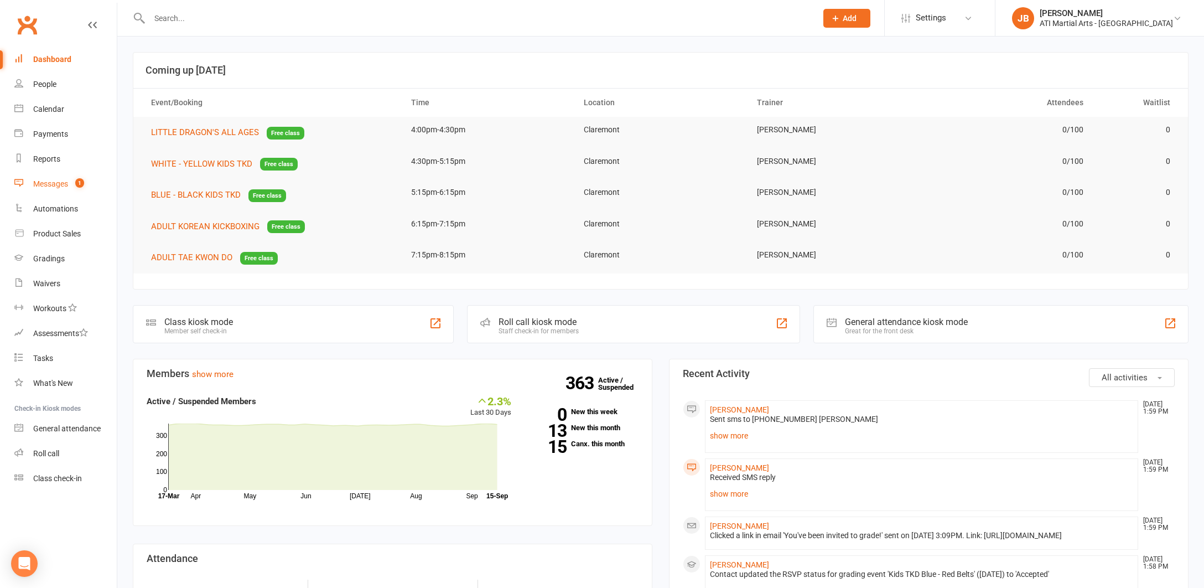
click at [52, 186] on div "Messages" at bounding box center [50, 183] width 35 height 9
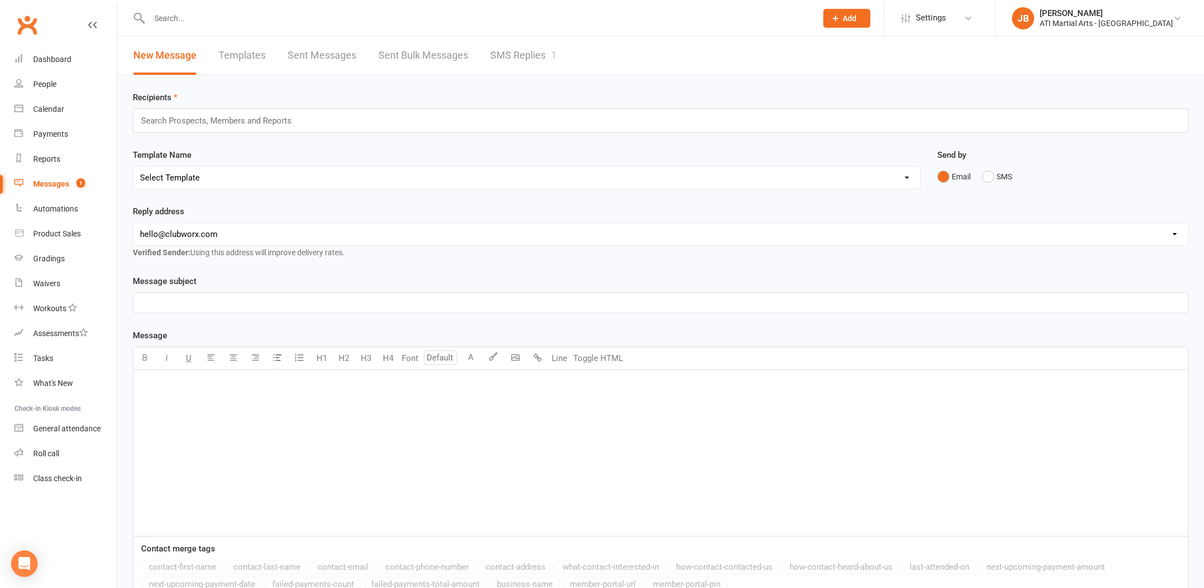
click at [512, 56] on link "SMS Replies 1" at bounding box center [523, 56] width 66 height 38
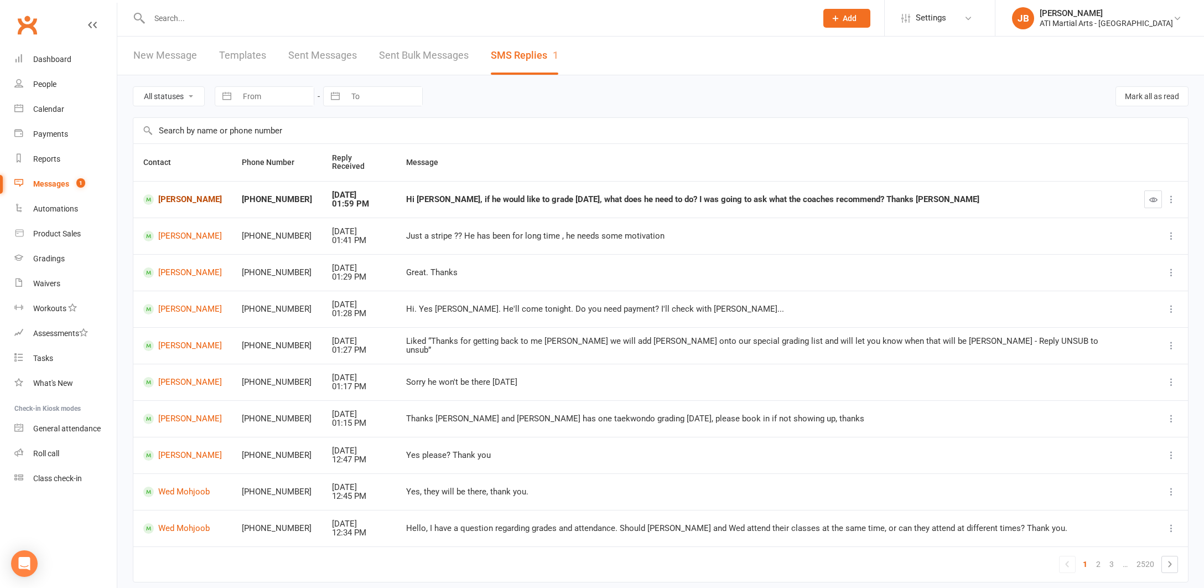
click at [176, 194] on link "[PERSON_NAME]" at bounding box center [182, 199] width 79 height 11
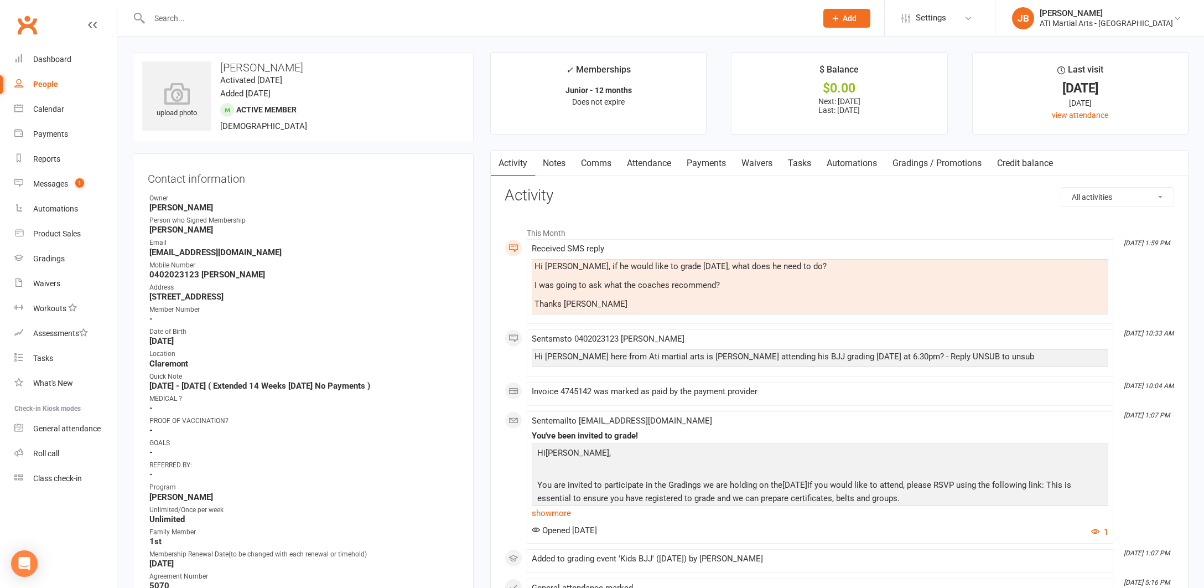
click at [595, 163] on link "Comms" at bounding box center [596, 162] width 46 height 25
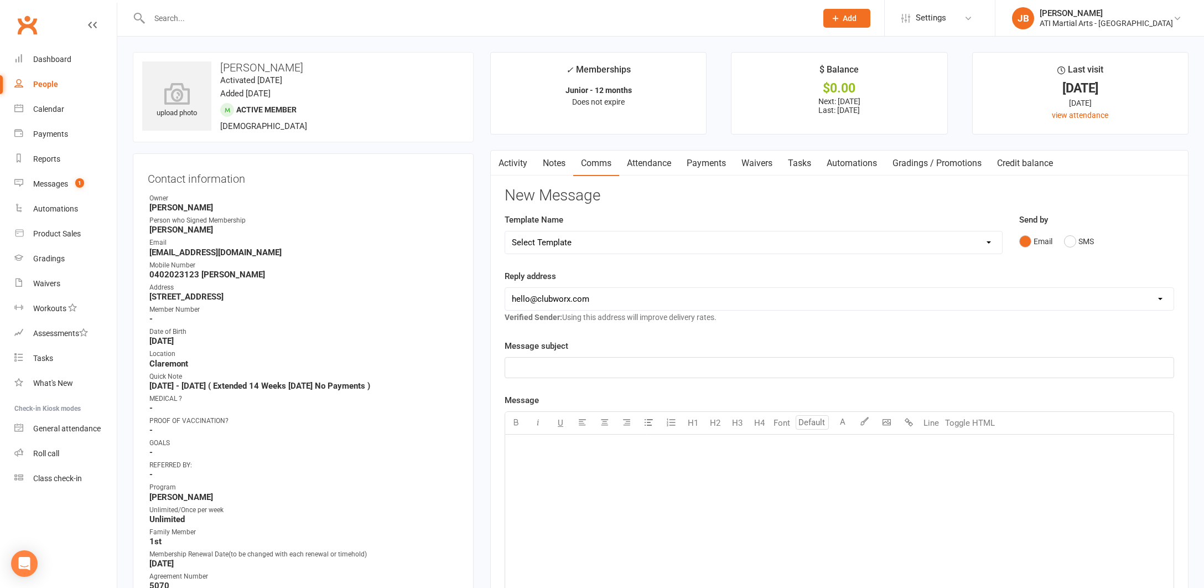
drag, startPoint x: 1069, startPoint y: 242, endPoint x: 1057, endPoint y: 242, distance: 12.2
click at [1066, 242] on button "SMS" at bounding box center [1079, 241] width 30 height 21
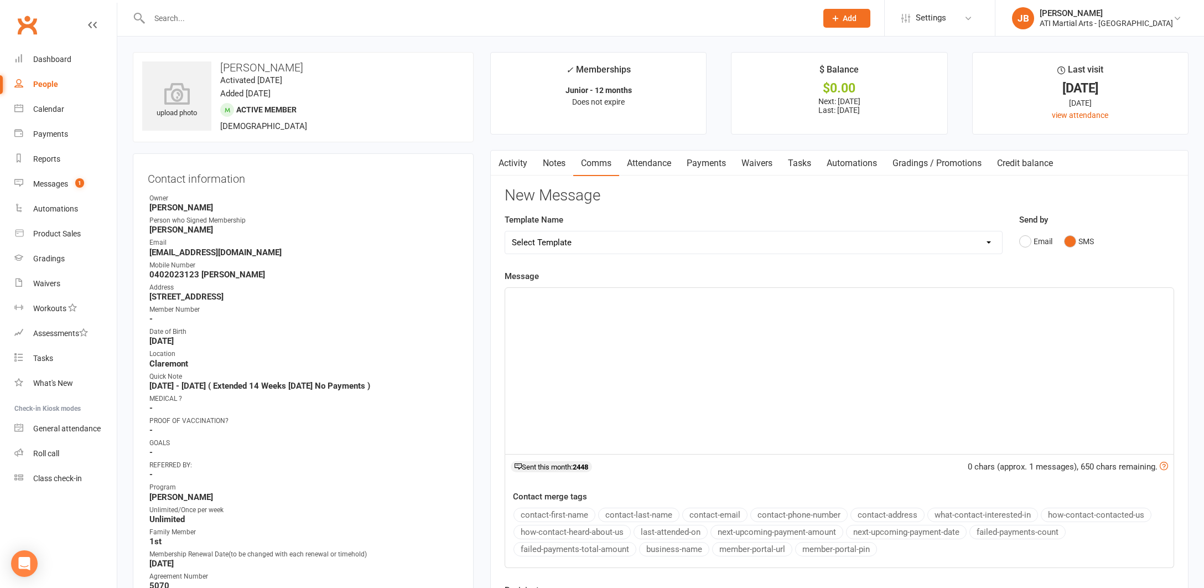
click at [511, 304] on div "﻿" at bounding box center [839, 371] width 668 height 166
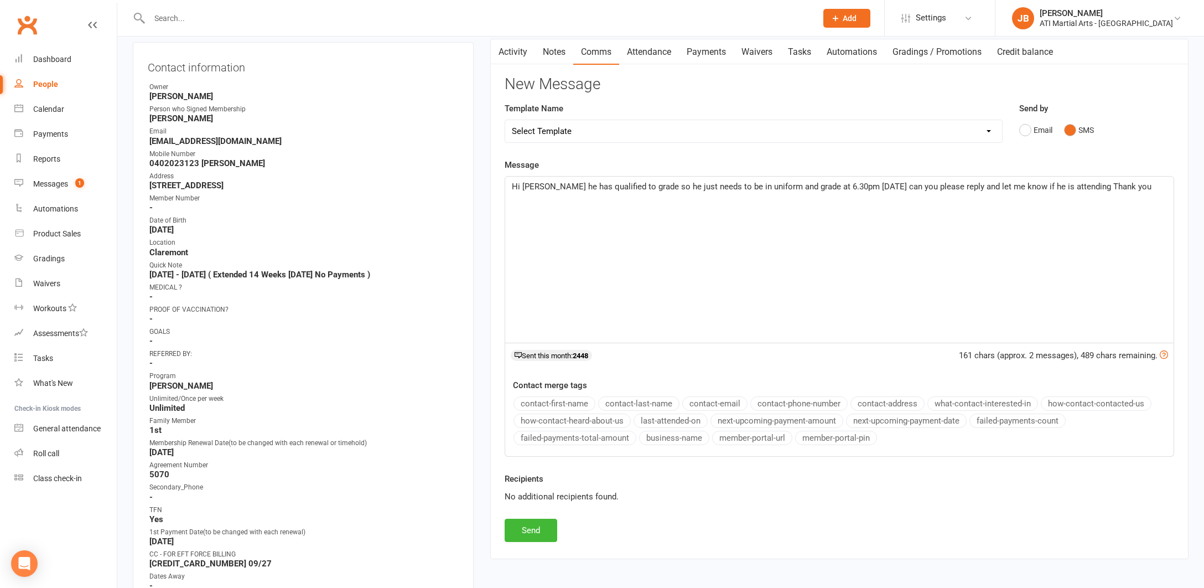
scroll to position [157, 0]
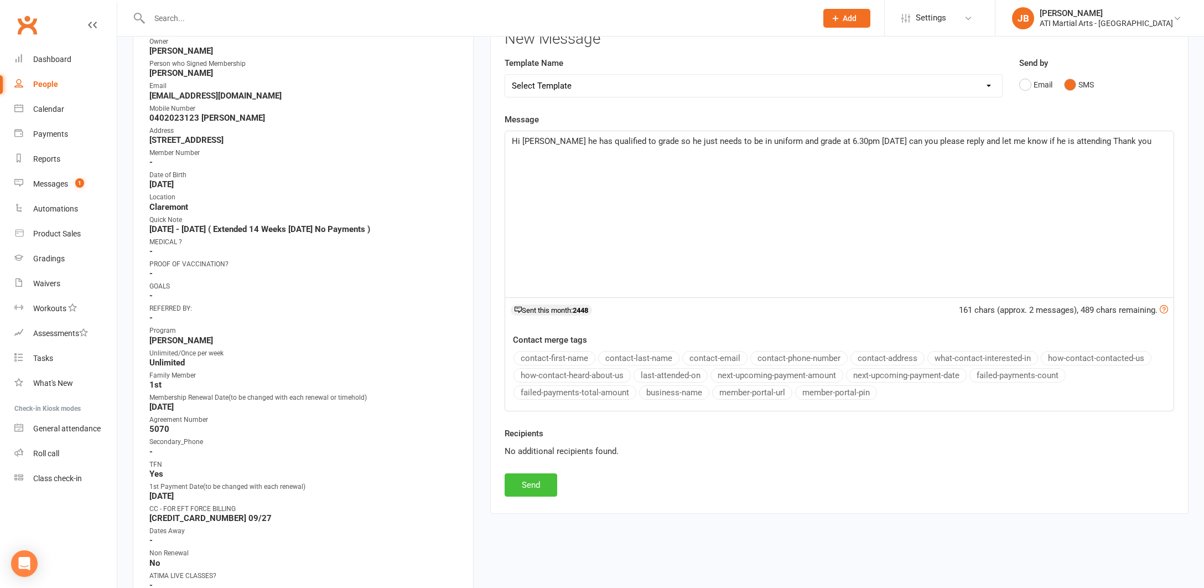
click at [528, 479] on button "Send" at bounding box center [531, 484] width 53 height 23
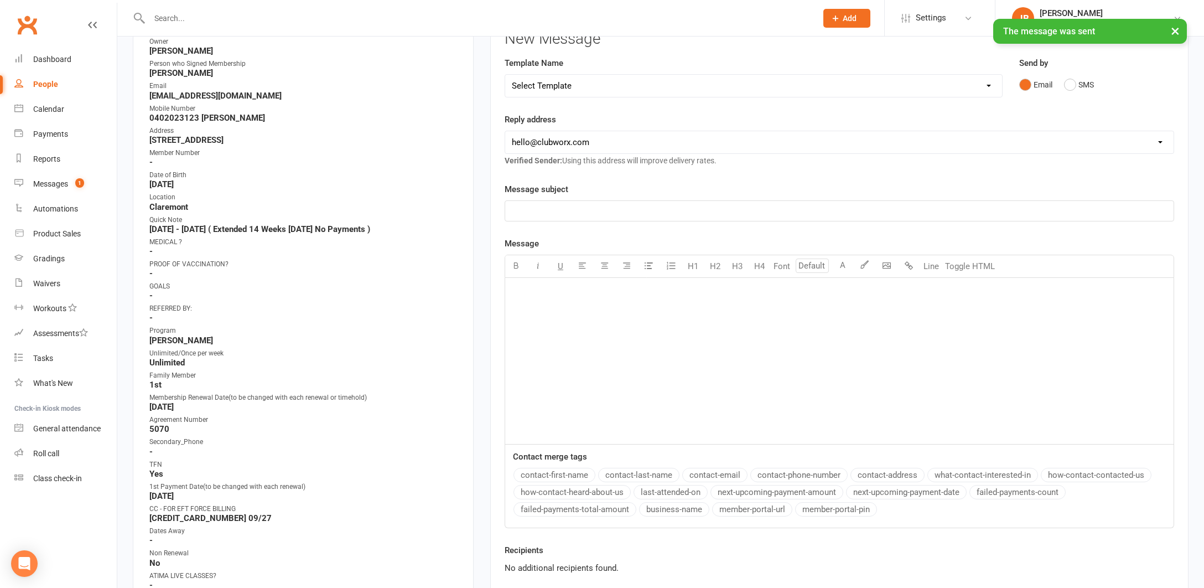
click at [27, 19] on div "× The message was sent" at bounding box center [595, 19] width 1190 height 0
click at [26, 23] on link "Clubworx" at bounding box center [27, 25] width 28 height 28
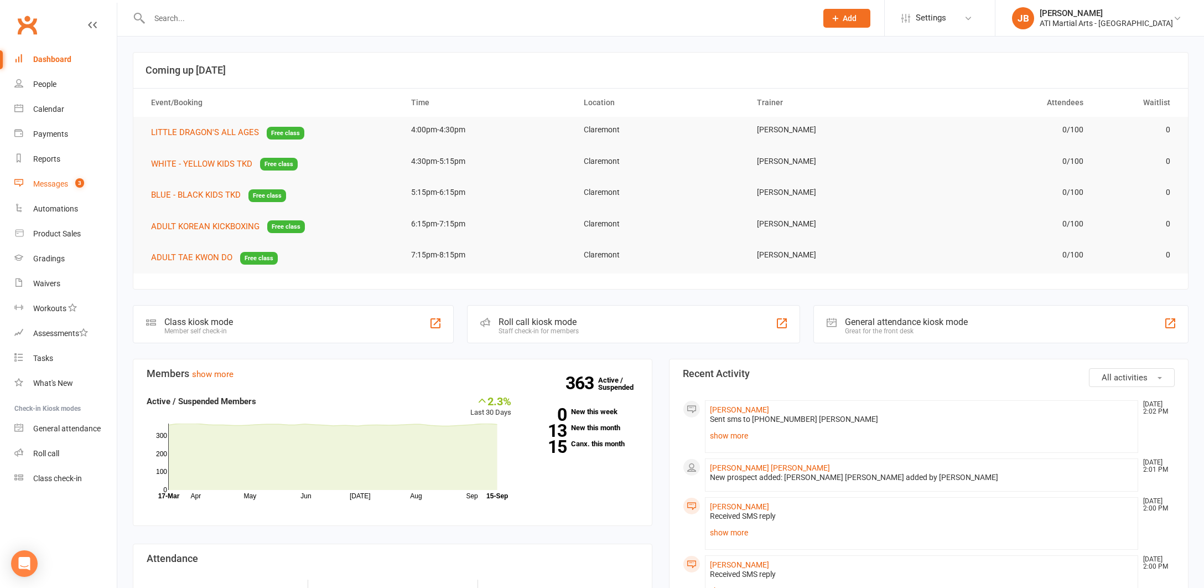
click at [53, 184] on div "Messages" at bounding box center [50, 183] width 35 height 9
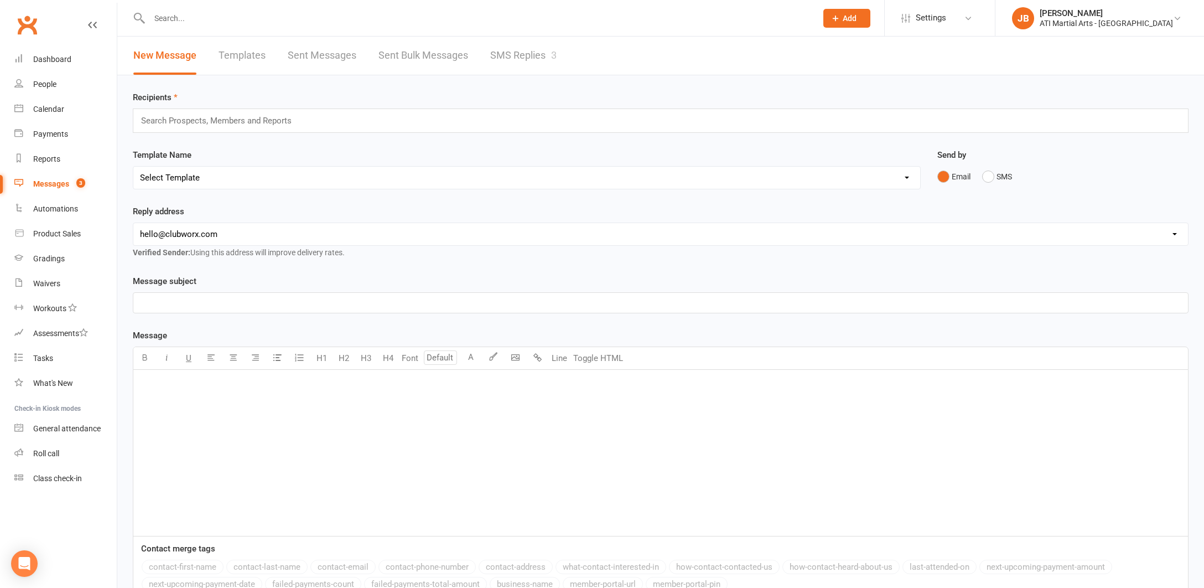
click at [507, 56] on link "SMS Replies 3" at bounding box center [523, 56] width 66 height 38
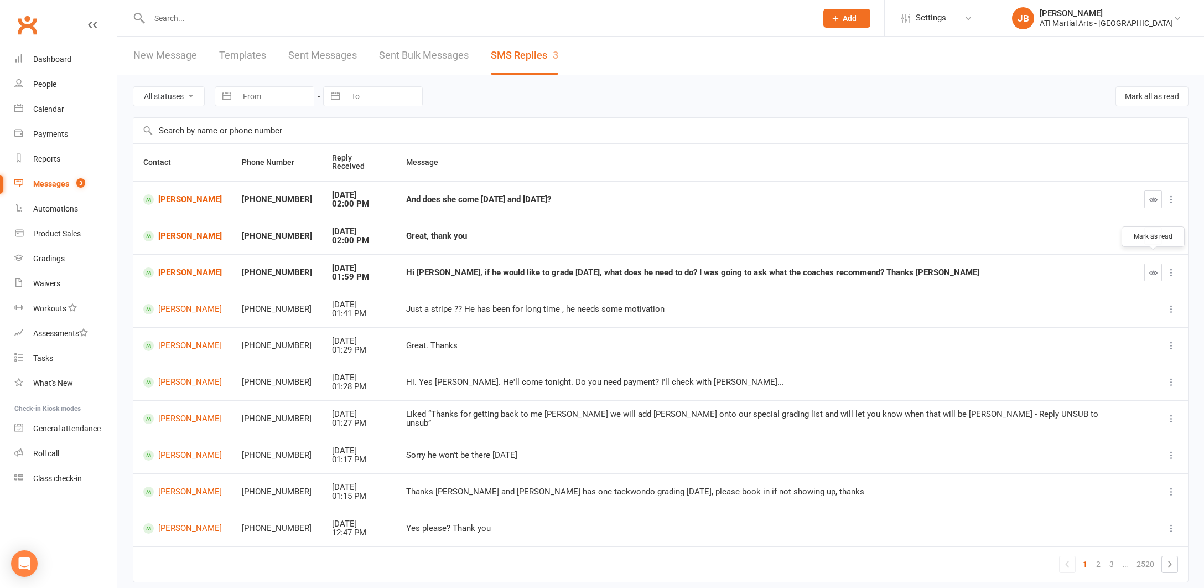
click at [1153, 268] on icon "button" at bounding box center [1153, 272] width 8 height 8
click at [51, 261] on div "Gradings" at bounding box center [49, 258] width 32 height 9
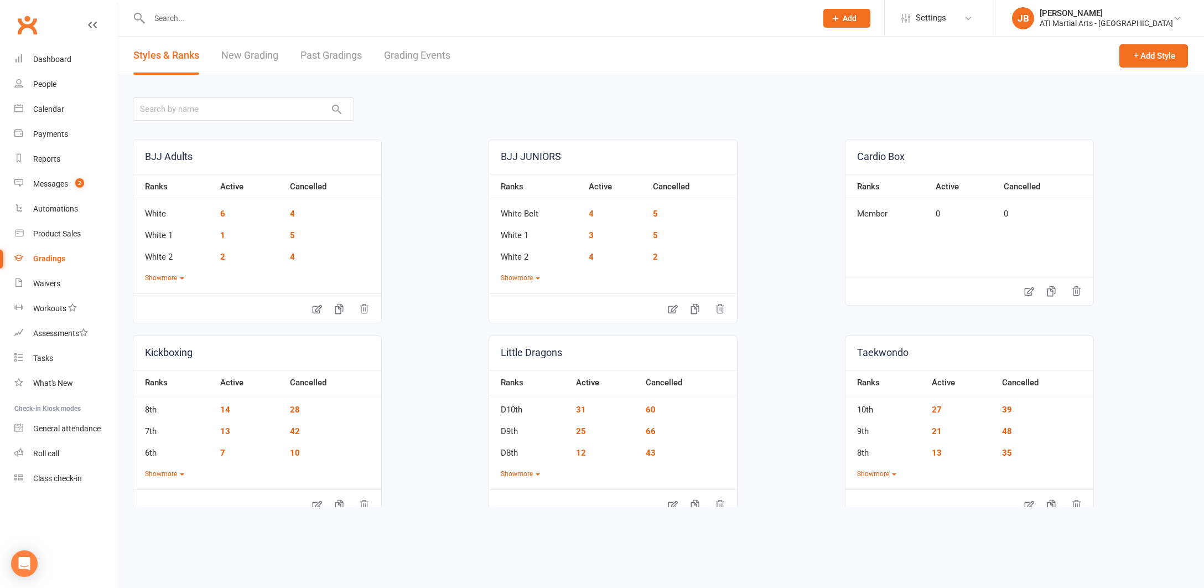
click at [399, 56] on link "Grading Events" at bounding box center [417, 56] width 66 height 38
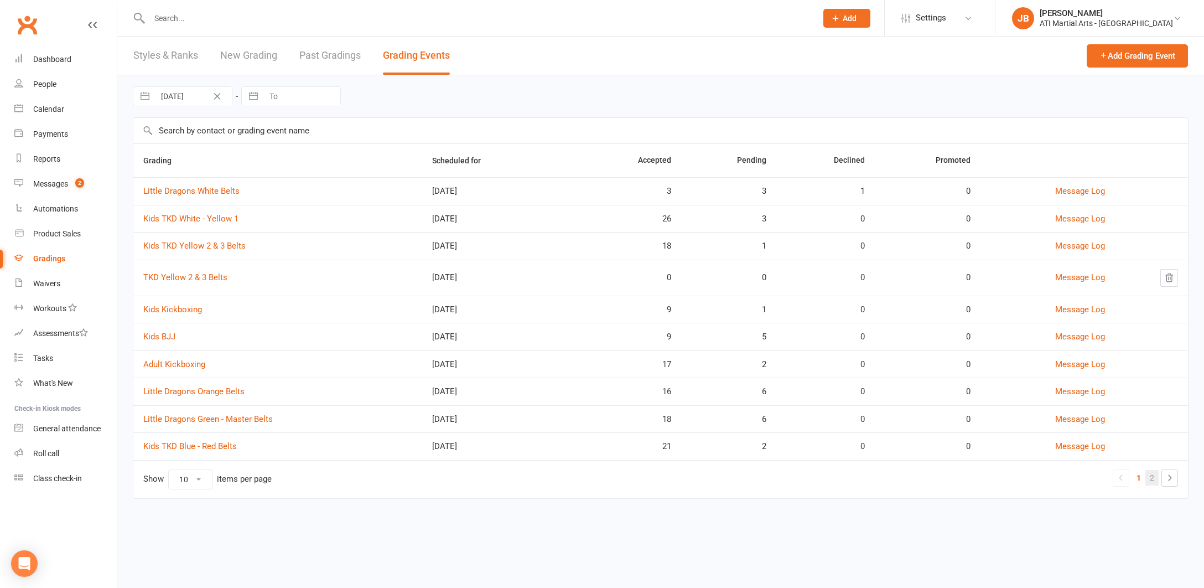
click at [1151, 475] on link "2" at bounding box center [1151, 477] width 13 height 15
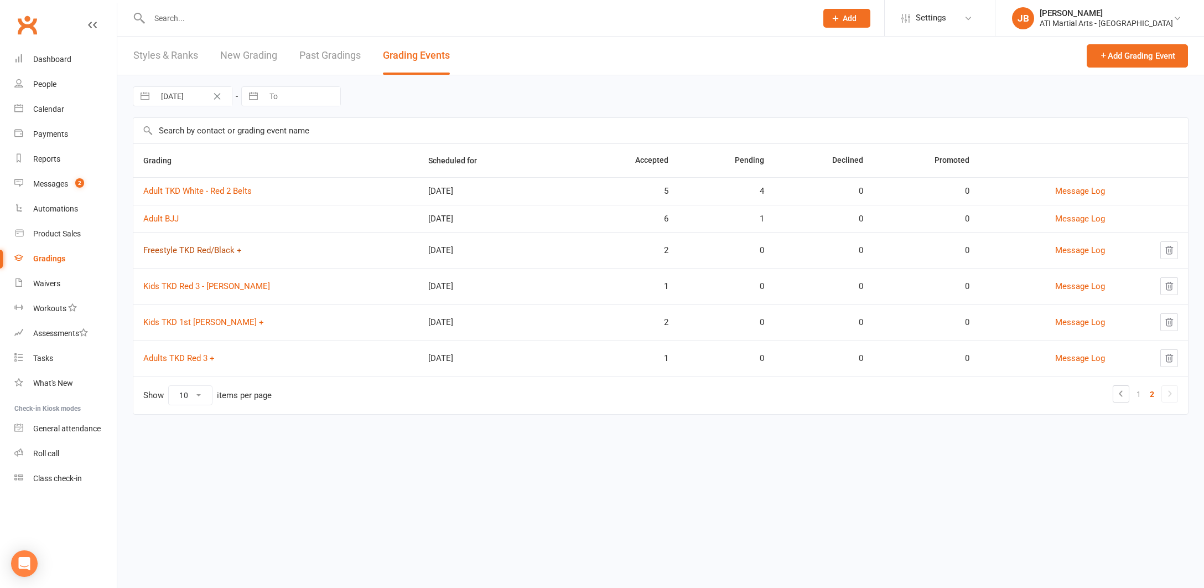
click at [183, 251] on link "Freestyle TKD Red/Black +" at bounding box center [192, 250] width 98 height 10
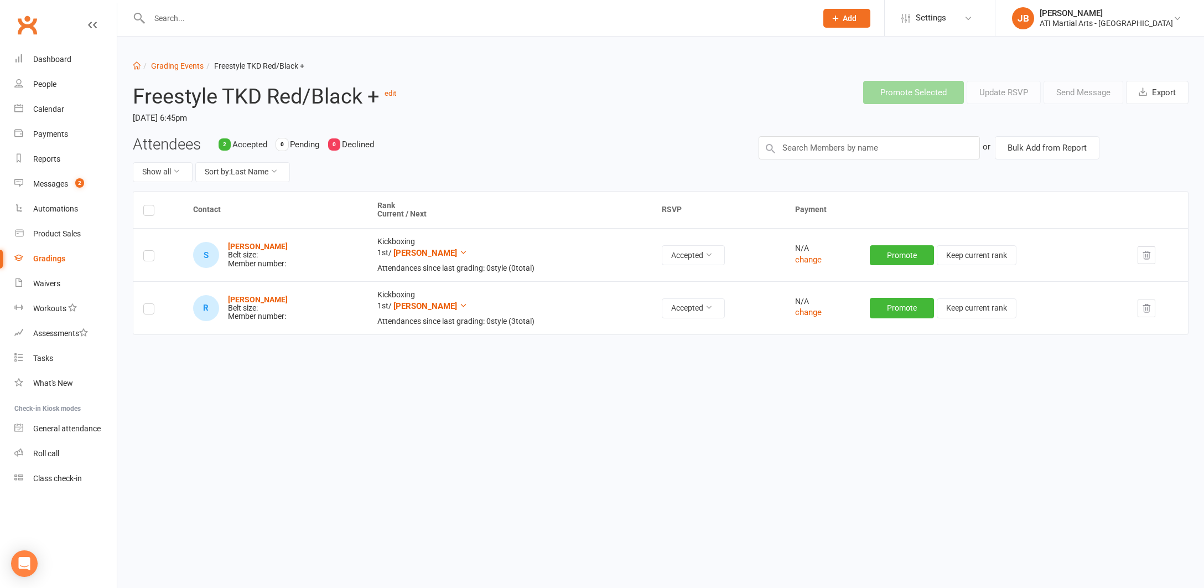
click at [269, 298] on strong "[PERSON_NAME]" at bounding box center [258, 299] width 60 height 9
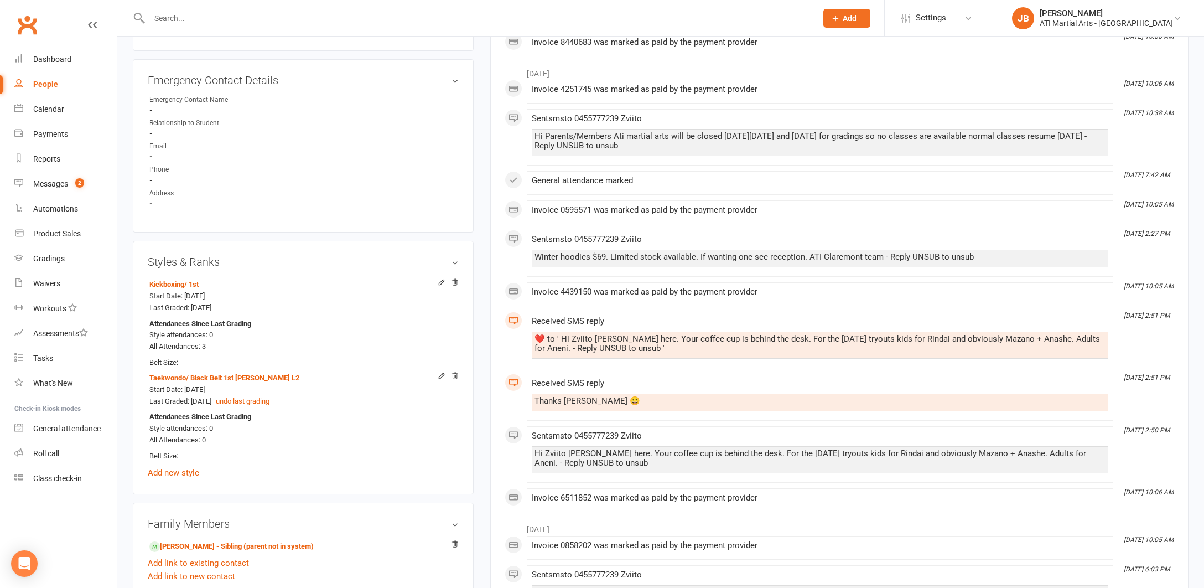
scroll to position [1102, 0]
click at [456, 281] on icon at bounding box center [455, 283] width 8 height 8
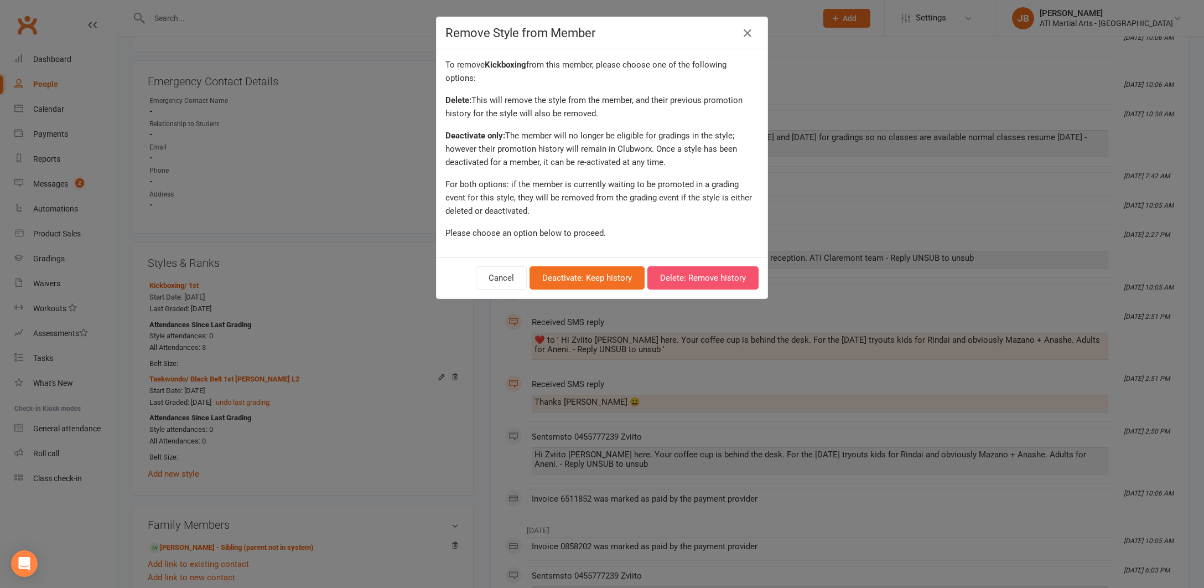
click at [690, 279] on button "Delete: Remove history" at bounding box center [702, 277] width 111 height 23
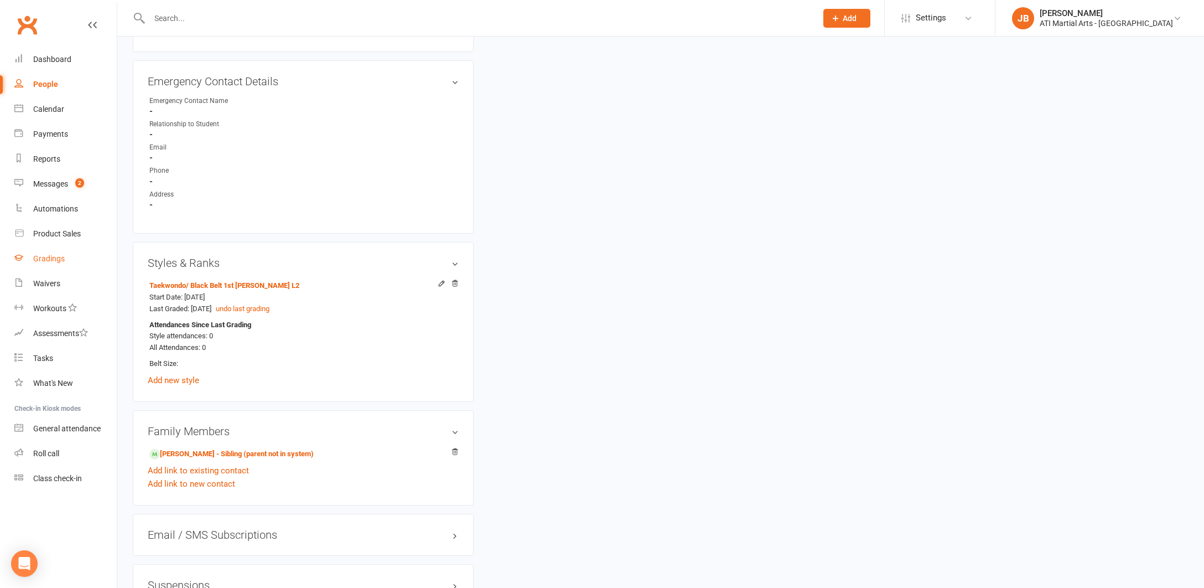
click at [50, 259] on div "Gradings" at bounding box center [49, 258] width 32 height 9
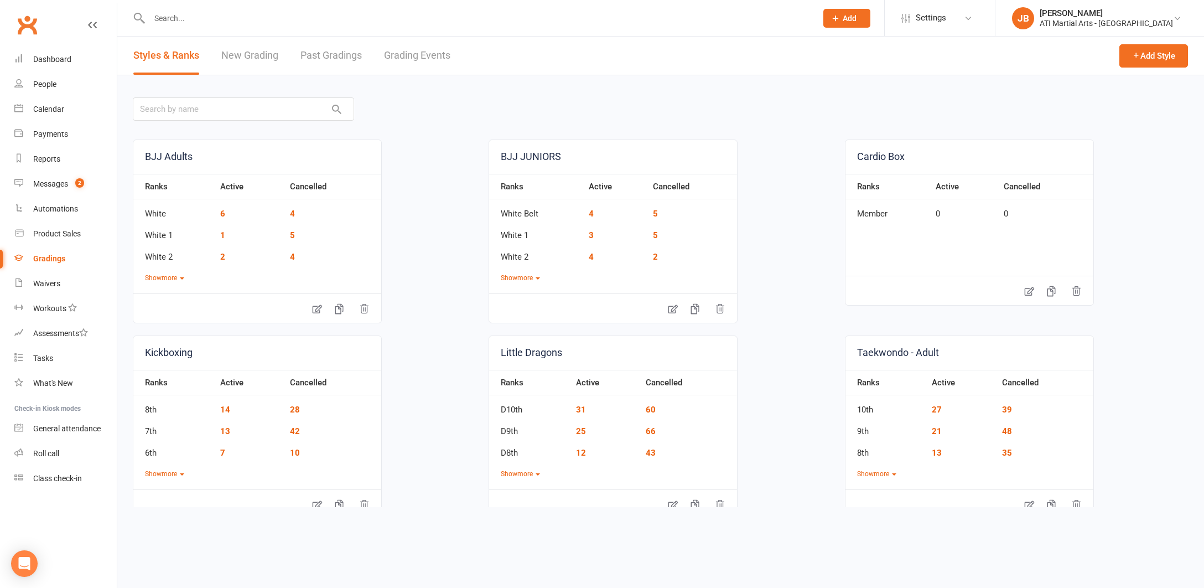
click at [408, 57] on link "Grading Events" at bounding box center [417, 56] width 66 height 38
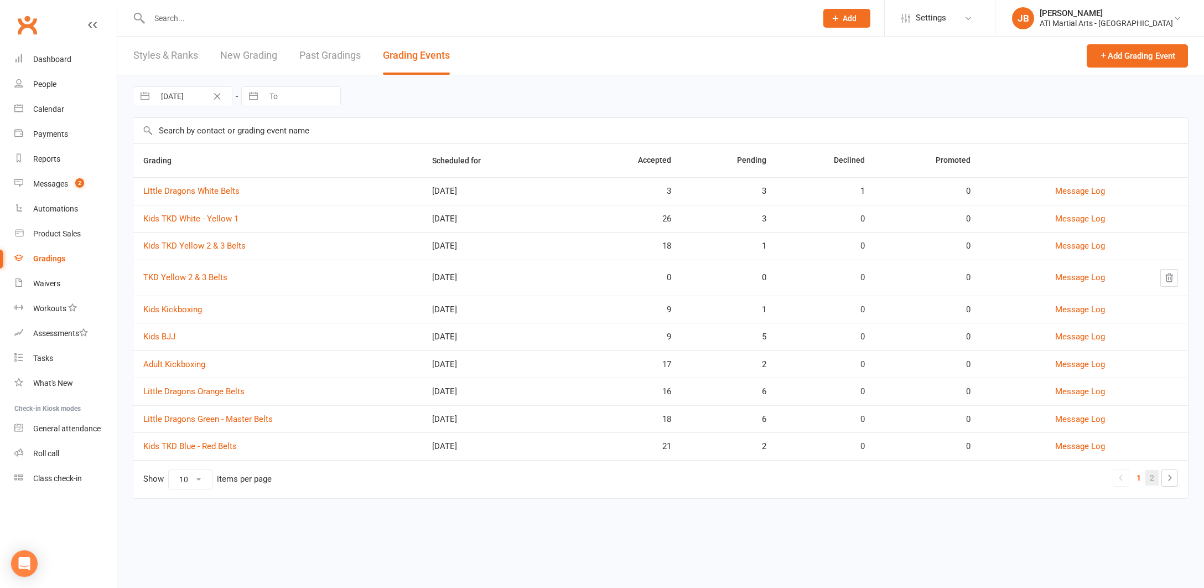
click at [1151, 476] on link "2" at bounding box center [1151, 477] width 13 height 15
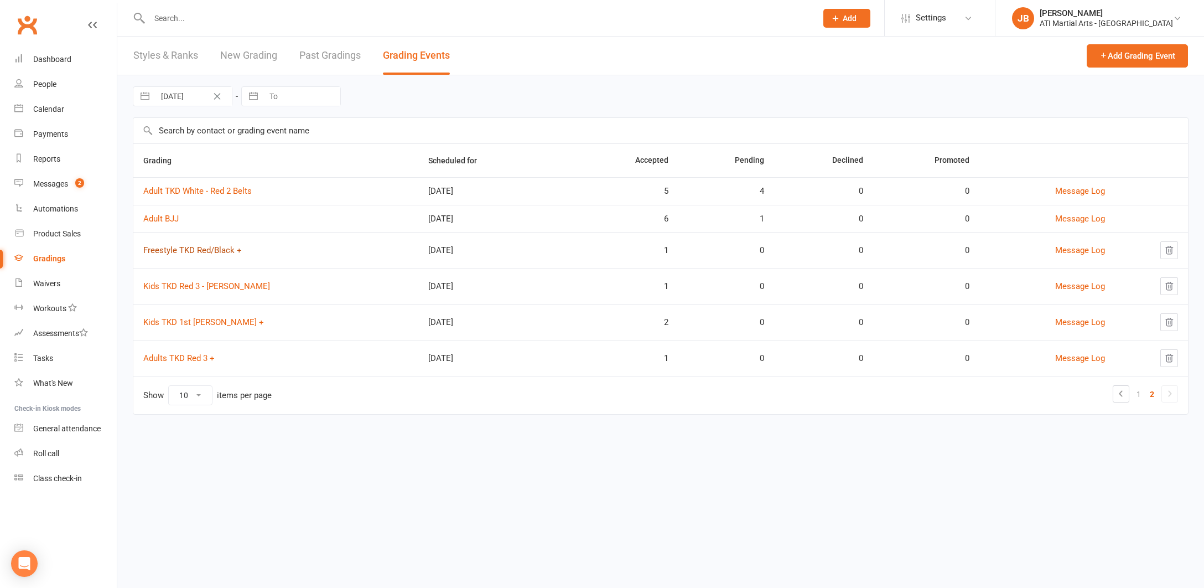
click at [194, 250] on link "Freestyle TKD Red/Black +" at bounding box center [192, 250] width 98 height 10
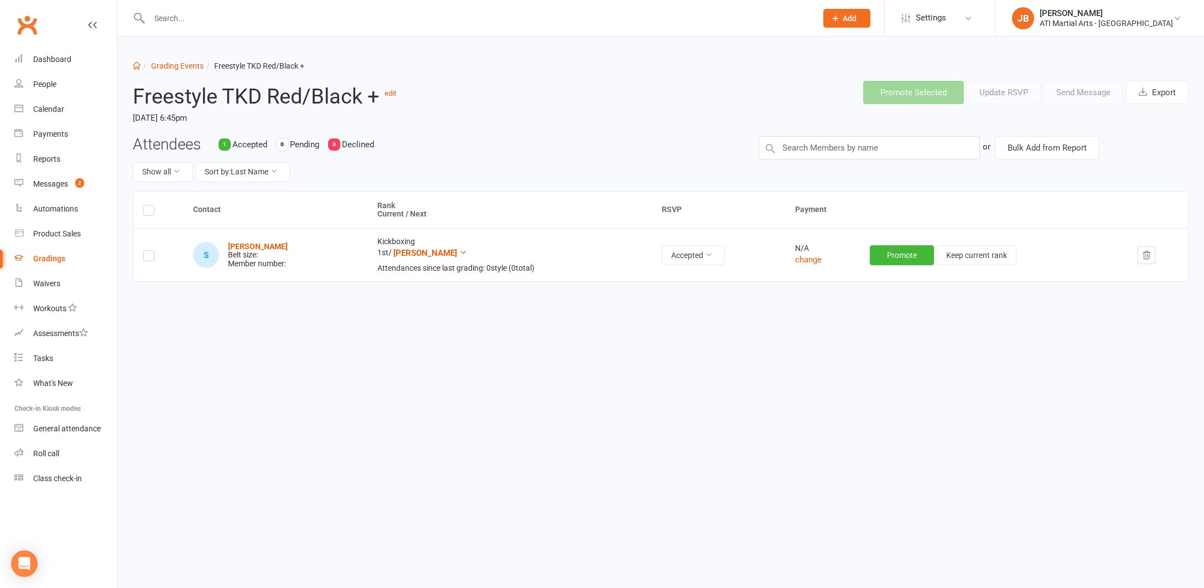
click at [29, 24] on link "Clubworx" at bounding box center [27, 25] width 28 height 28
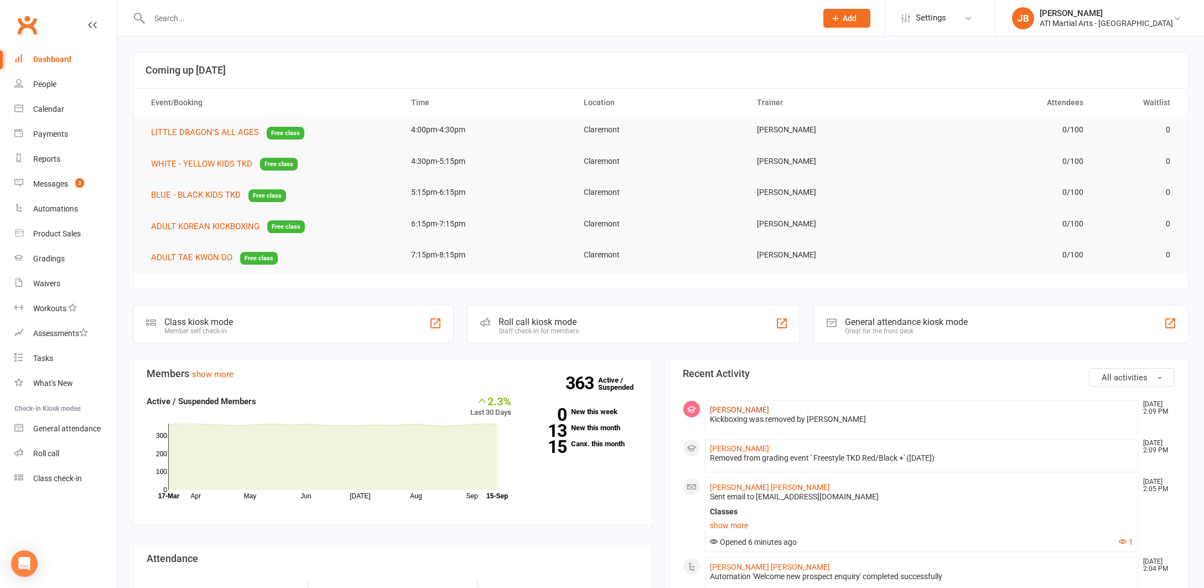
click at [730, 409] on link "[PERSON_NAME]" at bounding box center [739, 409] width 59 height 9
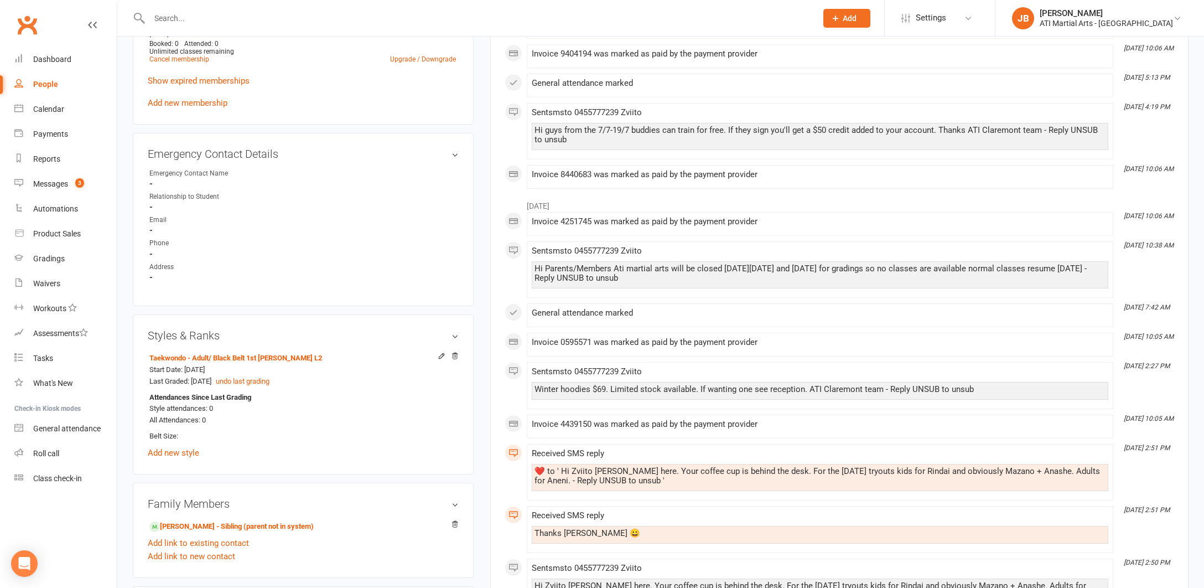
scroll to position [1030, 0]
click at [187, 447] on link "Add new style" at bounding box center [173, 452] width 51 height 10
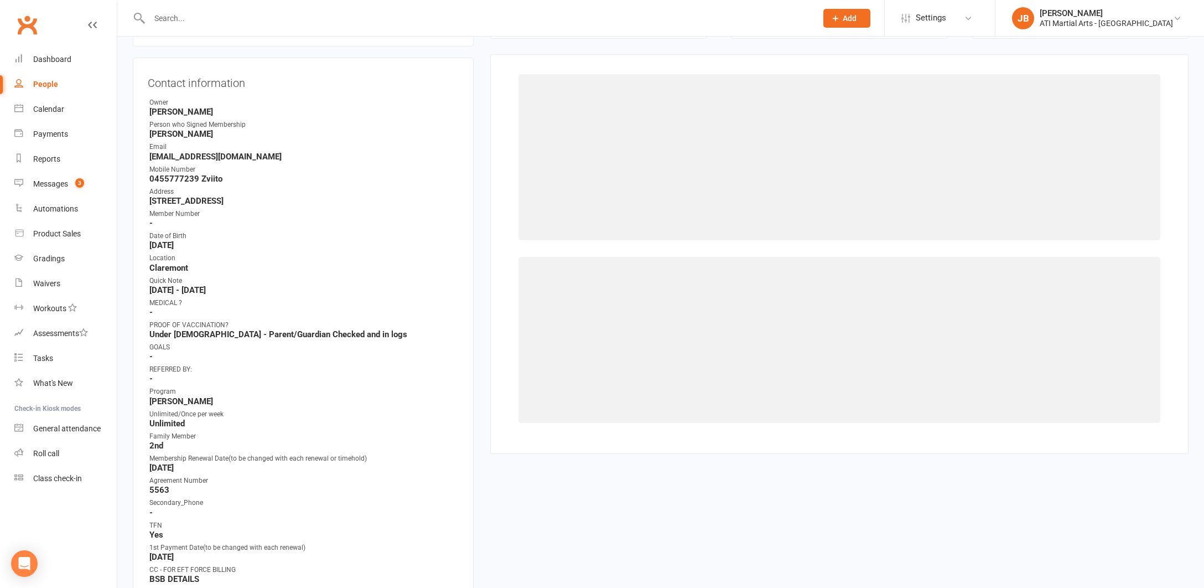
scroll to position [94, 0]
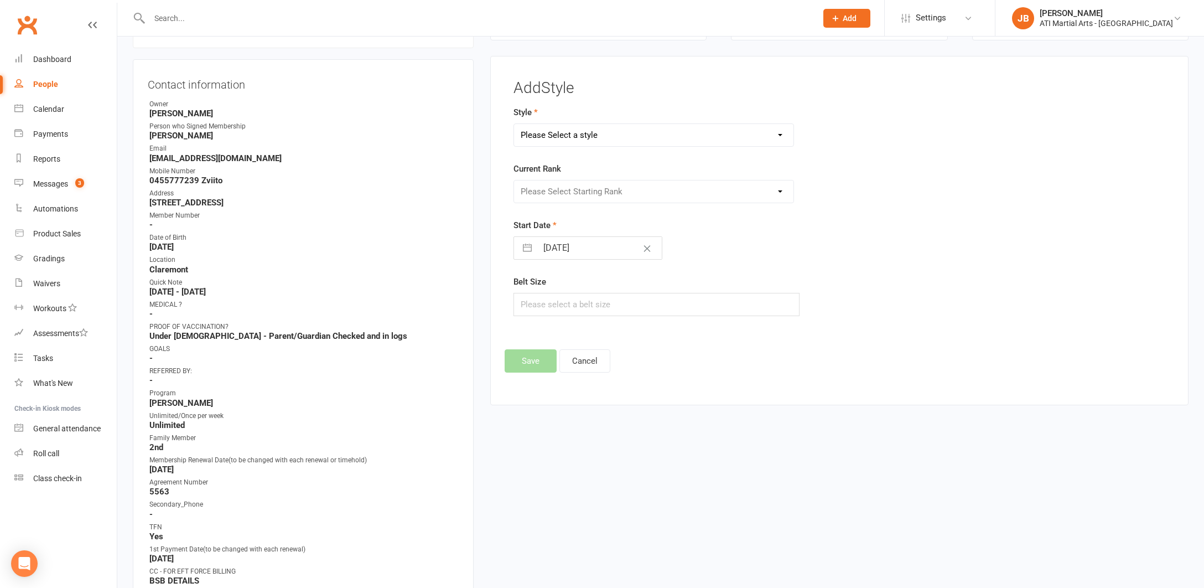
select select "2493"
click at [586, 361] on button "Cancel" at bounding box center [584, 360] width 51 height 23
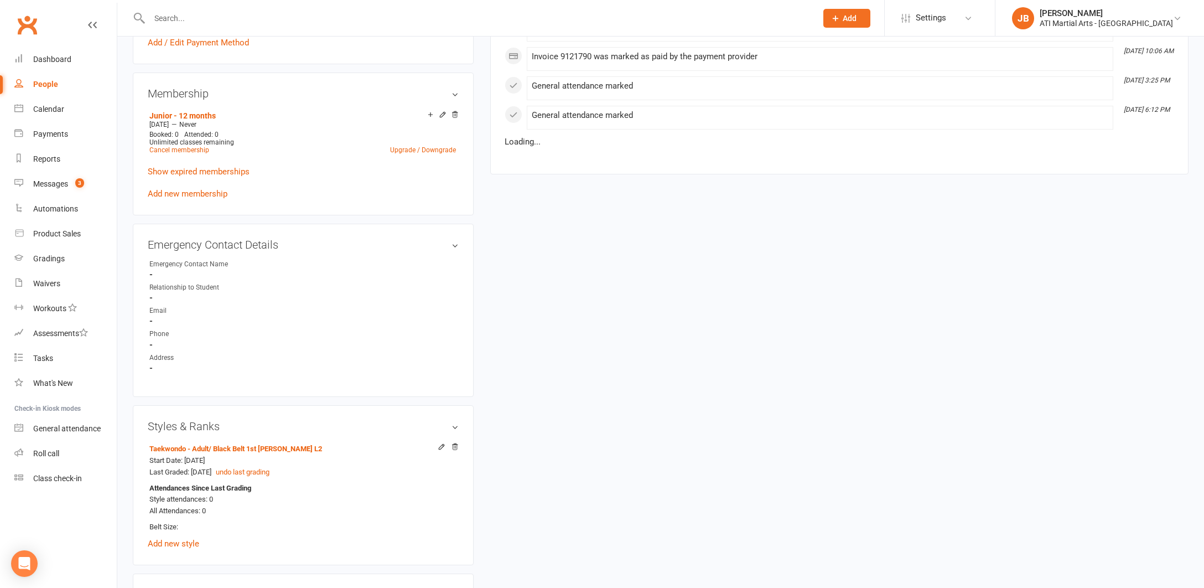
scroll to position [946, 0]
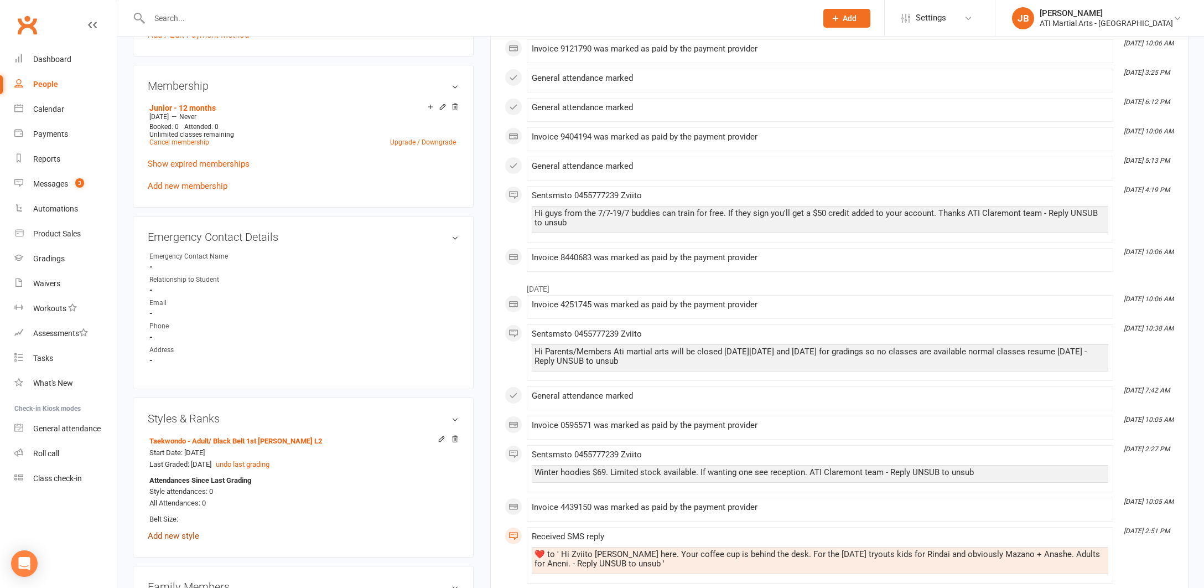
click at [189, 531] on link "Add new style" at bounding box center [173, 536] width 51 height 10
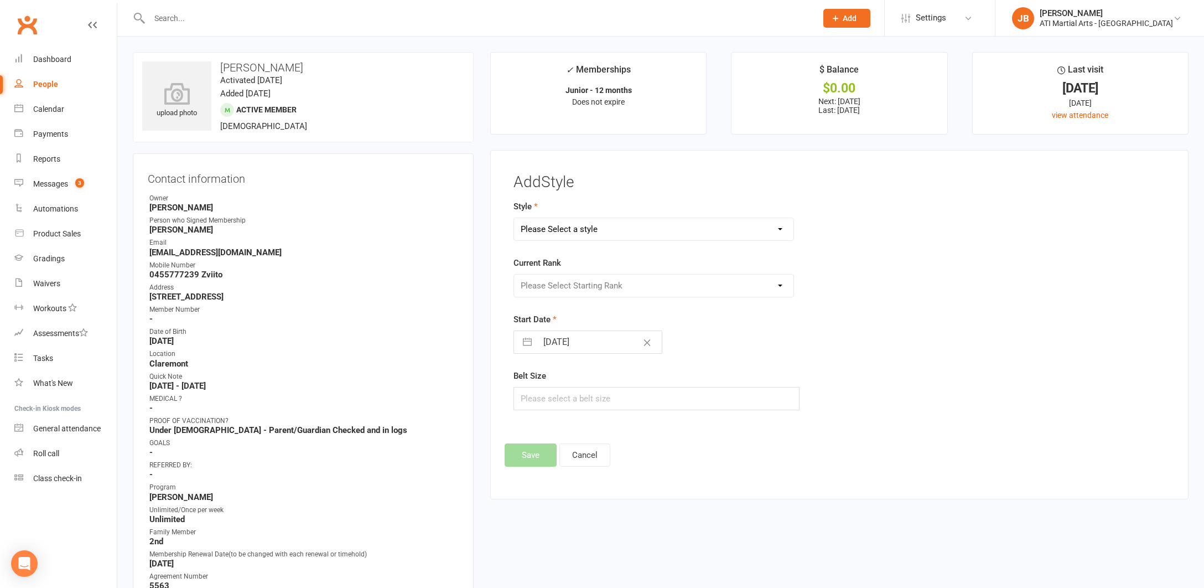
scroll to position [0, 0]
select select "3764"
select select "45162"
click at [558, 343] on input "[DATE]" at bounding box center [599, 342] width 124 height 22
select select "7"
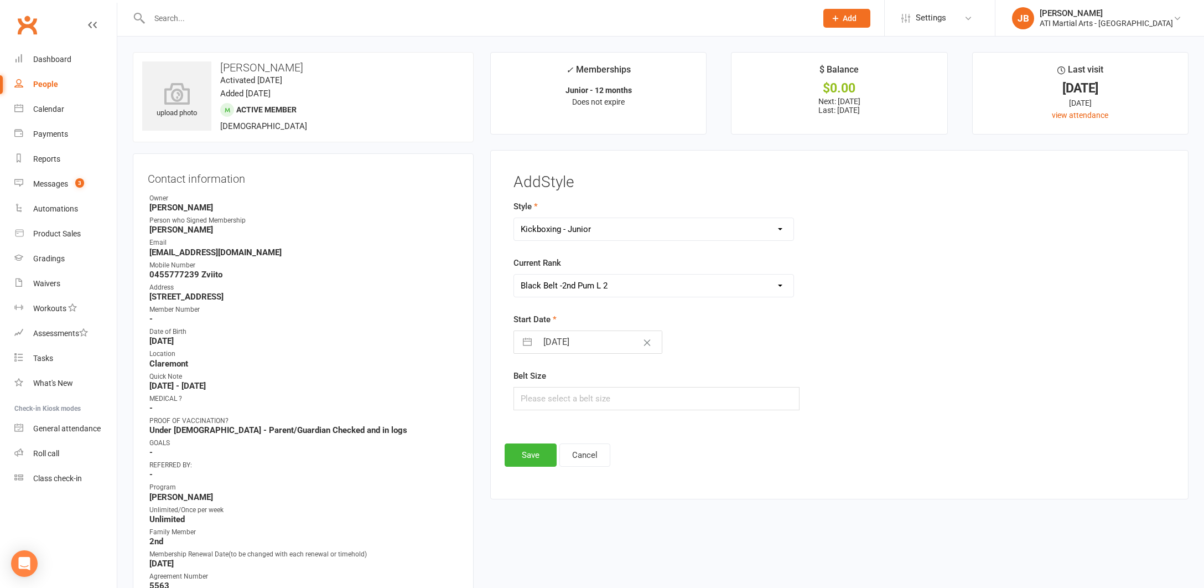
select select "2025"
select select "8"
select select "2025"
select select "9"
select select "2025"
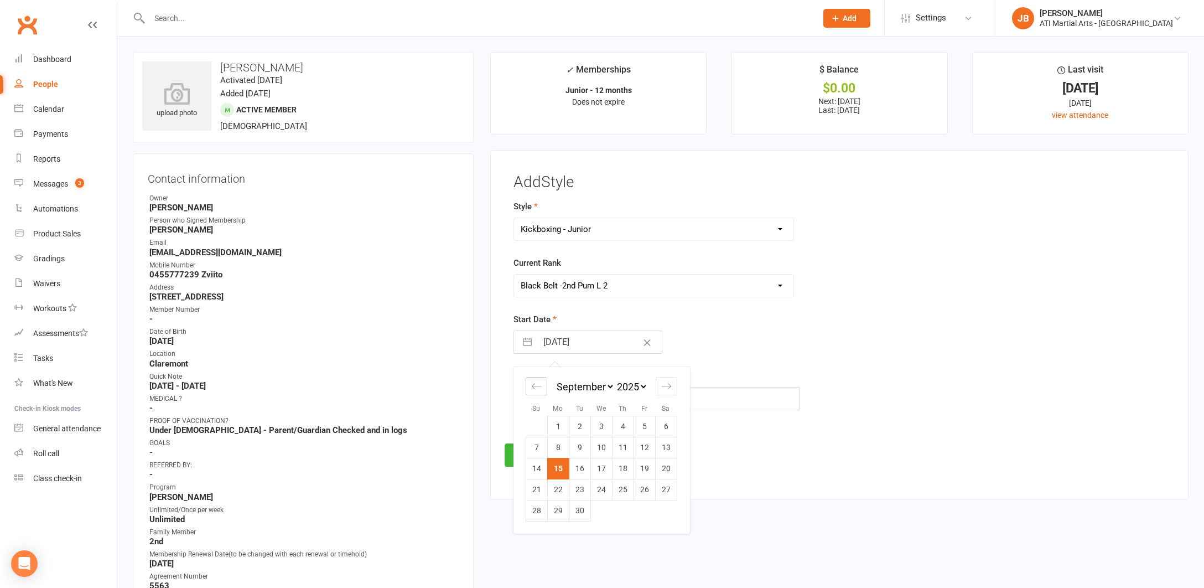
click at [537, 386] on icon "Move backward to switch to the previous month." at bounding box center [536, 386] width 11 height 11
select select "6"
select select "2025"
click at [537, 386] on icon "Move backward to switch to the previous month." at bounding box center [536, 386] width 11 height 11
select select "5"
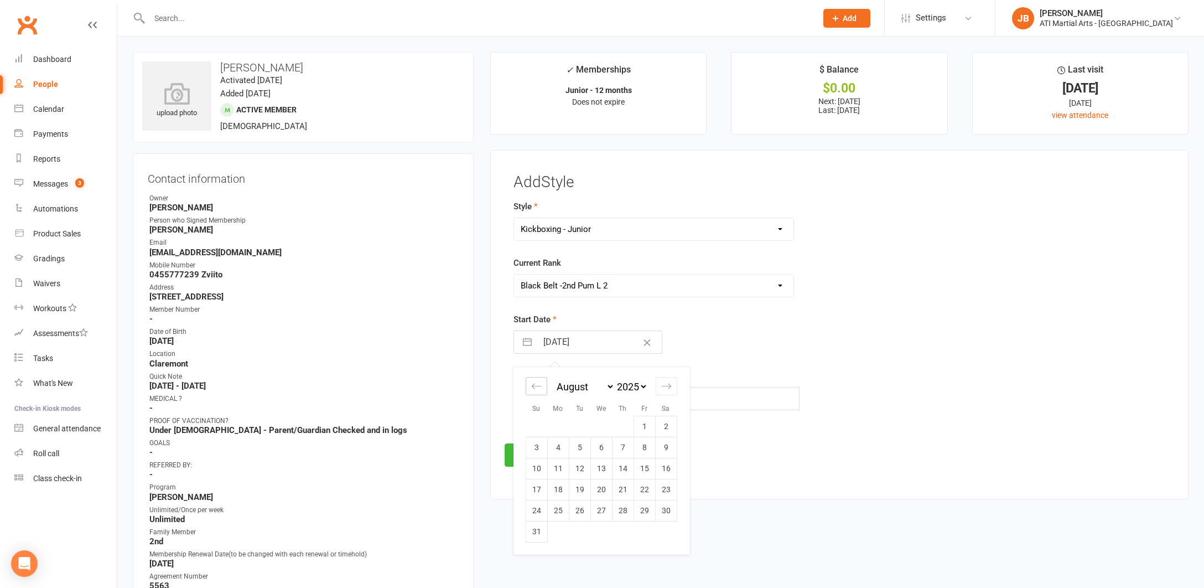
select select "2025"
click at [537, 386] on icon "Move backward to switch to the previous month." at bounding box center [536, 386] width 11 height 11
select select "4"
select select "2025"
click at [582, 425] on td "3" at bounding box center [580, 426] width 22 height 21
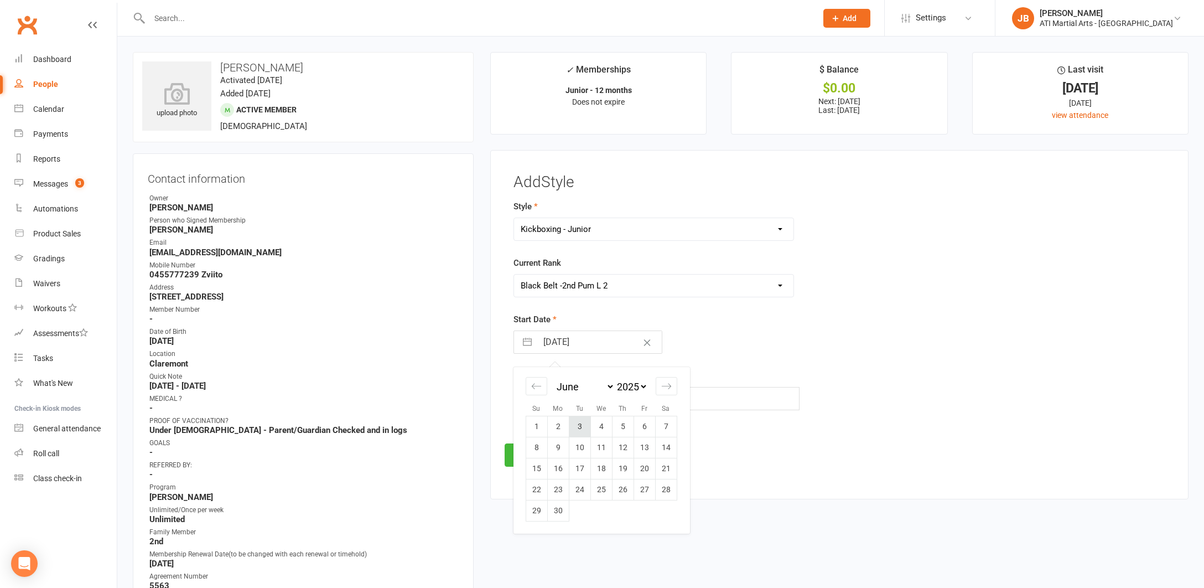
type input "[DATE]"
click at [536, 454] on button "Save" at bounding box center [531, 454] width 52 height 23
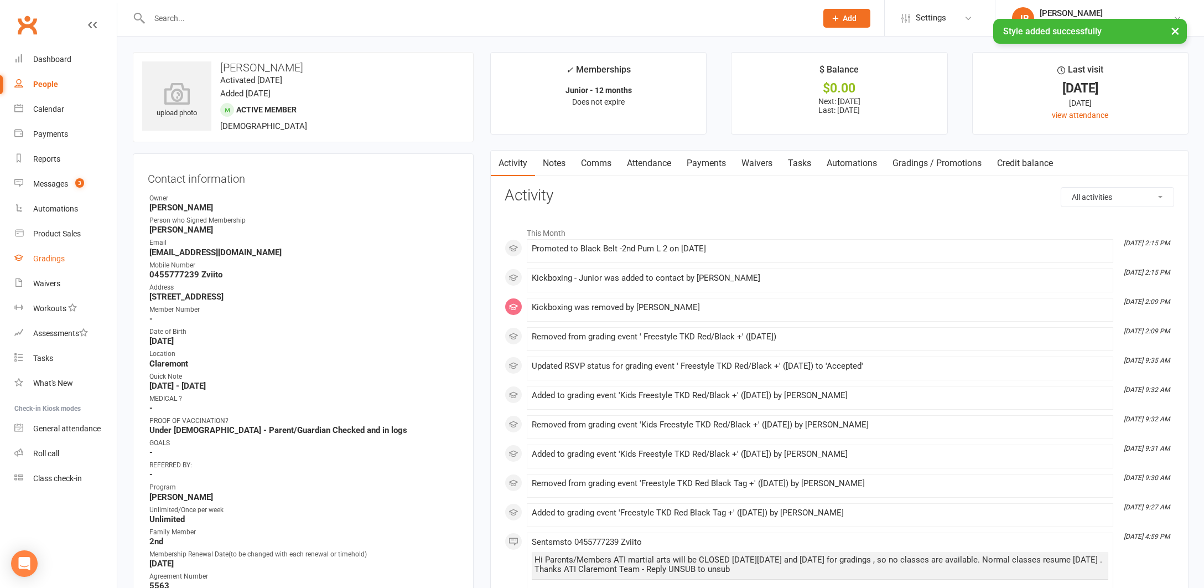
click at [43, 260] on div "Gradings" at bounding box center [49, 258] width 32 height 9
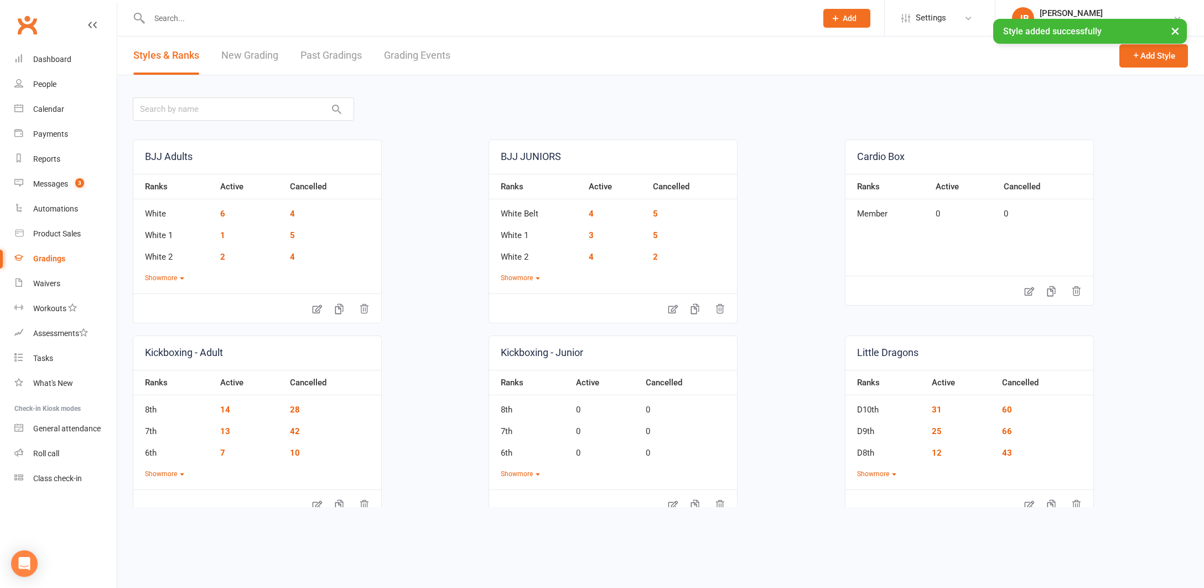
click at [404, 53] on link "Grading Events" at bounding box center [417, 56] width 66 height 38
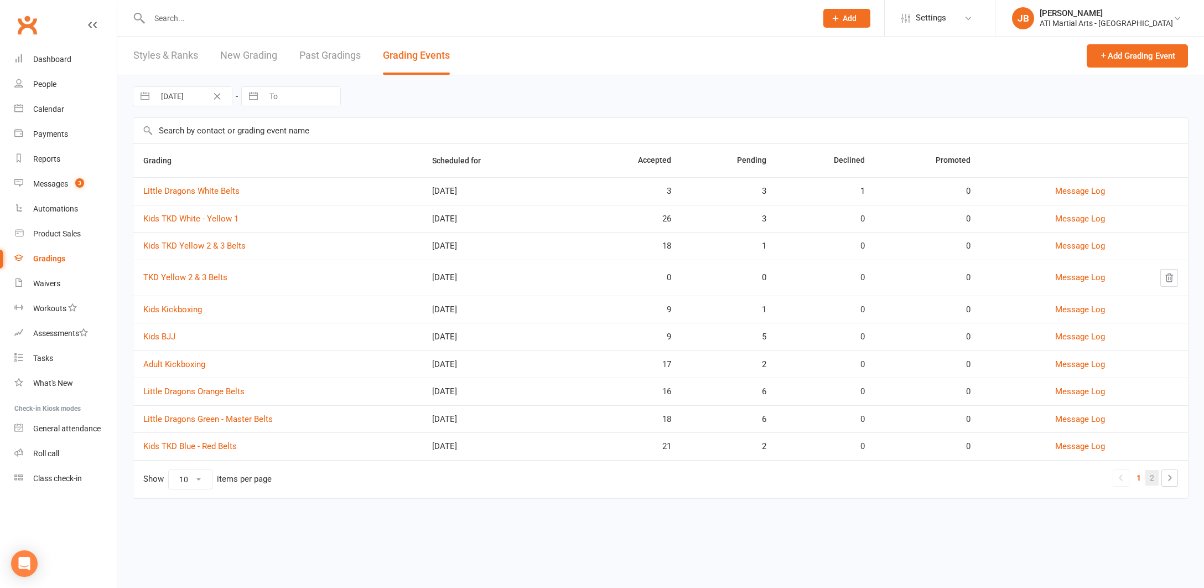
click at [1151, 476] on link "2" at bounding box center [1151, 477] width 13 height 15
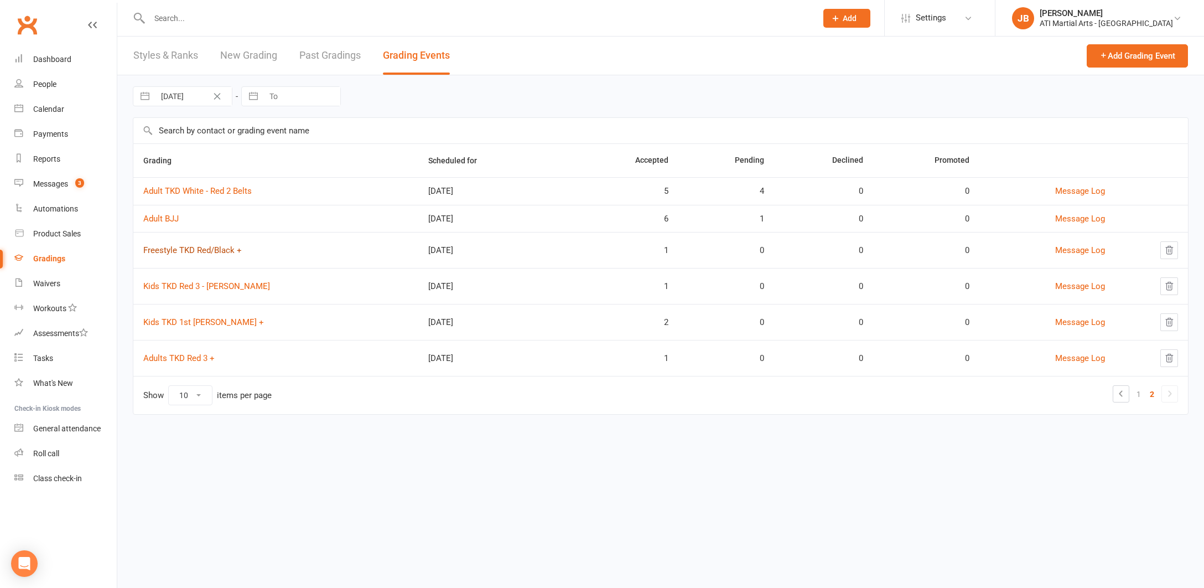
click at [198, 251] on link "Freestyle TKD Red/Black +" at bounding box center [192, 250] width 98 height 10
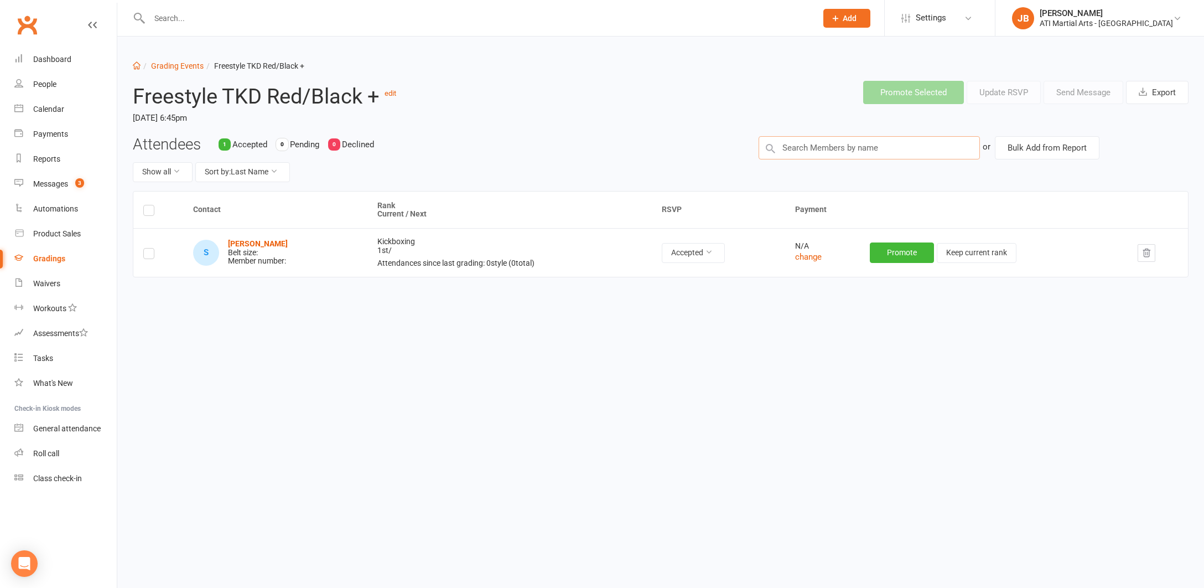
click at [788, 148] on input "text" at bounding box center [869, 147] width 221 height 23
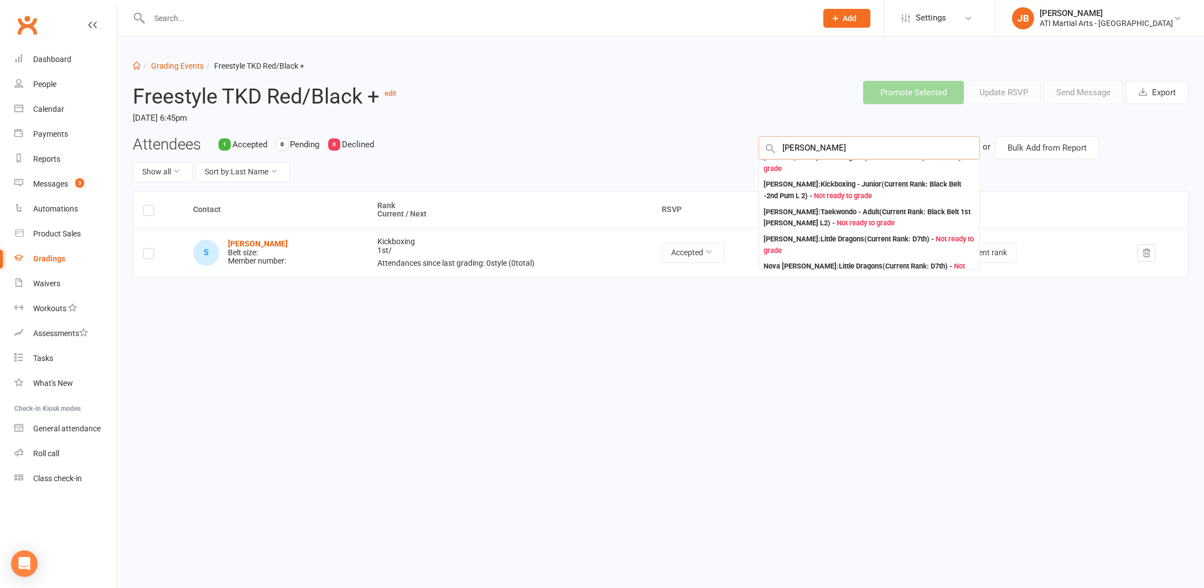
scroll to position [229, 0]
type input "[PERSON_NAME]"
click at [778, 179] on div "[PERSON_NAME] : Kickboxing - Junior (Current Rank: Black Belt -2nd Pum L 2 ) - …" at bounding box center [869, 189] width 211 height 23
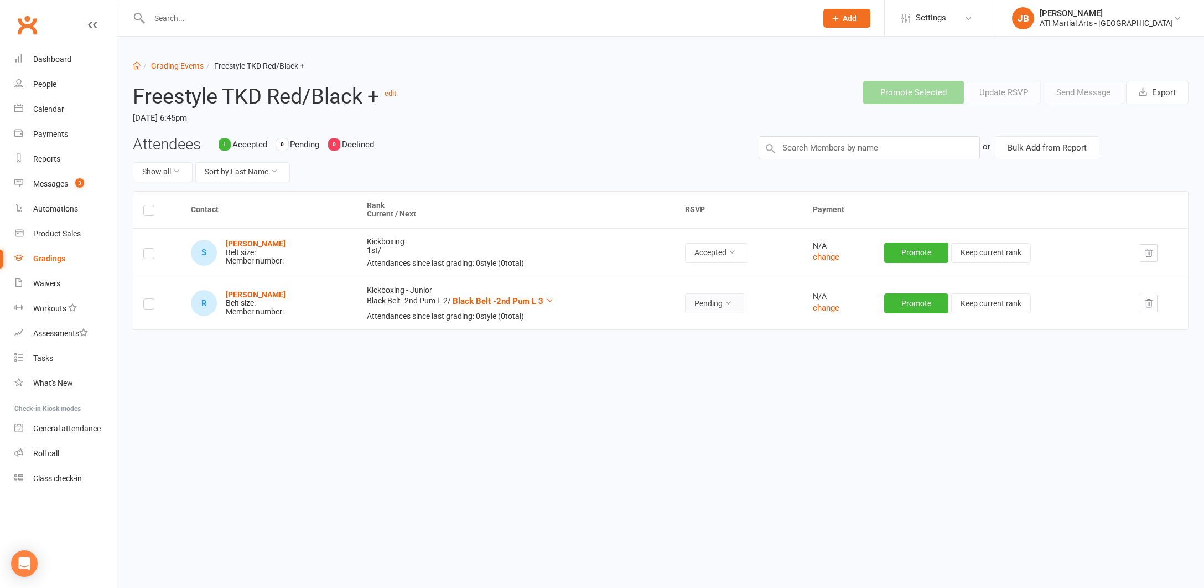
click at [728, 300] on icon at bounding box center [728, 303] width 8 height 8
click at [674, 327] on link "Accepted" at bounding box center [689, 326] width 110 height 22
click at [28, 24] on link "Clubworx" at bounding box center [27, 25] width 28 height 28
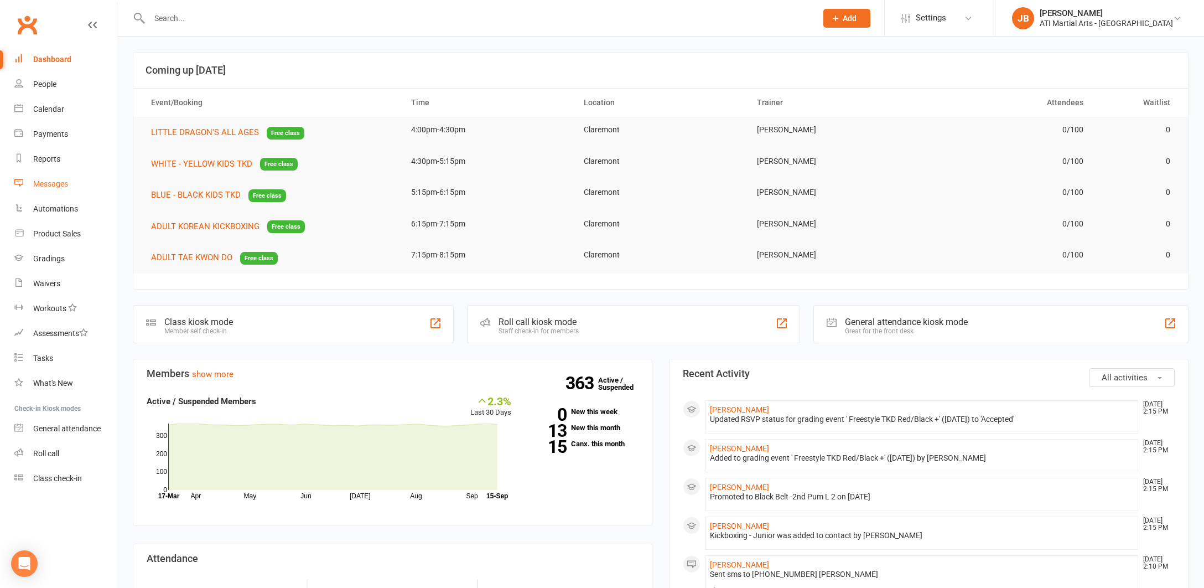
click at [48, 185] on div "Messages" at bounding box center [50, 183] width 35 height 9
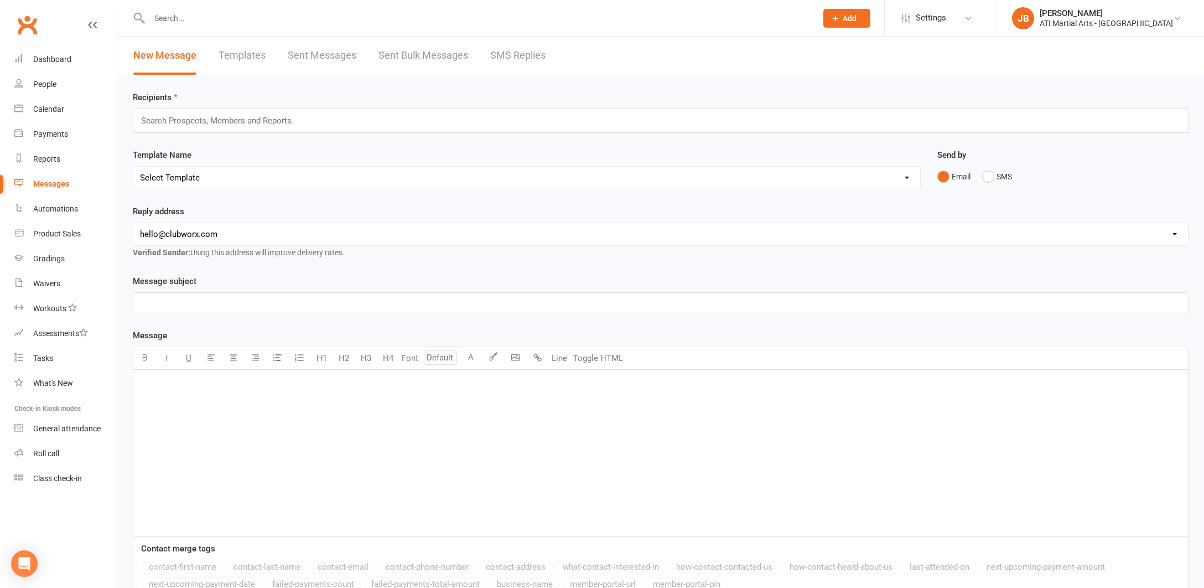
click at [520, 58] on link "SMS Replies" at bounding box center [517, 56] width 55 height 38
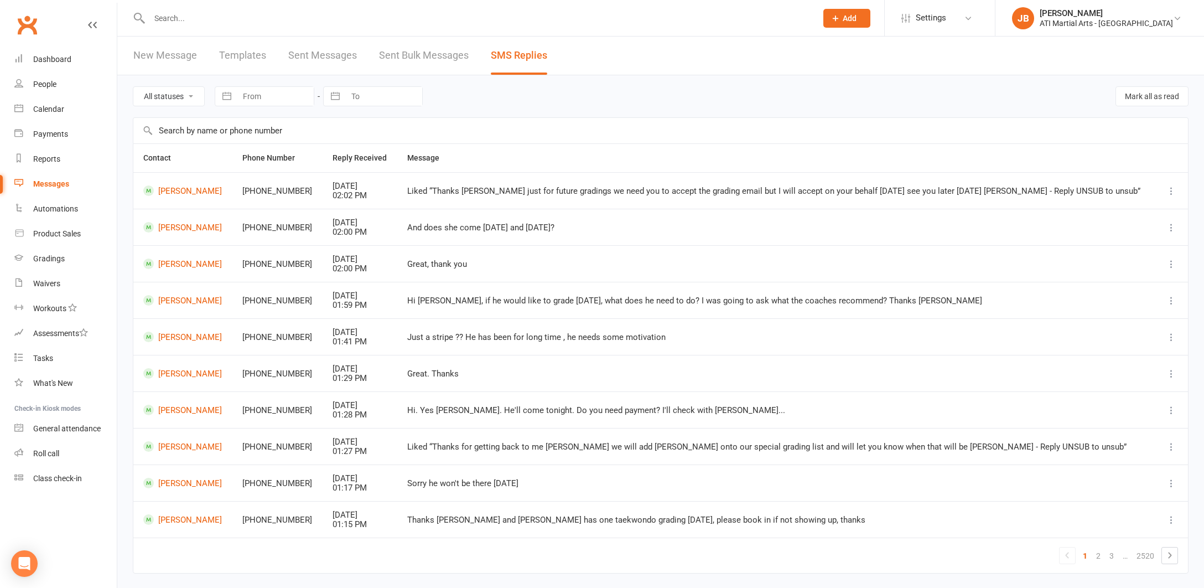
click at [29, 24] on link "Clubworx" at bounding box center [27, 25] width 28 height 28
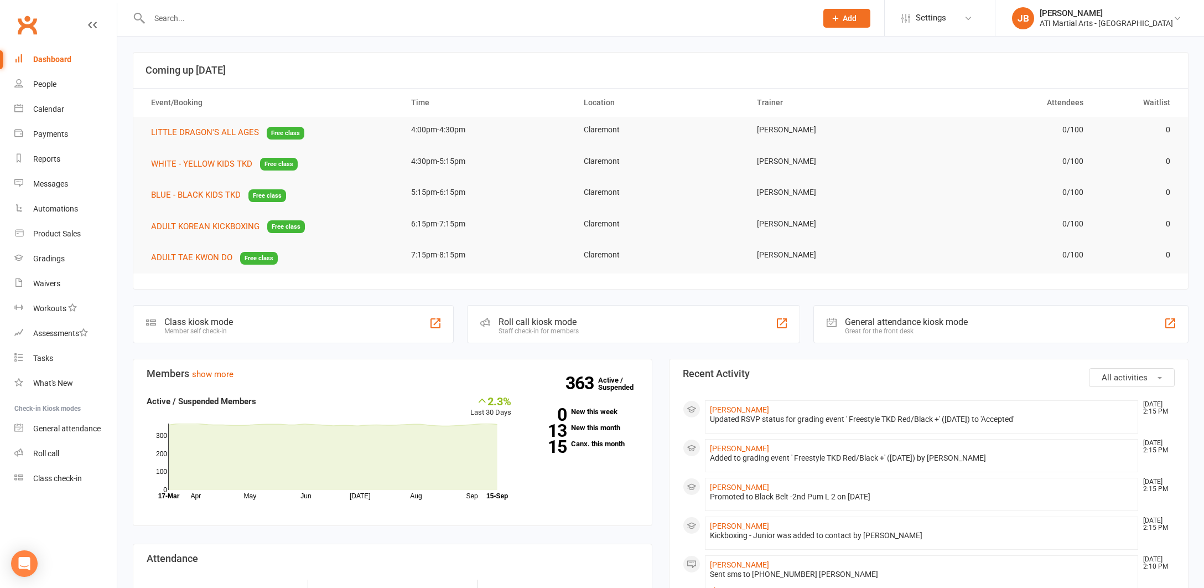
click at [27, 26] on link "Clubworx" at bounding box center [27, 25] width 28 height 28
click at [1178, 18] on icon at bounding box center [1177, 18] width 9 height 9
click at [1070, 155] on link "Sign out" at bounding box center [1099, 153] width 209 height 25
